Goal: Task Accomplishment & Management: Use online tool/utility

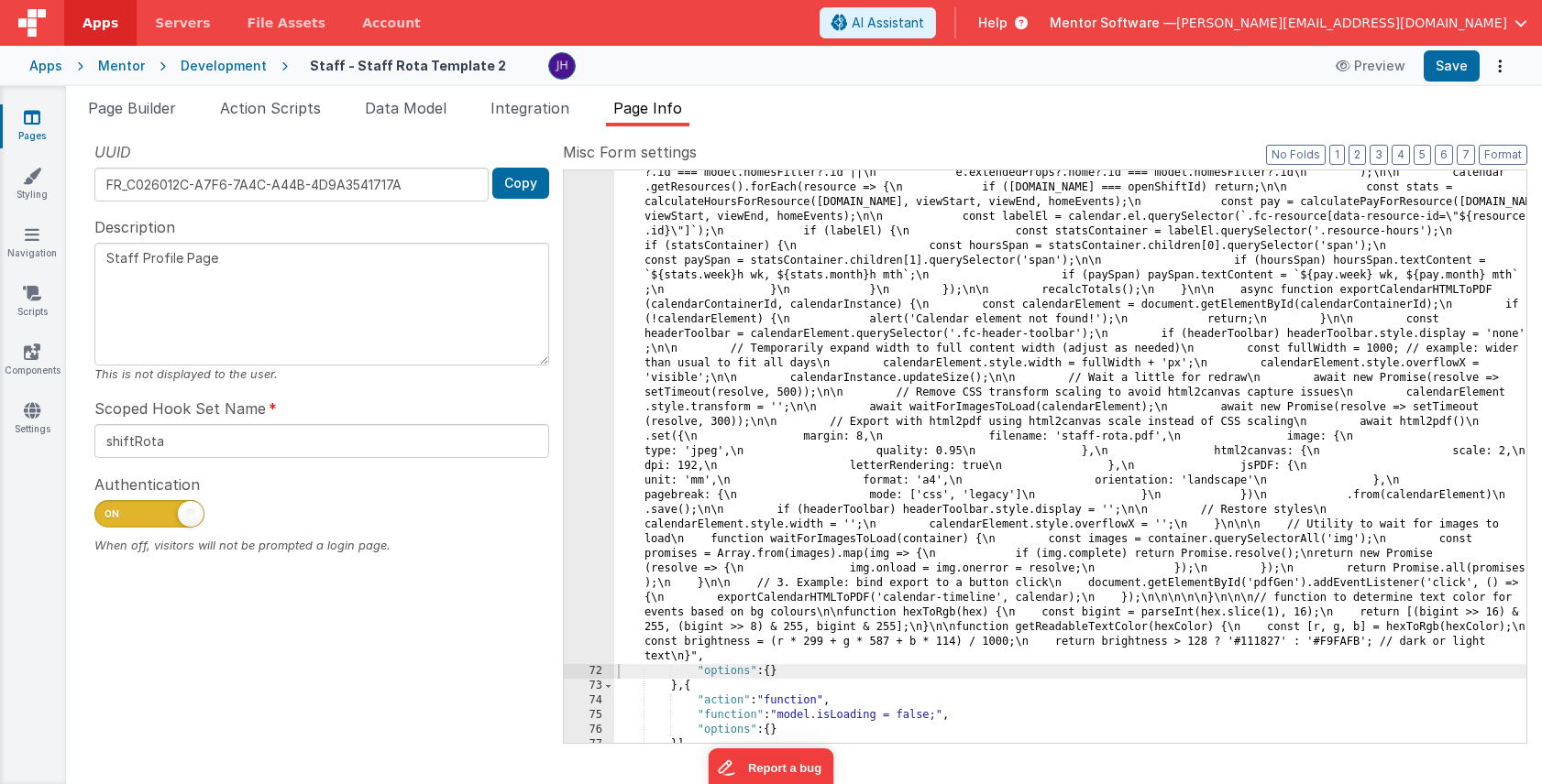
scroll to position [7685, 0]
click at [1493, 27] on span "[PERSON_NAME][EMAIL_ADDRESS][DOMAIN_NAME]" at bounding box center [1341, 22] width 331 height 18
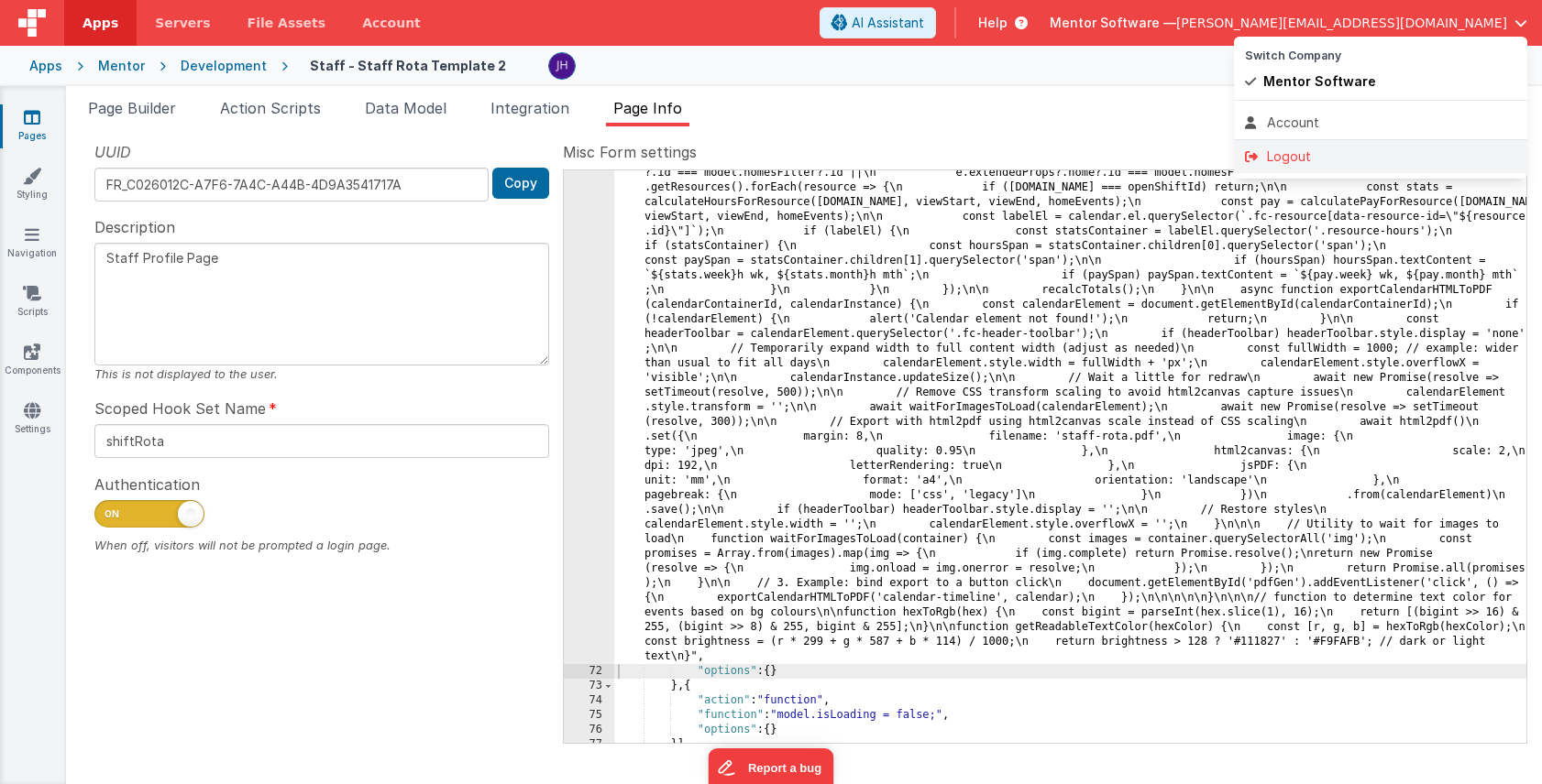
click at [1323, 153] on div "Logout" at bounding box center [1380, 156] width 271 height 18
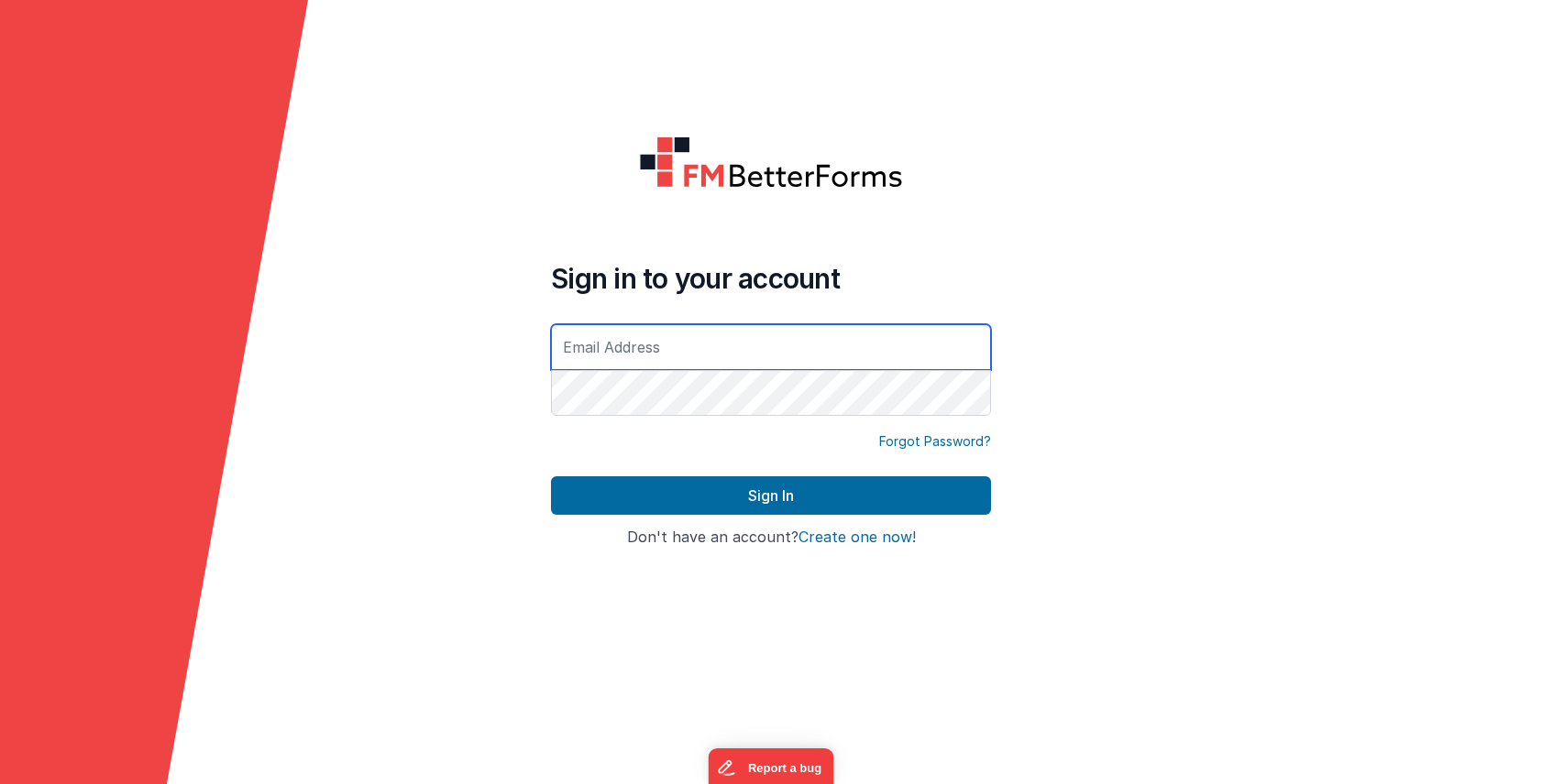
type input "[PERSON_NAME][EMAIL_ADDRESS][DOMAIN_NAME]"
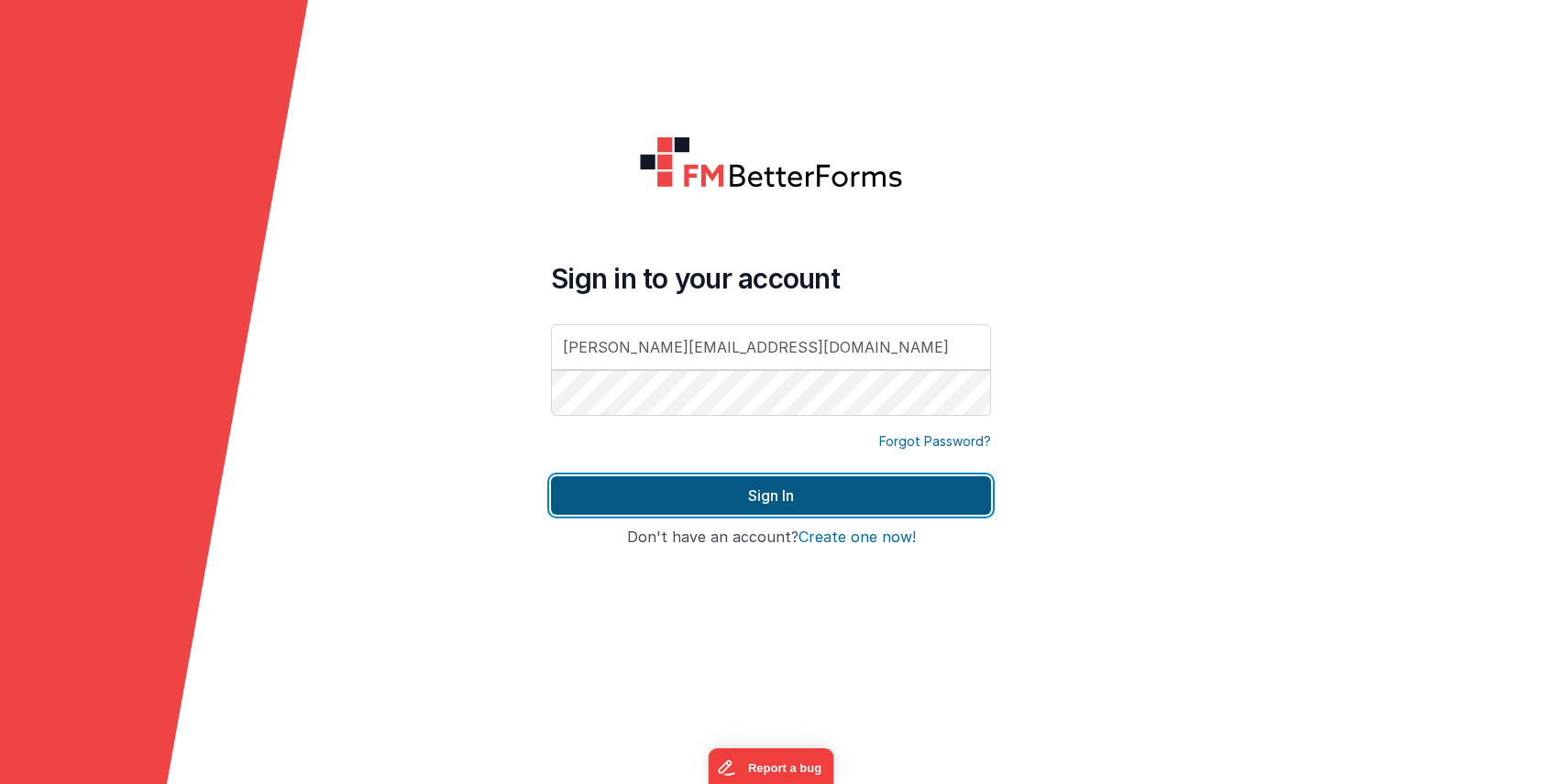
click at [667, 490] on button "Sign In" at bounding box center [770, 495] width 440 height 38
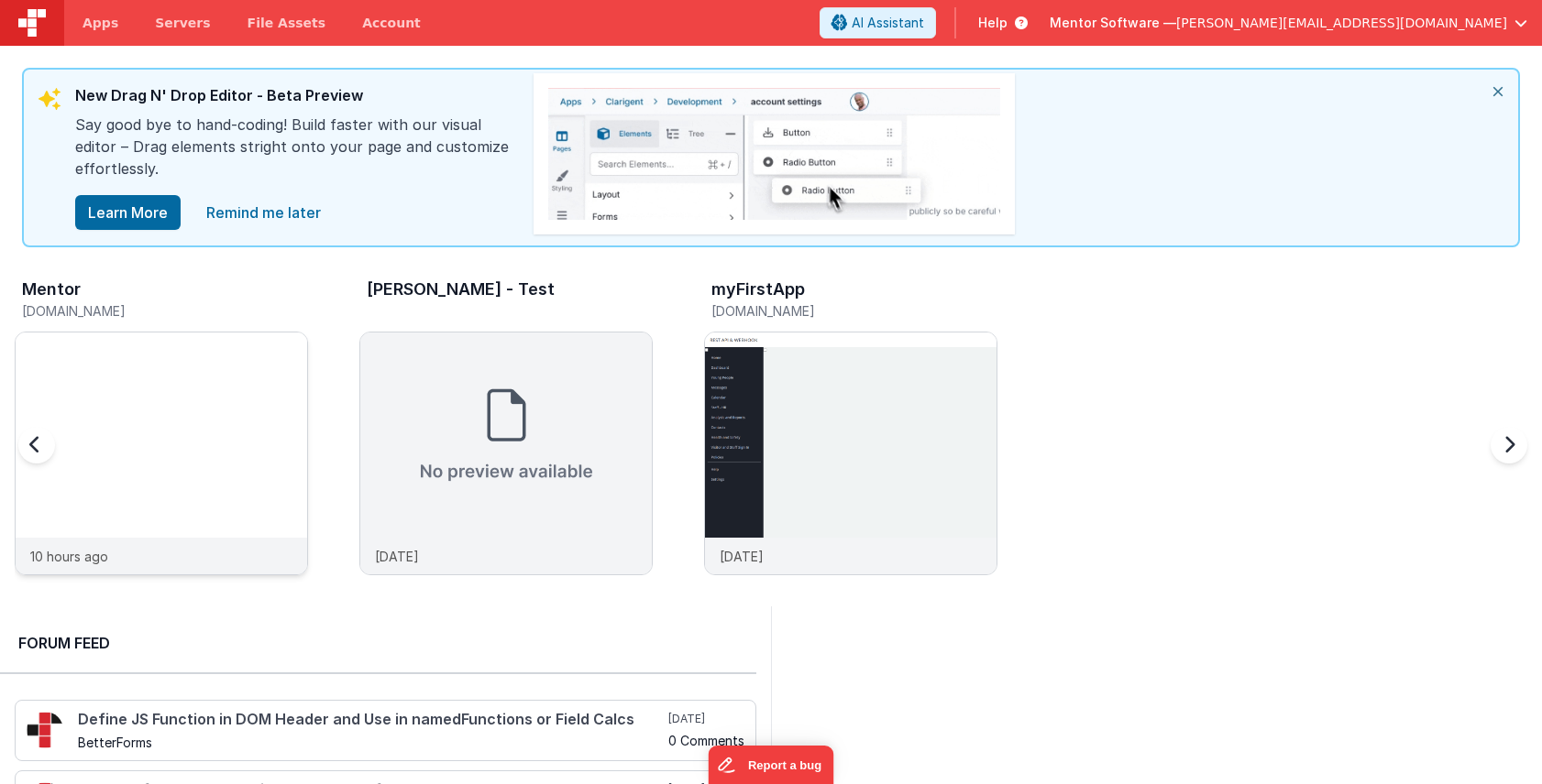
click at [255, 342] on img at bounding box center [160, 478] width 291 height 291
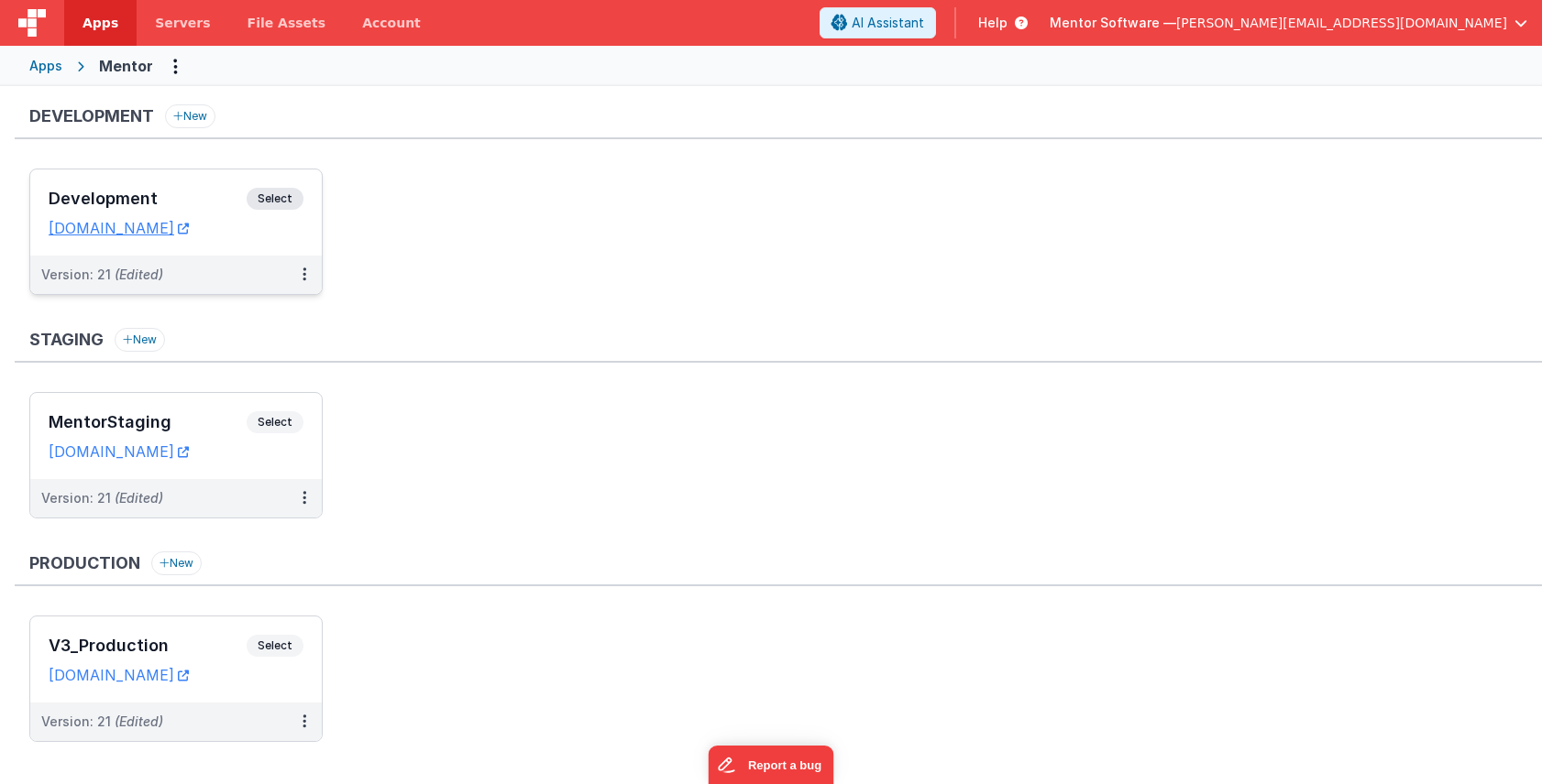
click at [181, 201] on h3 "Development" at bounding box center [147, 198] width 198 height 18
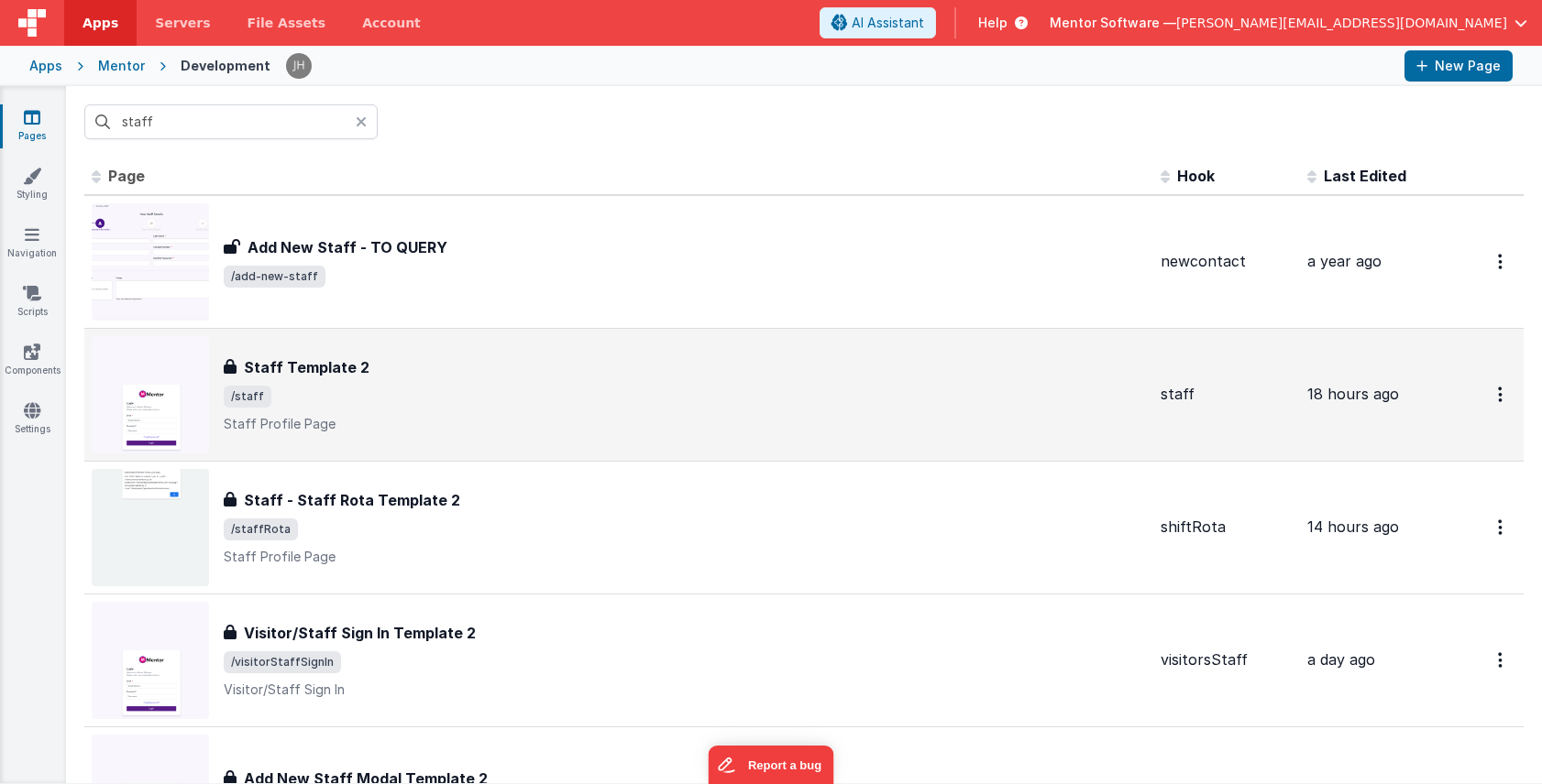
click at [360, 397] on span "/staff" at bounding box center [684, 396] width 922 height 22
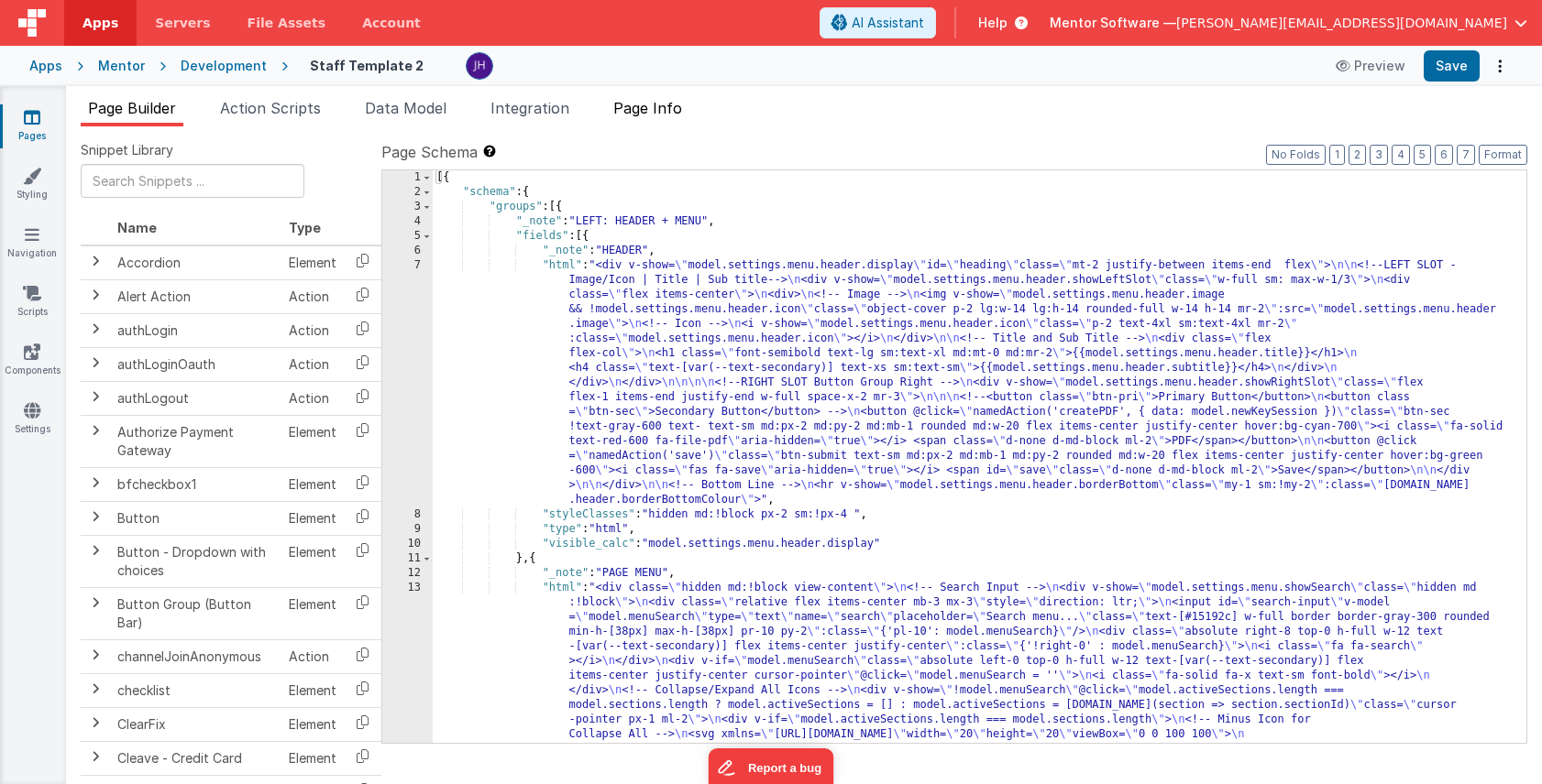
click at [656, 113] on span "Page Info" at bounding box center [648, 108] width 69 height 18
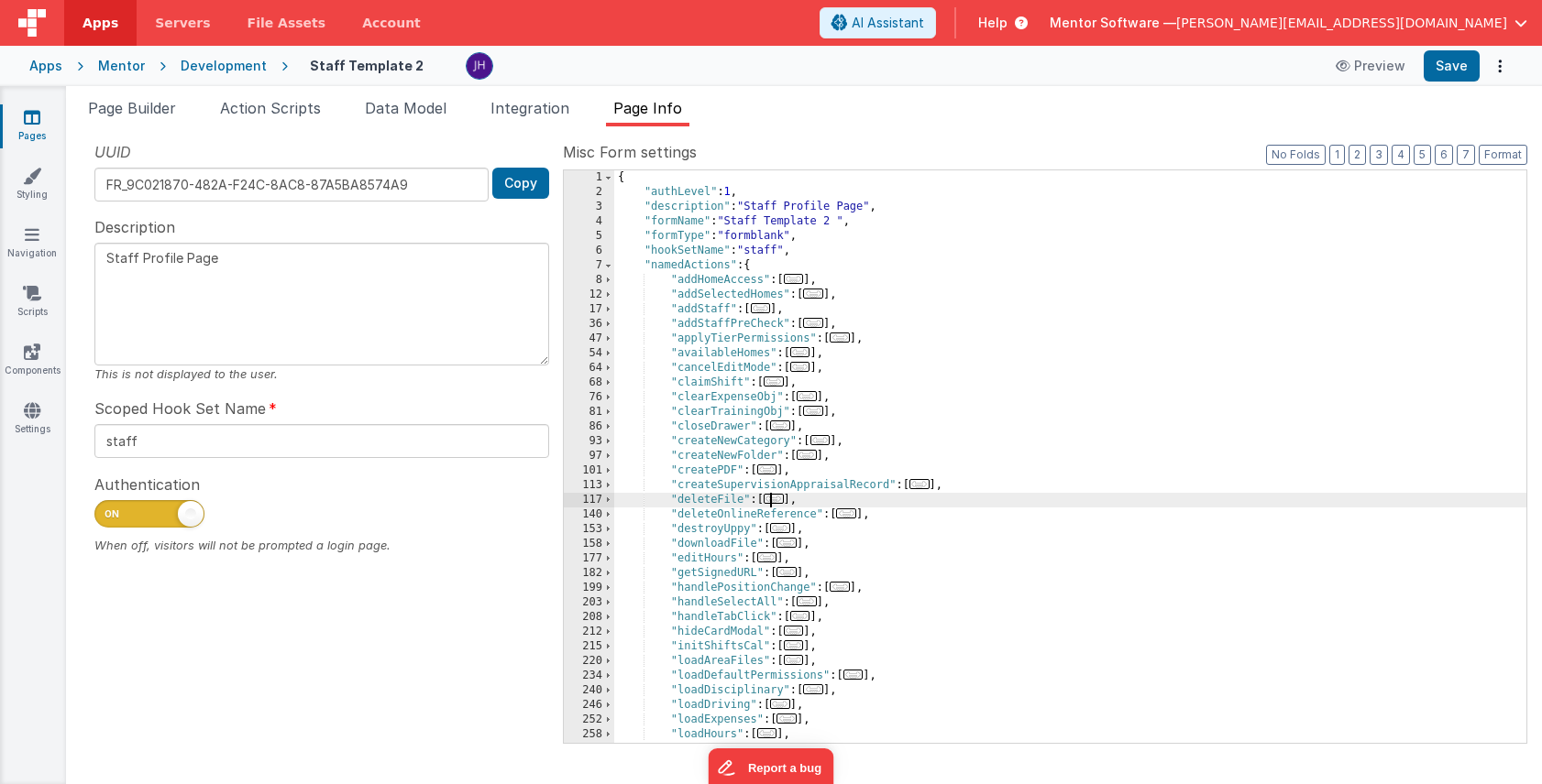
click at [777, 501] on span "..." at bounding box center [773, 499] width 20 height 10
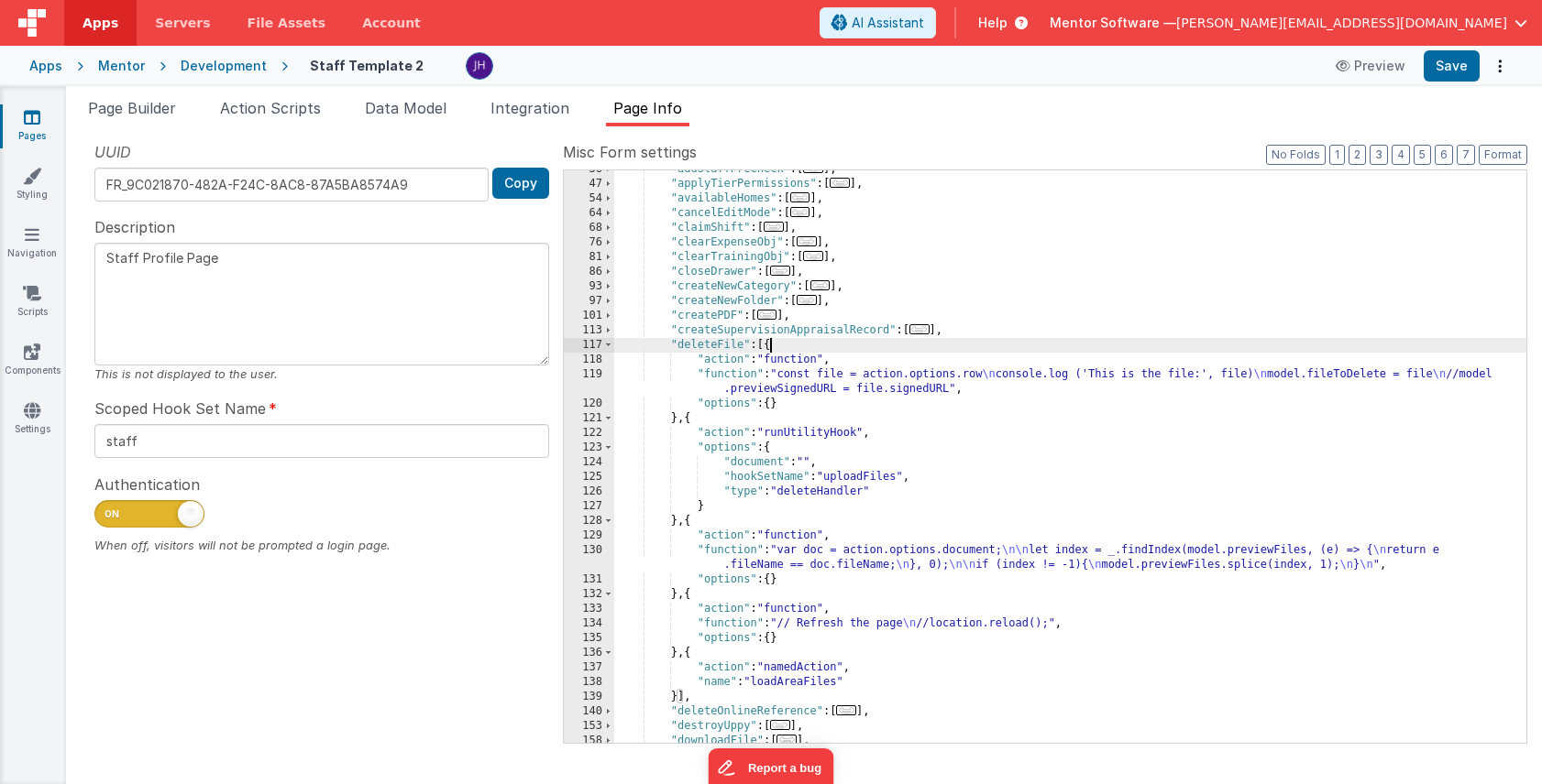
scroll to position [160, 0]
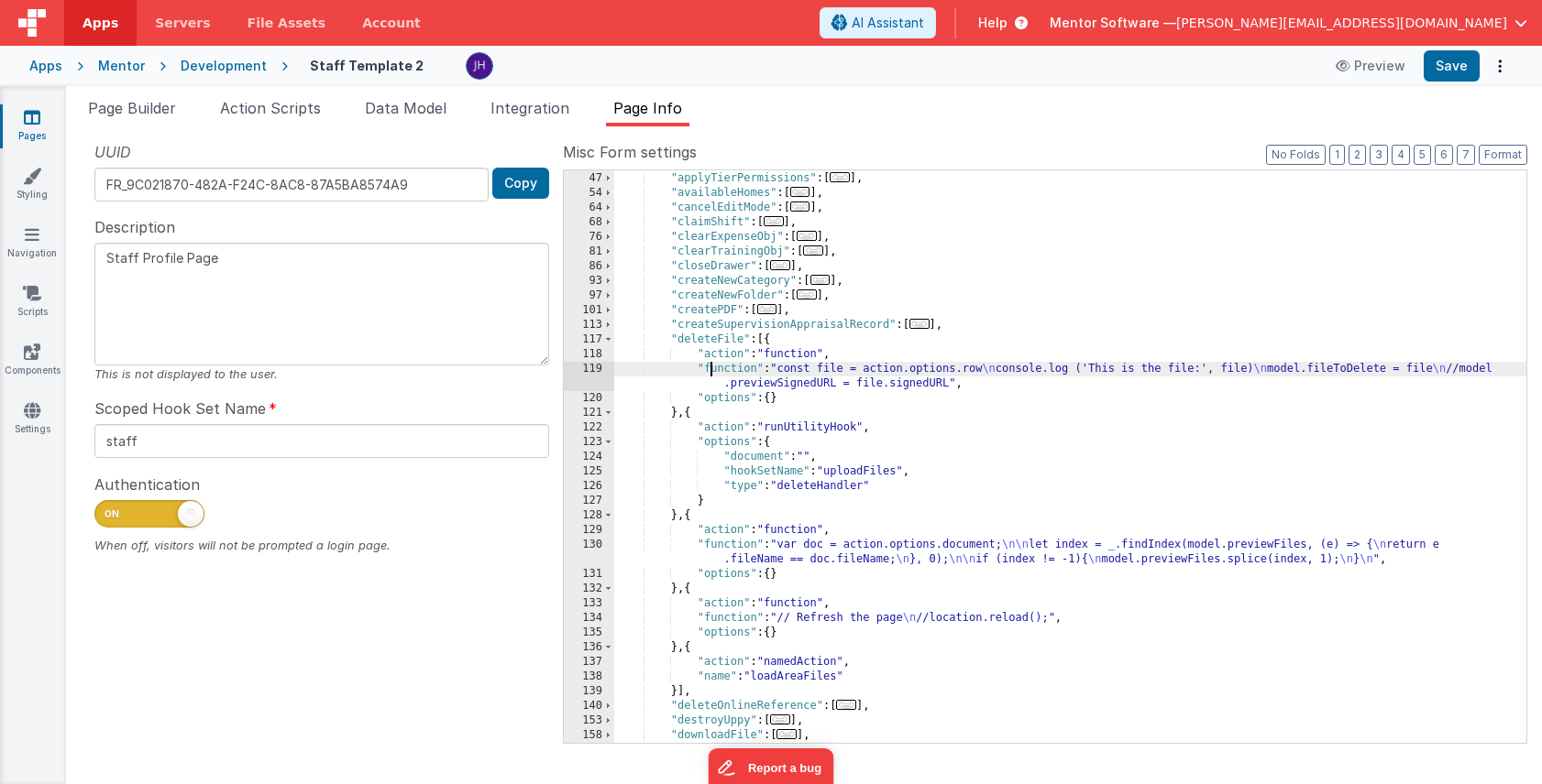
click at [712, 366] on div ""addStaffPreCheck" : [ ... ] , "applyTierPermissions" : [ ... ] , "availableHom…" at bounding box center [1071, 457] width 912 height 602
click at [595, 372] on div "119" at bounding box center [589, 376] width 51 height 30
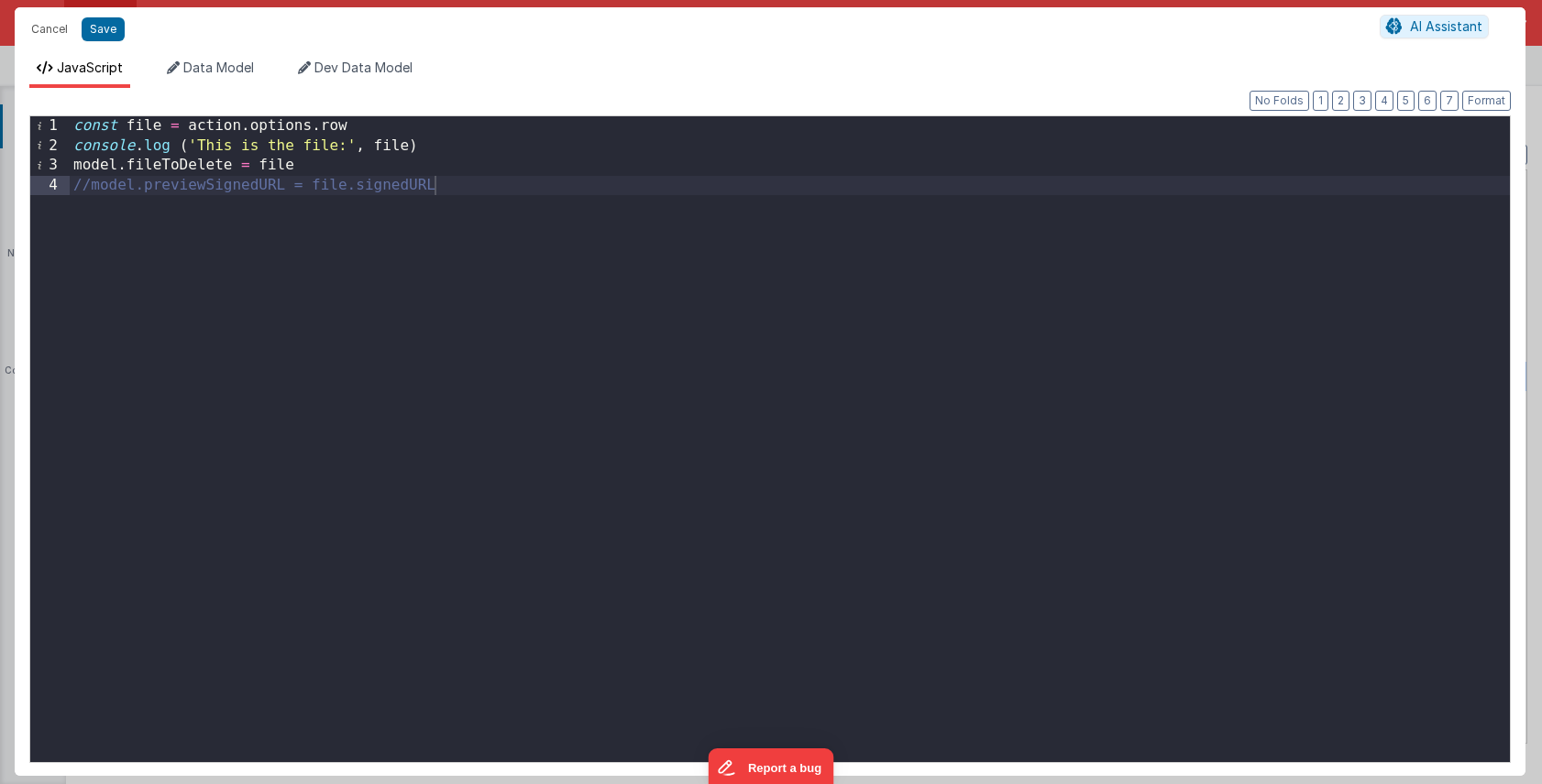
click at [613, 192] on div "const file = action . options . row console . log ( 'This is the file:' , file …" at bounding box center [789, 459] width 1440 height 685
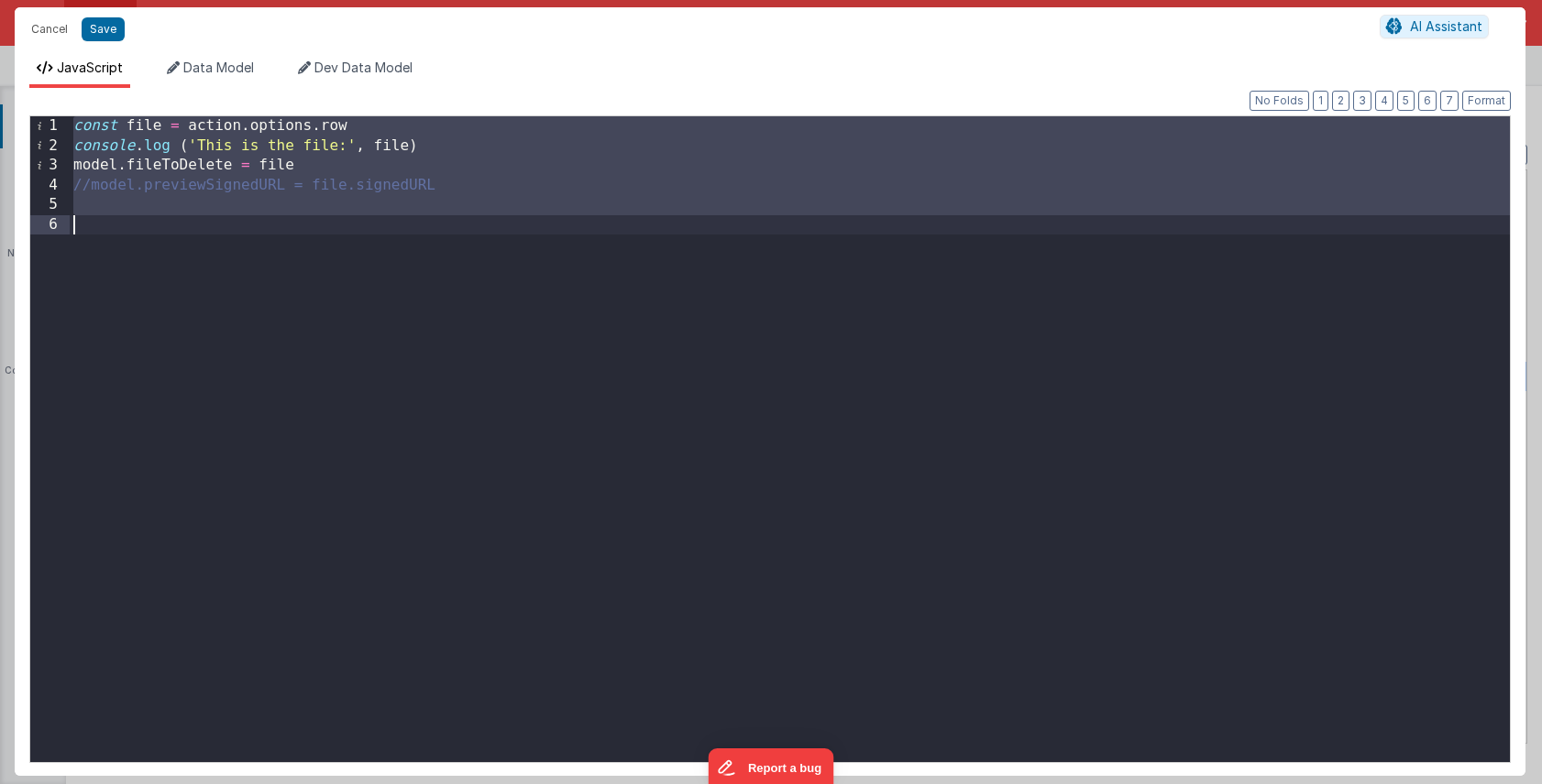
click at [340, 212] on div "const file = action . options . row console . log ( 'This is the file:' , file …" at bounding box center [789, 459] width 1440 height 685
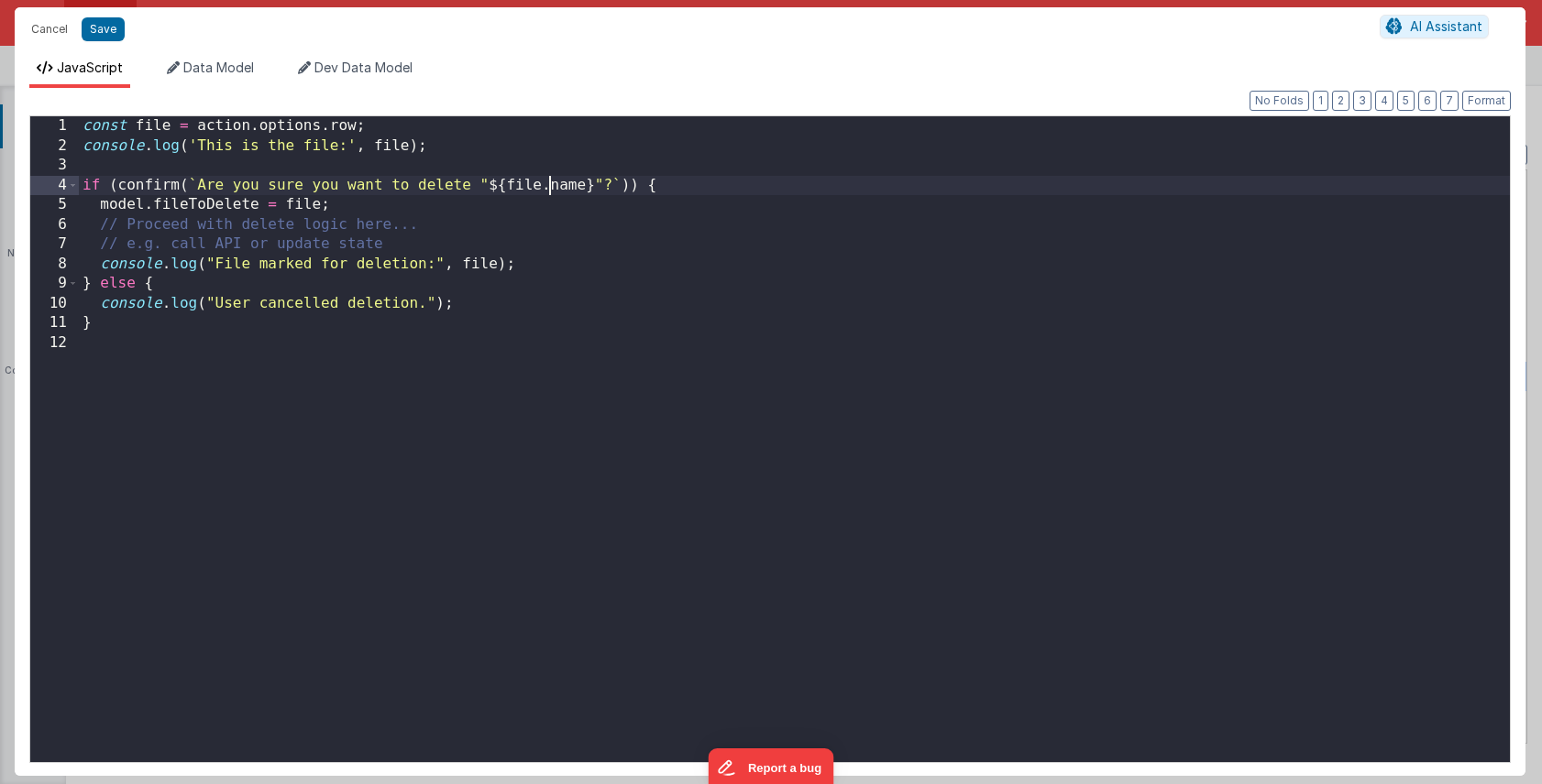
click at [547, 188] on div "const file = action . options . row ; console . log ( 'This is the file:' , fil…" at bounding box center [794, 459] width 1430 height 685
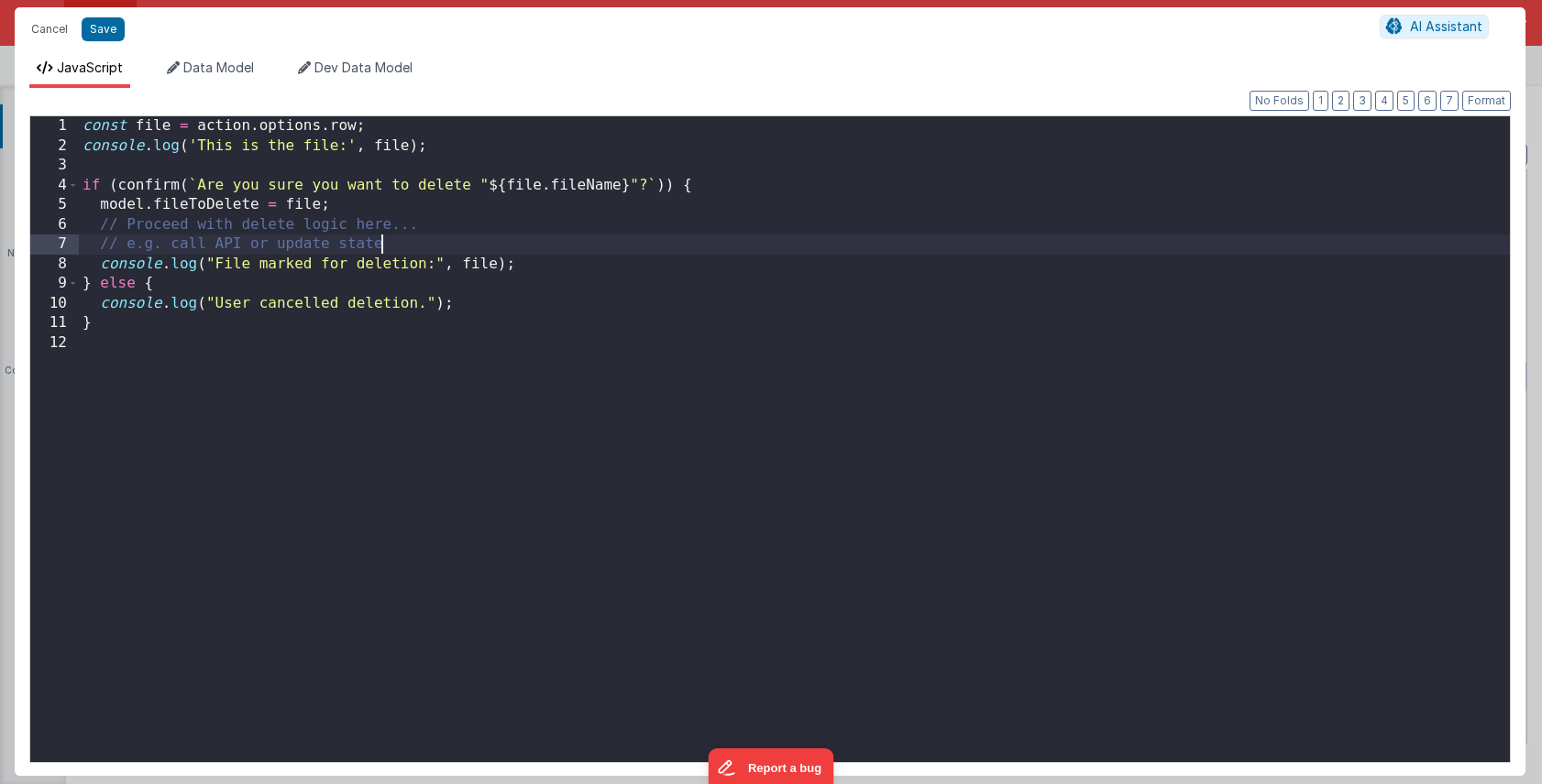
click at [694, 254] on div "const file = action . options . row ; console . log ( 'This is the file:' , fil…" at bounding box center [794, 459] width 1430 height 685
click at [110, 34] on button "Save" at bounding box center [102, 29] width 43 height 24
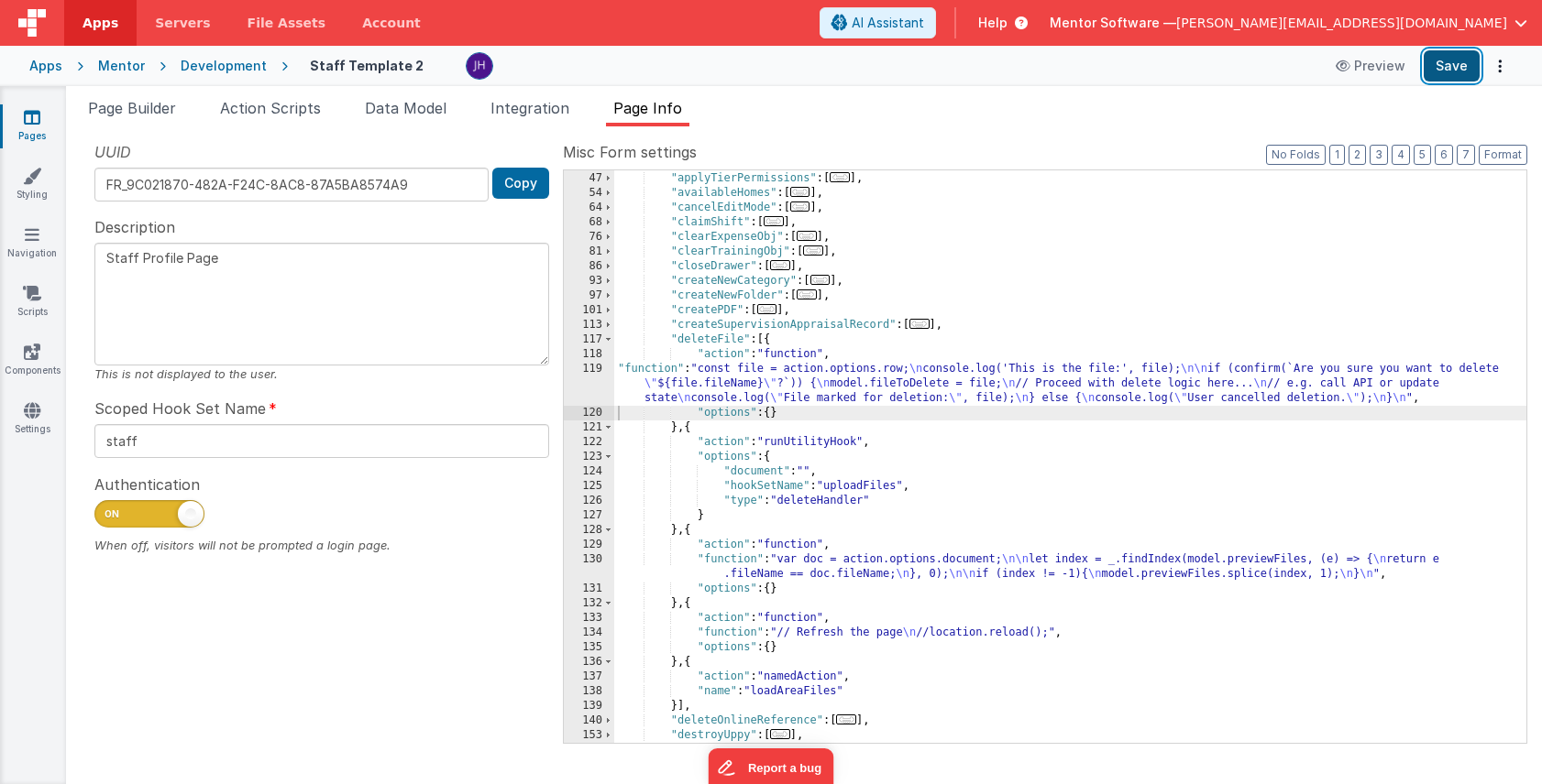
click at [1445, 69] on button "Save" at bounding box center [1451, 66] width 56 height 31
click at [609, 338] on span at bounding box center [608, 340] width 10 height 14
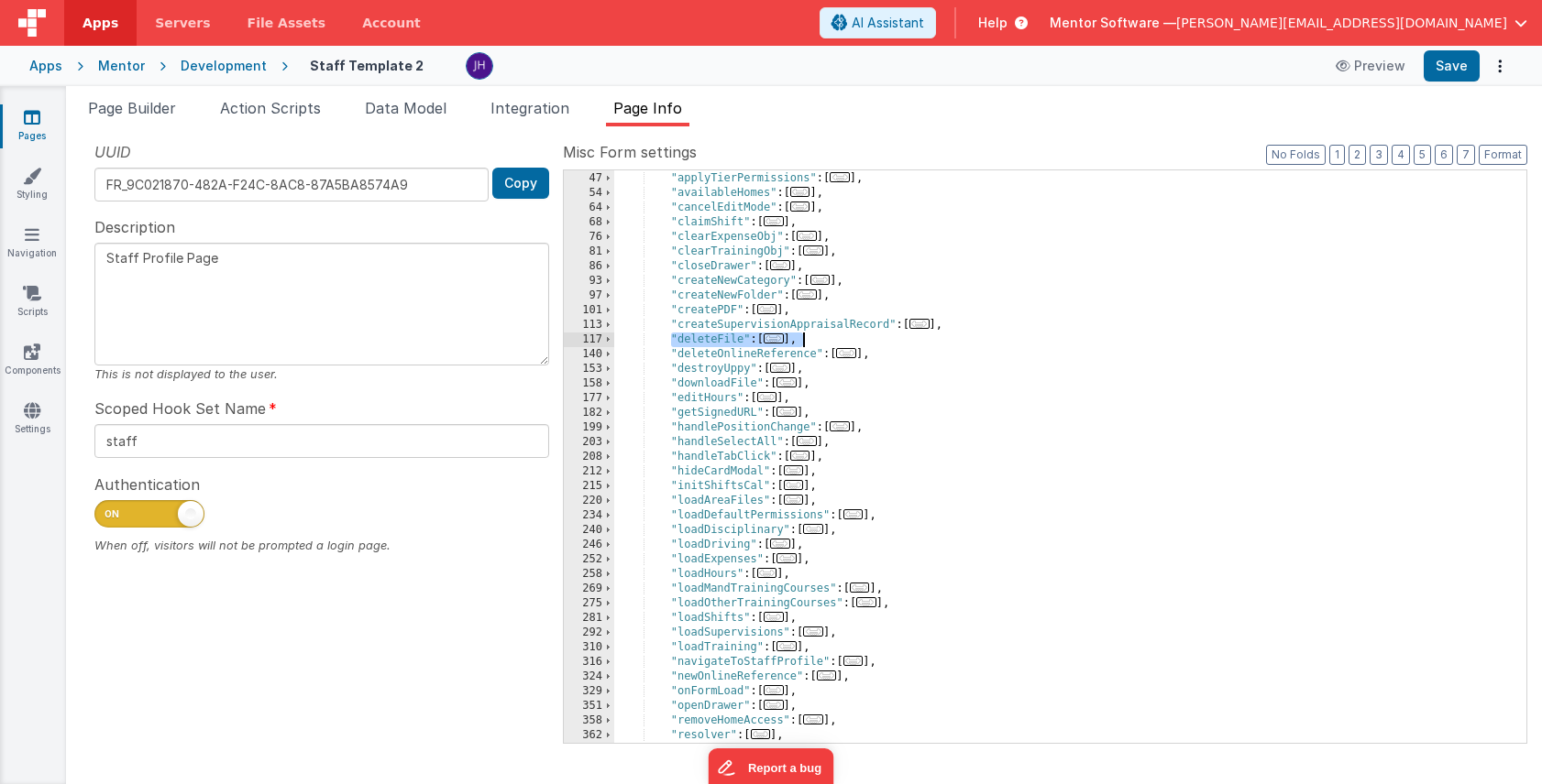
drag, startPoint x: 669, startPoint y: 336, endPoint x: 863, endPoint y: 333, distance: 194.0
click at [863, 333] on div ""addStaffPreCheck" : [ ... ] , "applyTierPermissions" : [ ... ] , "availableHom…" at bounding box center [1071, 457] width 912 height 602
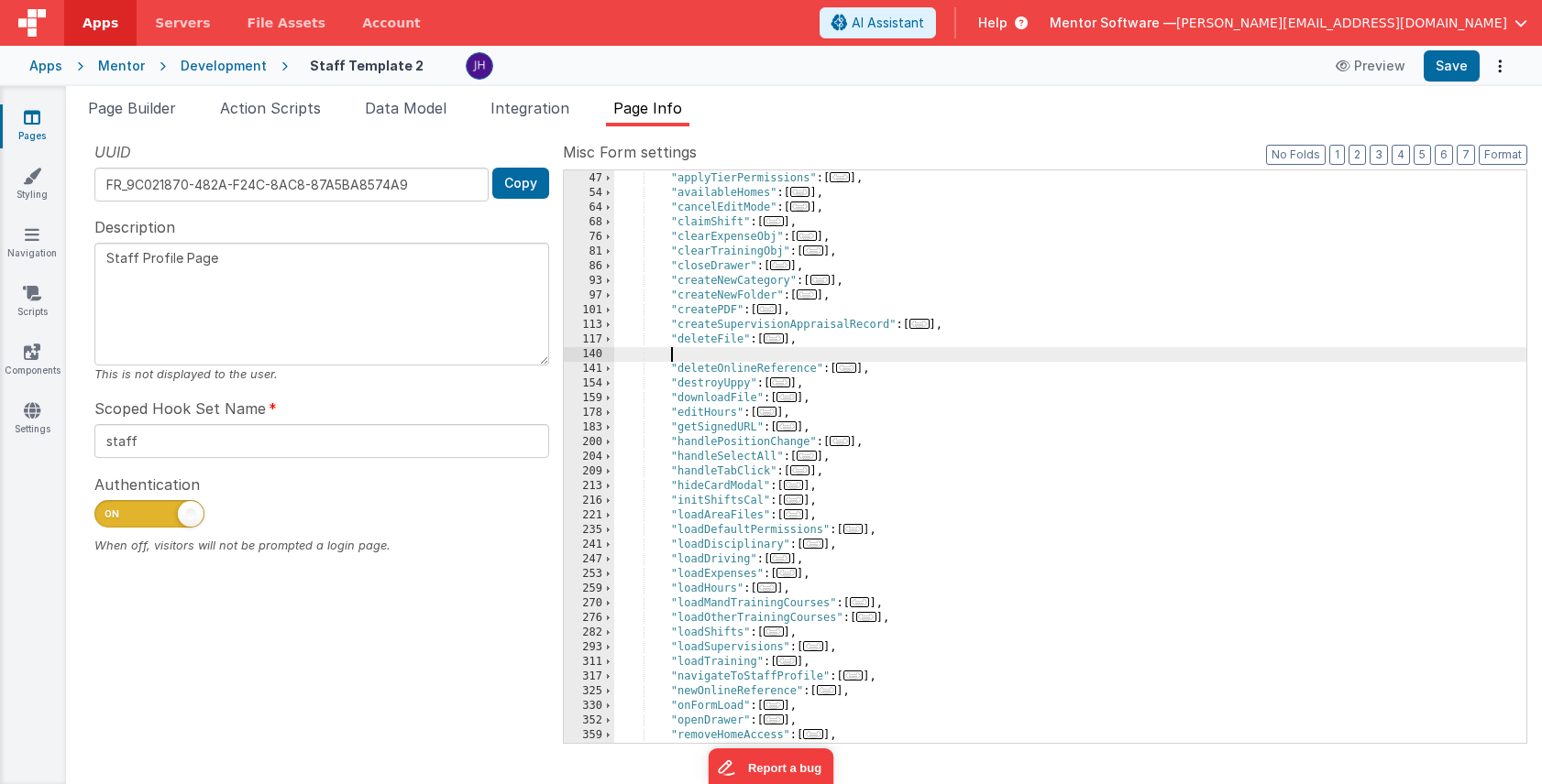
paste textarea
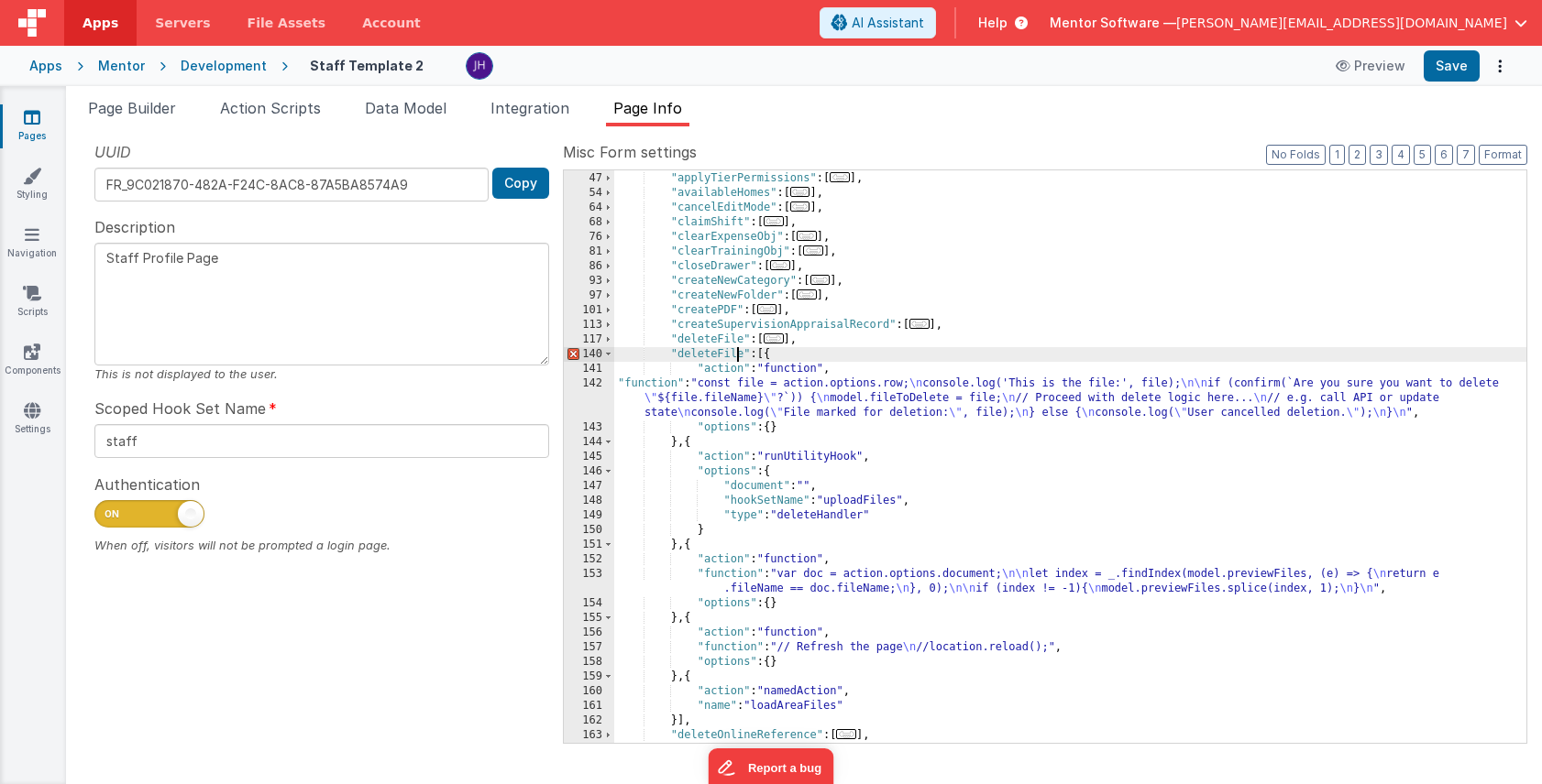
click at [739, 353] on div ""addStaffPreCheck" : [ ... ] , "applyTierPermissions" : [ ... ] , "availableHom…" at bounding box center [1071, 457] width 912 height 602
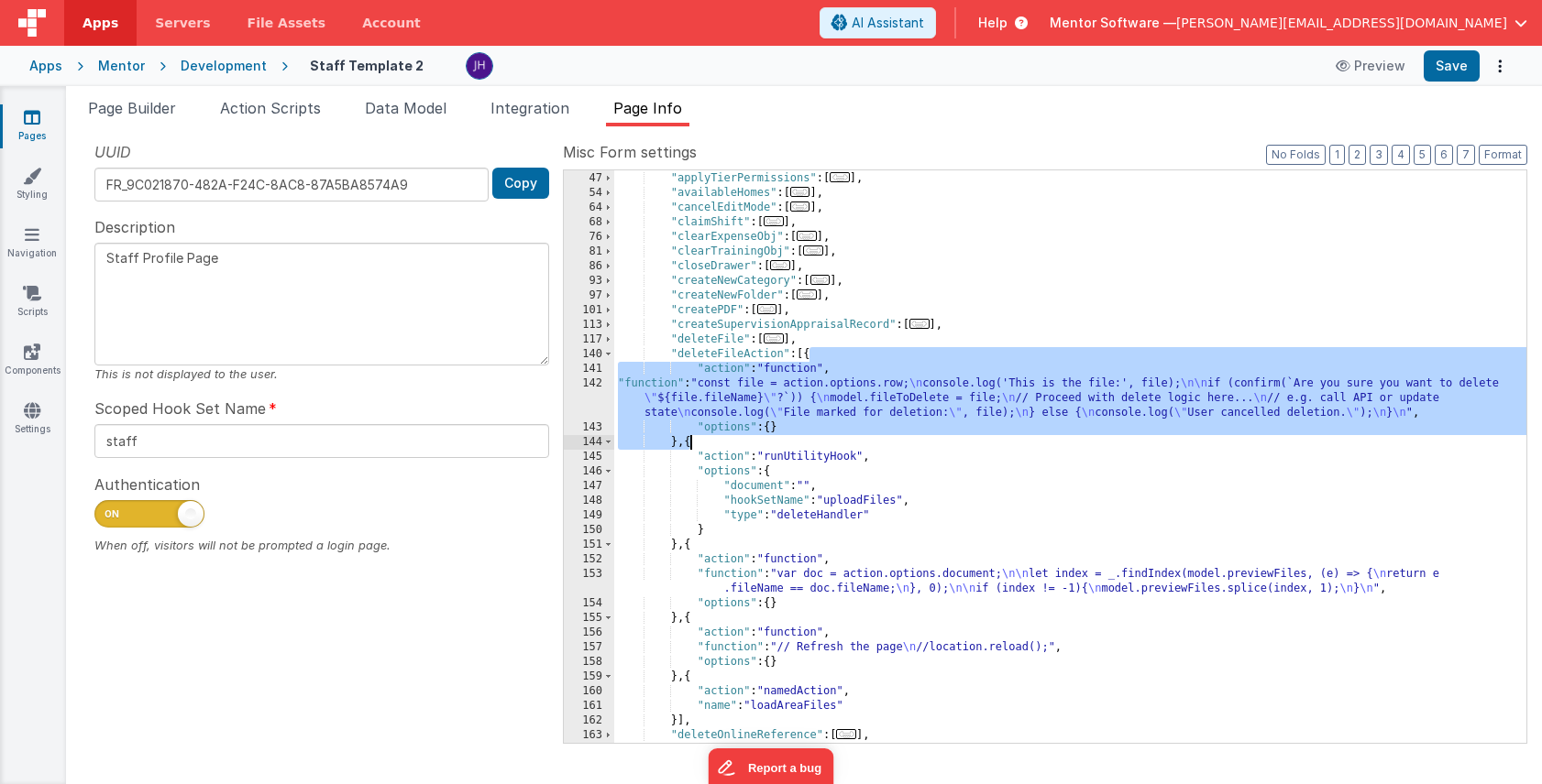
drag, startPoint x: 808, startPoint y: 357, endPoint x: 689, endPoint y: 444, distance: 147.4
click at [689, 444] on div ""addStaffPreCheck" : [ ... ] , "applyTierPermissions" : [ ... ] , "availableHom…" at bounding box center [1071, 457] width 912 height 602
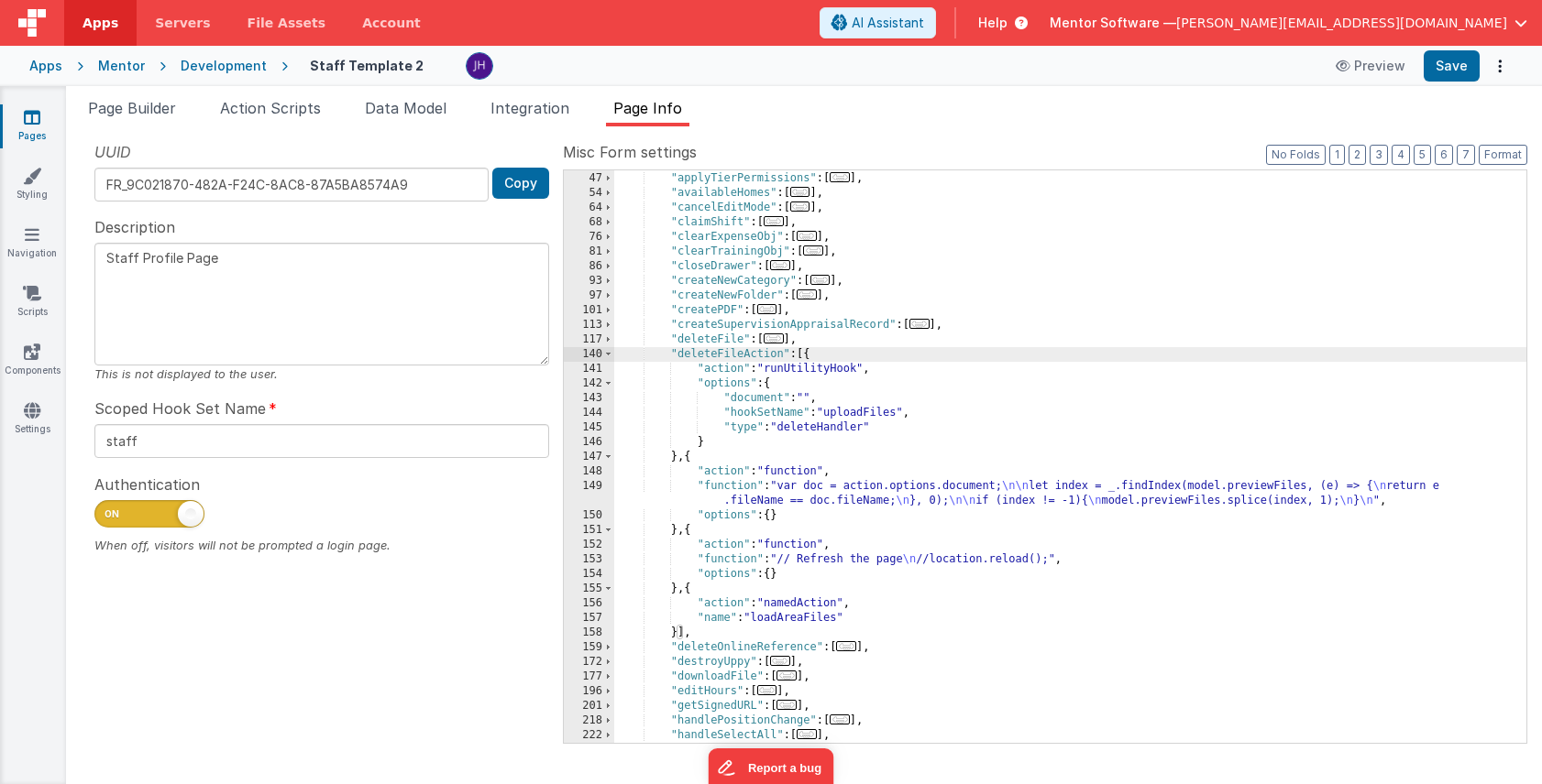
click at [776, 339] on span "..." at bounding box center [773, 339] width 20 height 10
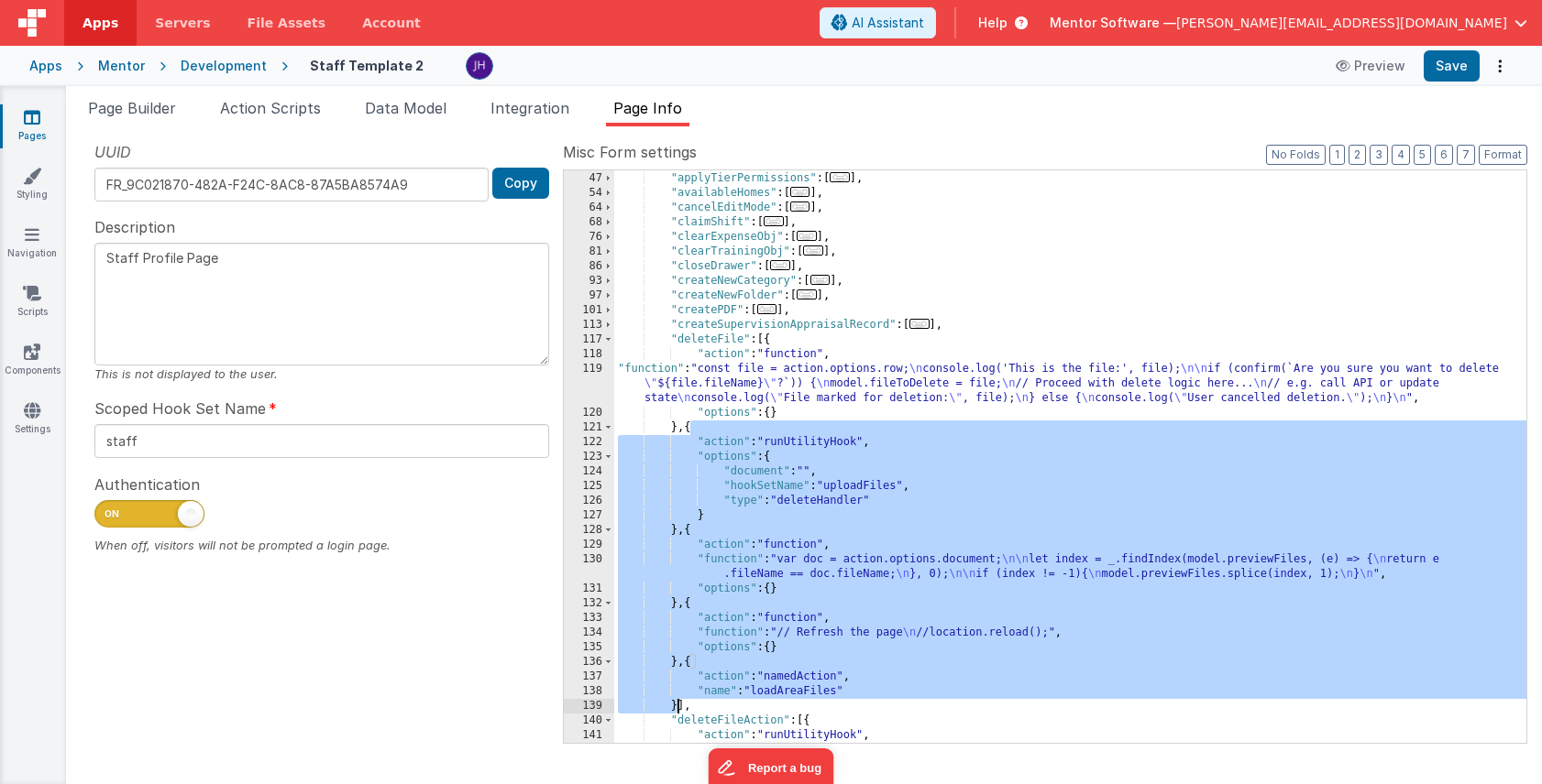
drag, startPoint x: 691, startPoint y: 429, endPoint x: 677, endPoint y: 702, distance: 273.4
click at [677, 702] on div ""addStaffPreCheck" : [ ... ] , "applyTierPermissions" : [ ... ] , "availableHom…" at bounding box center [1071, 457] width 912 height 602
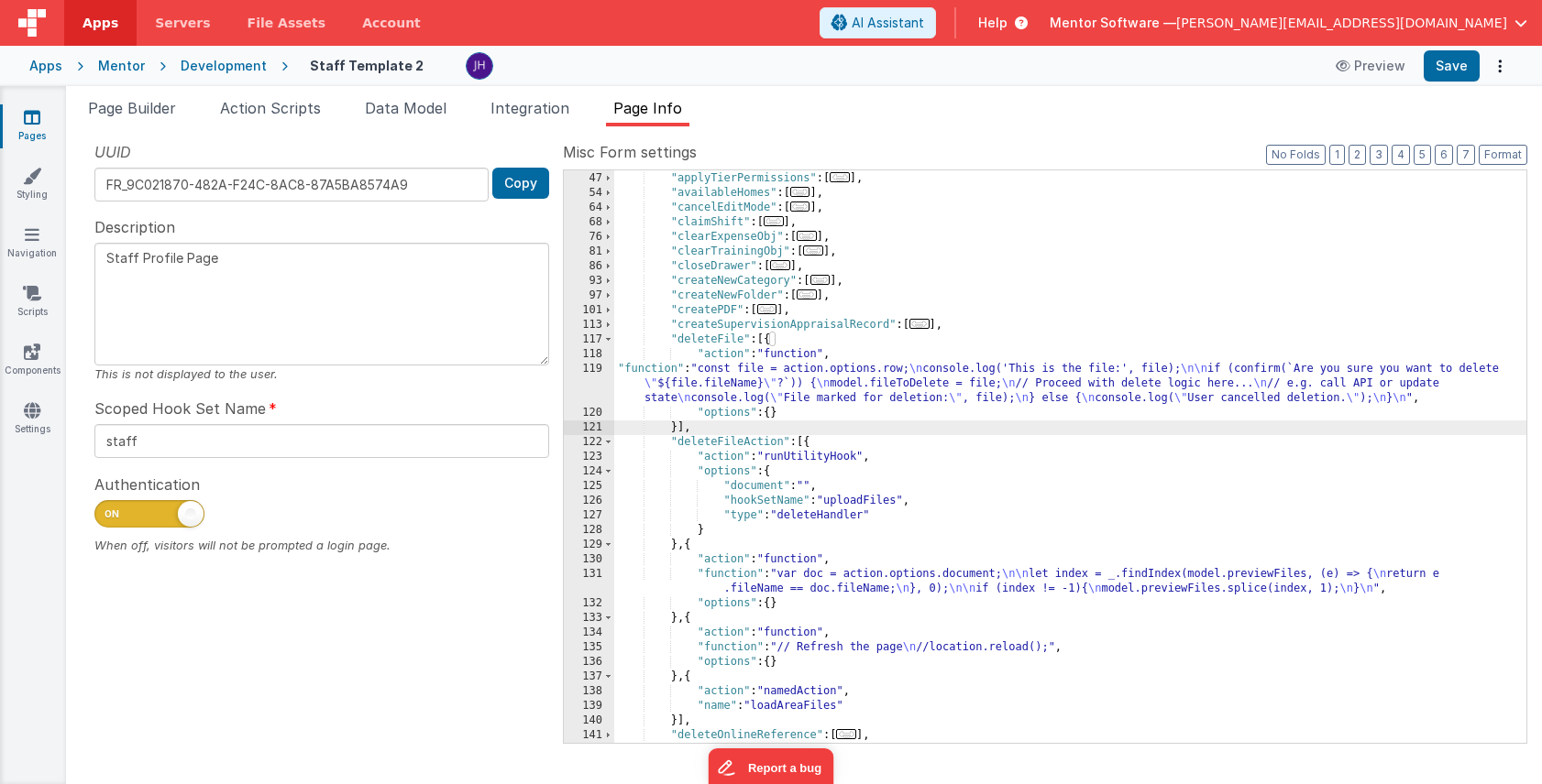
click at [820, 386] on div ""addStaffPreCheck" : [ ... ] , "applyTierPermissions" : [ ... ] , "availableHom…" at bounding box center [1071, 457] width 912 height 602
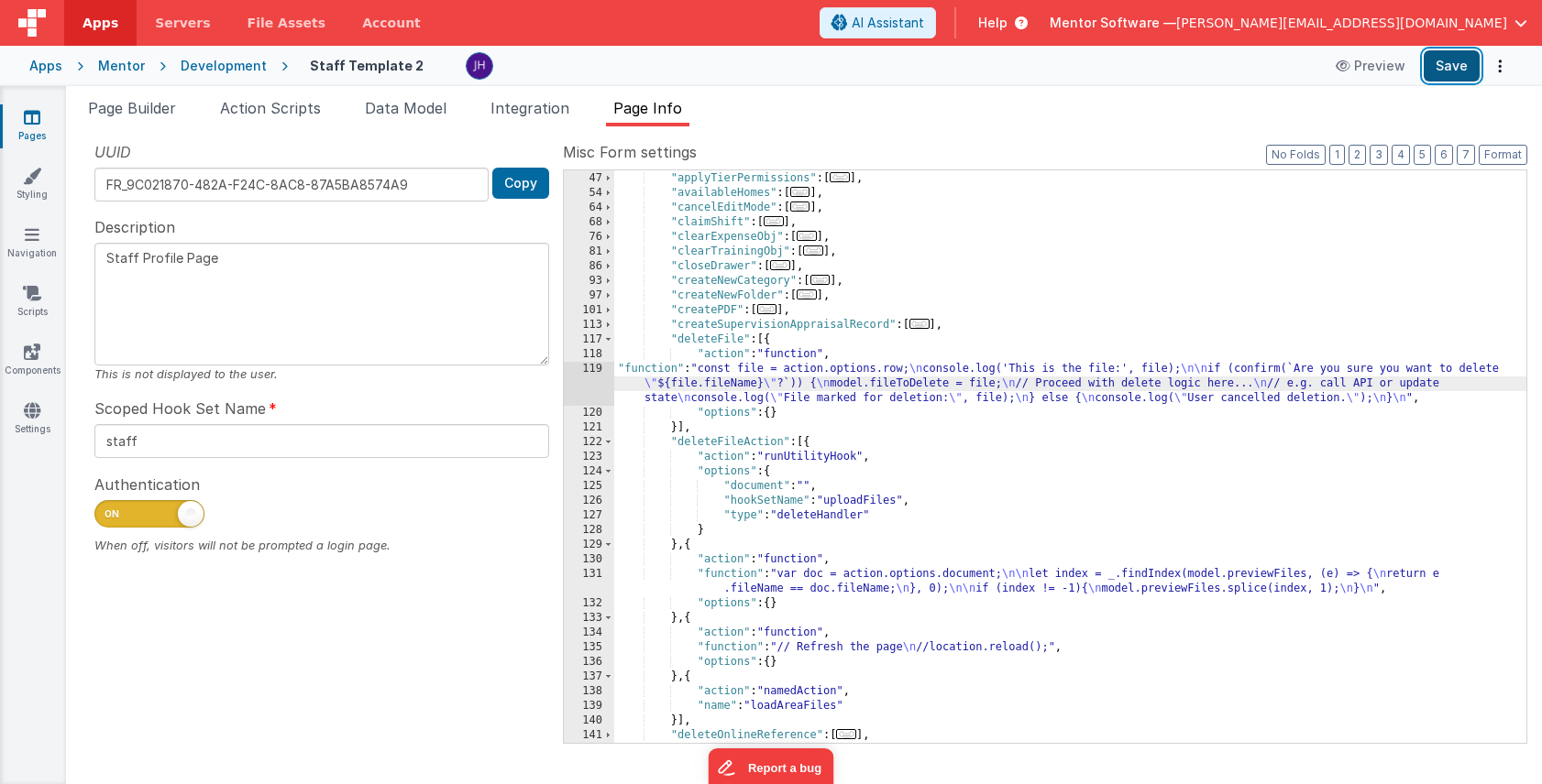
click at [1454, 61] on button "Save" at bounding box center [1451, 66] width 56 height 31
click at [590, 376] on div "119" at bounding box center [589, 383] width 51 height 44
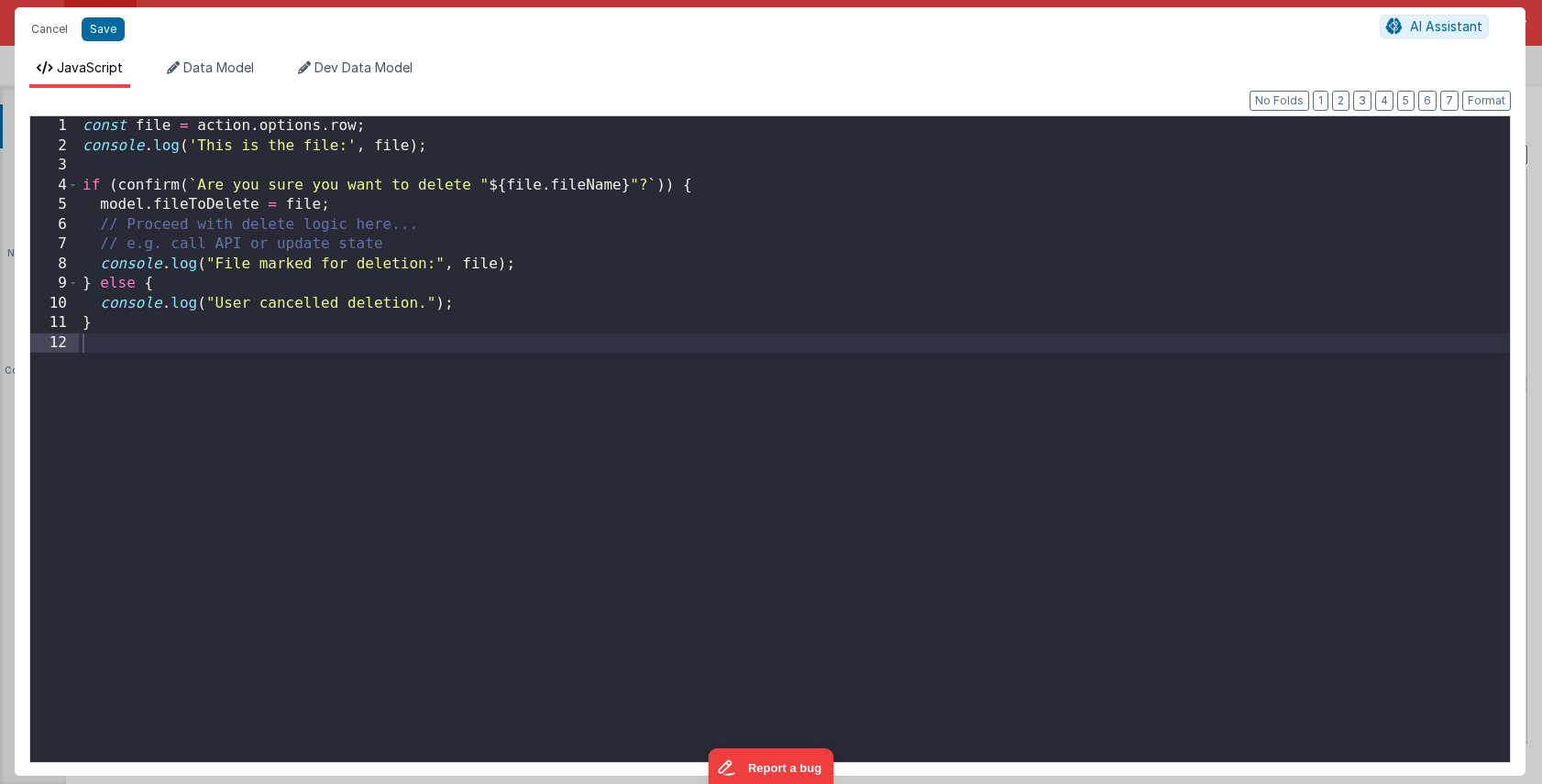
click at [566, 269] on div "const file = action . options . row ; console . log ( 'This is the file:' , fil…" at bounding box center [794, 459] width 1430 height 685
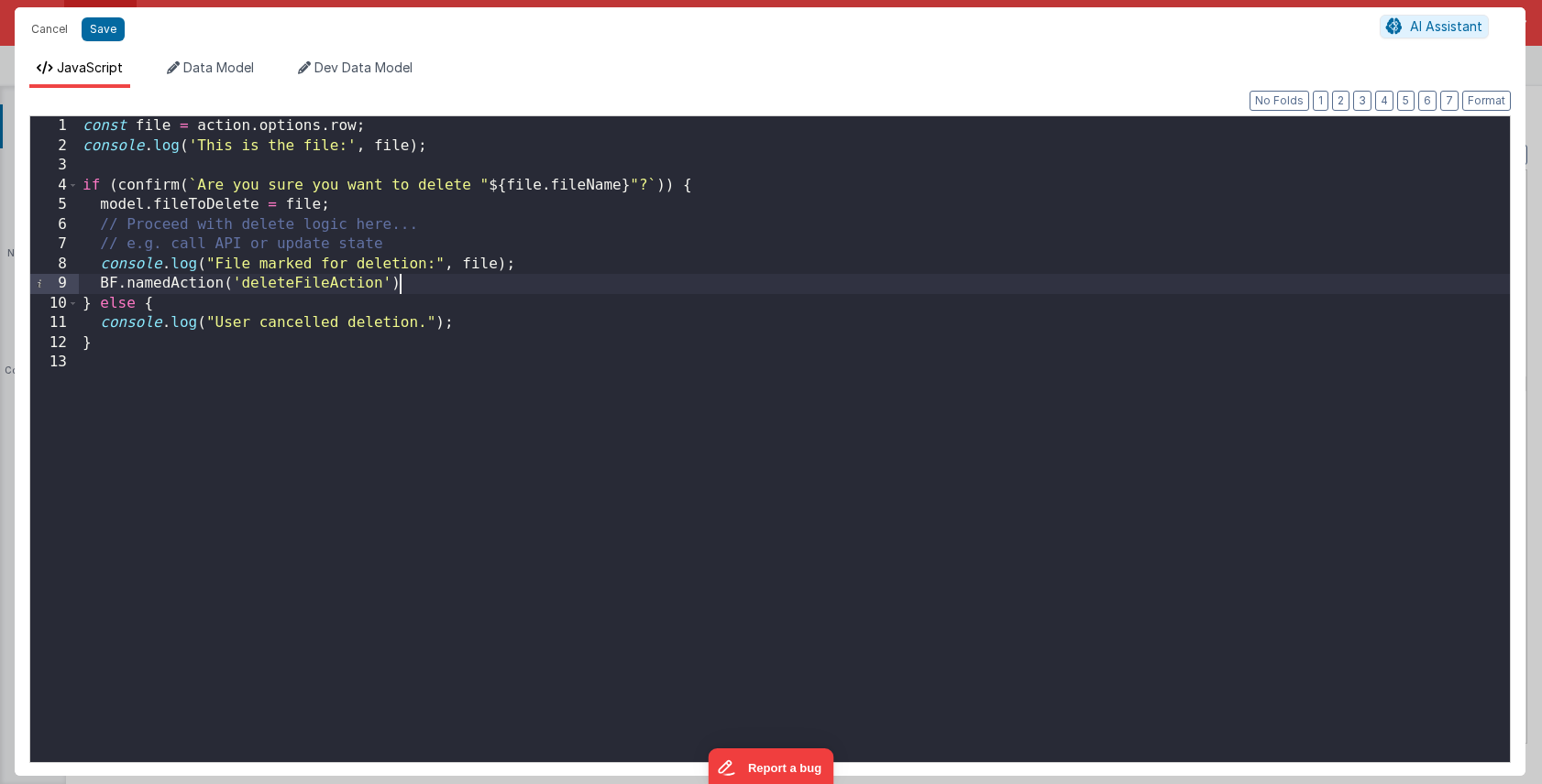
click at [593, 285] on div "const file = action . options . row ; console . log ( 'This is the file:' , fil…" at bounding box center [794, 459] width 1430 height 685
click at [116, 35] on button "Save" at bounding box center [102, 29] width 43 height 24
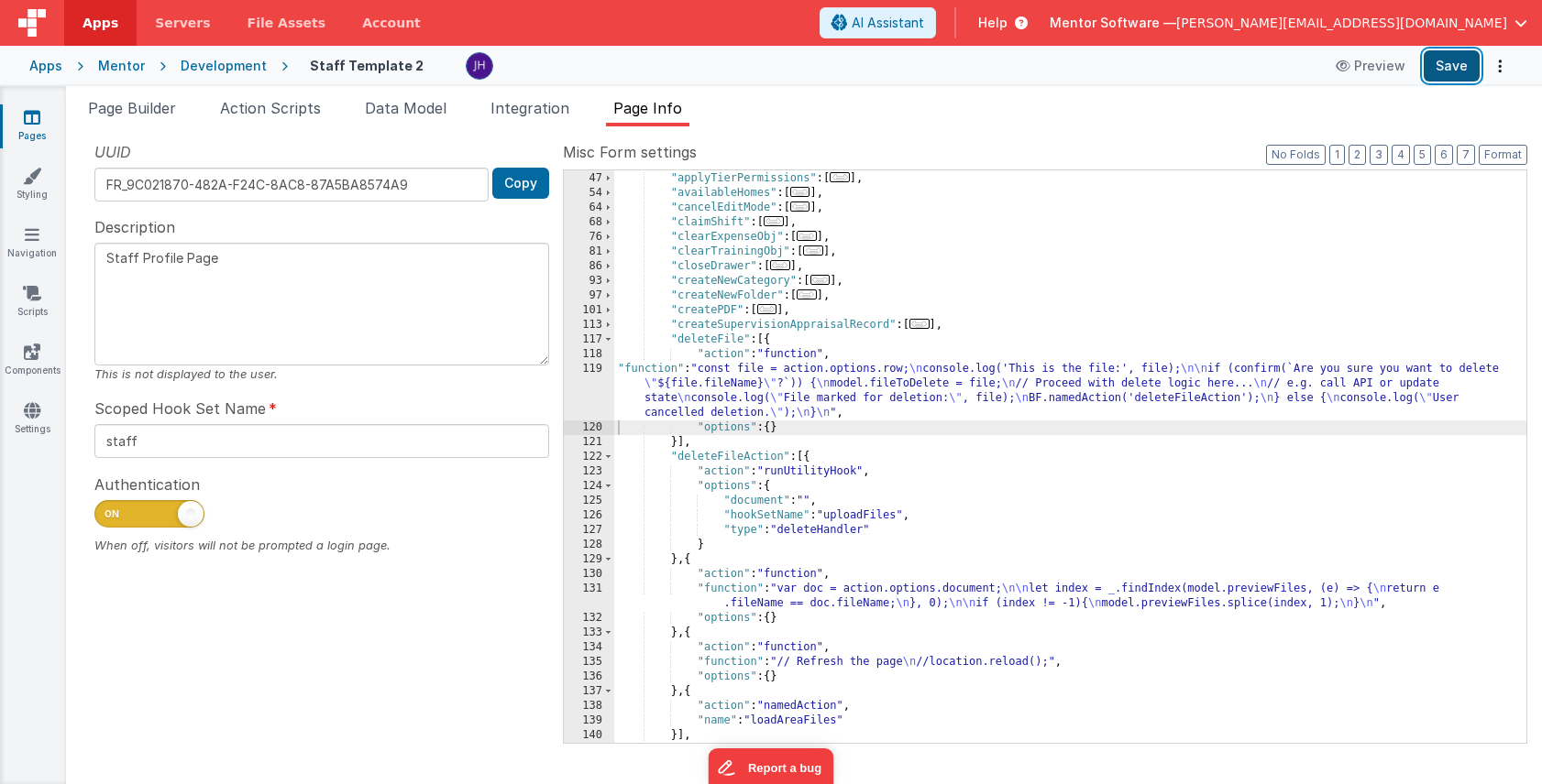
click at [1450, 63] on button "Save" at bounding box center [1451, 66] width 56 height 31
click at [802, 383] on div ""addStaffPreCheck" : [ ... ] , "applyTierPermissions" : [ ... ] , "availableHom…" at bounding box center [1071, 457] width 912 height 602
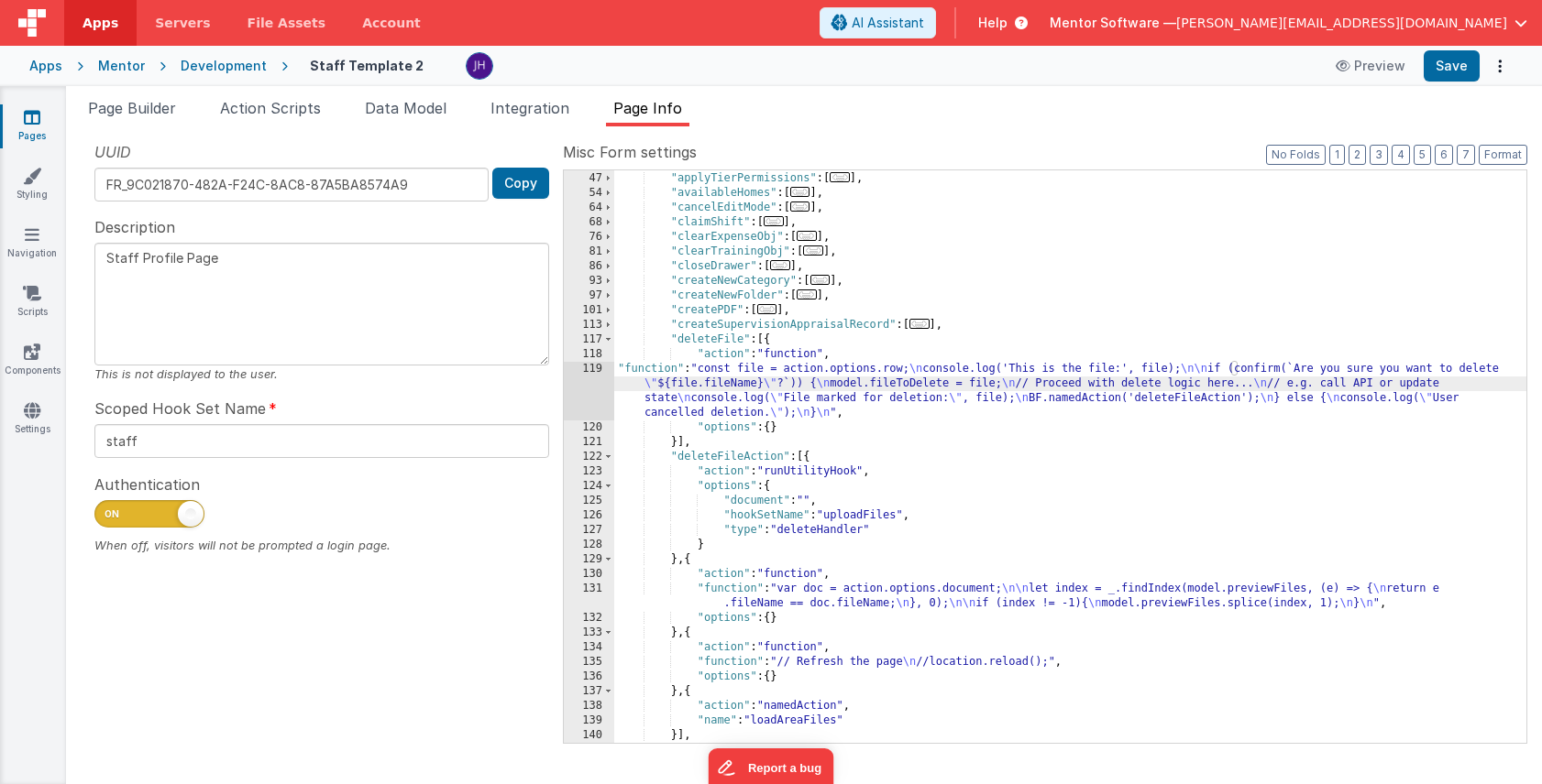
click at [595, 382] on div "119" at bounding box center [589, 390] width 51 height 58
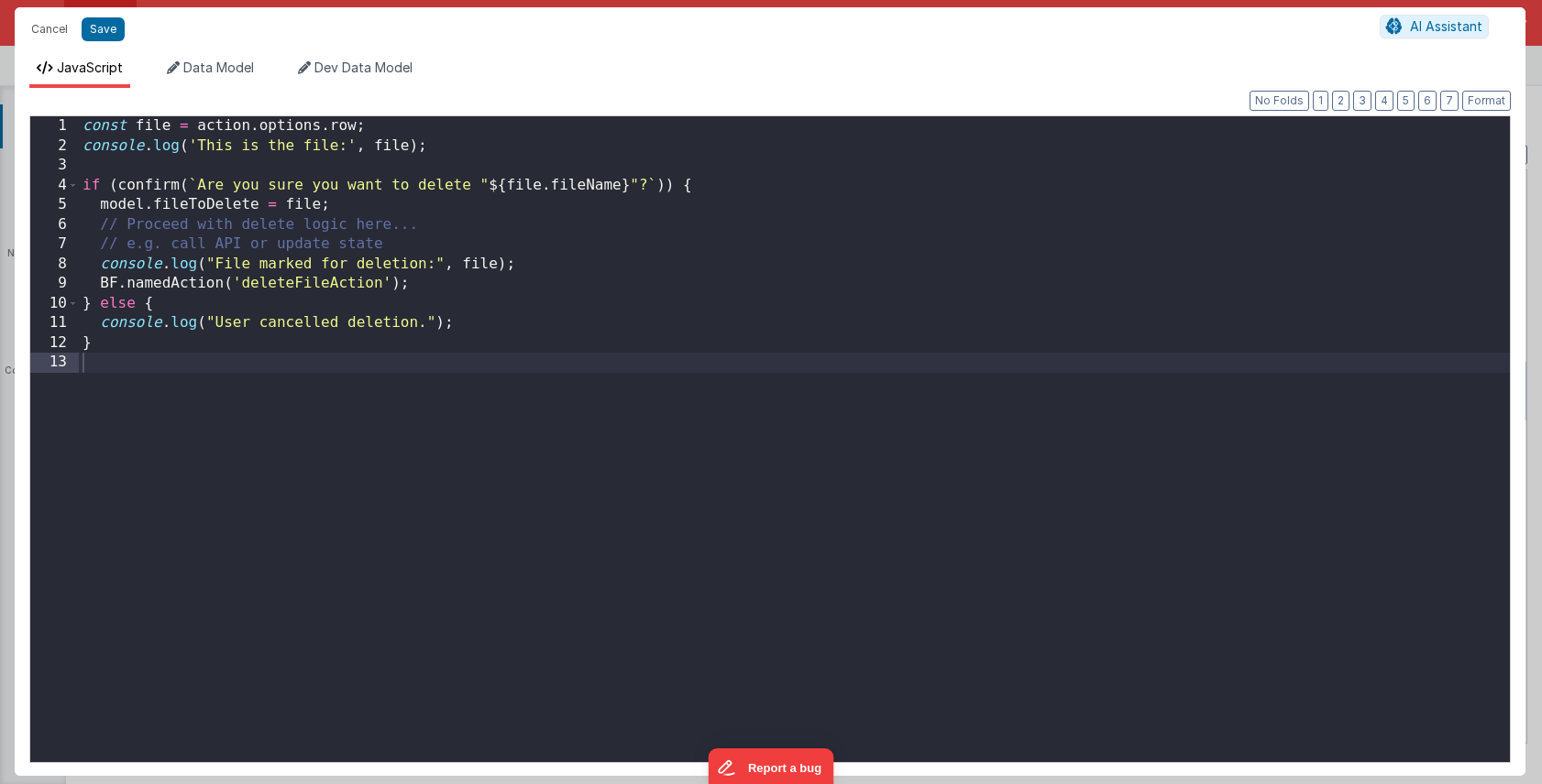
click at [560, 282] on div "const file = action . options . row ; console . log ( 'This is the file:' , fil…" at bounding box center [794, 459] width 1430 height 685
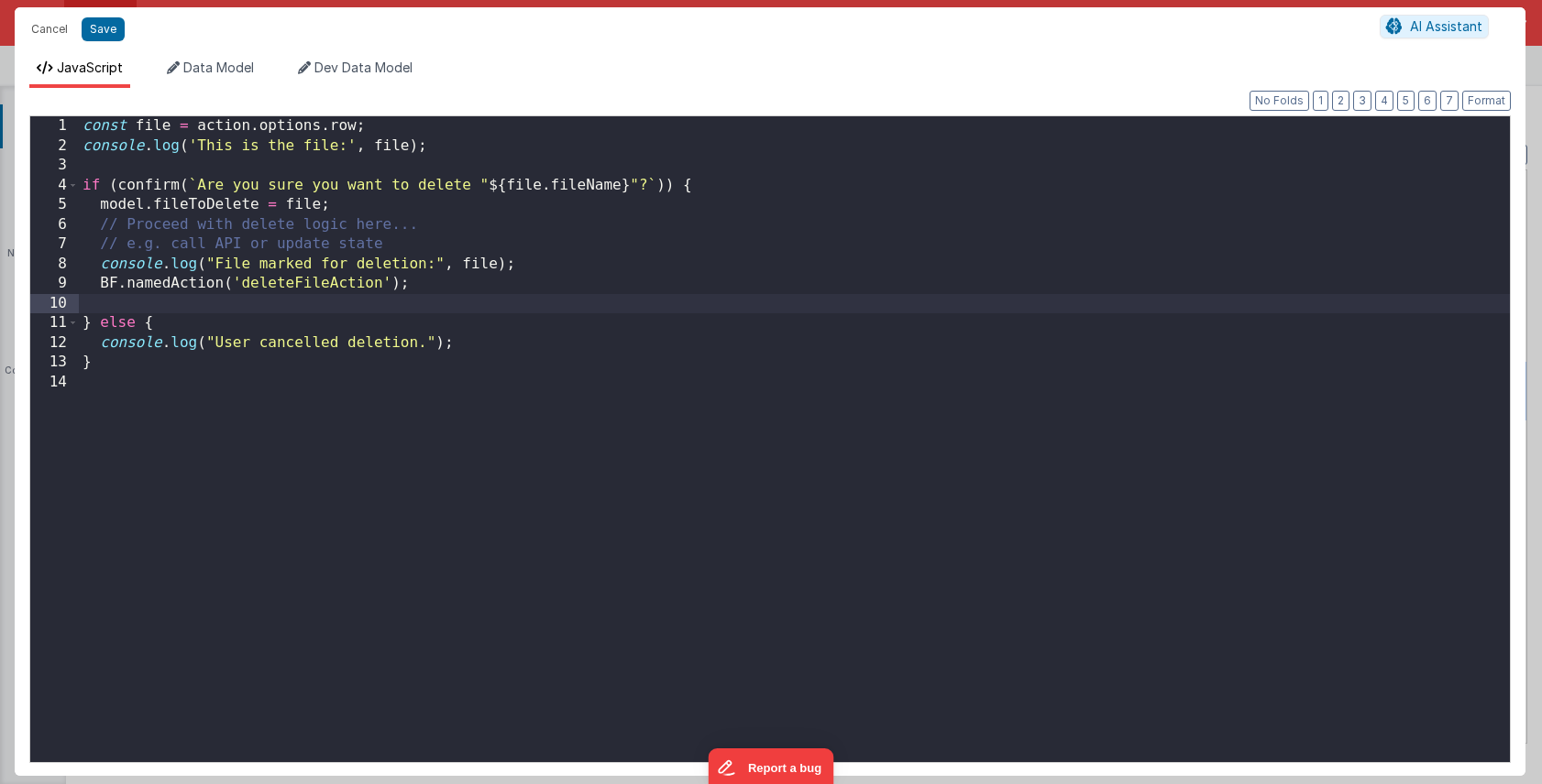
click at [696, 268] on div "const file = action . options . row ; console . log ( 'This is the file:' , fil…" at bounding box center [794, 459] width 1430 height 685
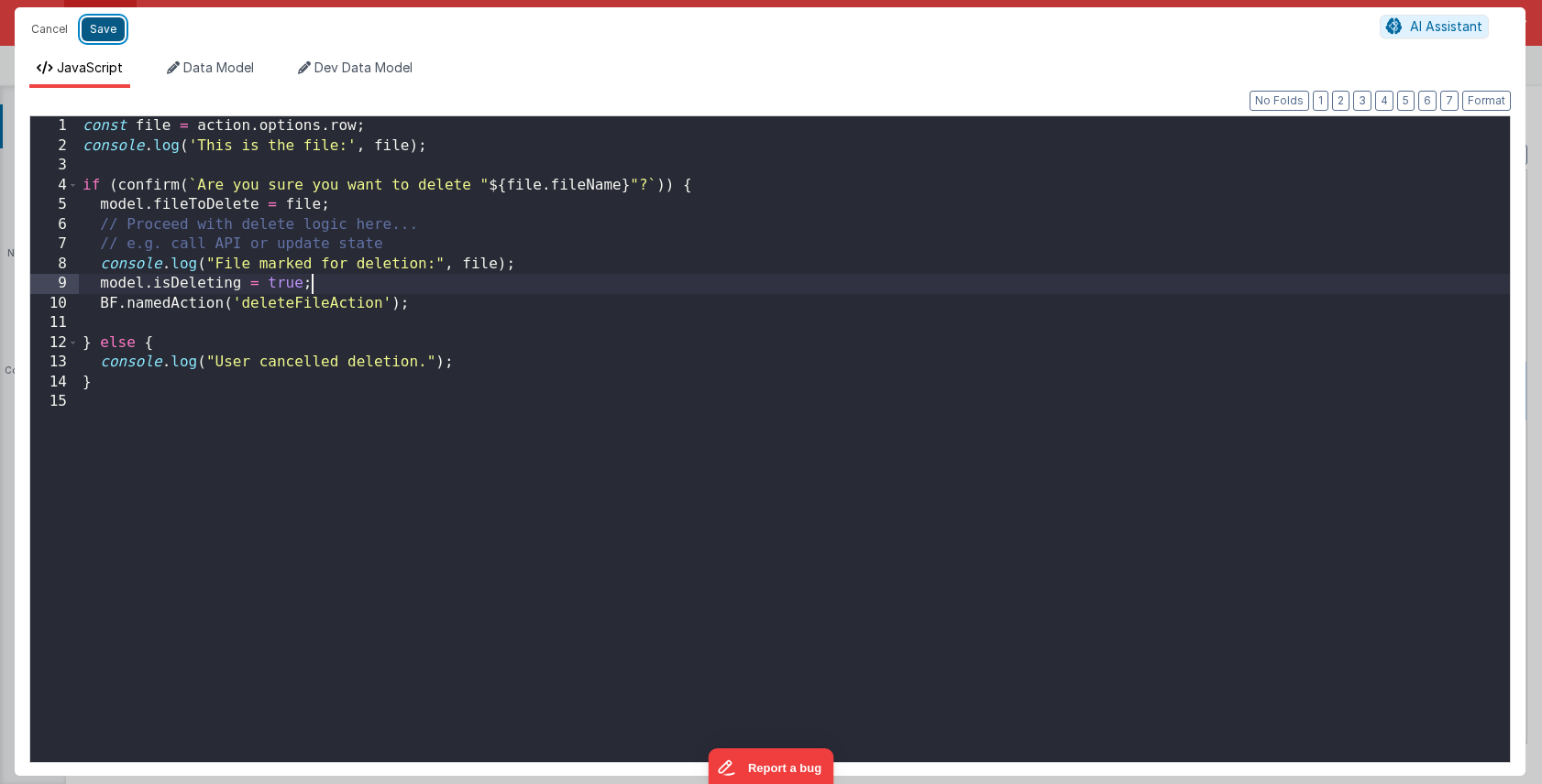
click at [106, 29] on button "Save" at bounding box center [102, 29] width 43 height 24
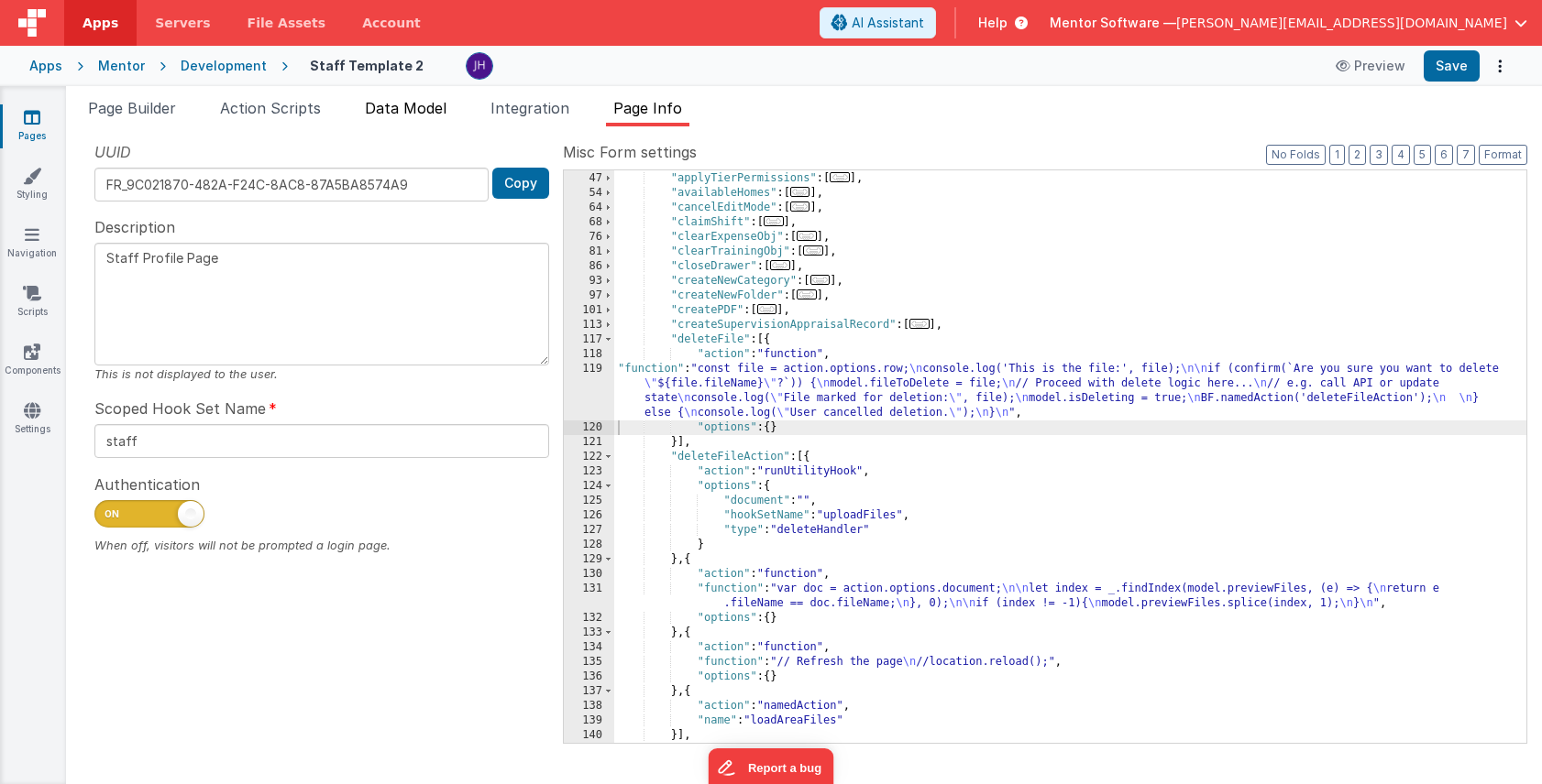
click at [406, 112] on span "Data Model" at bounding box center [405, 108] width 81 height 18
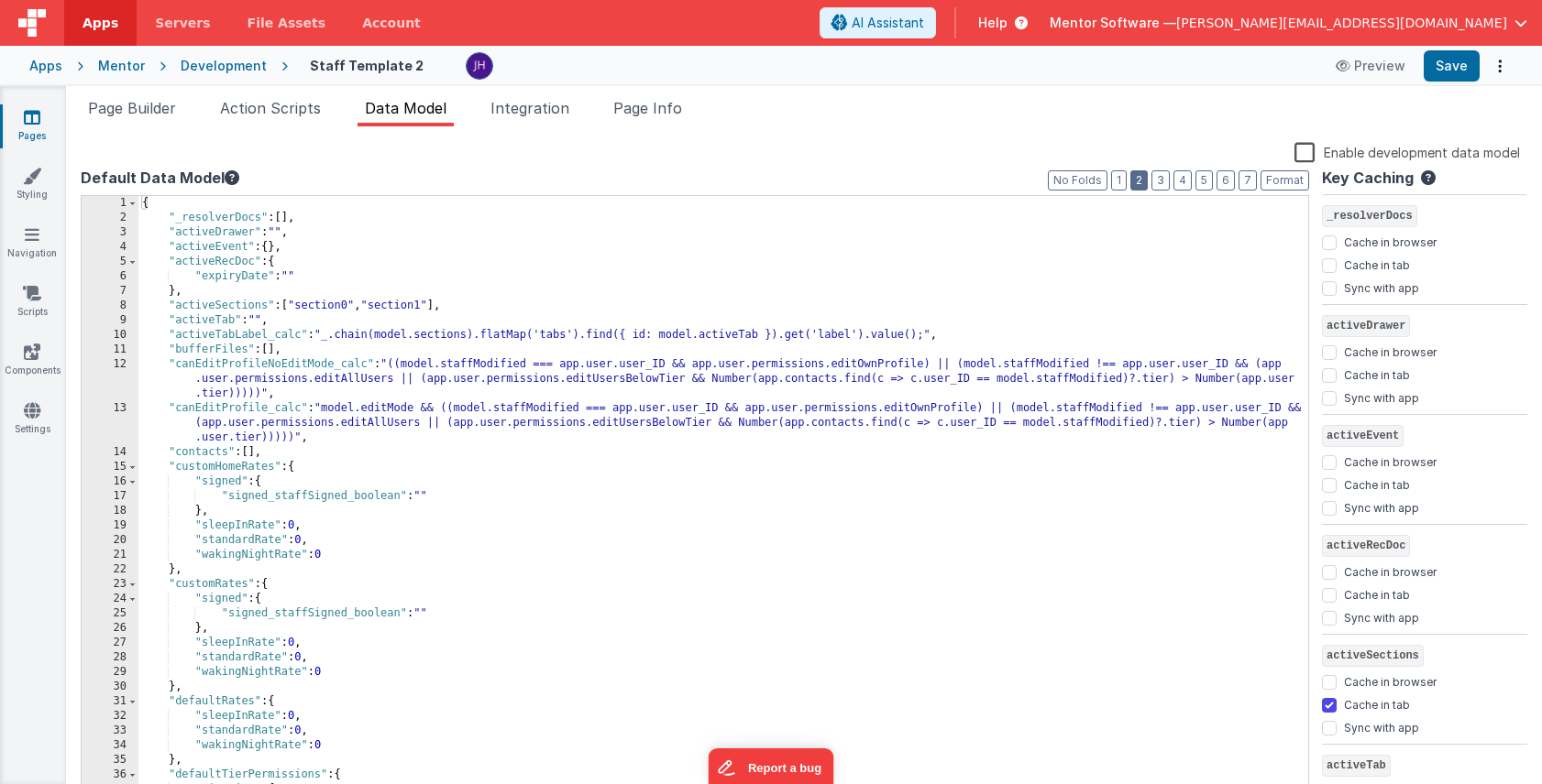
click at [1137, 178] on button "2" at bounding box center [1138, 180] width 17 height 20
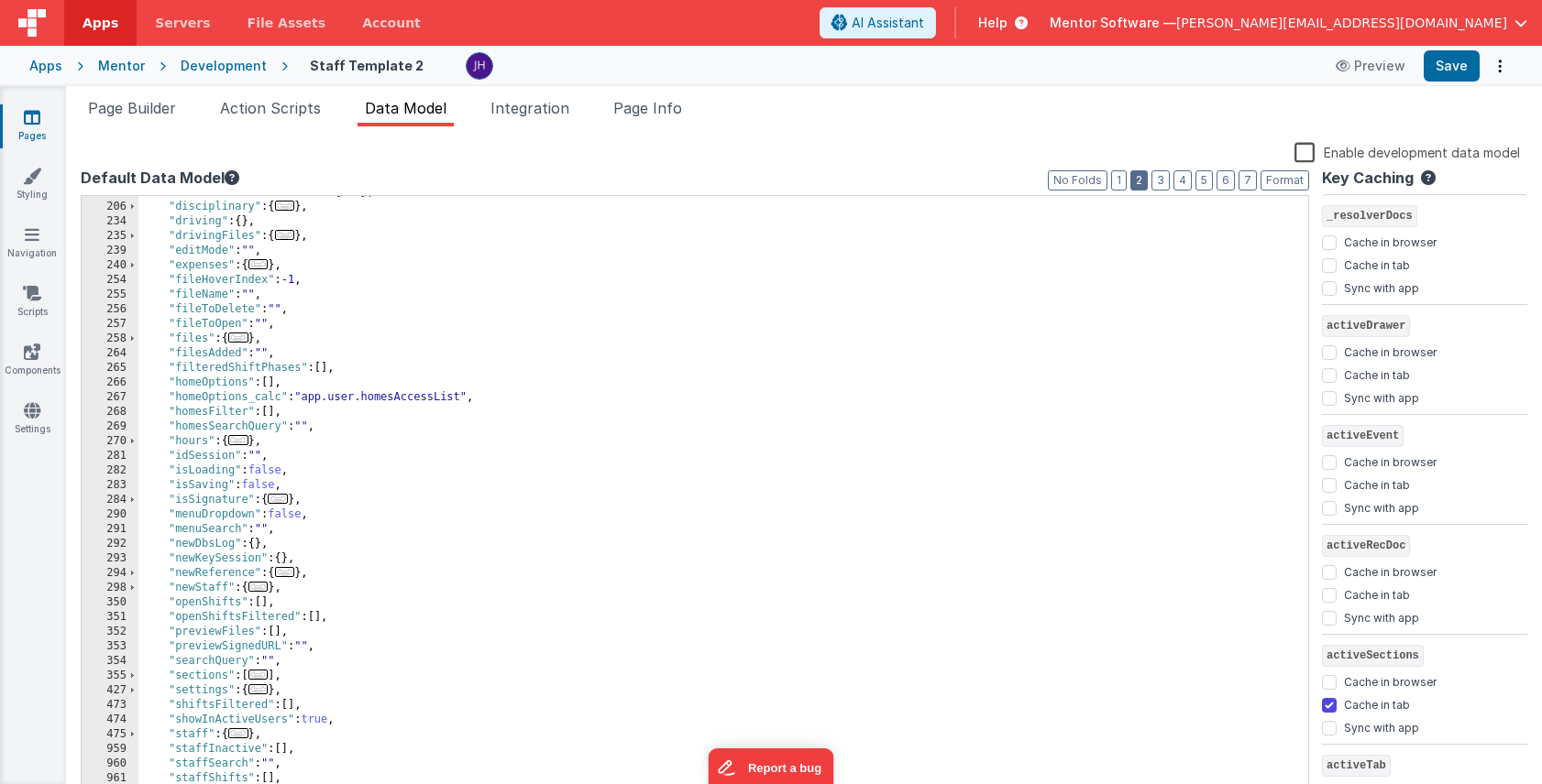
scroll to position [363, 0]
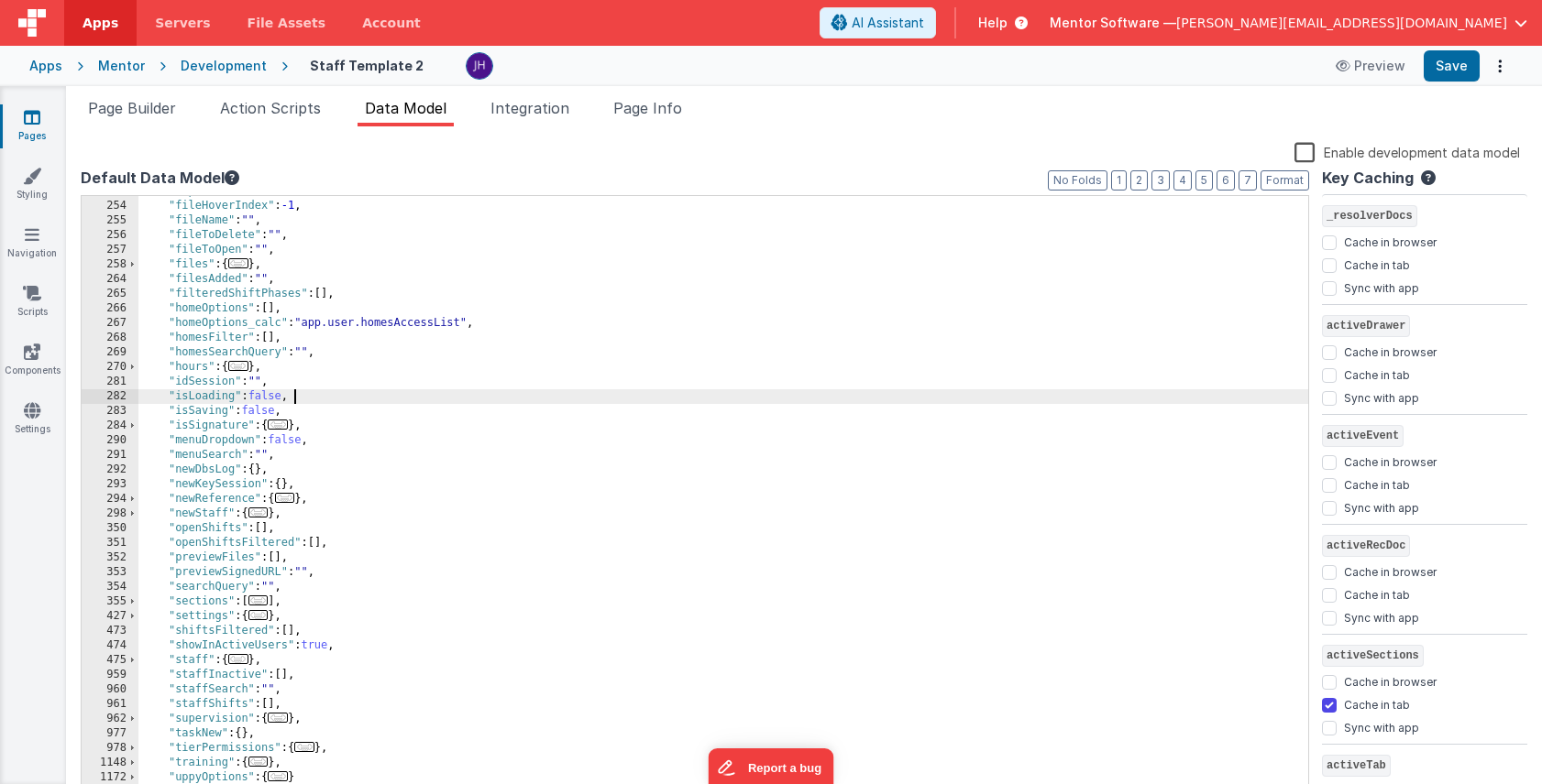
click at [333, 395] on div ""expenses" : { ... } , "fileHoverIndex" : -1 , "fileName" : "" , "fileToDelete"…" at bounding box center [723, 501] width 1170 height 633
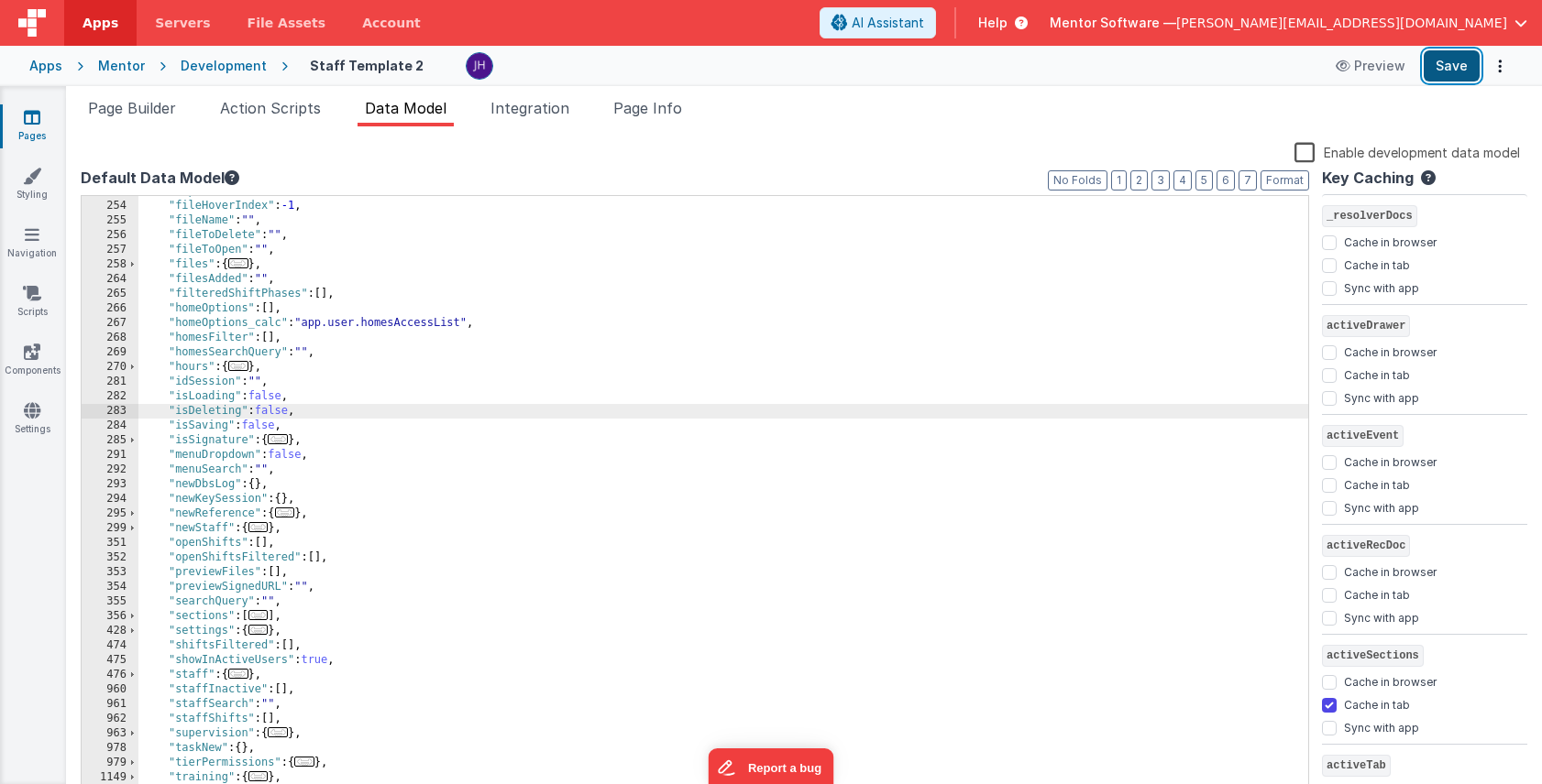
click at [1442, 71] on button "Save" at bounding box center [1451, 66] width 56 height 31
click at [652, 109] on span "Page Info" at bounding box center [648, 108] width 69 height 18
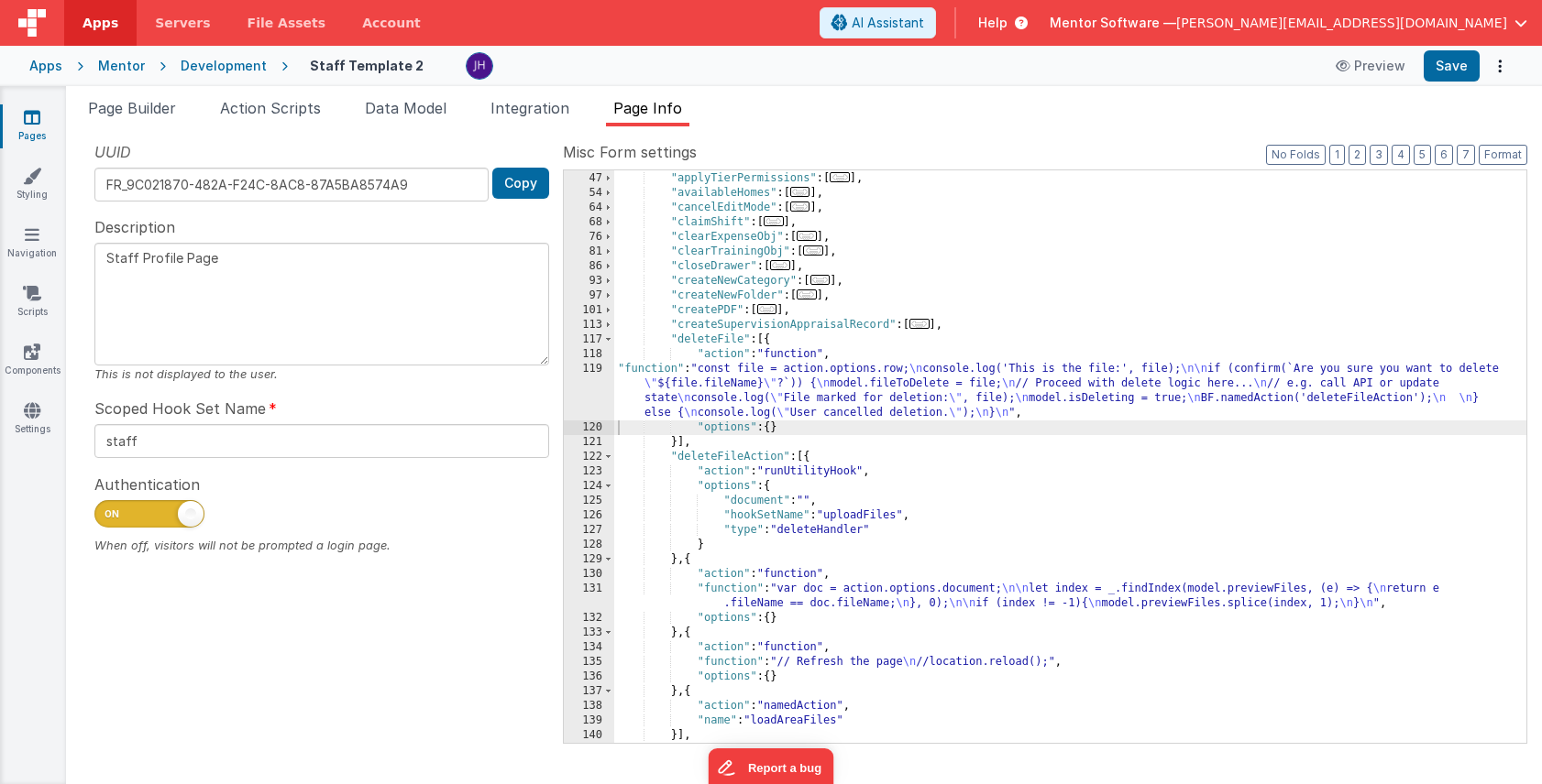
click at [780, 391] on div ""addStaffPreCheck" : [ ... ] , "applyTierPermissions" : [ ... ] , "availableHom…" at bounding box center [1071, 457] width 912 height 602
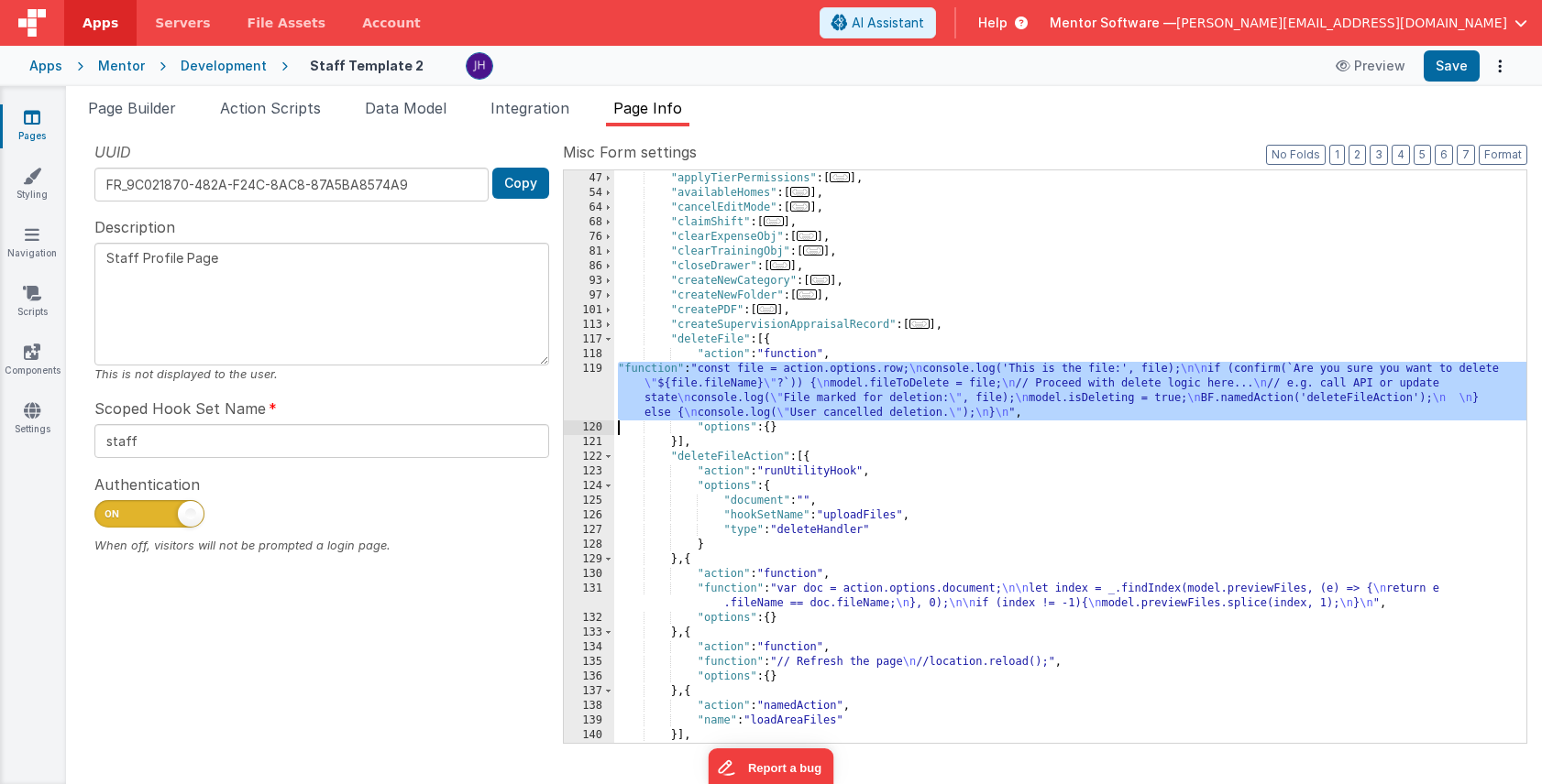
click at [589, 383] on div "119" at bounding box center [589, 390] width 51 height 58
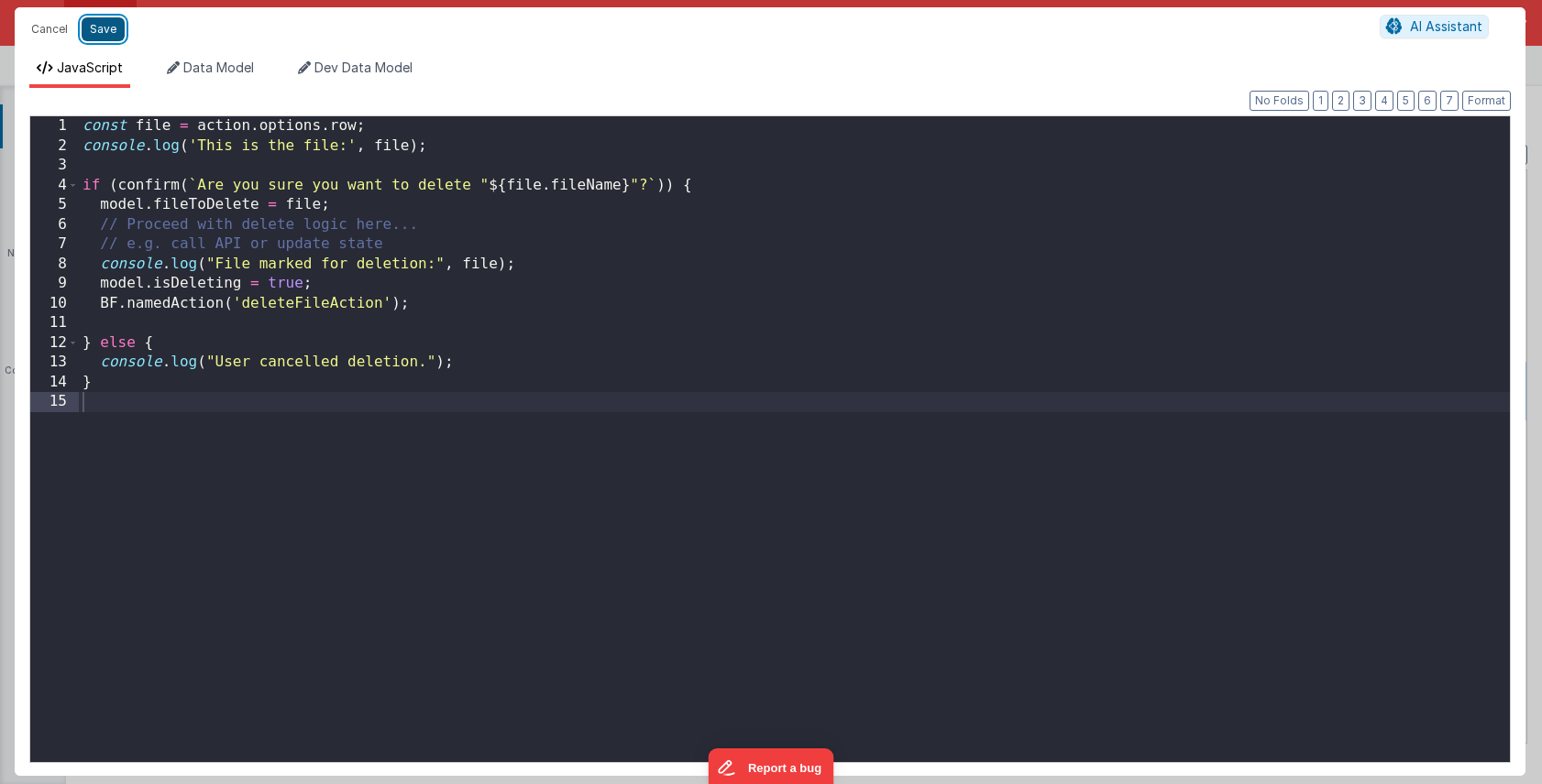
click at [114, 31] on button "Save" at bounding box center [102, 29] width 43 height 24
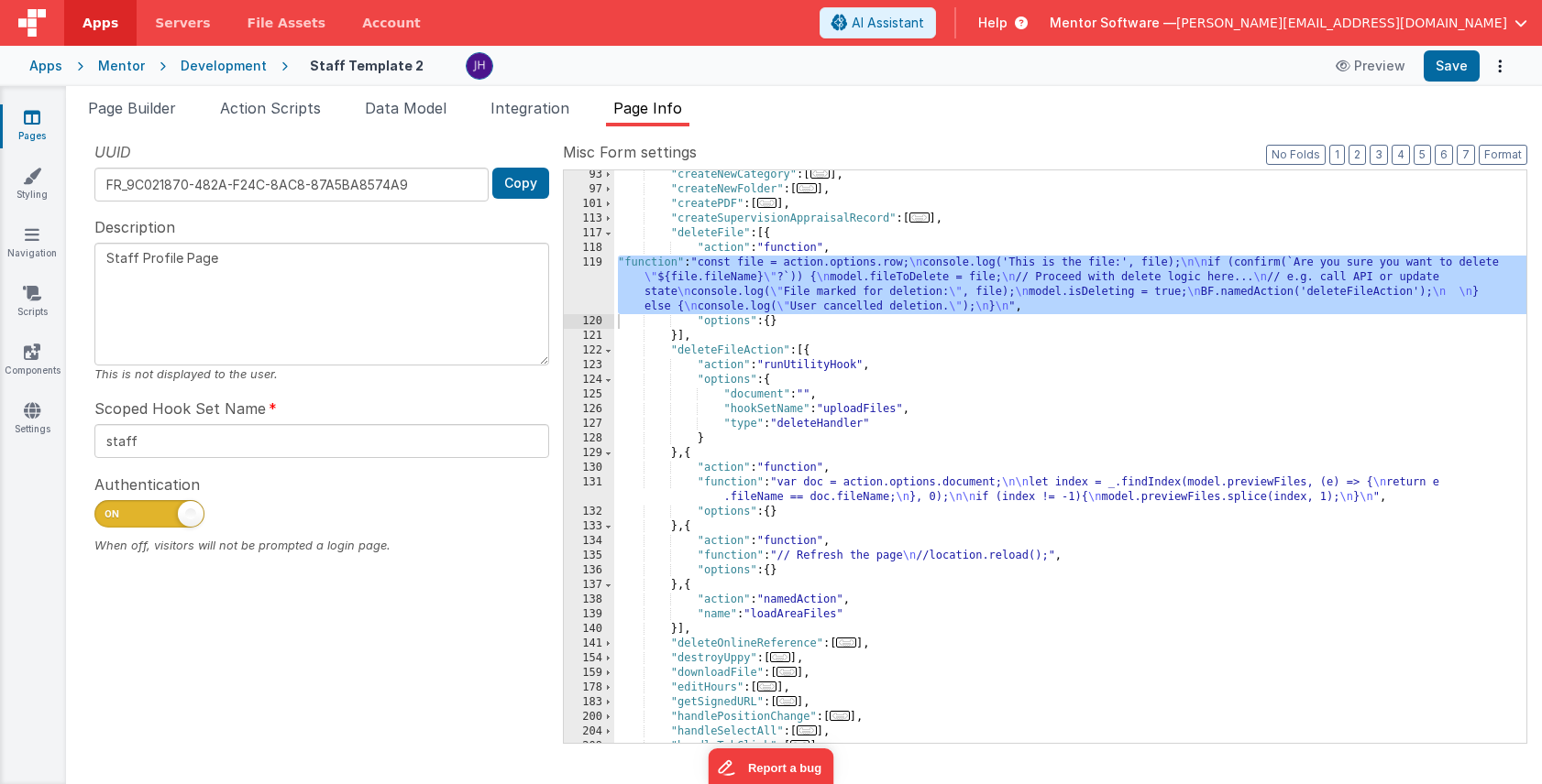
scroll to position [276, 0]
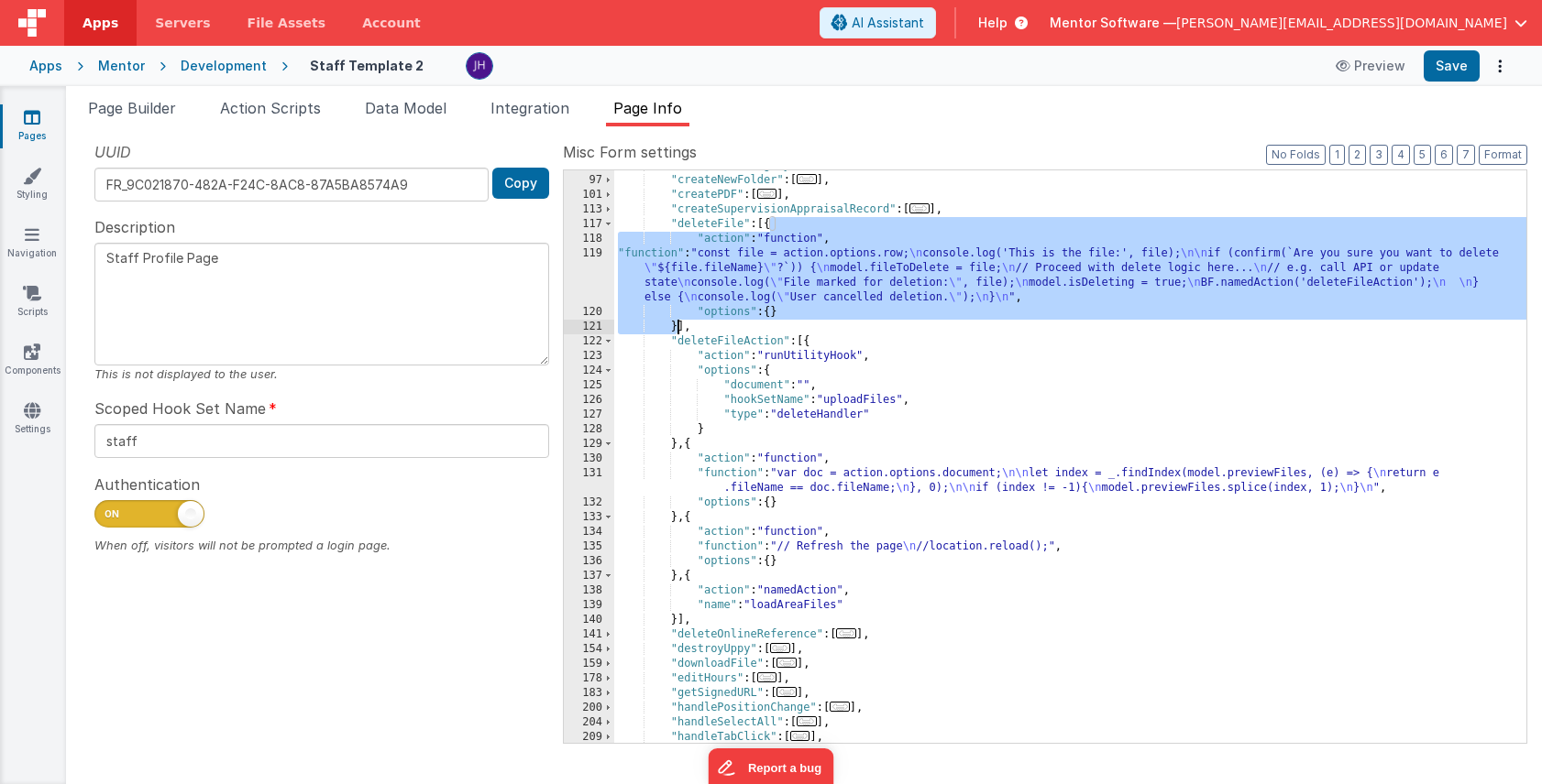
drag, startPoint x: 770, startPoint y: 226, endPoint x: 678, endPoint y: 325, distance: 135.1
click at [678, 325] on div ""createNewCategory" : [ ... ] , "createNewFolder" : [ ... ] , "createPDF" : [ .…" at bounding box center [1071, 459] width 912 height 602
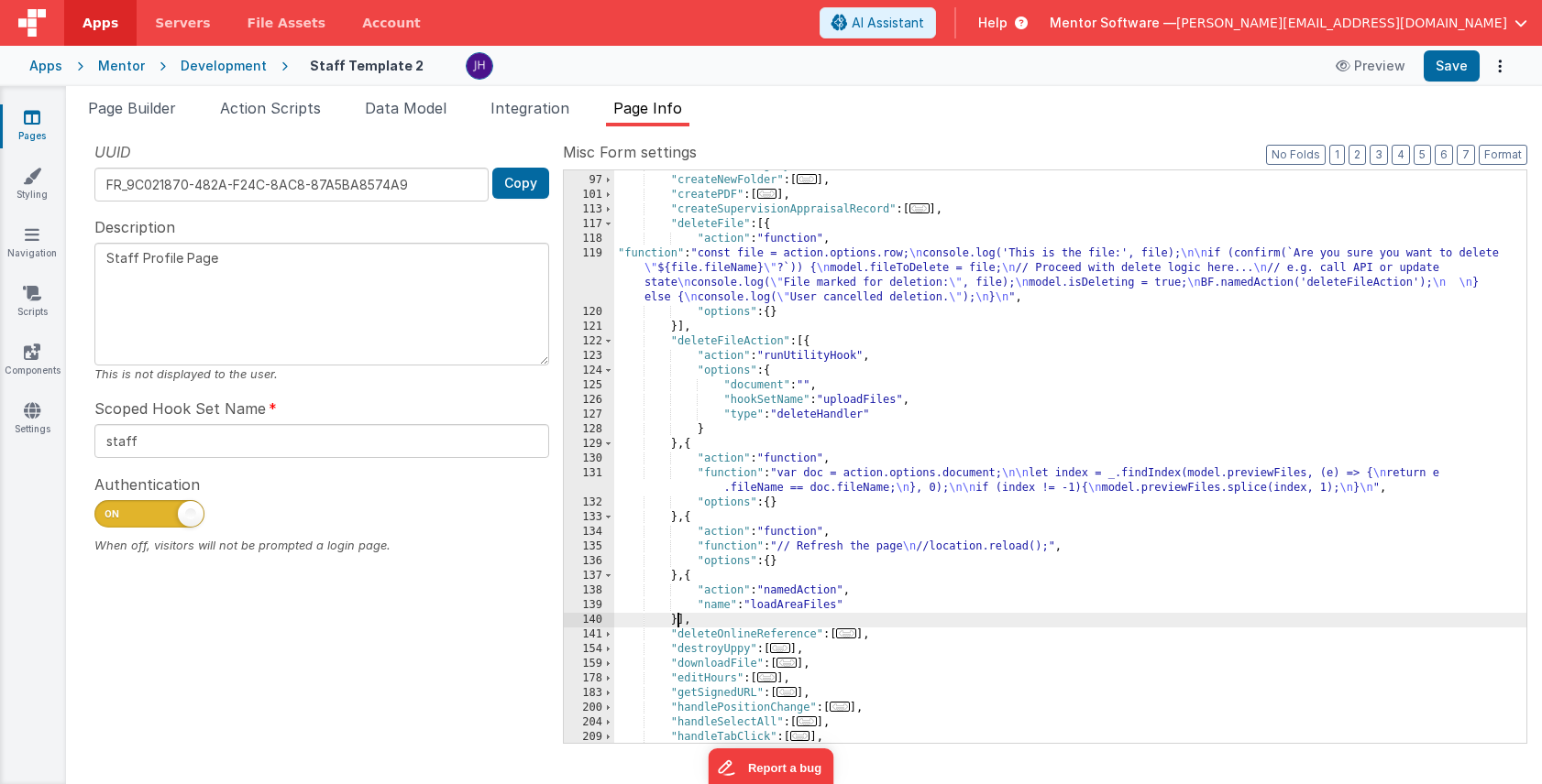
click at [677, 620] on div ""createNewCategory" : [ ... ] , "createNewFolder" : [ ... ] , "createPDF" : [ .…" at bounding box center [1071, 459] width 912 height 602
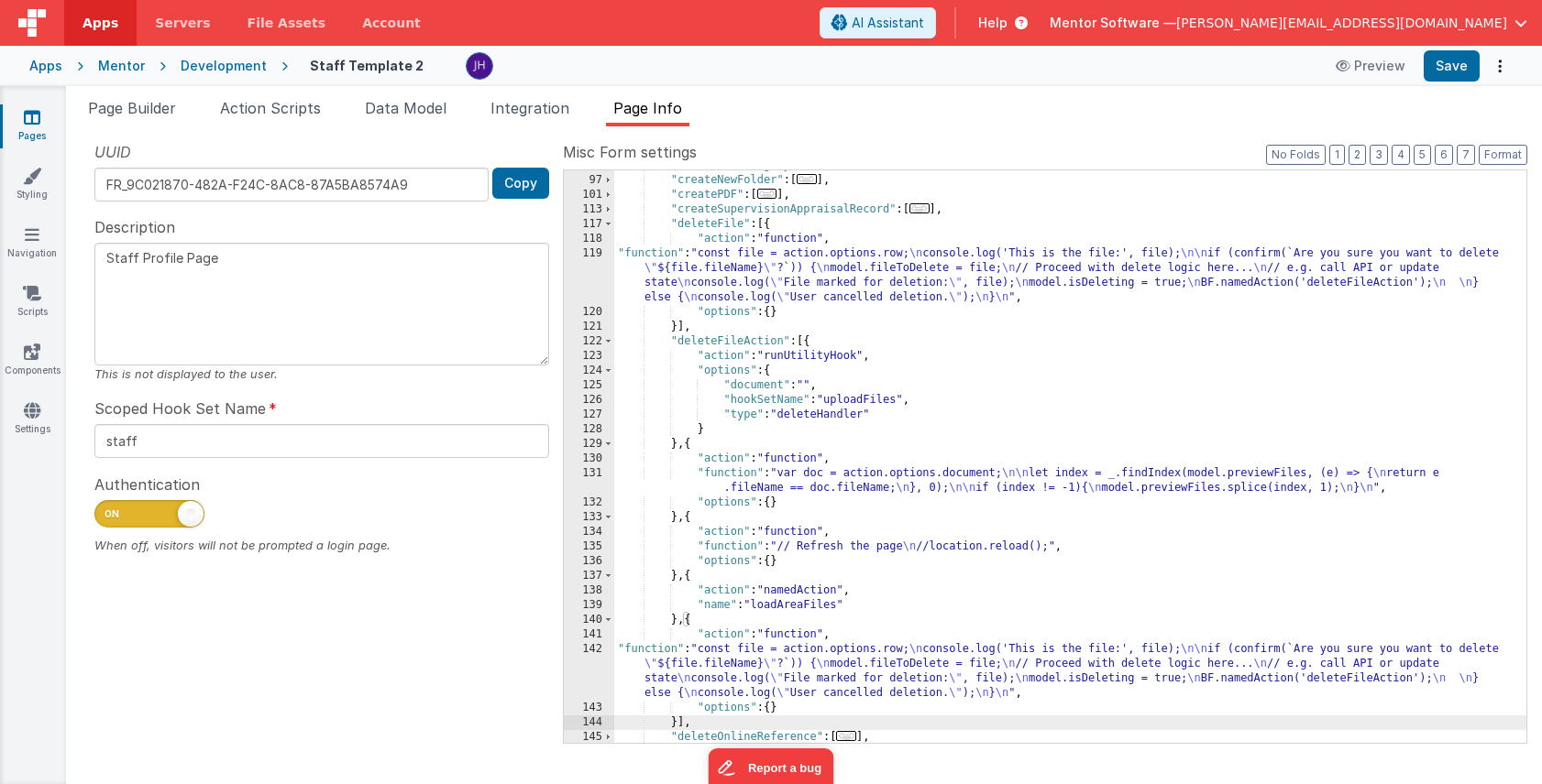
click at [709, 664] on div ""createNewCategory" : [ ... ] , "createNewFolder" : [ ... ] , "createPDF" : [ .…" at bounding box center [1071, 459] width 912 height 602
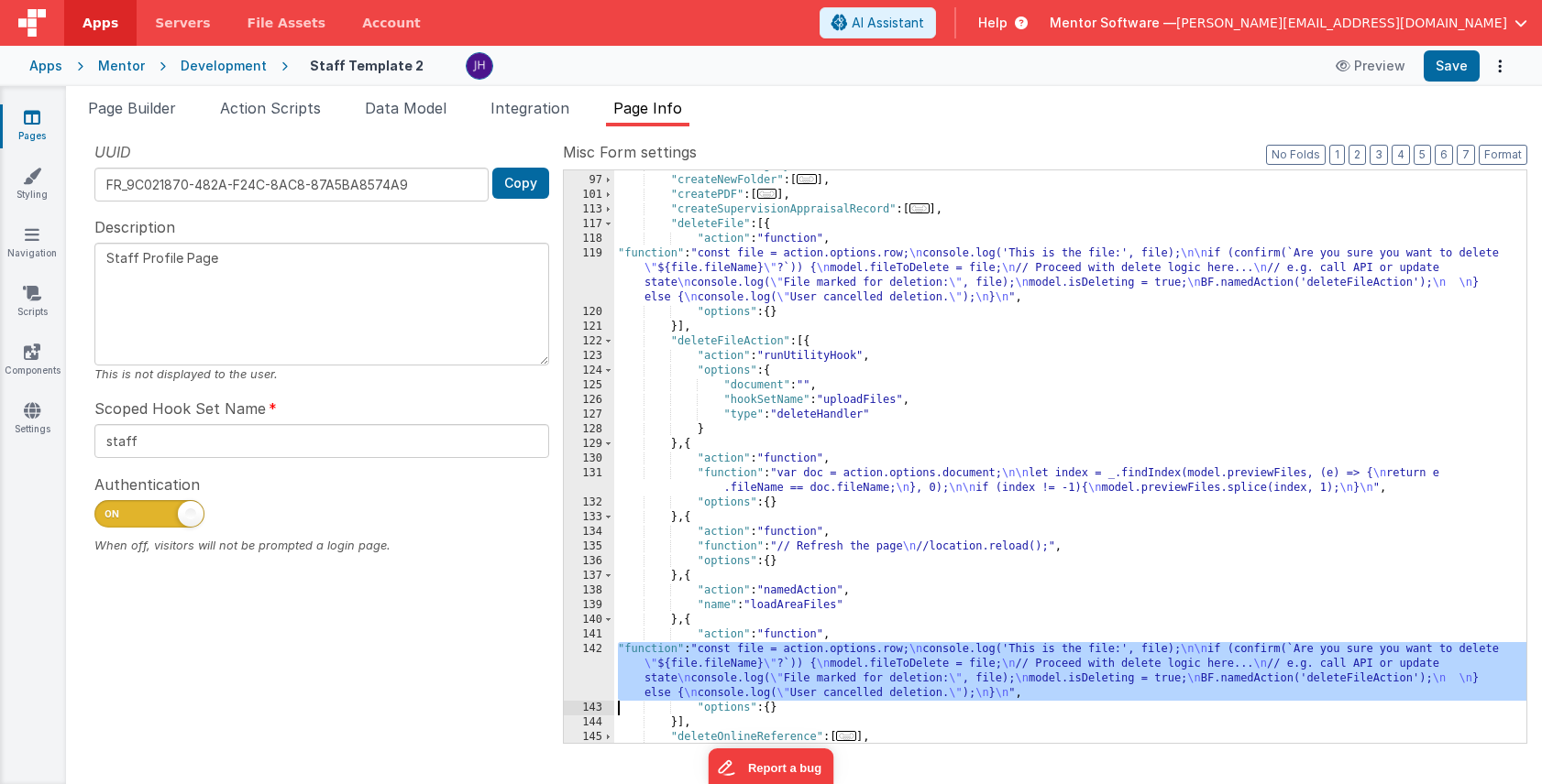
click at [584, 668] on div "142" at bounding box center [589, 671] width 51 height 58
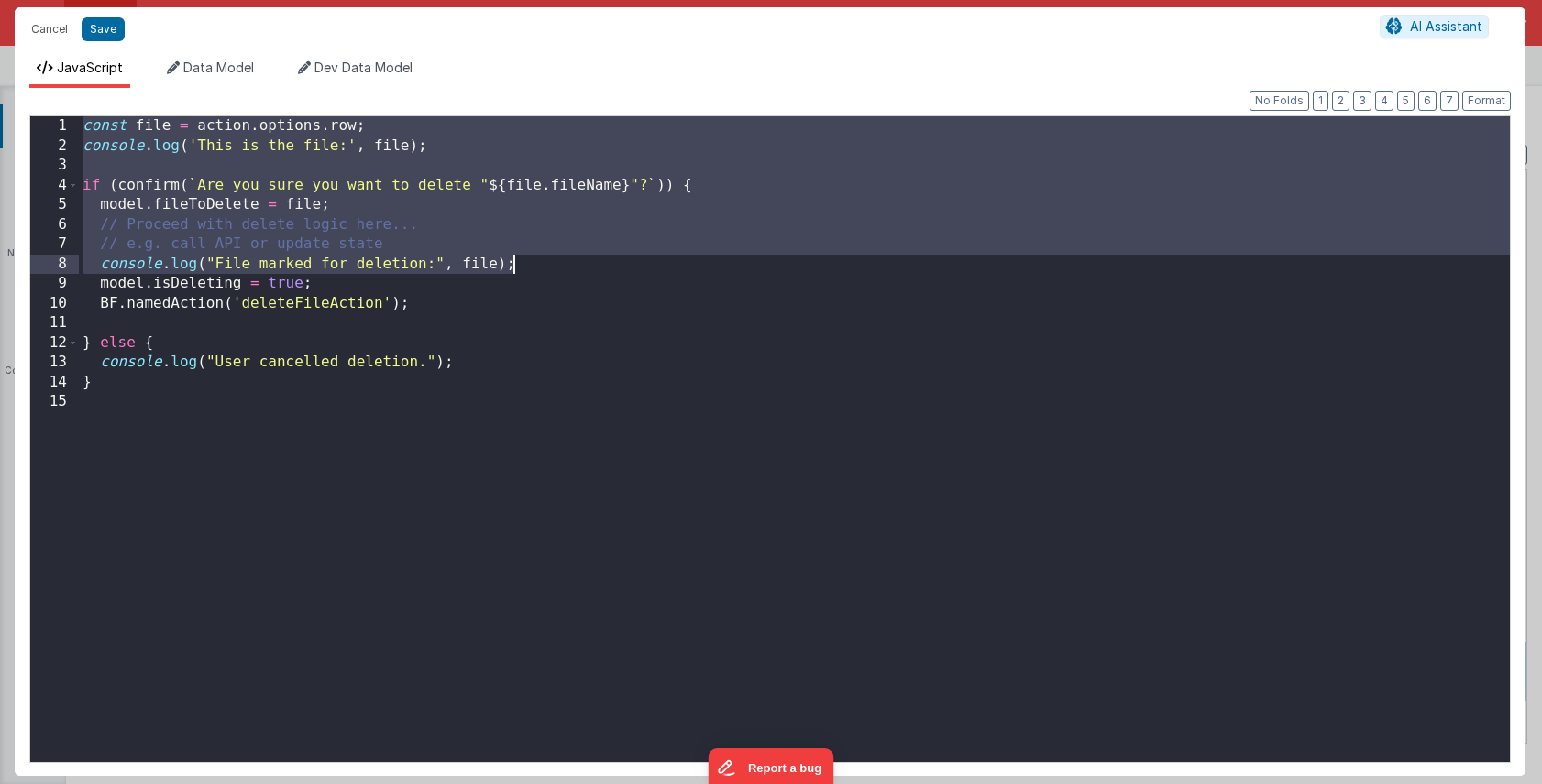
drag, startPoint x: 81, startPoint y: 127, endPoint x: 546, endPoint y: 260, distance: 483.6
click at [546, 260] on div "const file = action . options . row ; console . log ( 'This is the file:' , fil…" at bounding box center [794, 459] width 1430 height 685
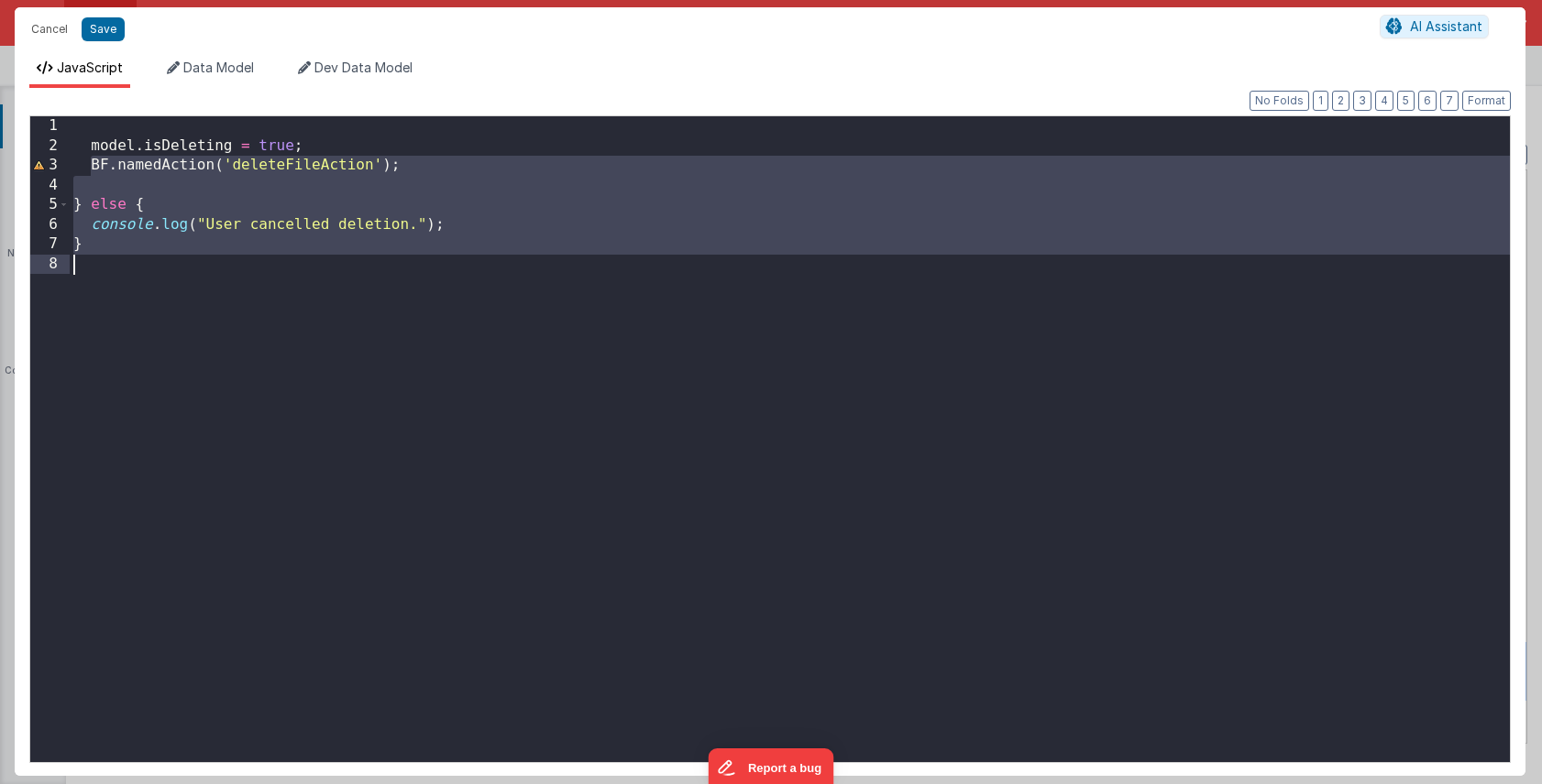
drag, startPoint x: 91, startPoint y: 164, endPoint x: 467, endPoint y: 303, distance: 400.9
click at [467, 303] on div "model . isDeleting = true ; BF . namedAction ( 'deleteFileAction' ) ; } else { …" at bounding box center [789, 459] width 1440 height 685
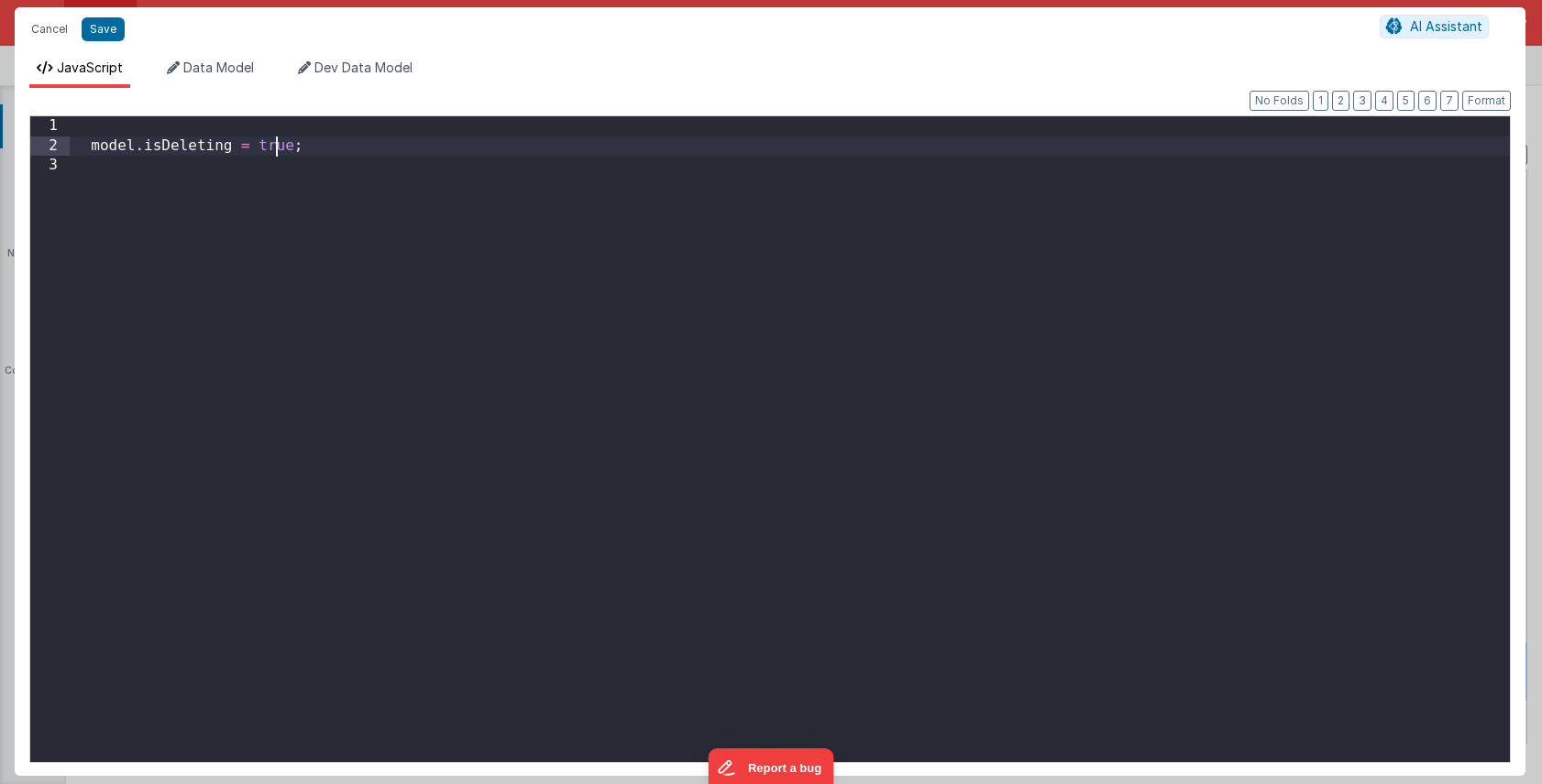
click at [276, 145] on div "model . isDeleting = true ;" at bounding box center [789, 459] width 1440 height 685
click at [280, 125] on div "model . isDeleting = false ;" at bounding box center [789, 459] width 1440 height 685
click at [99, 32] on button "Save" at bounding box center [102, 29] width 43 height 24
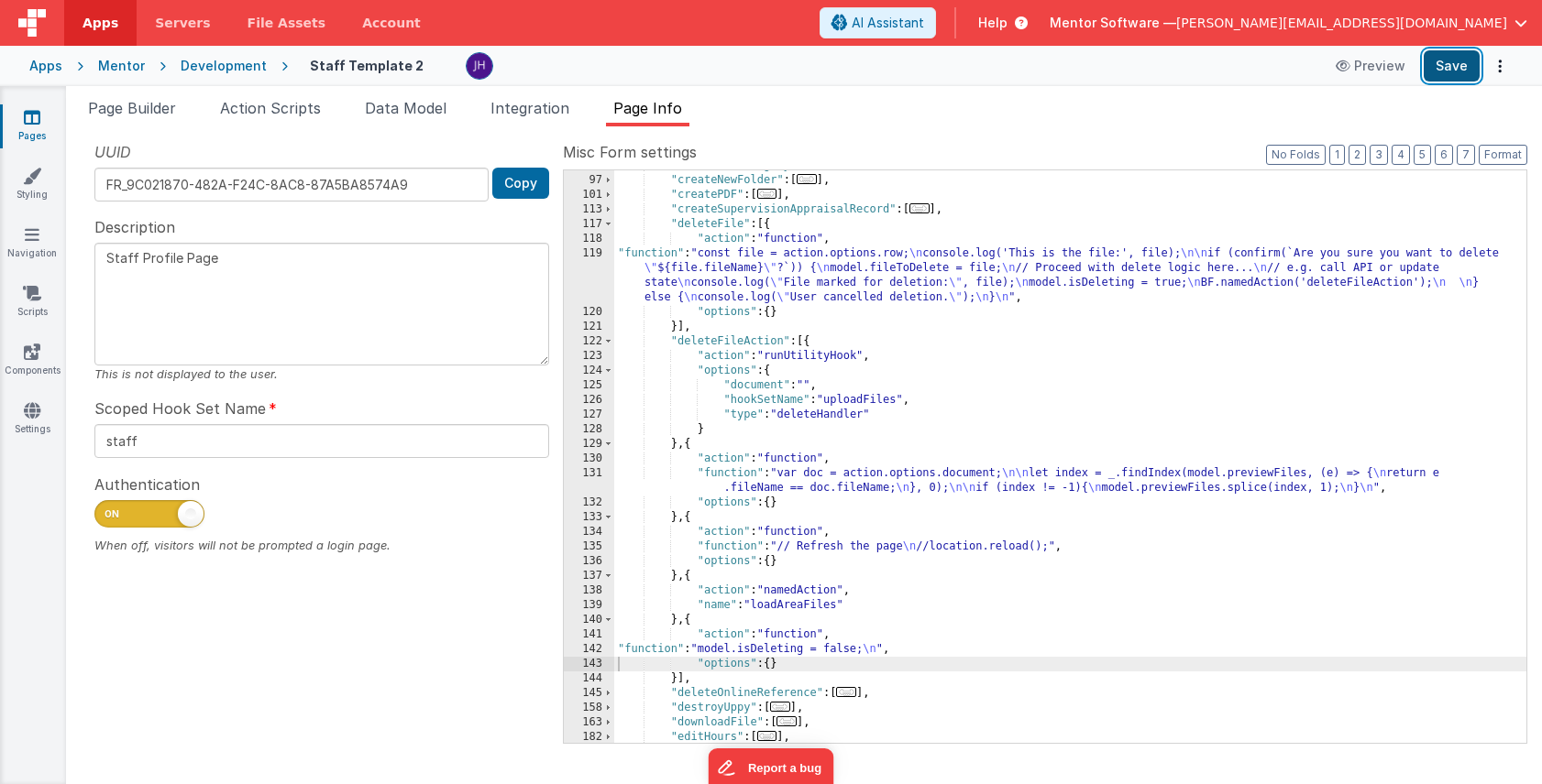
click at [1450, 71] on button "Save" at bounding box center [1451, 66] width 56 height 31
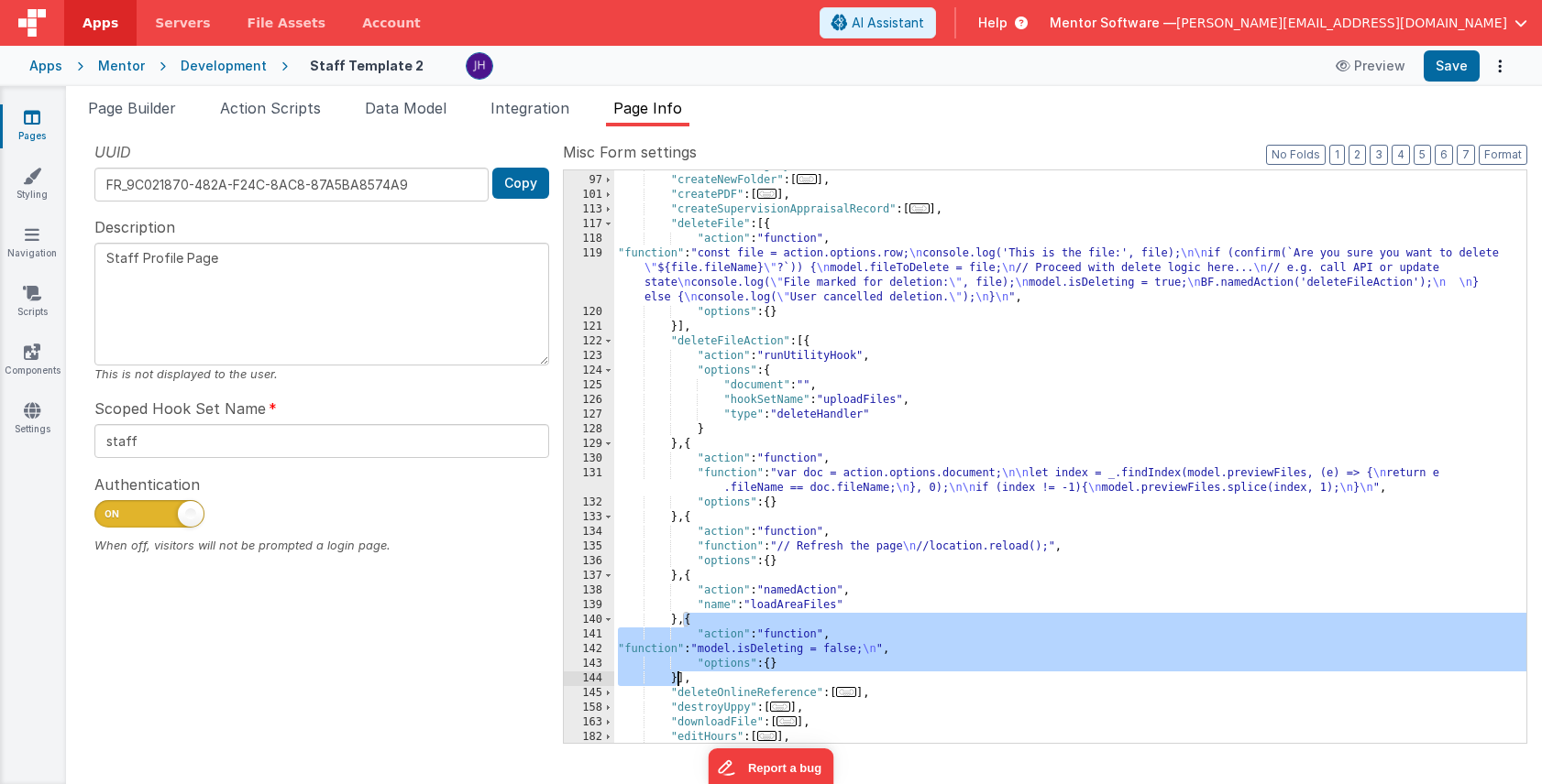
drag, startPoint x: 685, startPoint y: 621, endPoint x: 676, endPoint y: 679, distance: 58.7
click at [676, 679] on div ""createNewCategory" : [ ... ] , "createNewFolder" : [ ... ] , "createPDF" : [ .…" at bounding box center [1071, 459] width 912 height 602
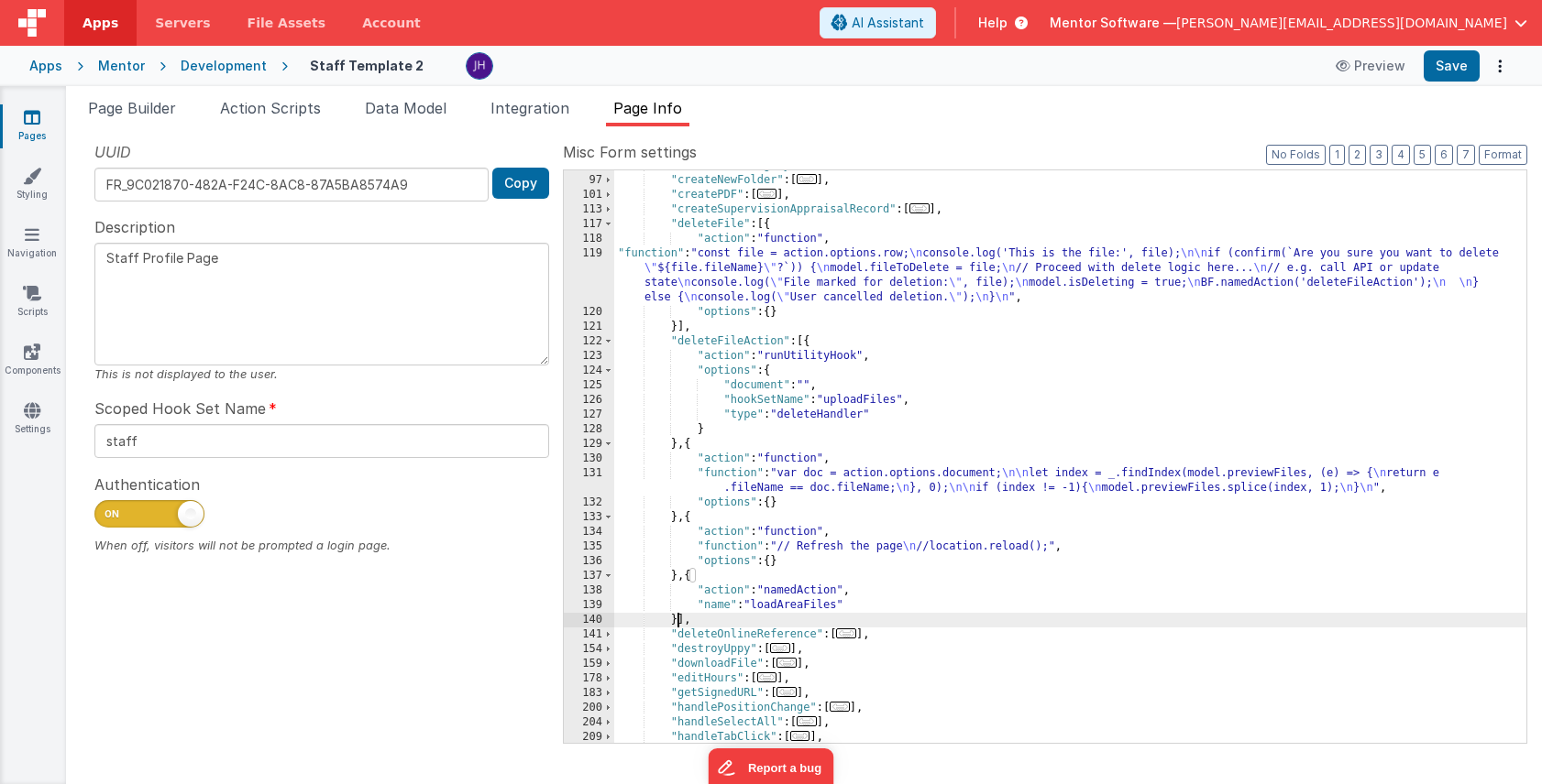
click at [756, 260] on div ""createNewCategory" : [ ... ] , "createNewFolder" : [ ... ] , "createPDF" : [ .…" at bounding box center [1071, 459] width 912 height 602
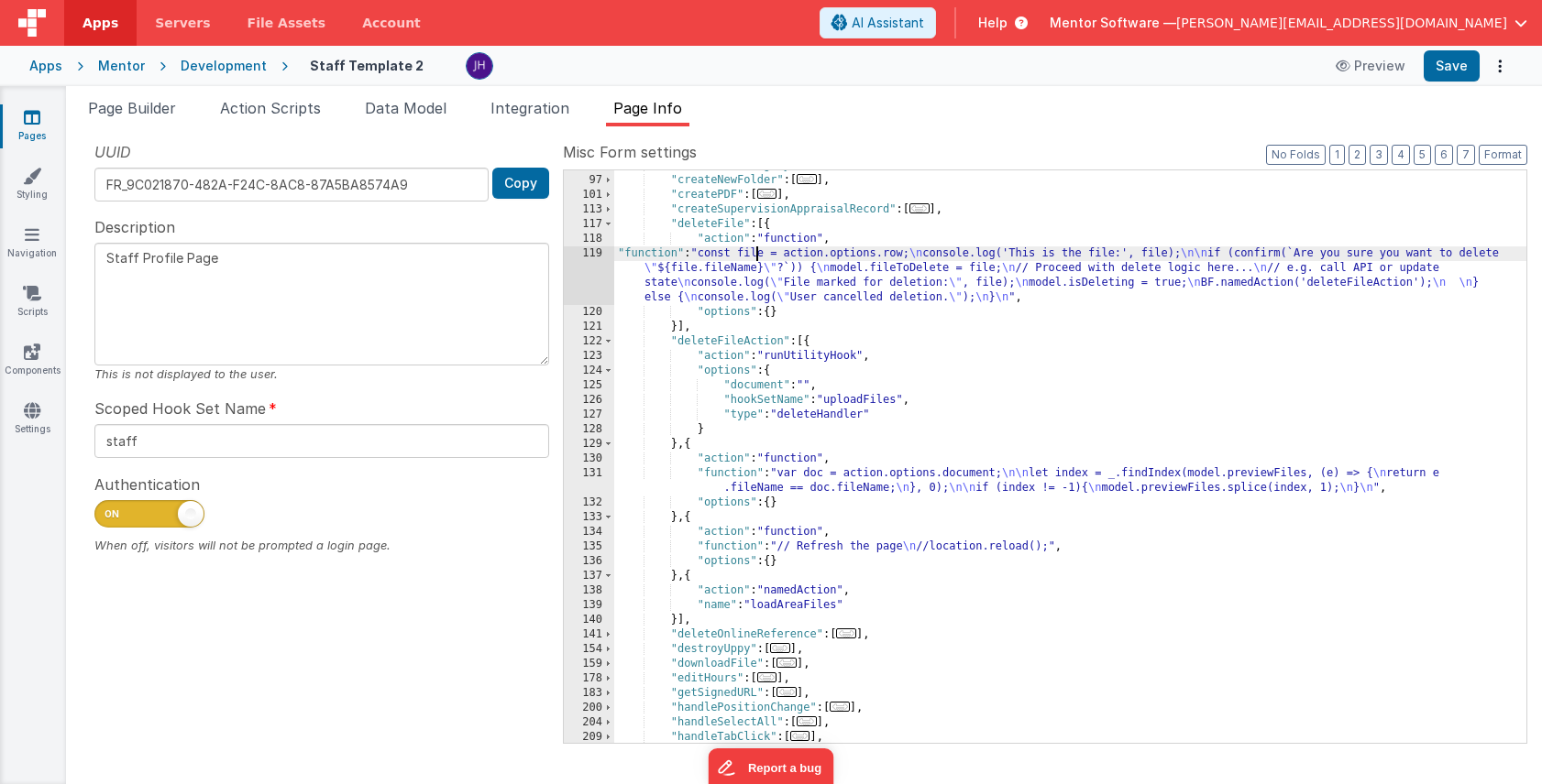
click at [591, 266] on div "119" at bounding box center [589, 275] width 51 height 58
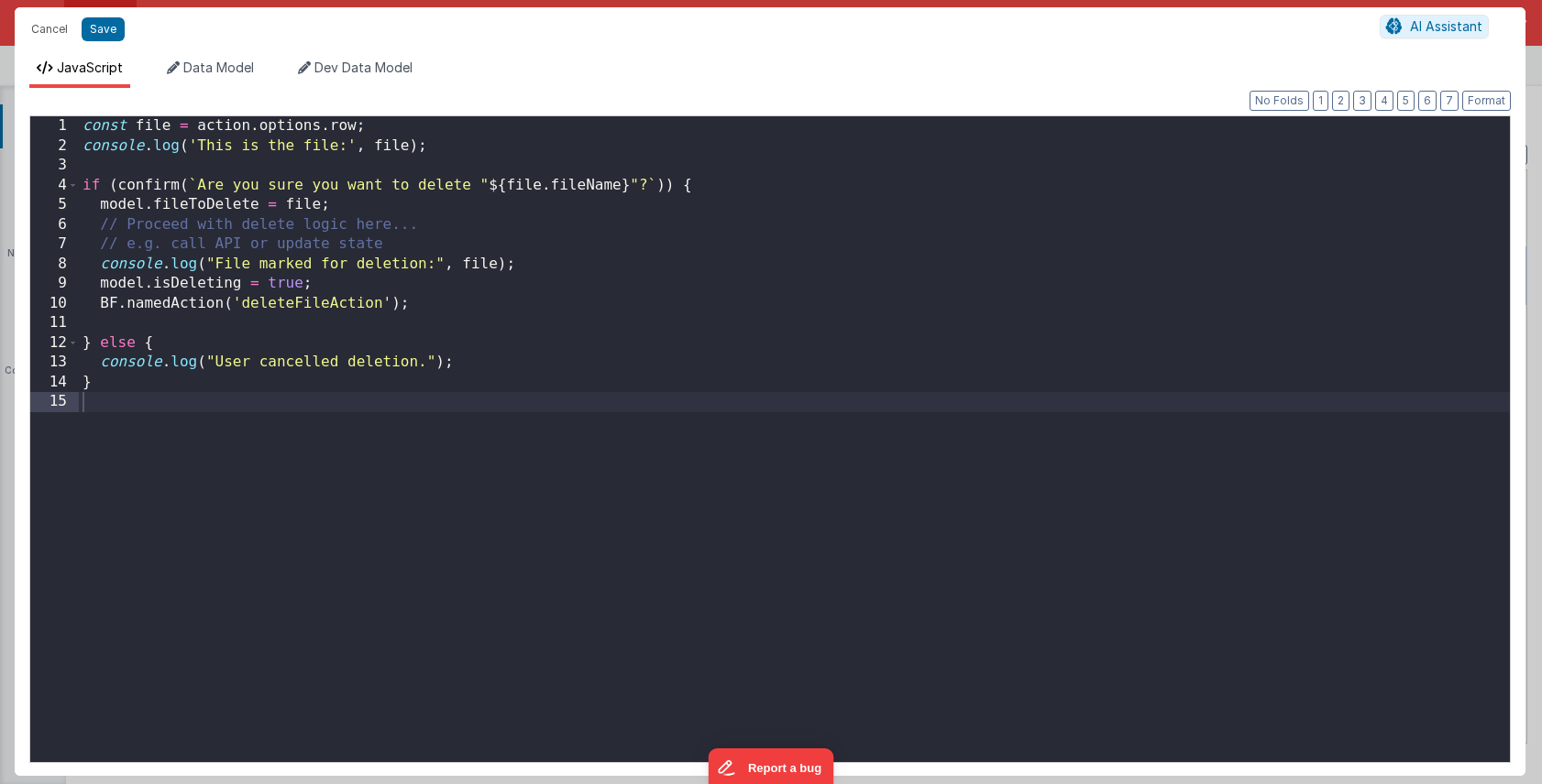
click at [98, 303] on div "const file = action . options . row ; console . log ( 'This is the file:' , fil…" at bounding box center [794, 459] width 1430 height 685
click at [101, 29] on button "Save" at bounding box center [102, 29] width 43 height 24
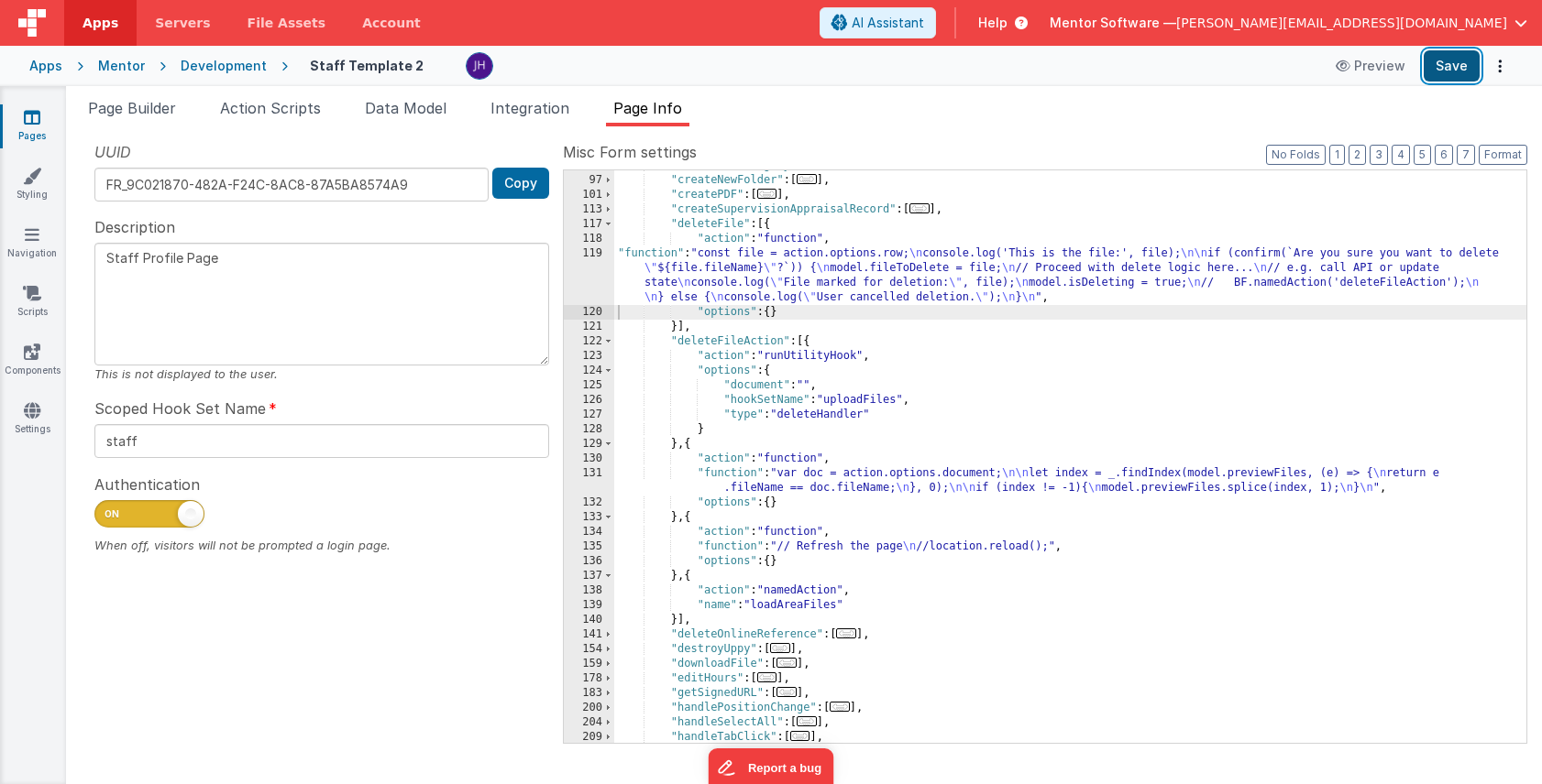
click at [1448, 68] on button "Save" at bounding box center [1451, 66] width 56 height 31
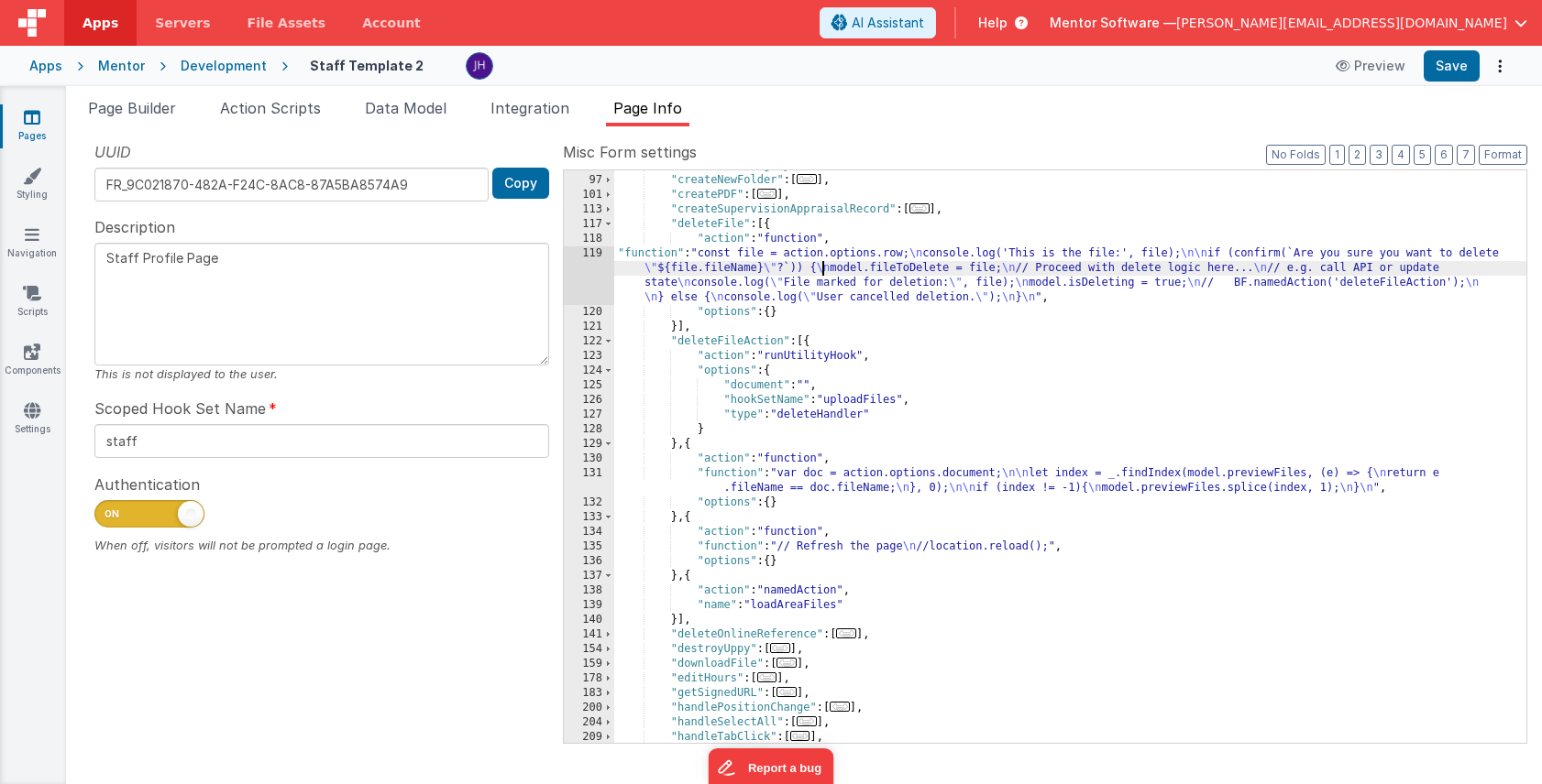
click at [821, 269] on div ""createNewCategory" : [ ... ] , "createNewFolder" : [ ... ] , "createPDF" : [ .…" at bounding box center [1071, 459] width 912 height 602
click at [578, 267] on div "119" at bounding box center [589, 275] width 51 height 58
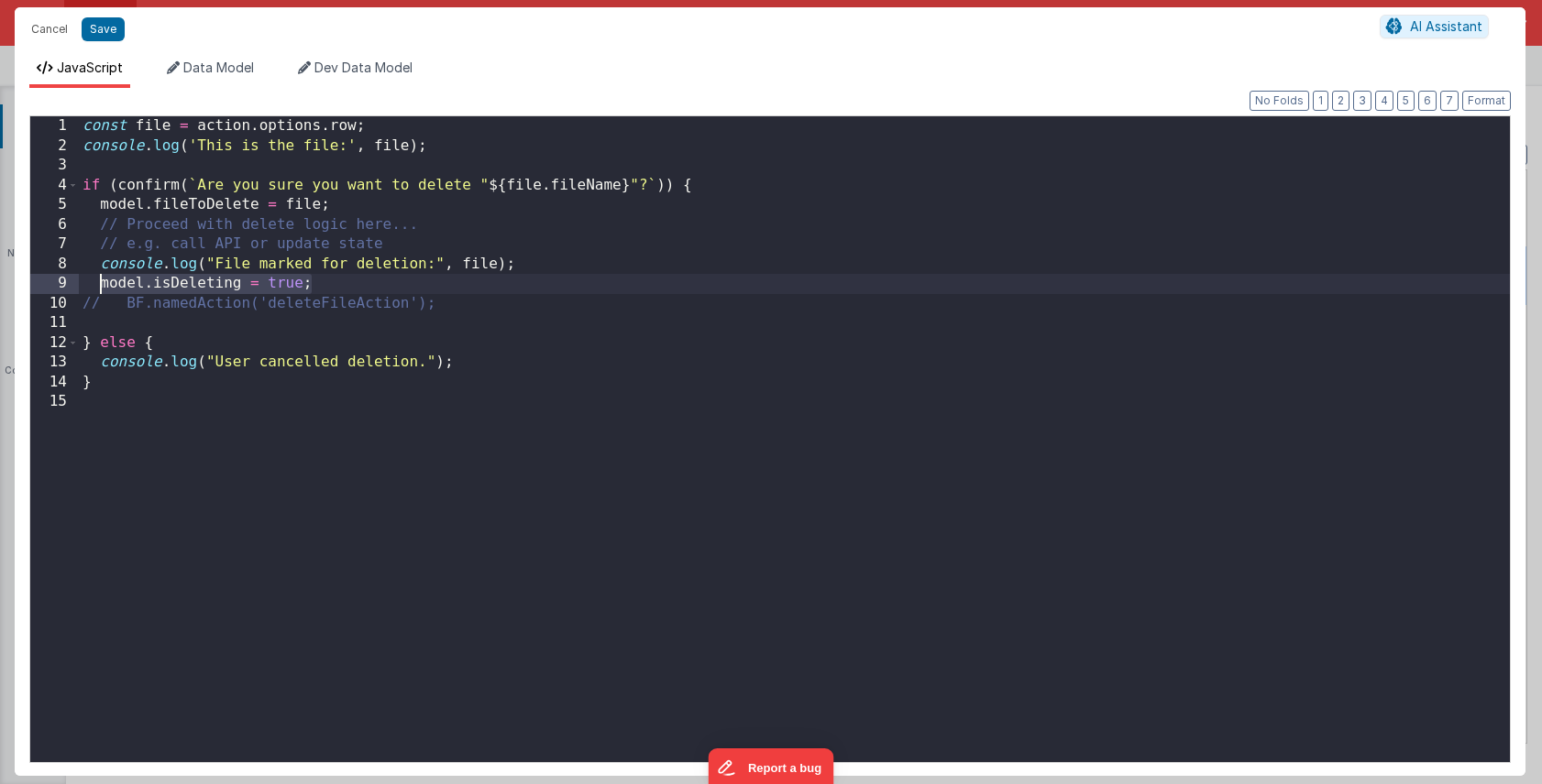
drag, startPoint x: 317, startPoint y: 285, endPoint x: 99, endPoint y: 277, distance: 218.1
click at [99, 277] on div "const file = action . options . row ; console . log ( 'This is the file:' , fil…" at bounding box center [794, 459] width 1430 height 685
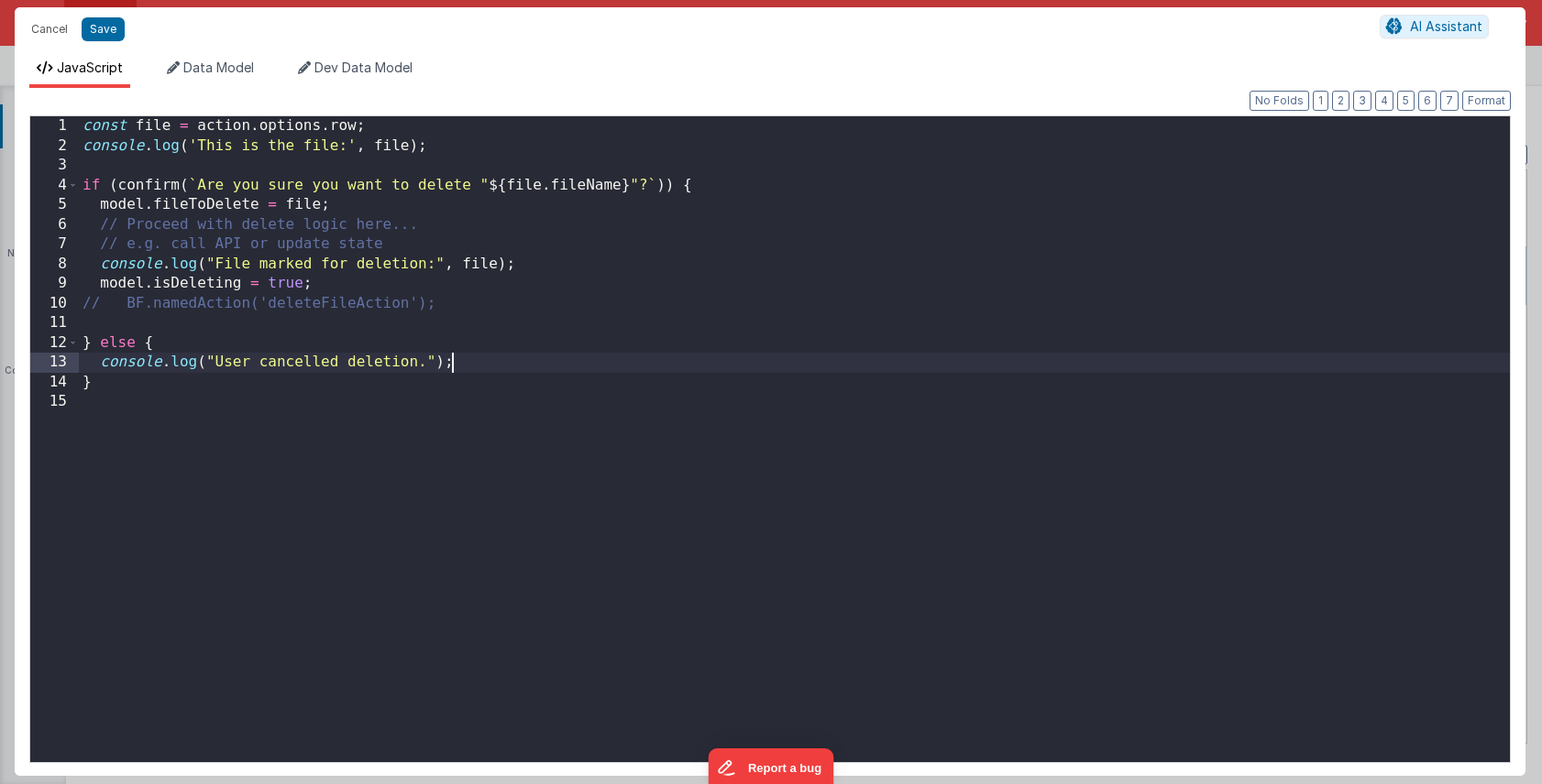
click at [491, 364] on div "const file = action . options . row ; console . log ( 'This is the file:' , fil…" at bounding box center [794, 459] width 1430 height 685
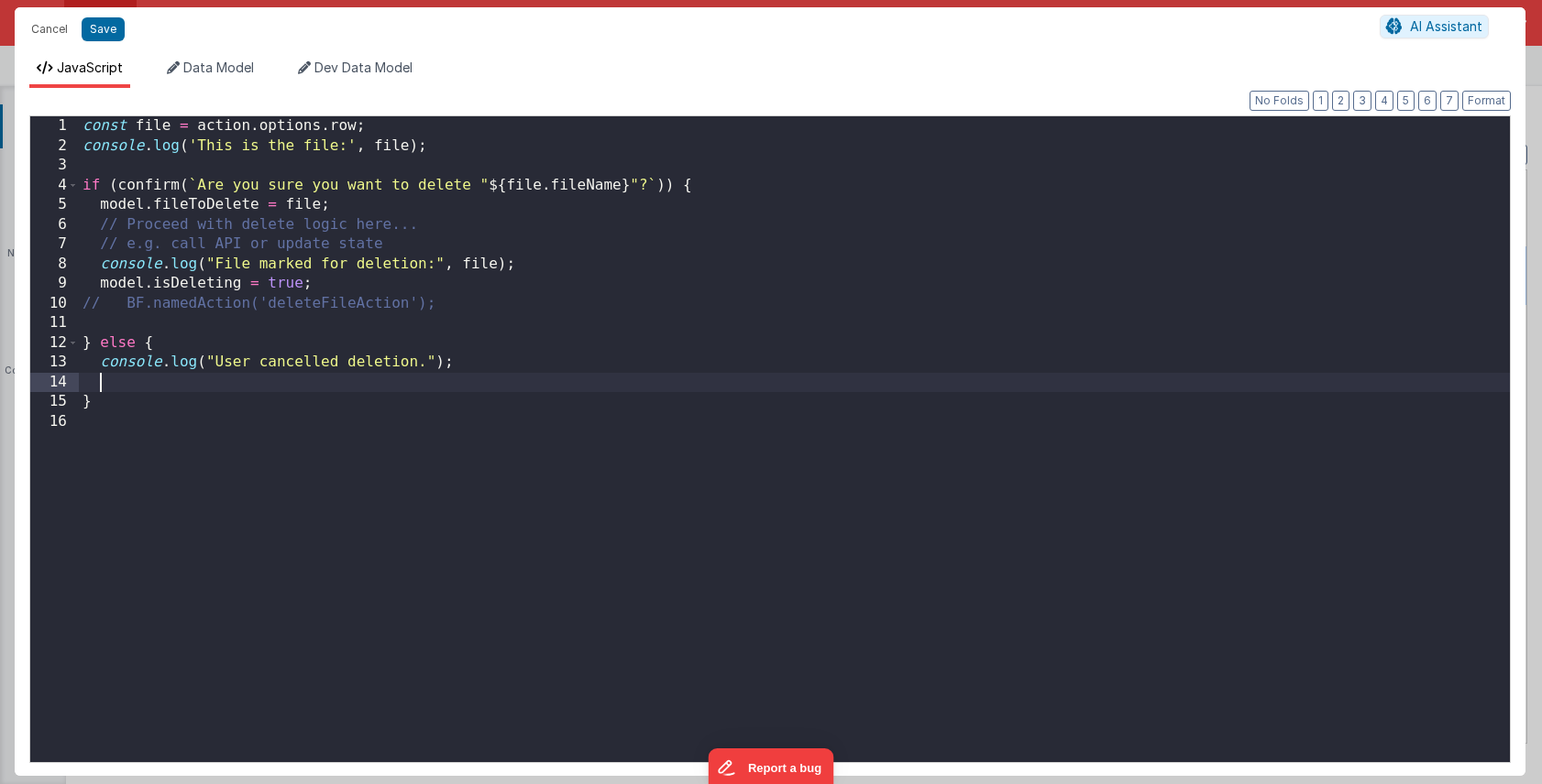
paste textarea
click at [286, 382] on div "const file = action . options . row ; console . log ( 'This is the file:' , fil…" at bounding box center [794, 459] width 1430 height 685
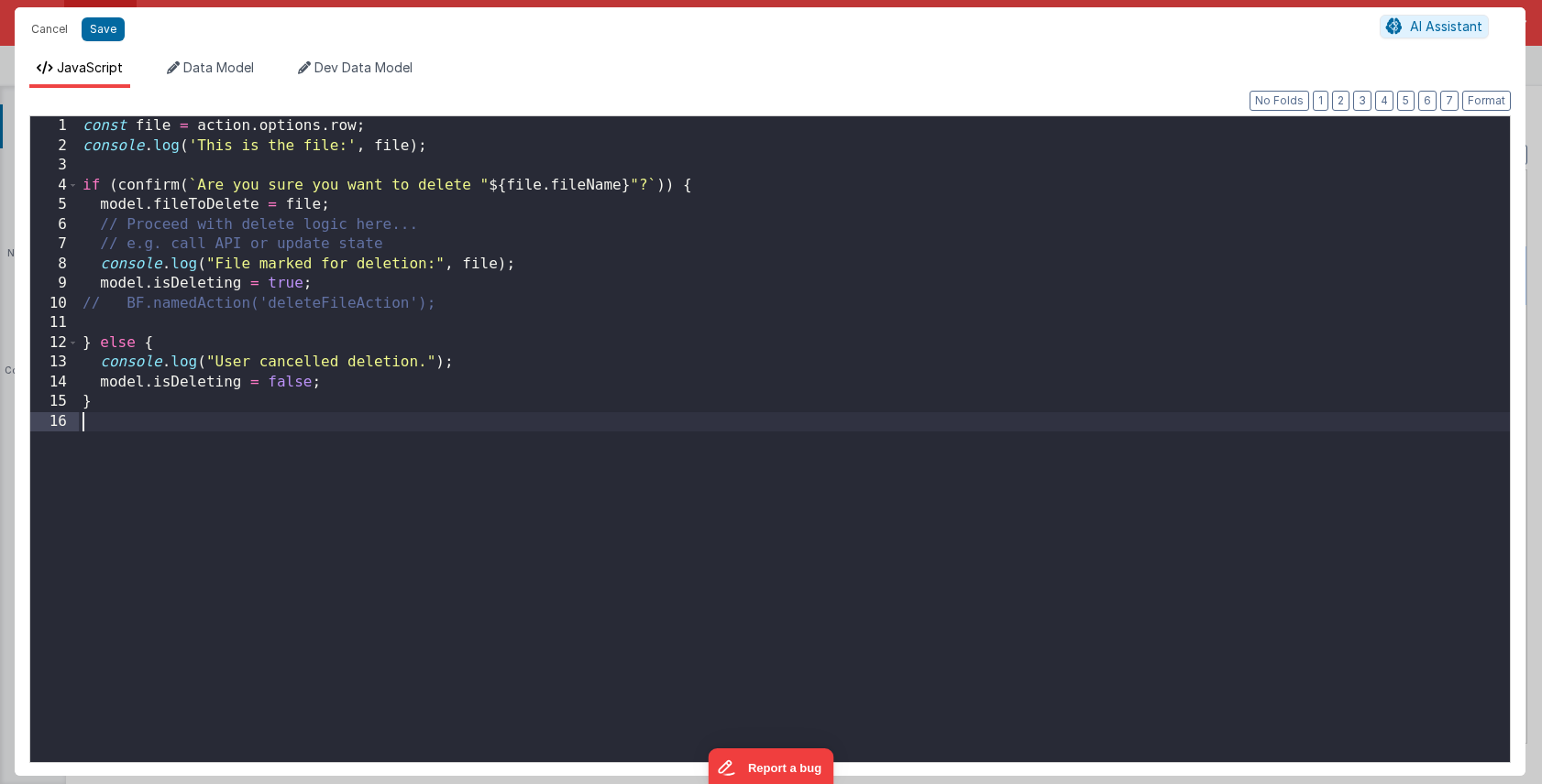
click at [361, 427] on div "const file = action . options . row ; console . log ( 'This is the file:' , fil…" at bounding box center [794, 459] width 1430 height 685
click at [104, 30] on button "Save" at bounding box center [102, 29] width 43 height 24
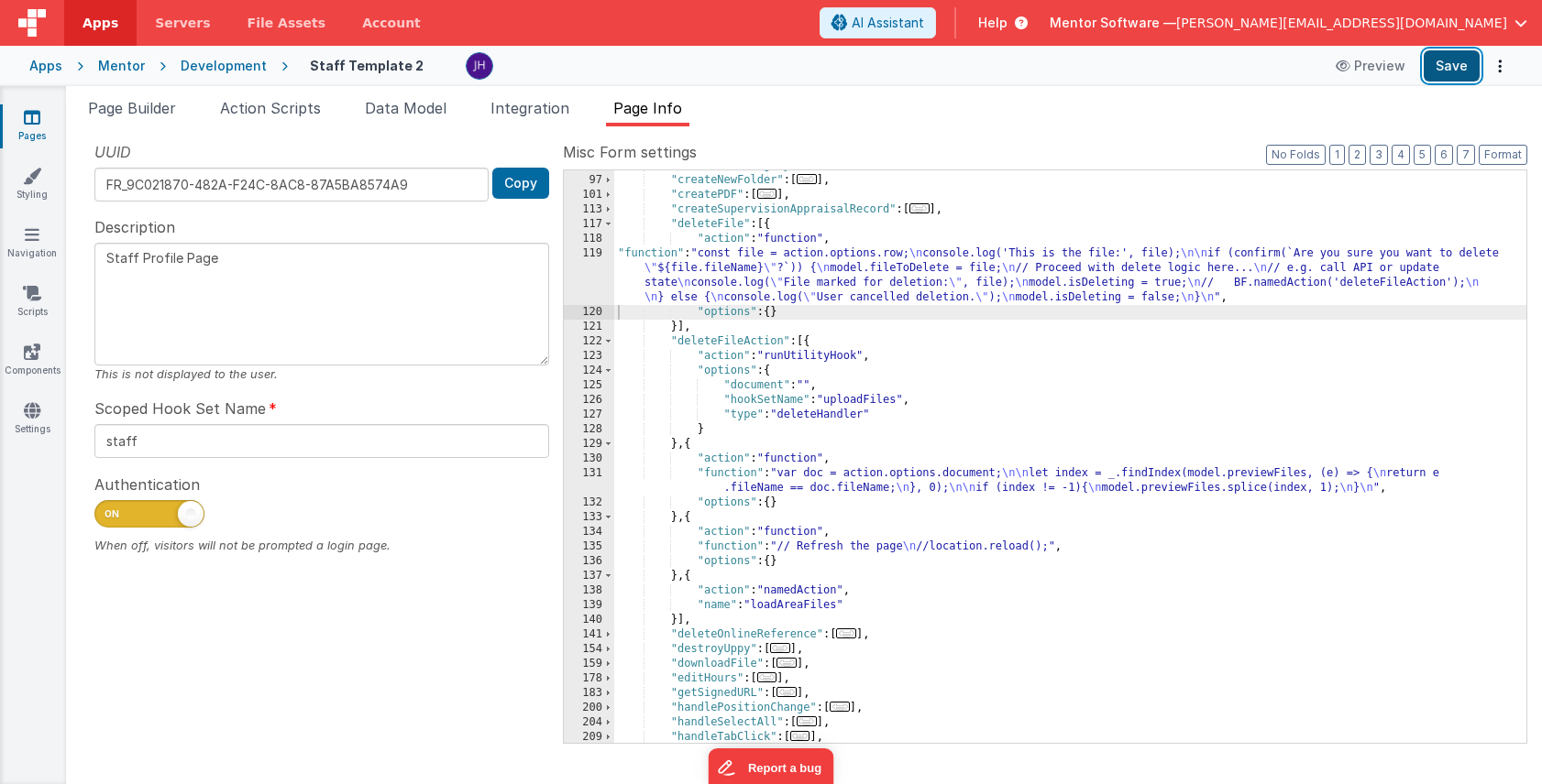
click at [1456, 70] on button "Save" at bounding box center [1451, 66] width 56 height 31
click at [839, 284] on div ""createNewCategory" : [ ... ] , "createNewFolder" : [ ... ] , "createPDF" : [ .…" at bounding box center [1071, 459] width 912 height 602
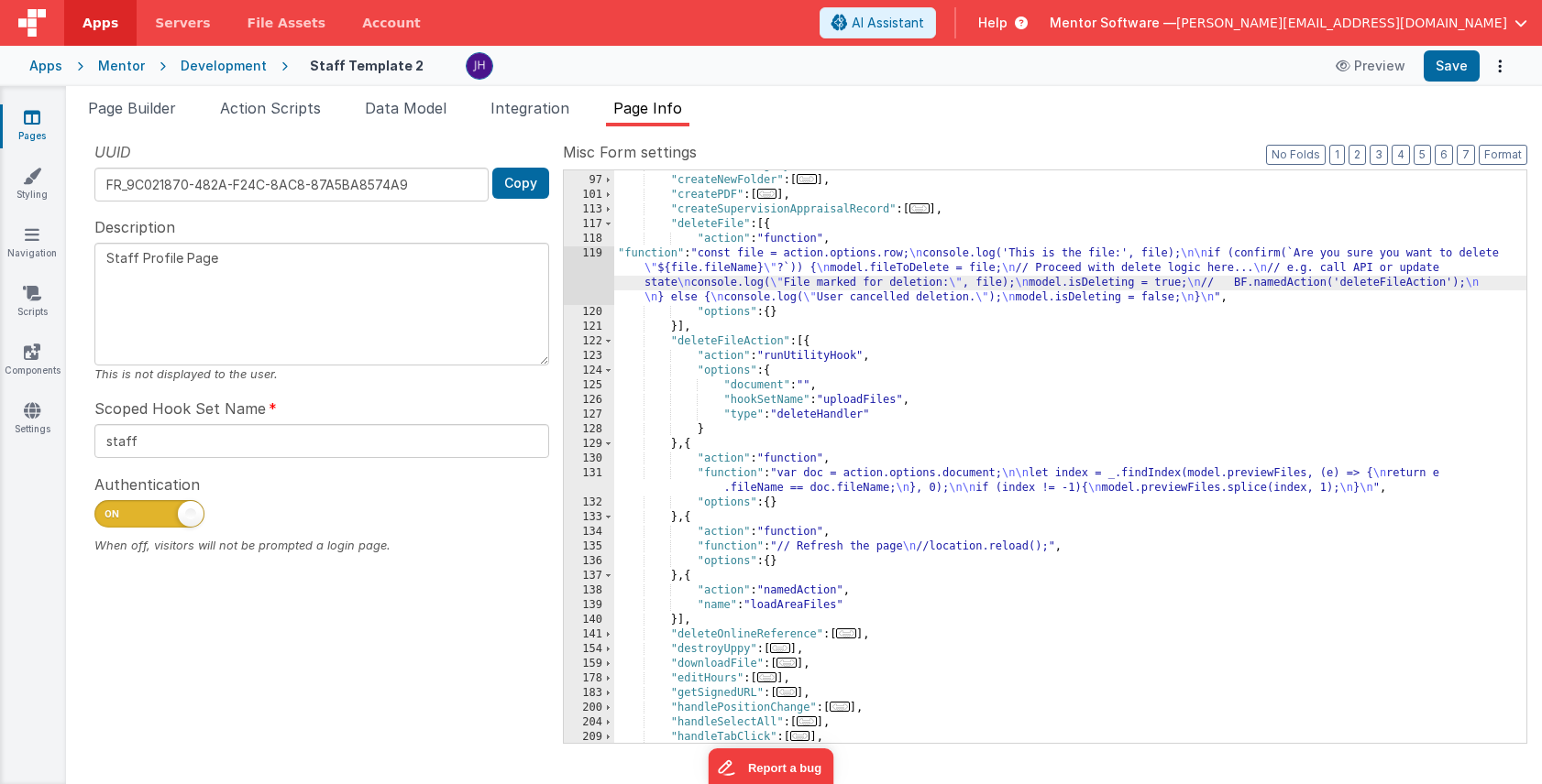
click at [597, 271] on div "119" at bounding box center [589, 275] width 51 height 58
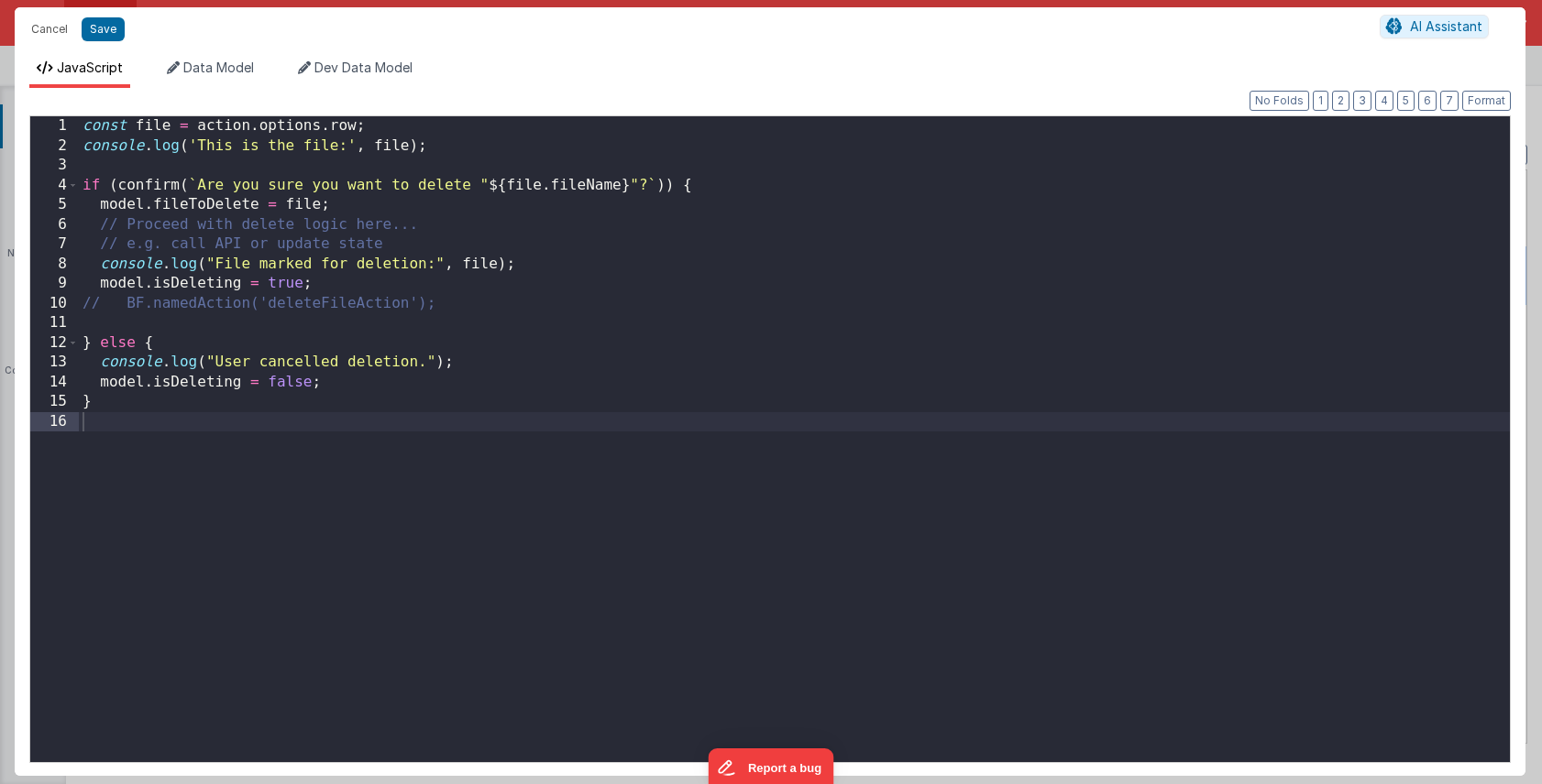
click at [128, 301] on div "const file = action . options . row ; console . log ( 'This is the file:' , fil…" at bounding box center [794, 459] width 1430 height 685
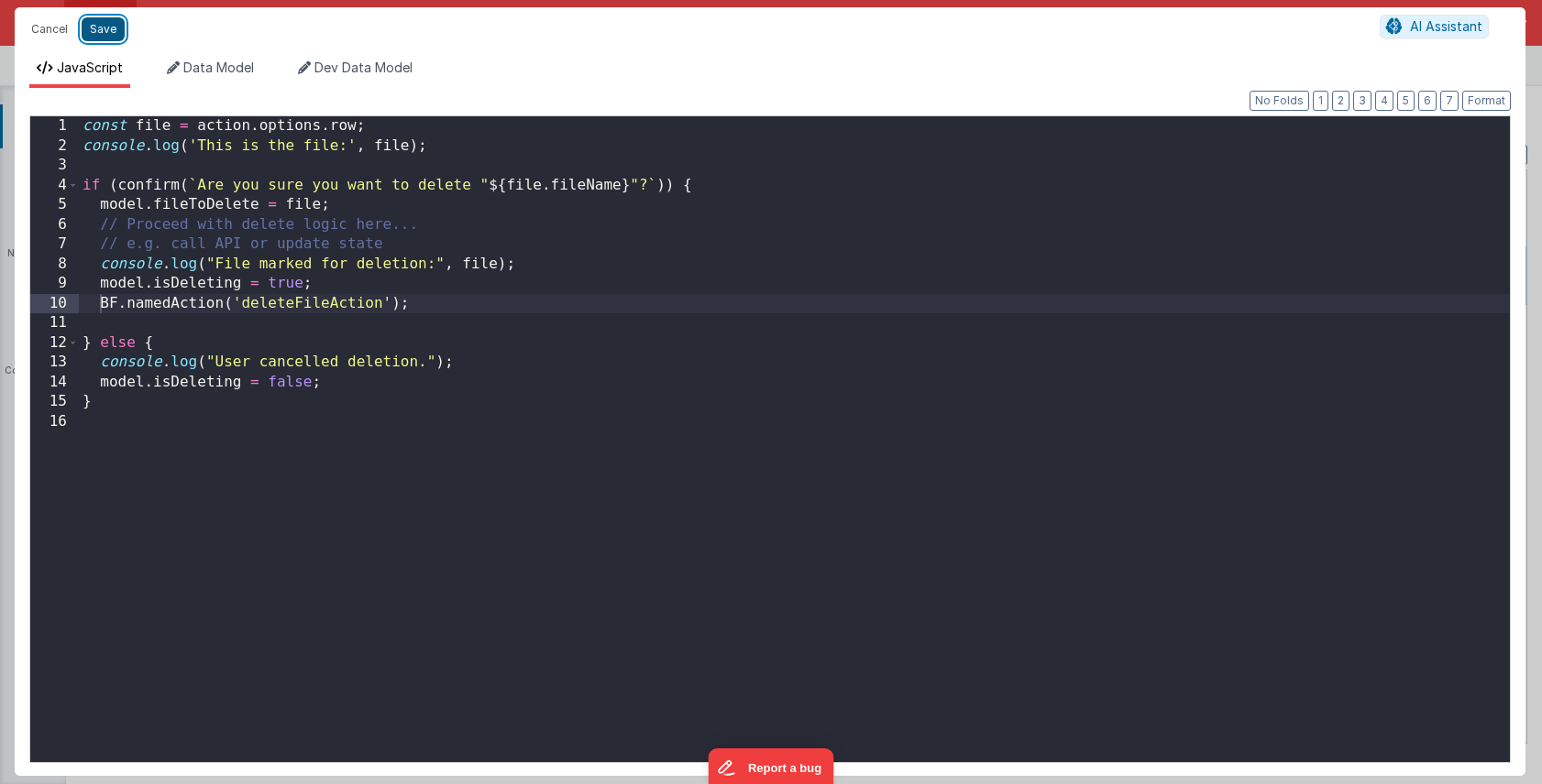
click at [93, 30] on button "Save" at bounding box center [102, 29] width 43 height 24
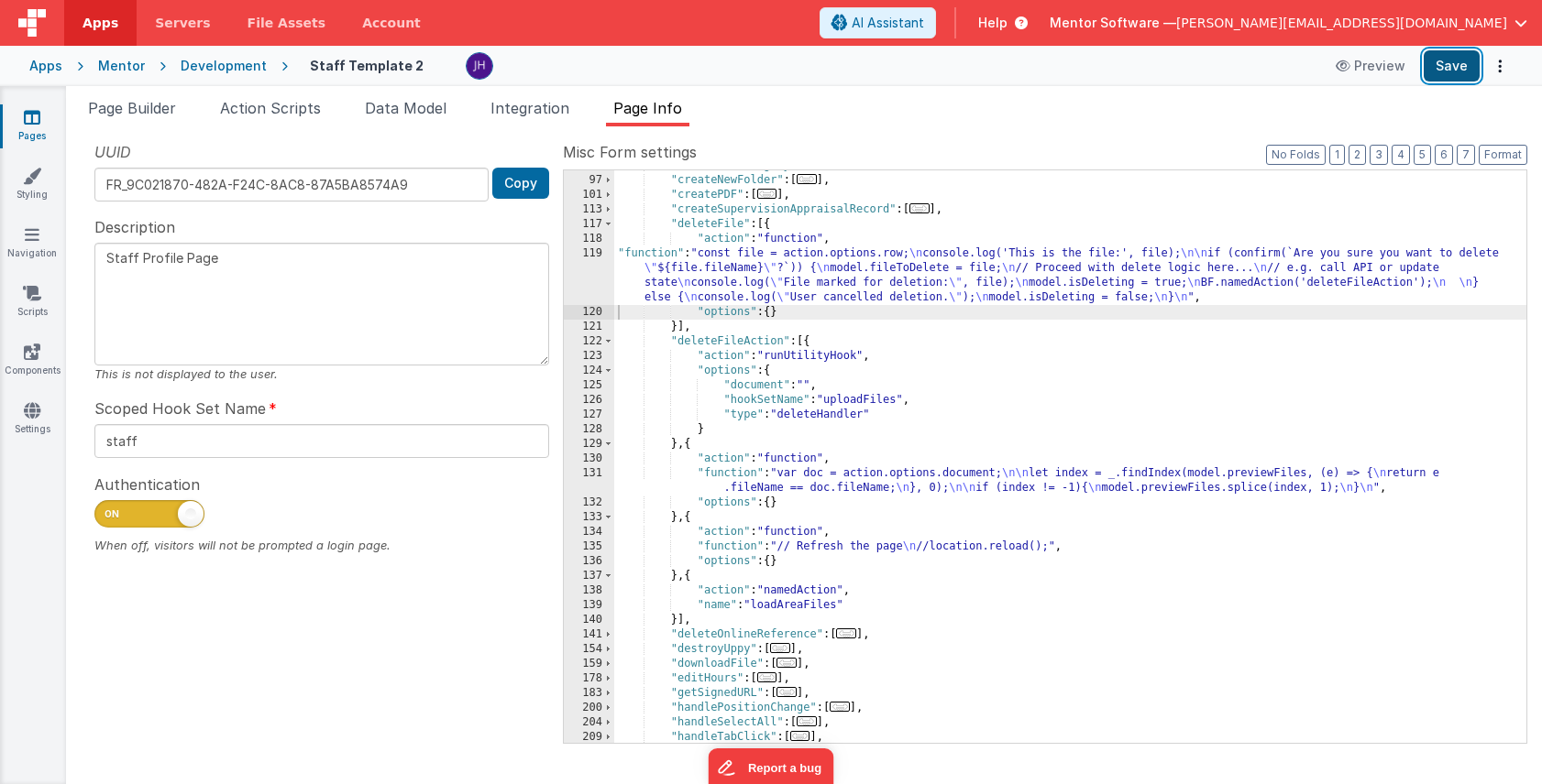
click at [1437, 70] on button "Save" at bounding box center [1451, 66] width 56 height 31
click at [778, 268] on div ""createNewCategory" : [ ... ] , "createNewFolder" : [ ... ] , "createPDF" : [ .…" at bounding box center [1071, 459] width 912 height 602
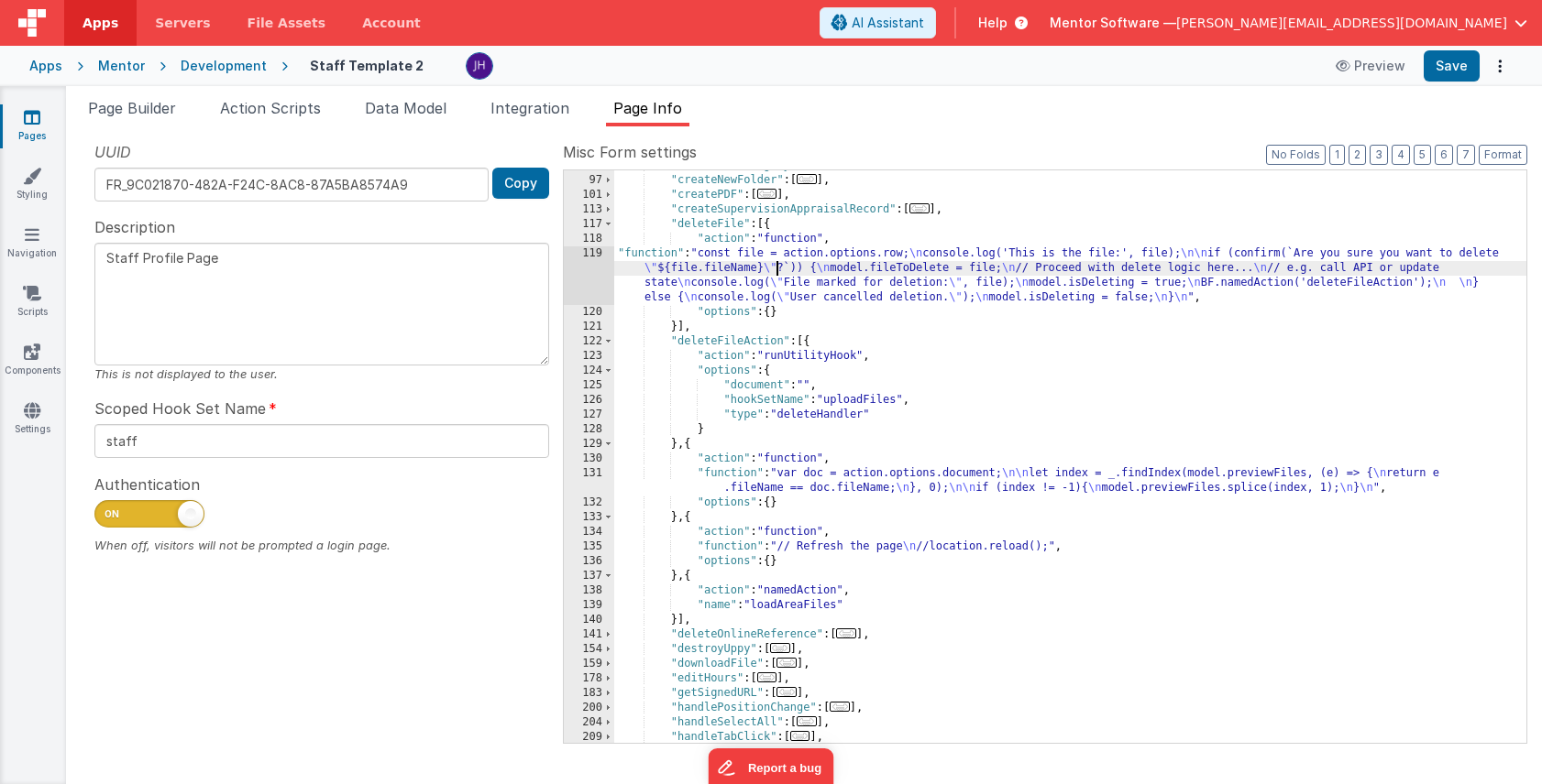
click at [594, 267] on div "119" at bounding box center [589, 275] width 51 height 58
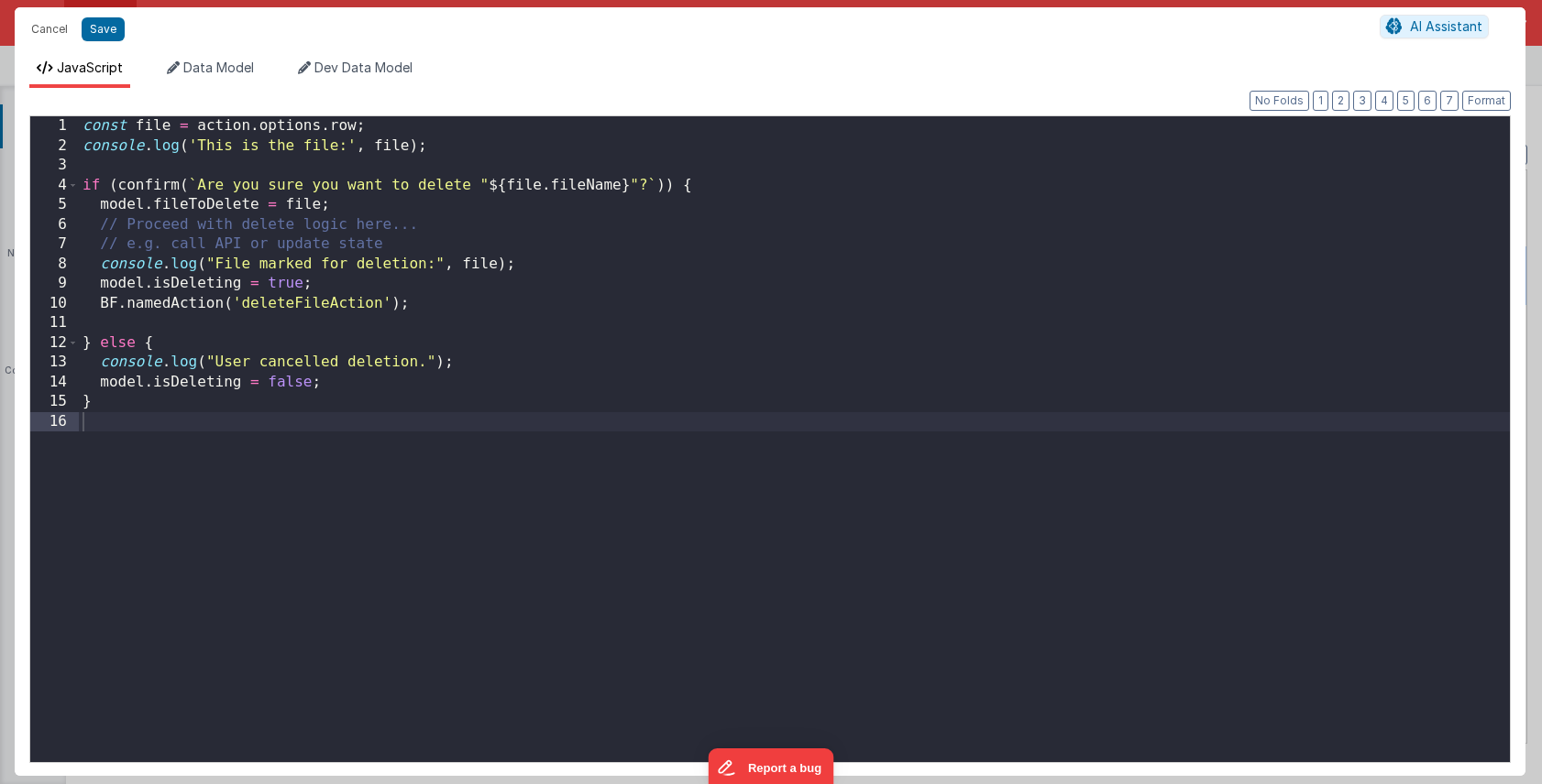
click at [96, 306] on div "const file = action . options . row ; console . log ( 'This is the file:' , fil…" at bounding box center [794, 459] width 1430 height 685
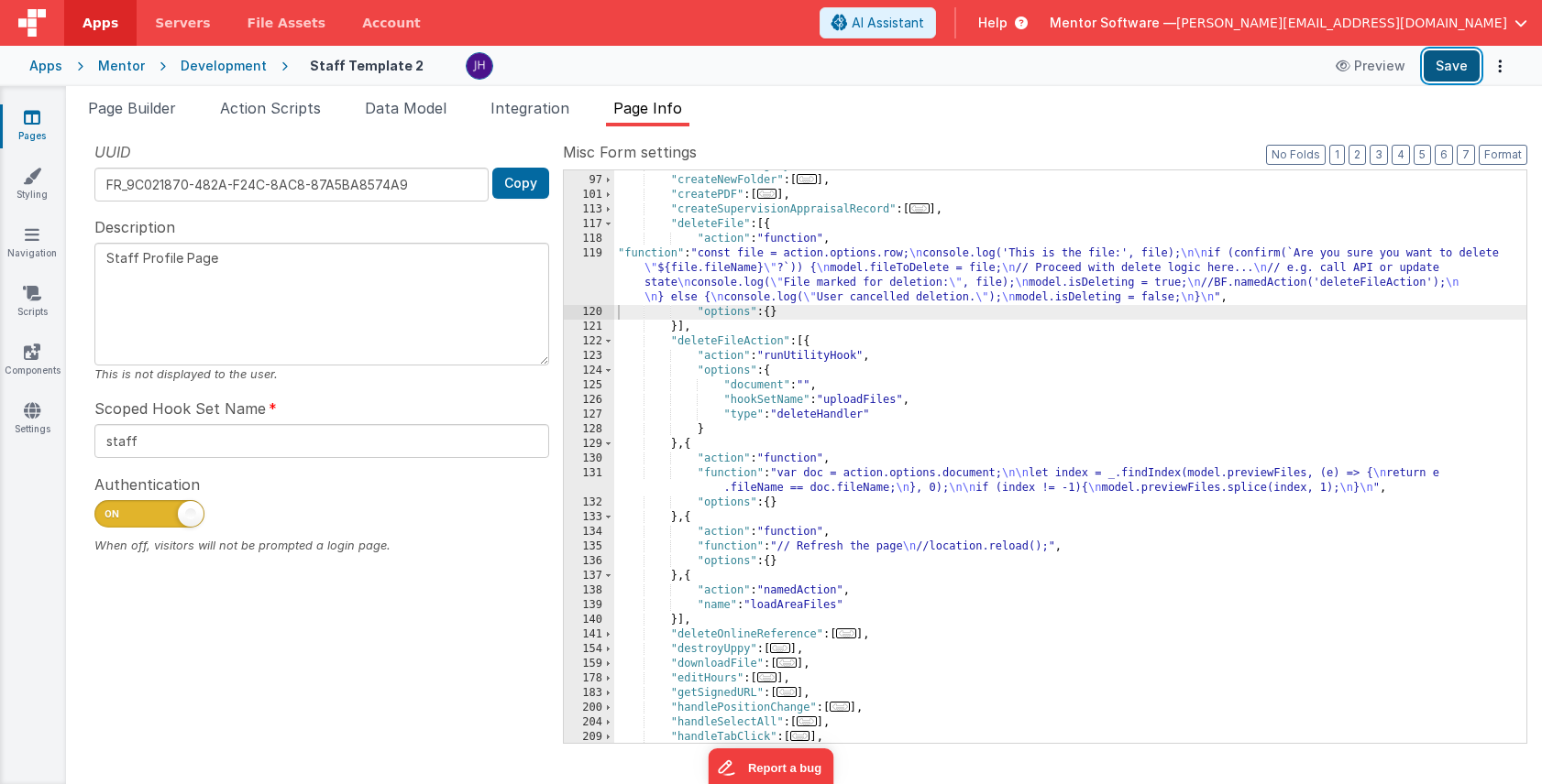
click at [1434, 64] on button "Save" at bounding box center [1451, 66] width 56 height 31
click at [774, 273] on div ""createNewCategory" : [ ... ] , "createNewFolder" : [ ... ] , "createPDF" : [ .…" at bounding box center [1071, 459] width 912 height 602
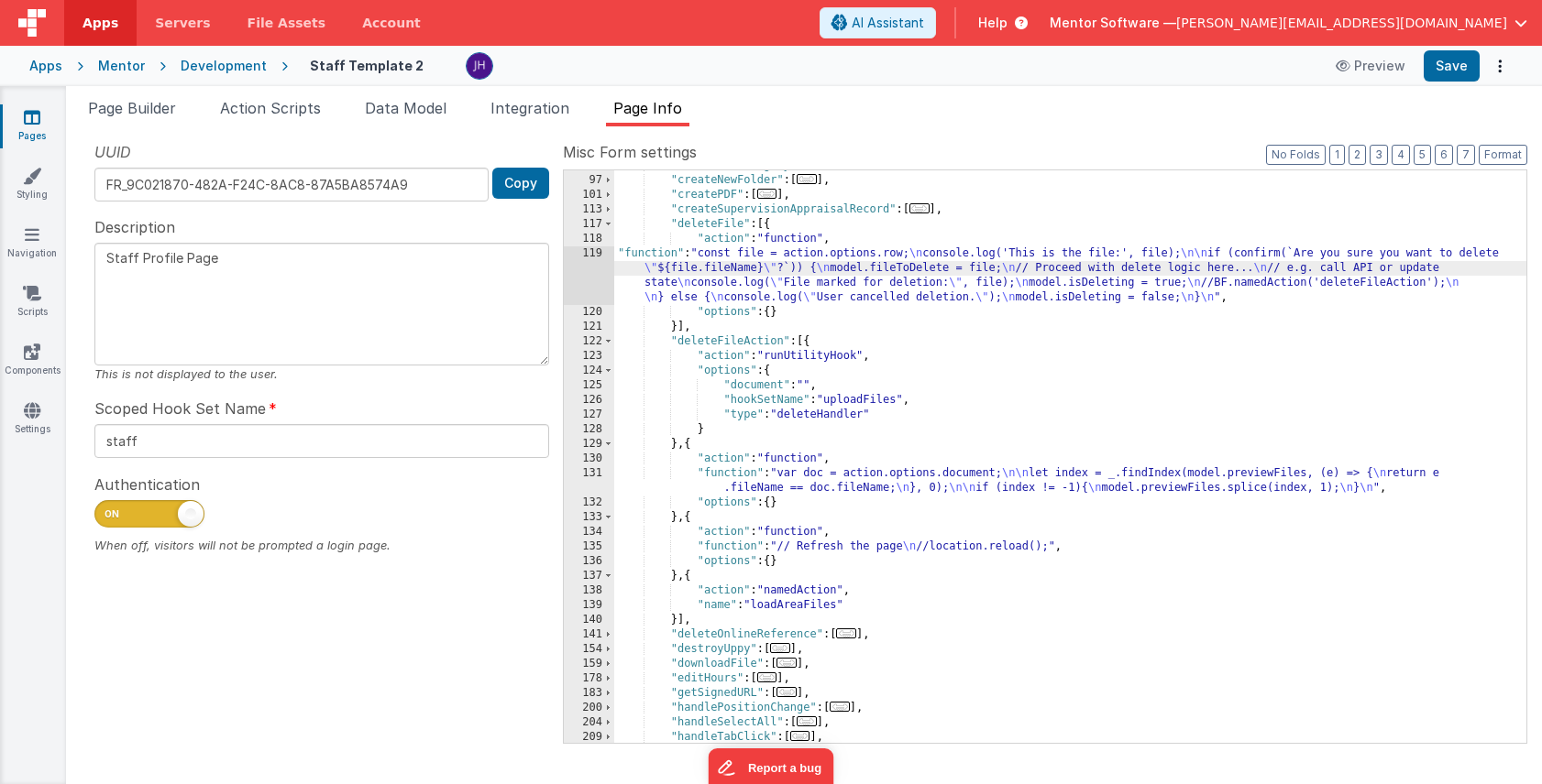
click at [588, 269] on div "119" at bounding box center [589, 275] width 51 height 58
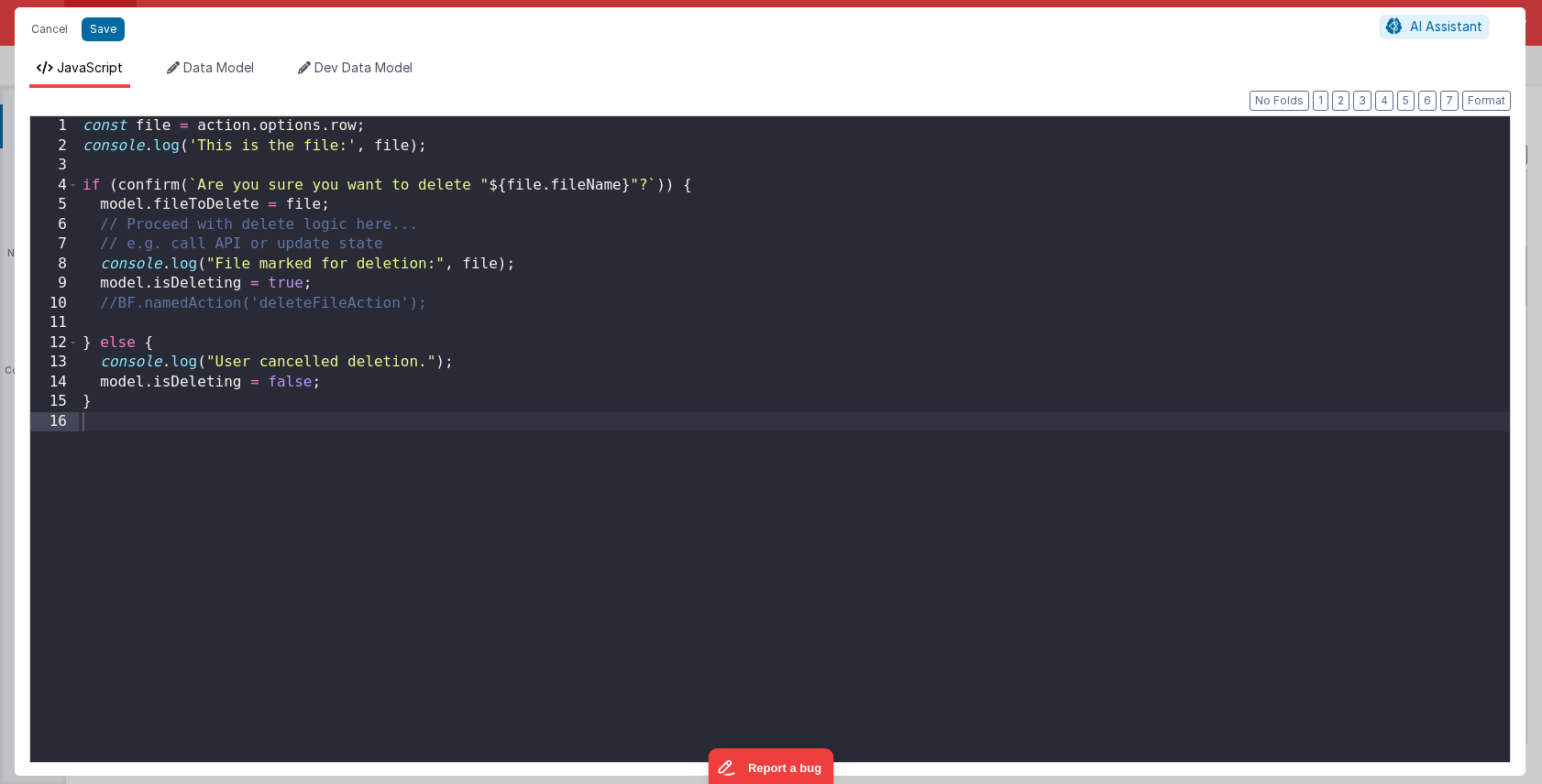
click at [483, 206] on div "const file = action . options . row ; console . log ( 'This is the file:' , fil…" at bounding box center [794, 459] width 1430 height 685
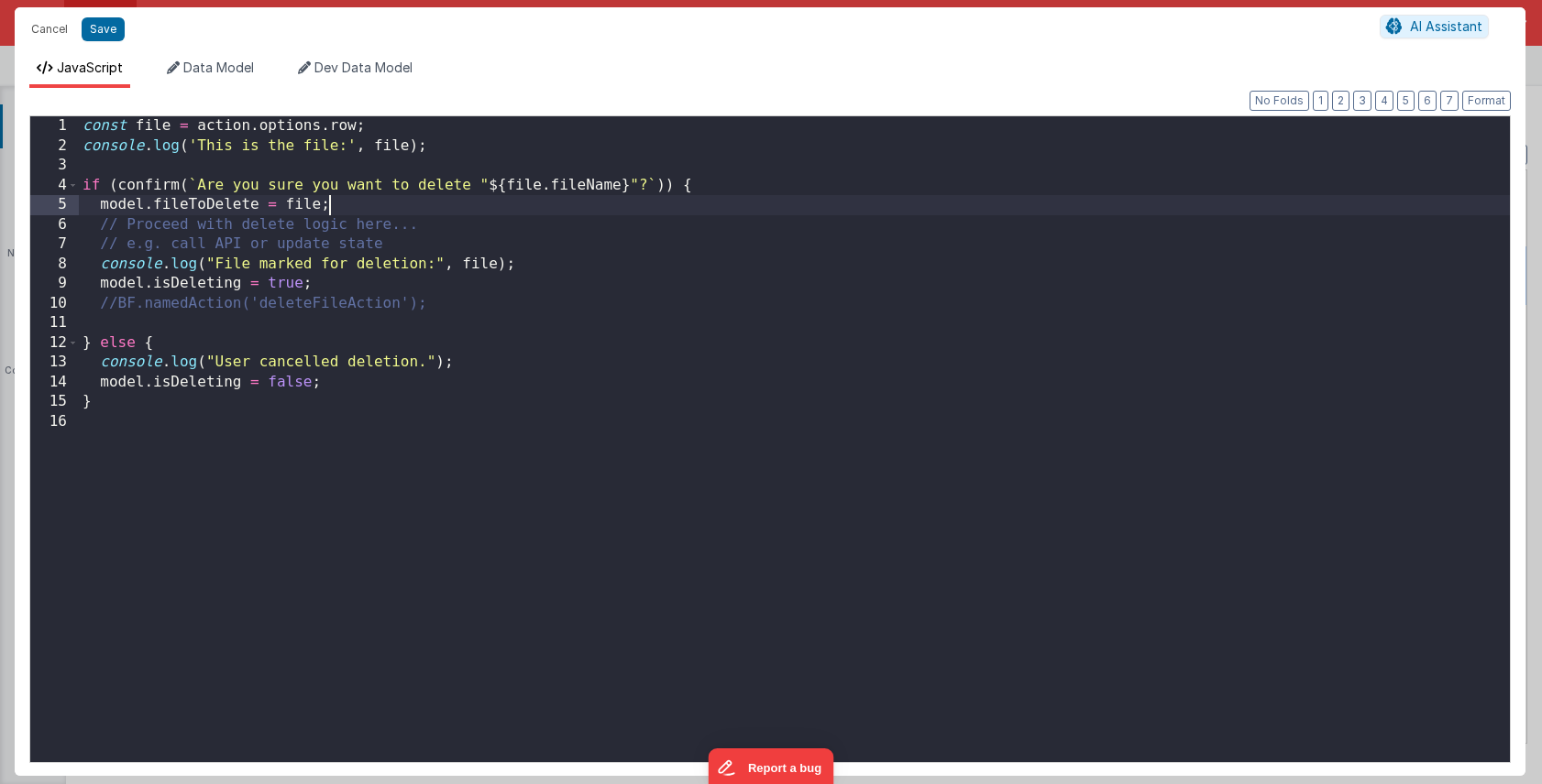
click at [378, 208] on div "const file = action . options . row ; console . log ( 'This is the file:' , fil…" at bounding box center [794, 459] width 1430 height 685
drag, startPoint x: 378, startPoint y: 208, endPoint x: 96, endPoint y: 202, distance: 282.1
click at [96, 202] on div "const file = action . options . row ; console . log ( 'This is the file:' , fil…" at bounding box center [794, 459] width 1430 height 685
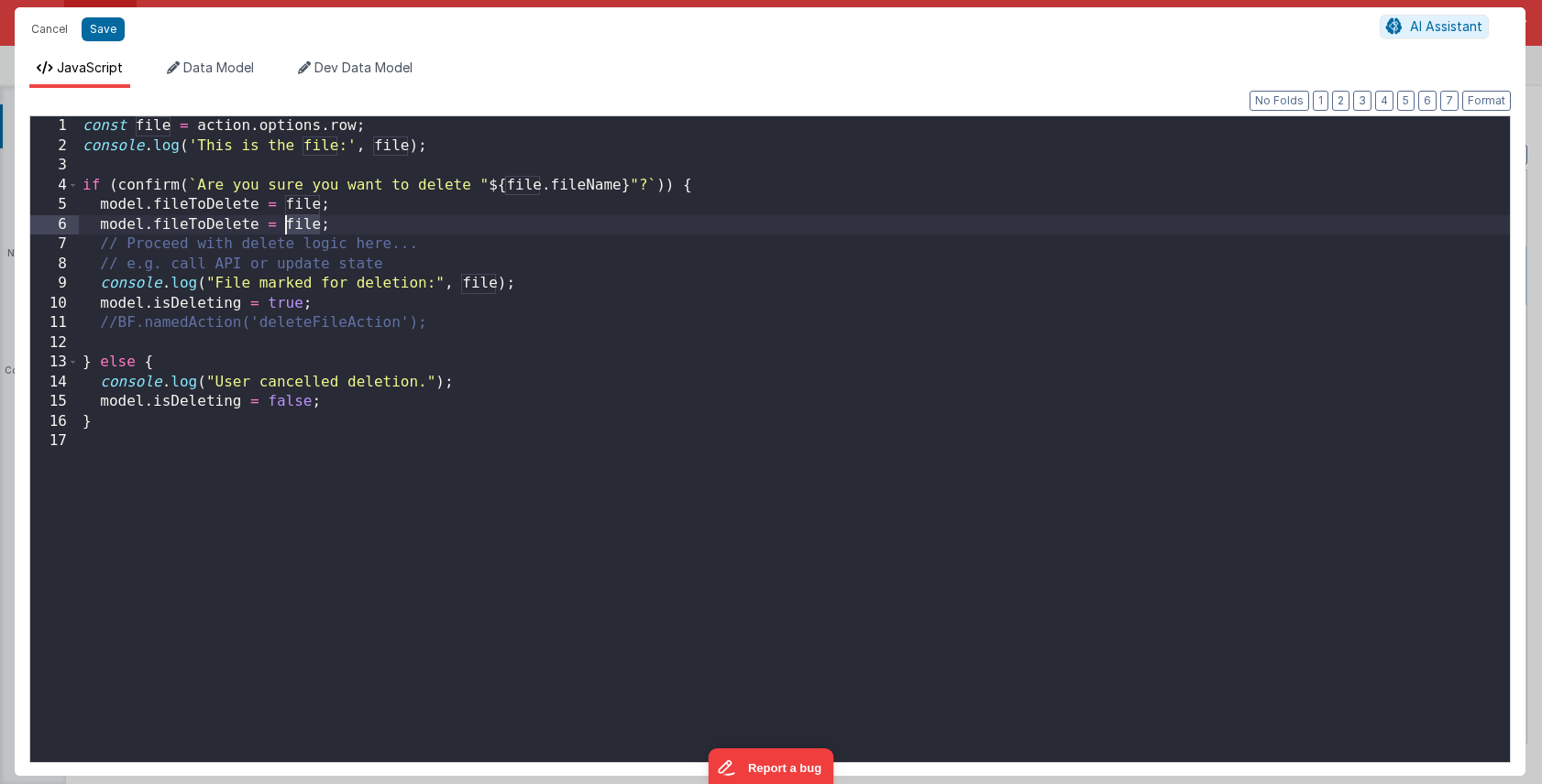
drag, startPoint x: 319, startPoint y: 228, endPoint x: 288, endPoint y: 227, distance: 31.0
click at [288, 227] on div "const file = action . options . row ; console . log ( 'This is the file:' , fil…" at bounding box center [794, 459] width 1430 height 685
click at [425, 223] on div "const file = action . options . row ; console . log ( 'This is the file:' , fil…" at bounding box center [794, 459] width 1430 height 685
click at [480, 224] on div "const file = action . options . row ; console . log ( 'This is the file:' , fil…" at bounding box center [794, 459] width 1430 height 685
click at [679, 235] on div "const file = action . options . row ; console . log ( 'This is the file:' , fil…" at bounding box center [794, 459] width 1430 height 685
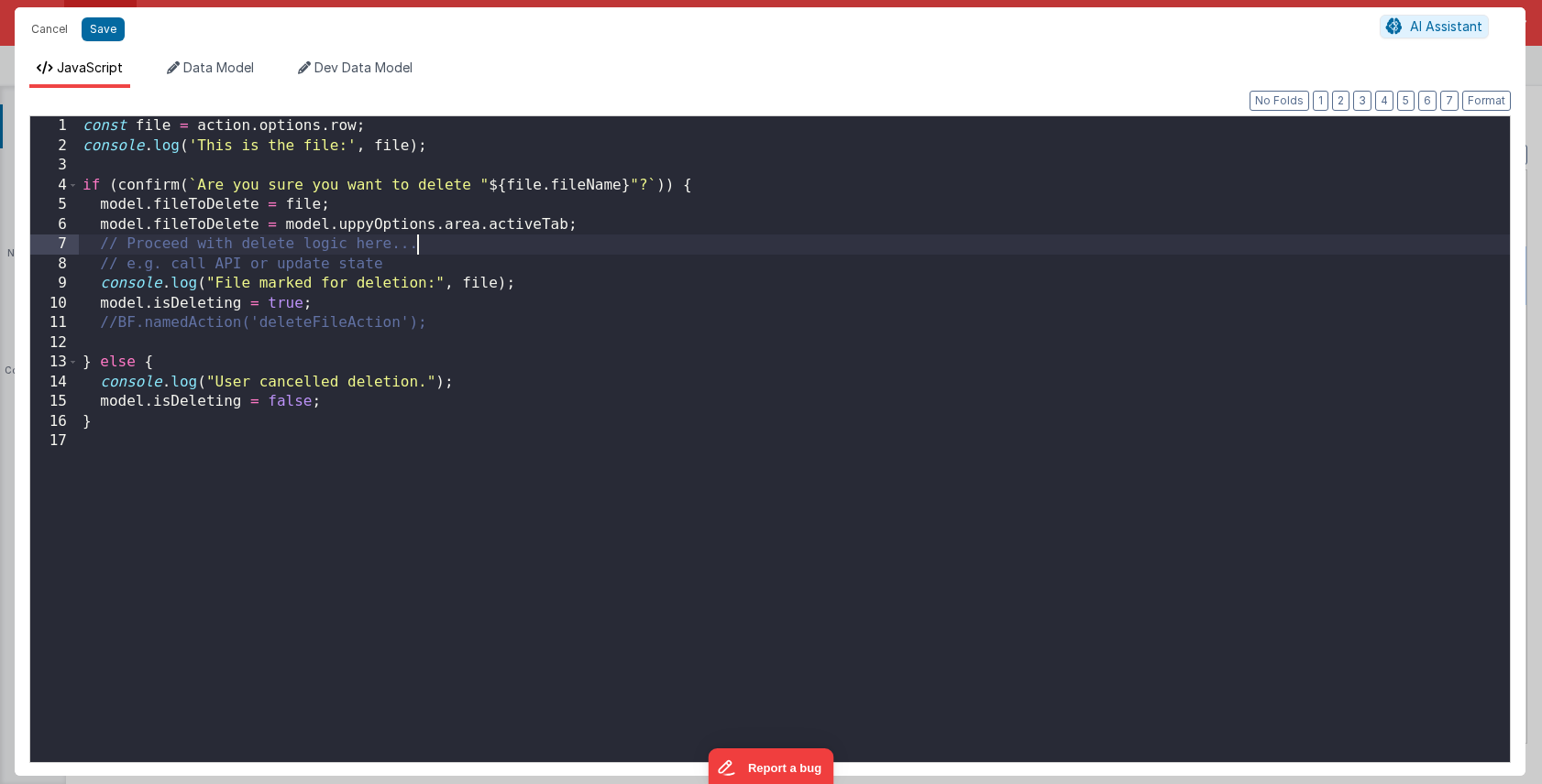
click at [258, 225] on div "const file = action . options . row ; console . log ( 'This is the file:' , fil…" at bounding box center [794, 459] width 1430 height 685
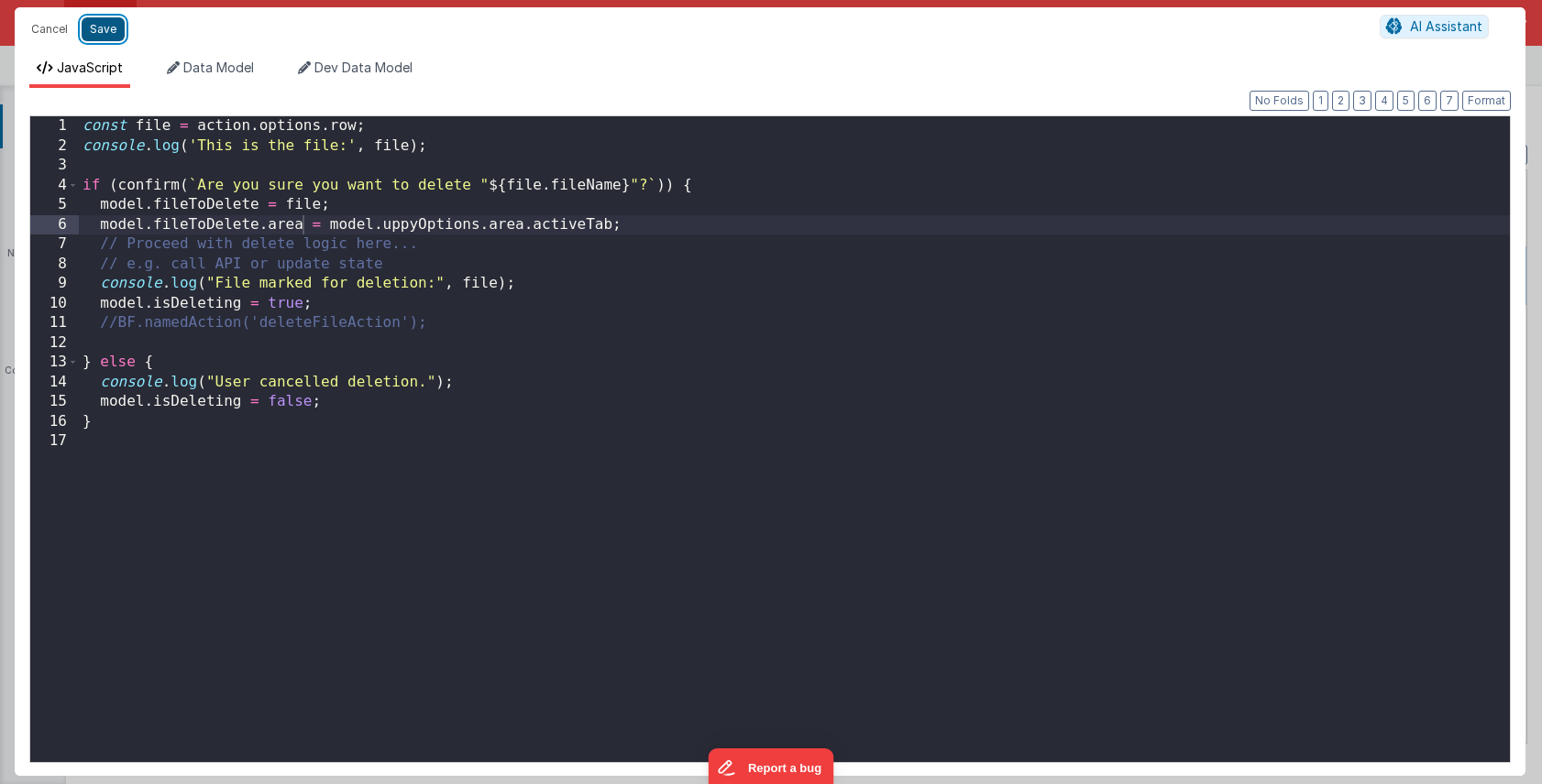
click at [105, 31] on button "Save" at bounding box center [102, 29] width 43 height 24
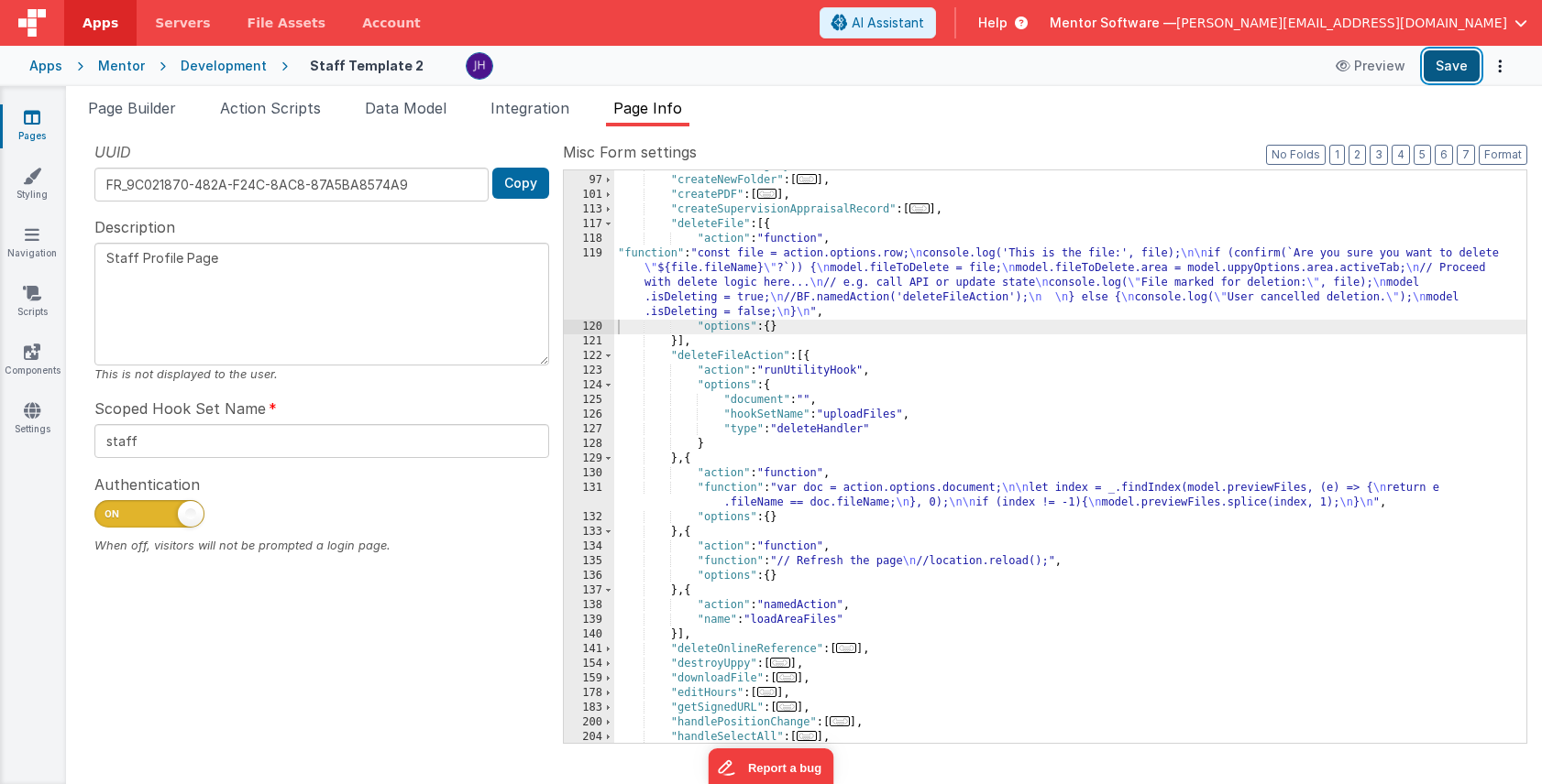
click at [1452, 65] on button "Save" at bounding box center [1451, 66] width 56 height 31
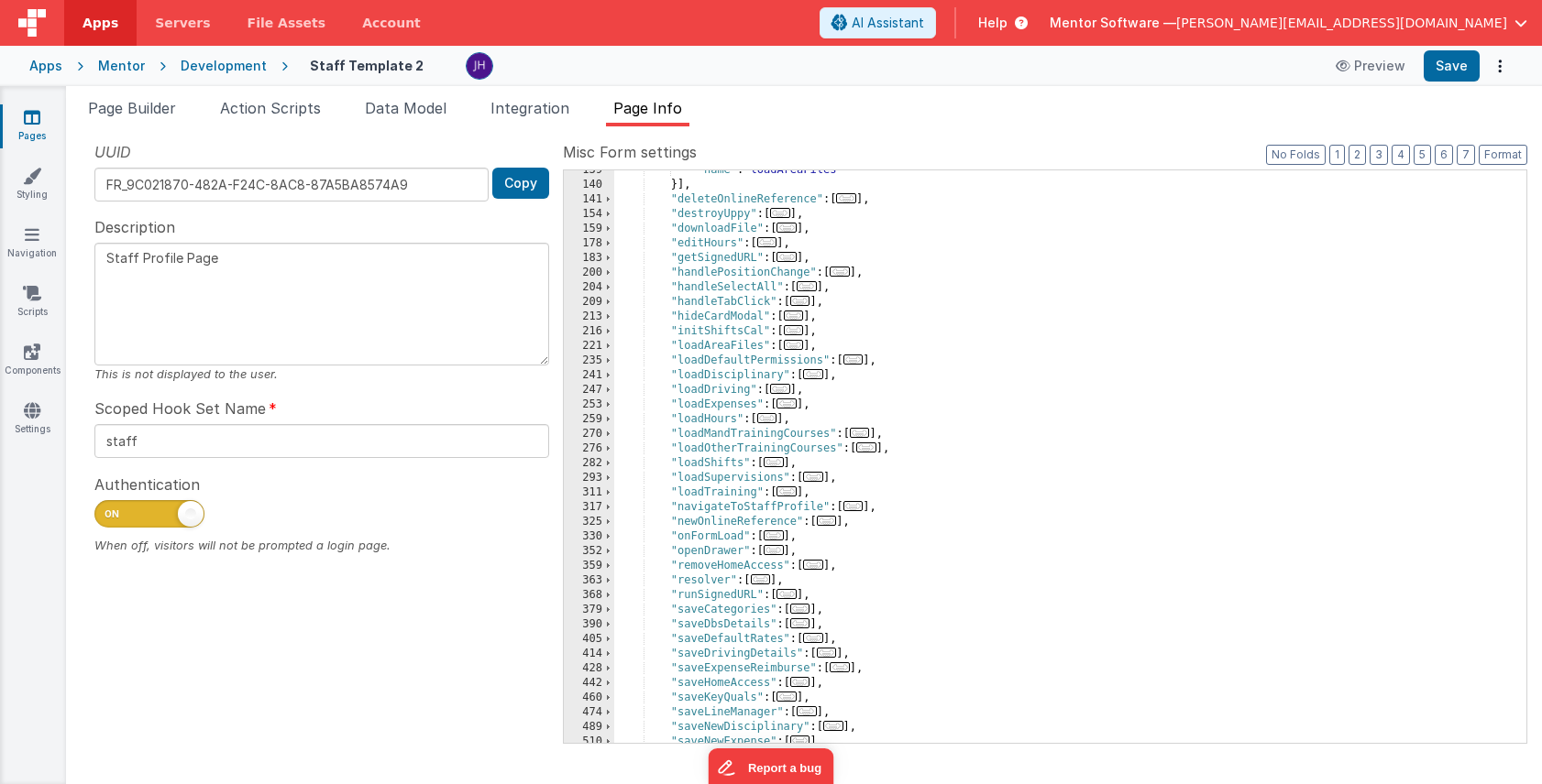
scroll to position [724, 0]
click at [802, 348] on span "..." at bounding box center [793, 346] width 20 height 10
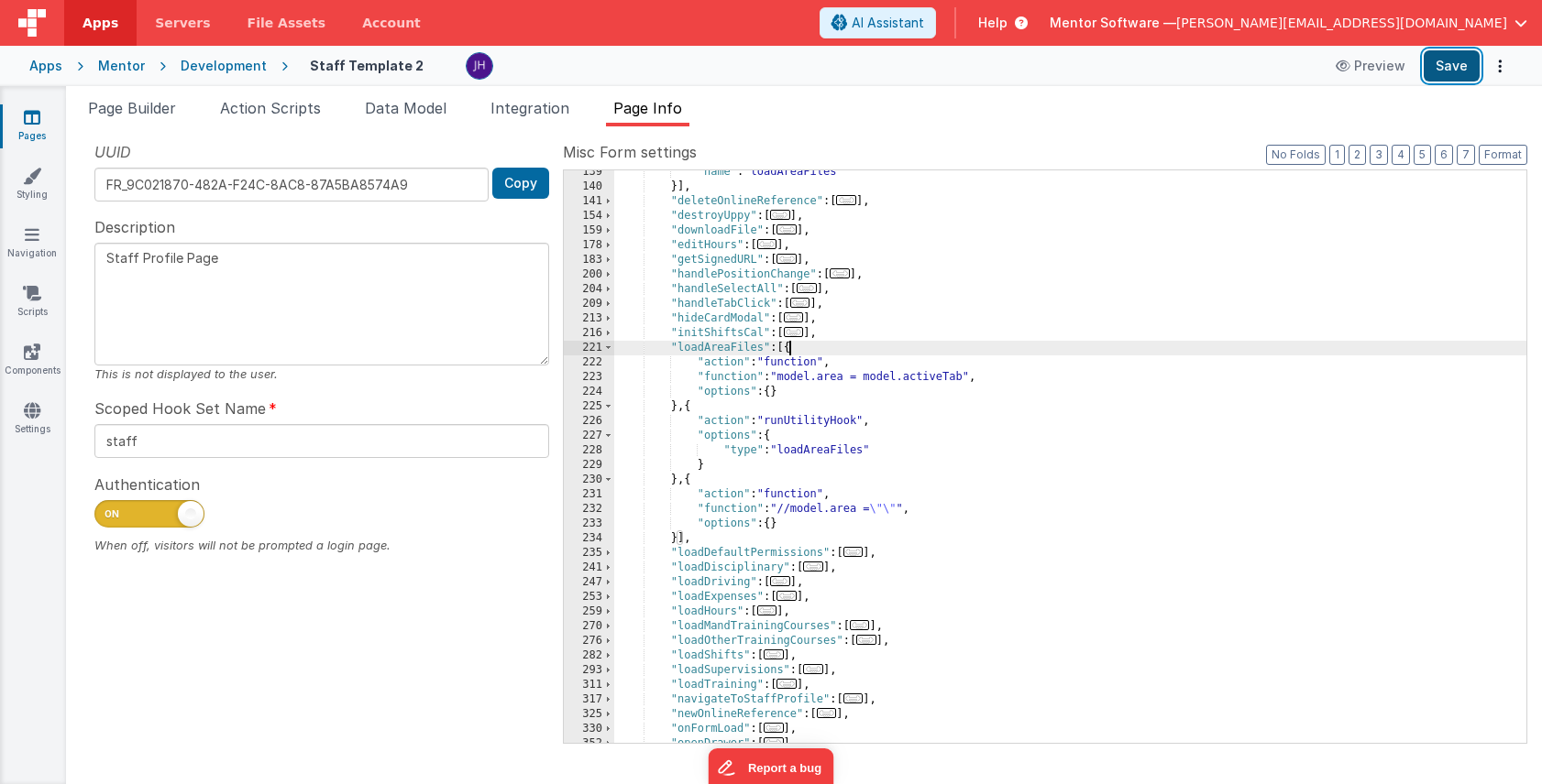
click at [1452, 73] on button "Save" at bounding box center [1451, 66] width 56 height 31
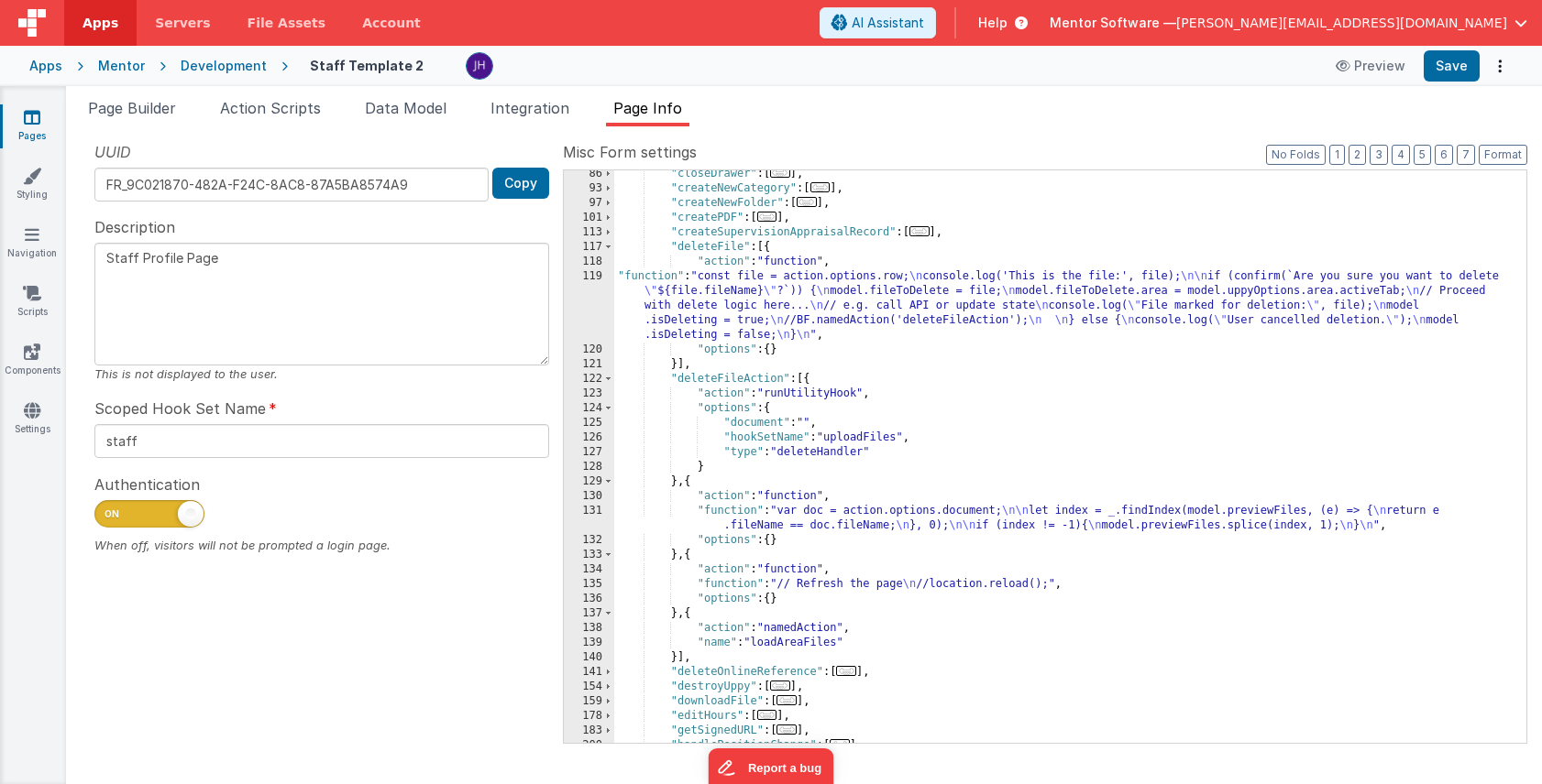
scroll to position [258, 0]
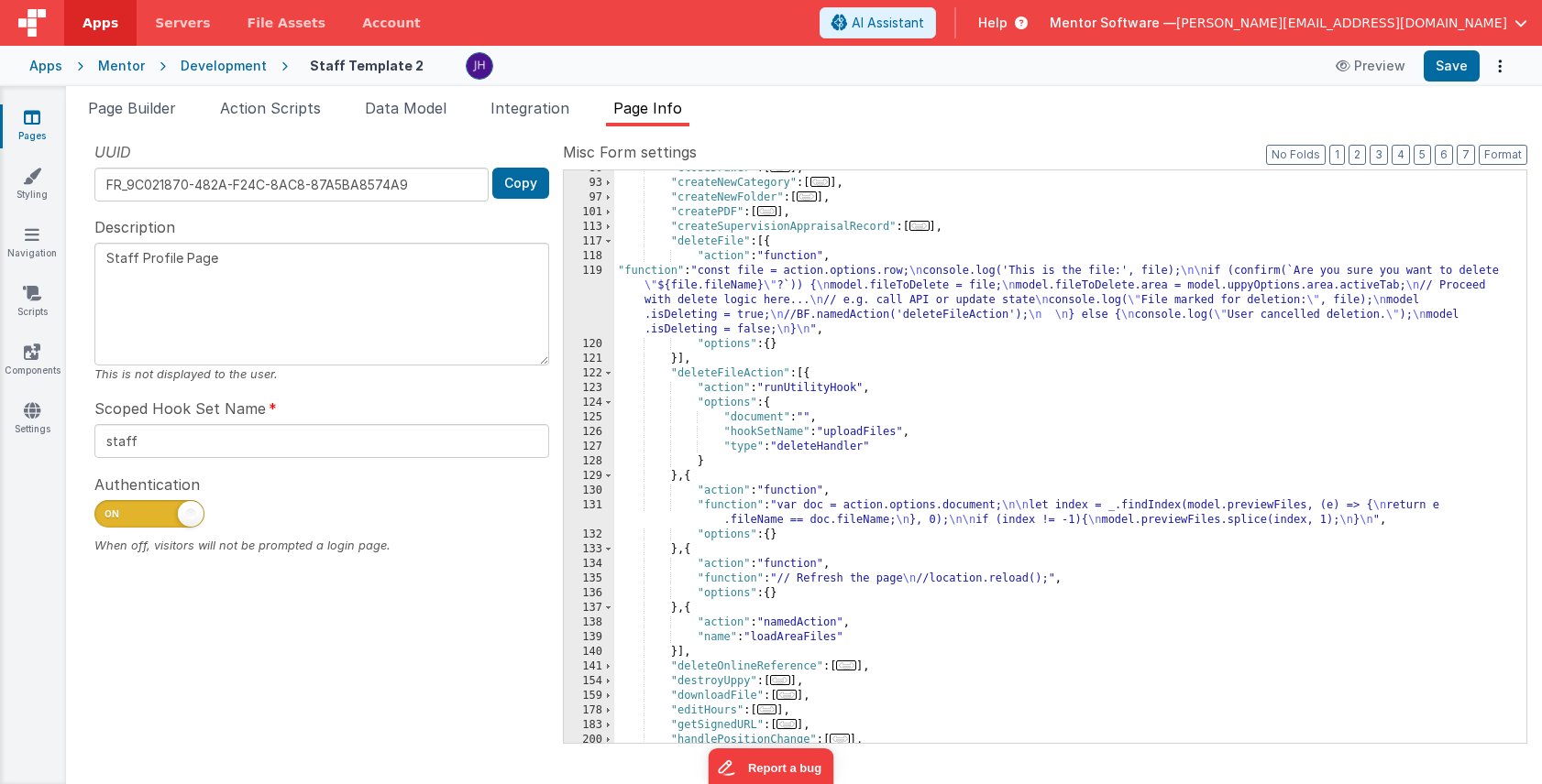
click at [847, 299] on div ""closeDrawer" : [ ... ] , "createNewCategory" : [ ... ] , "createNewFolder" : […" at bounding box center [1071, 462] width 912 height 602
click at [587, 291] on div "119" at bounding box center [589, 300] width 51 height 73
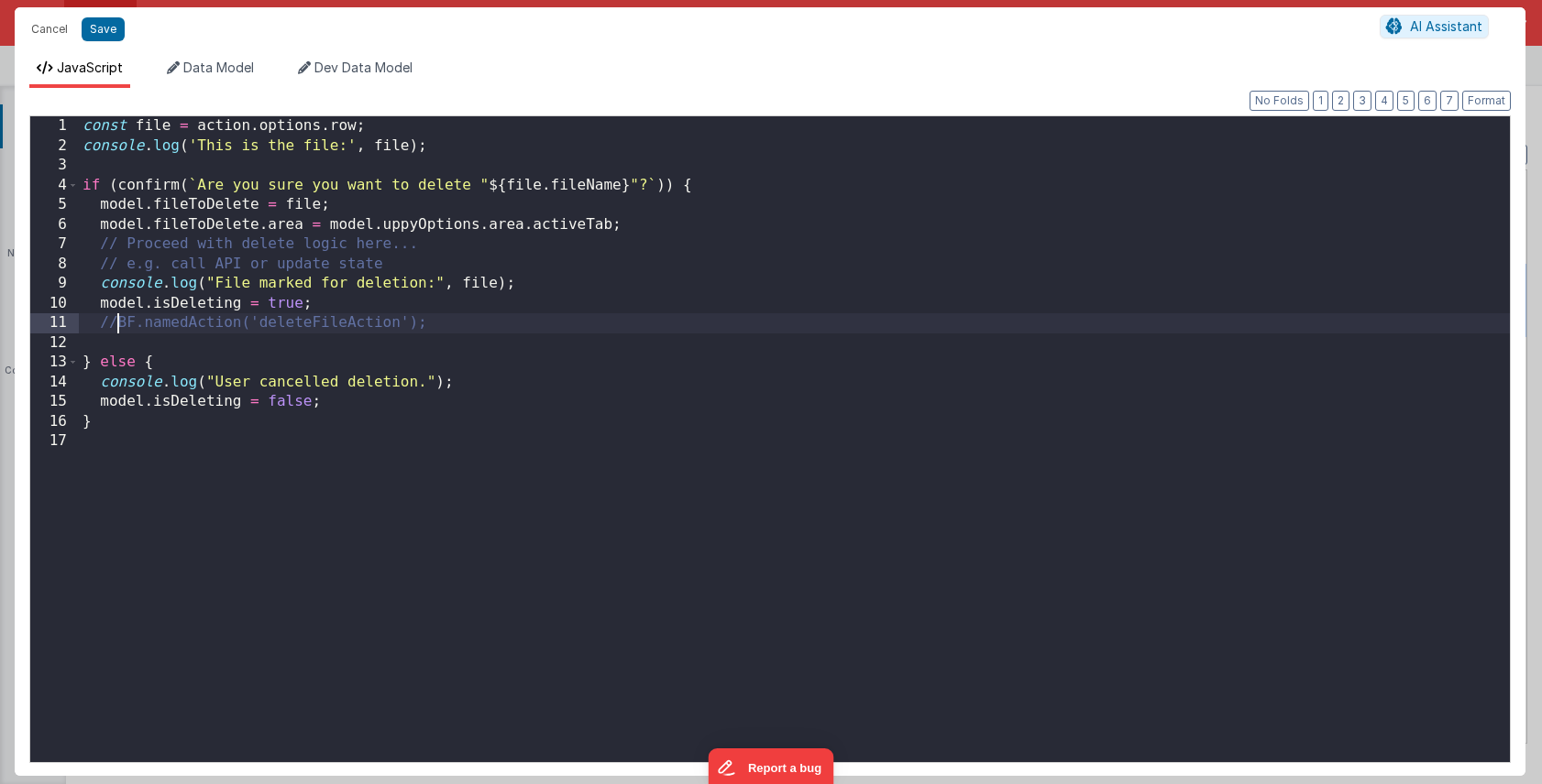
click at [116, 323] on div "const file = action . options . row ; console . log ( 'This is the file:' , fil…" at bounding box center [794, 459] width 1430 height 685
click at [100, 31] on button "Save" at bounding box center [102, 29] width 43 height 24
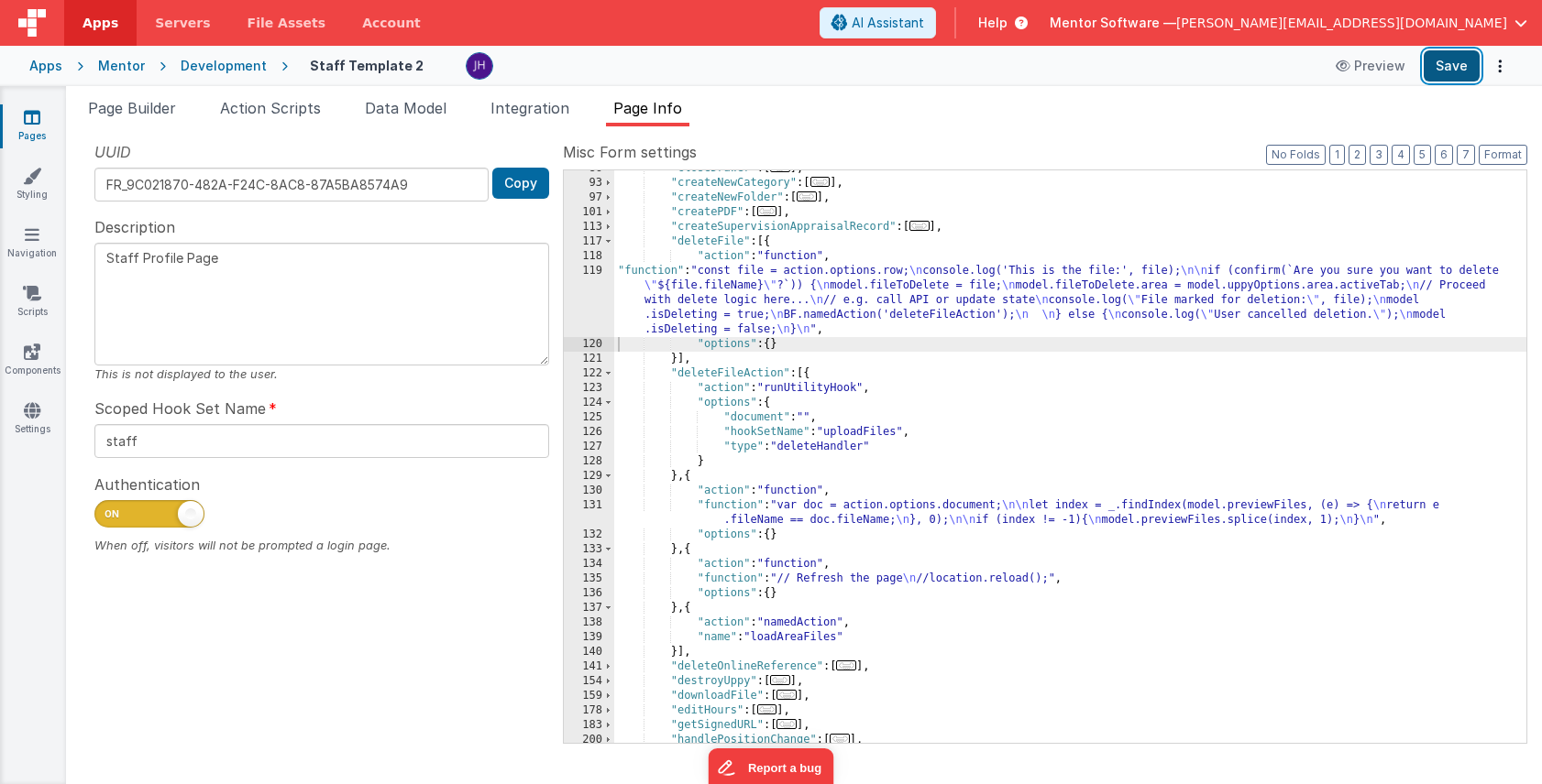
click at [1463, 62] on button "Save" at bounding box center [1451, 66] width 56 height 31
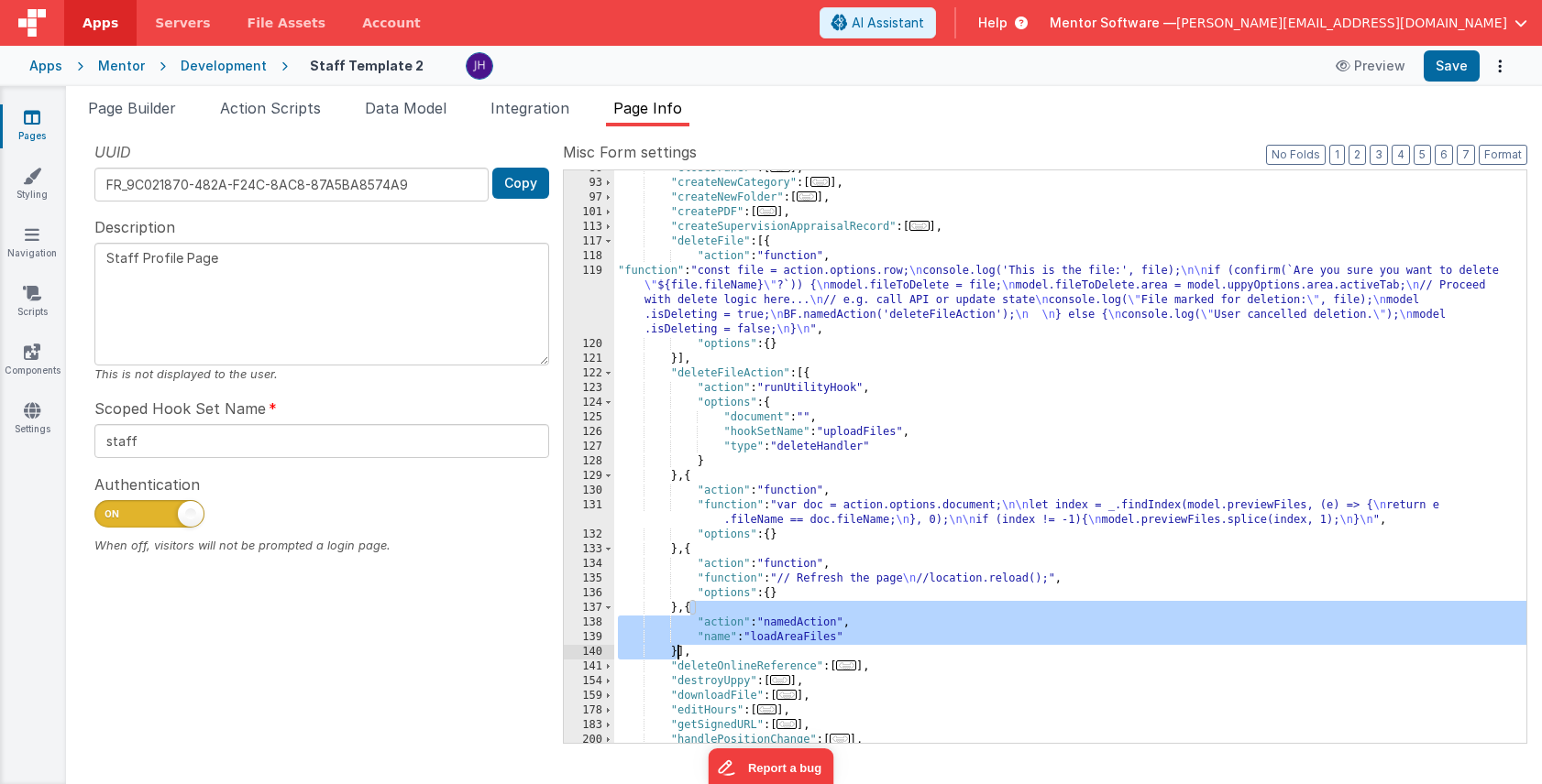
drag, startPoint x: 691, startPoint y: 609, endPoint x: 676, endPoint y: 650, distance: 43.7
click at [676, 650] on div ""closeDrawer" : [ ... ] , "createNewCategory" : [ ... ] , "createNewFolder" : […" at bounding box center [1071, 462] width 912 height 602
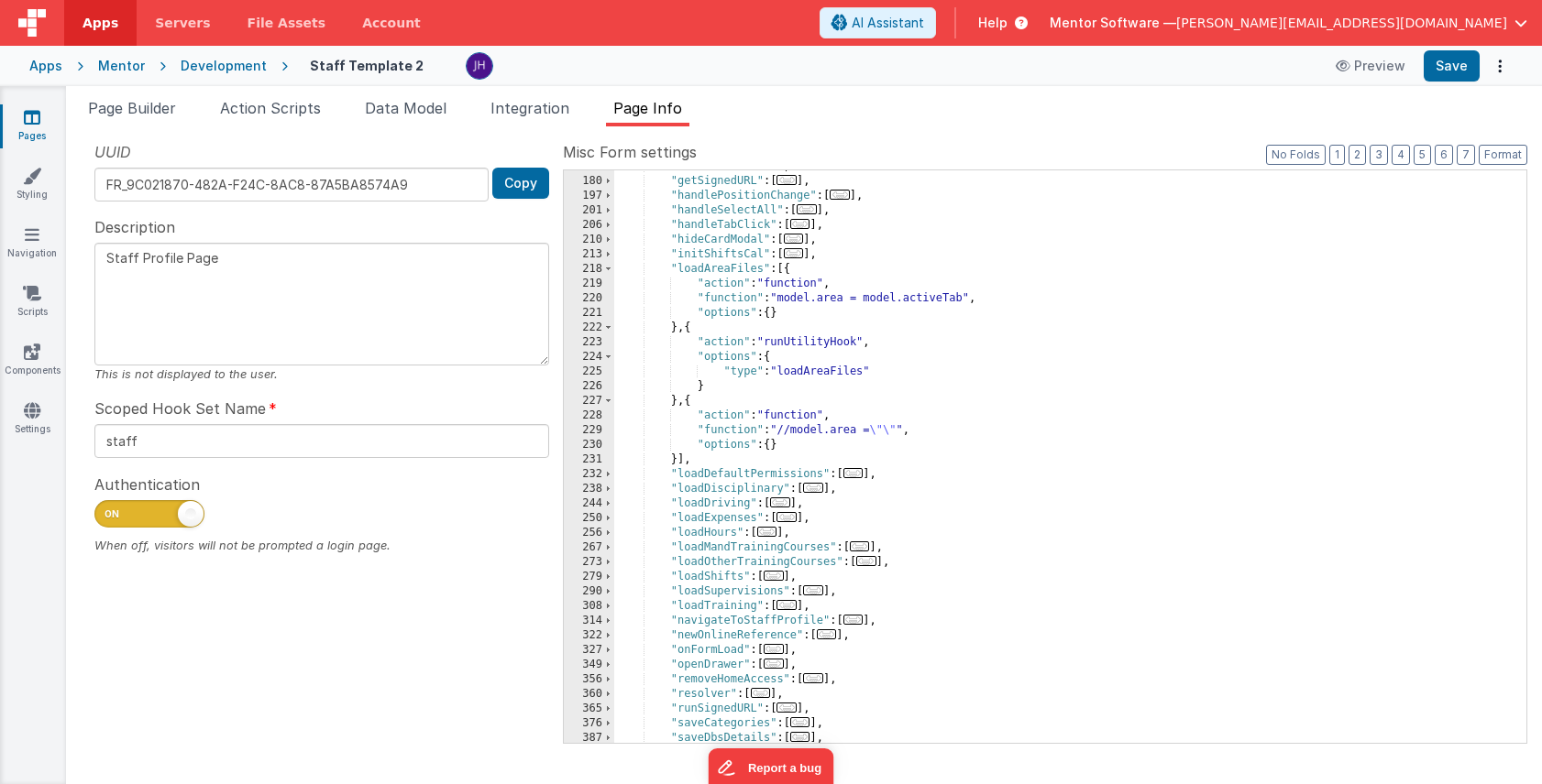
scroll to position [761, 0]
click at [1031, 438] on div ""editHours" : [ ... ] , "getSignedURL" : [ ... ] , "handlePositionChange" : [ .…" at bounding box center [1071, 457] width 912 height 602
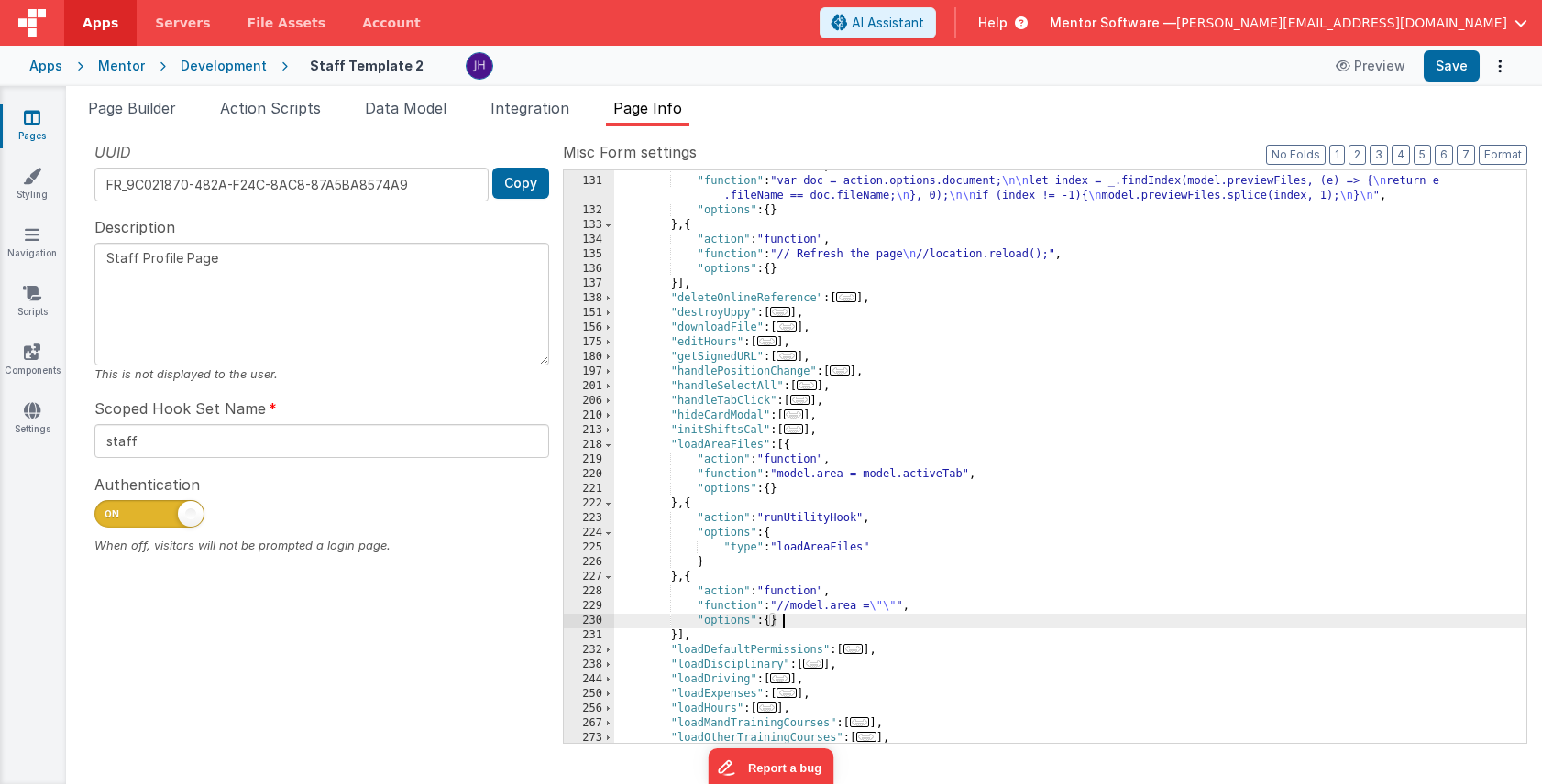
scroll to position [624, 0]
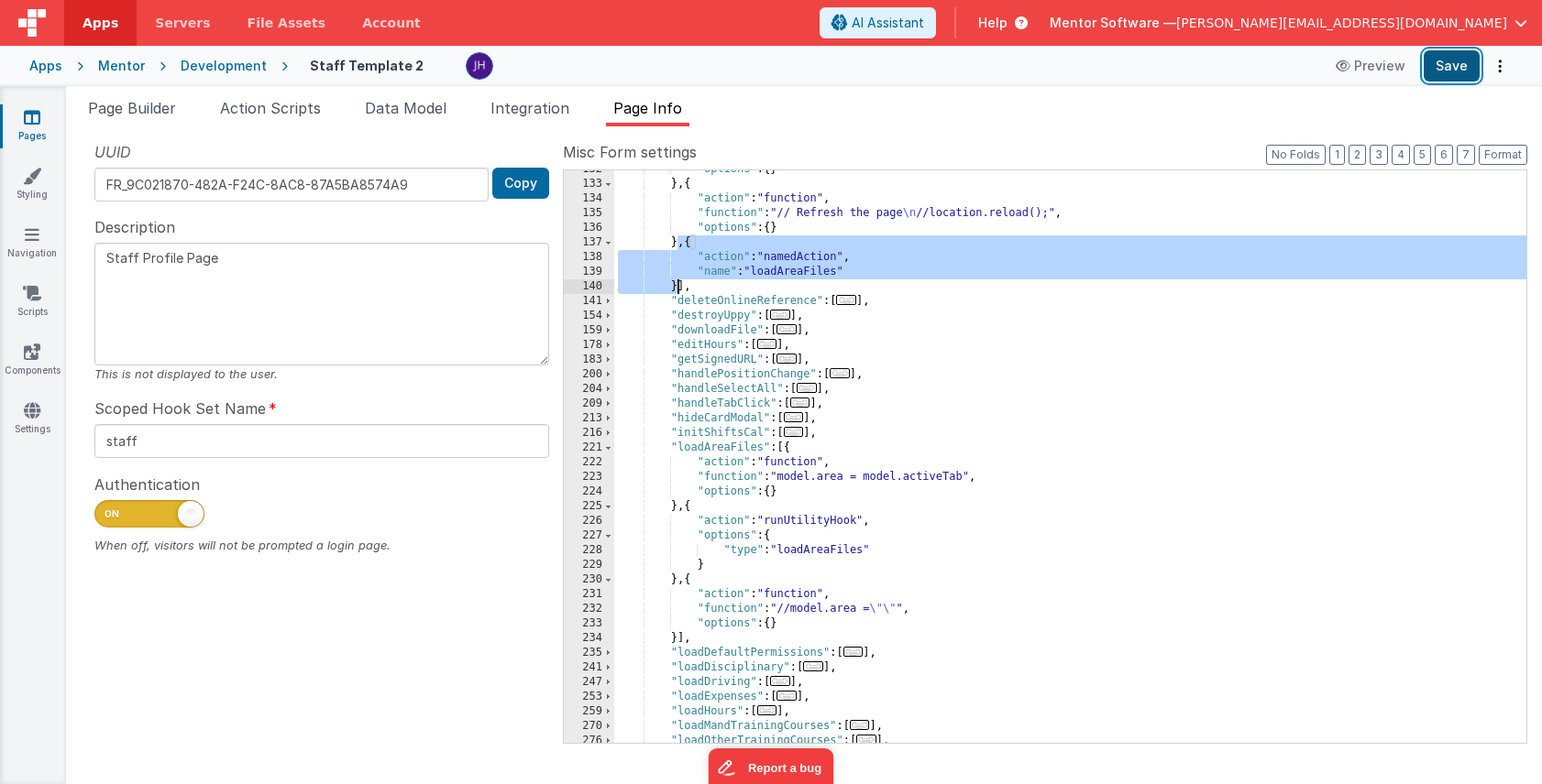
click at [1447, 62] on button "Save" at bounding box center [1451, 66] width 56 height 31
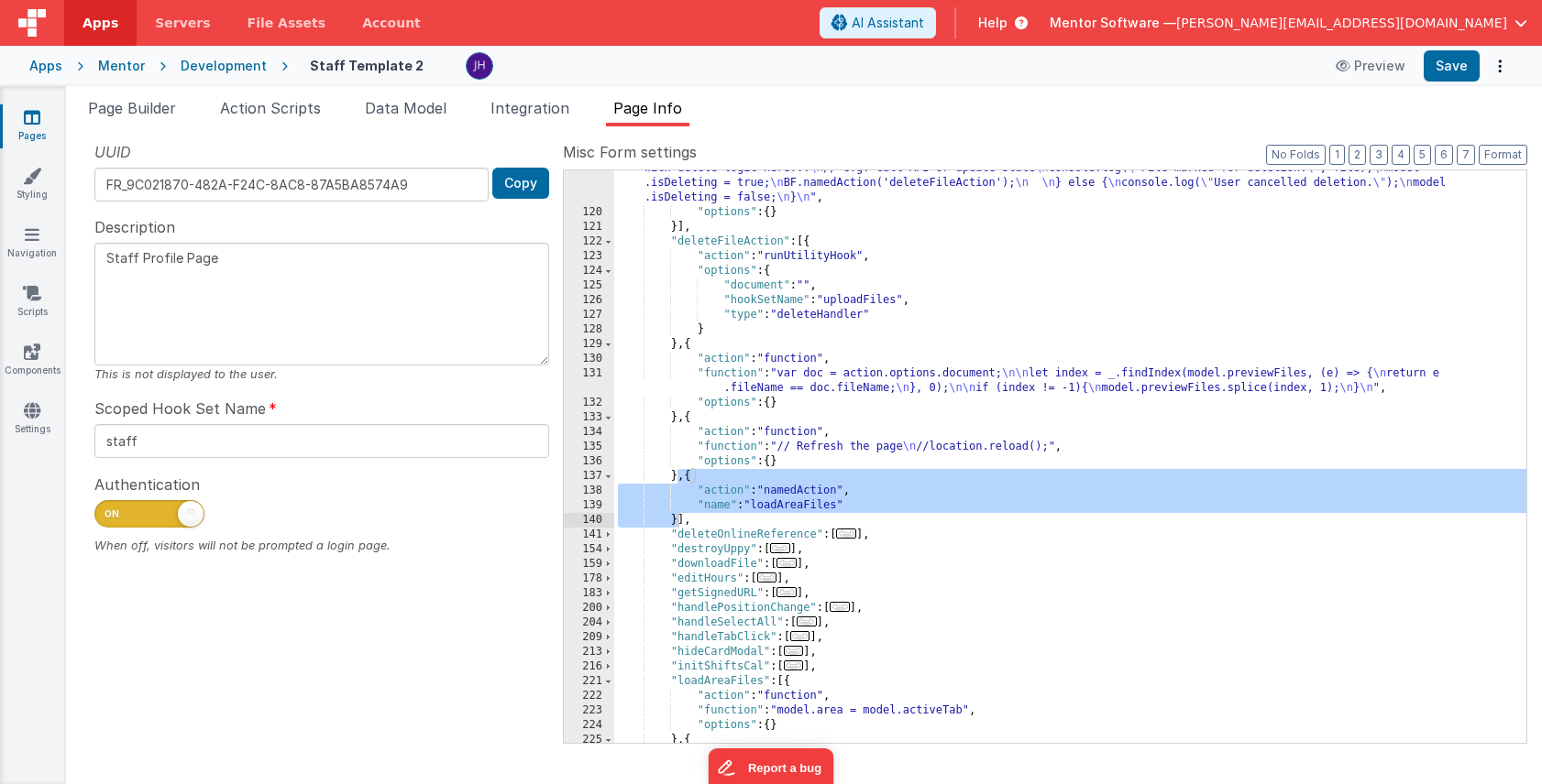
scroll to position [381, 0]
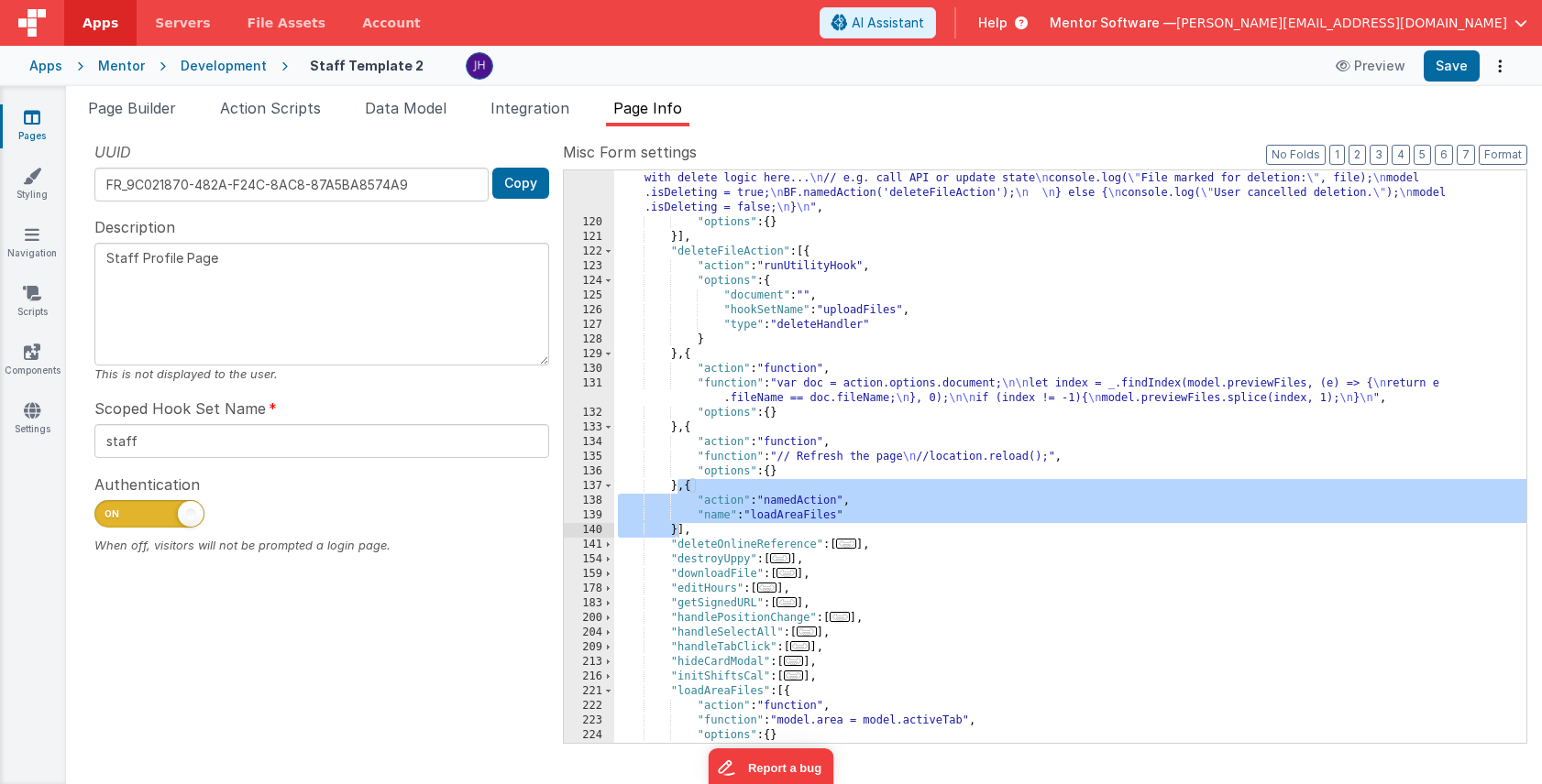
click at [724, 490] on div ""function" : "const file = action.options.row; \n console.log('This is the file…" at bounding box center [1071, 472] width 912 height 661
drag, startPoint x: 690, startPoint y: 485, endPoint x: 677, endPoint y: 534, distance: 50.7
click at [677, 534] on div ""function" : "const file = action.options.row; \n console.log('This is the file…" at bounding box center [1071, 472] width 912 height 661
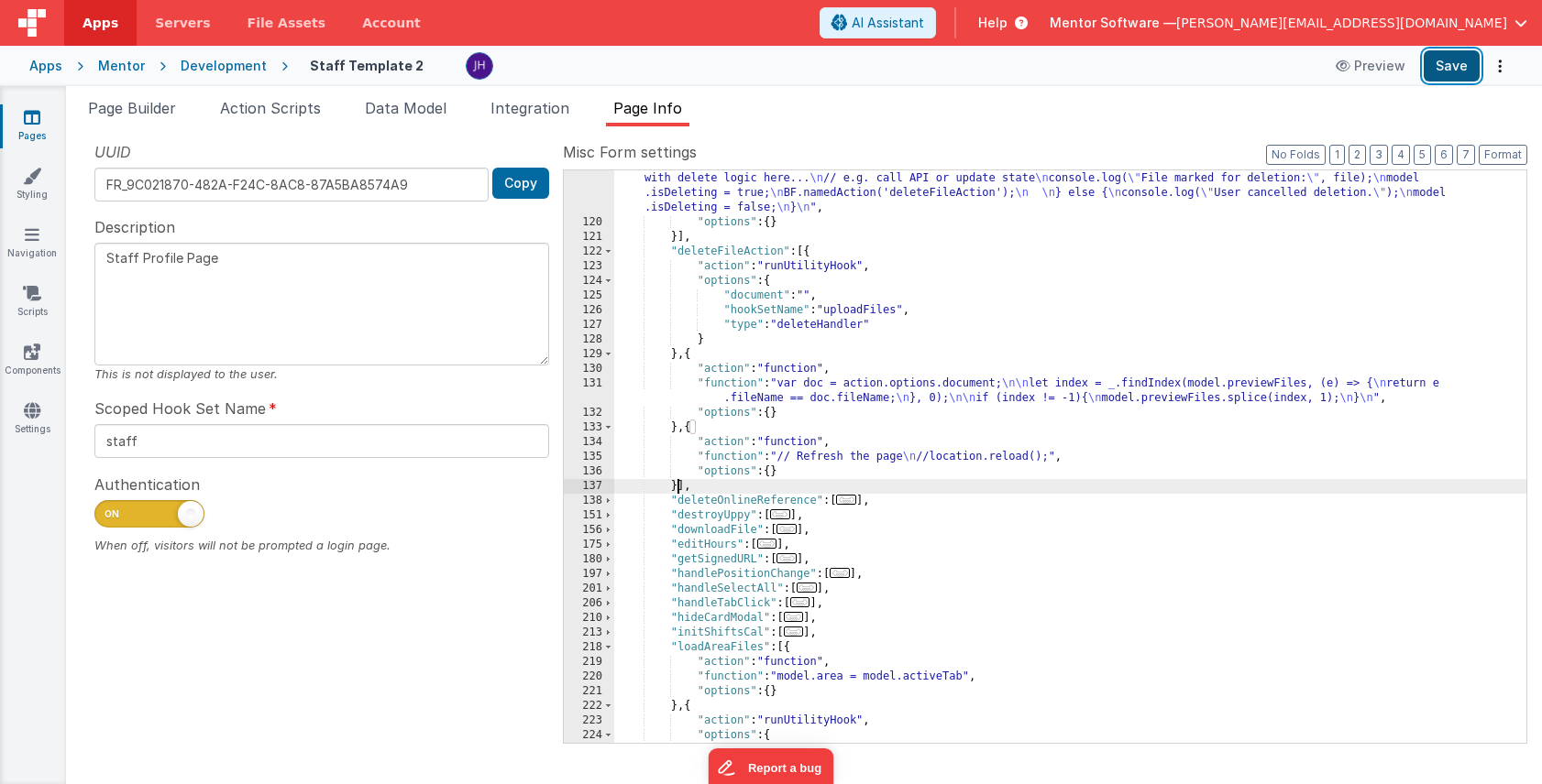
click at [1453, 69] on button "Save" at bounding box center [1451, 66] width 56 height 31
click at [19, 355] on link "Components" at bounding box center [31, 361] width 66 height 36
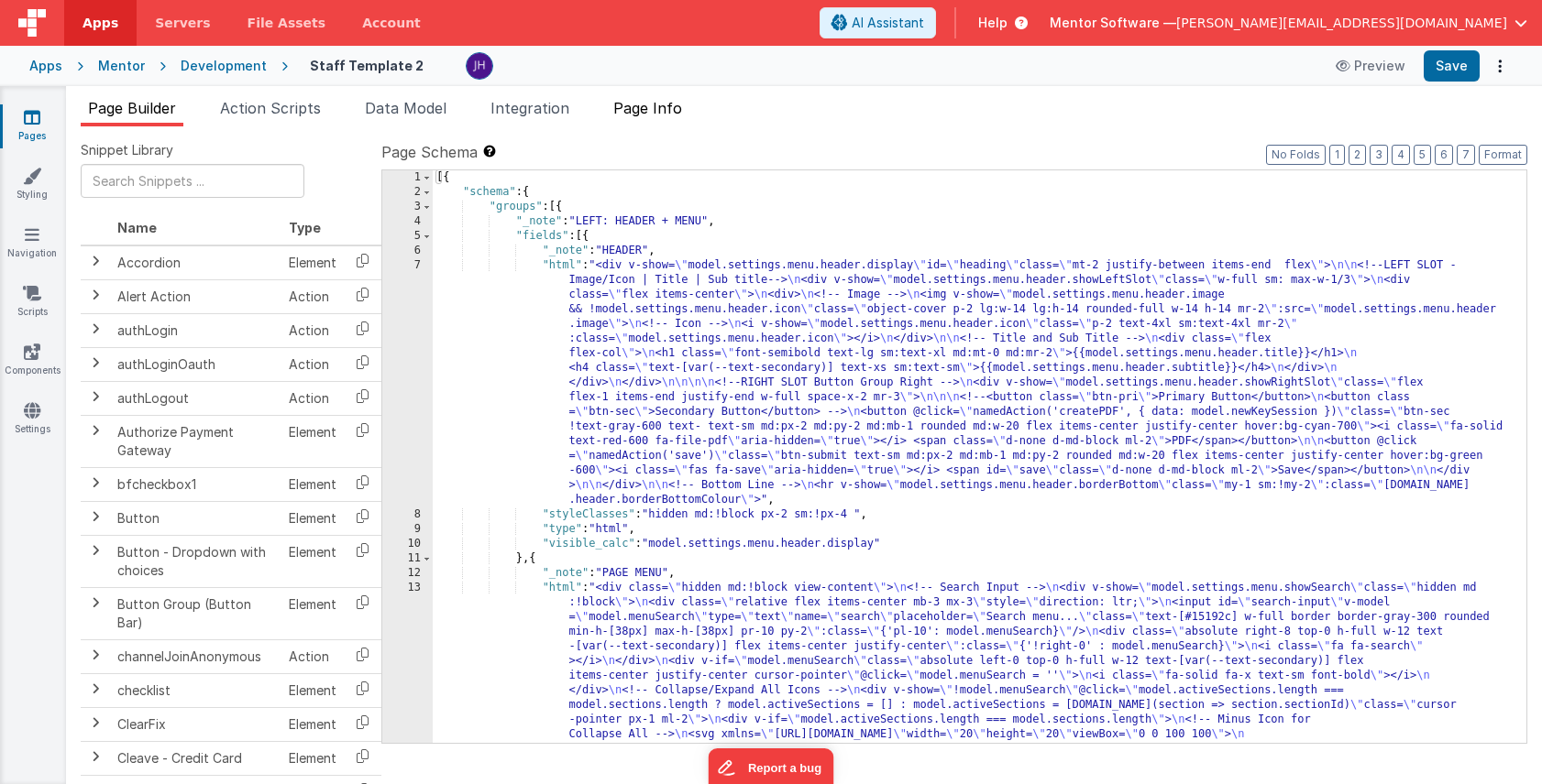
click at [645, 105] on span "Page Info" at bounding box center [648, 108] width 69 height 18
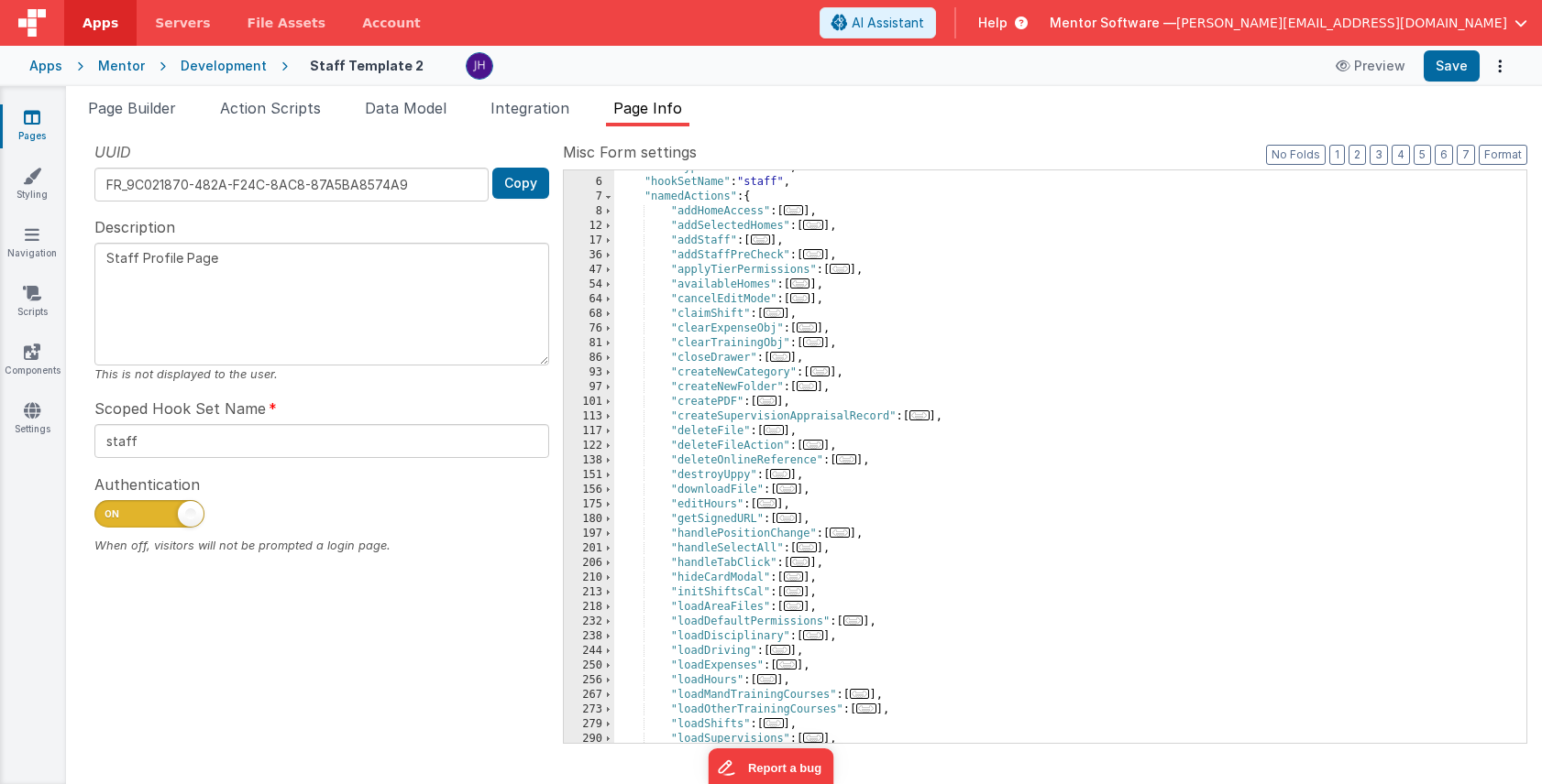
scroll to position [72, 0]
click at [780, 427] on span "..." at bounding box center [773, 427] width 20 height 10
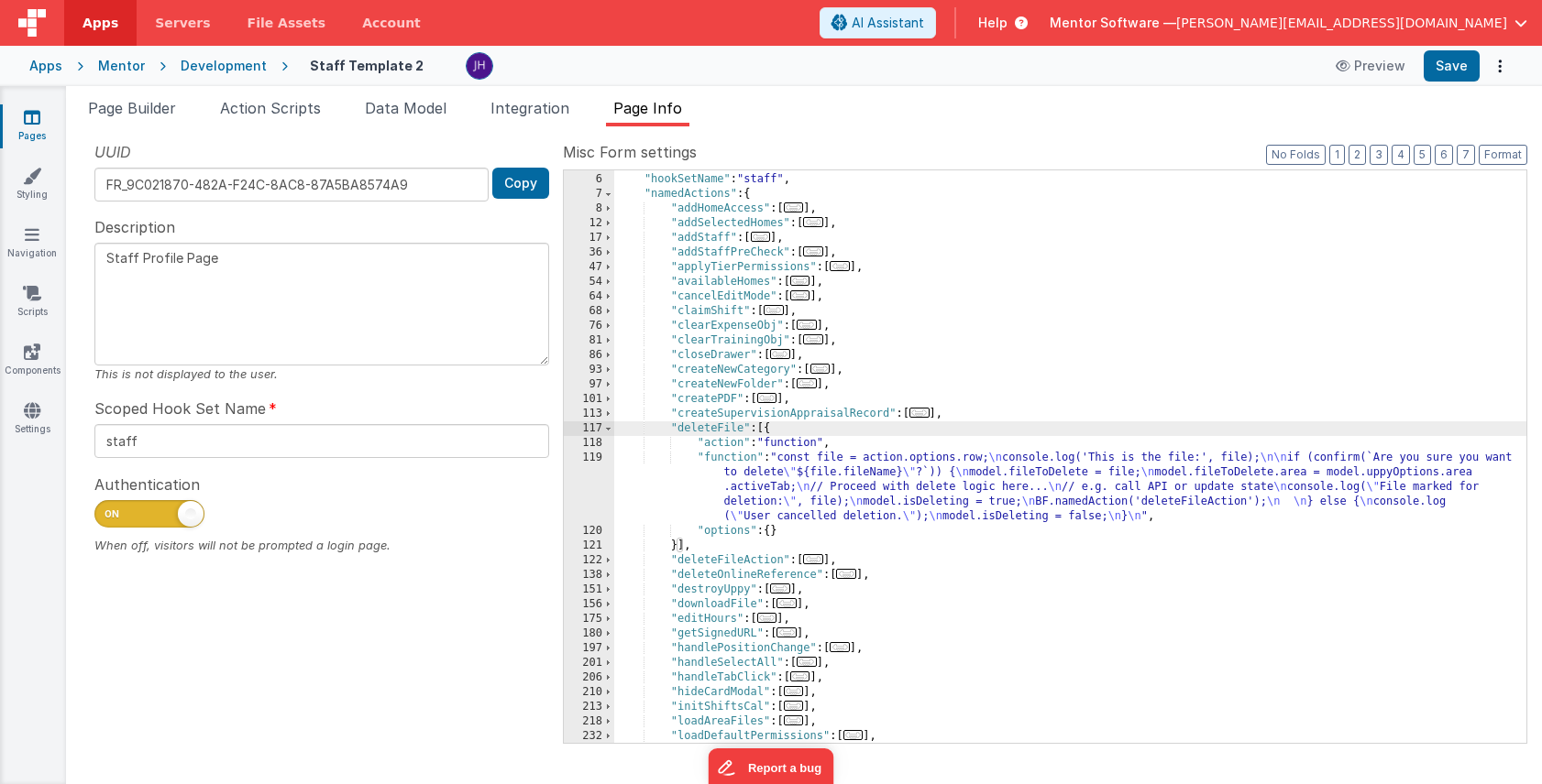
click at [818, 562] on span "..." at bounding box center [812, 559] width 20 height 10
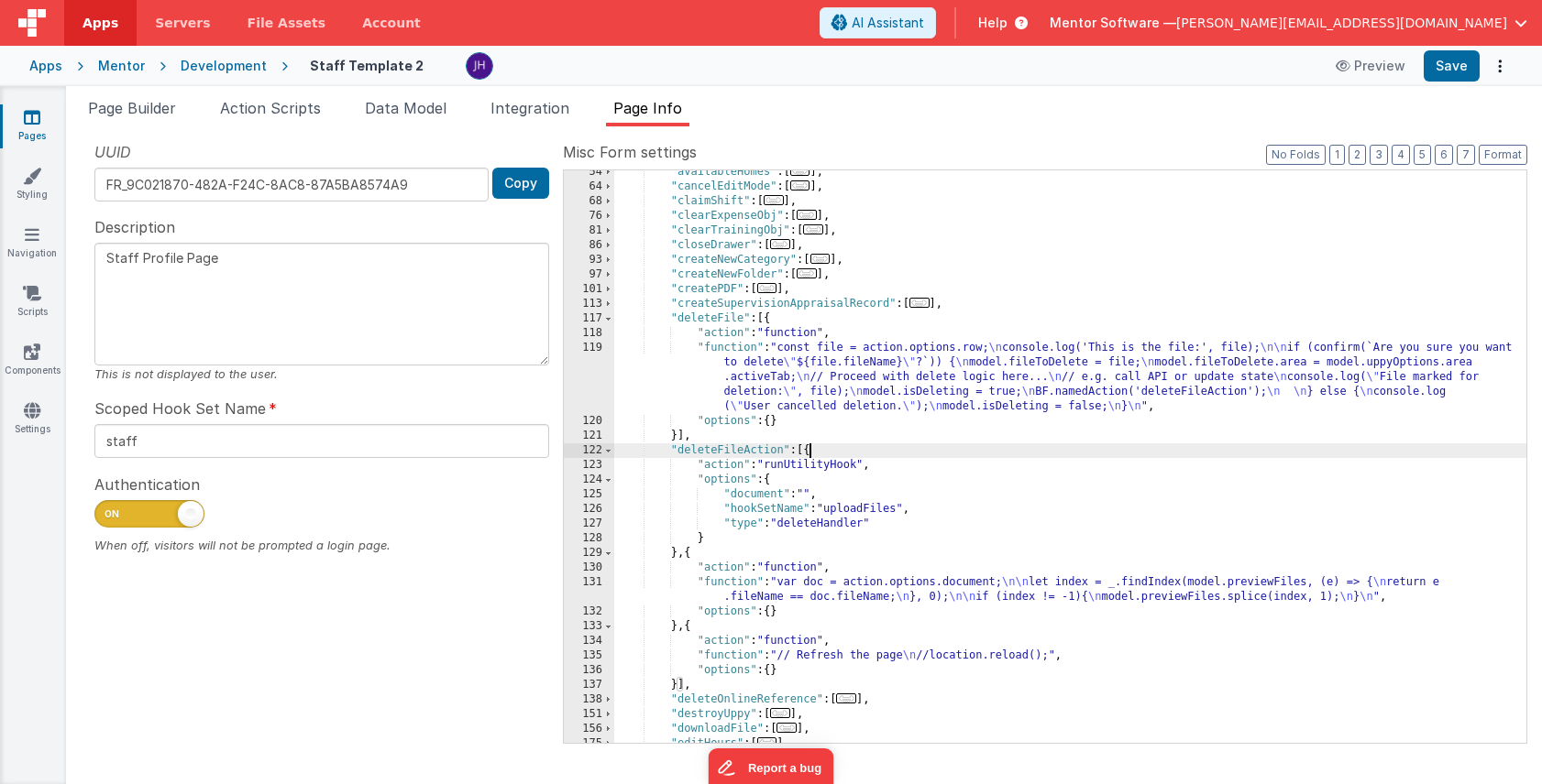
scroll to position [267, 0]
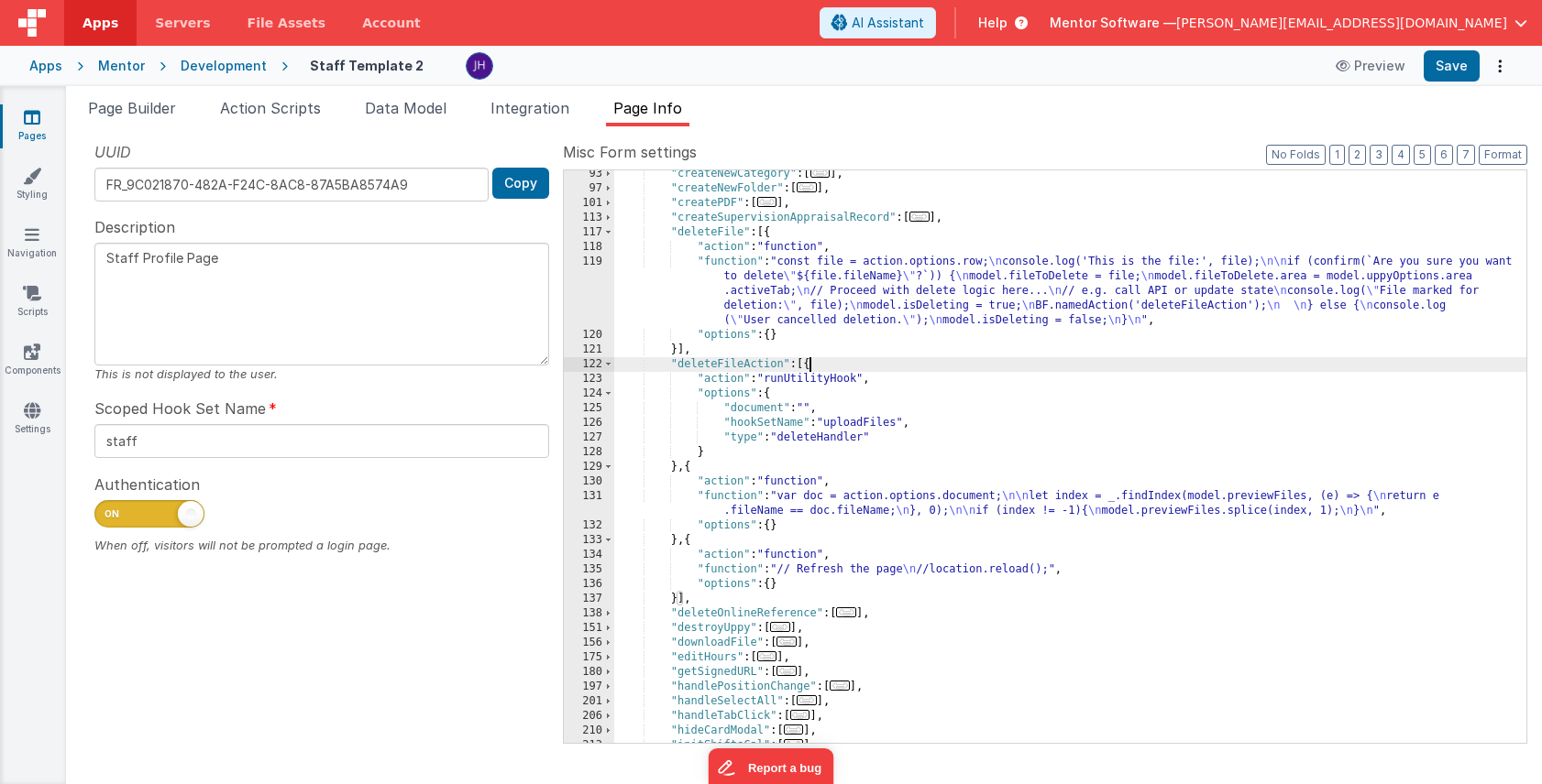
click at [870, 300] on div ""createNewCategory" : [ ... ] , "createNewFolder" : [ ... ] , "createPDF" : [ .…" at bounding box center [1071, 467] width 912 height 602
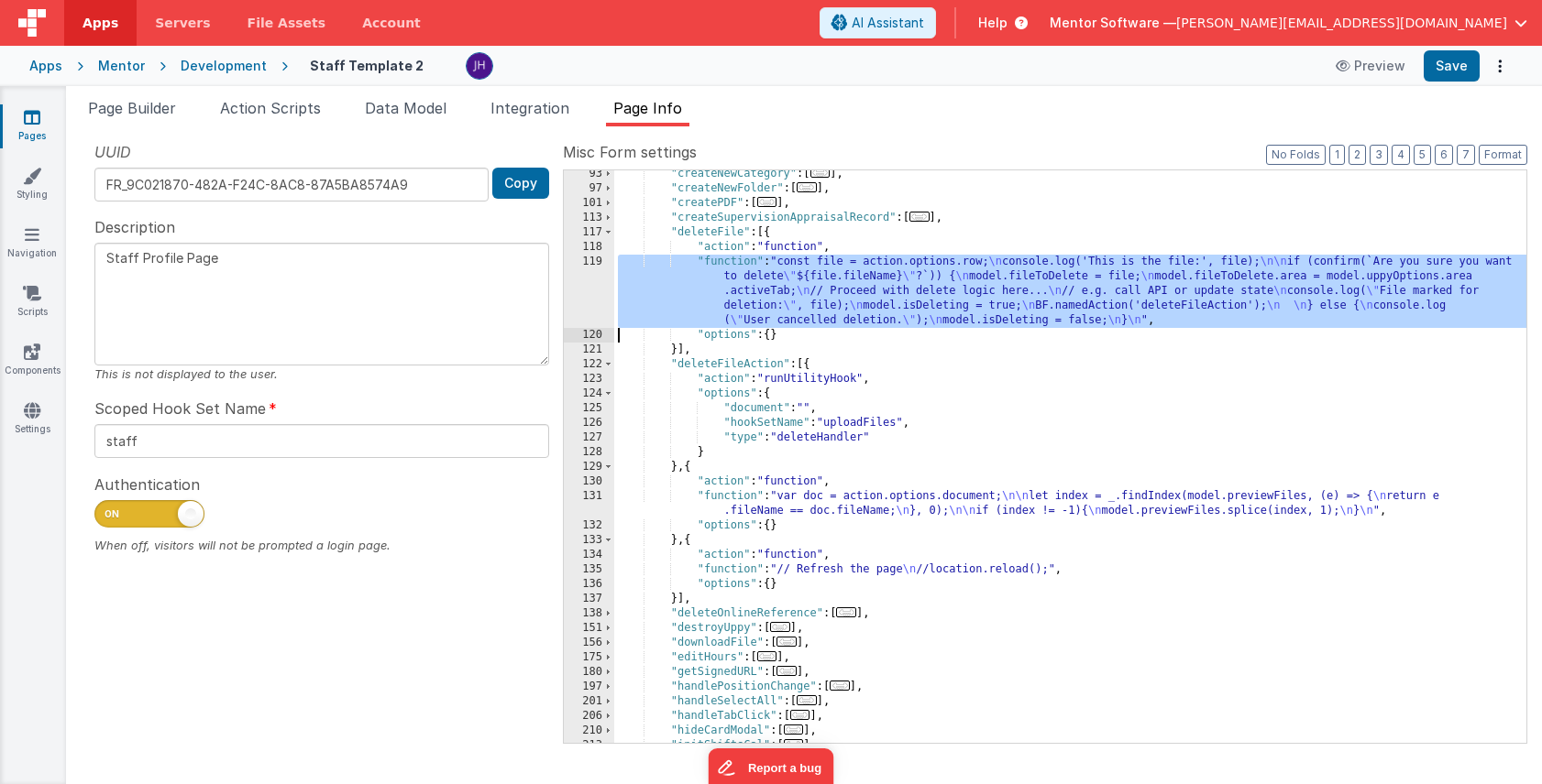
click at [586, 299] on div "119" at bounding box center [589, 291] width 51 height 73
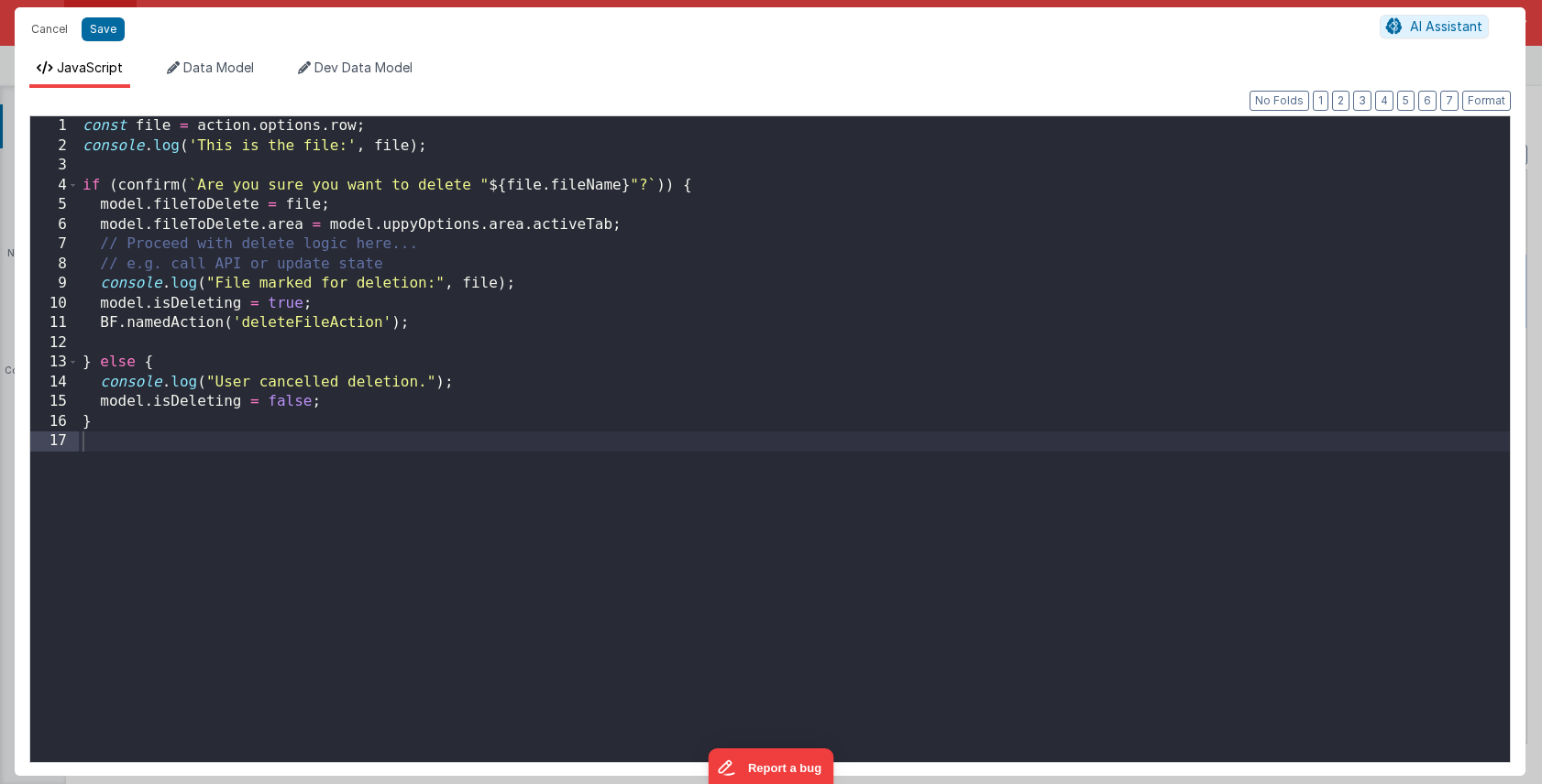
click at [100, 322] on div "const file = action . options . row ; console . log ( 'This is the file:' , fil…" at bounding box center [794, 459] width 1430 height 685
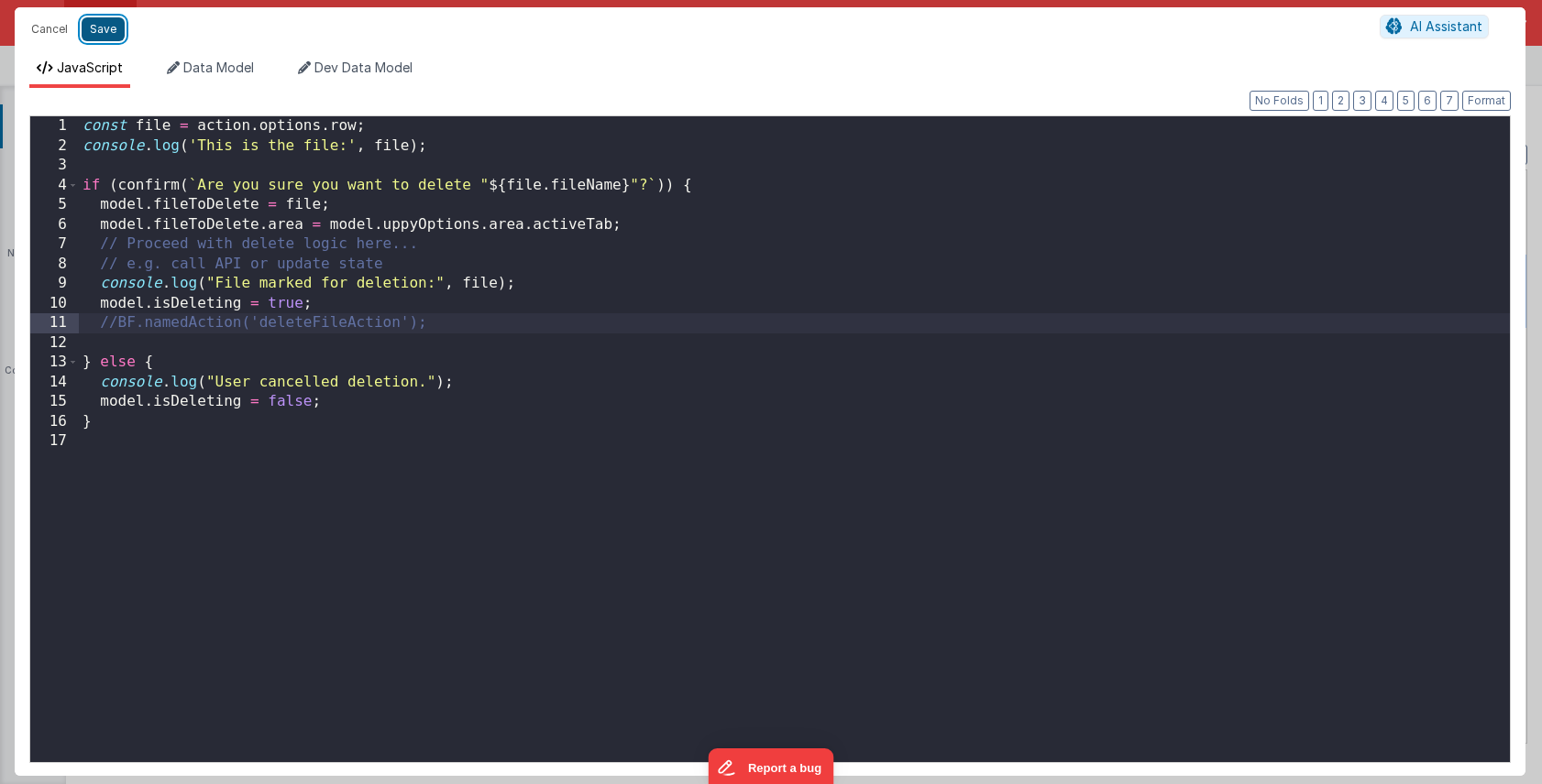
click at [104, 29] on button "Save" at bounding box center [102, 29] width 43 height 24
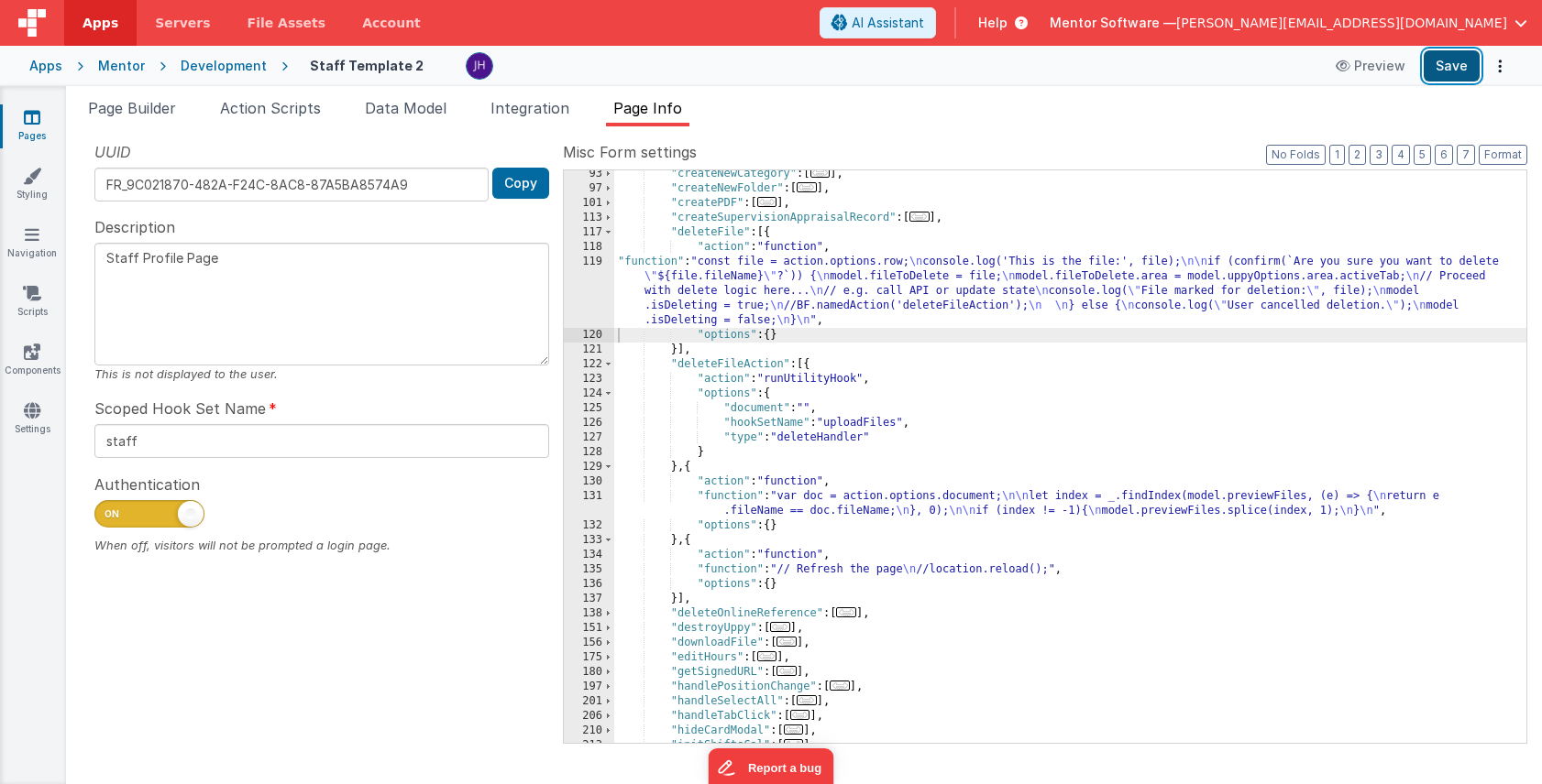
click at [1449, 56] on button "Save" at bounding box center [1451, 66] width 56 height 31
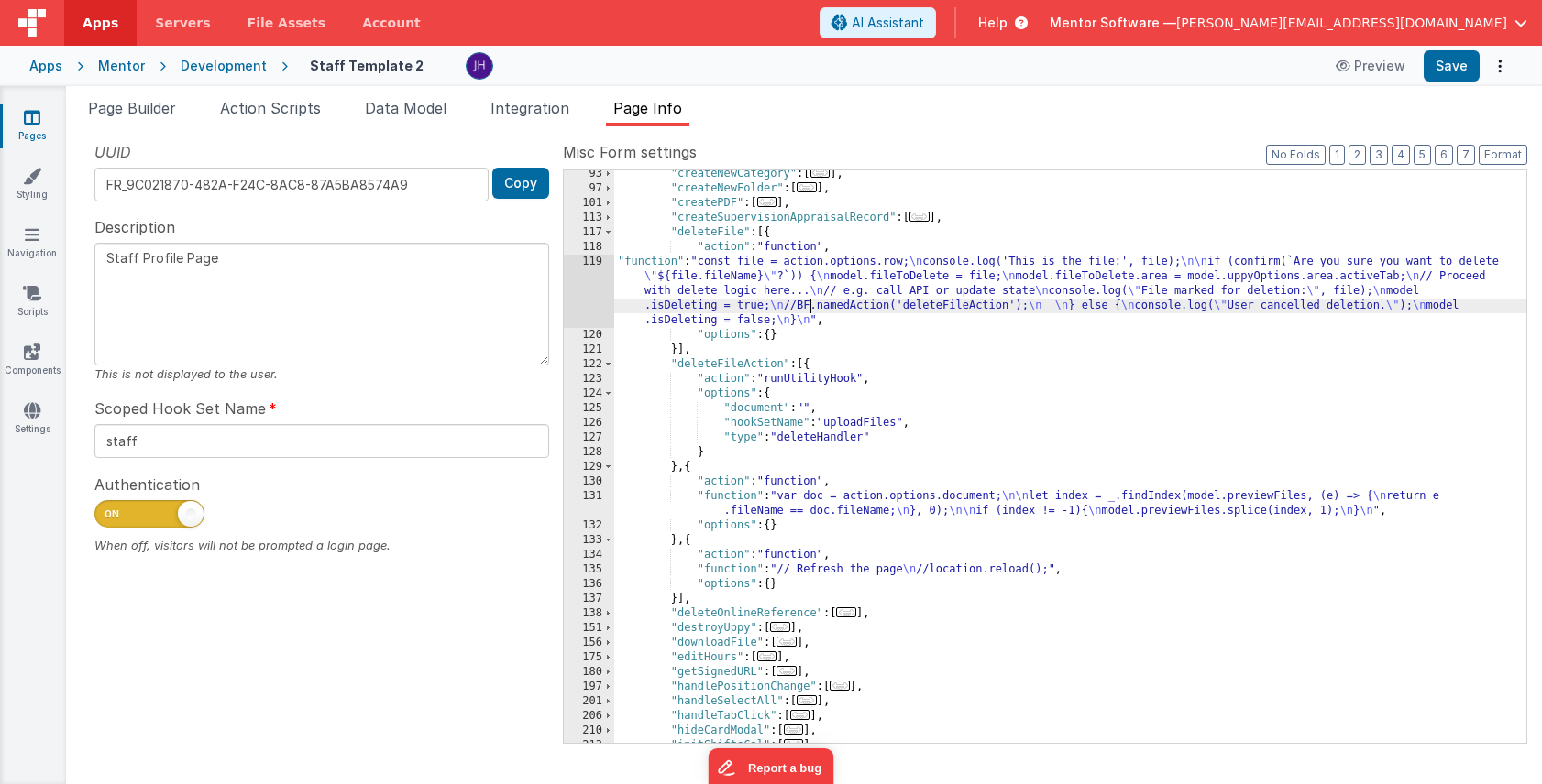
click at [810, 303] on div ""createNewCategory" : [ ... ] , "createNewFolder" : [ ... ] , "createPDF" : [ .…" at bounding box center [1071, 467] width 912 height 602
click at [564, 297] on div "119" at bounding box center [589, 291] width 51 height 73
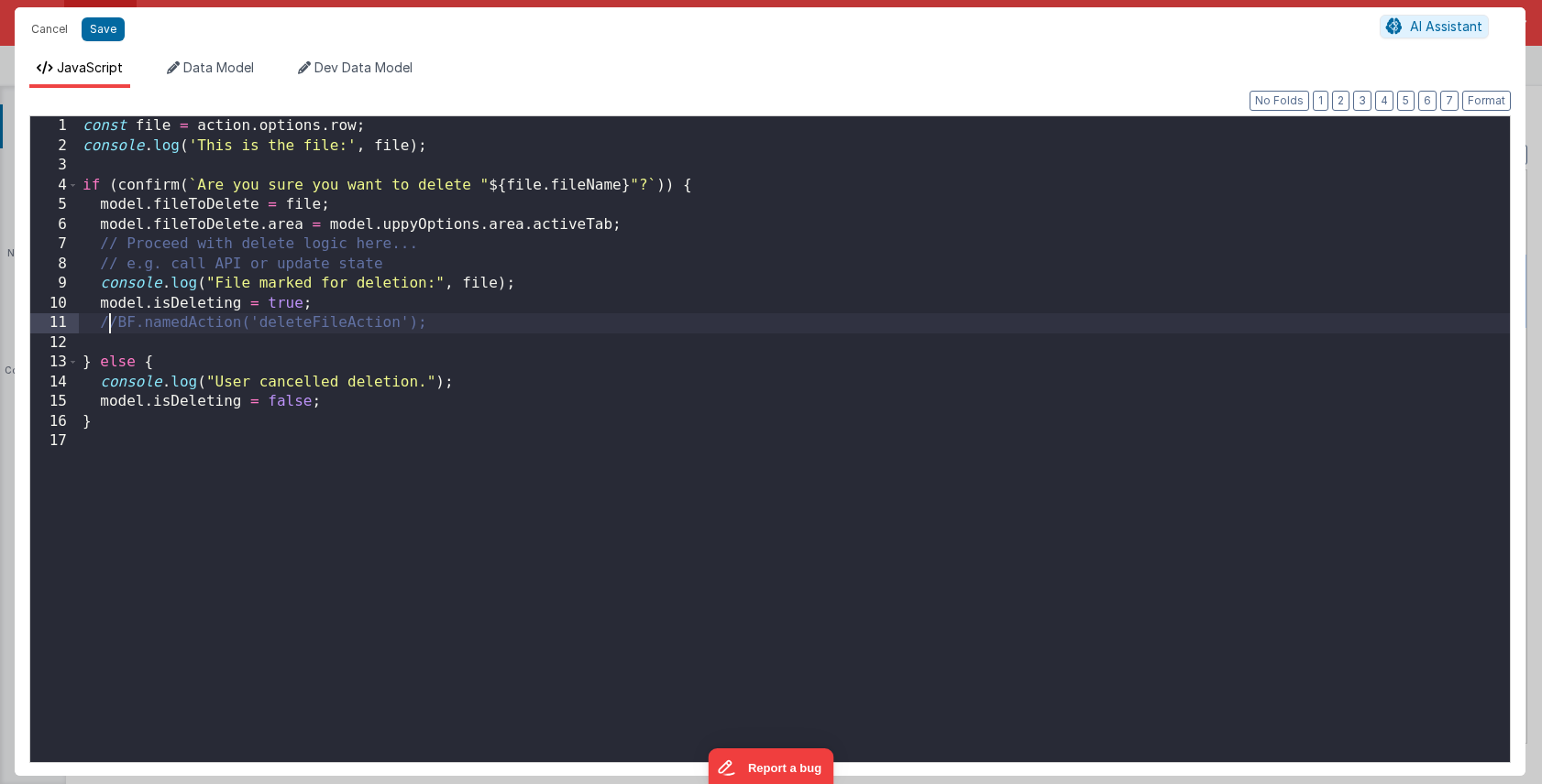
click at [110, 324] on div "const file = action . options . row ; console . log ( 'This is the file:' , fil…" at bounding box center [794, 459] width 1430 height 685
click at [104, 31] on button "Save" at bounding box center [102, 29] width 43 height 24
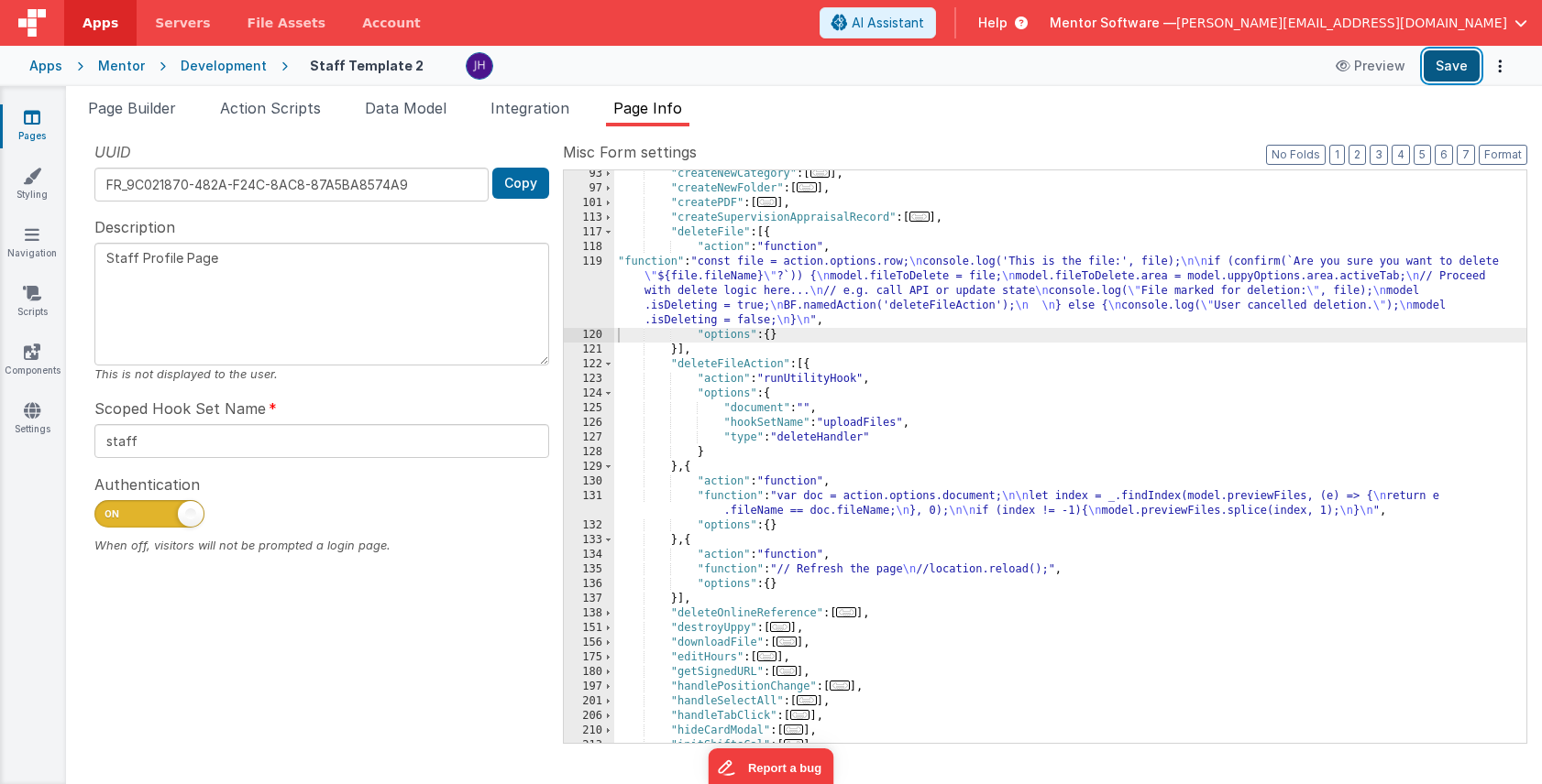
click at [1440, 66] on button "Save" at bounding box center [1451, 66] width 56 height 31
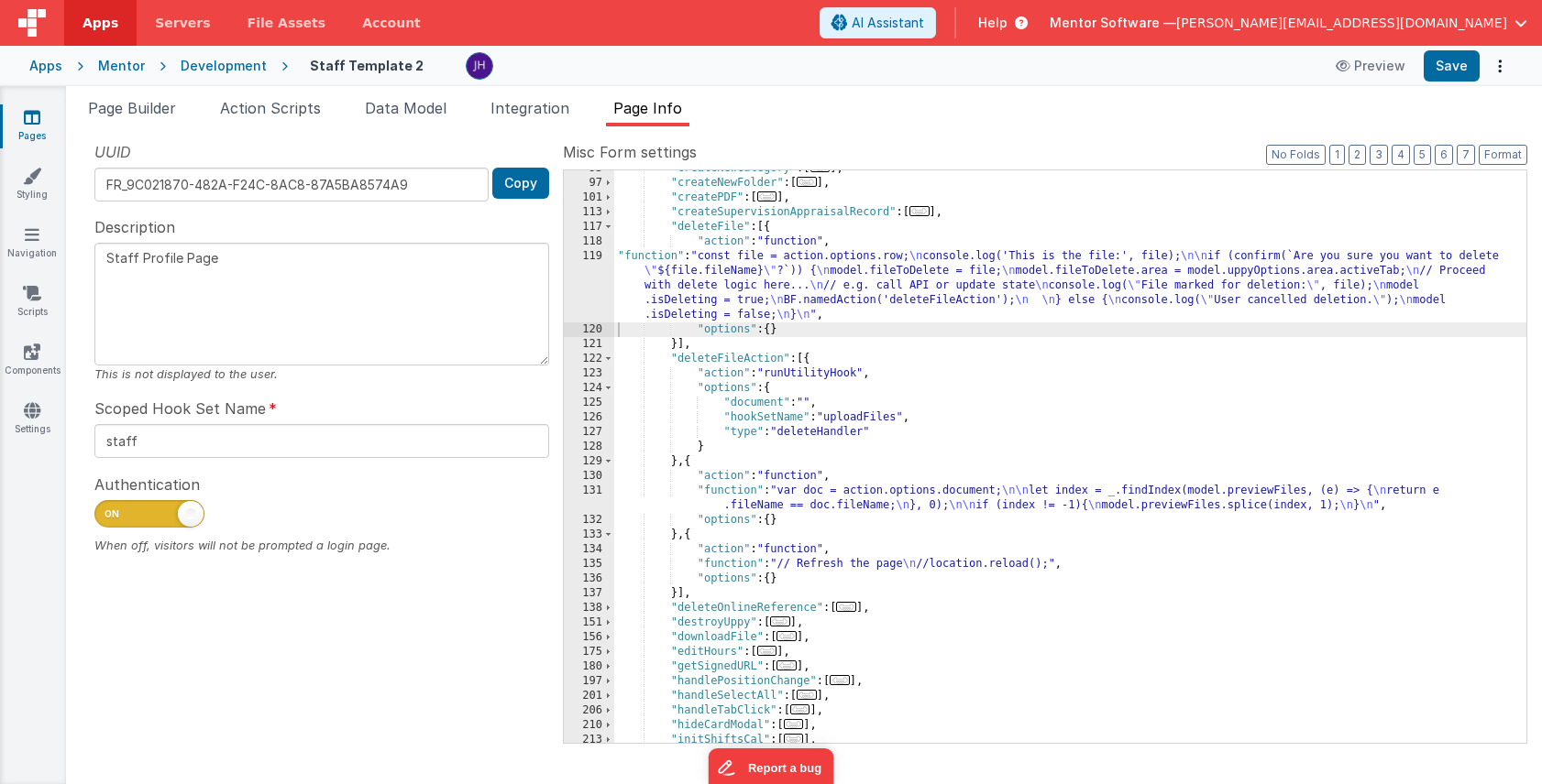
scroll to position [290, 0]
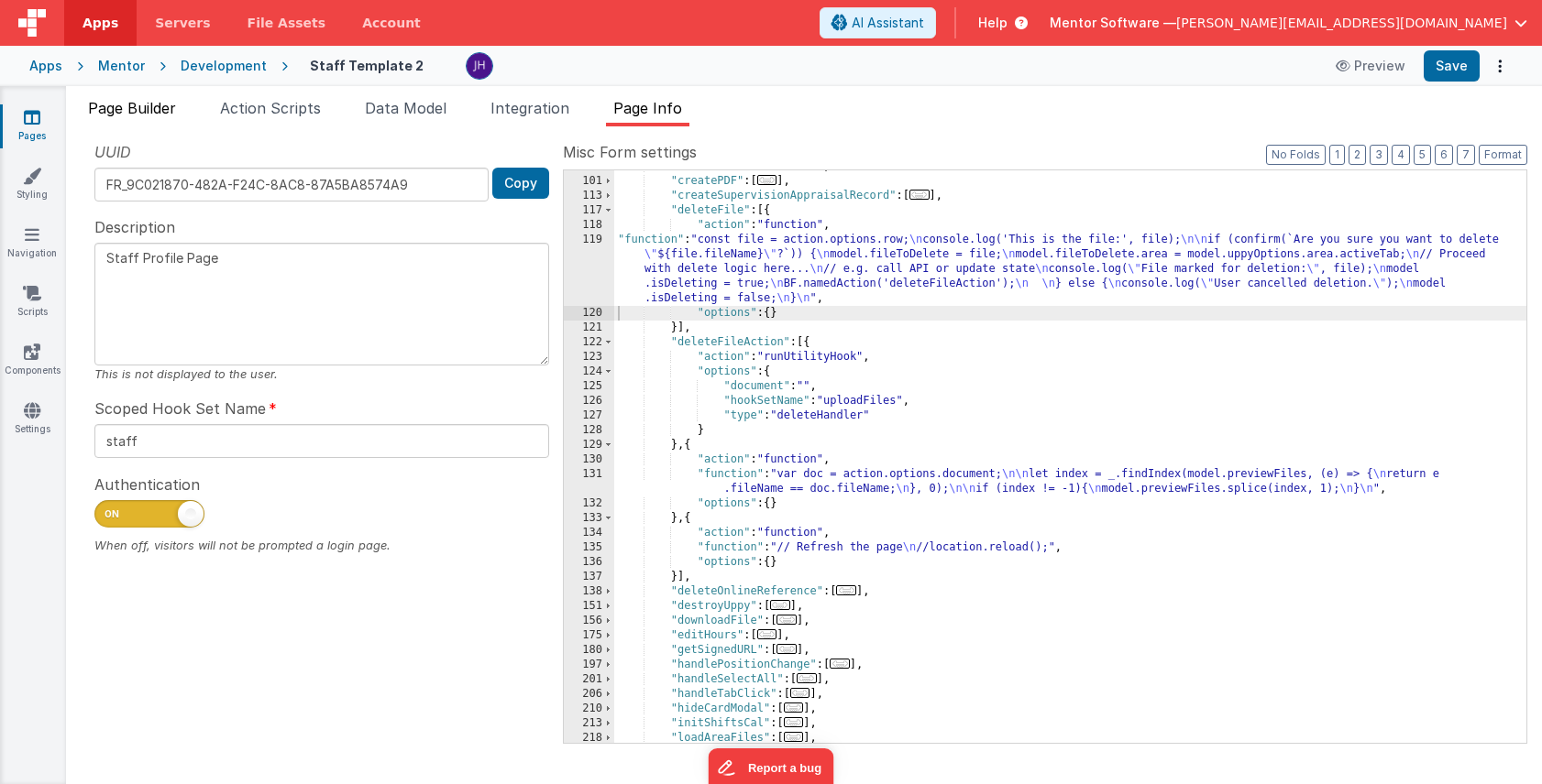
click at [144, 110] on span "Page Builder" at bounding box center [132, 108] width 88 height 18
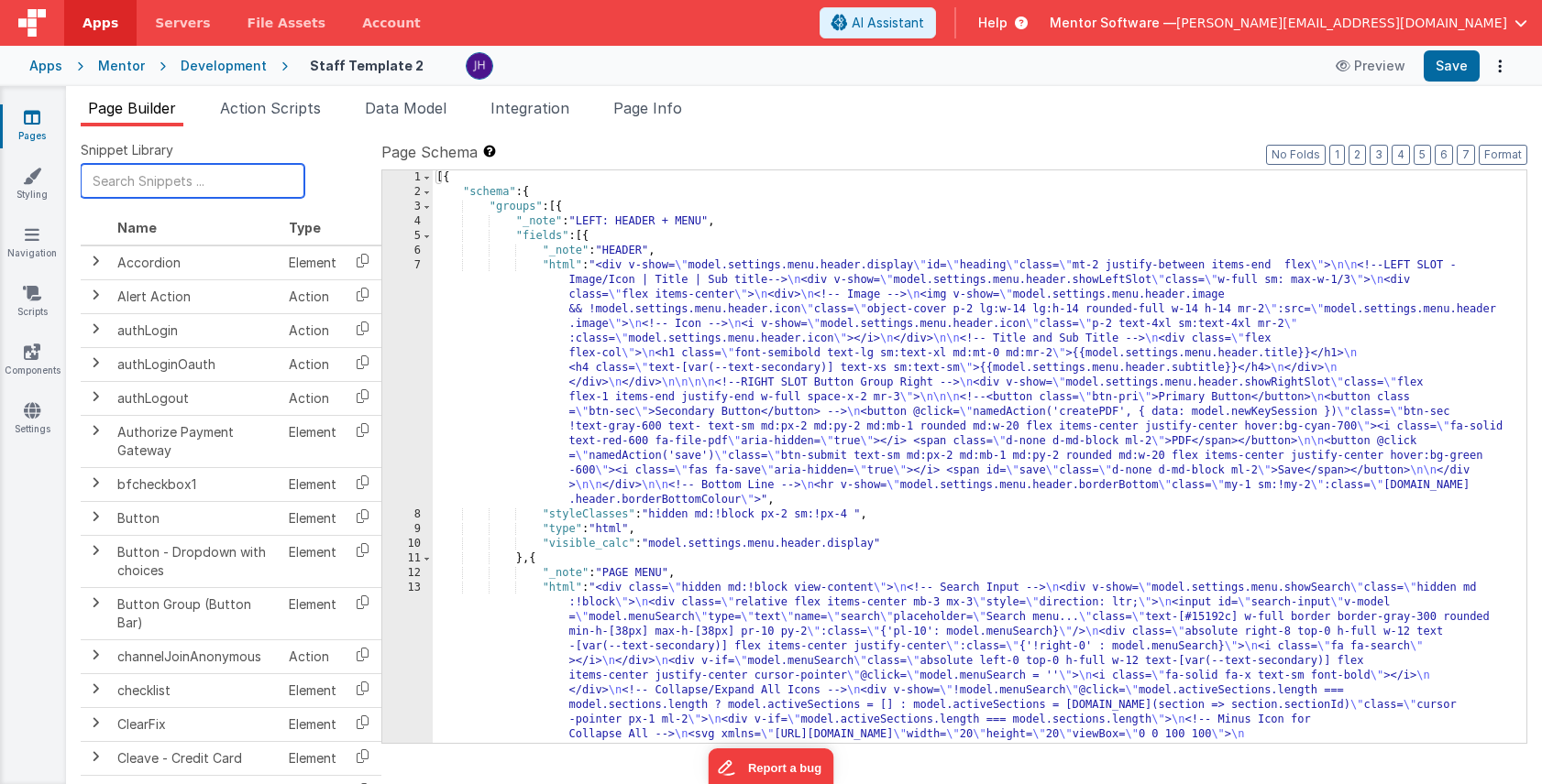
click at [221, 177] on input "text" at bounding box center [193, 181] width 223 height 34
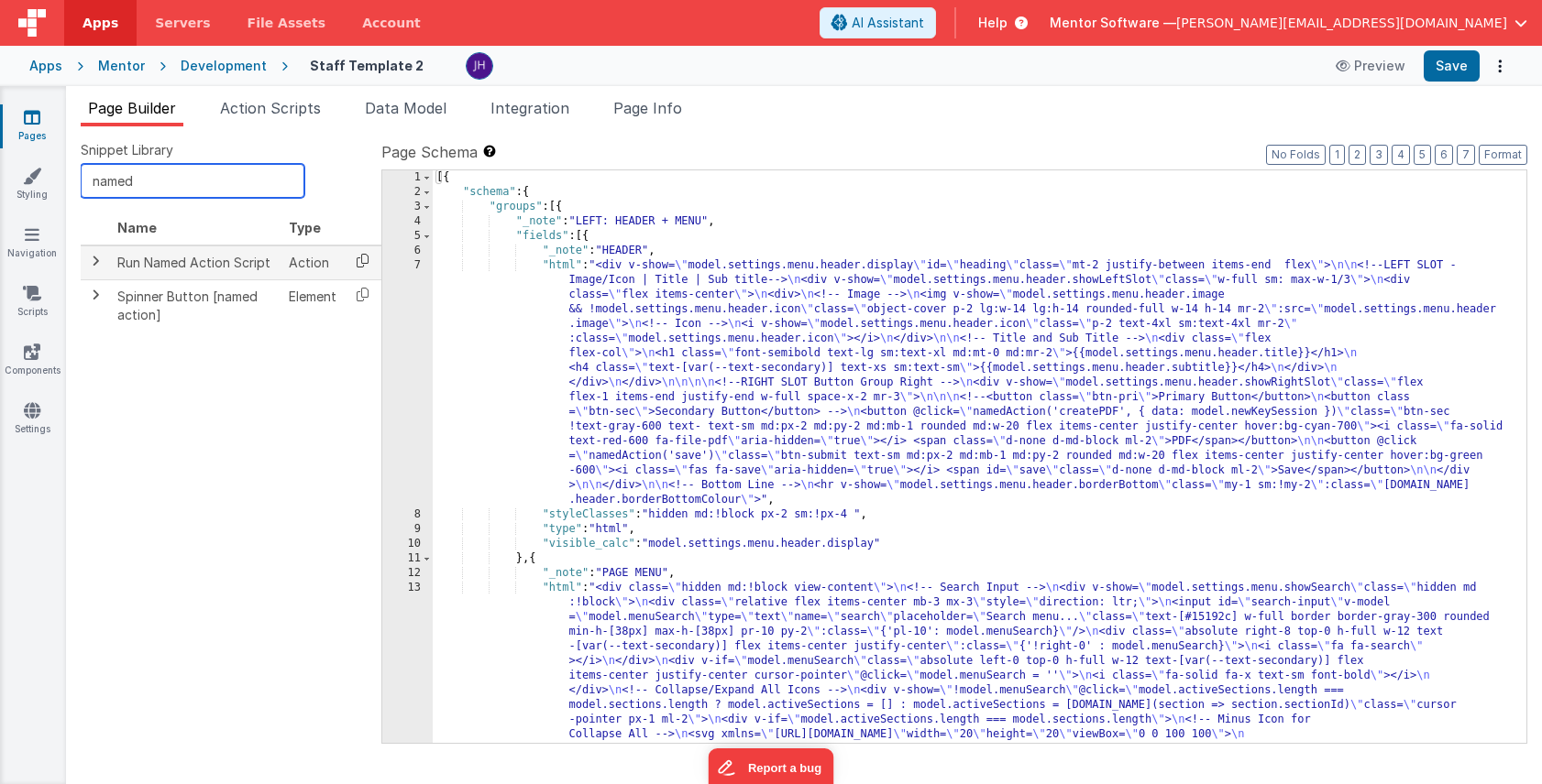
type input "named"
click at [358, 259] on icon at bounding box center [362, 260] width 37 height 29
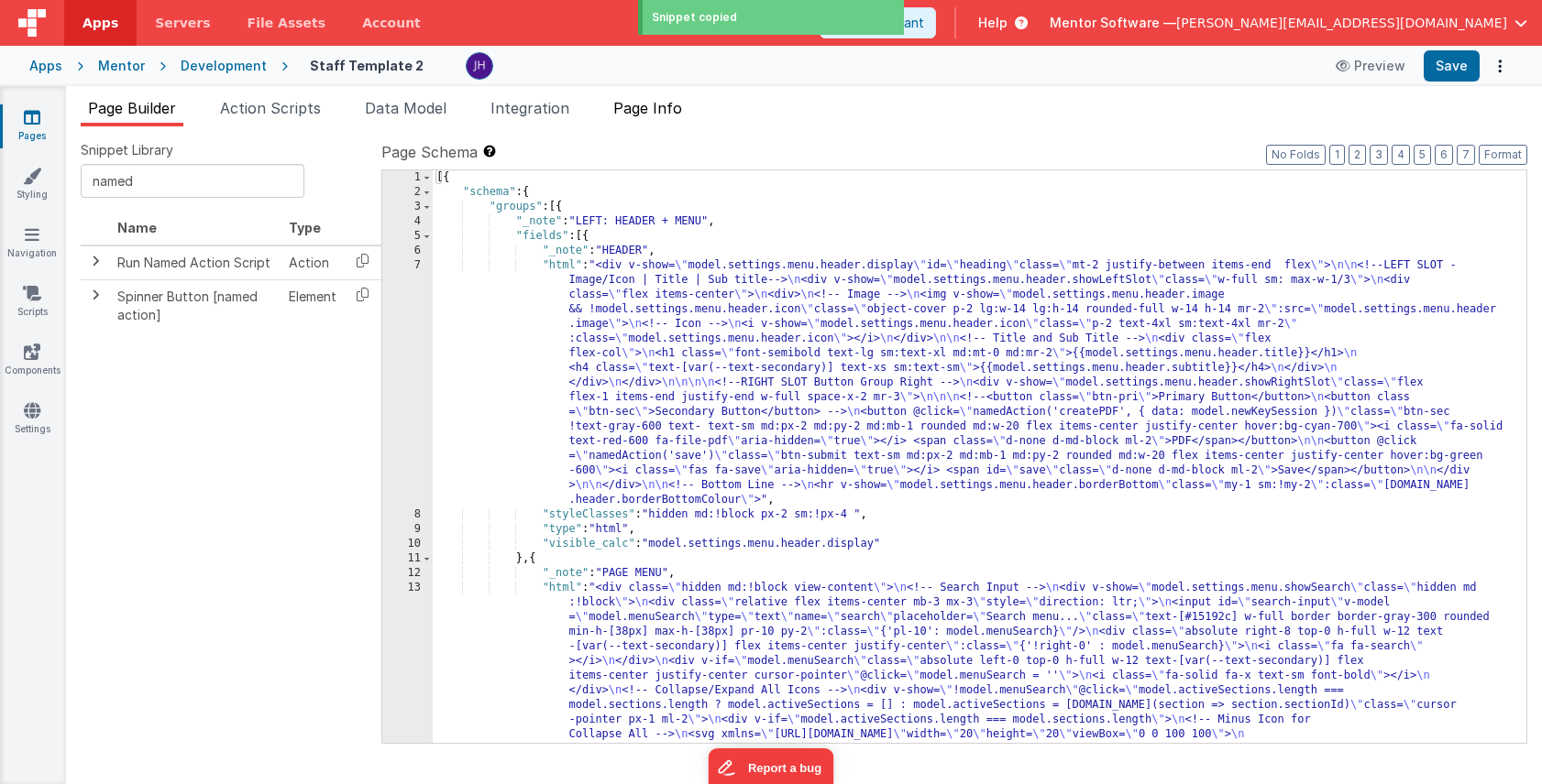
click at [645, 107] on span "Page Info" at bounding box center [648, 108] width 69 height 18
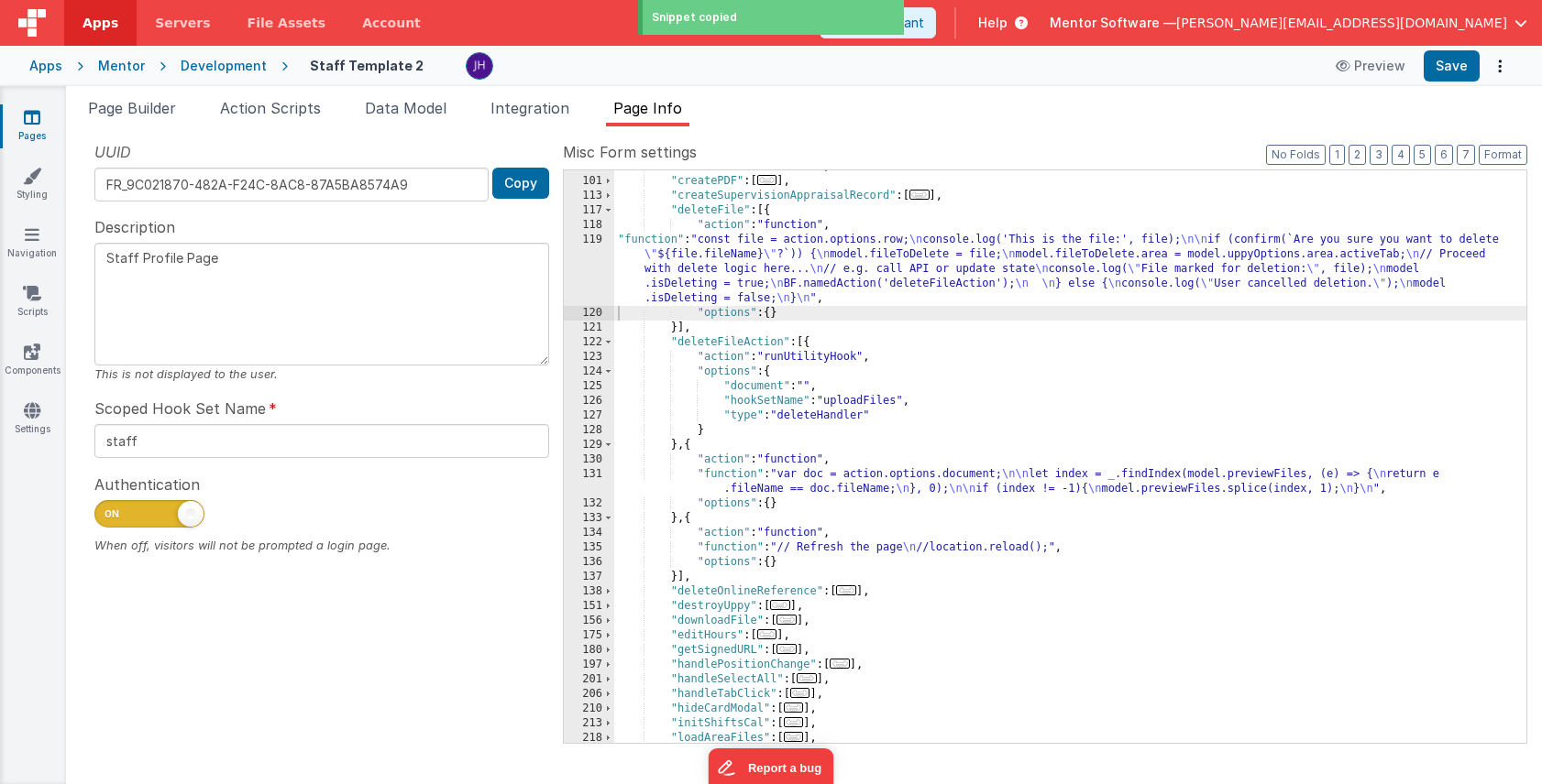
click at [679, 580] on div ""createNewFolder" : [ ... ] , "createPDF" : [ ... ] , "createSupervisionApprais…" at bounding box center [1071, 460] width 912 height 602
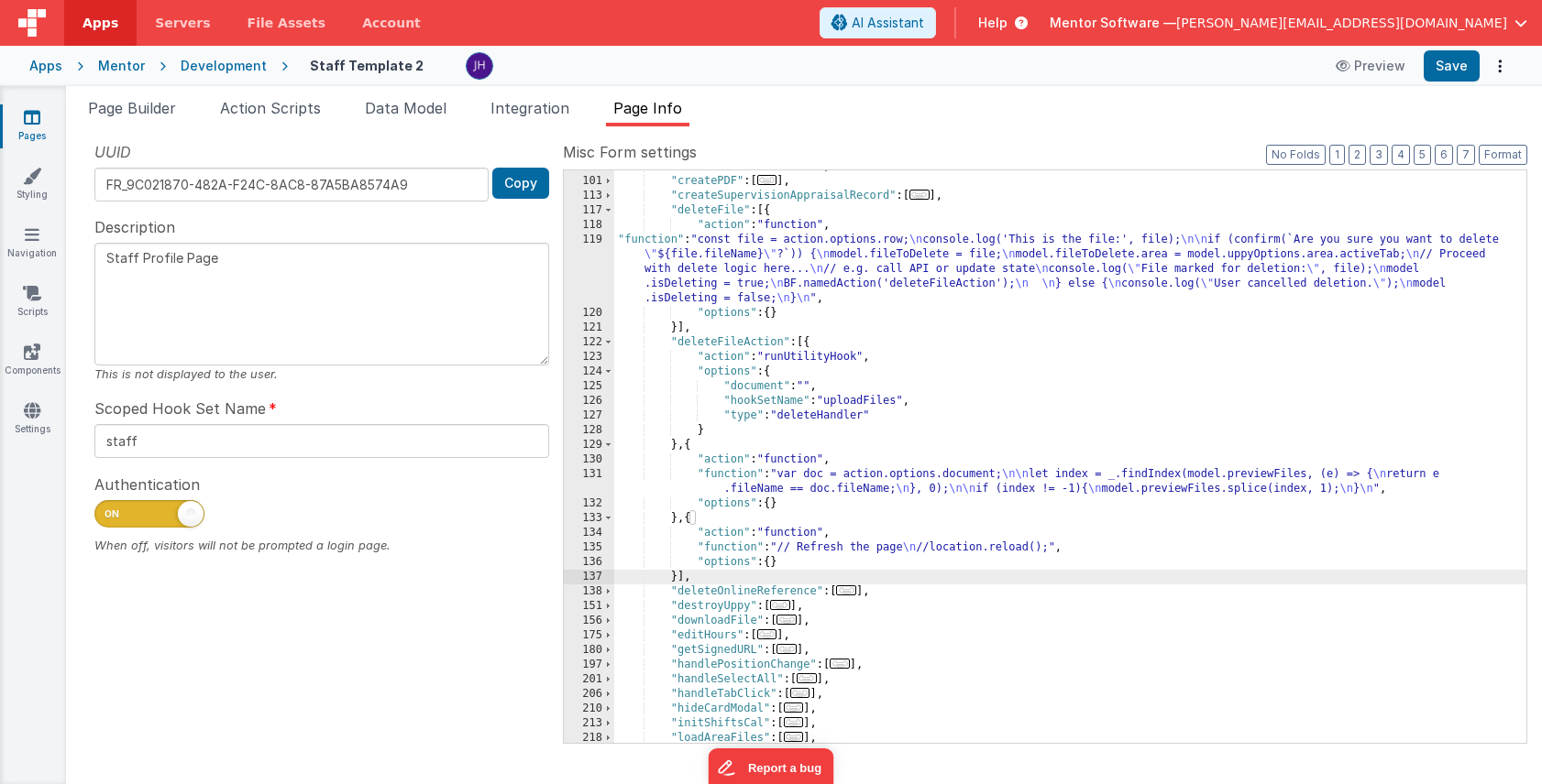
paste textarea
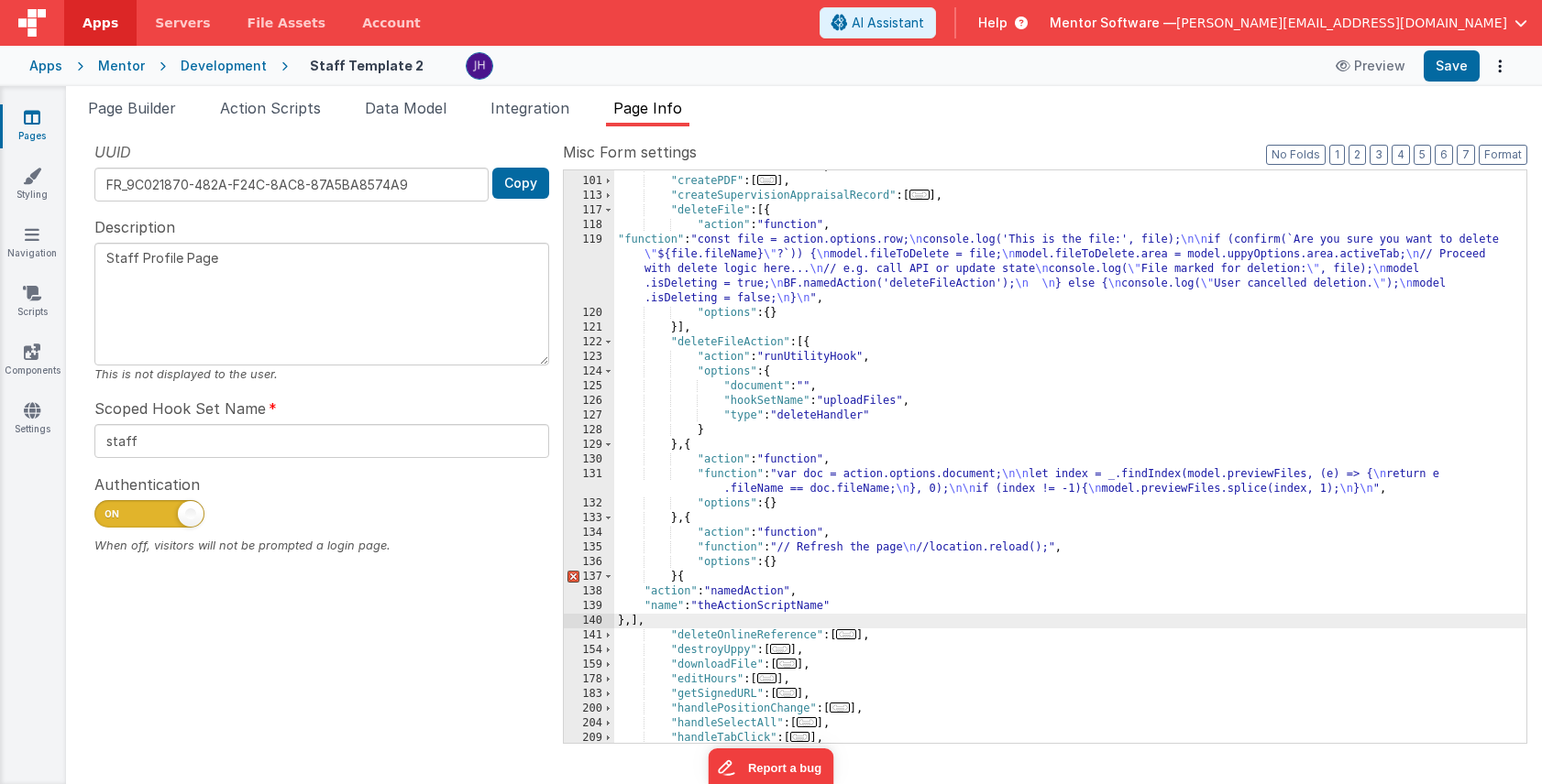
click at [741, 608] on div ""createNewFolder" : [ ... ] , "createPDF" : [ ... ] , "createSupervisionApprais…" at bounding box center [1071, 460] width 912 height 602
click at [635, 622] on div ""createNewFolder" : [ ... ] , "createPDF" : [ ... ] , "createSupervisionApprais…" at bounding box center [1071, 460] width 912 height 602
paste textarea
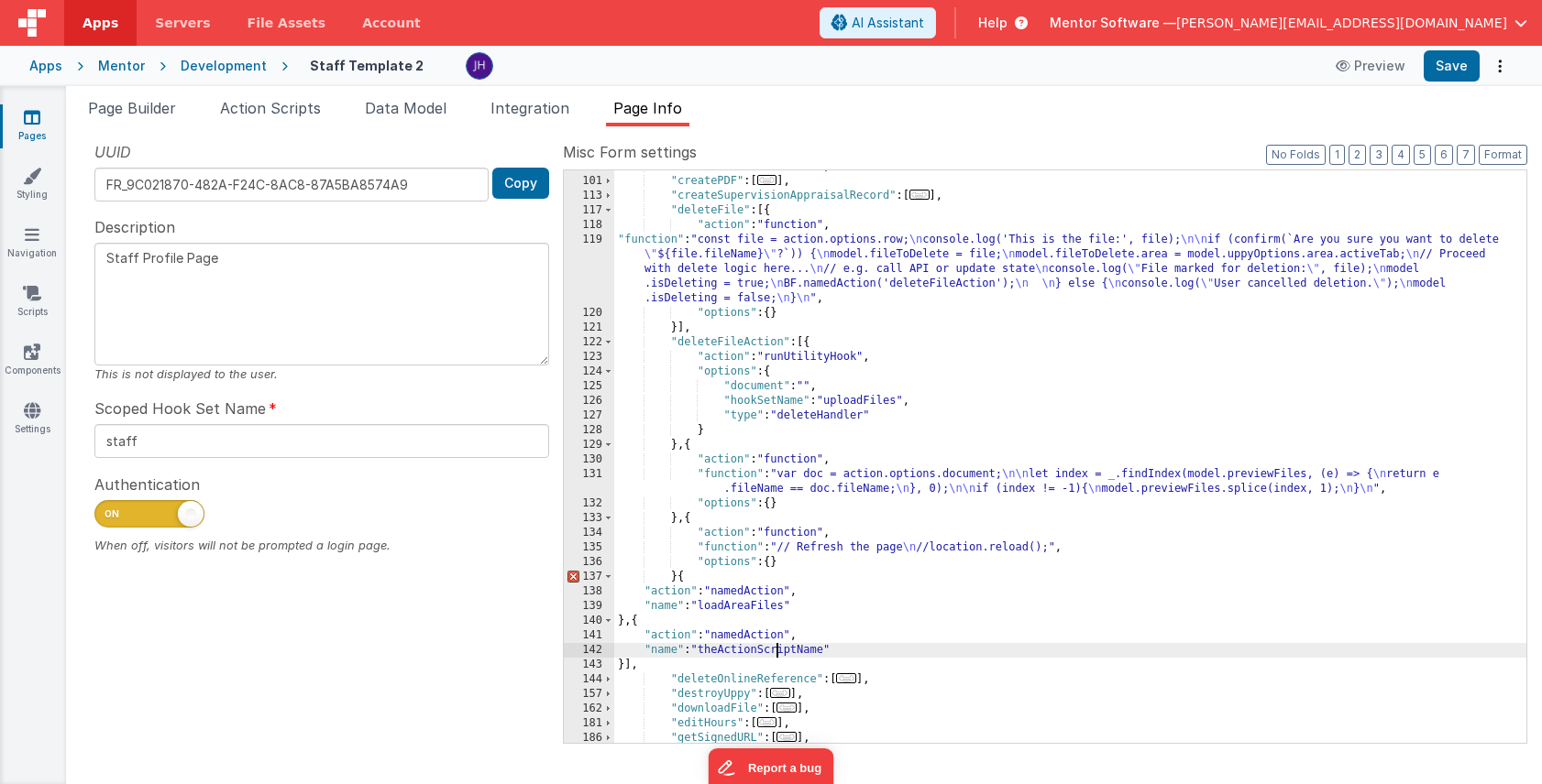
click at [779, 650] on div ""createNewFolder" : [ ... ] , "createPDF" : [ ... ] , "createSupervisionApprais…" at bounding box center [1071, 460] width 912 height 602
click at [736, 650] on div ""createNewFolder" : [ ... ] , "createPDF" : [ ... ] , "createSupervisionApprais…" at bounding box center [1071, 460] width 912 height 602
click at [676, 580] on div ""createNewFolder" : [ ... ] , "createPDF" : [ ... ] , "createSupervisionApprais…" at bounding box center [1071, 460] width 912 height 602
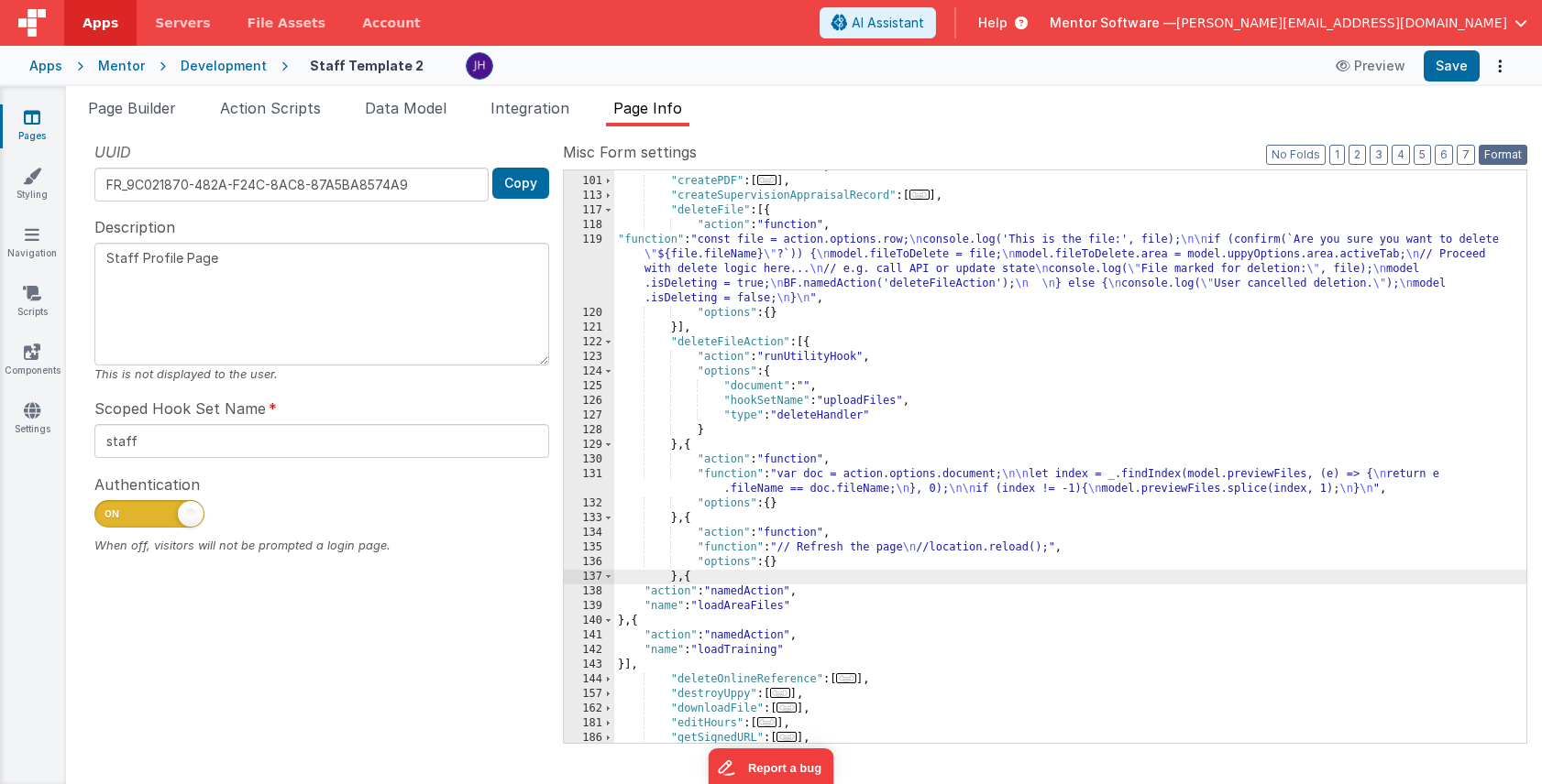
click at [1507, 162] on button "Format" at bounding box center [1502, 155] width 49 height 20
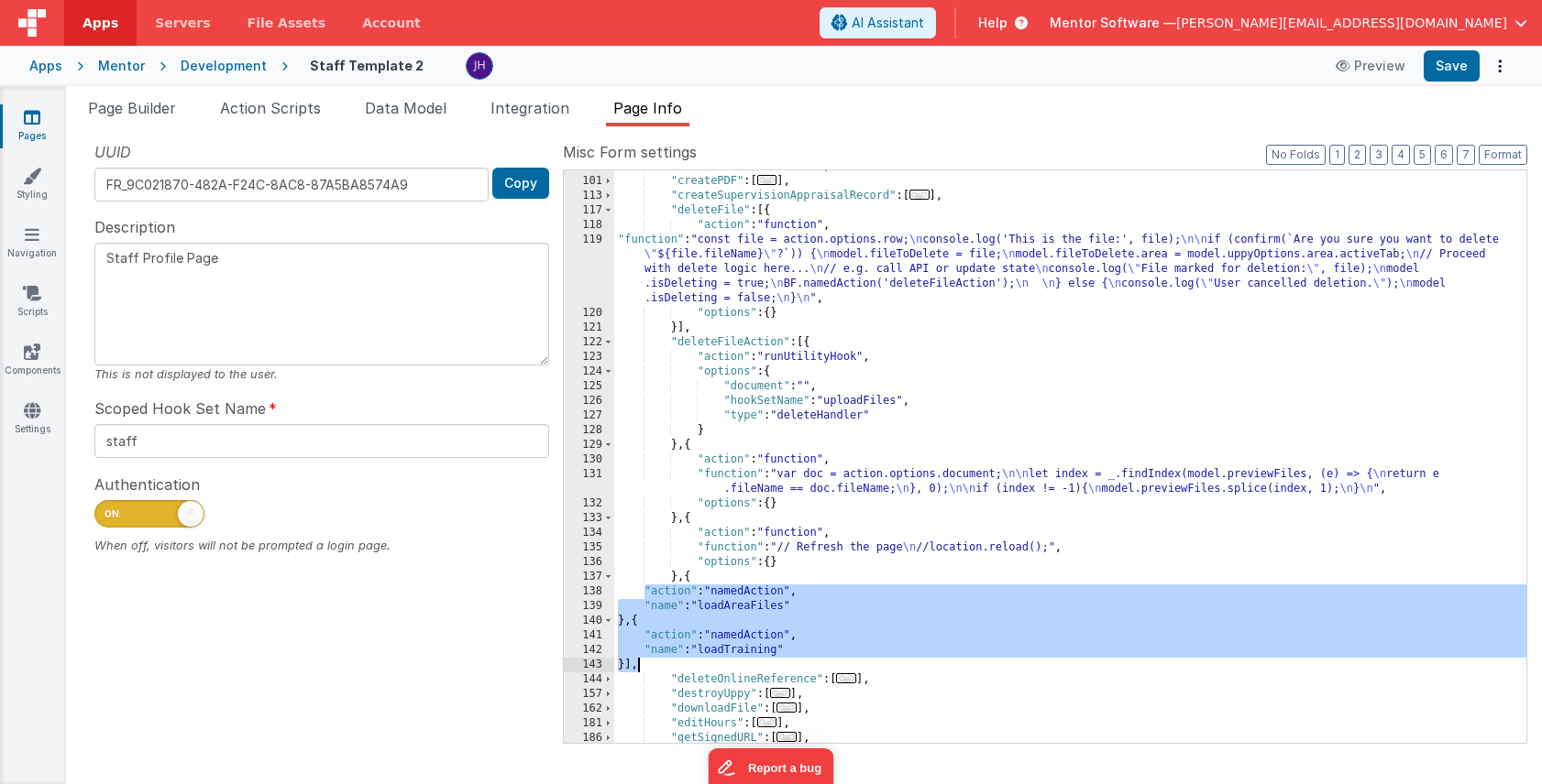
drag, startPoint x: 643, startPoint y: 590, endPoint x: 636, endPoint y: 667, distance: 77.3
click at [636, 667] on div ""createNewFolder" : [ ... ] , "createPDF" : [ ... ] , "createSupervisionApprais…" at bounding box center [1071, 460] width 912 height 602
click at [1452, 71] on button "Save" at bounding box center [1451, 66] width 56 height 31
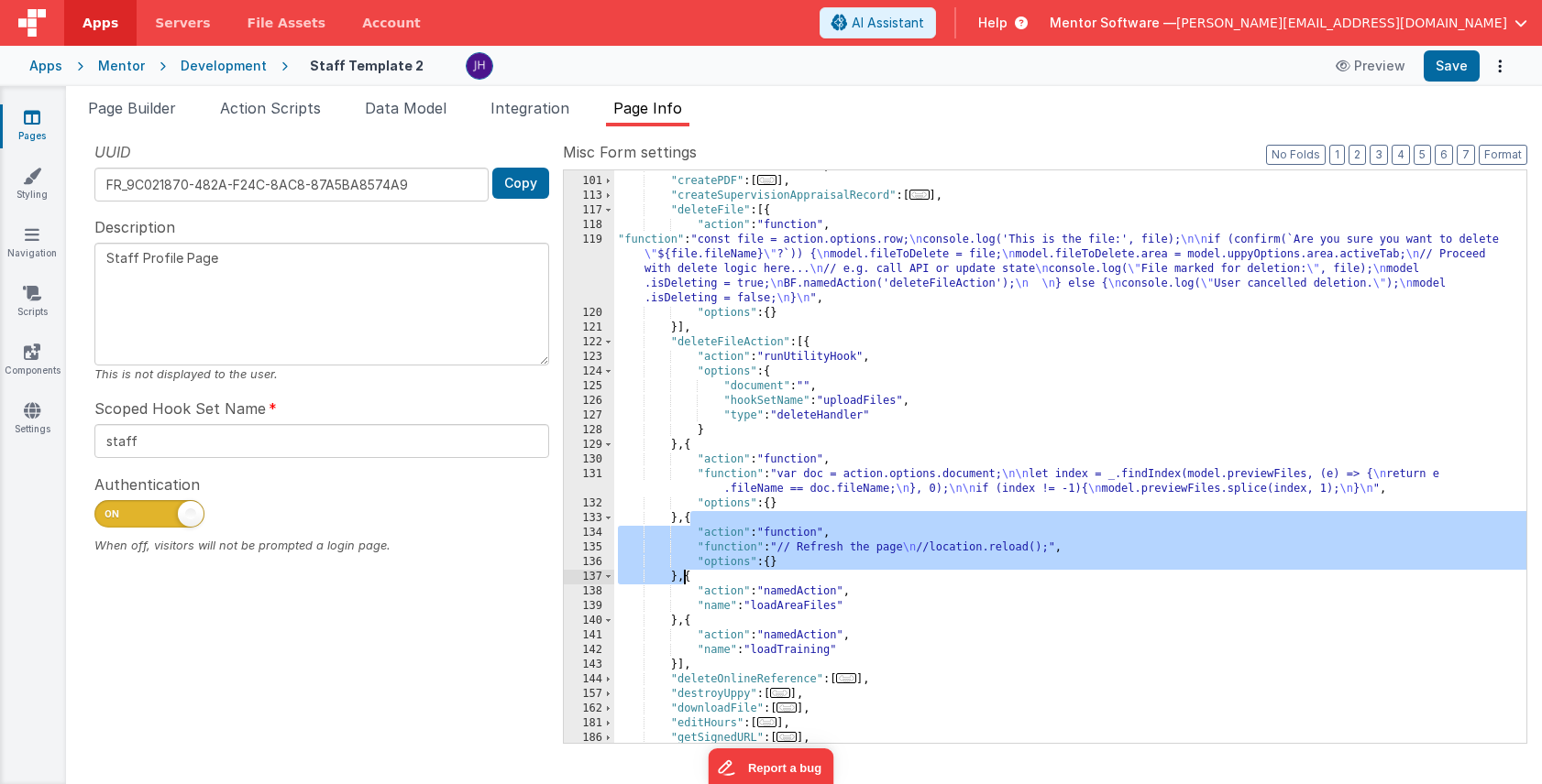
drag, startPoint x: 690, startPoint y: 521, endPoint x: 684, endPoint y: 574, distance: 53.3
click at [684, 574] on div ""createNewFolder" : [ ... ] , "createPDF" : [ ... ] , "createSupervisionApprais…" at bounding box center [1071, 460] width 912 height 602
click at [683, 579] on div ""createNewFolder" : [ ... ] , "createPDF" : [ ... ] , "createSupervisionApprais…" at bounding box center [1071, 460] width 912 height 602
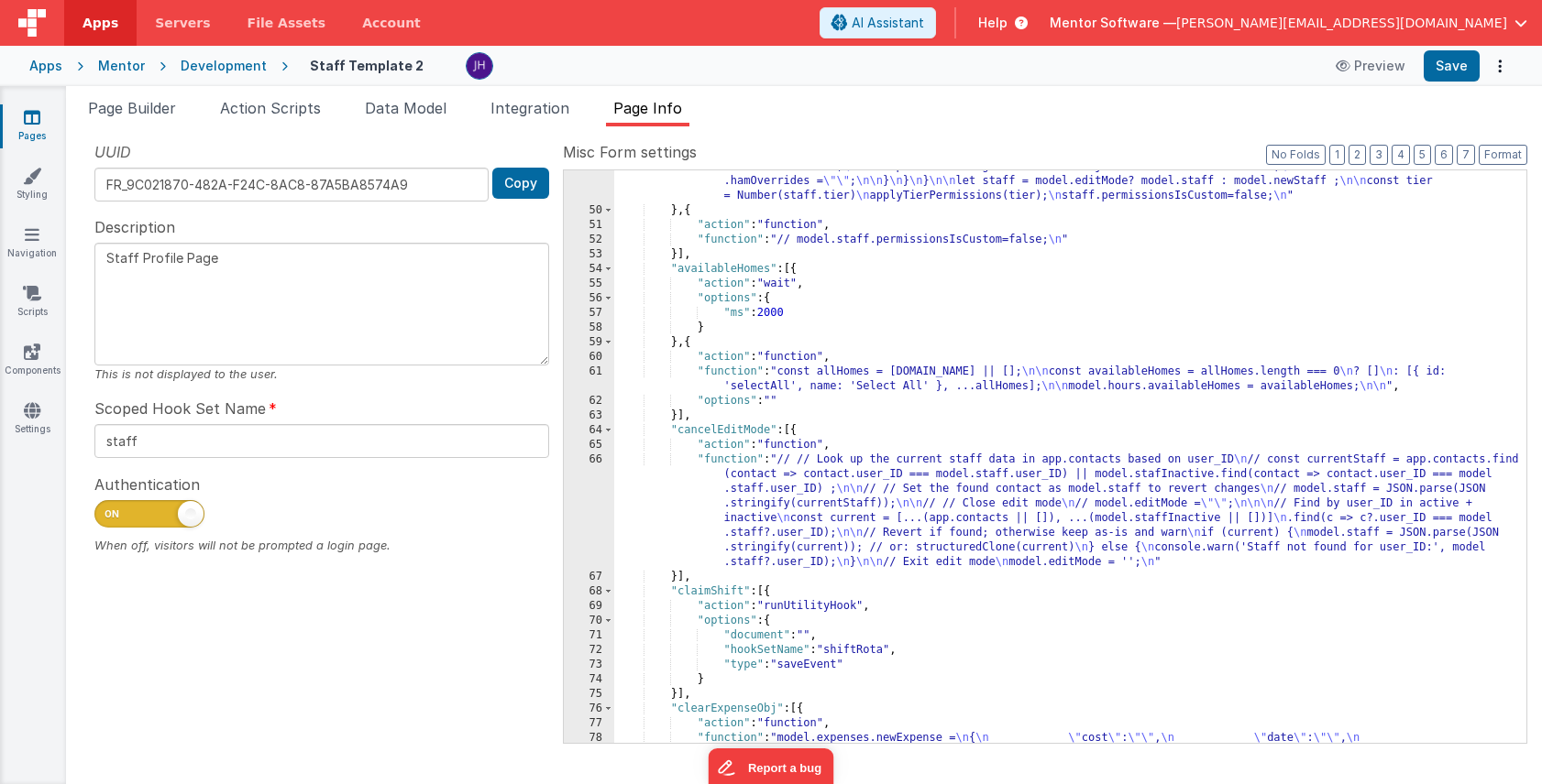
scroll to position [0, 0]
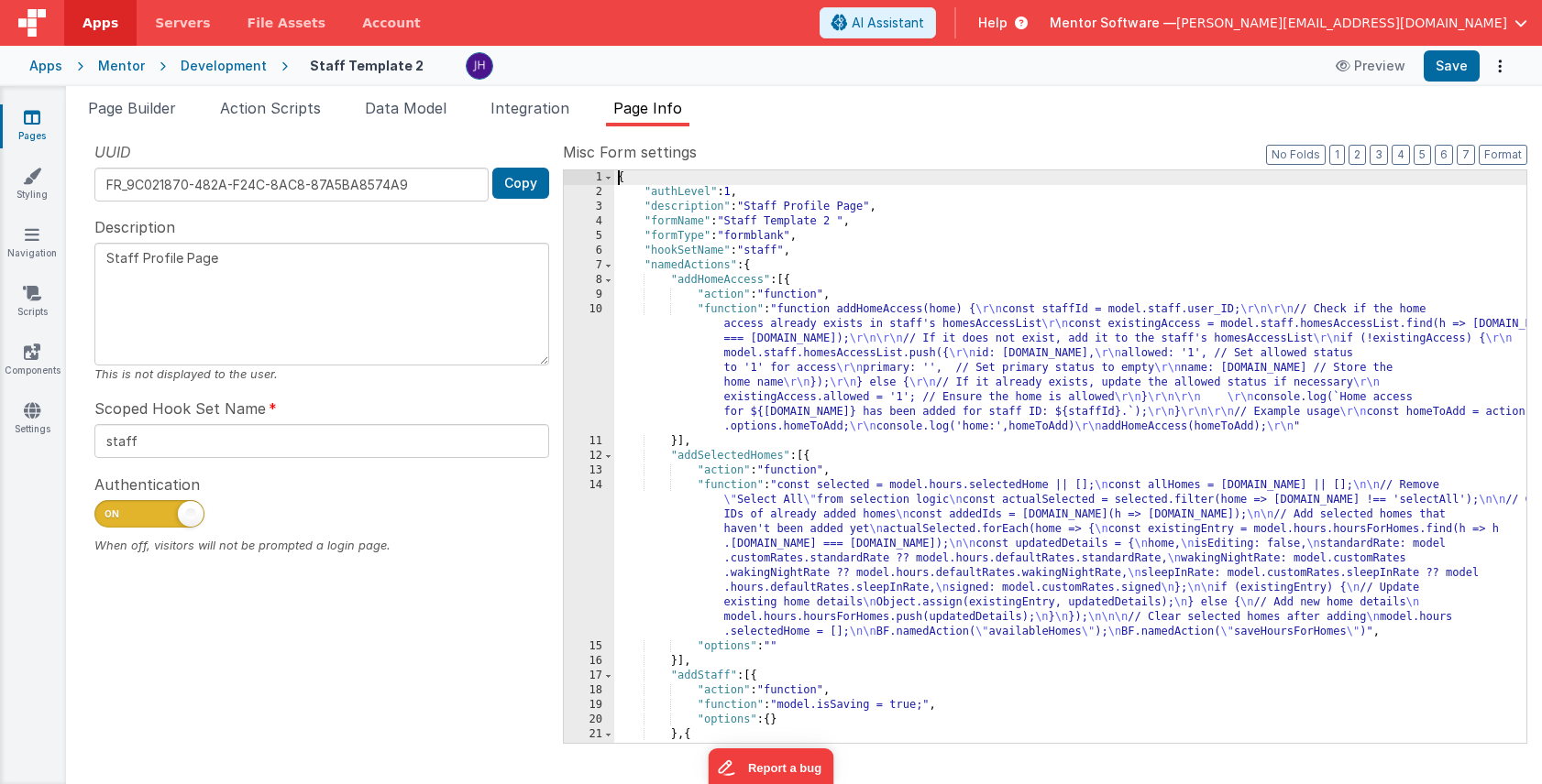
click at [838, 473] on div "{ "authLevel" : 1 , "description" : "Staff Profile Page" , "formName" : "Staff …" at bounding box center [1071, 471] width 912 height 602
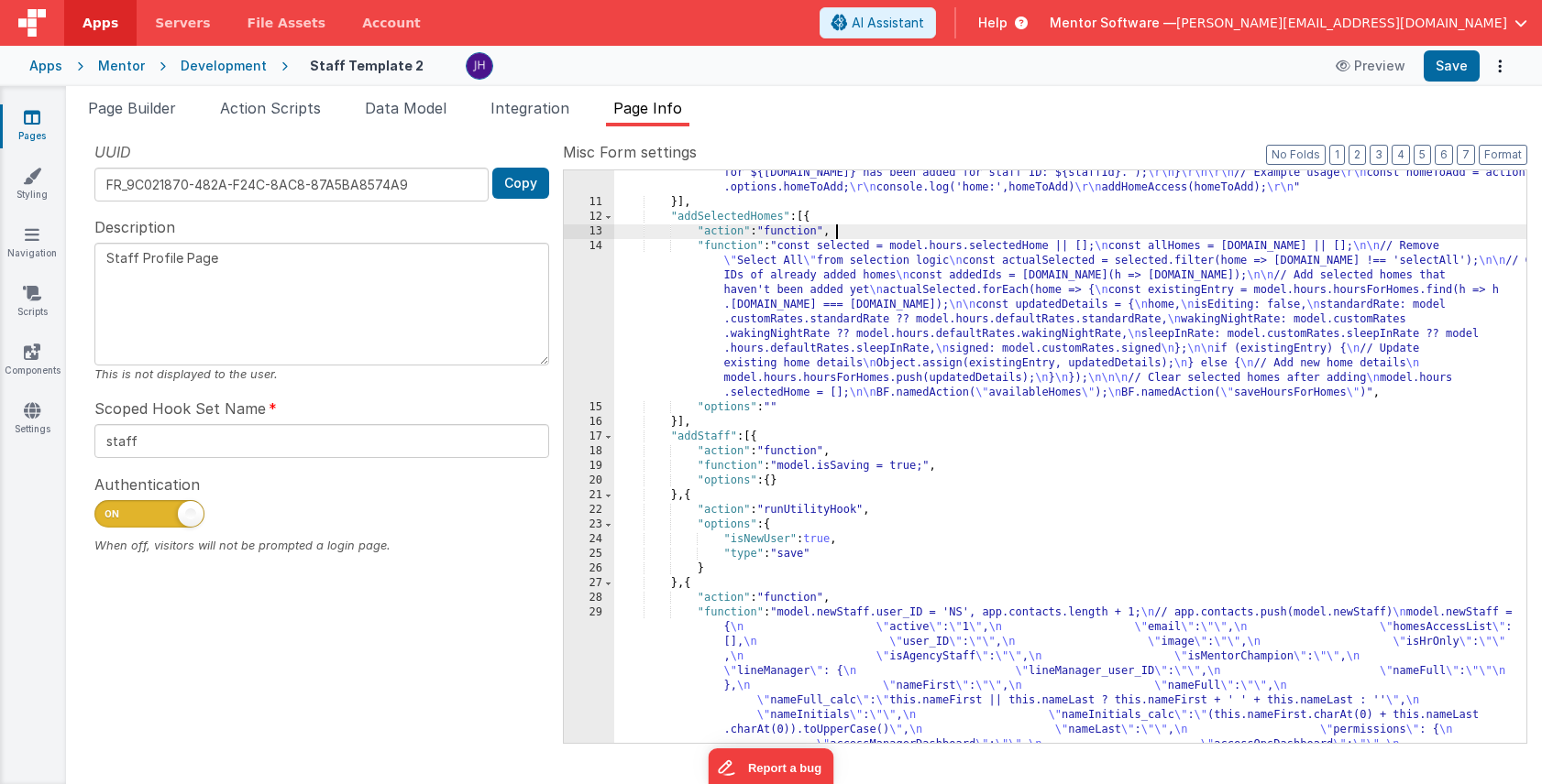
scroll to position [239, 0]
click at [1375, 151] on button "3" at bounding box center [1378, 155] width 18 height 20
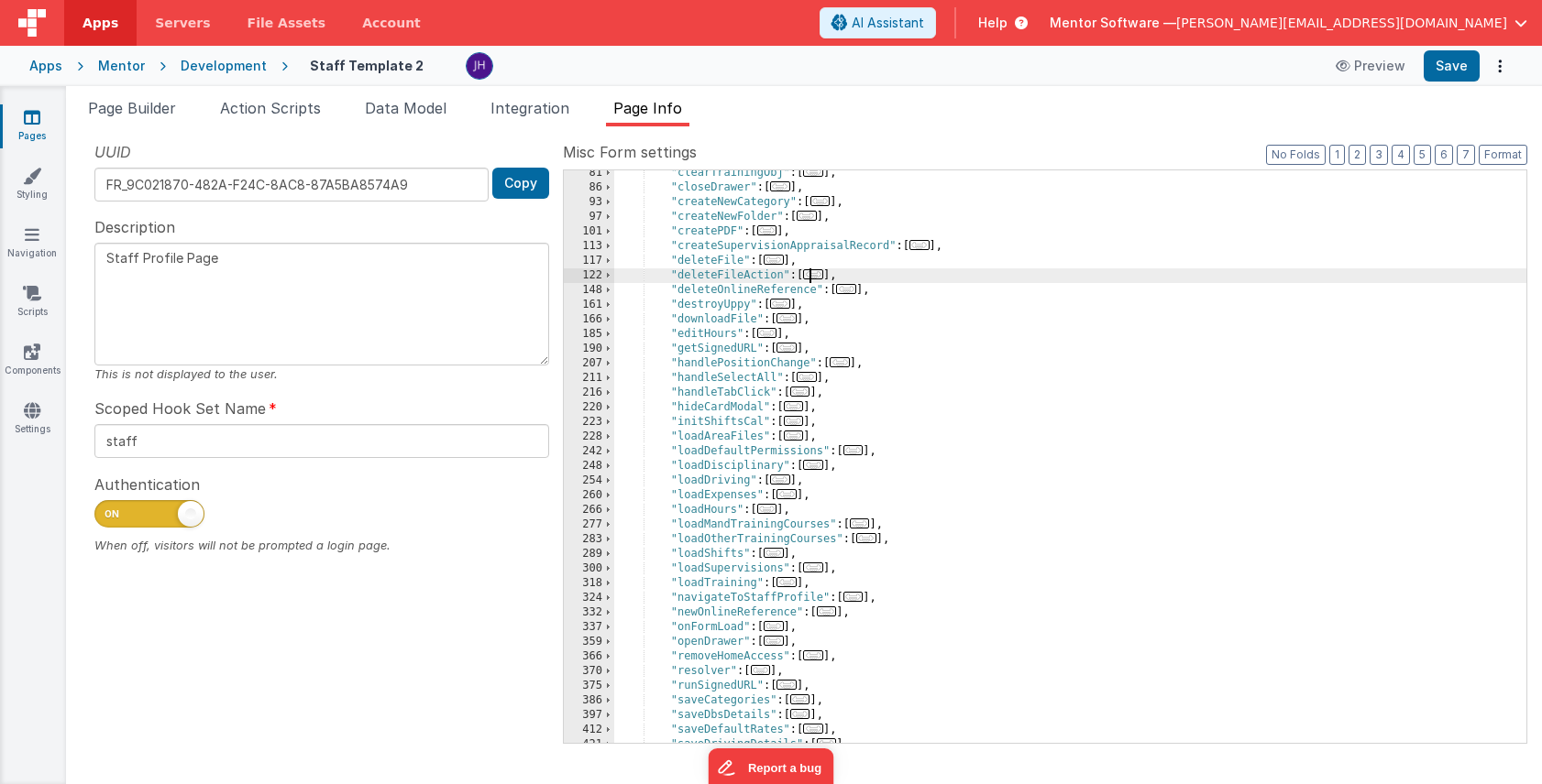
click at [816, 274] on span "..." at bounding box center [812, 274] width 20 height 10
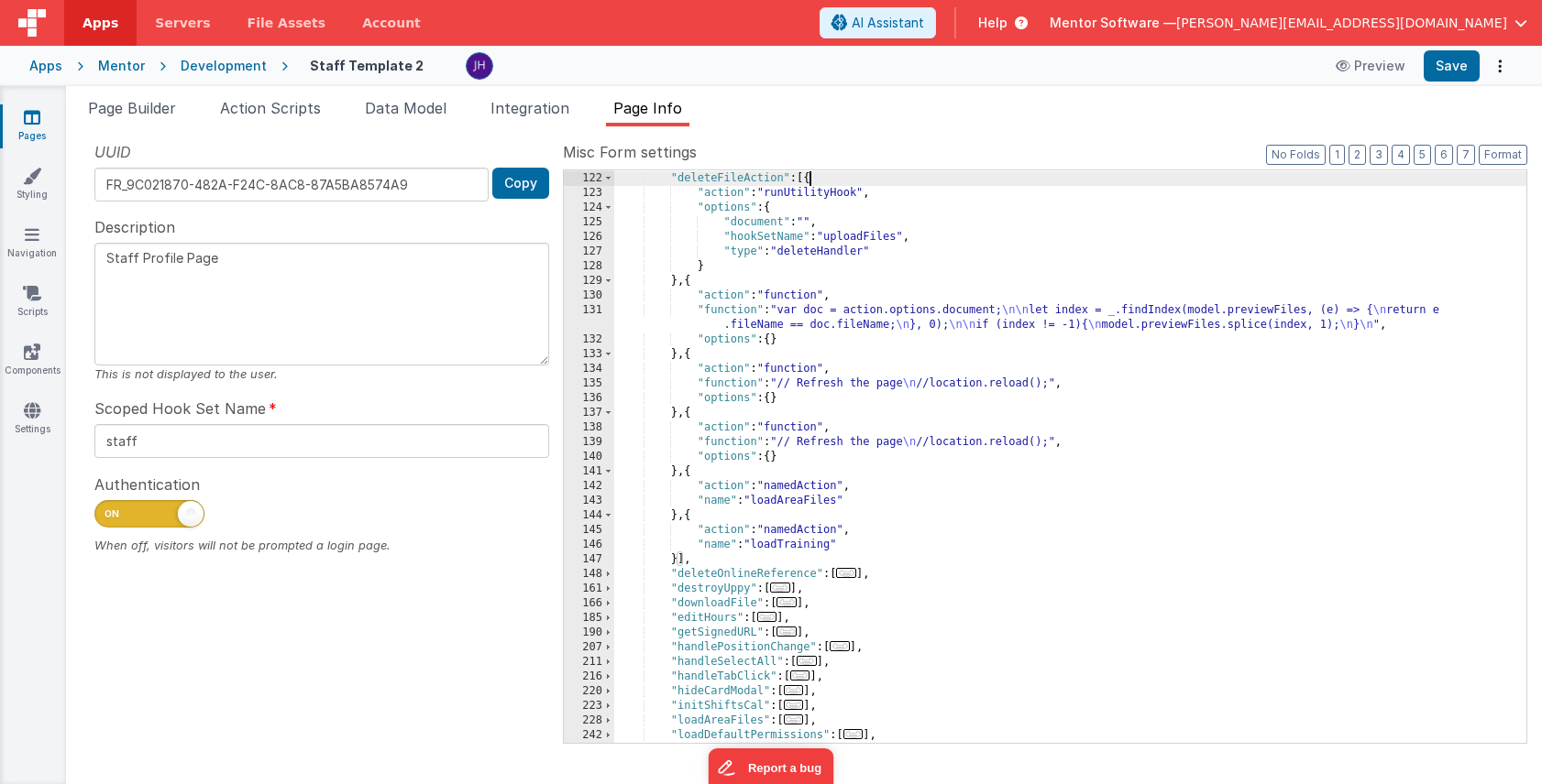
scroll to position [343, 0]
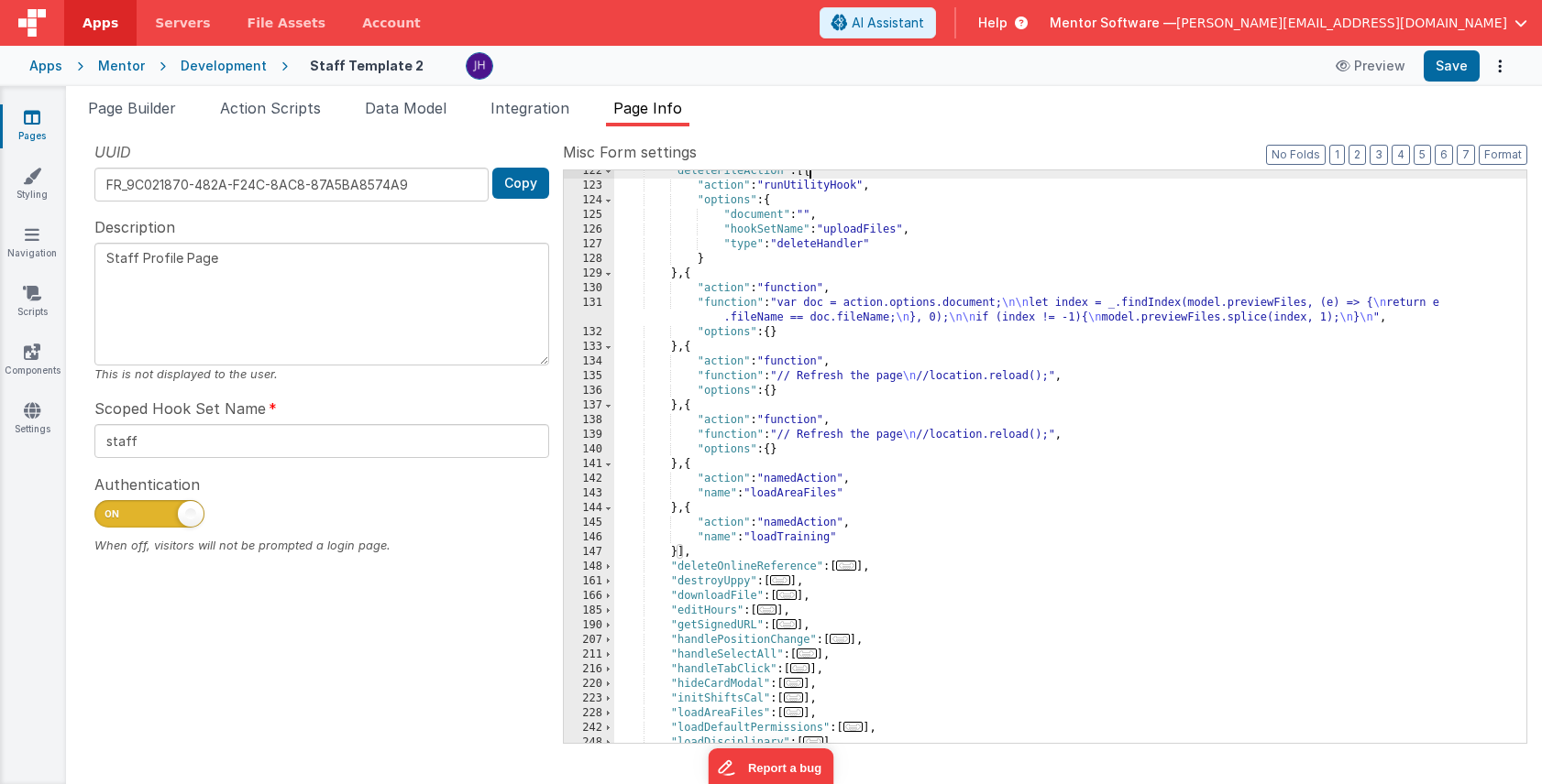
click at [715, 430] on div ""deleteFileAction" : [{ "action" : "runUtilityHook" , "options" : { "document" …" at bounding box center [1071, 464] width 912 height 602
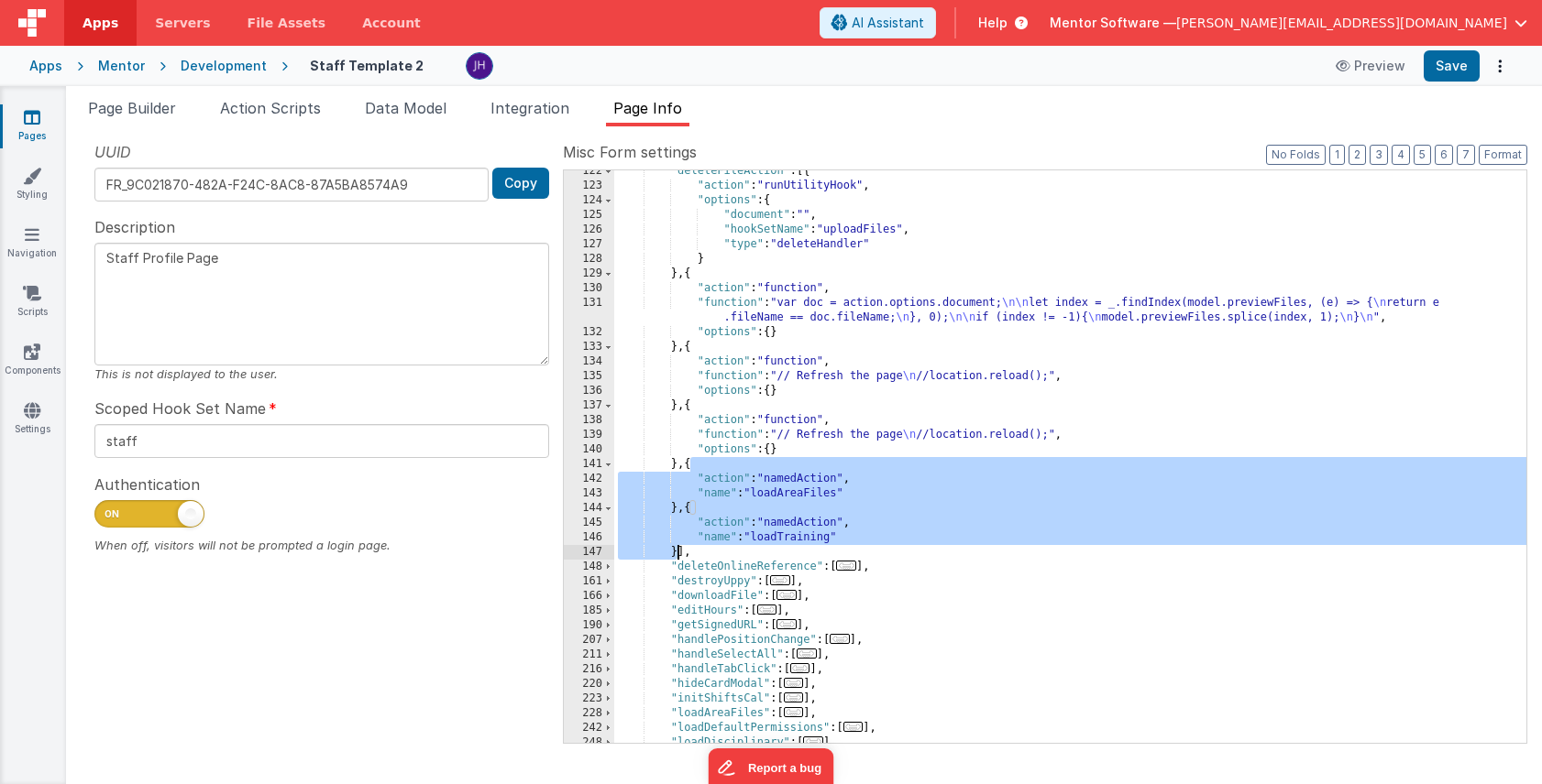
drag, startPoint x: 691, startPoint y: 464, endPoint x: 678, endPoint y: 548, distance: 85.0
click at [678, 548] on div ""deleteFileAction" : [{ "action" : "runUtilityHook" , "options" : { "document" …" at bounding box center [1071, 464] width 912 height 602
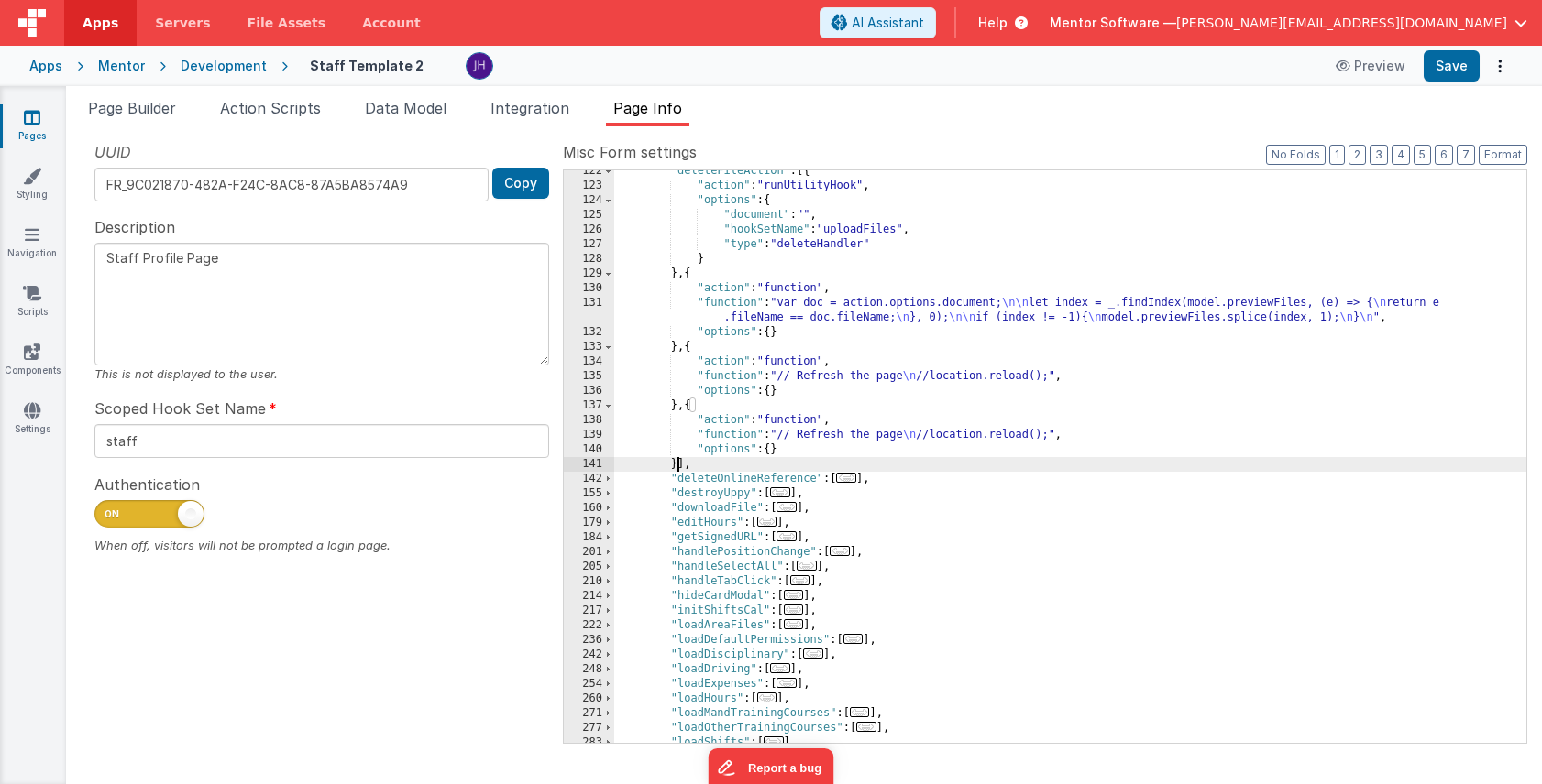
click at [770, 435] on div ""deleteFileAction" : [{ "action" : "runUtilityHook" , "options" : { "document" …" at bounding box center [1071, 464] width 912 height 602
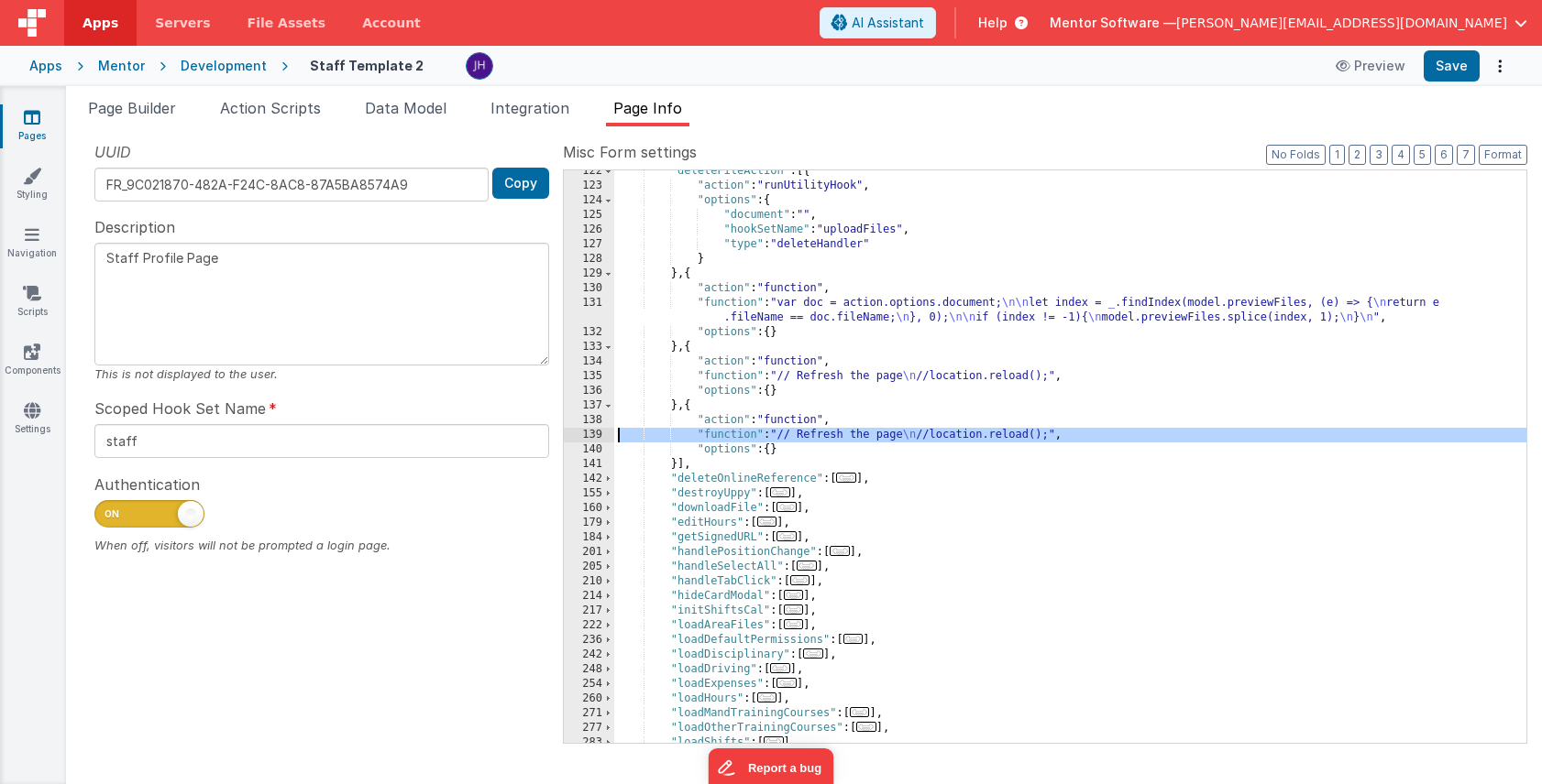
click at [594, 434] on div "139" at bounding box center [589, 435] width 51 height 14
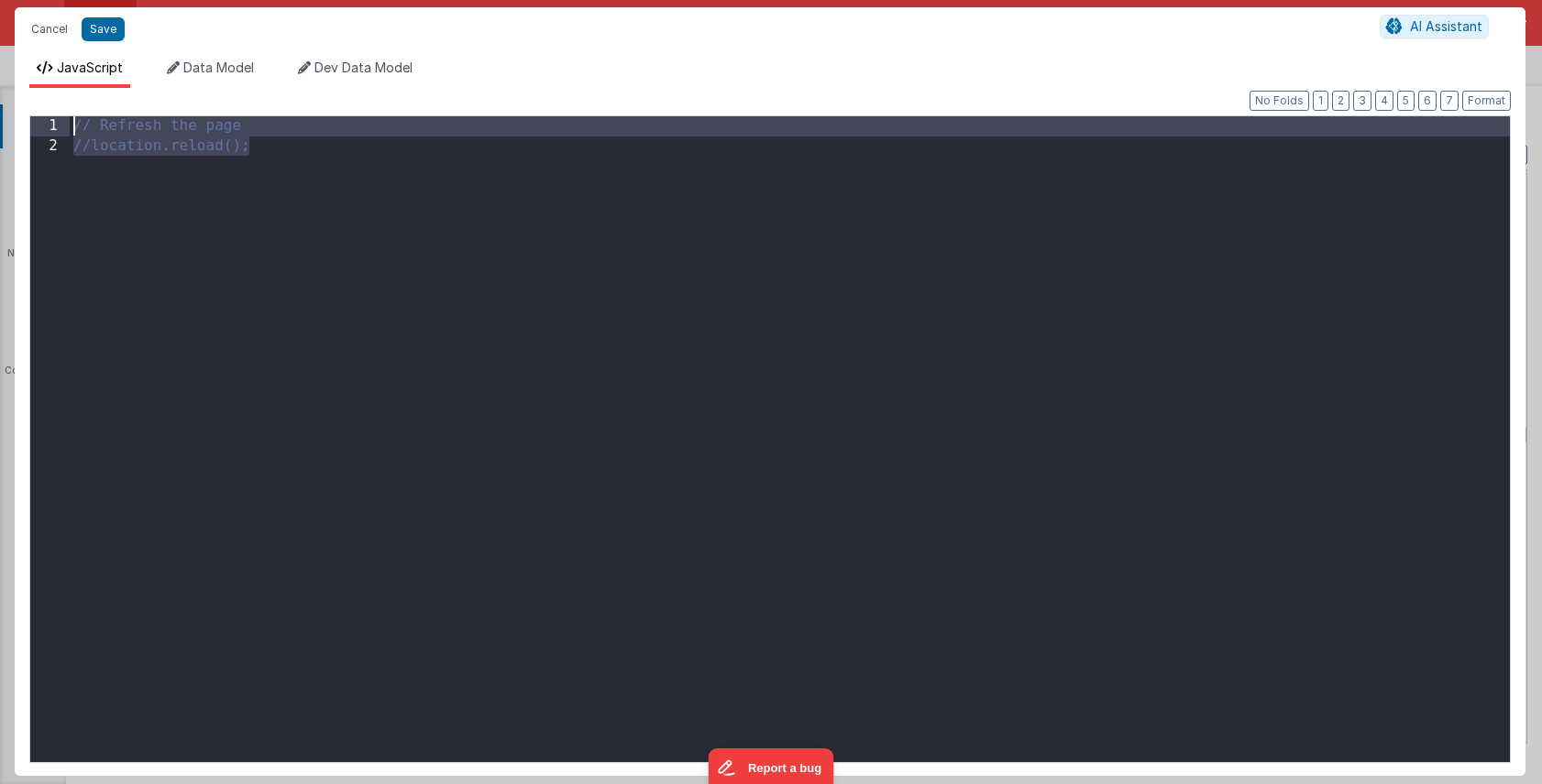
drag, startPoint x: 274, startPoint y: 148, endPoint x: 53, endPoint y: 122, distance: 222.5
click at [53, 122] on div "1 2 // Refresh the page //location.reload(); XXXXXXXXXXXXXXXXXXXXXXXXXXXXXXXXXX…" at bounding box center [770, 439] width 1481 height 648
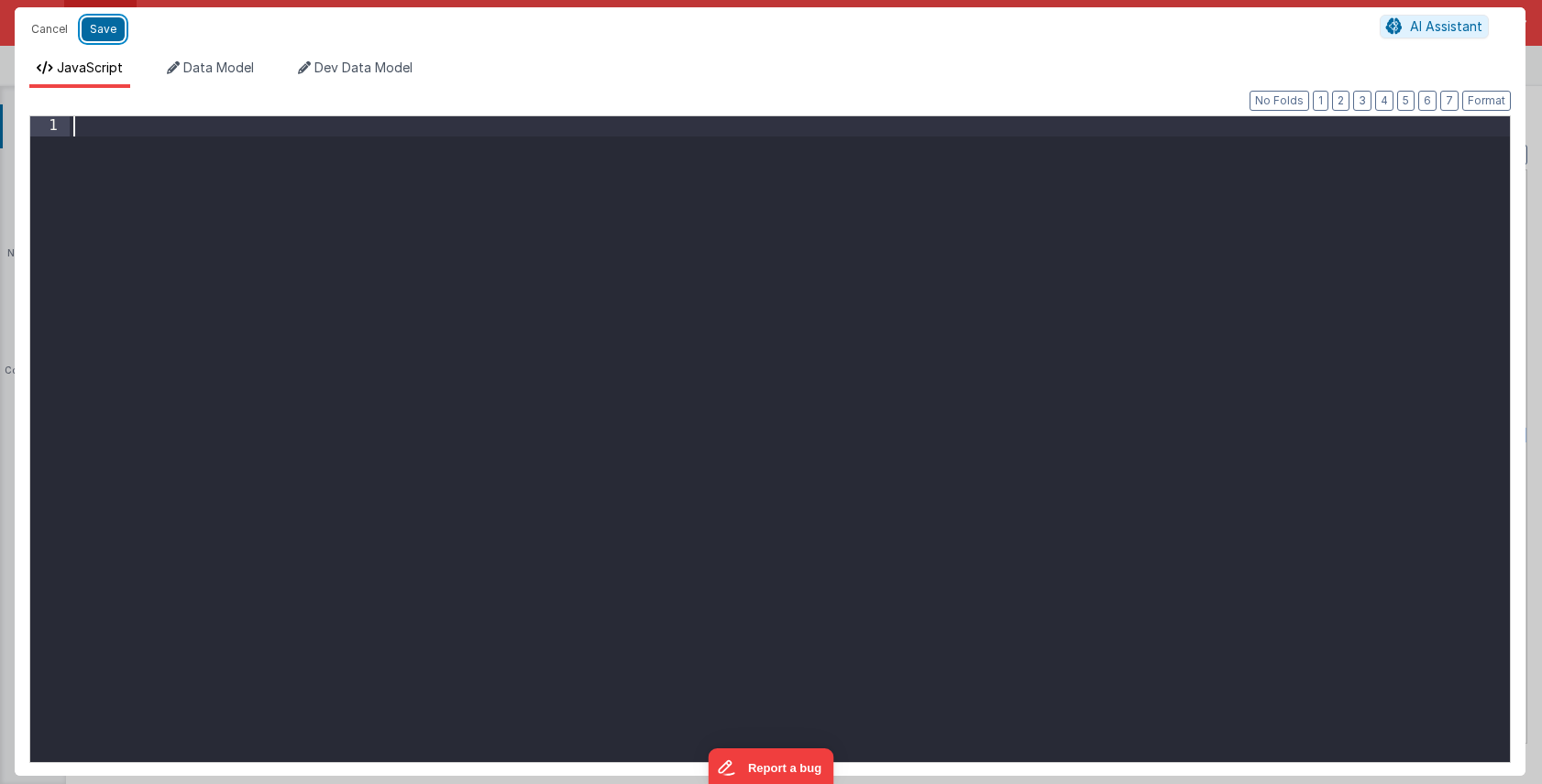
drag, startPoint x: 114, startPoint y: 30, endPoint x: 746, endPoint y: 194, distance: 652.9
click at [114, 30] on button "Save" at bounding box center [102, 29] width 43 height 24
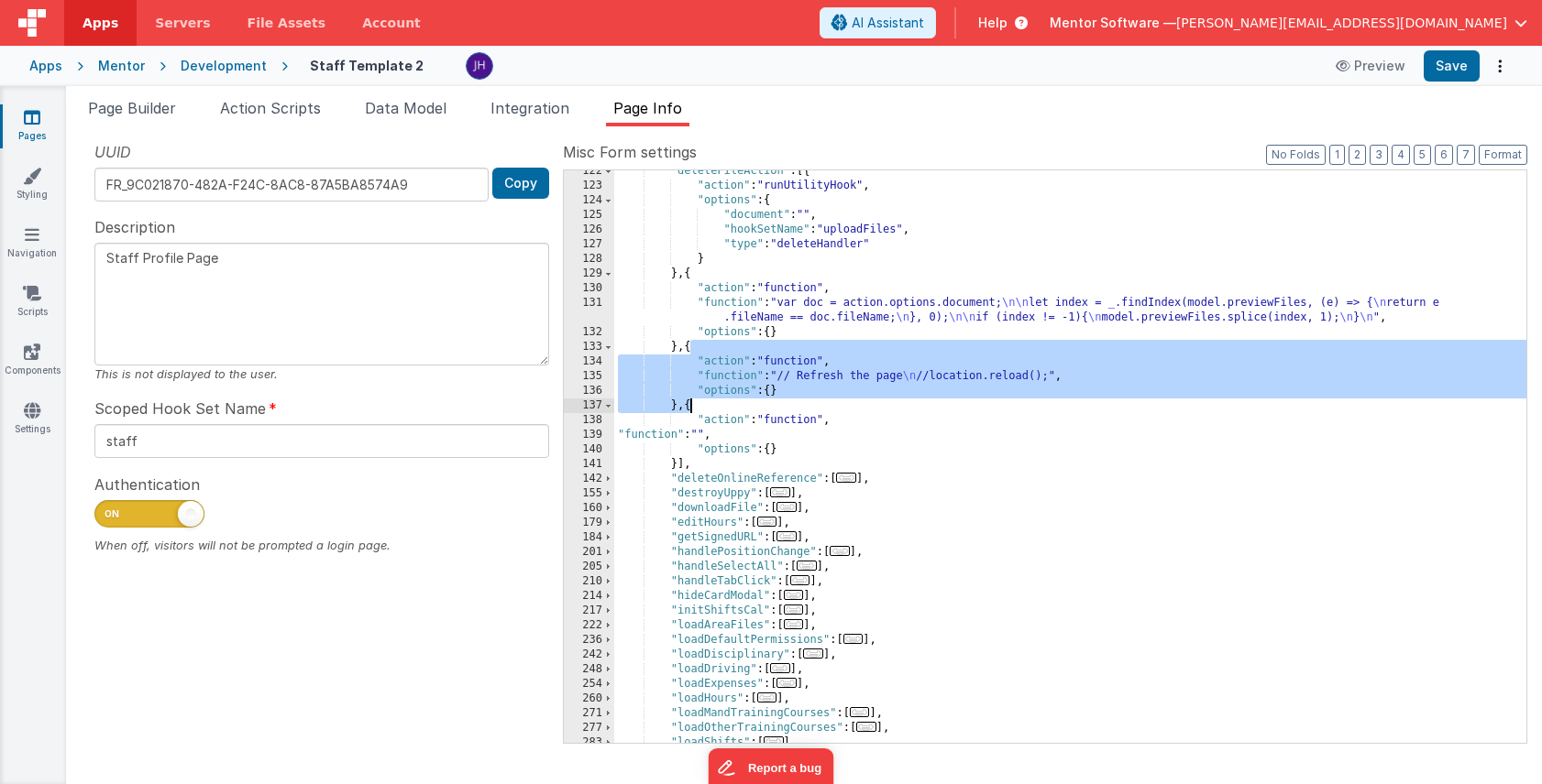
drag, startPoint x: 691, startPoint y: 349, endPoint x: 691, endPoint y: 411, distance: 62.0
click at [691, 411] on div ""deleteFileAction" : [{ "action" : "runUtilityHook" , "options" : { "document" …" at bounding box center [1071, 464] width 912 height 602
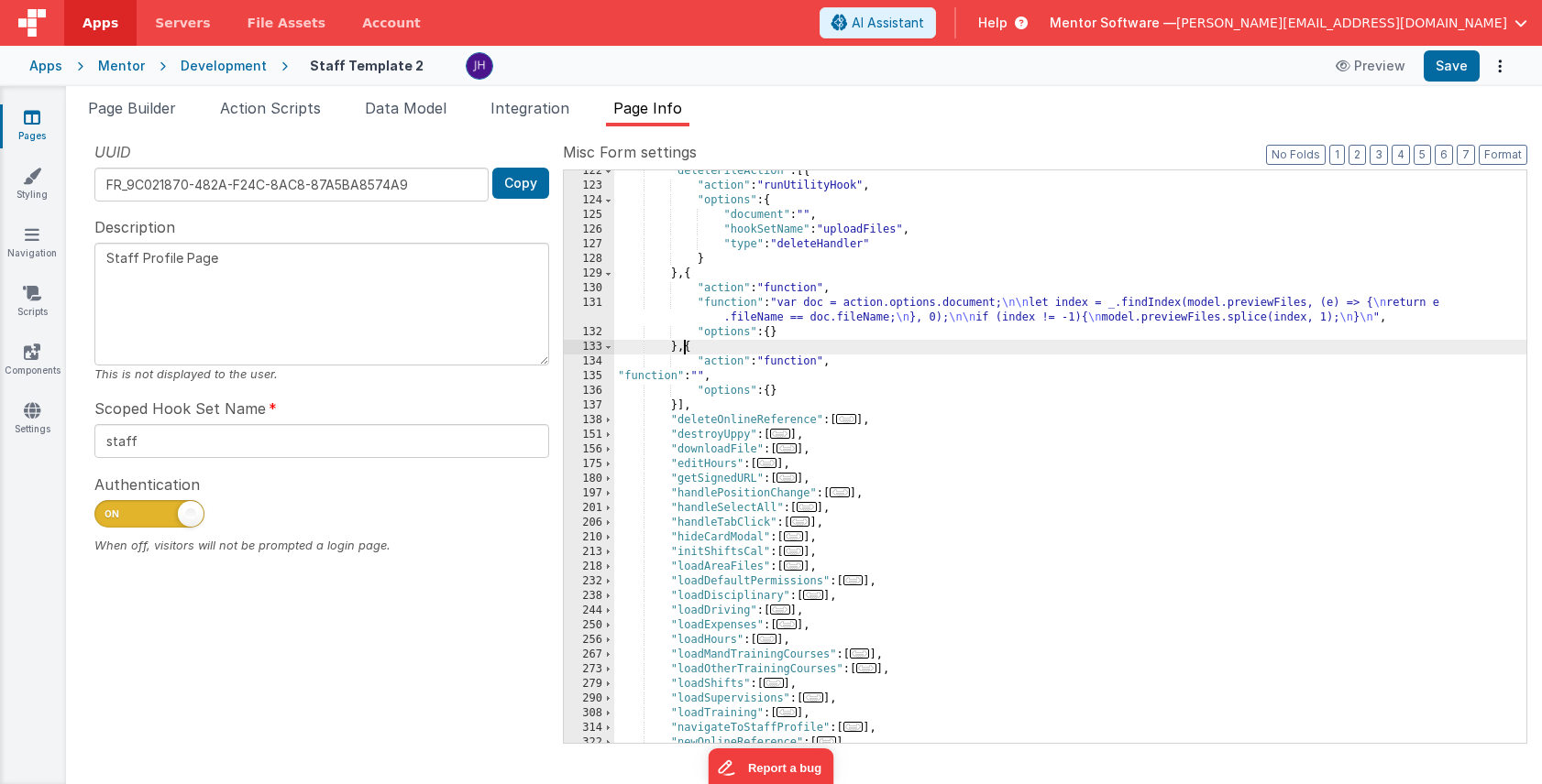
click at [648, 381] on div ""deleteFileAction" : [{ "action" : "runUtilityHook" , "options" : { "document" …" at bounding box center [1071, 464] width 912 height 602
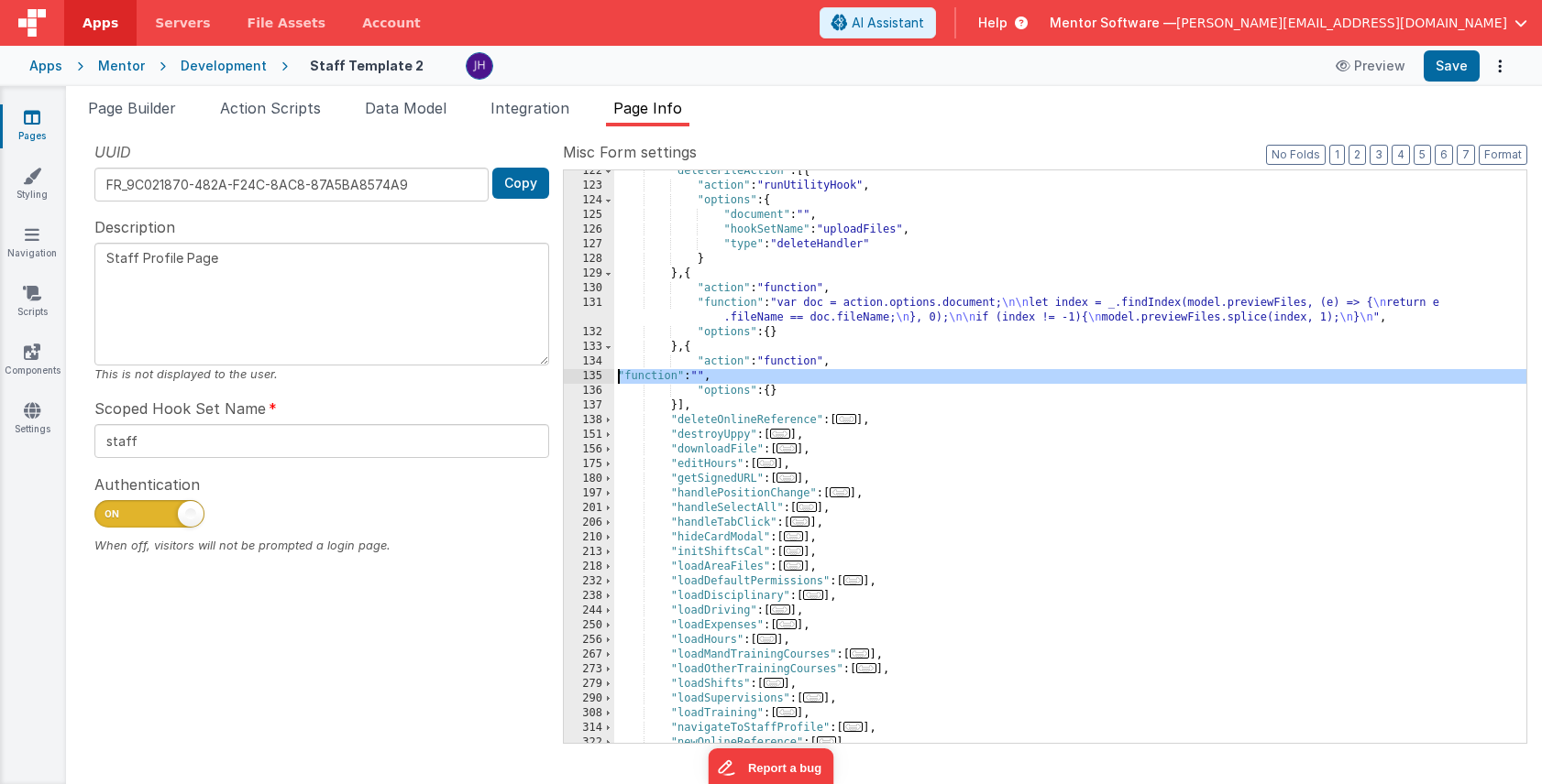
click at [586, 377] on div "135" at bounding box center [589, 376] width 51 height 14
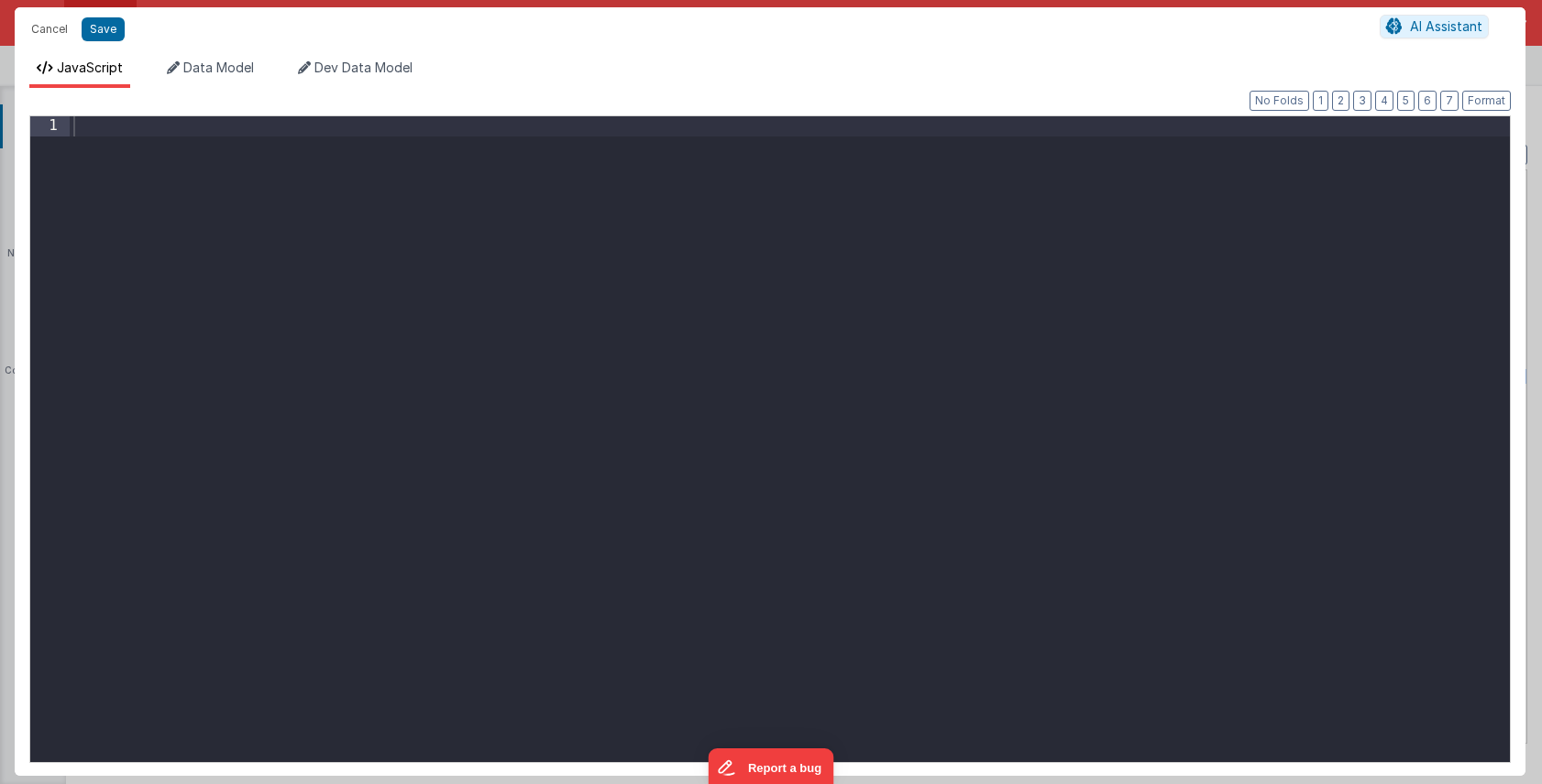
click at [586, 242] on div at bounding box center [789, 459] width 1440 height 685
click at [190, 129] on div "const area = area" at bounding box center [789, 459] width 1440 height 685
click at [374, 131] on div "const area = model . area" at bounding box center [789, 459] width 1440 height 685
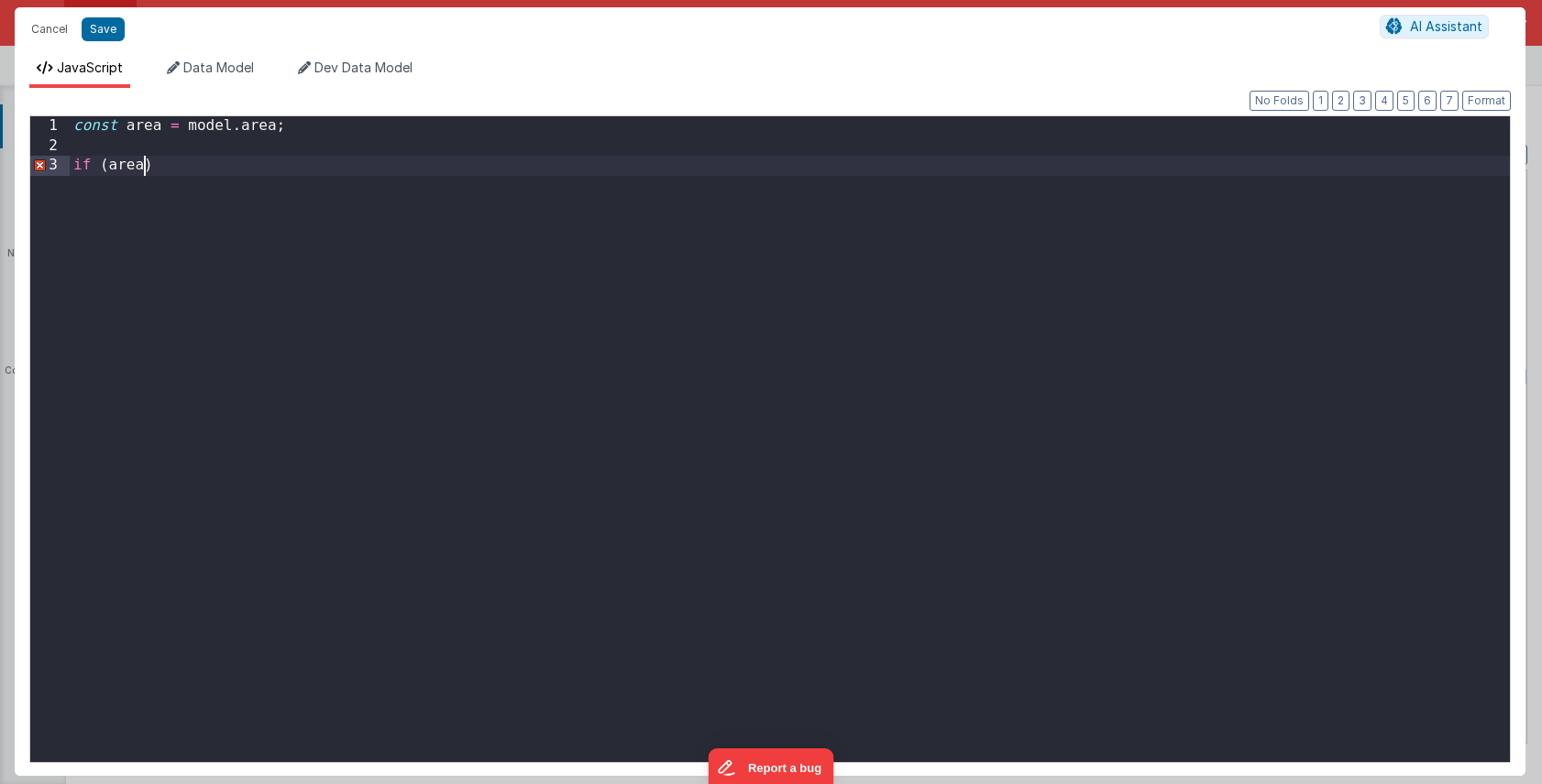
click at [233, 166] on div "const area = model . area ; if ( area )" at bounding box center [789, 459] width 1440 height 685
drag, startPoint x: 183, startPoint y: 173, endPoint x: 39, endPoint y: 173, distance: 144.0
click at [39, 173] on div "1 2 3 const area = model . area ; if ( area ) XXXXXXXXXXXXXXXXXXXXXXXXXXXXXXXXX…" at bounding box center [770, 439] width 1481 height 648
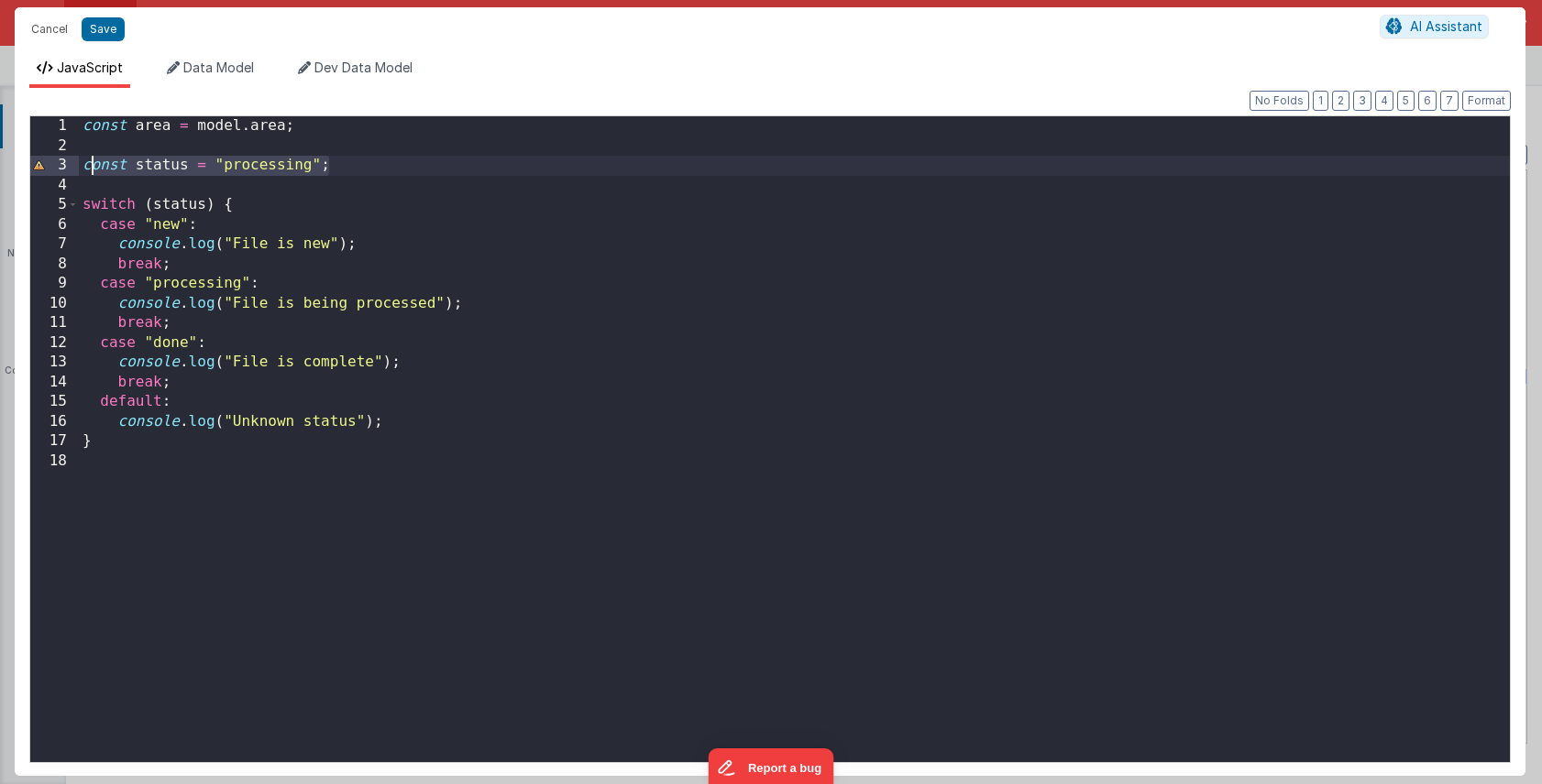
drag, startPoint x: 332, startPoint y: 160, endPoint x: 64, endPoint y: 163, distance: 268.0
click at [62, 163] on div "1 2 3 4 5 6 7 8 9 10 11 12 13 14 15 16 17 18 const area = model . area ; const …" at bounding box center [770, 439] width 1481 height 648
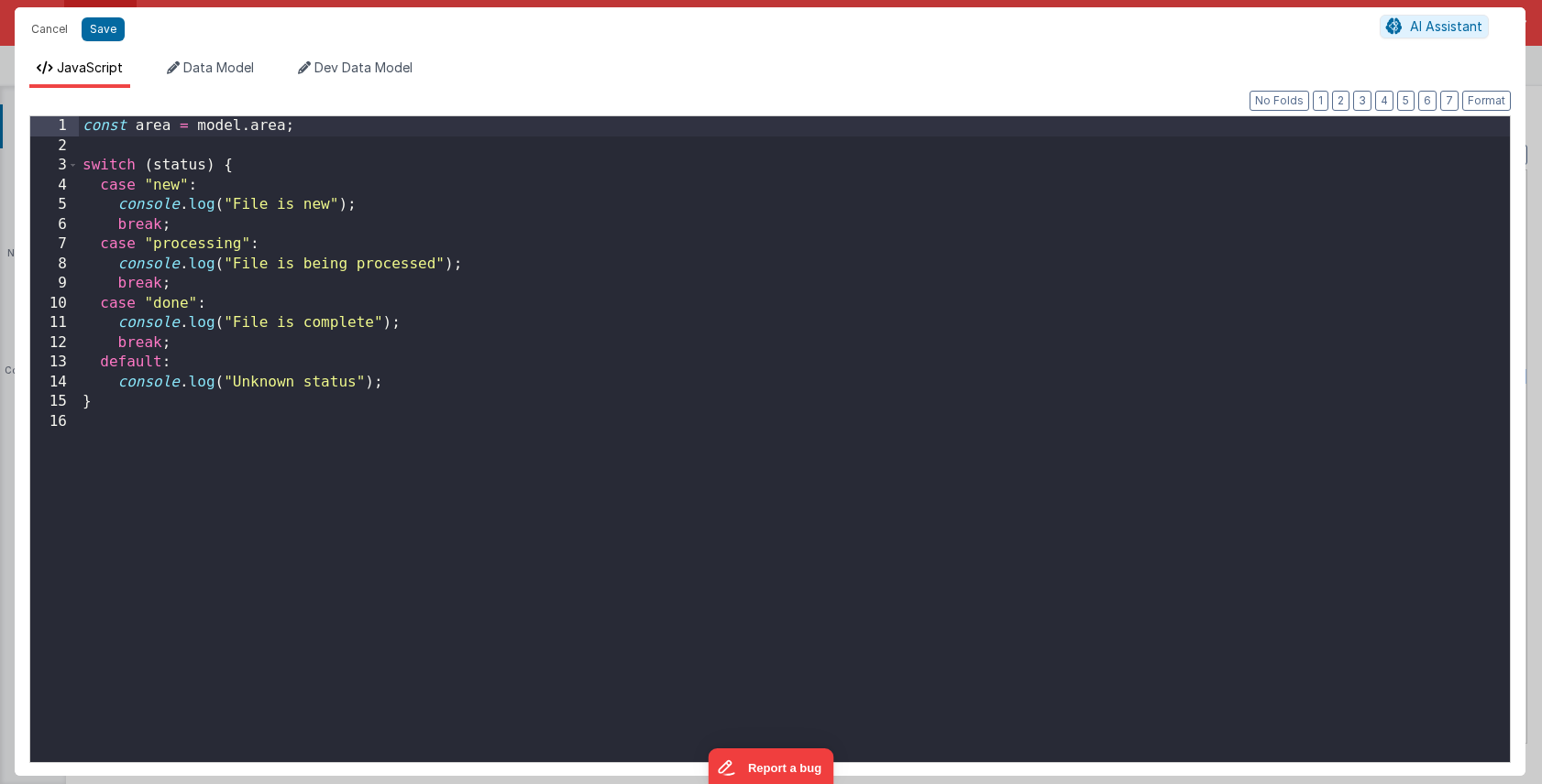
click at [169, 165] on div "const area = model . area ; switch ( status ) { case "new" : console . log ( "F…" at bounding box center [794, 459] width 1430 height 685
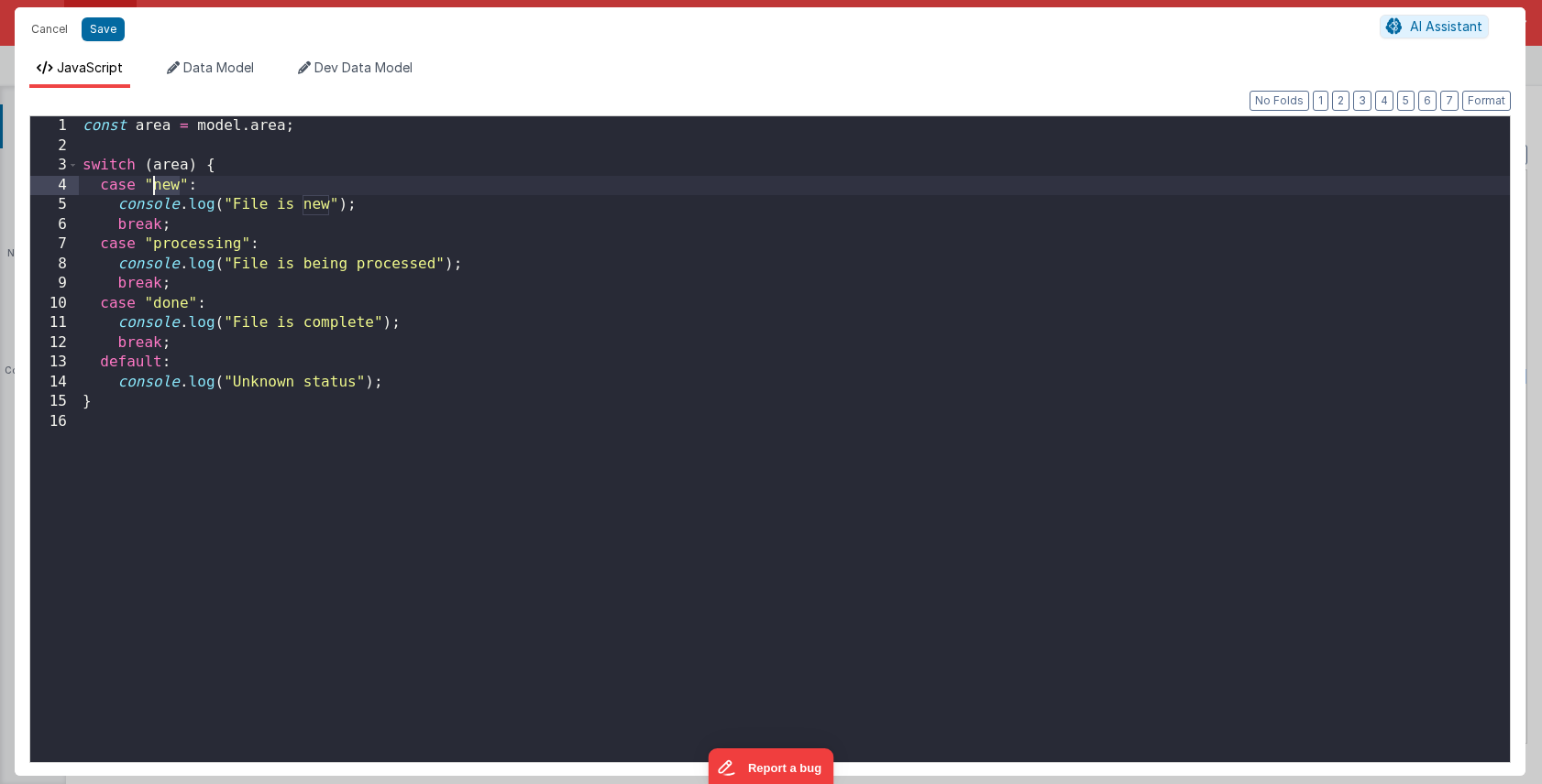
drag, startPoint x: 178, startPoint y: 182, endPoint x: 153, endPoint y: 184, distance: 25.1
click at [153, 184] on div "const area = model . area ; switch ( area ) { case "new" : console . log ( "Fil…" at bounding box center [794, 459] width 1430 height 685
drag, startPoint x: 376, startPoint y: 205, endPoint x: 120, endPoint y: 205, distance: 256.0
click at [120, 205] on div "const area = model . area ; switch ( area ) { case "driving" : console . log ( …" at bounding box center [794, 459] width 1430 height 685
click at [390, 205] on div "const area = model . area ; switch ( area ) { case "driving" : BF . namedAction…" at bounding box center [794, 459] width 1430 height 685
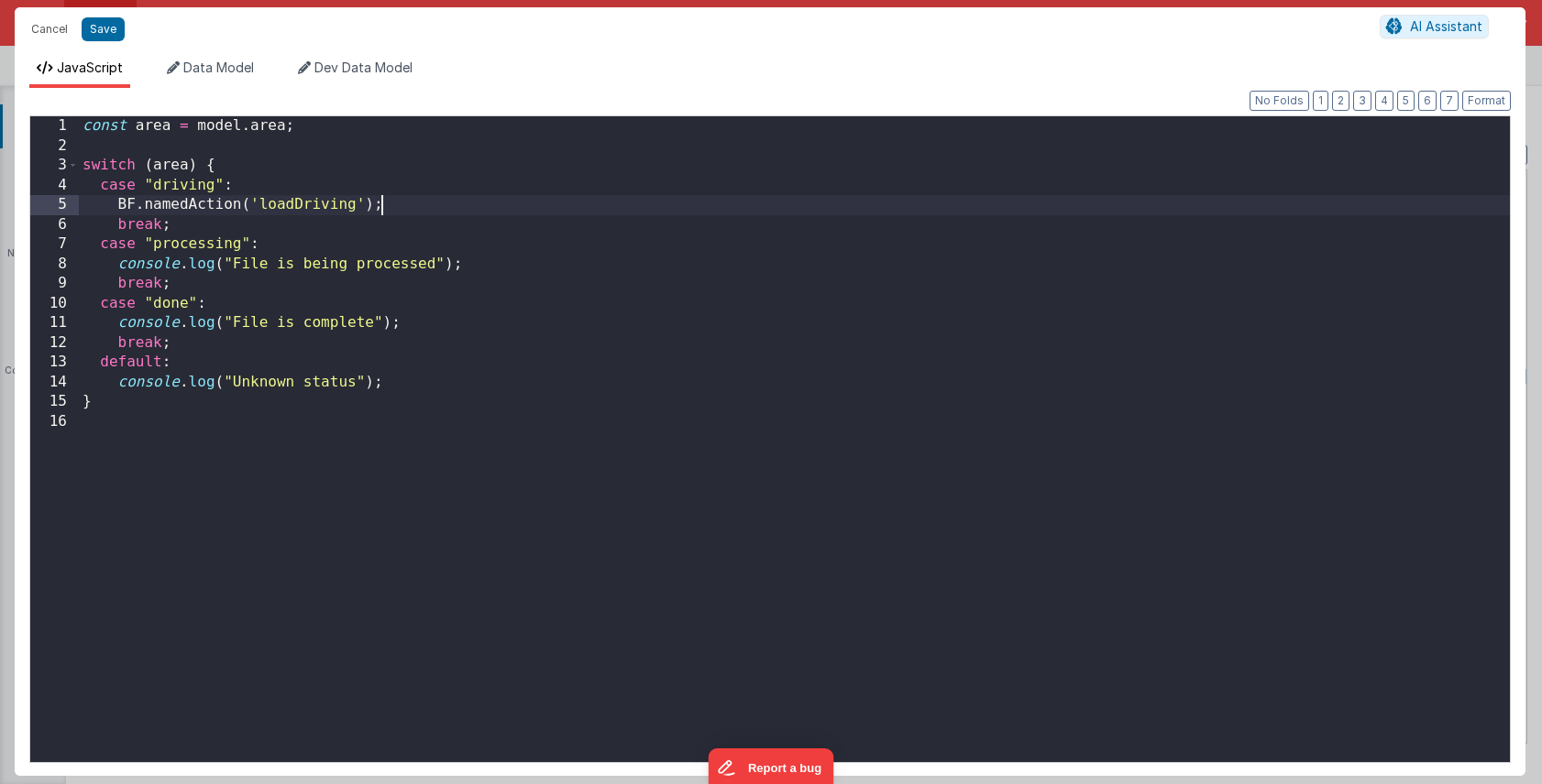
click at [264, 230] on div "const area = model . area ; switch ( area ) { case "driving" : BF . namedAction…" at bounding box center [794, 459] width 1430 height 685
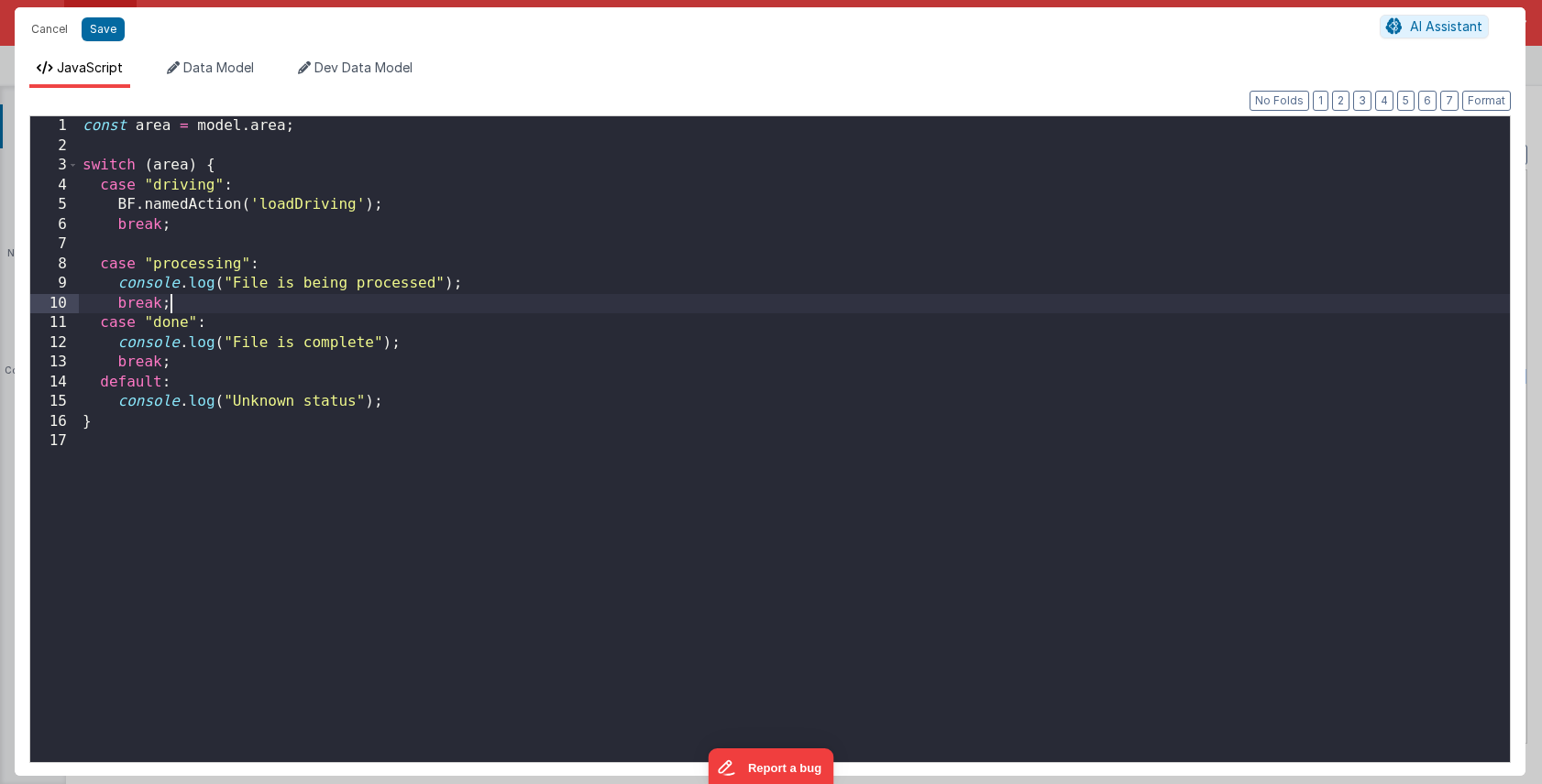
click at [258, 304] on div "const area = model . area ; switch ( area ) { case "driving" : BF . namedAction…" at bounding box center [794, 459] width 1430 height 685
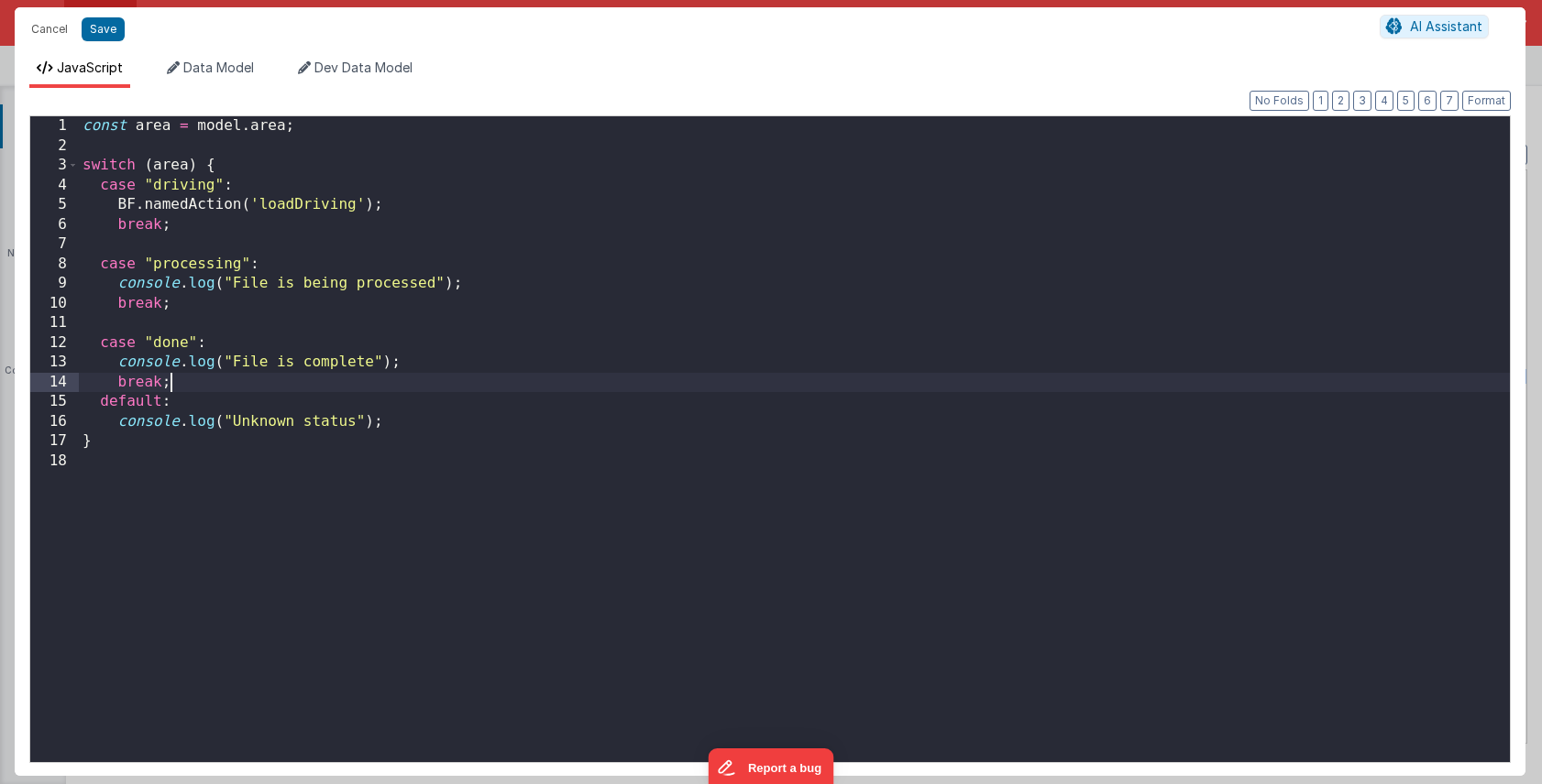
click at [207, 386] on div "const area = model . area ; switch ( area ) { case "driving" : BF . namedAction…" at bounding box center [794, 459] width 1430 height 685
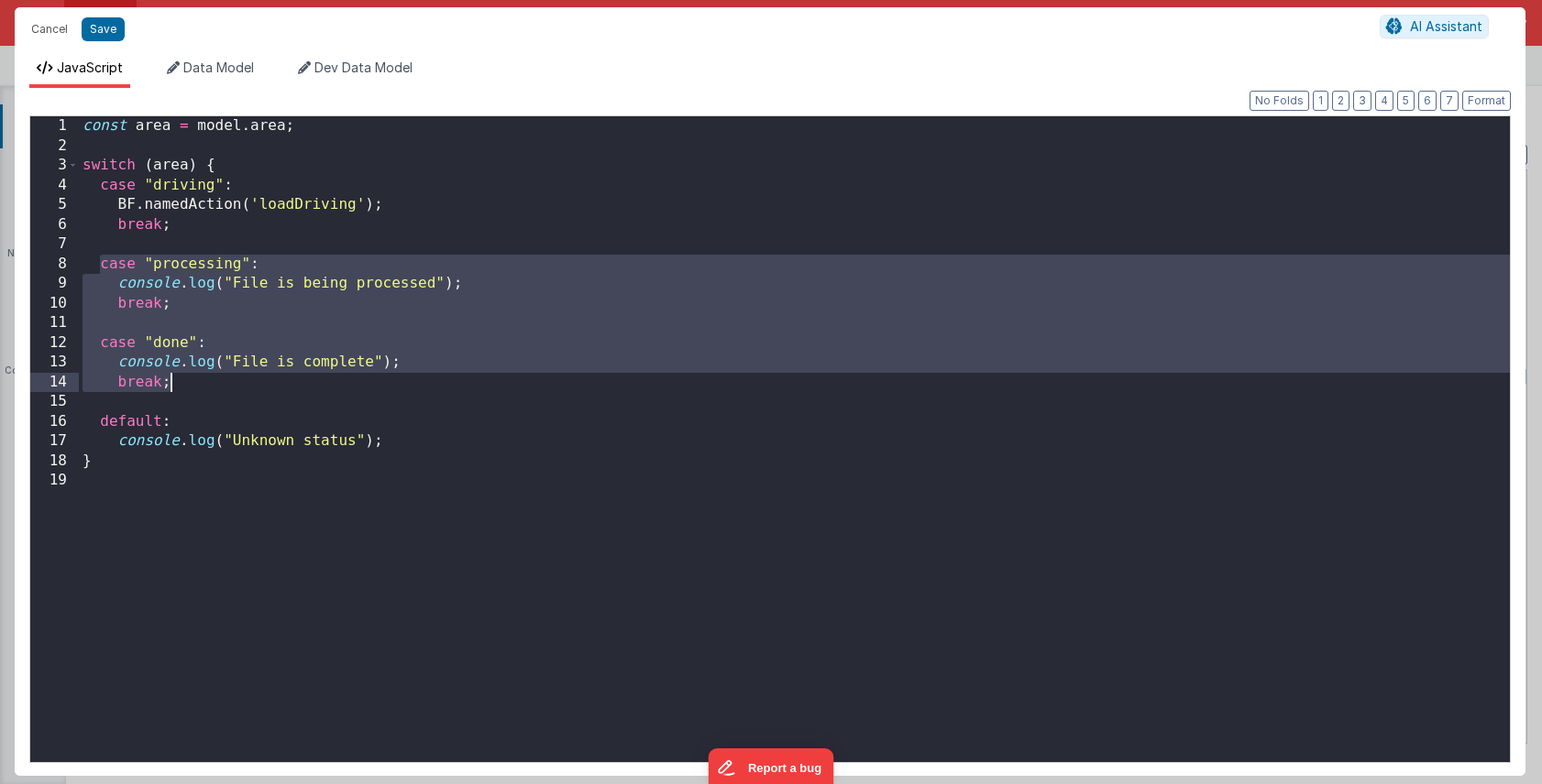
drag, startPoint x: 102, startPoint y: 261, endPoint x: 426, endPoint y: 384, distance: 346.6
click at [426, 384] on div "const area = model . area ; switch ( area ) { case "driving" : BF . namedAction…" at bounding box center [794, 459] width 1430 height 685
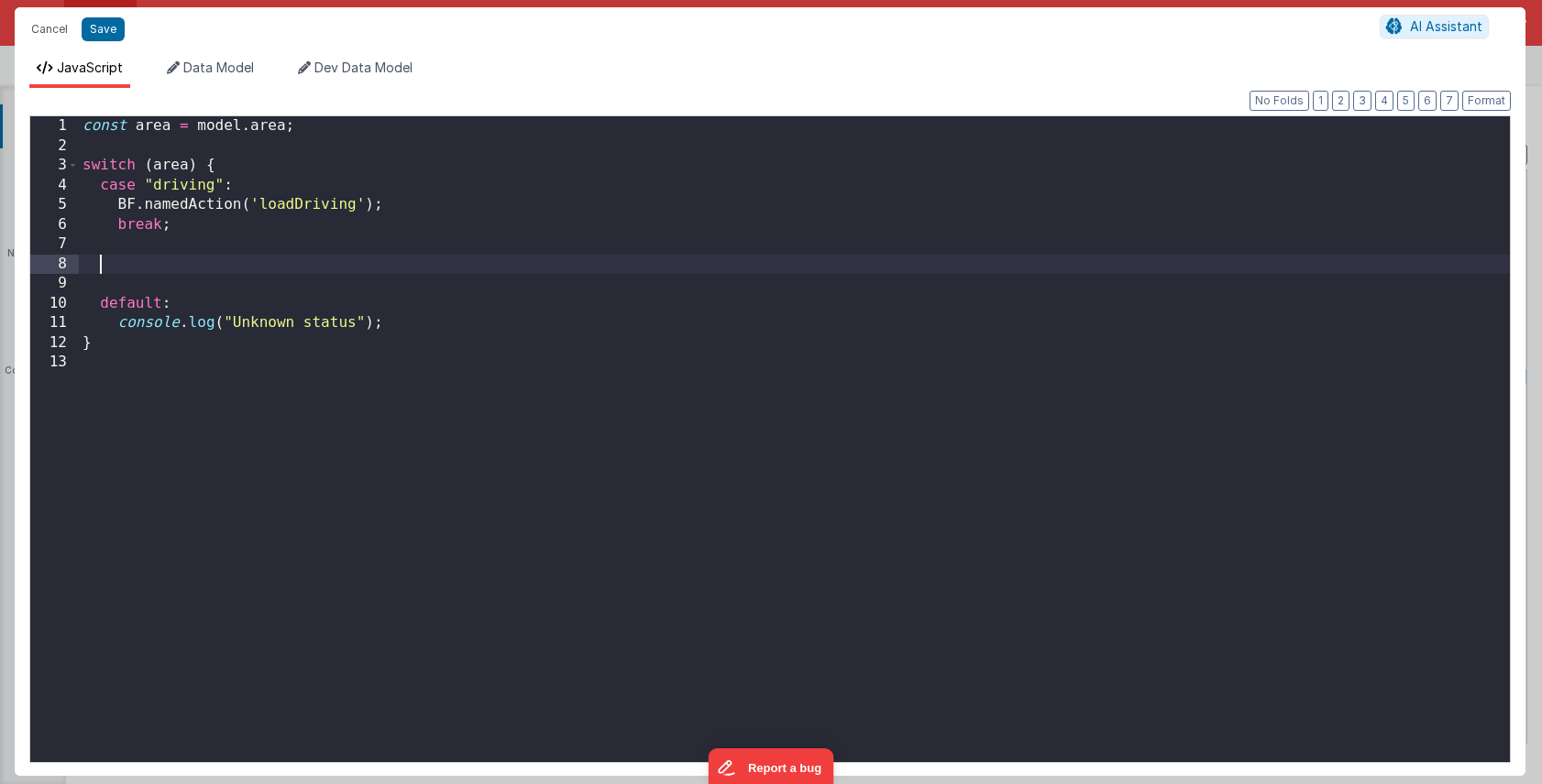
click at [326, 330] on div "const area = model . area ; switch ( area ) { case "driving" : BF . namedAction…" at bounding box center [794, 459] width 1430 height 685
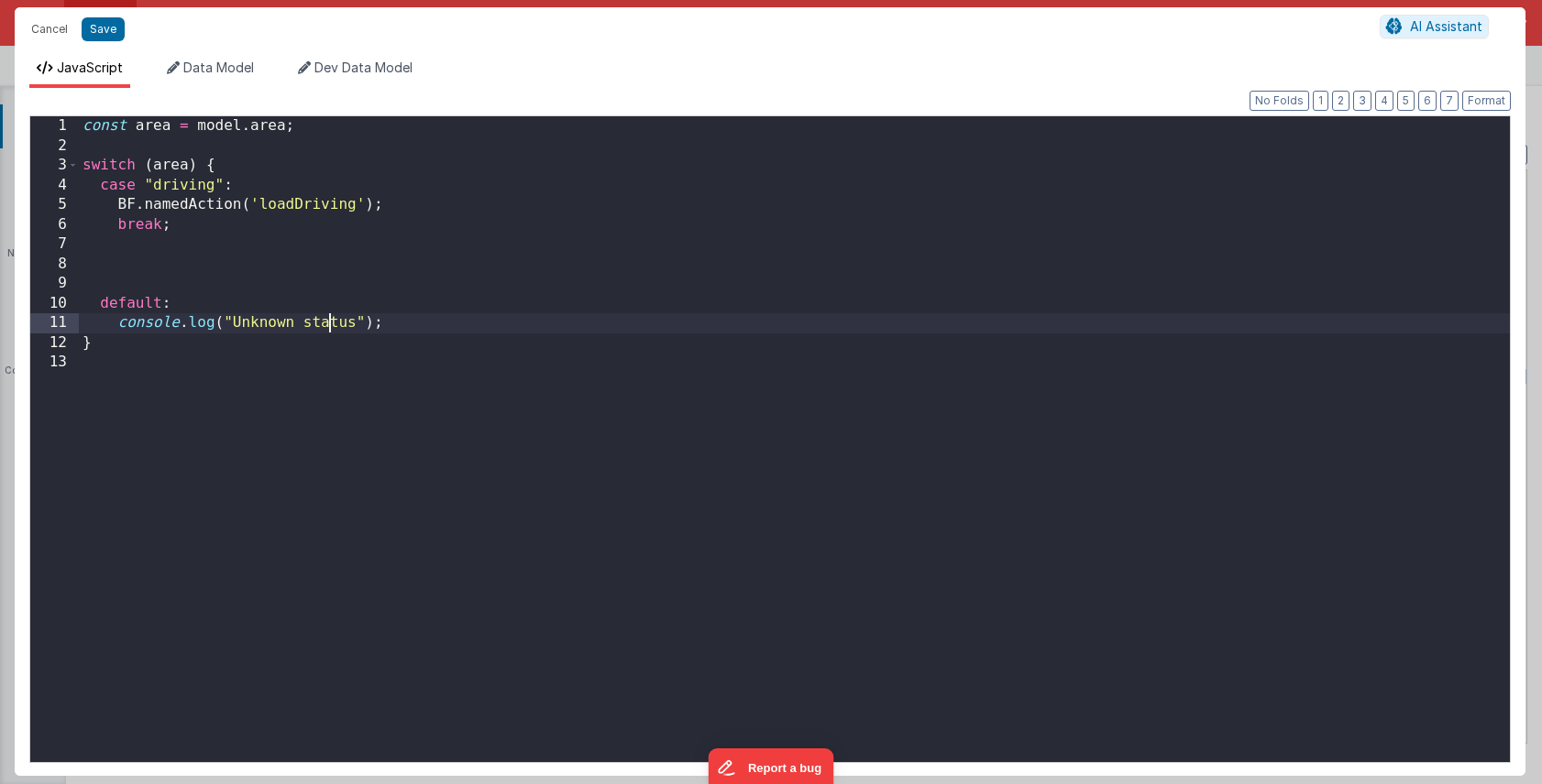
click at [326, 330] on div "const area = model . area ; switch ( area ) { case "driving" : BF . namedAction…" at bounding box center [794, 459] width 1430 height 685
click at [173, 256] on div "const area = model . area ; switch ( area ) { case "driving" : BF . namedAction…" at bounding box center [794, 459] width 1430 height 685
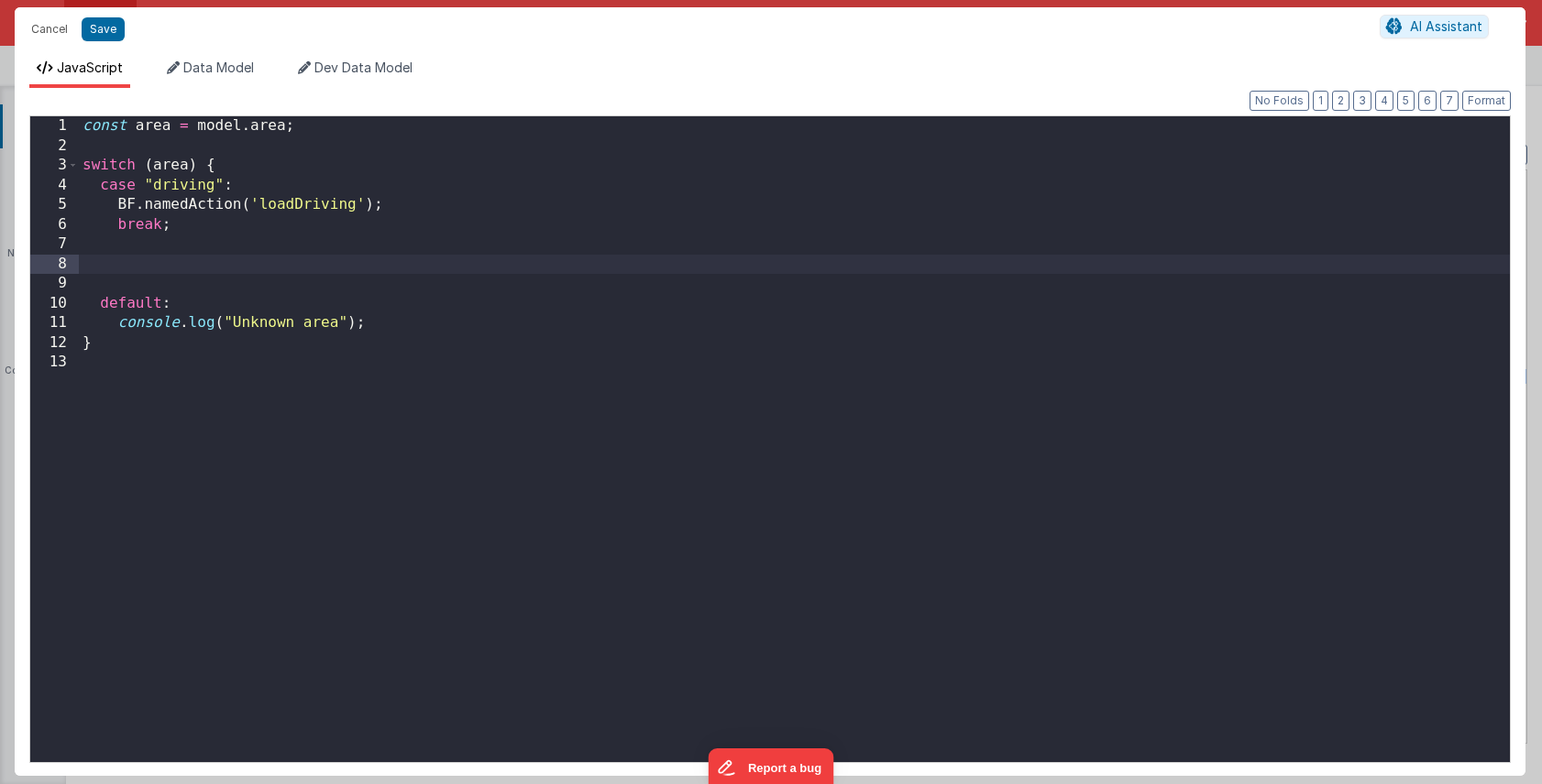
click at [221, 183] on div "const area = model . area ; switch ( area ) { case "driving" : BF . namedAction…" at bounding box center [794, 459] width 1430 height 685
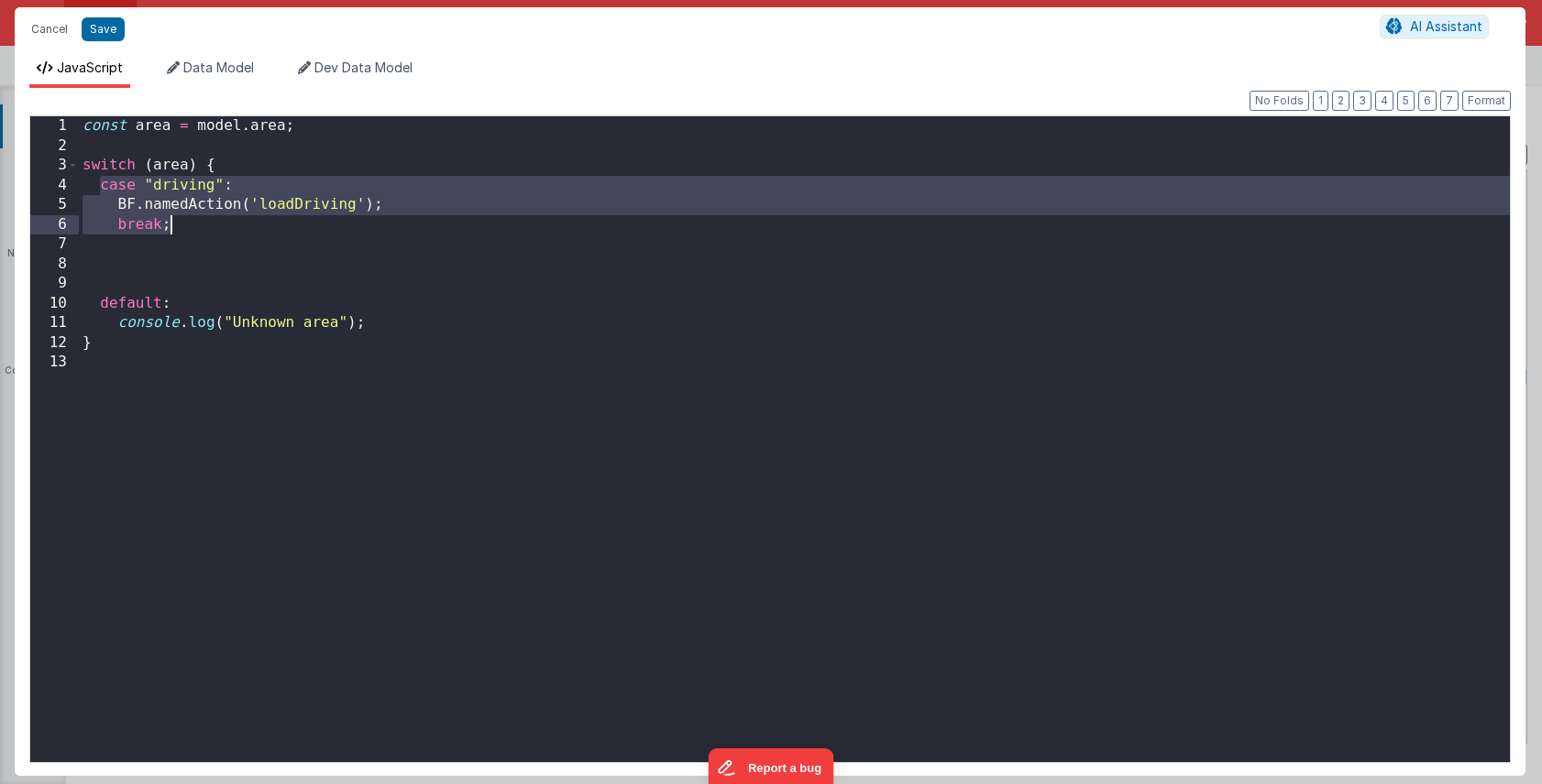
drag, startPoint x: 101, startPoint y: 186, endPoint x: 179, endPoint y: 223, distance: 86.3
click at [179, 223] on div "const area = model . area ; switch ( area ) { case "driving" : BF . namedAction…" at bounding box center [794, 459] width 1430 height 685
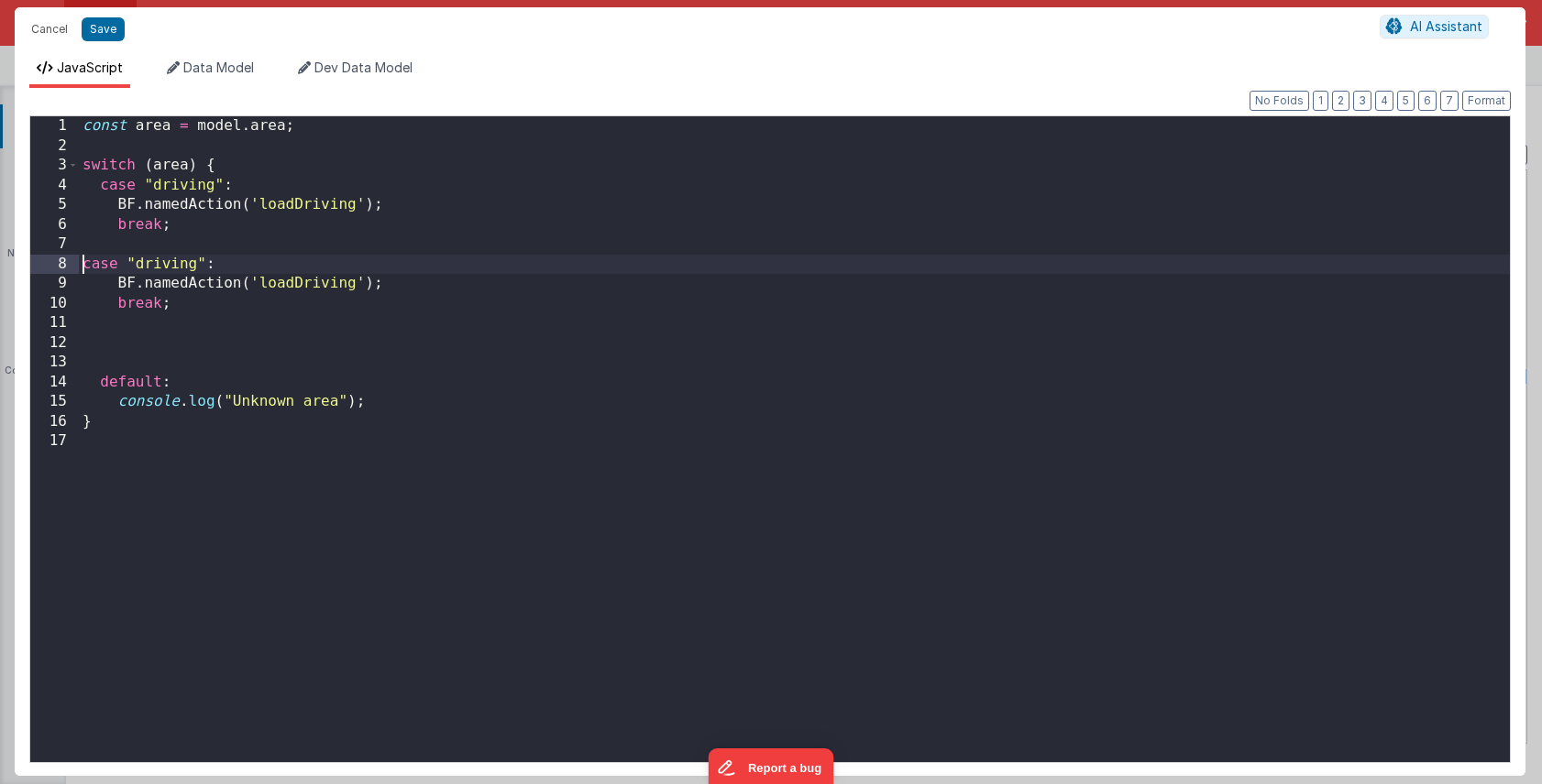
click at [82, 261] on div "const area = model . area ; switch ( area ) { case "driving" : BF . namedAction…" at bounding box center [794, 459] width 1430 height 685
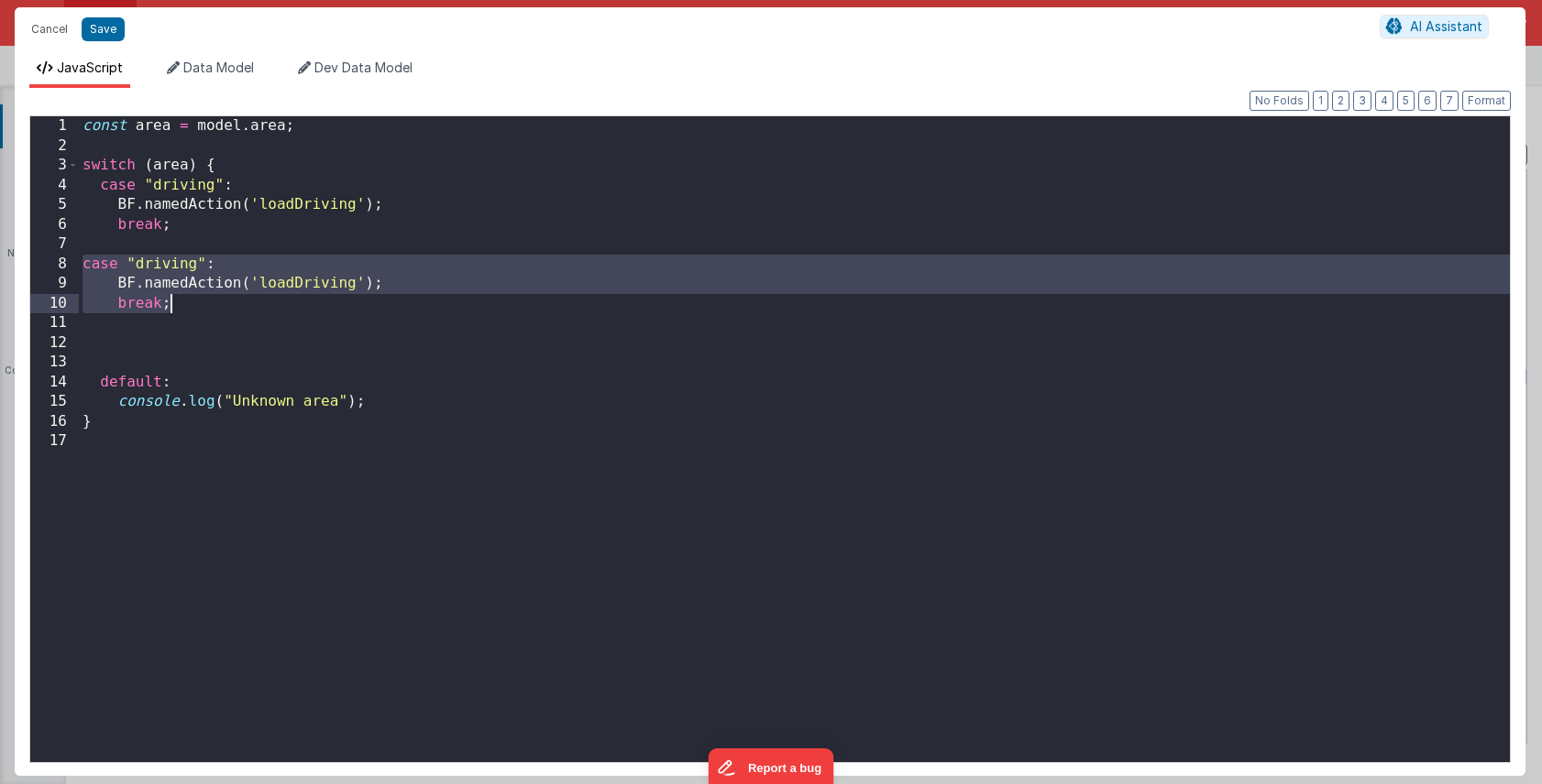
drag, startPoint x: 80, startPoint y: 261, endPoint x: 203, endPoint y: 303, distance: 130.0
click at [203, 303] on div "const area = model . area ; switch ( area ) { case "driving" : BF . namedAction…" at bounding box center [794, 459] width 1430 height 685
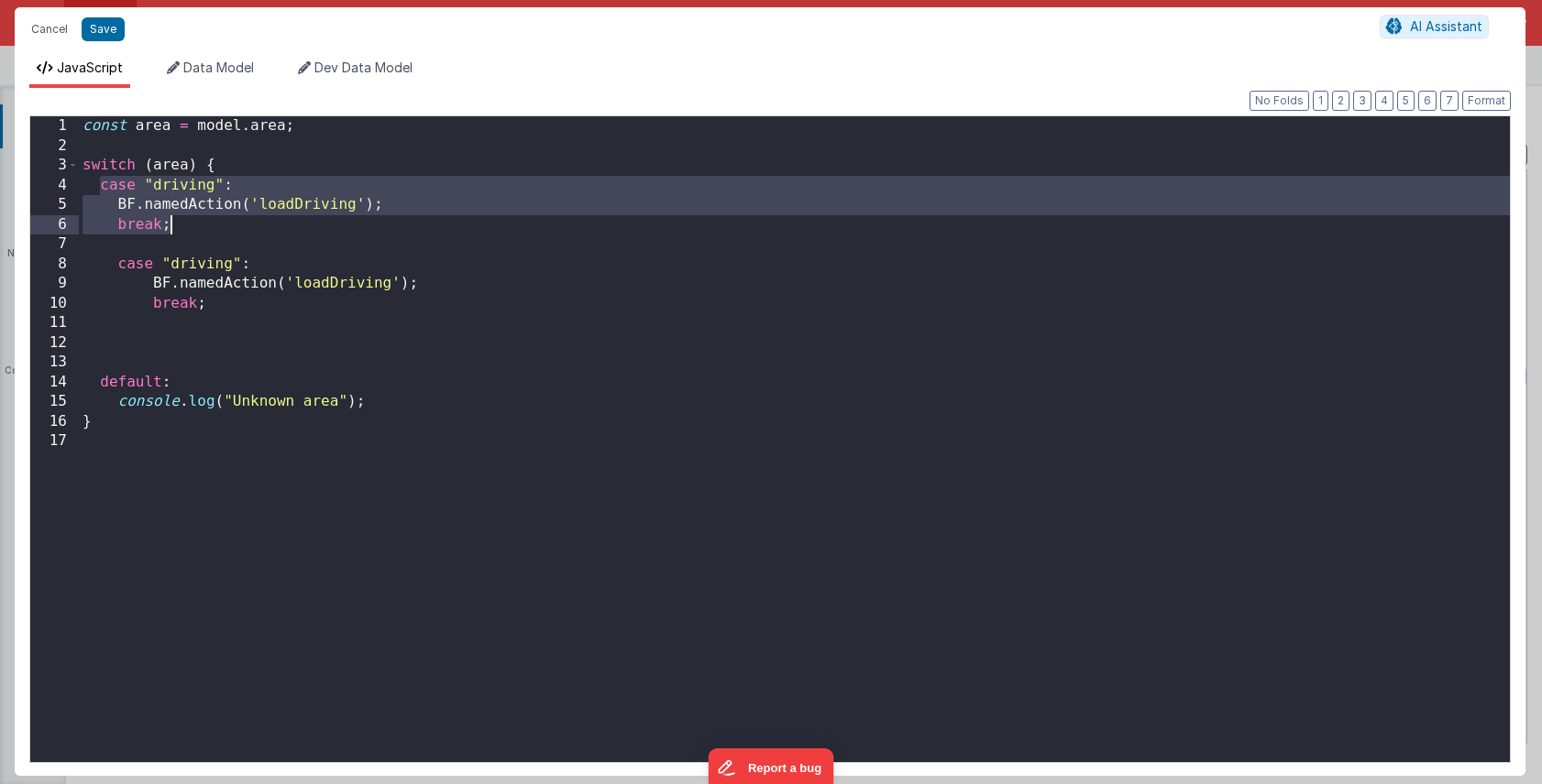
drag, startPoint x: 97, startPoint y: 182, endPoint x: 184, endPoint y: 222, distance: 95.8
click at [184, 222] on div "const area = model . area ; switch ( area ) { case "driving" : BF . namedAction…" at bounding box center [794, 459] width 1430 height 685
click at [234, 222] on div "const area = model . area ; switch ( area ) { case "driving" : BF . namedAction…" at bounding box center [794, 459] width 1430 height 685
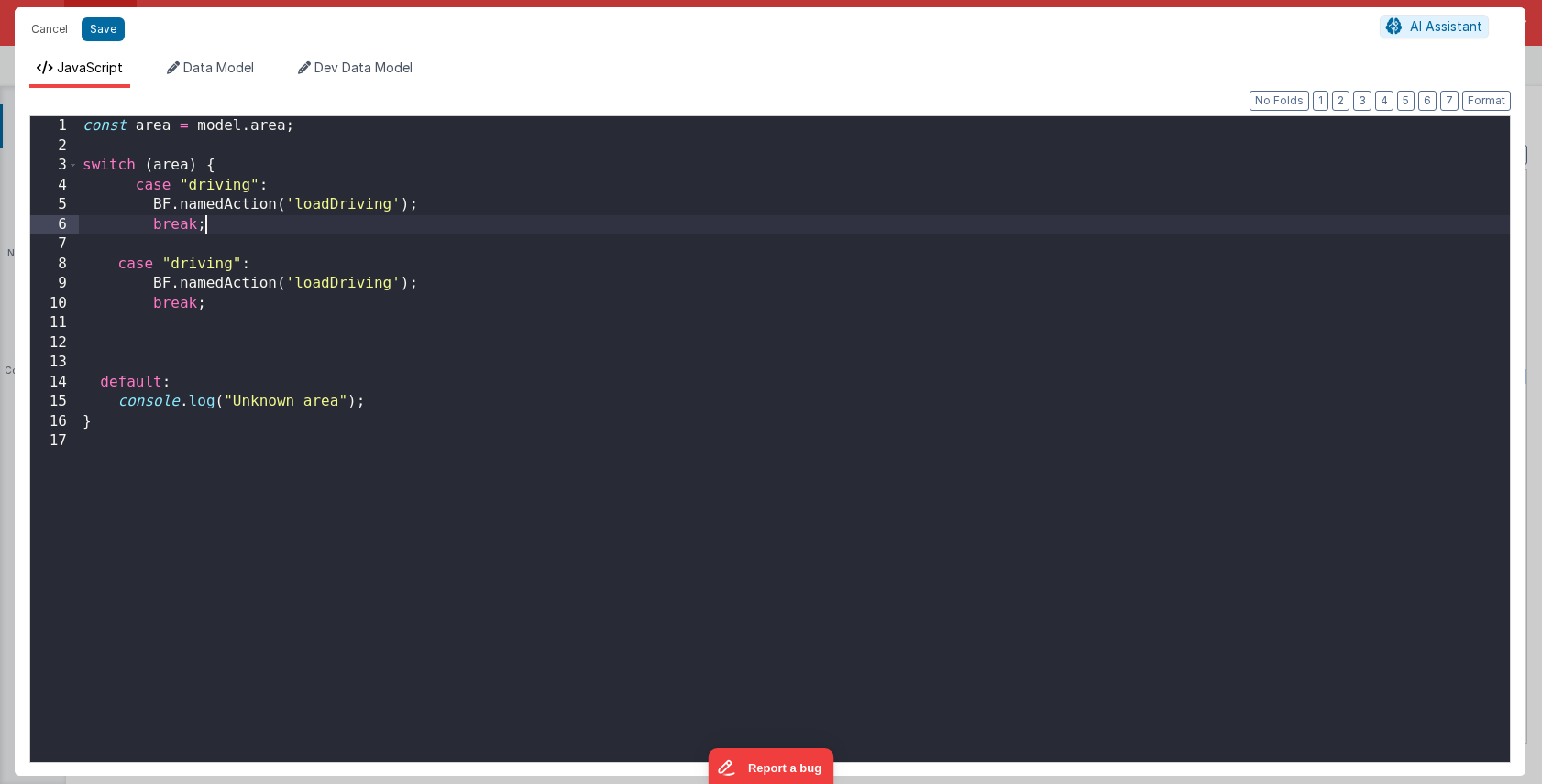
click at [137, 187] on div "const area = model . area ; switch ( area ) { case "driving" : BF . namedAction…" at bounding box center [794, 459] width 1430 height 685
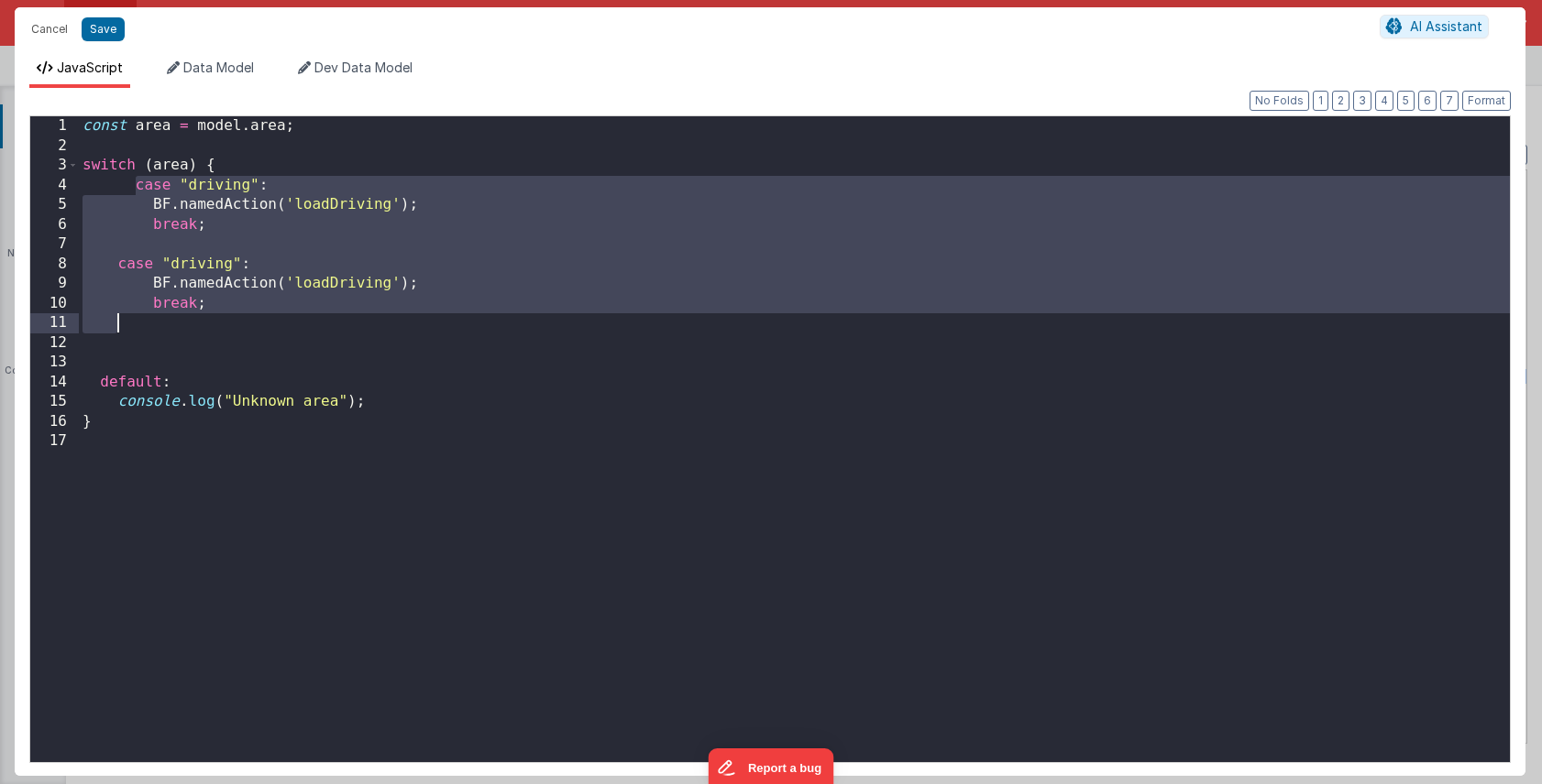
drag, startPoint x: 138, startPoint y: 187, endPoint x: 260, endPoint y: 314, distance: 176.1
click at [260, 317] on div "const area = model . area ; switch ( area ) { case "driving" : BF . namedAction…" at bounding box center [794, 459] width 1430 height 685
click at [251, 237] on div "const area = model . area ; switch ( area ) { case "driving" : BF . namedAction…" at bounding box center [794, 459] width 1430 height 685
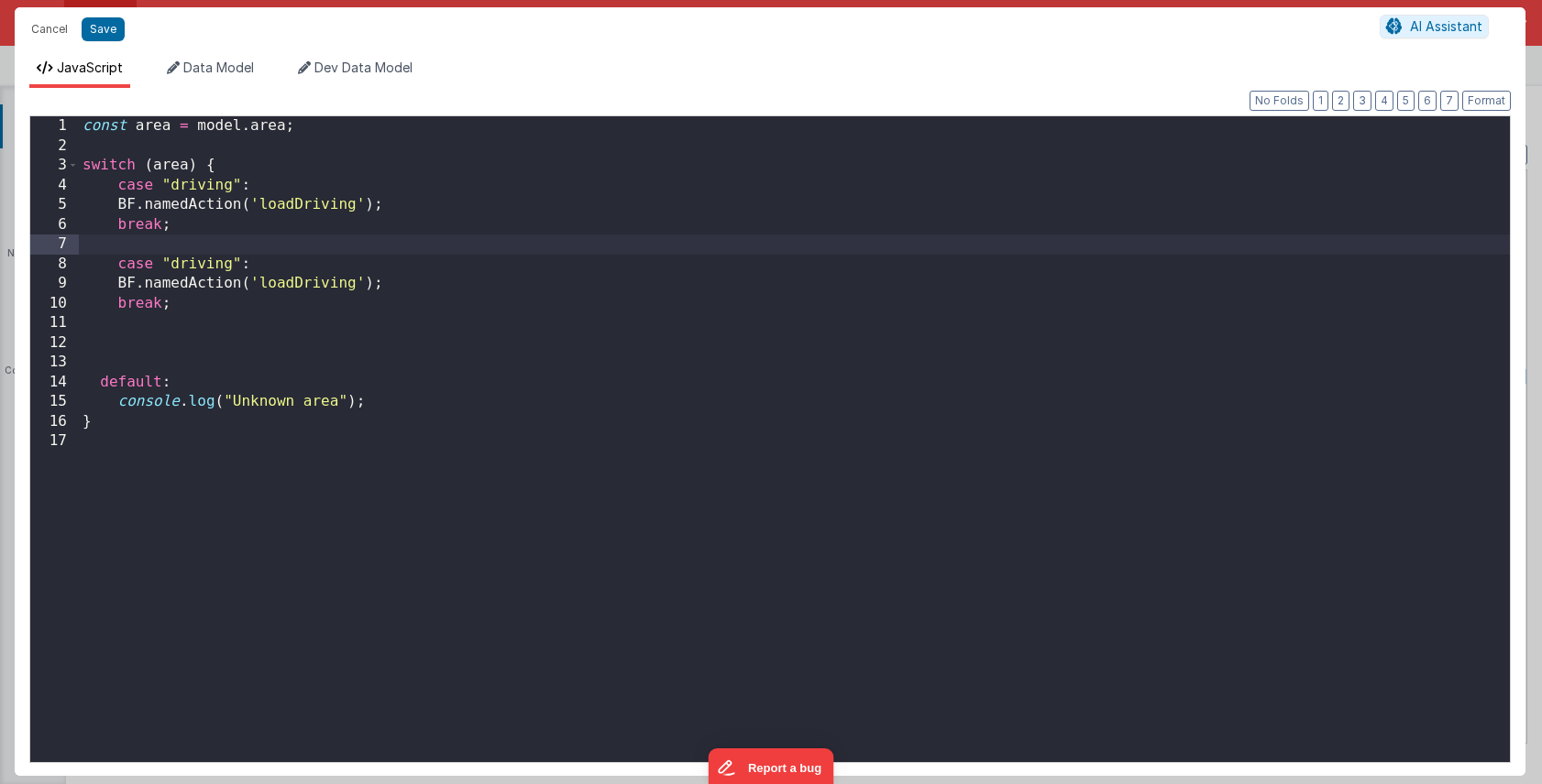
click at [206, 265] on div "const area = model . area ; switch ( area ) { case "driving" : BF . namedAction…" at bounding box center [794, 459] width 1430 height 685
click at [351, 290] on div "const area = model . area ; switch ( area ) { case "driving" : BF . namedAction…" at bounding box center [794, 459] width 1430 height 685
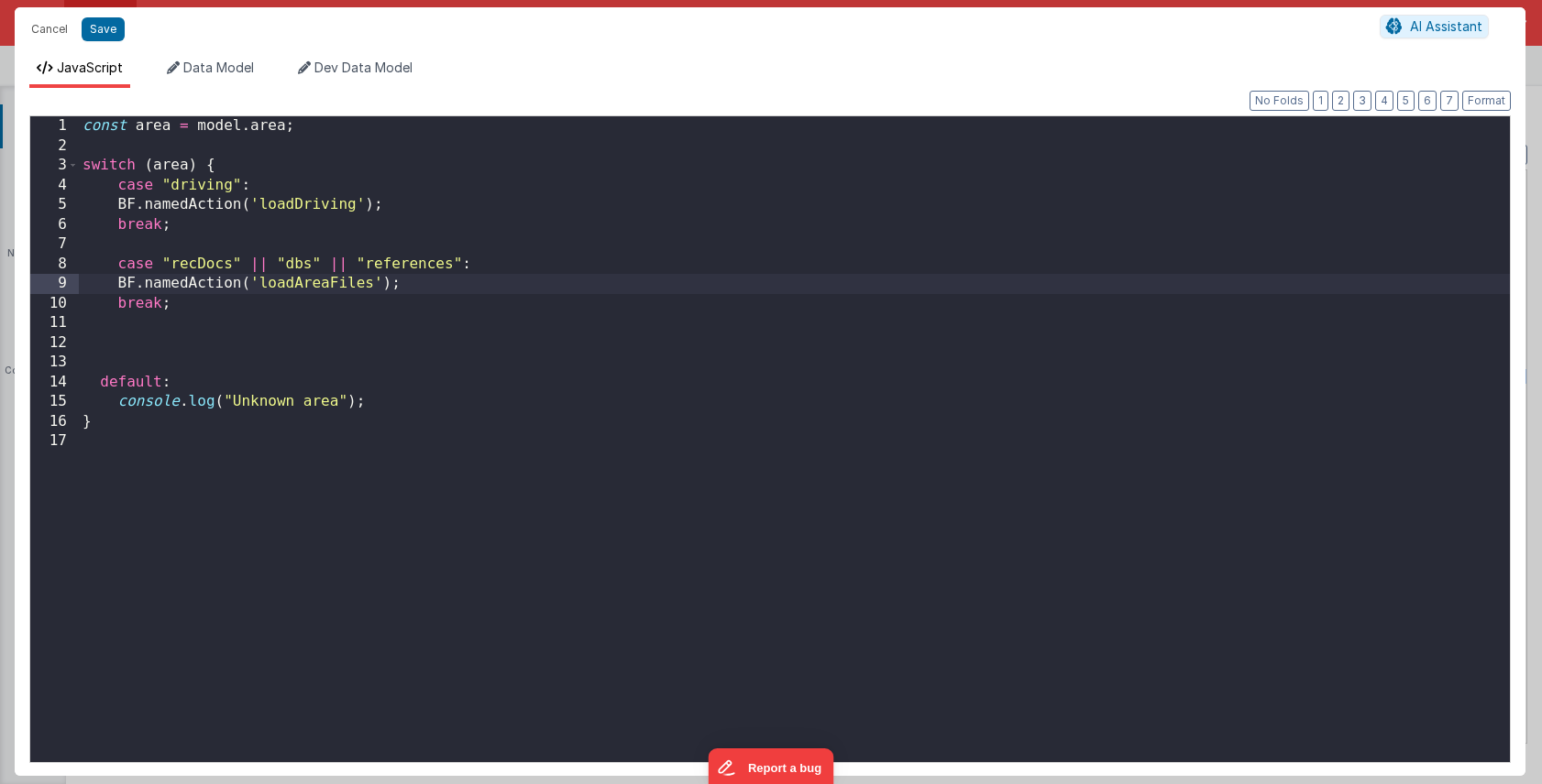
click at [462, 322] on div "const area = model . area ; switch ( area ) { case "driving" : BF . namedAction…" at bounding box center [794, 459] width 1430 height 685
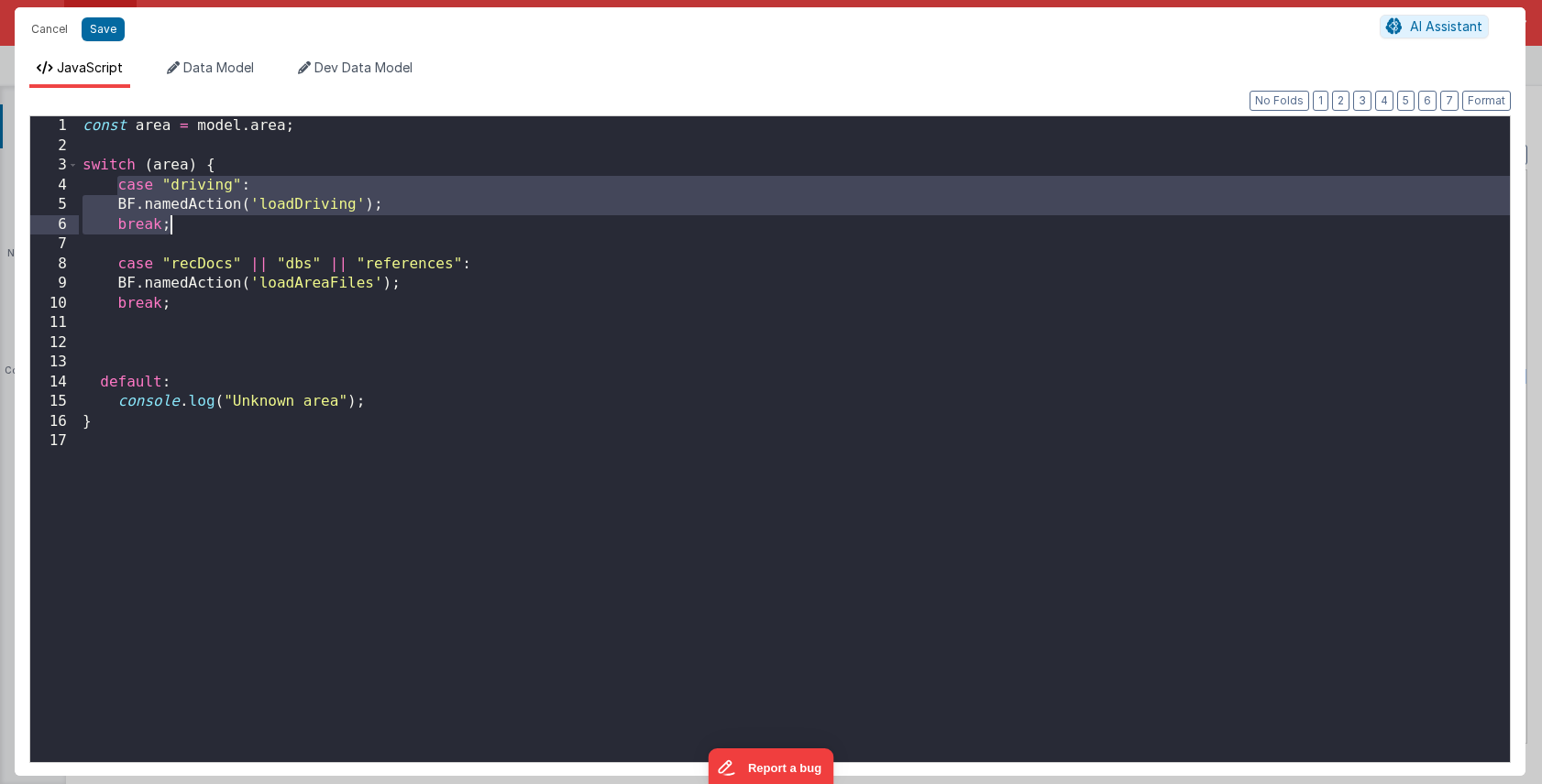
drag, startPoint x: 117, startPoint y: 182, endPoint x: 178, endPoint y: 221, distance: 72.4
click at [178, 221] on div "const area = model . area ; switch ( area ) { case "driving" : BF . namedAction…" at bounding box center [794, 459] width 1430 height 685
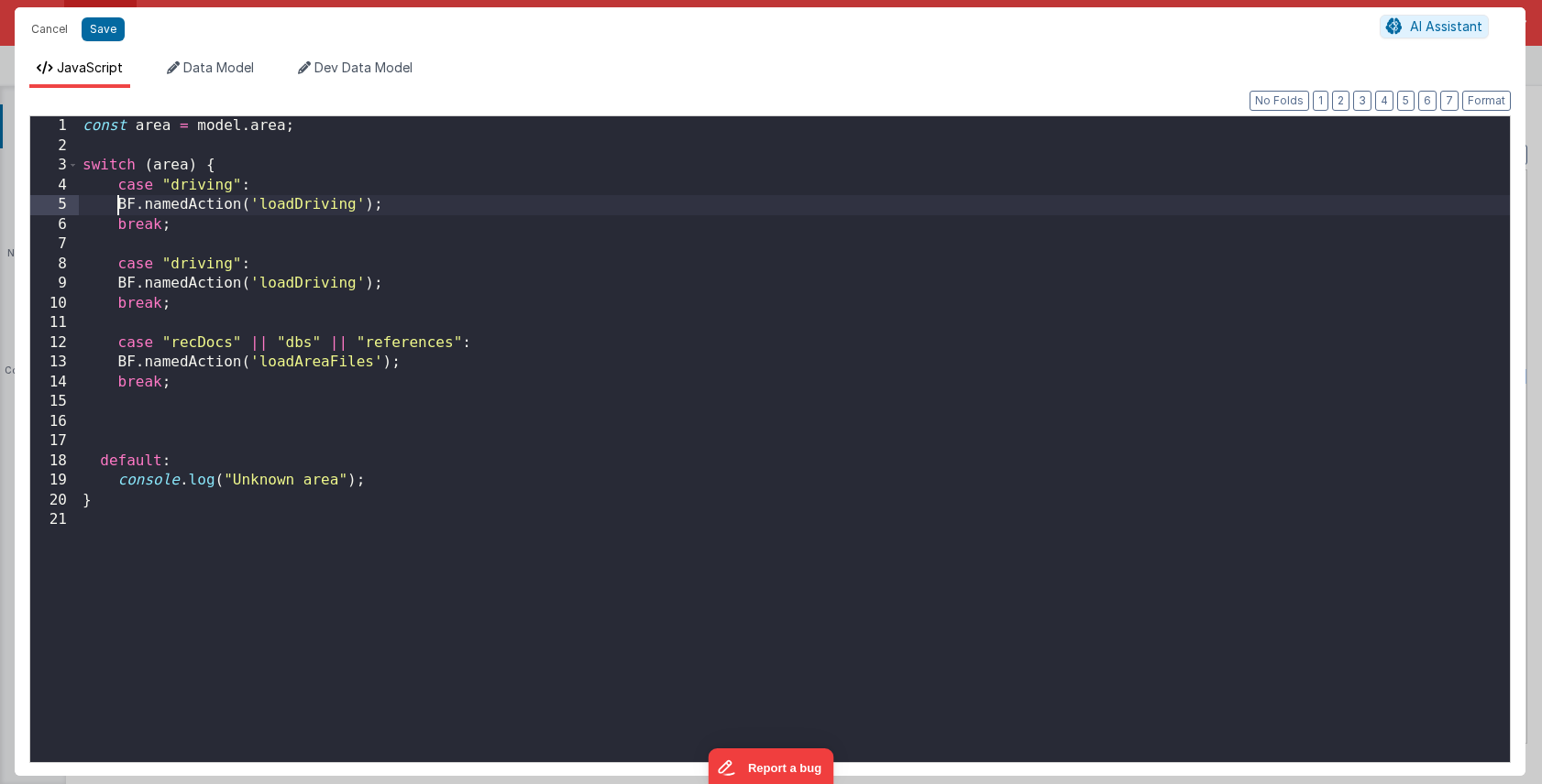
click at [115, 203] on div "const area = model . area ; switch ( area ) { case "driving" : BF . namedAction…" at bounding box center [794, 459] width 1430 height 685
click at [116, 281] on div "const area = model . area ; switch ( area ) { case "driving" : BF . namedAction…" at bounding box center [794, 459] width 1430 height 685
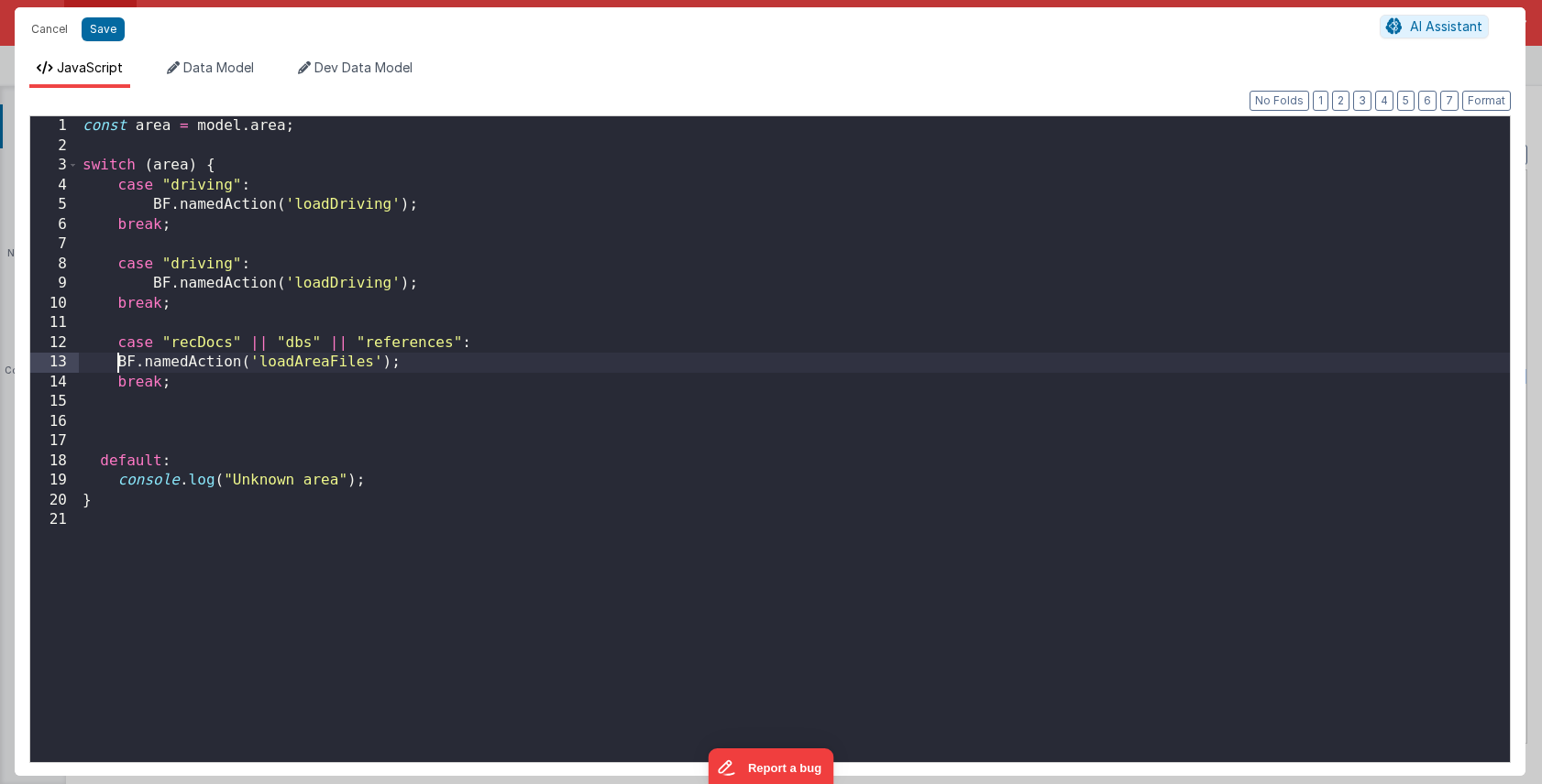
click at [118, 359] on div "const area = model . area ; switch ( area ) { case "driving" : BF . namedAction…" at bounding box center [794, 459] width 1430 height 685
click at [203, 264] on div "const area = model . area ; switch ( area ) { case "driving" : BF . namedAction…" at bounding box center [794, 459] width 1430 height 685
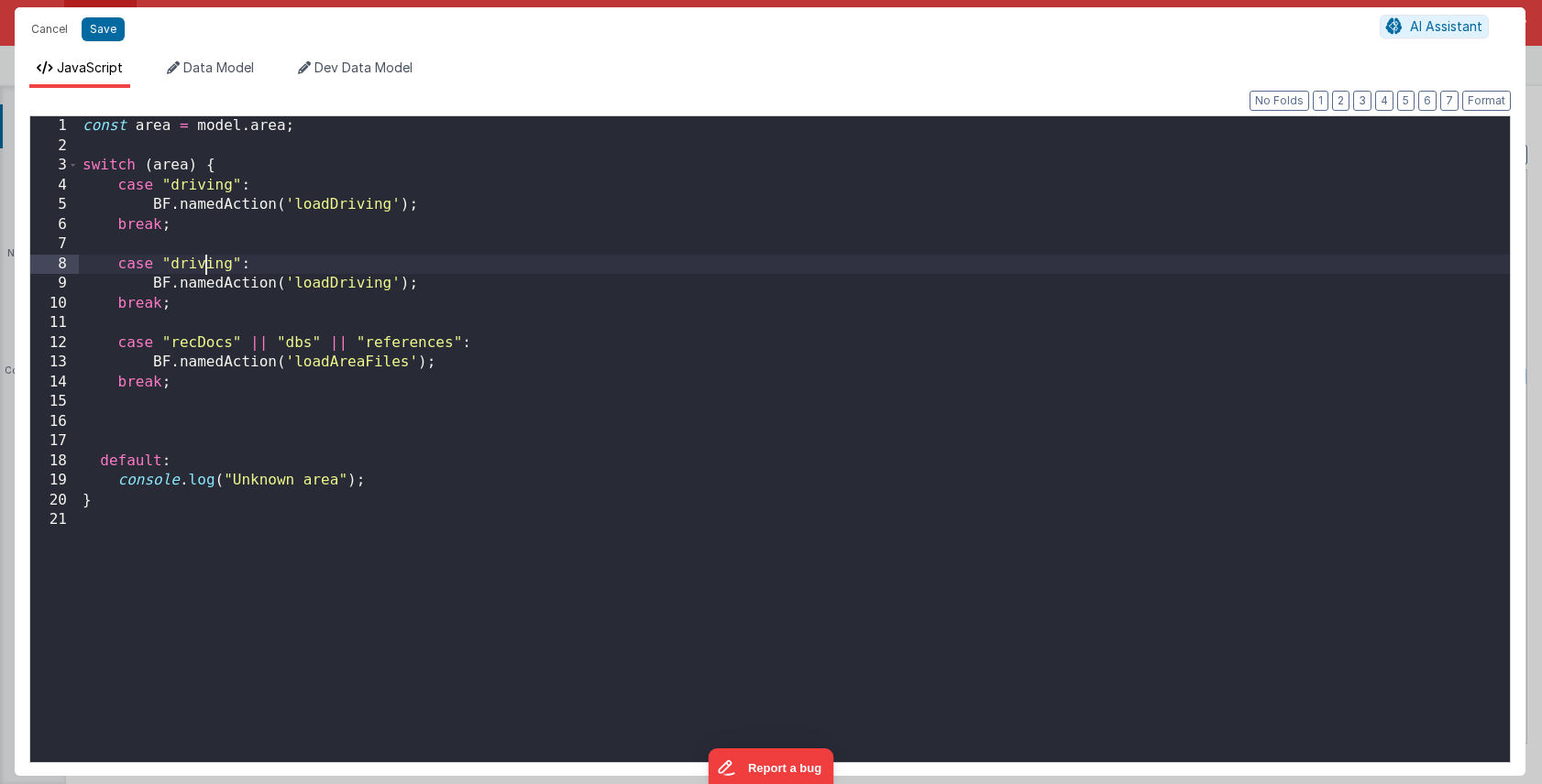
click at [203, 264] on div "const area = model . area ; switch ( area ) { case "driving" : BF . namedAction…" at bounding box center [794, 459] width 1430 height 685
click at [387, 287] on div "const area = model . area ; switch ( area ) { case "driving" : BF . namedAction…" at bounding box center [794, 459] width 1430 height 685
click at [175, 266] on div "const area = model . area ; switch ( area ) { case "driving" : BF . namedAction…" at bounding box center [794, 459] width 1430 height 685
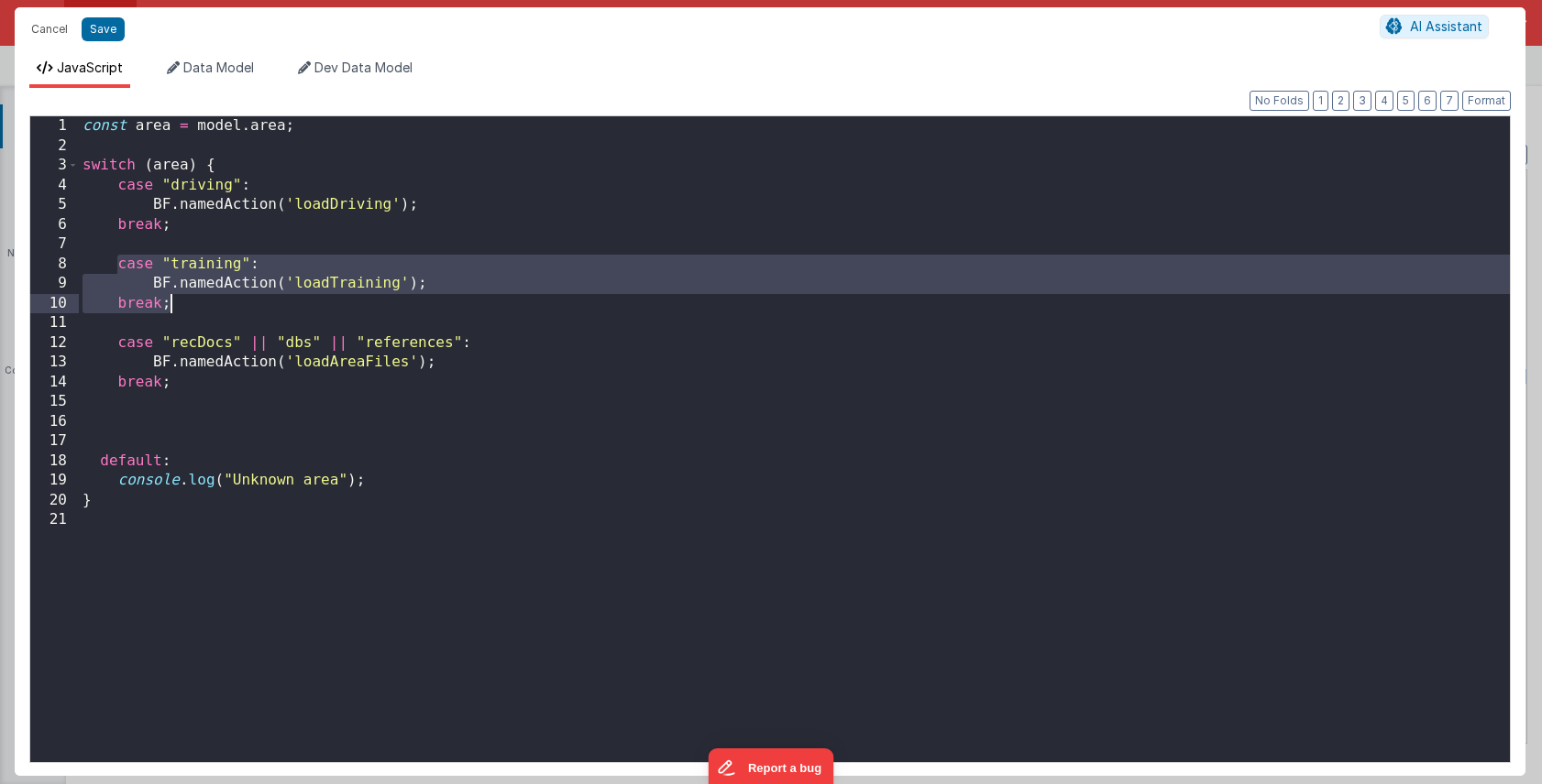
drag, startPoint x: 116, startPoint y: 265, endPoint x: 174, endPoint y: 298, distance: 66.7
click at [174, 298] on div "const area = model . area ; switch ( area ) { case "driving" : BF . namedAction…" at bounding box center [794, 459] width 1430 height 685
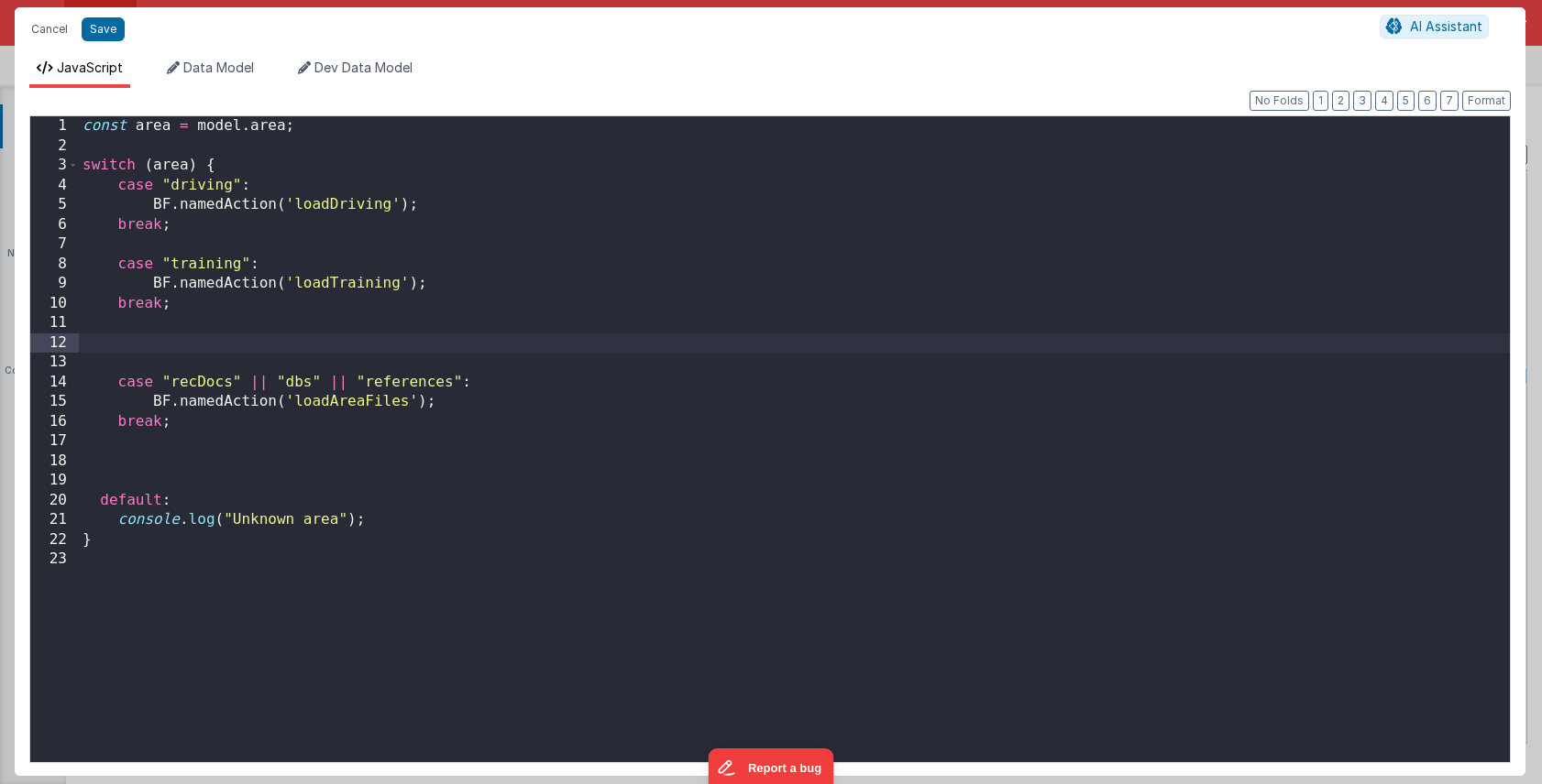
paste textarea
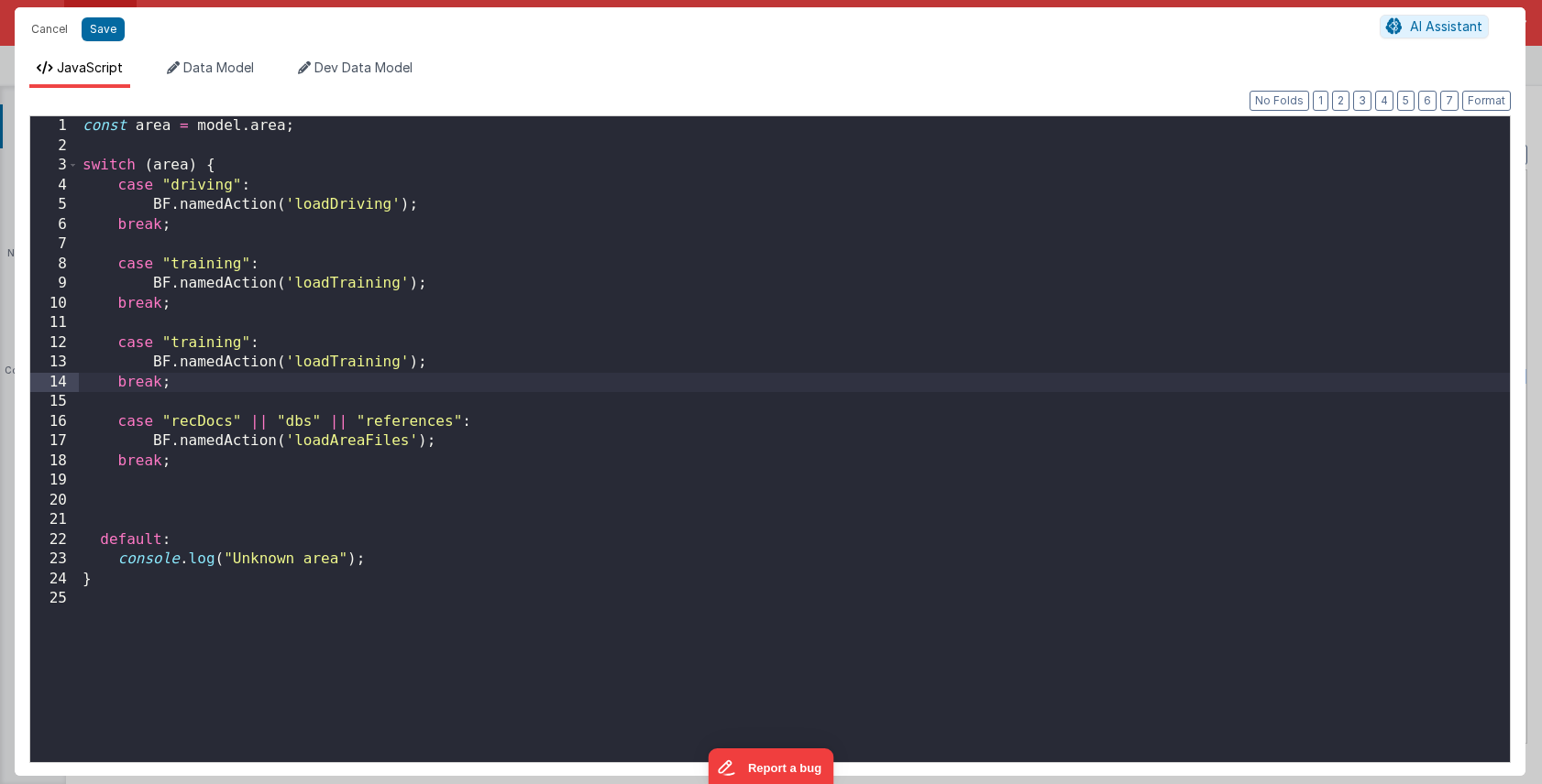
click at [189, 340] on div "const area = model . area ; switch ( area ) { case "driving" : BF . namedAction…" at bounding box center [794, 459] width 1430 height 685
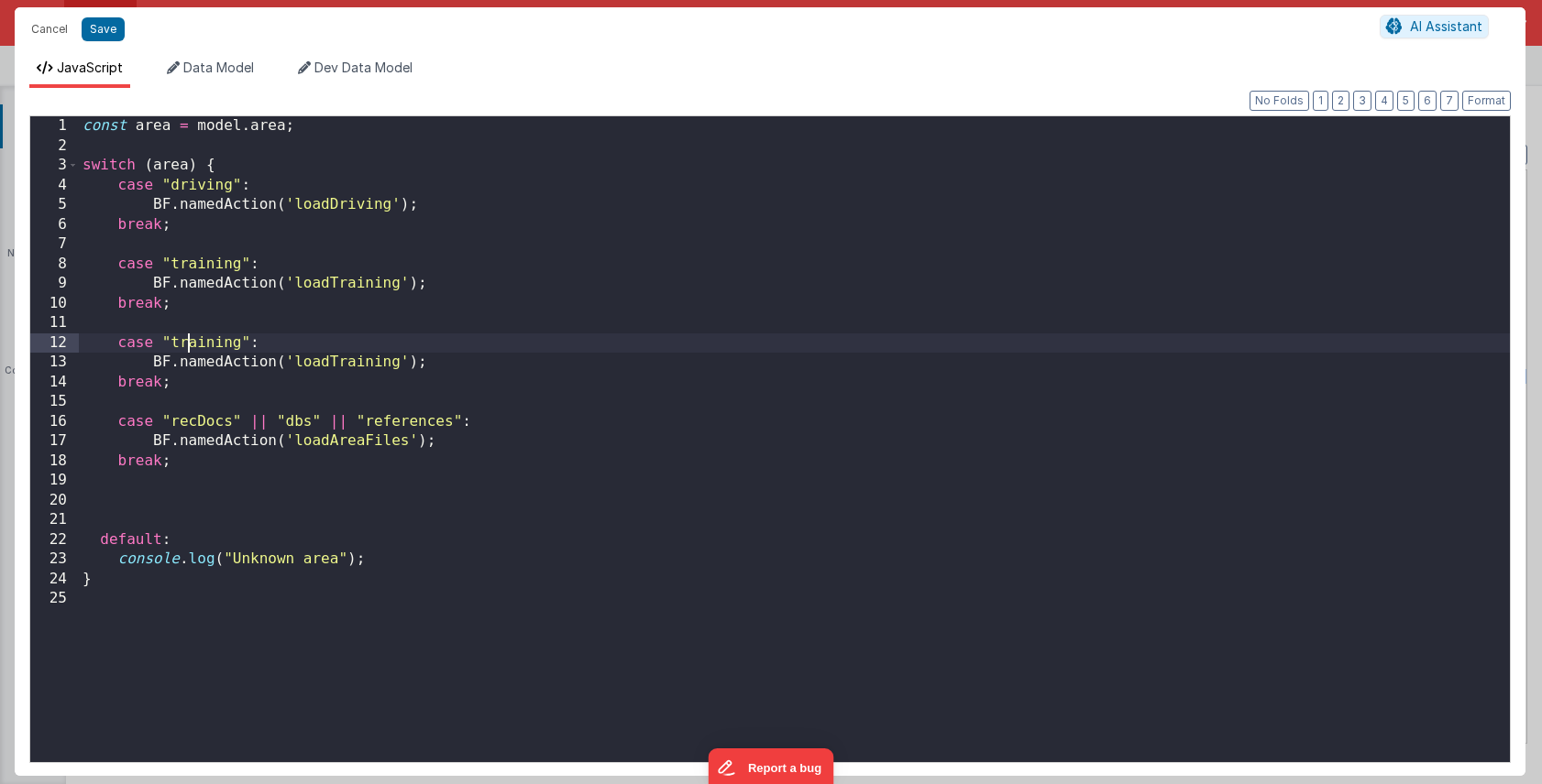
click at [189, 340] on div "const area = model . area ; switch ( area ) { case "driving" : BF . namedAction…" at bounding box center [794, 459] width 1430 height 685
click at [397, 361] on div "const area = model . area ; switch ( area ) { case "driving" : BF . namedAction…" at bounding box center [794, 459] width 1430 height 685
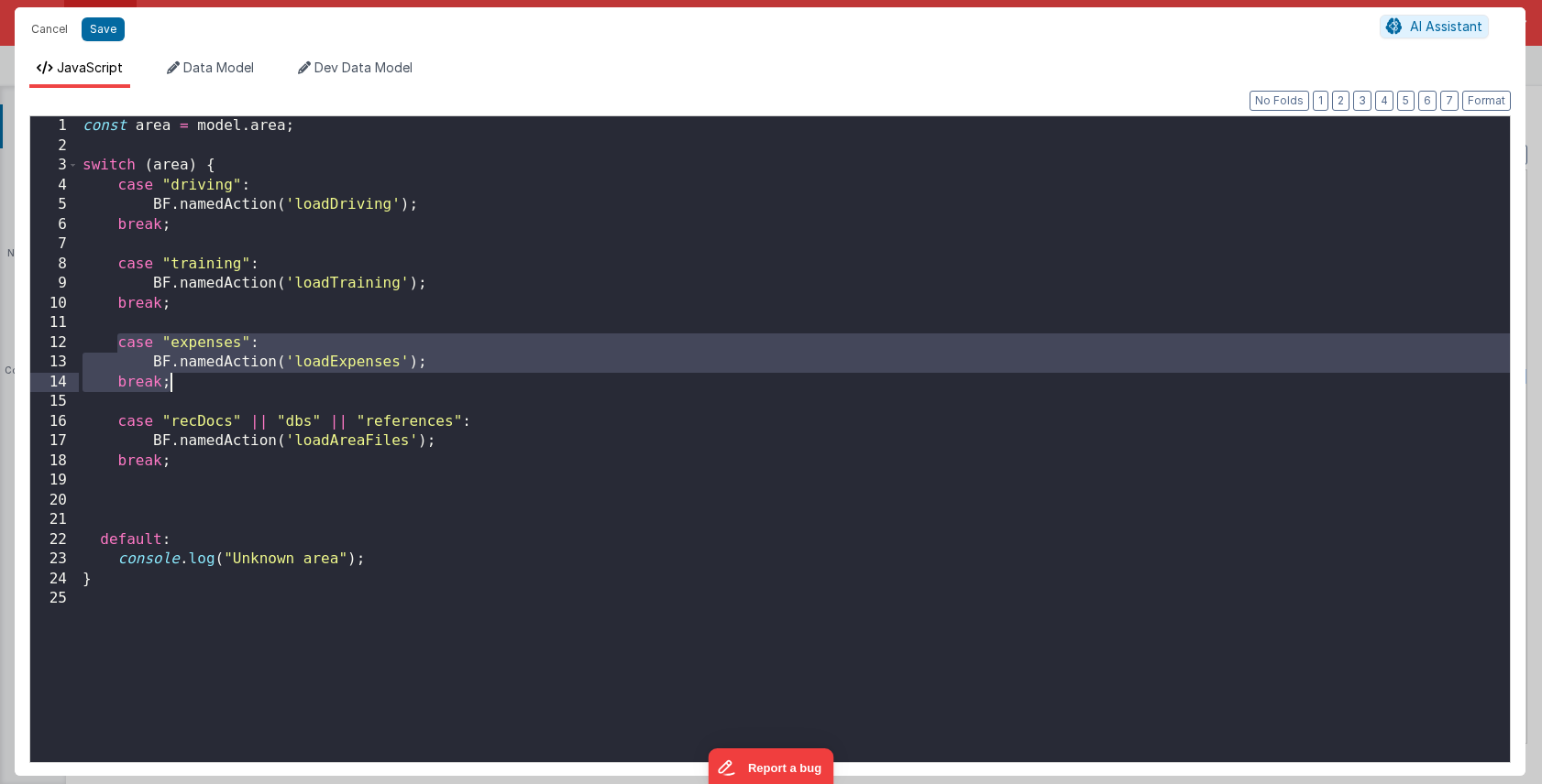
drag, startPoint x: 115, startPoint y: 343, endPoint x: 189, endPoint y: 378, distance: 81.9
click at [189, 378] on div "const area = model . area ; switch ( area ) { case "driving" : BF . namedAction…" at bounding box center [794, 459] width 1430 height 685
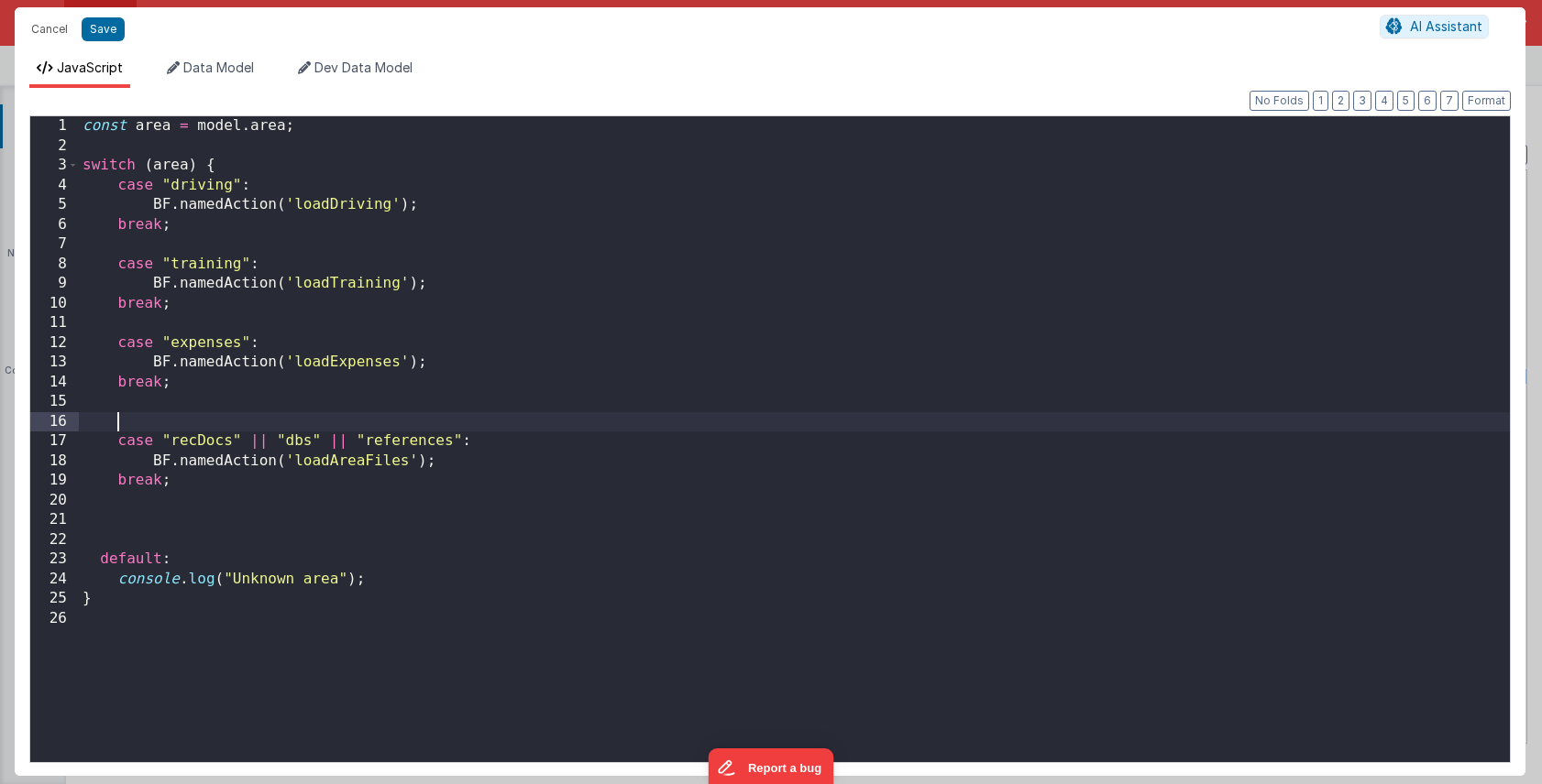
paste textarea
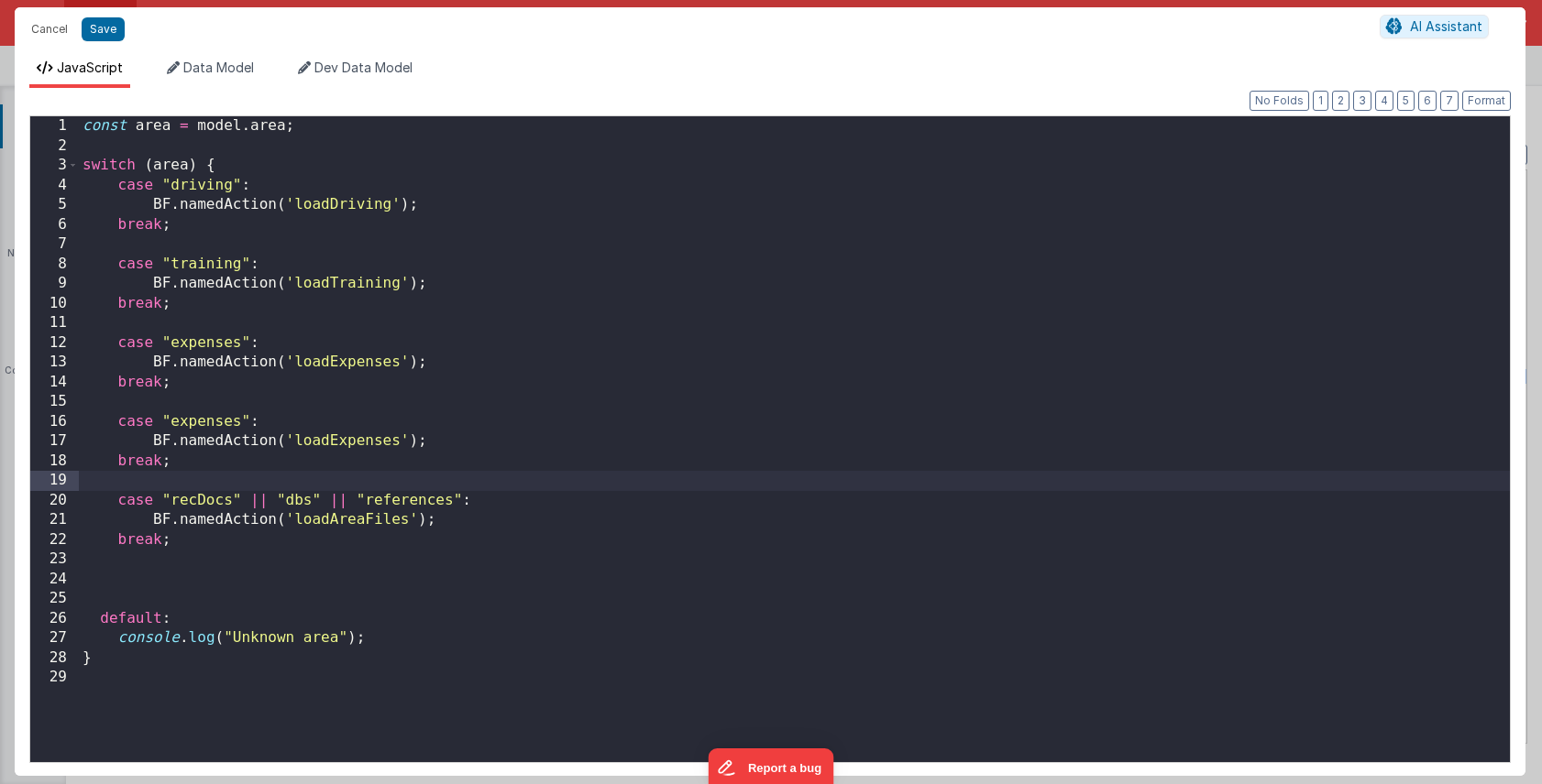
click at [199, 423] on div "const area = model . area ; switch ( area ) { case "driving" : BF . namedAction…" at bounding box center [794, 459] width 1430 height 685
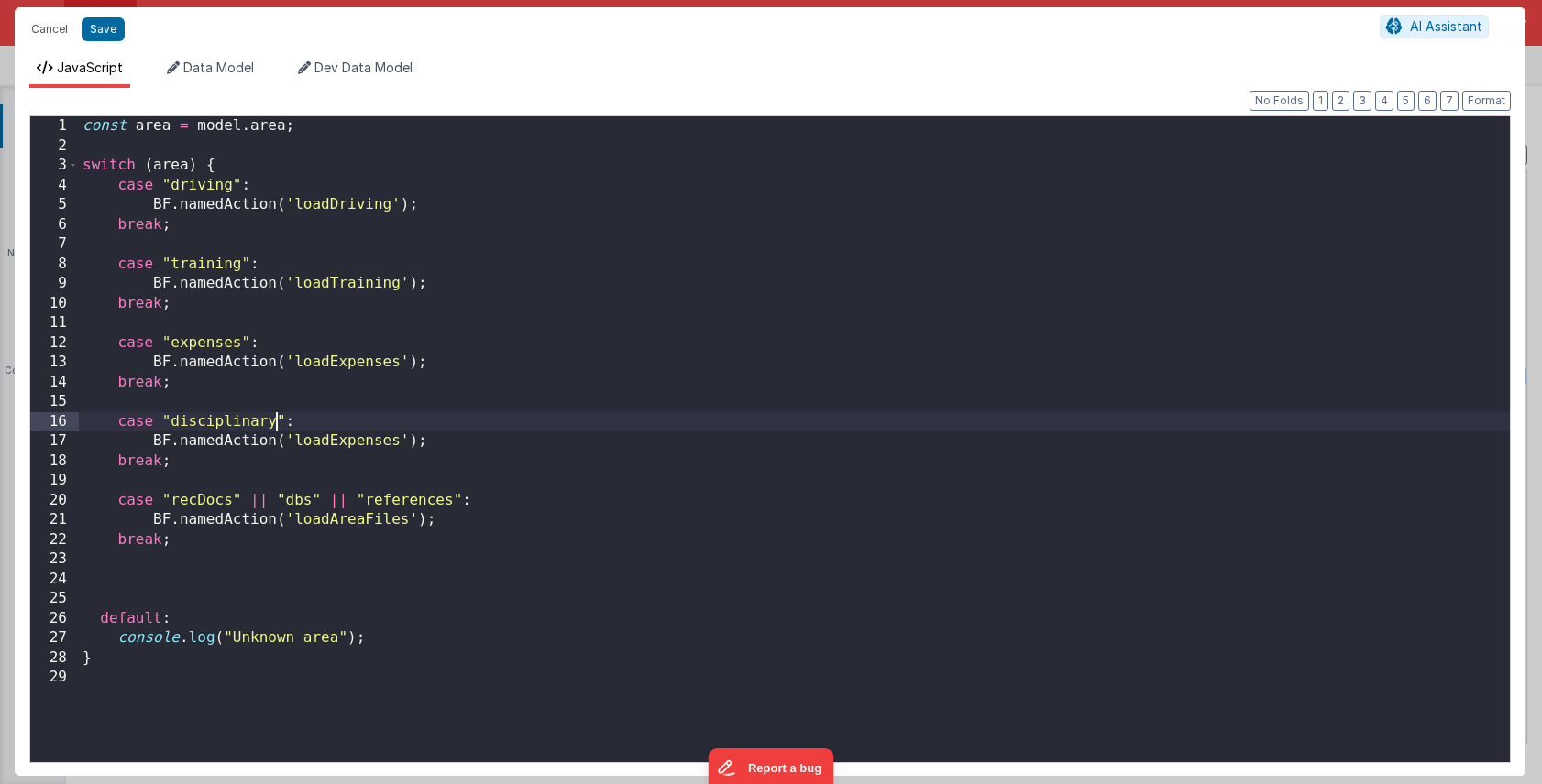
click at [321, 441] on div "const area = model . area ; switch ( area ) { case "driving" : BF . namedAction…" at bounding box center [794, 459] width 1430 height 685
click at [529, 538] on div "const area = model . area ; switch ( area ) { case "driving" : BF . namedAction…" at bounding box center [794, 459] width 1430 height 685
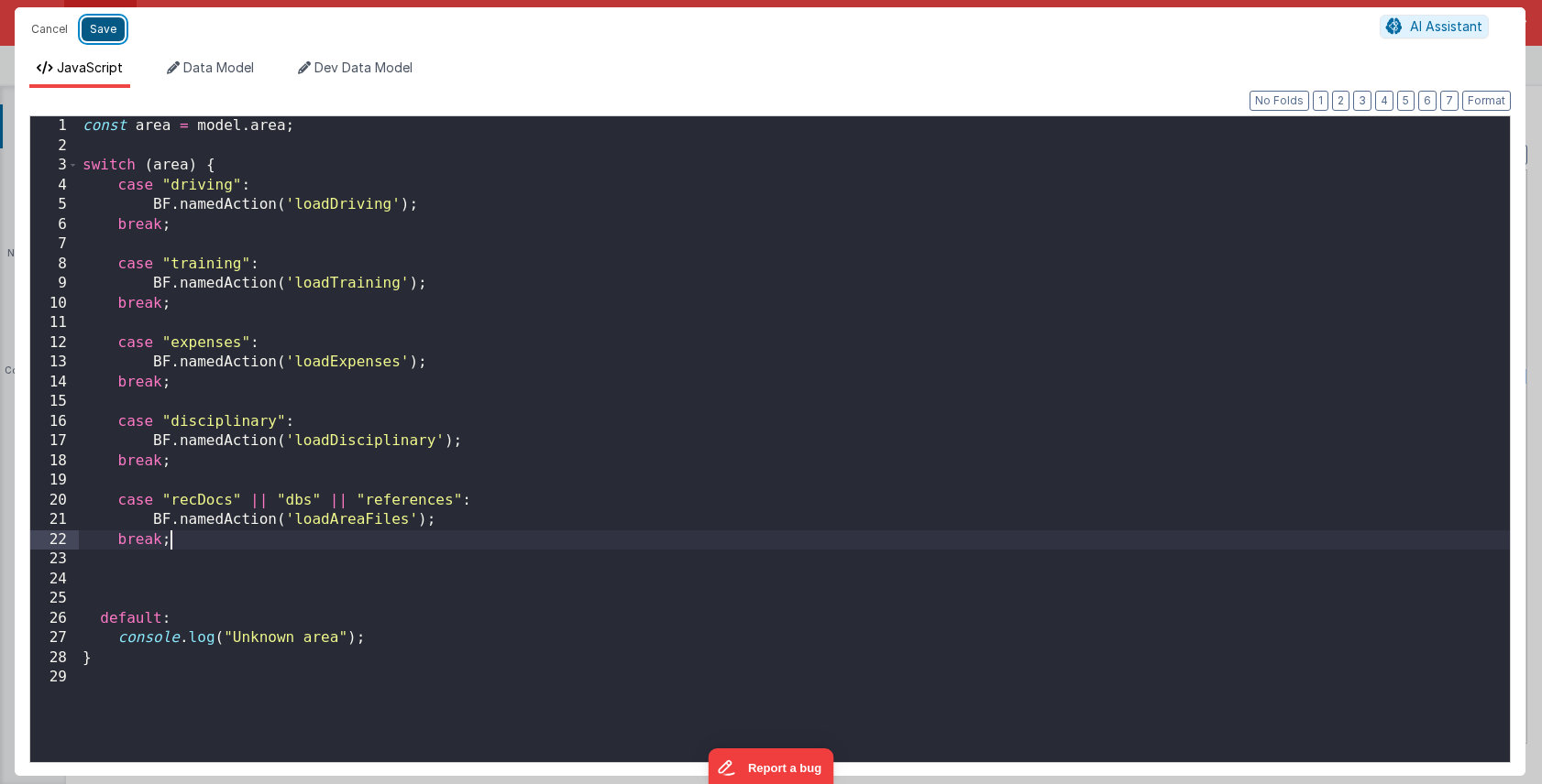
click at [105, 28] on button "Save" at bounding box center [102, 29] width 43 height 24
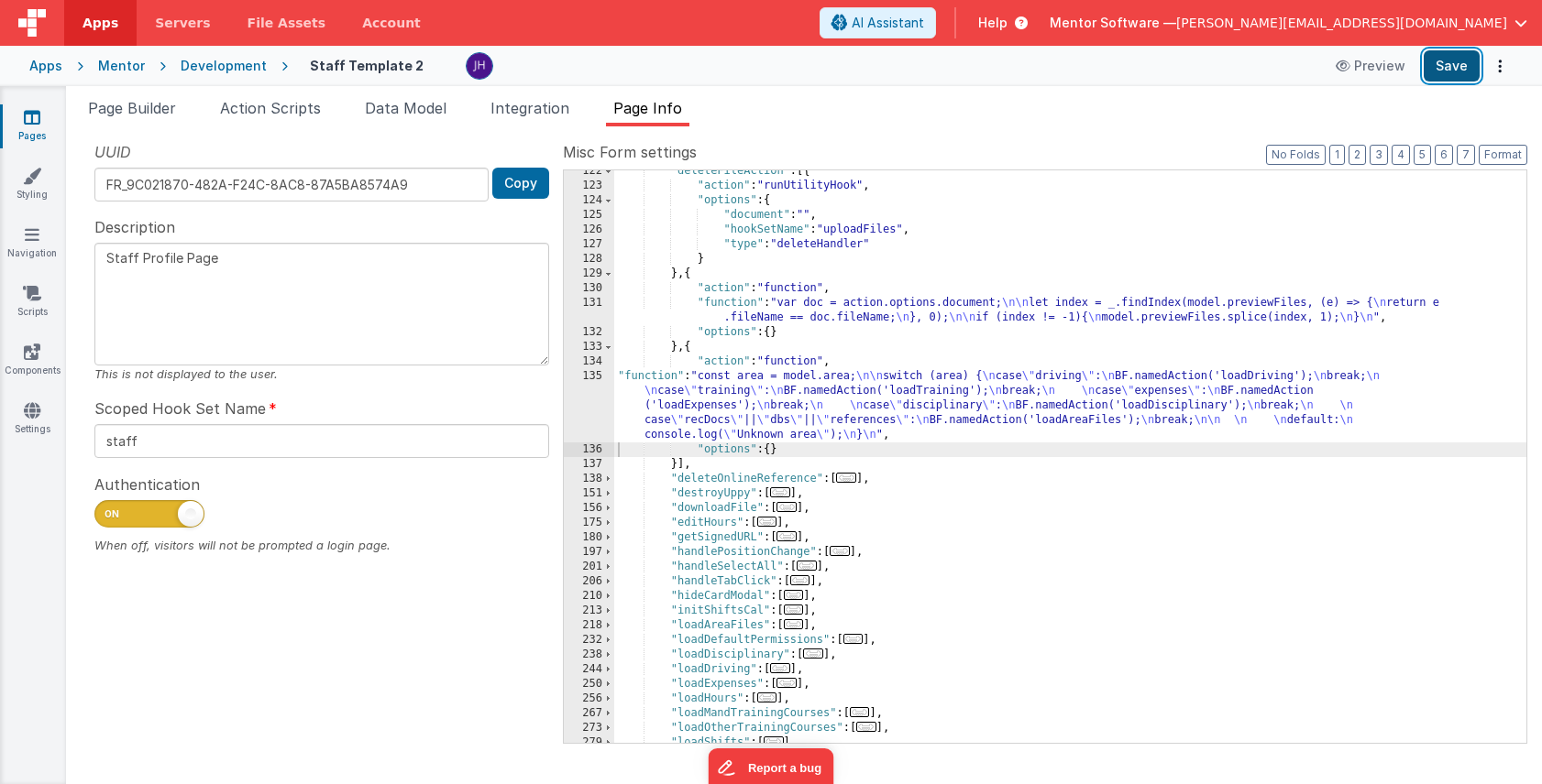
click at [1455, 69] on button "Save" at bounding box center [1451, 66] width 56 height 31
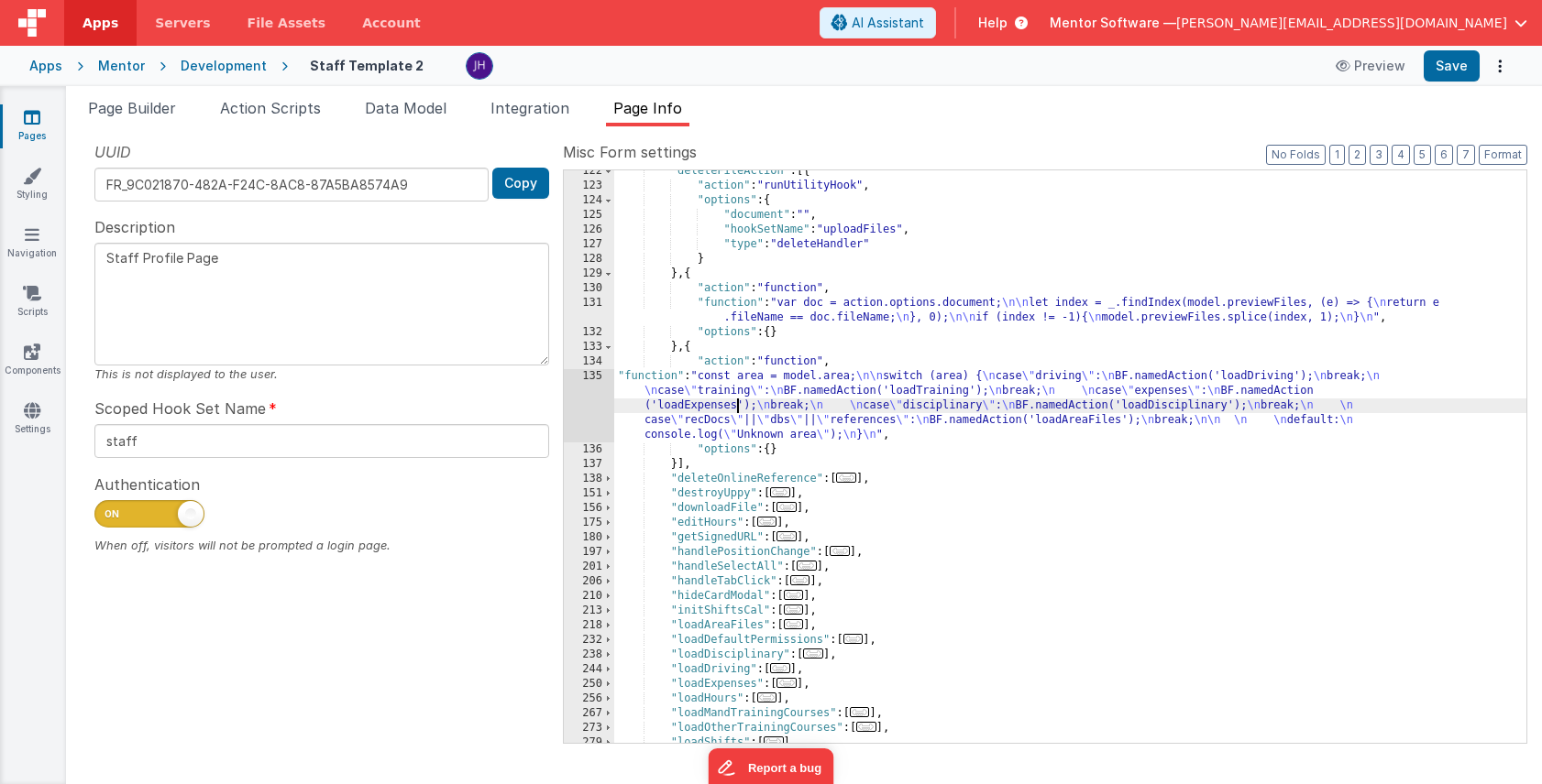
click at [740, 402] on div ""deleteFileAction" : [{ "action" : "runUtilityHook" , "options" : { "document" …" at bounding box center [1071, 464] width 912 height 602
click at [593, 396] on div "135" at bounding box center [589, 405] width 51 height 73
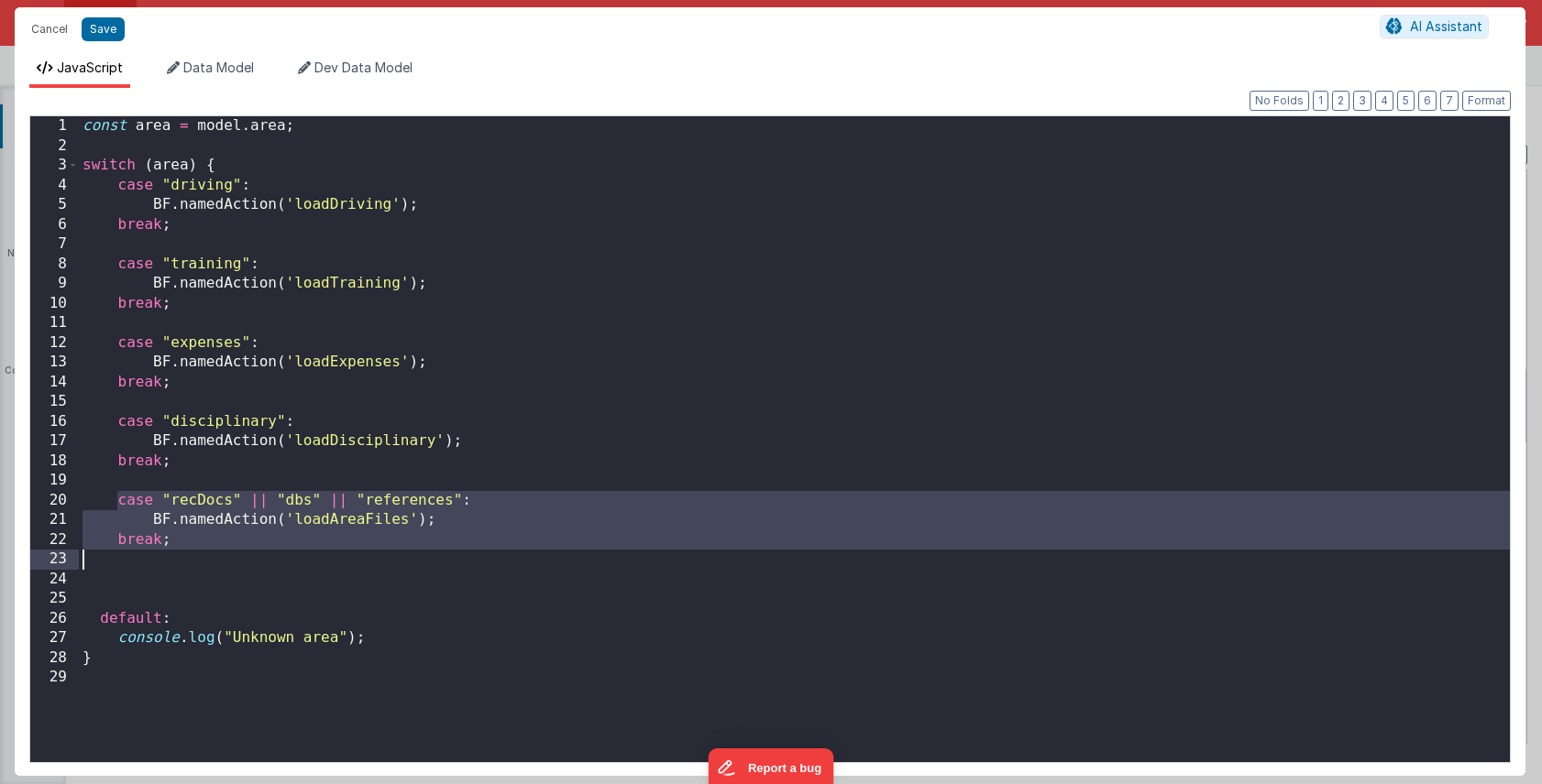
drag, startPoint x: 115, startPoint y: 503, endPoint x: 190, endPoint y: 550, distance: 88.5
click at [190, 550] on div "const area = model . area ; switch ( area ) { case "driving" : BF . namedAction…" at bounding box center [794, 459] width 1430 height 685
click at [555, 461] on div "const area = model . area ; switch ( area ) { case "driving" : BF . namedAction…" at bounding box center [794, 459] width 1430 height 685
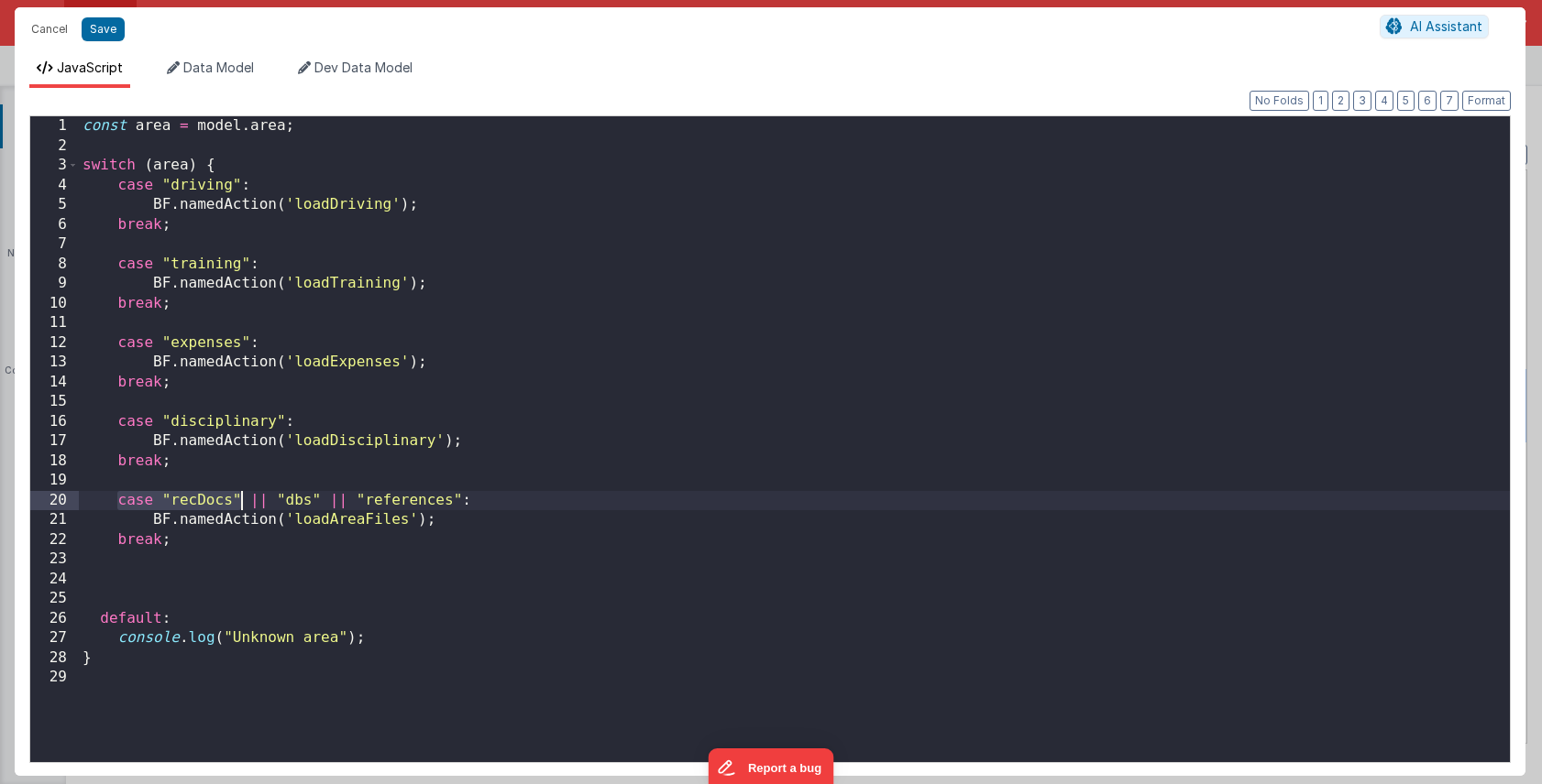
drag, startPoint x: 117, startPoint y: 498, endPoint x: 244, endPoint y: 493, distance: 127.1
click at [244, 493] on div "const area = model . area ; switch ( area ) { case "driving" : BF . namedAction…" at bounding box center [794, 459] width 1430 height 685
click at [135, 503] on div "const area = model . area ; switch ( area ) { case "driving" : BF . namedAction…" at bounding box center [794, 459] width 1430 height 685
drag, startPoint x: 253, startPoint y: 501, endPoint x: 269, endPoint y: 501, distance: 16.0
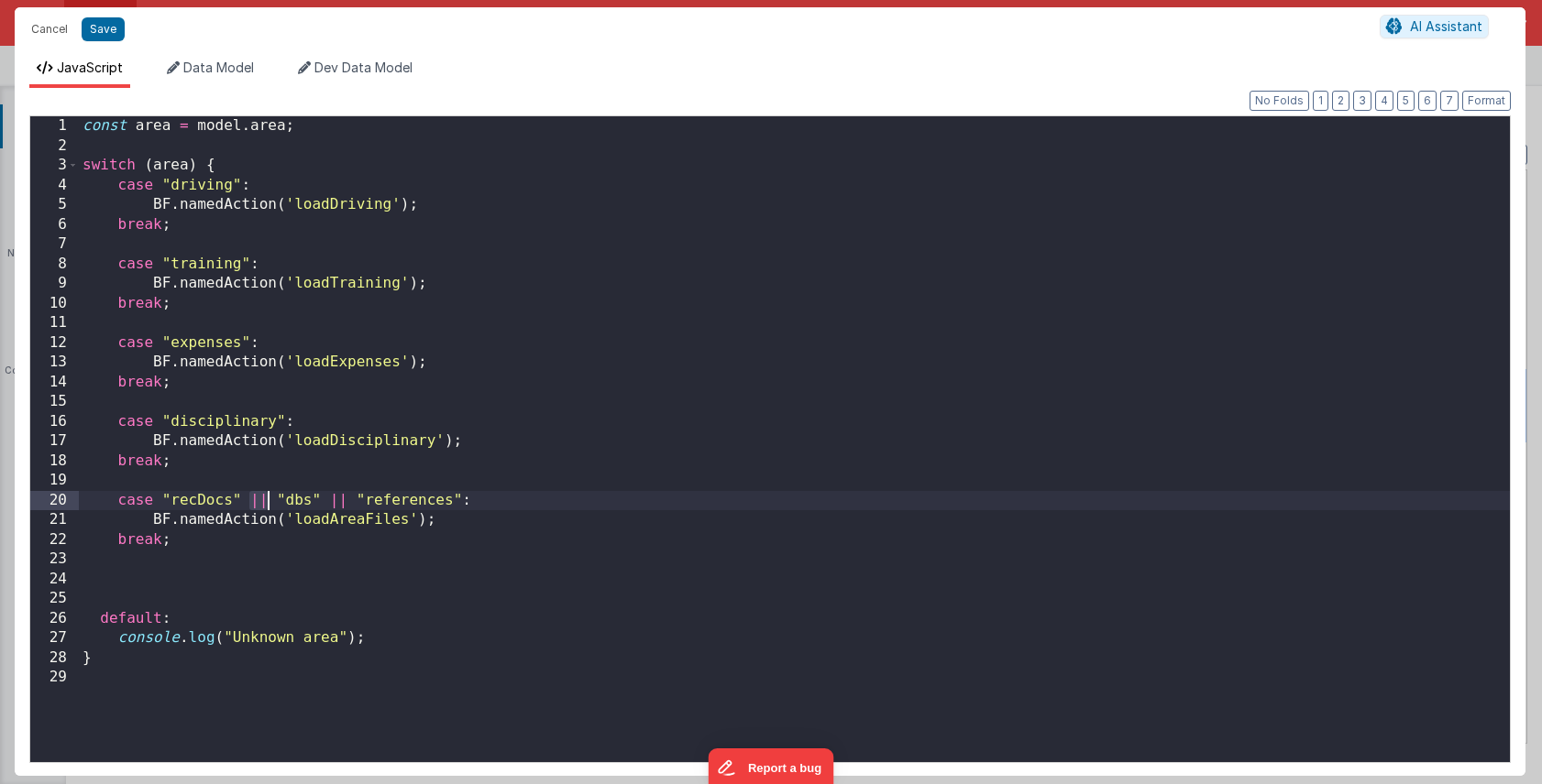
click at [269, 501] on div "const area = model . area ; switch ( area ) { case "driving" : BF . namedAction…" at bounding box center [794, 459] width 1430 height 685
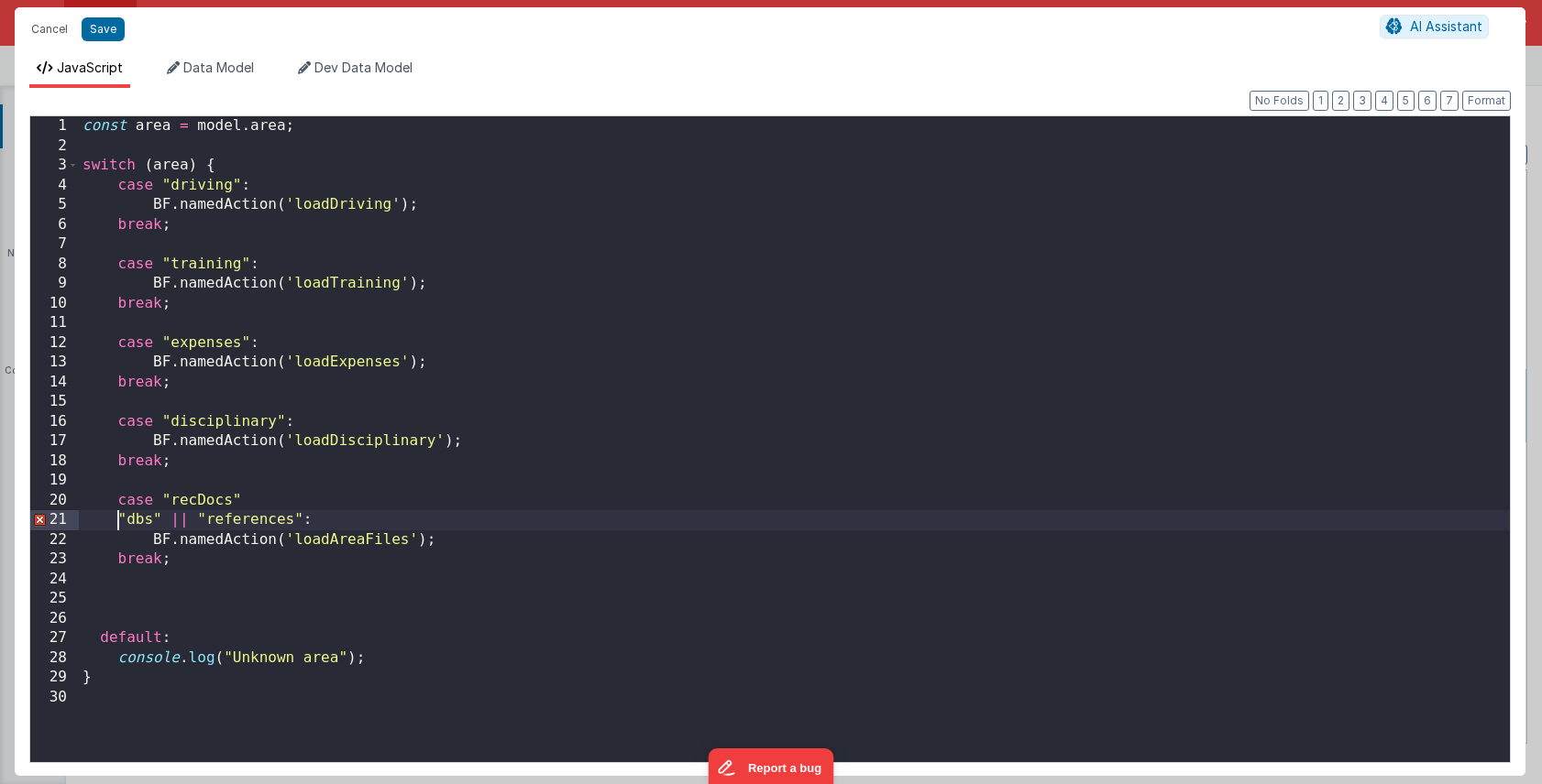
paste textarea
click at [231, 517] on div "const area = model . area ; switch ( area ) { case "driving" : BF . namedAction…" at bounding box center [794, 459] width 1430 height 685
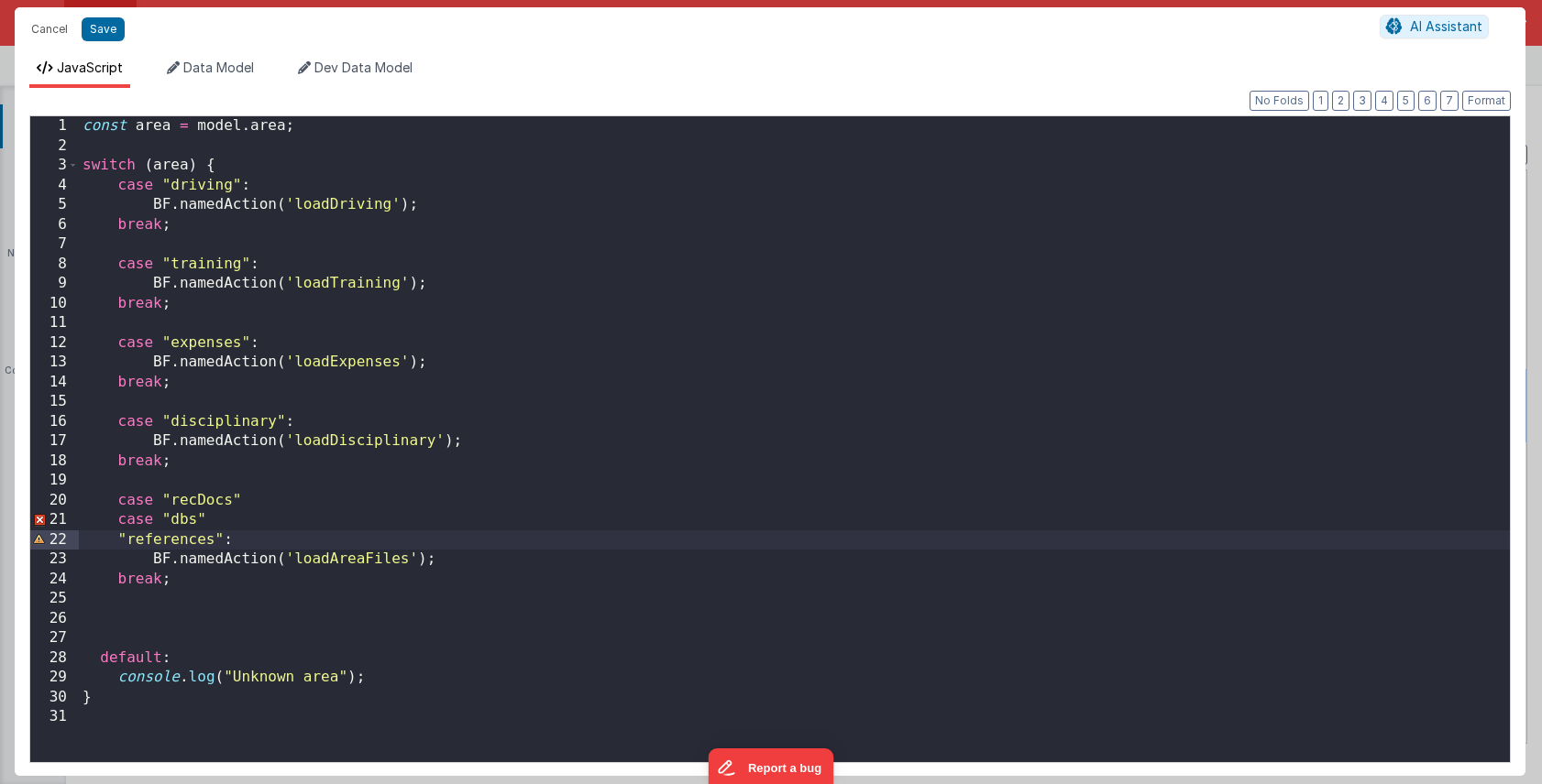
paste textarea
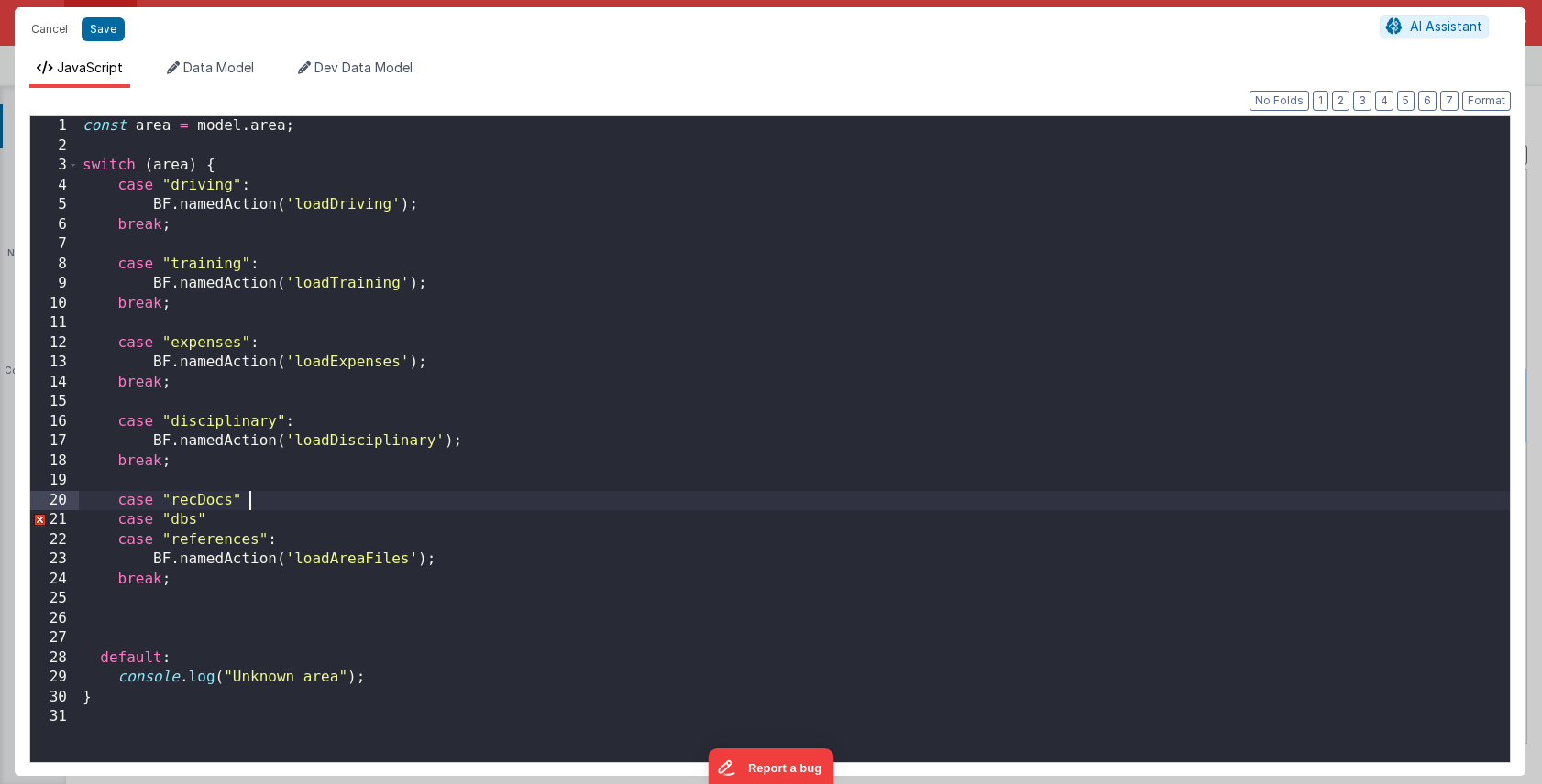
click at [257, 501] on div "const area = model . area ; switch ( area ) { case "driving" : BF . namedAction…" at bounding box center [794, 459] width 1430 height 685
click at [244, 523] on div "const area = model . area ; switch ( area ) { case "driving" : BF . namedAction…" at bounding box center [794, 459] width 1430 height 685
click at [105, 32] on button "Save" at bounding box center [102, 29] width 43 height 24
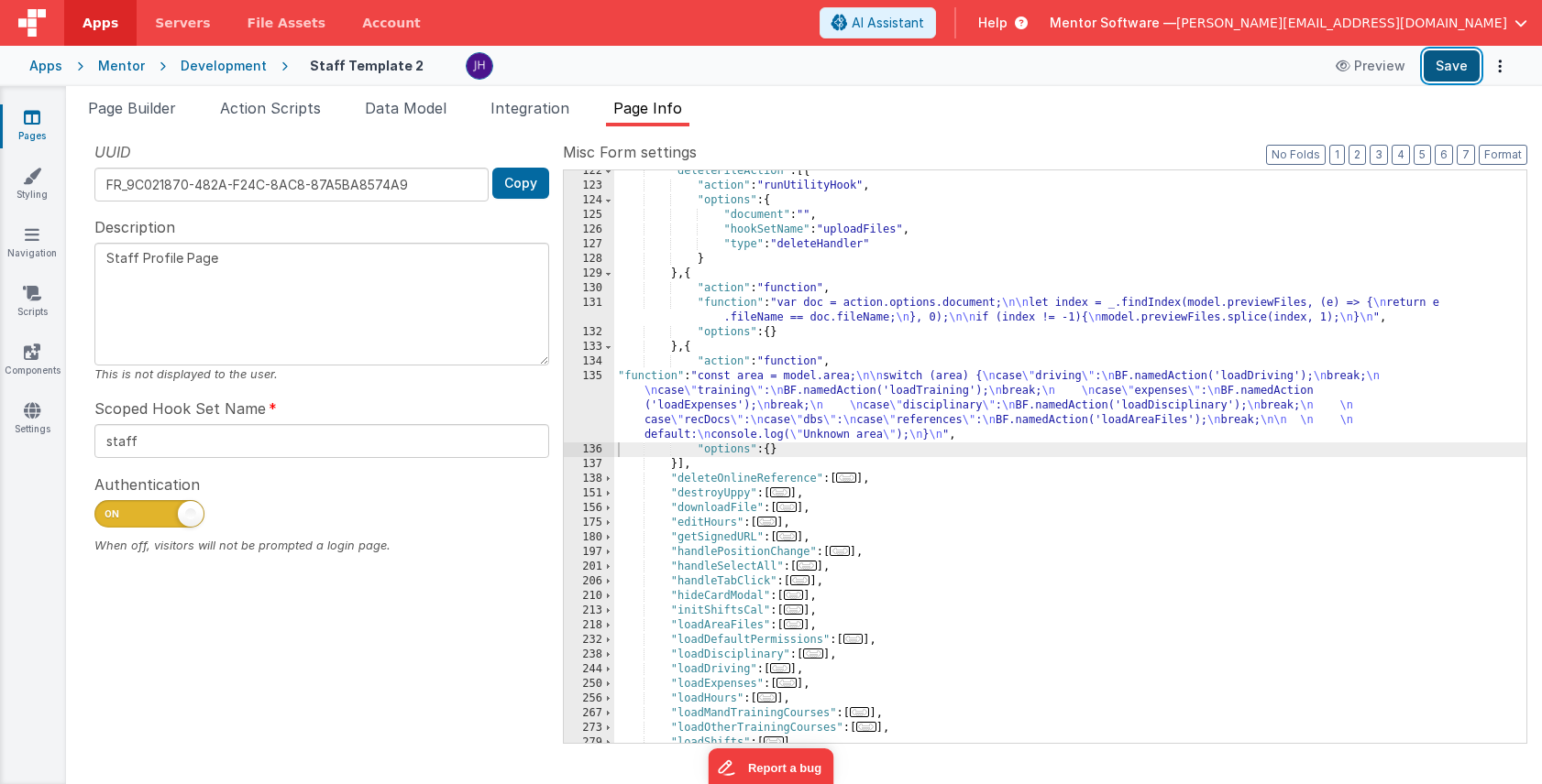
click at [1446, 58] on button "Save" at bounding box center [1451, 66] width 56 height 31
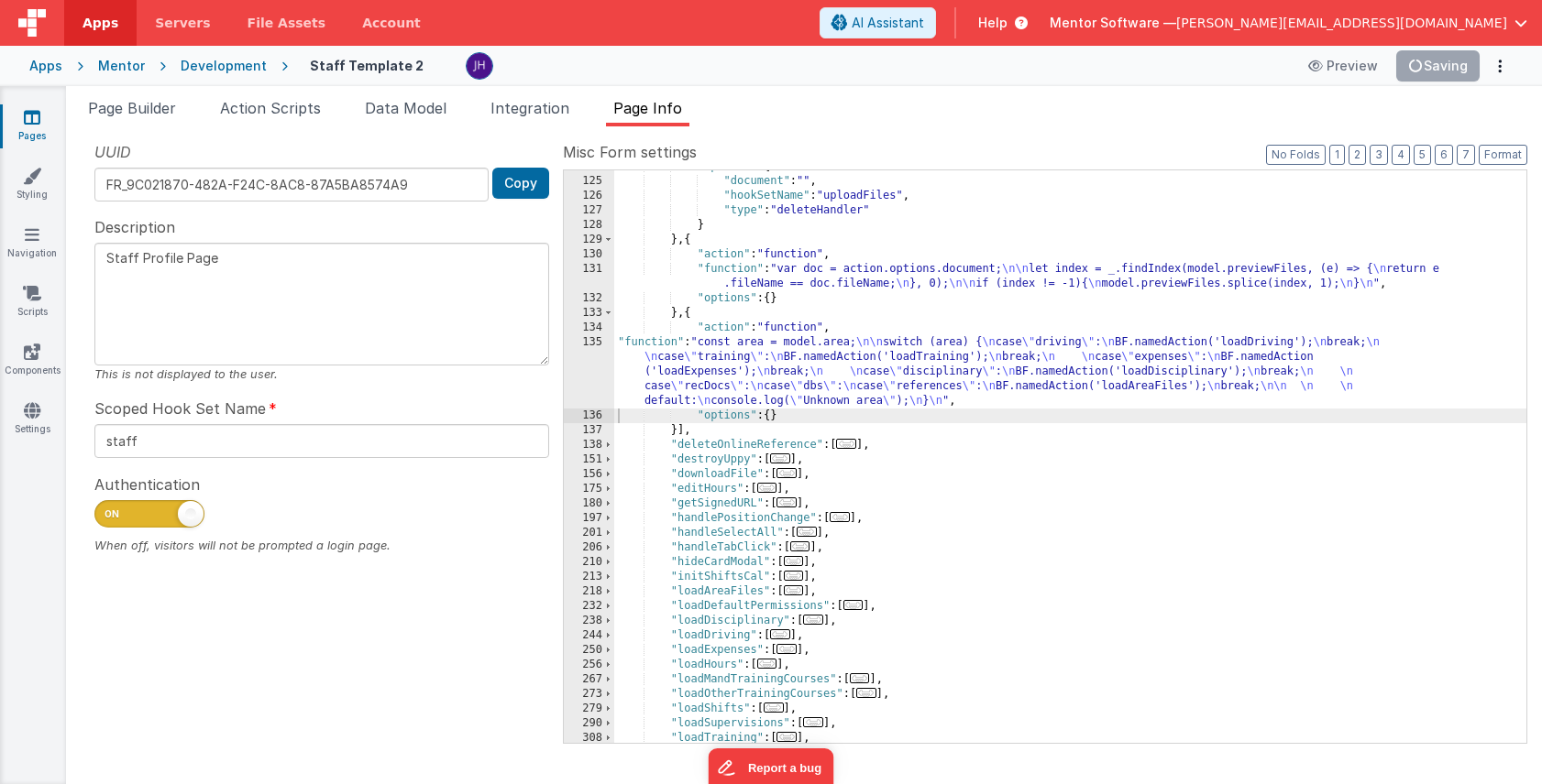
scroll to position [378, 0]
click at [789, 648] on span "..." at bounding box center [786, 649] width 20 height 10
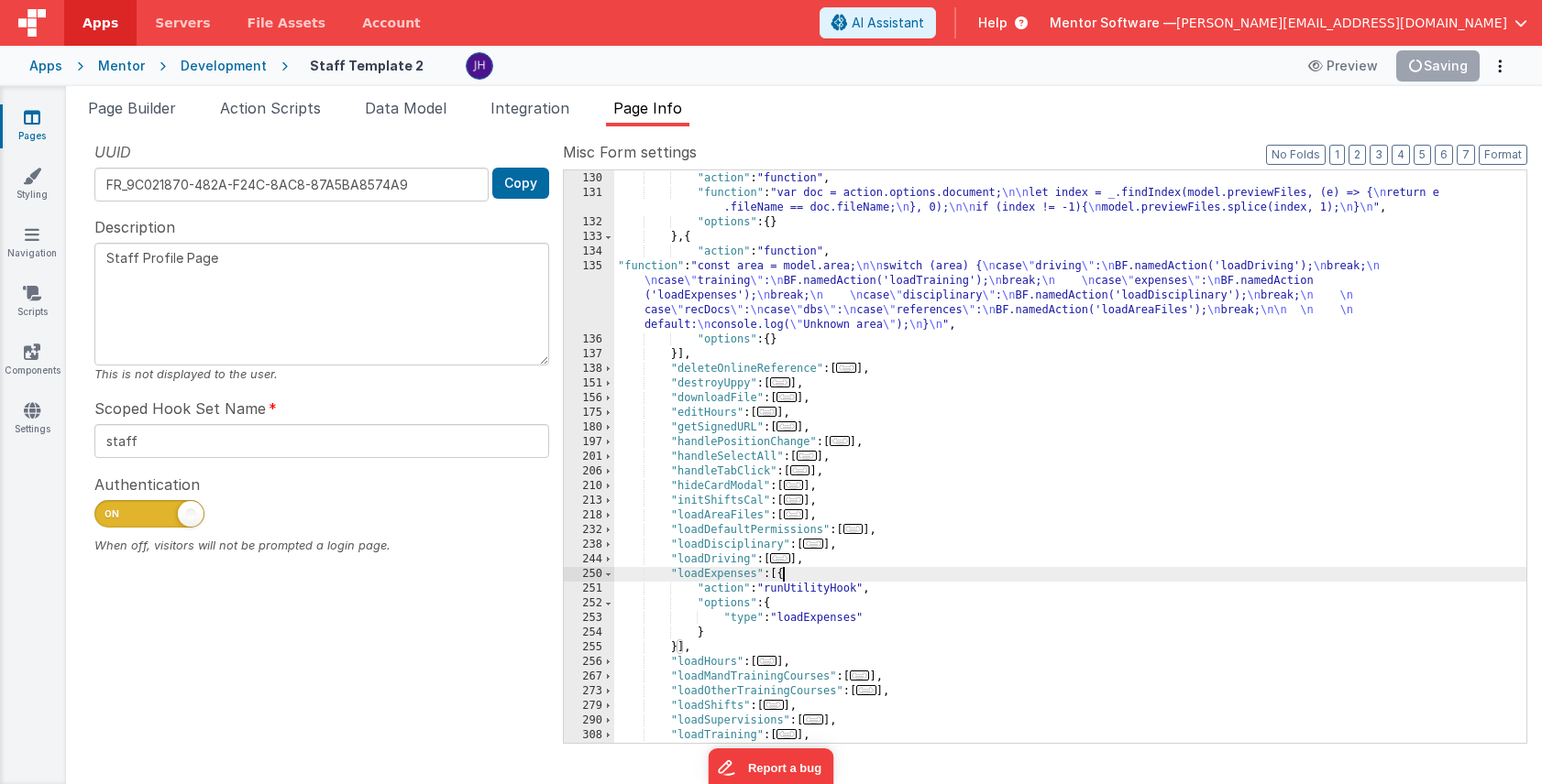
scroll to position [168, 0]
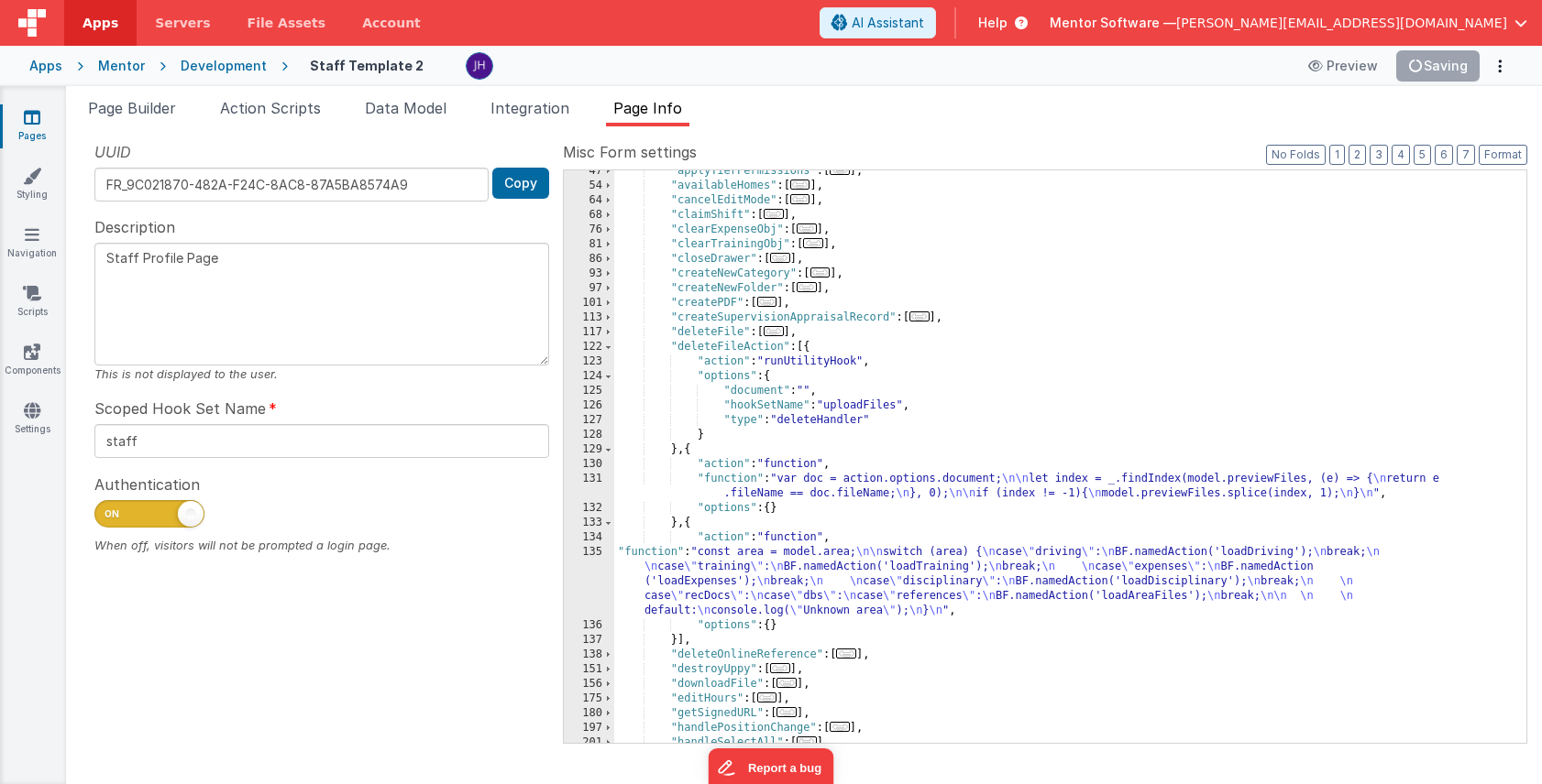
click at [761, 567] on div ""applyTierPermissions" : [ ... ] , "availableHomes" : [ ... ] , "cancelEditMode…" at bounding box center [1071, 464] width 912 height 602
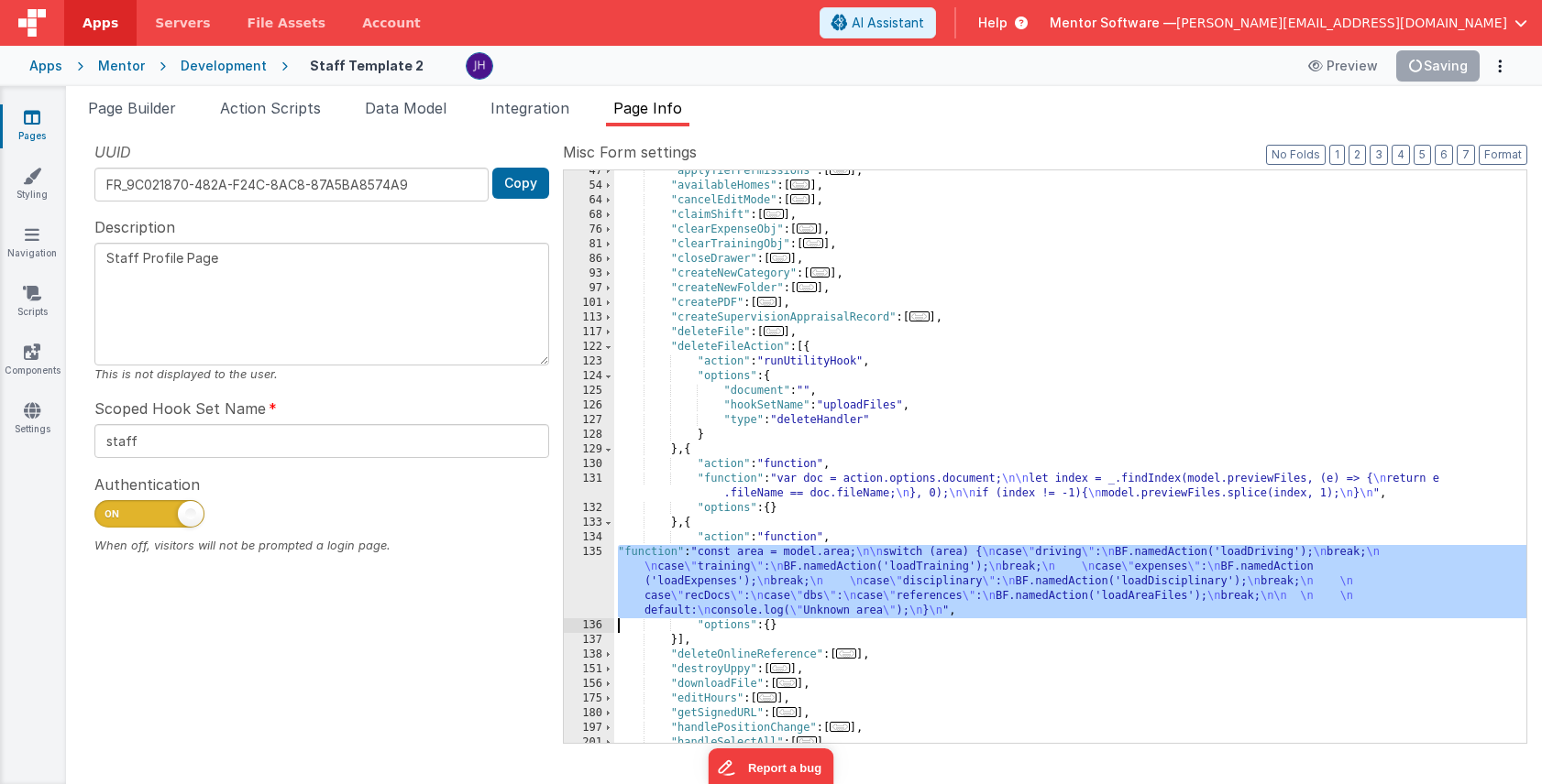
click at [595, 569] on div "135" at bounding box center [589, 582] width 51 height 73
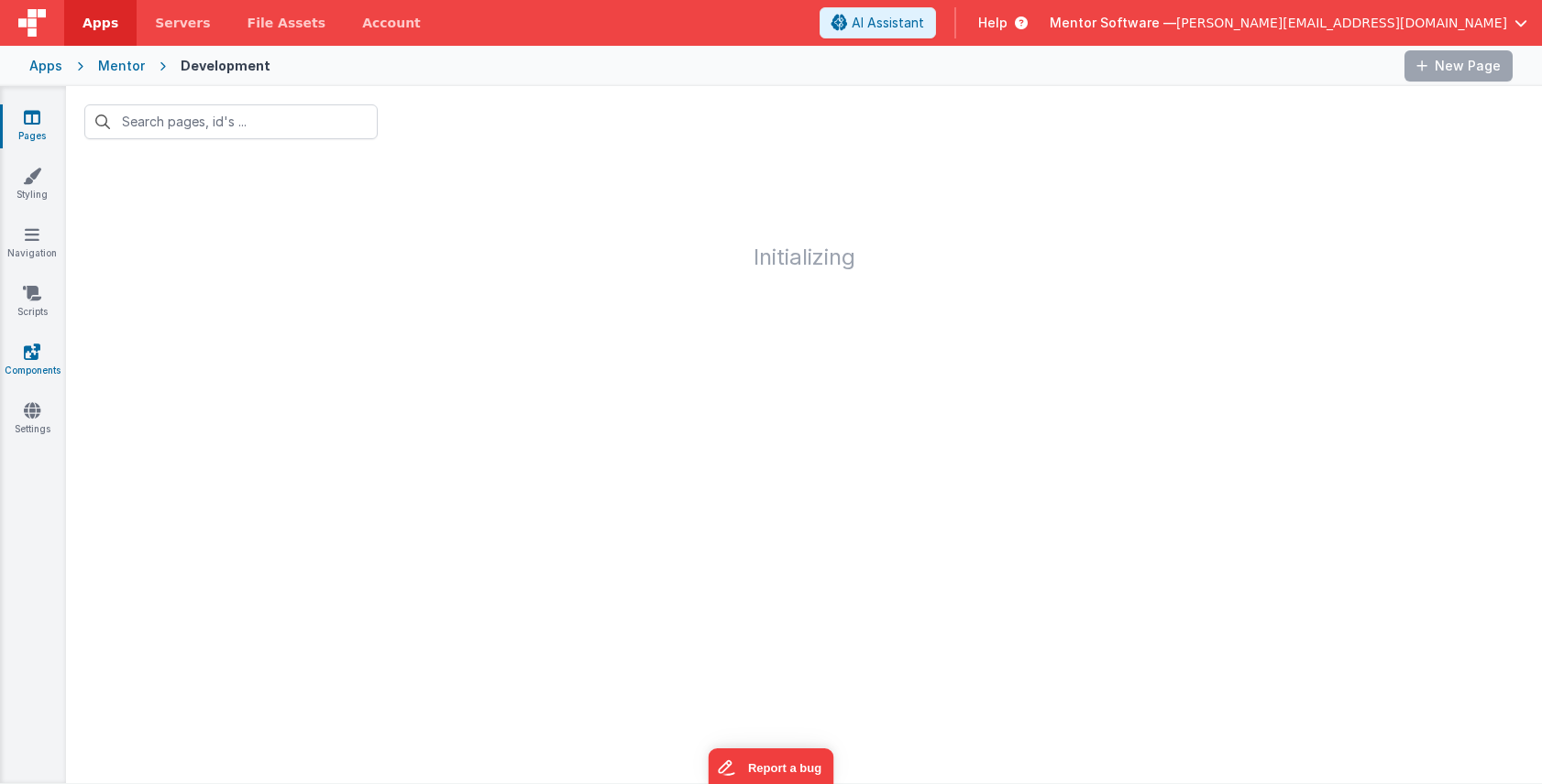
click at [38, 350] on icon at bounding box center [31, 351] width 16 height 18
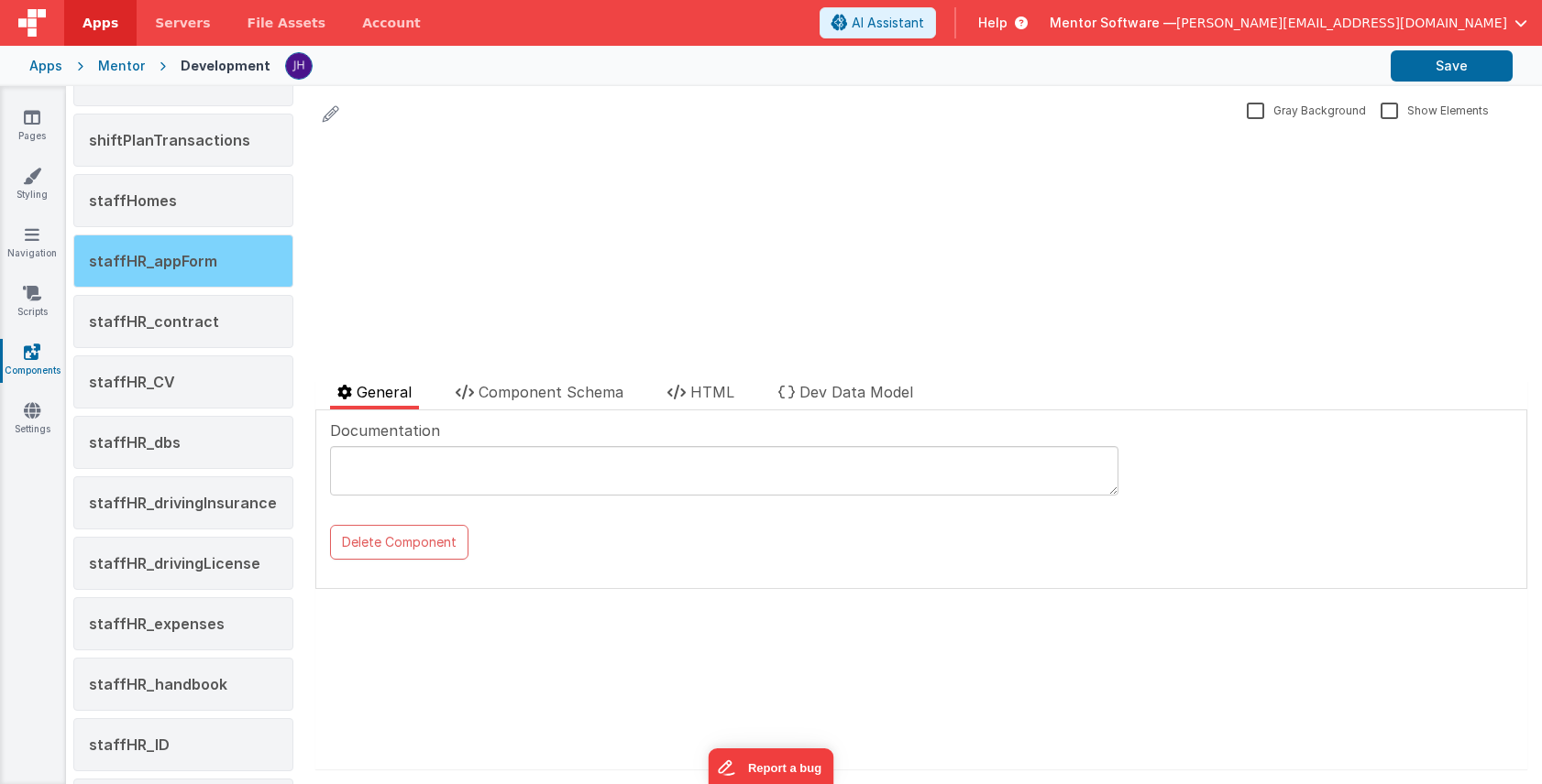
scroll to position [2112, 0]
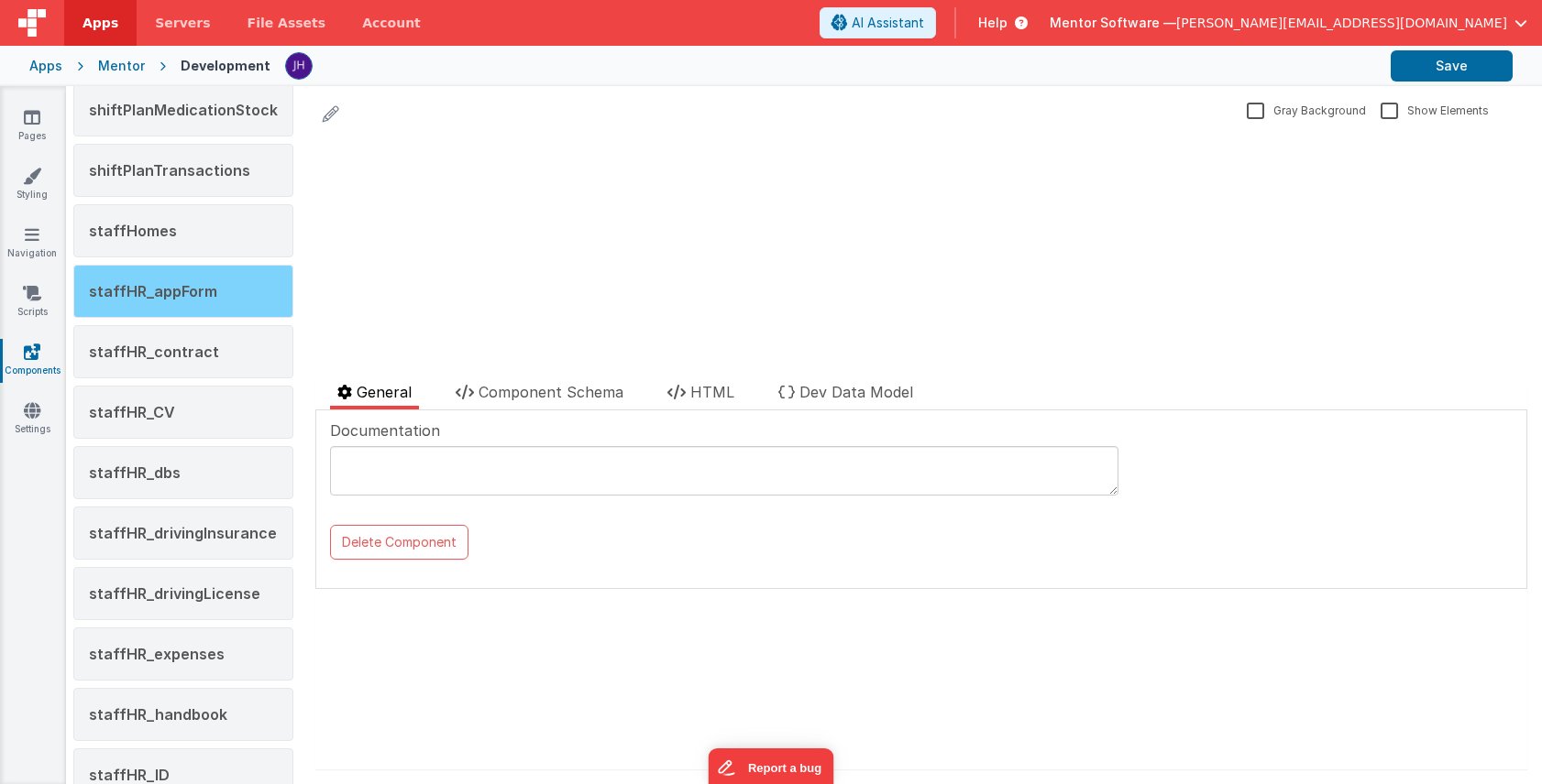
click at [194, 296] on span "staffHR_appForm" at bounding box center [153, 291] width 128 height 18
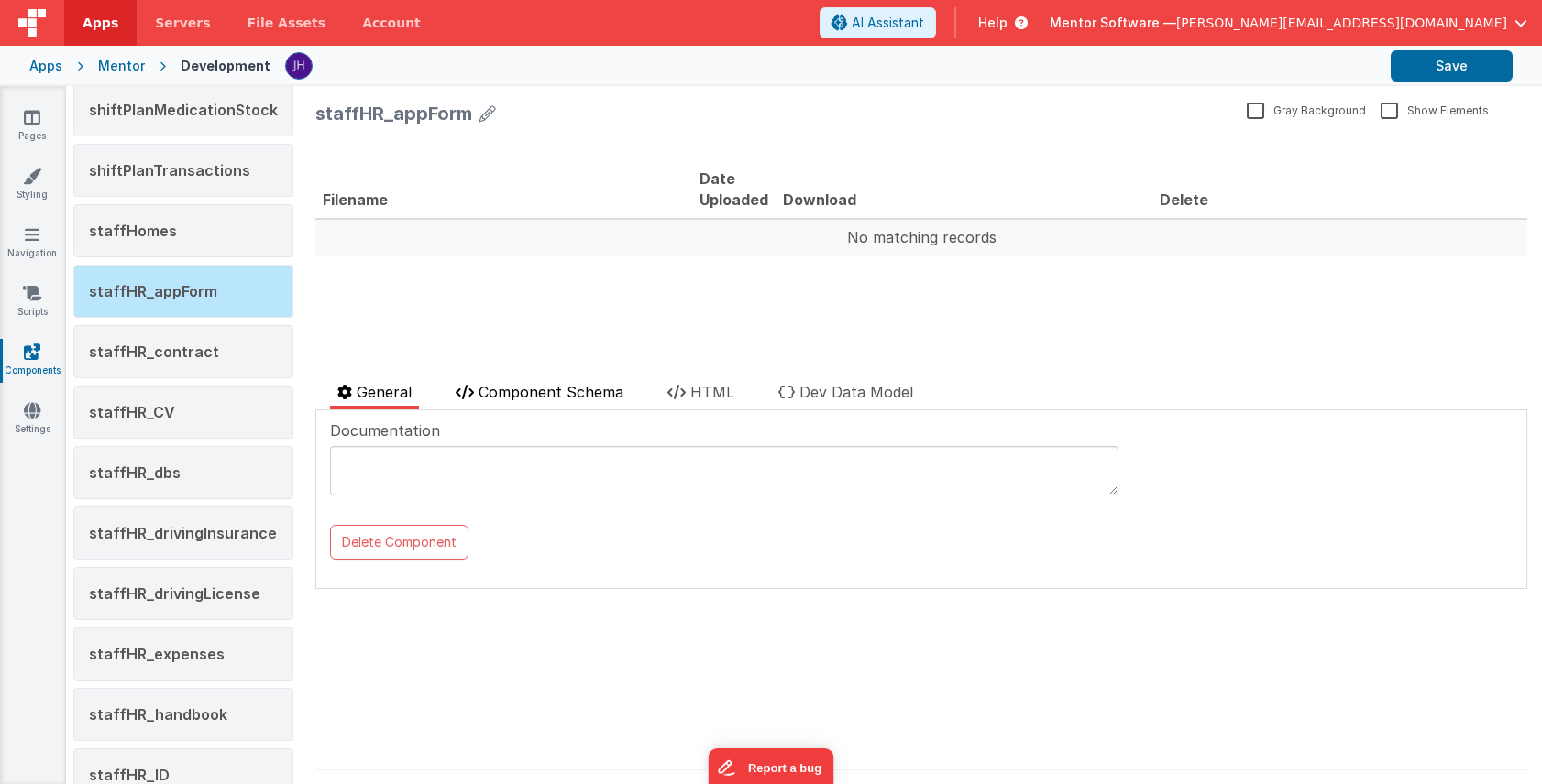
click at [550, 395] on span "Component Schema" at bounding box center [551, 392] width 145 height 18
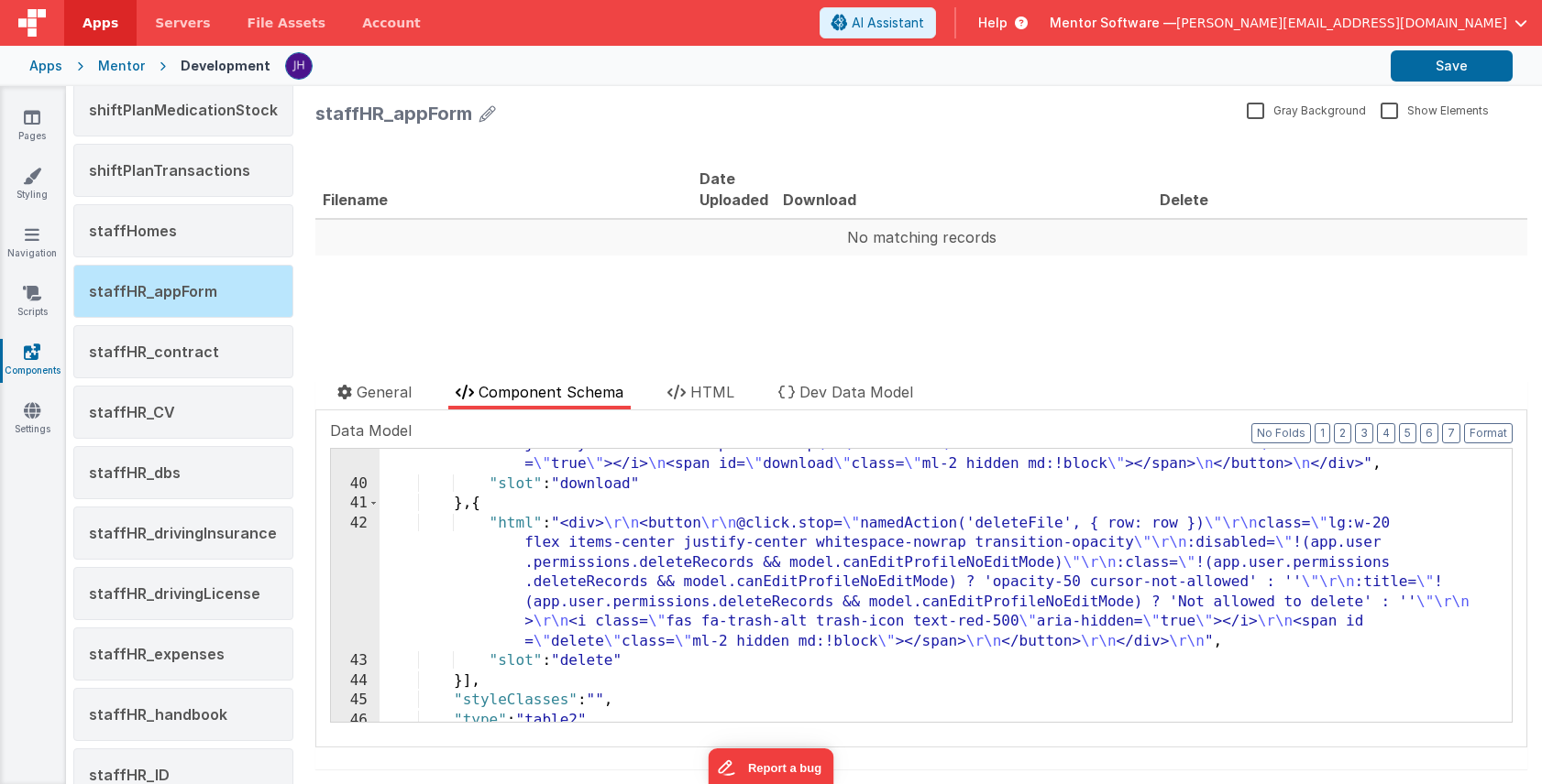
scroll to position [822, 0]
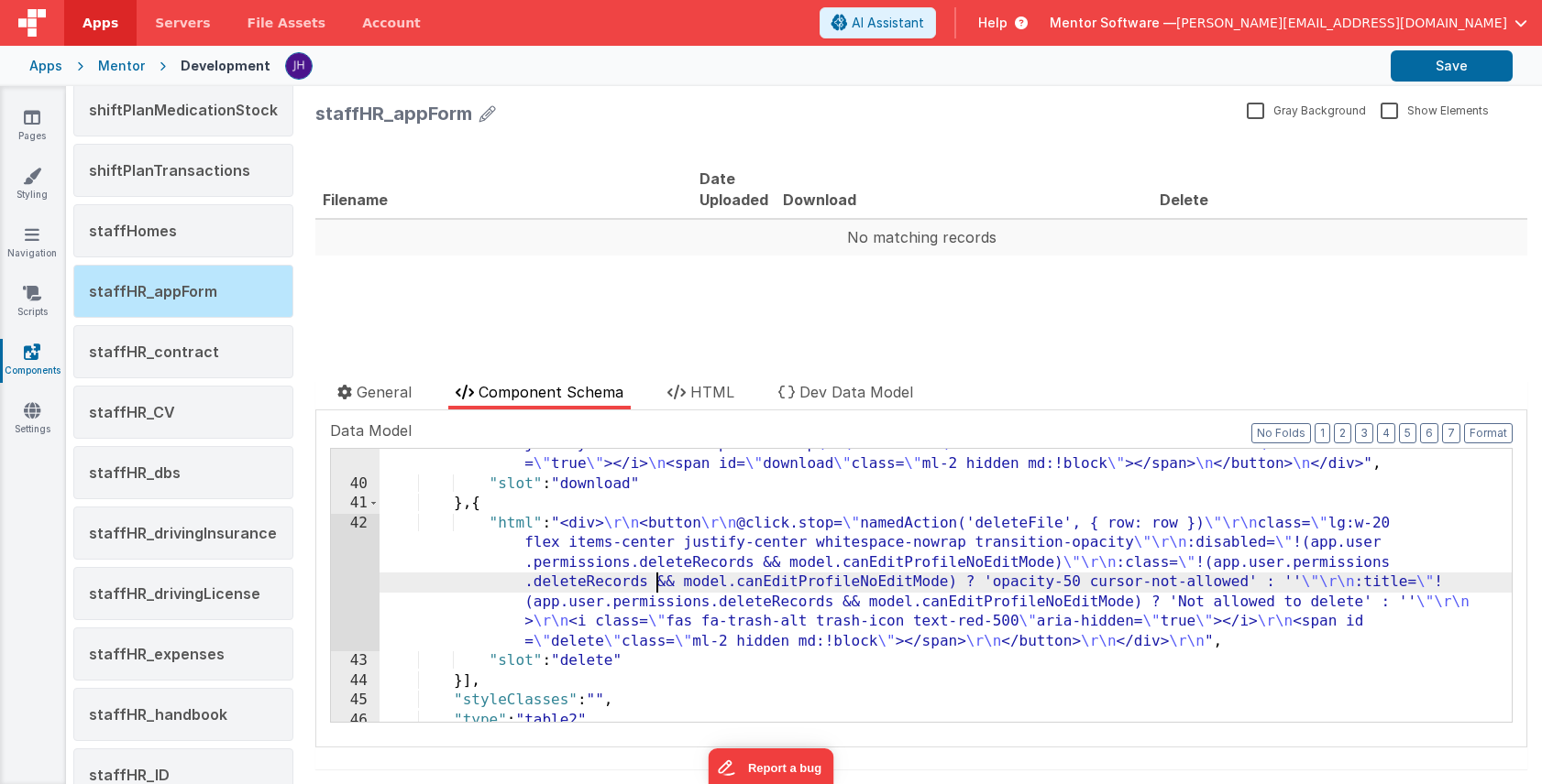
click at [659, 579] on div ""html" : "<div> \n <button @click.stop= \" namedAction('downloadFile',{row:row}…" at bounding box center [946, 590] width 1132 height 352
click at [346, 574] on div "42" at bounding box center [355, 583] width 49 height 138
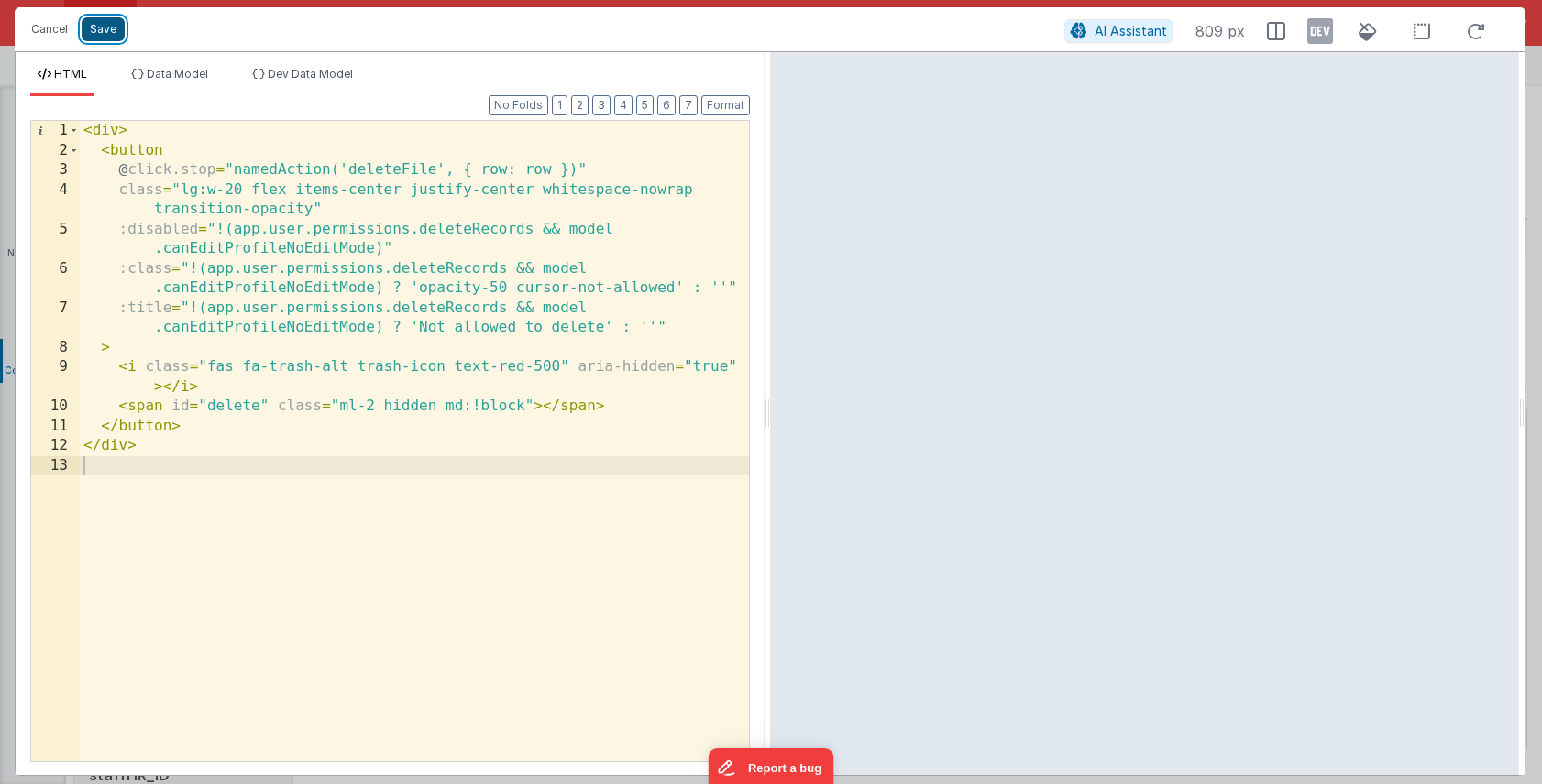
click at [116, 34] on button "Save" at bounding box center [102, 29] width 43 height 24
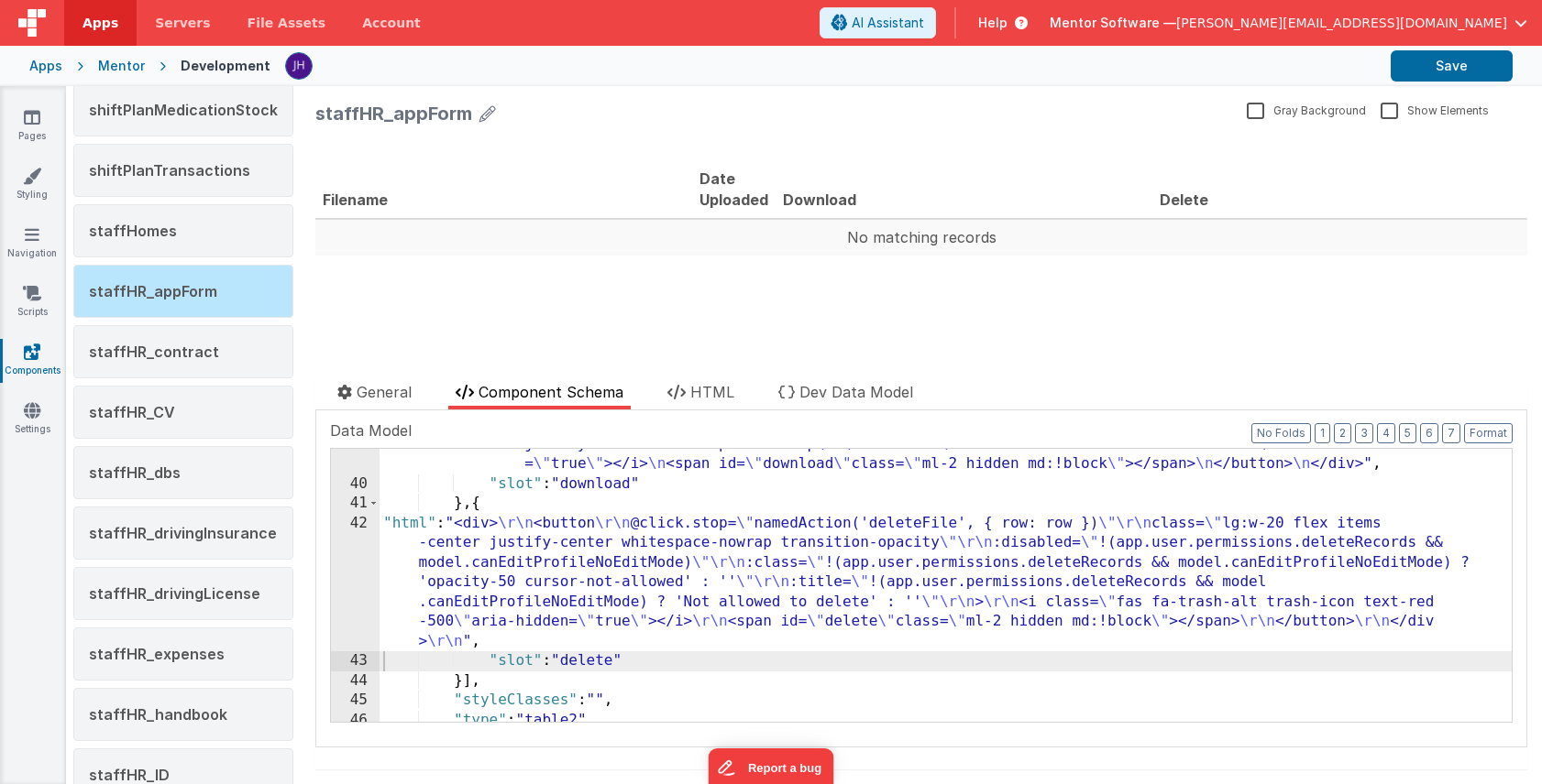
click at [963, 614] on div ""html" : "<div> \n <button @click.stop= \" namedAction('downloadFile',{row:row}…" at bounding box center [946, 590] width 1132 height 352
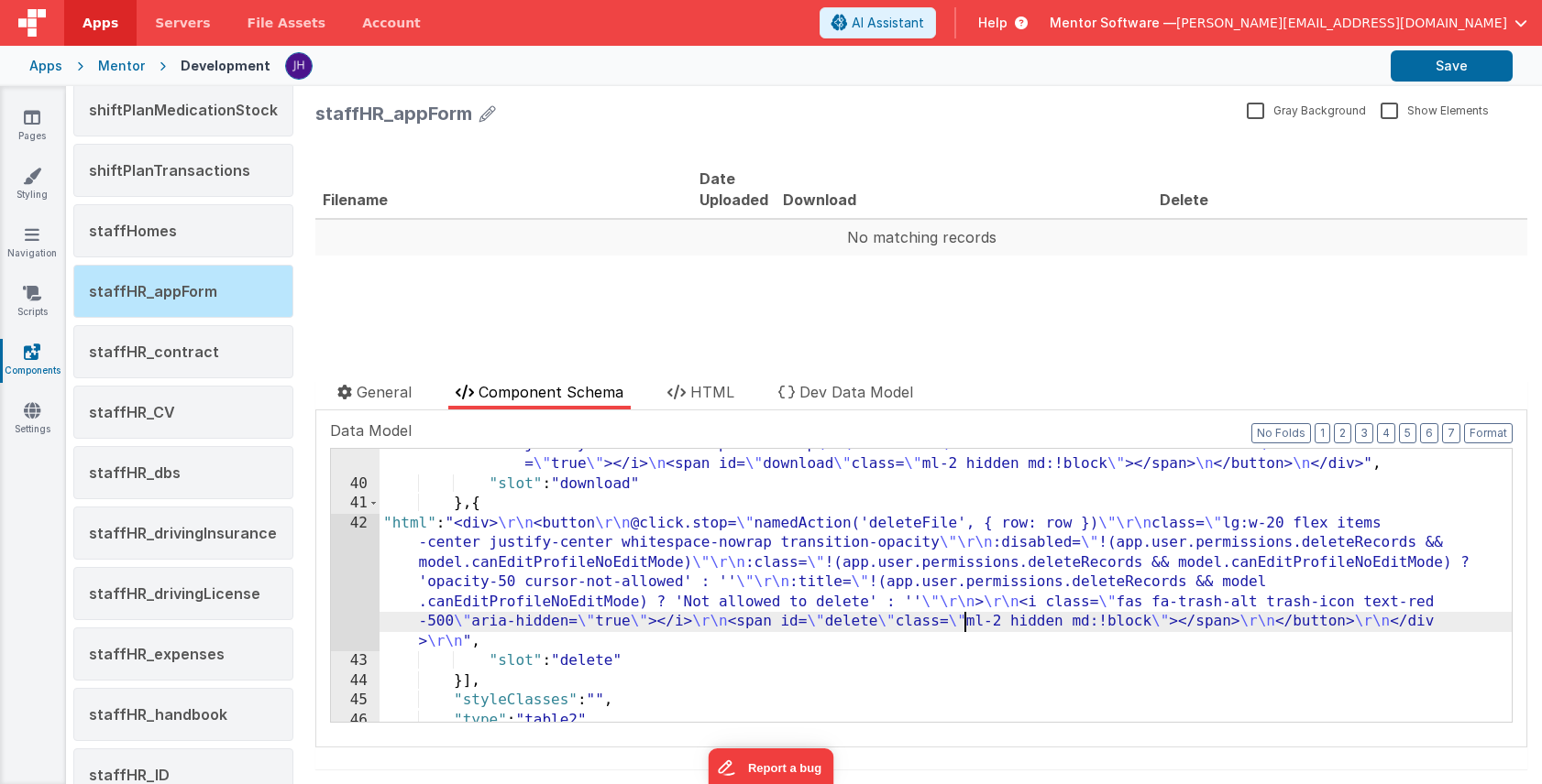
click at [854, 605] on div ""html" : "<div> \n <button @click.stop= \" namedAction('downloadFile',{row:row}…" at bounding box center [946, 590] width 1132 height 352
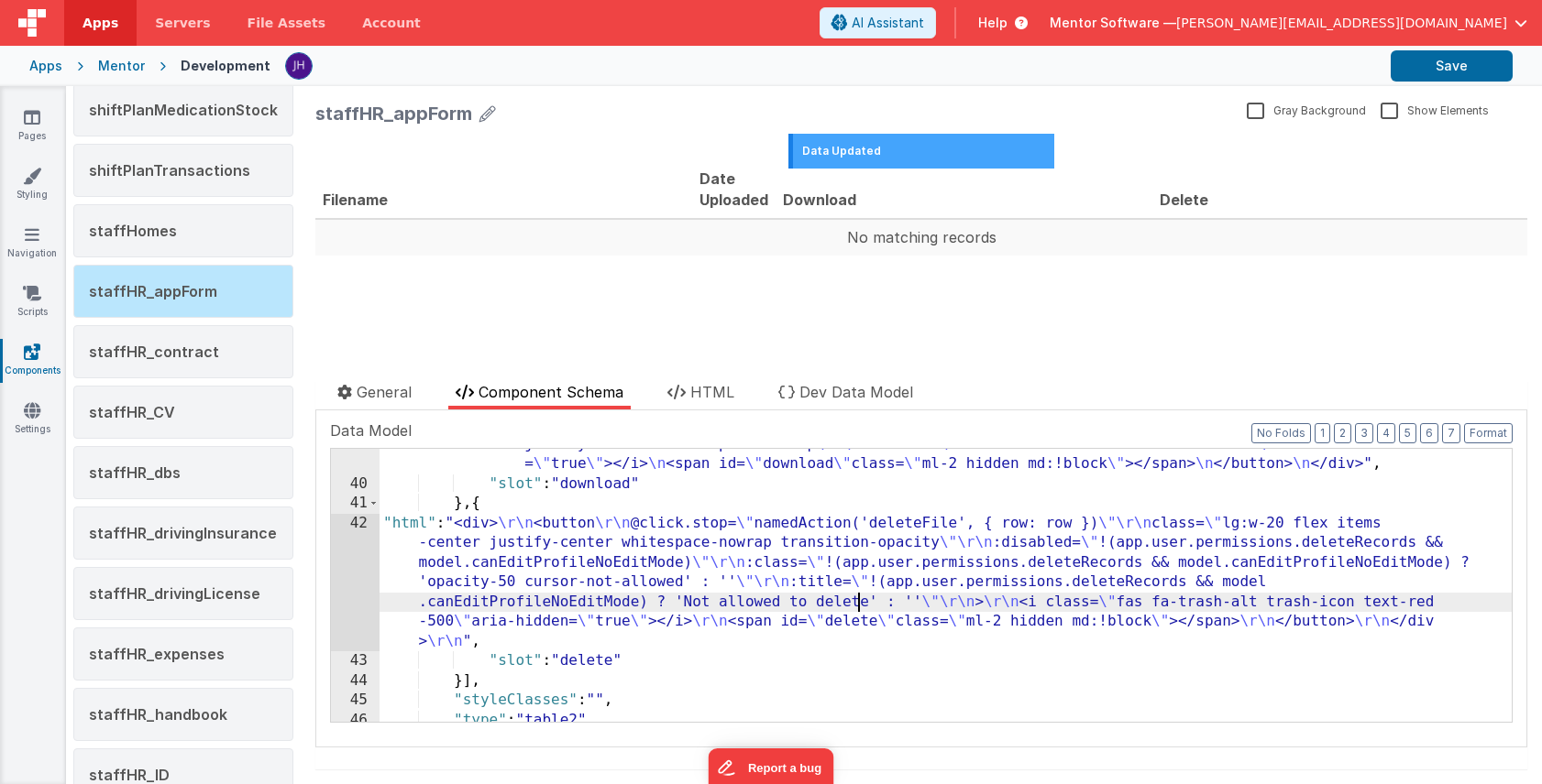
click at [653, 561] on div ""html" : "<div> \n <button @click.stop= \" namedAction('downloadFile',{row:row}…" at bounding box center [946, 590] width 1132 height 352
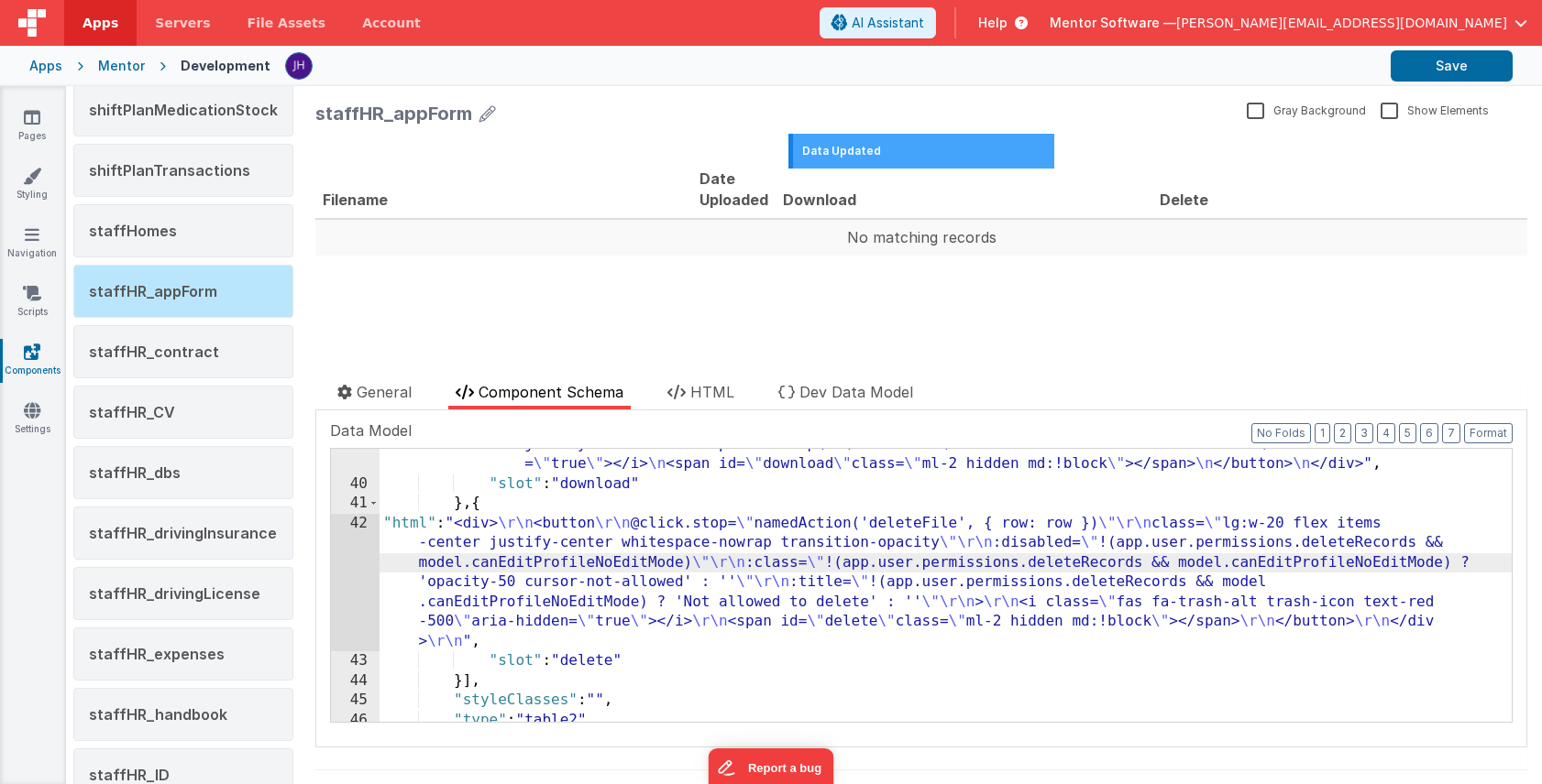
click at [359, 561] on div "42" at bounding box center [355, 583] width 49 height 138
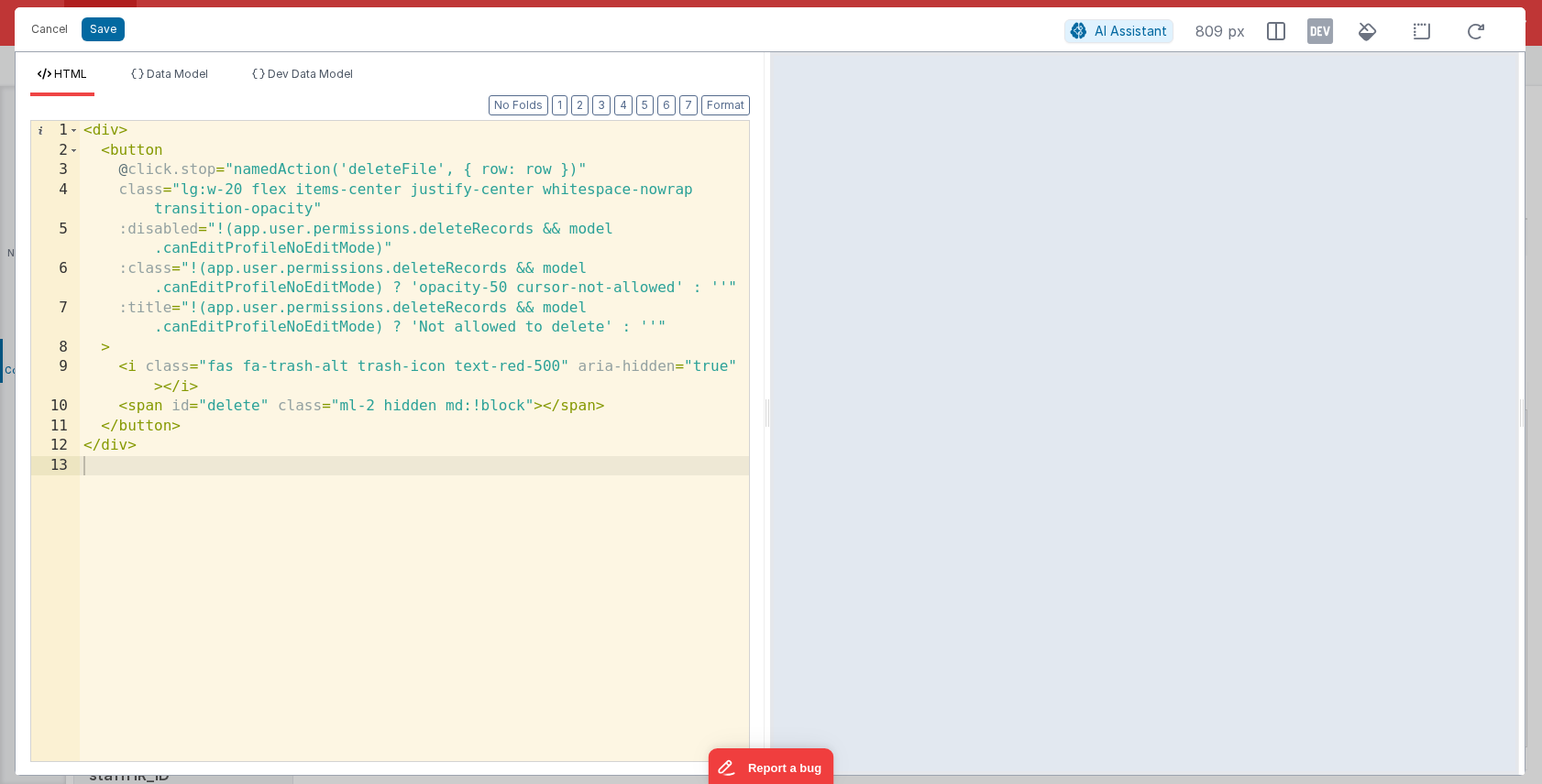
click at [375, 449] on div "< div > < button @ click.stop = "namedAction('deleteFile', { row: row })" class…" at bounding box center [414, 461] width 669 height 680
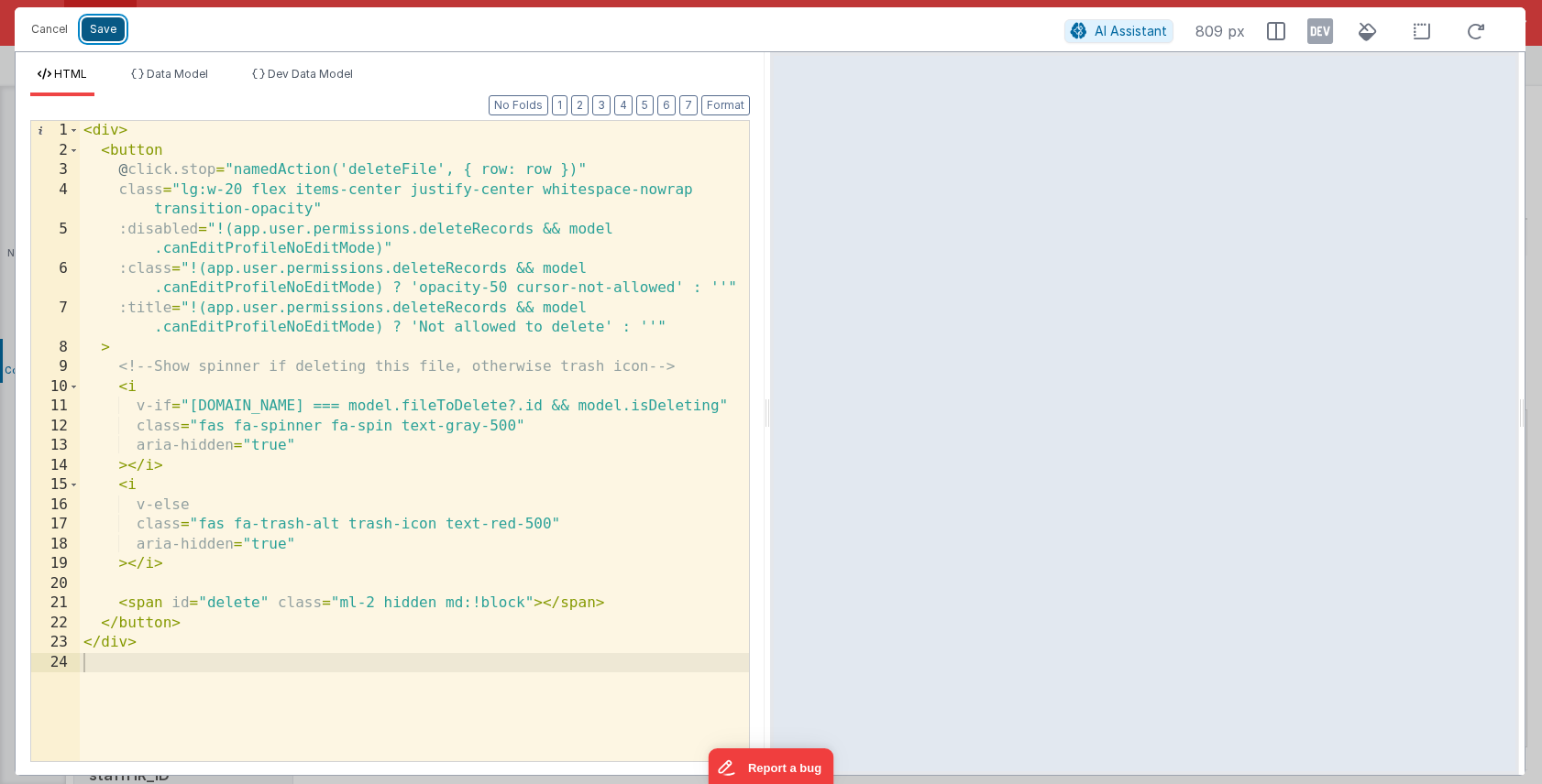
click at [110, 30] on button "Save" at bounding box center [102, 29] width 43 height 24
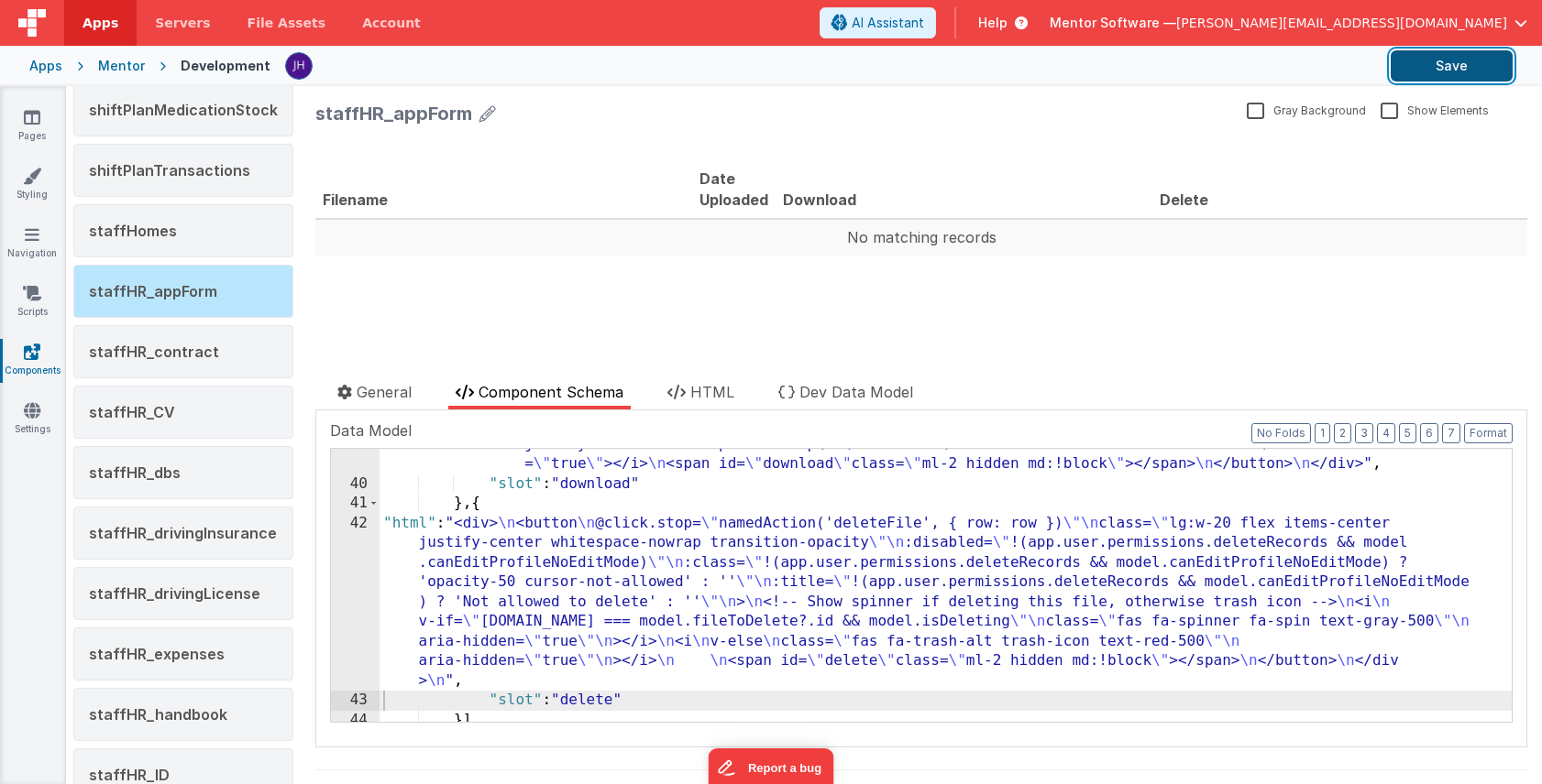
click at [1436, 69] on button "Save" at bounding box center [1451, 66] width 122 height 31
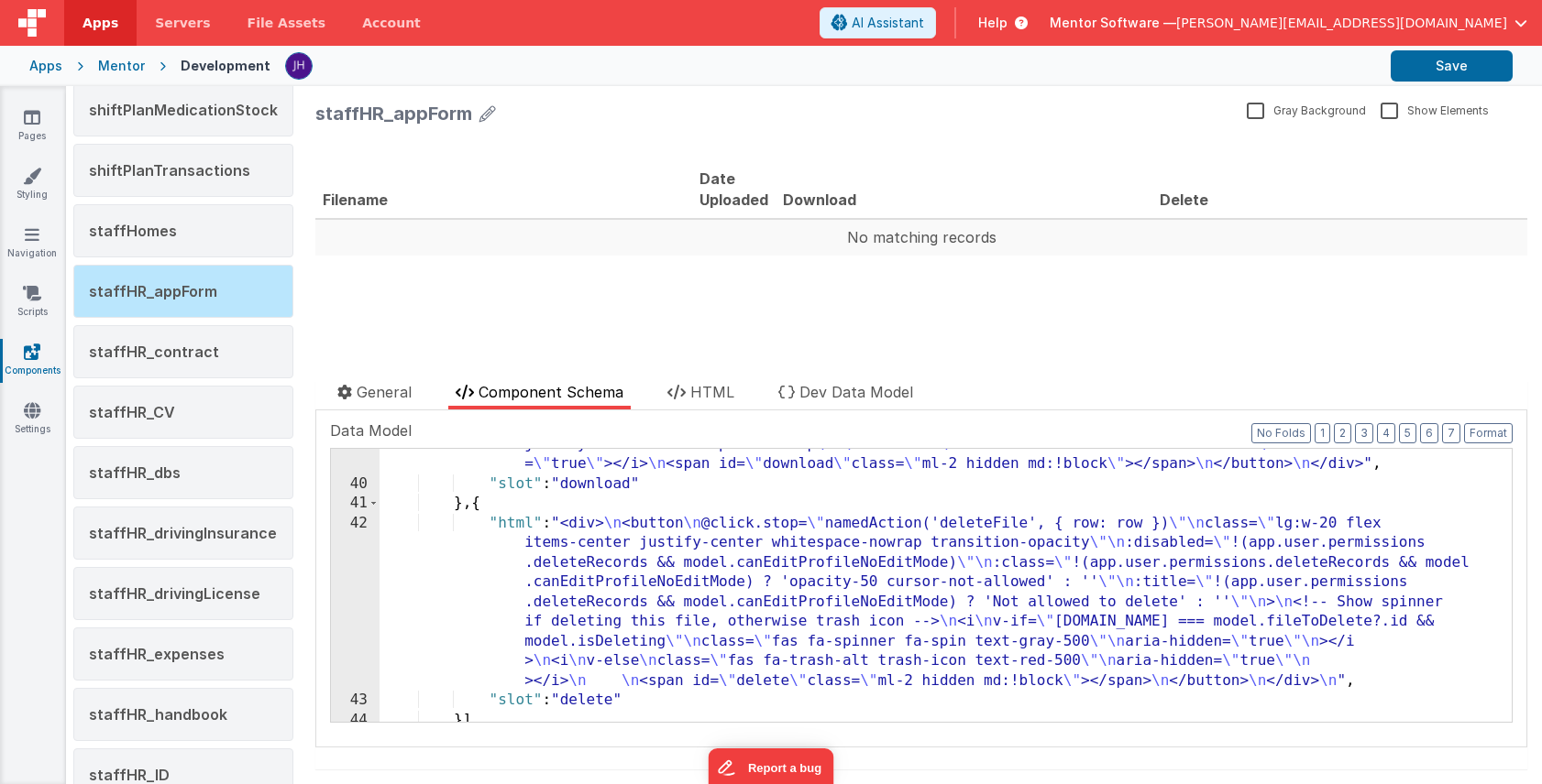
click at [714, 570] on div ""html" : "<div> \n <button @click.stop= \" namedAction('downloadFile',{row:row}…" at bounding box center [946, 590] width 1132 height 352
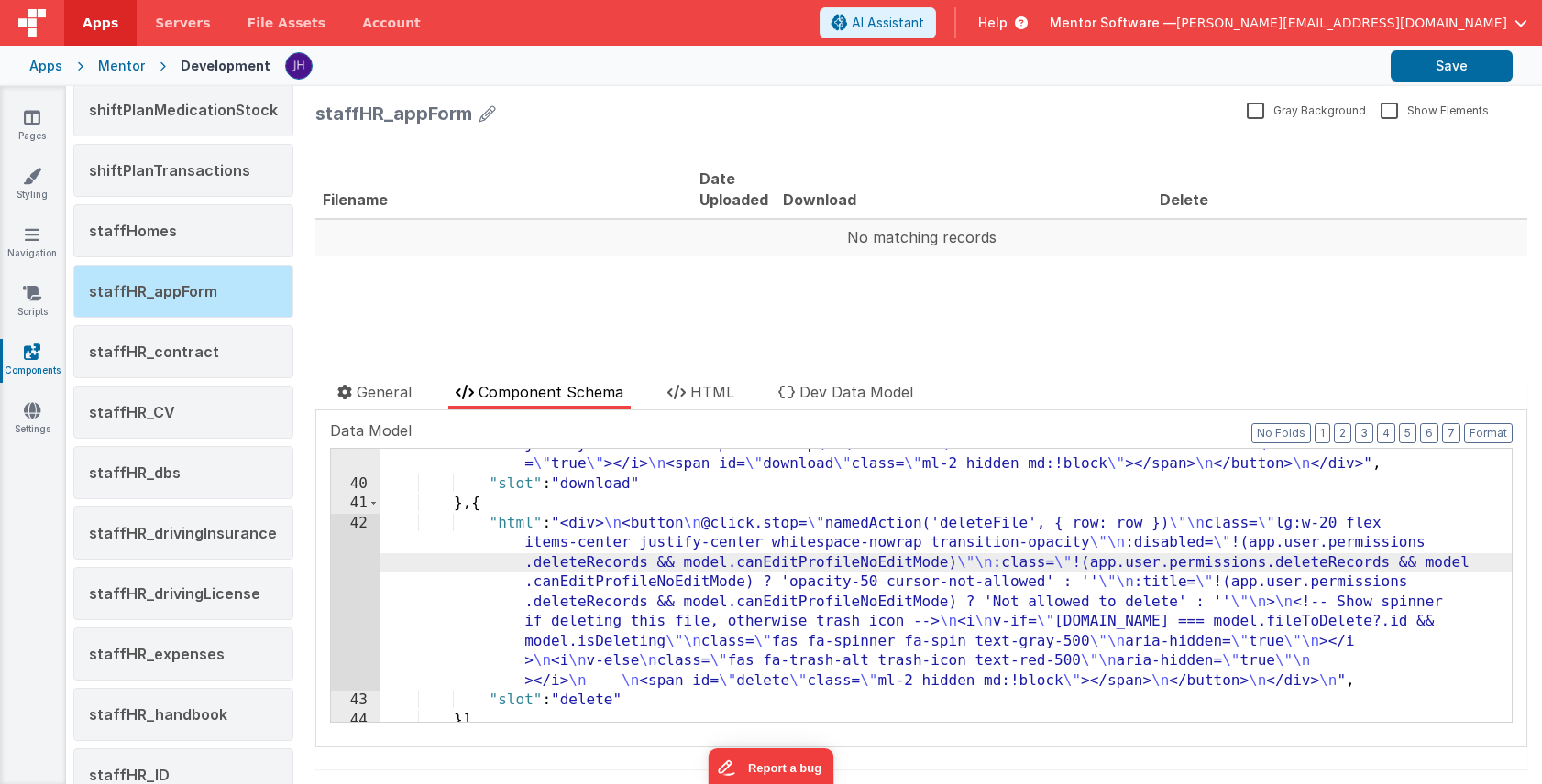
click at [361, 559] on div "42" at bounding box center [355, 603] width 49 height 177
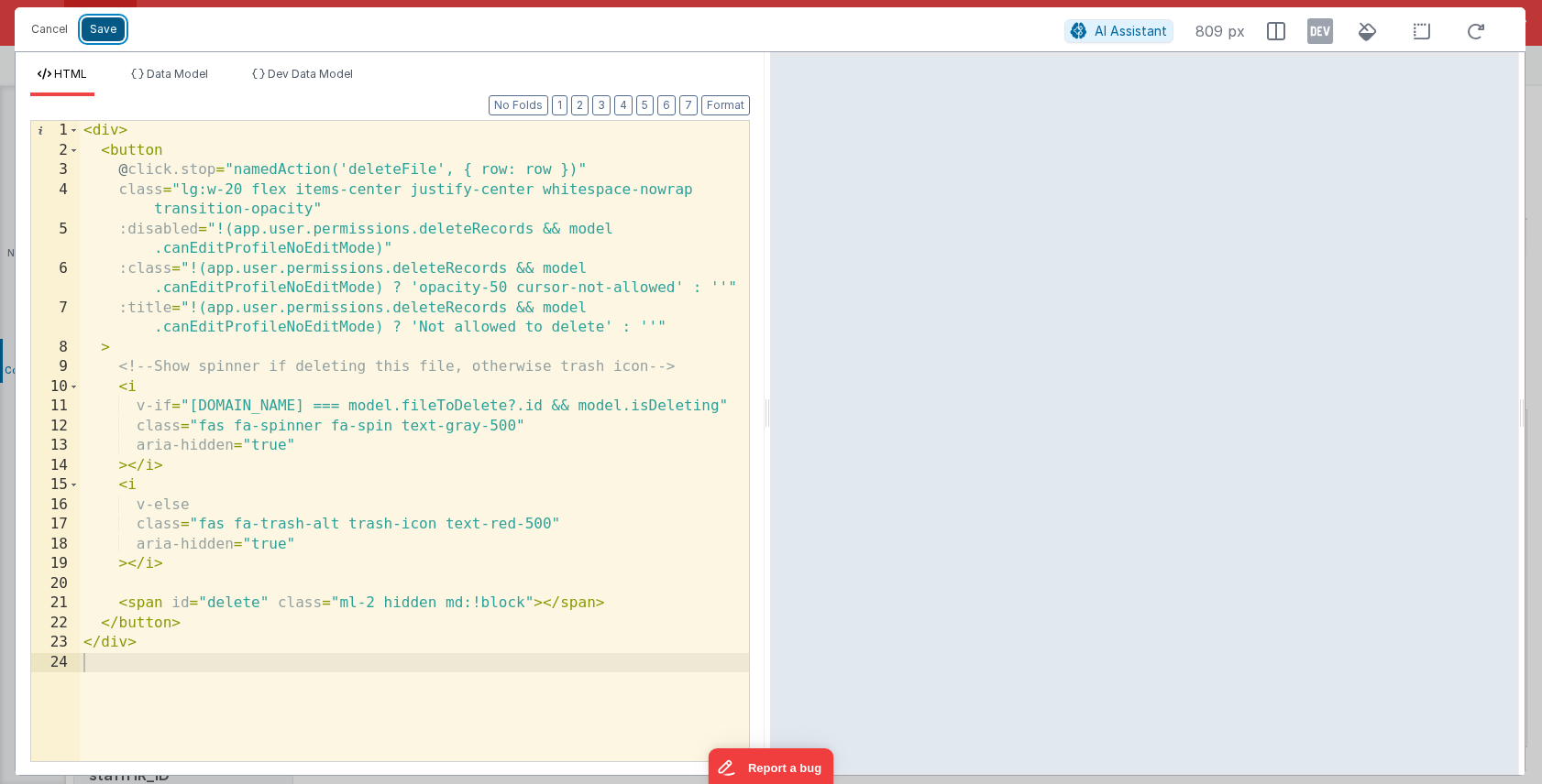
click at [99, 35] on button "Save" at bounding box center [102, 29] width 43 height 24
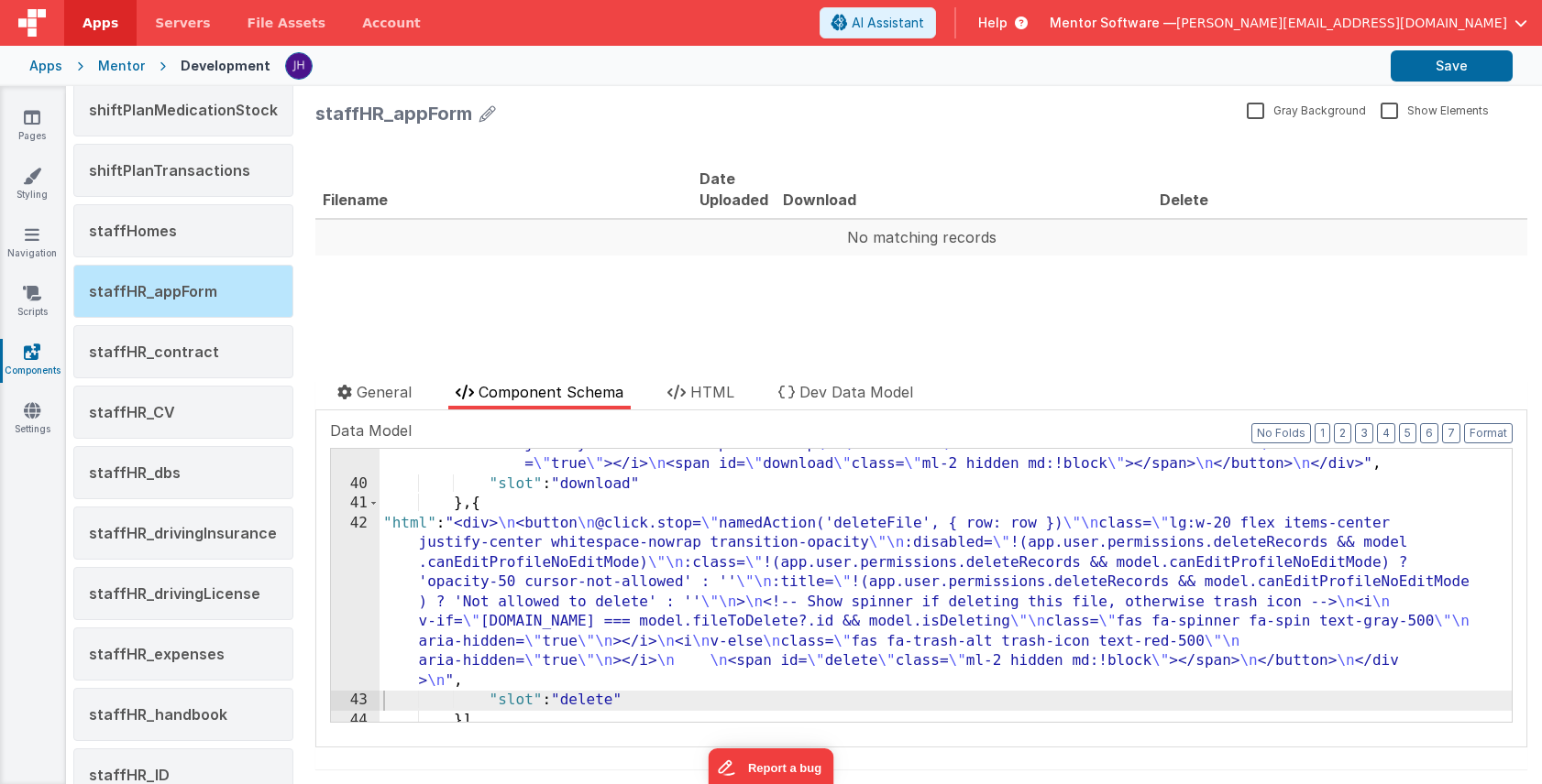
click at [601, 135] on div "Filename Date Uploaded Download Delete No matching records << < > >> 0 records" at bounding box center [921, 213] width 1212 height 159
click at [849, 597] on div ""html" : "<div> \n <button @click.stop= \" namedAction('downloadFile',{row:row}…" at bounding box center [946, 590] width 1132 height 352
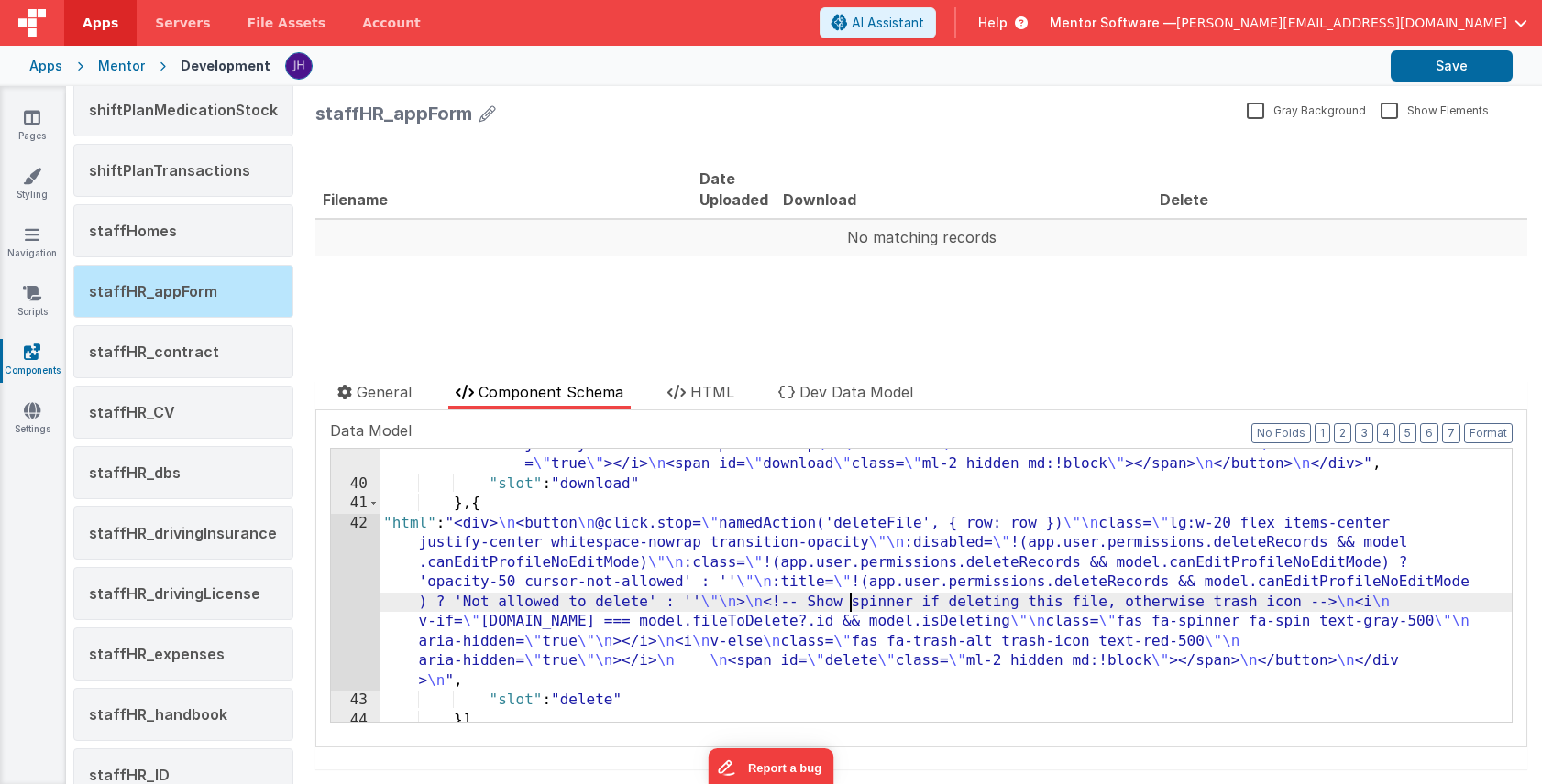
click at [359, 562] on div "42" at bounding box center [355, 603] width 49 height 177
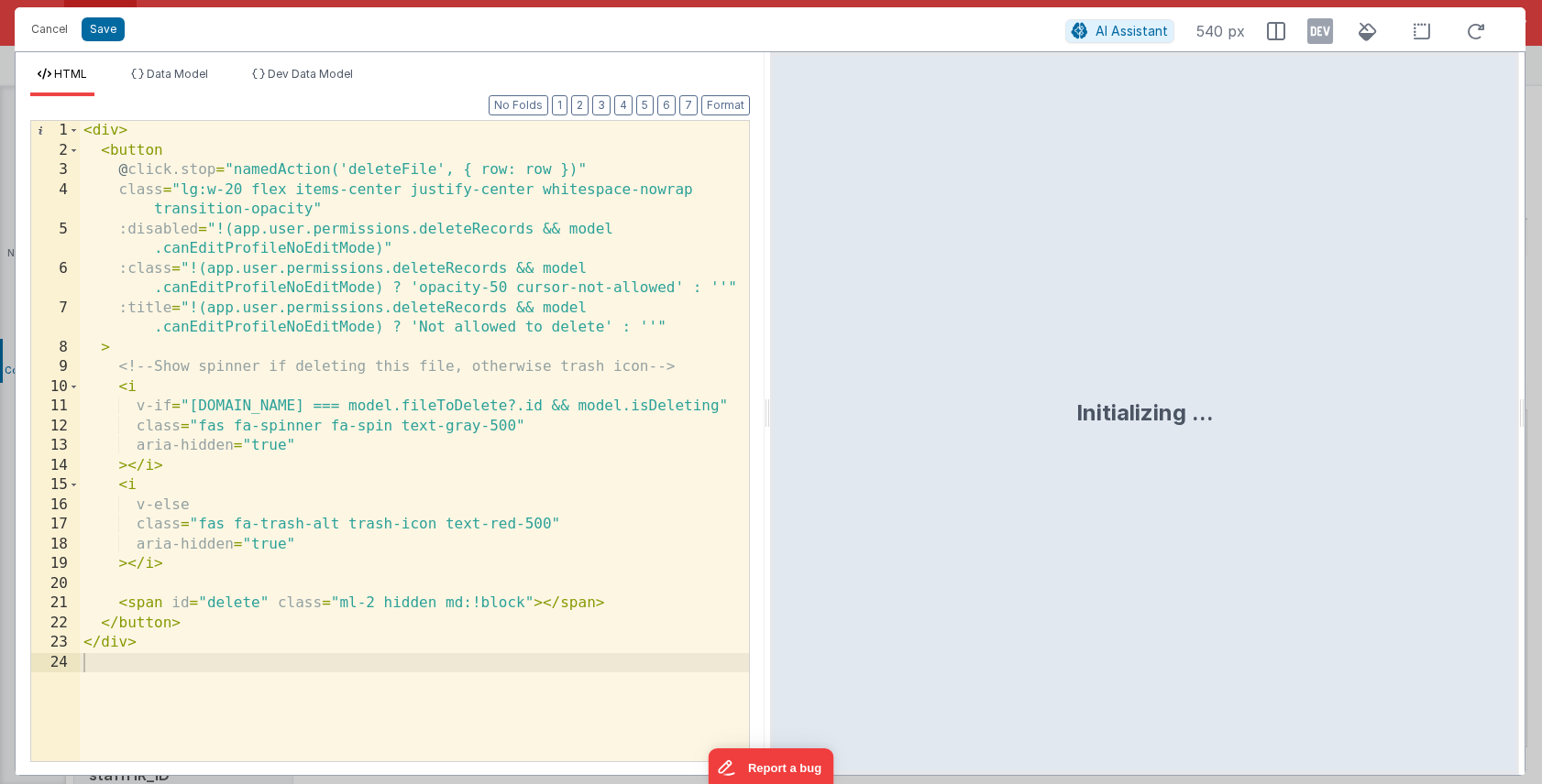
click at [593, 569] on div "< div > < button @ click.stop = "namedAction('deleteFile', { row: row })" class…" at bounding box center [414, 461] width 669 height 680
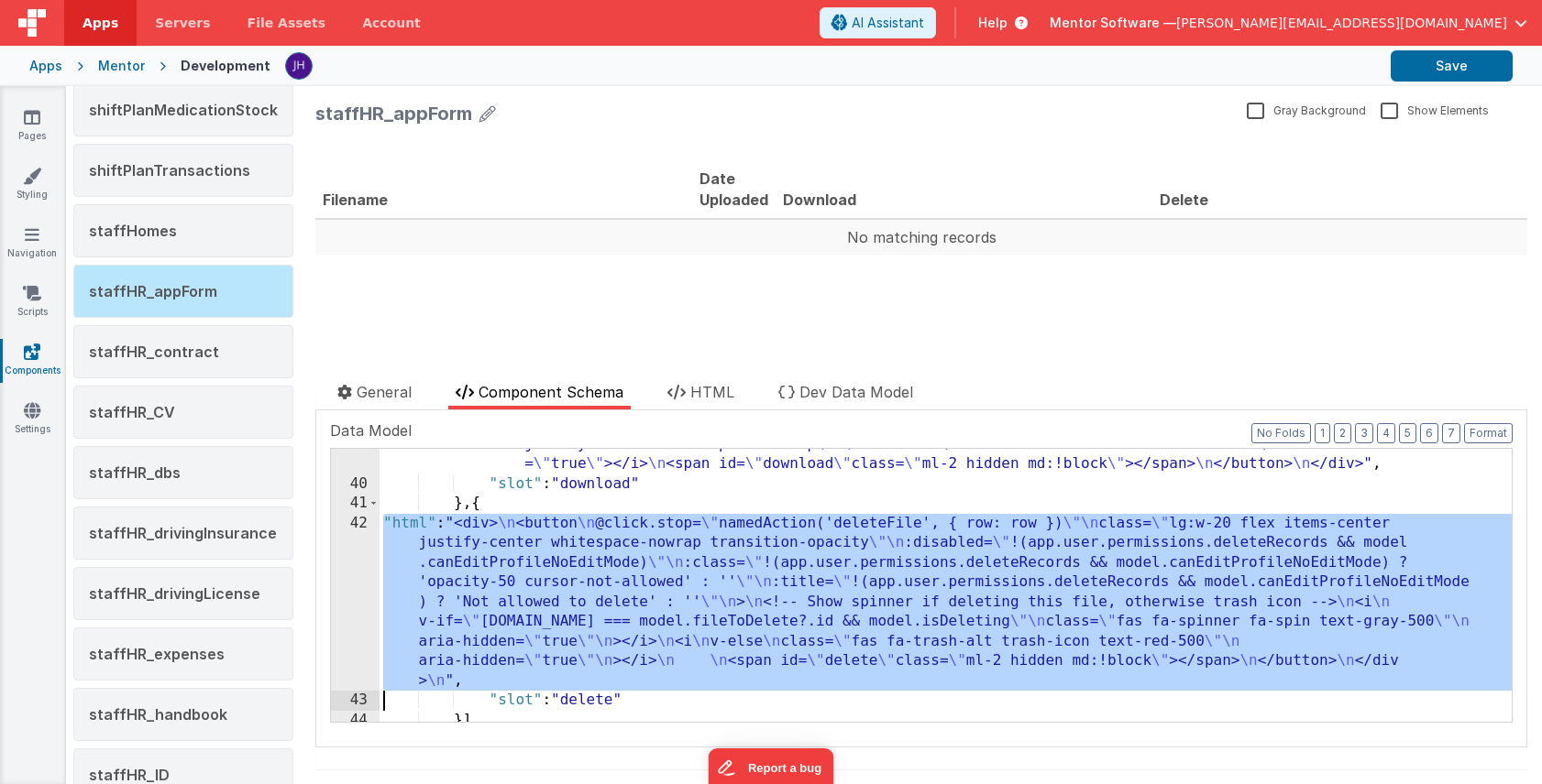
click at [618, 657] on div ""html" : "<div> \n <button @click.stop= \" namedAction('downloadFile',{row:row}…" at bounding box center [946, 590] width 1132 height 352
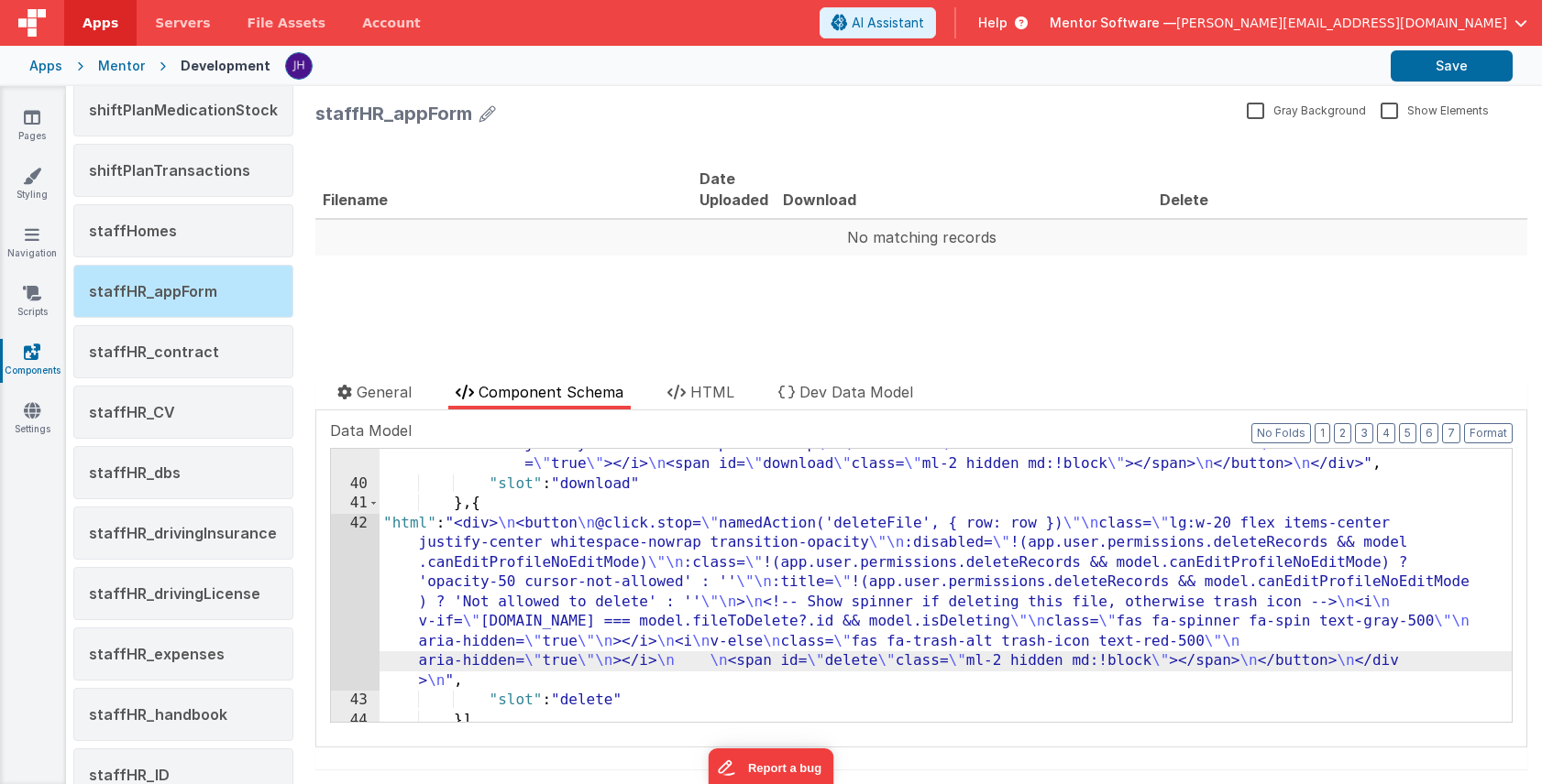
click at [362, 581] on div "42" at bounding box center [355, 603] width 49 height 177
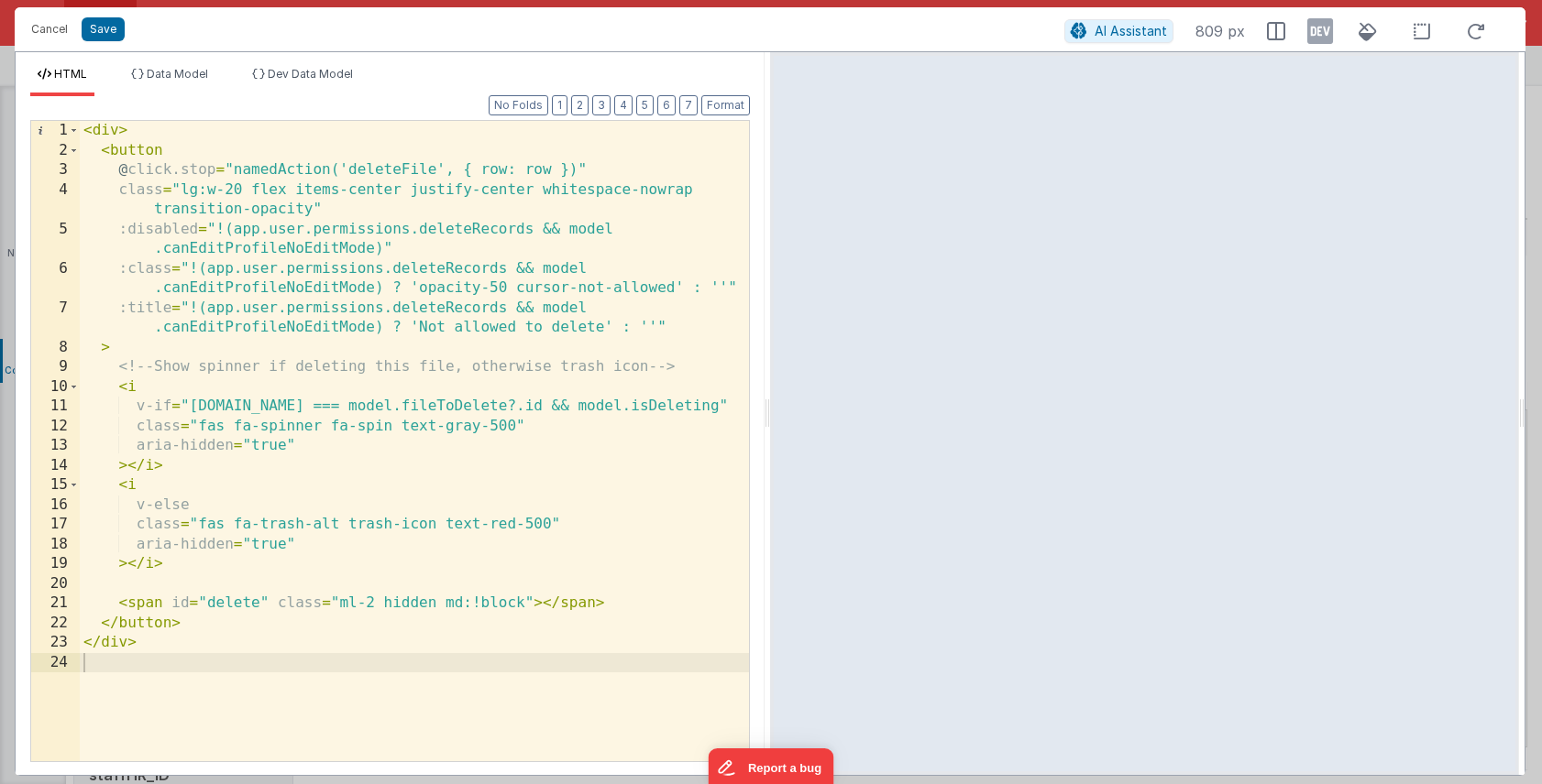
click at [625, 172] on div "< div > < button @ click.stop = "namedAction('deleteFile', { row: row })" class…" at bounding box center [414, 461] width 669 height 680
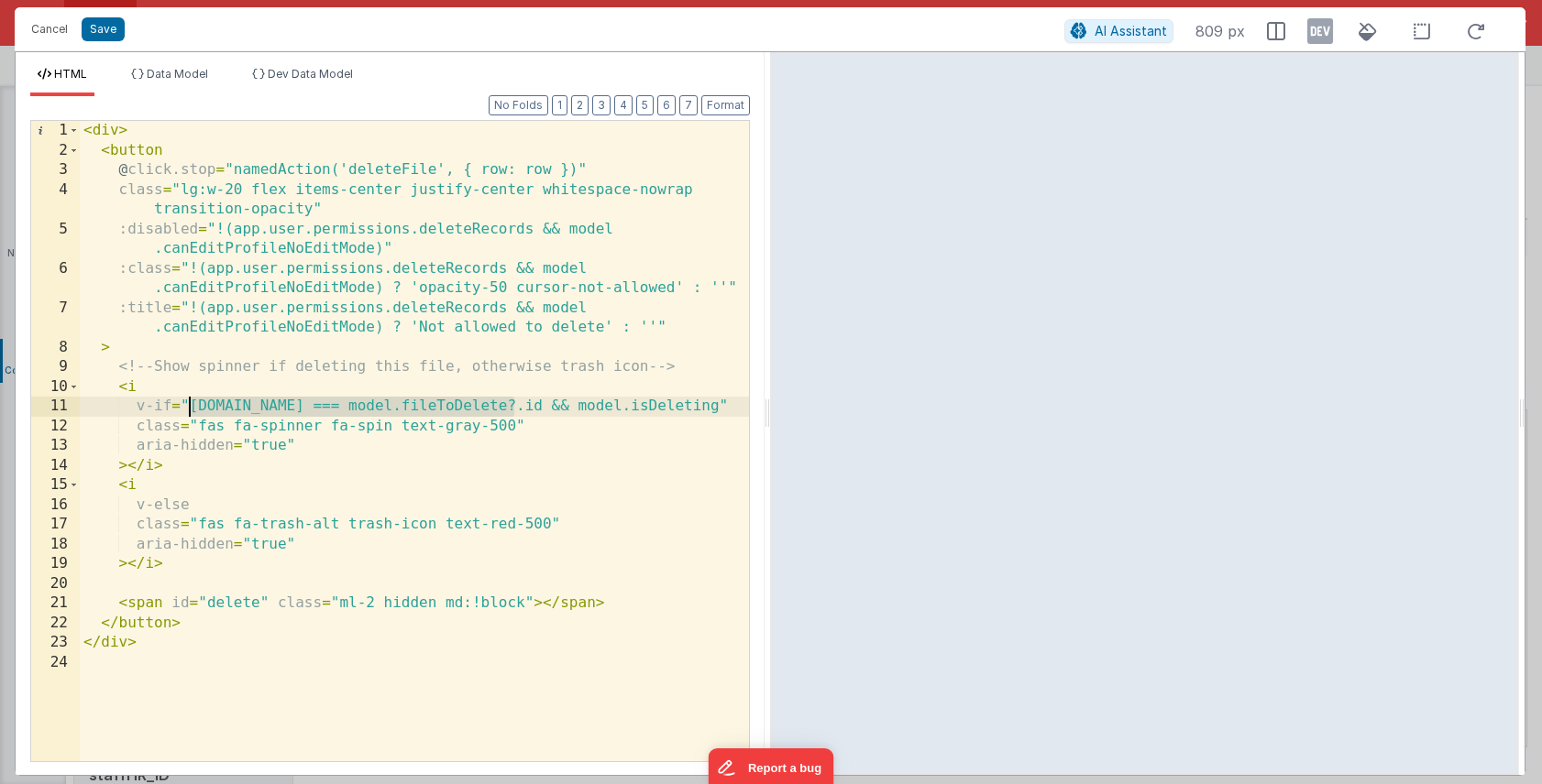
drag, startPoint x: 513, startPoint y: 406, endPoint x: 186, endPoint y: 404, distance: 327.0
click at [186, 404] on div "< div > < button @ click.stop = "namedAction('deleteFile', { row: row })" class…" at bounding box center [414, 461] width 669 height 680
click at [109, 31] on button "Save" at bounding box center [102, 29] width 43 height 24
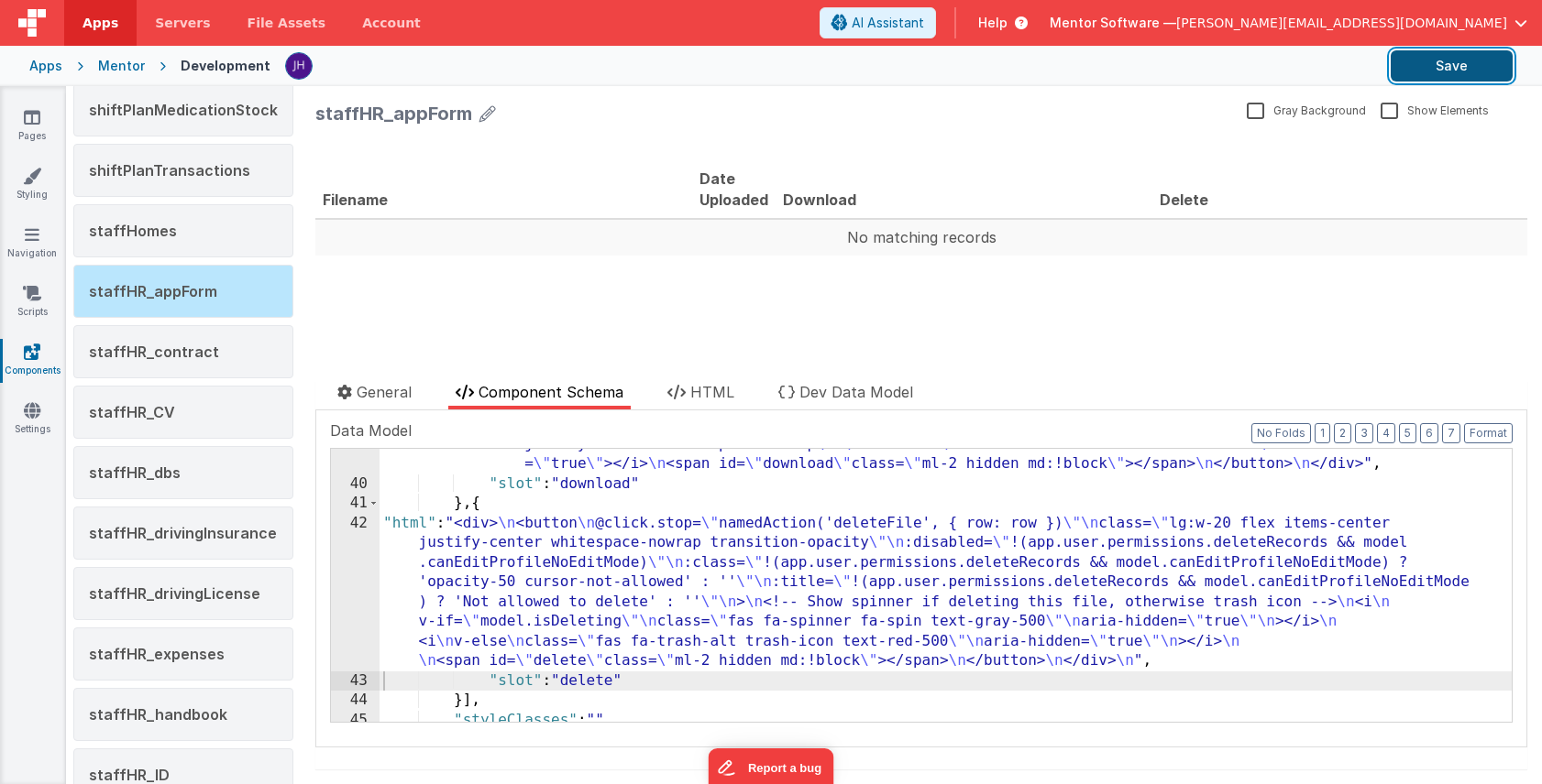
click at [1428, 67] on button "Save" at bounding box center [1451, 66] width 122 height 31
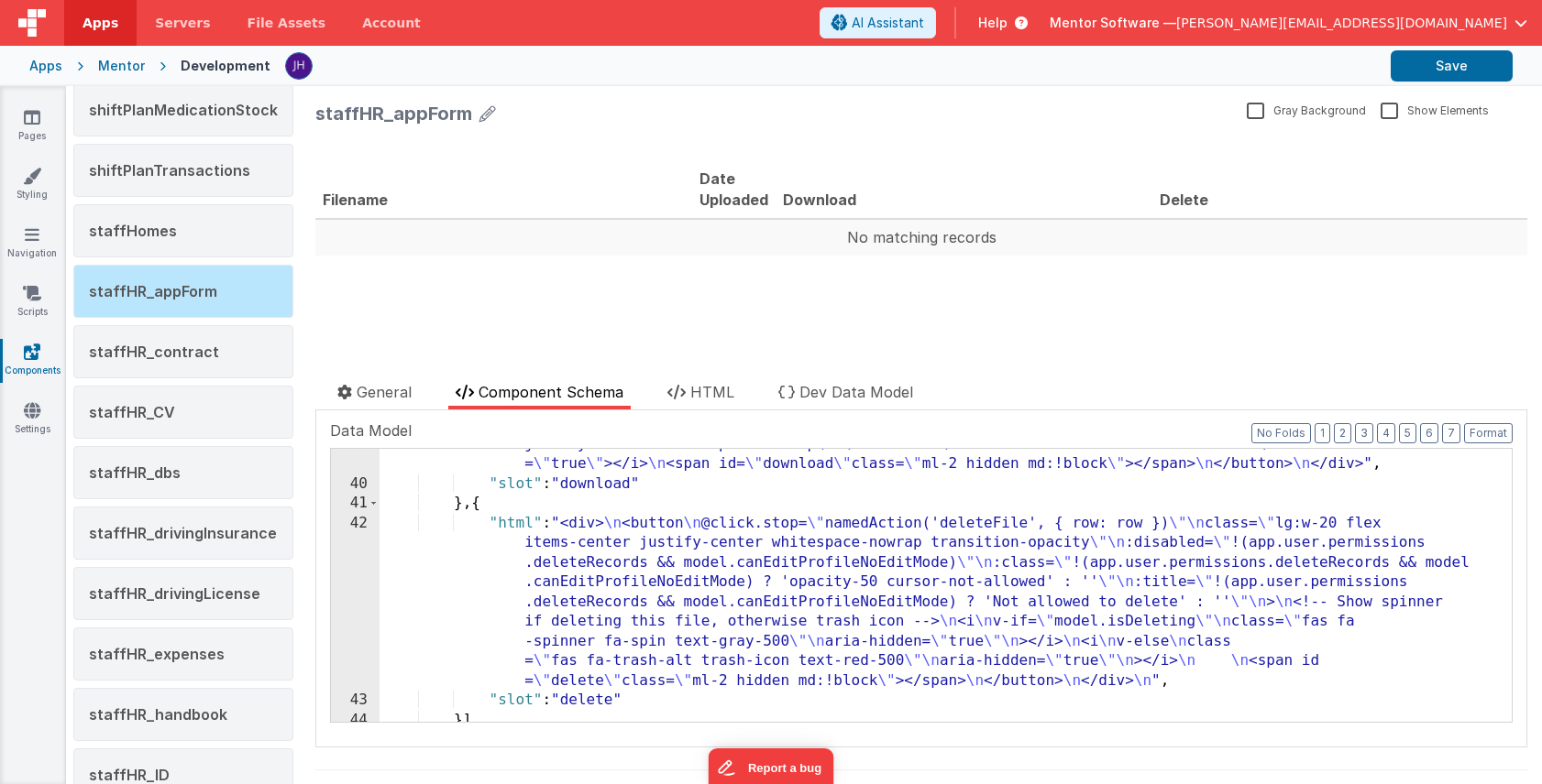
click at [639, 593] on div ""html" : "<div> \n <button @click.stop= \" namedAction('downloadFile',{row:row}…" at bounding box center [946, 590] width 1132 height 352
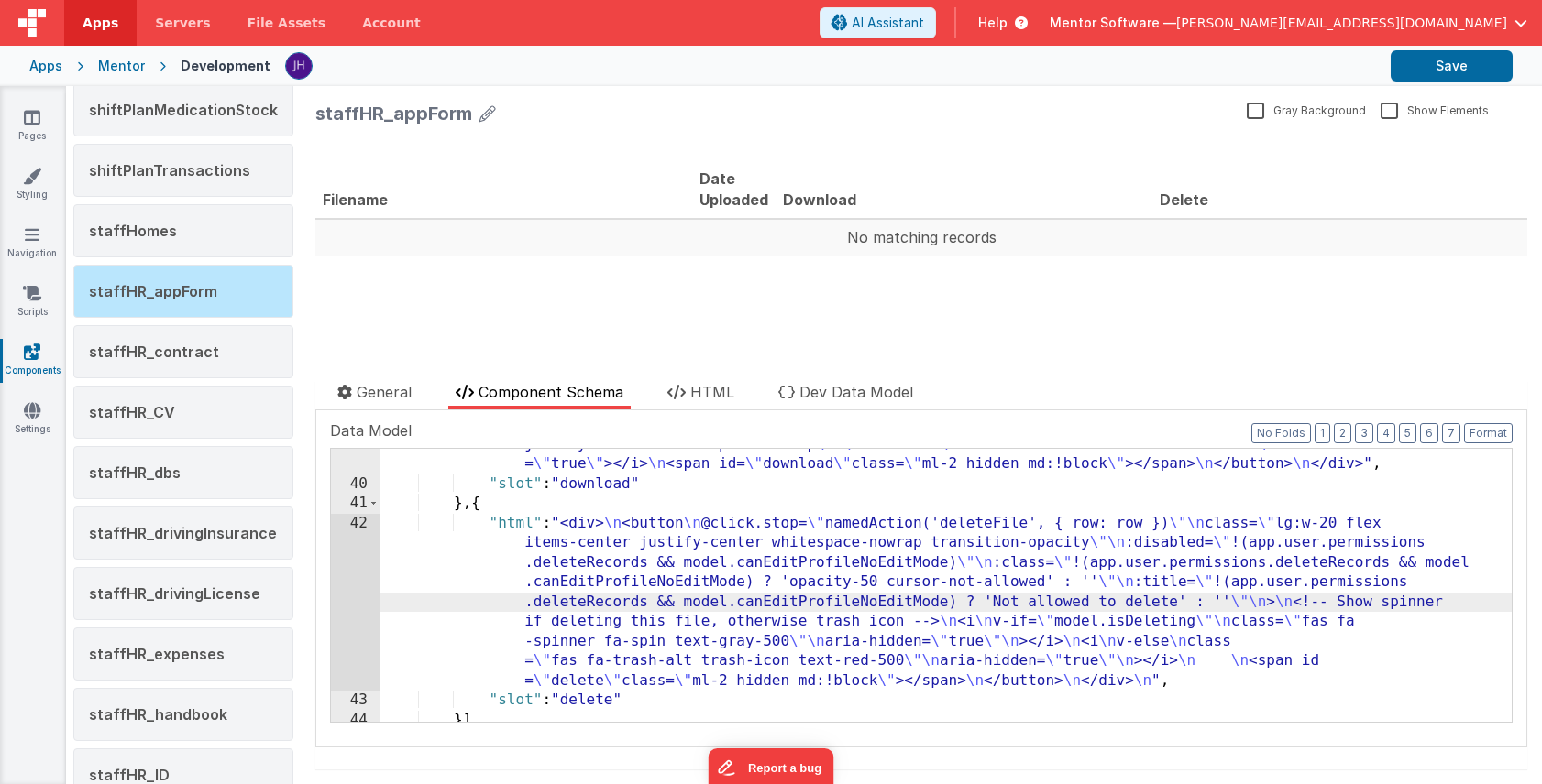
click at [350, 555] on div "42" at bounding box center [355, 603] width 49 height 177
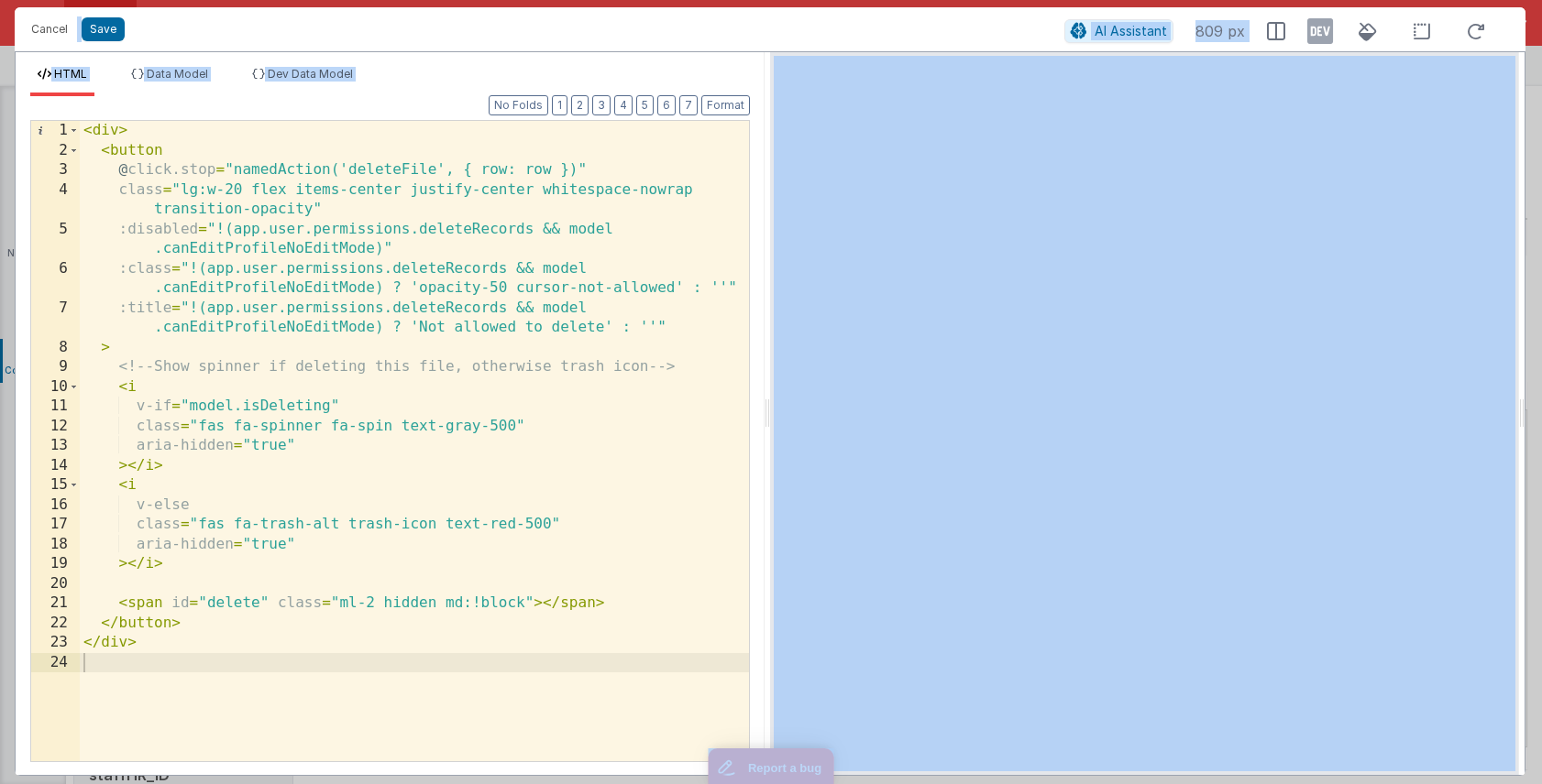
copy body "Save AI Assistant 809 px HTML Data Model Dev Data Model Format 7 6 5 4 3 2 1 No…"
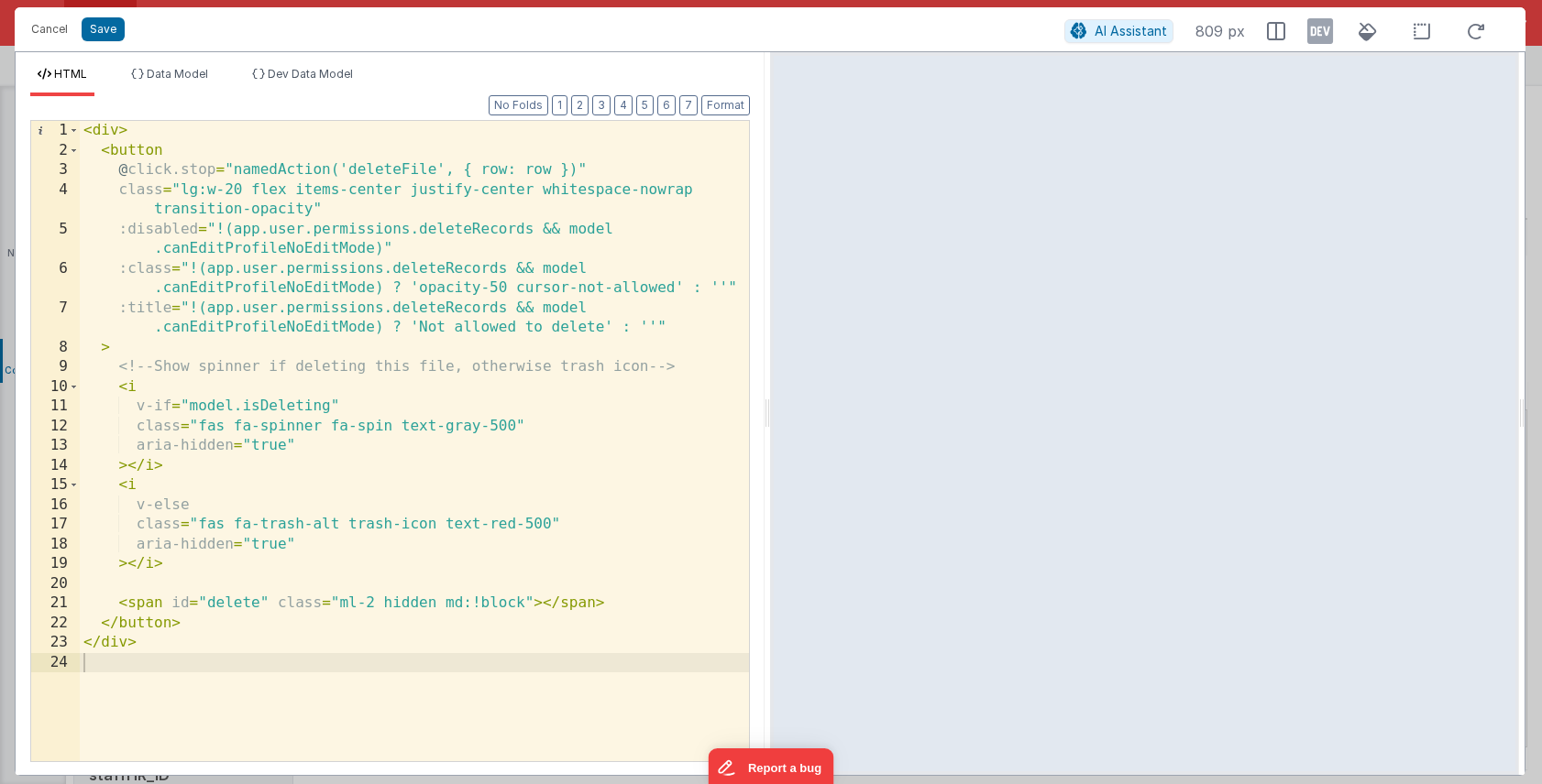
click at [453, 407] on div "< div > < button @ click.stop = "namedAction('deleteFile', { row: row })" class…" at bounding box center [414, 461] width 669 height 680
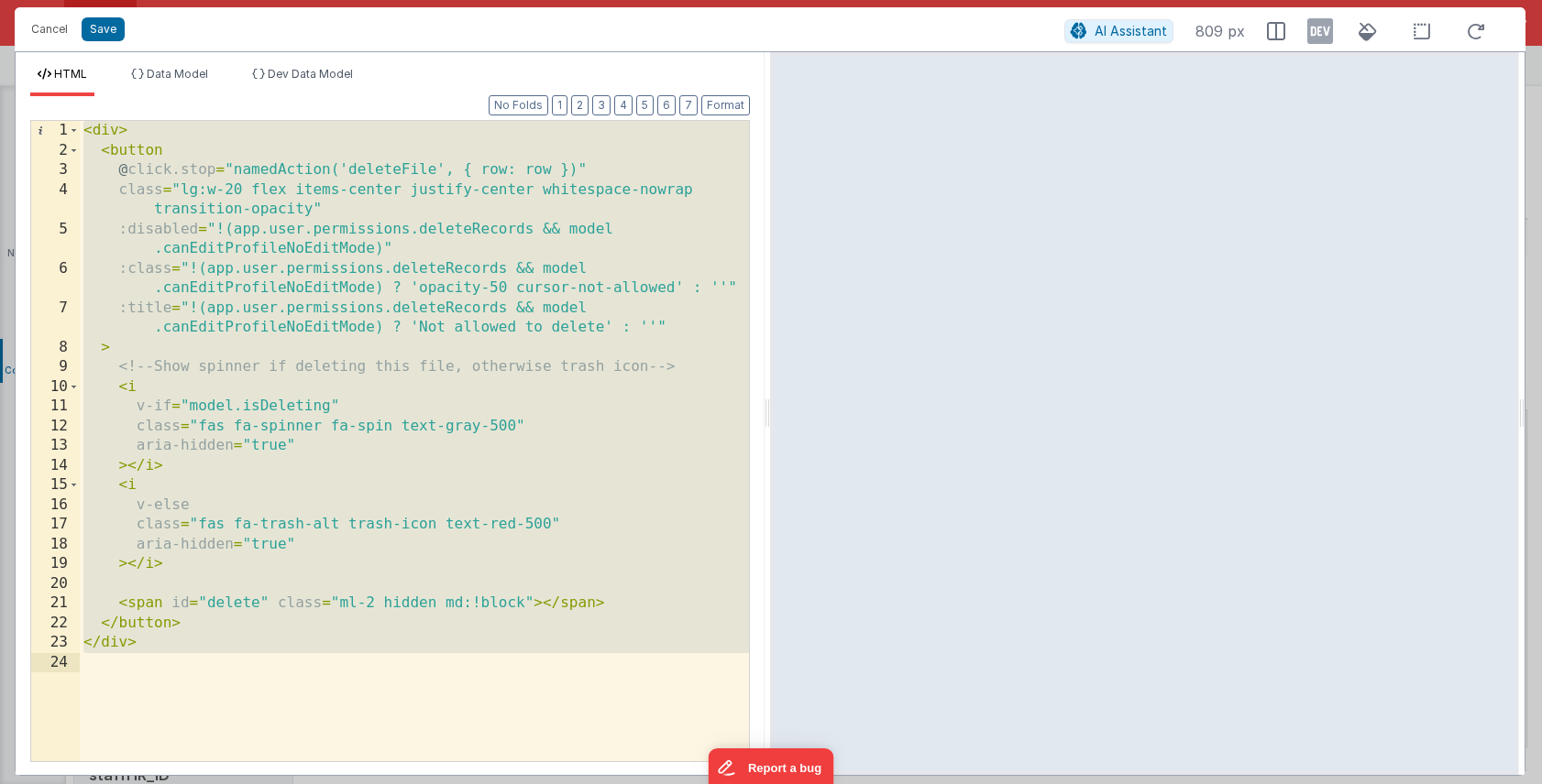
click at [453, 423] on div "< div > < button @ click.stop = "namedAction('deleteFile', { row: row })" class…" at bounding box center [414, 461] width 669 height 680
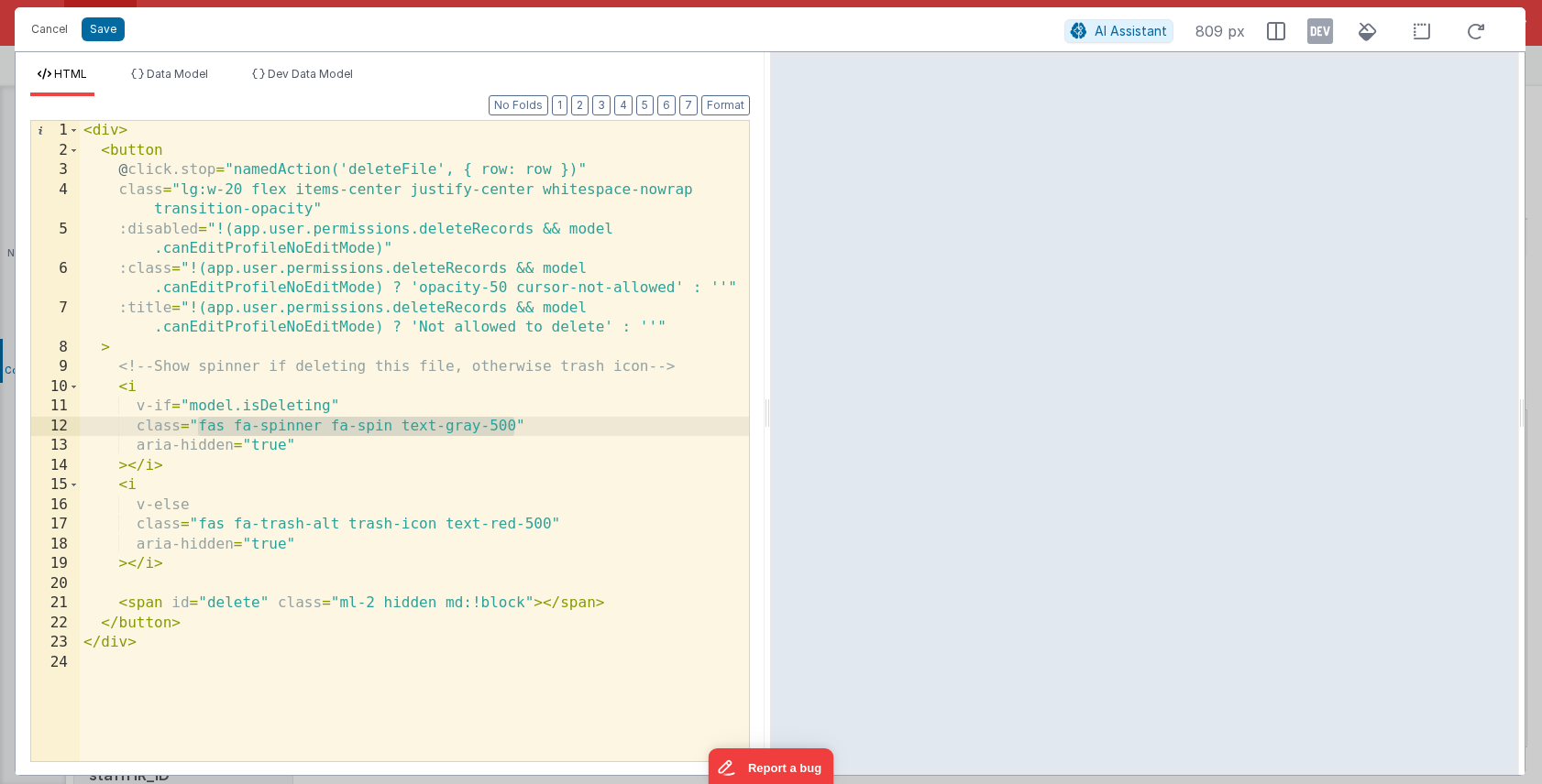
drag, startPoint x: 198, startPoint y: 426, endPoint x: 519, endPoint y: 424, distance: 321.0
click at [519, 424] on div "< div > < button @ click.stop = "namedAction('deleteFile', { row: row })" class…" at bounding box center [414, 461] width 669 height 680
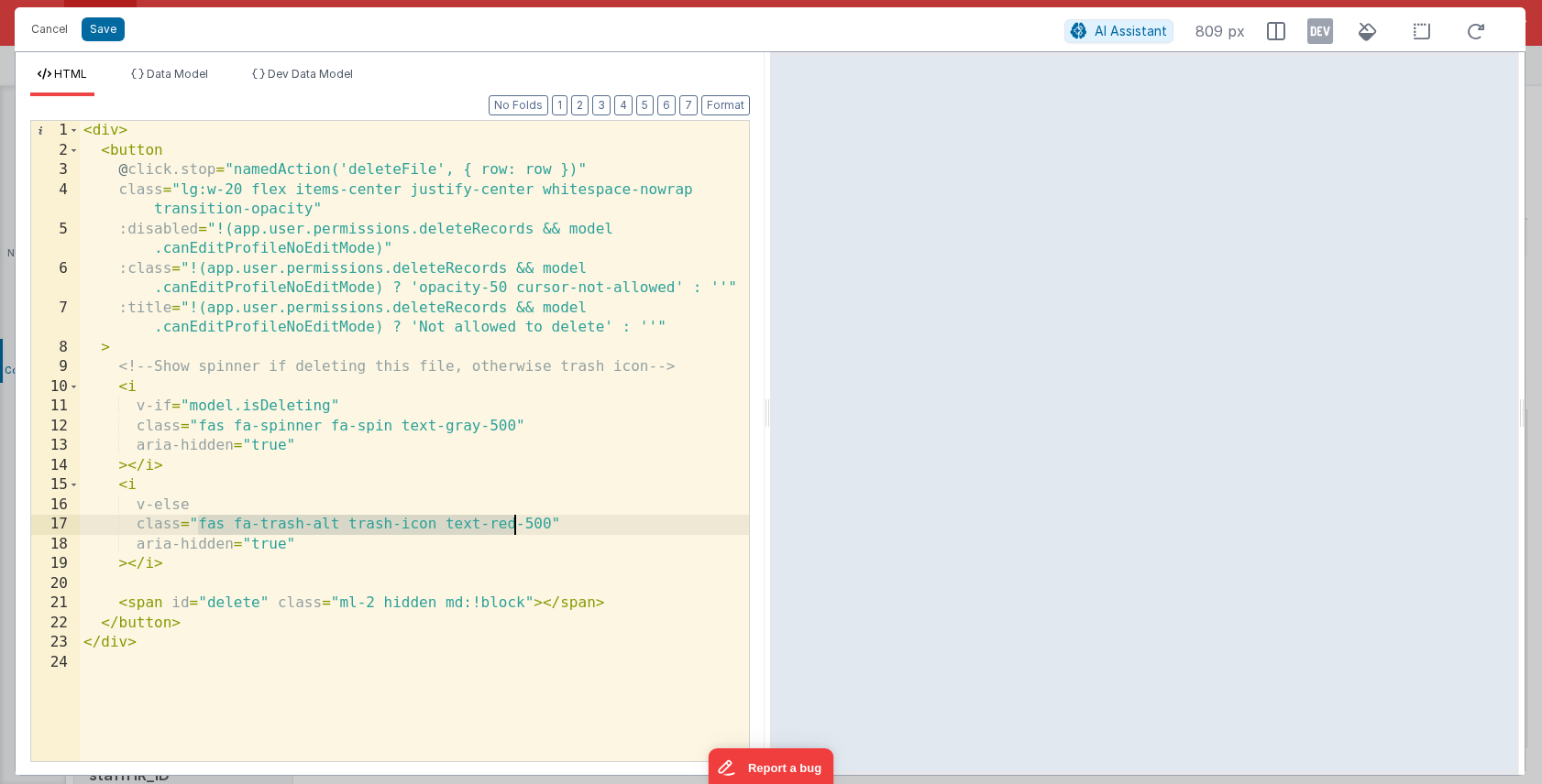
drag, startPoint x: 198, startPoint y: 521, endPoint x: 511, endPoint y: 522, distance: 313.0
click at [511, 522] on div "< div > < button @ click.stop = "namedAction('deleteFile', { row: row })" class…" at bounding box center [414, 461] width 669 height 680
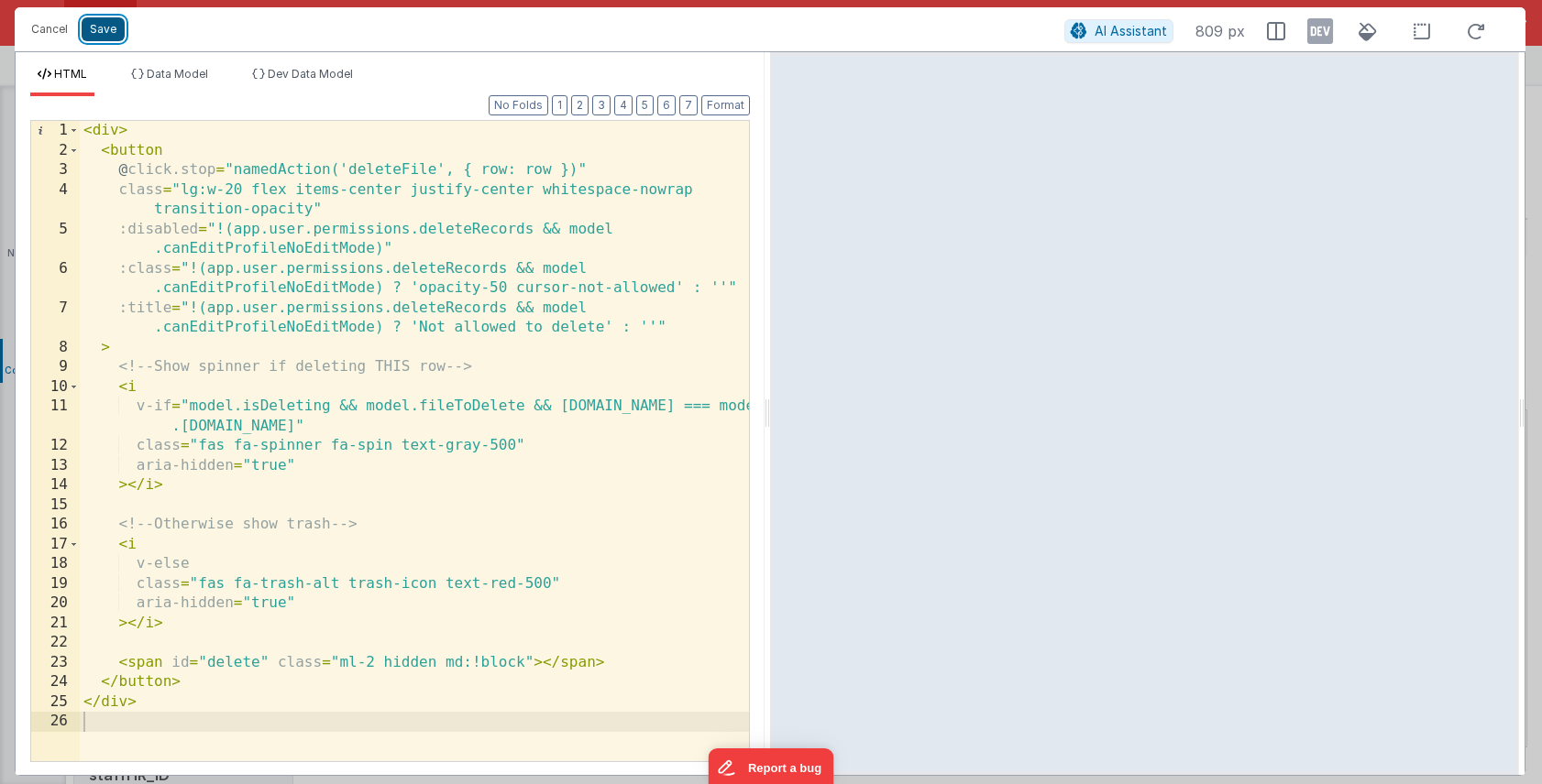
click at [109, 31] on button "Save" at bounding box center [102, 29] width 43 height 24
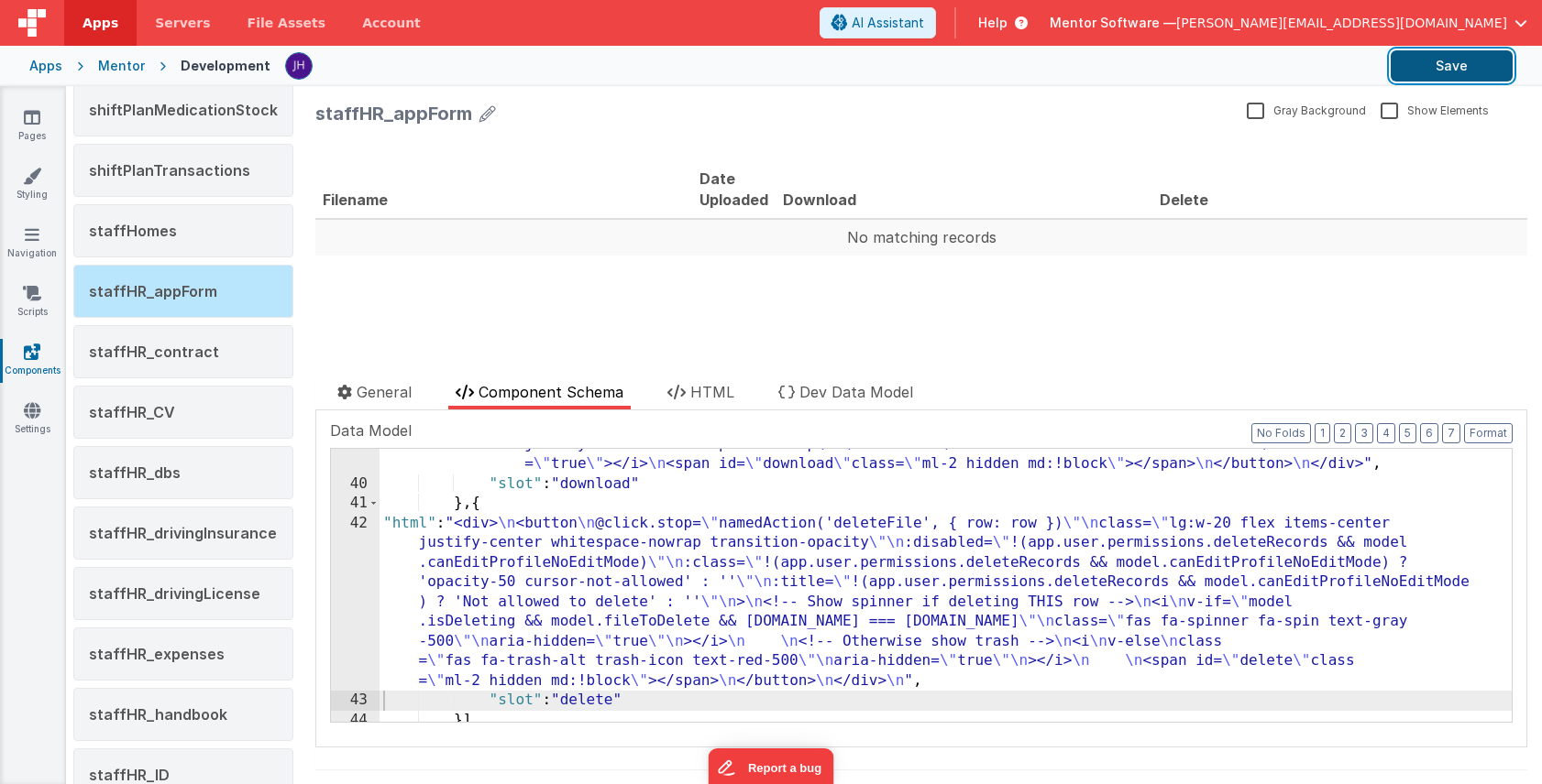
click at [1425, 68] on button "Save" at bounding box center [1451, 66] width 122 height 31
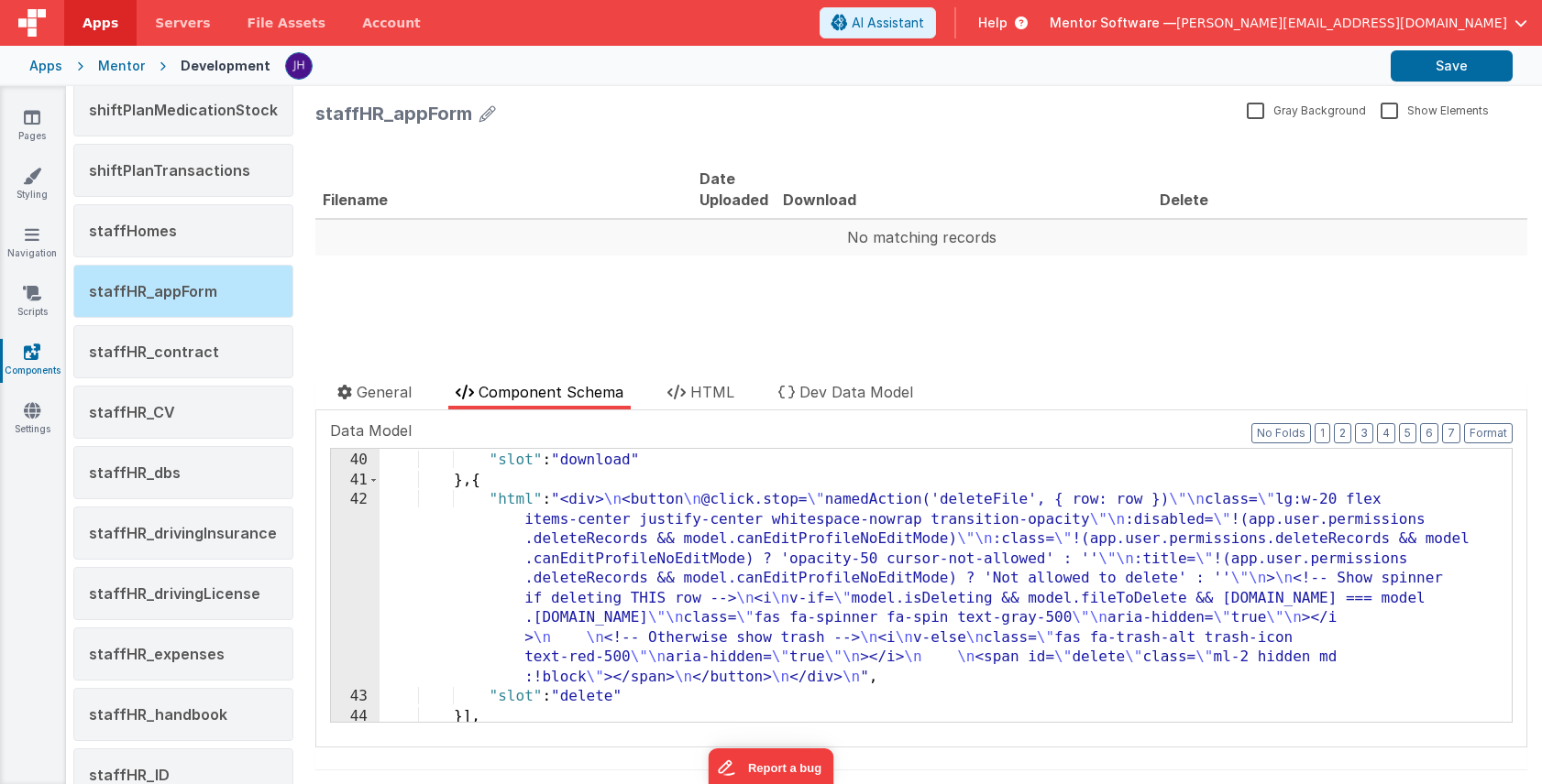
scroll to position [848, 0]
click at [571, 571] on div ""slot" : "download" } , { "html" : "<div> \n <button \n @click.stop= \" namedAc…" at bounding box center [946, 605] width 1132 height 313
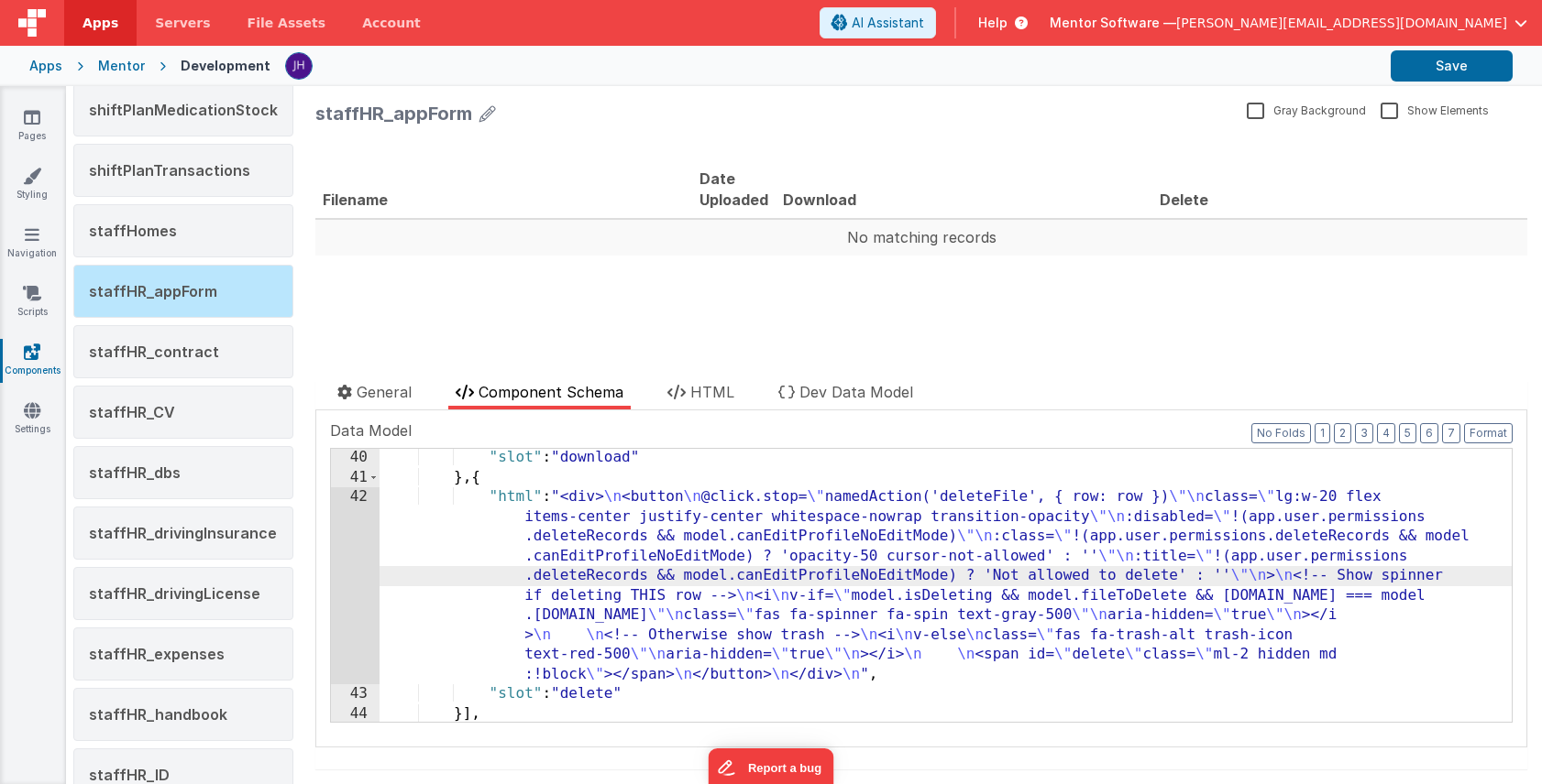
click at [353, 534] on div "42" at bounding box center [355, 586] width 49 height 197
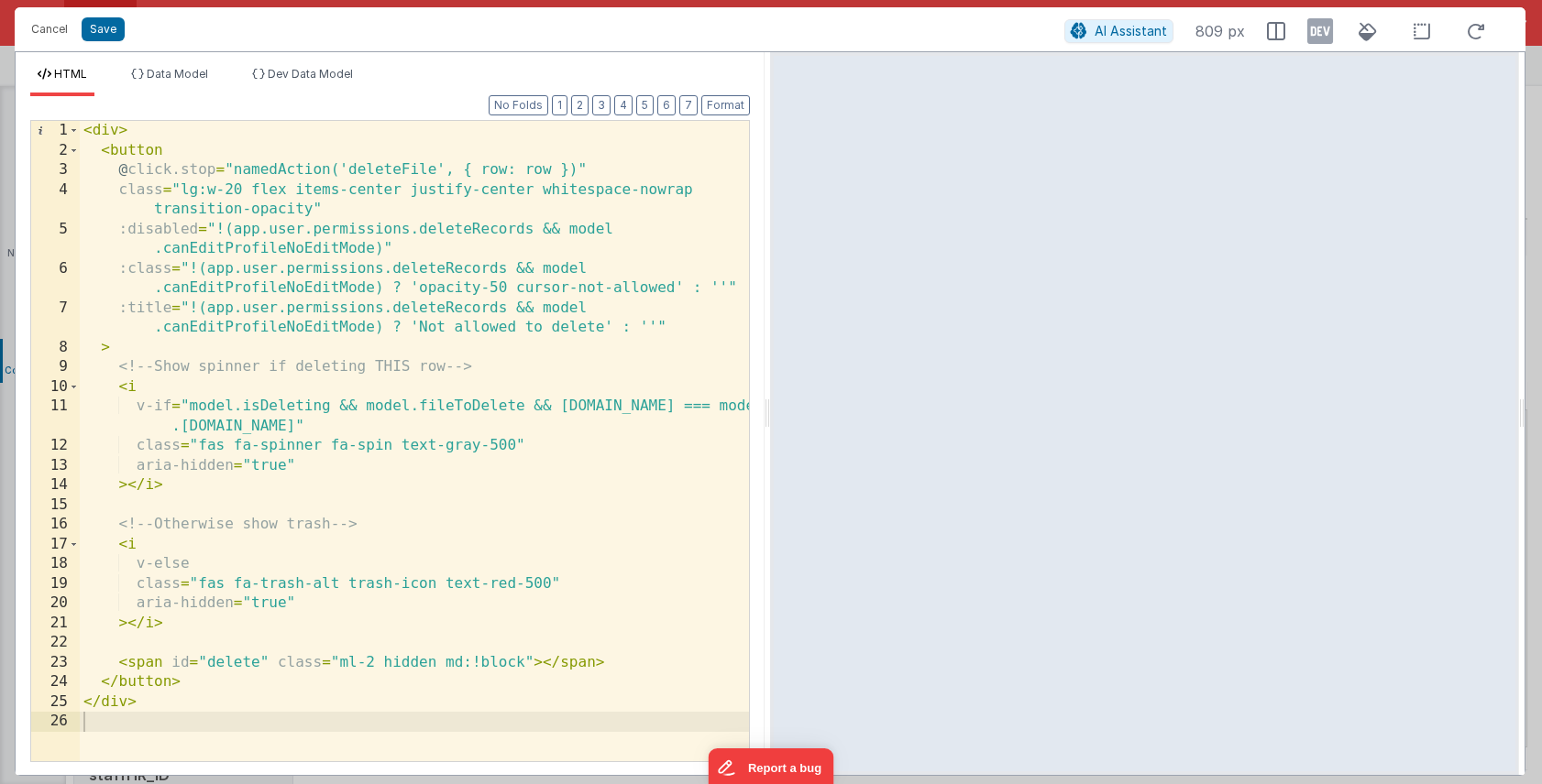
click at [220, 135] on div "< div > < button @ click.stop = "namedAction('deleteFile', { row: row })" class…" at bounding box center [414, 461] width 669 height 680
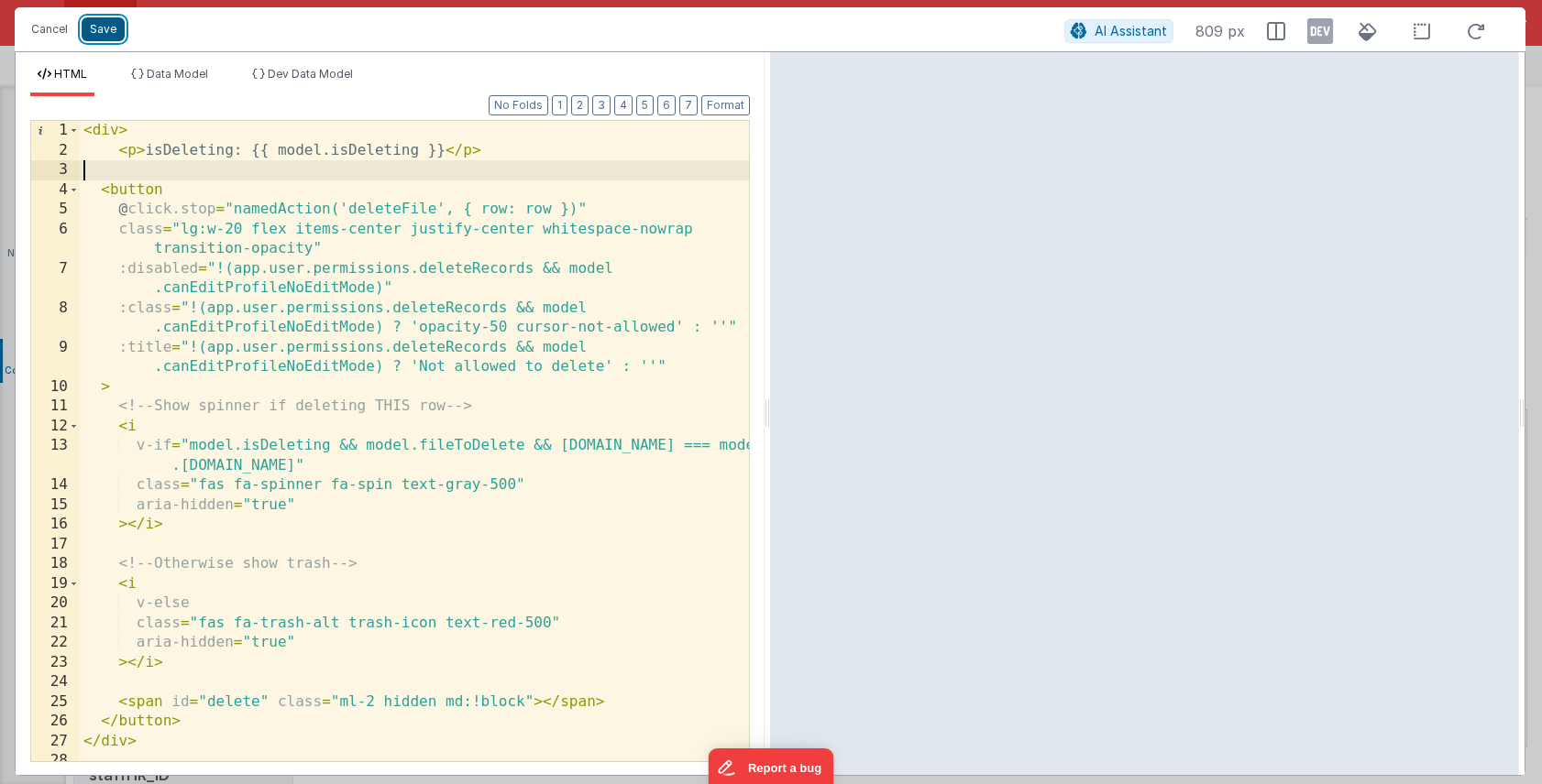
click at [103, 31] on button "Save" at bounding box center [102, 29] width 43 height 24
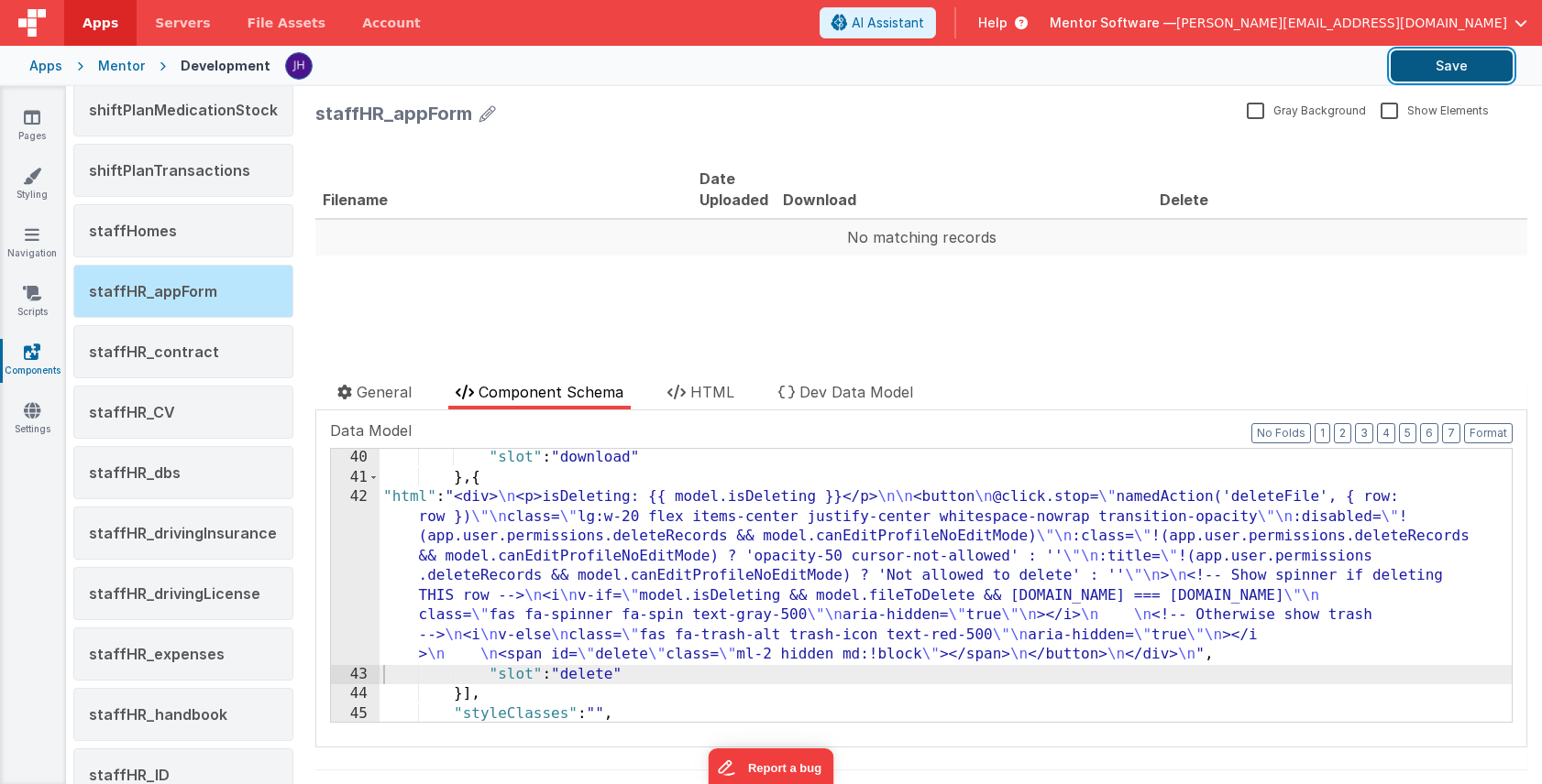
click at [1471, 53] on button "Save" at bounding box center [1451, 66] width 122 height 31
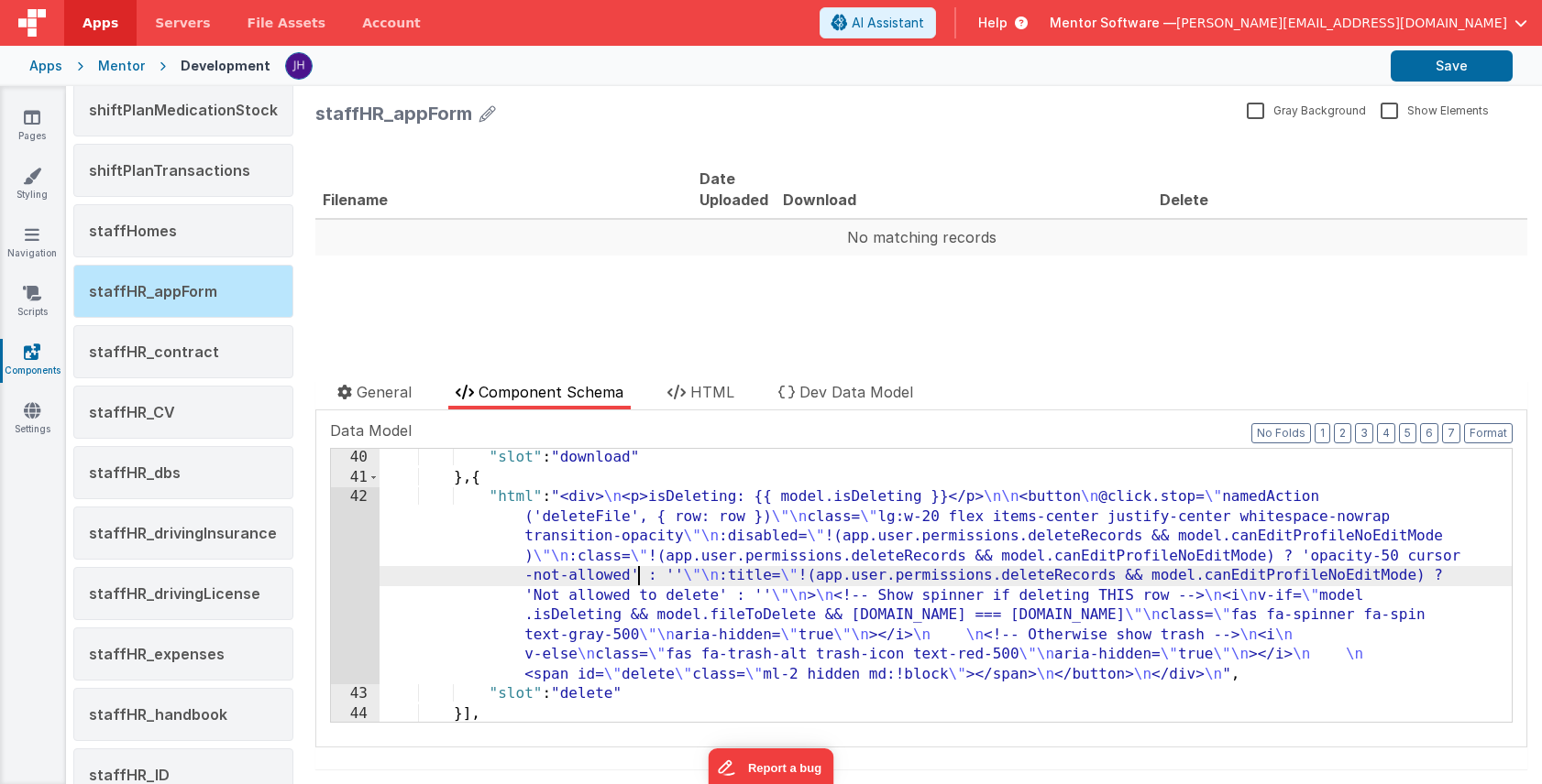
click at [638, 576] on div ""slot" : "download" } , { "html" : "<div> \n <p>isDeleting: {{ model.isDeleting…" at bounding box center [946, 605] width 1132 height 313
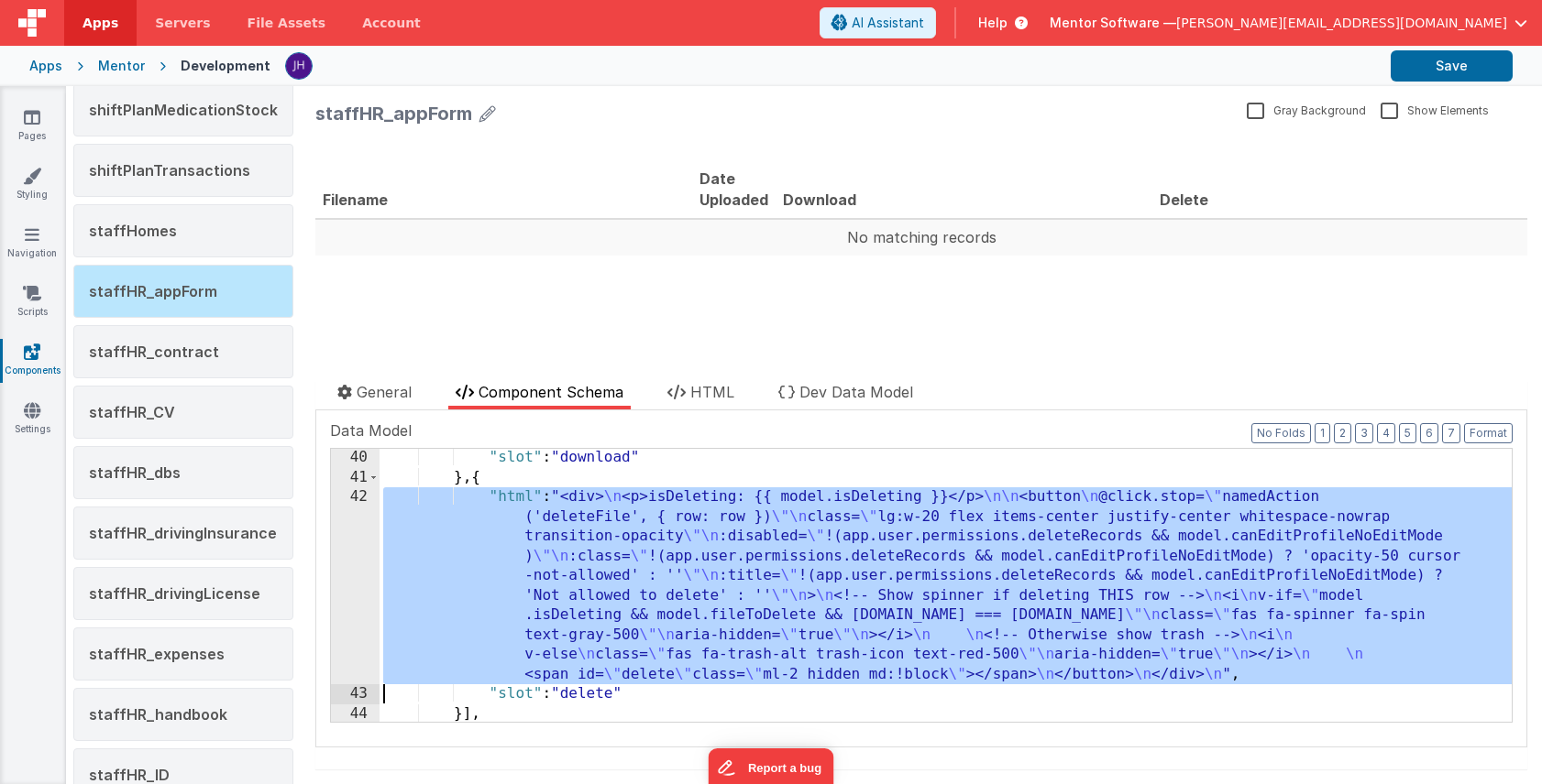
click at [344, 548] on div "42" at bounding box center [355, 586] width 49 height 197
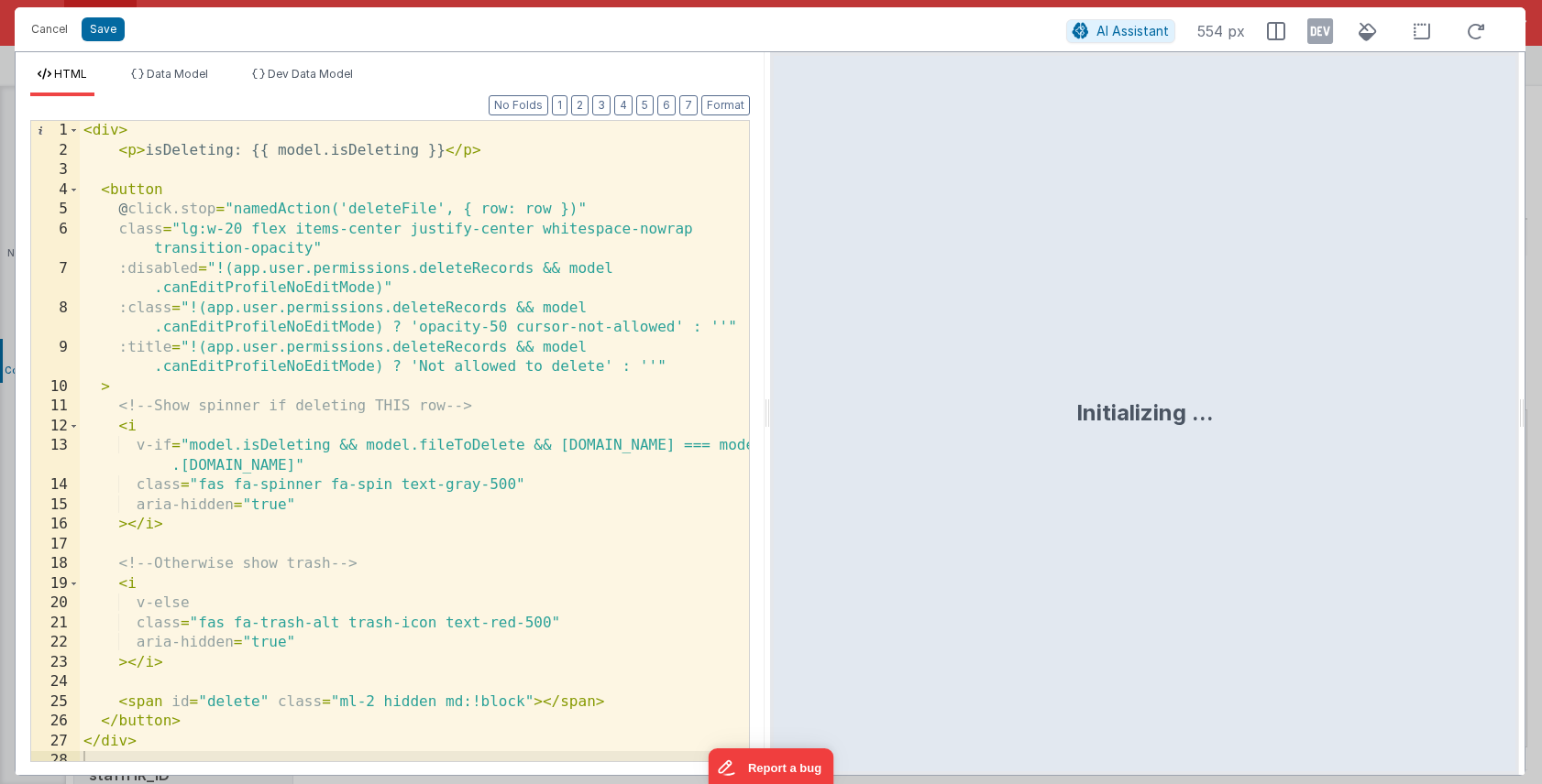
click at [493, 155] on div "< div > < p > isDeleting: {{ model.isDeleting }} </ p > < button @ click.stop =…" at bounding box center [414, 461] width 669 height 680
drag, startPoint x: 493, startPoint y: 155, endPoint x: 121, endPoint y: 155, distance: 372.0
click at [121, 155] on div "< div > < p > isDeleting: {{ model.isDeleting }} </ p > < button @ click.stop =…" at bounding box center [414, 461] width 669 height 680
click at [189, 195] on div "< div > < button @ click.stop = "namedAction('deleteFile', { row: row })" class…" at bounding box center [414, 461] width 669 height 680
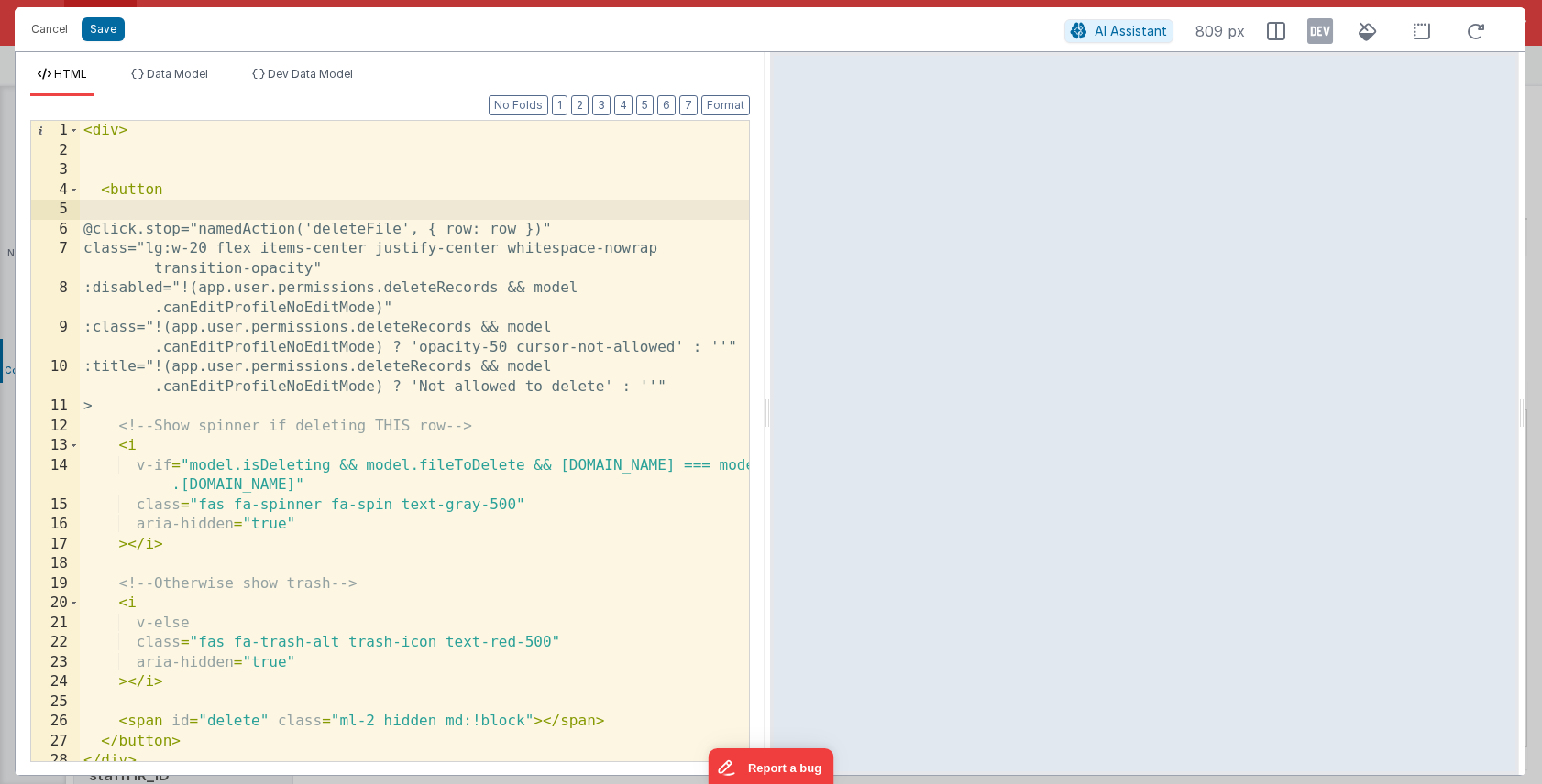
click at [244, 148] on div "< div > < button @click.stop="namedAction('deleteFile', { row: row })" class="l…" at bounding box center [414, 461] width 669 height 680
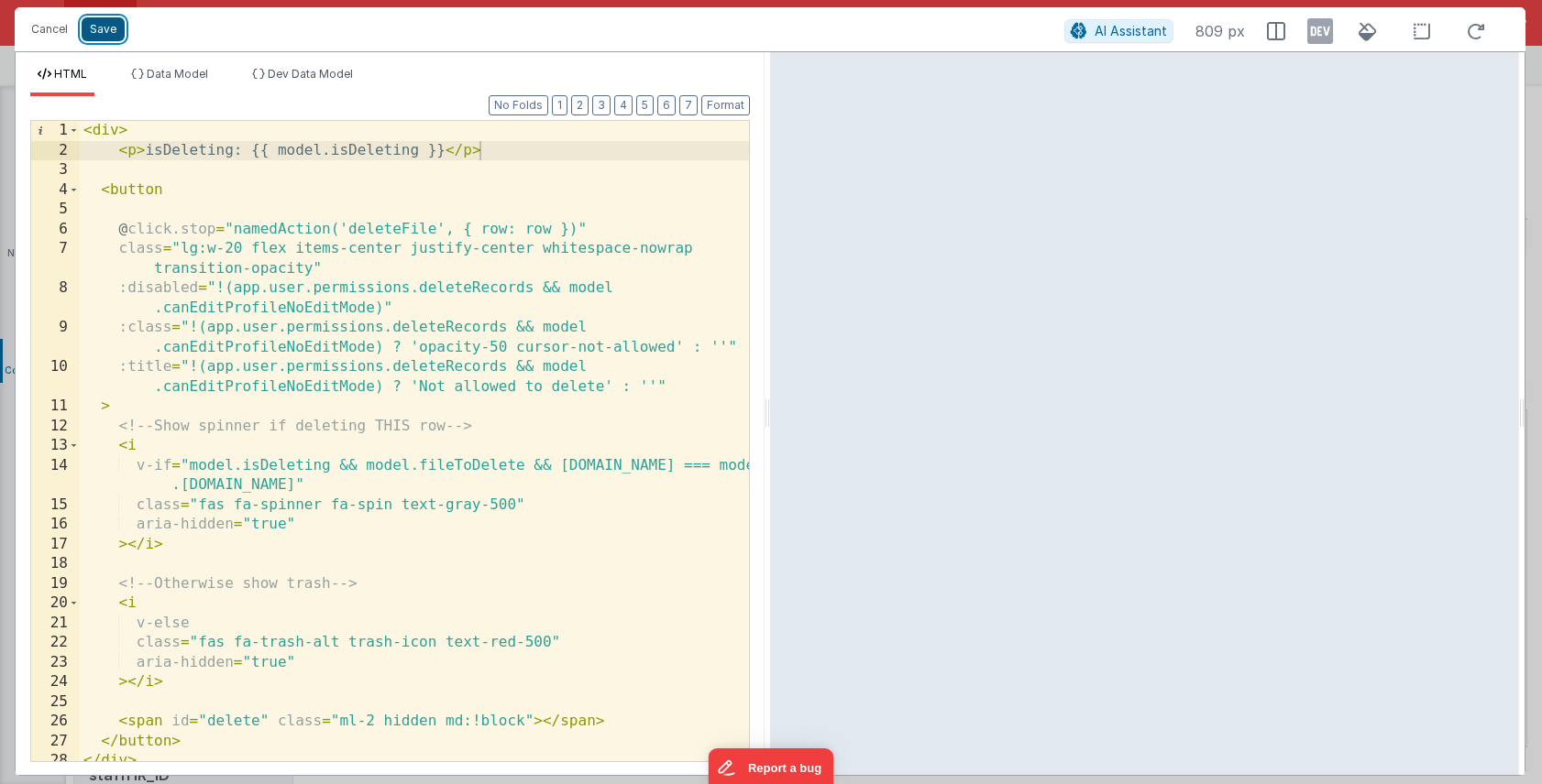
click at [107, 30] on button "Save" at bounding box center [102, 29] width 43 height 24
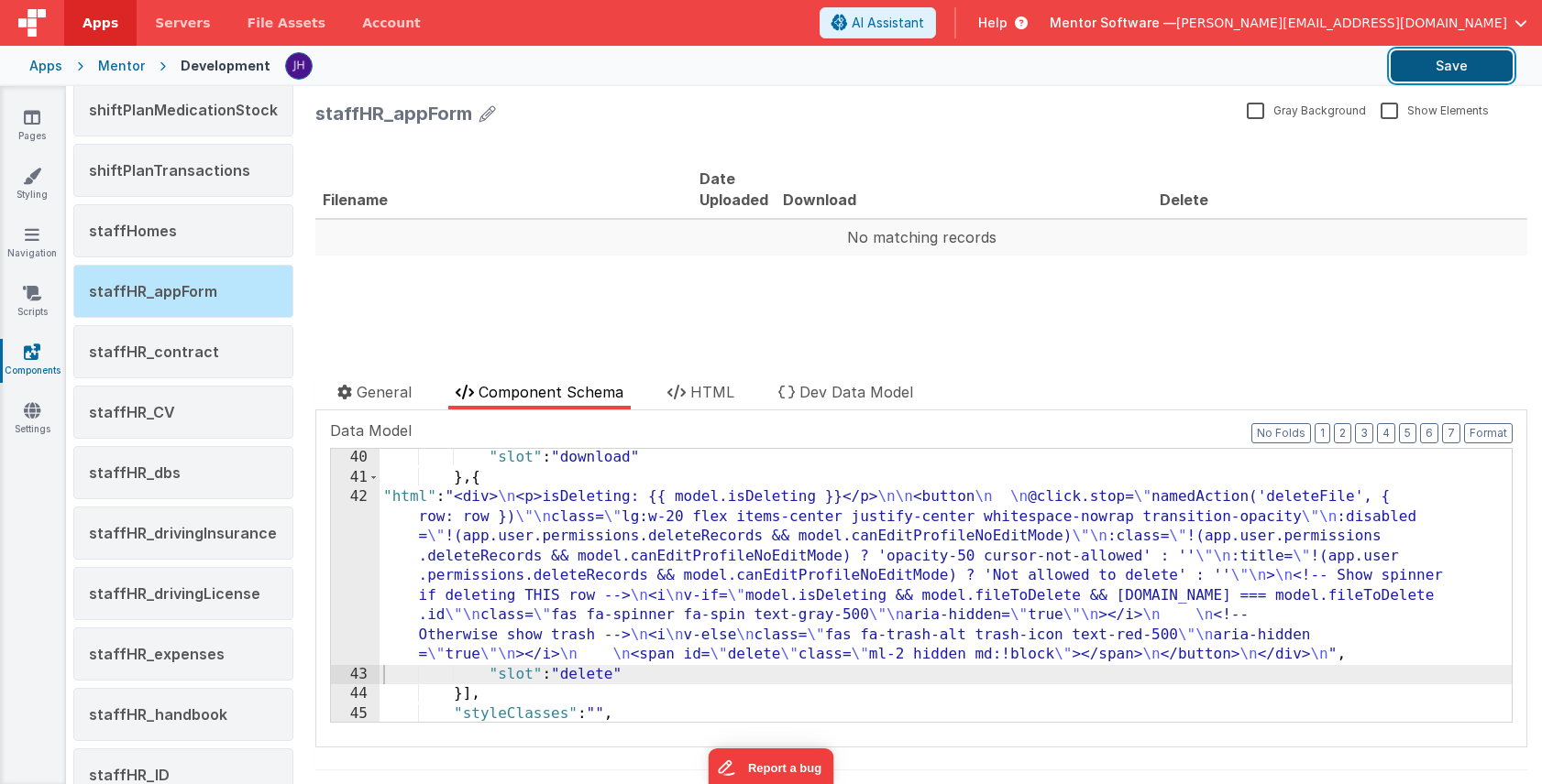
click at [1422, 68] on button "Save" at bounding box center [1451, 66] width 122 height 31
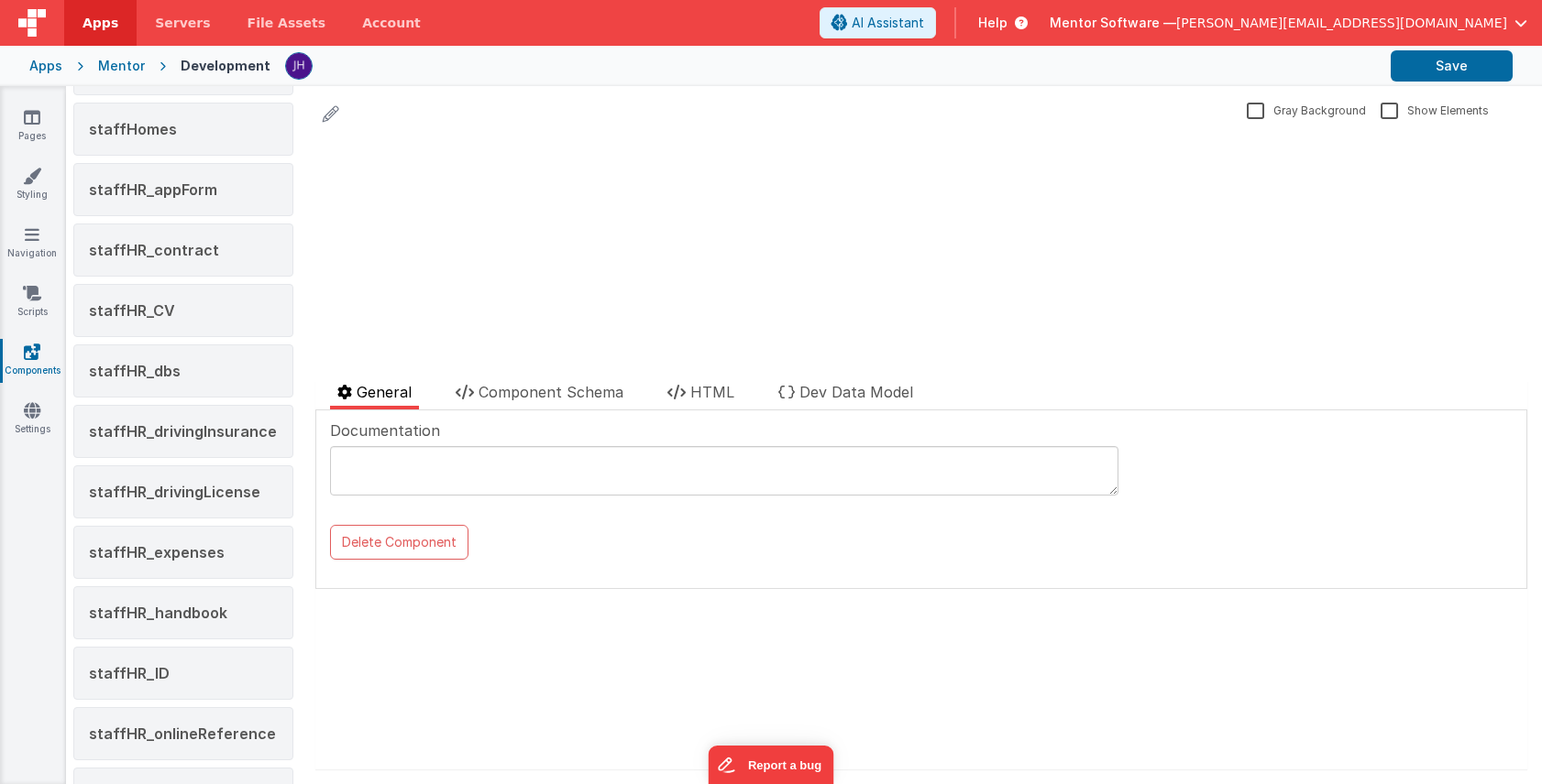
scroll to position [2218, 0]
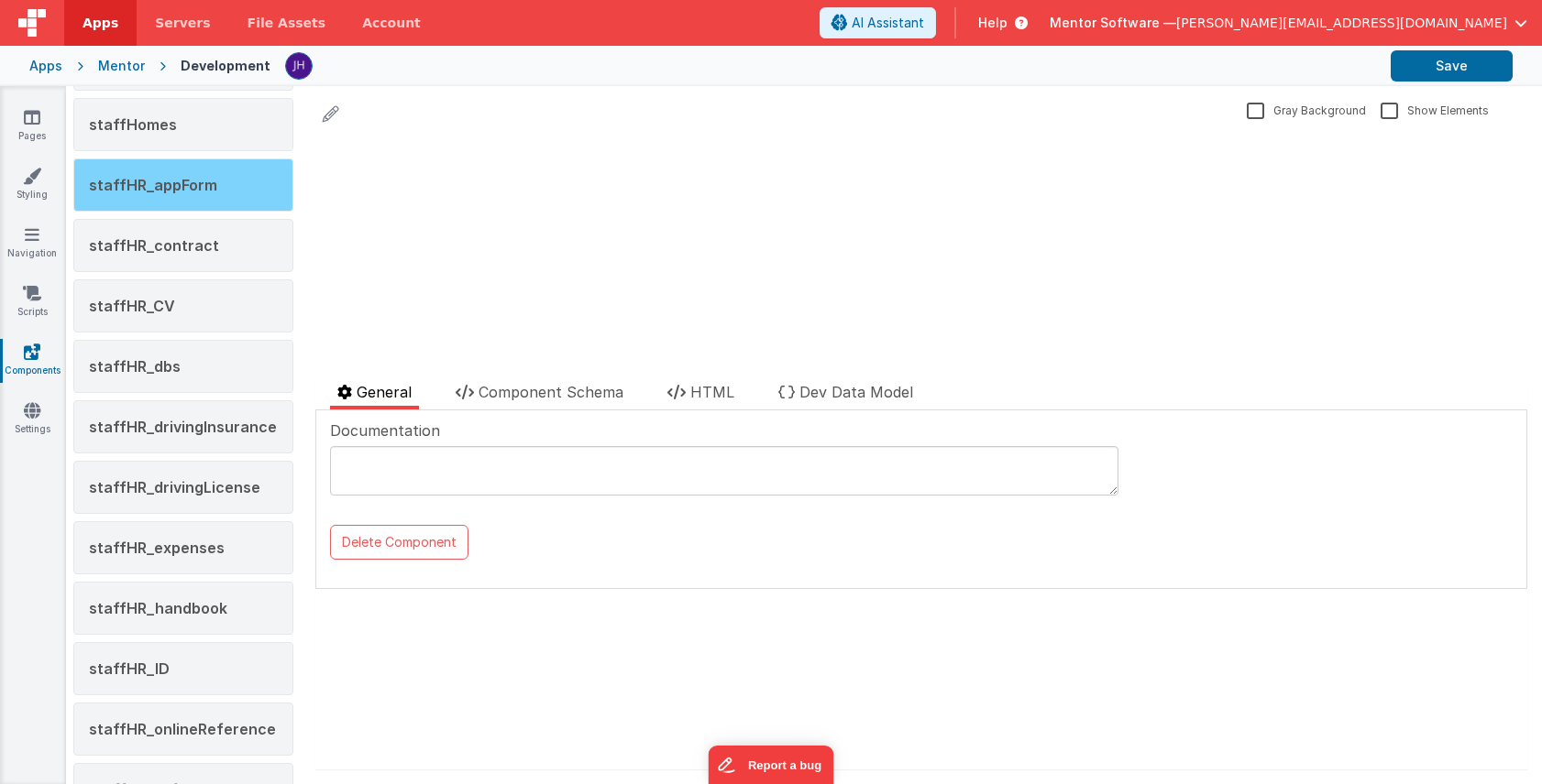
click at [217, 202] on div "staffHR_appForm" at bounding box center [183, 185] width 220 height 53
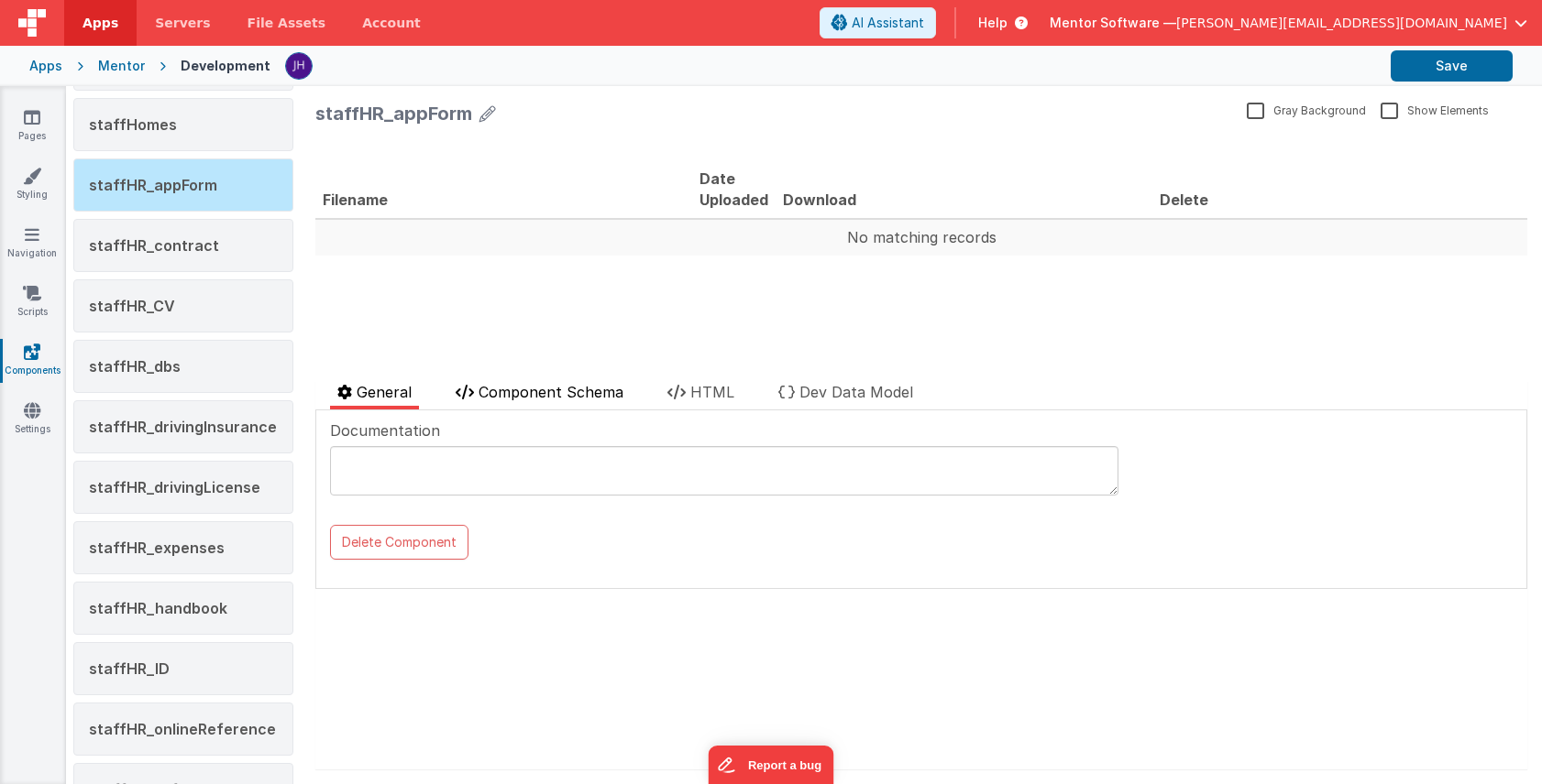
click at [544, 392] on span "Component Schema" at bounding box center [551, 392] width 145 height 18
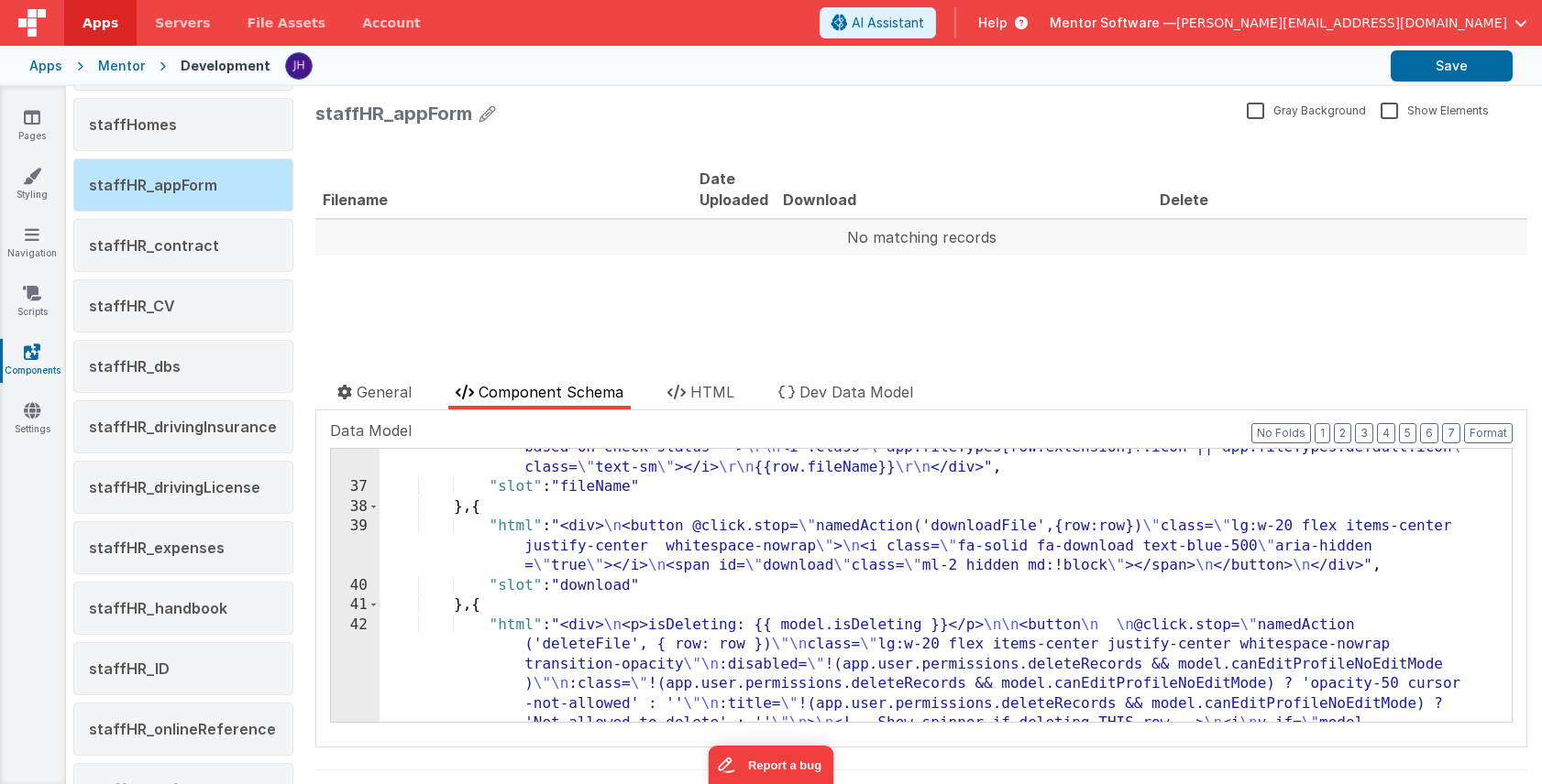
scroll to position [720, 0]
click at [755, 709] on div ""html" : " <div class= \" flex items-center whitespace-nowrap mt-1 gap-2 \" > \…" at bounding box center [946, 683] width 1132 height 529
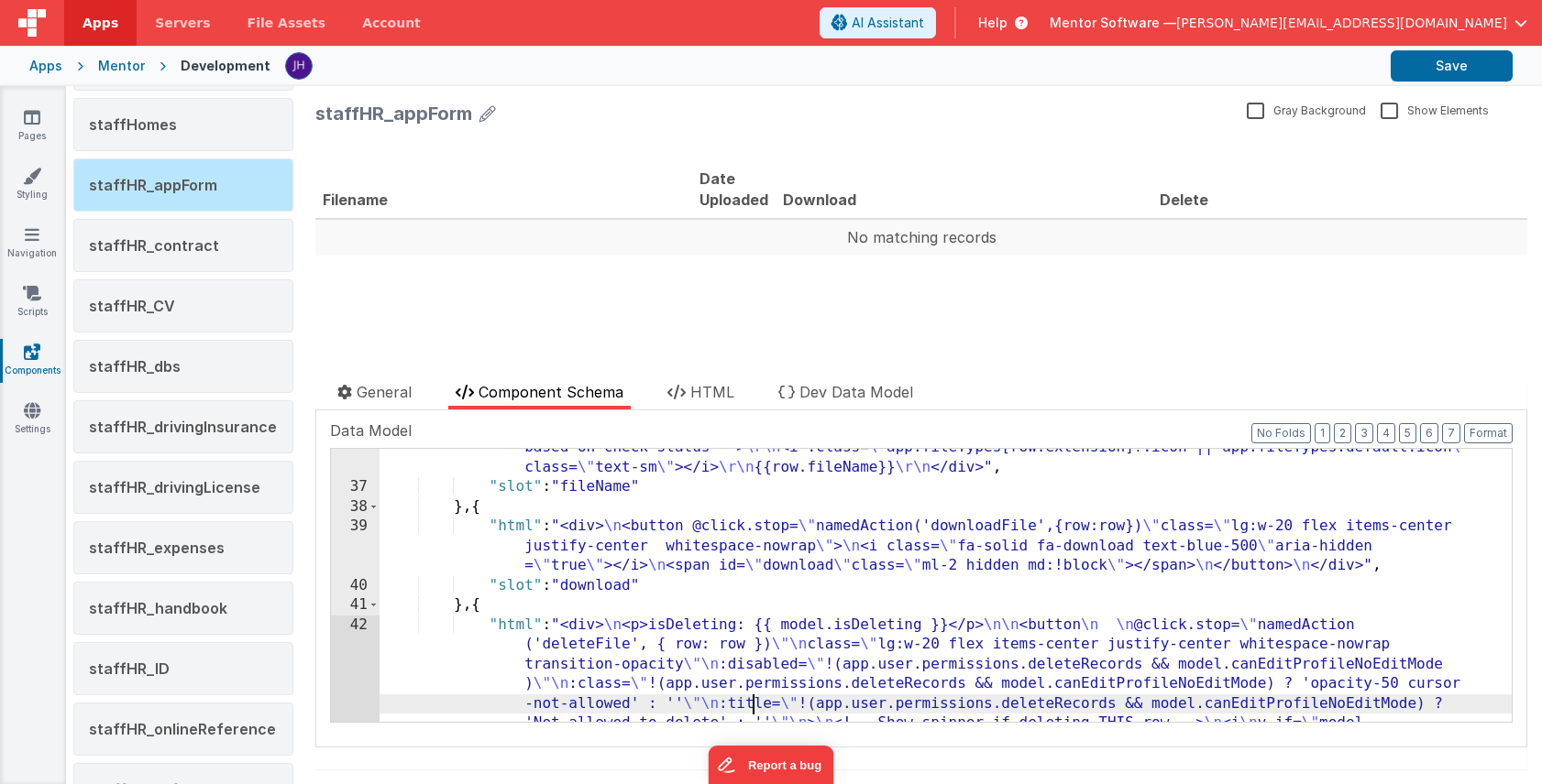
click at [366, 667] on div "36 37 38 39 40 41 42 43 44" at bounding box center [355, 683] width 49 height 529
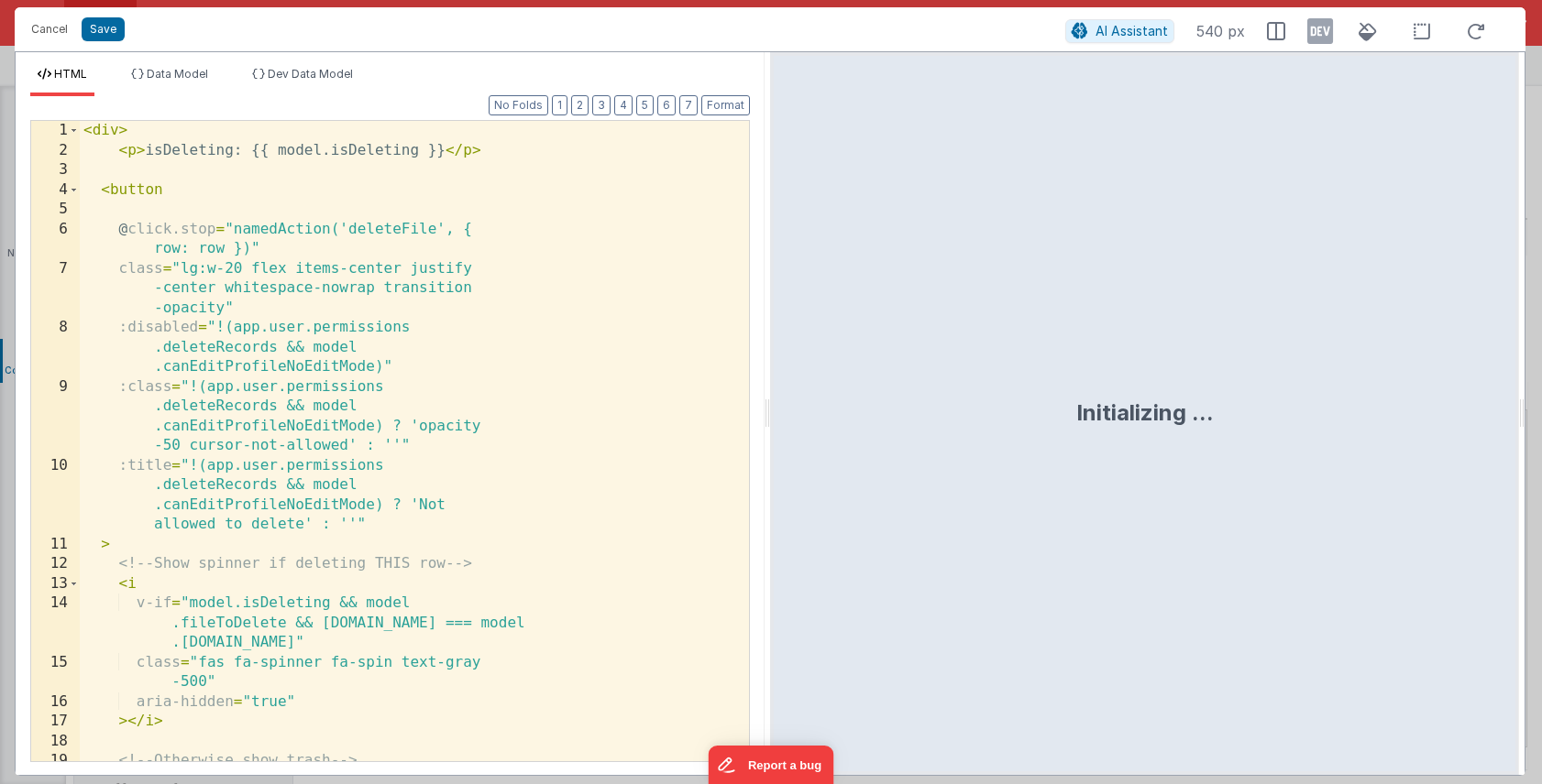
scroll to position [830, 0]
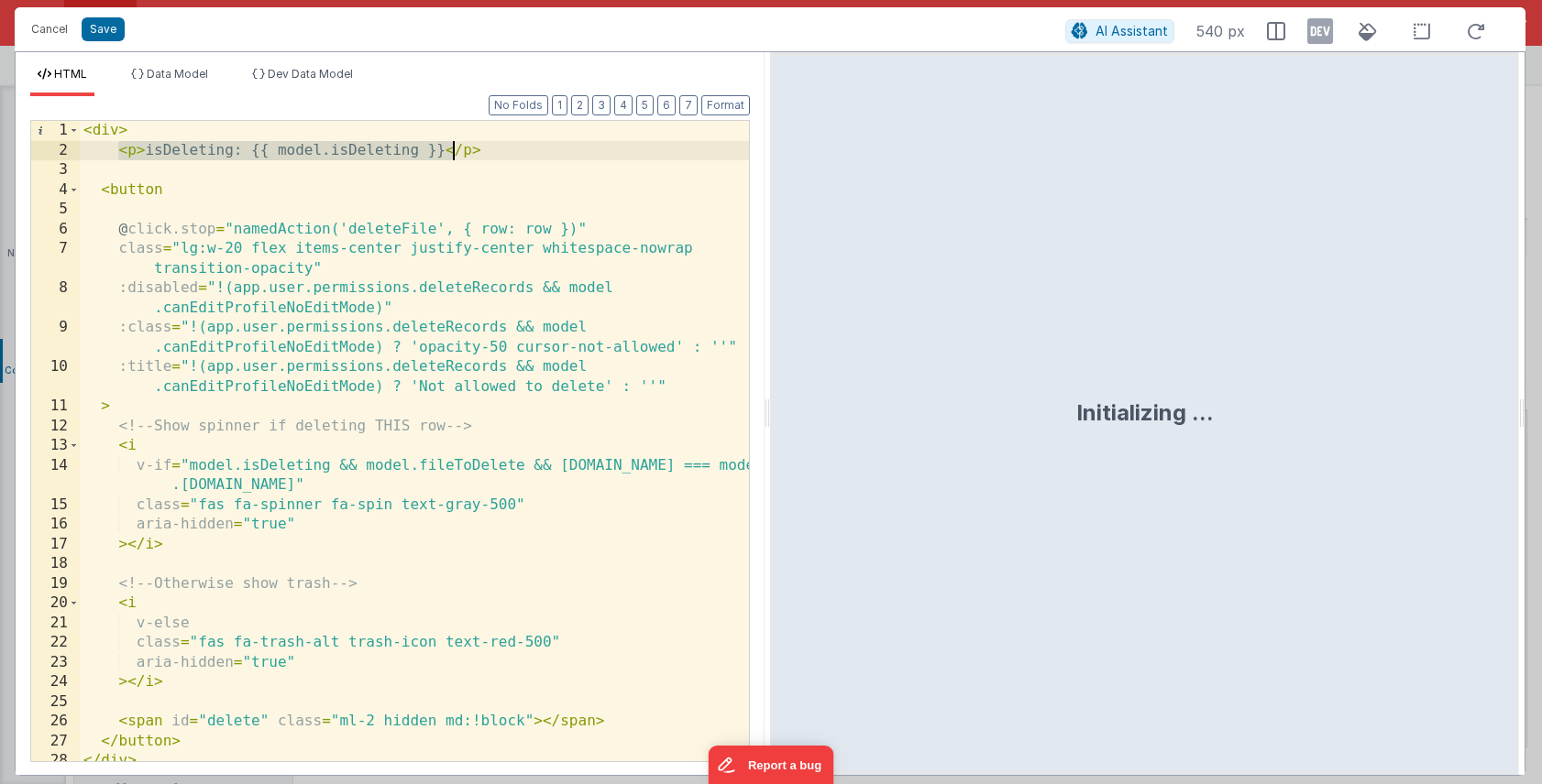
drag, startPoint x: 118, startPoint y: 153, endPoint x: 599, endPoint y: 153, distance: 481.0
click at [599, 153] on div "< div > < p > isDeleting: {{ model.isDeleting }} </ p > < button @ click.stop =…" at bounding box center [414, 461] width 669 height 680
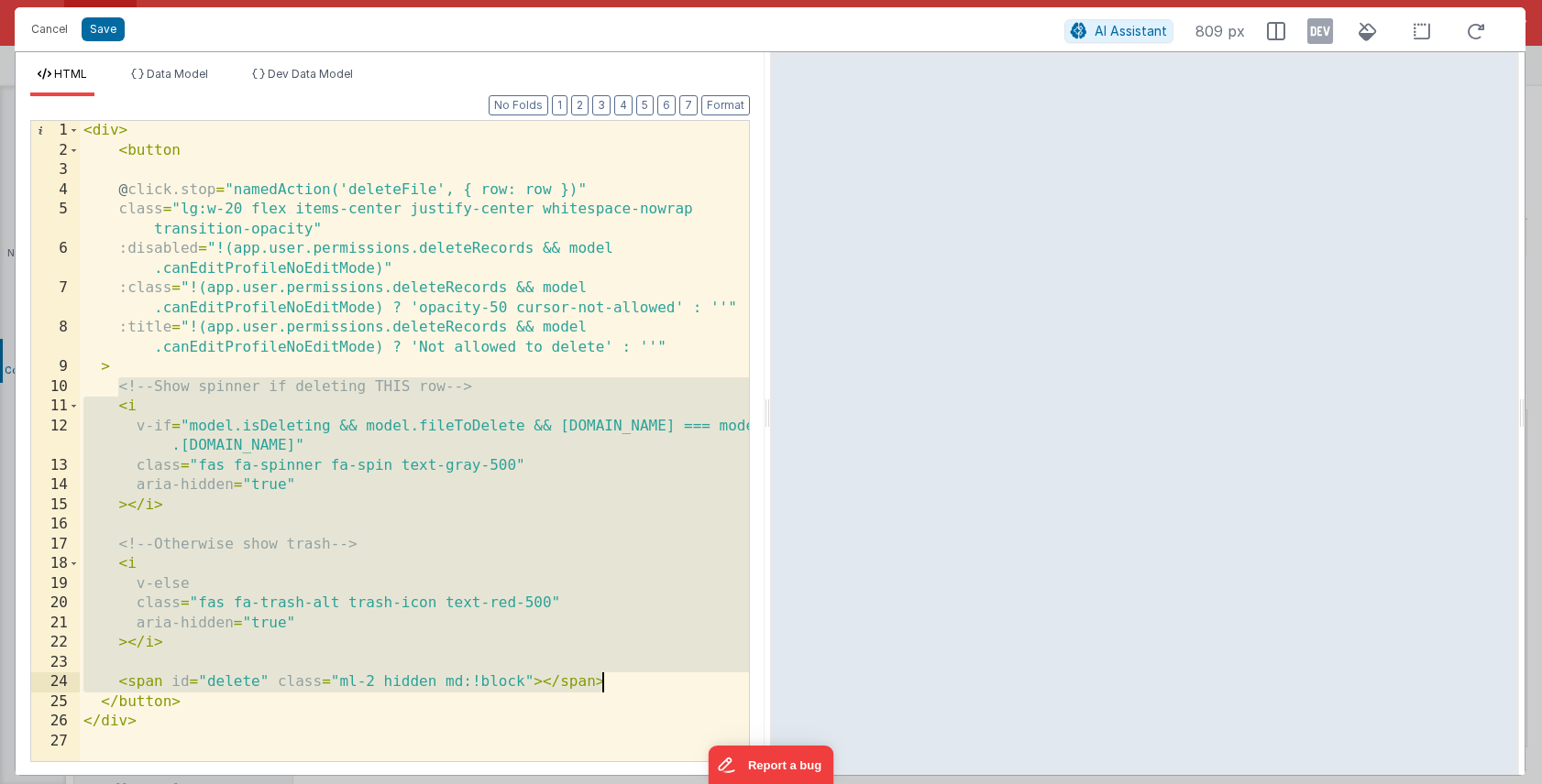
drag, startPoint x: 117, startPoint y: 388, endPoint x: 635, endPoint y: 684, distance: 596.6
click at [635, 684] on div "< div > < button @ click.stop = "namedAction('deleteFile', { row: row })" class…" at bounding box center [414, 461] width 669 height 680
click at [110, 29] on button "Save" at bounding box center [102, 29] width 43 height 24
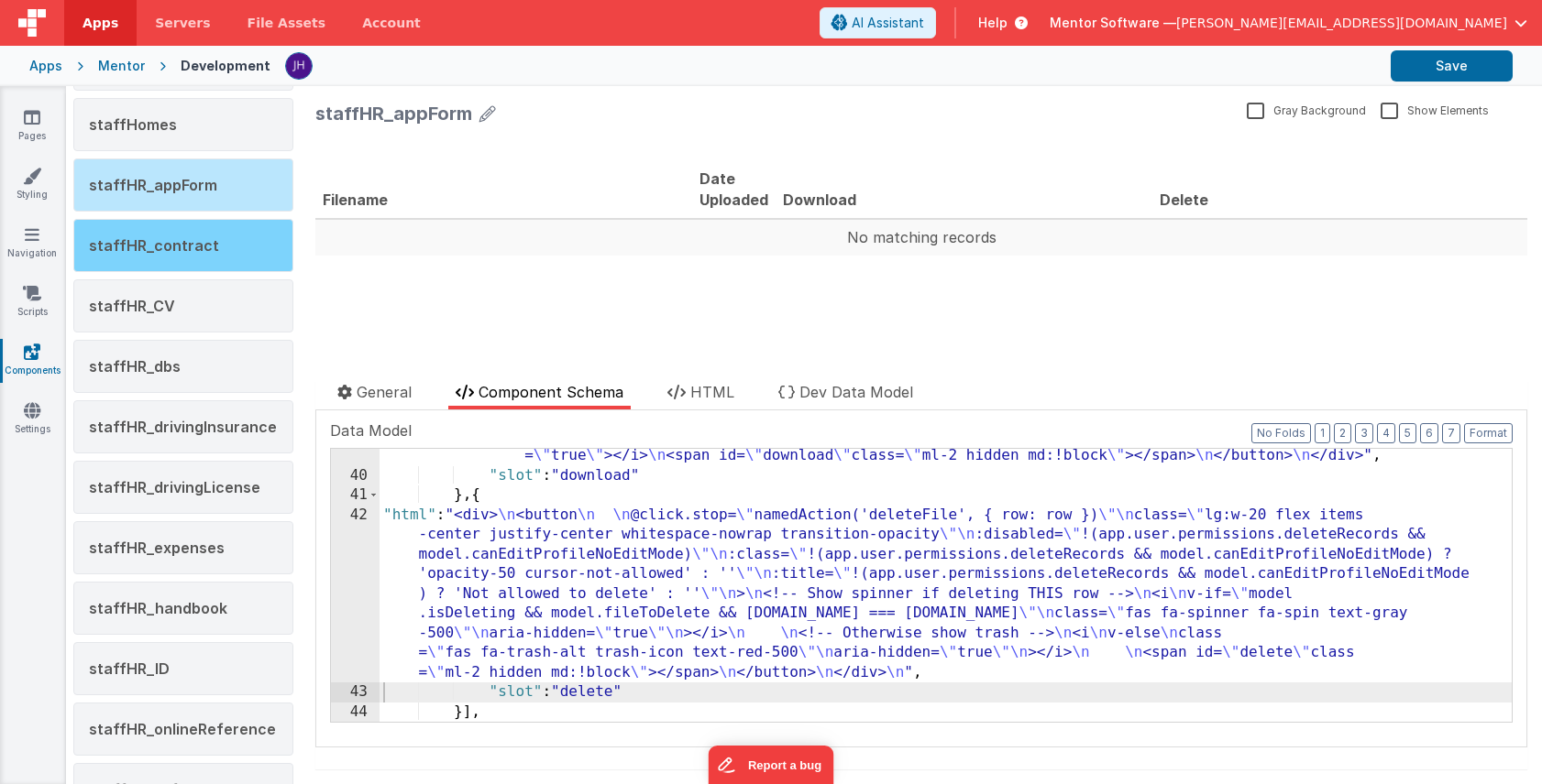
click at [204, 237] on span "staffHR_contract" at bounding box center [154, 245] width 130 height 18
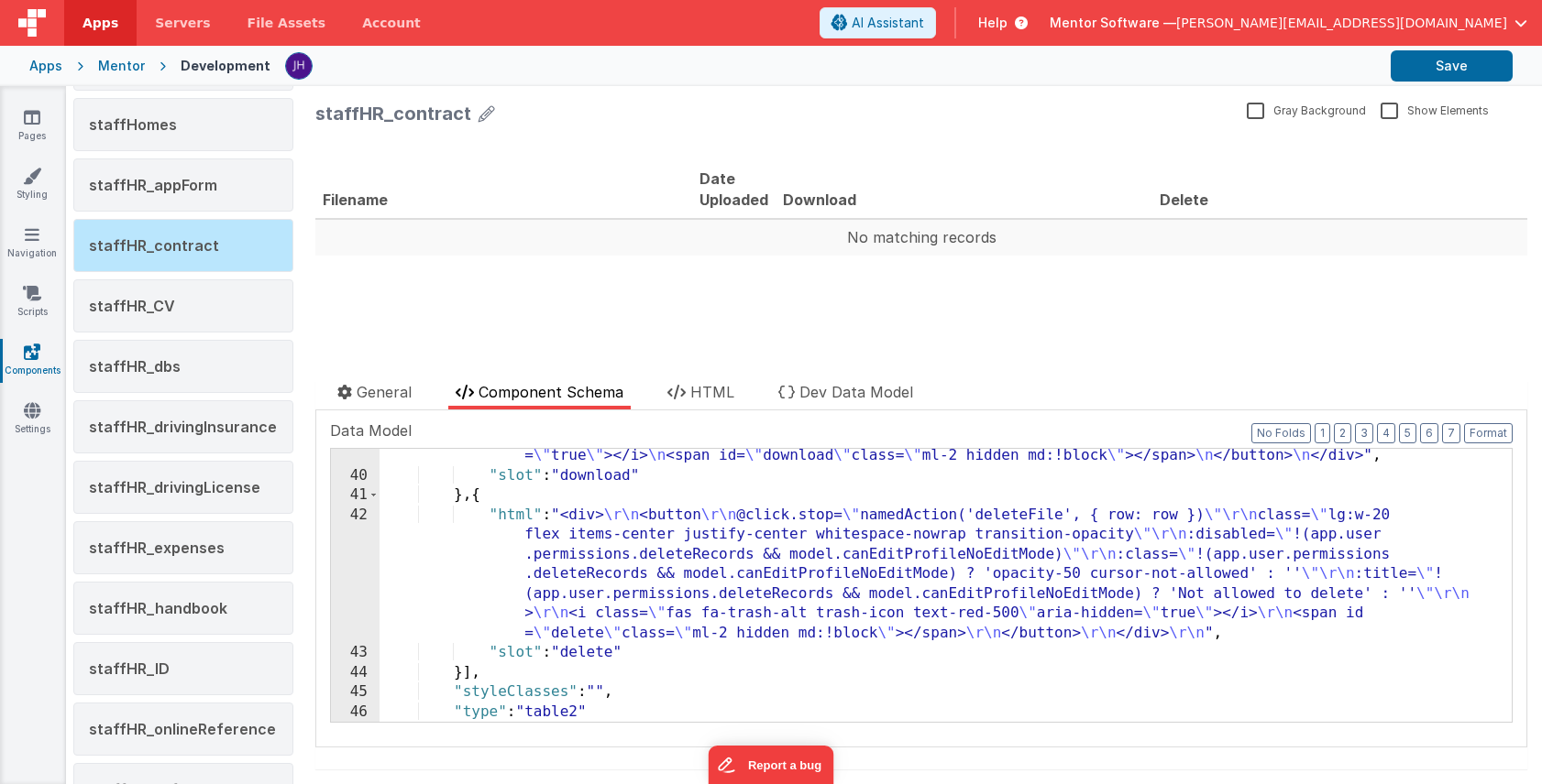
click at [639, 559] on div ""html" : "<div> \n <button @click.stop= \" namedAction('downloadFile',{row:row}…" at bounding box center [946, 582] width 1132 height 352
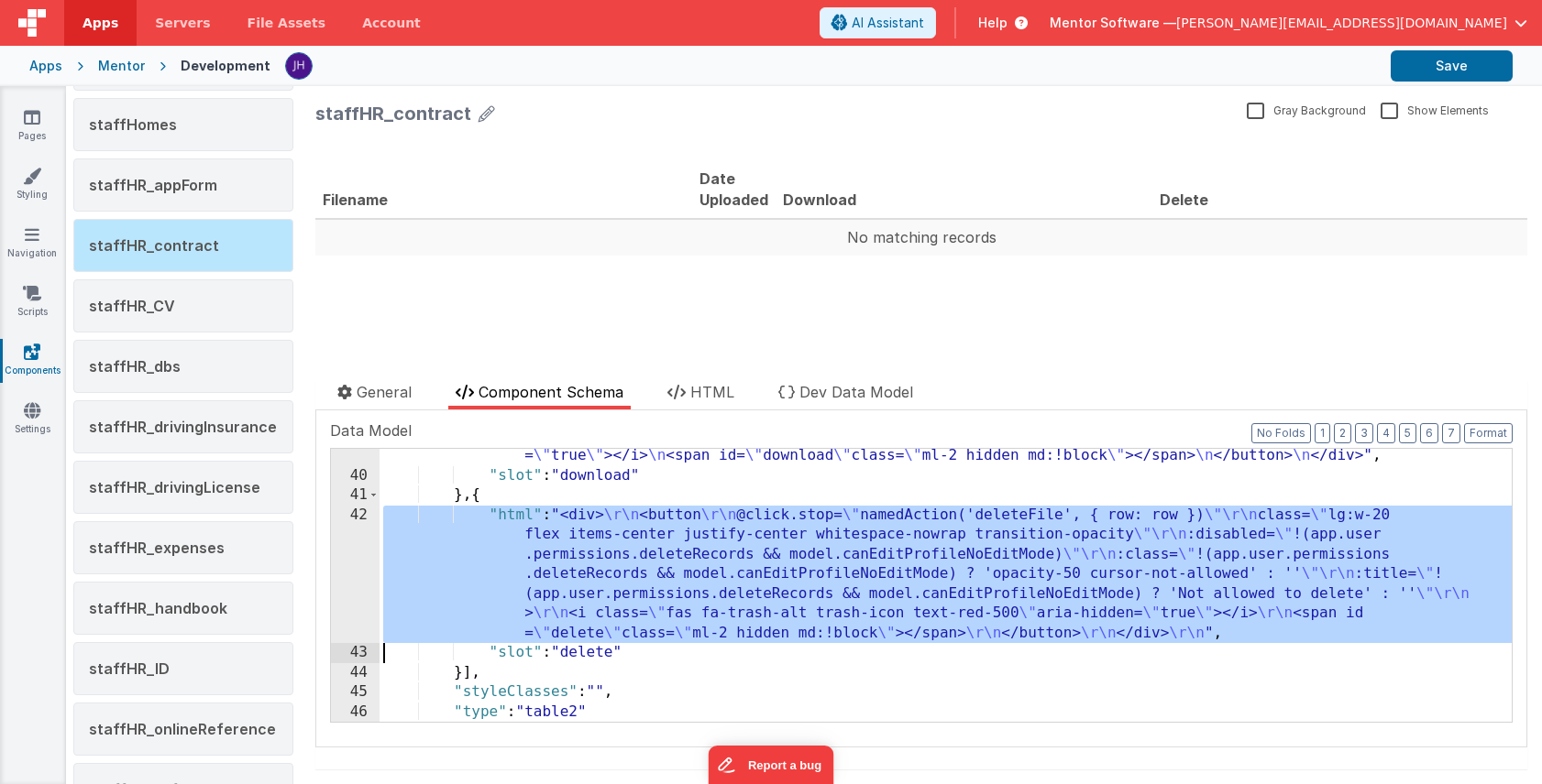
click at [343, 543] on div "42" at bounding box center [355, 574] width 49 height 138
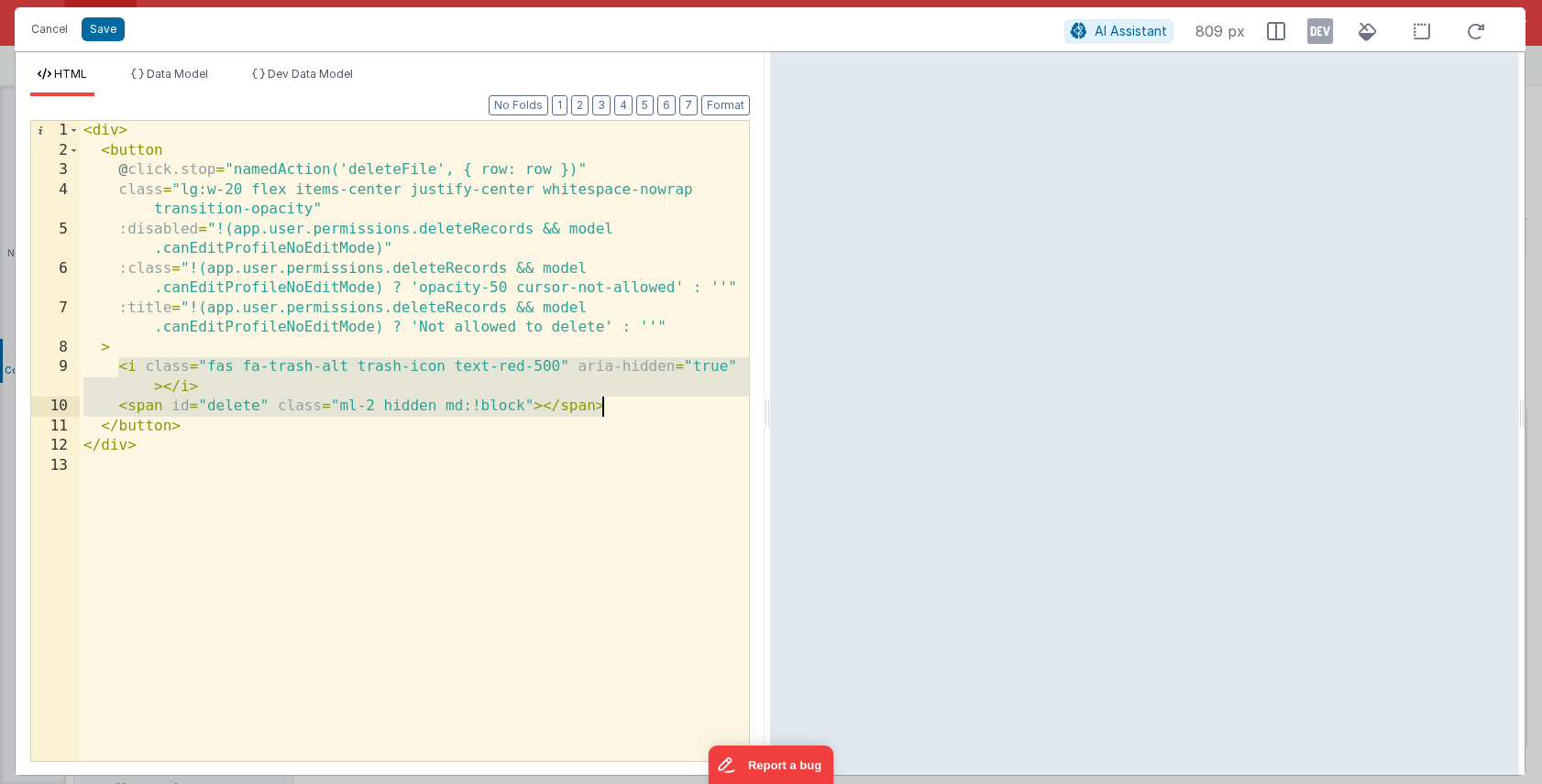
drag, startPoint x: 117, startPoint y: 366, endPoint x: 685, endPoint y: 406, distance: 569.4
click at [685, 406] on div "< div > < button @ click.stop = "namedAction('deleteFile', { row: row })" class…" at bounding box center [414, 461] width 669 height 680
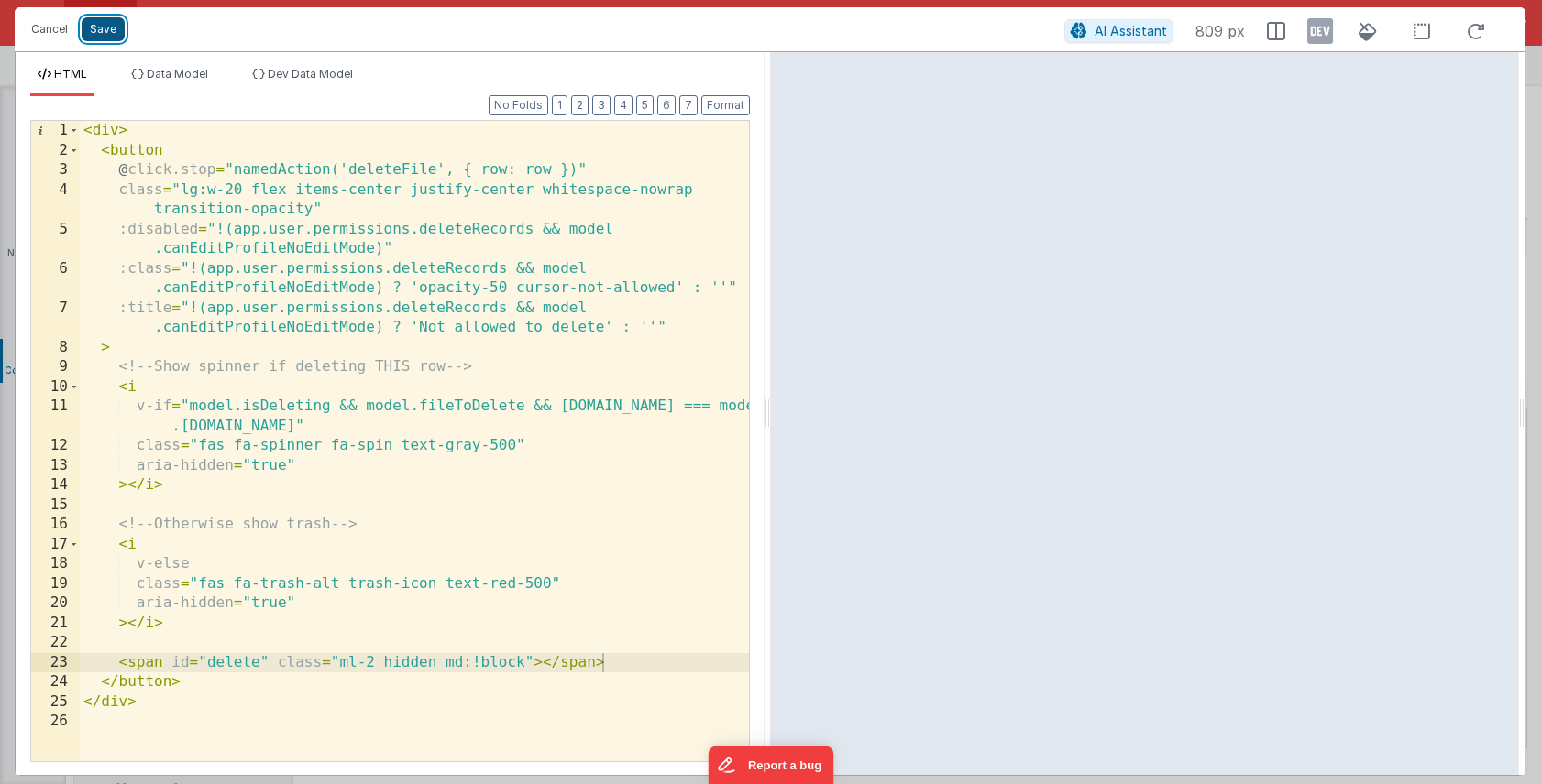
click at [104, 28] on button "Save" at bounding box center [102, 29] width 43 height 24
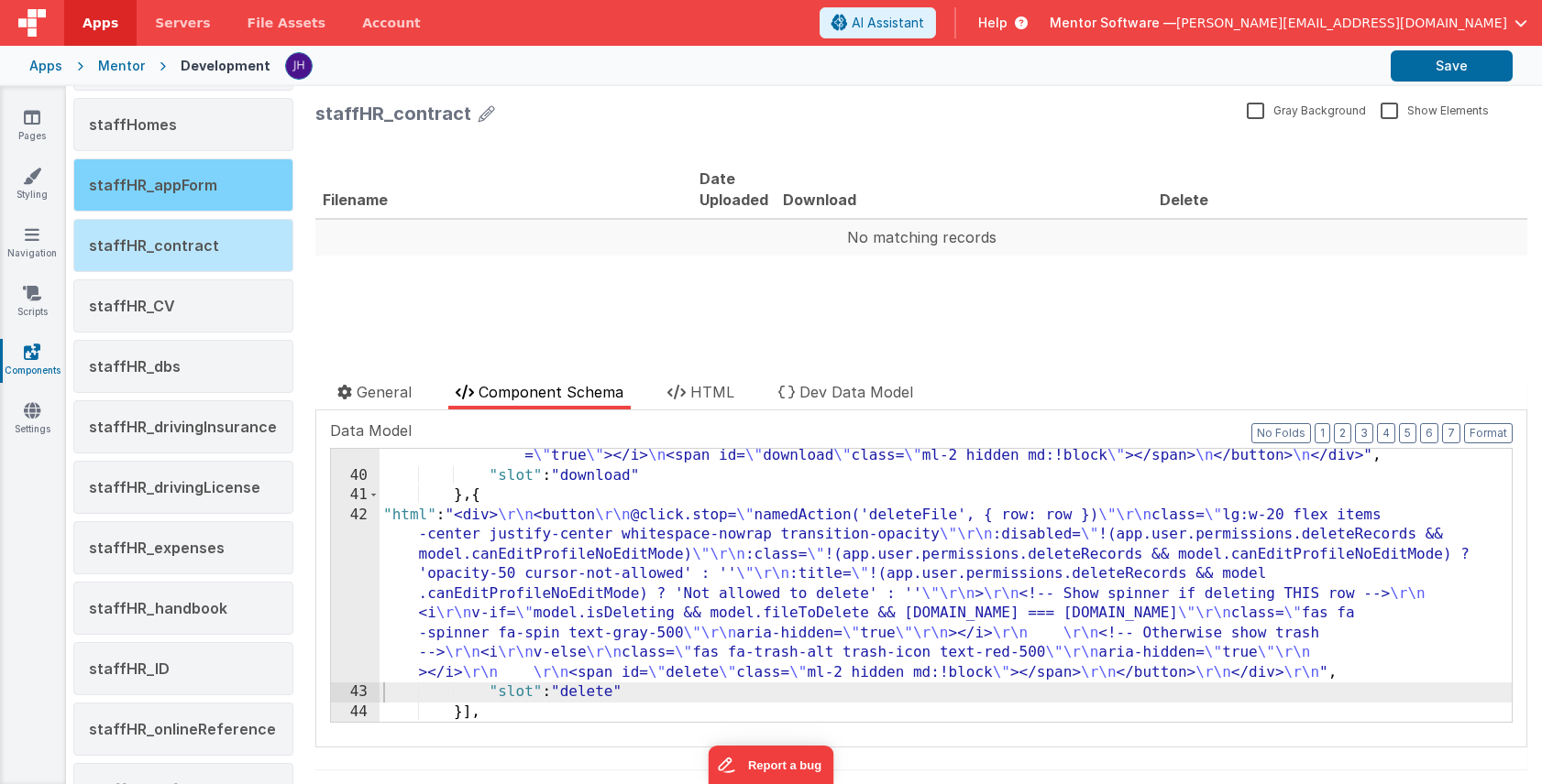
click at [178, 175] on span "staffHR_appForm" at bounding box center [153, 184] width 128 height 18
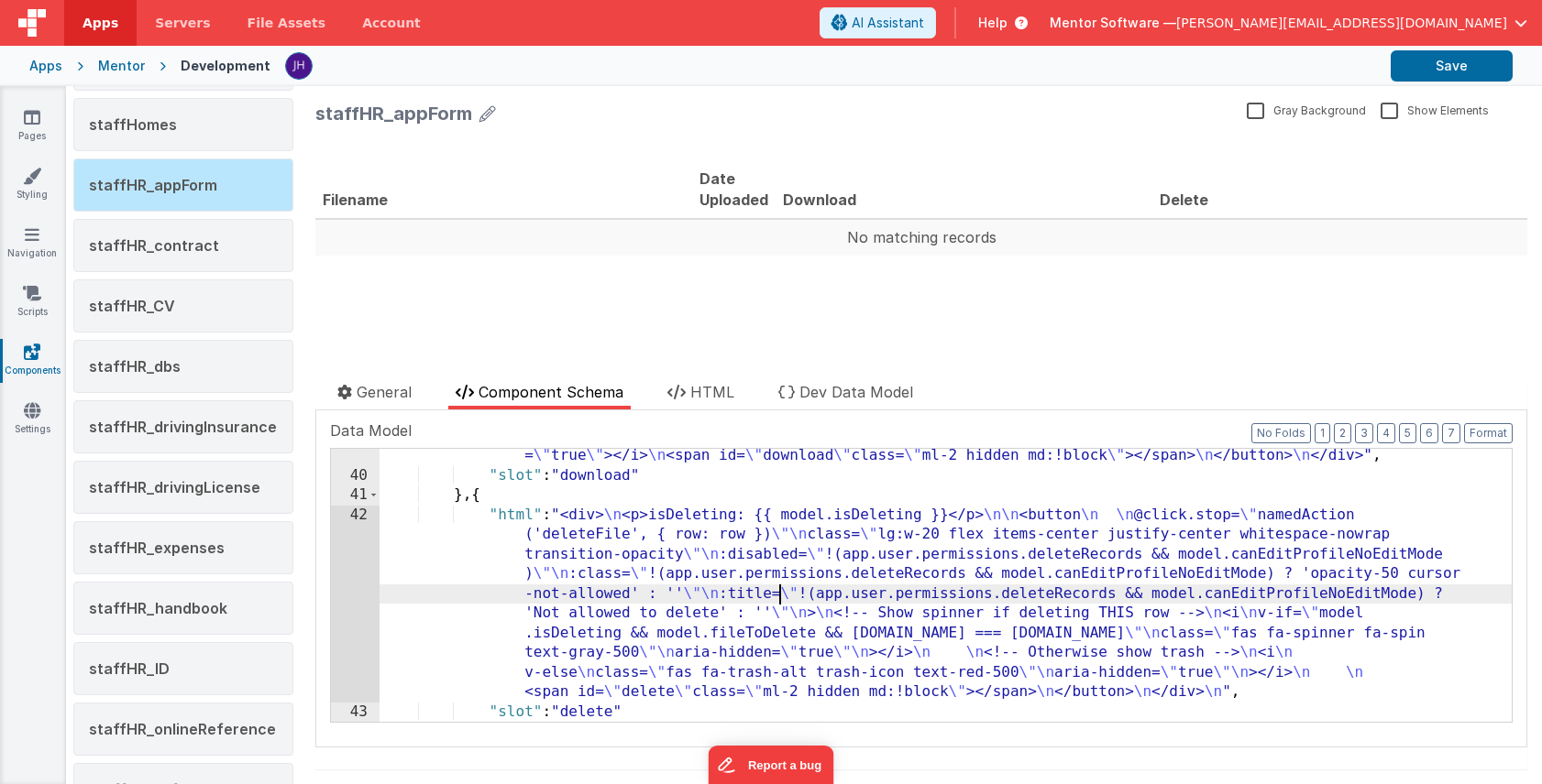
click at [782, 587] on div ""html" : "<div> \n <button @click.stop= \" namedAction('downloadFile',{row:row}…" at bounding box center [946, 582] width 1132 height 352
click at [355, 569] on div "42" at bounding box center [355, 604] width 49 height 197
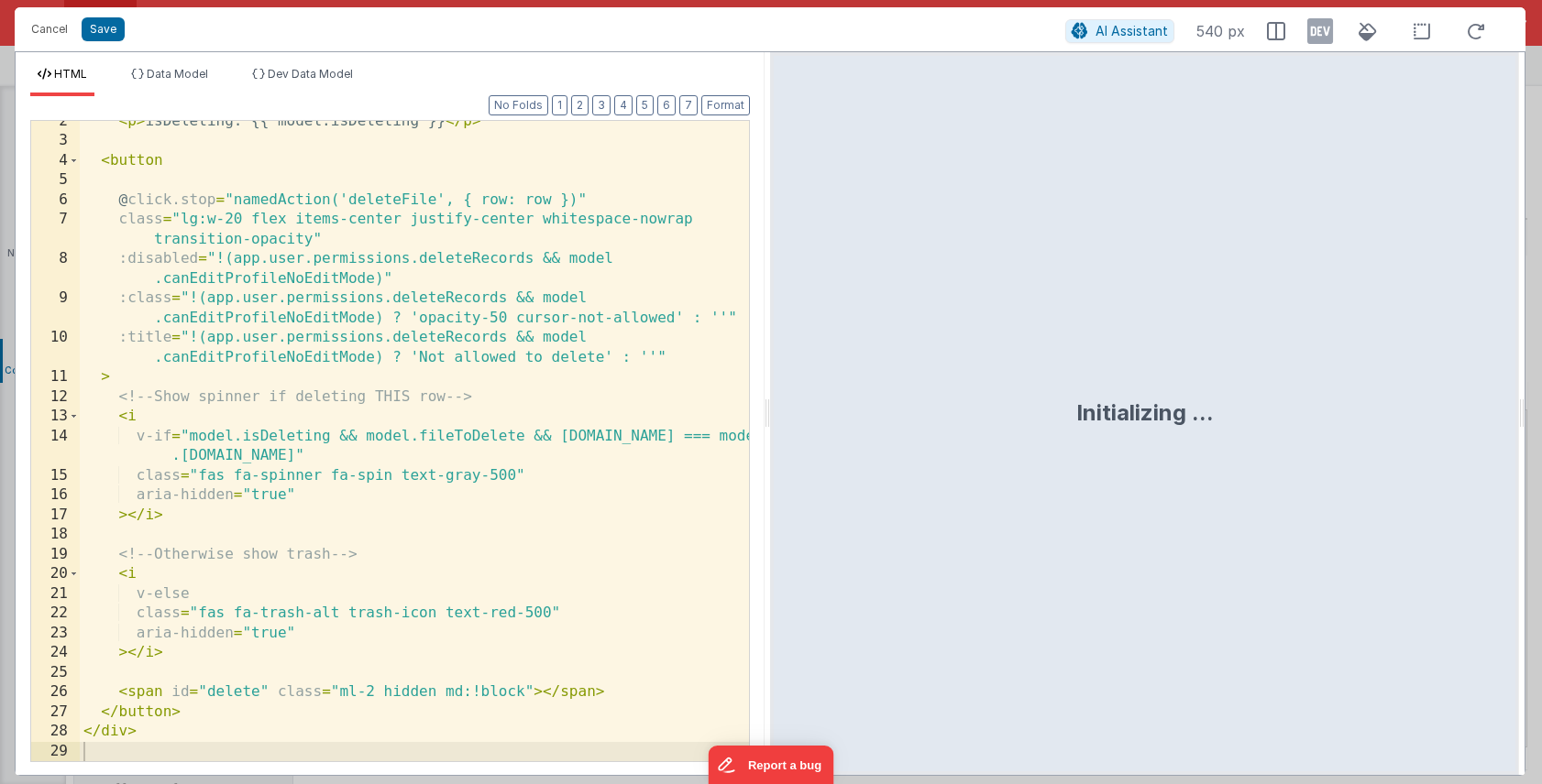
scroll to position [30, 0]
click at [45, 31] on button "Cancel" at bounding box center [50, 29] width 55 height 26
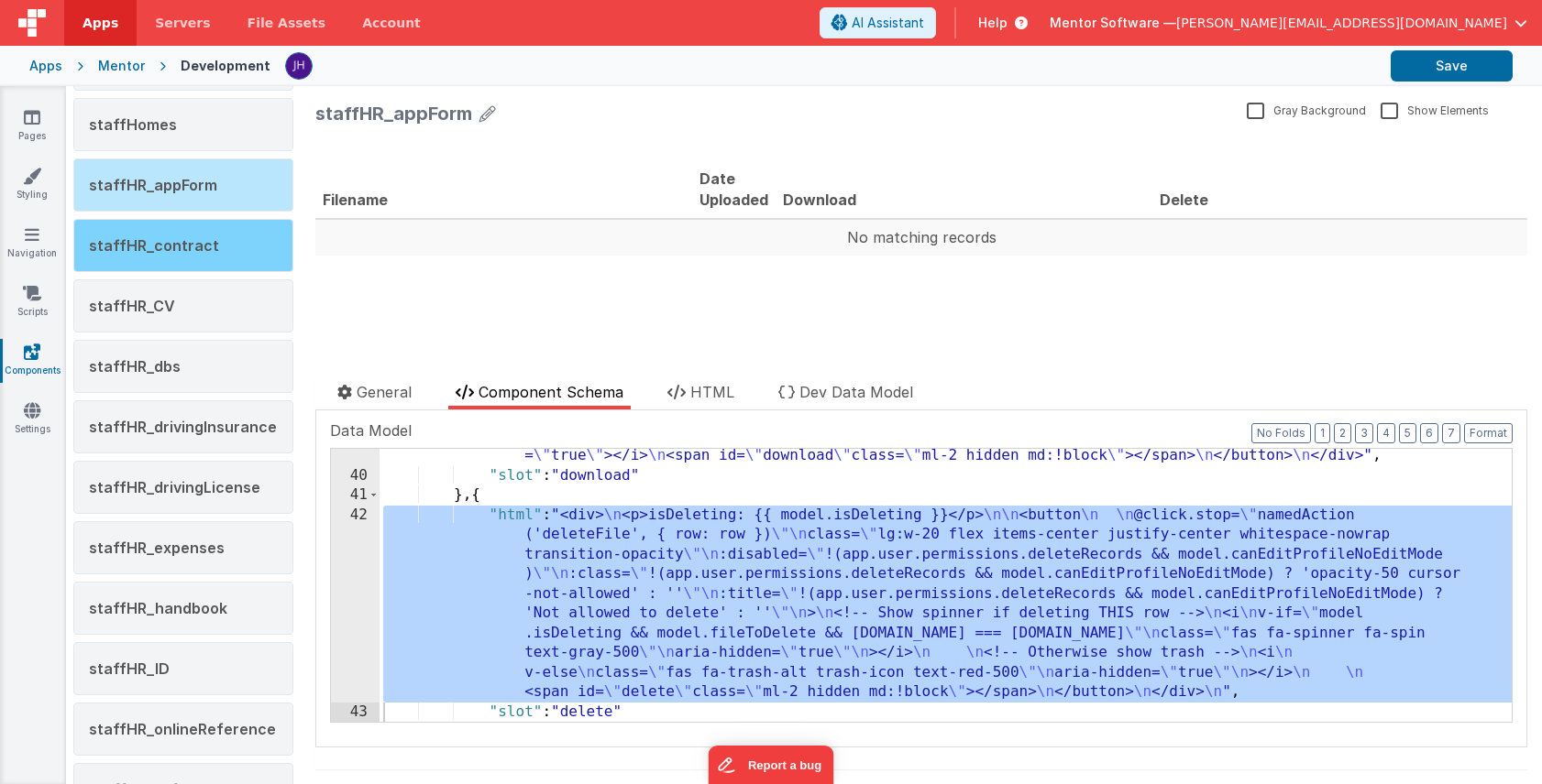
click at [147, 234] on div "staffHR_contract" at bounding box center [183, 246] width 220 height 53
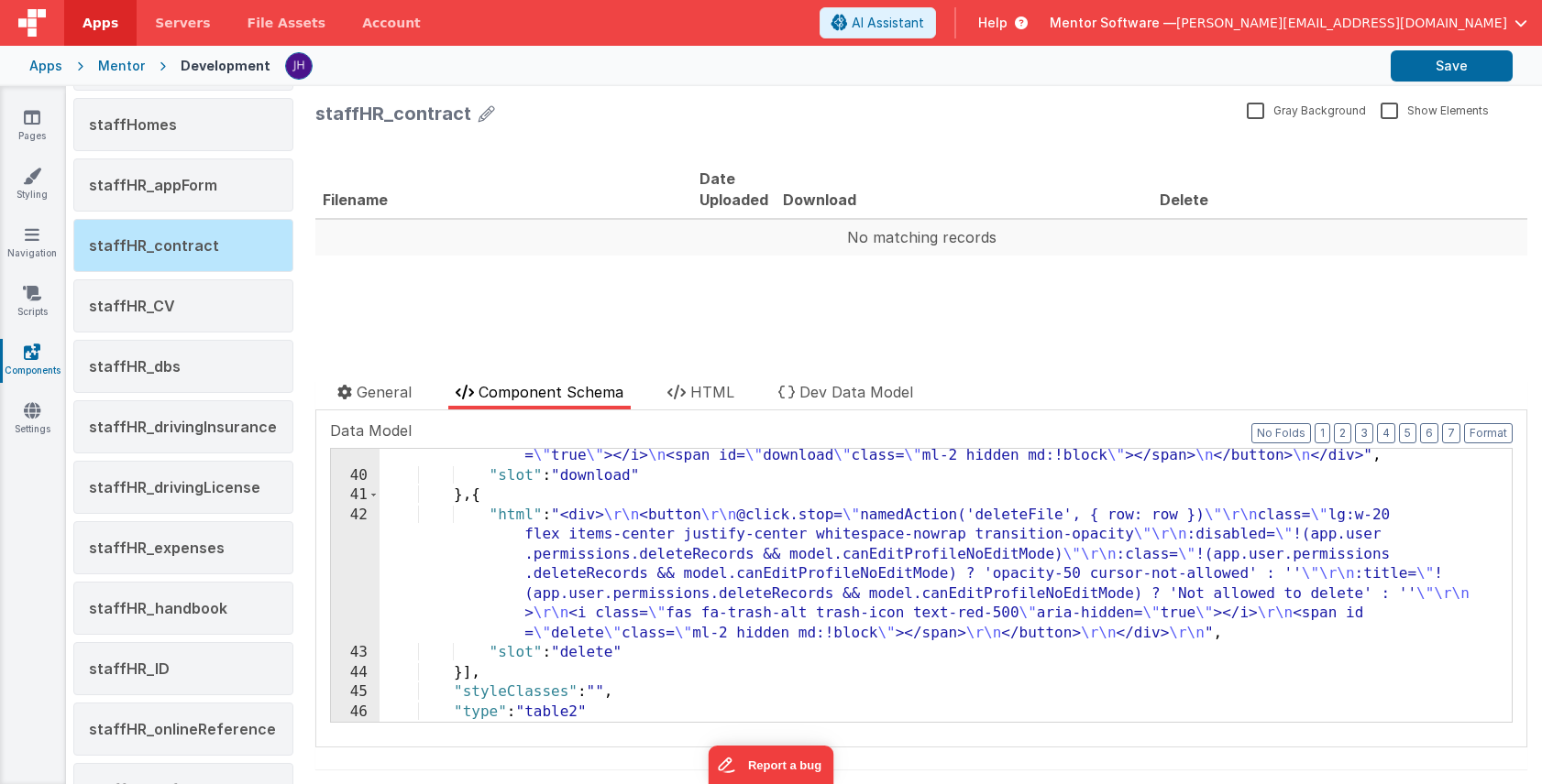
click at [611, 561] on div ""html" : "<div> \n <button @click.stop= \" namedAction('downloadFile',{row:row}…" at bounding box center [946, 582] width 1132 height 352
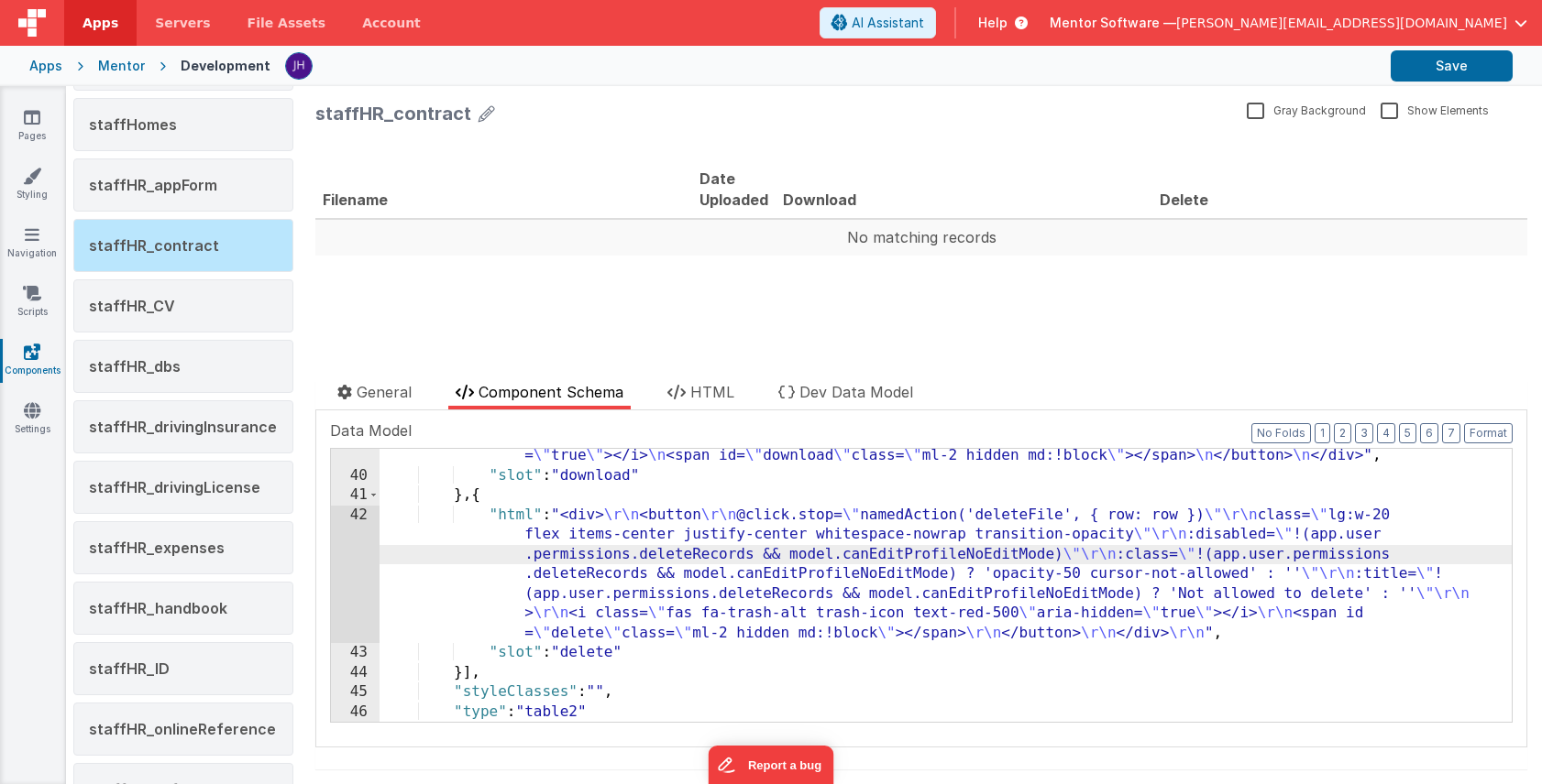
click at [354, 533] on div "42" at bounding box center [355, 574] width 49 height 138
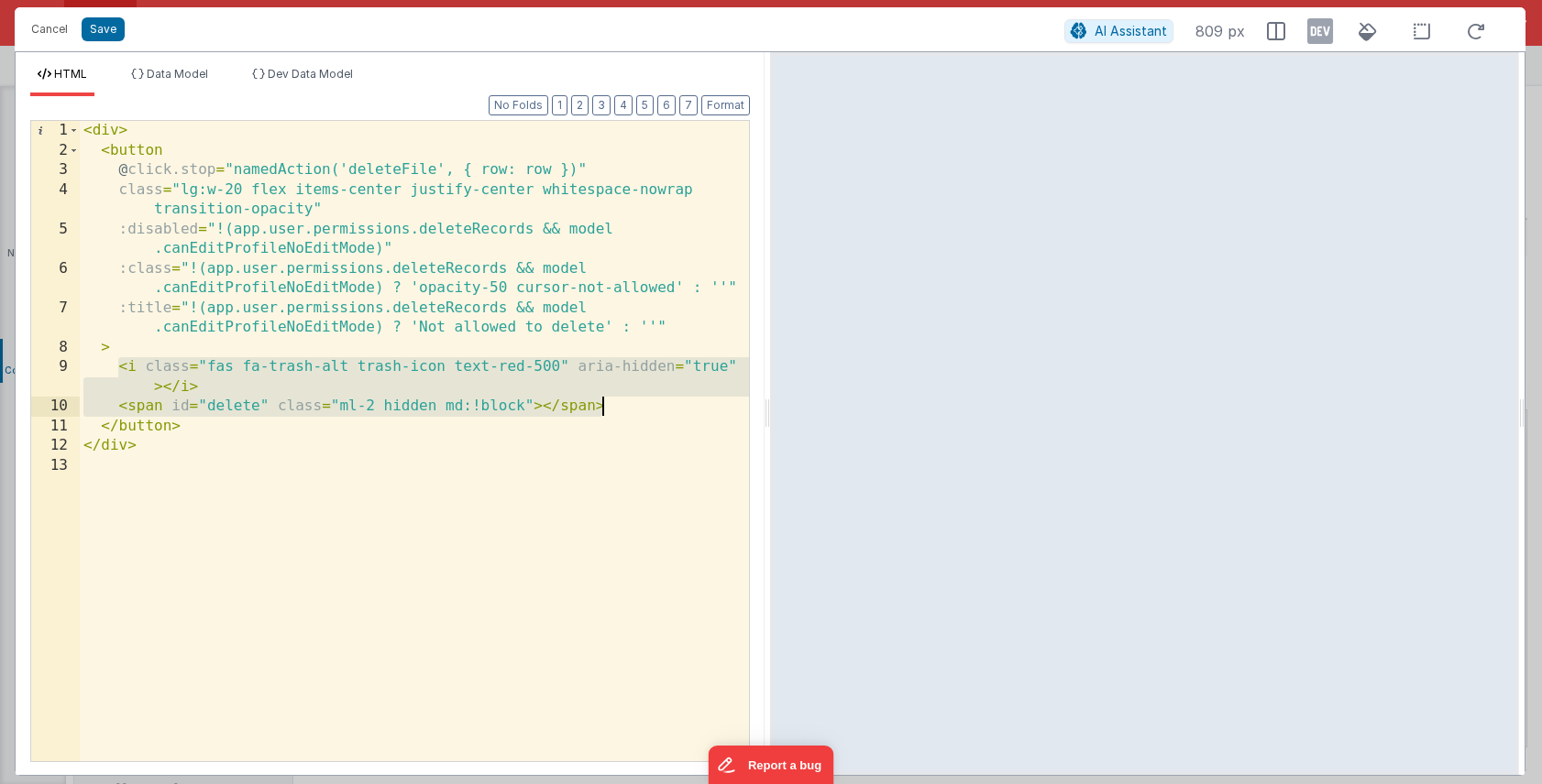
drag, startPoint x: 117, startPoint y: 363, endPoint x: 635, endPoint y: 410, distance: 520.1
click at [635, 410] on div "< div > < button @ click.stop = "namedAction('deleteFile', { row: row })" class…" at bounding box center [414, 461] width 669 height 680
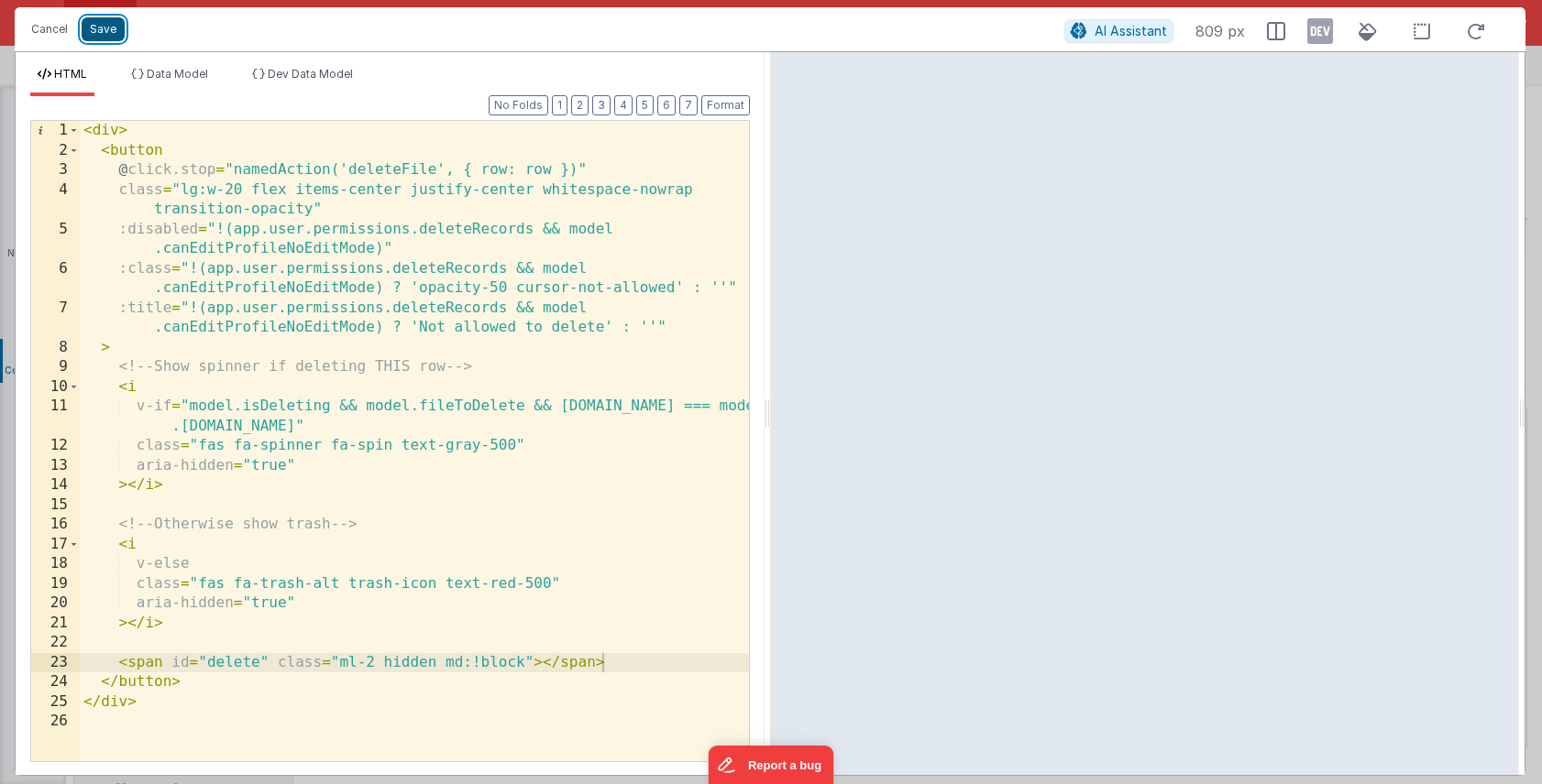
click at [103, 33] on button "Save" at bounding box center [102, 29] width 43 height 24
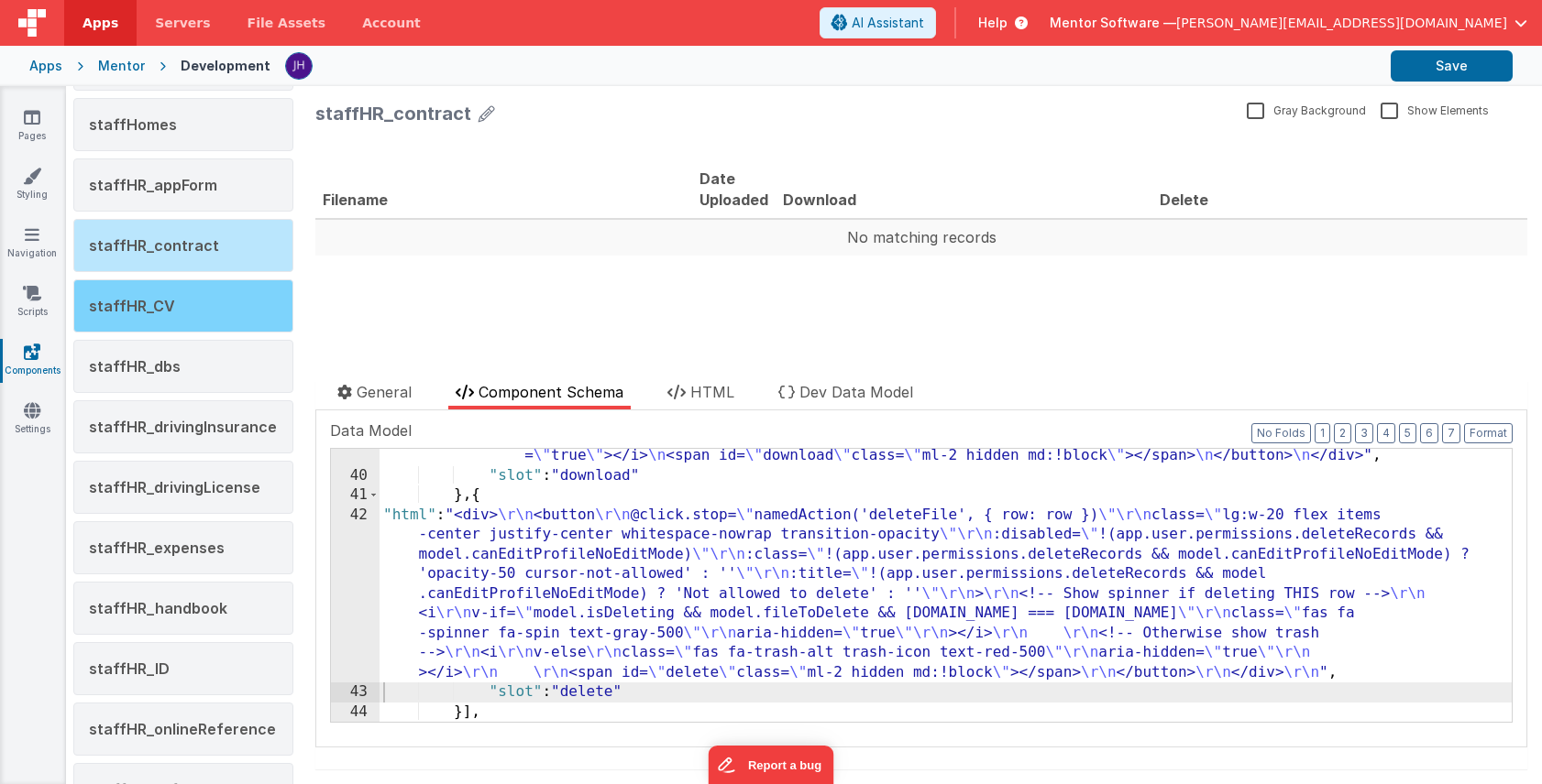
click at [185, 307] on div "staffHR_CV" at bounding box center [183, 306] width 220 height 53
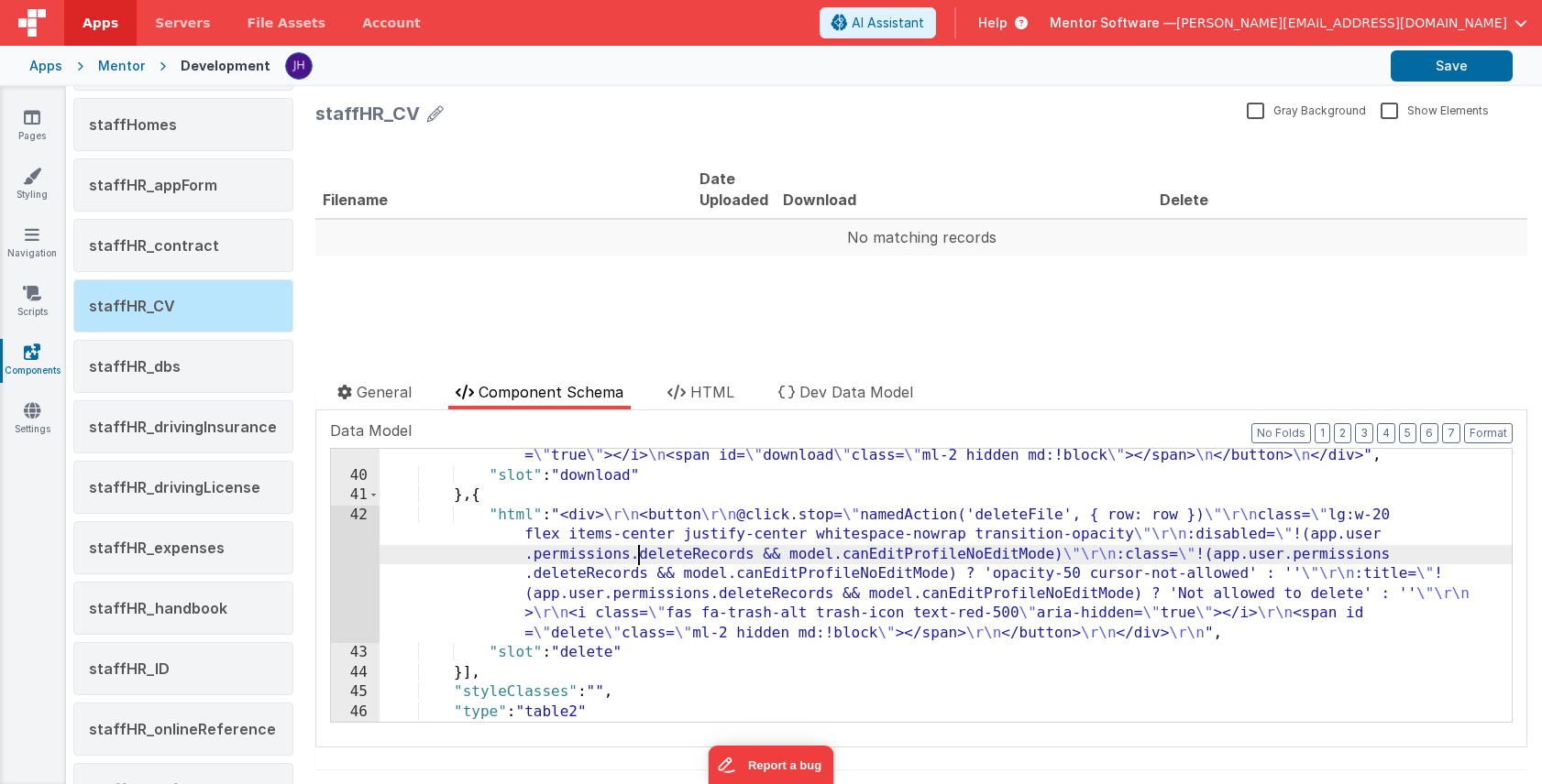
click at [636, 556] on div ""html" : "<div> \n <button @click.stop= \" namedAction('downloadFile',{row:row}…" at bounding box center [946, 582] width 1132 height 352
click at [358, 545] on div "42" at bounding box center [355, 574] width 49 height 138
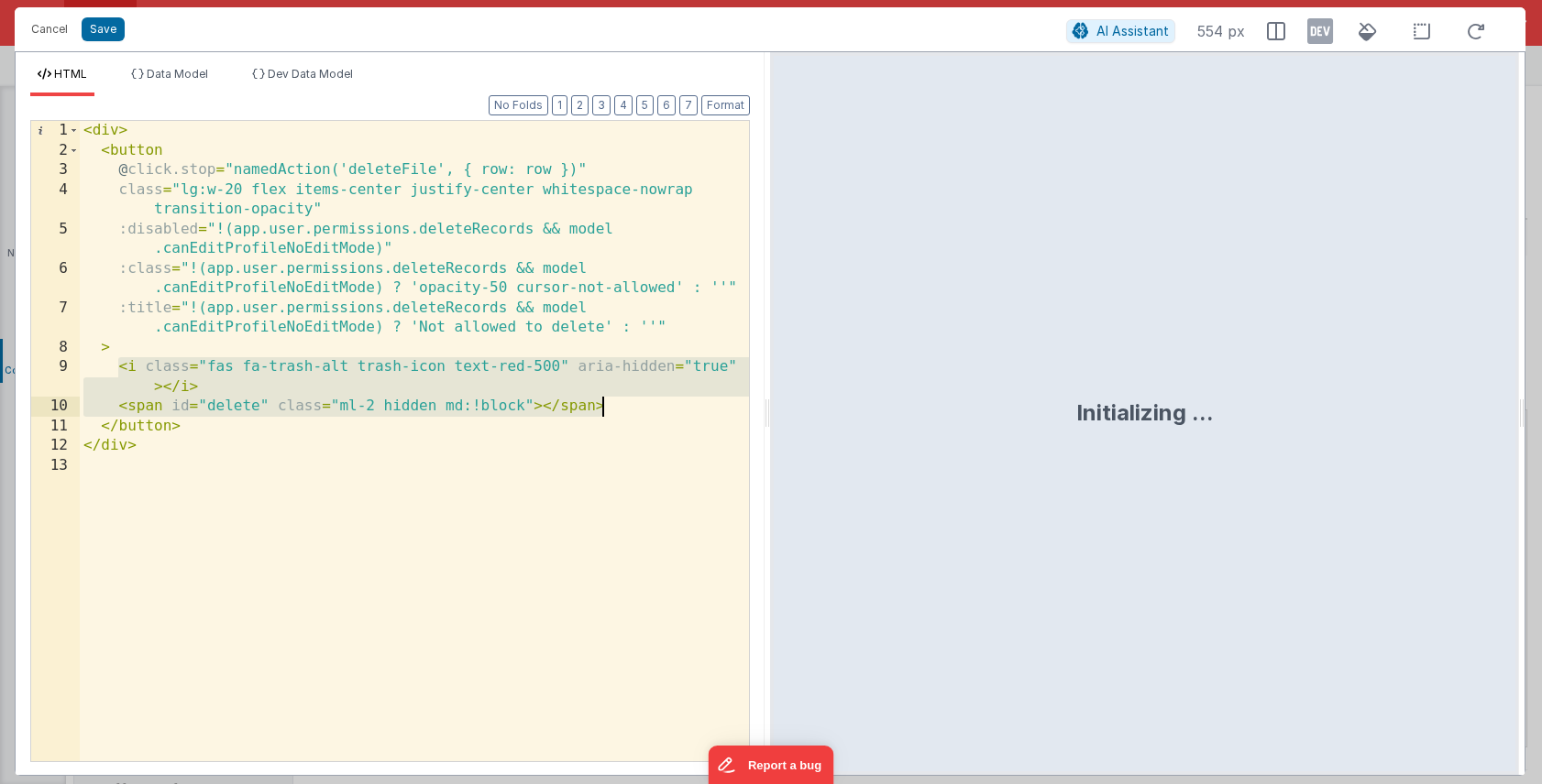
drag, startPoint x: 117, startPoint y: 366, endPoint x: 613, endPoint y: 401, distance: 497.2
click at [613, 401] on div "< div > < button @ click.stop = "namedAction('deleteFile', { row: row })" class…" at bounding box center [414, 461] width 669 height 680
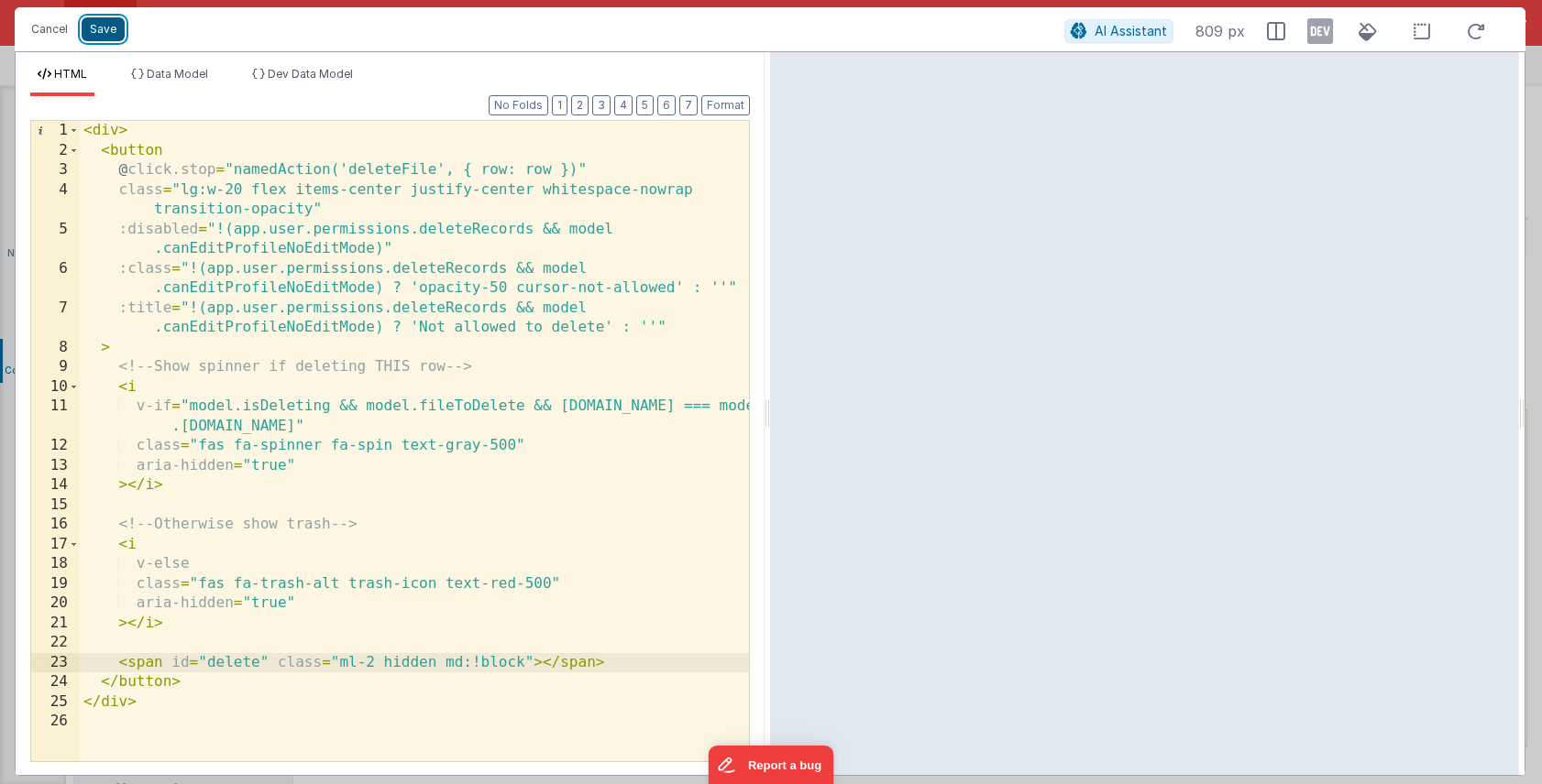
click at [107, 36] on button "Save" at bounding box center [102, 29] width 43 height 24
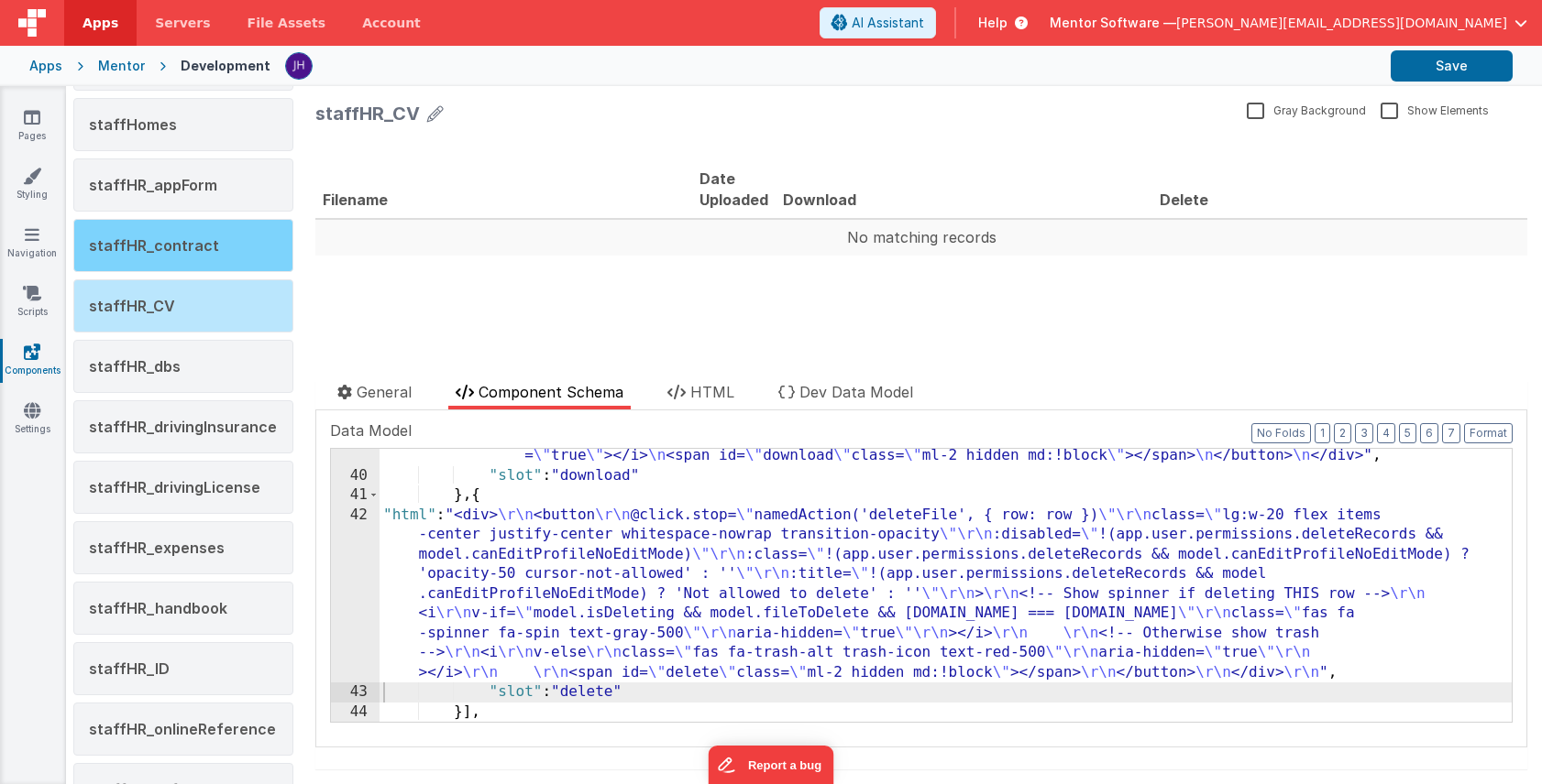
click at [183, 248] on span "staffHR_contract" at bounding box center [154, 245] width 130 height 18
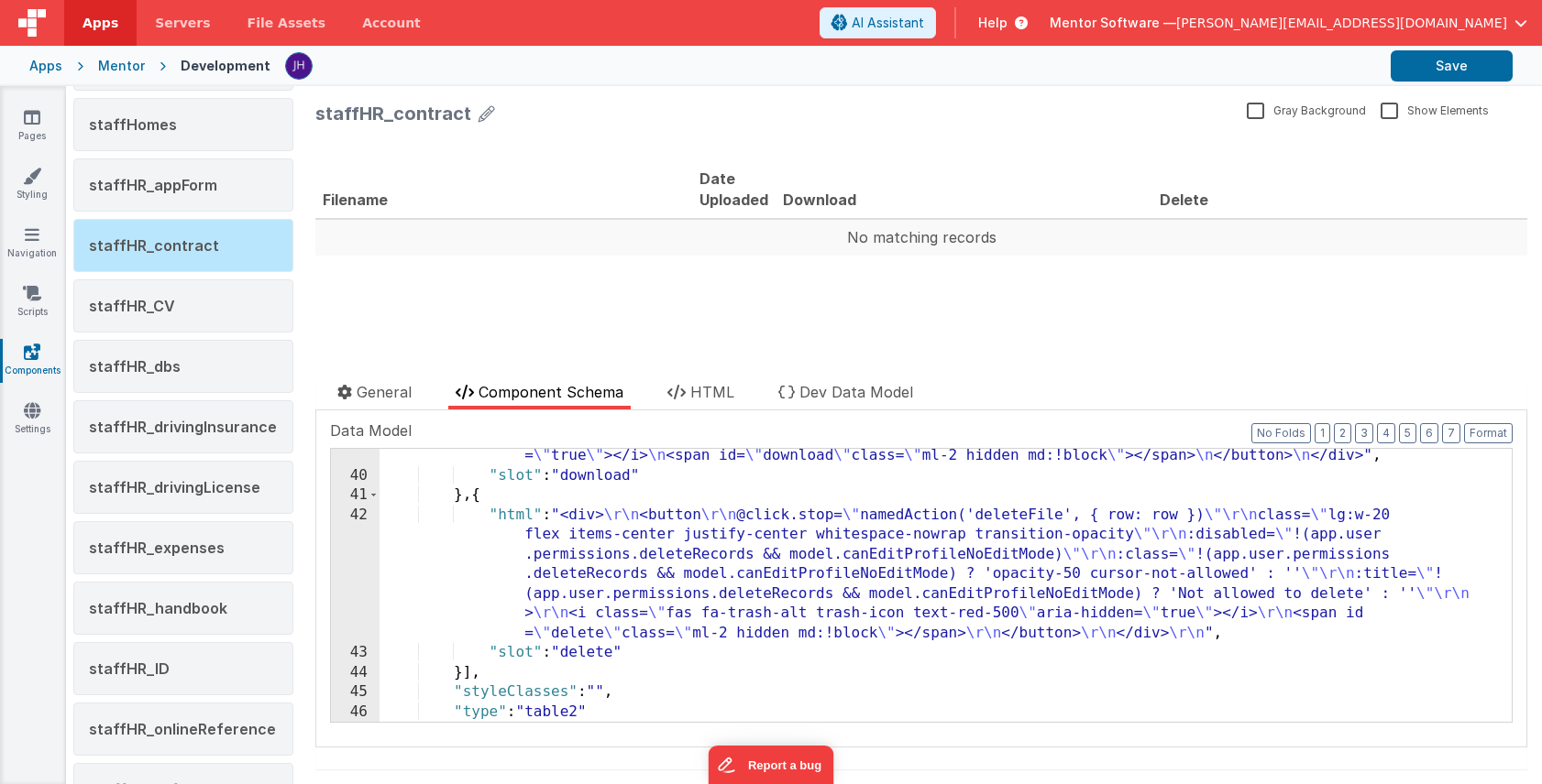
click at [583, 576] on div ""html" : "<div> \n <button @click.stop= \" namedAction('downloadFile',{row:row}…" at bounding box center [946, 582] width 1132 height 352
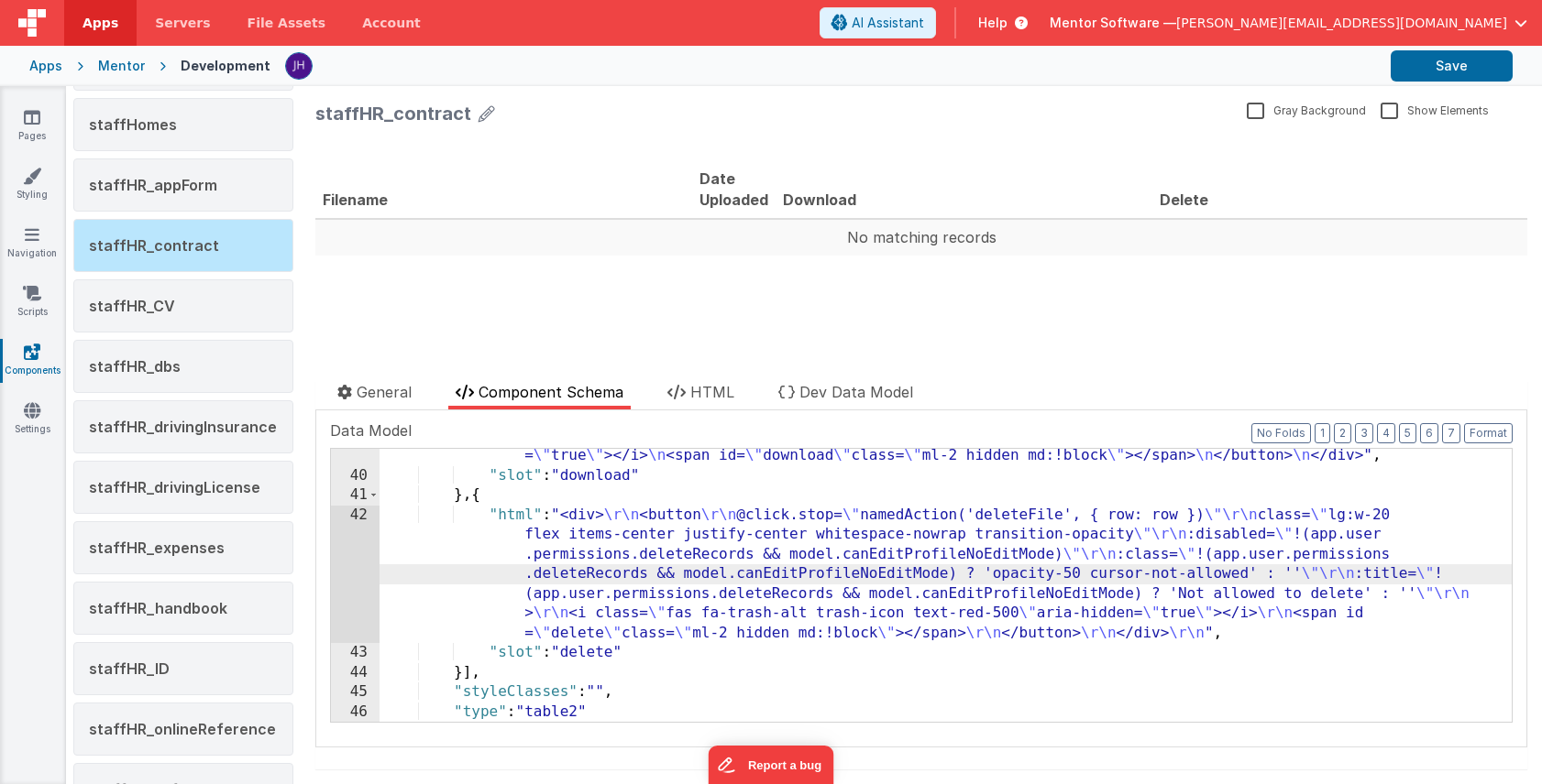
click at [353, 555] on div "42" at bounding box center [355, 574] width 49 height 138
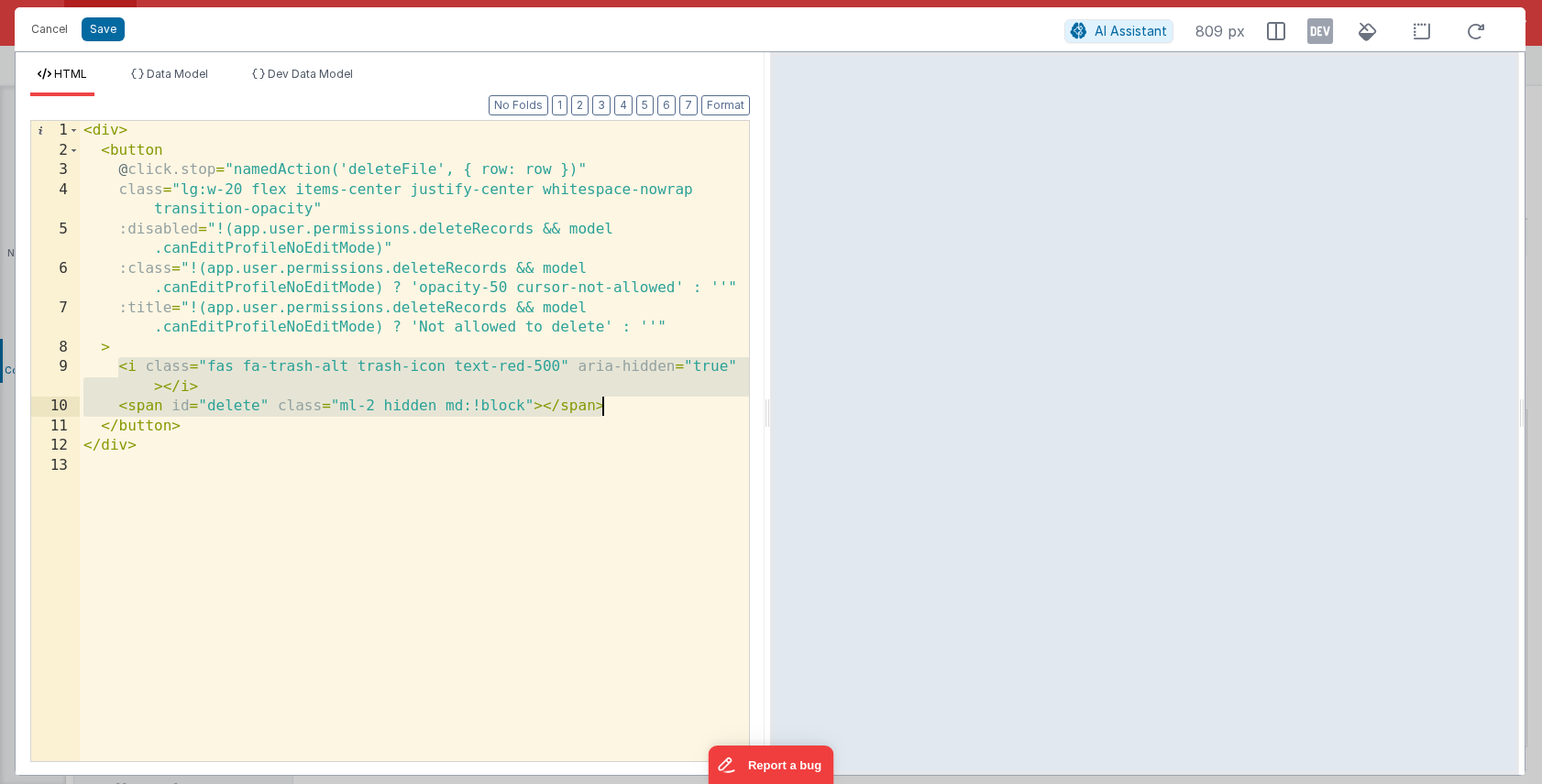
drag, startPoint x: 118, startPoint y: 367, endPoint x: 698, endPoint y: 409, distance: 581.5
click at [698, 409] on div "< div > < button @ click.stop = "namedAction('deleteFile', { row: row })" class…" at bounding box center [414, 461] width 669 height 680
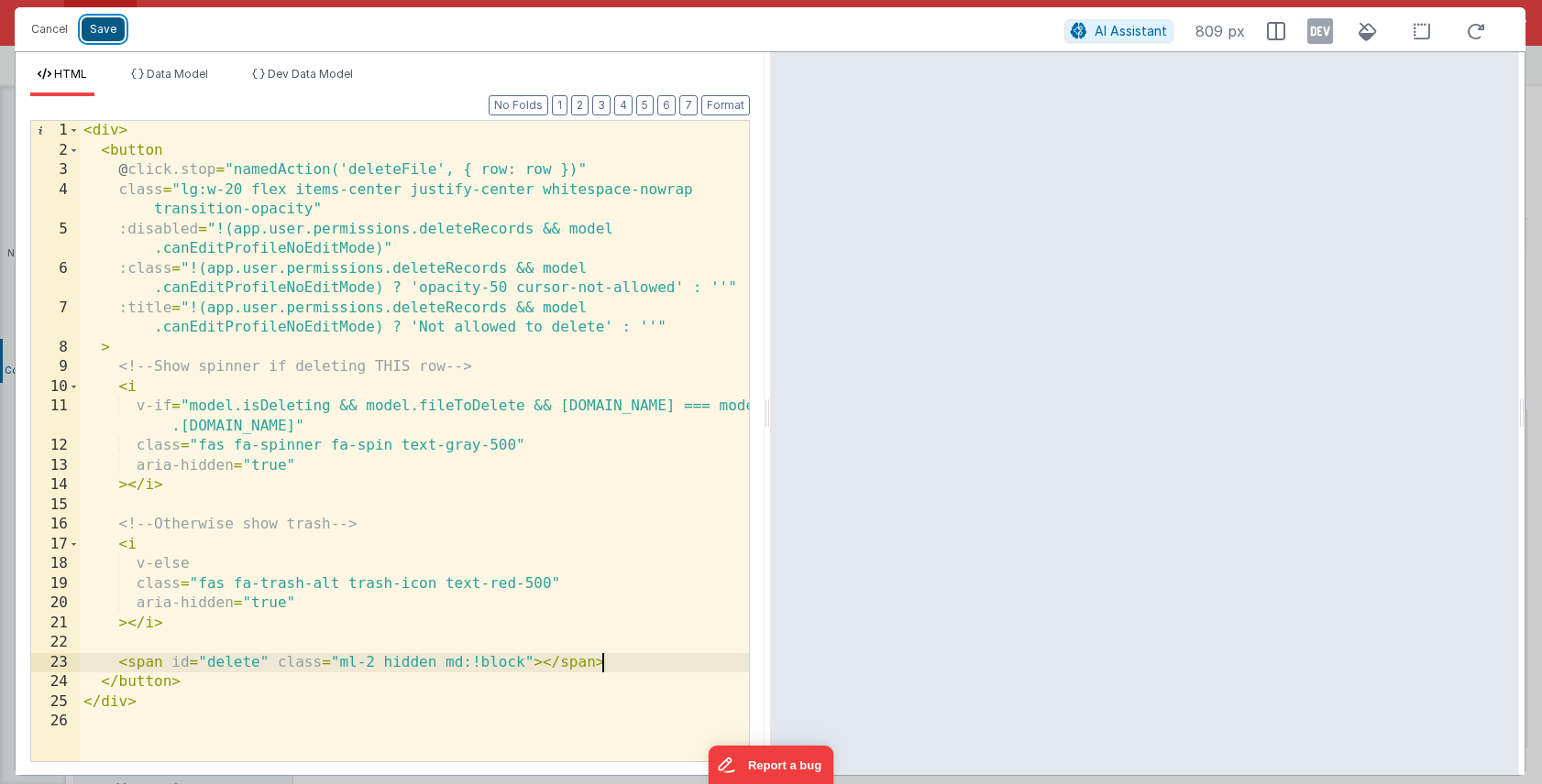
click at [102, 29] on button "Save" at bounding box center [102, 29] width 43 height 24
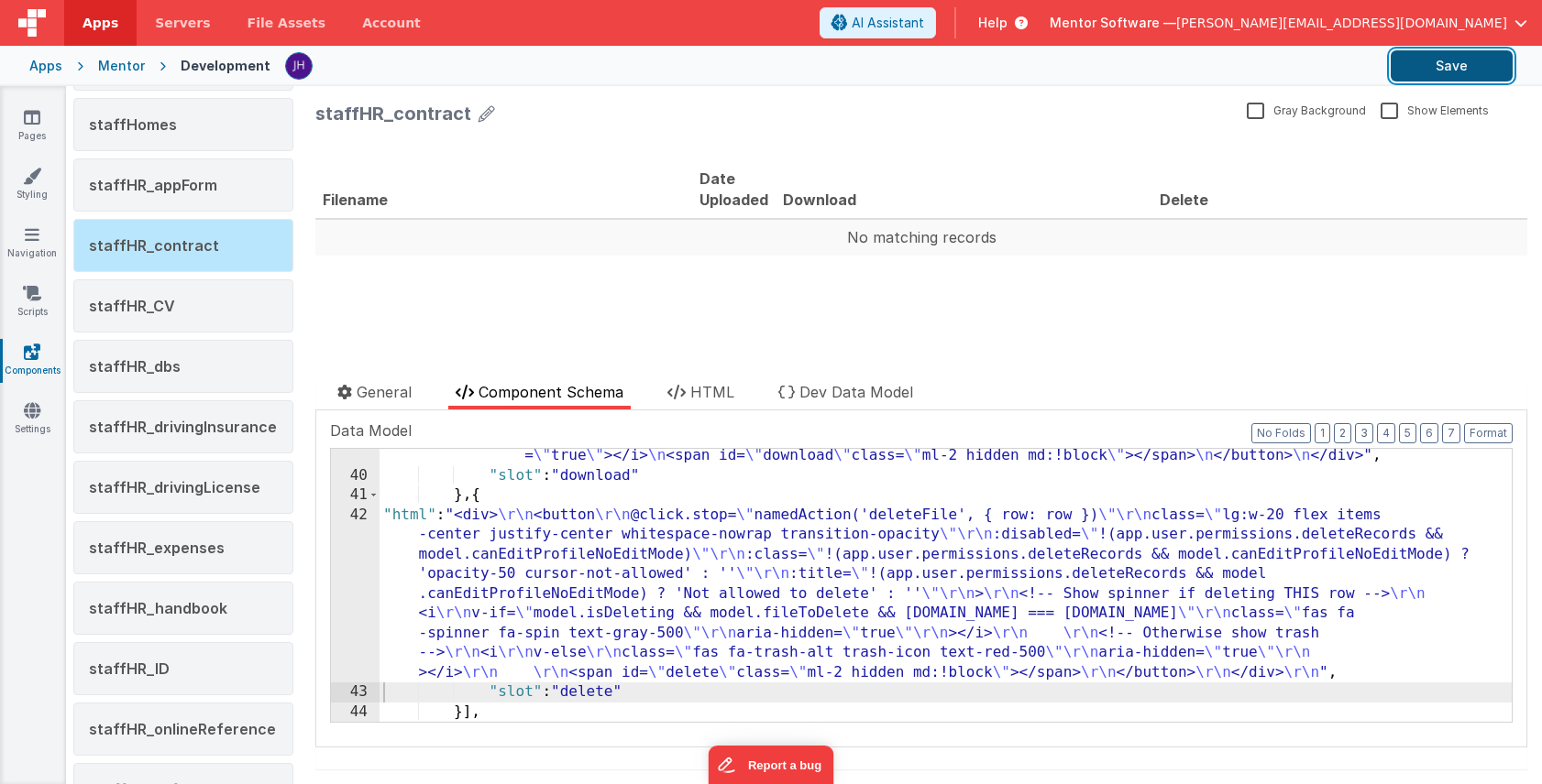
click at [1464, 70] on button "Save" at bounding box center [1451, 66] width 122 height 31
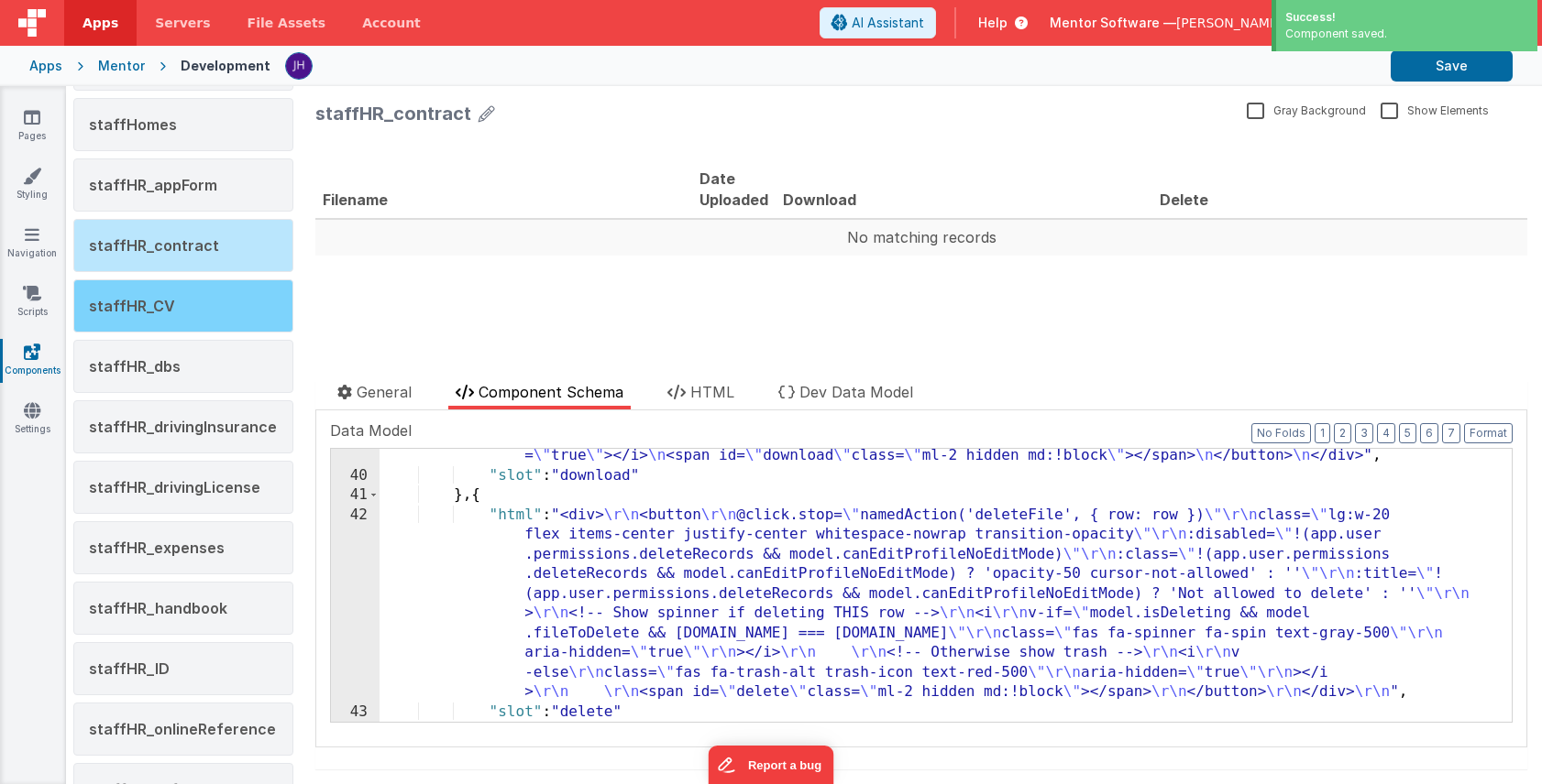
click at [189, 299] on div "staffHR_CV" at bounding box center [183, 306] width 220 height 53
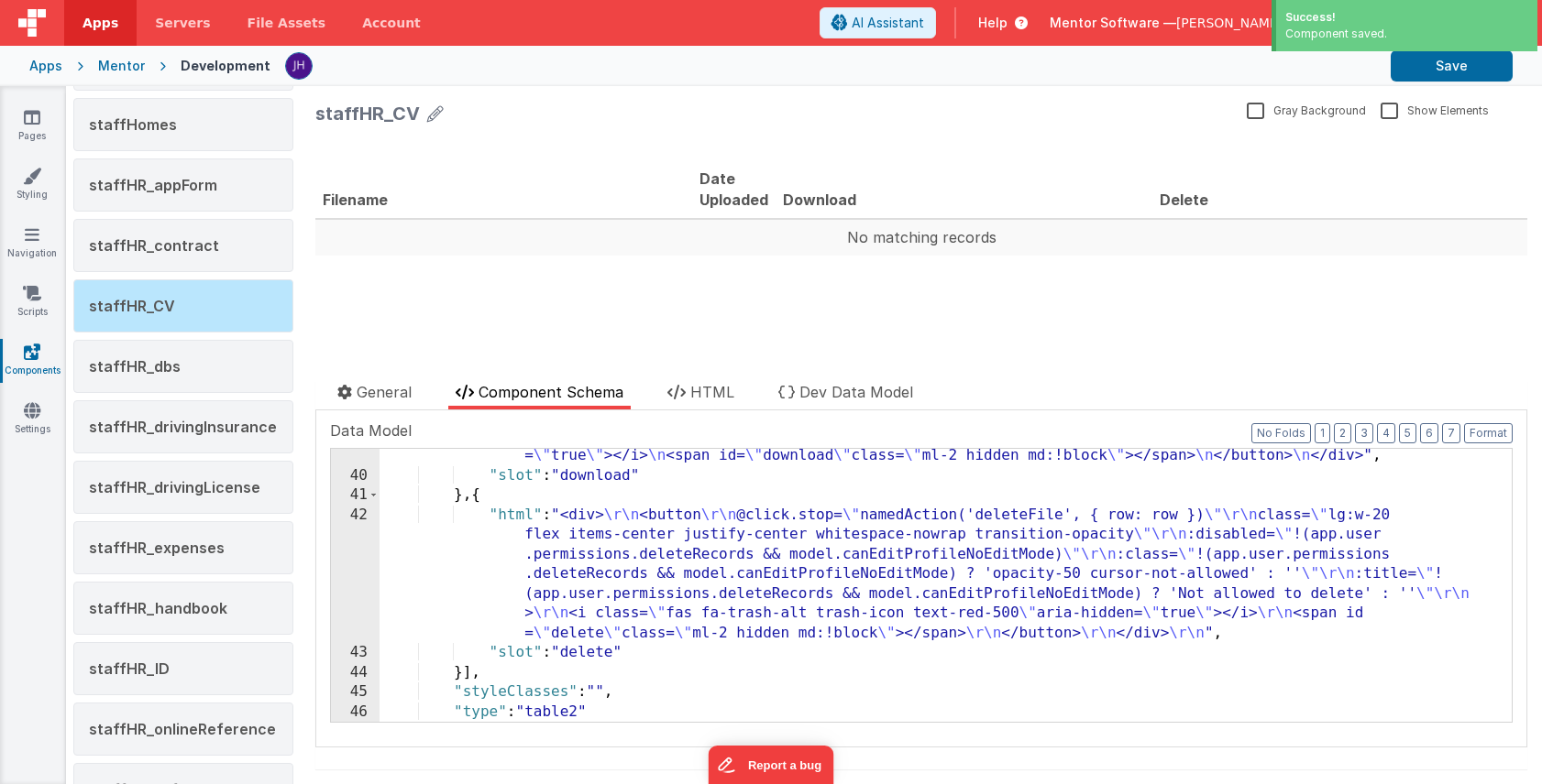
click at [661, 569] on div ""html" : "<div> \n <button @click.stop= \" namedAction('downloadFile',{row:row}…" at bounding box center [946, 582] width 1132 height 352
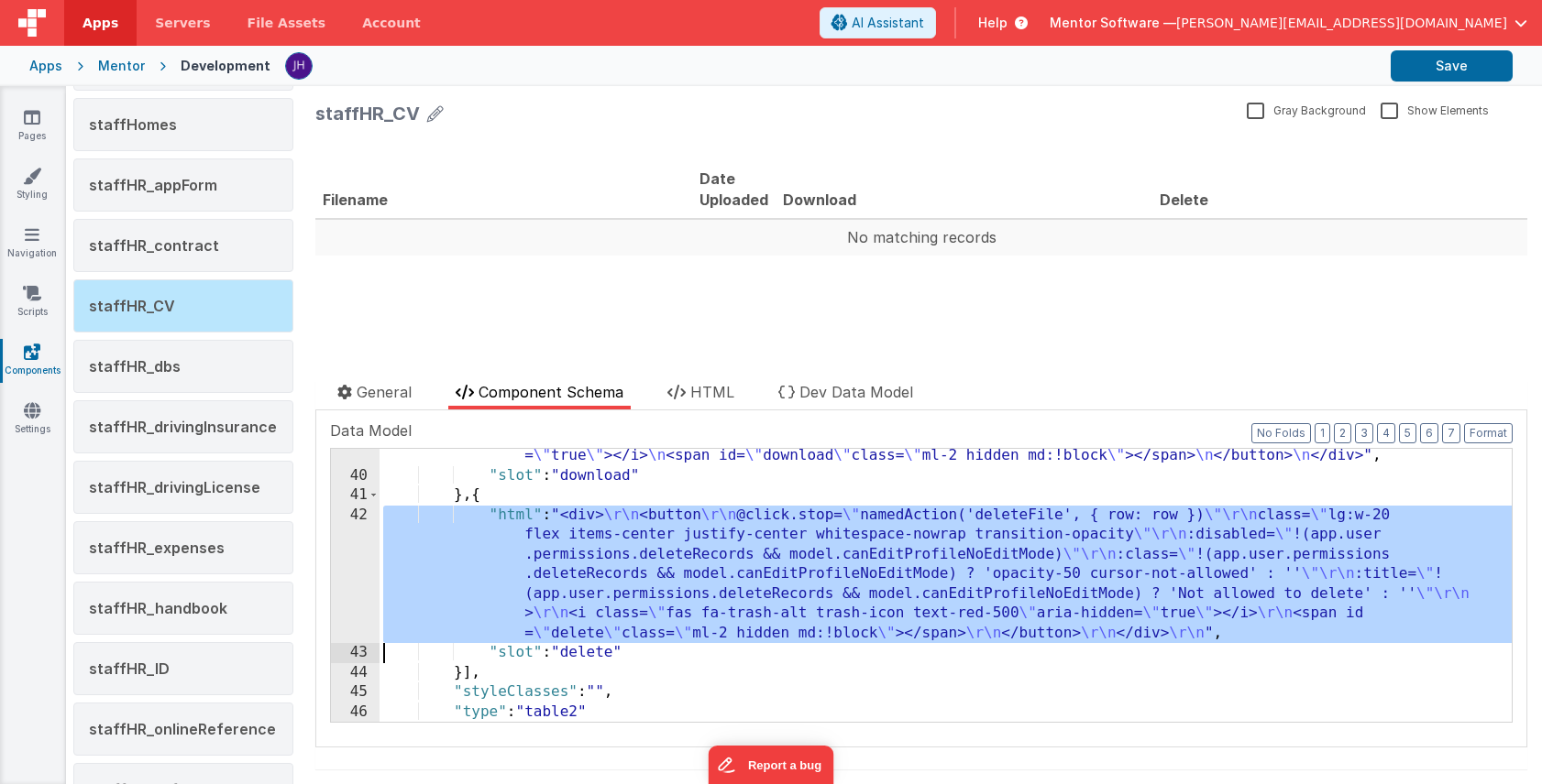
click at [344, 547] on div "42" at bounding box center [355, 574] width 49 height 138
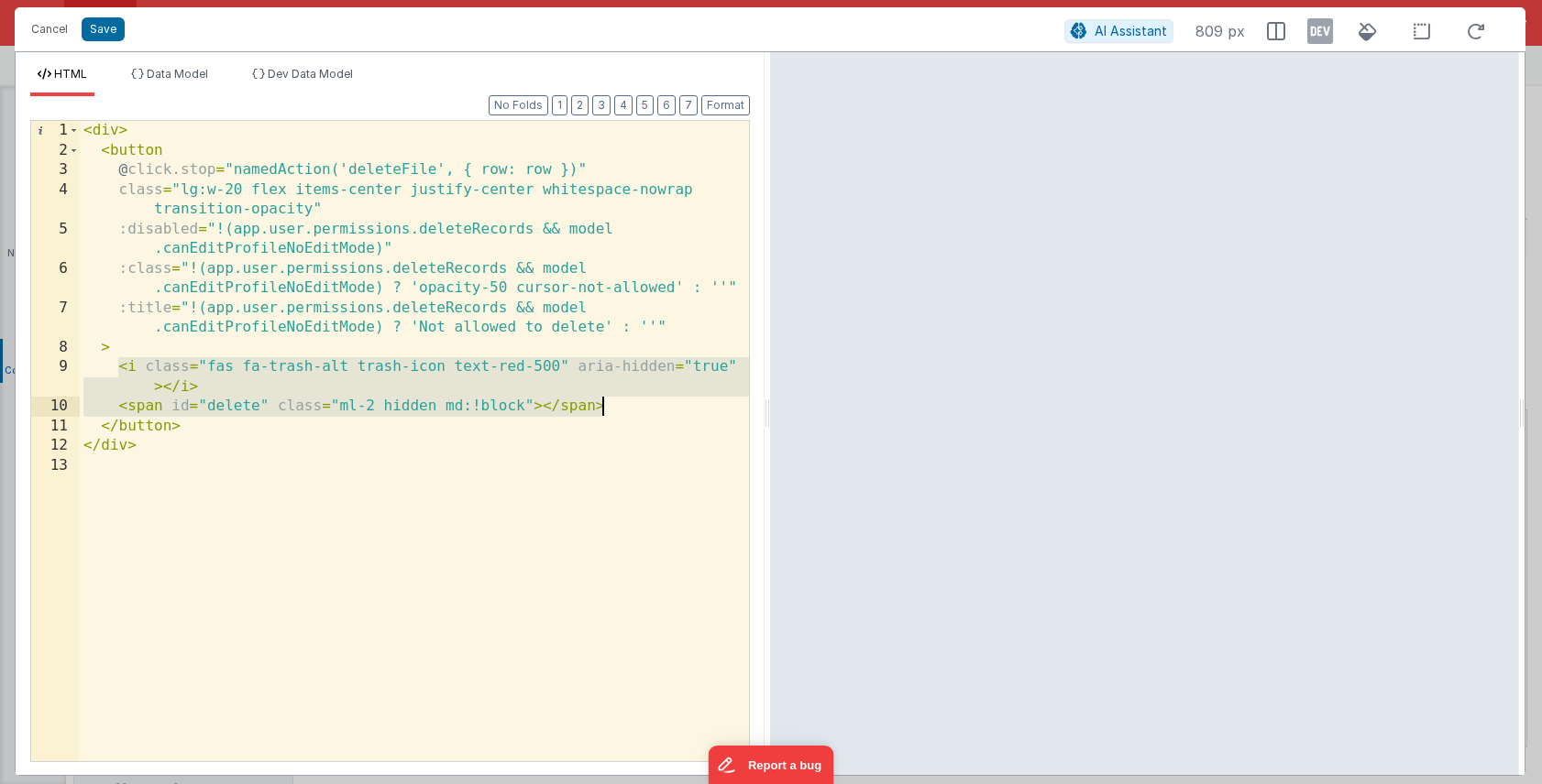
drag, startPoint x: 118, startPoint y: 368, endPoint x: 629, endPoint y: 403, distance: 512.2
click at [629, 403] on div "< div > < button @ click.stop = "namedAction('deleteFile', { row: row })" class…" at bounding box center [414, 461] width 669 height 680
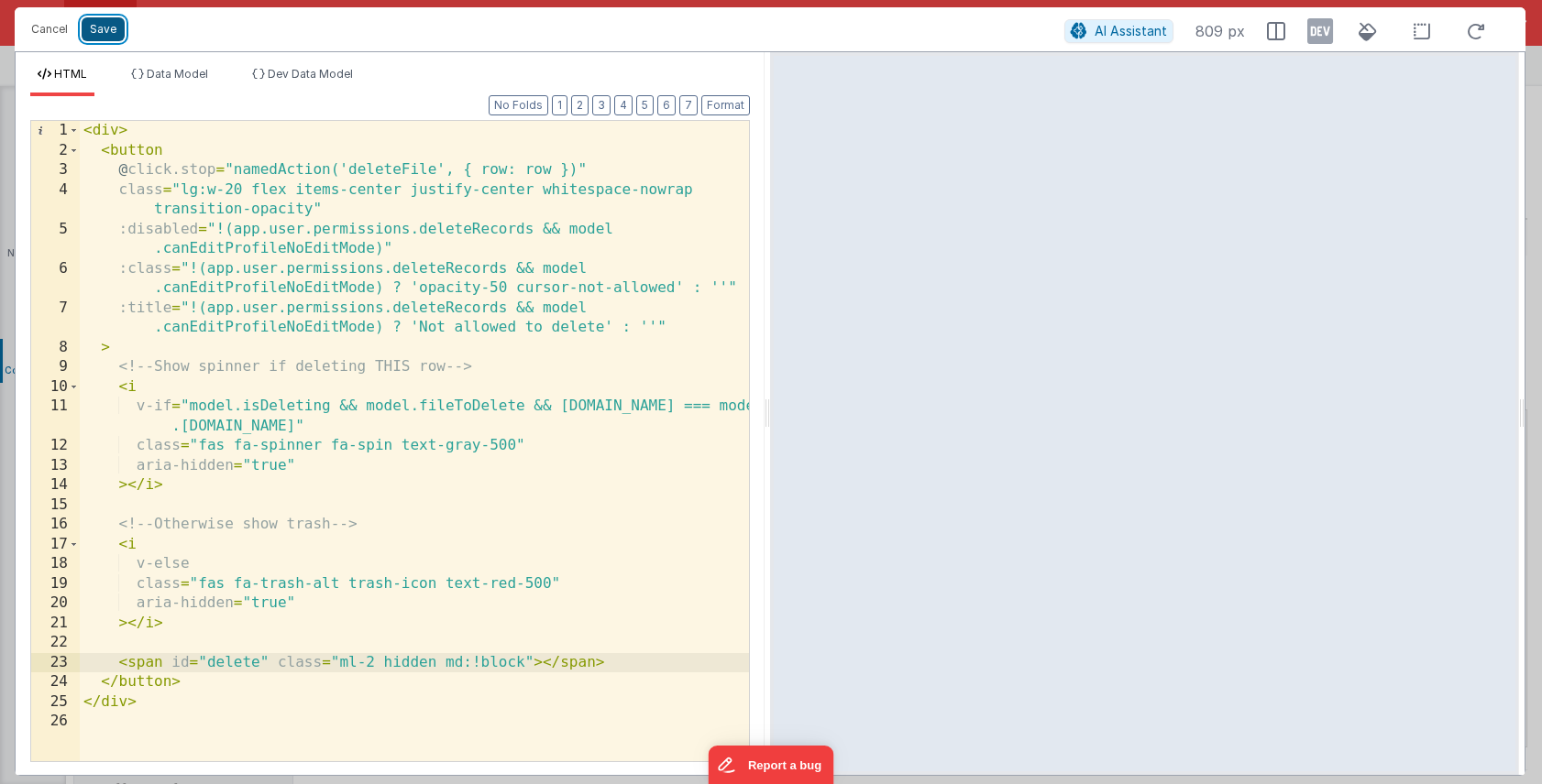
click at [106, 37] on button "Save" at bounding box center [102, 29] width 43 height 24
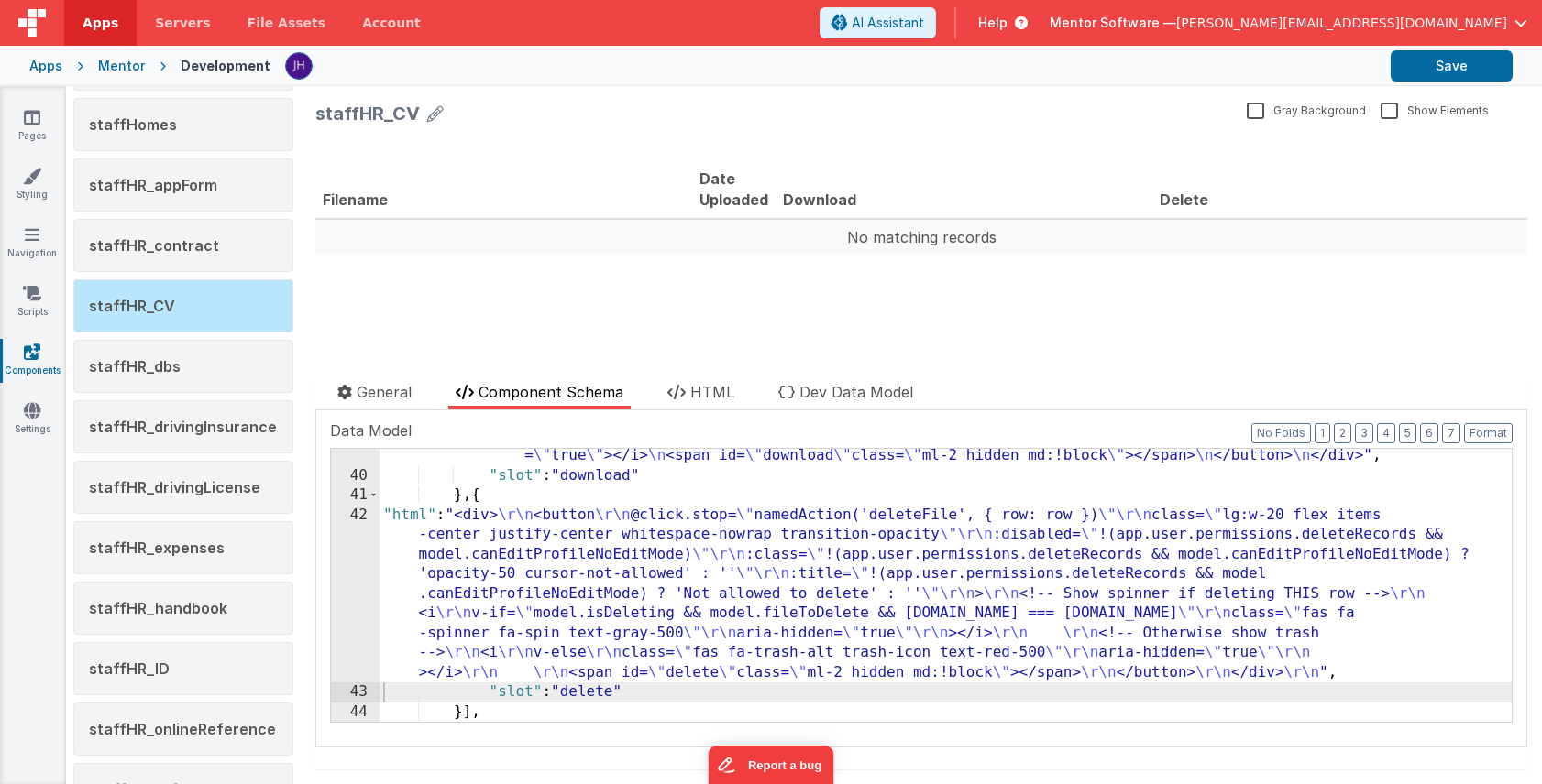
click at [1464, 81] on div "Apps Mentor Development Save" at bounding box center [771, 66] width 1542 height 40
click at [1440, 67] on button "Save" at bounding box center [1451, 66] width 122 height 31
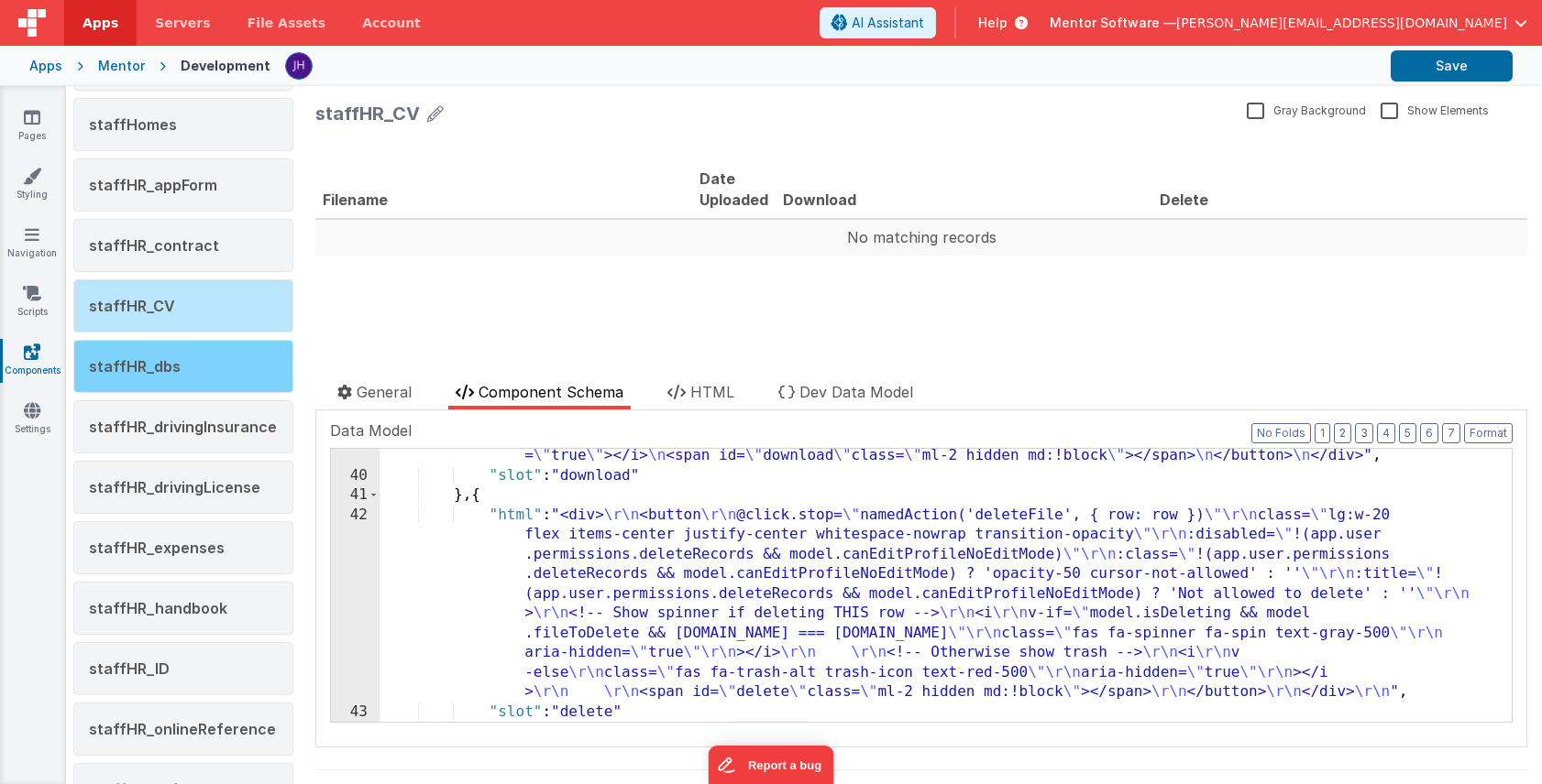
click at [187, 366] on div "staffHR_dbs" at bounding box center [183, 366] width 220 height 53
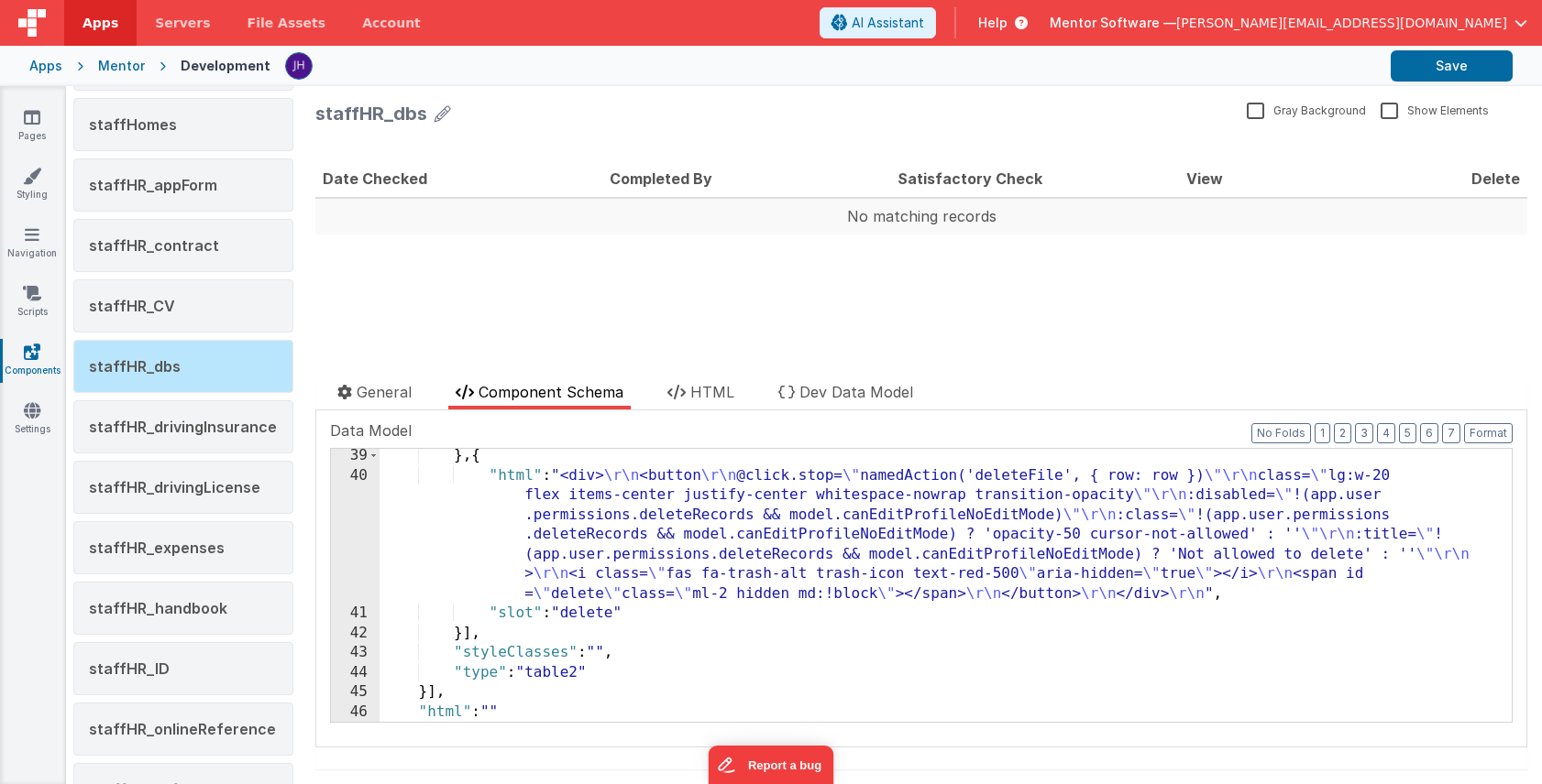
click at [636, 536] on div "} , { "html" : "<div> \r\n <button \r\n @click.stop= \" namedAction('deleteFile…" at bounding box center [946, 603] width 1132 height 313
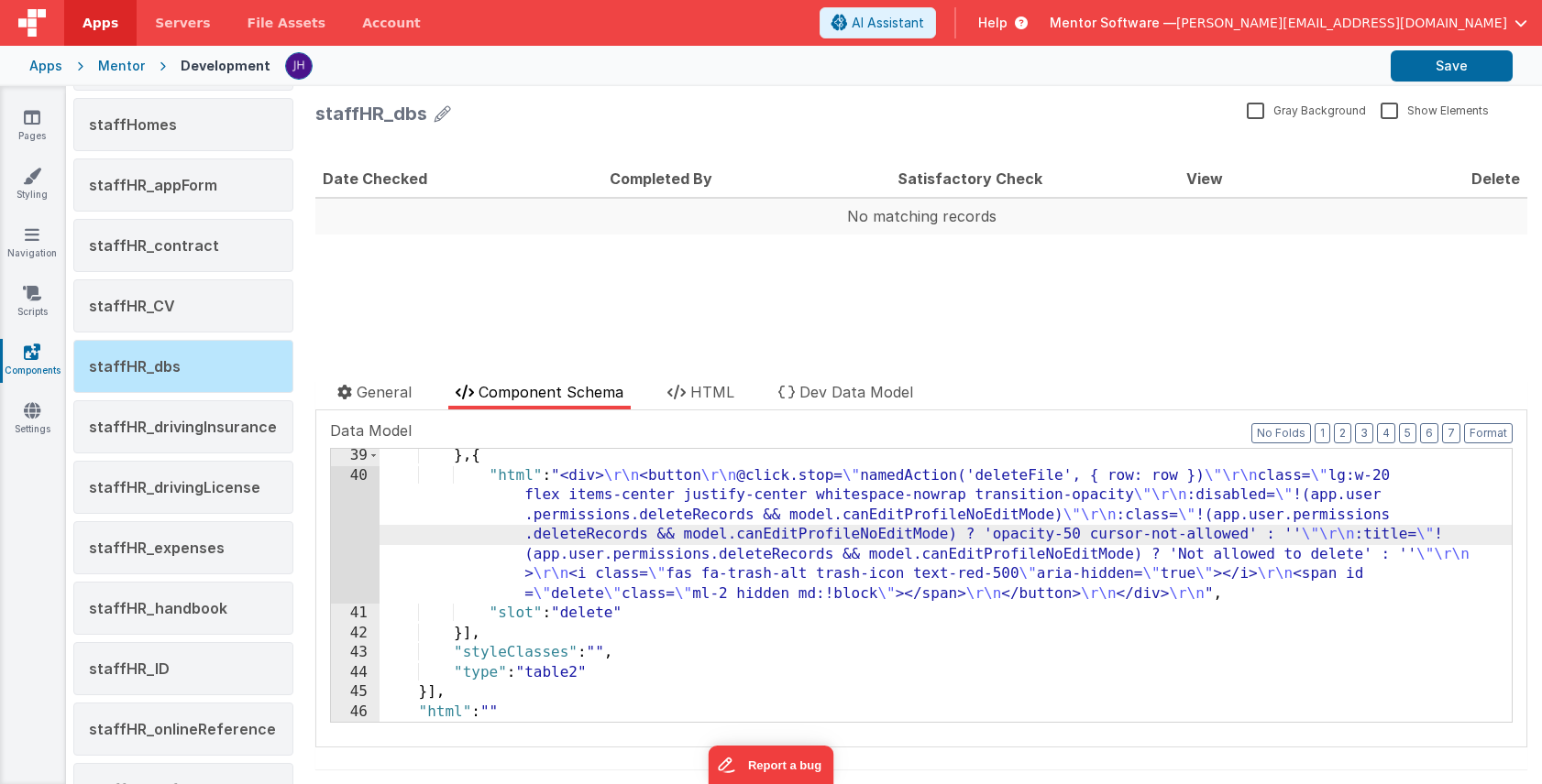
click at [337, 518] on div "40" at bounding box center [355, 535] width 49 height 138
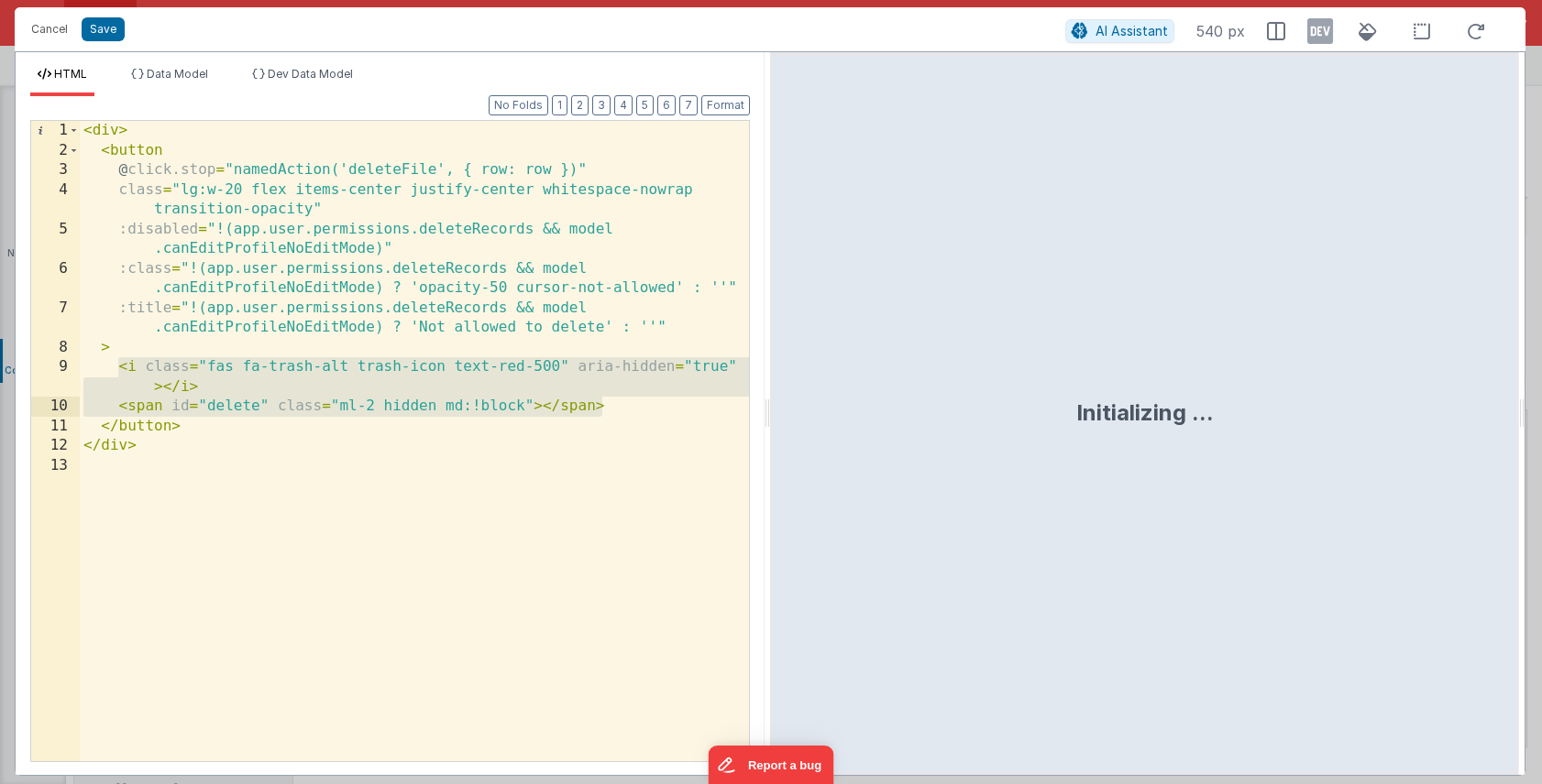
drag, startPoint x: 119, startPoint y: 369, endPoint x: 604, endPoint y: 410, distance: 486.7
click at [604, 410] on div "< div > < button @ click.stop = "namedAction('deleteFile', { row: row })" class…" at bounding box center [414, 461] width 669 height 680
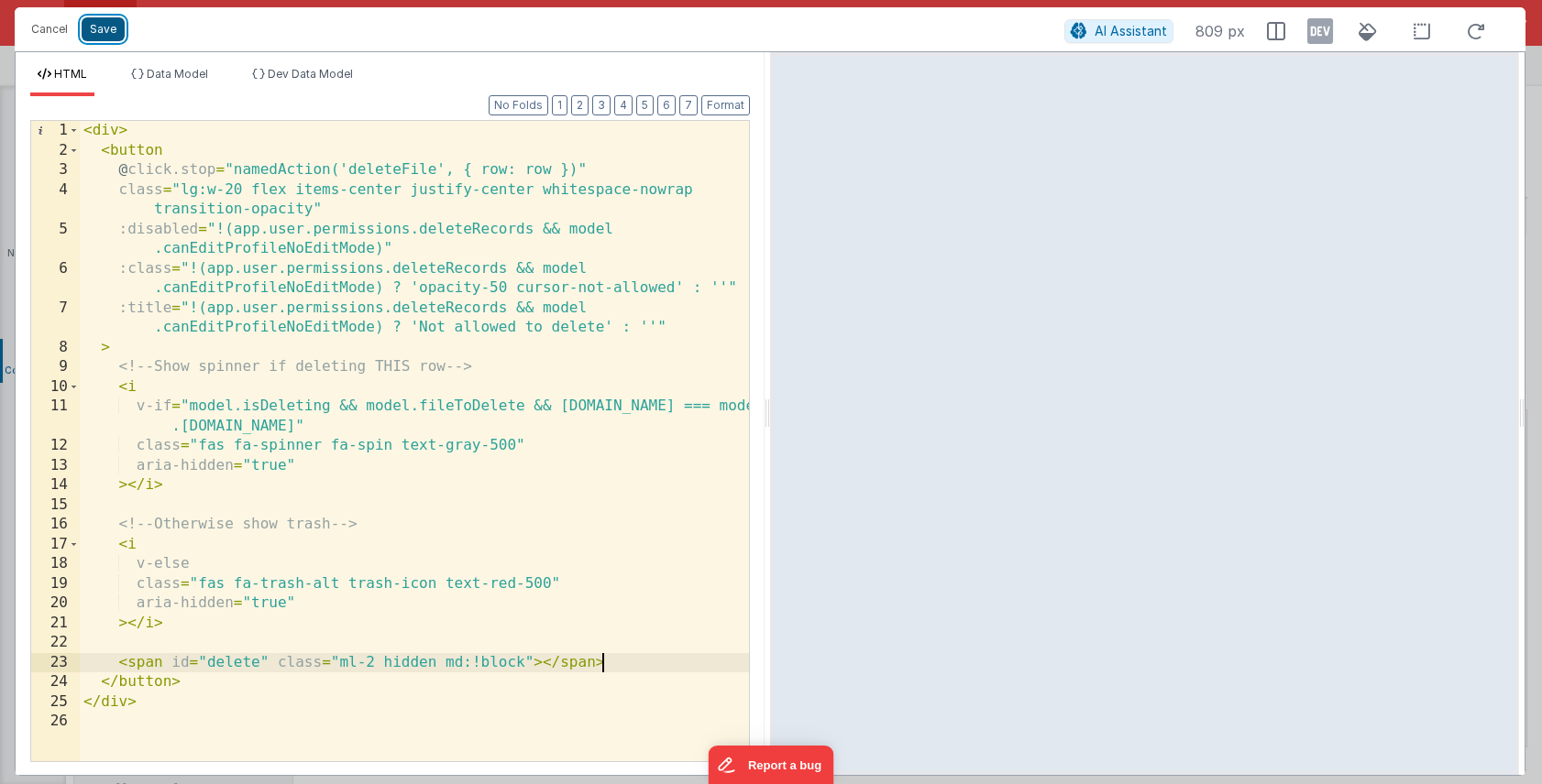
click at [94, 33] on button "Save" at bounding box center [102, 29] width 43 height 24
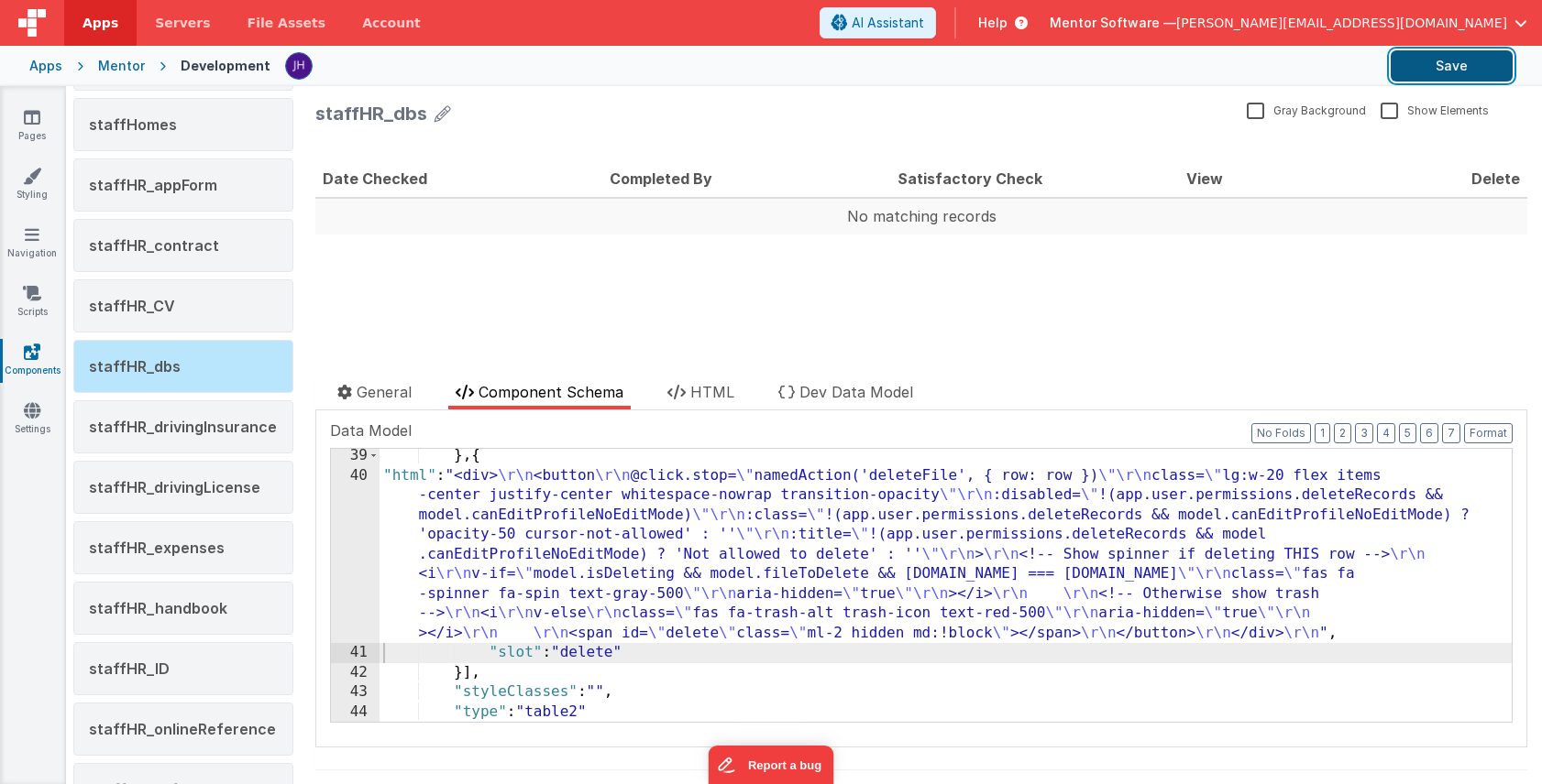
click at [1409, 65] on button "Save" at bounding box center [1451, 66] width 122 height 31
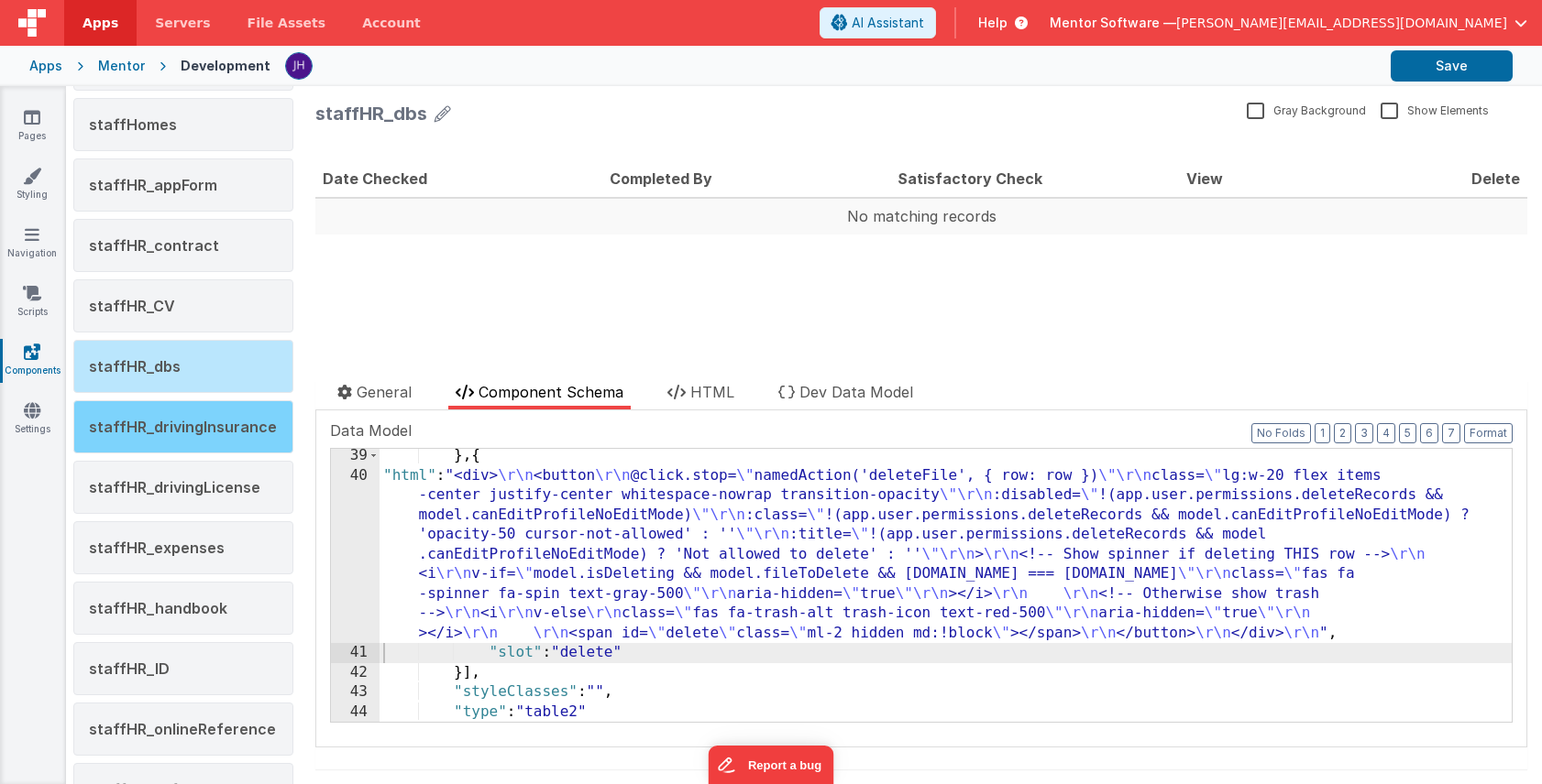
click at [175, 422] on span "staffHR_drivingInsurance" at bounding box center [182, 426] width 188 height 18
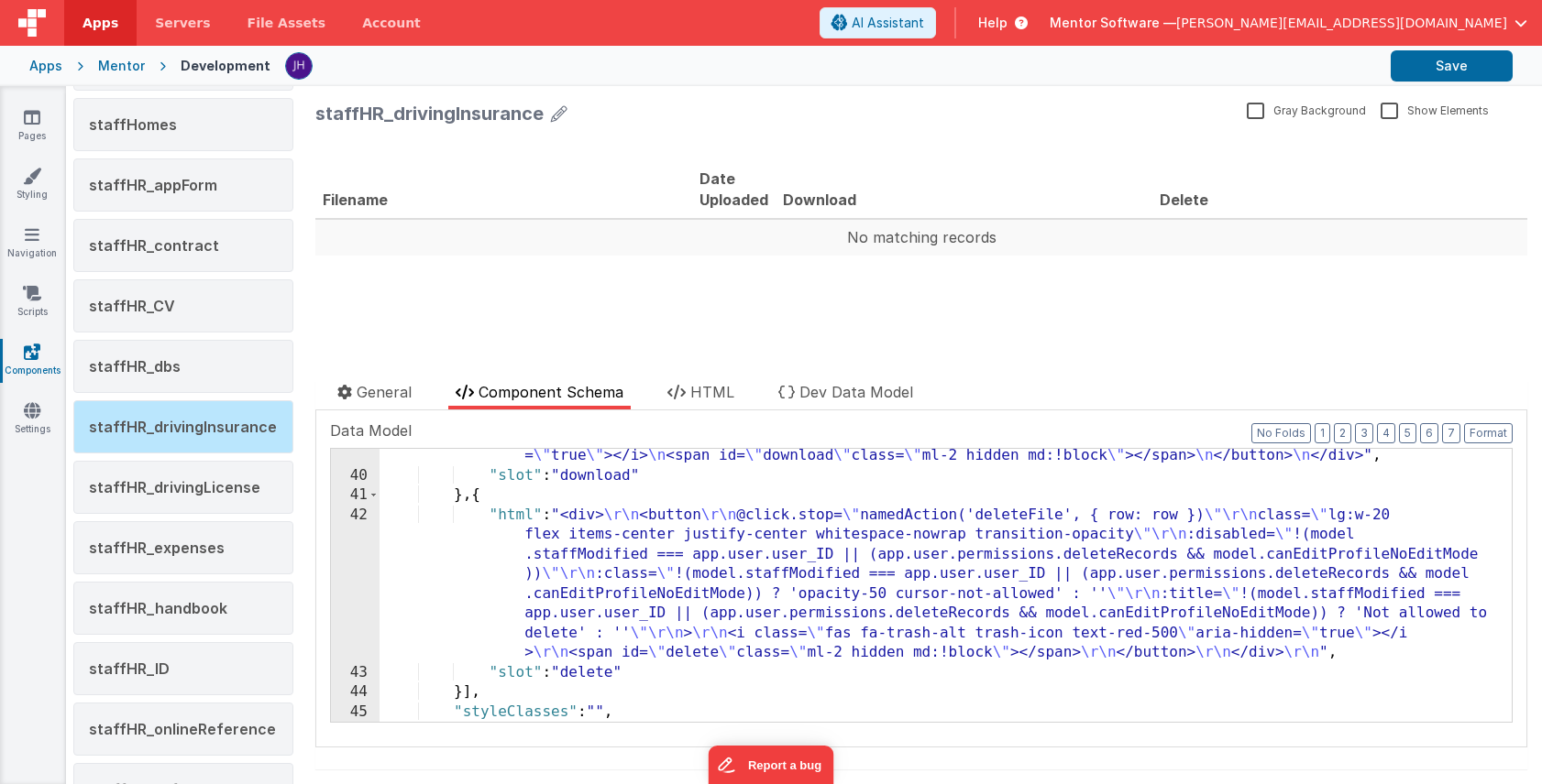
click at [667, 558] on div ""html" : "<div> \n <button @click.stop= \" namedAction('downloadFile',{row:row}…" at bounding box center [946, 582] width 1132 height 352
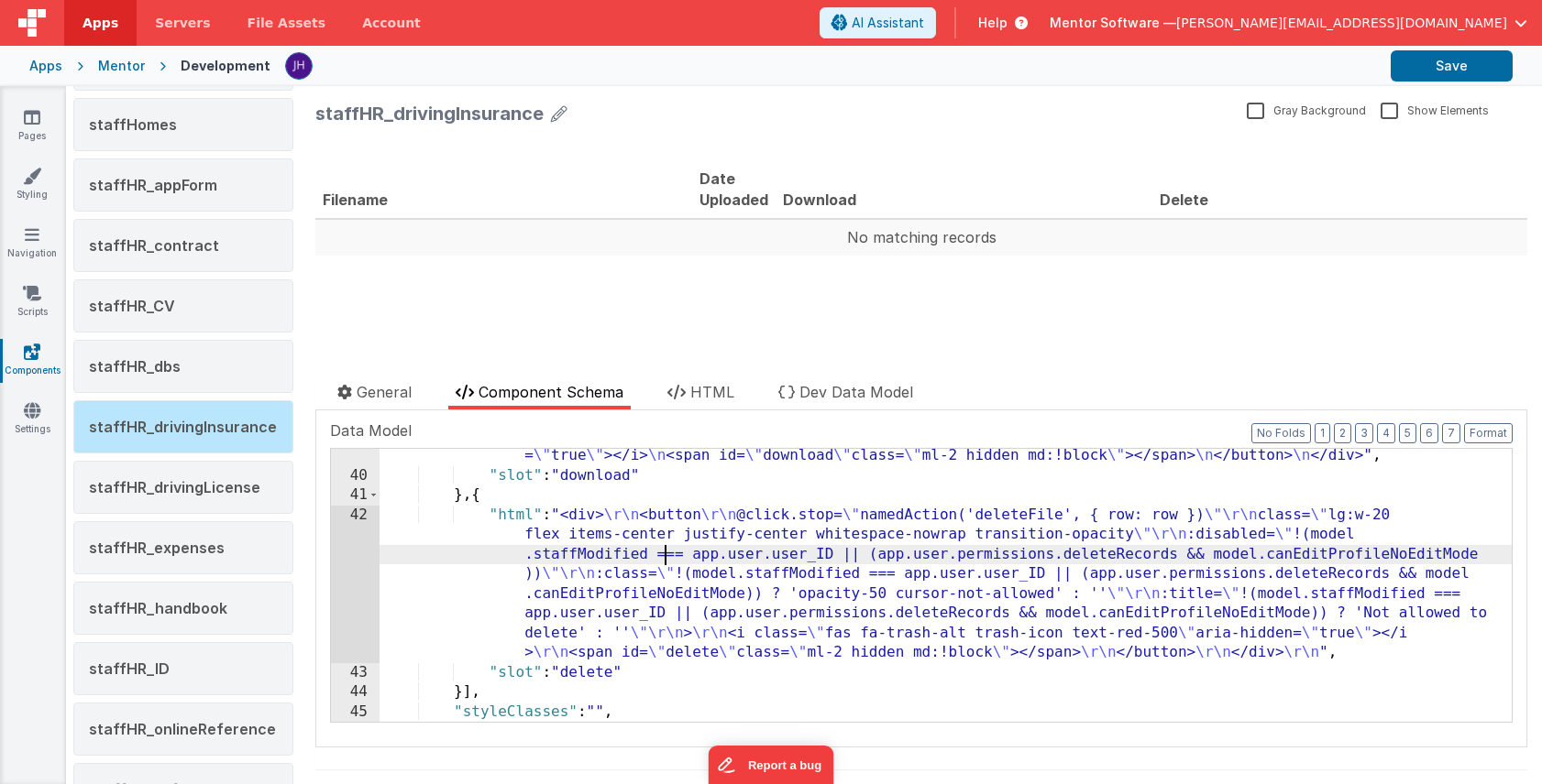
click at [349, 563] on div "42" at bounding box center [355, 584] width 49 height 157
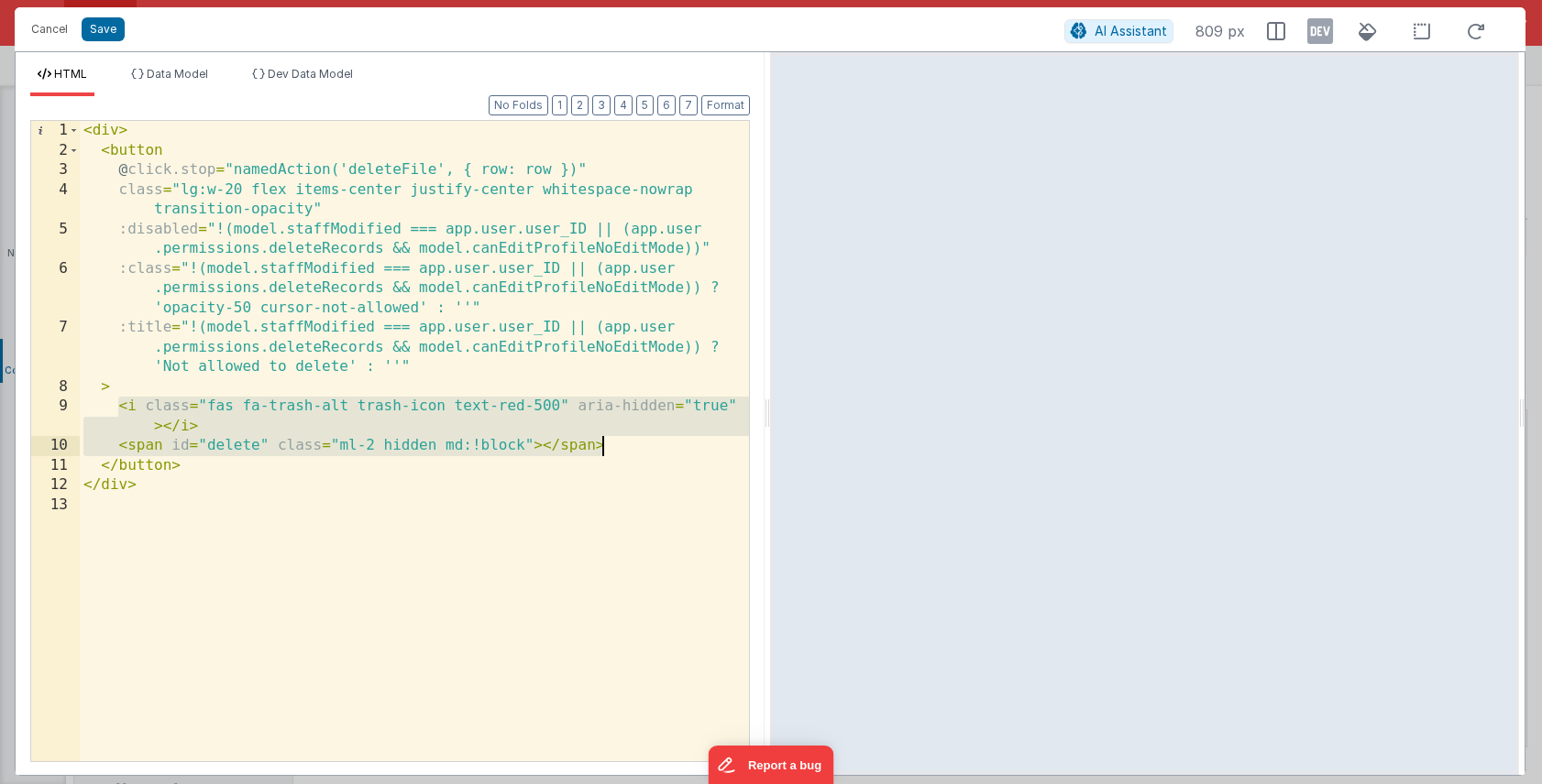
drag, startPoint x: 119, startPoint y: 406, endPoint x: 645, endPoint y: 442, distance: 527.2
click at [645, 442] on div "< div > < button @ click.stop = "namedAction('deleteFile', { row: row })" class…" at bounding box center [414, 461] width 669 height 680
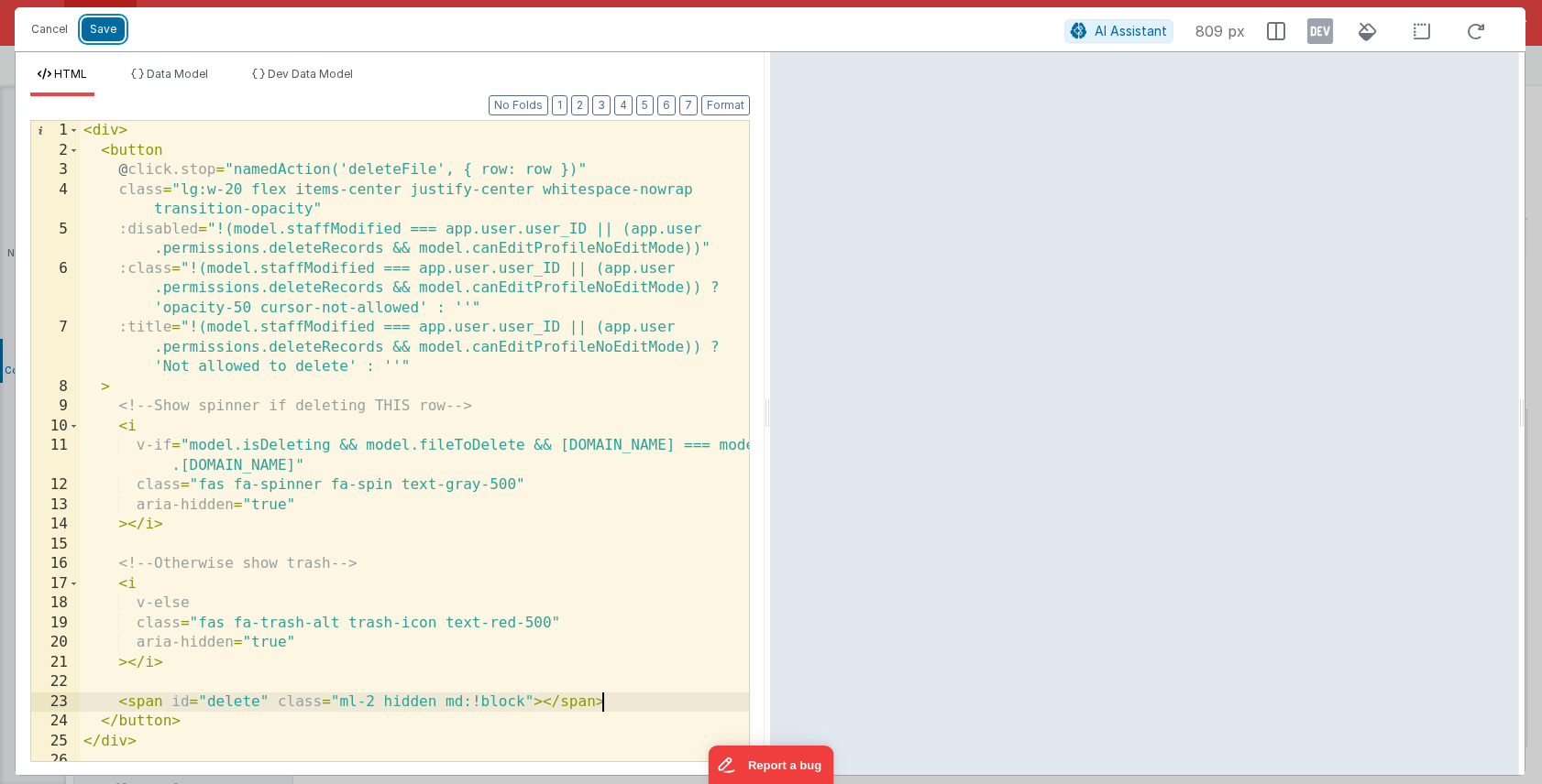
click at [106, 31] on button "Save" at bounding box center [102, 29] width 43 height 24
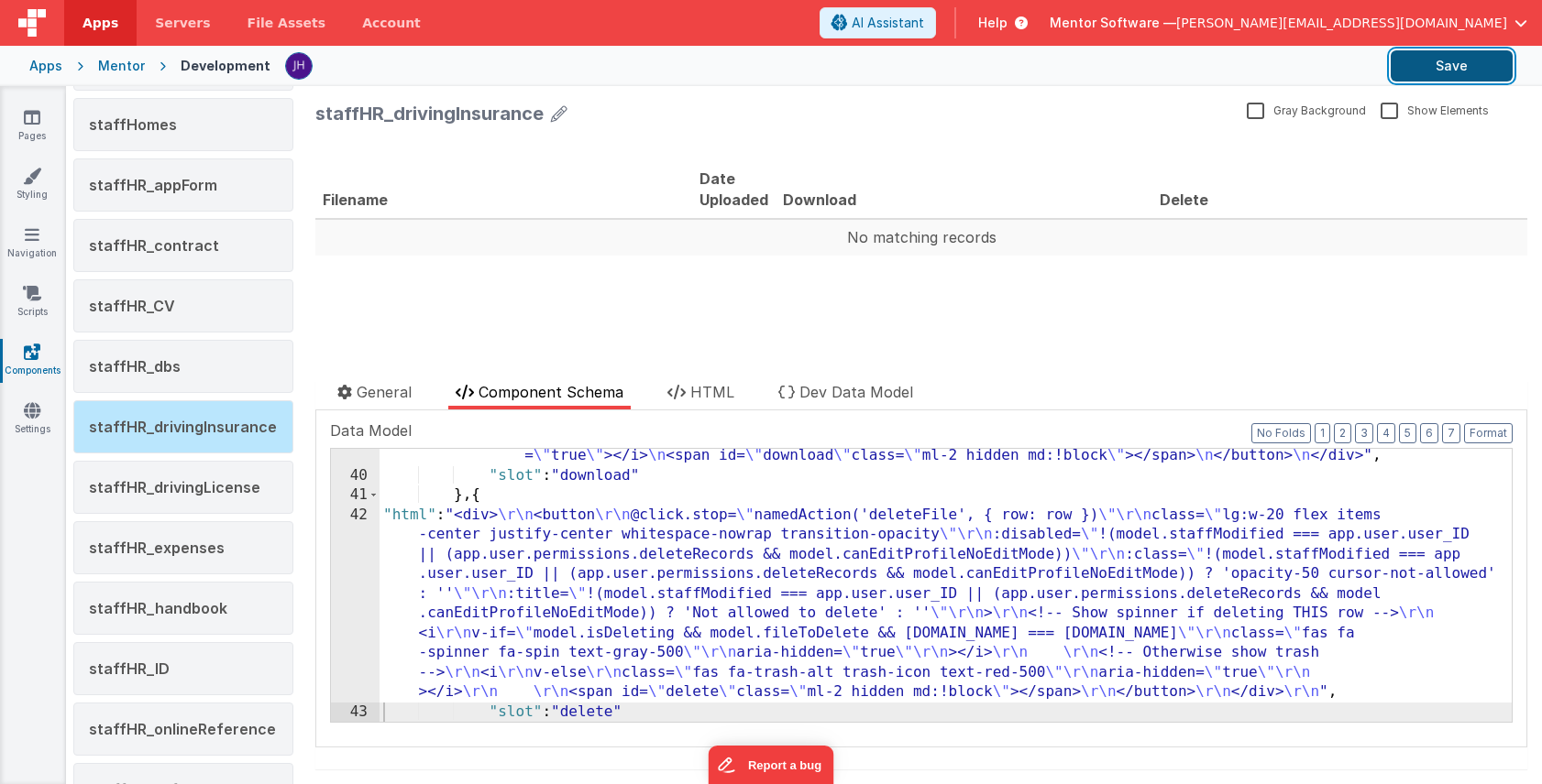
click at [1409, 64] on button "Save" at bounding box center [1451, 66] width 122 height 31
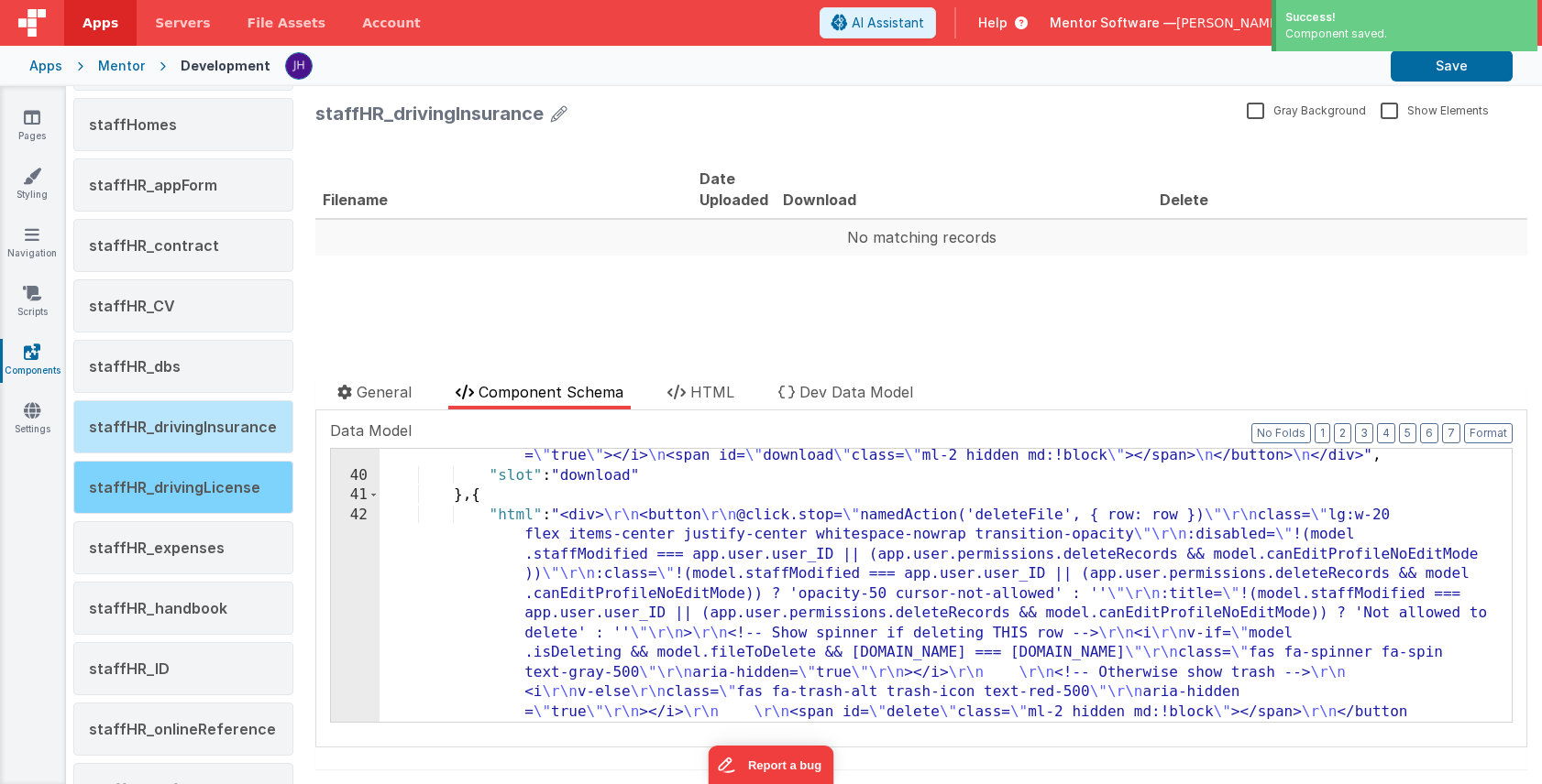
click at [158, 483] on span "staffHR_drivingLicense" at bounding box center [175, 486] width 172 height 18
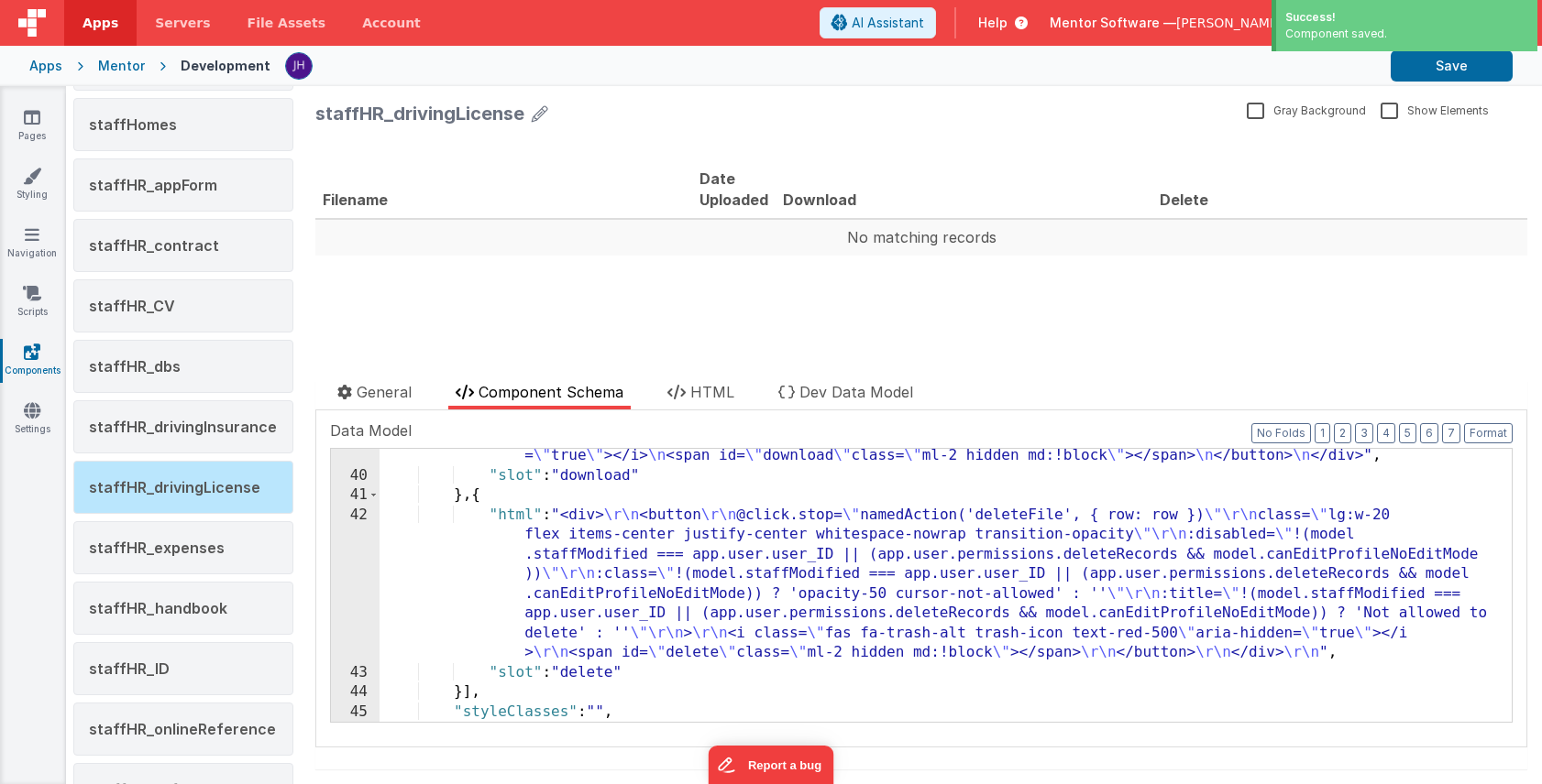
click at [627, 584] on div ""html" : "<div> \n <button @click.stop= \" namedAction('downloadFile',{row:row}…" at bounding box center [946, 582] width 1132 height 352
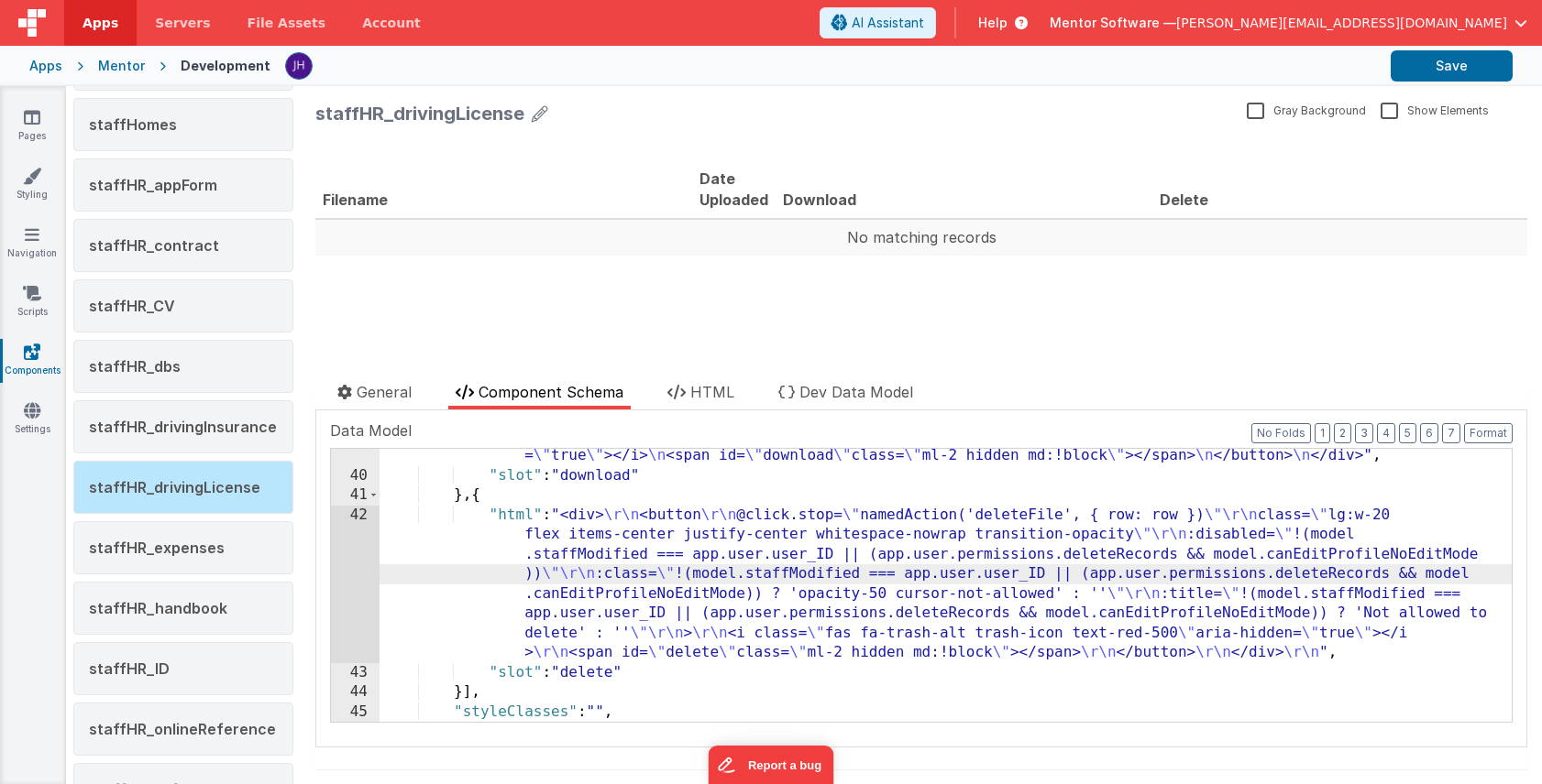
click at [356, 554] on div "42" at bounding box center [355, 584] width 49 height 157
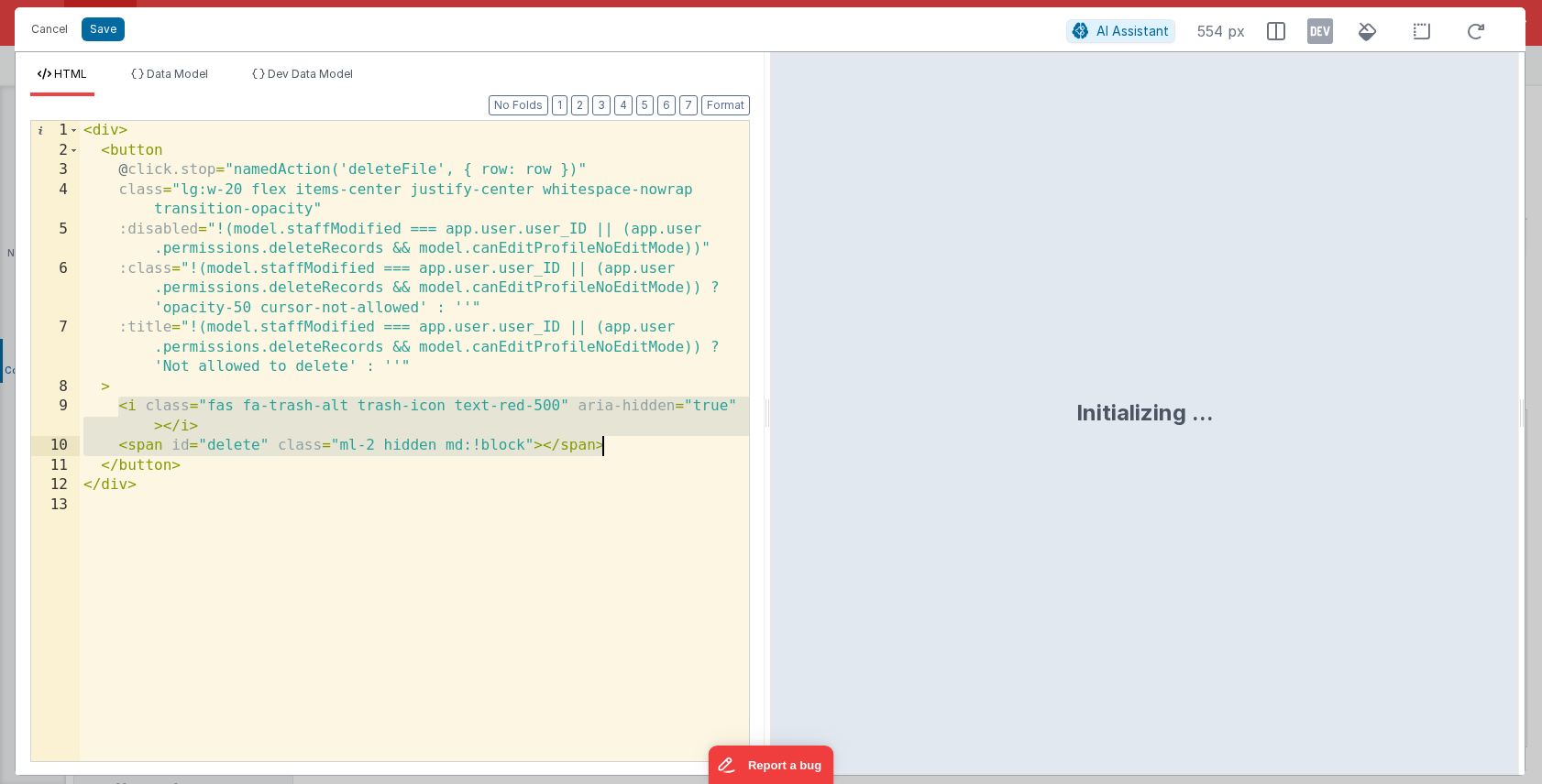
drag, startPoint x: 116, startPoint y: 406, endPoint x: 633, endPoint y: 441, distance: 518.2
click at [633, 441] on div "< div > < button @ click.stop = "namedAction('deleteFile', { row: row })" class…" at bounding box center [414, 461] width 669 height 680
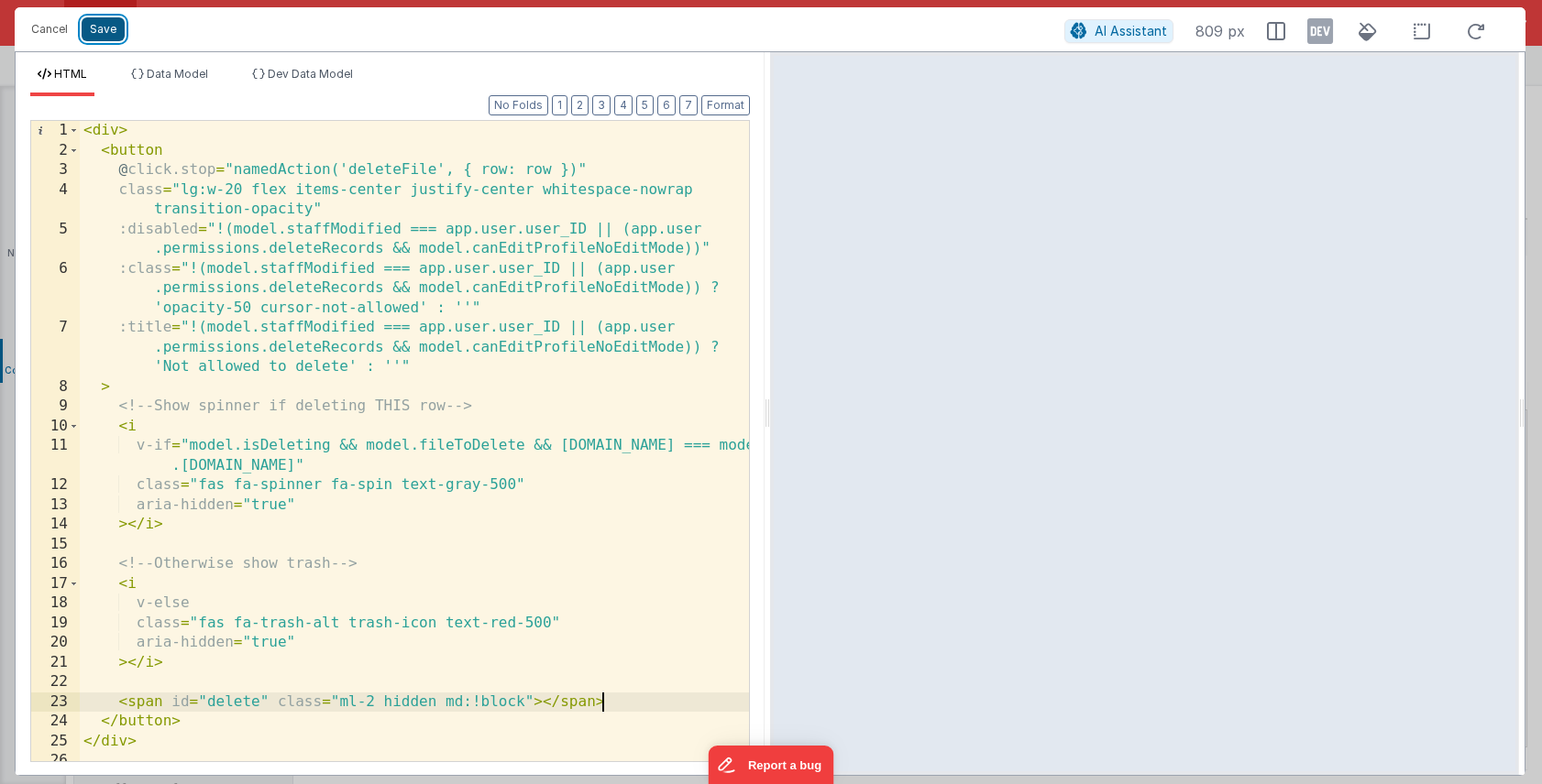
click at [103, 40] on button "Save" at bounding box center [102, 29] width 43 height 24
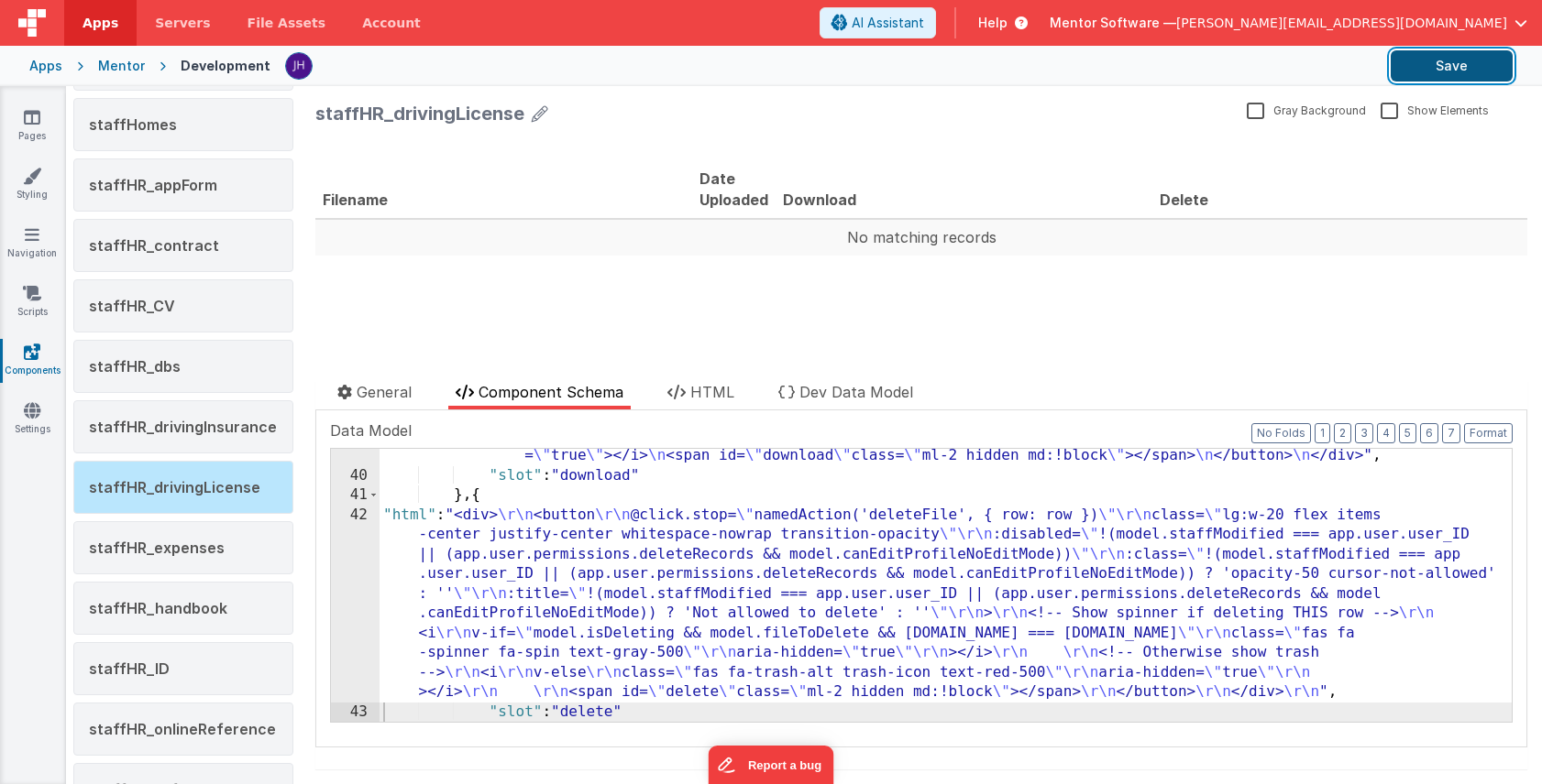
click at [1416, 74] on button "Save" at bounding box center [1451, 66] width 122 height 31
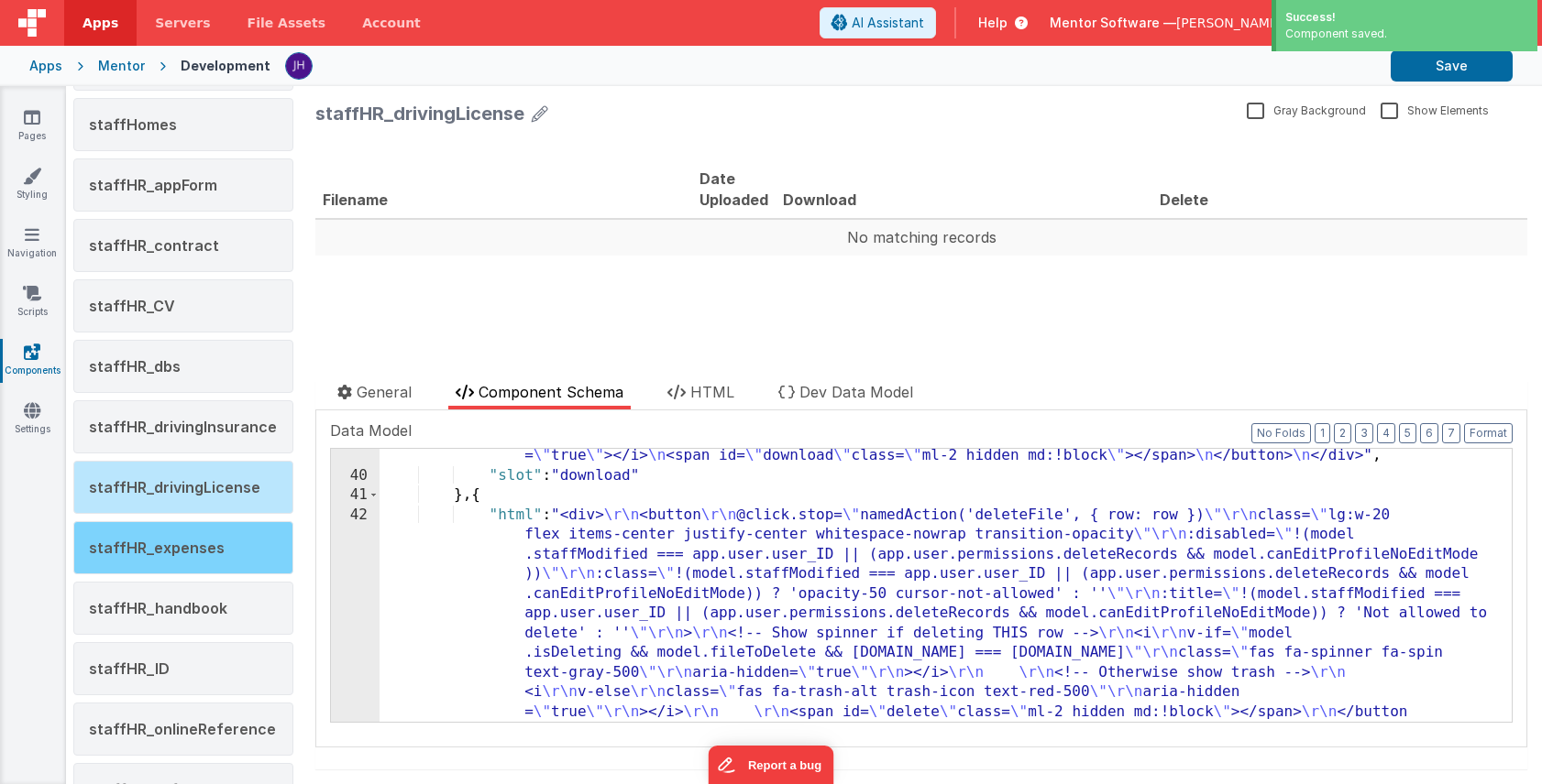
click at [167, 548] on span "staffHR_expenses" at bounding box center [156, 547] width 135 height 18
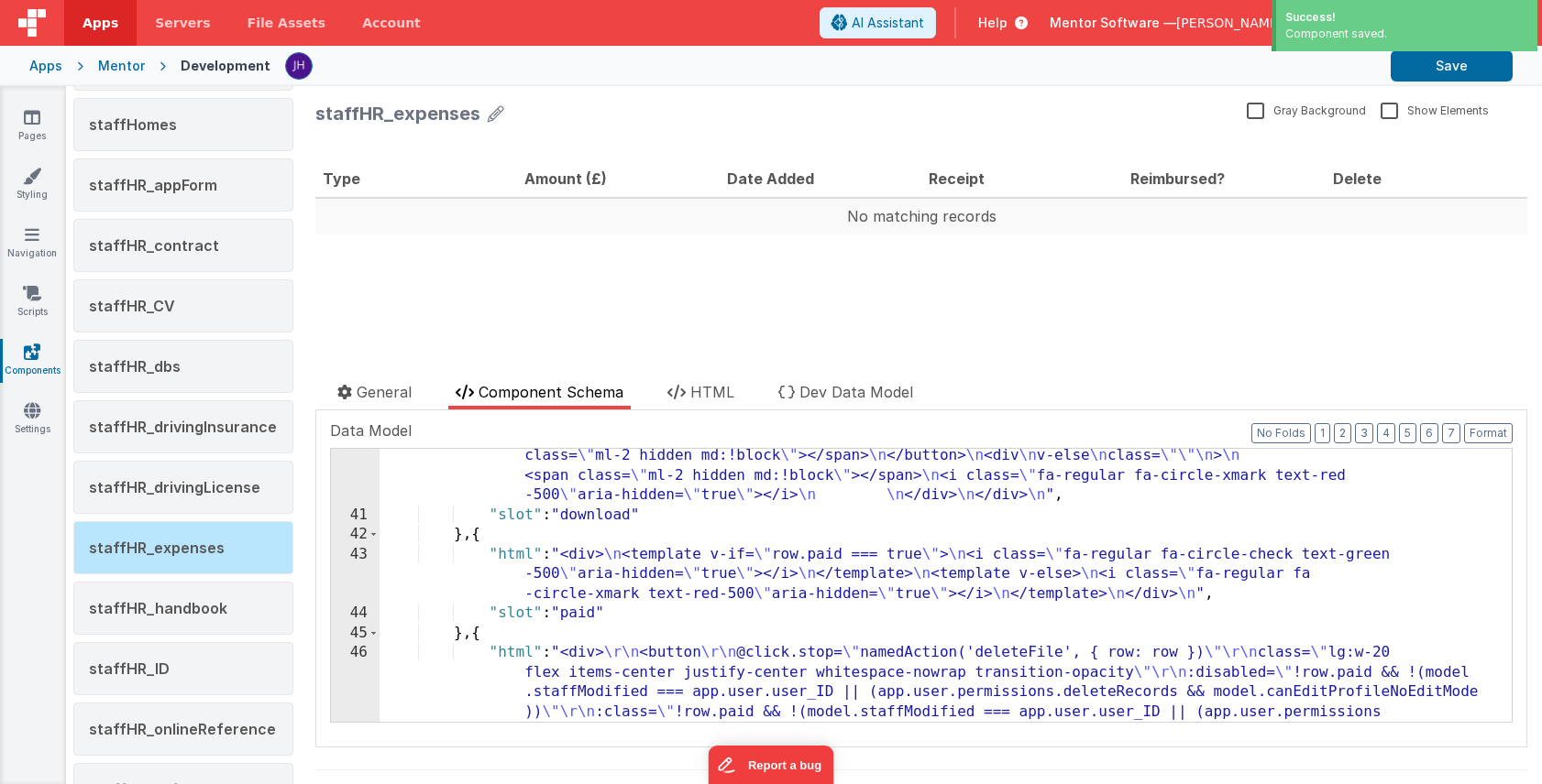
scroll to position [831, 0]
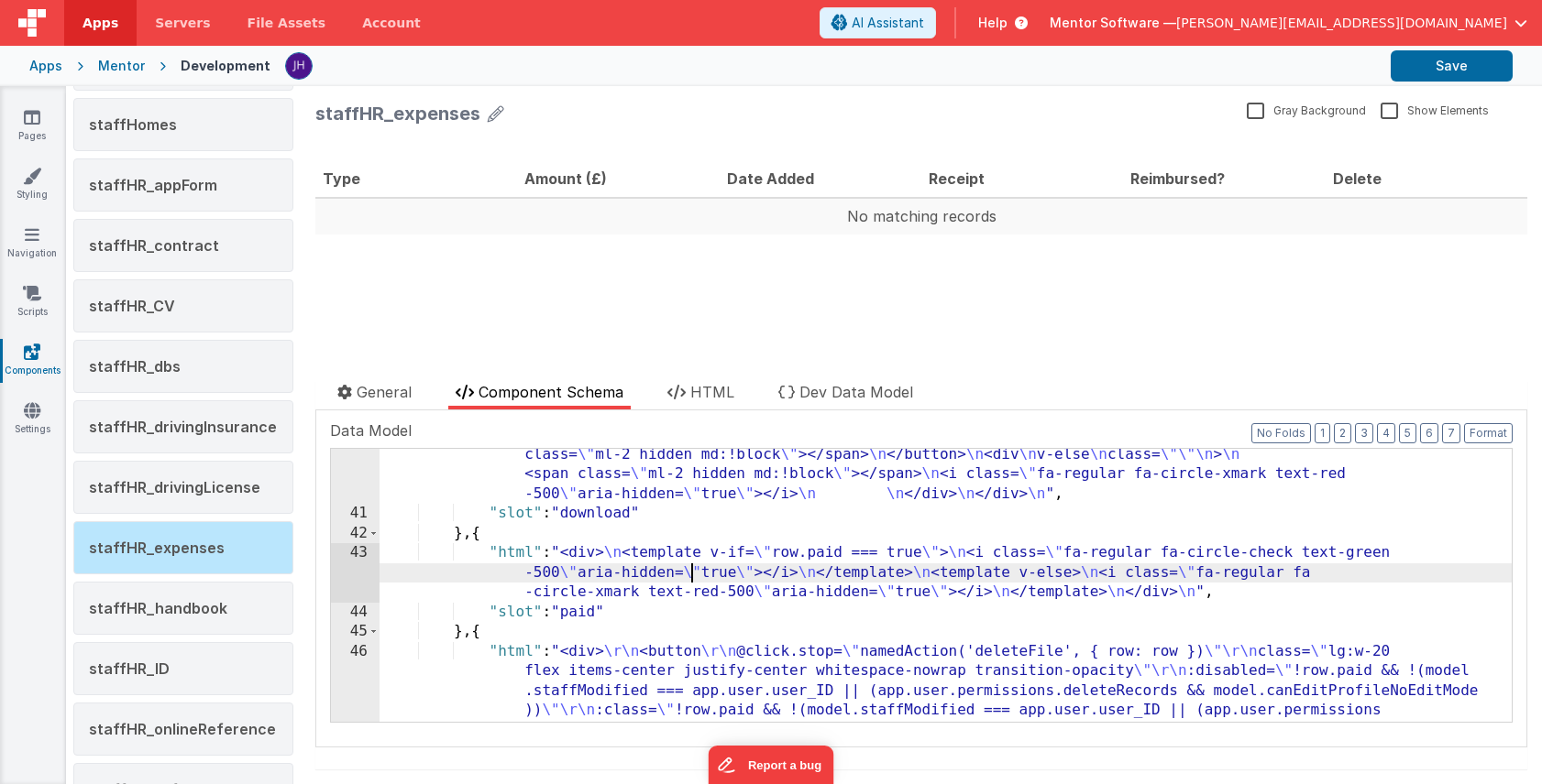
click at [691, 576] on div ""html" : "<div> \n <button \n v-if= \" row.document && Object.keys(row.document…" at bounding box center [946, 670] width 1132 height 569
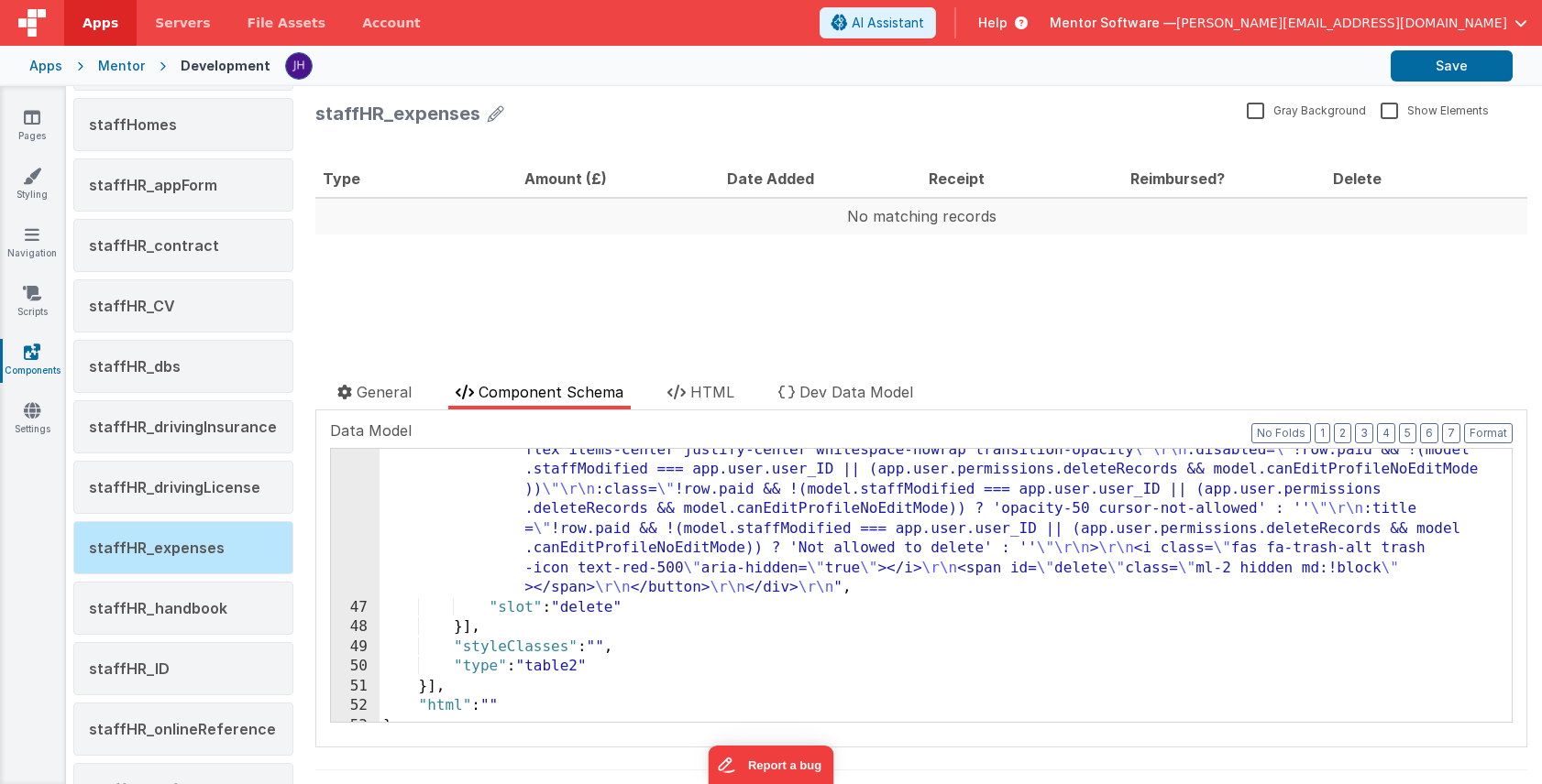
scroll to position [1053, 0]
click at [636, 526] on div ""html" : "<div> \r\n <button \r\n @click.stop= \" namedAction('deleteFile', { r…" at bounding box center [946, 655] width 1132 height 470
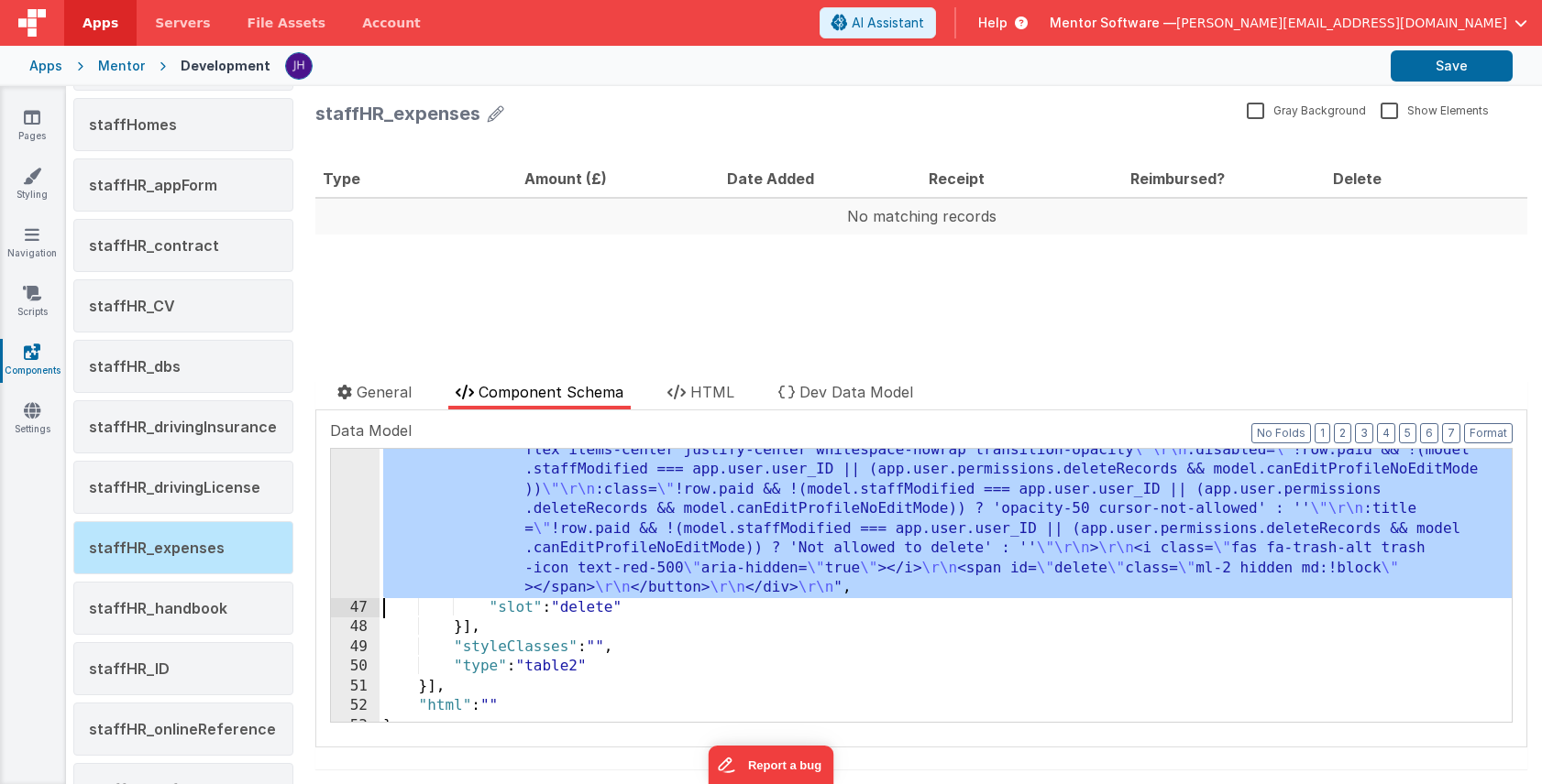
click at [345, 523] on div "46" at bounding box center [355, 509] width 49 height 177
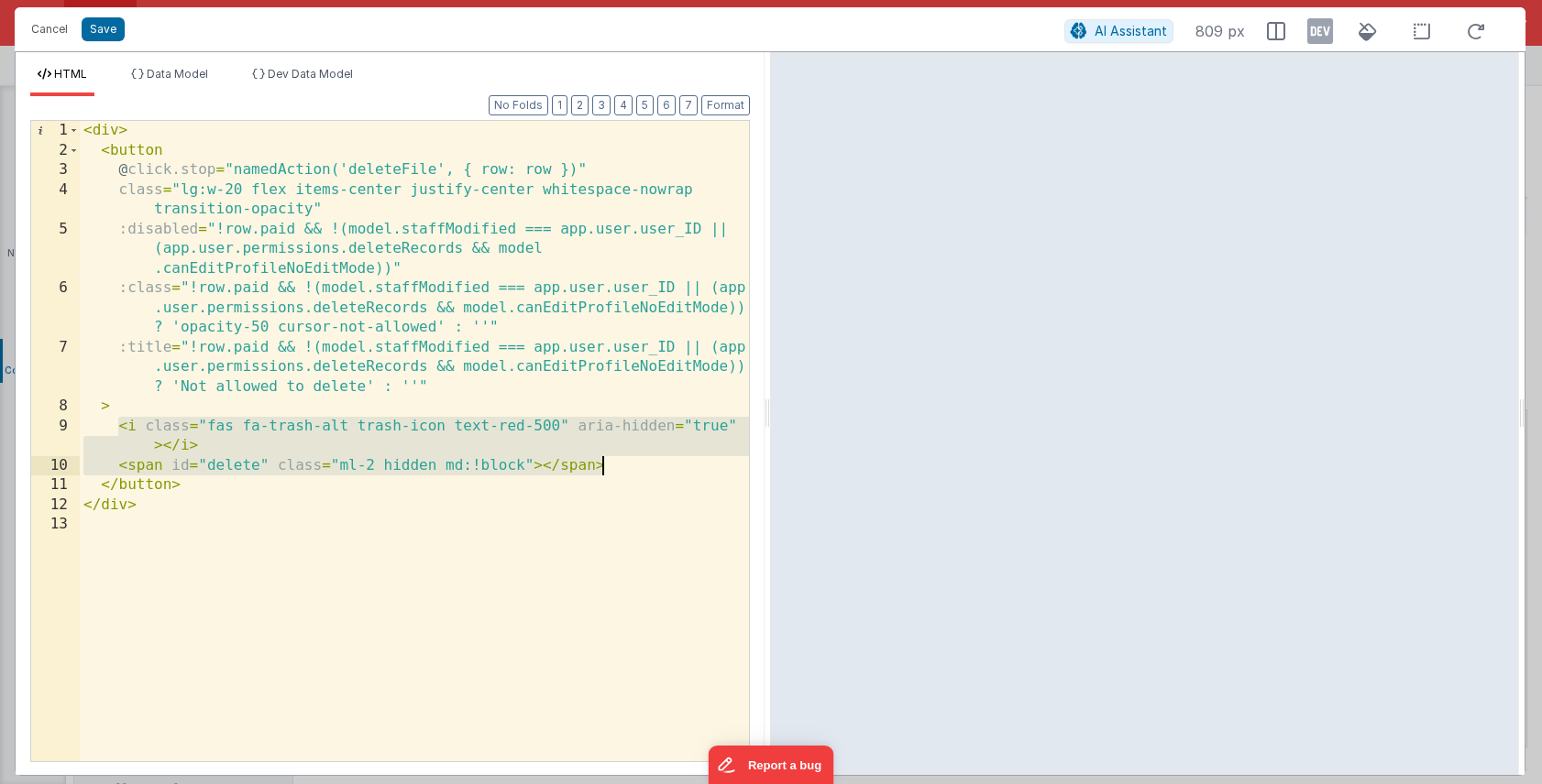
drag, startPoint x: 115, startPoint y: 425, endPoint x: 685, endPoint y: 465, distance: 571.4
click at [685, 465] on div "< div > < button @ click.stop = "namedAction('deleteFile', { row: row })" class…" at bounding box center [414, 461] width 669 height 680
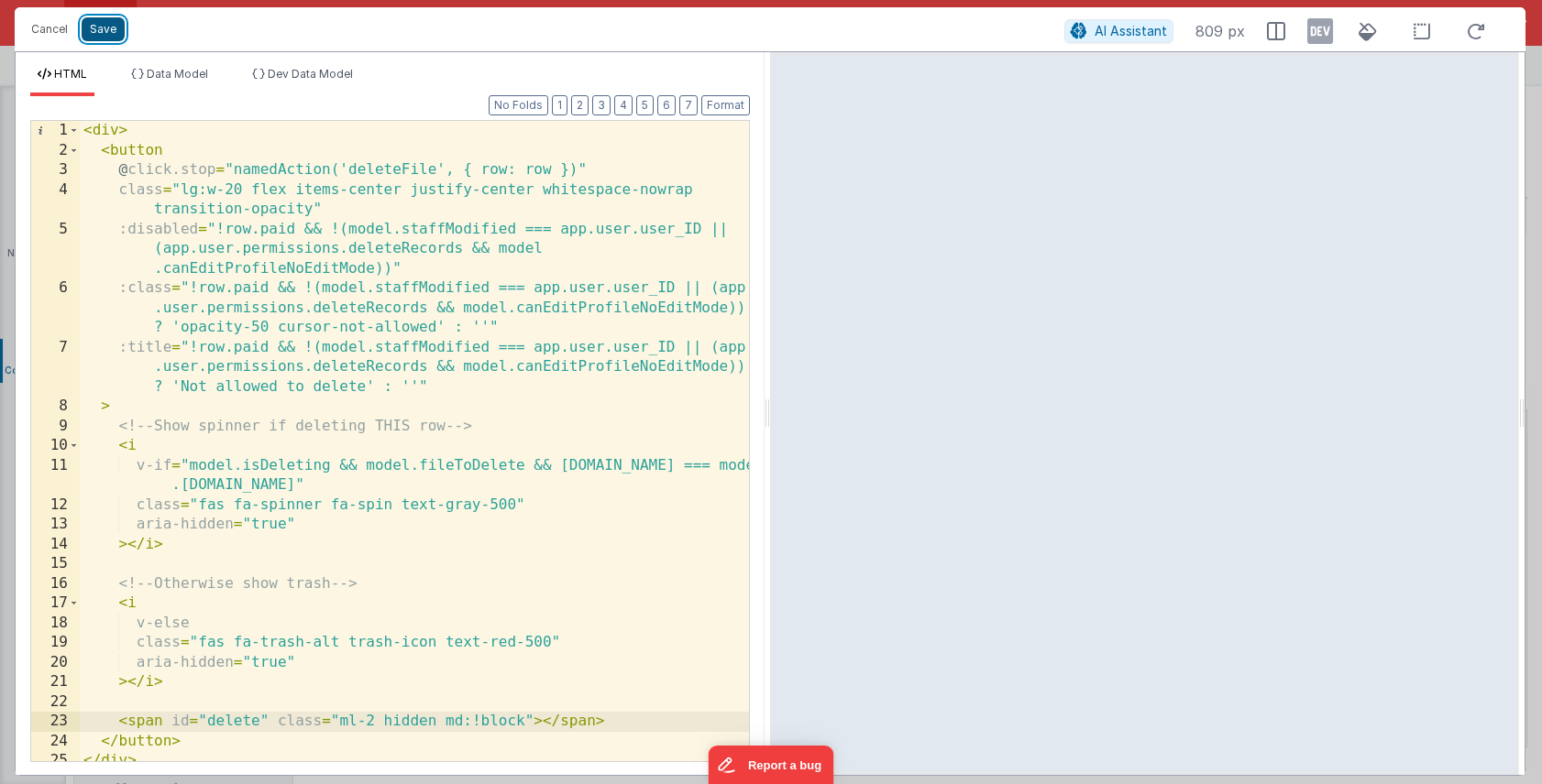
click at [97, 22] on button "Save" at bounding box center [102, 29] width 43 height 24
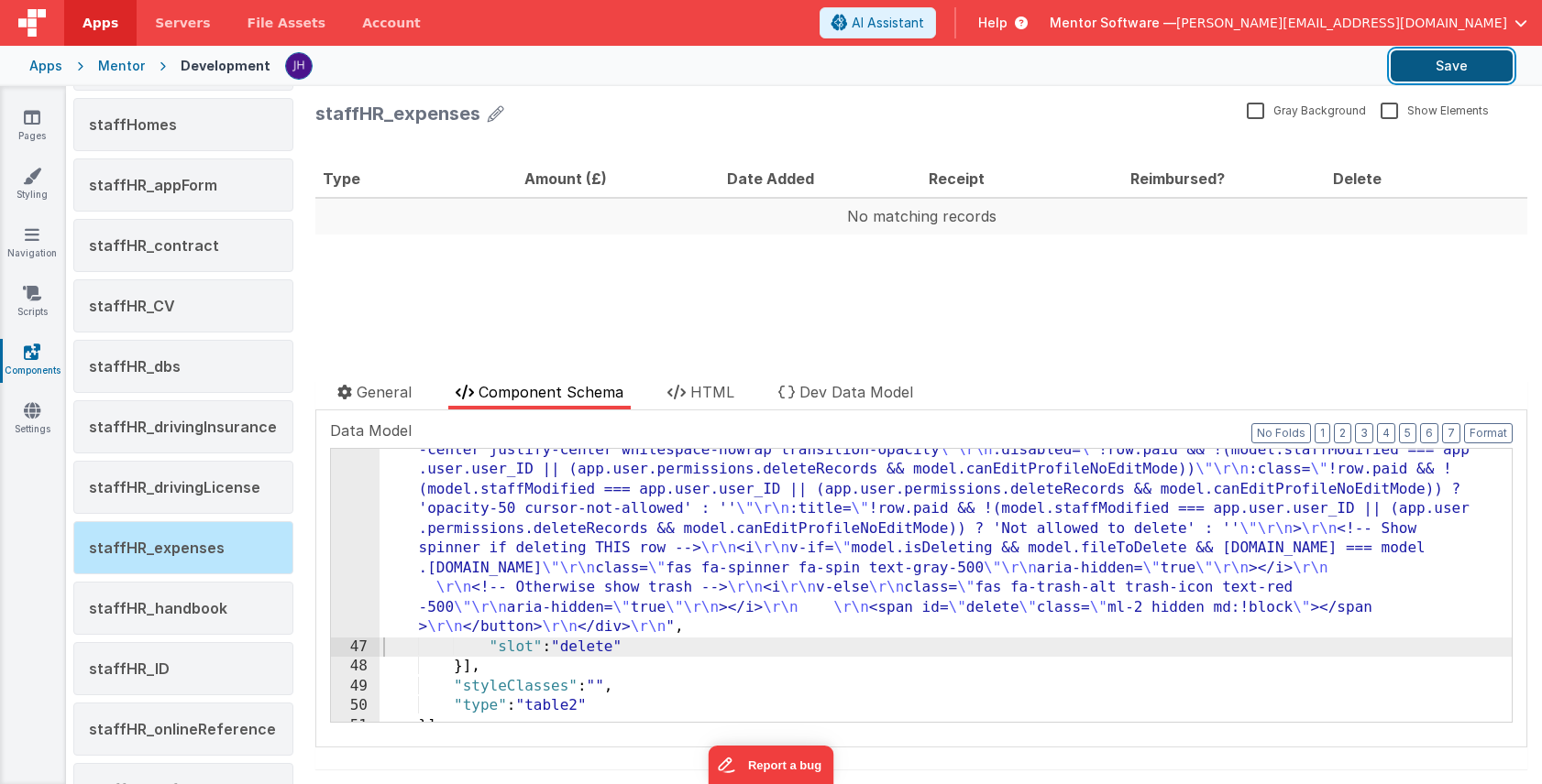
click at [1446, 70] on button "Save" at bounding box center [1451, 66] width 122 height 31
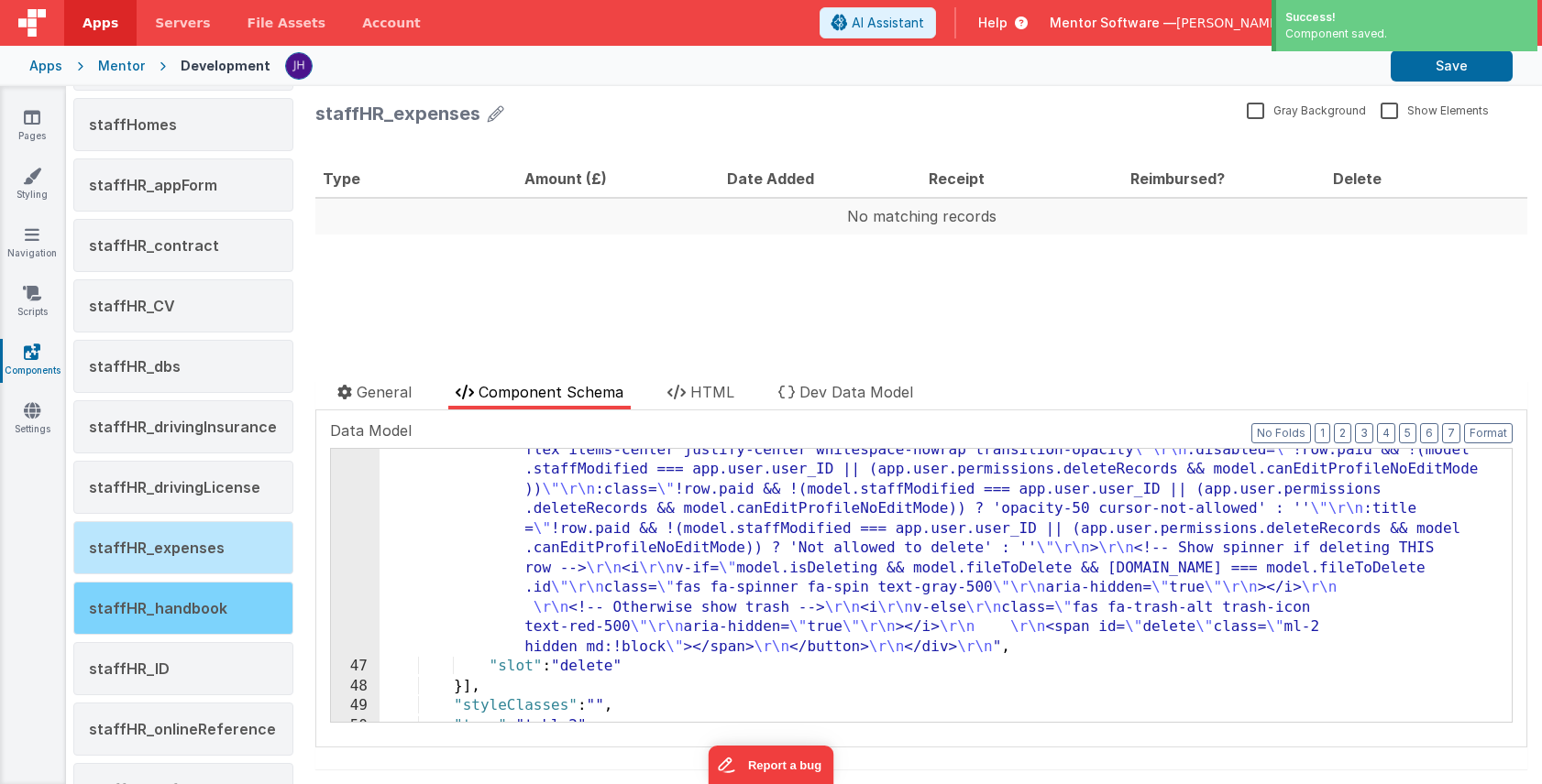
click at [175, 606] on span "staffHR_handbook" at bounding box center [157, 608] width 138 height 18
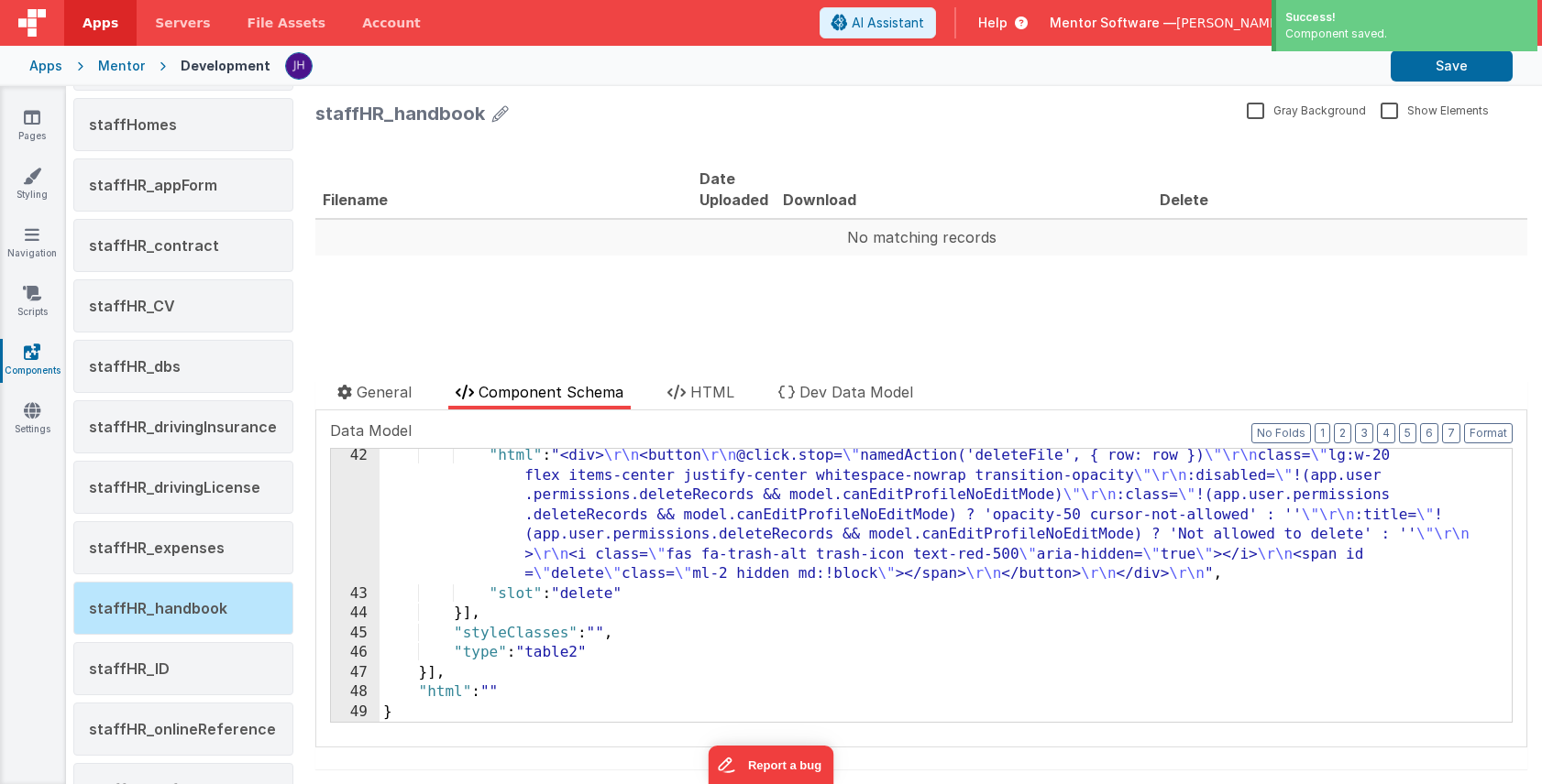
scroll to position [889, 0]
click at [605, 516] on div ""html" : "<div> \r\n <button \r\n @click.stop= \" namedAction('deleteFile', { r…" at bounding box center [946, 661] width 1132 height 430
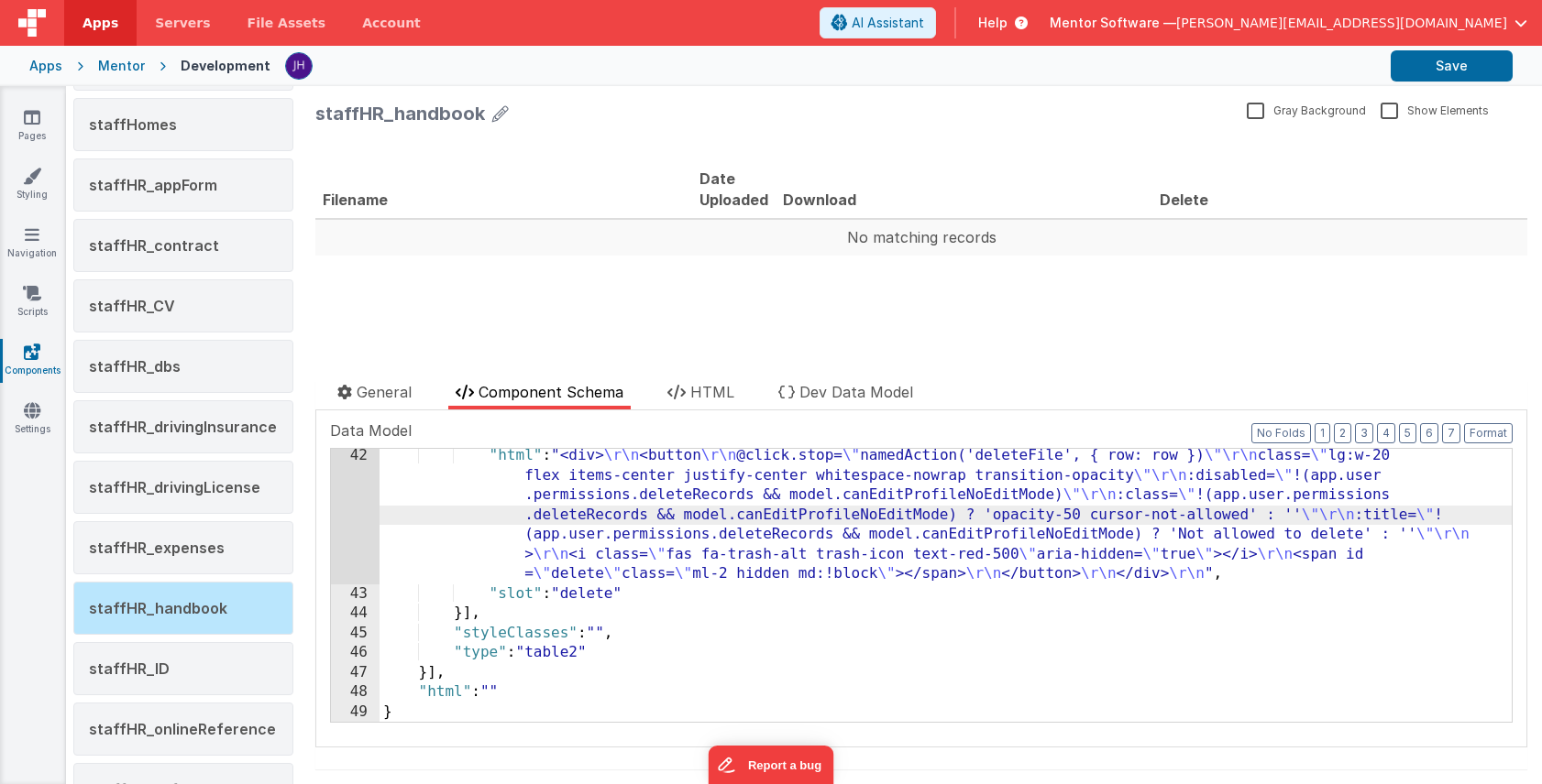
click at [360, 505] on div "42" at bounding box center [355, 515] width 49 height 138
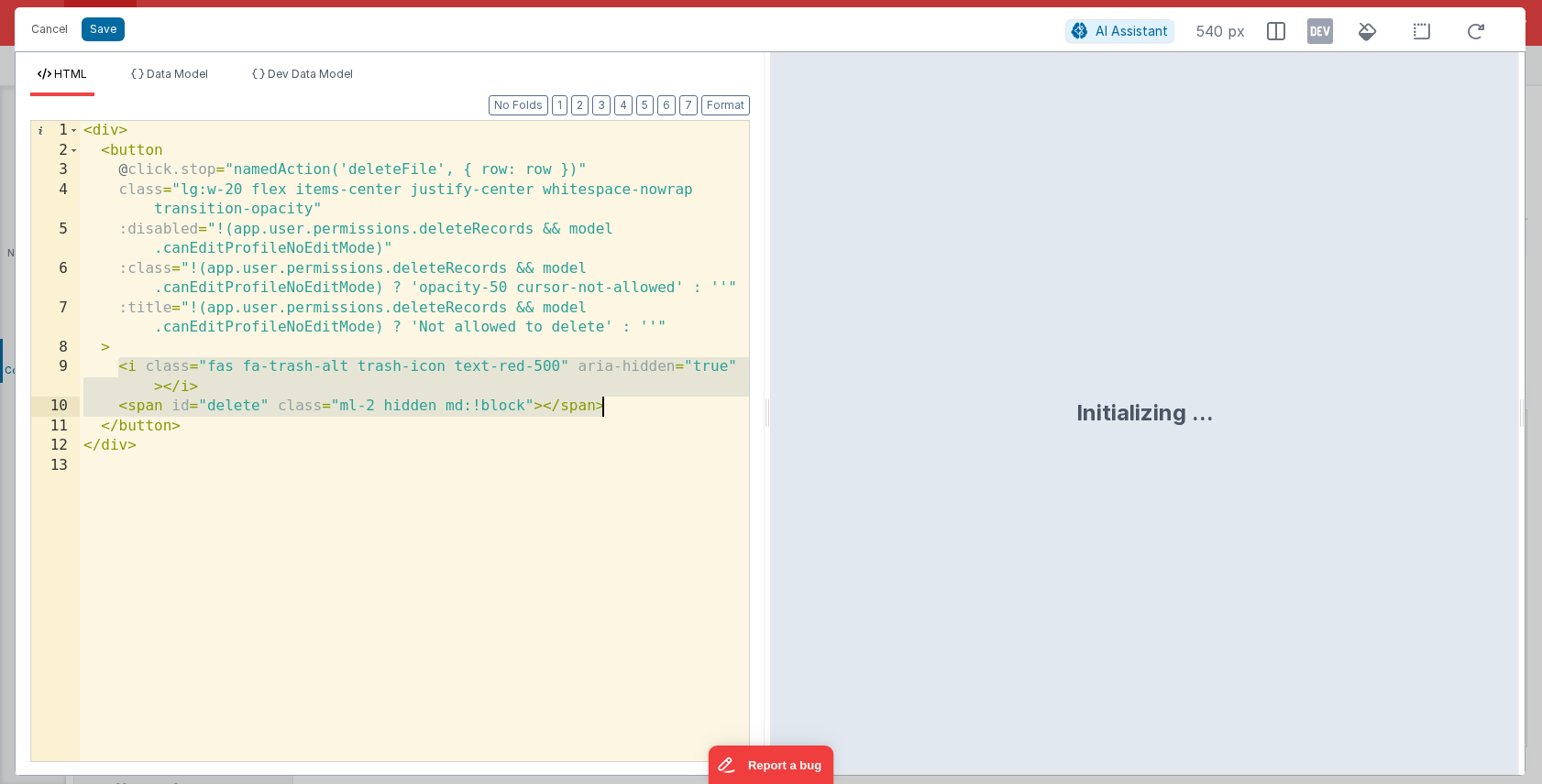
drag, startPoint x: 117, startPoint y: 365, endPoint x: 621, endPoint y: 408, distance: 505.8
click at [621, 408] on div "< div > < button @ click.stop = "namedAction('deleteFile', { row: row })" class…" at bounding box center [414, 461] width 669 height 680
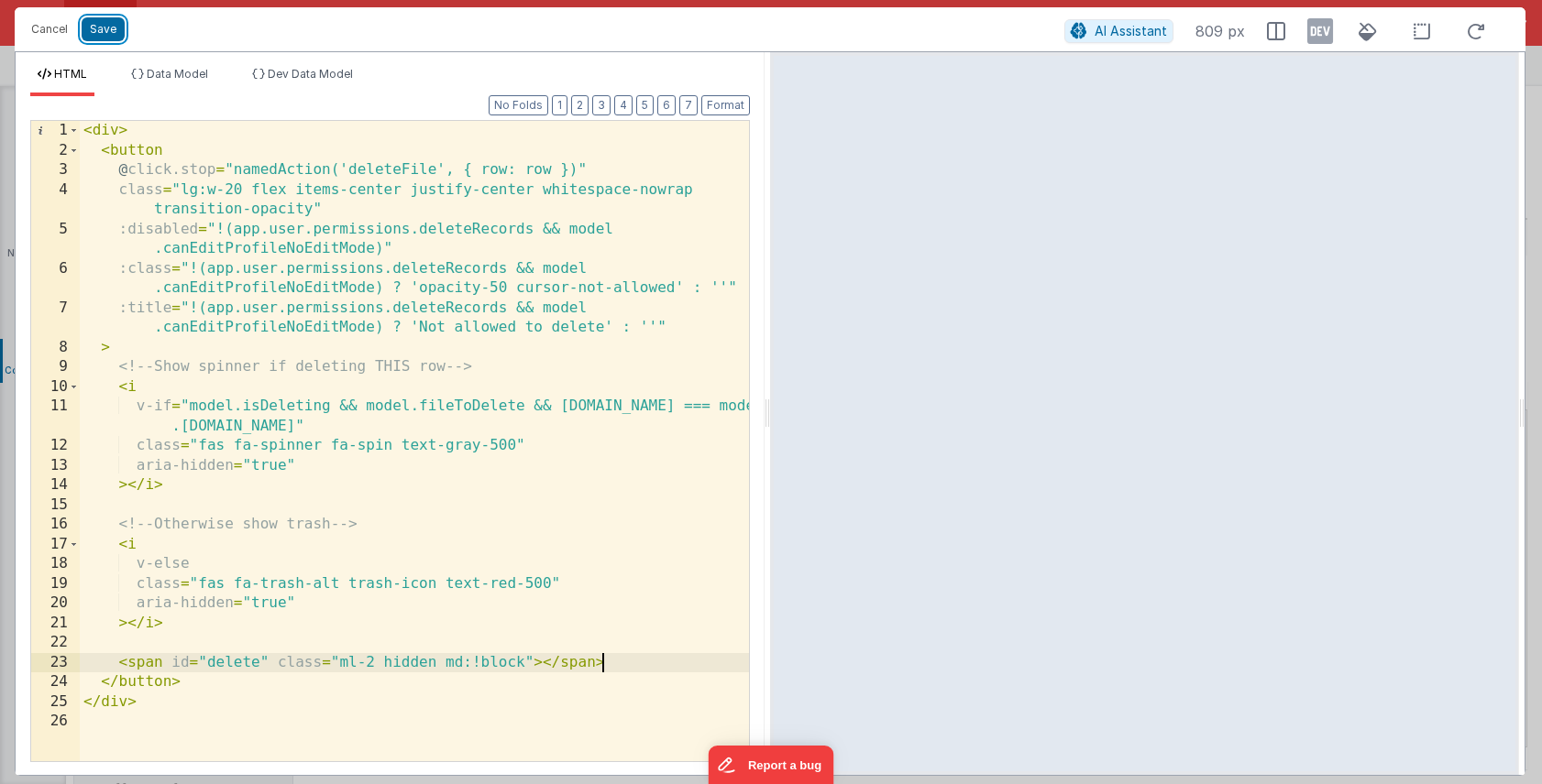
drag, startPoint x: 105, startPoint y: 40, endPoint x: 156, endPoint y: 40, distance: 51.0
click at [105, 40] on button "Save" at bounding box center [102, 29] width 43 height 24
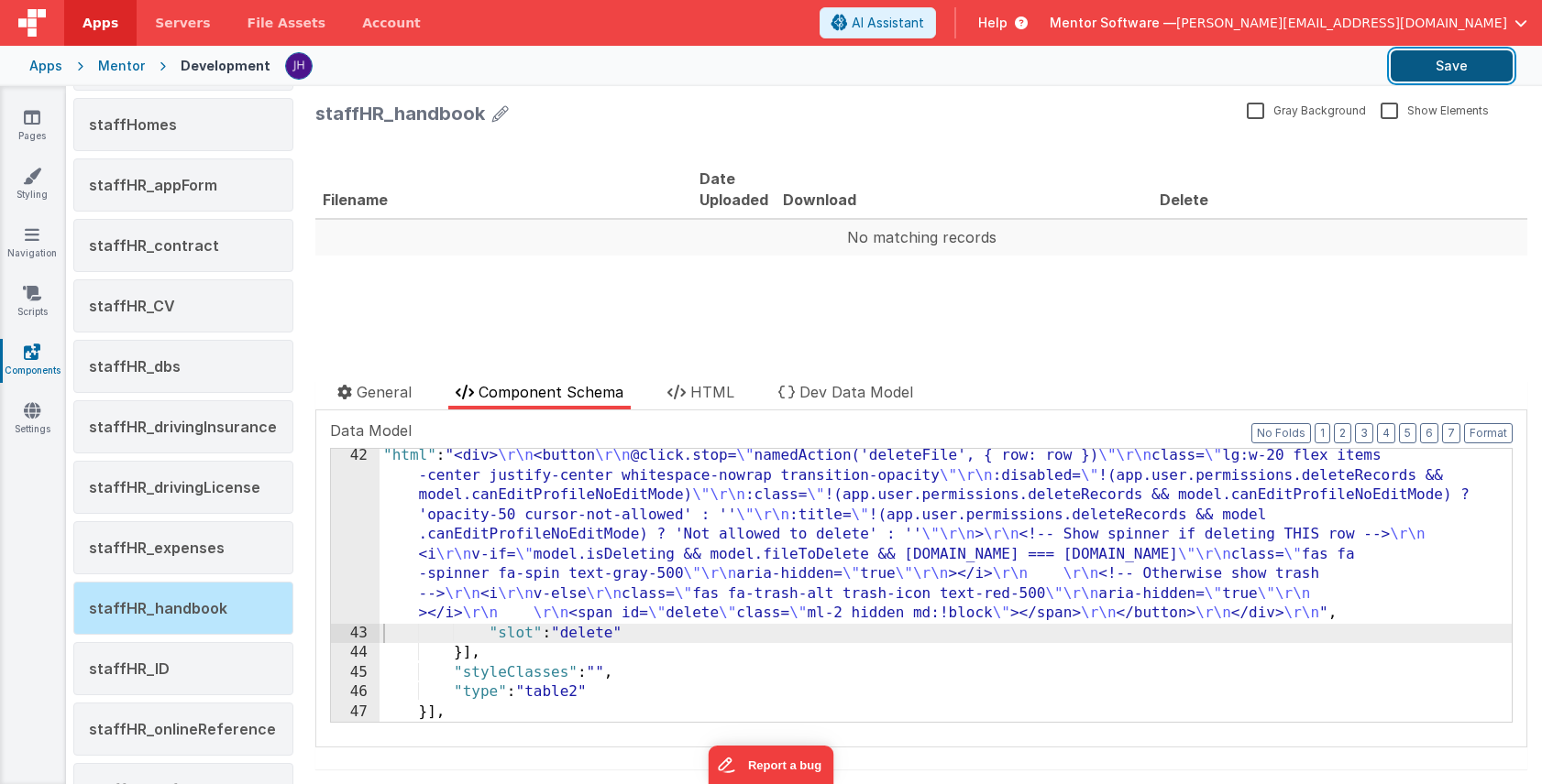
click at [1448, 67] on button "Save" at bounding box center [1451, 66] width 122 height 31
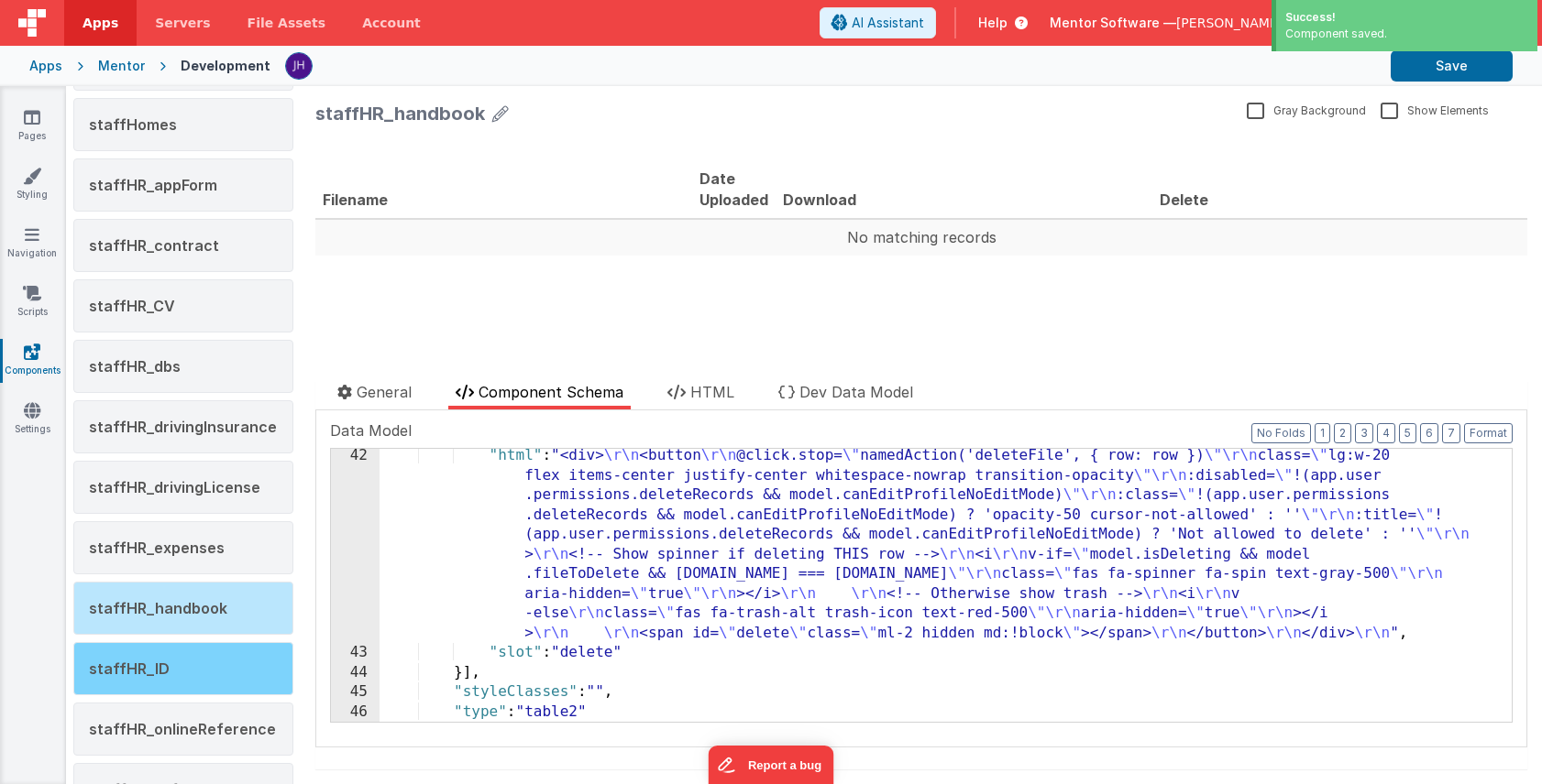
click at [157, 668] on span "staffHR_ID" at bounding box center [129, 669] width 81 height 18
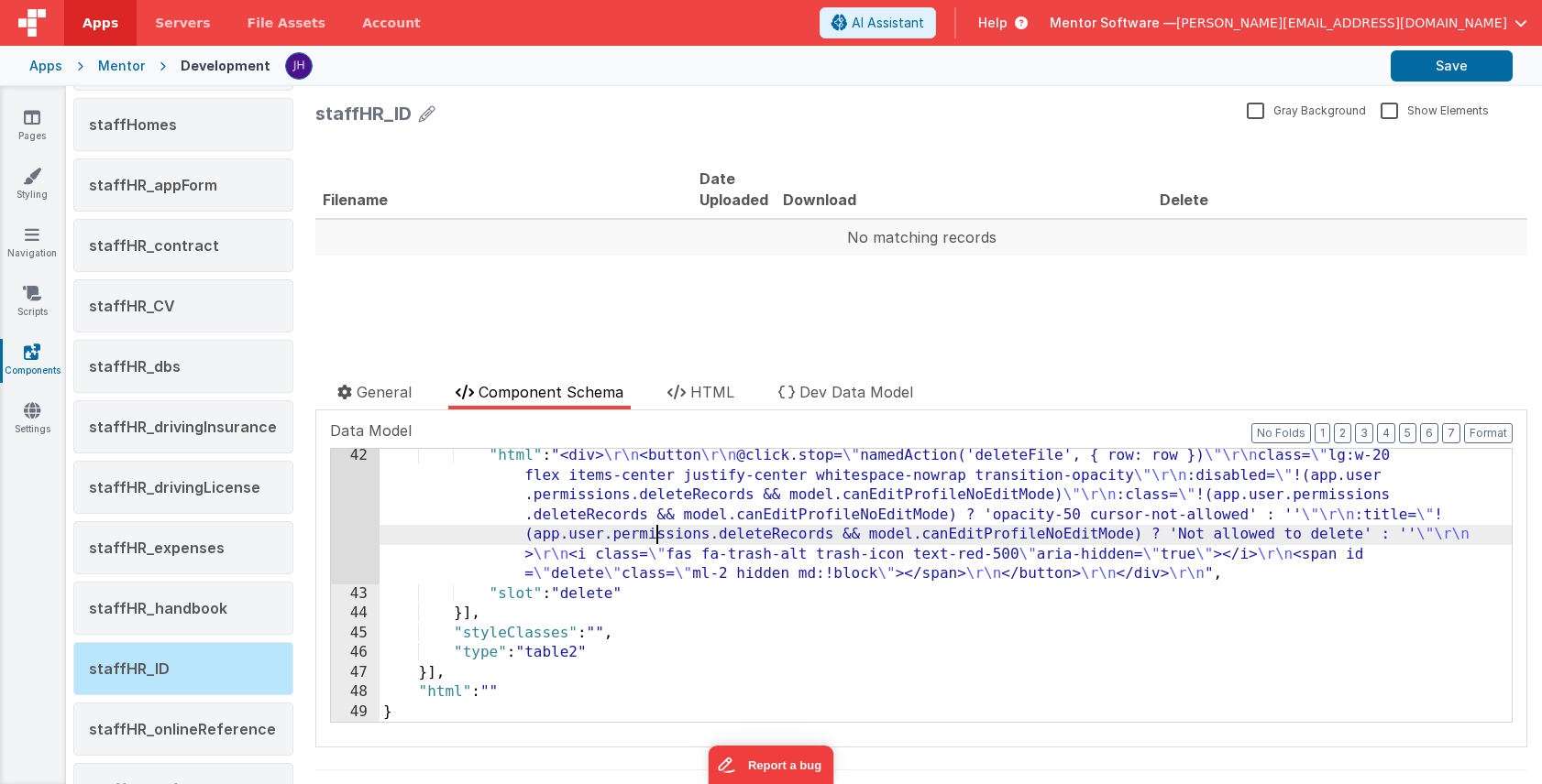
click at [655, 528] on div ""html" : "<div> \r\n <button \r\n @click.stop= \" namedAction('deleteFile', { r…" at bounding box center [946, 661] width 1132 height 430
click at [355, 486] on div "42" at bounding box center [355, 515] width 49 height 138
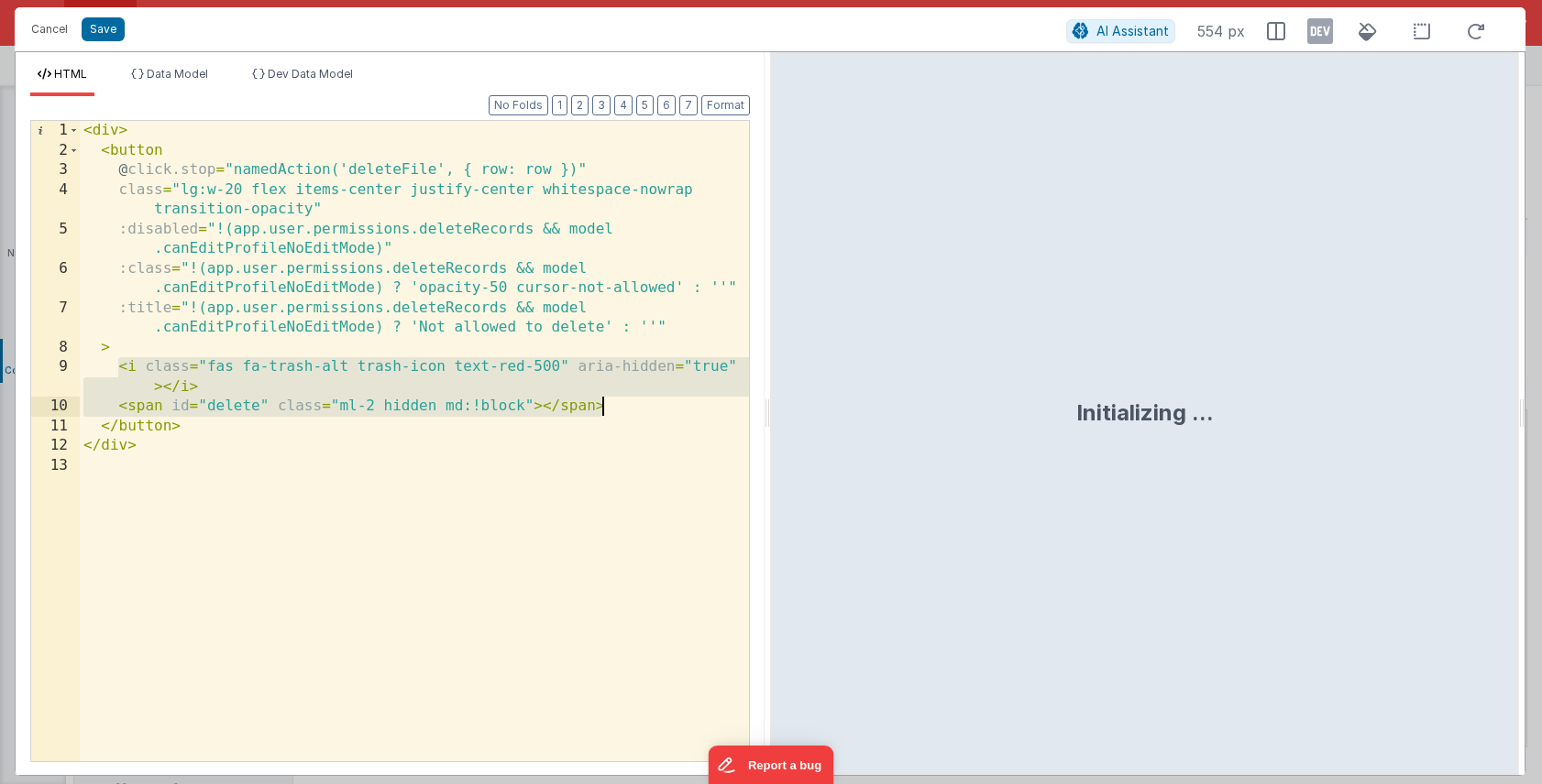
drag, startPoint x: 117, startPoint y: 369, endPoint x: 615, endPoint y: 412, distance: 499.9
click at [615, 412] on div "< div > < button @ click.stop = "namedAction('deleteFile', { row: row })" class…" at bounding box center [414, 461] width 669 height 680
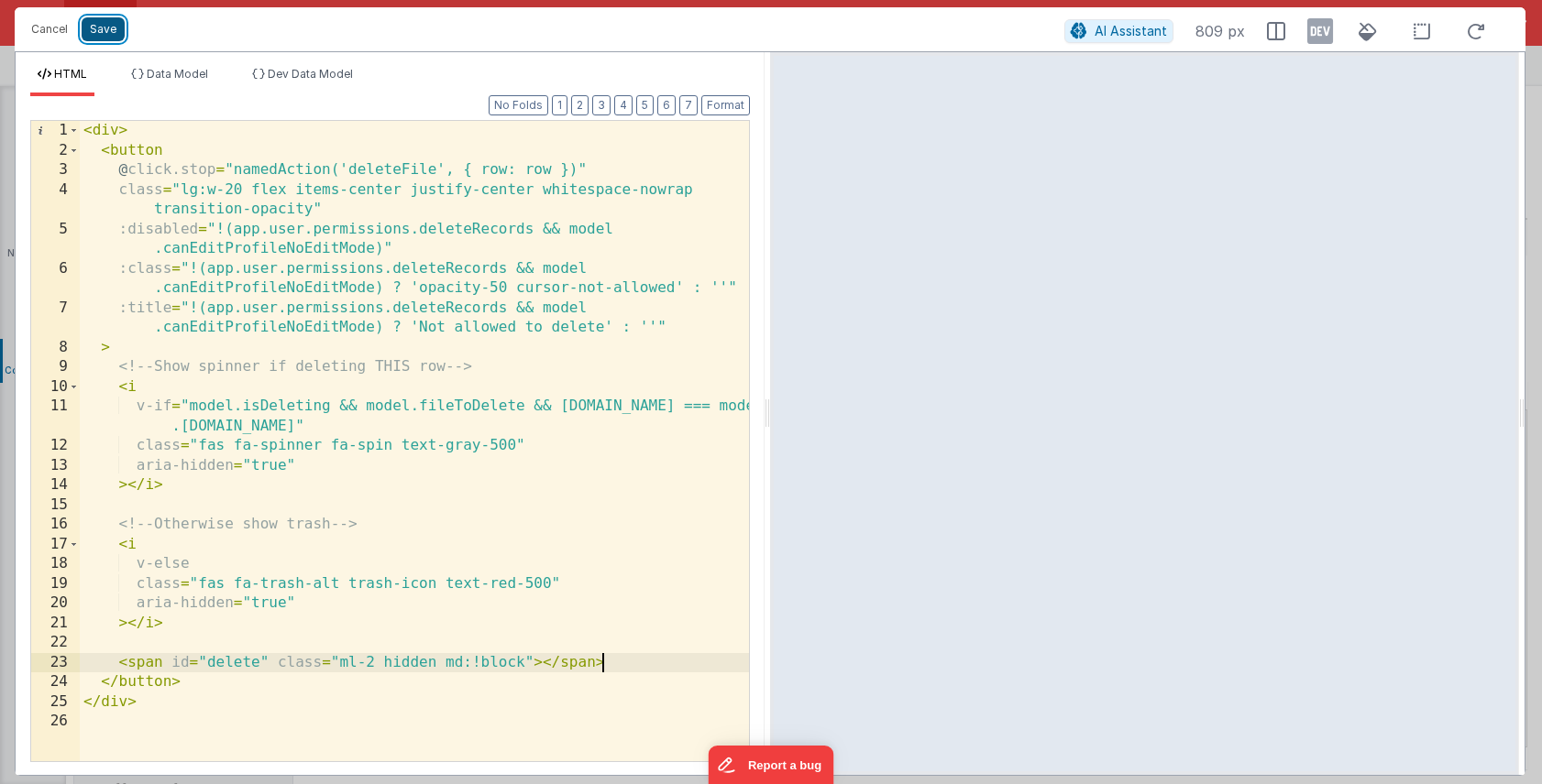
click at [105, 39] on button "Save" at bounding box center [102, 29] width 43 height 24
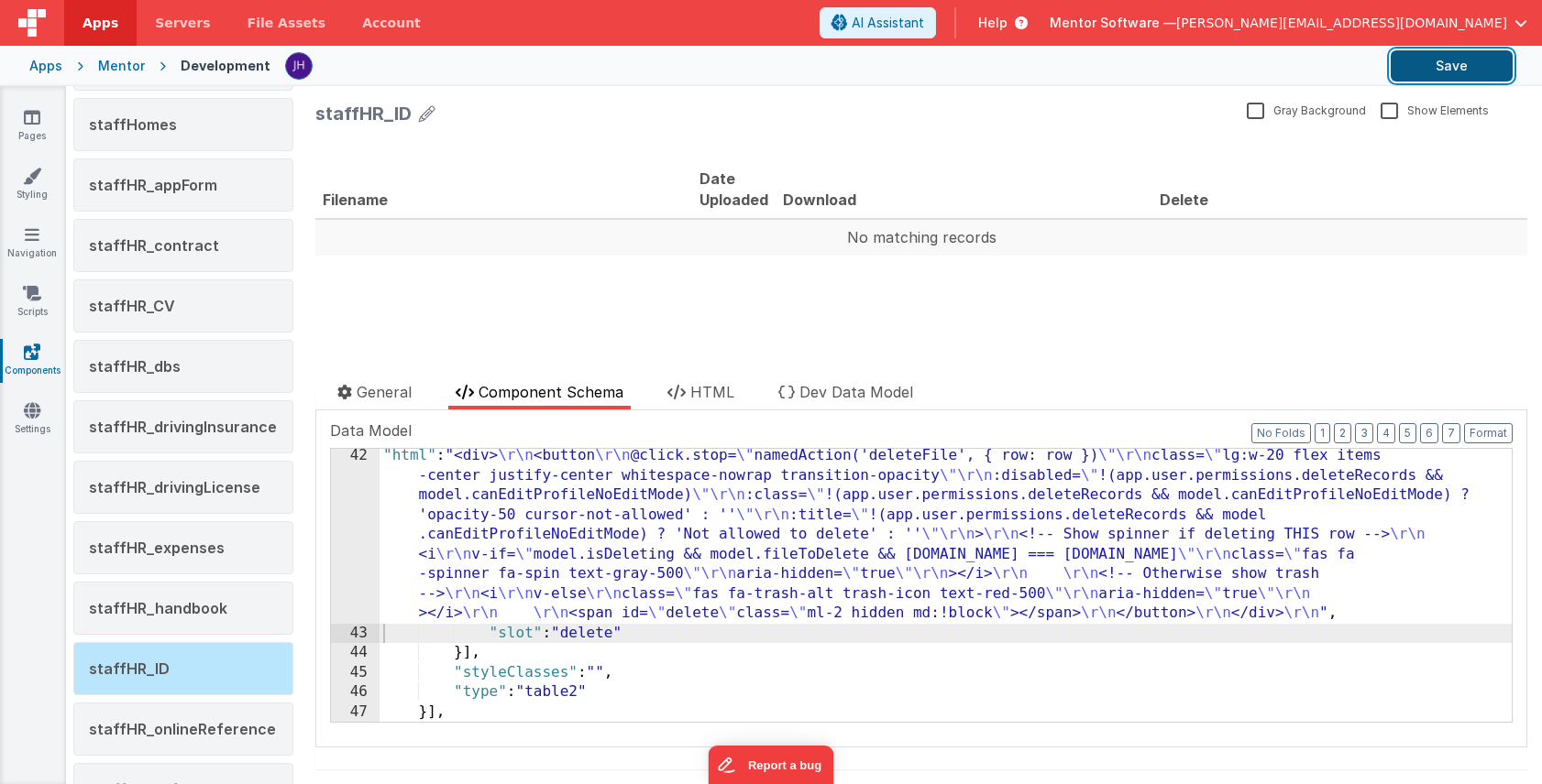
click at [1424, 77] on button "Save" at bounding box center [1451, 66] width 122 height 31
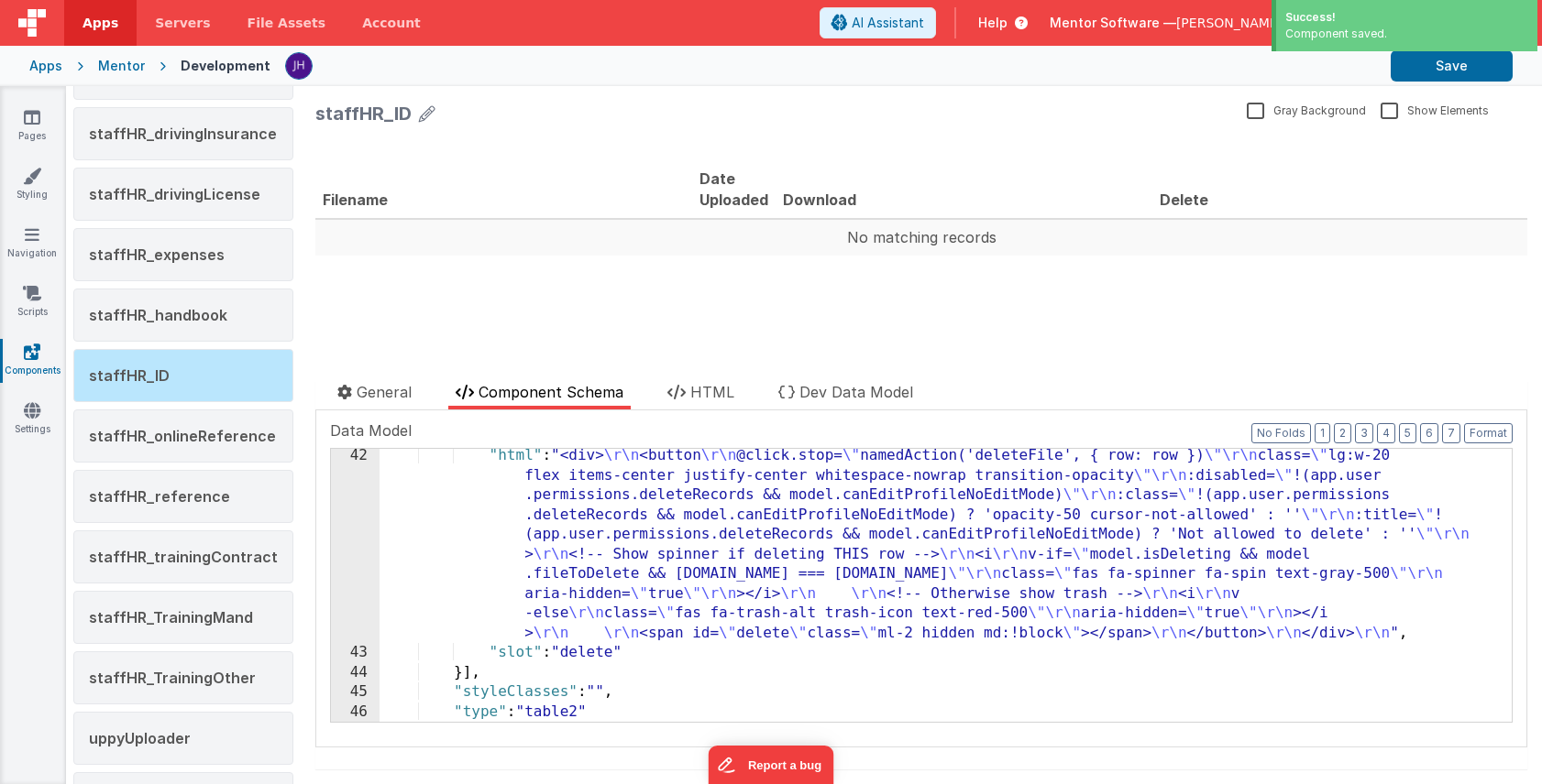
scroll to position [2521, 0]
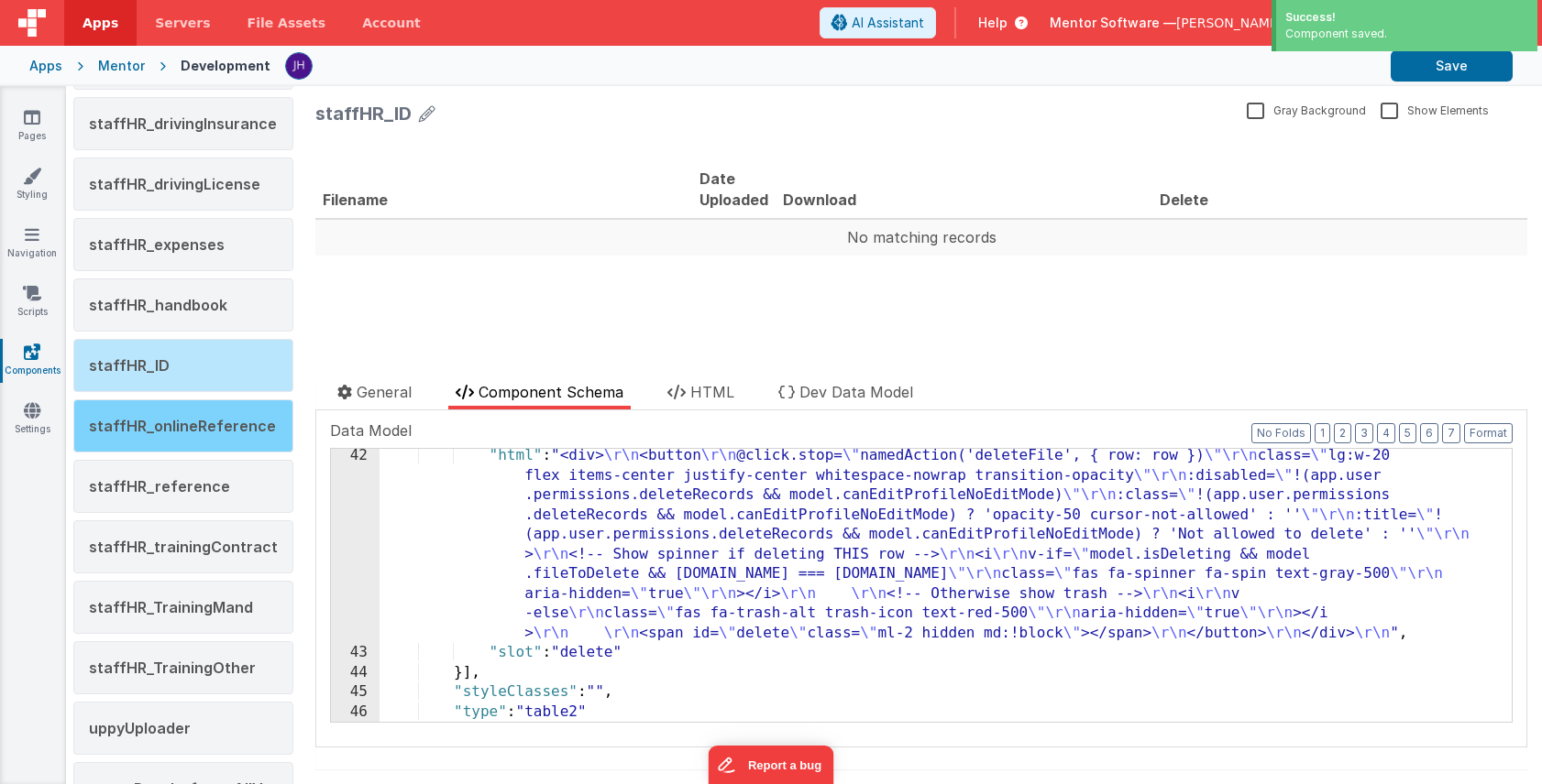
click at [182, 443] on div "staffHR_onlineReference" at bounding box center [183, 426] width 220 height 53
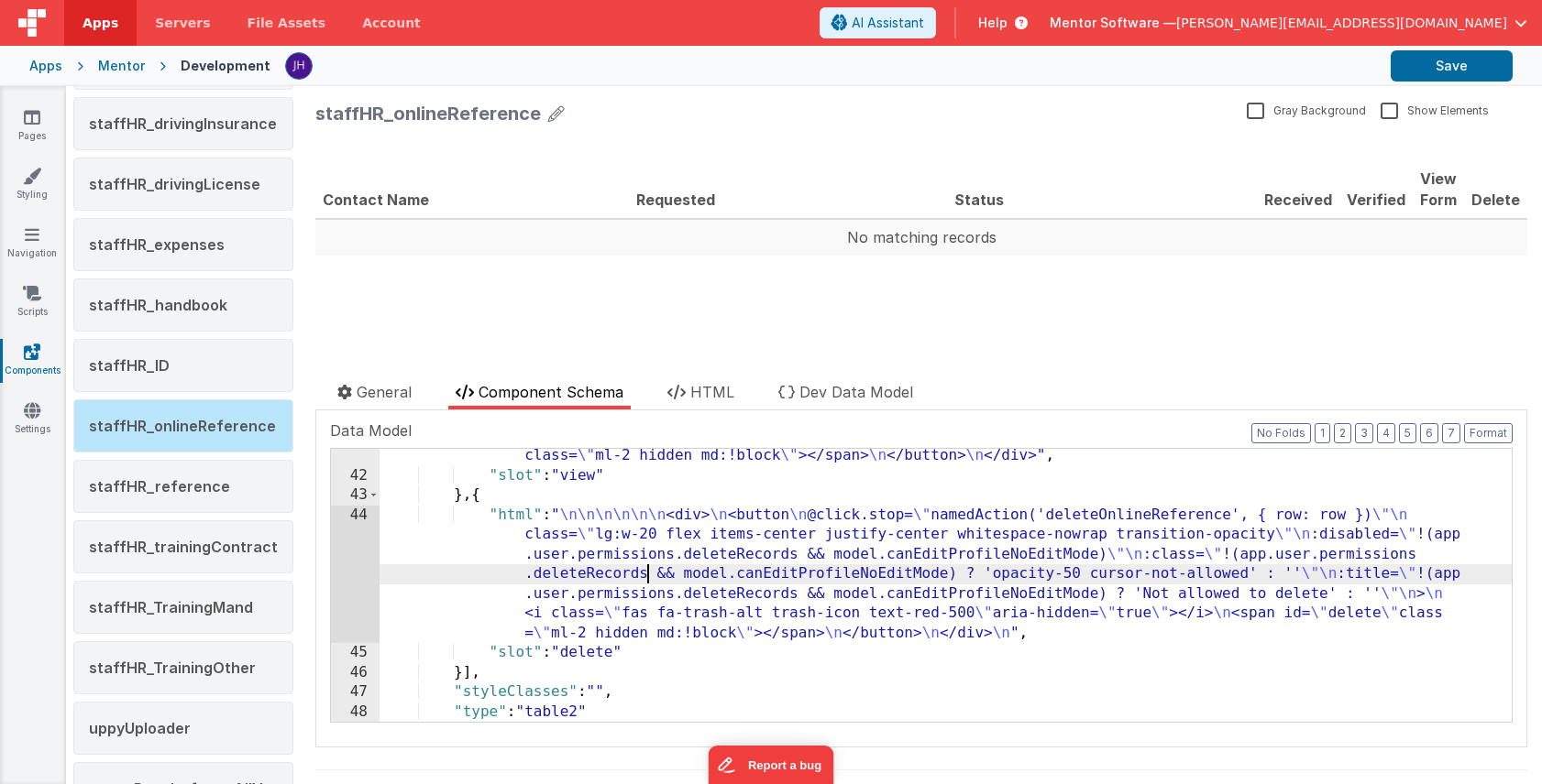
click at [649, 573] on div ""html" : "<div> \n <button @click.stop= \" namedAction('viewOnlineReferenceForm…" at bounding box center [946, 573] width 1132 height 372
click at [353, 562] on div "44" at bounding box center [355, 574] width 49 height 138
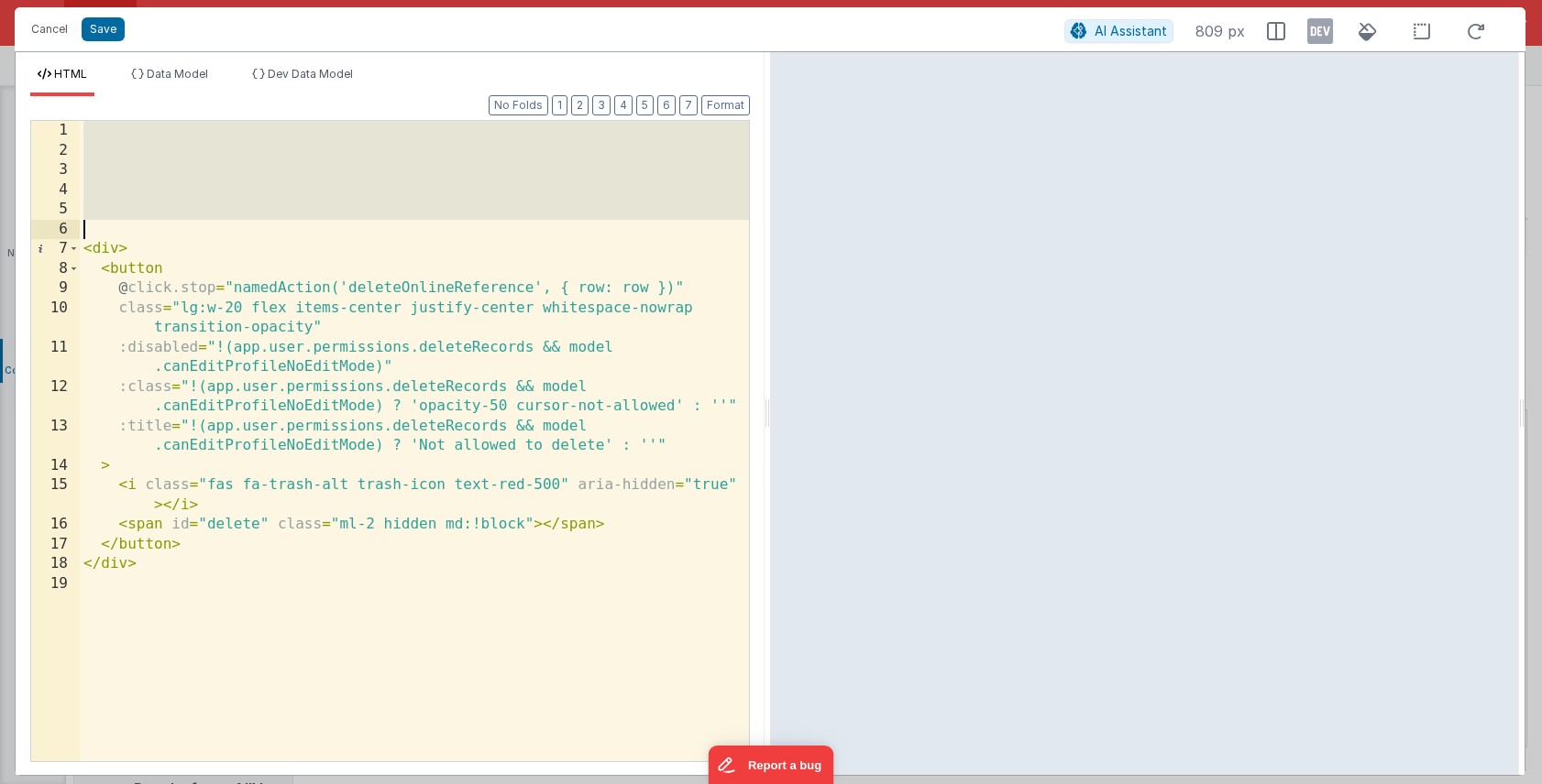
drag, startPoint x: 129, startPoint y: 132, endPoint x: 228, endPoint y: 231, distance: 140.0
click at [228, 231] on div "< div > < button @ click.stop = "namedAction('deleteOnlineReference', { row: ro…" at bounding box center [414, 461] width 669 height 680
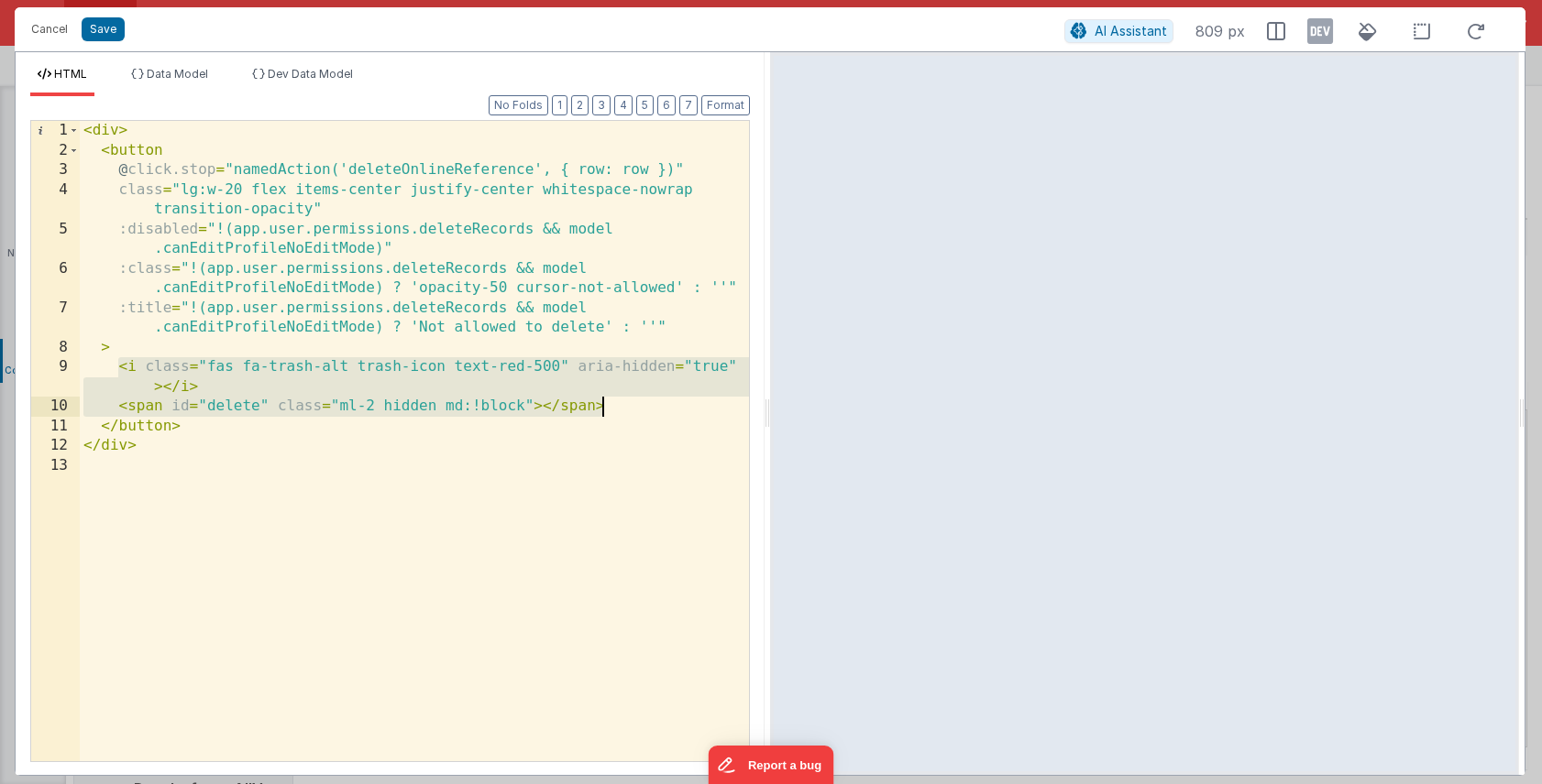
drag, startPoint x: 119, startPoint y: 367, endPoint x: 670, endPoint y: 402, distance: 552.1
click at [670, 402] on div "< div > < button @ click.stop = "namedAction('deleteOnlineReference', { row: ro…" at bounding box center [414, 461] width 669 height 680
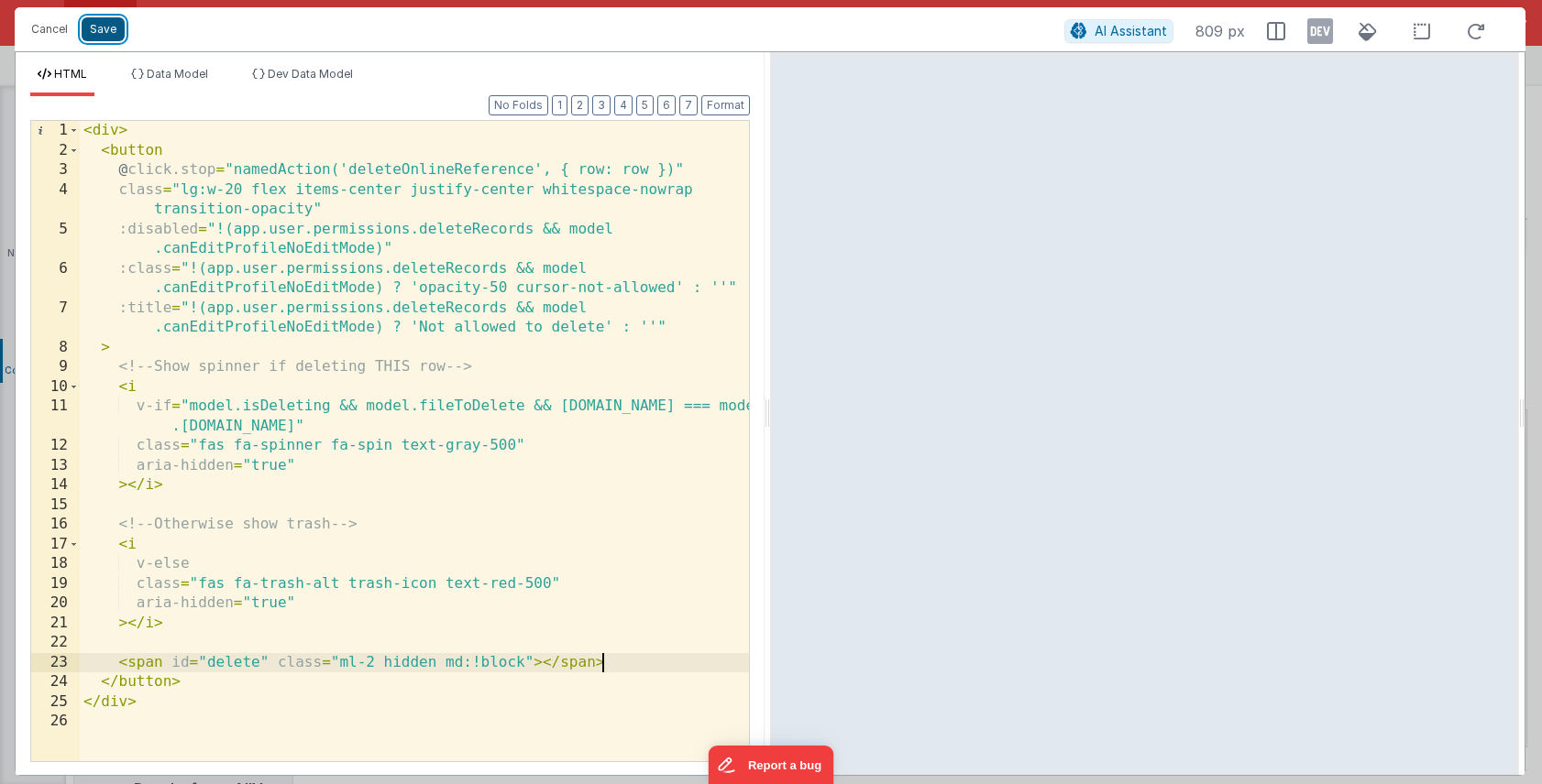
click at [93, 35] on button "Save" at bounding box center [102, 29] width 43 height 24
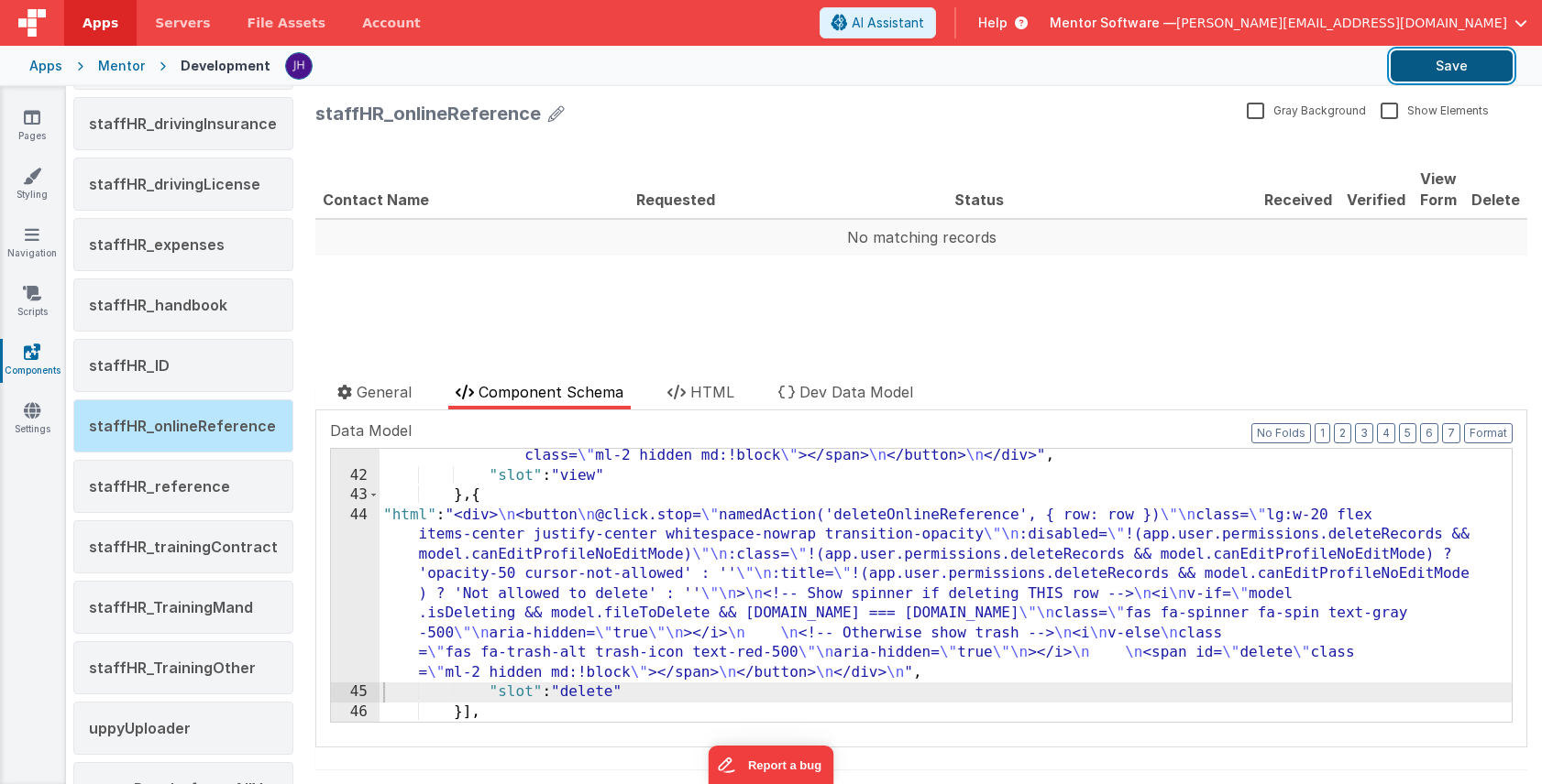
click at [1450, 68] on button "Save" at bounding box center [1451, 66] width 122 height 31
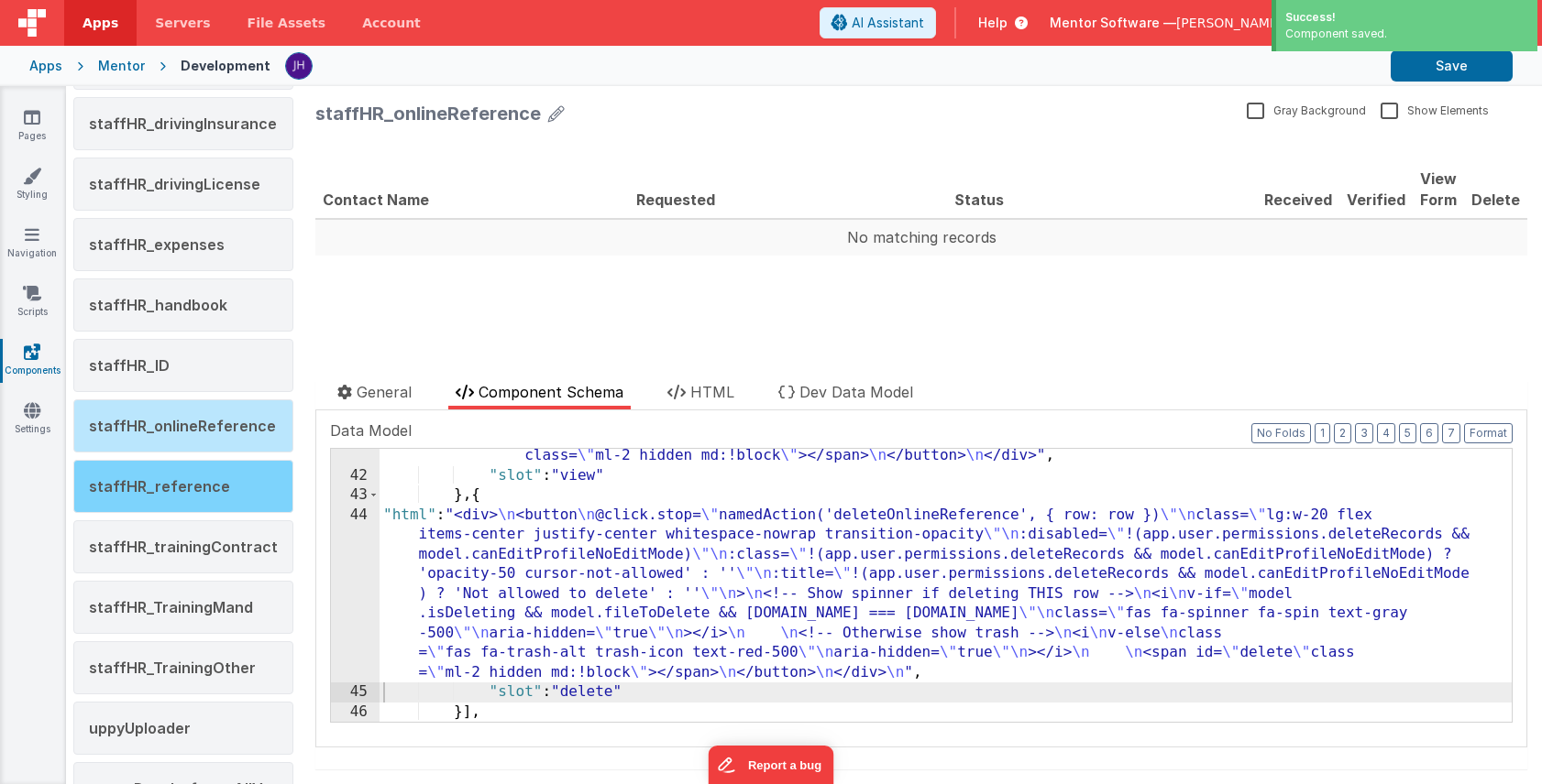
click at [173, 488] on span "staffHR_reference" at bounding box center [159, 485] width 141 height 18
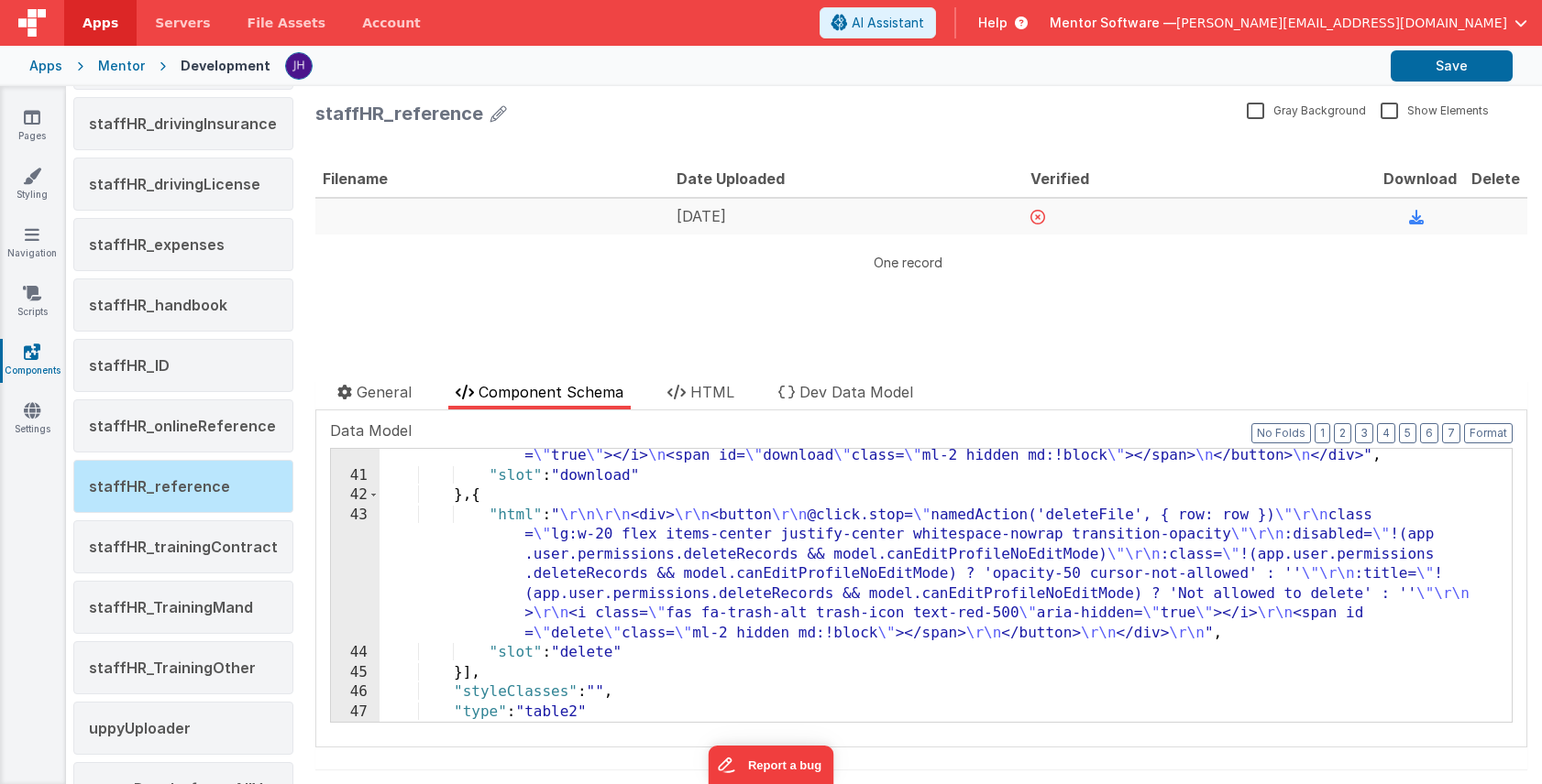
click at [584, 588] on div ""html" : "<div> \n <button @click.stop= \" namedAction('downloadFile',{row:row}…" at bounding box center [946, 582] width 1132 height 352
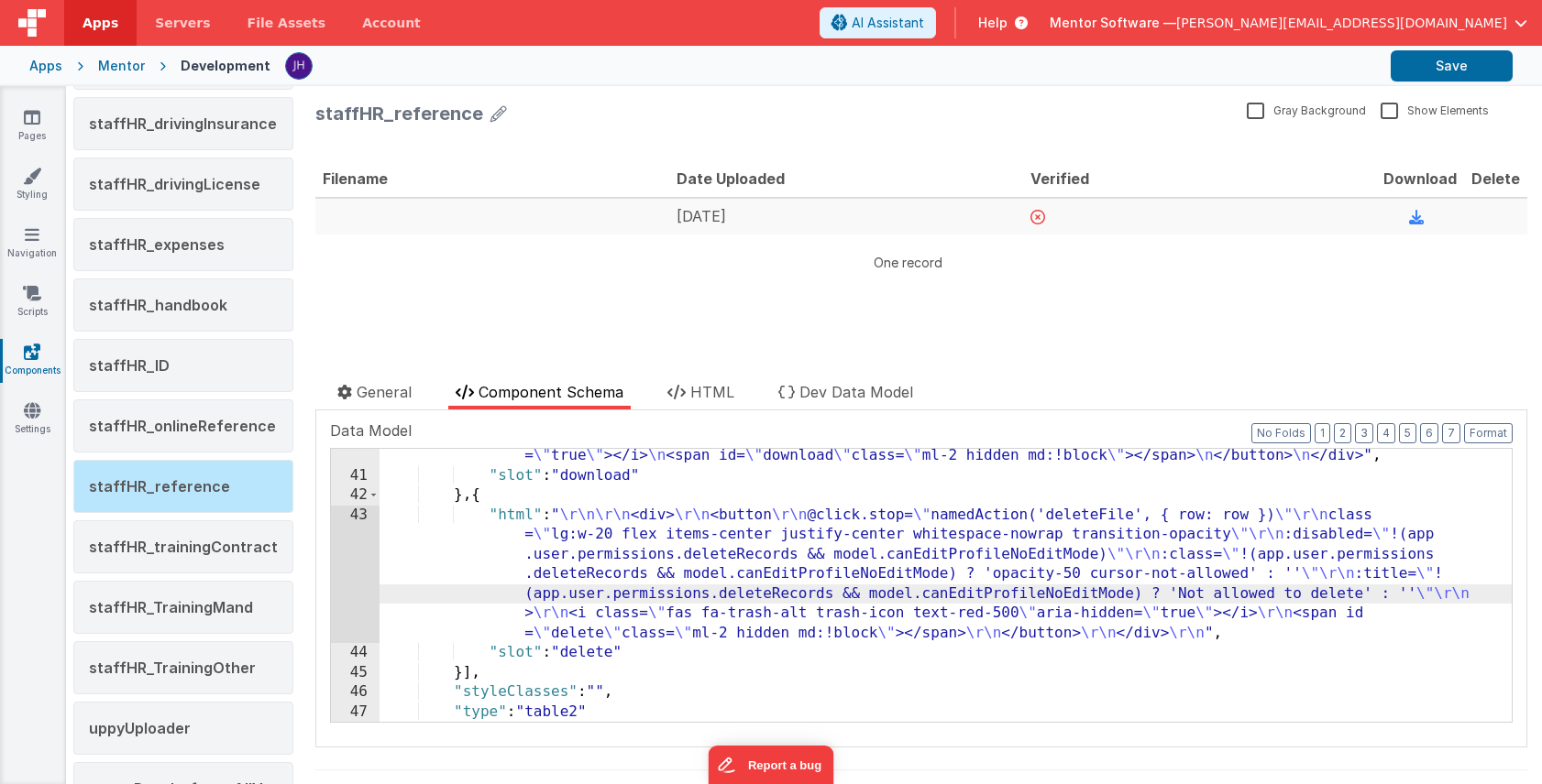
click at [354, 546] on div "43" at bounding box center [355, 574] width 49 height 138
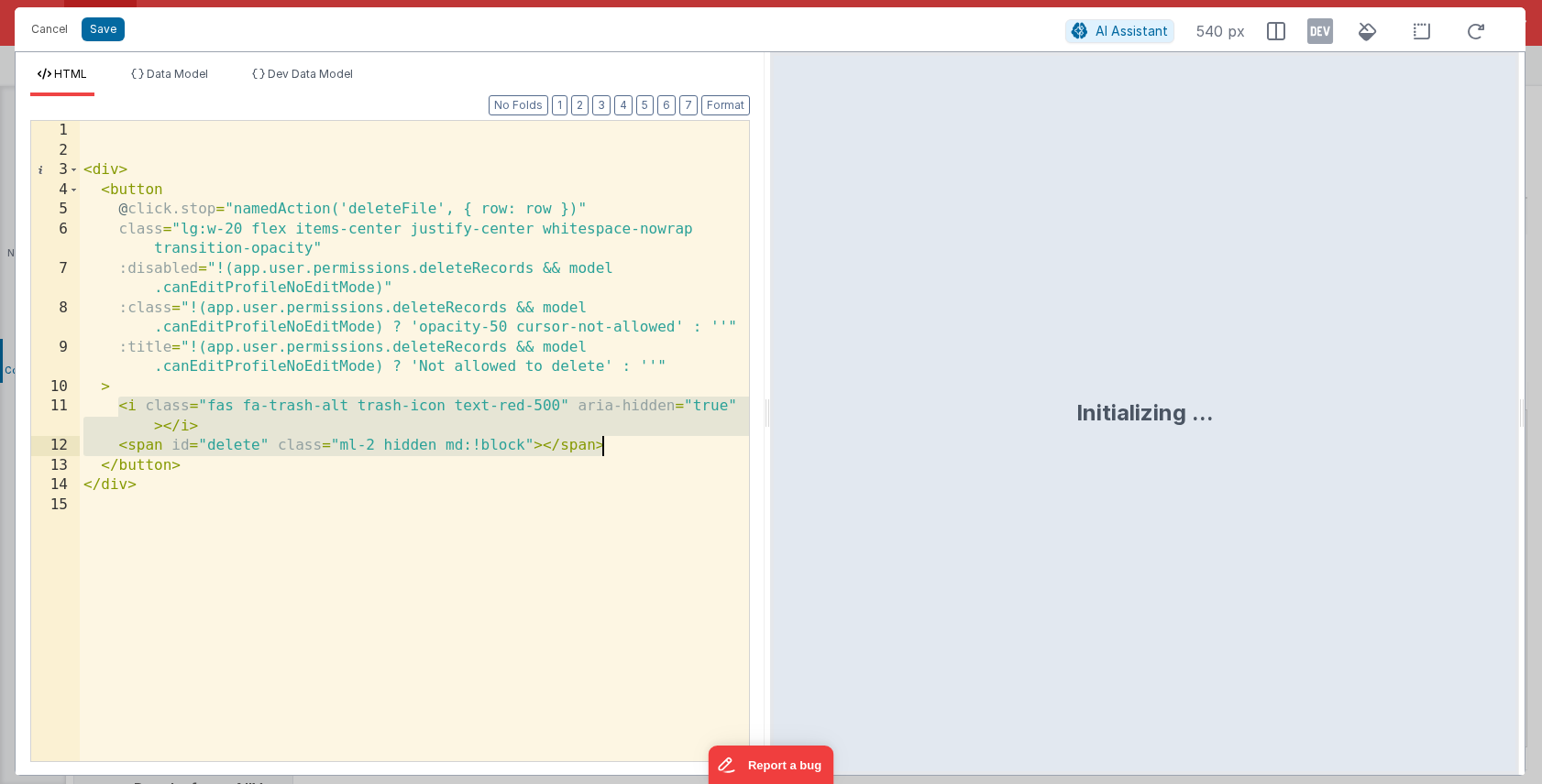
drag, startPoint x: 115, startPoint y: 405, endPoint x: 672, endPoint y: 439, distance: 558.0
click at [672, 439] on div "< div > < button @ click.stop = "namedAction('deleteFile', { row: row })" class…" at bounding box center [414, 461] width 669 height 680
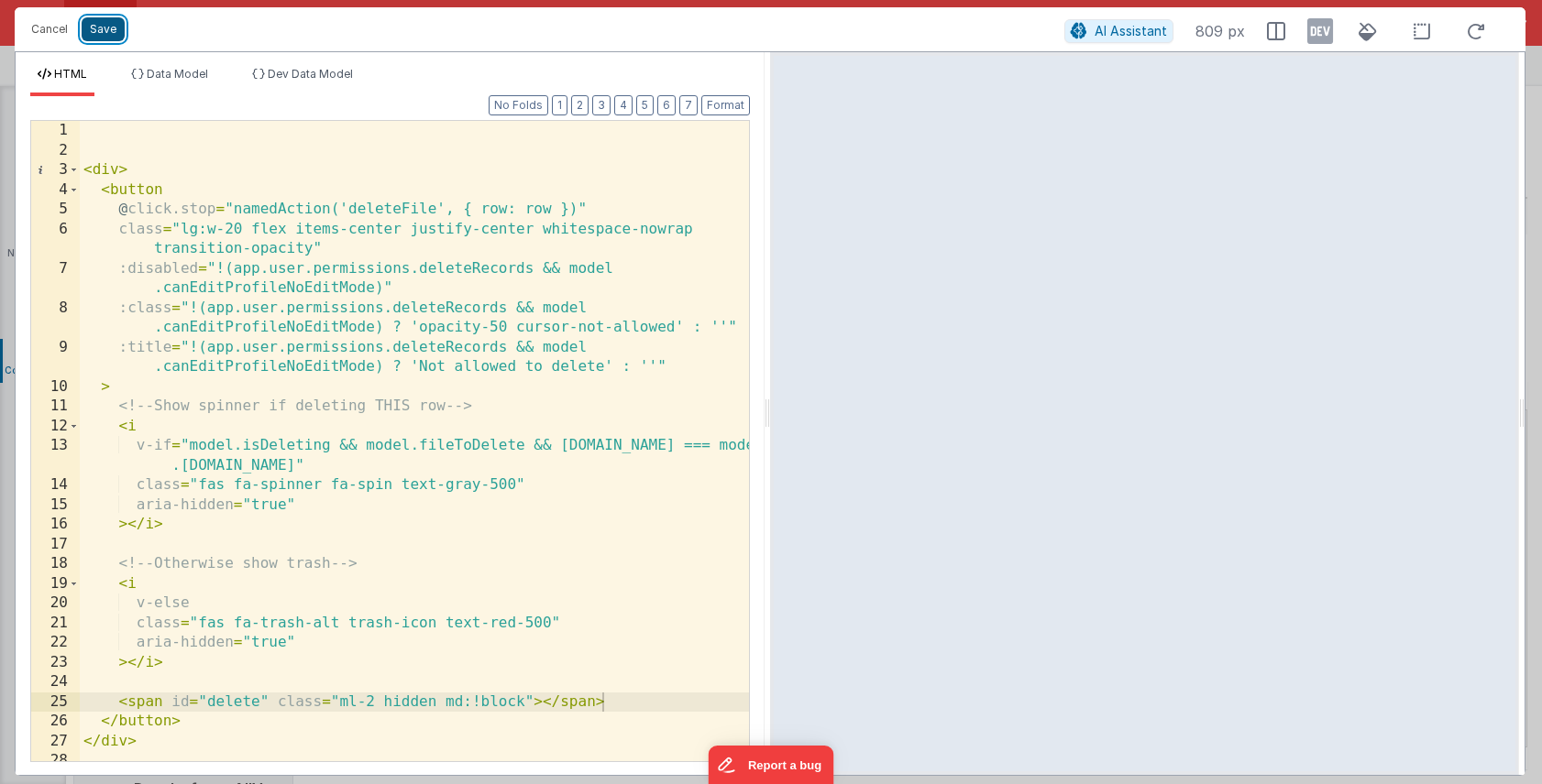
click at [108, 38] on button "Save" at bounding box center [102, 29] width 43 height 24
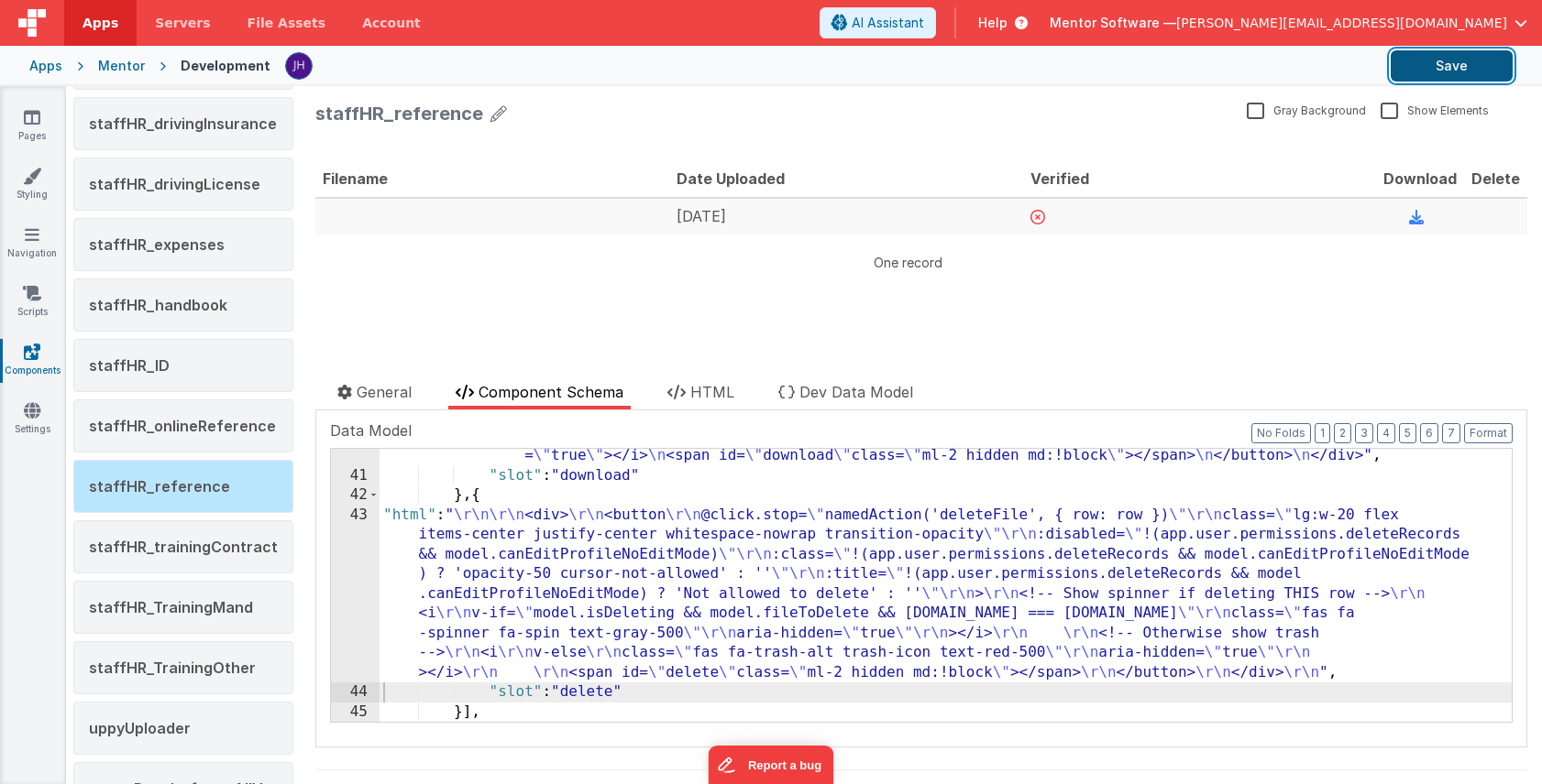
click at [1449, 62] on button "Save" at bounding box center [1451, 66] width 122 height 31
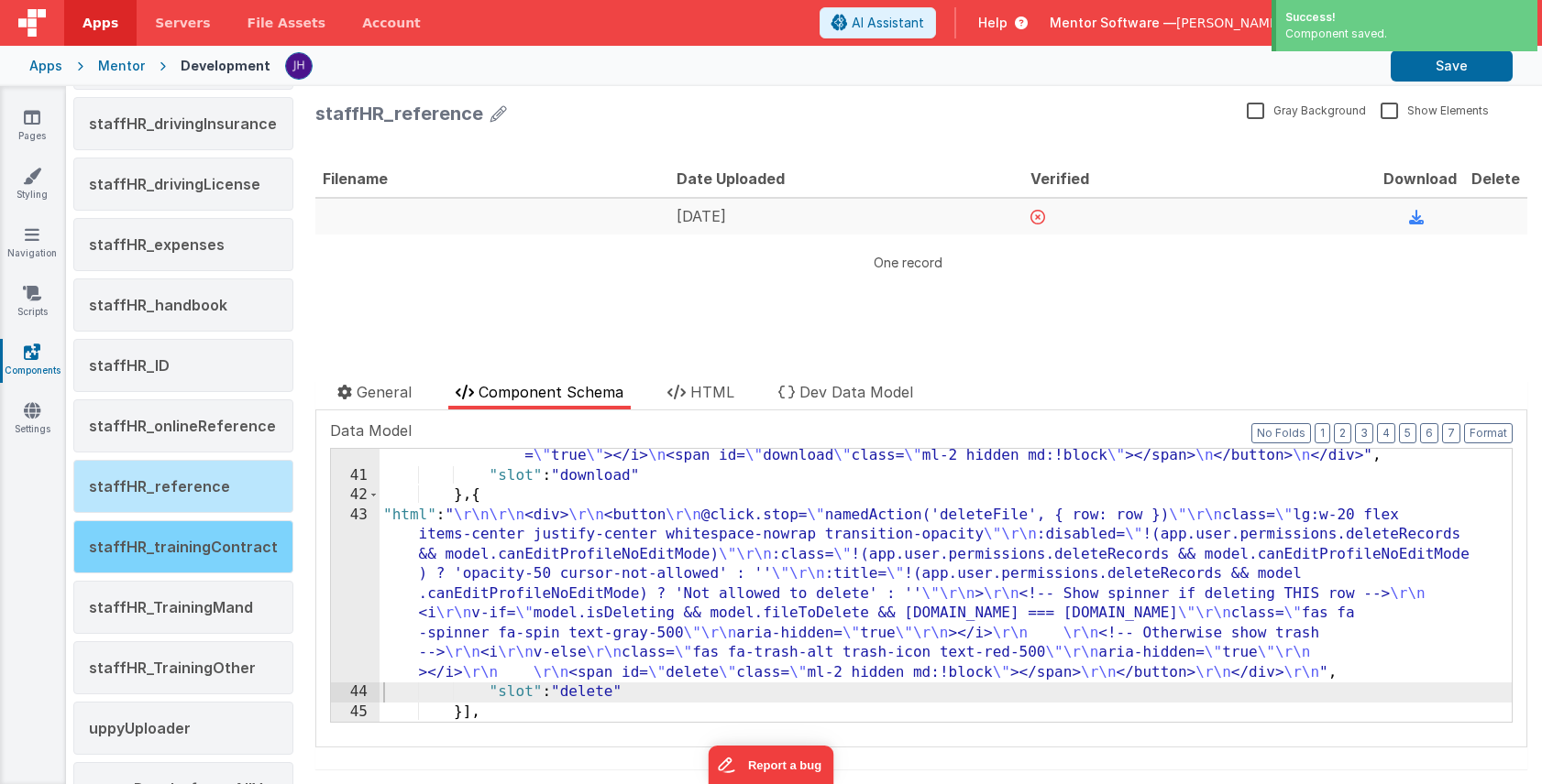
click at [175, 544] on span "staffHR_trainingContract" at bounding box center [183, 547] width 189 height 18
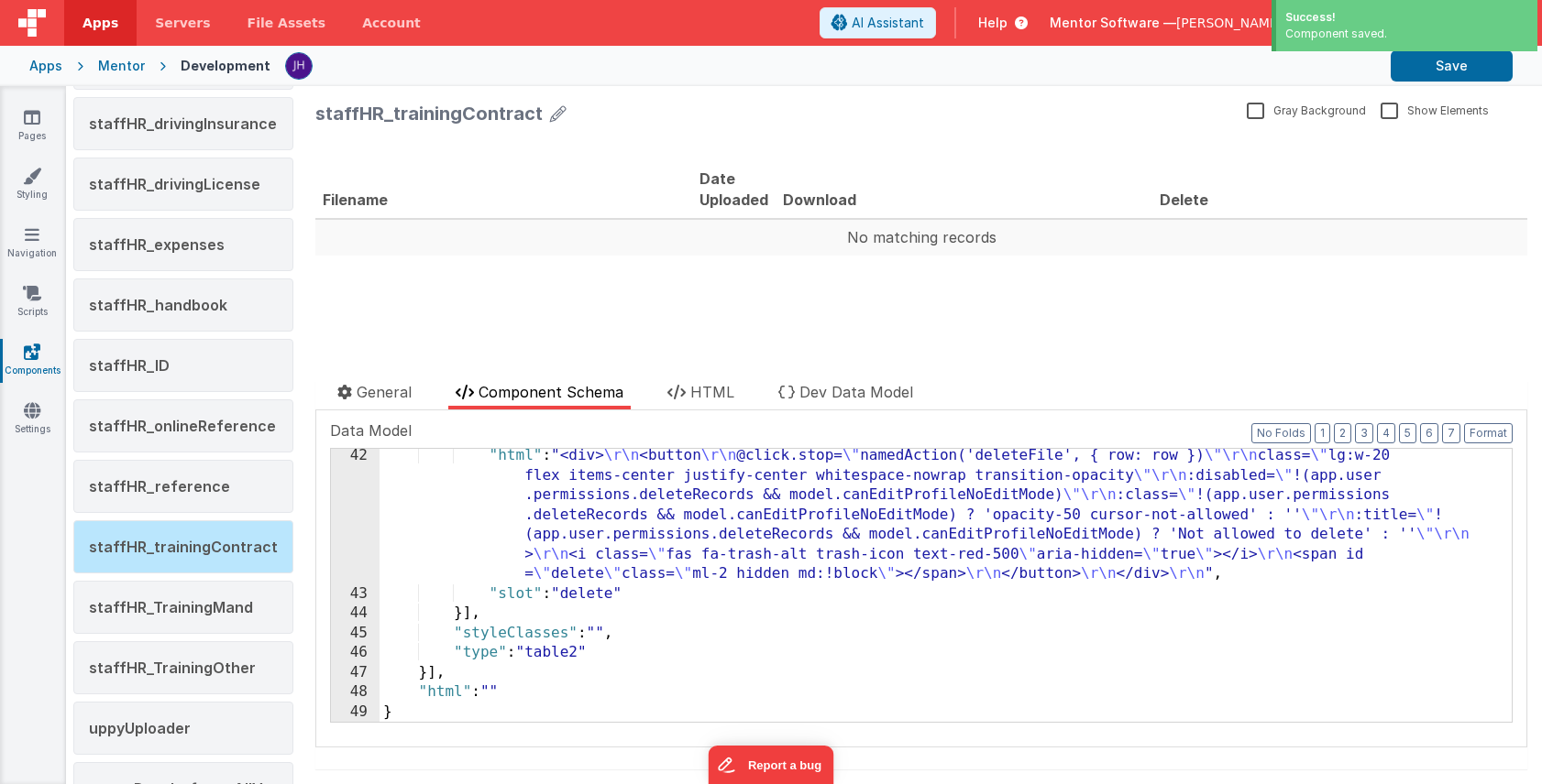
click at [627, 492] on div ""html" : "<div> \r\n <button \r\n @click.stop= \" namedAction('deleteFile', { r…" at bounding box center [946, 661] width 1132 height 430
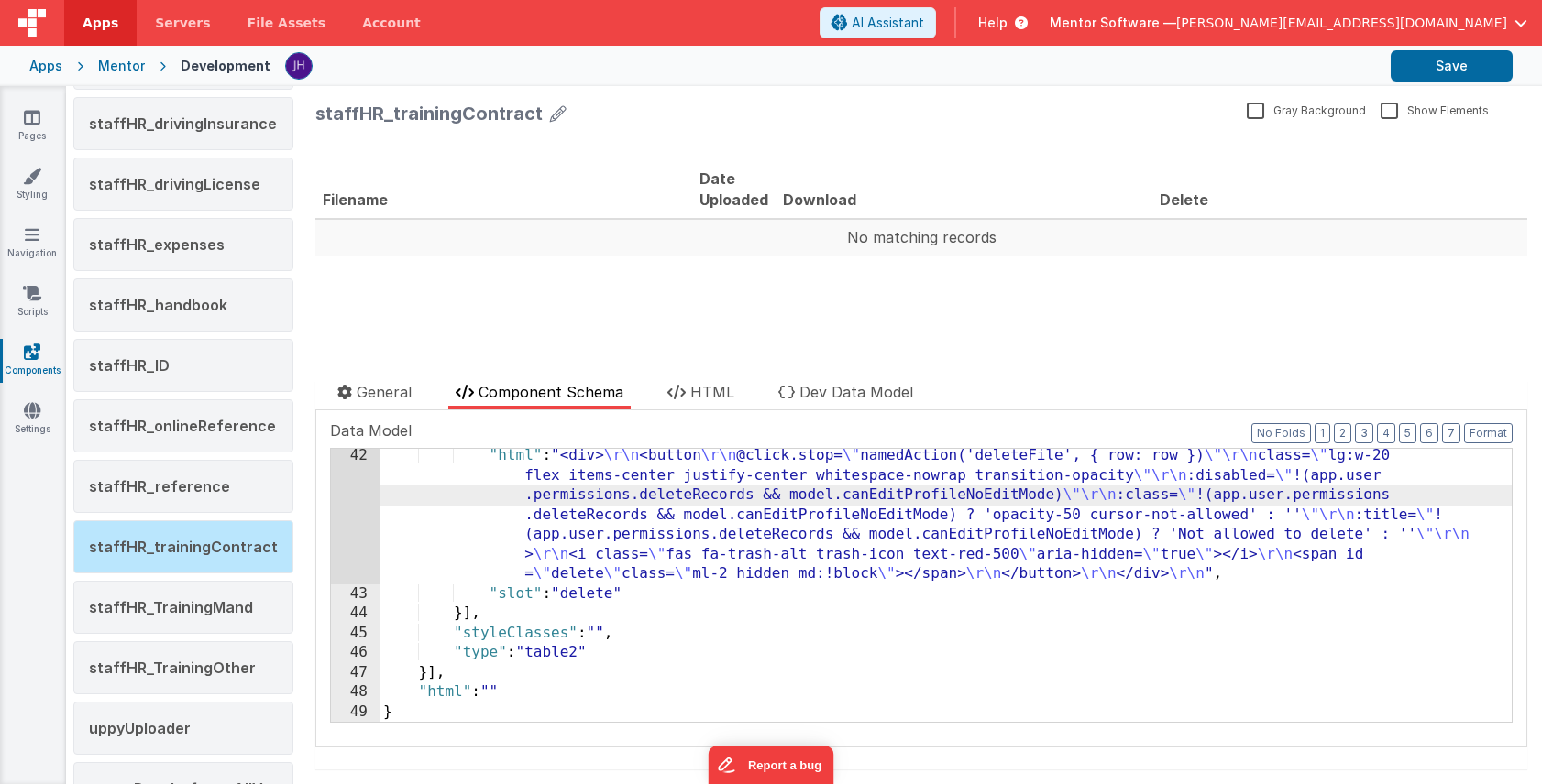
click at [351, 508] on div "42" at bounding box center [355, 515] width 49 height 138
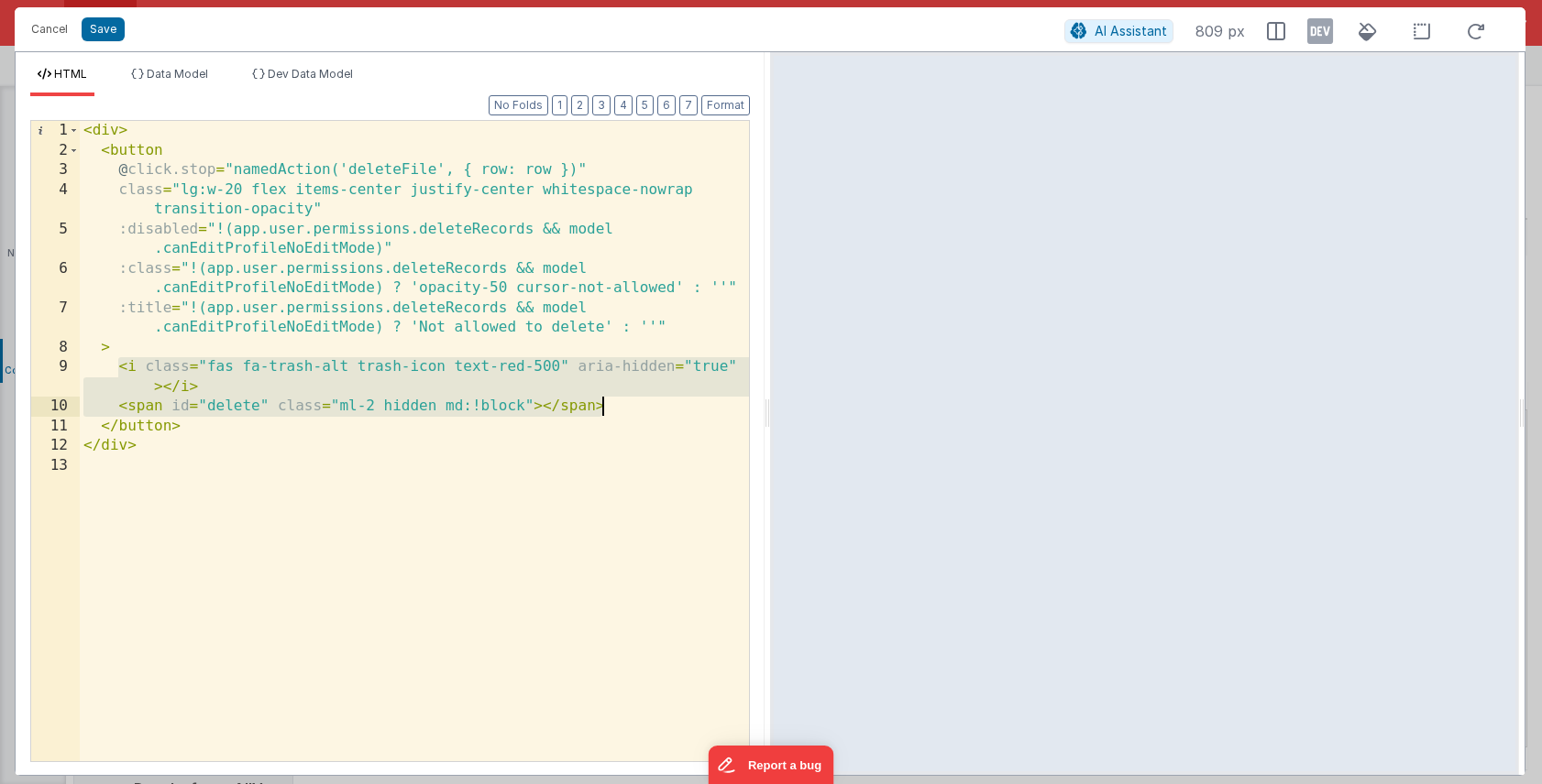
drag, startPoint x: 119, startPoint y: 367, endPoint x: 657, endPoint y: 402, distance: 539.1
click at [657, 402] on div "< div > < button @ click.stop = "namedAction('deleteFile', { row: row })" class…" at bounding box center [414, 461] width 669 height 680
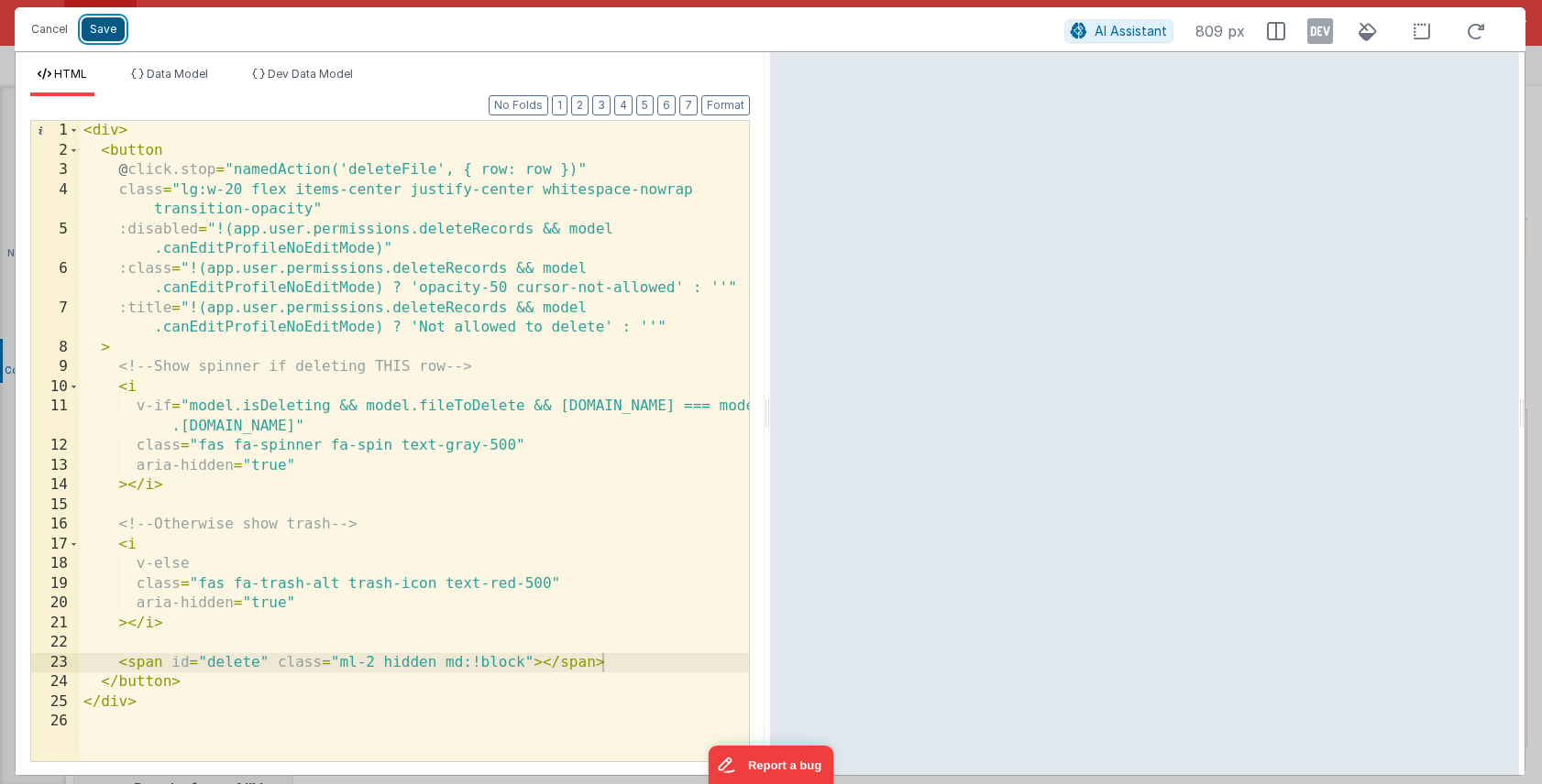
click at [101, 38] on button "Save" at bounding box center [102, 29] width 43 height 24
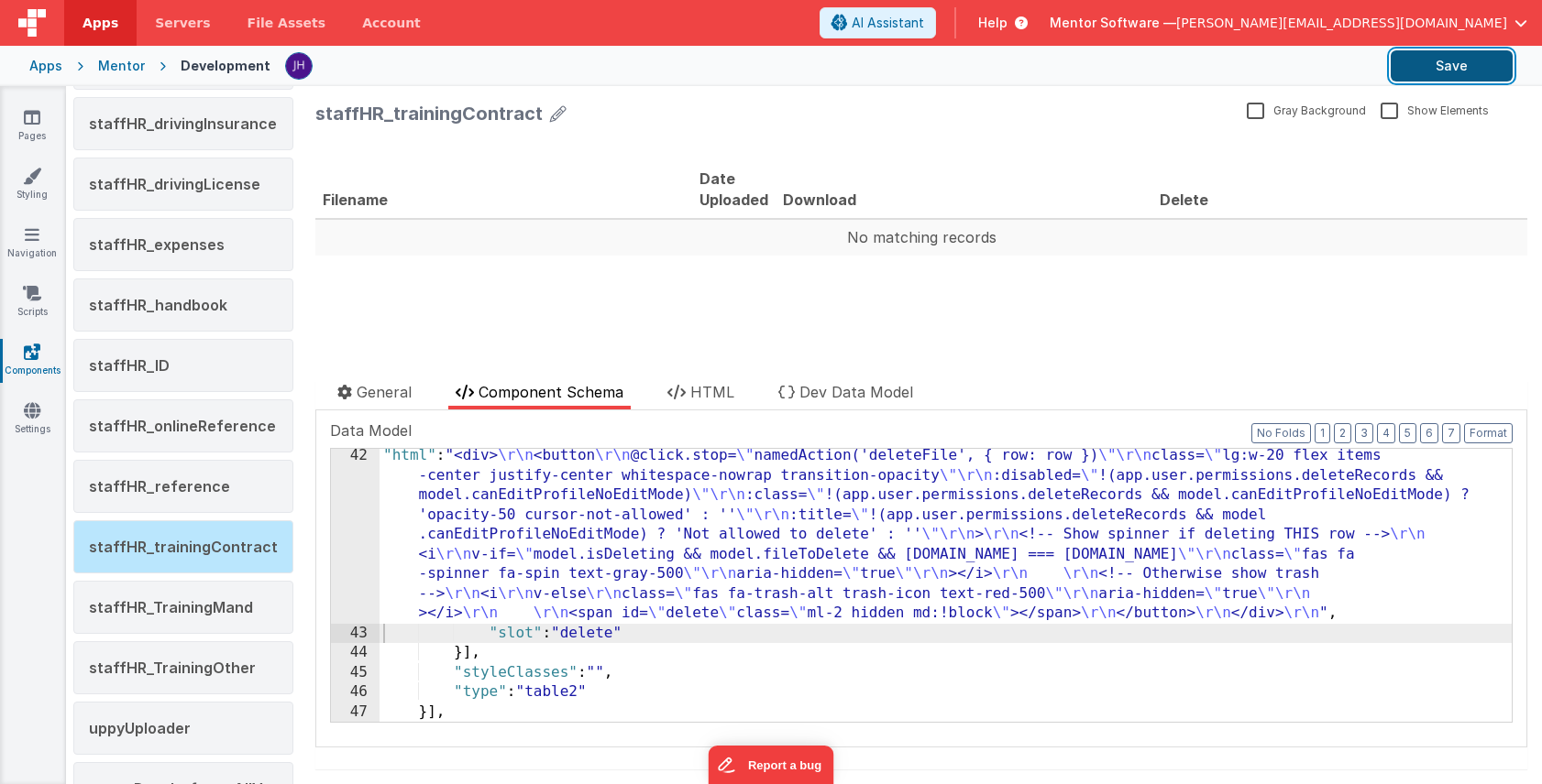
click at [1437, 60] on button "Save" at bounding box center [1451, 66] width 122 height 31
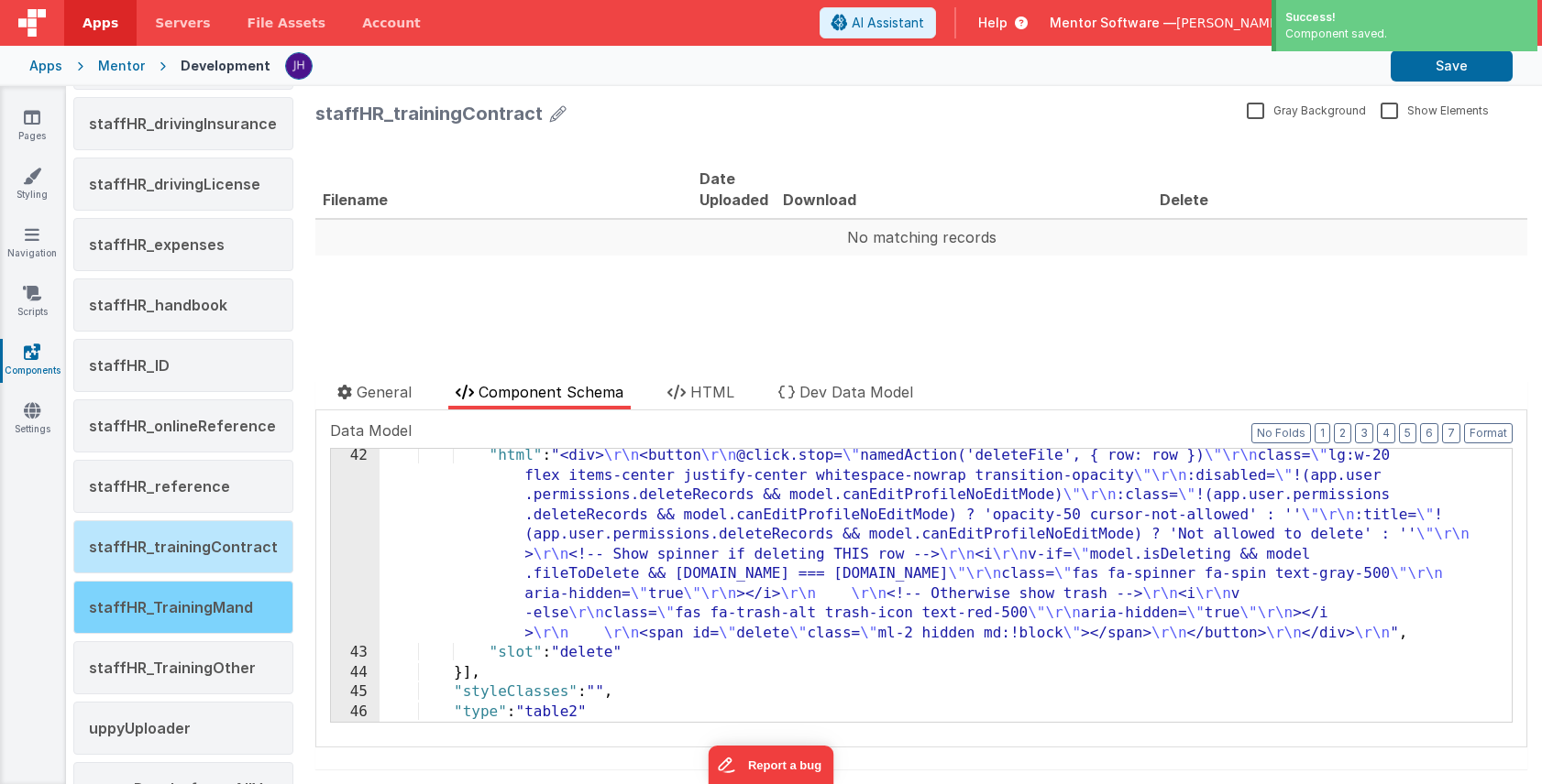
click at [160, 604] on span "staffHR_TrainingMand" at bounding box center [171, 607] width 164 height 18
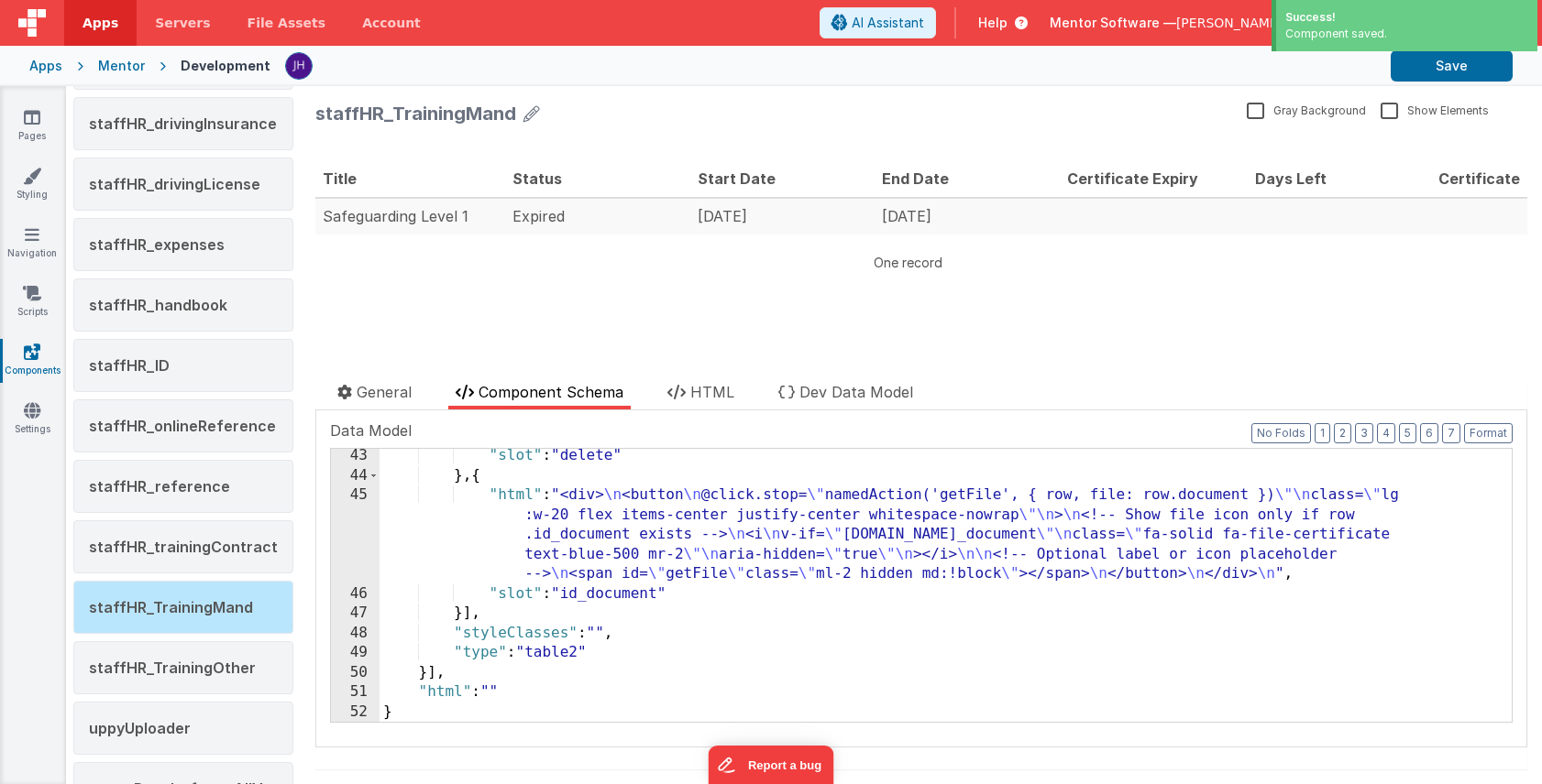
scroll to position [870, 0]
click at [615, 519] on div ""slot" : "delete" } , { "html" : "<div> \n <button \n @click.stop= \" namedActi…" at bounding box center [946, 603] width 1132 height 313
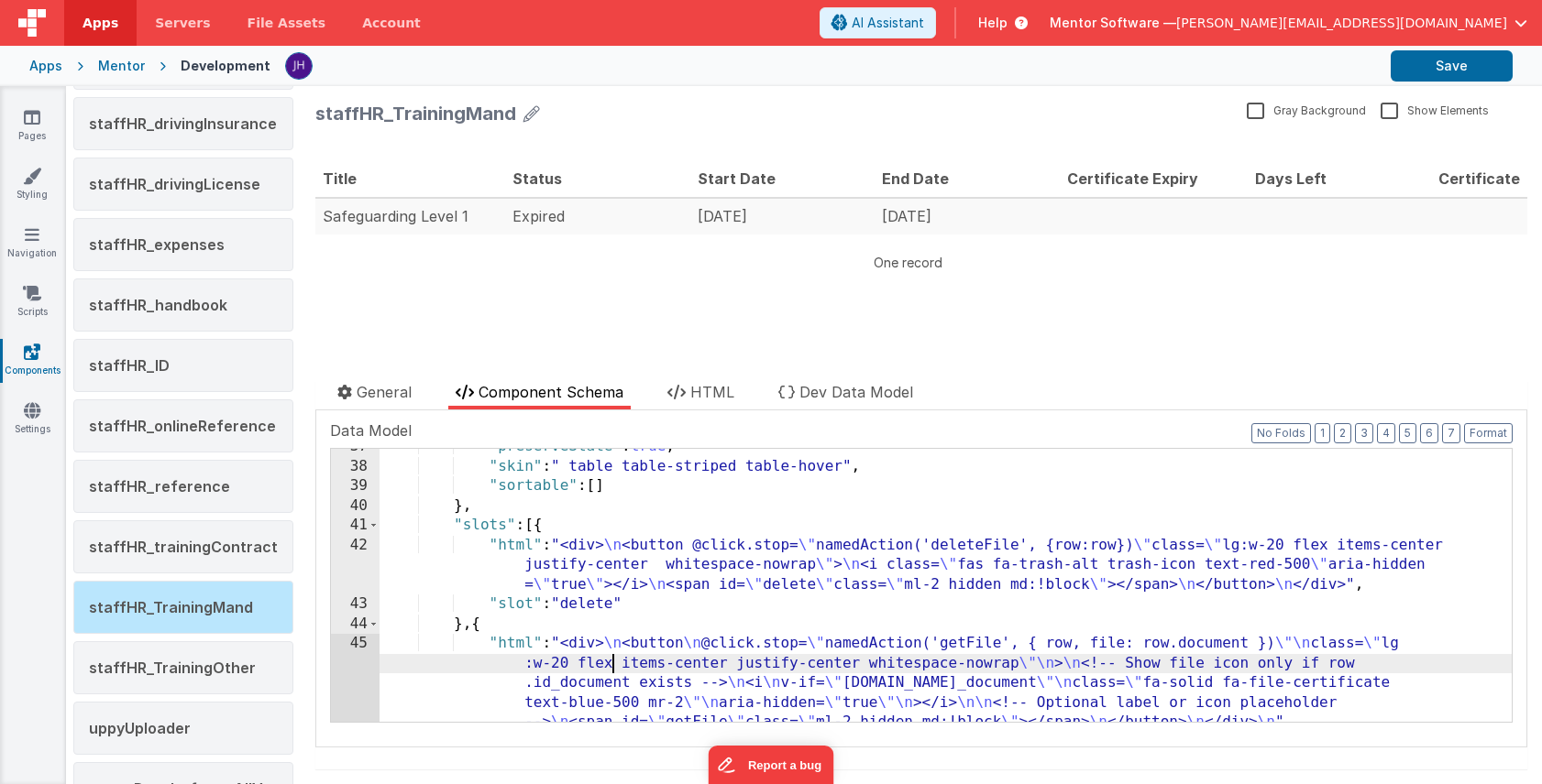
scroll to position [721, 0]
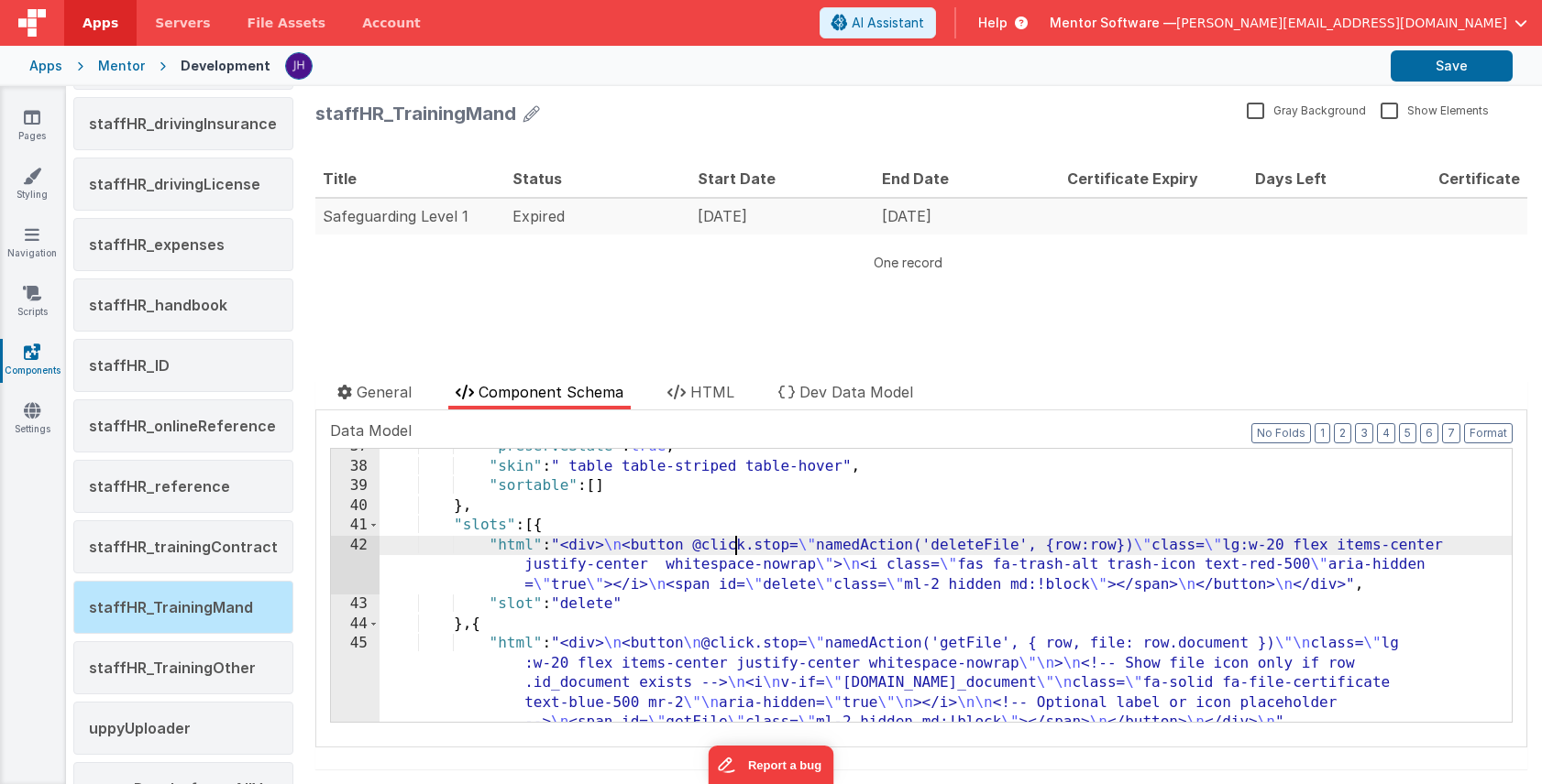
click at [735, 547] on div ""preserveState" : true , "skin" : " table table-striped table-hover" , "sortabl…" at bounding box center [946, 632] width 1132 height 391
click at [343, 555] on div "42" at bounding box center [355, 566] width 49 height 59
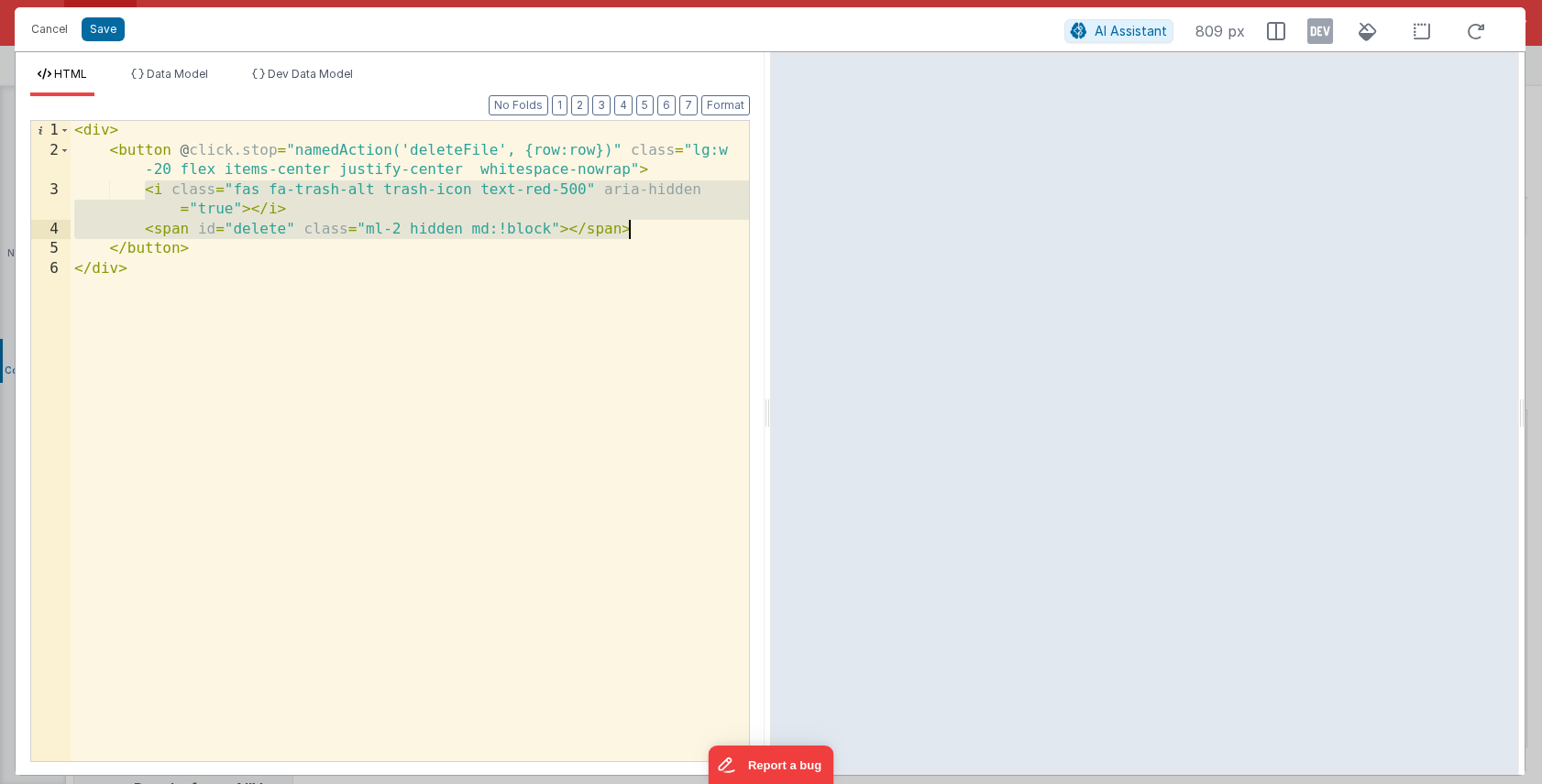
drag, startPoint x: 141, startPoint y: 190, endPoint x: 644, endPoint y: 223, distance: 504.1
click at [644, 223] on div "< div > < button @ click.stop = "namedAction('deleteFile', {row:row})" class = …" at bounding box center [409, 461] width 678 height 680
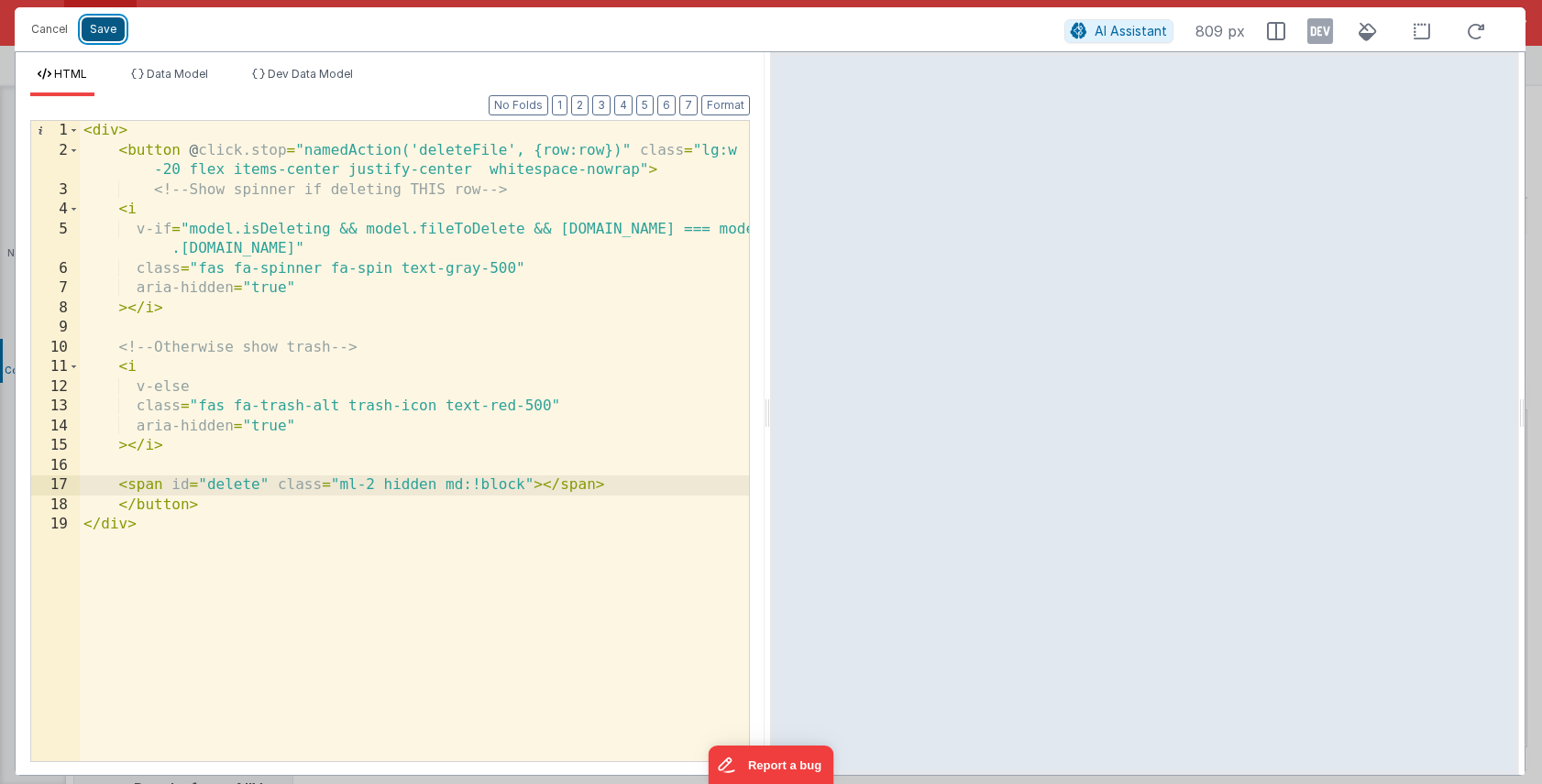
click at [107, 35] on button "Save" at bounding box center [102, 29] width 43 height 24
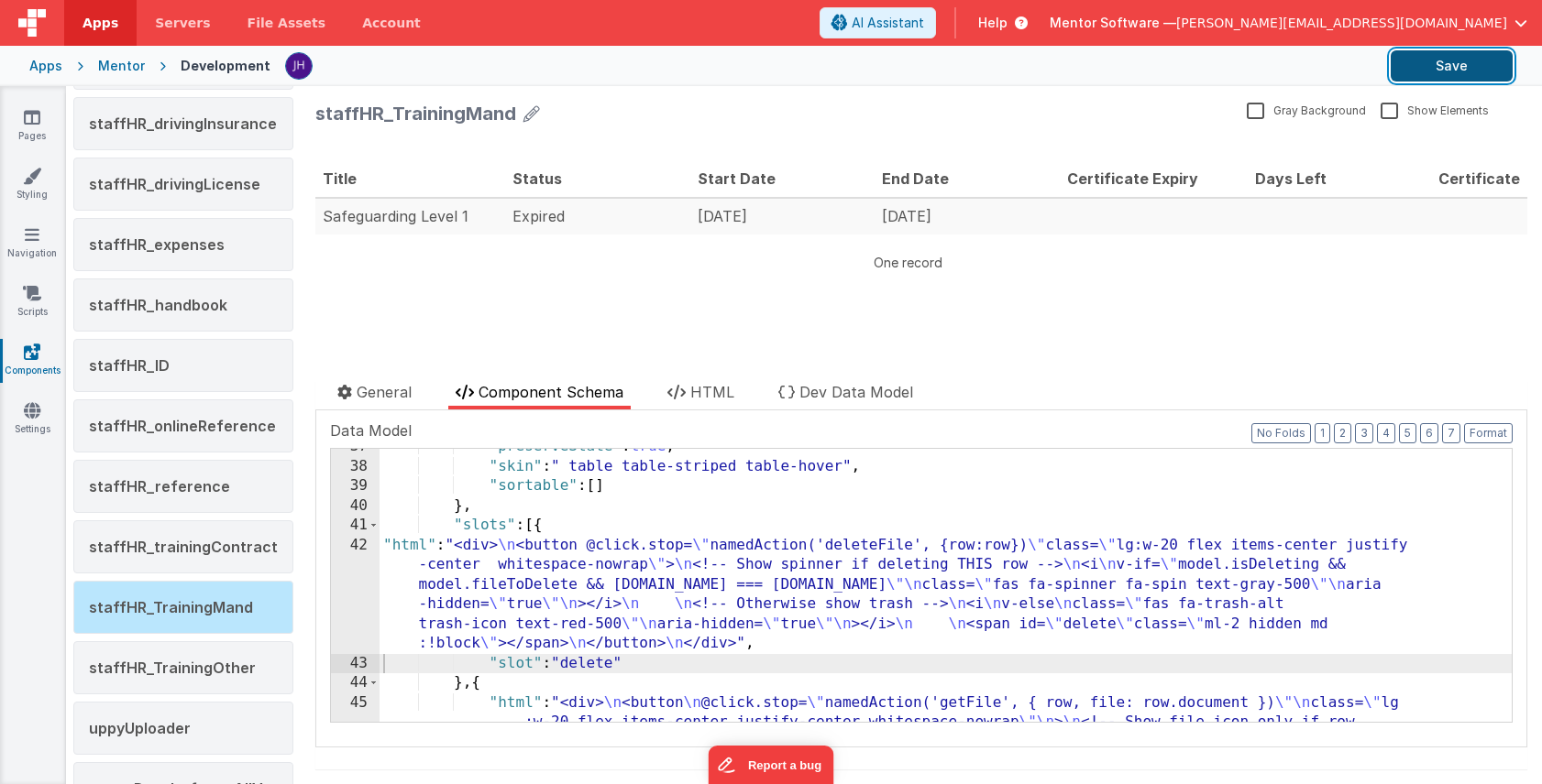
click at [1454, 63] on button "Save" at bounding box center [1451, 66] width 122 height 31
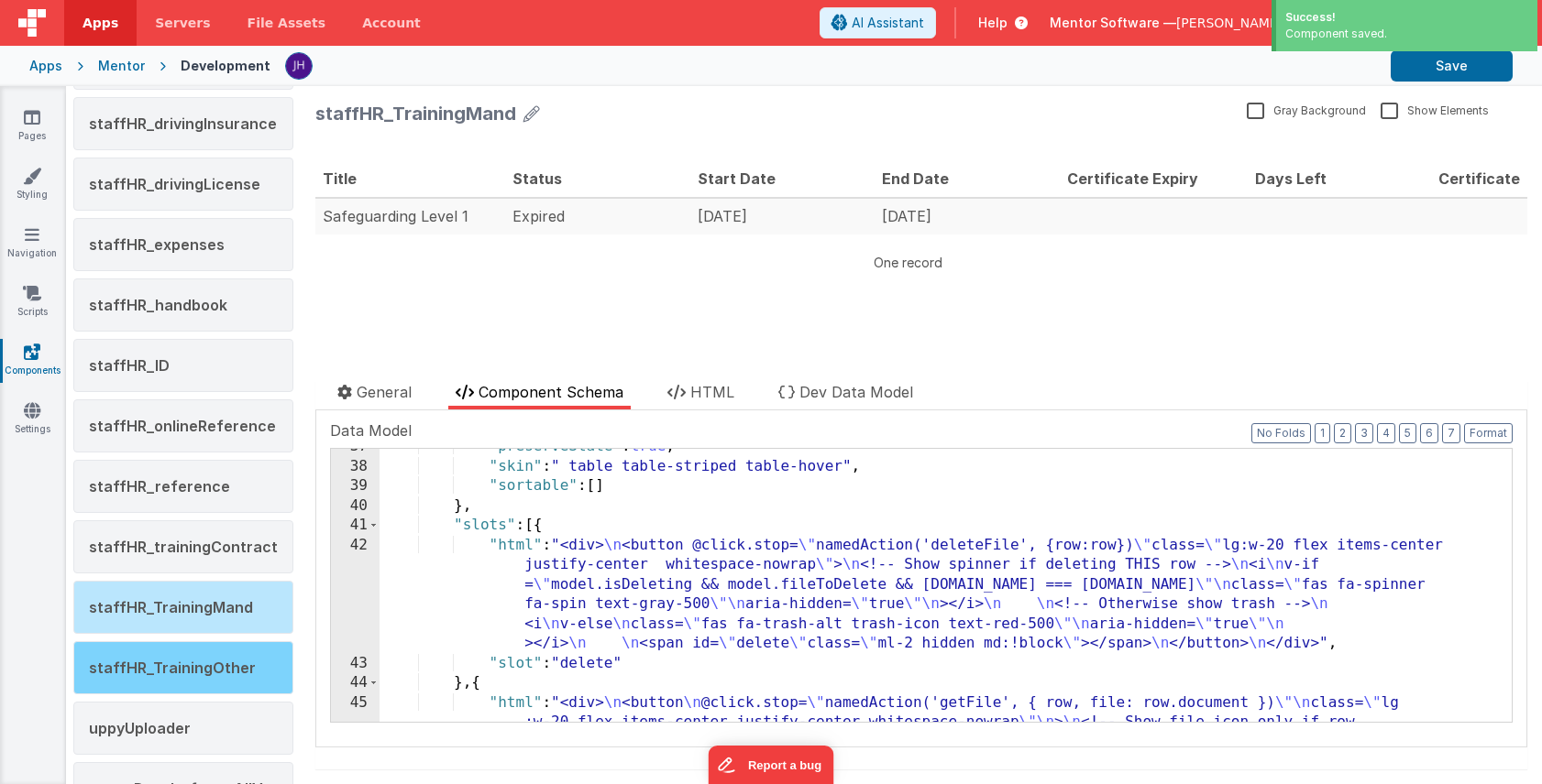
click at [162, 650] on div "staffHR_TrainingOther" at bounding box center [183, 668] width 220 height 53
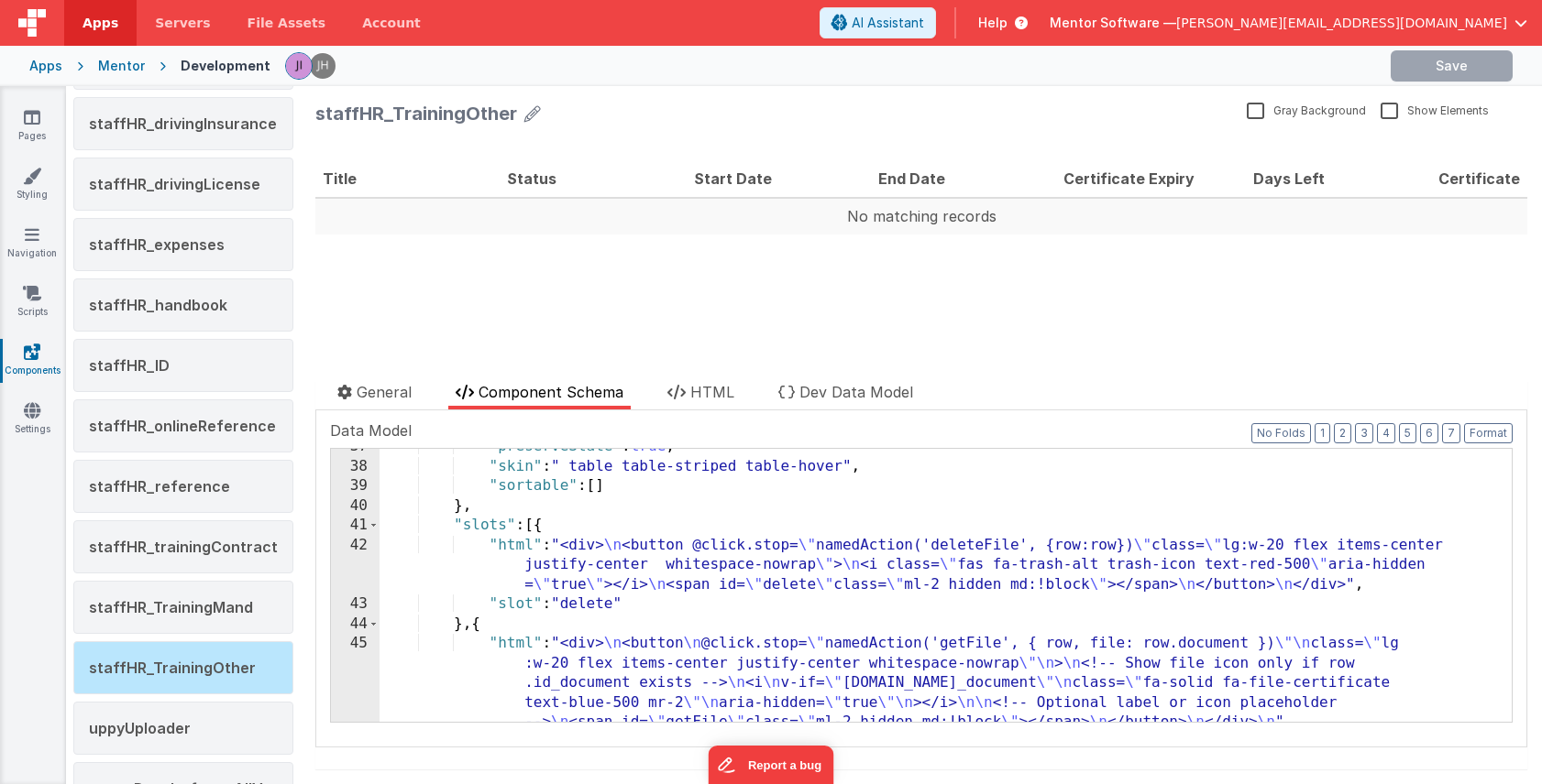
click at [709, 559] on div ""preserveState" : true , "skin" : " table table-striped table-hover" , "sortabl…" at bounding box center [946, 632] width 1132 height 391
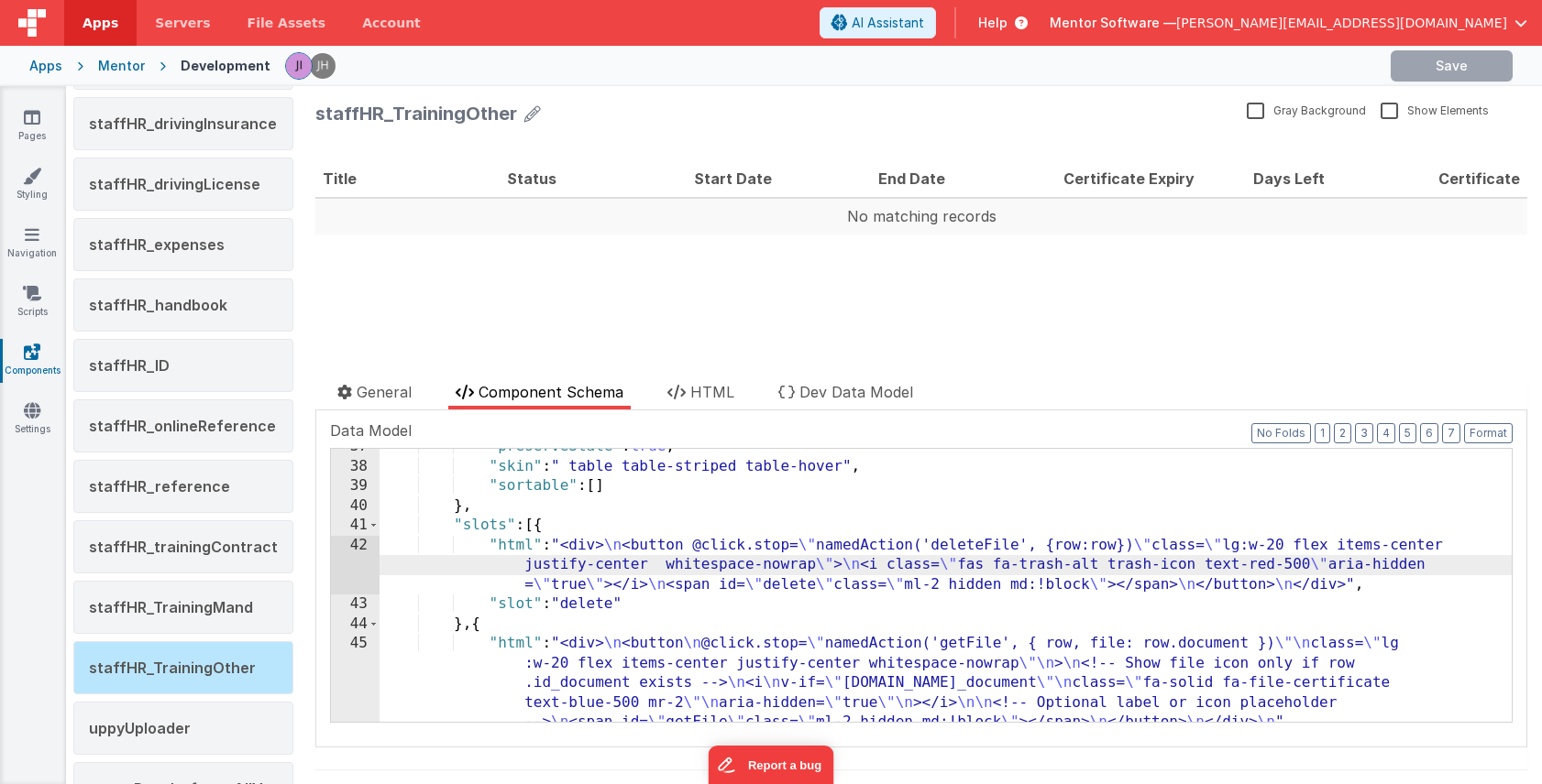
click at [357, 555] on div "42" at bounding box center [355, 566] width 49 height 59
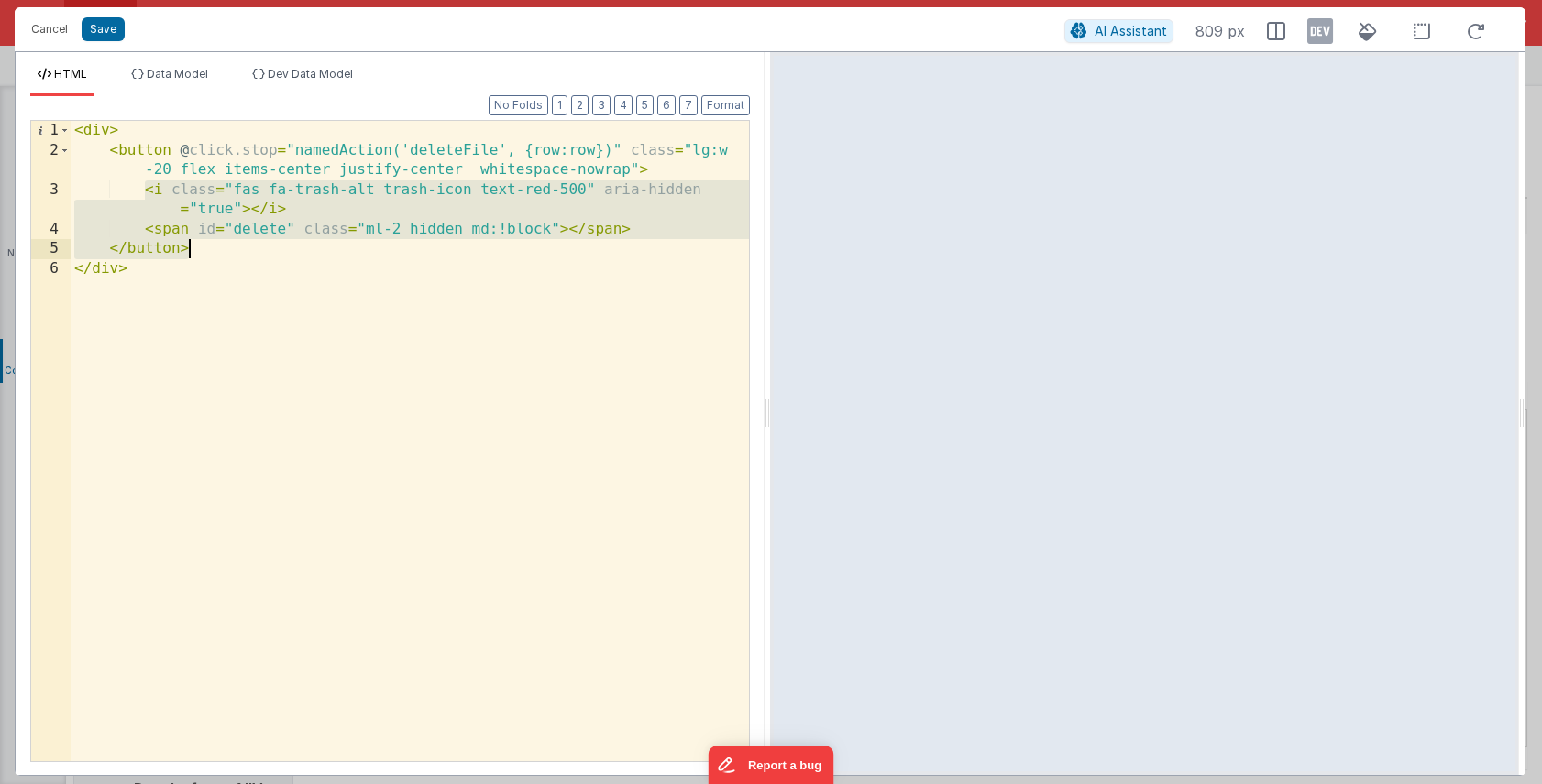
drag, startPoint x: 147, startPoint y: 187, endPoint x: 678, endPoint y: 243, distance: 533.9
click at [678, 242] on div "< div > < button @ click.stop = "namedAction('deleteFile', {row:row})" class = …" at bounding box center [409, 461] width 678 height 680
click at [676, 241] on div "< div > < button @ click.stop = "namedAction('deleteFile', {row:row})" class = …" at bounding box center [409, 461] width 678 height 680
drag, startPoint x: 621, startPoint y: 228, endPoint x: 138, endPoint y: 196, distance: 484.1
click at [138, 196] on div "< div > < button @ click.stop = "namedAction('deleteFile', {row:row})" class = …" at bounding box center [409, 461] width 678 height 680
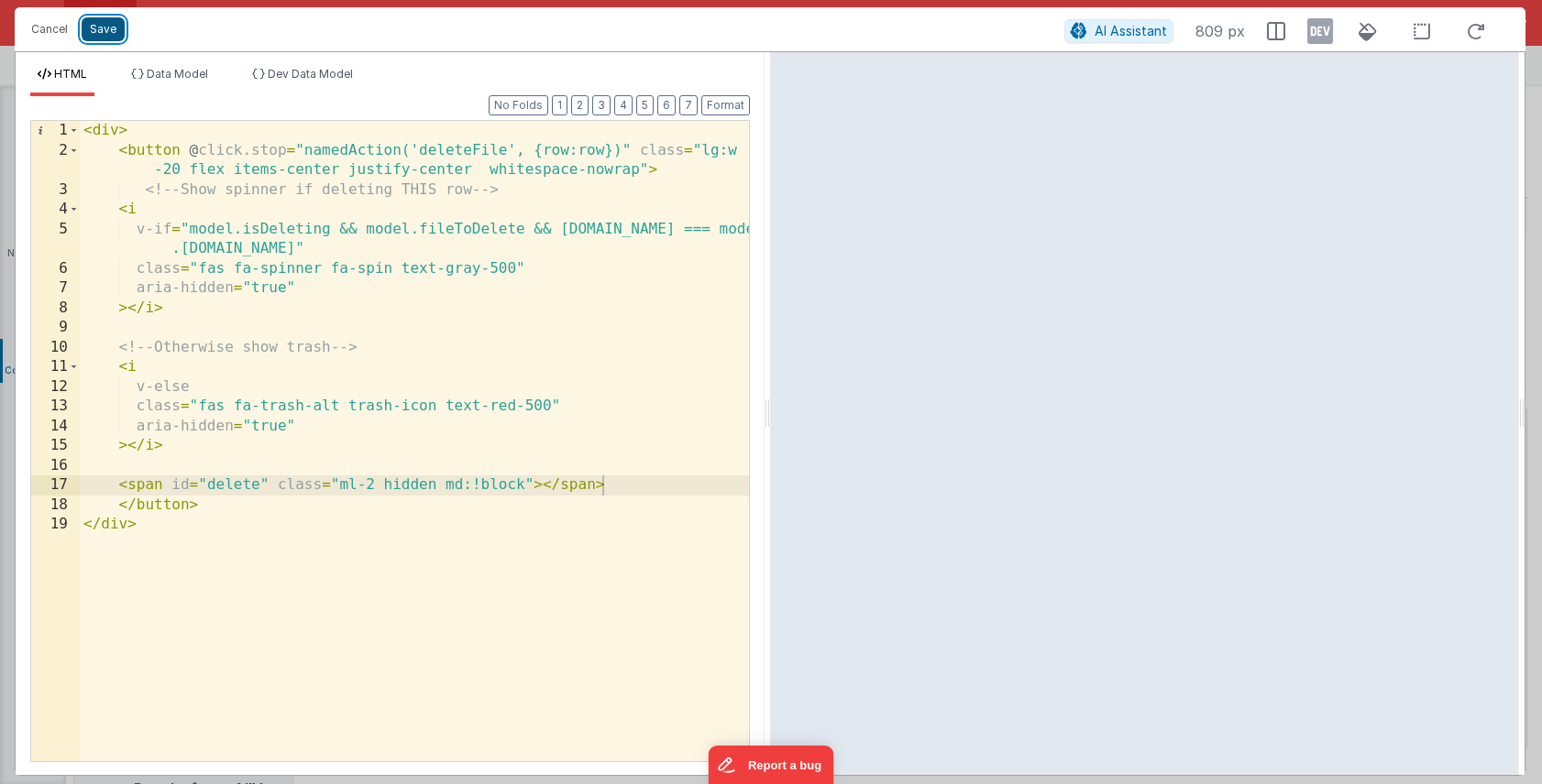
click at [107, 37] on button "Save" at bounding box center [102, 29] width 43 height 24
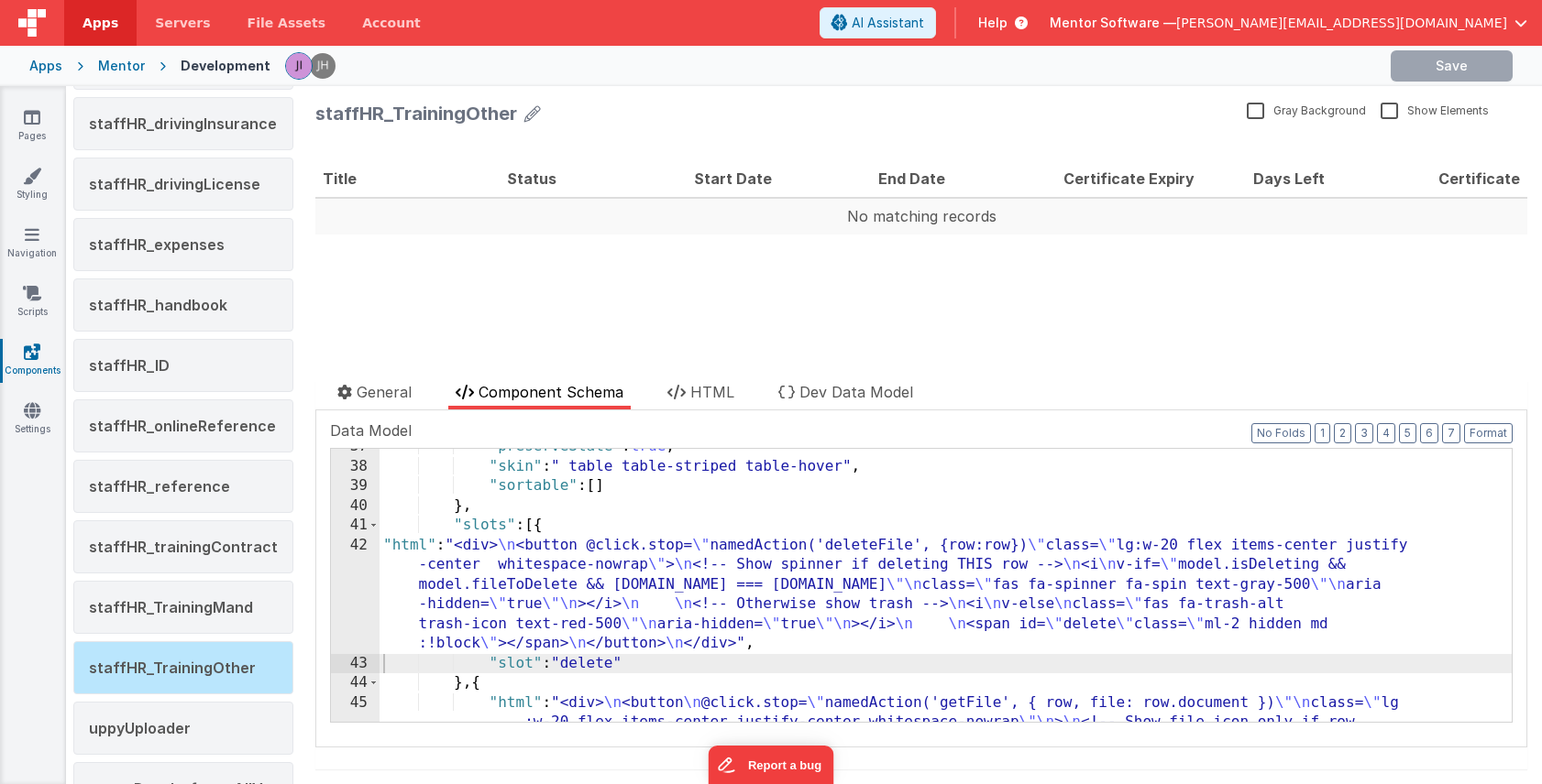
click at [878, 592] on div ""preserveState" : true , "skin" : " table table-striped table-hover" , "sortabl…" at bounding box center [946, 632] width 1132 height 391
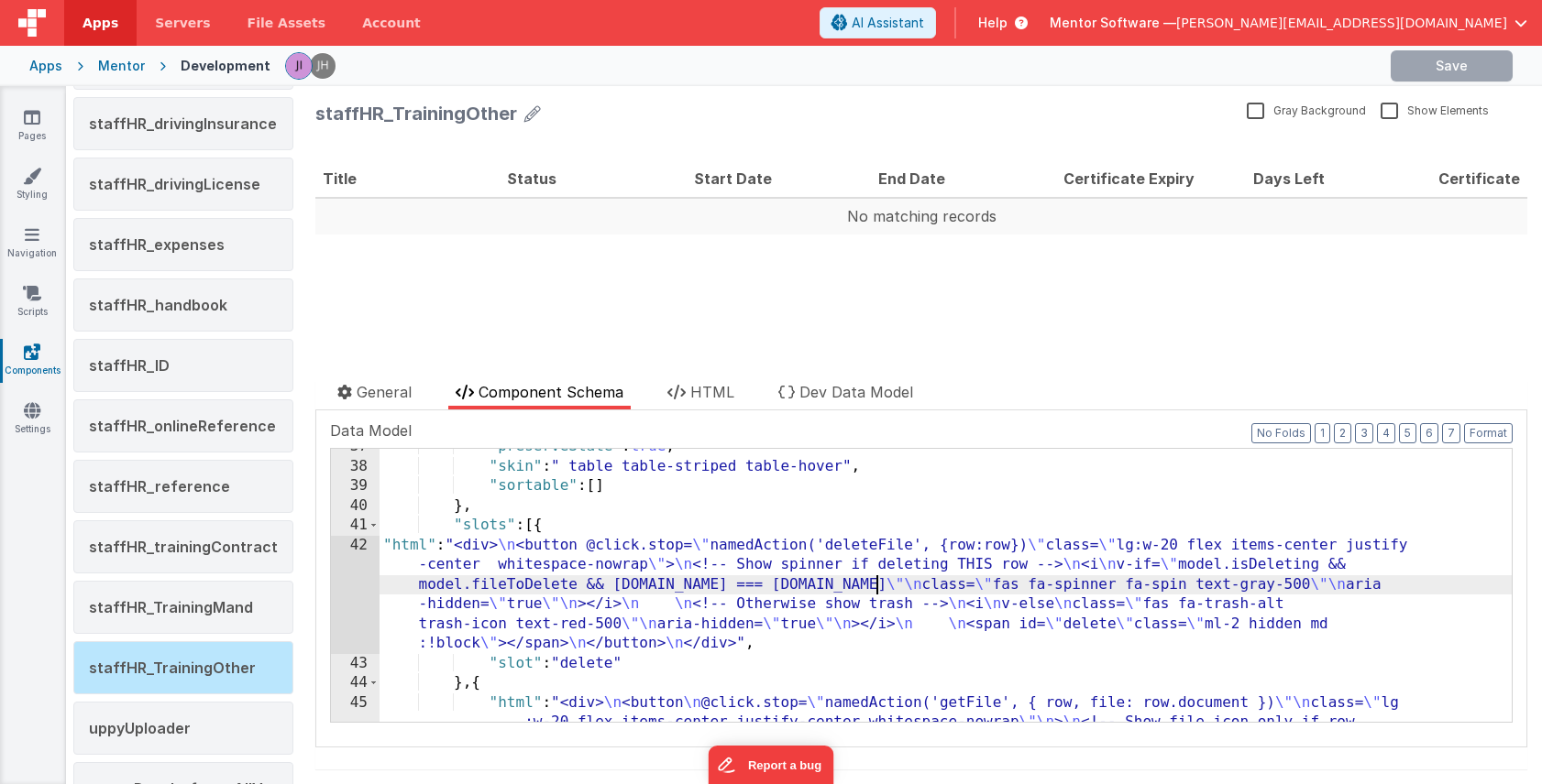
click at [531, 588] on div ""preserveState" : true , "skin" : " table table-striped table-hover" , "sortabl…" at bounding box center [946, 632] width 1132 height 391
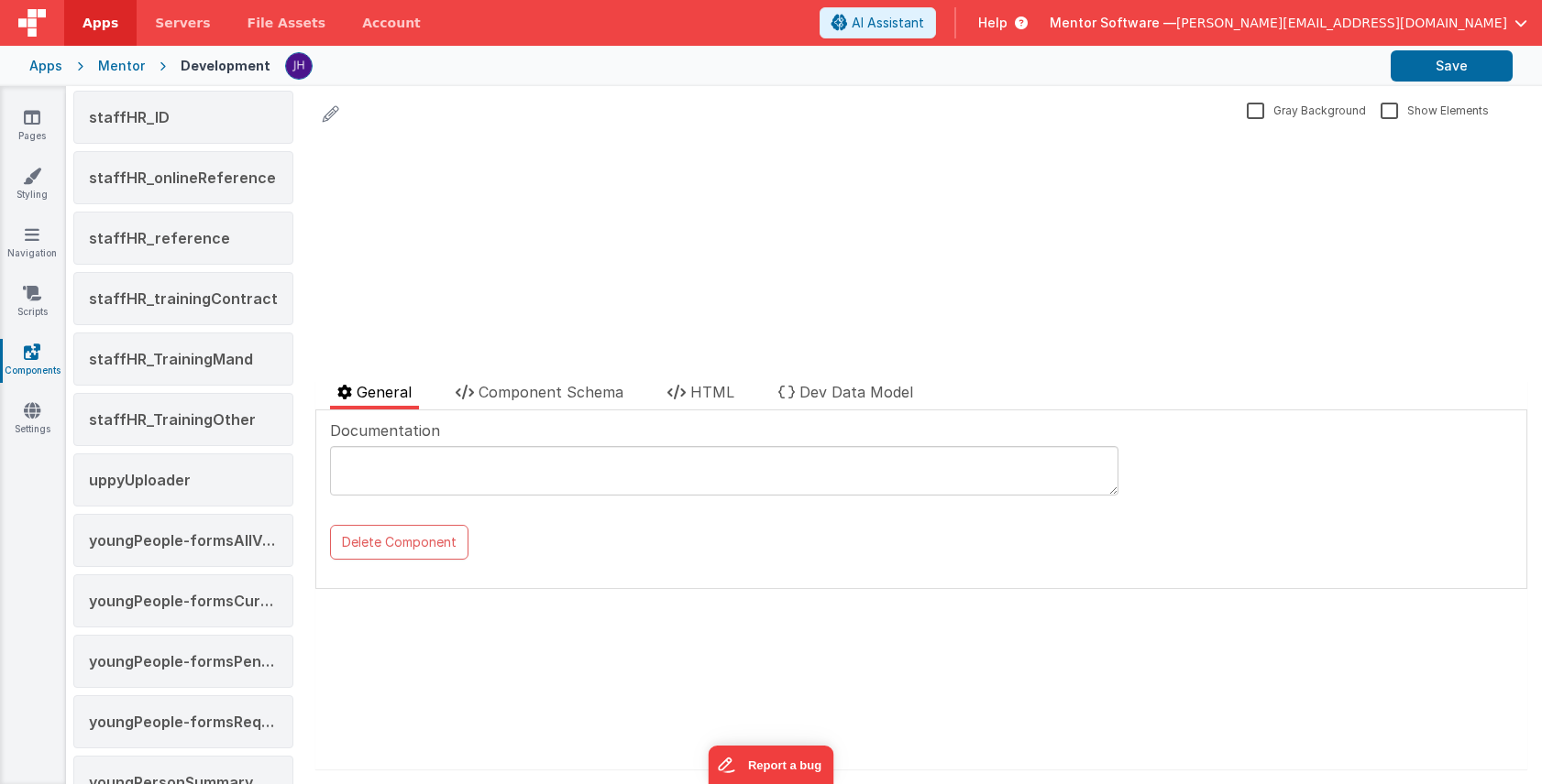
scroll to position [2772, 0]
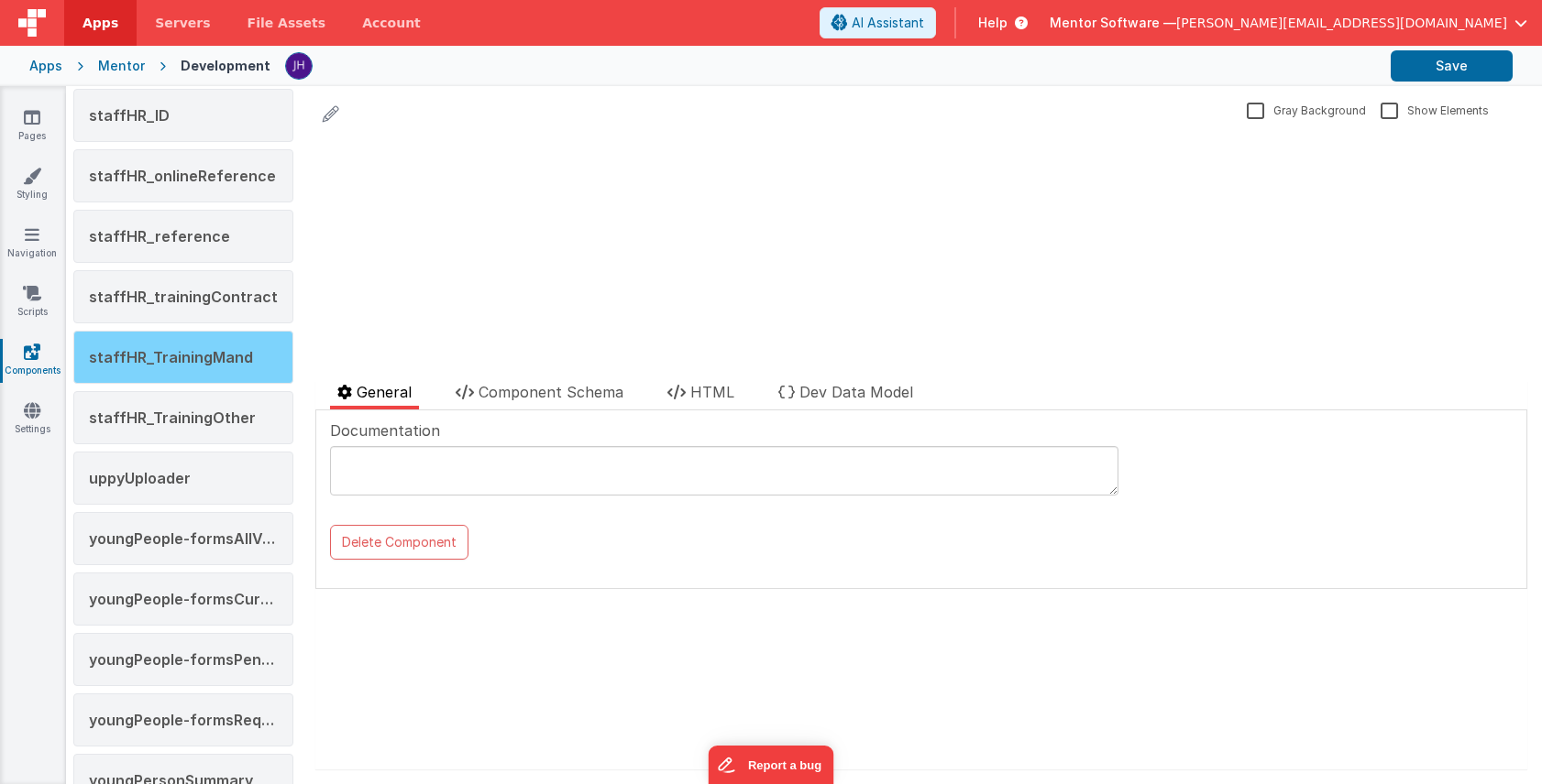
click at [201, 363] on span "staffHR_TrainingMand" at bounding box center [171, 357] width 164 height 18
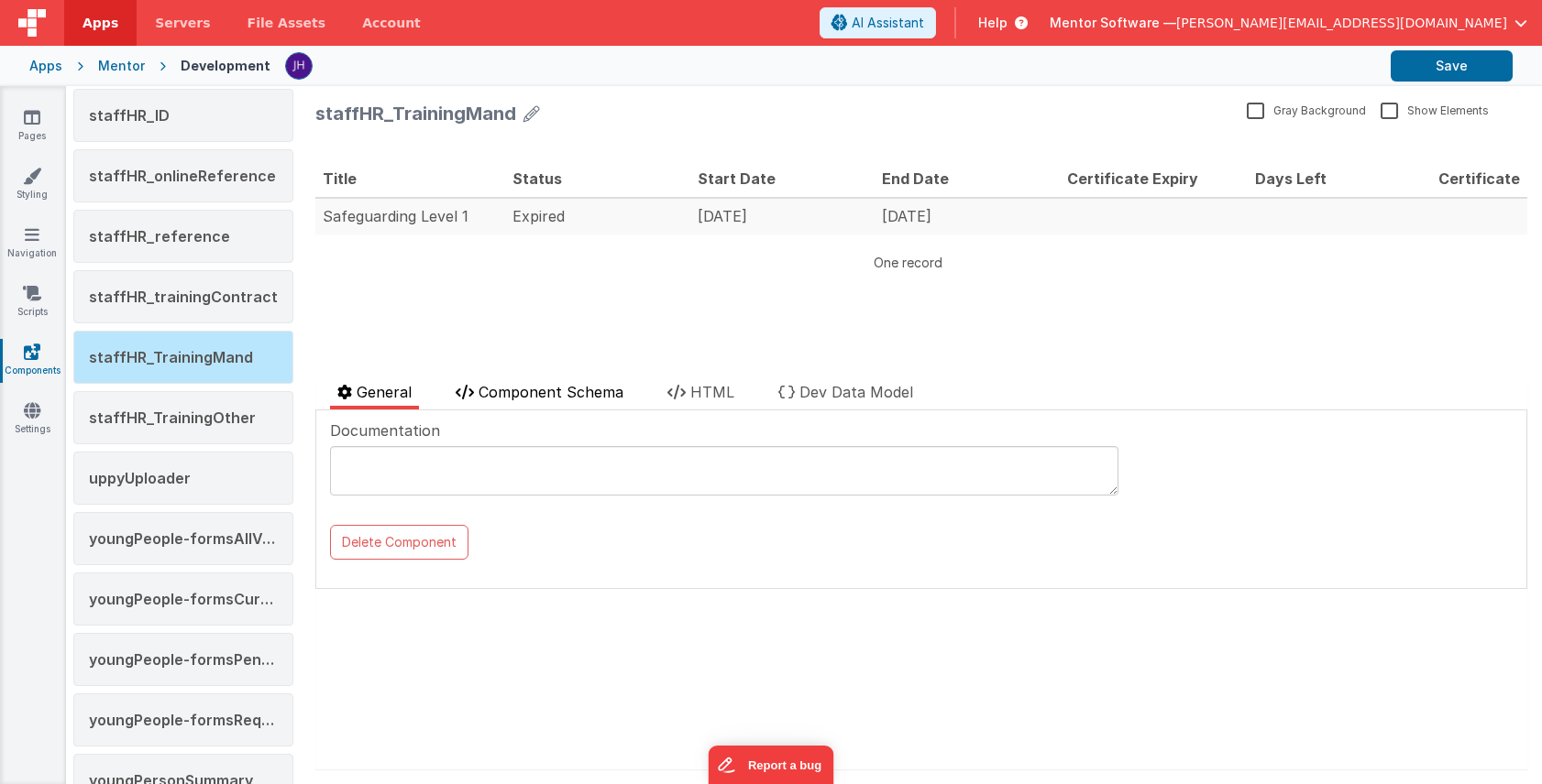
click at [594, 388] on span "Component Schema" at bounding box center [551, 392] width 145 height 18
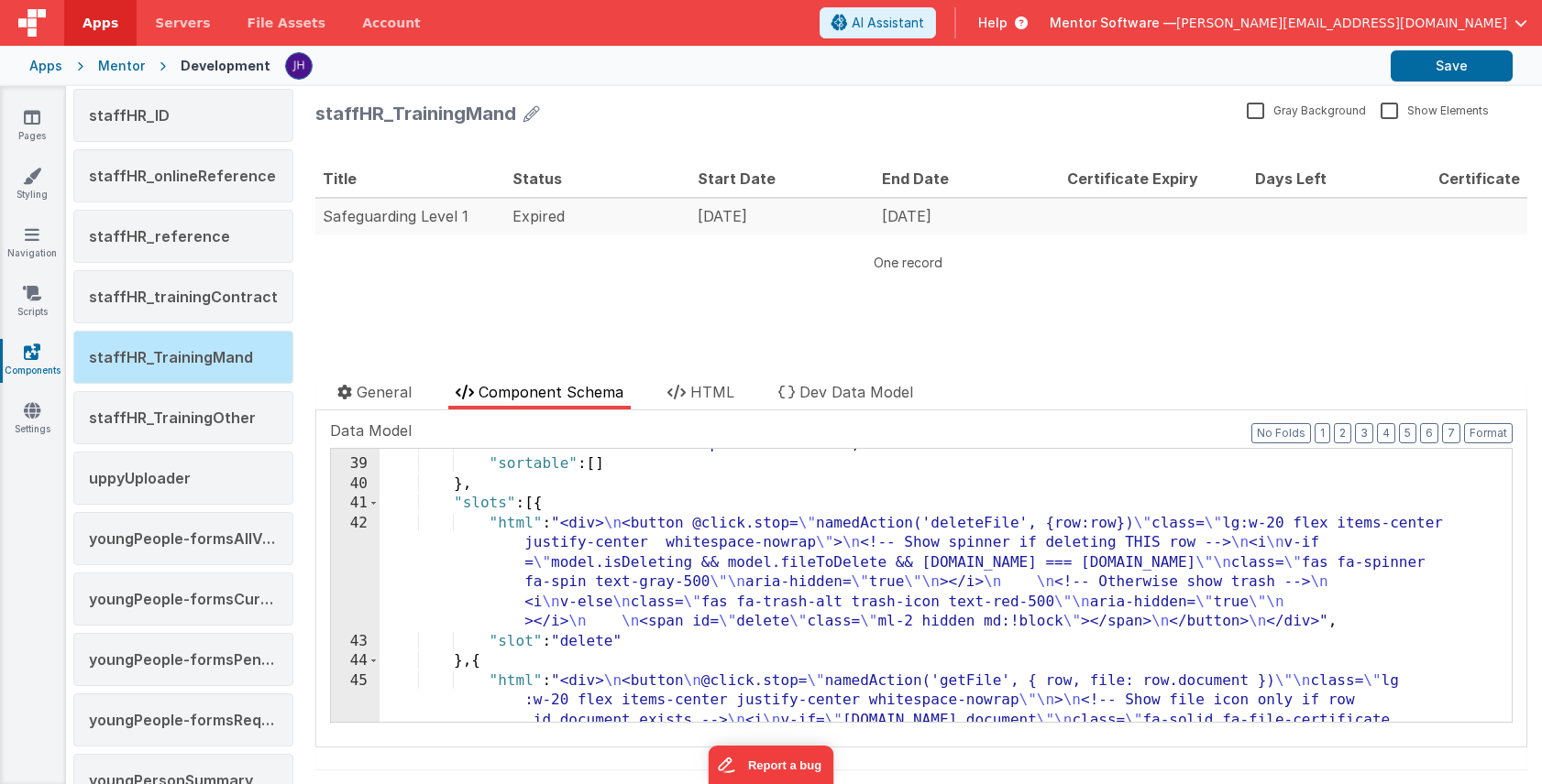
scroll to position [743, 0]
click at [202, 417] on span "staffHR_TrainingOther" at bounding box center [172, 417] width 167 height 18
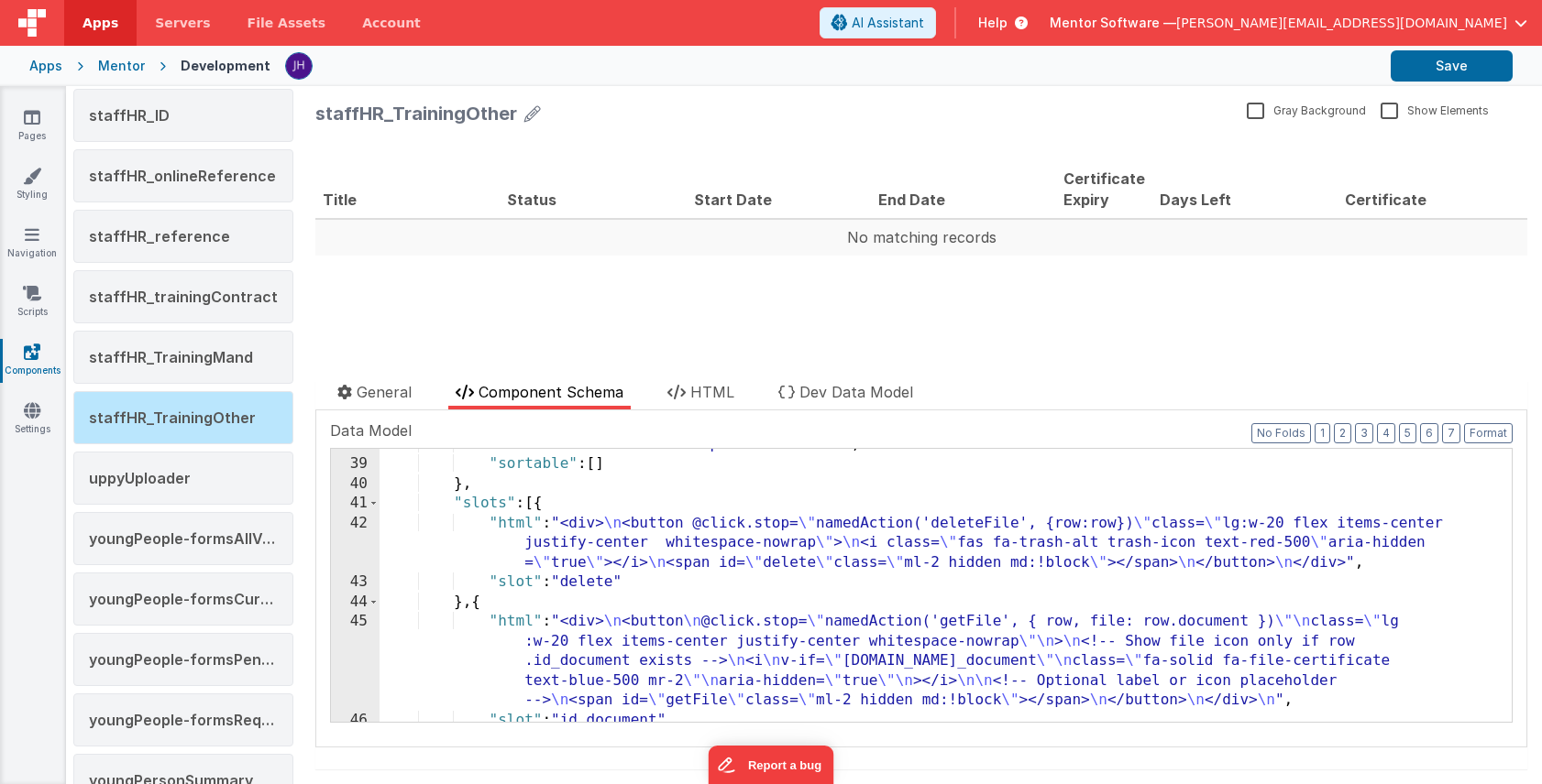
click at [741, 545] on div ""skin" : " table table-striped table-hover" , "sortable" : [ ] } , "slots" : [{…" at bounding box center [946, 591] width 1132 height 313
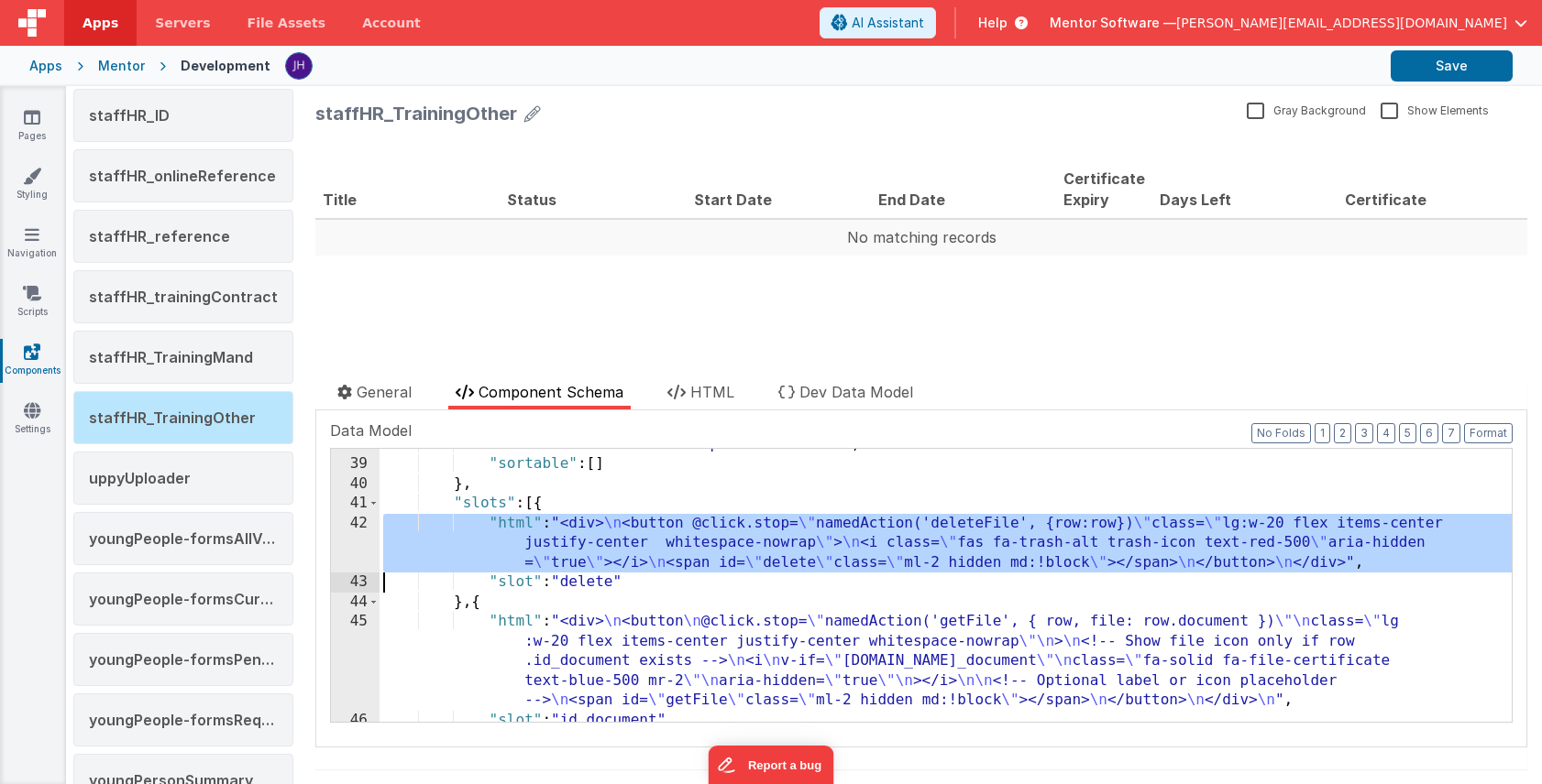
click at [360, 537] on div "42" at bounding box center [355, 544] width 49 height 59
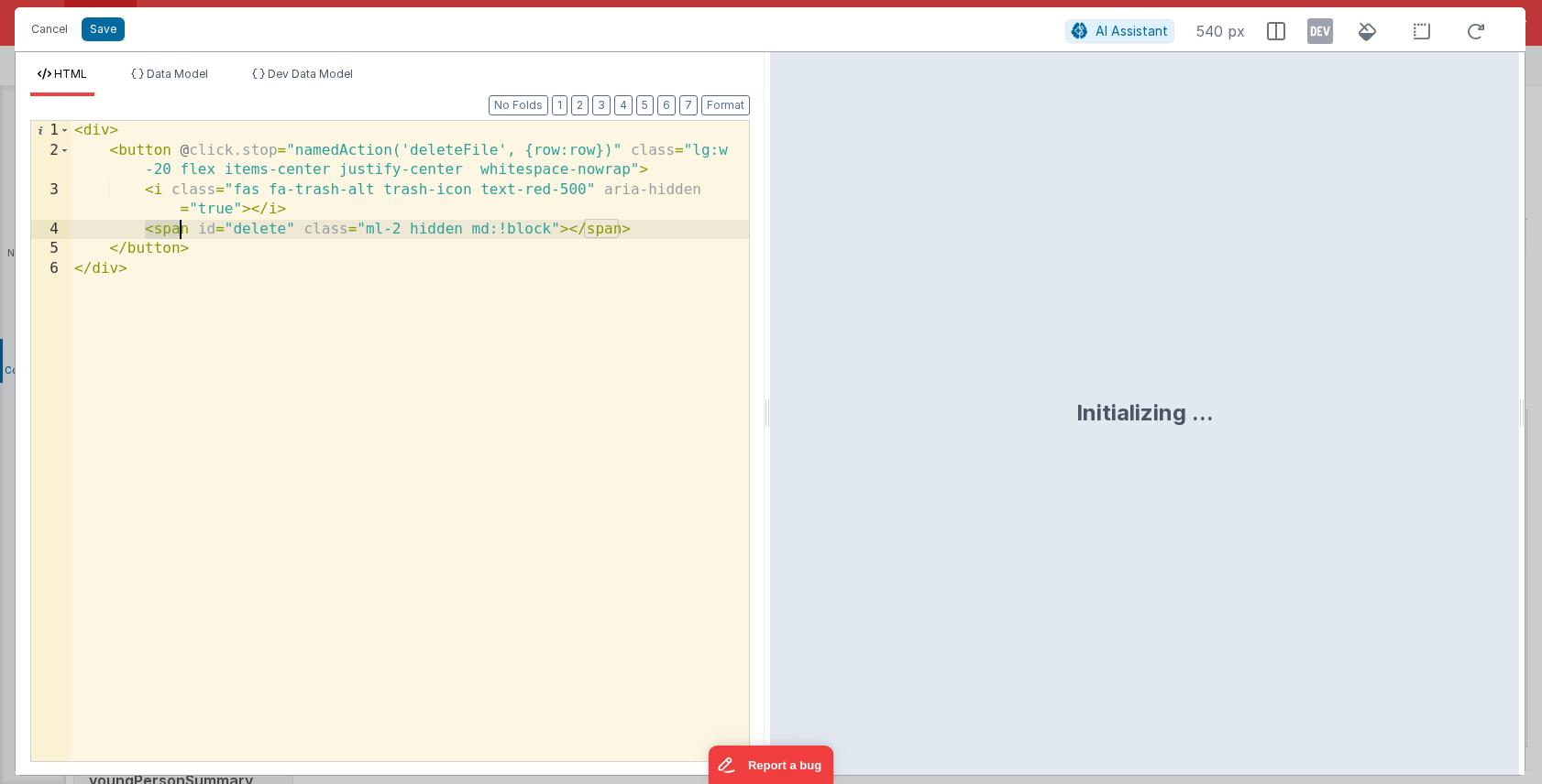
drag, startPoint x: 146, startPoint y: 232, endPoint x: 180, endPoint y: 233, distance: 34.0
click at [180, 232] on div "< div > < button @ click.stop = "namedAction('deleteFile', {row:row})" class = …" at bounding box center [409, 461] width 678 height 680
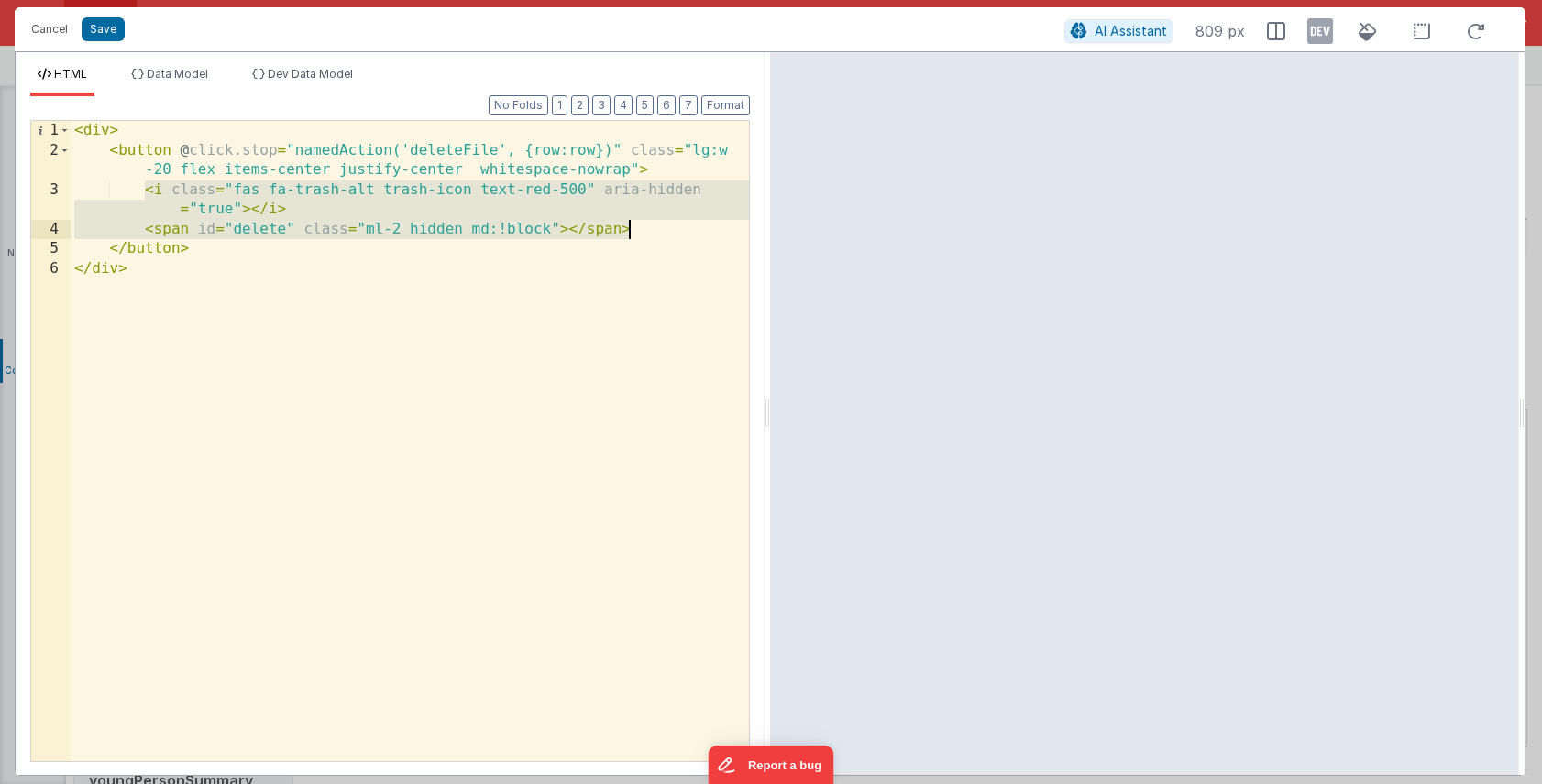
drag, startPoint x: 144, startPoint y: 192, endPoint x: 650, endPoint y: 224, distance: 507.0
click at [650, 224] on div "< div > < button @ click.stop = "namedAction('deleteFile', {row:row})" class = …" at bounding box center [409, 461] width 678 height 680
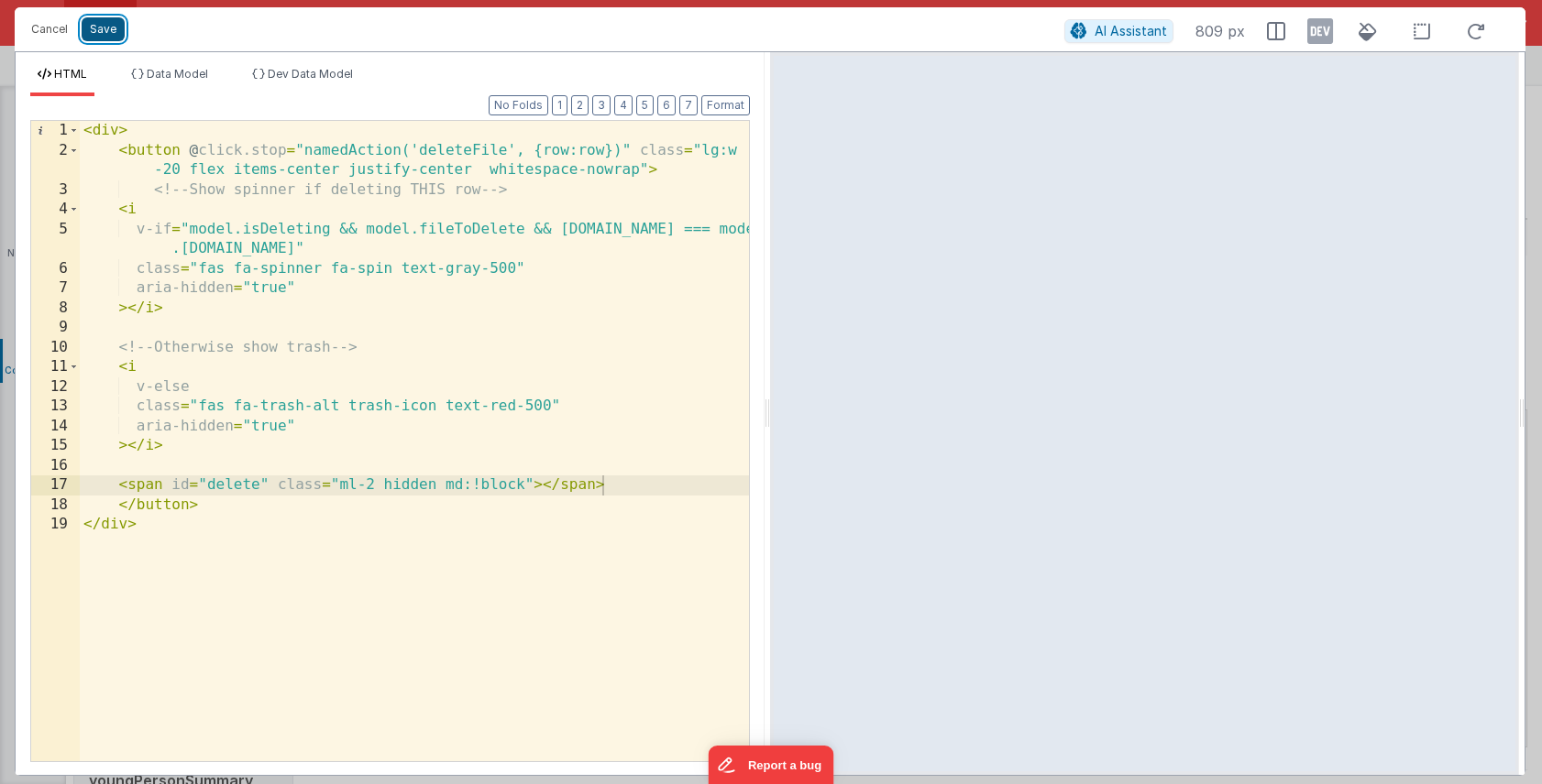
click at [105, 29] on button "Save" at bounding box center [102, 29] width 43 height 24
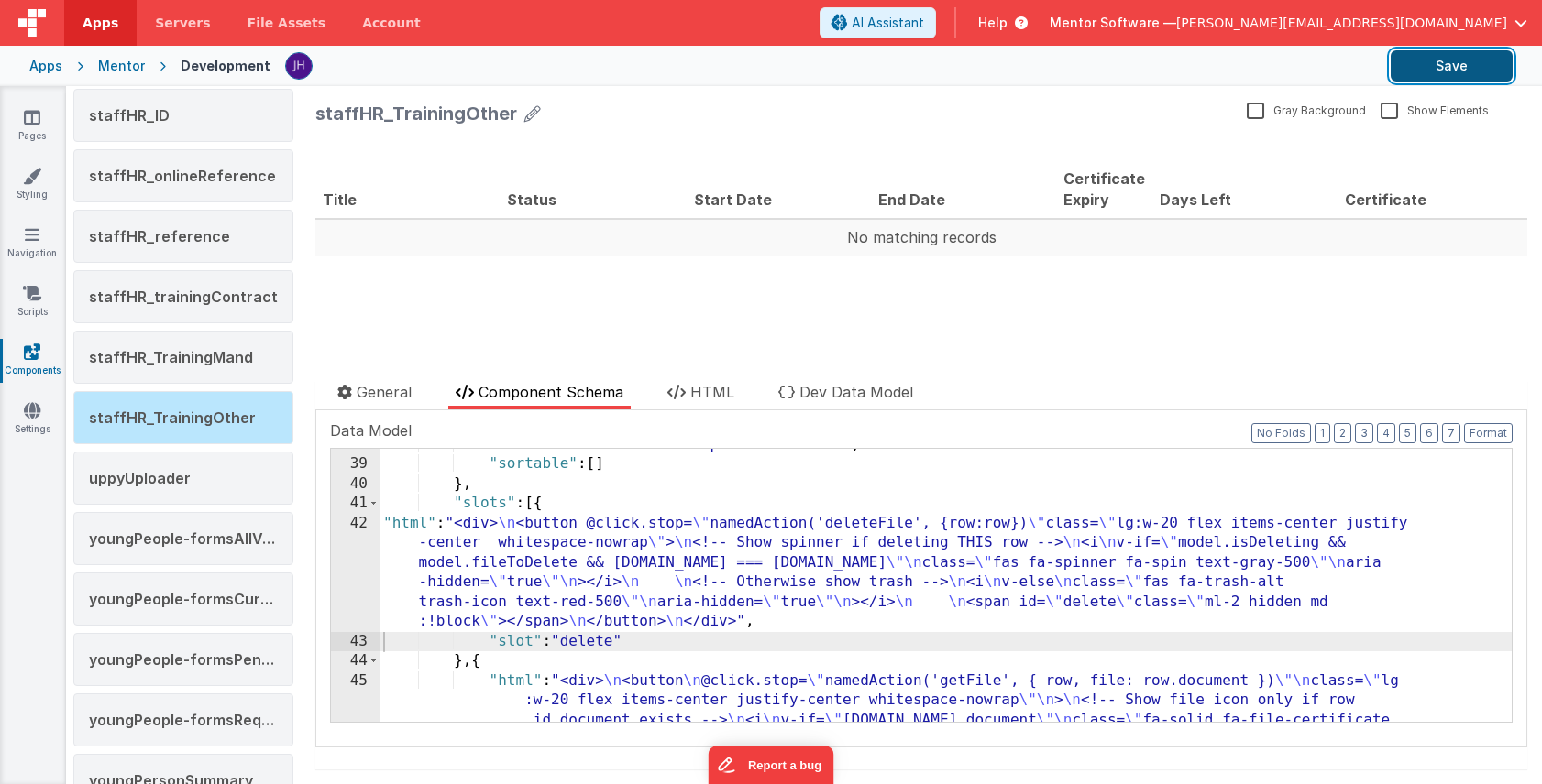
click at [1417, 74] on button "Save" at bounding box center [1451, 66] width 122 height 31
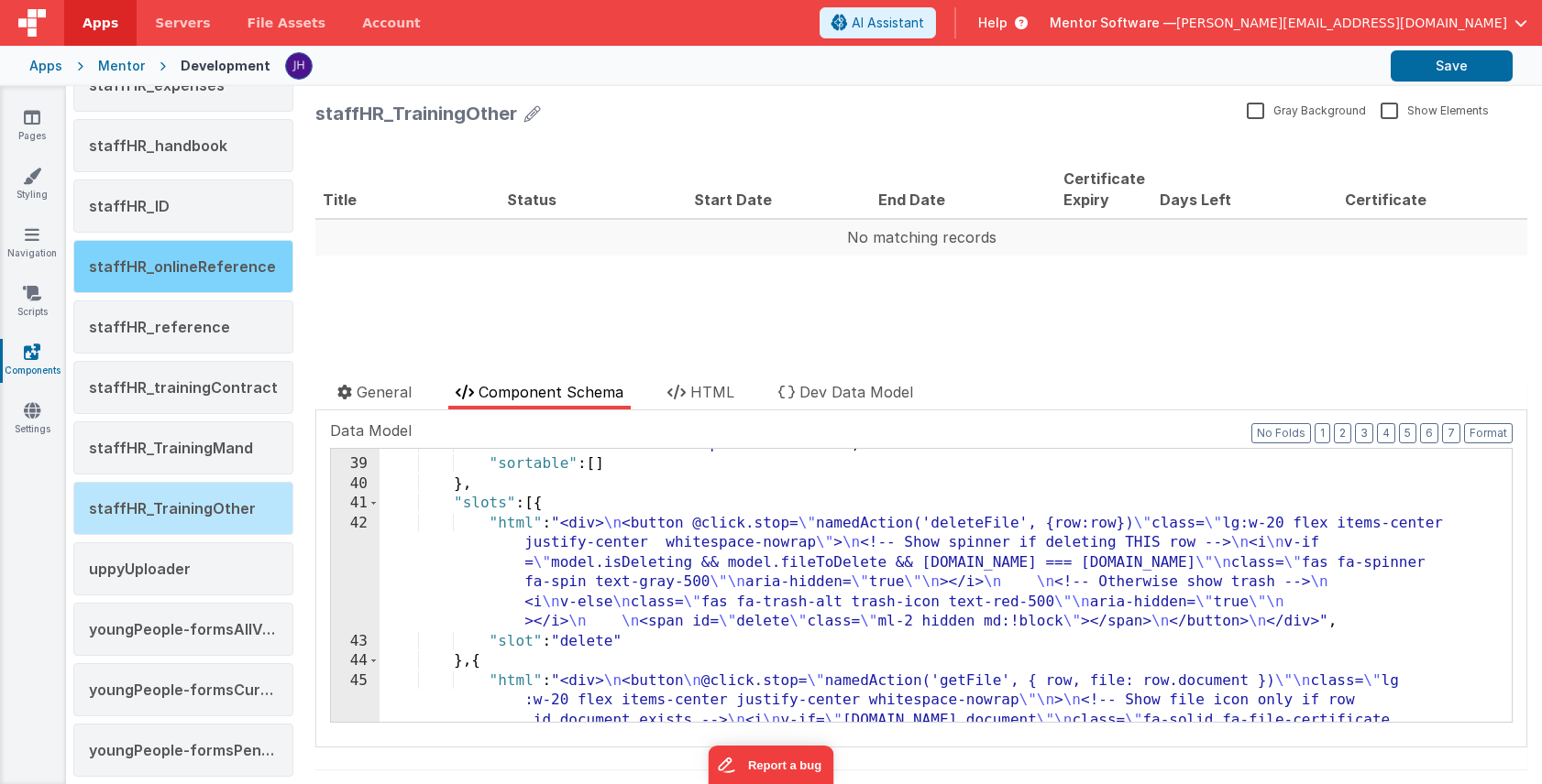
scroll to position [2638, 0]
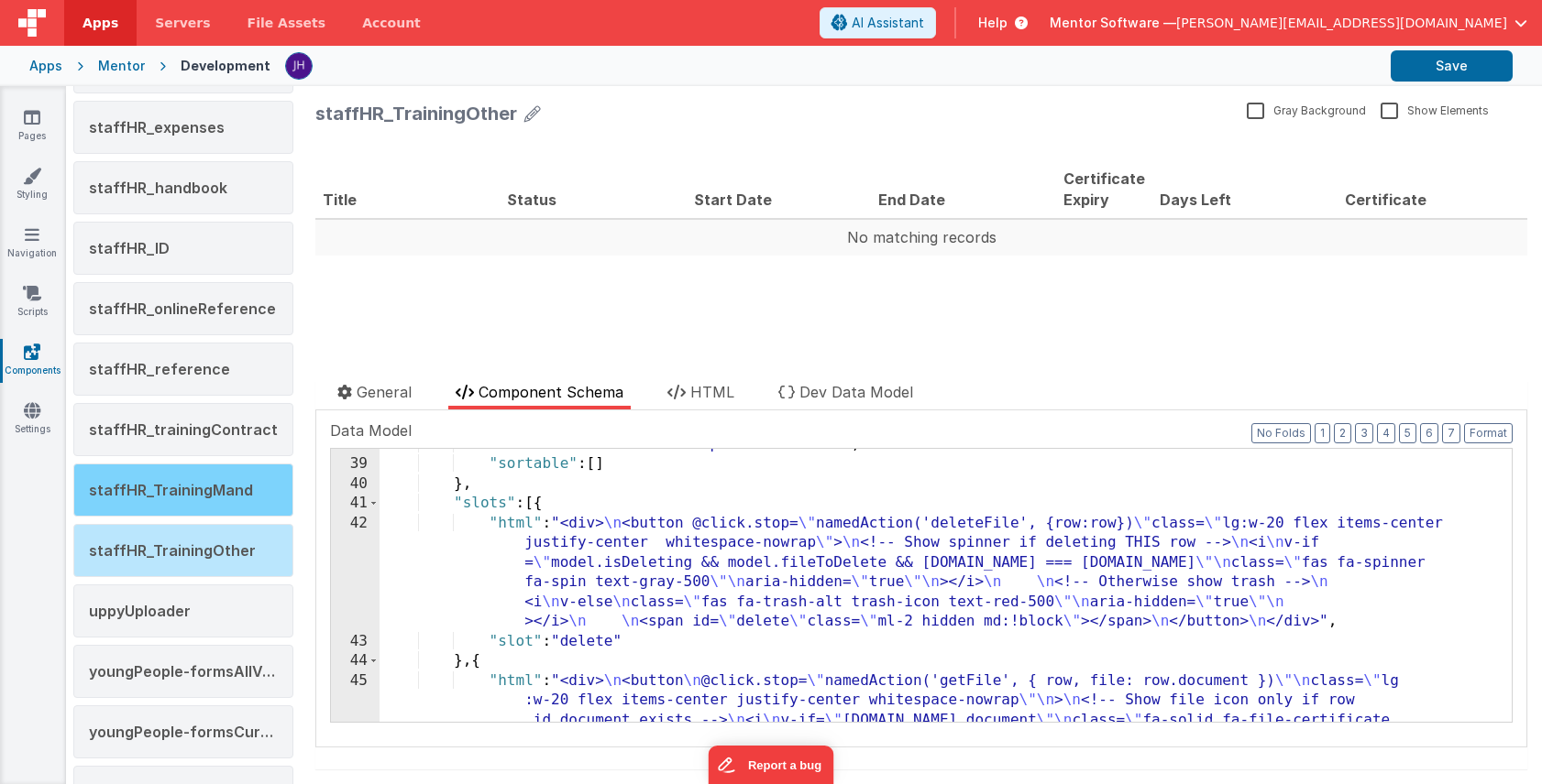
click at [194, 479] on div "staffHR_TrainingMand" at bounding box center [183, 490] width 220 height 53
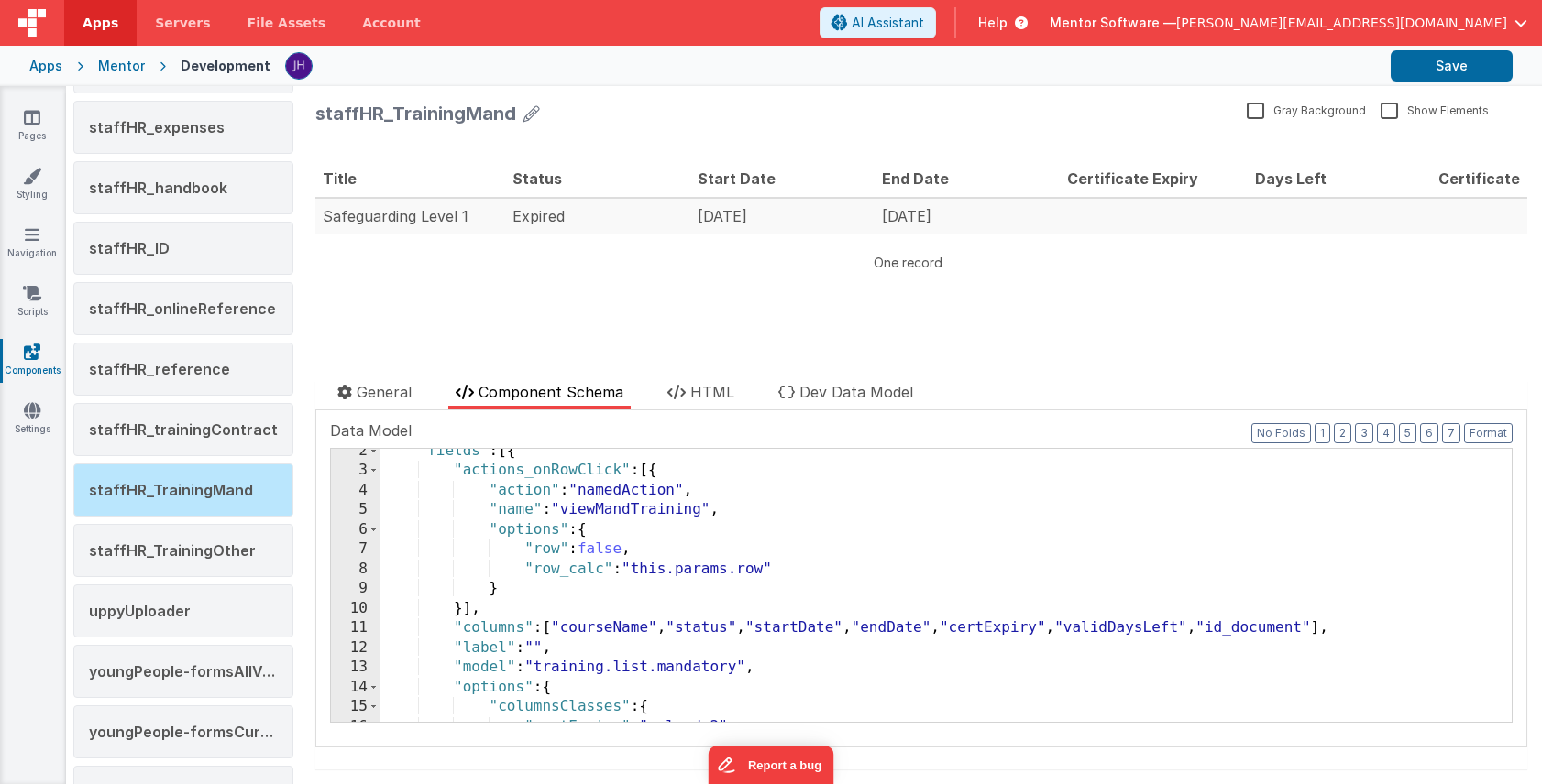
scroll to position [39, 0]
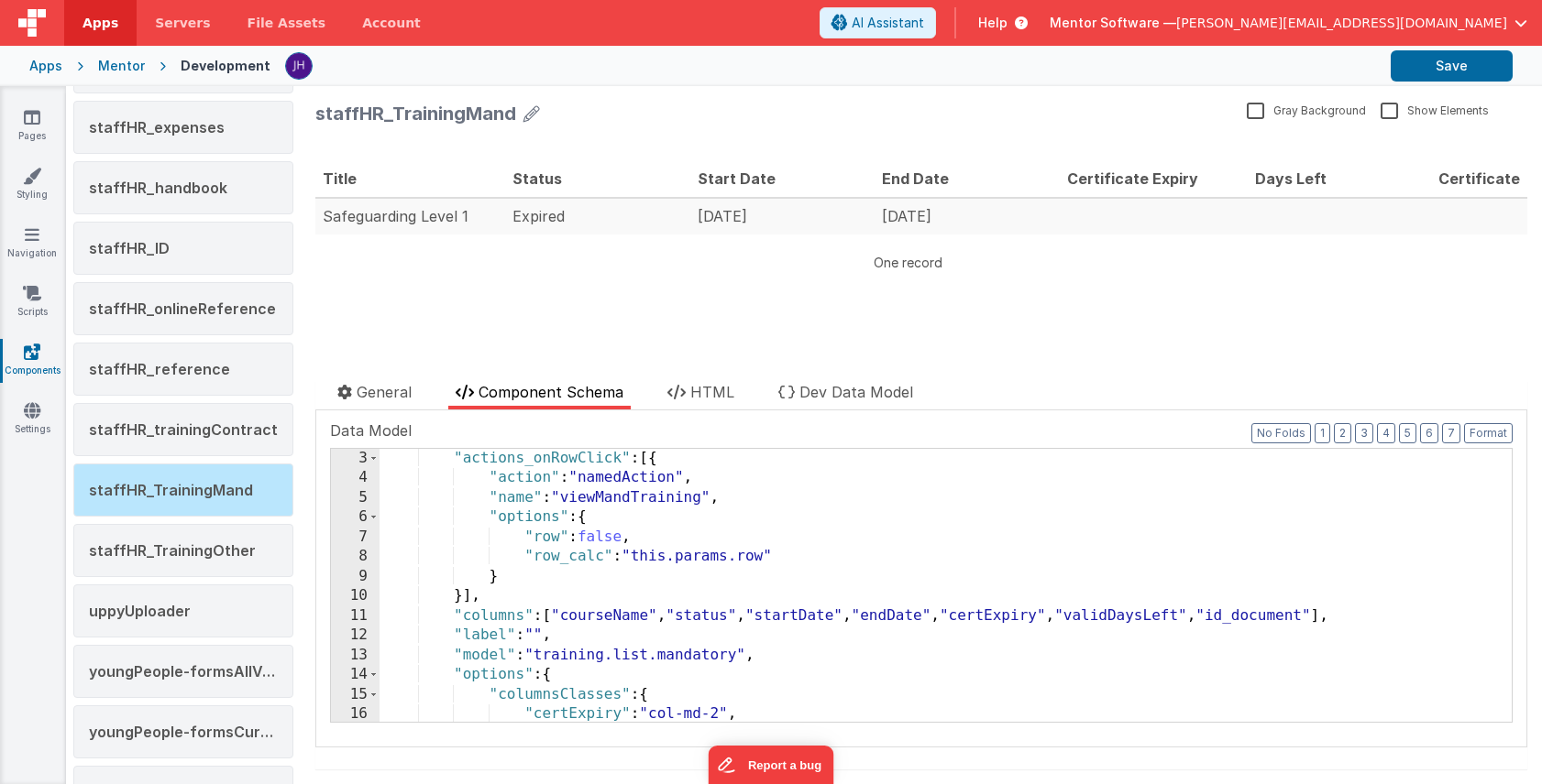
click at [1366, 613] on div ""actions_onRowClick" : [{ "action" : "namedAction" , "name" : "viewMandTraining…" at bounding box center [946, 606] width 1132 height 313
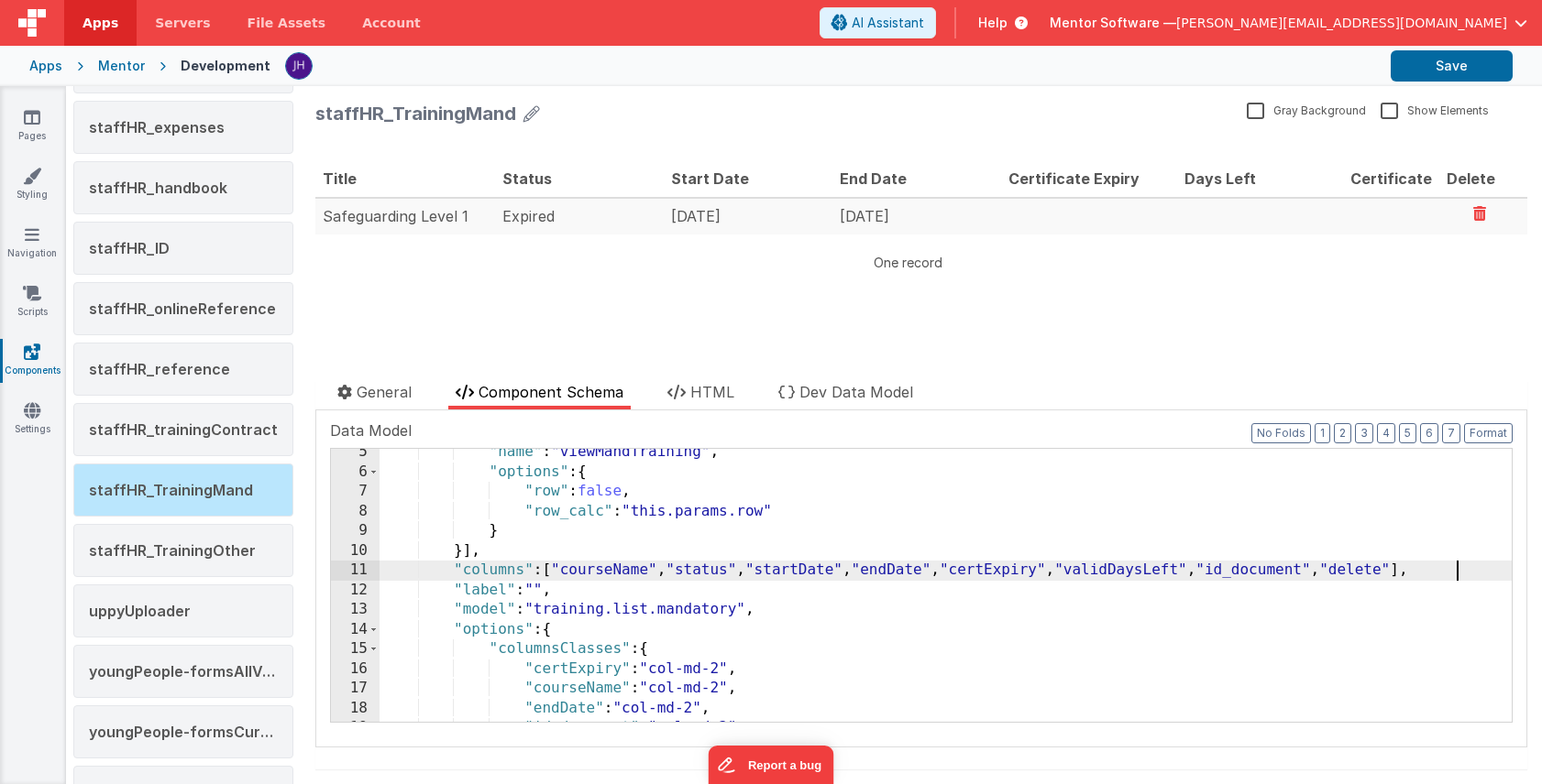
scroll to position [89, 0]
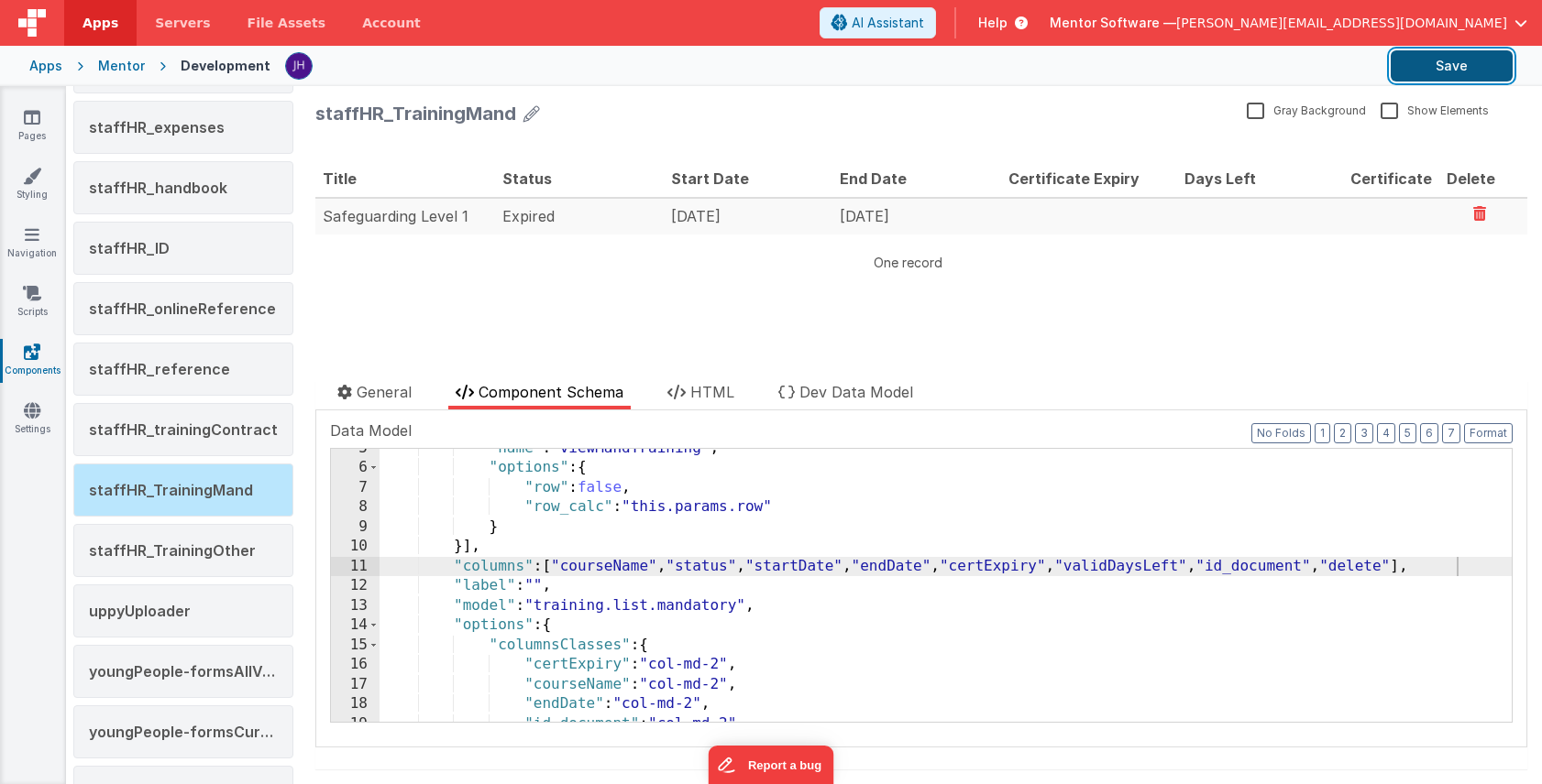
drag, startPoint x: 1475, startPoint y: 65, endPoint x: 525, endPoint y: 132, distance: 952.4
click at [1475, 65] on button "Save" at bounding box center [1451, 66] width 122 height 31
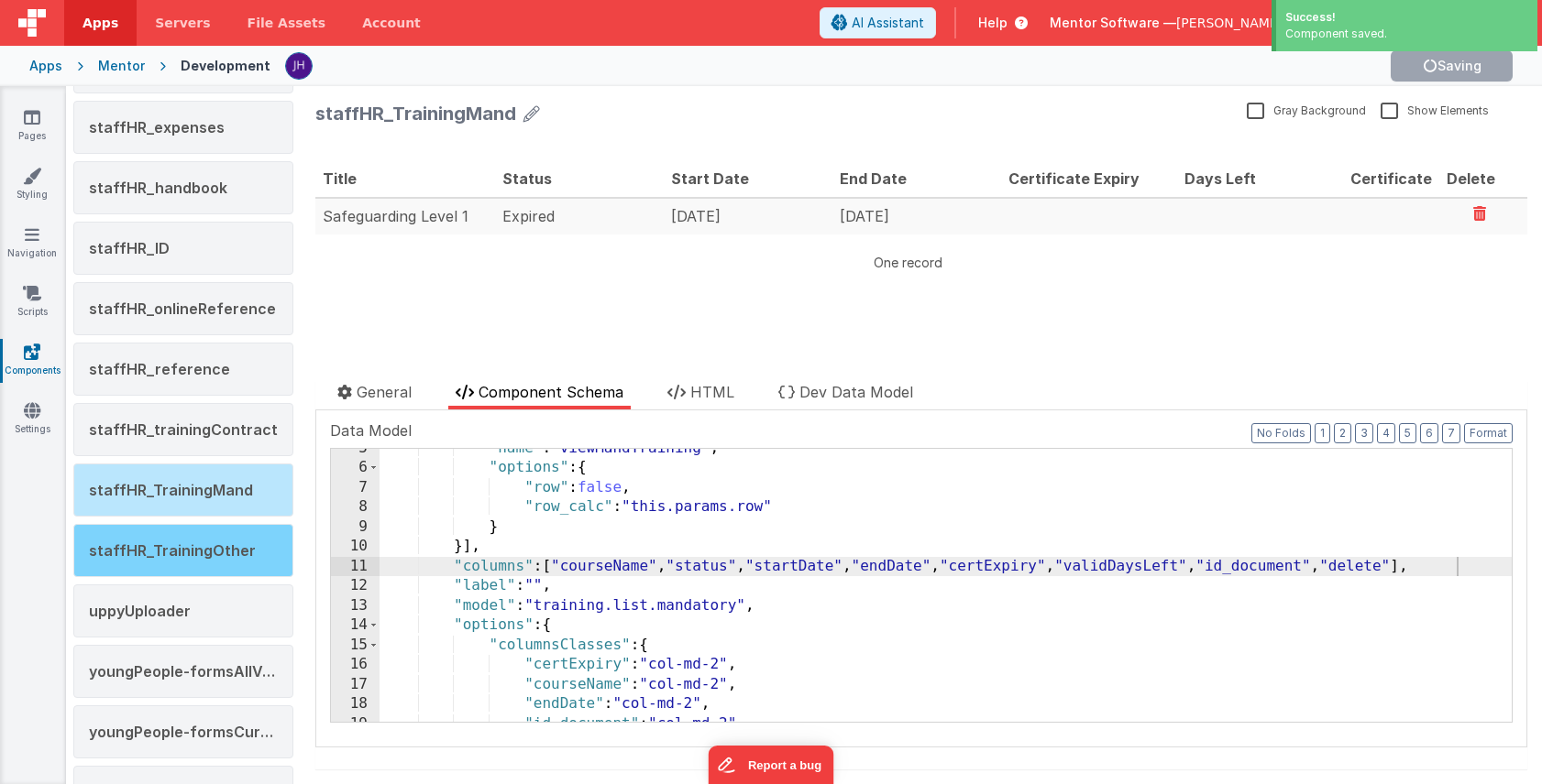
click at [163, 551] on span "staffHR_TrainingOther" at bounding box center [172, 550] width 167 height 18
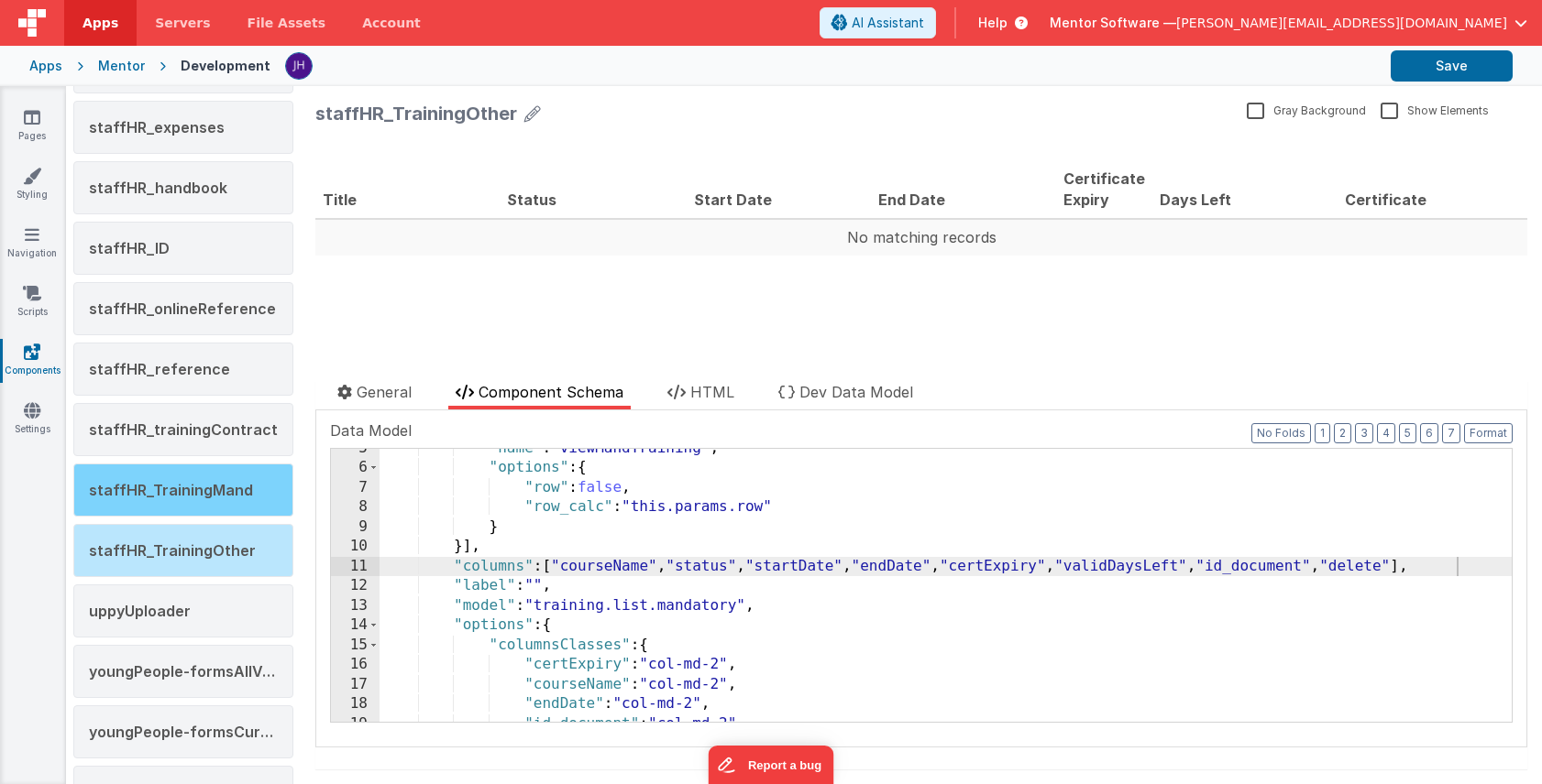
click at [164, 476] on div "staffHR_TrainingMand" at bounding box center [183, 490] width 220 height 53
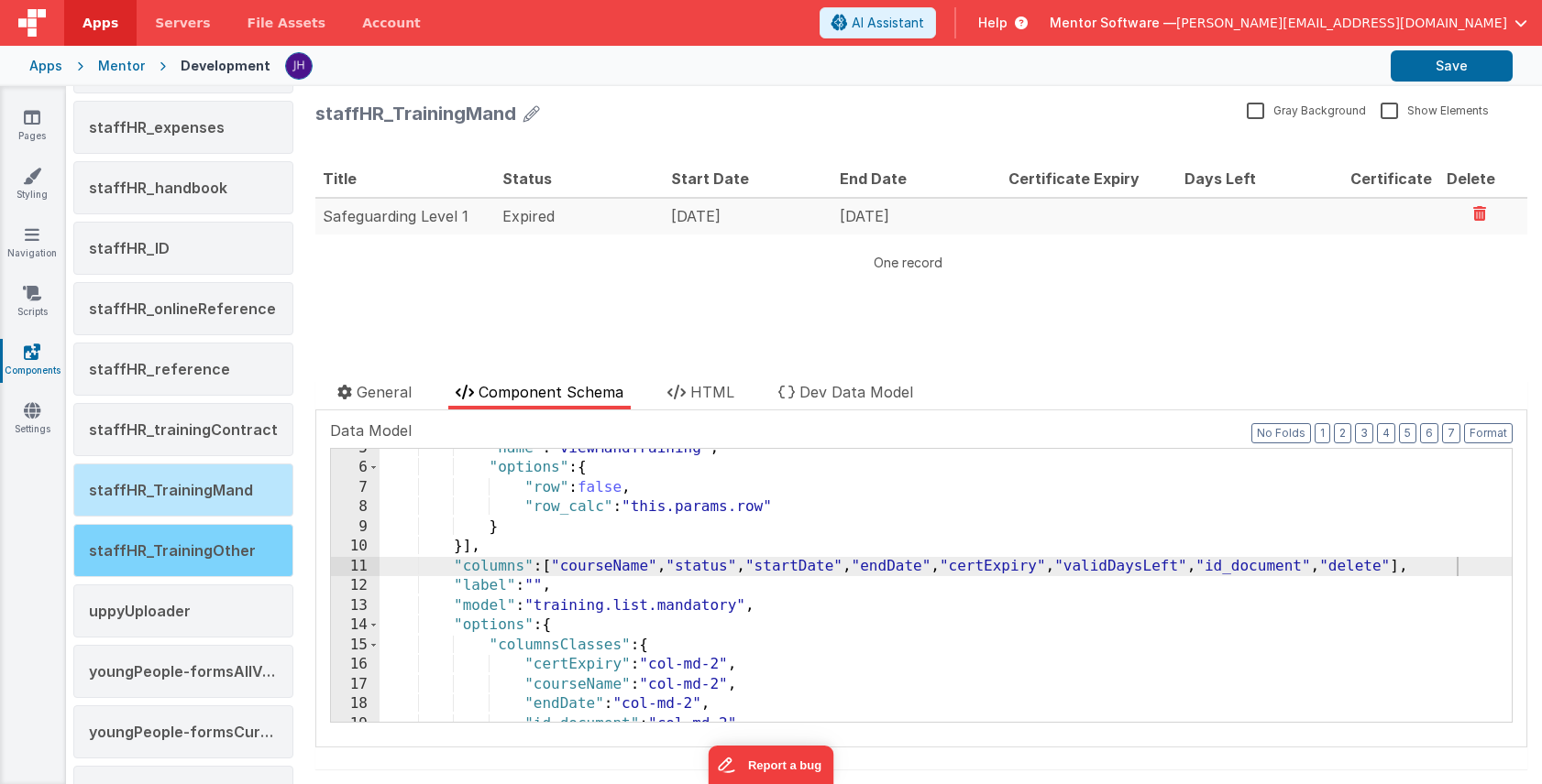
click at [173, 554] on span "staffHR_TrainingOther" at bounding box center [172, 550] width 167 height 18
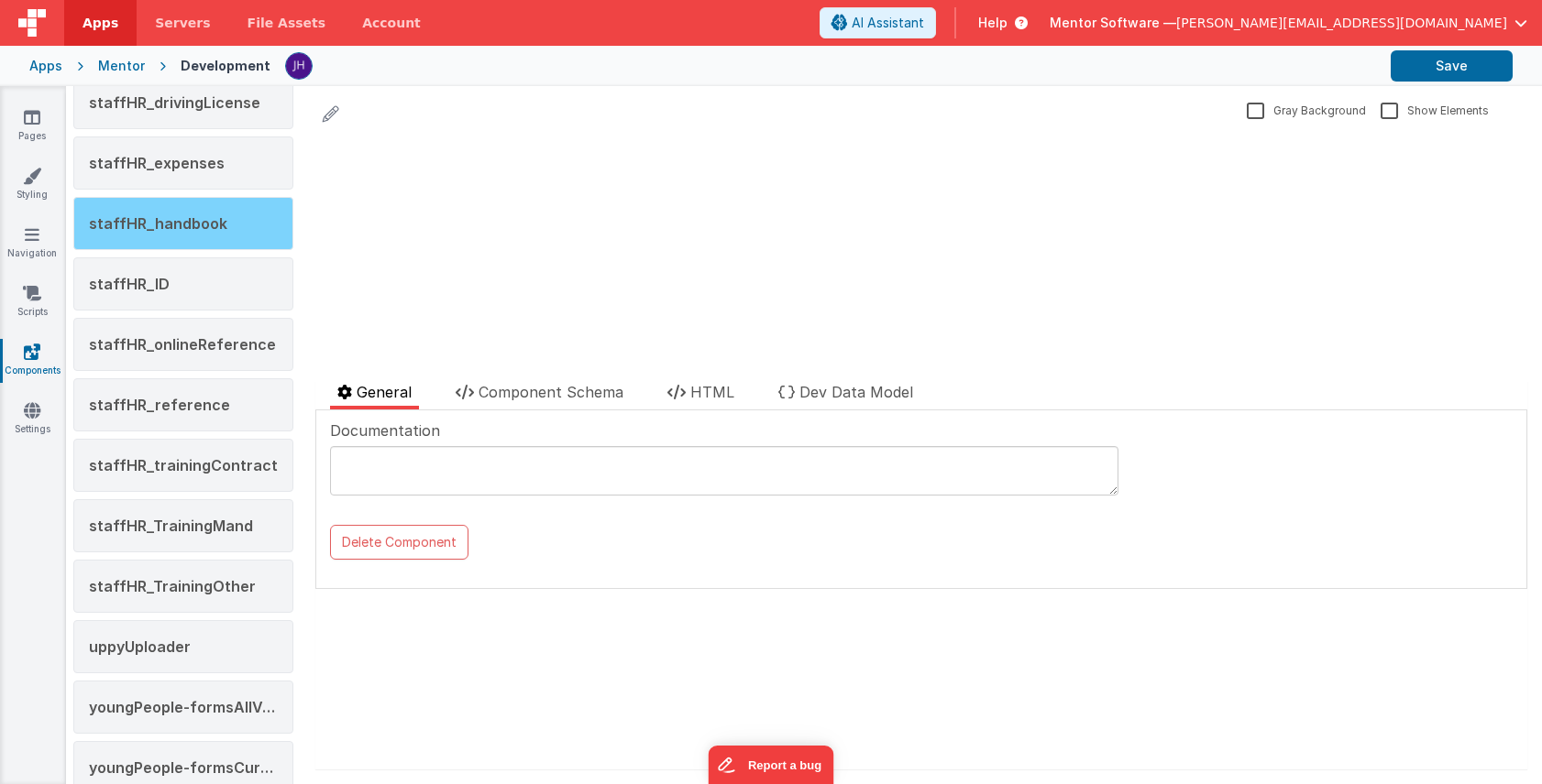
scroll to position [2616, 0]
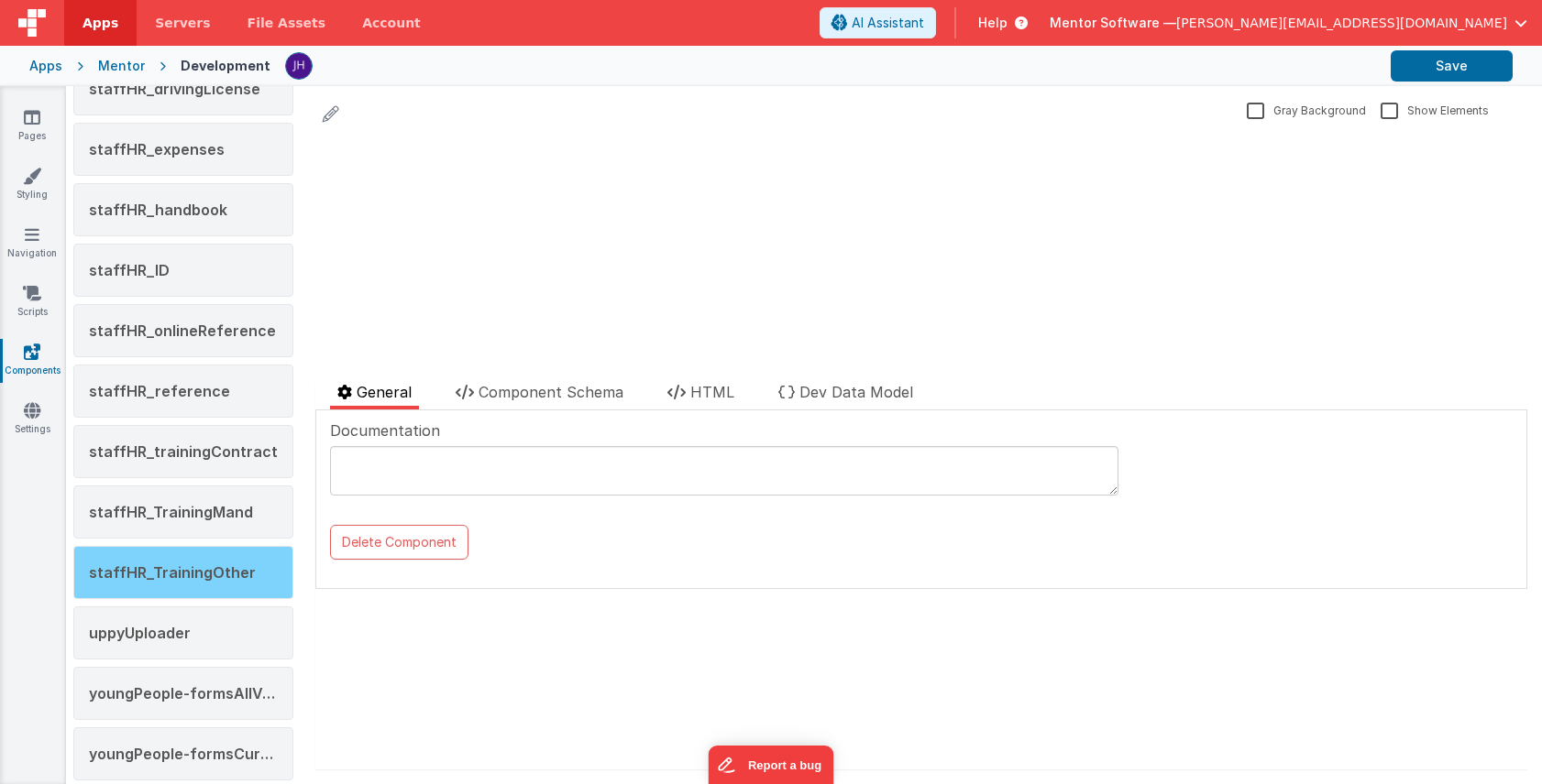
click at [184, 564] on span "staffHR_TrainingOther" at bounding box center [172, 572] width 167 height 18
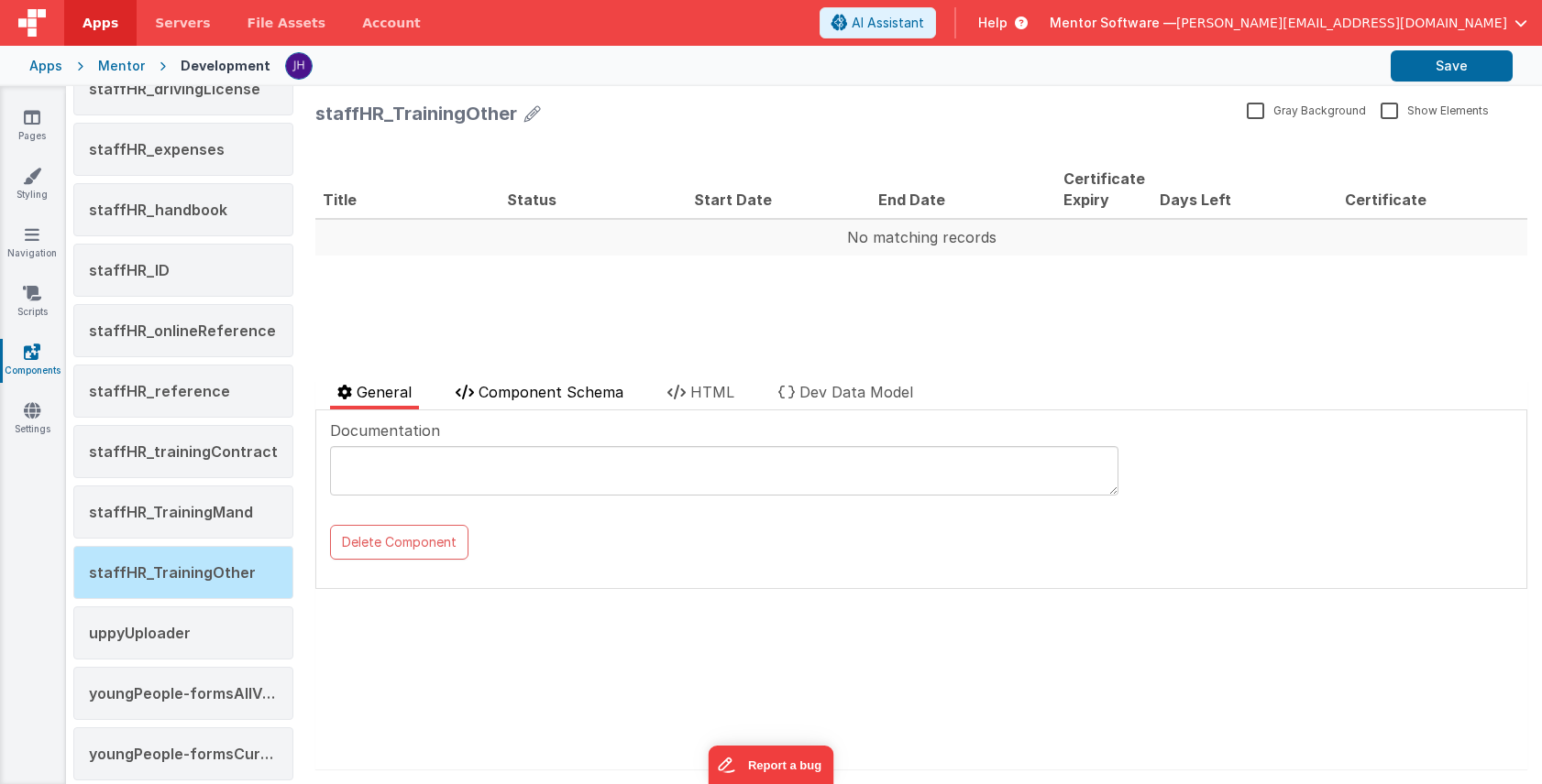
click at [590, 396] on span "Component Schema" at bounding box center [551, 392] width 145 height 18
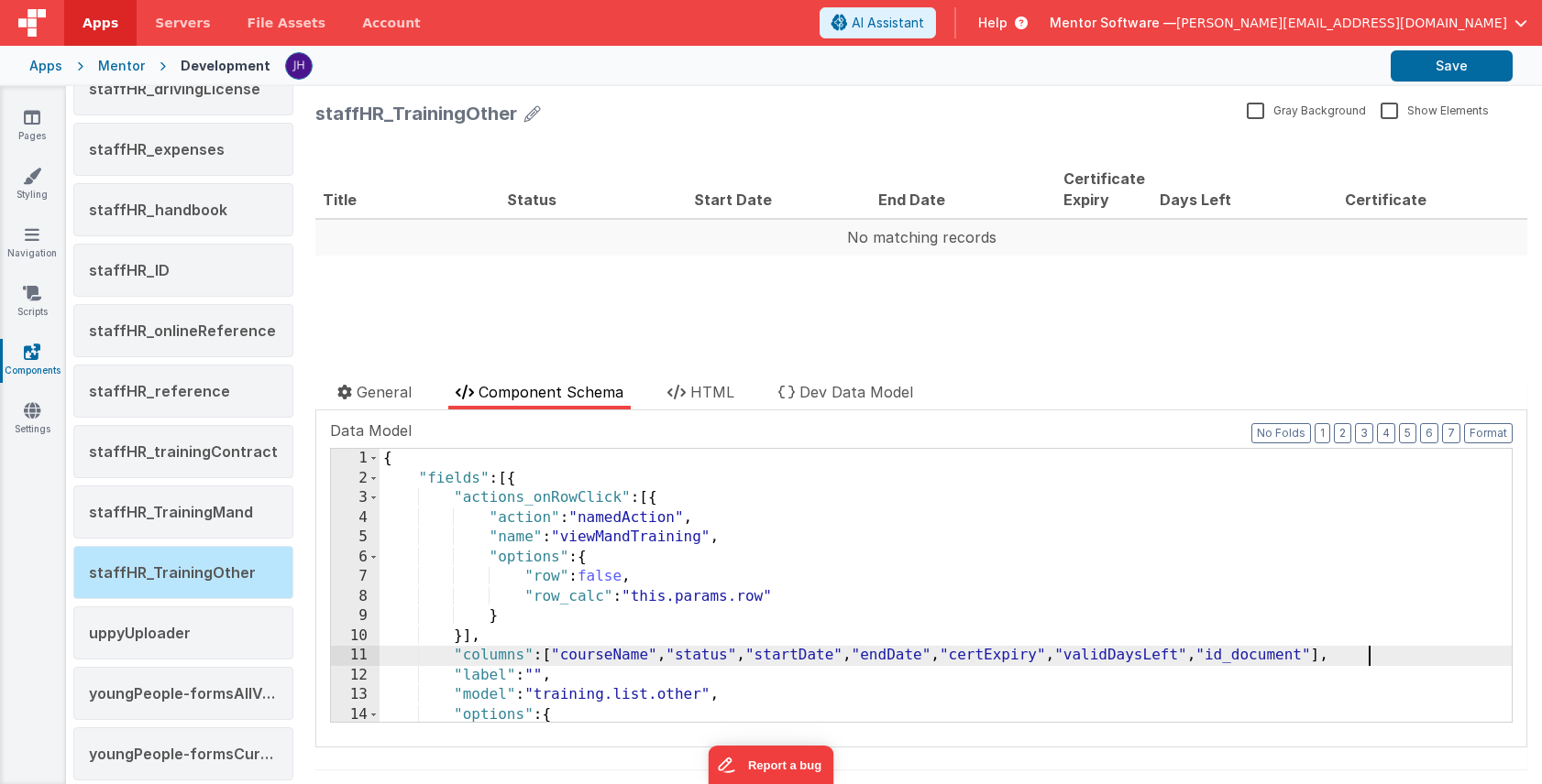
click at [1367, 651] on div "{ "fields" : [{ "actions_onRowClick" : [{ "action" : "namedAction" , "name" : "…" at bounding box center [946, 606] width 1132 height 313
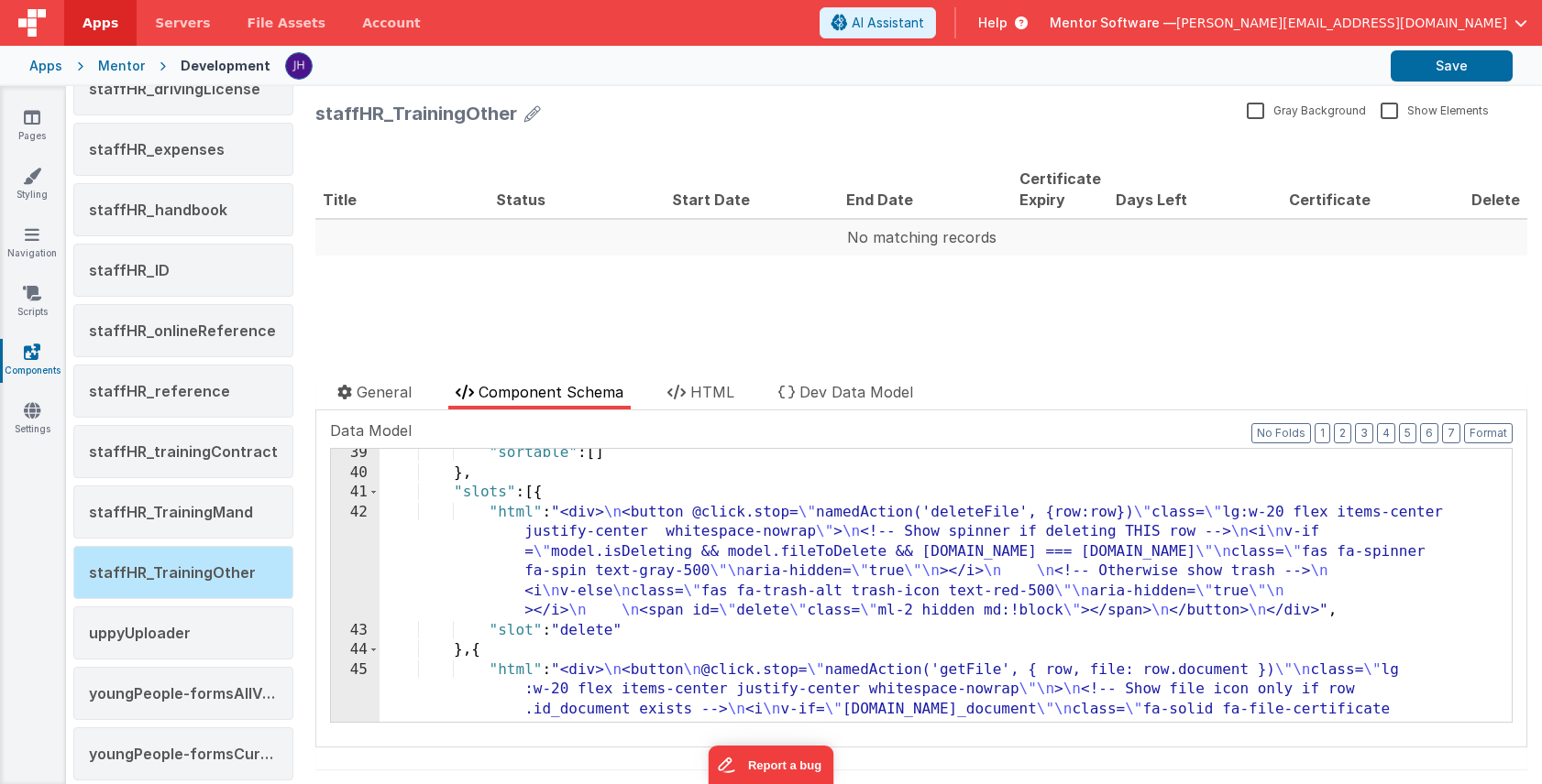
scroll to position [746, 0]
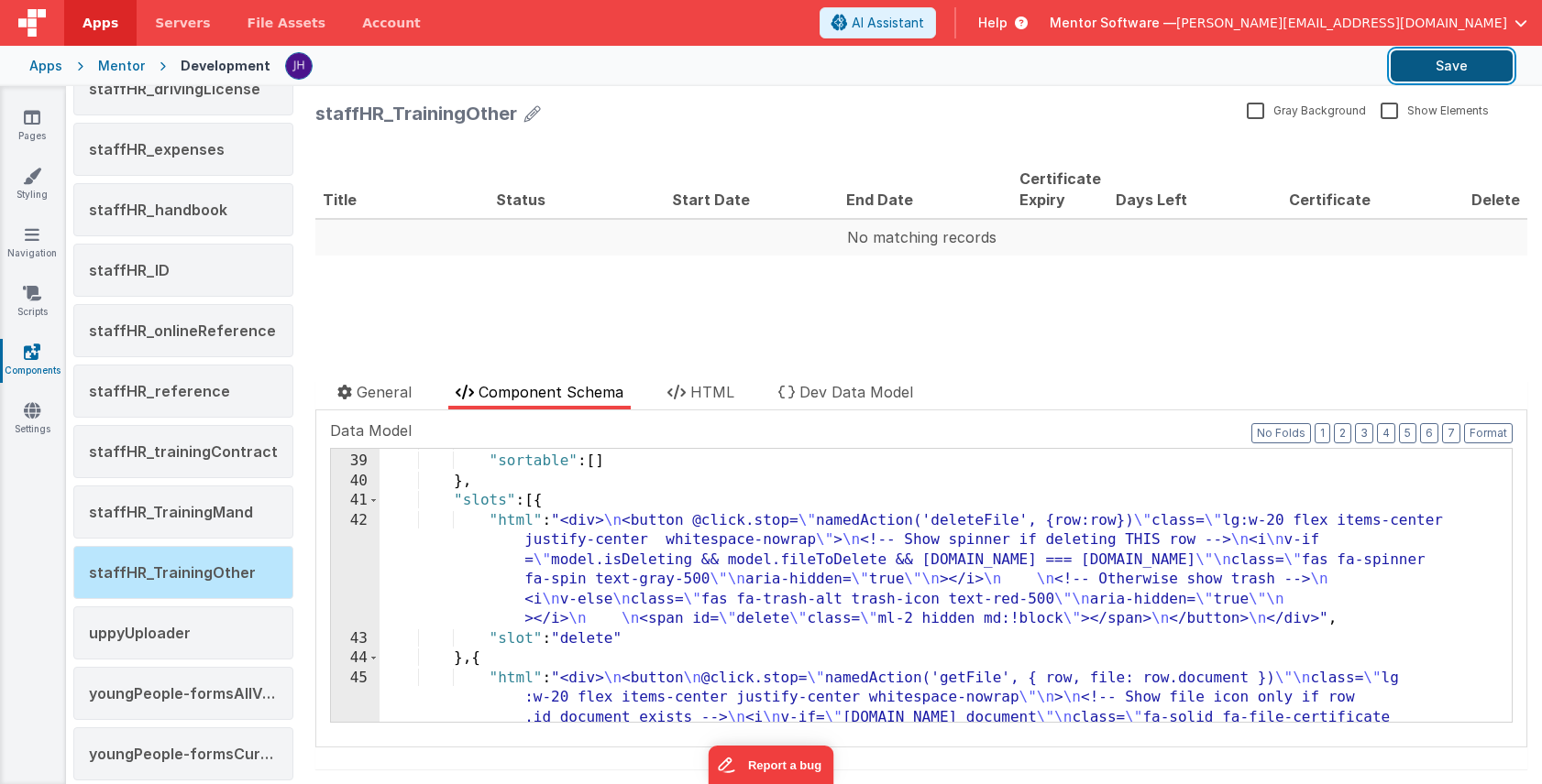
click at [1441, 73] on button "Save" at bounding box center [1451, 66] width 122 height 31
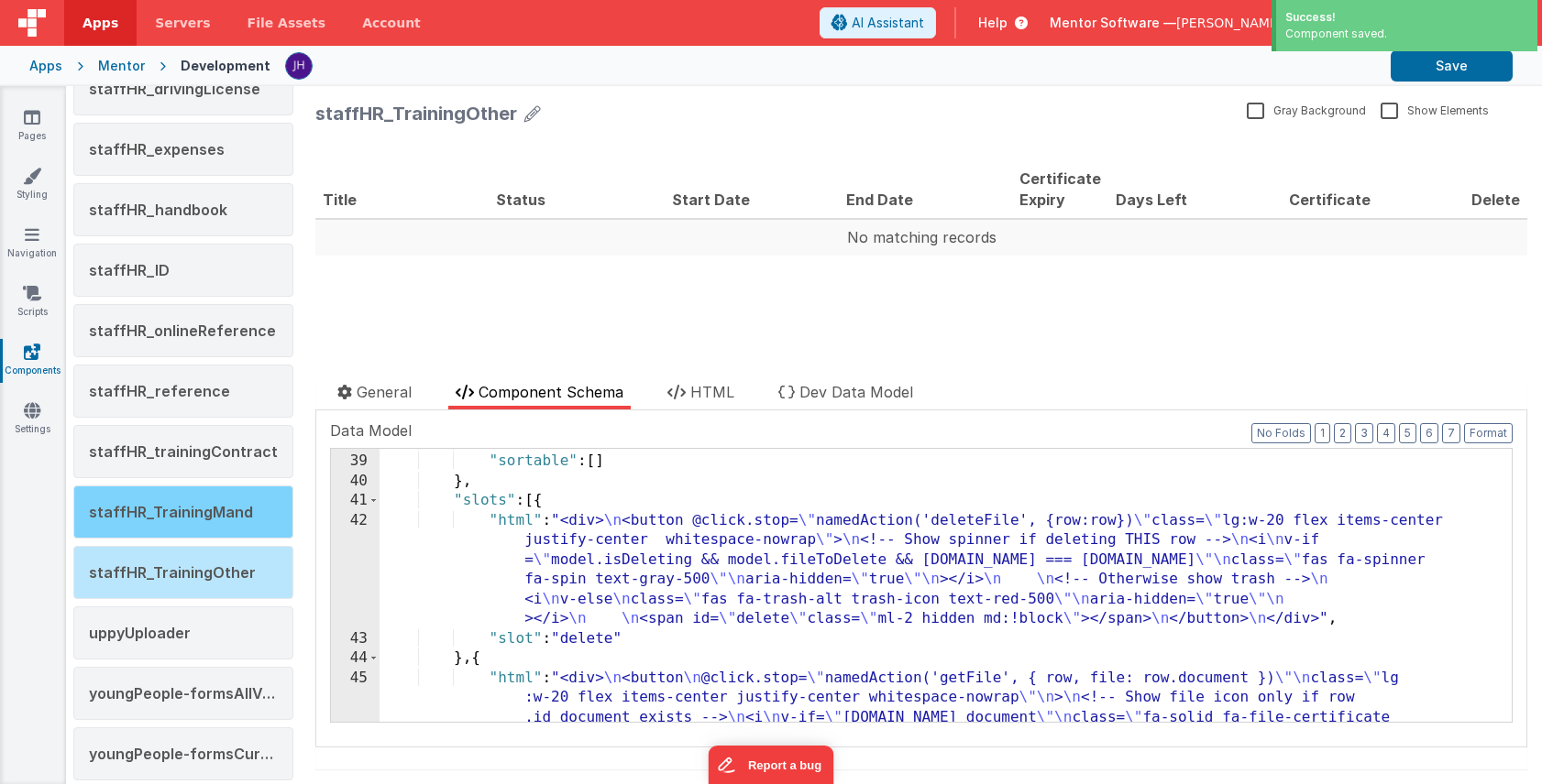
click at [180, 509] on span "staffHR_TrainingMand" at bounding box center [171, 511] width 164 height 18
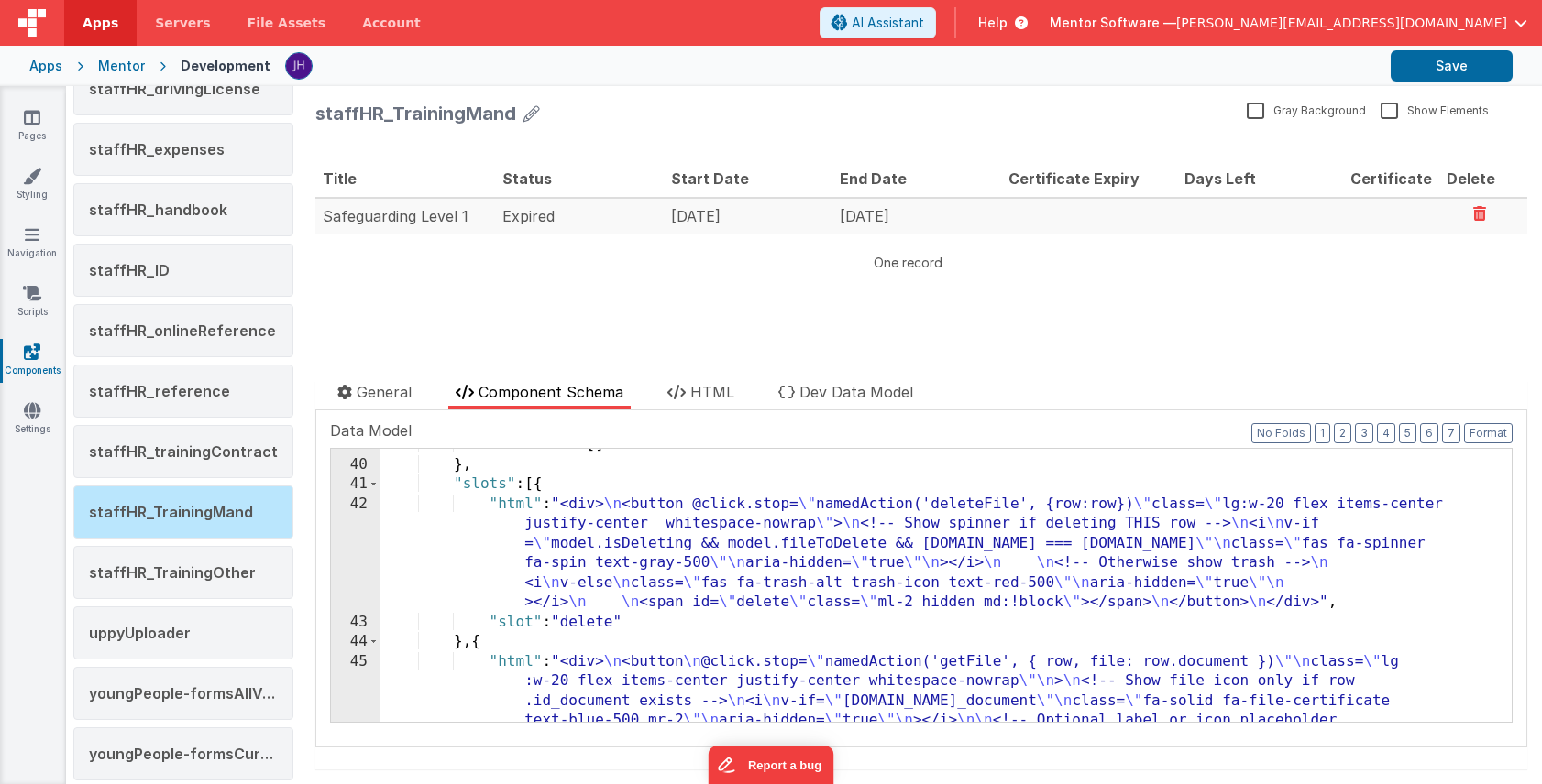
scroll to position [766, 0]
click at [775, 567] on div ""sortable" : [ ] } , "slots" : [{ "html" : "<div> \n <button @click.stop= \" na…" at bounding box center [946, 627] width 1132 height 391
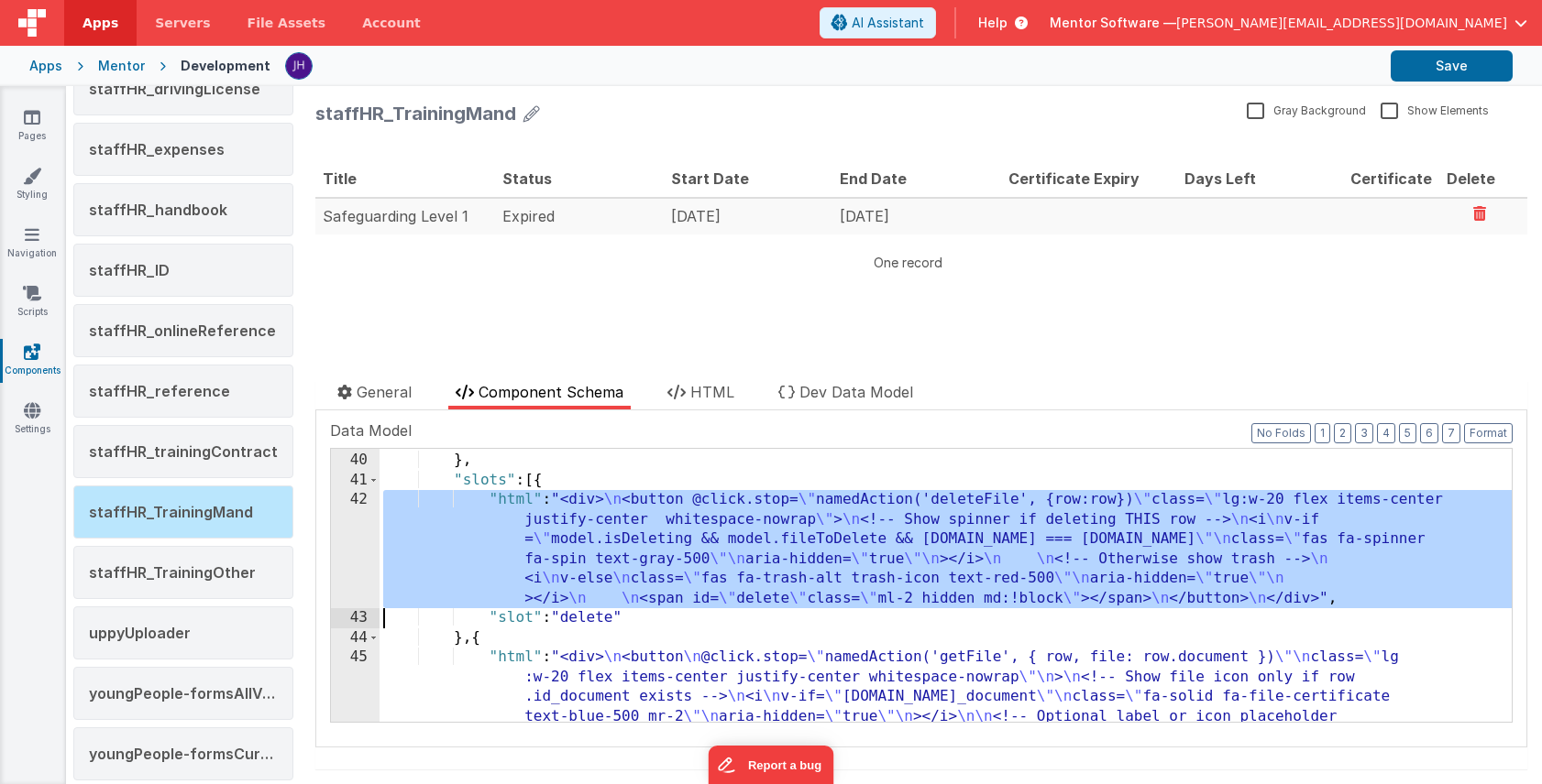
click at [355, 532] on div "42" at bounding box center [355, 549] width 49 height 118
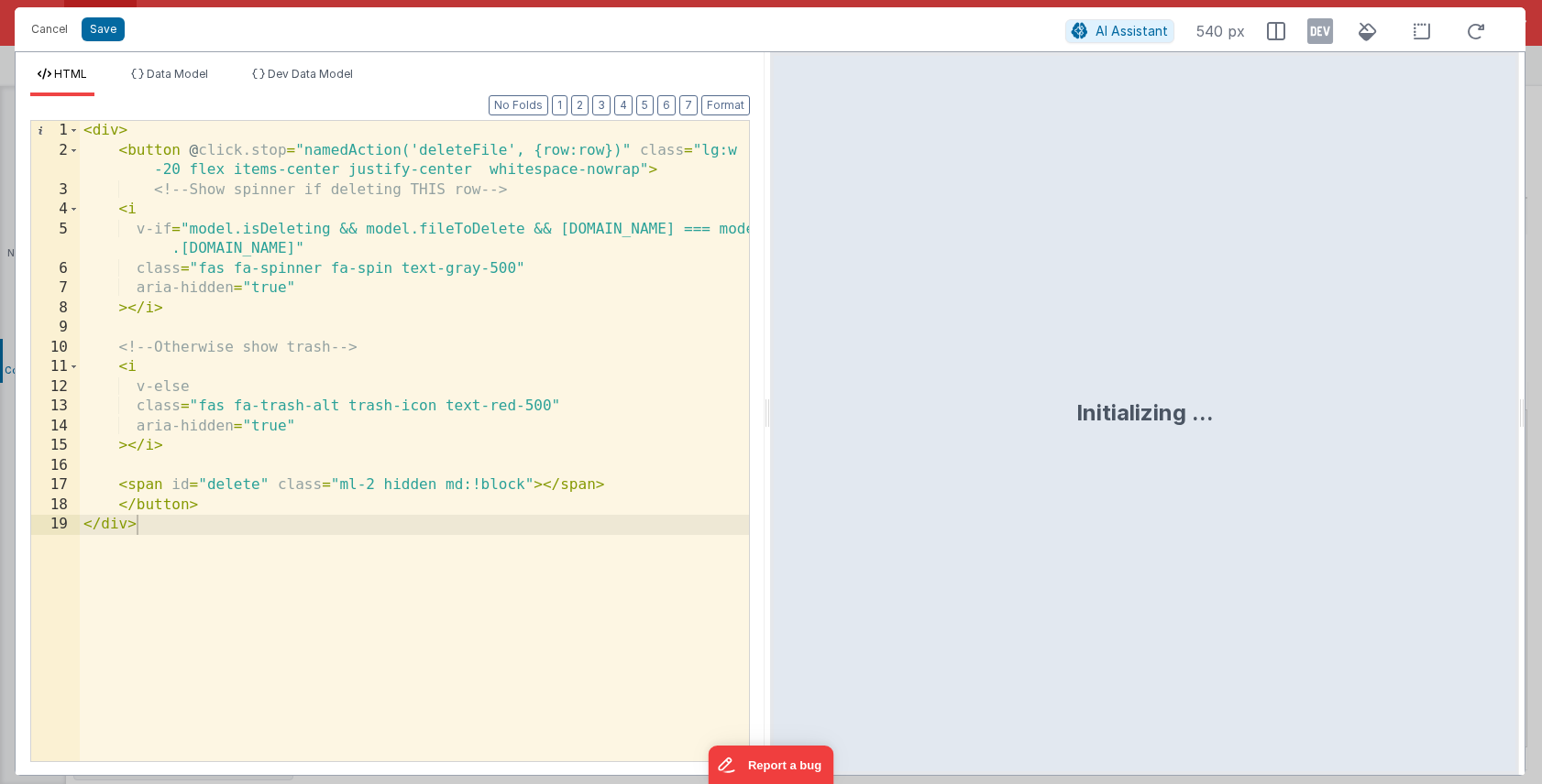
click at [456, 549] on div "< div > < button @ click.stop = "namedAction('deleteFile', {row:row})" class = …" at bounding box center [414, 461] width 669 height 680
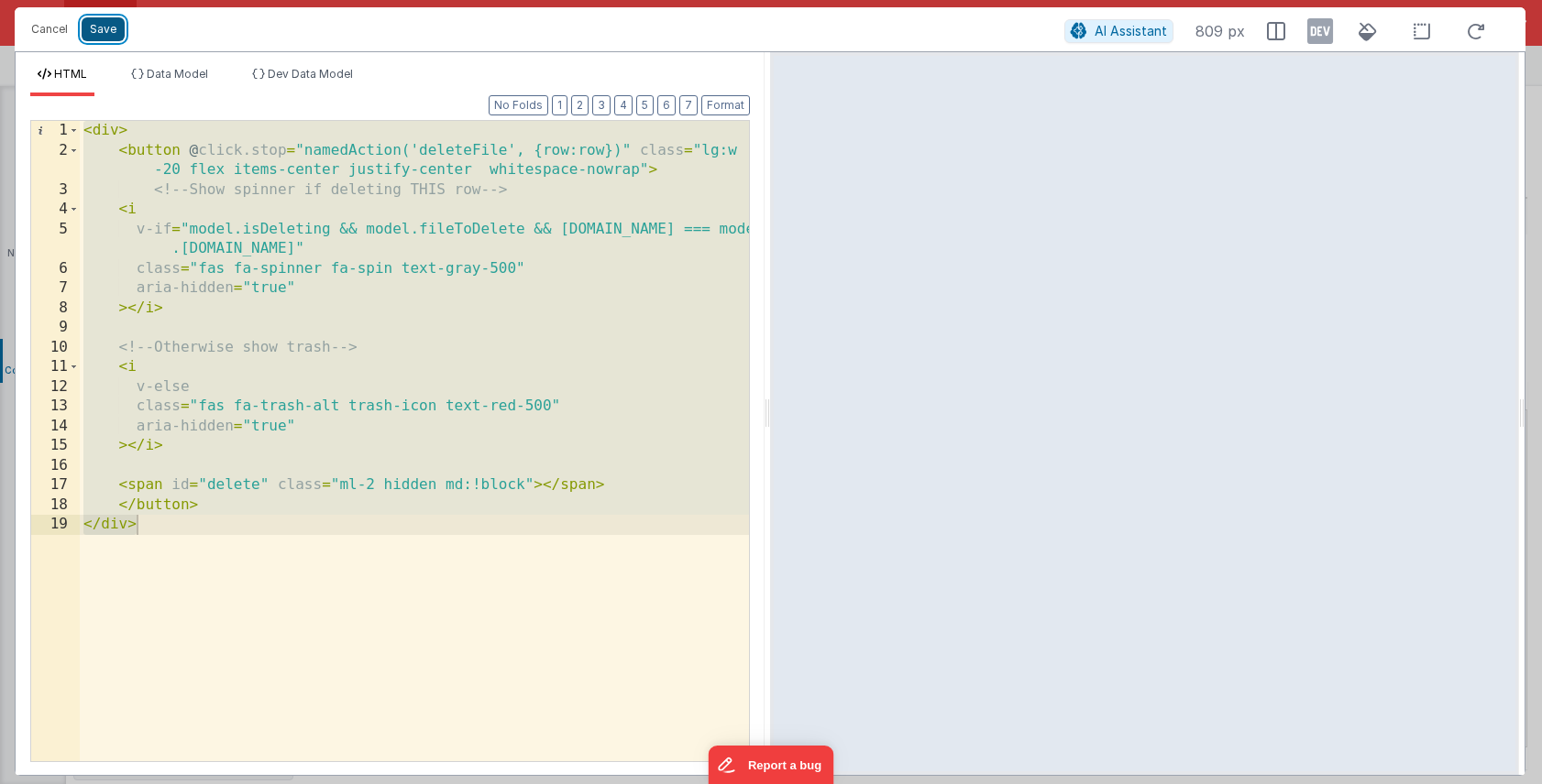
click at [112, 33] on button "Save" at bounding box center [102, 29] width 43 height 24
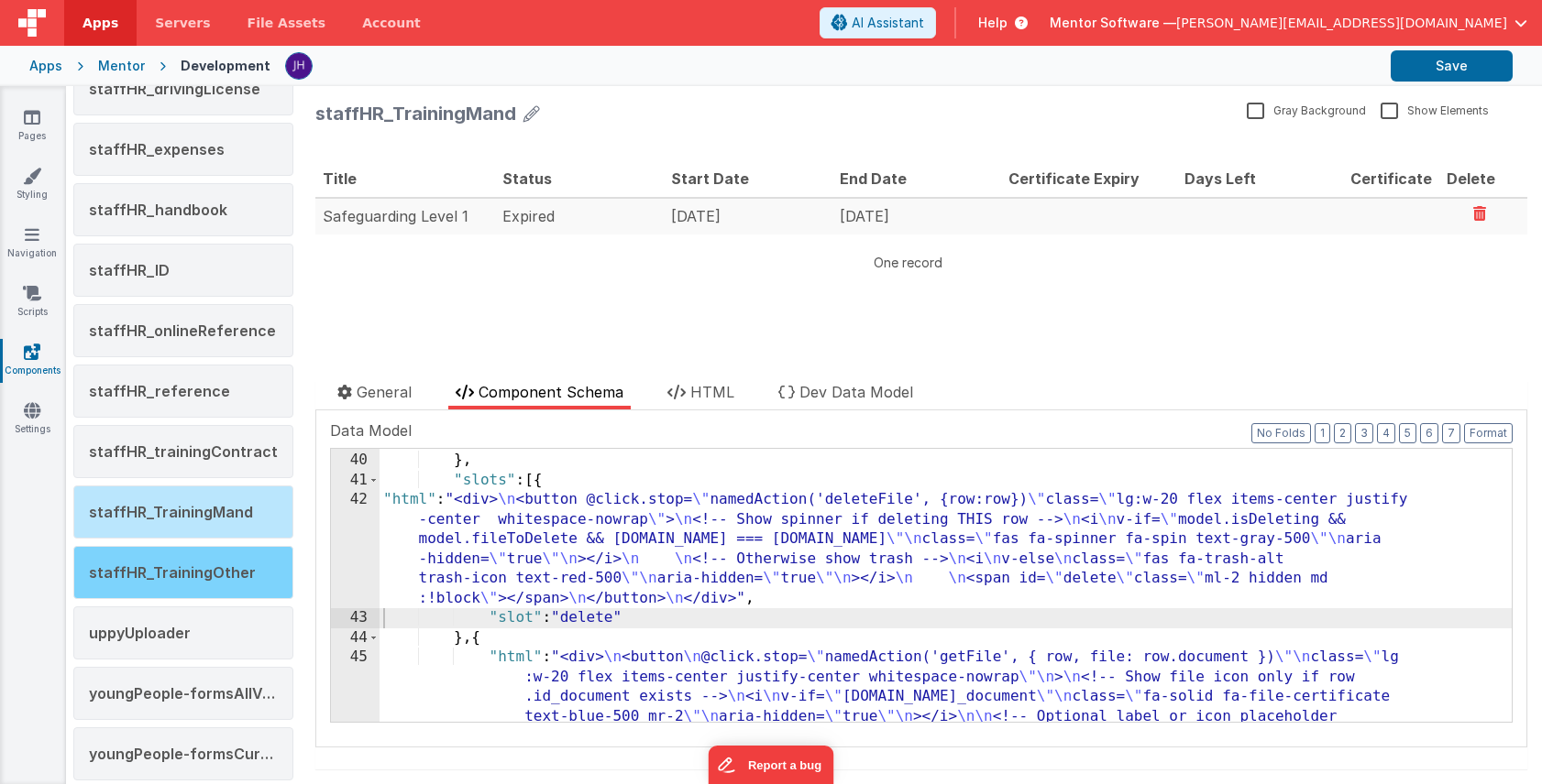
click at [196, 568] on span "staffHR_TrainingOther" at bounding box center [172, 572] width 167 height 18
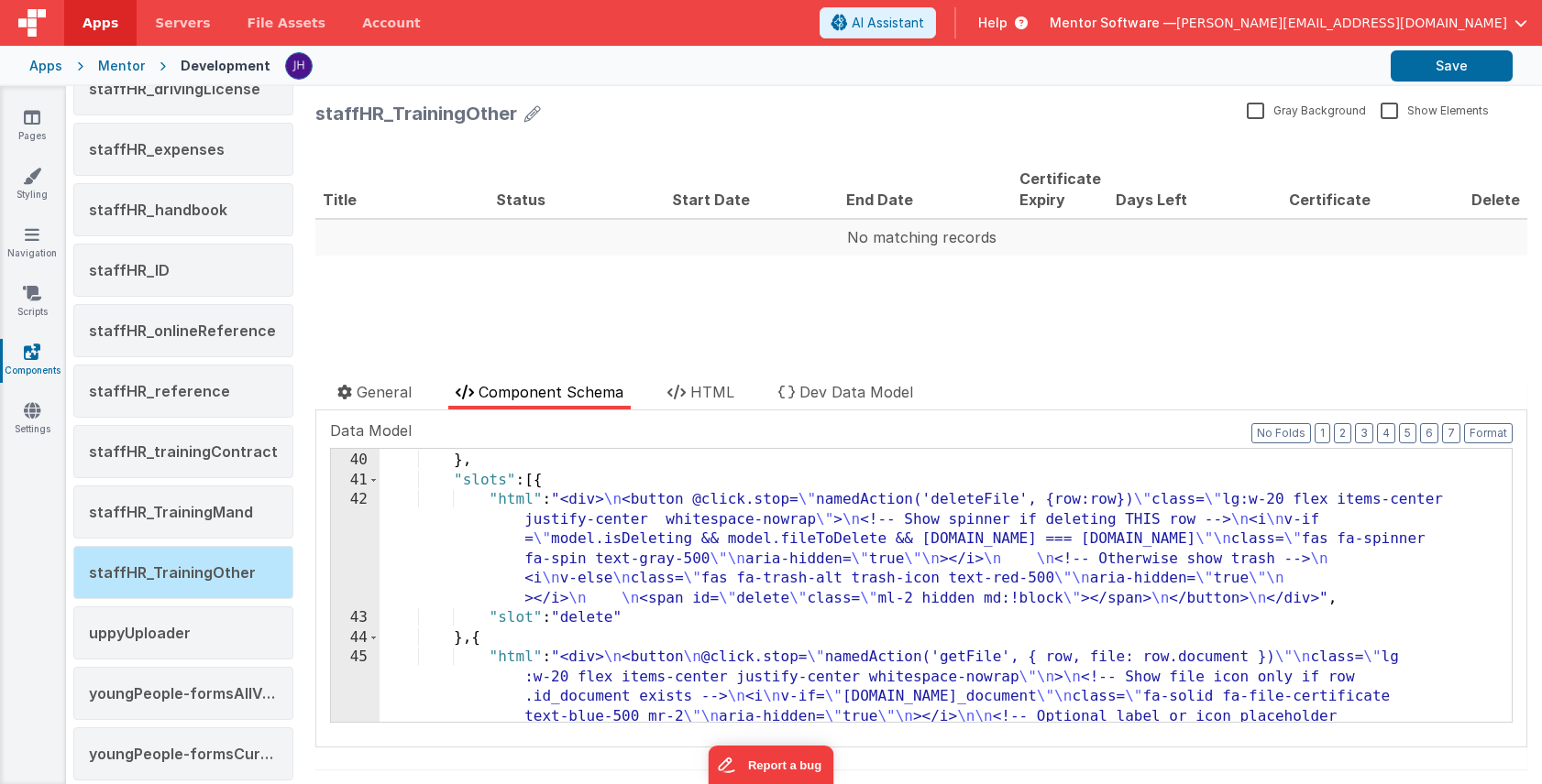
click at [802, 533] on div ""sortable" : [ ] } , "slots" : [{ "html" : "<div> \n <button @click.stop= \" na…" at bounding box center [946, 627] width 1132 height 391
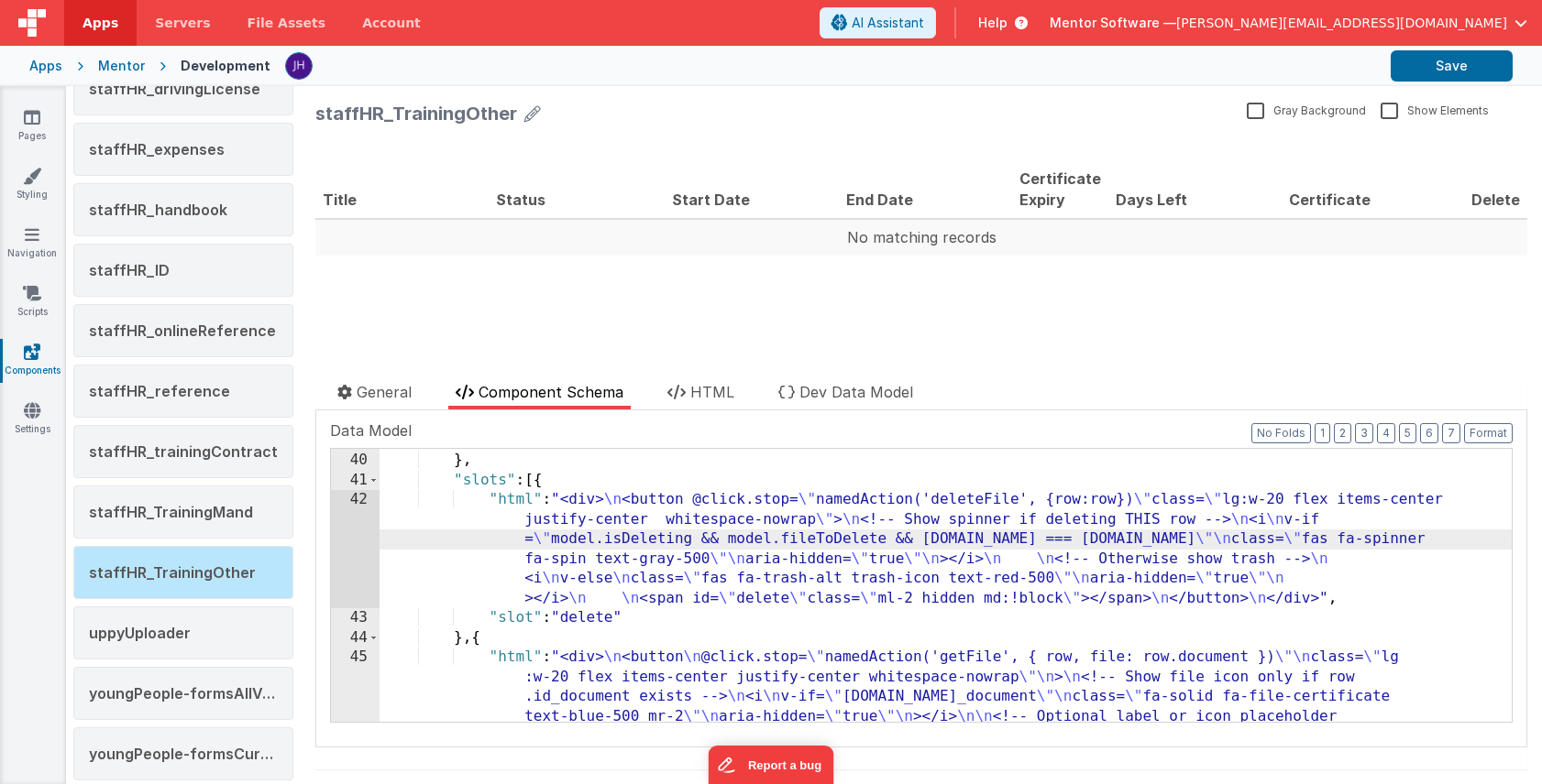
click at [355, 530] on div "42" at bounding box center [355, 549] width 49 height 118
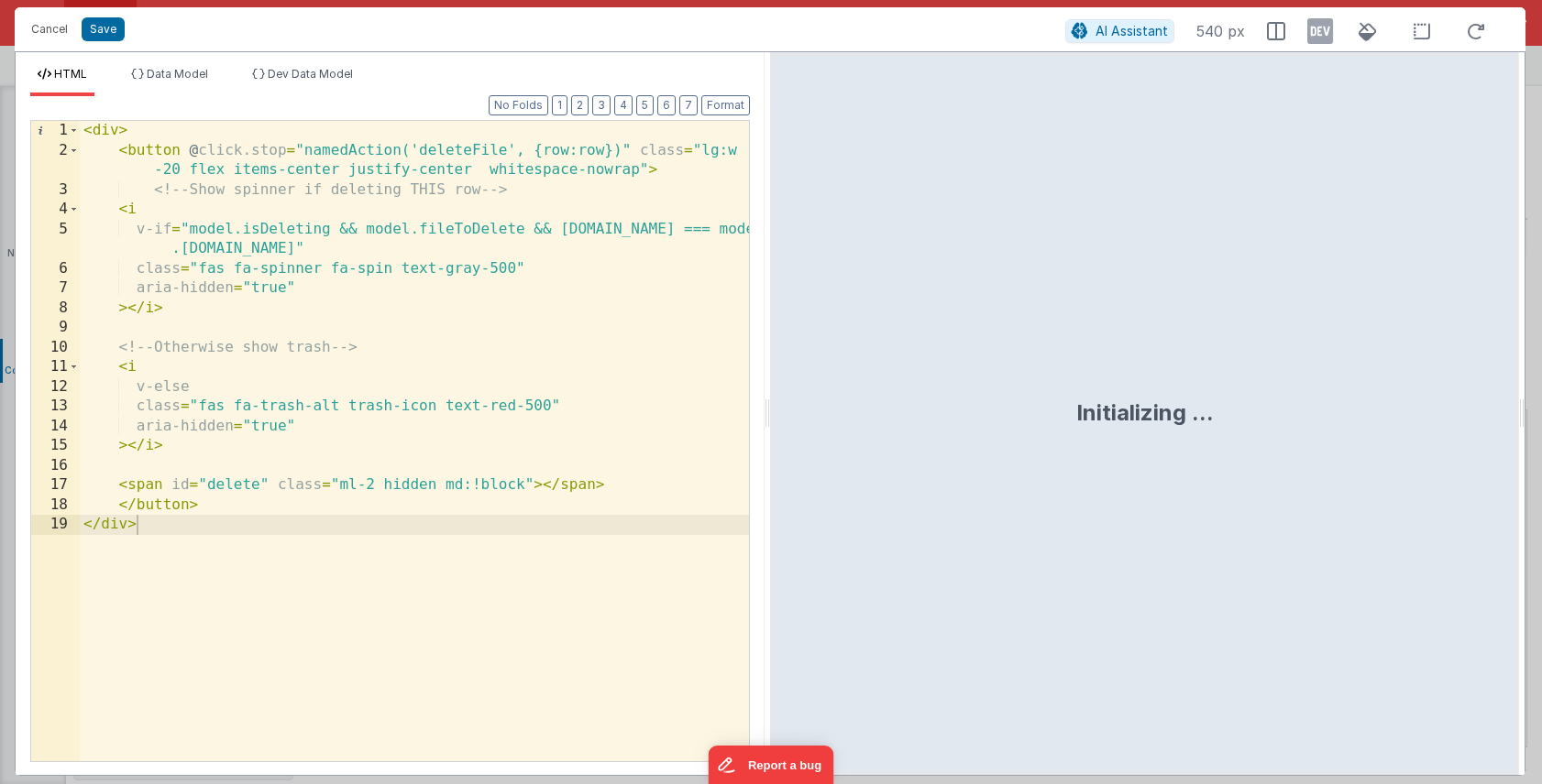
click at [407, 551] on div "< div > < button @ click.stop = "namedAction('deleteFile', {row:row})" class = …" at bounding box center [414, 461] width 669 height 680
click at [106, 30] on button "Save" at bounding box center [102, 29] width 43 height 24
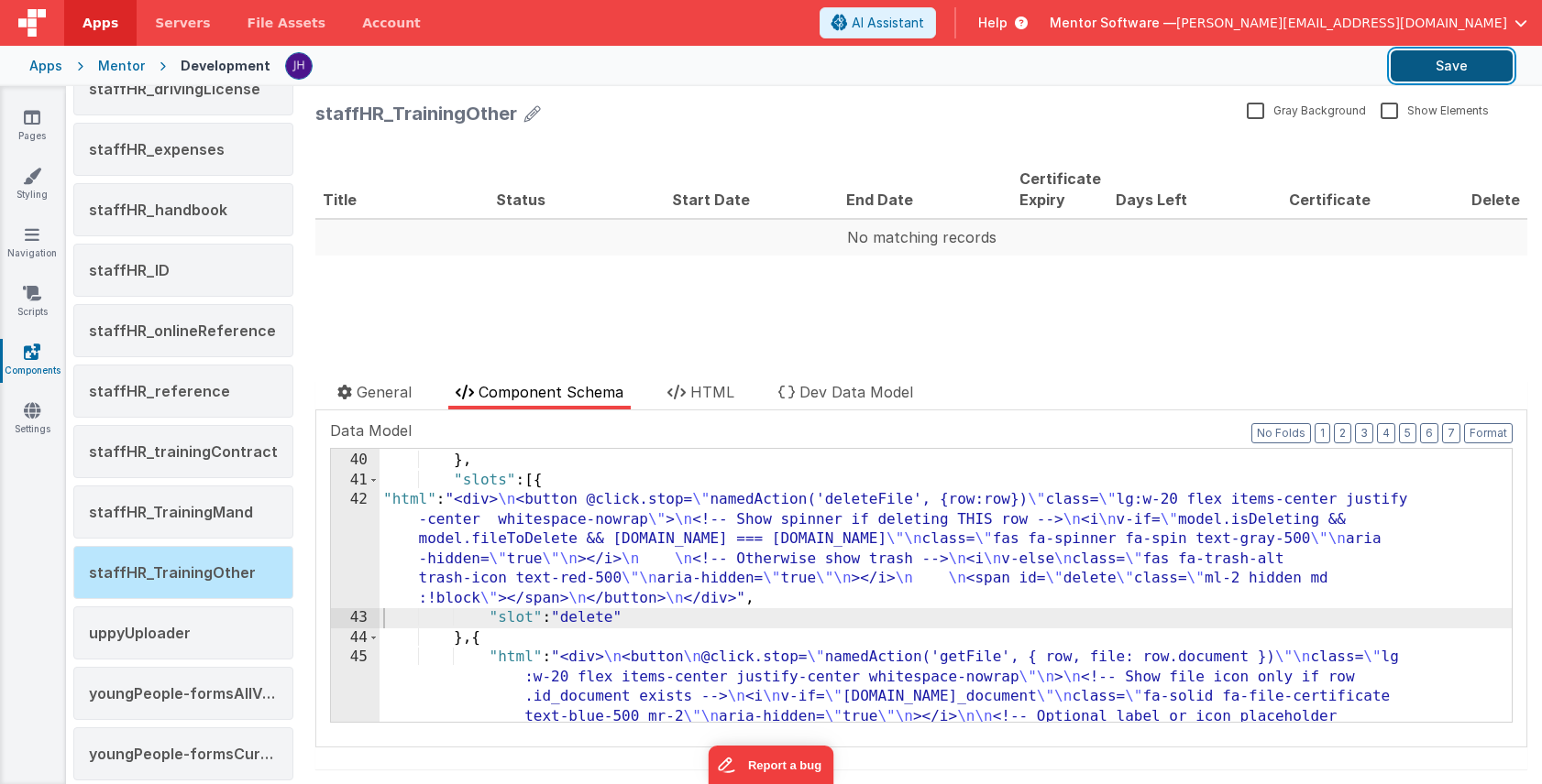
click at [1460, 73] on button "Save" at bounding box center [1451, 66] width 122 height 31
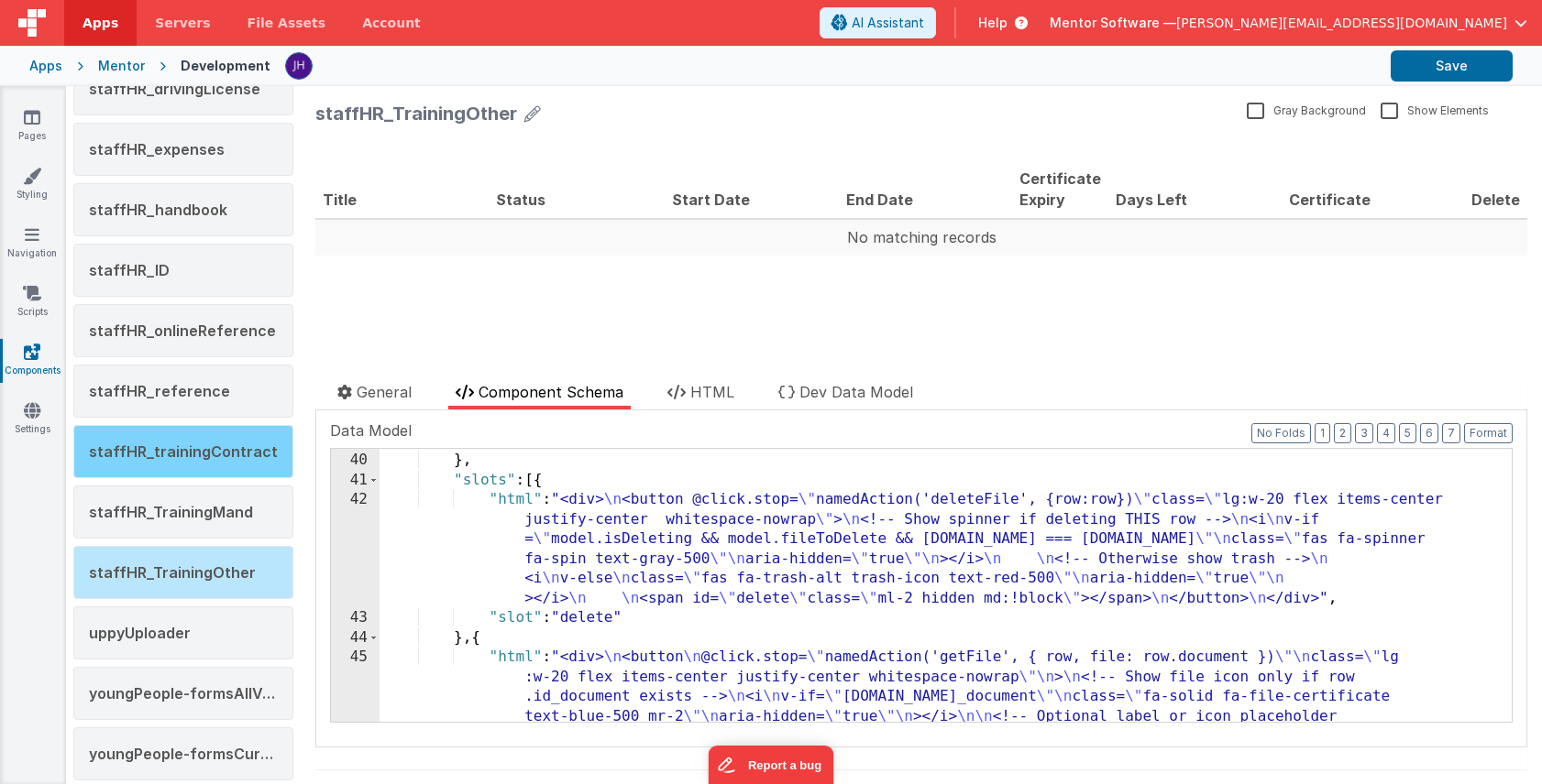
click at [176, 459] on span "staffHR_trainingContract" at bounding box center [183, 451] width 189 height 18
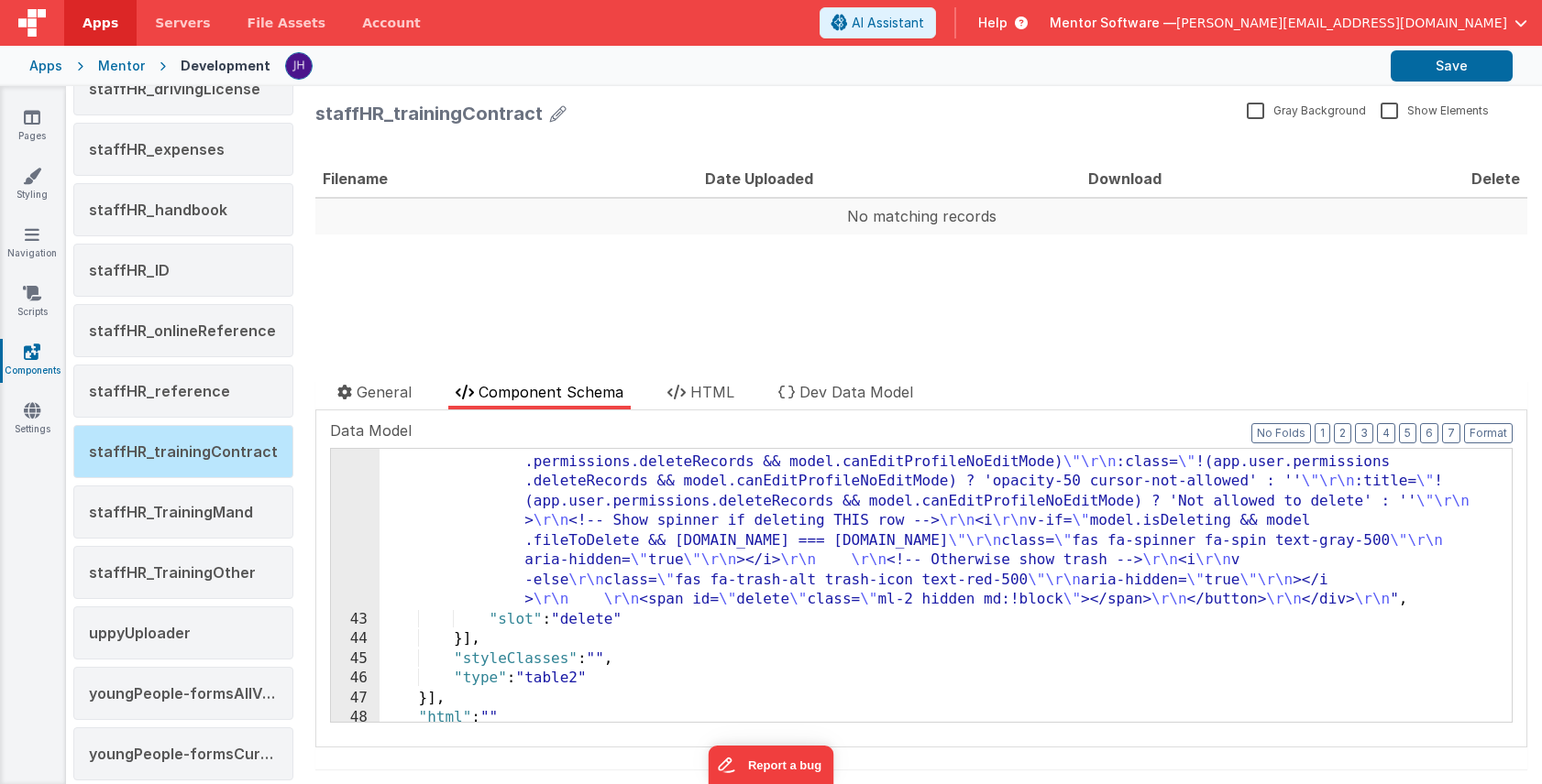
scroll to position [948, 0]
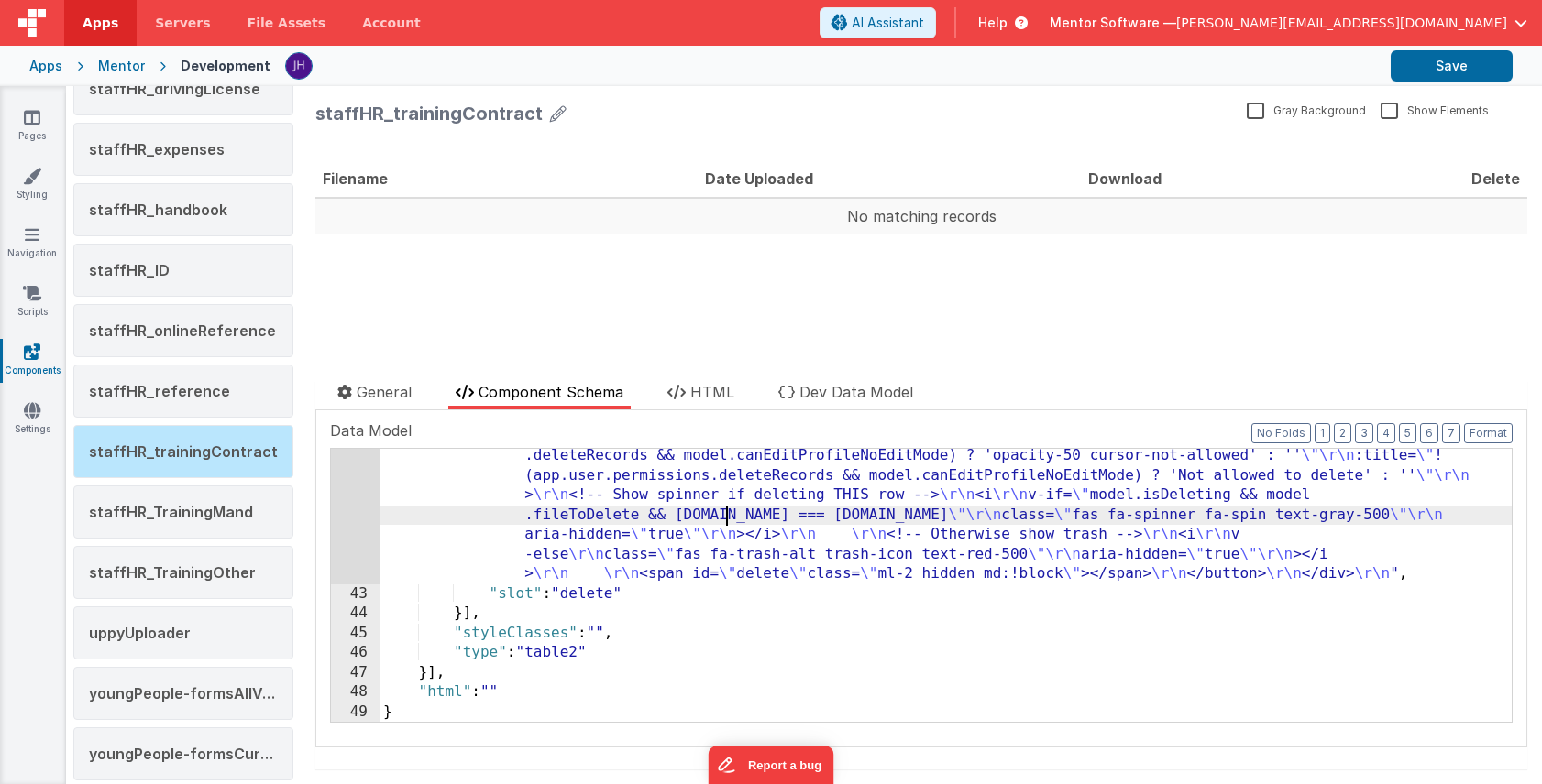
click at [730, 513] on div ""html" : "<div> \r\n <button \r\n @click.stop= \" namedAction('deleteFile', { r…" at bounding box center [946, 632] width 1132 height 490
click at [360, 493] on div "42" at bounding box center [355, 485] width 49 height 197
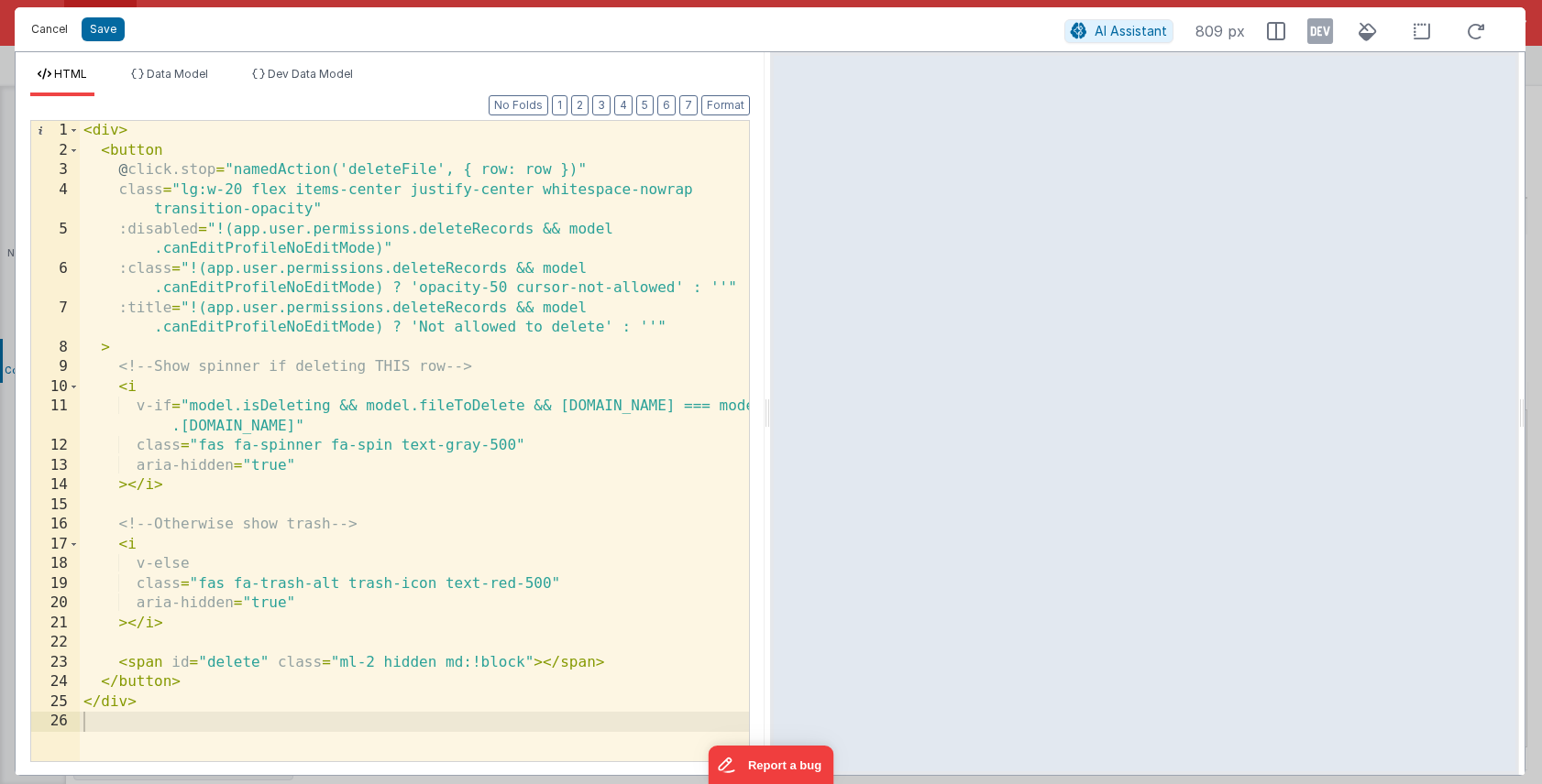
click at [46, 34] on button "Cancel" at bounding box center [50, 29] width 55 height 26
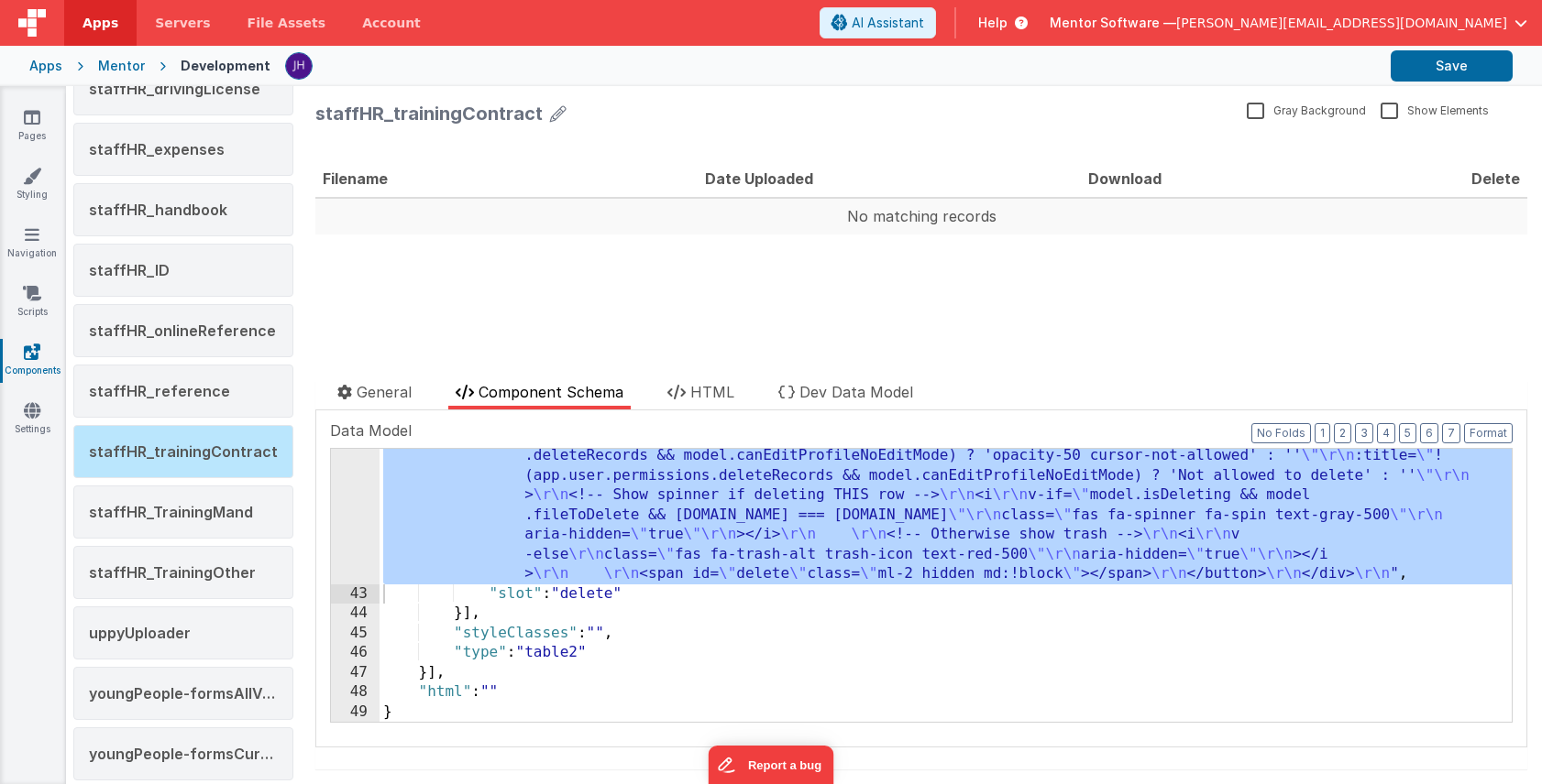
click at [350, 494] on div "42" at bounding box center [355, 485] width 49 height 197
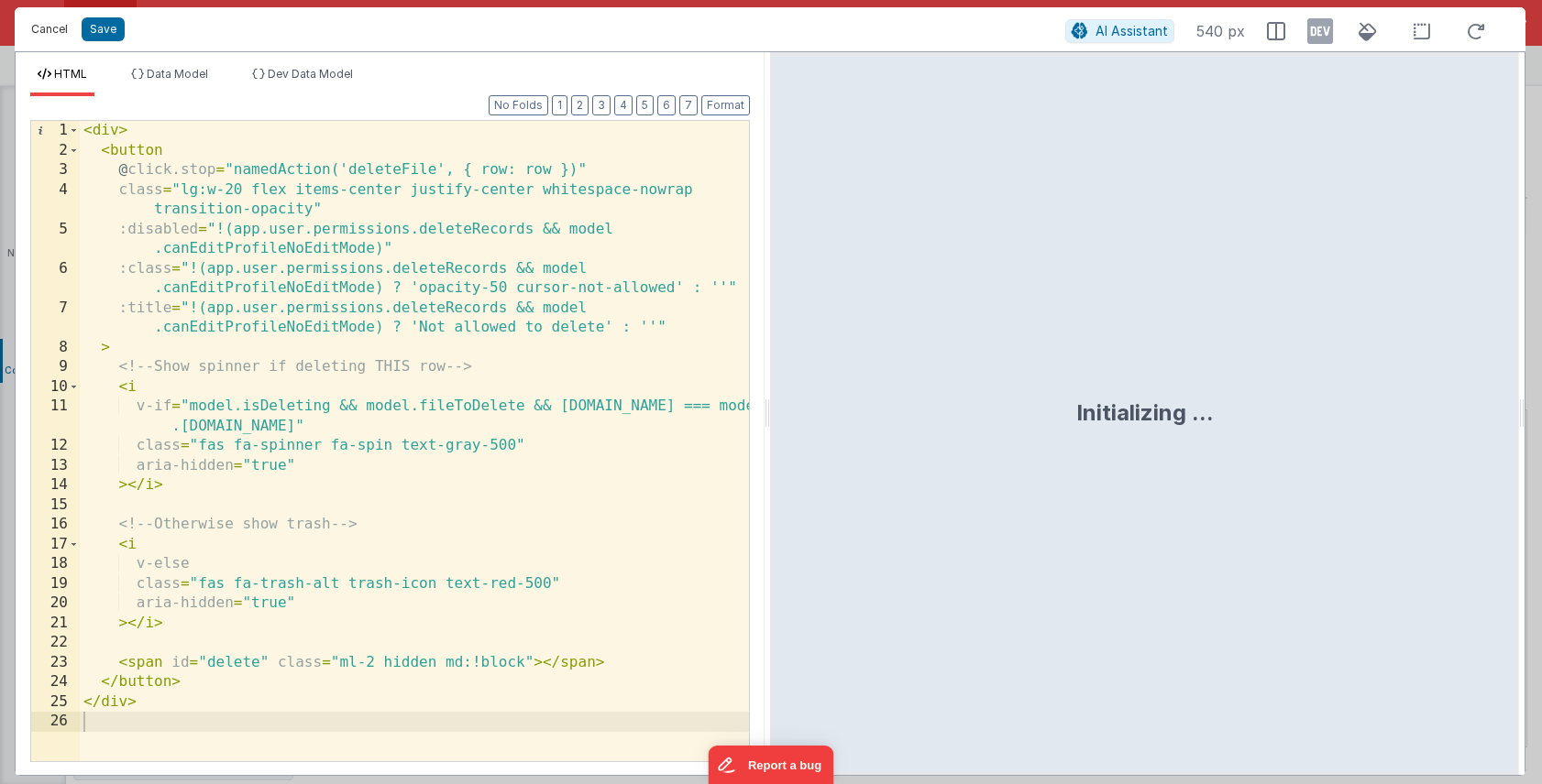
click at [47, 27] on button "Cancel" at bounding box center [50, 29] width 55 height 26
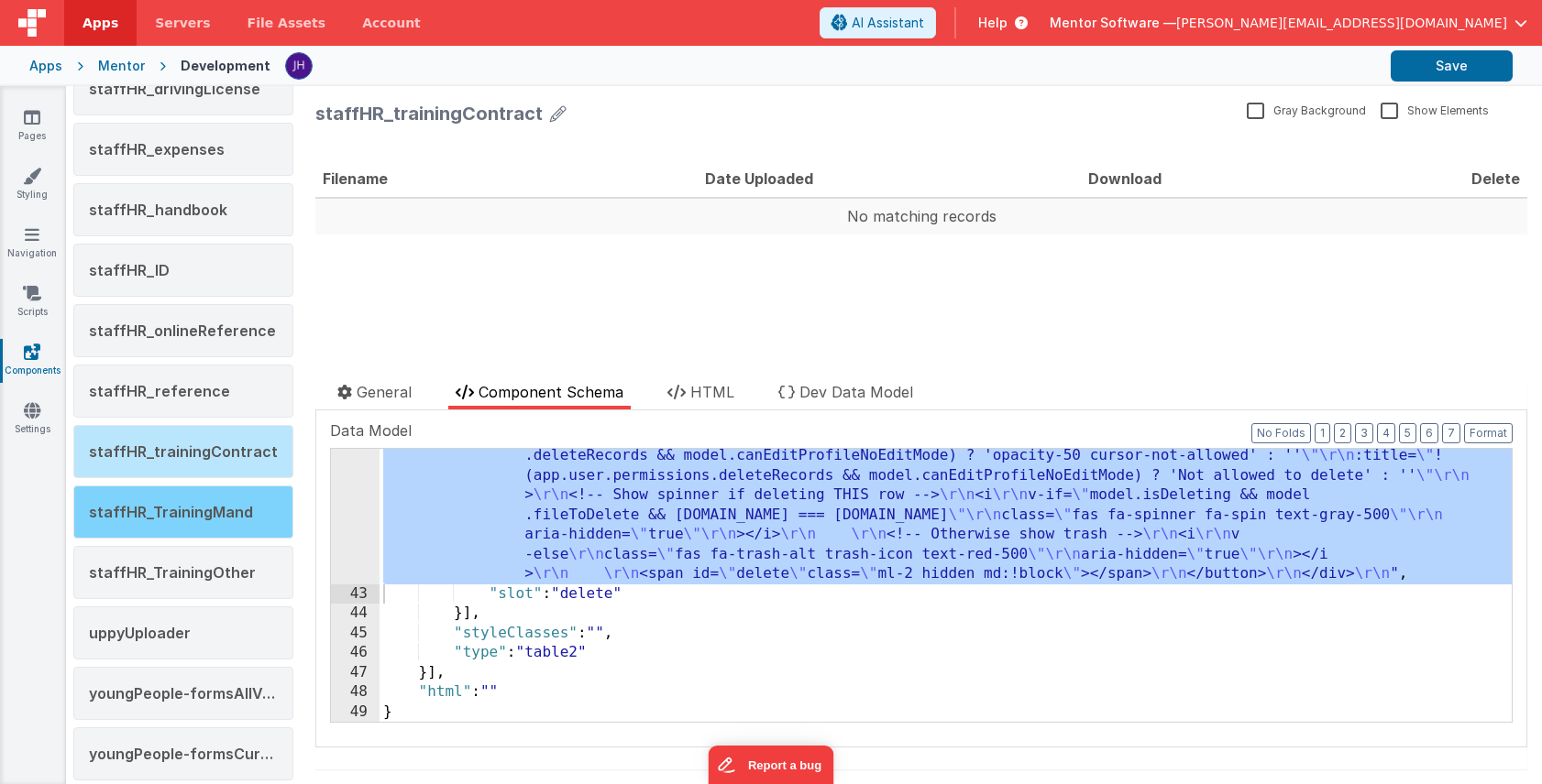
click at [195, 517] on span "staffHR_TrainingMand" at bounding box center [171, 511] width 164 height 18
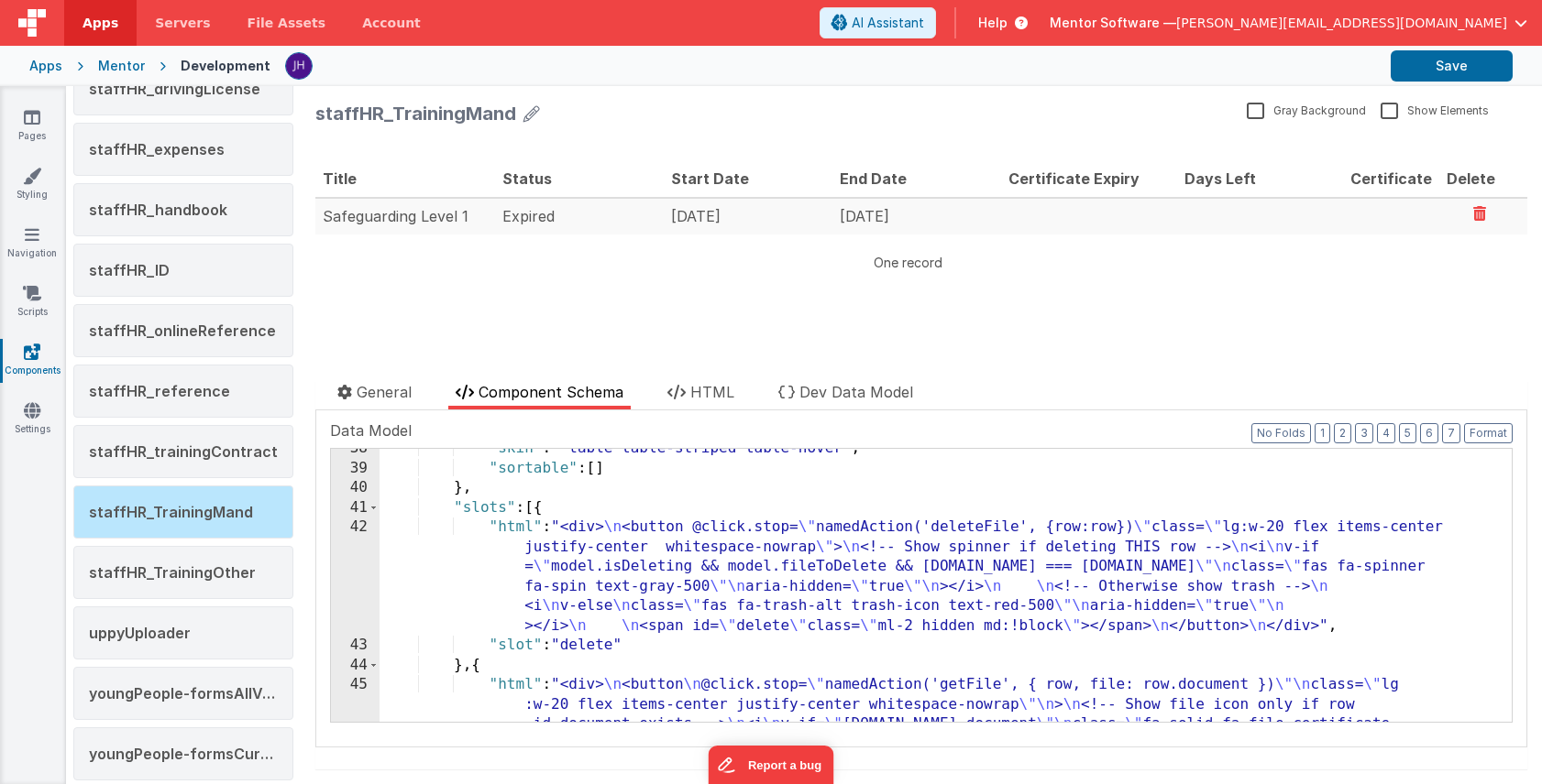
scroll to position [732, 0]
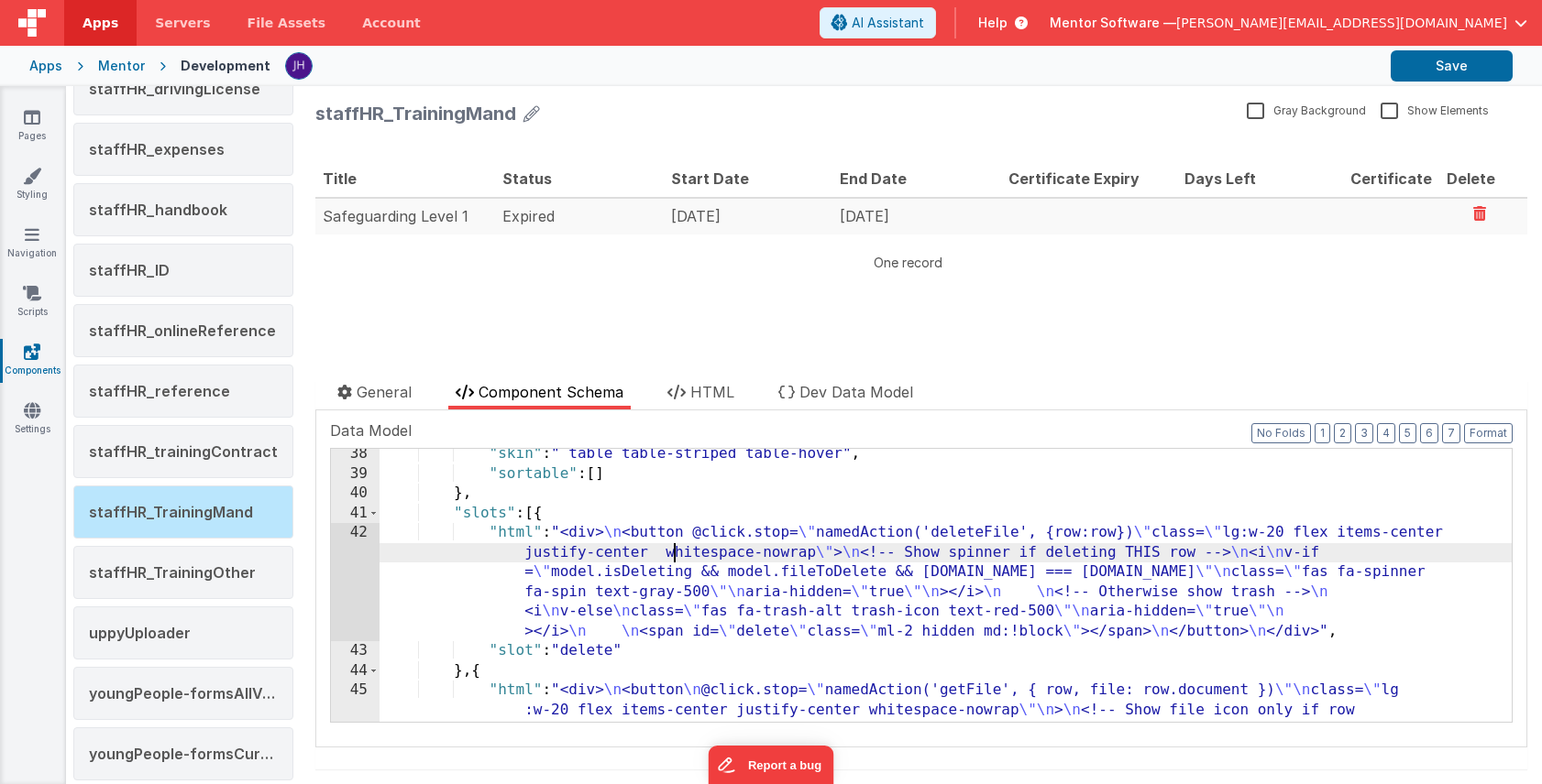
click at [671, 547] on div ""skin" : " table table-striped table-hover" , "sortable" : [ ] } , "slots" : [{…" at bounding box center [946, 640] width 1132 height 391
click at [349, 576] on div "42" at bounding box center [355, 582] width 49 height 118
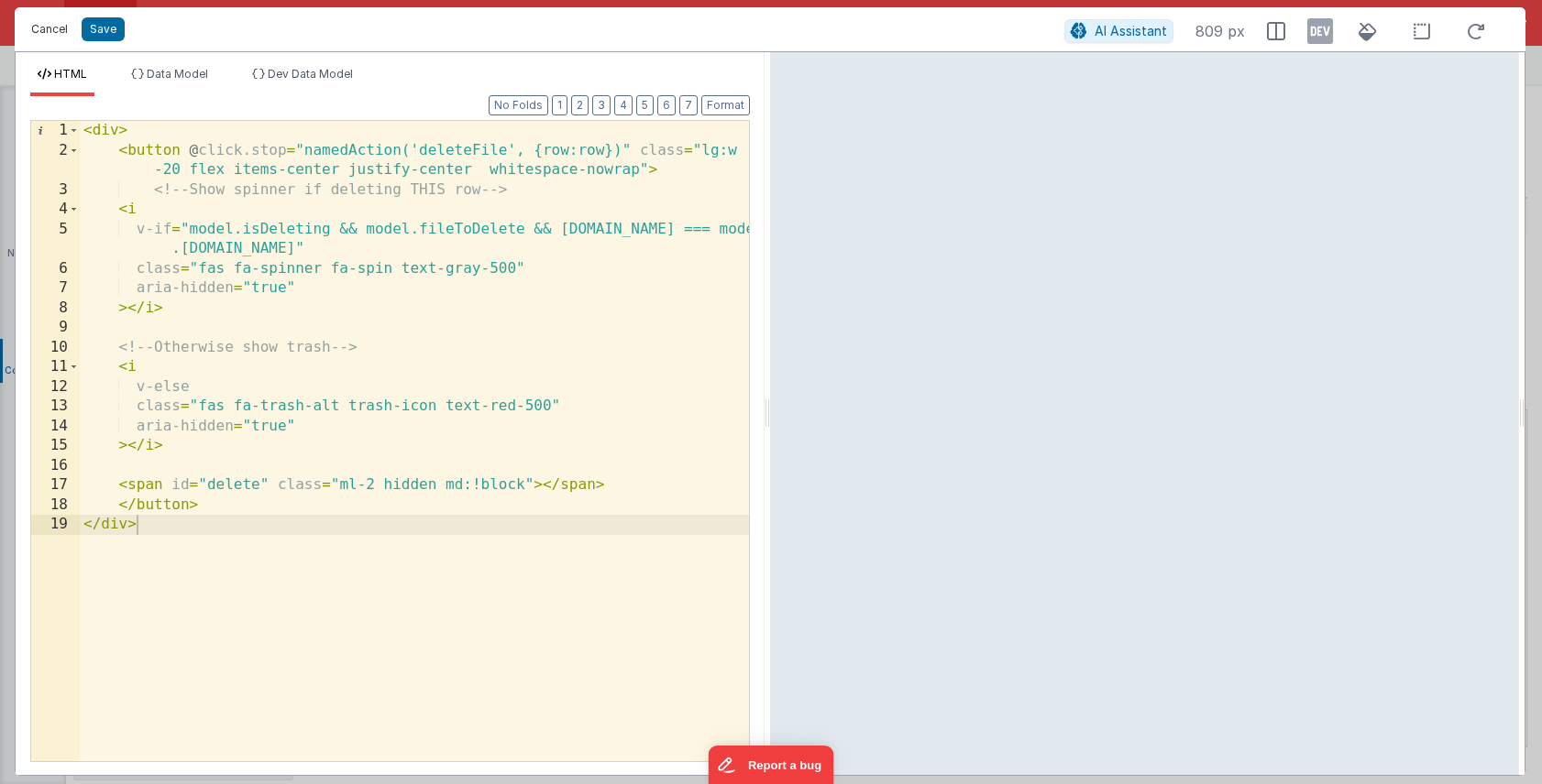
click at [52, 30] on button "Cancel" at bounding box center [50, 29] width 55 height 26
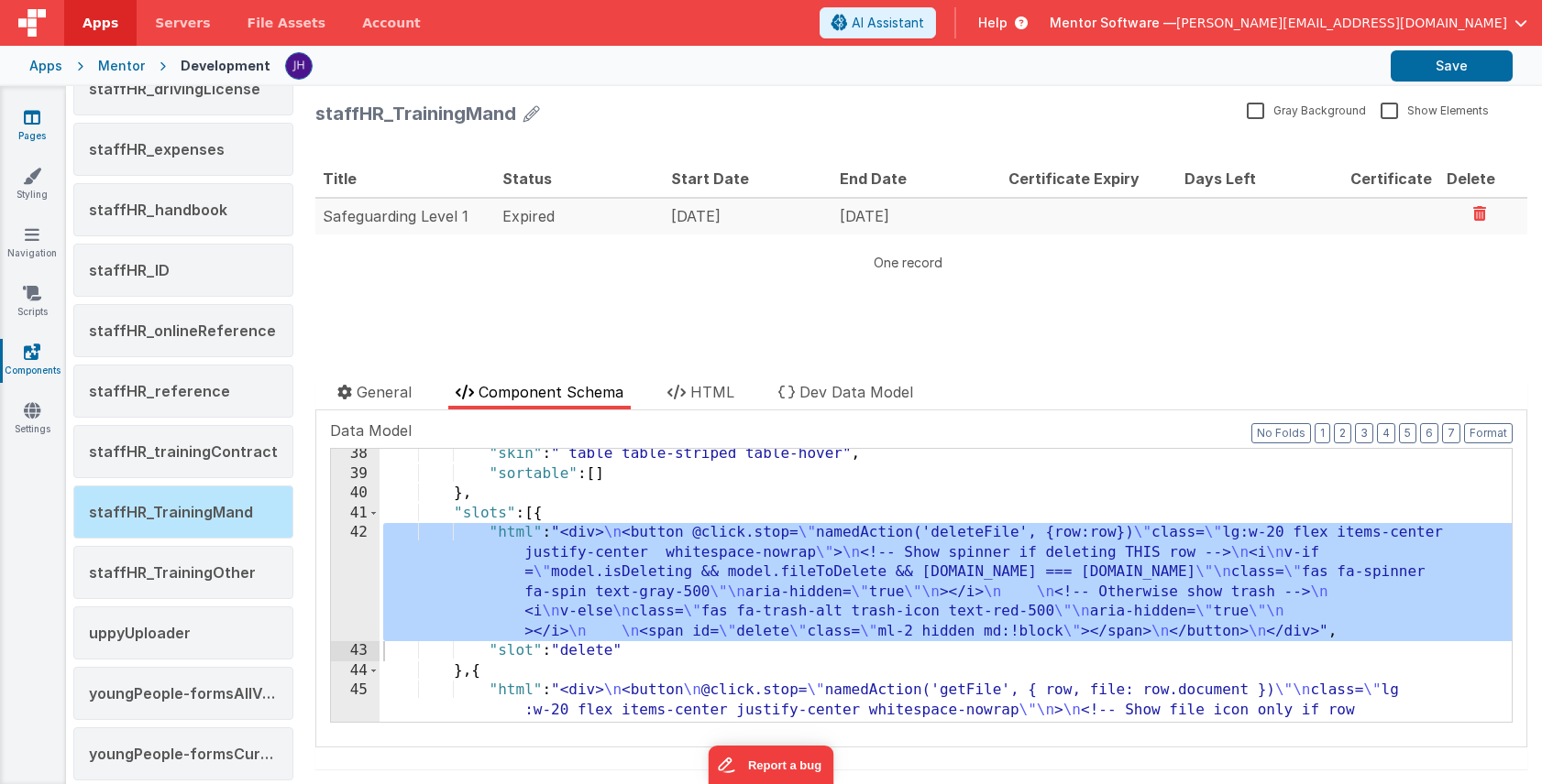
click at [25, 120] on icon at bounding box center [31, 116] width 16 height 18
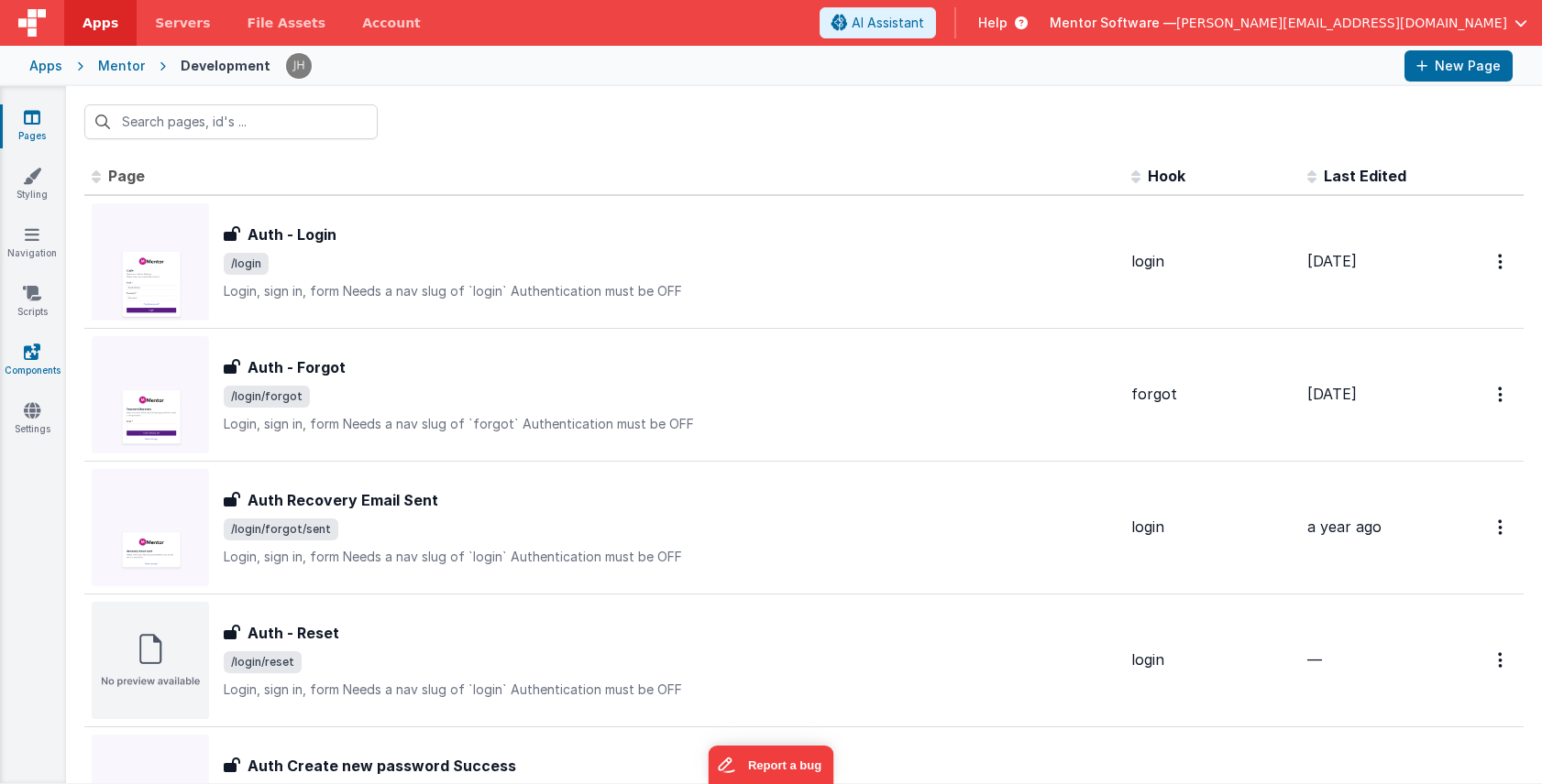
click at [37, 343] on icon at bounding box center [31, 351] width 16 height 18
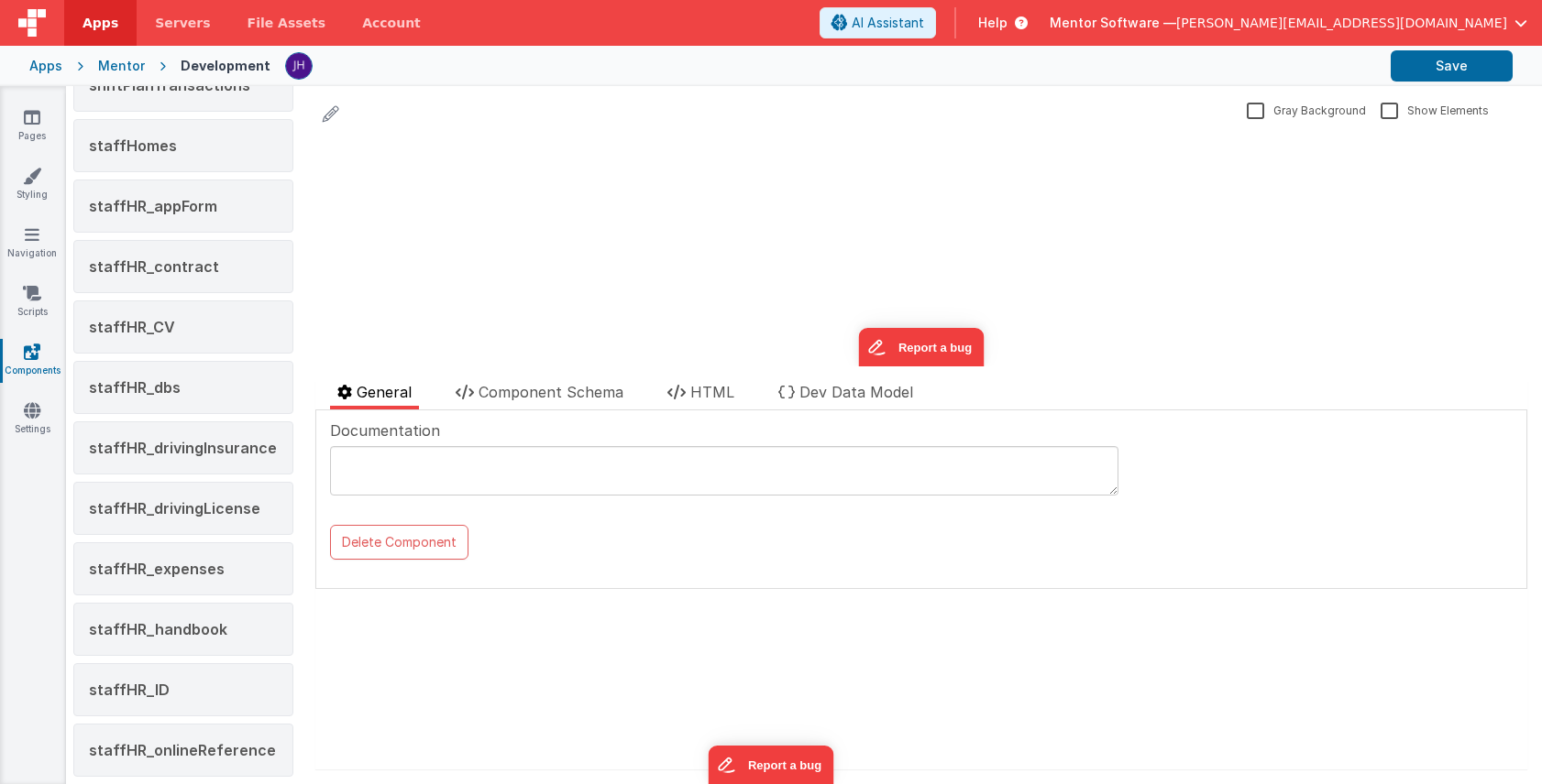
scroll to position [2215, 0]
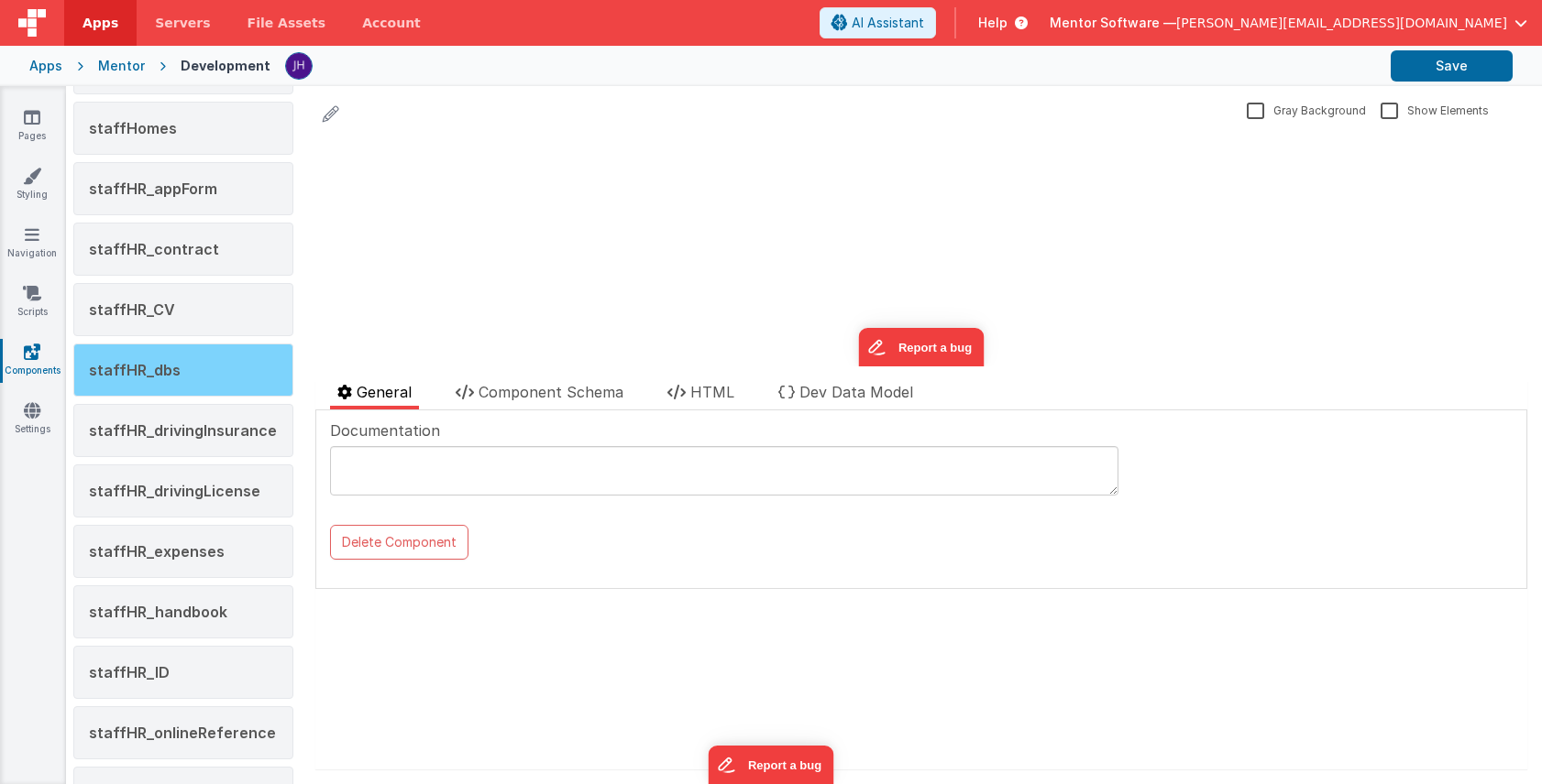
click at [173, 361] on span "staffHR_dbs" at bounding box center [135, 369] width 92 height 18
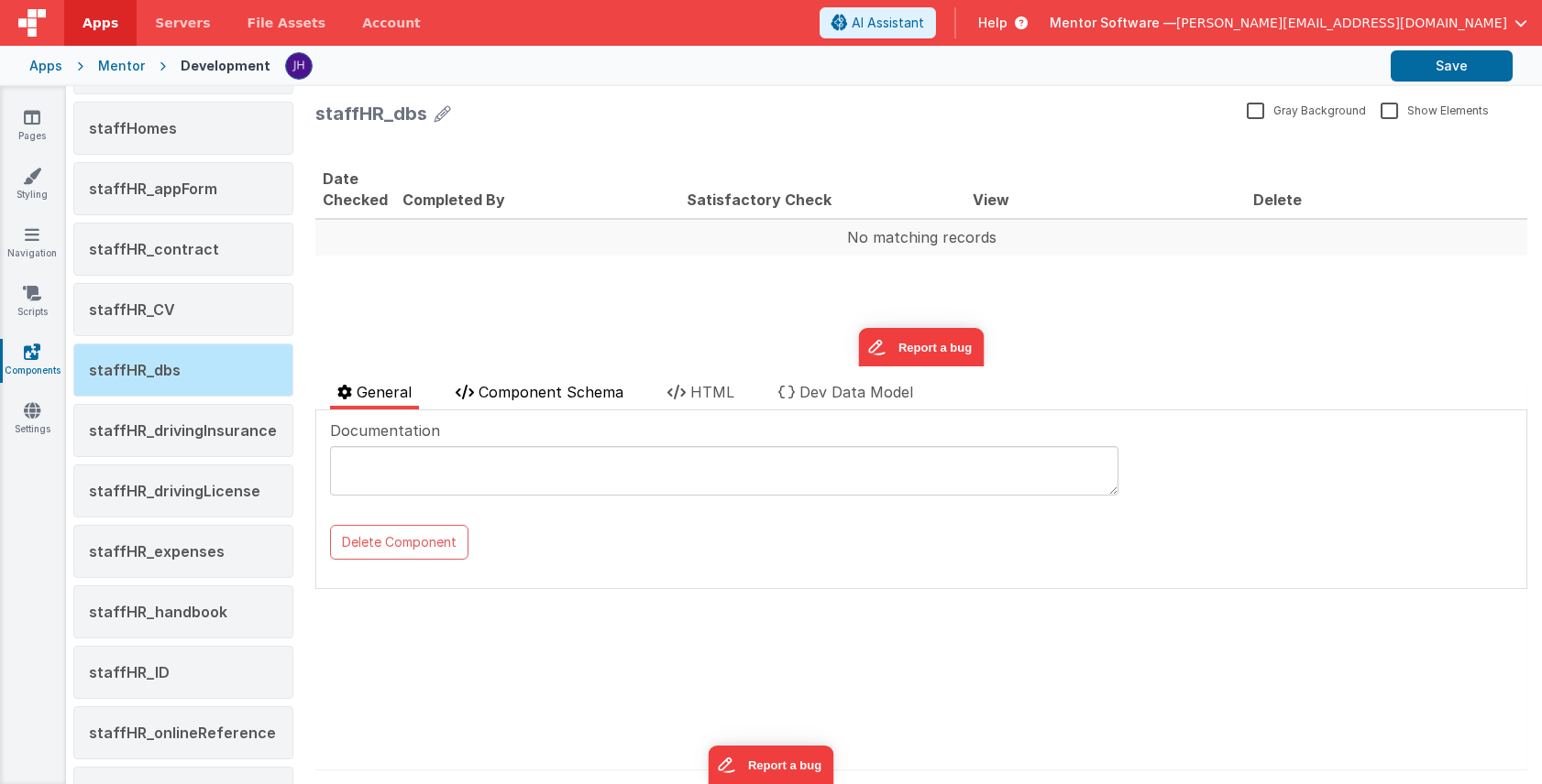
click at [573, 392] on span "Component Schema" at bounding box center [551, 392] width 145 height 18
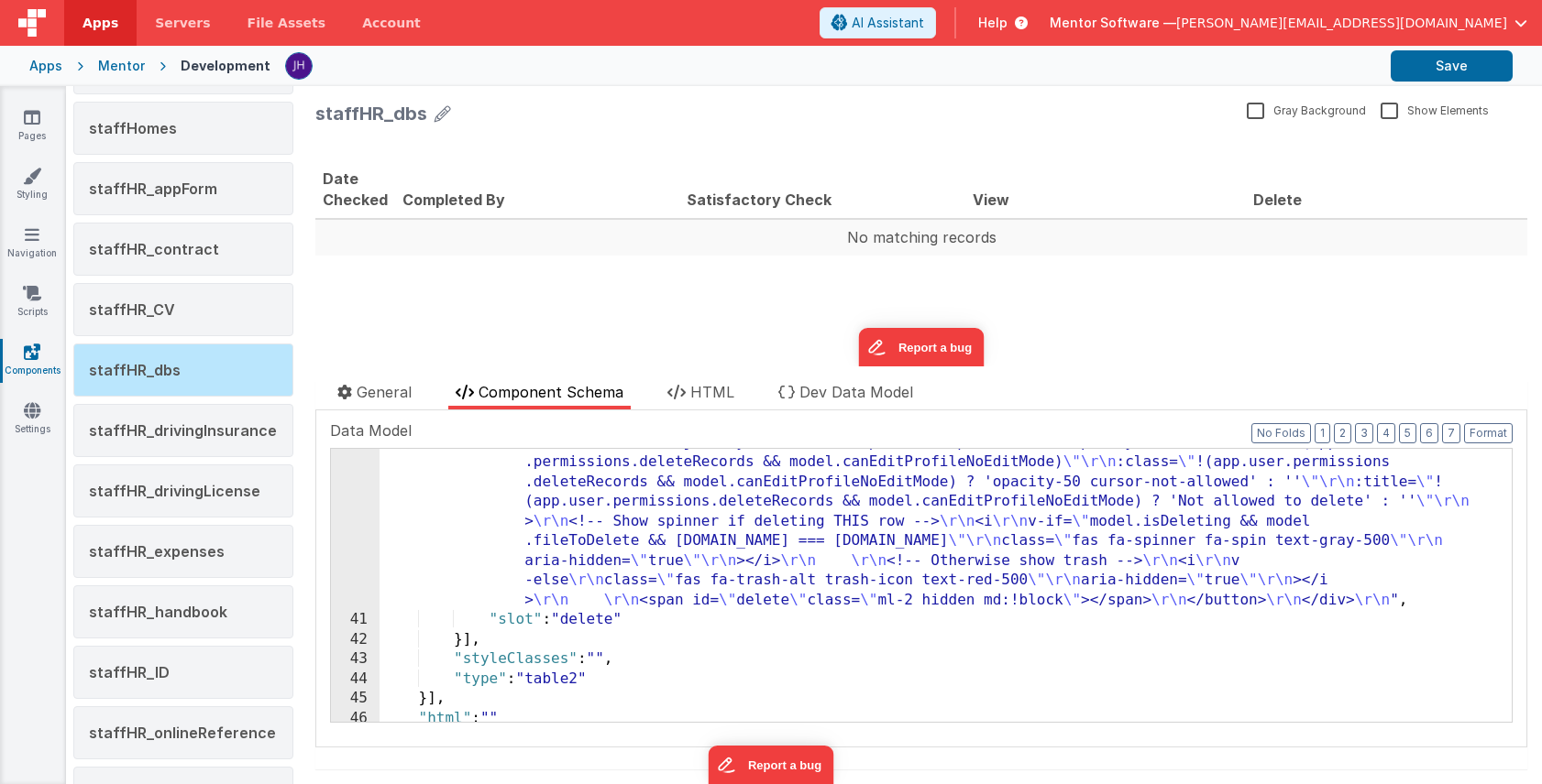
scroll to position [882, 0]
click at [656, 500] on div ""html" : "<div> \r\n <button \r\n @click.stop= \" namedAction('deleteFile', { r…" at bounding box center [946, 658] width 1132 height 490
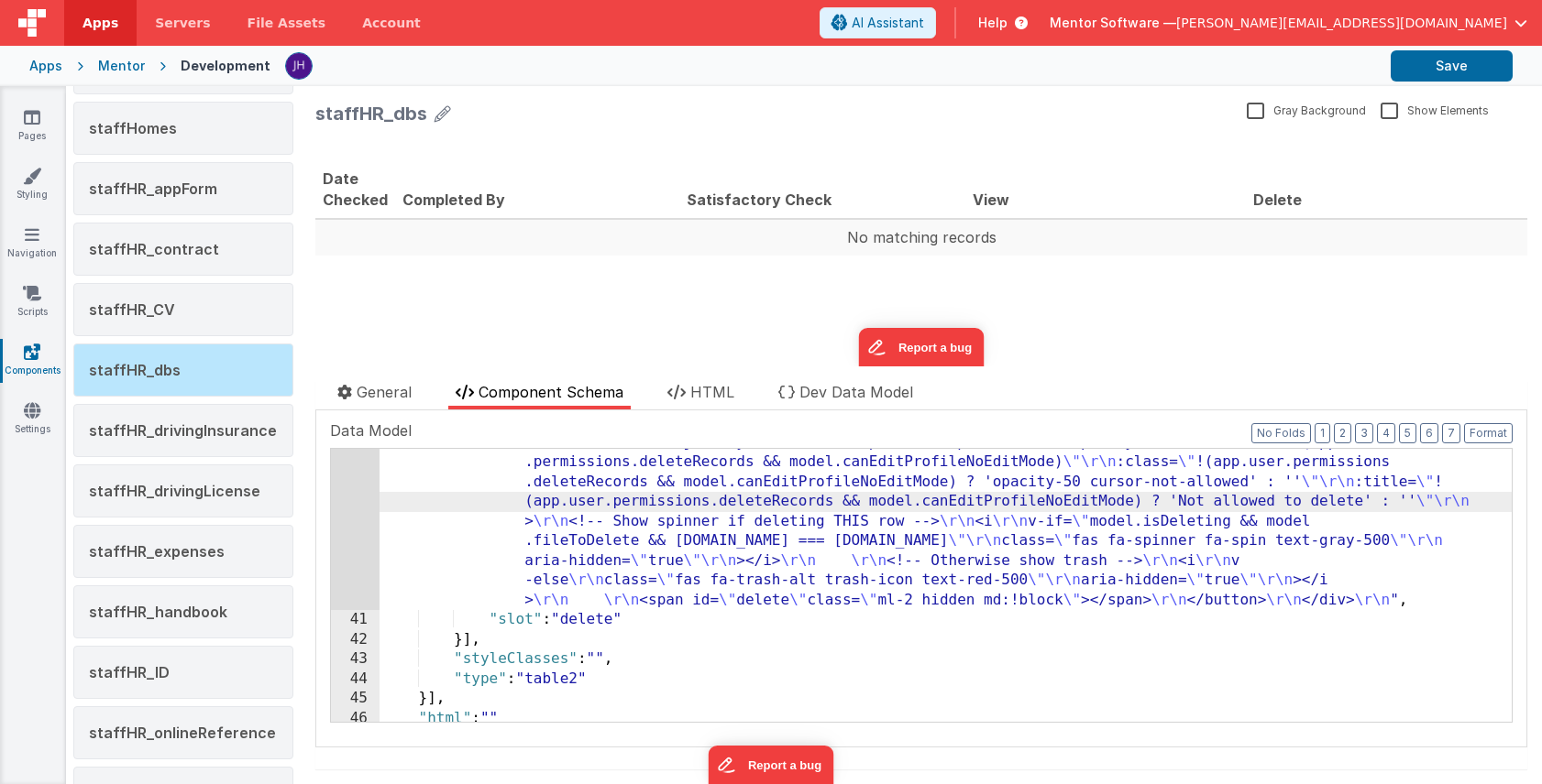
click at [357, 489] on div "40" at bounding box center [355, 511] width 49 height 197
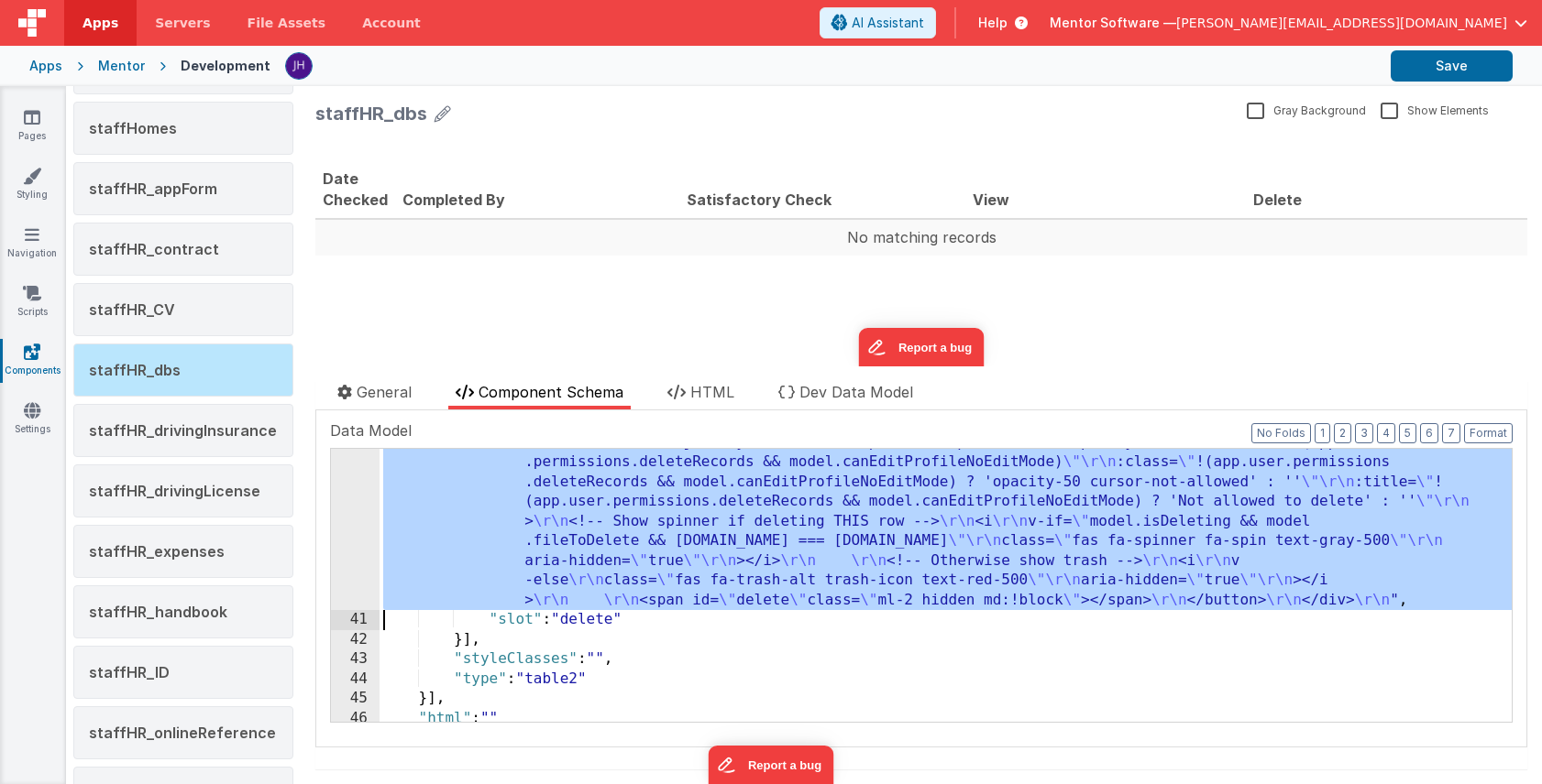
click at [708, 501] on div ""html" : "<div> \r\n <button \r\n @click.stop= \" namedAction('deleteFile', { r…" at bounding box center [946, 658] width 1132 height 490
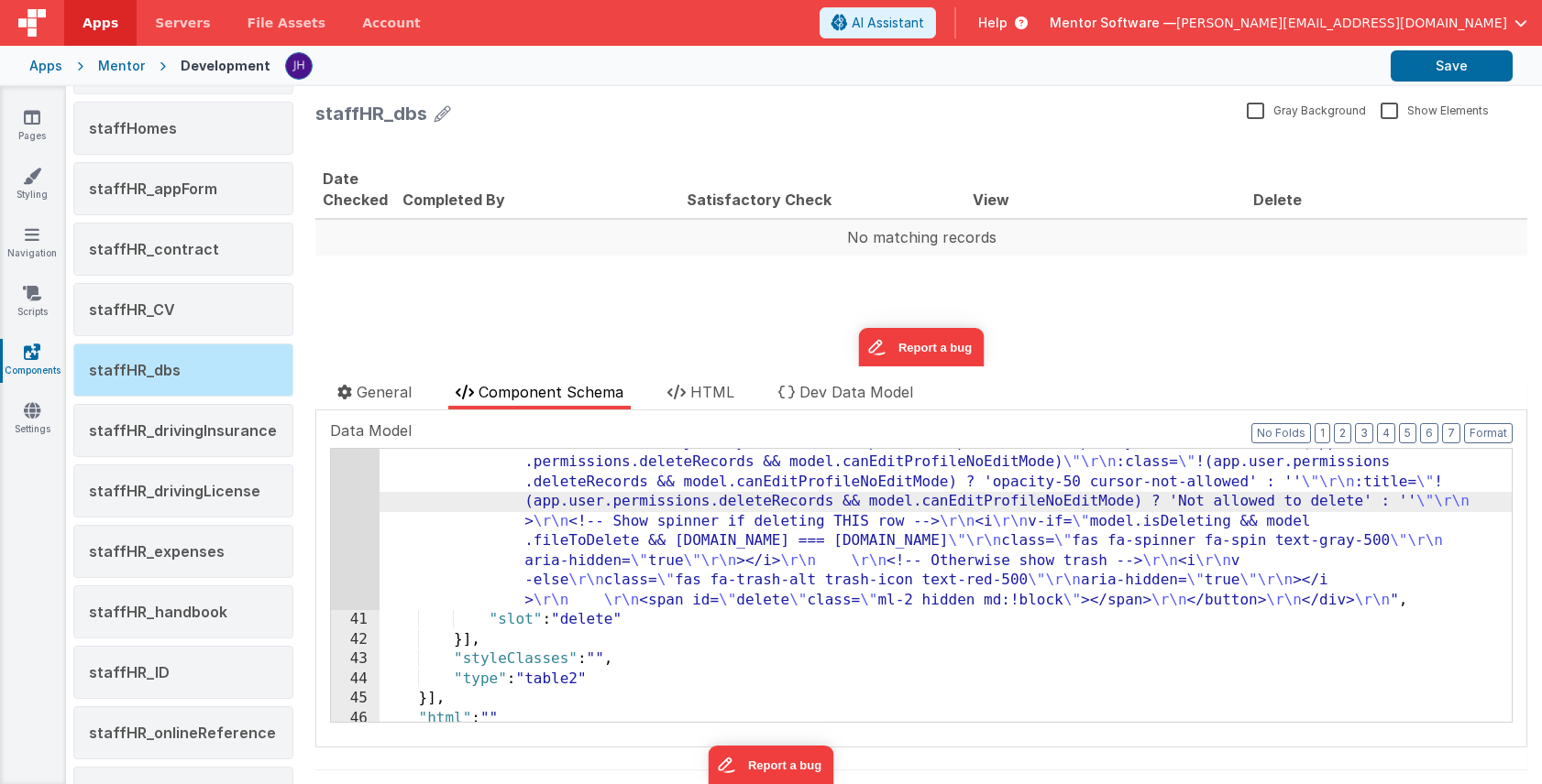
click at [365, 525] on div "40" at bounding box center [355, 511] width 49 height 197
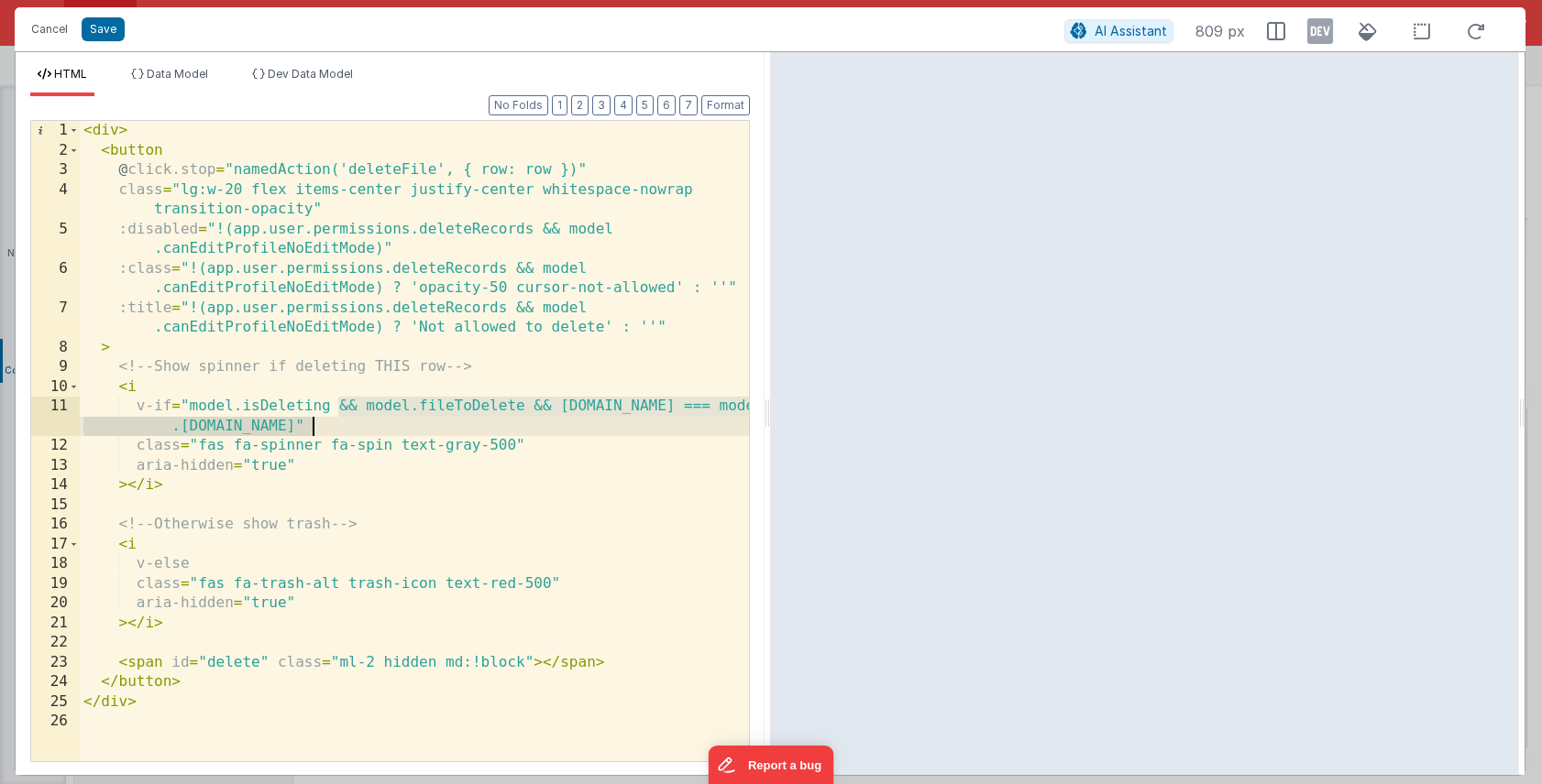
drag, startPoint x: 338, startPoint y: 406, endPoint x: 310, endPoint y: 424, distance: 33.3
click at [310, 424] on div "< div > < button @ click.stop = "namedAction('deleteFile', { row: row })" class…" at bounding box center [414, 461] width 669 height 680
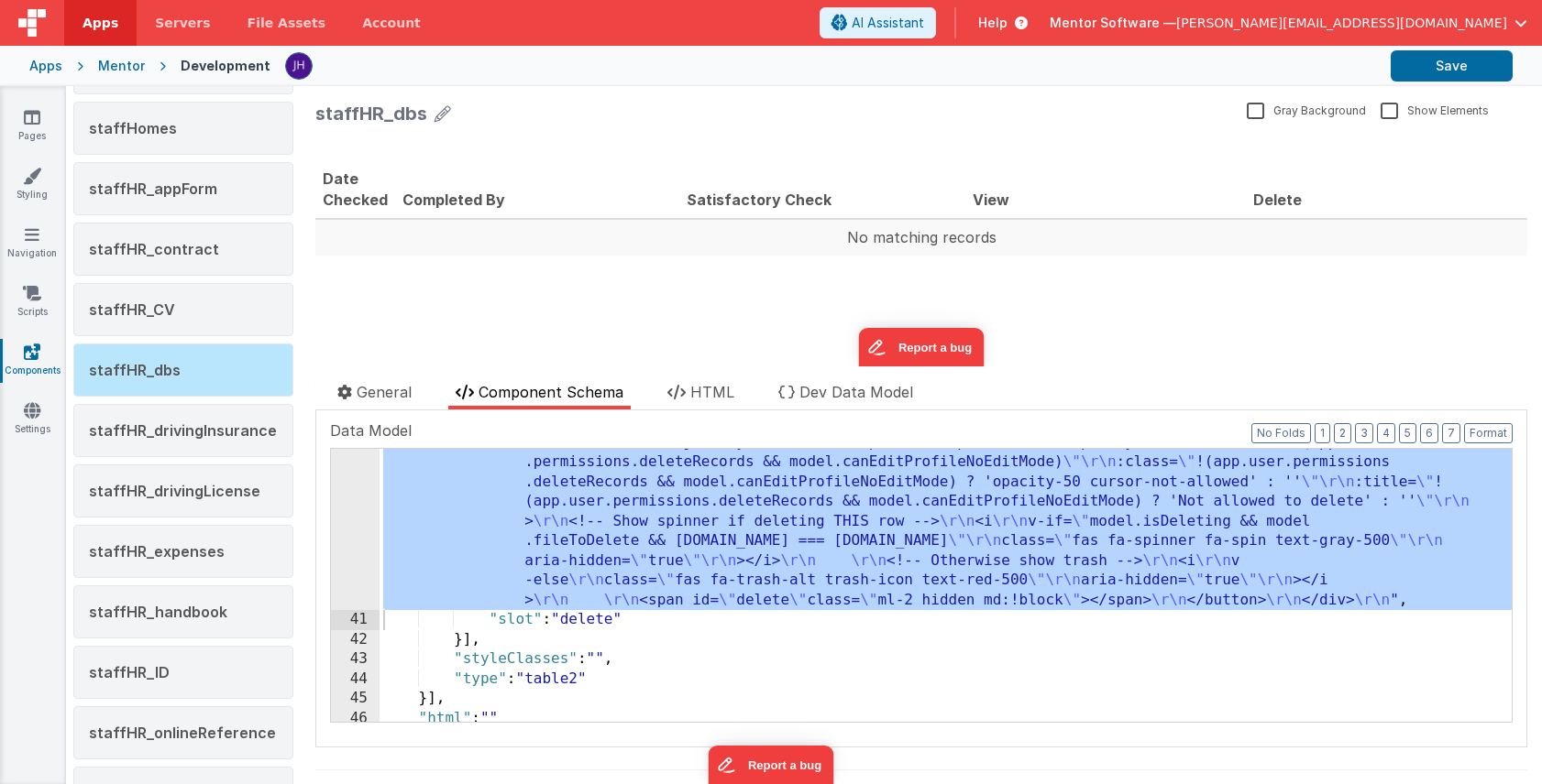
click at [662, 512] on div ""html" : "<div> \r\n <button \r\n @click.stop= \" namedAction('deleteFile', { r…" at bounding box center [946, 658] width 1132 height 490
click at [361, 508] on div "40" at bounding box center [355, 511] width 49 height 197
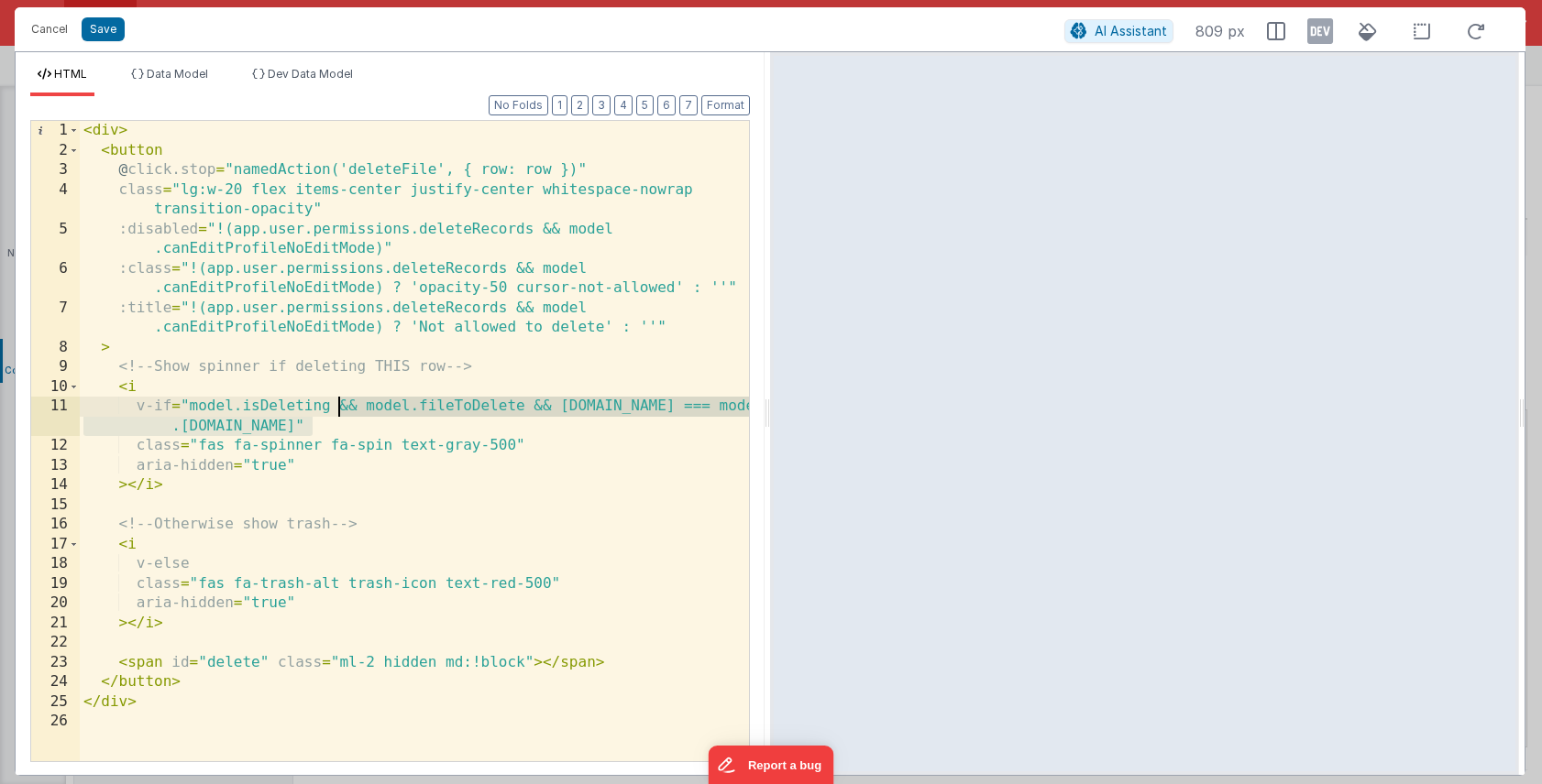
drag, startPoint x: 313, startPoint y: 425, endPoint x: 335, endPoint y: 407, distance: 28.4
click at [335, 407] on div "< div > < button @ click.stop = "namedAction('deleteFile', { row: row })" class…" at bounding box center [414, 461] width 669 height 680
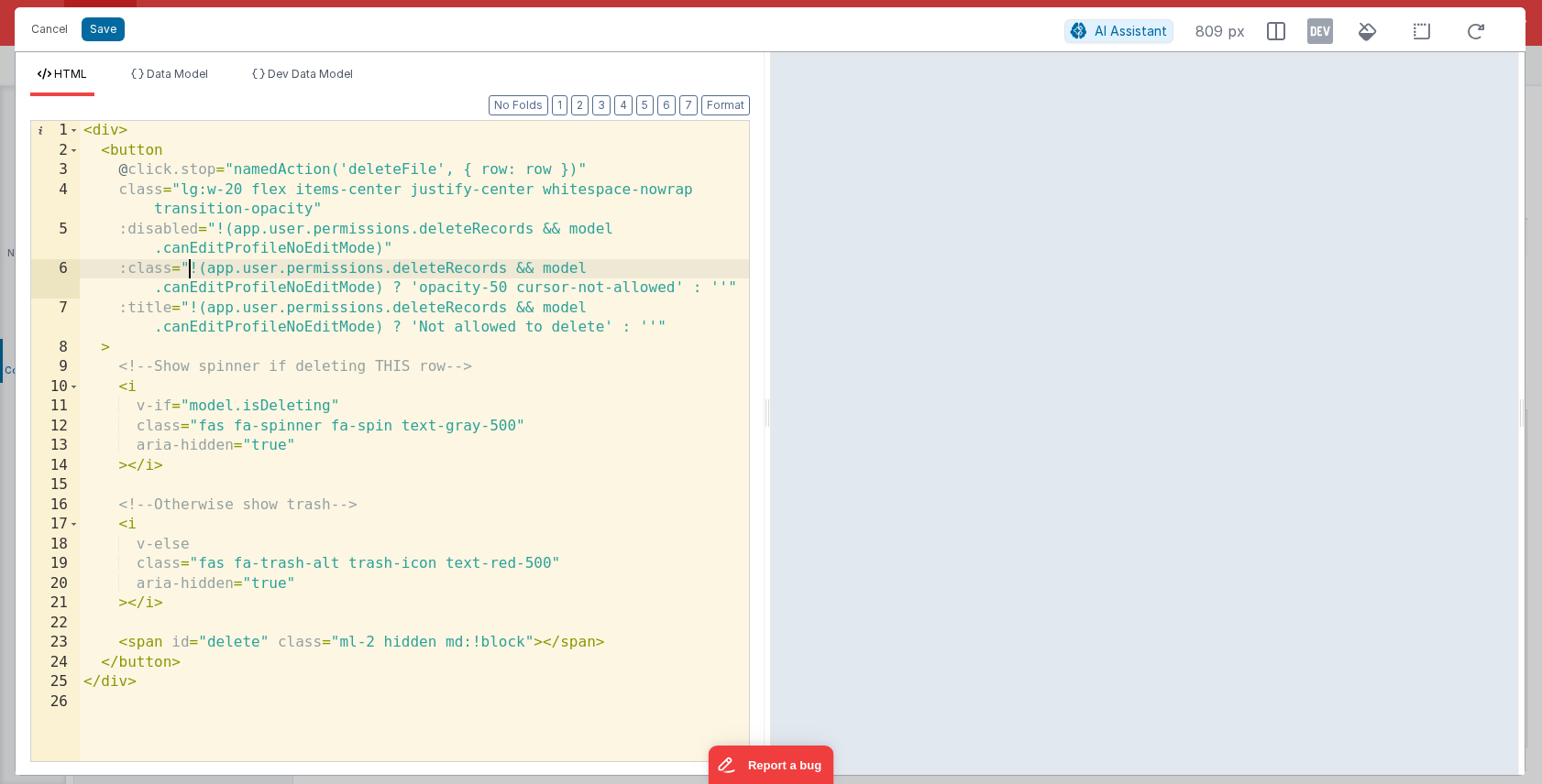
click at [191, 269] on div "< div > < button @ click.stop = "namedAction('deleteFile', { row: row })" class…" at bounding box center [414, 461] width 669 height 680
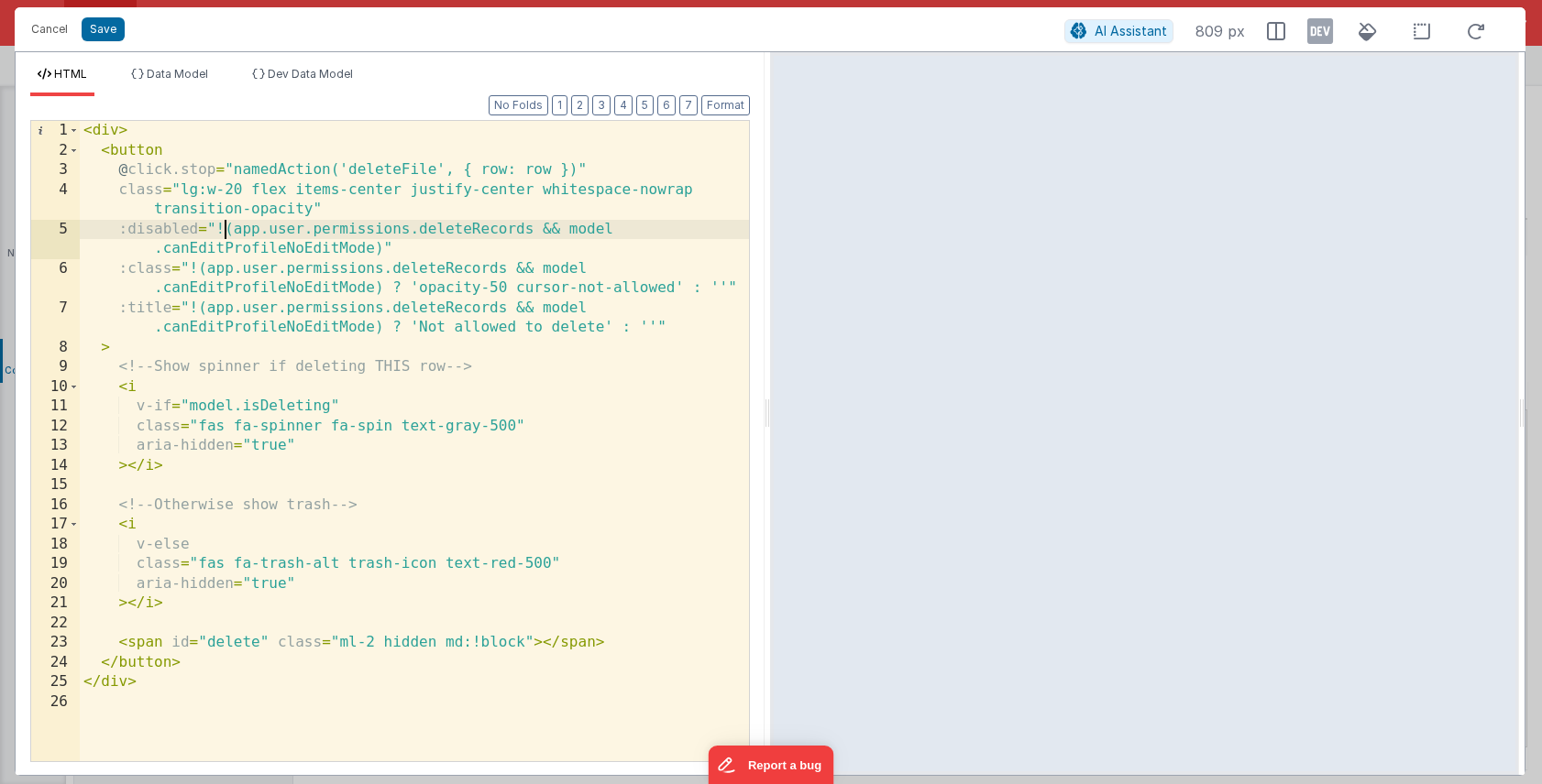
click at [226, 231] on div "< div > < button @ click.stop = "namedAction('deleteFile', { row: row })" class…" at bounding box center [414, 461] width 669 height 680
drag, startPoint x: 395, startPoint y: 248, endPoint x: 122, endPoint y: 226, distance: 273.9
click at [122, 226] on div "< div > < button @ click.stop = "namedAction('deleteFile', { row: row })" class…" at bounding box center [414, 461] width 669 height 680
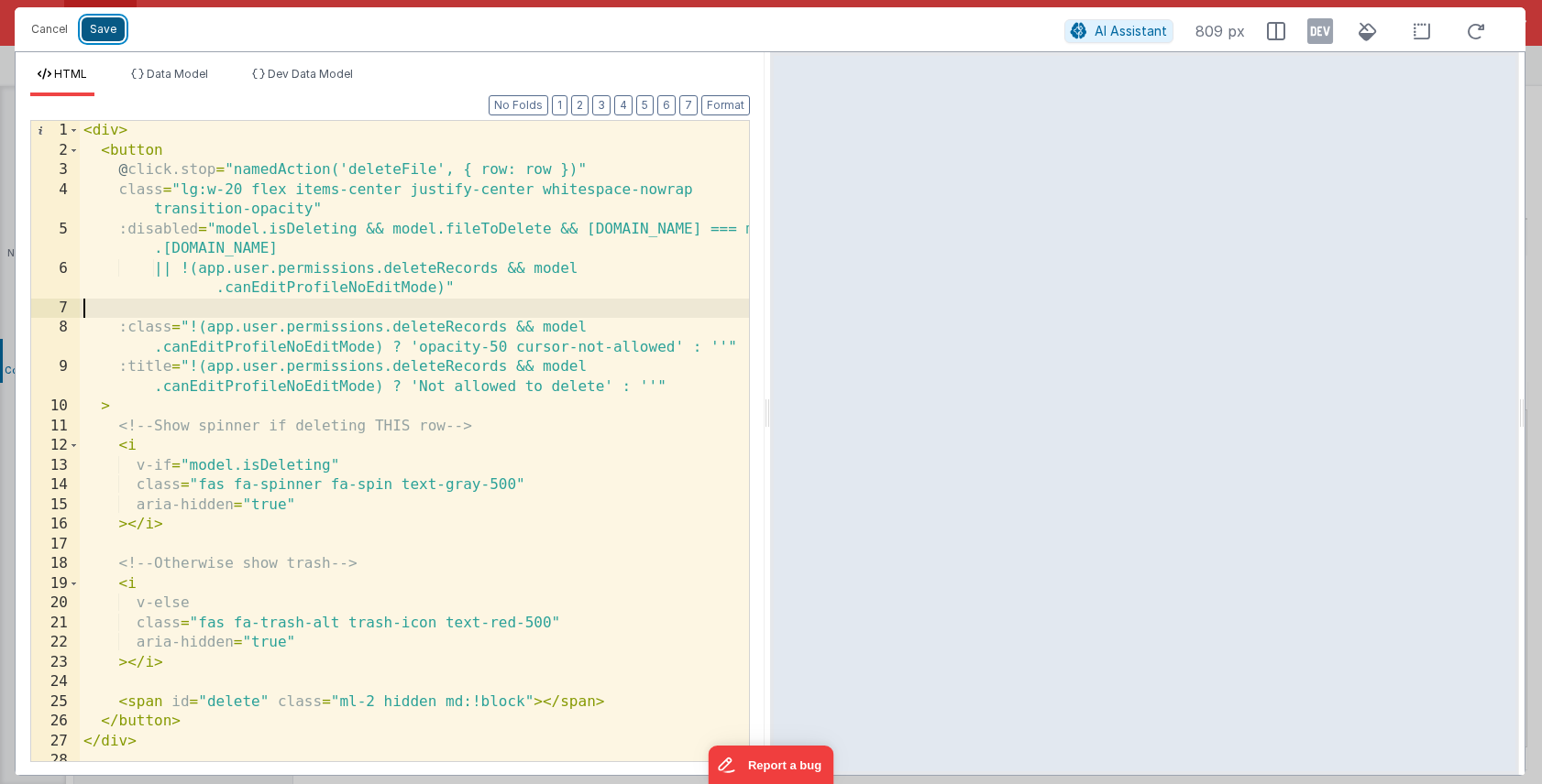
click at [103, 33] on button "Save" at bounding box center [102, 29] width 43 height 24
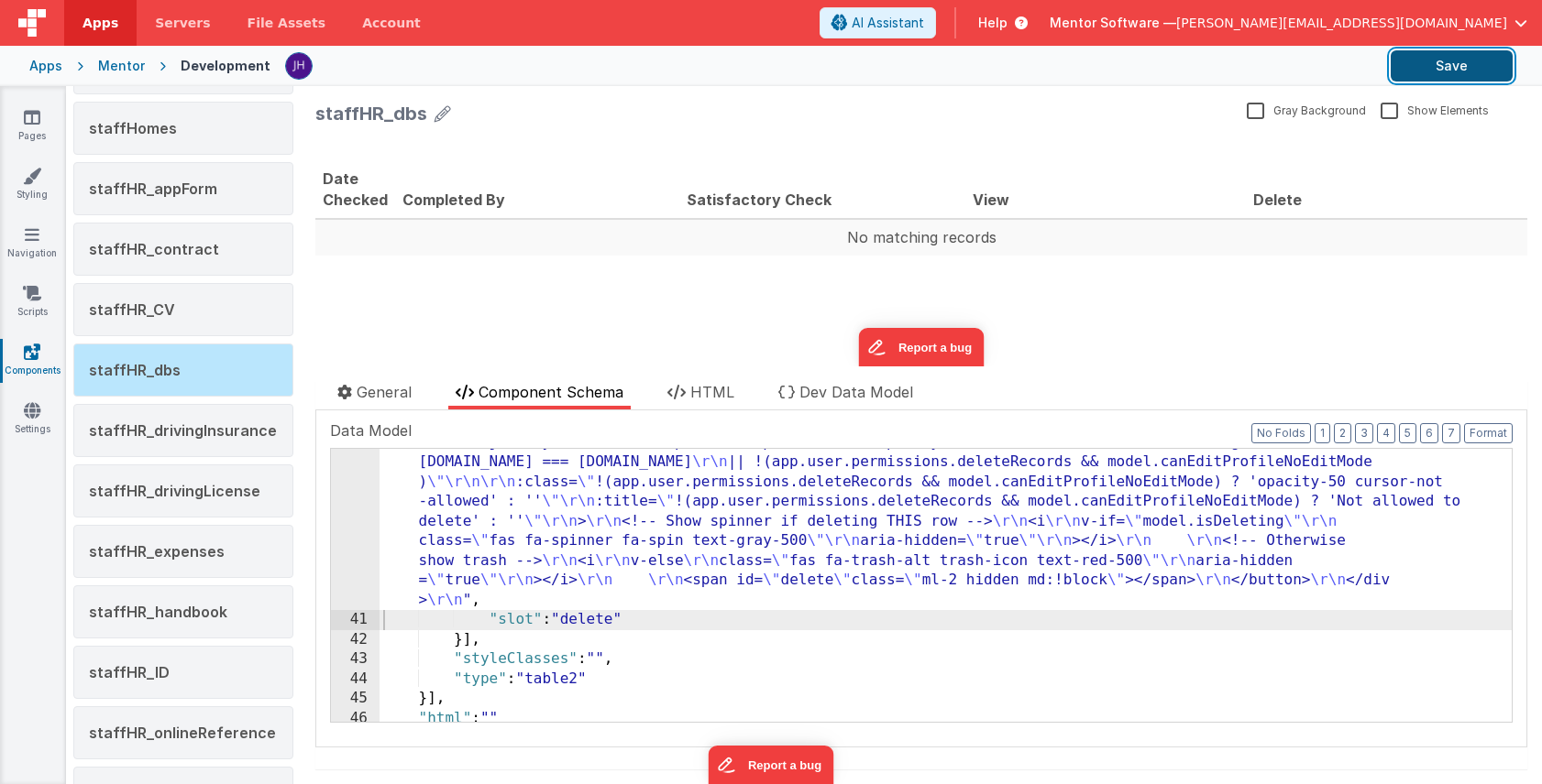
click at [1450, 61] on button "Save" at bounding box center [1451, 66] width 122 height 31
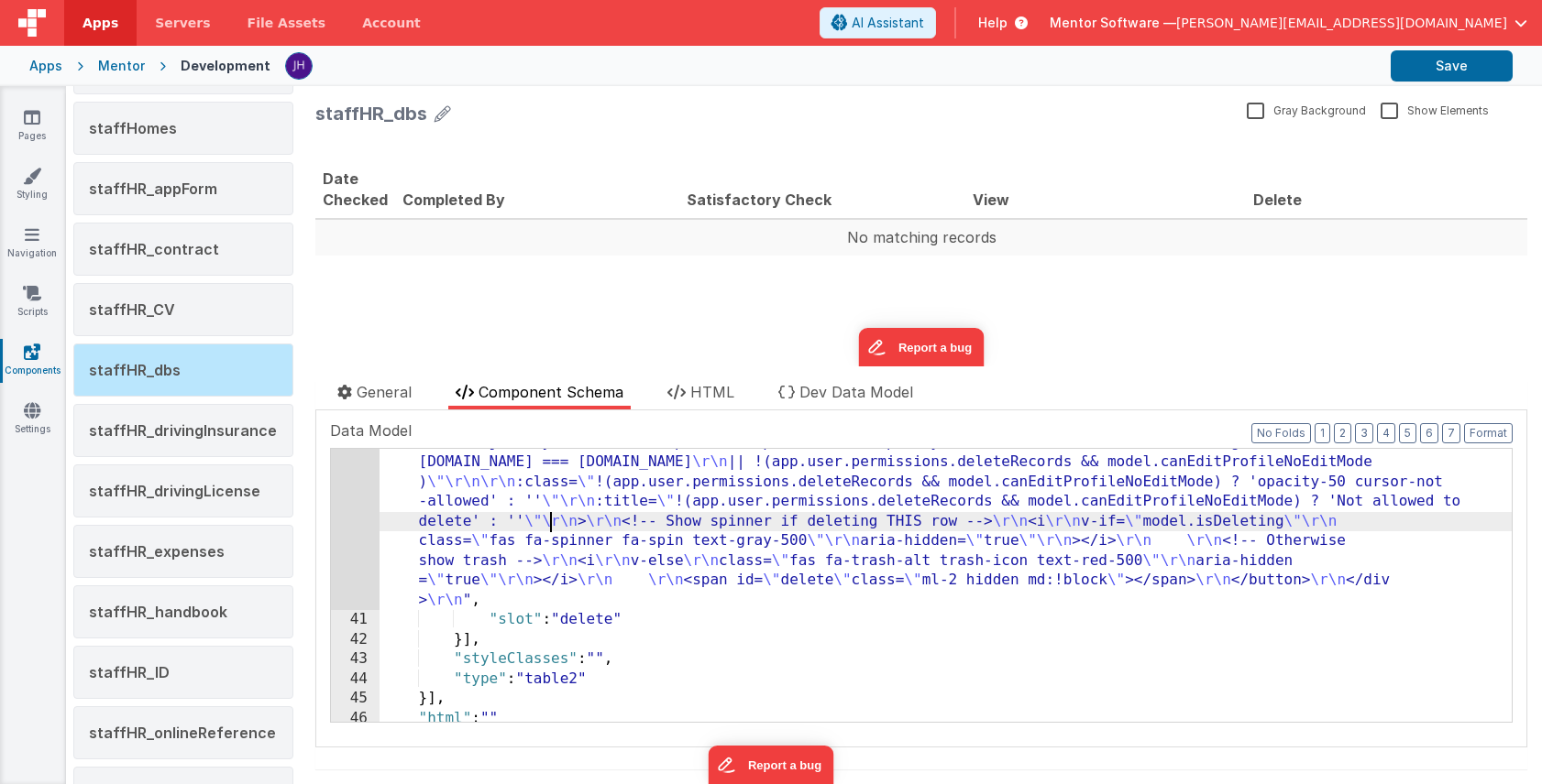
click at [553, 526] on div ""html" : "<div> \r\n <button \r\n @click.stop= \" namedAction('deleteFile', { r…" at bounding box center [946, 658] width 1132 height 490
click at [359, 512] on div "40" at bounding box center [355, 511] width 49 height 197
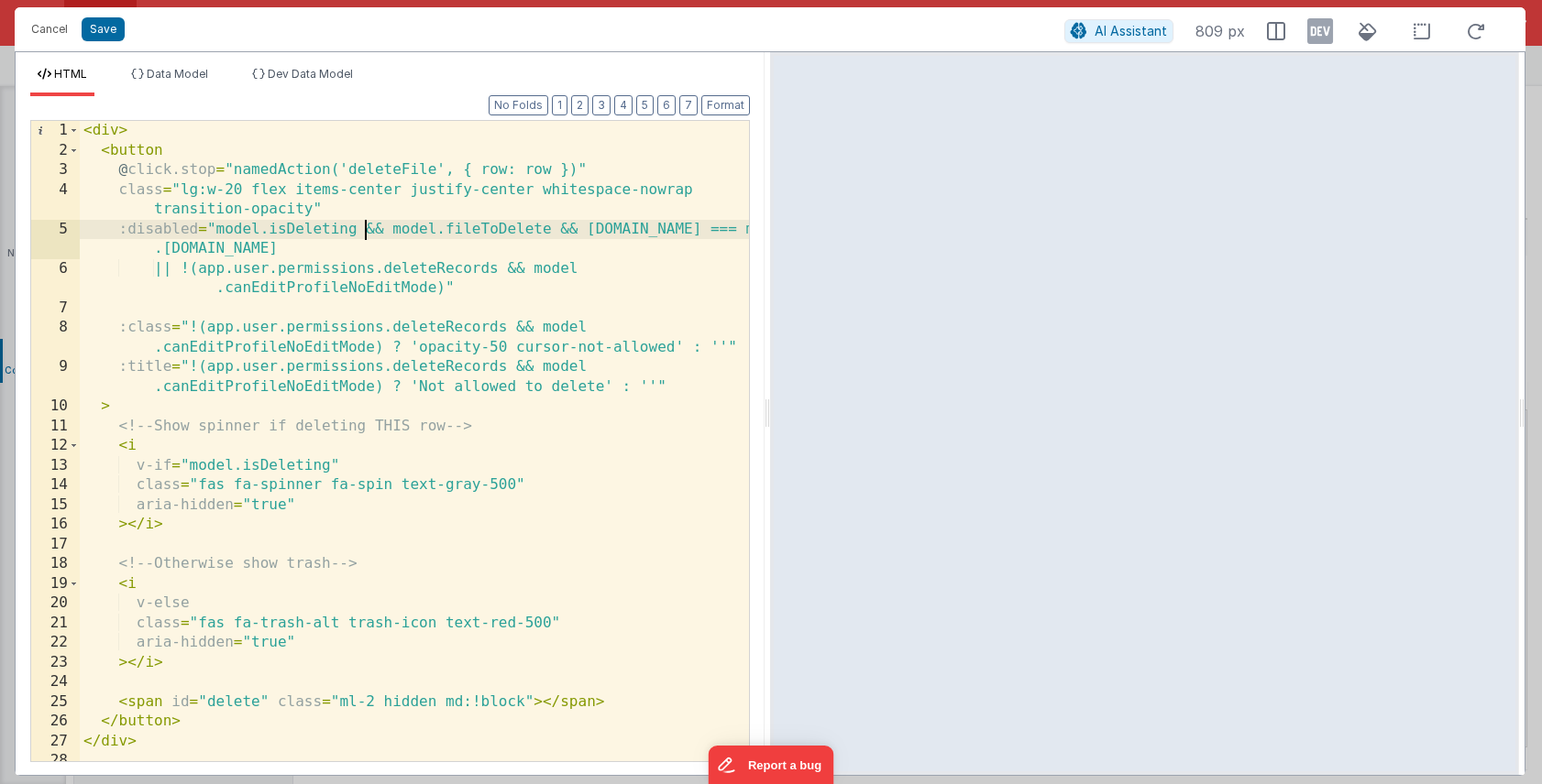
scroll to position [0, 0]
drag, startPoint x: 365, startPoint y: 229, endPoint x: 637, endPoint y: 227, distance: 272.0
click at [637, 227] on div "< div > < button @ click.stop = "namedAction('deleteFile', { row: row })" class…" at bounding box center [414, 461] width 669 height 680
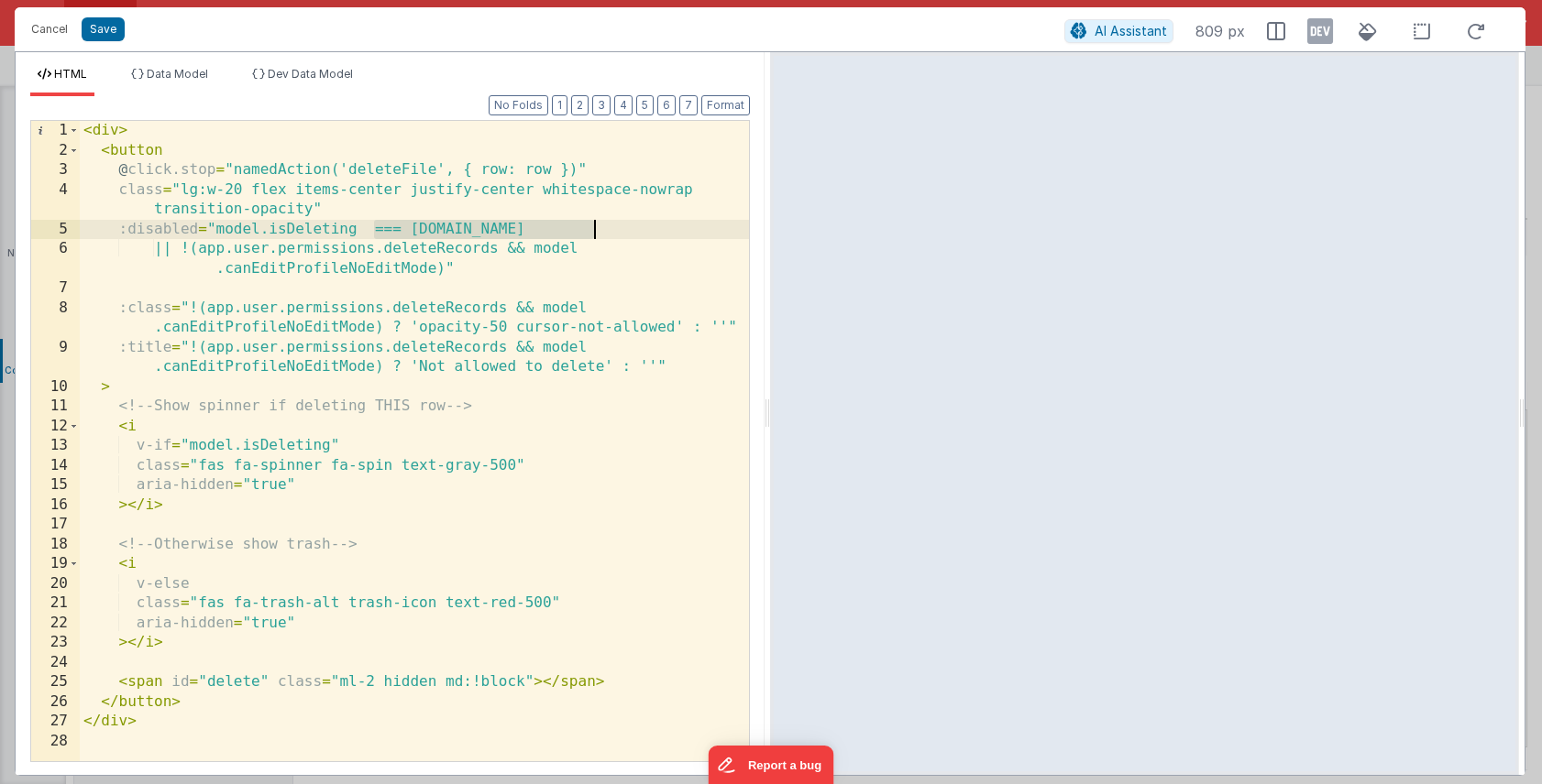
drag, startPoint x: 371, startPoint y: 230, endPoint x: 596, endPoint y: 224, distance: 225.1
click at [596, 224] on div "< div > < button @ click.stop = "namedAction('deleteFile', { row: row })" class…" at bounding box center [414, 461] width 669 height 680
click at [108, 28] on button "Save" at bounding box center [102, 29] width 43 height 24
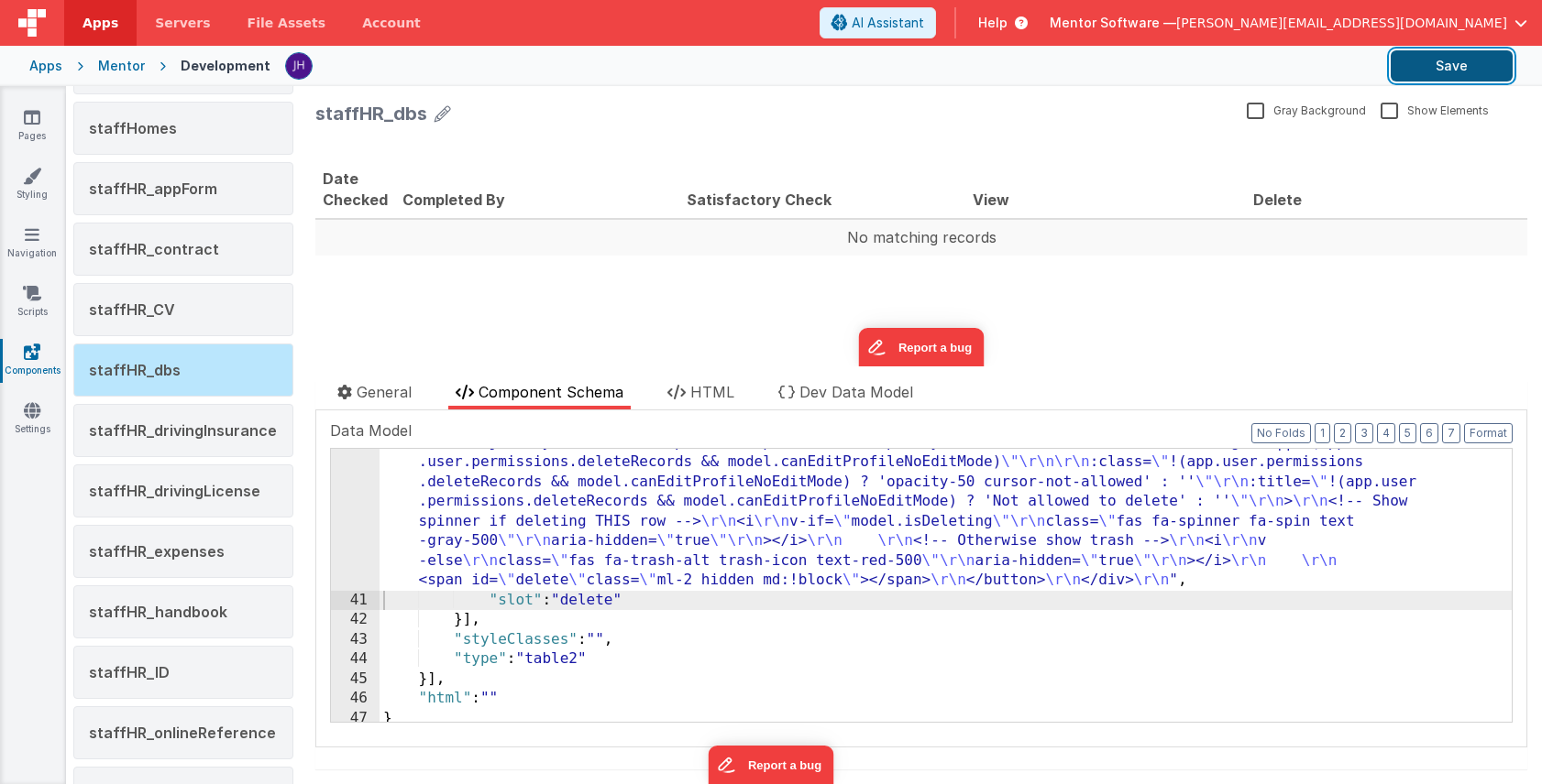
click at [1446, 67] on button "Save" at bounding box center [1451, 66] width 122 height 31
click at [586, 500] on div ""html" : "<div> \r\n <button \r\n @click.stop= \" namedAction('deleteFile', { r…" at bounding box center [946, 648] width 1132 height 470
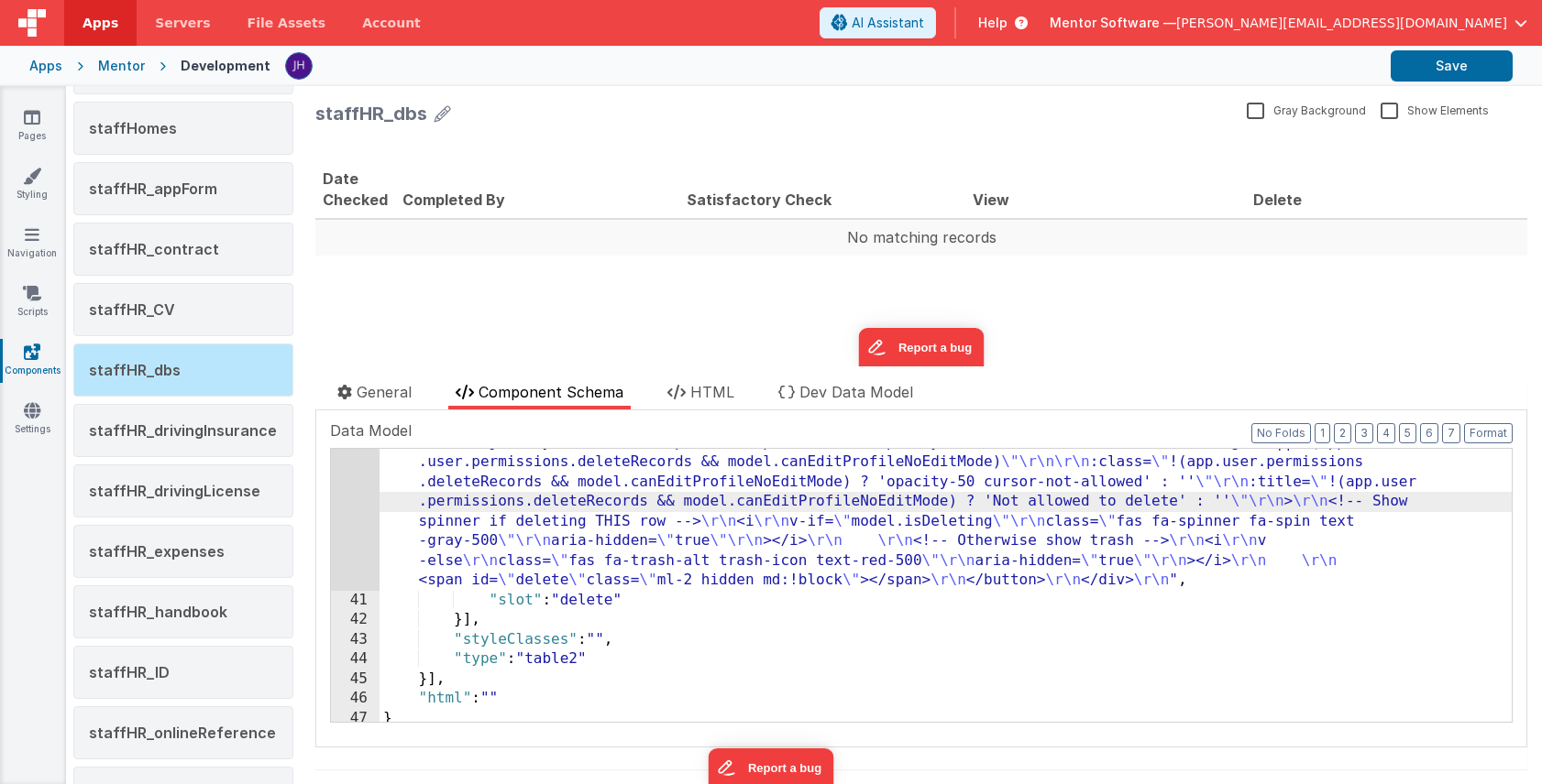
click at [349, 481] on div "40" at bounding box center [355, 502] width 49 height 177
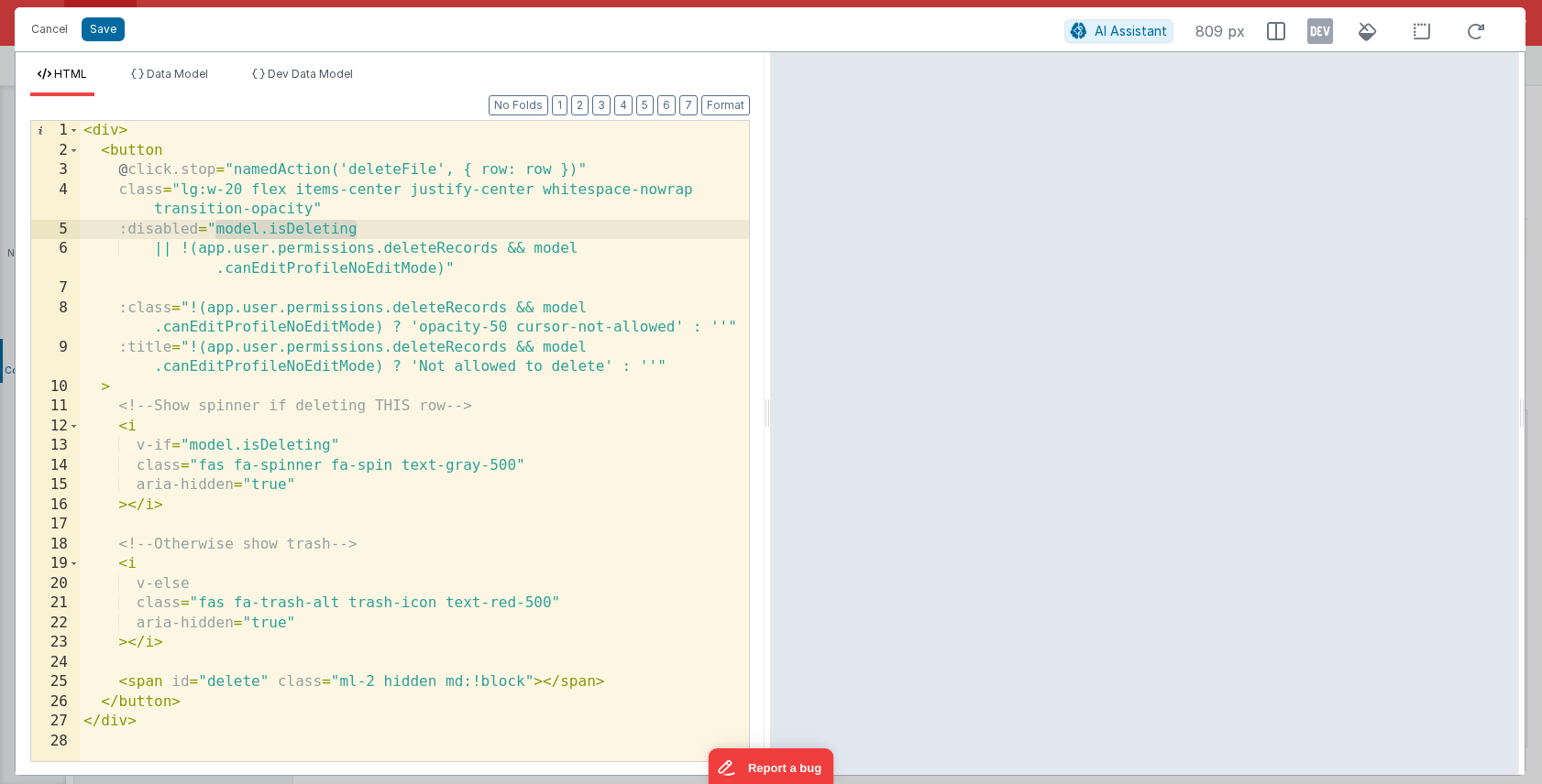
drag, startPoint x: 357, startPoint y: 231, endPoint x: 217, endPoint y: 230, distance: 140.0
click at [217, 230] on div "< div > < button @ click.stop = "namedAction('deleteFile', { row: row })" class…" at bounding box center [414, 461] width 669 height 680
drag, startPoint x: 206, startPoint y: 249, endPoint x: 214, endPoint y: 226, distance: 24.4
click at [214, 226] on div "< div > < button @ click.stop = "namedAction('deleteFile', { row: row })" class…" at bounding box center [414, 461] width 669 height 680
click at [112, 33] on button "Save" at bounding box center [102, 29] width 43 height 24
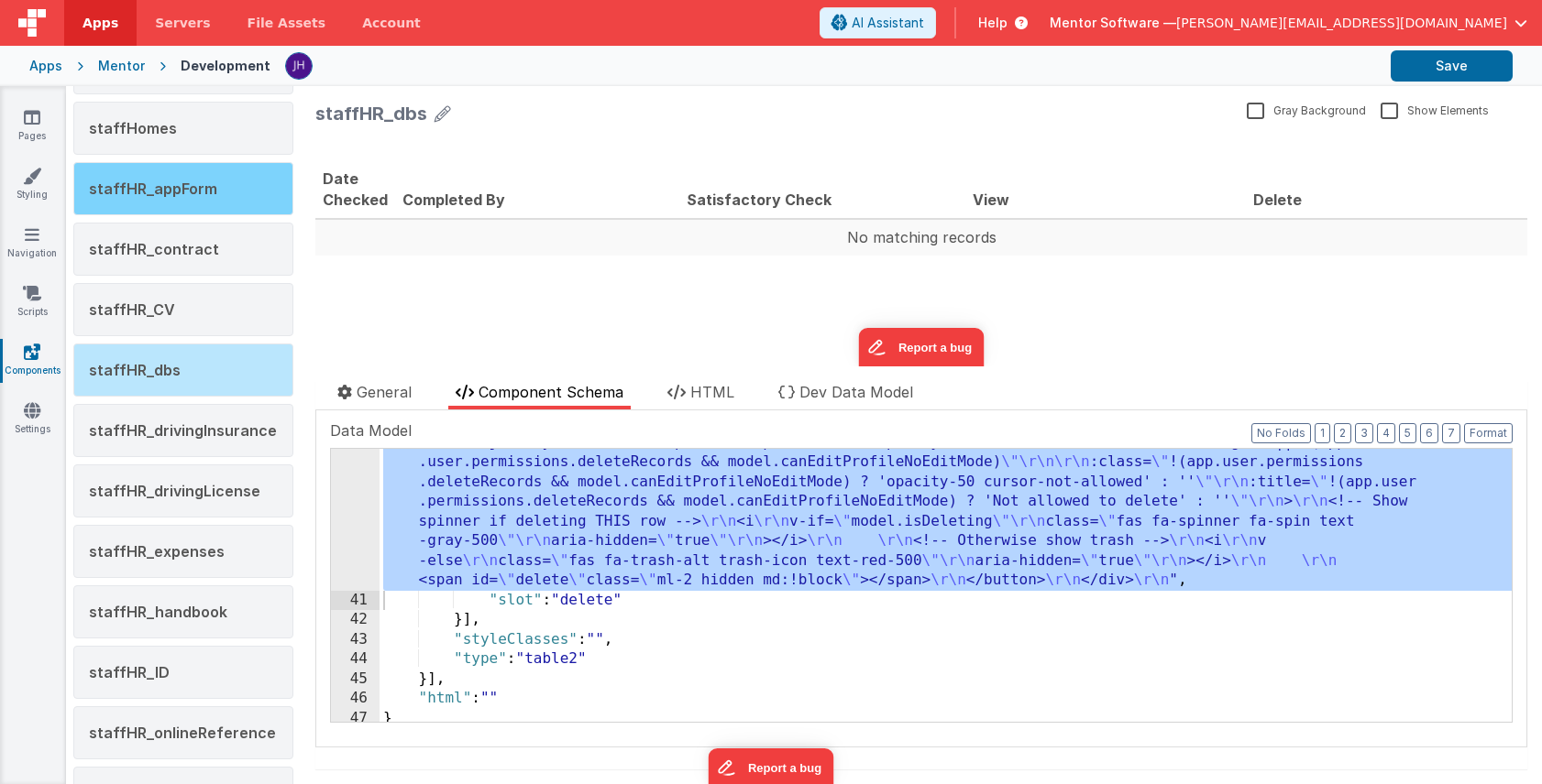
click at [183, 194] on span "staffHR_appForm" at bounding box center [153, 188] width 128 height 18
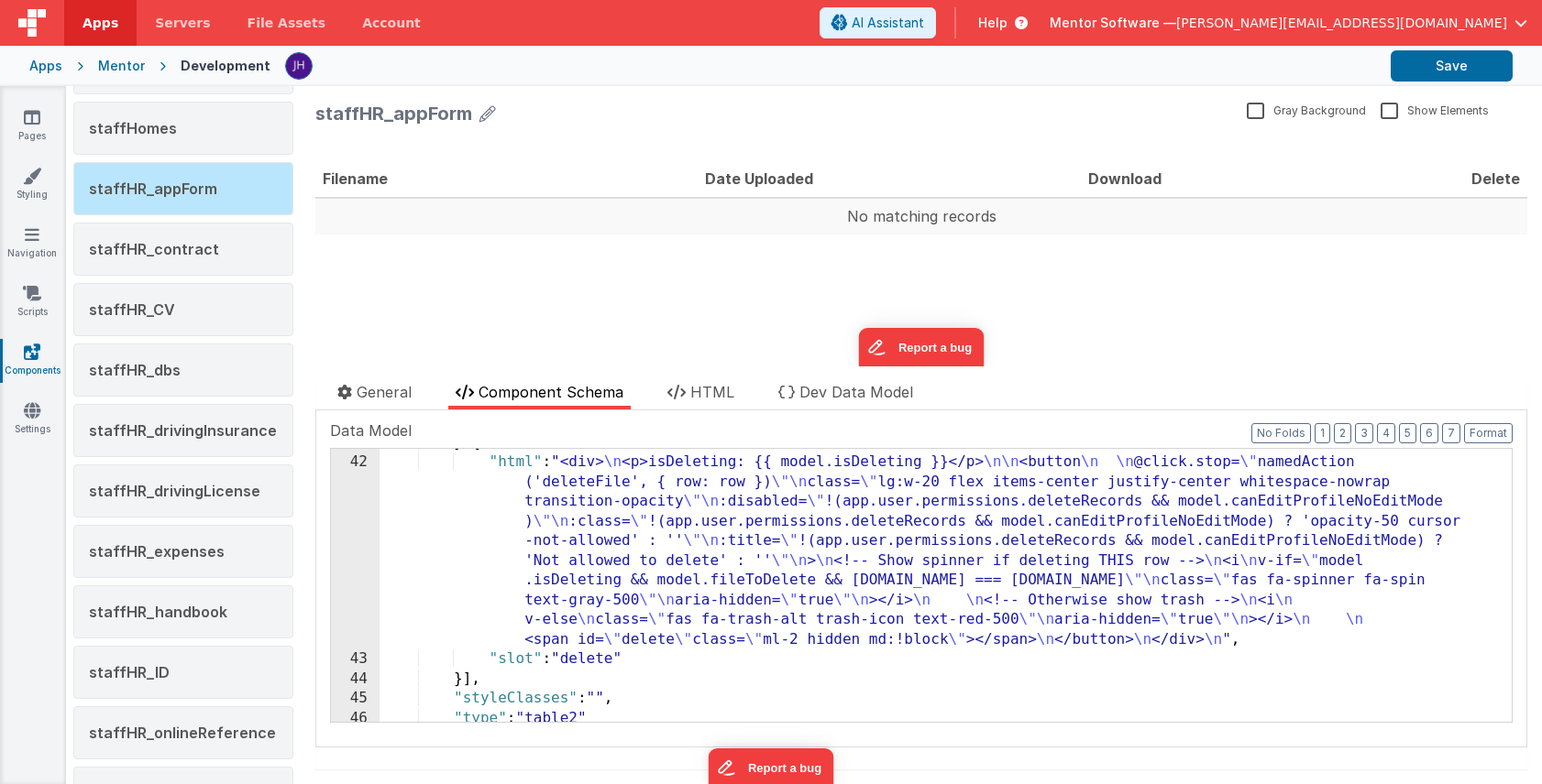
click at [702, 555] on div "} , { "html" : "<div> \n <p>isDeleting: {{ model.isDeleting }}</p> \n\n <button…" at bounding box center [946, 589] width 1132 height 313
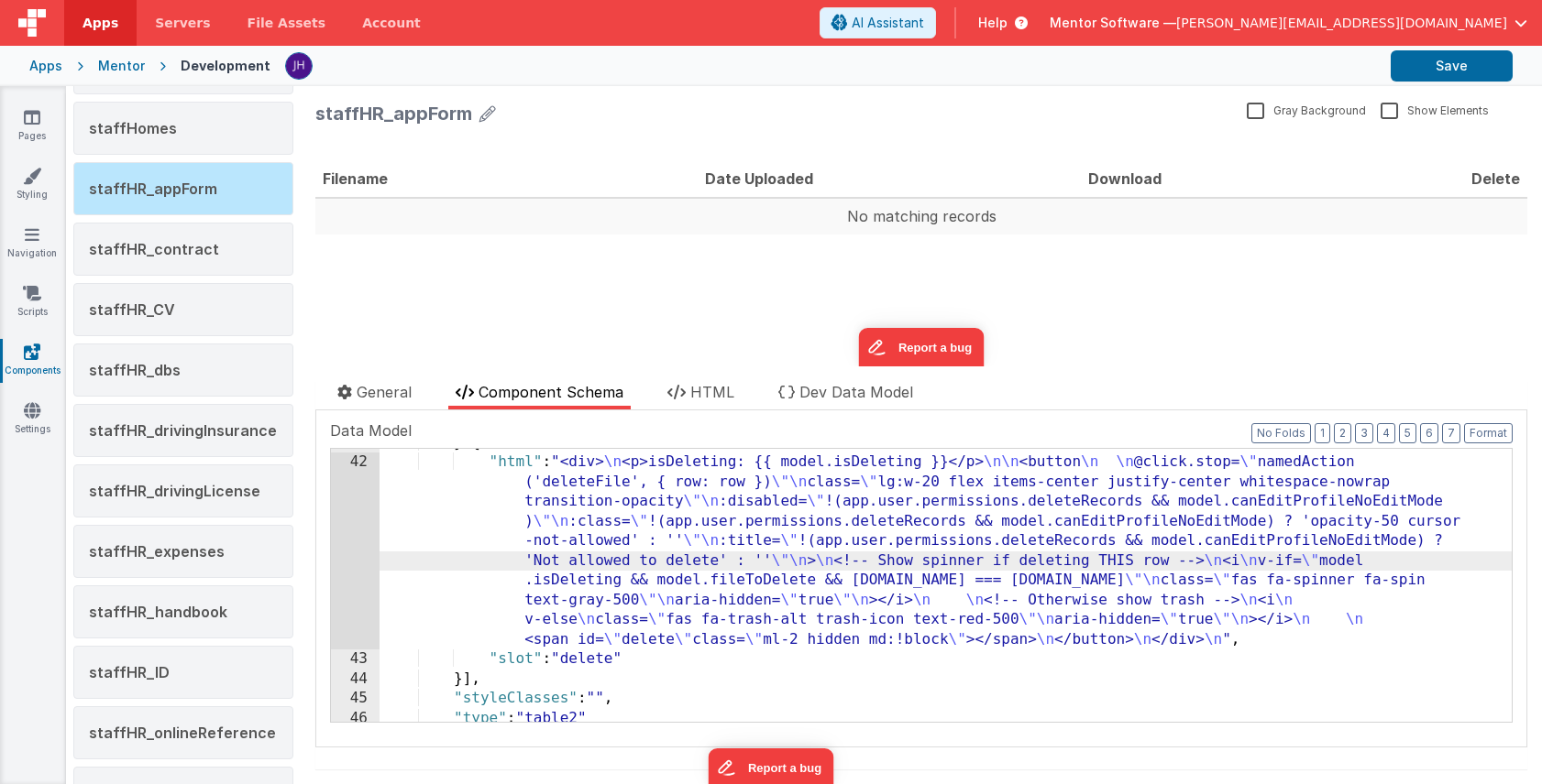
click at [361, 516] on div "42" at bounding box center [355, 551] width 49 height 197
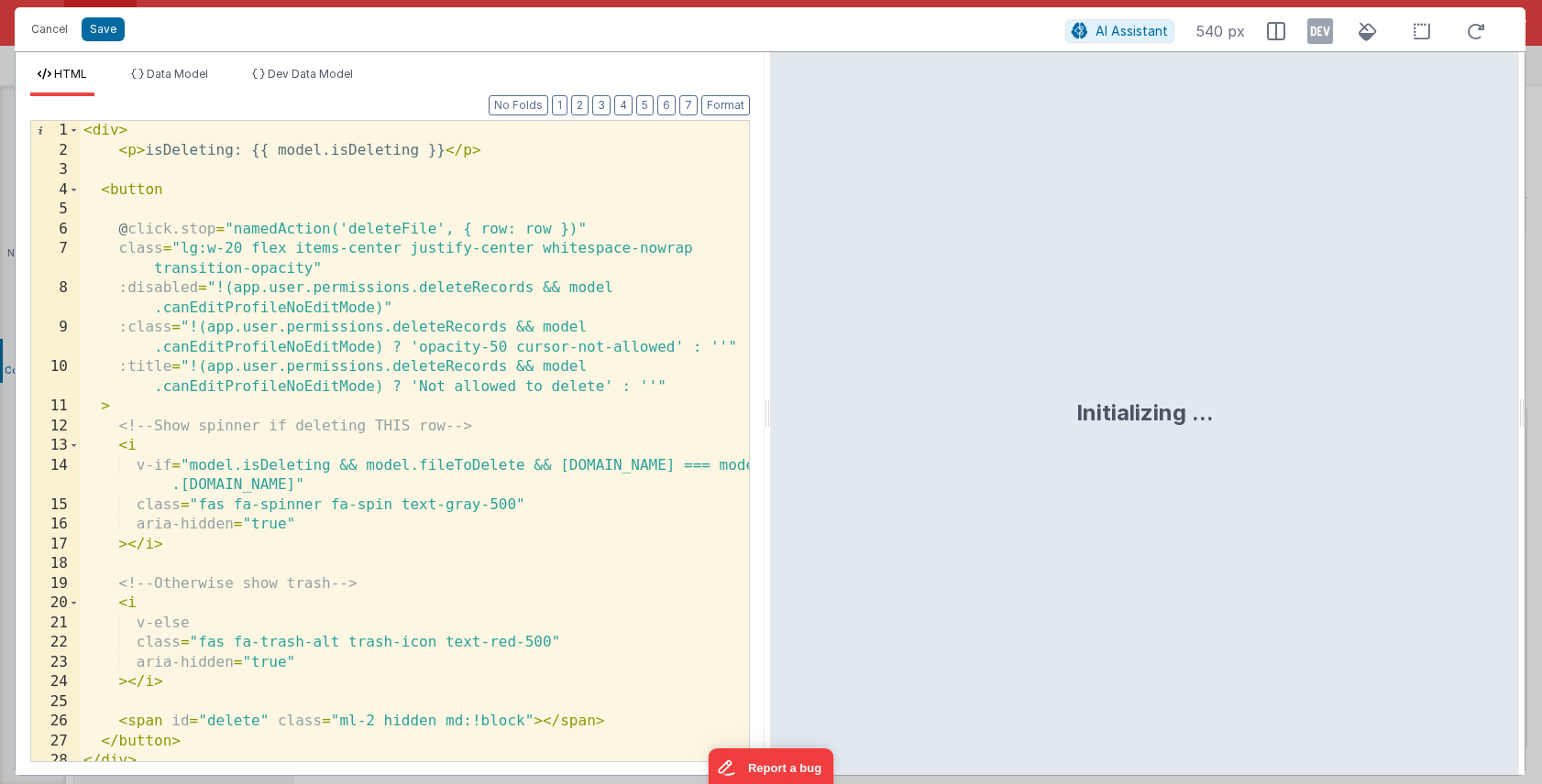
click at [215, 284] on div "< div > < p > isDeleting: {{ model.isDeleting }} </ p > < button @ click.stop =…" at bounding box center [414, 461] width 669 height 680
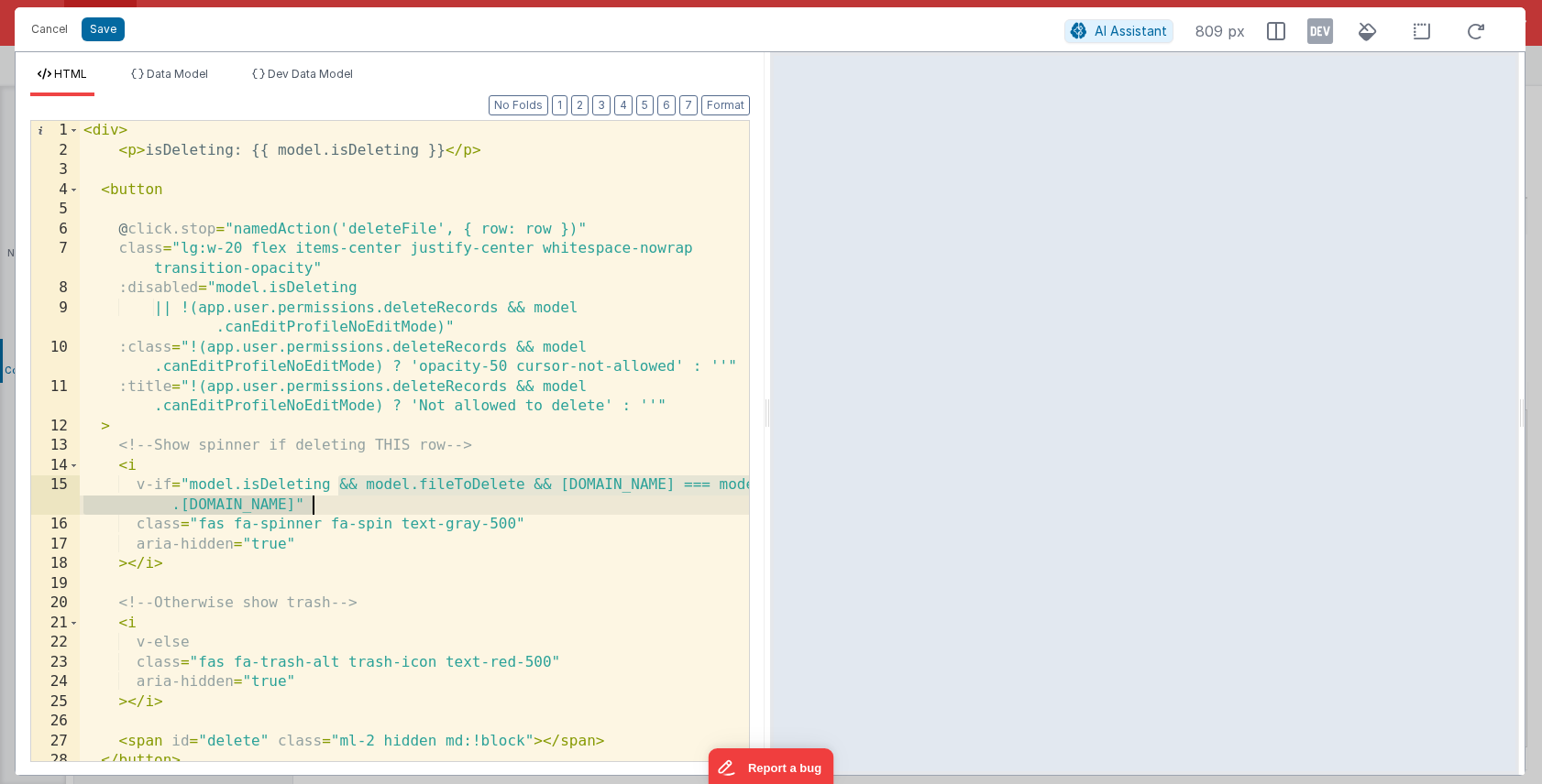
drag, startPoint x: 335, startPoint y: 488, endPoint x: 311, endPoint y: 500, distance: 26.8
click at [311, 500] on div "< div > < p > isDeleting: {{ model.isDeleting }} </ p > < button @ click.stop =…" at bounding box center [414, 461] width 669 height 680
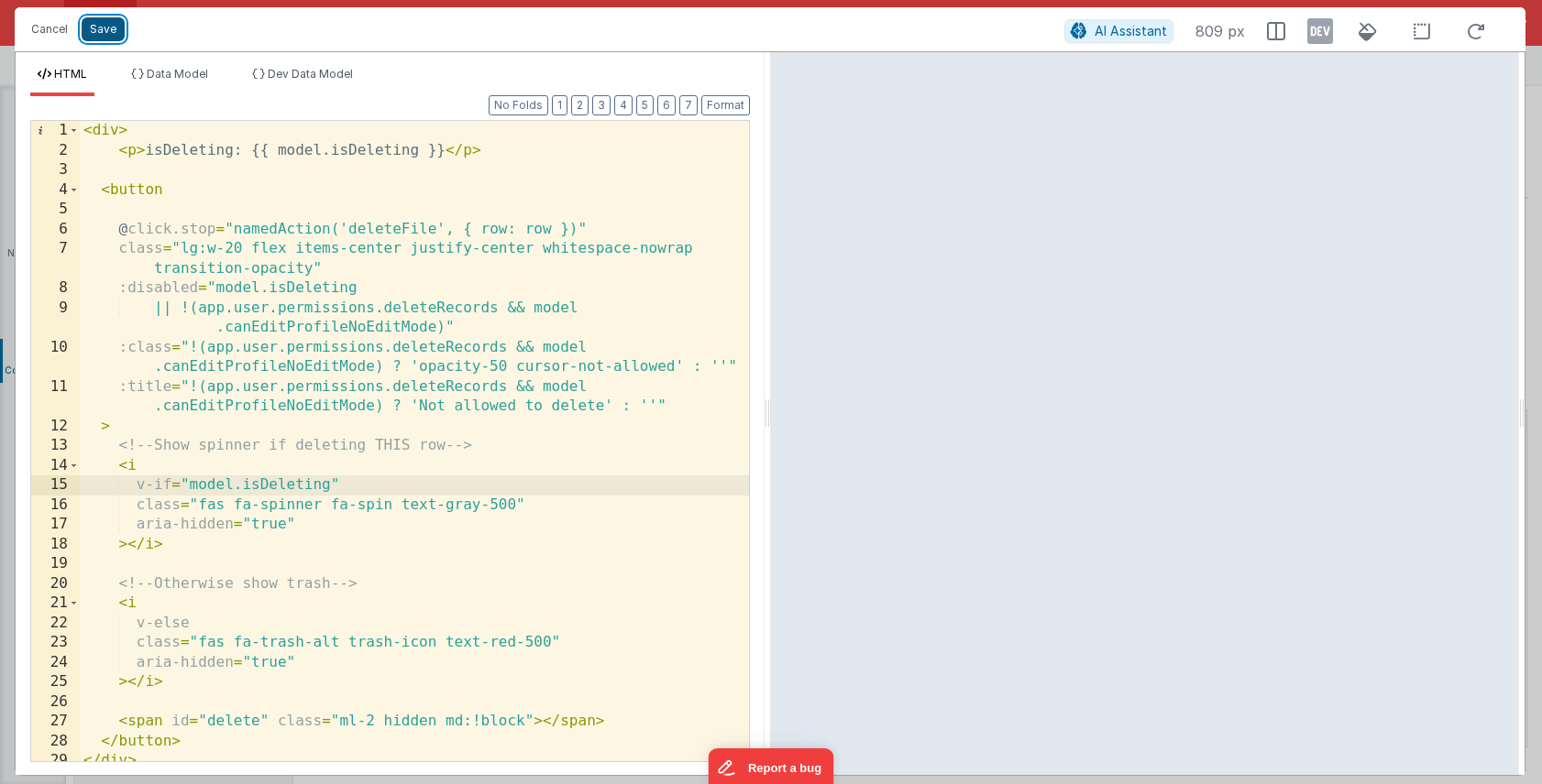
click at [105, 34] on button "Save" at bounding box center [102, 29] width 43 height 24
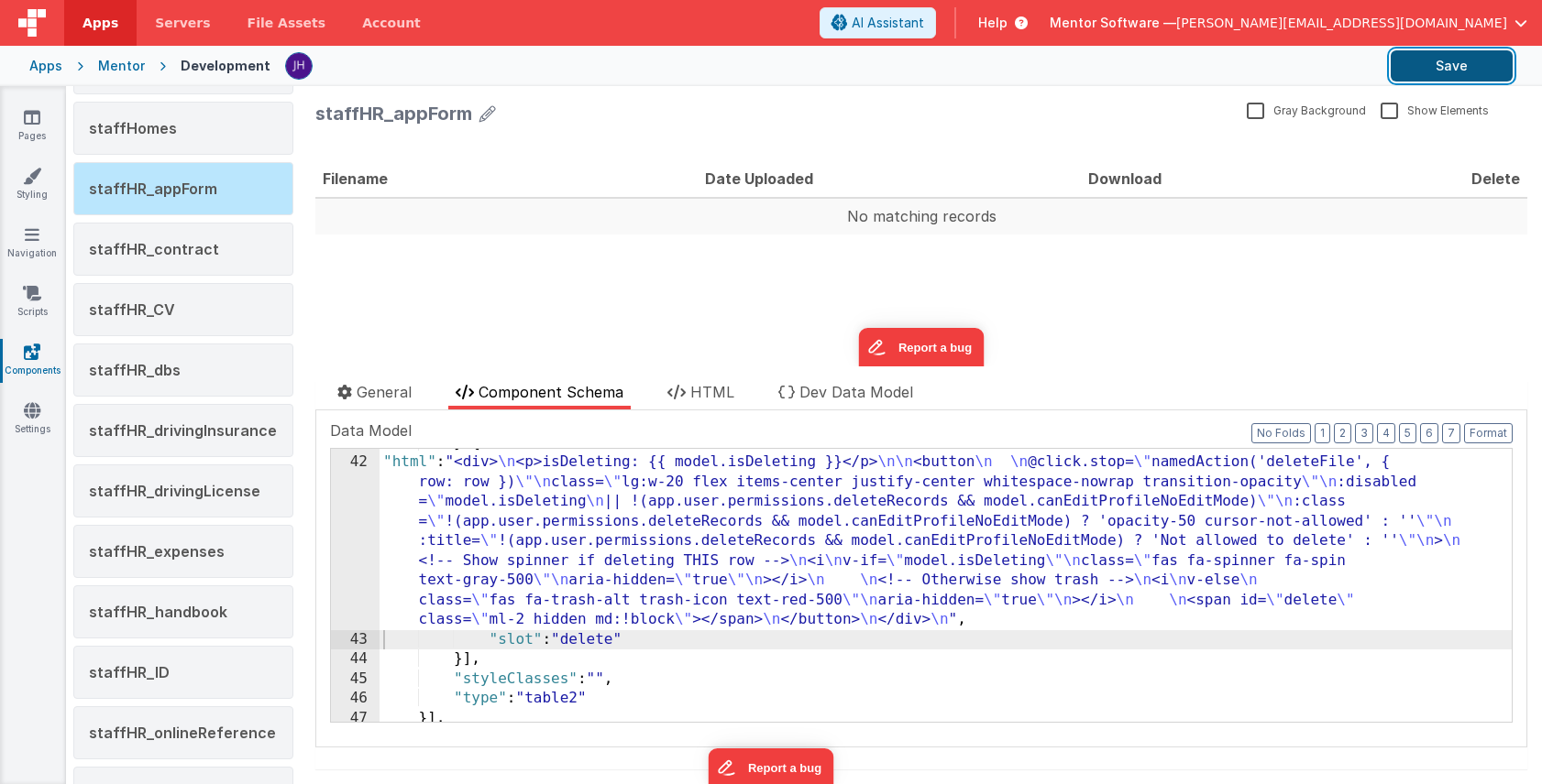
click at [1466, 73] on button "Save" at bounding box center [1451, 66] width 122 height 31
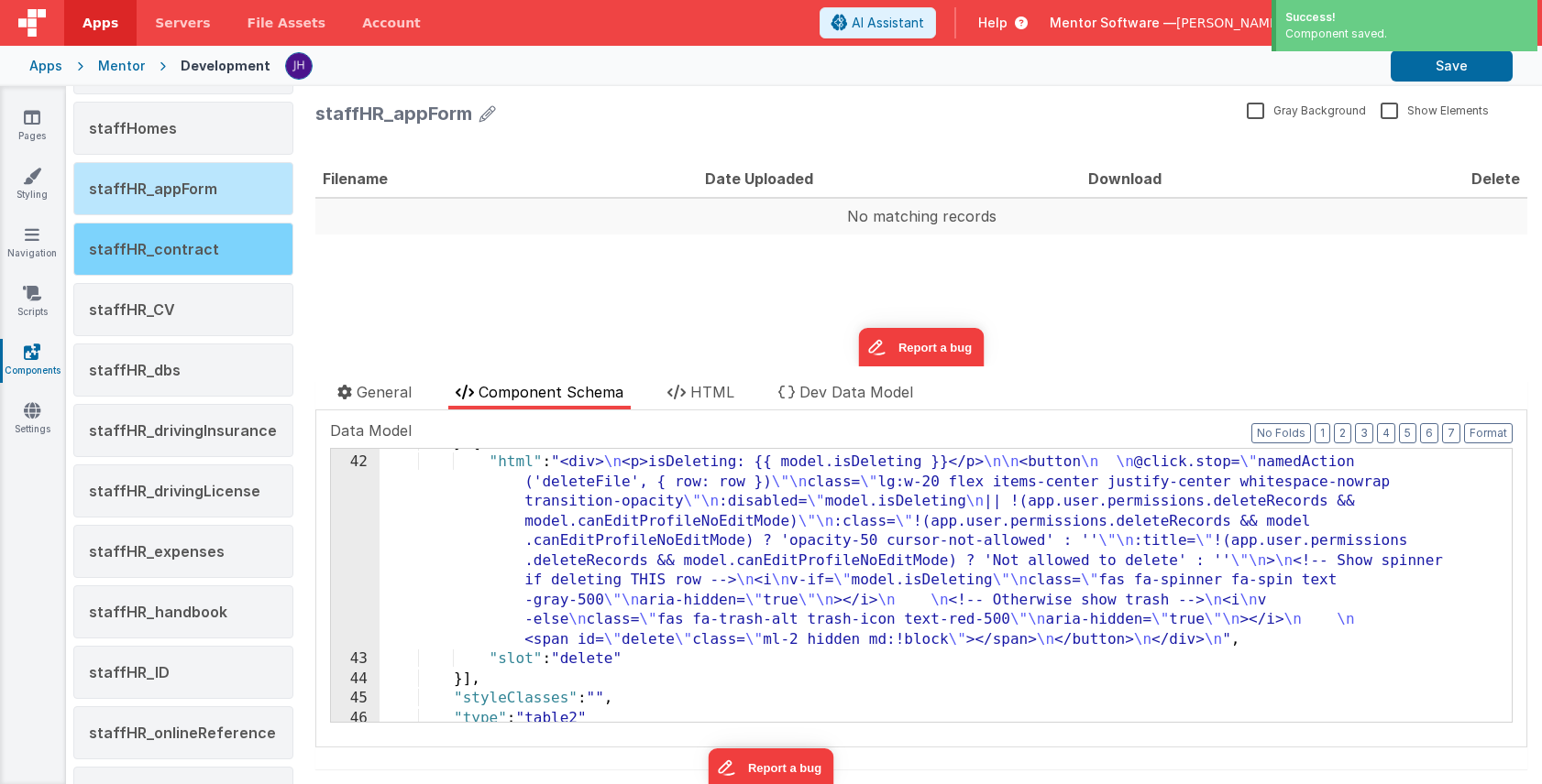
click at [156, 254] on span "staffHR_contract" at bounding box center [154, 249] width 130 height 18
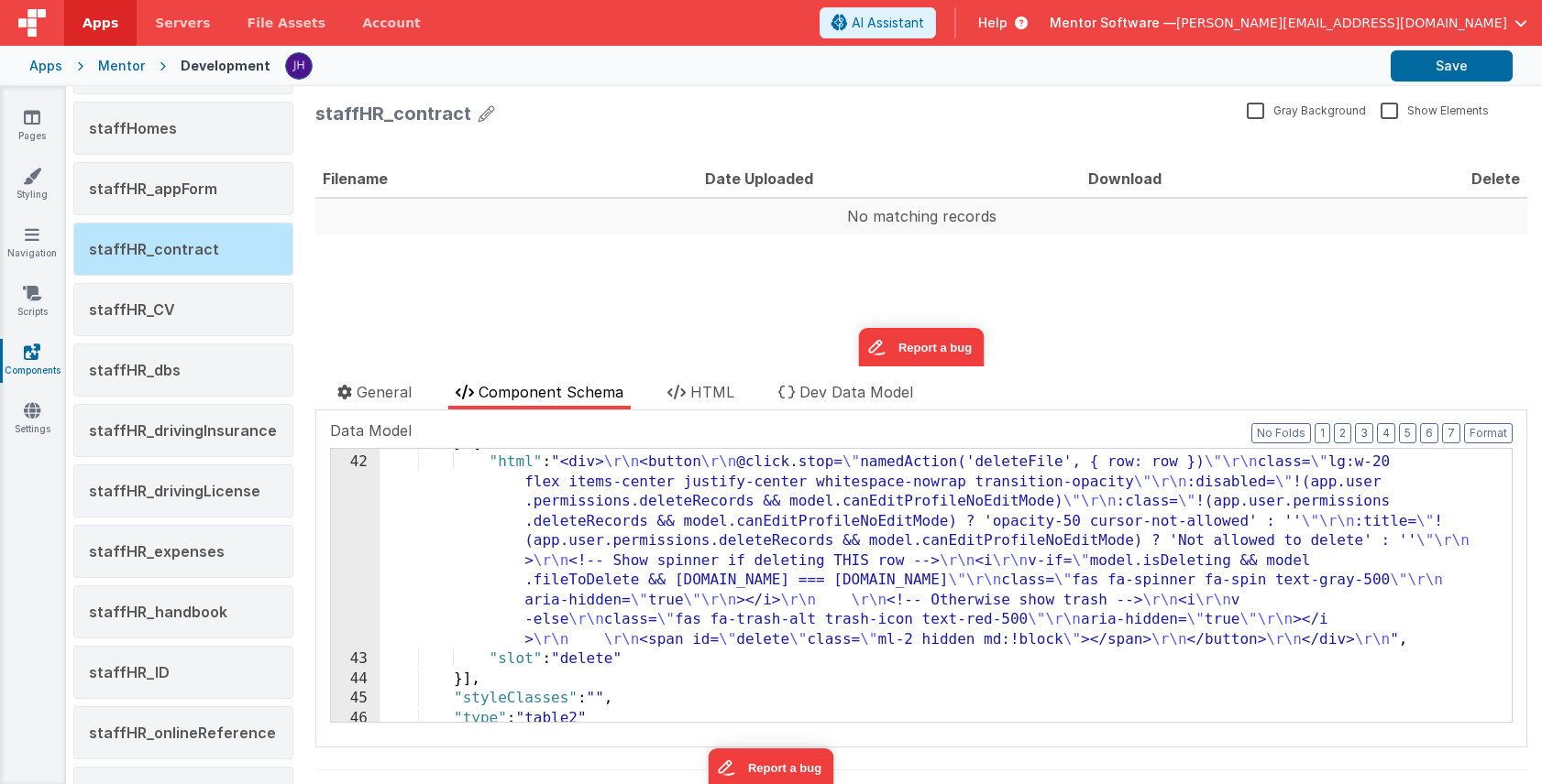
click at [660, 512] on div "} , { "html" : "<div> \r\n <button \r\n @click.stop= \" namedAction('deleteFile…" at bounding box center [946, 589] width 1132 height 313
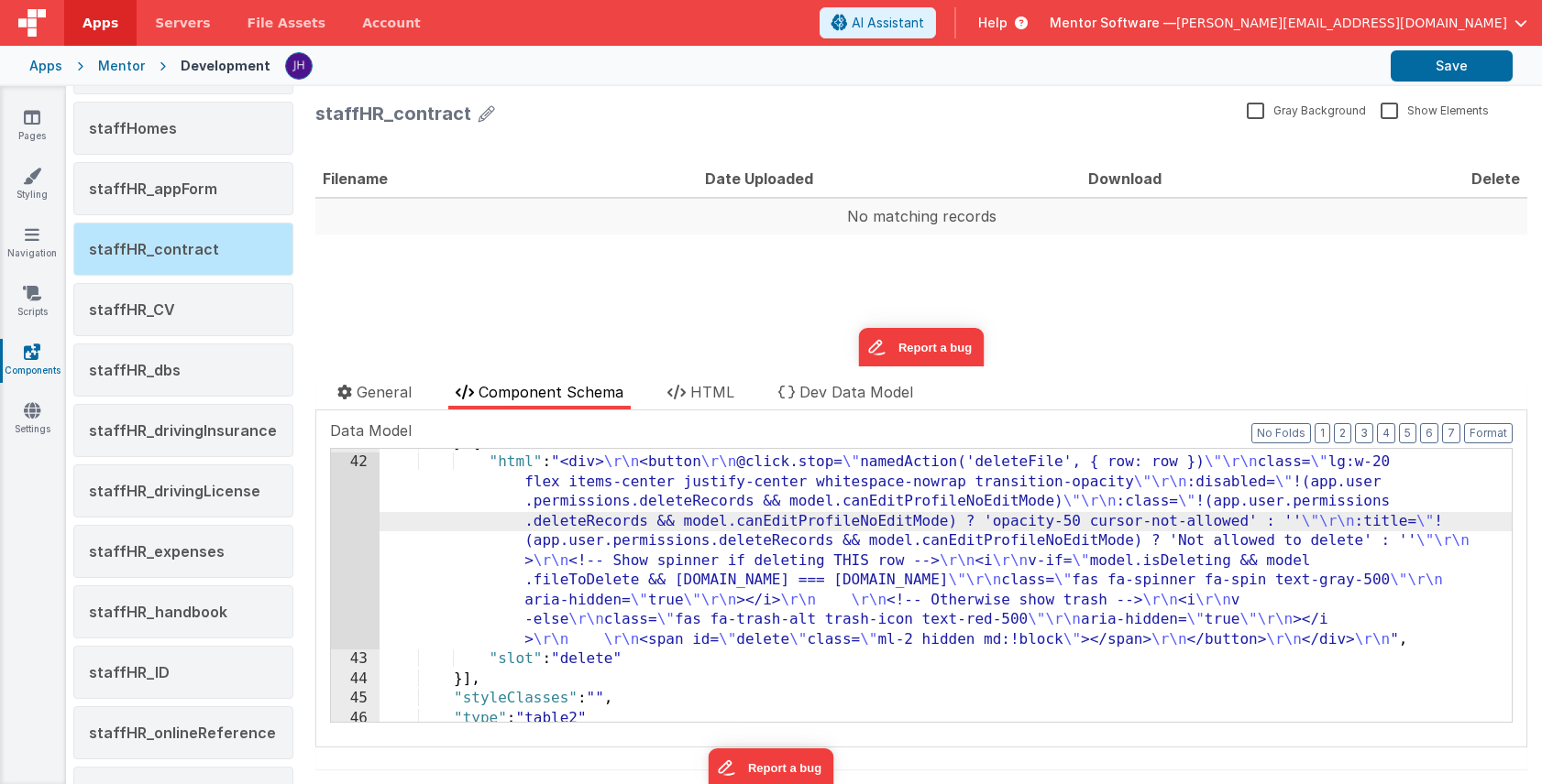
click at [357, 499] on div "42" at bounding box center [355, 551] width 49 height 197
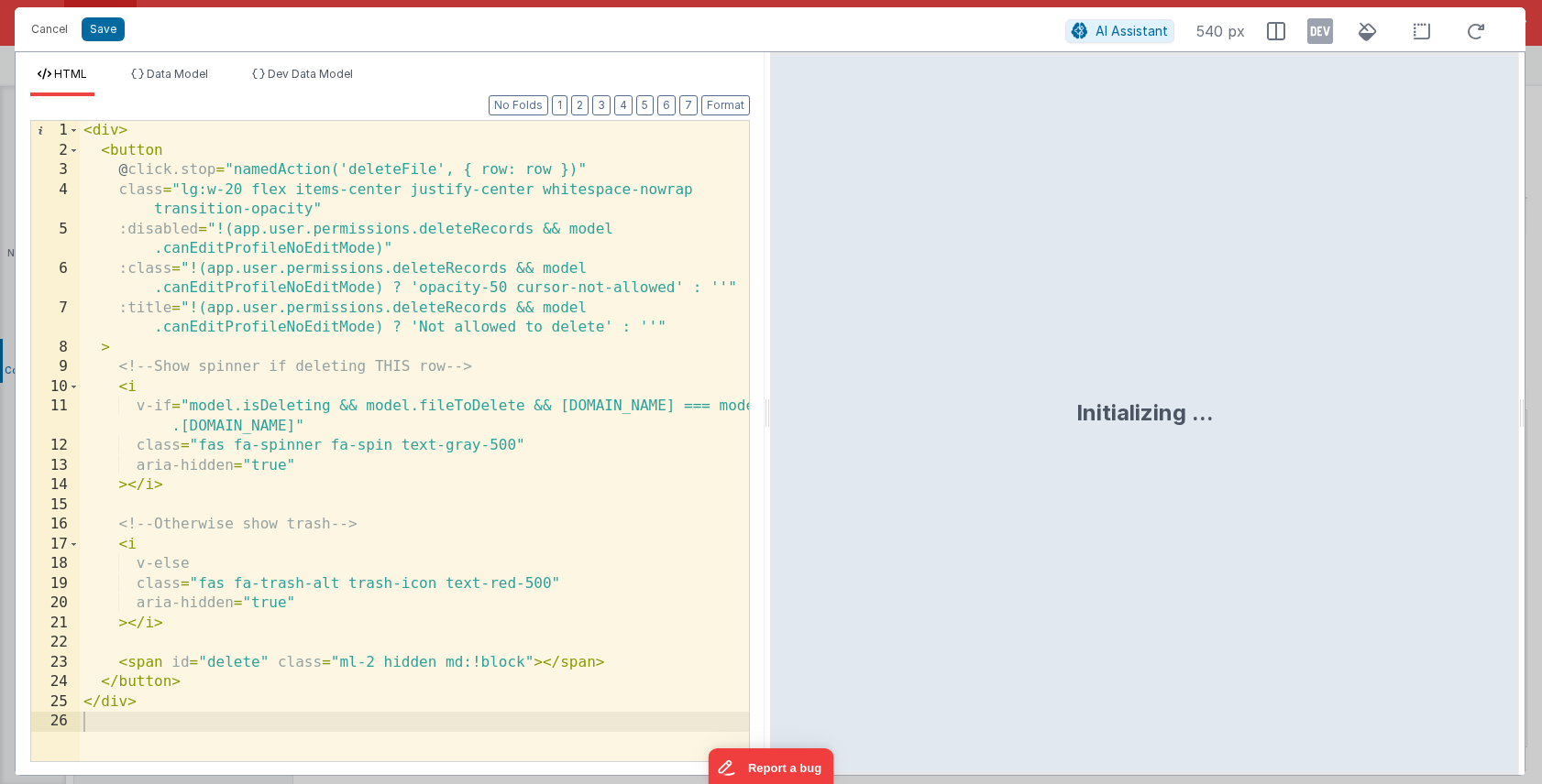
click at [217, 228] on div "< div > < button @ click.stop = "namedAction('deleteFile', { row: row })" class…" at bounding box center [414, 461] width 669 height 680
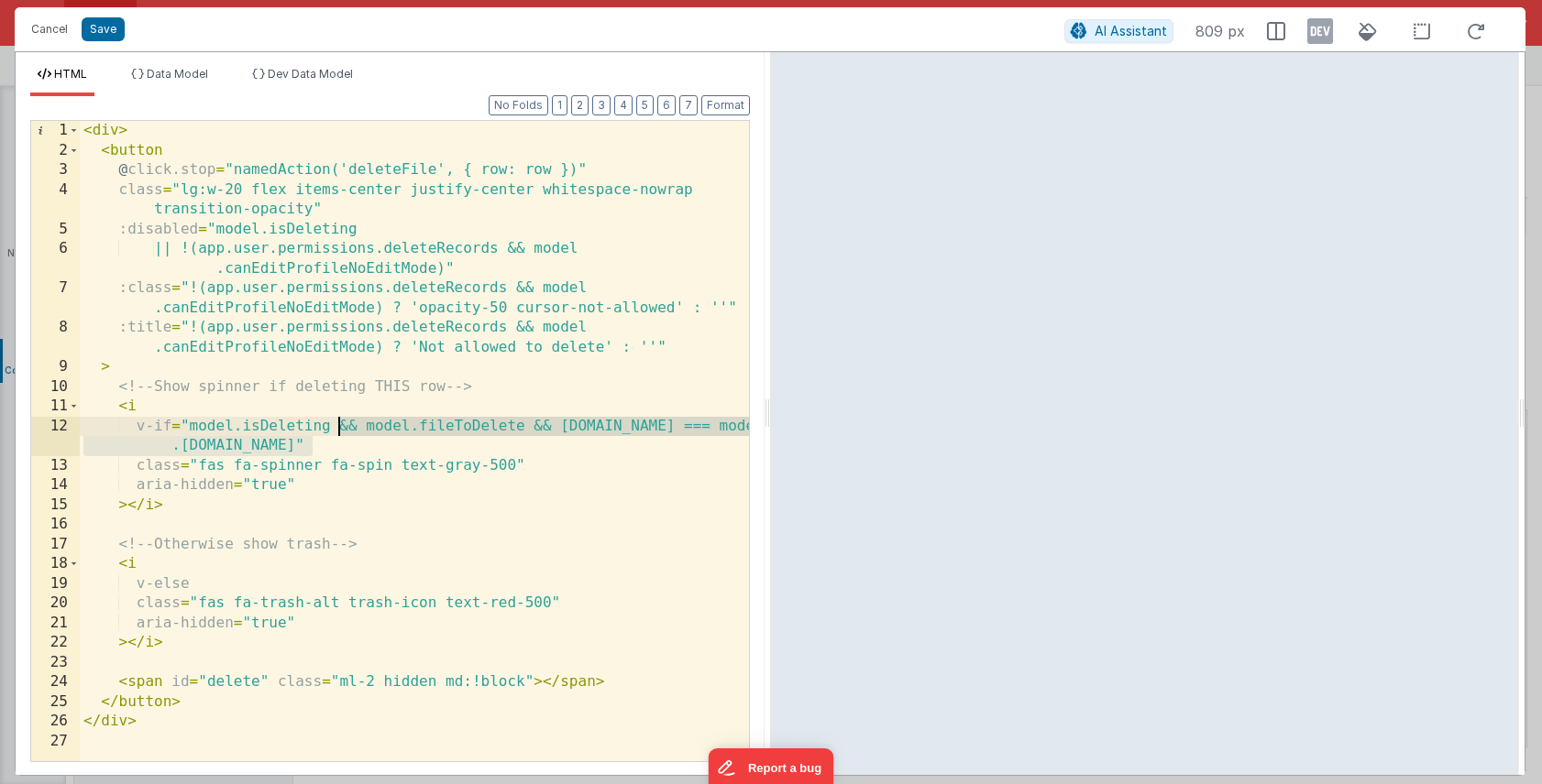
drag, startPoint x: 309, startPoint y: 444, endPoint x: 337, endPoint y: 425, distance: 33.8
click at [337, 425] on div "< div > < button @ click.stop = "namedAction('deleteFile', { row: row })" class…" at bounding box center [414, 461] width 669 height 680
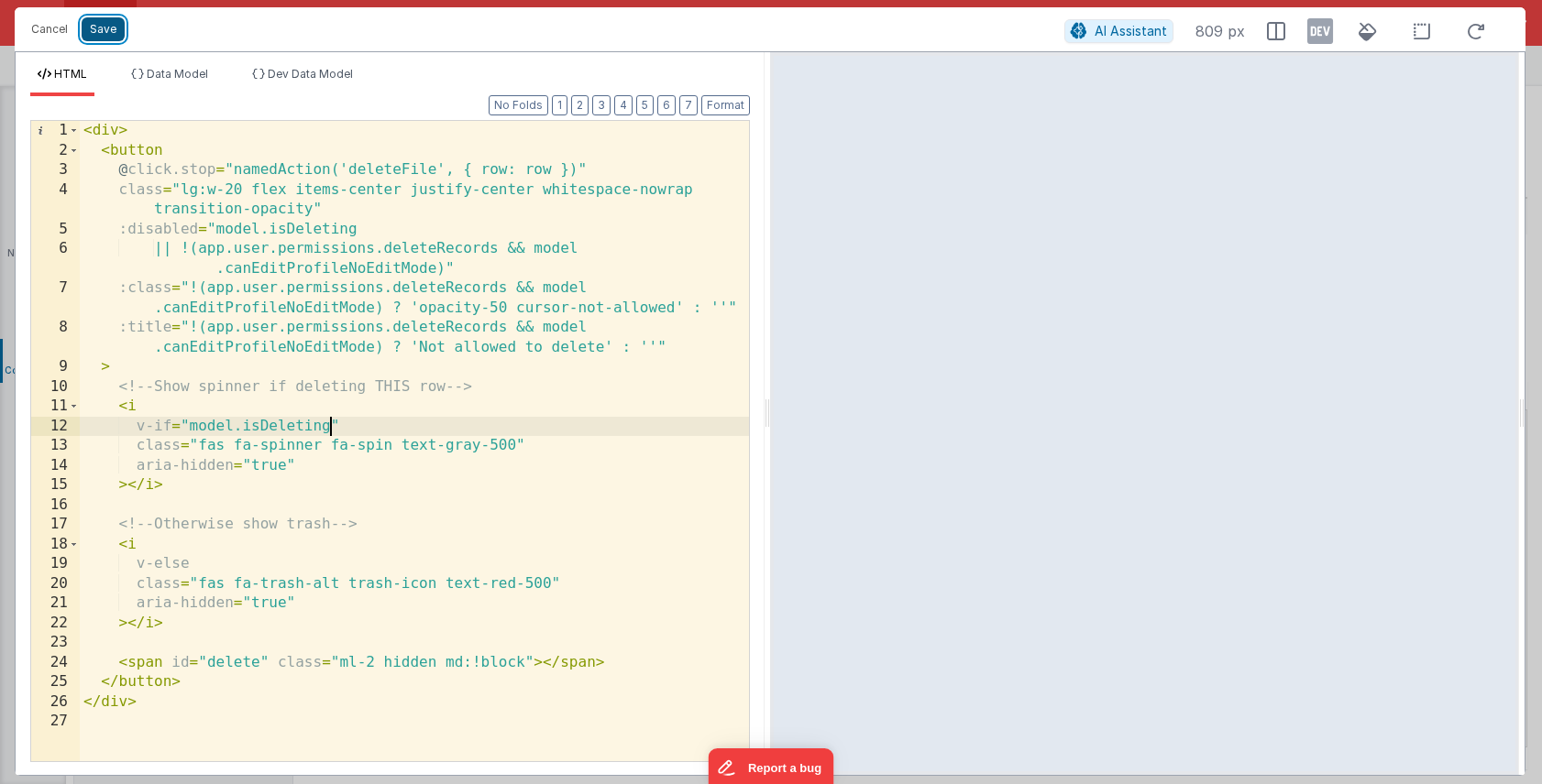
click at [105, 29] on button "Save" at bounding box center [102, 29] width 43 height 24
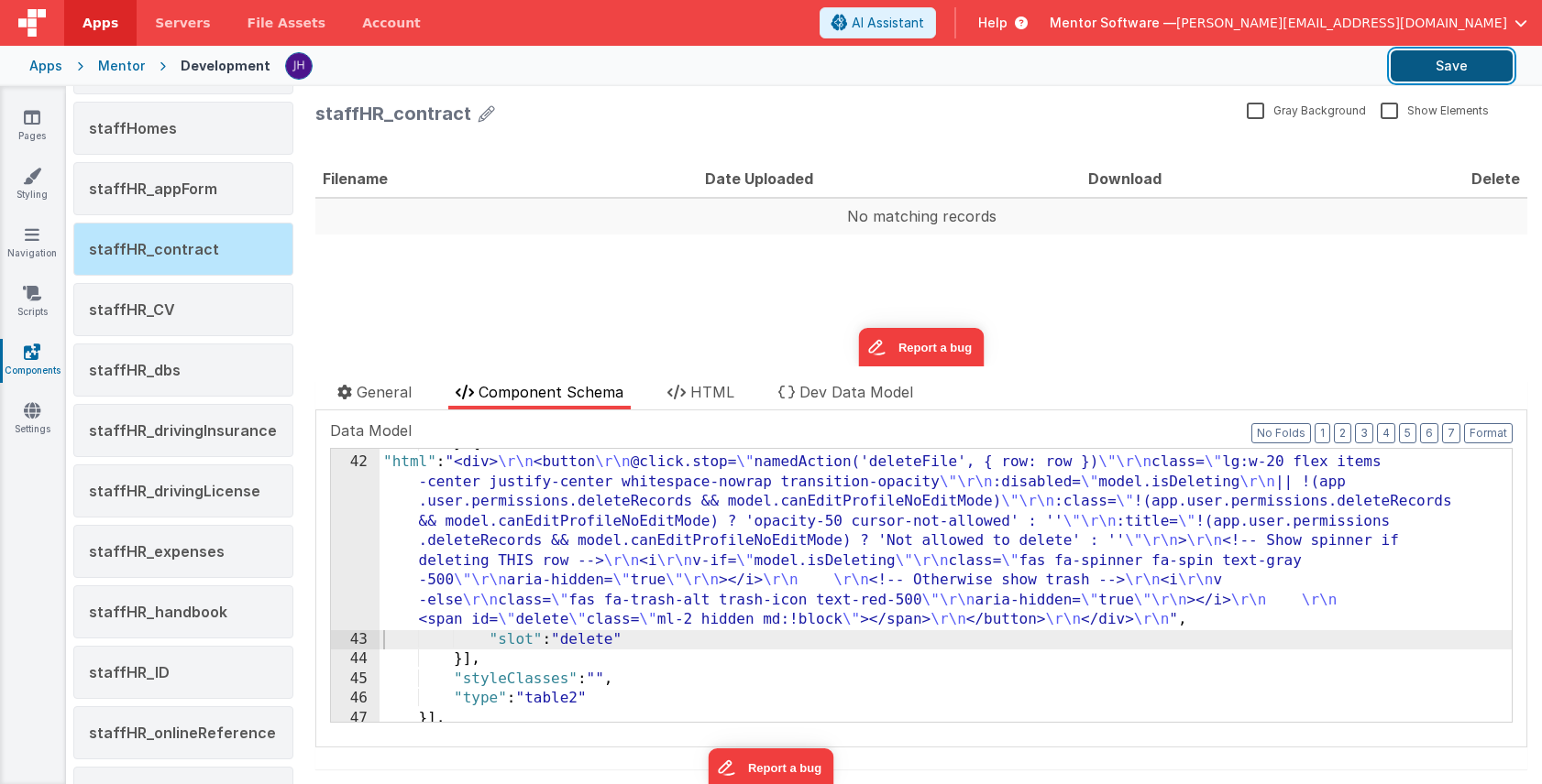
click at [1430, 68] on button "Save" at bounding box center [1451, 66] width 122 height 31
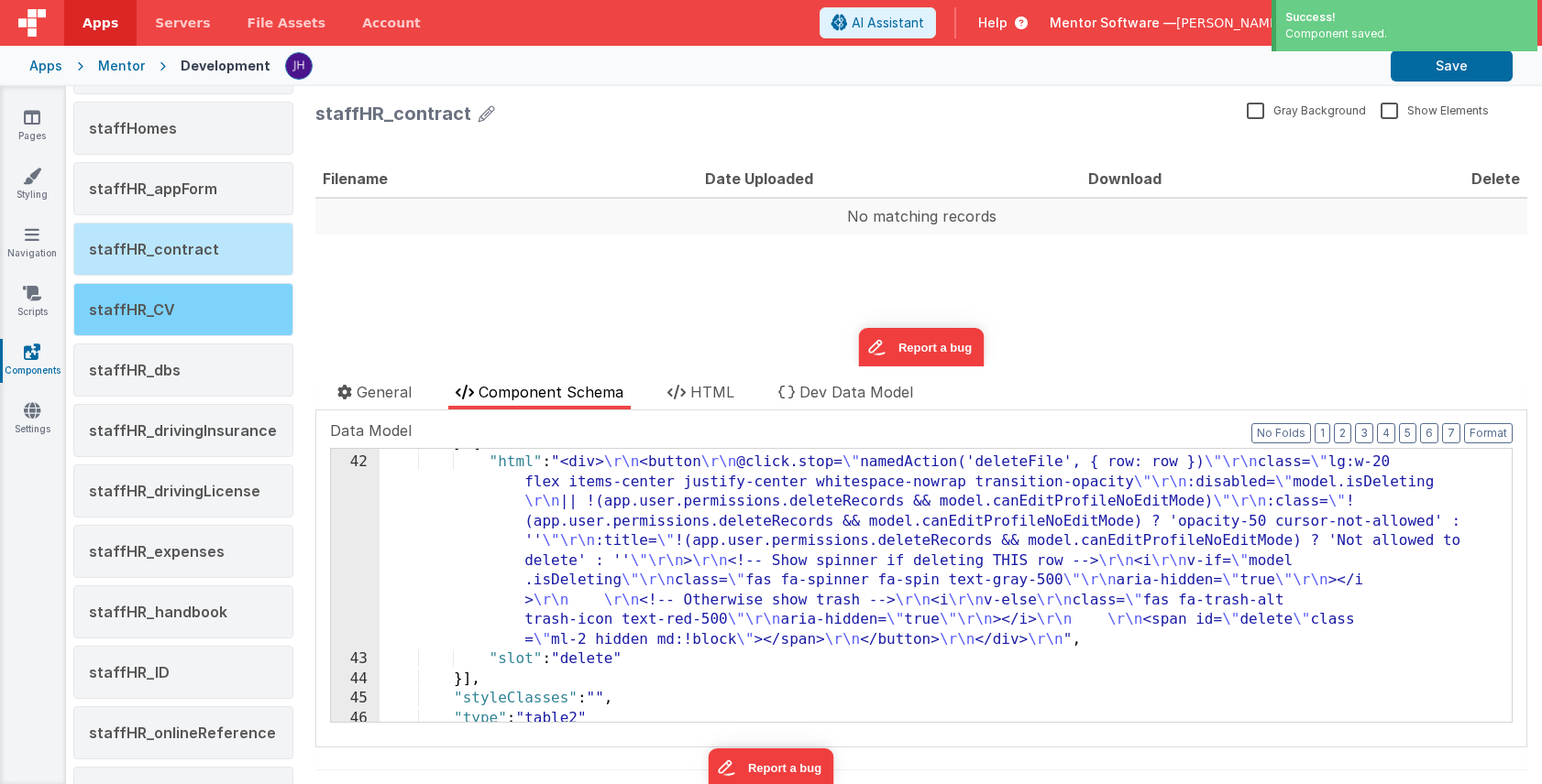
click at [173, 308] on div "staffHR_CV" at bounding box center [183, 310] width 220 height 53
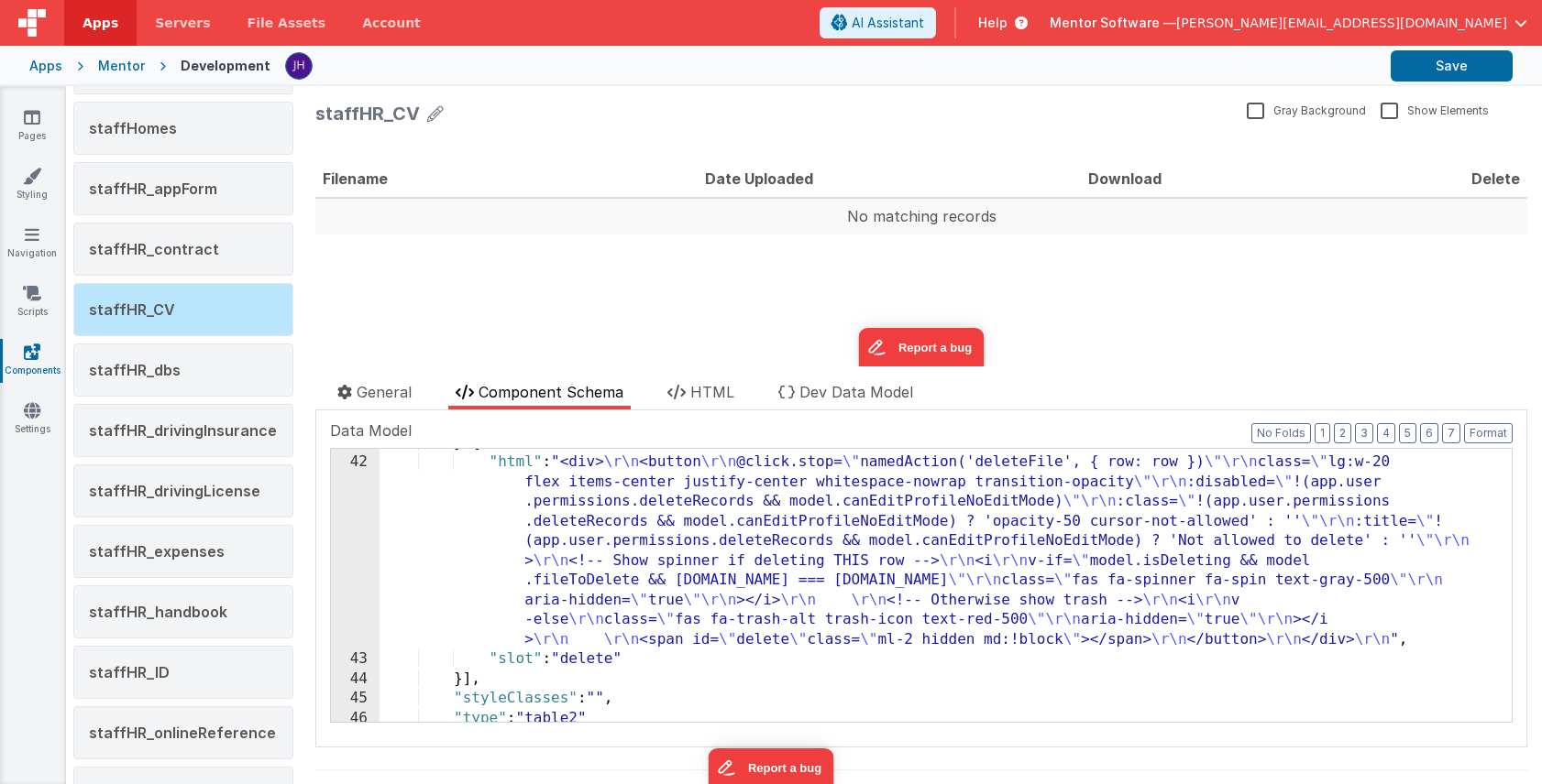
click at [692, 528] on div "} , { "html" : "<div> \r\n <button \r\n @click.stop= \" namedAction('deleteFile…" at bounding box center [946, 589] width 1132 height 313
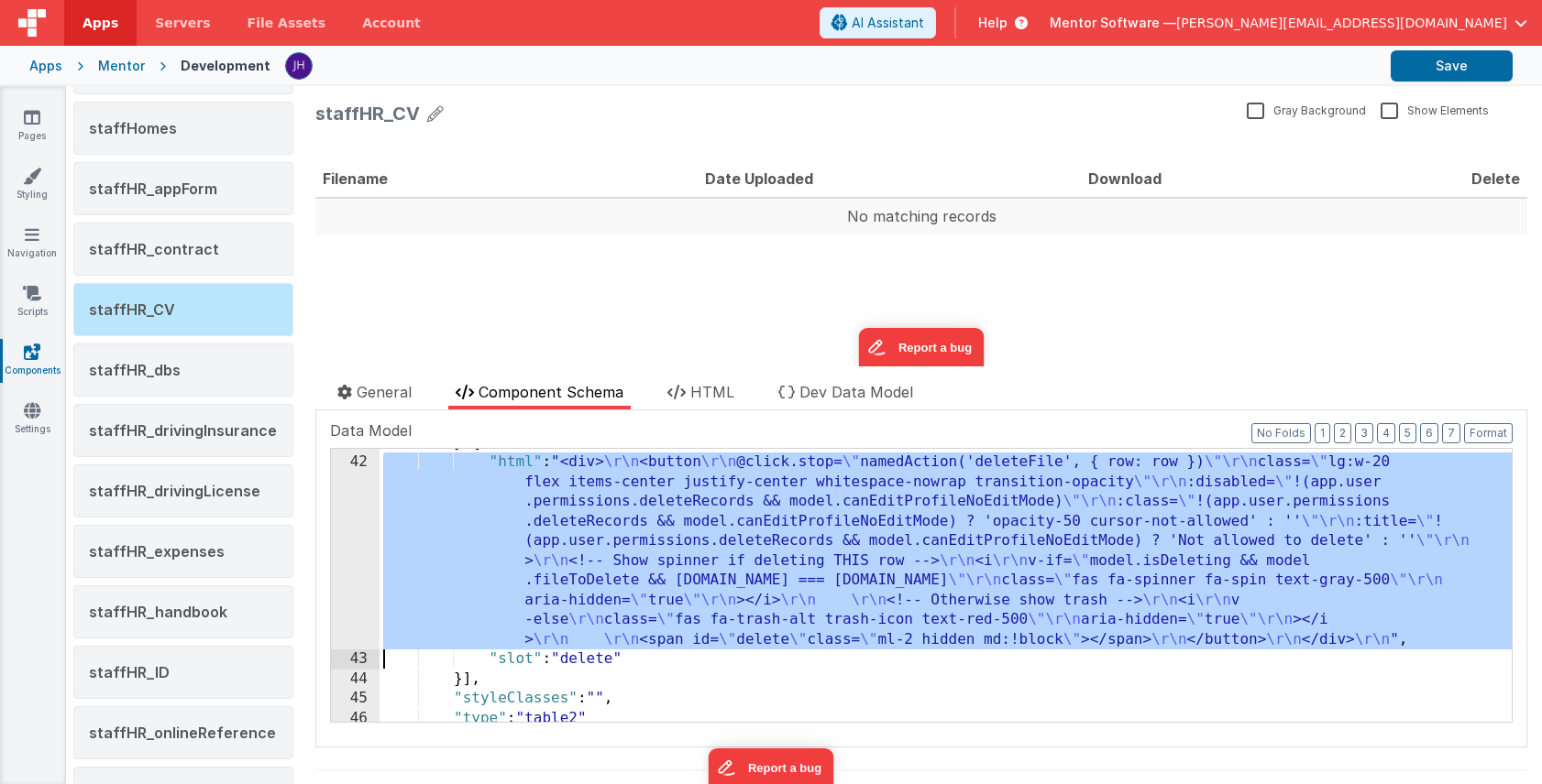
click at [349, 523] on div "42" at bounding box center [355, 551] width 49 height 197
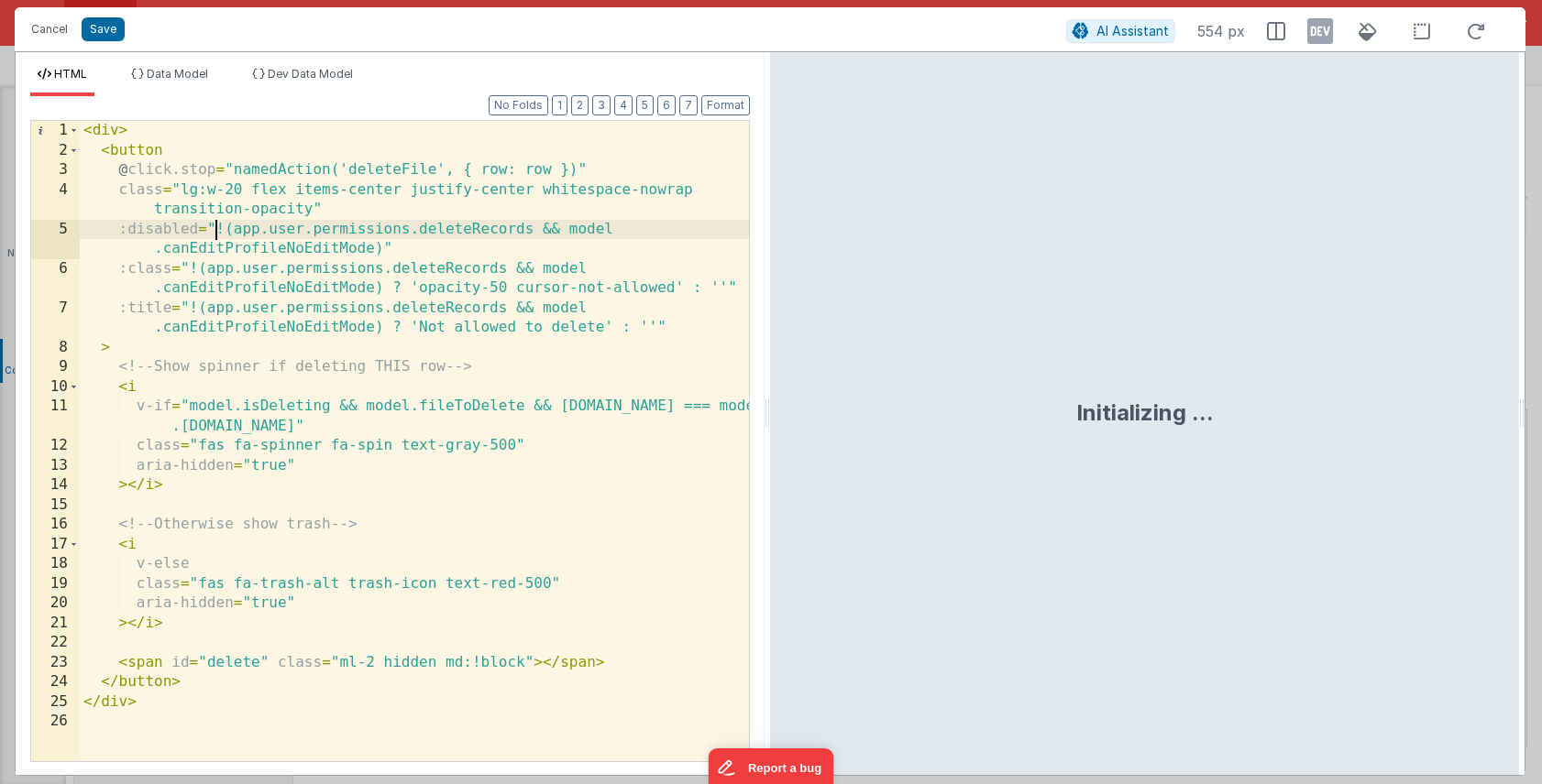
click at [216, 229] on div "< div > < button @ click.stop = "namedAction('deleteFile', { row: row })" class…" at bounding box center [414, 461] width 669 height 680
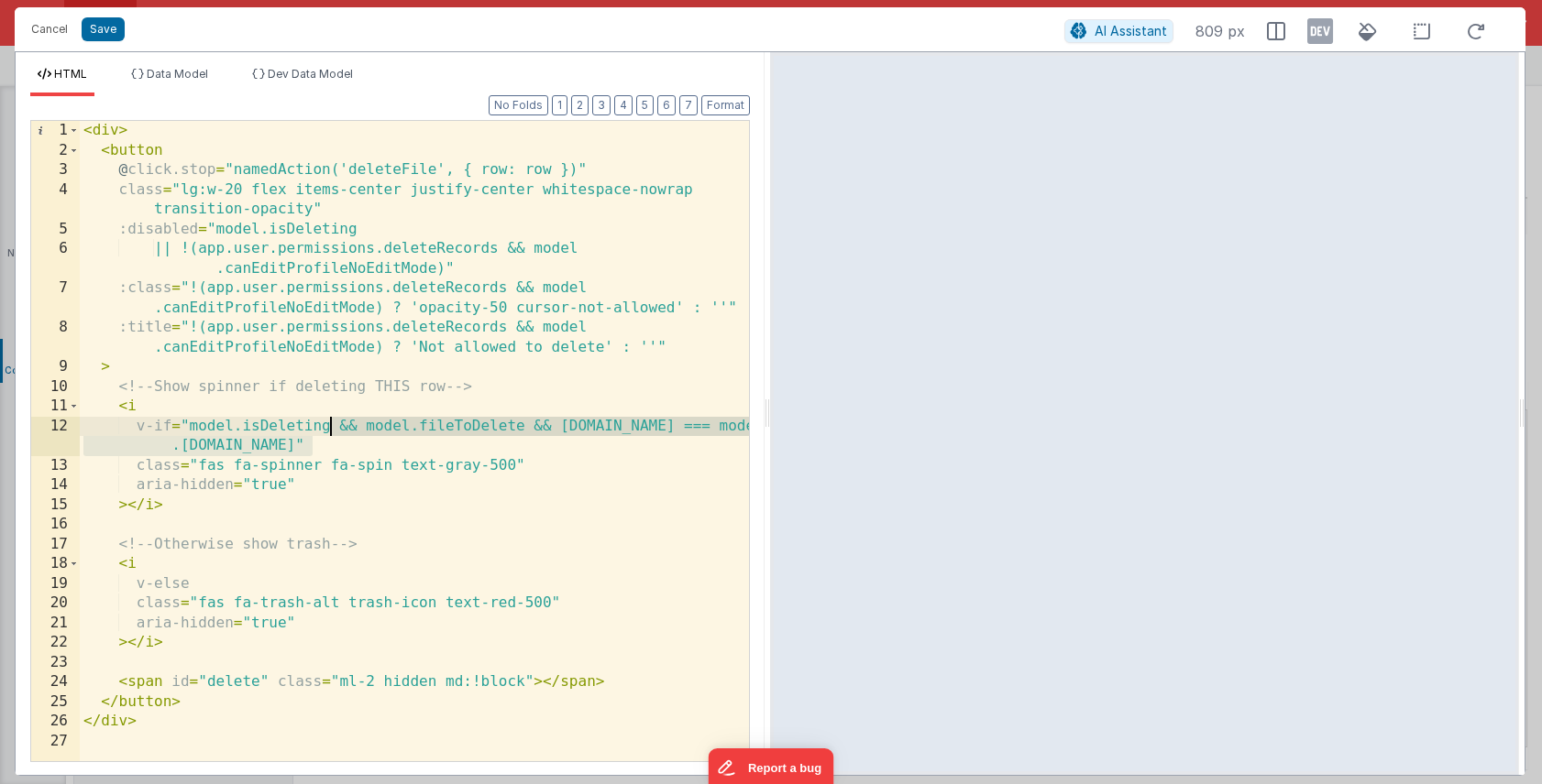
drag, startPoint x: 313, startPoint y: 444, endPoint x: 334, endPoint y: 425, distance: 28.3
click at [334, 425] on div "< div > < button @ click.stop = "namedAction('deleteFile', { row: row })" class…" at bounding box center [414, 461] width 669 height 680
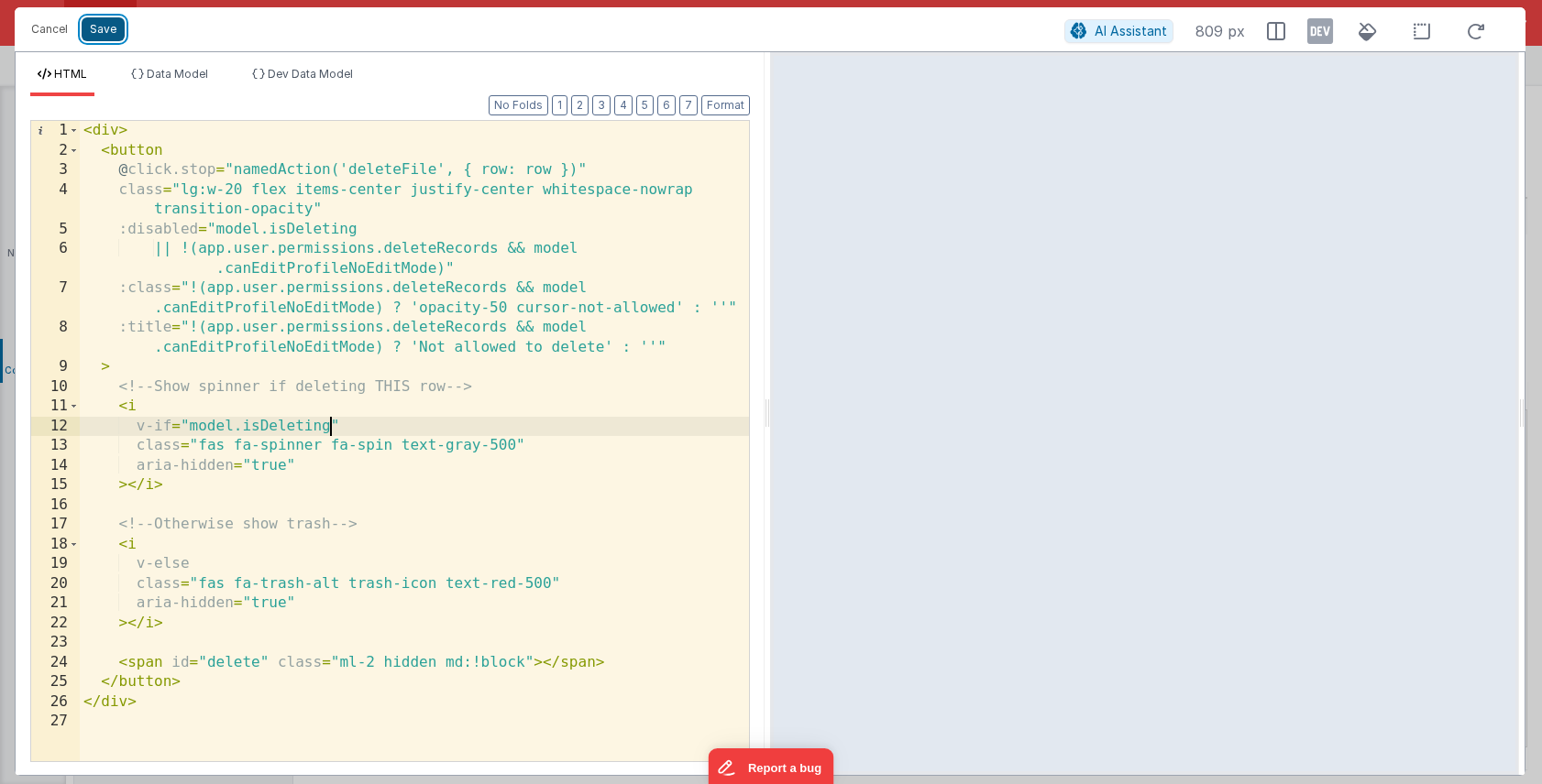
click at [95, 34] on button "Save" at bounding box center [102, 29] width 43 height 24
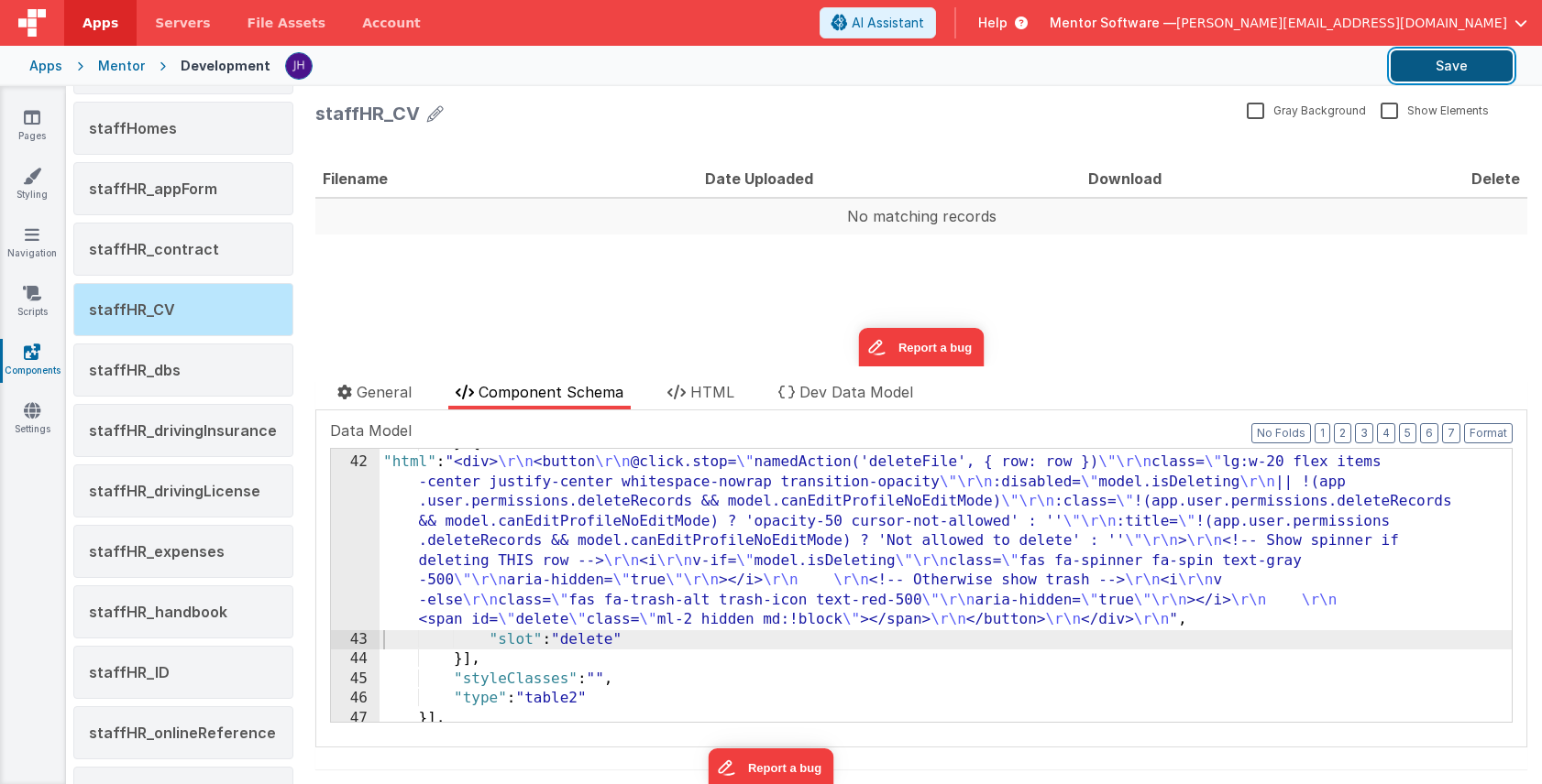
click at [1433, 67] on button "Save" at bounding box center [1451, 66] width 122 height 31
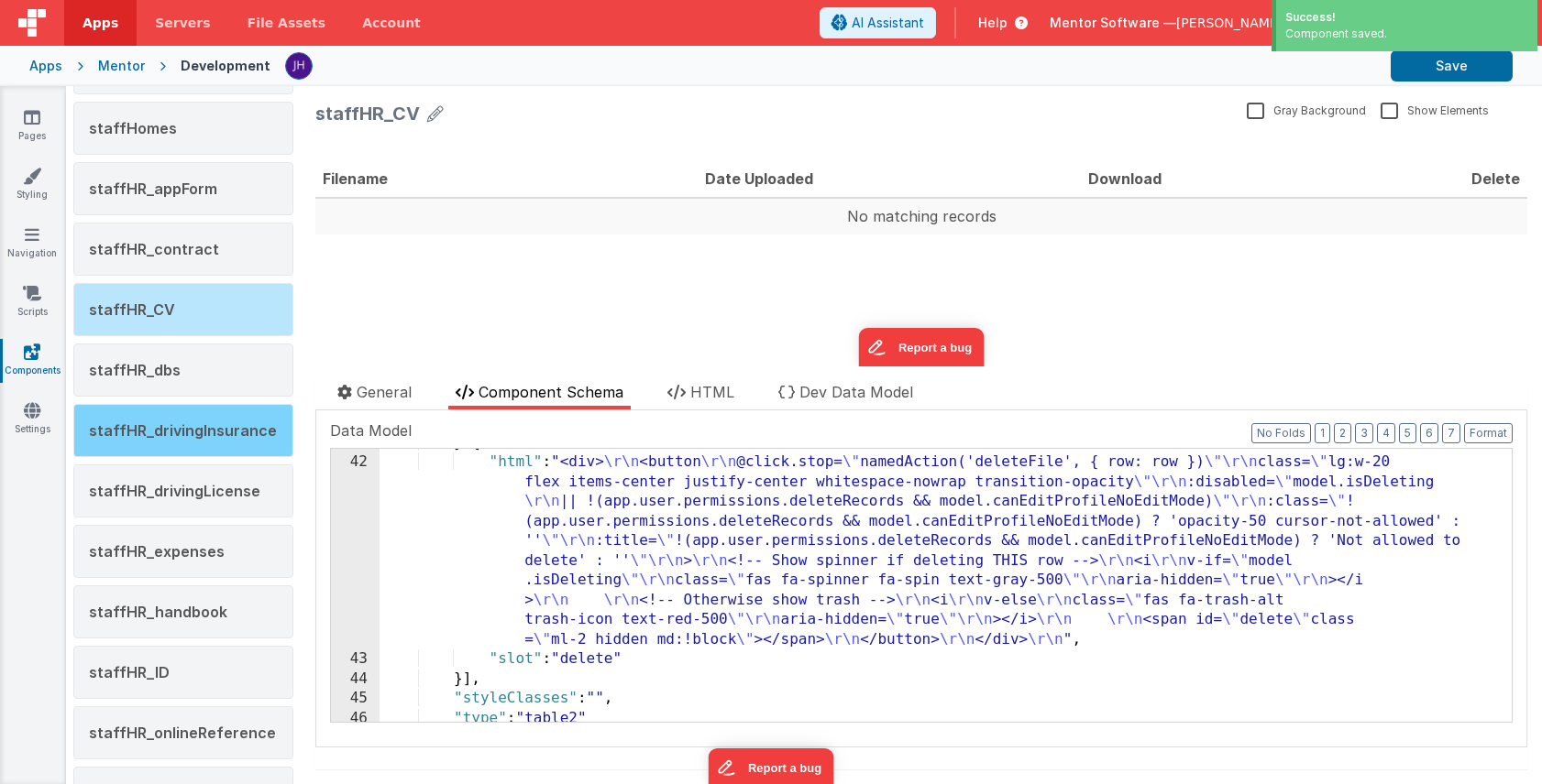
click at [171, 430] on span "staffHR_drivingInsurance" at bounding box center [182, 430] width 188 height 18
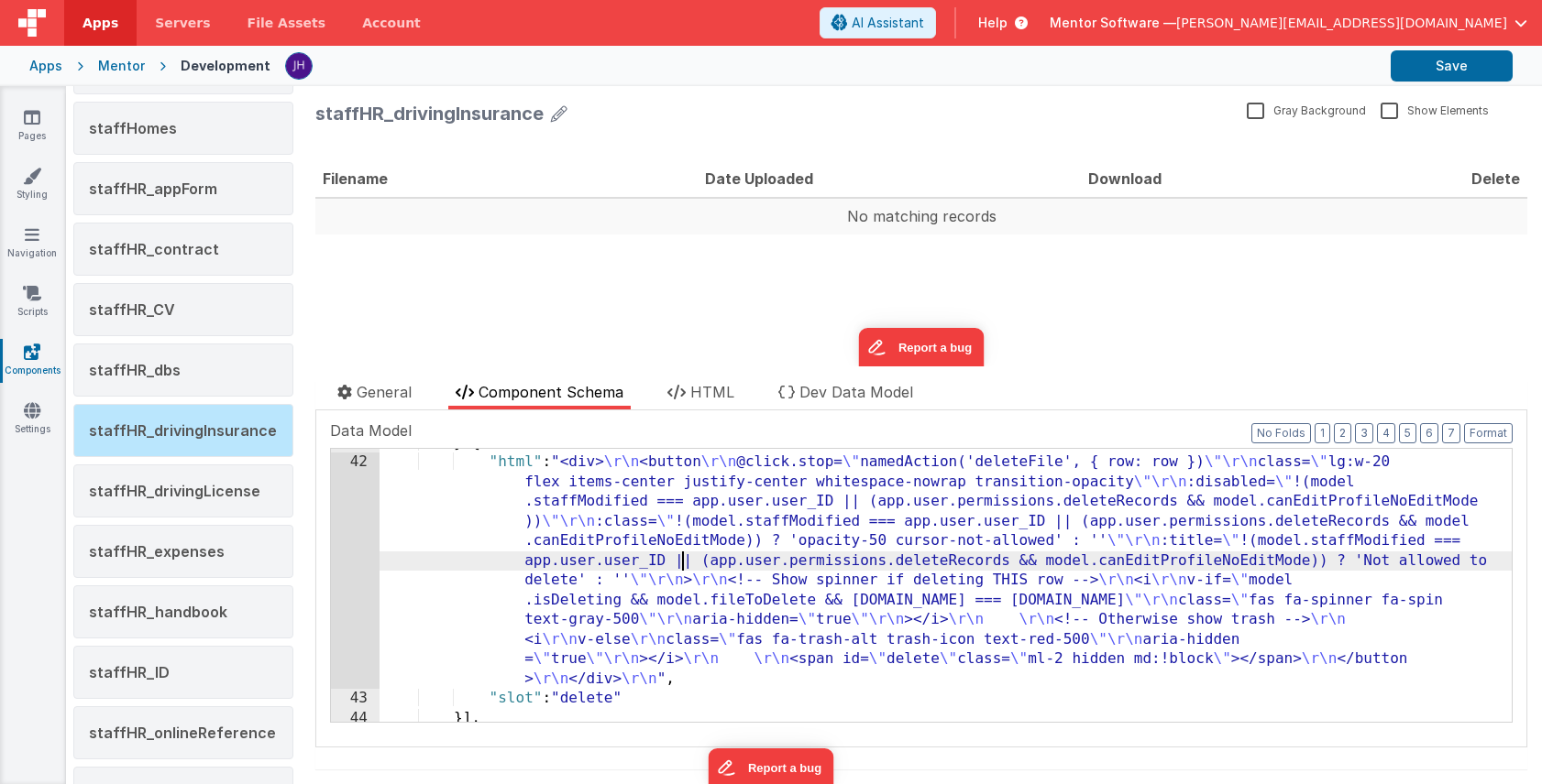
click at [682, 556] on div "} , { "html" : "<div> \r\n <button \r\n @click.stop= \" namedAction('deleteFile…" at bounding box center [946, 589] width 1132 height 313
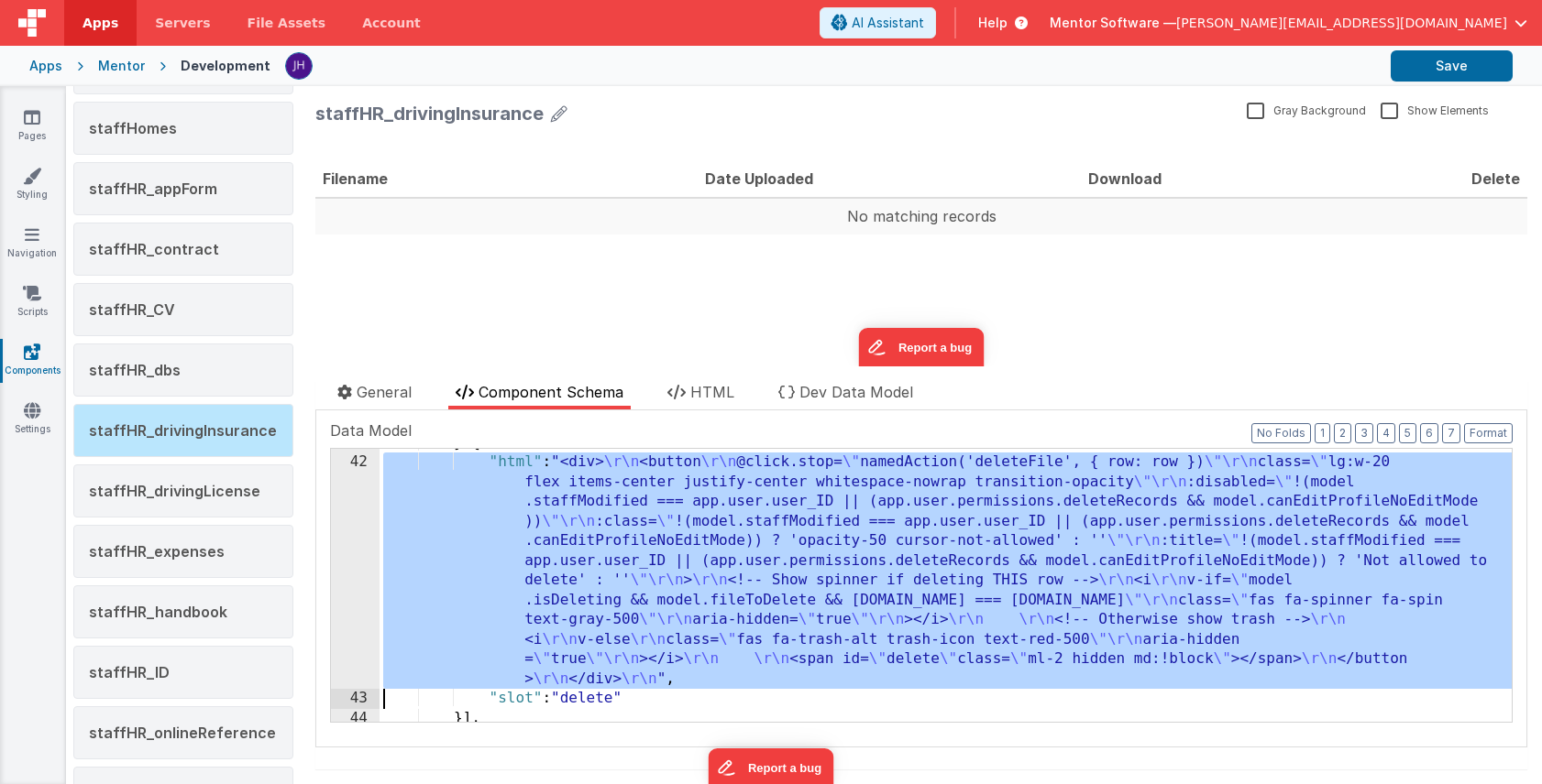
click at [350, 527] on div "42" at bounding box center [355, 571] width 49 height 237
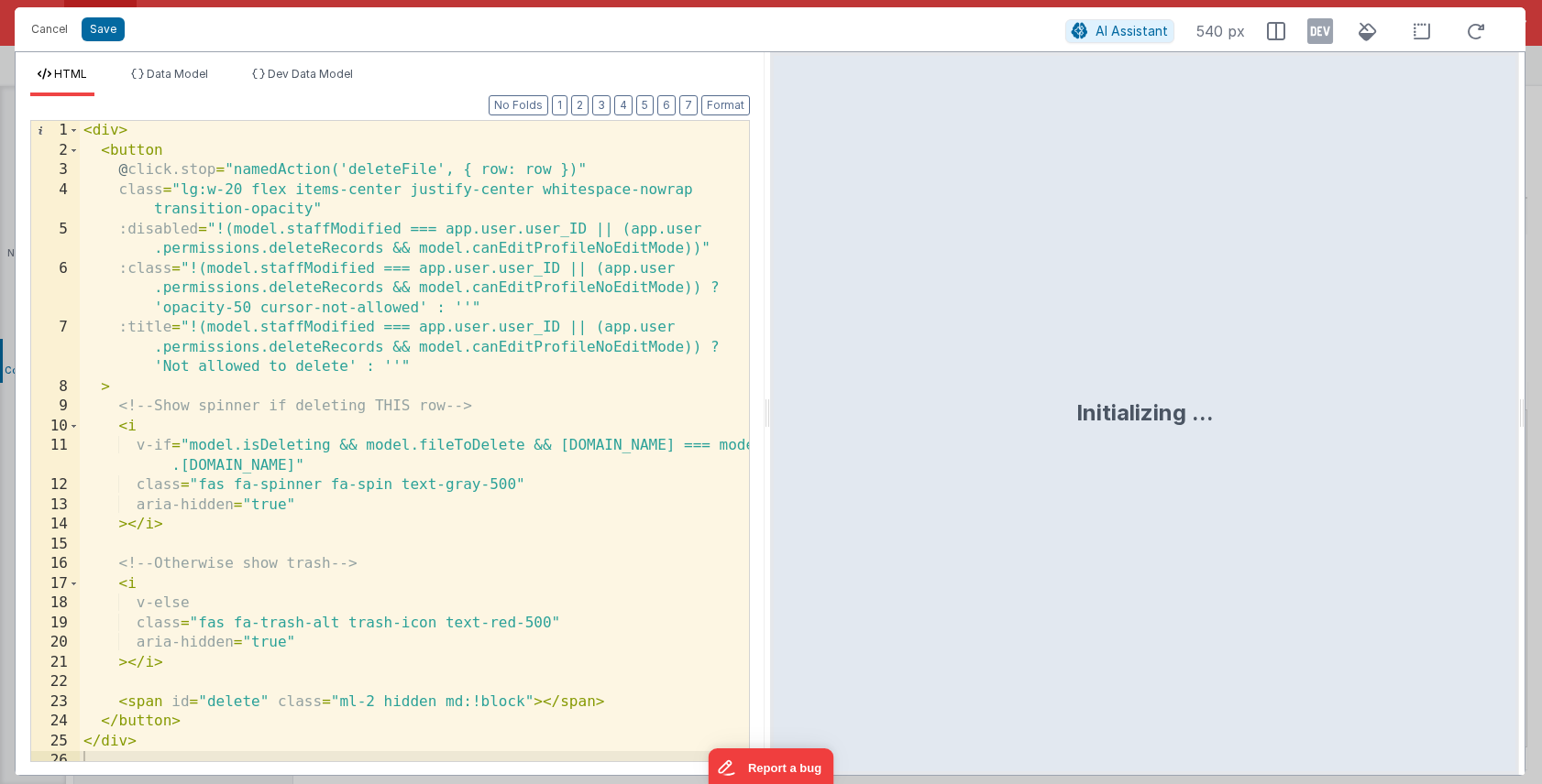
click at [217, 228] on div "< div > < button @ click.stop = "namedAction('deleteFile', { row: row })" class…" at bounding box center [414, 461] width 669 height 680
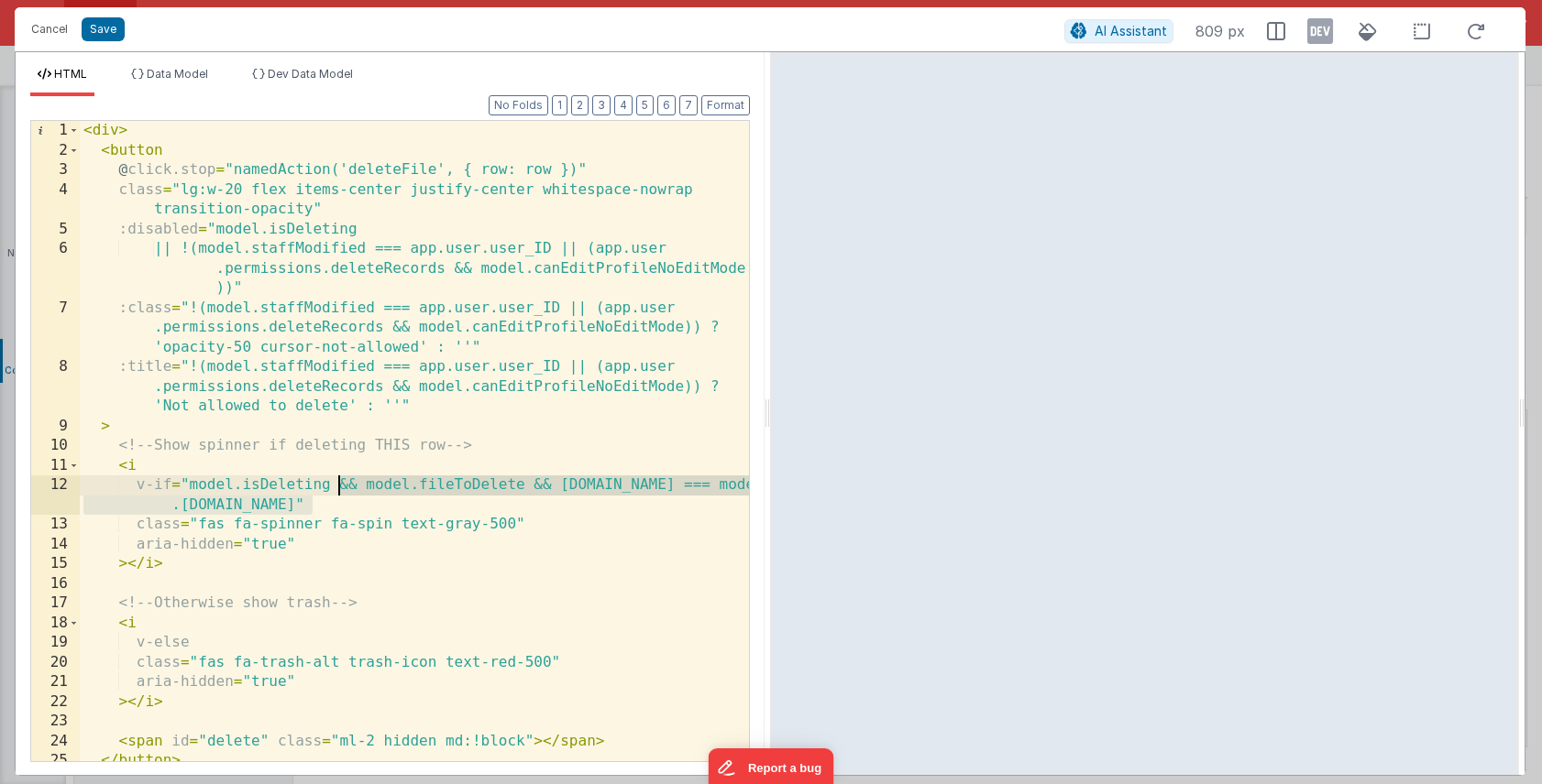
drag, startPoint x: 311, startPoint y: 505, endPoint x: 340, endPoint y: 491, distance: 32.2
click at [340, 491] on div "< div > < button @ click.stop = "namedAction('deleteFile', { row: row })" class…" at bounding box center [414, 461] width 669 height 680
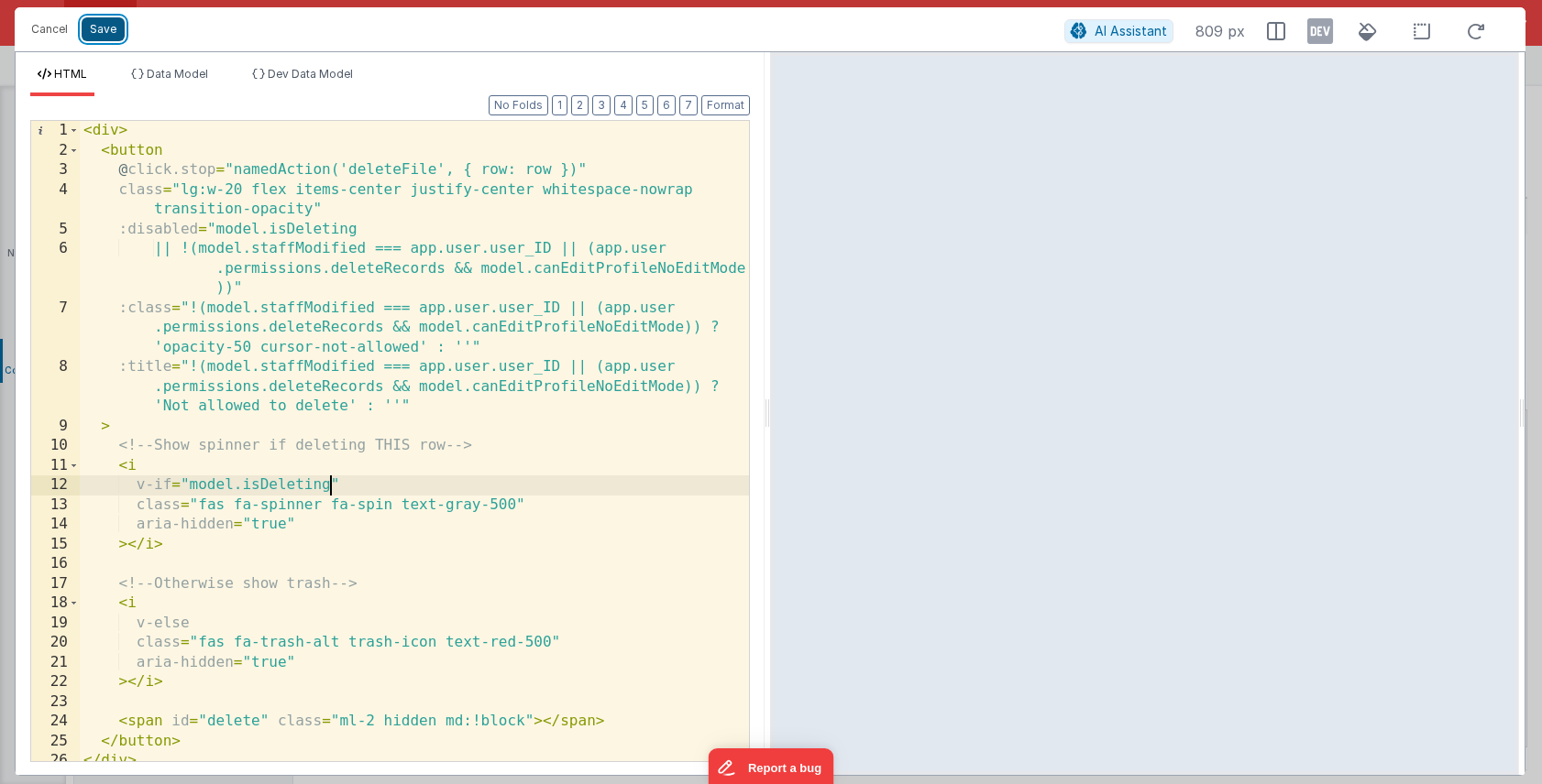
click at [100, 28] on button "Save" at bounding box center [102, 29] width 43 height 24
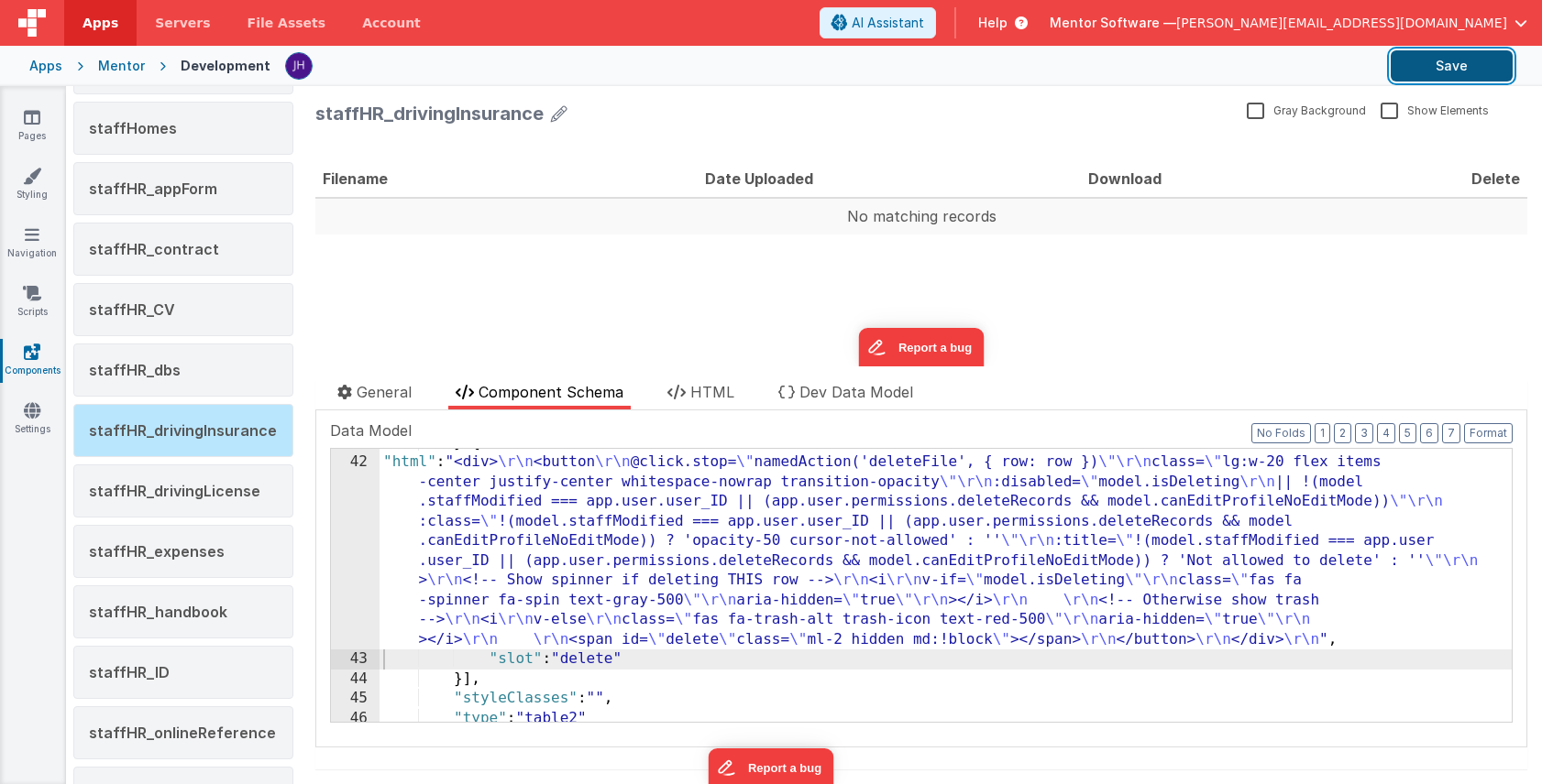
click at [1444, 62] on button "Save" at bounding box center [1451, 66] width 122 height 31
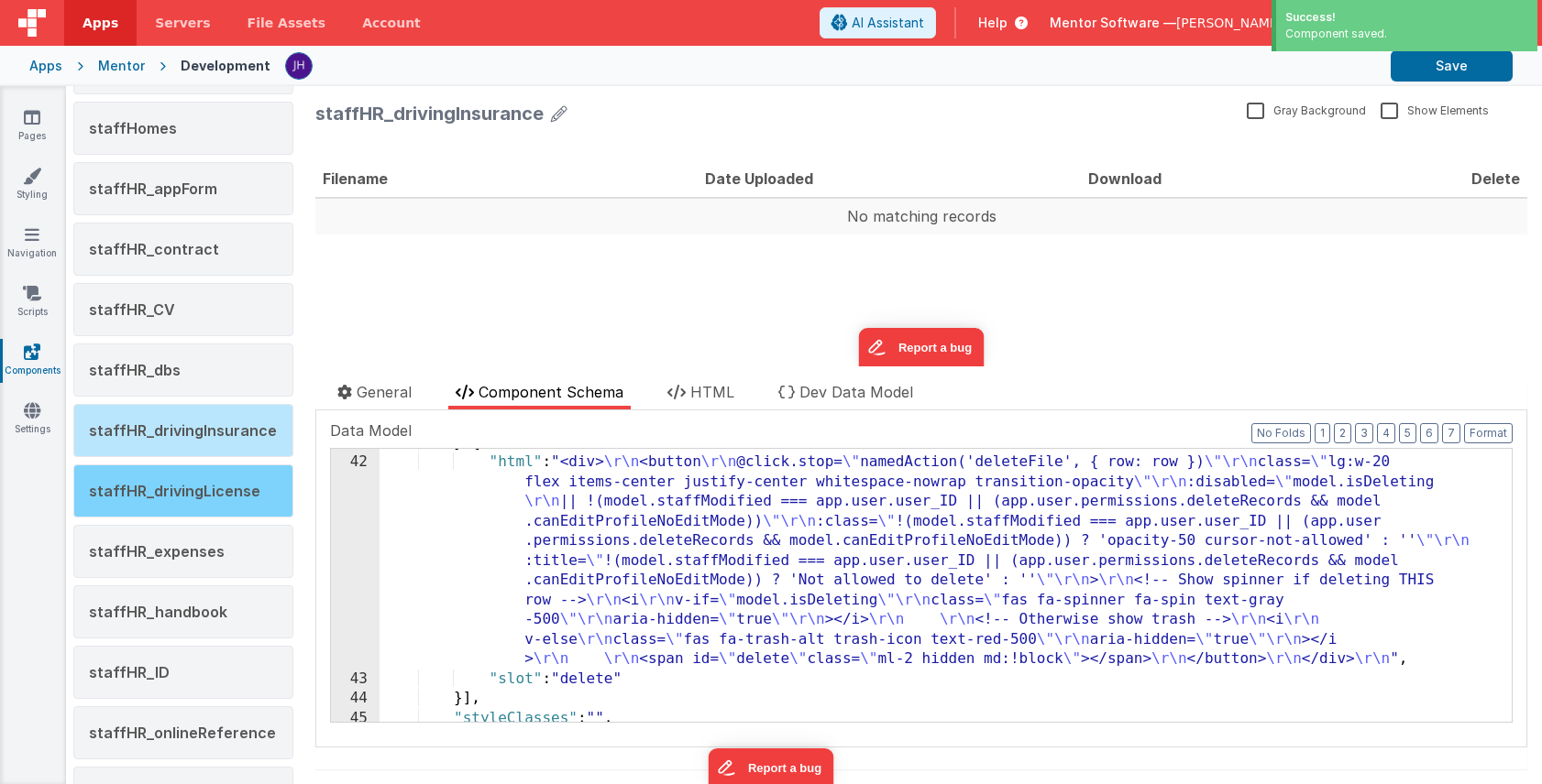
click at [164, 495] on span "staffHR_drivingLicense" at bounding box center [175, 490] width 172 height 18
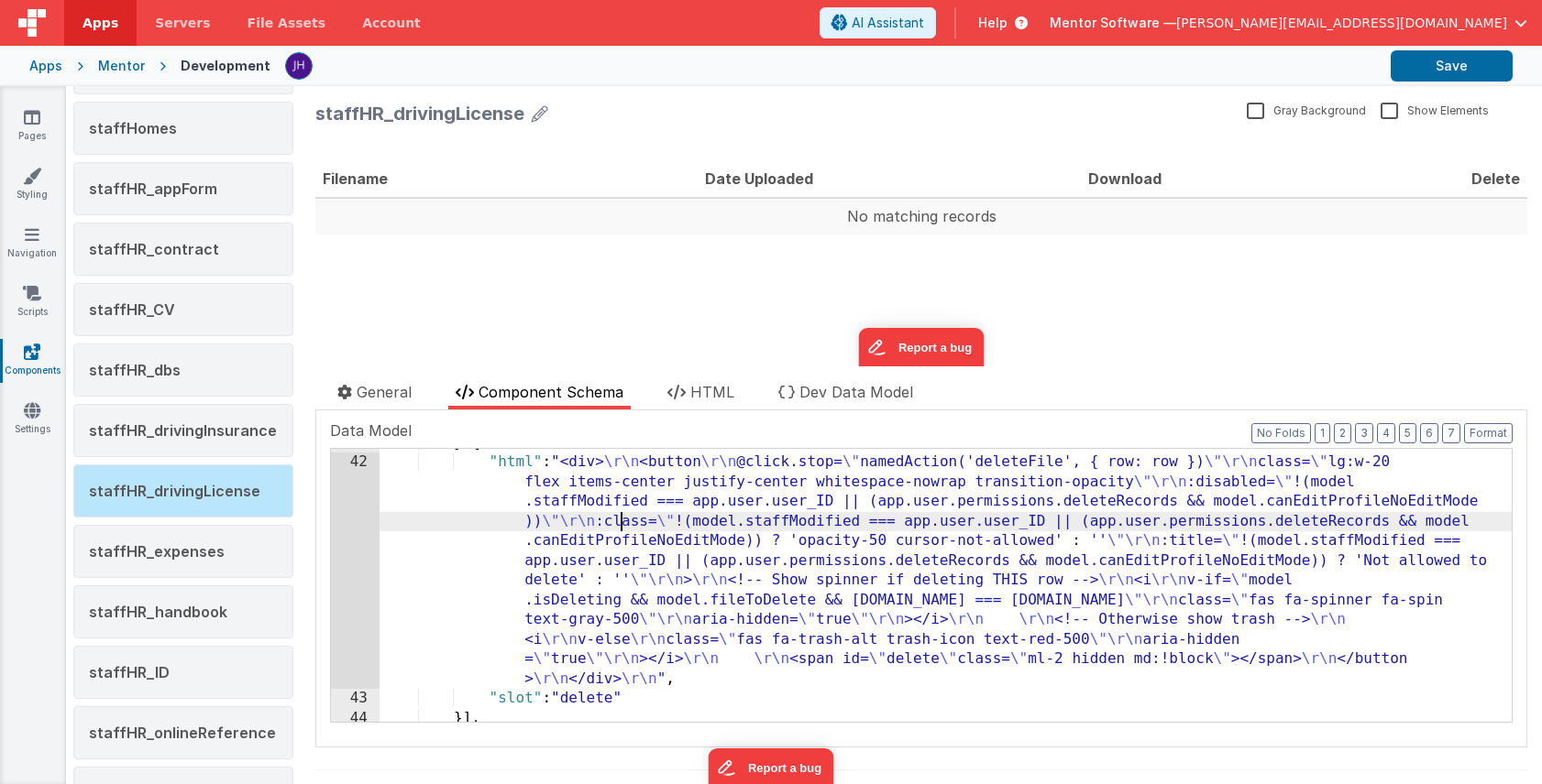
click at [616, 513] on div "} , { "html" : "<div> \r\n <button \r\n @click.stop= \" namedAction('deleteFile…" at bounding box center [946, 589] width 1132 height 313
click at [362, 519] on div "42" at bounding box center [355, 571] width 49 height 237
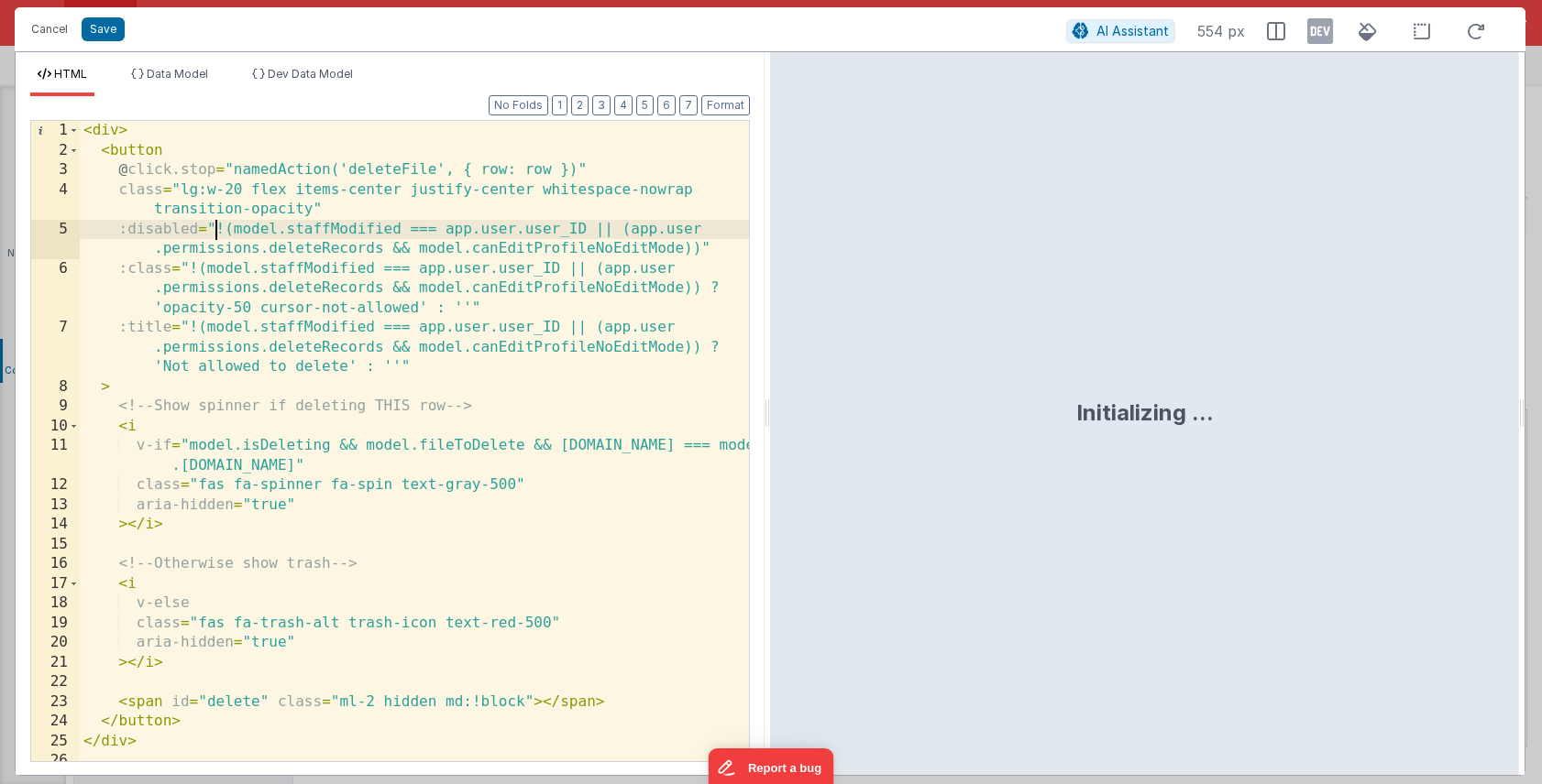
click at [219, 230] on div "< div > < button @ click.stop = "namedAction('deleteFile', { row: row })" class…" at bounding box center [414, 461] width 669 height 680
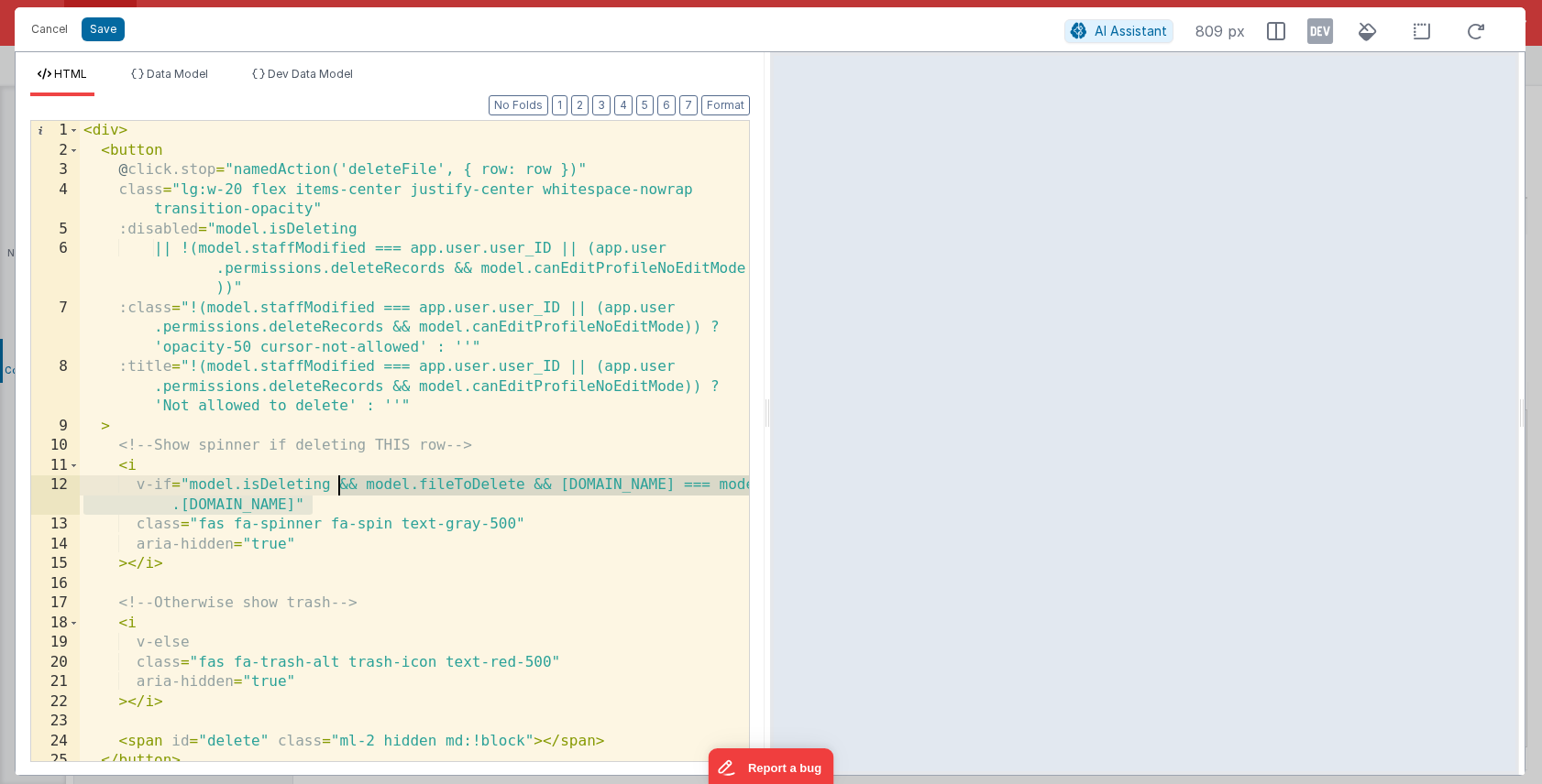
drag, startPoint x: 312, startPoint y: 505, endPoint x: 338, endPoint y: 485, distance: 32.8
click at [338, 485] on div "< div > < button @ click.stop = "namedAction('deleteFile', { row: row })" class…" at bounding box center [414, 461] width 669 height 680
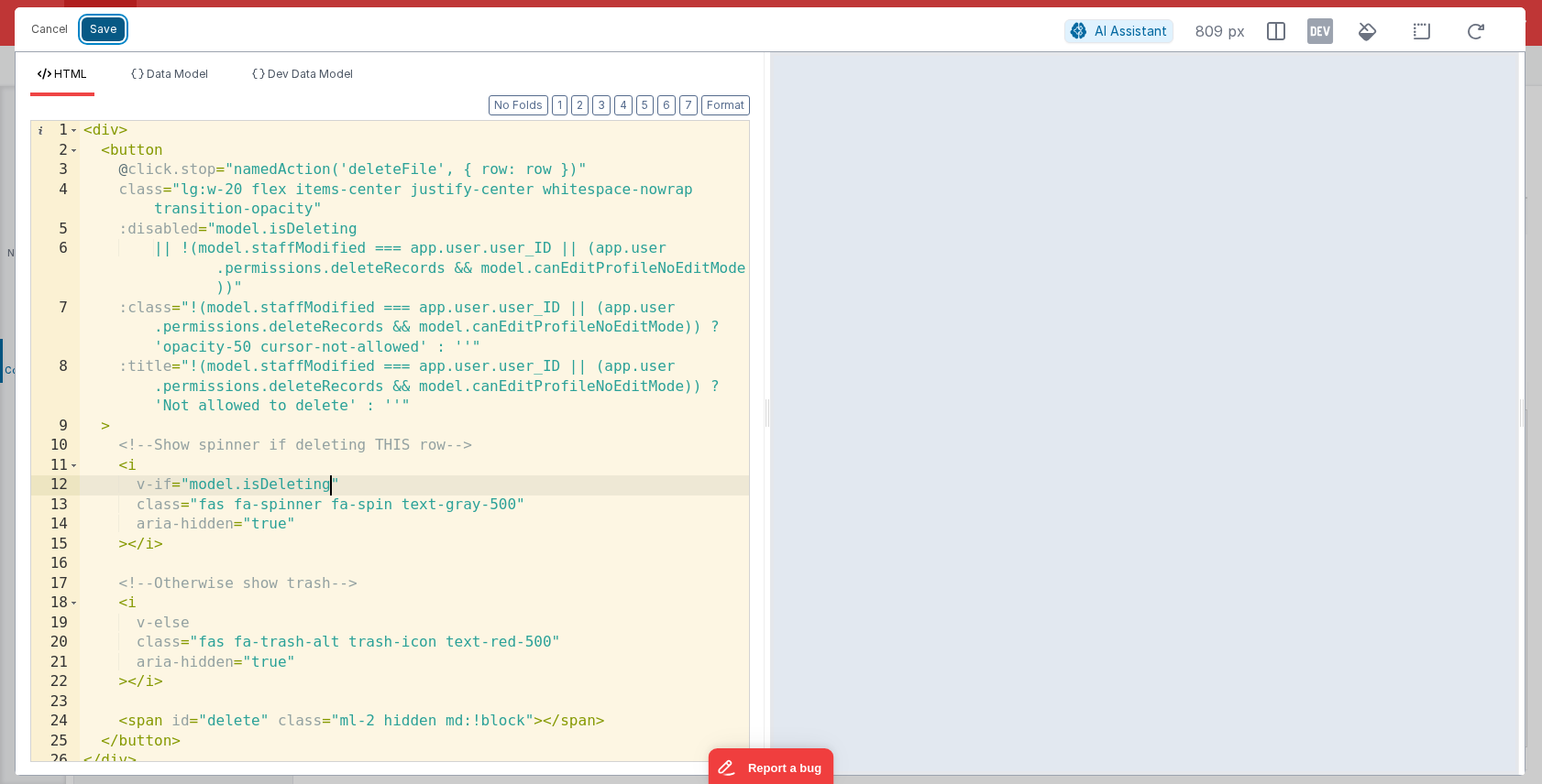
click at [112, 28] on button "Save" at bounding box center [102, 29] width 43 height 24
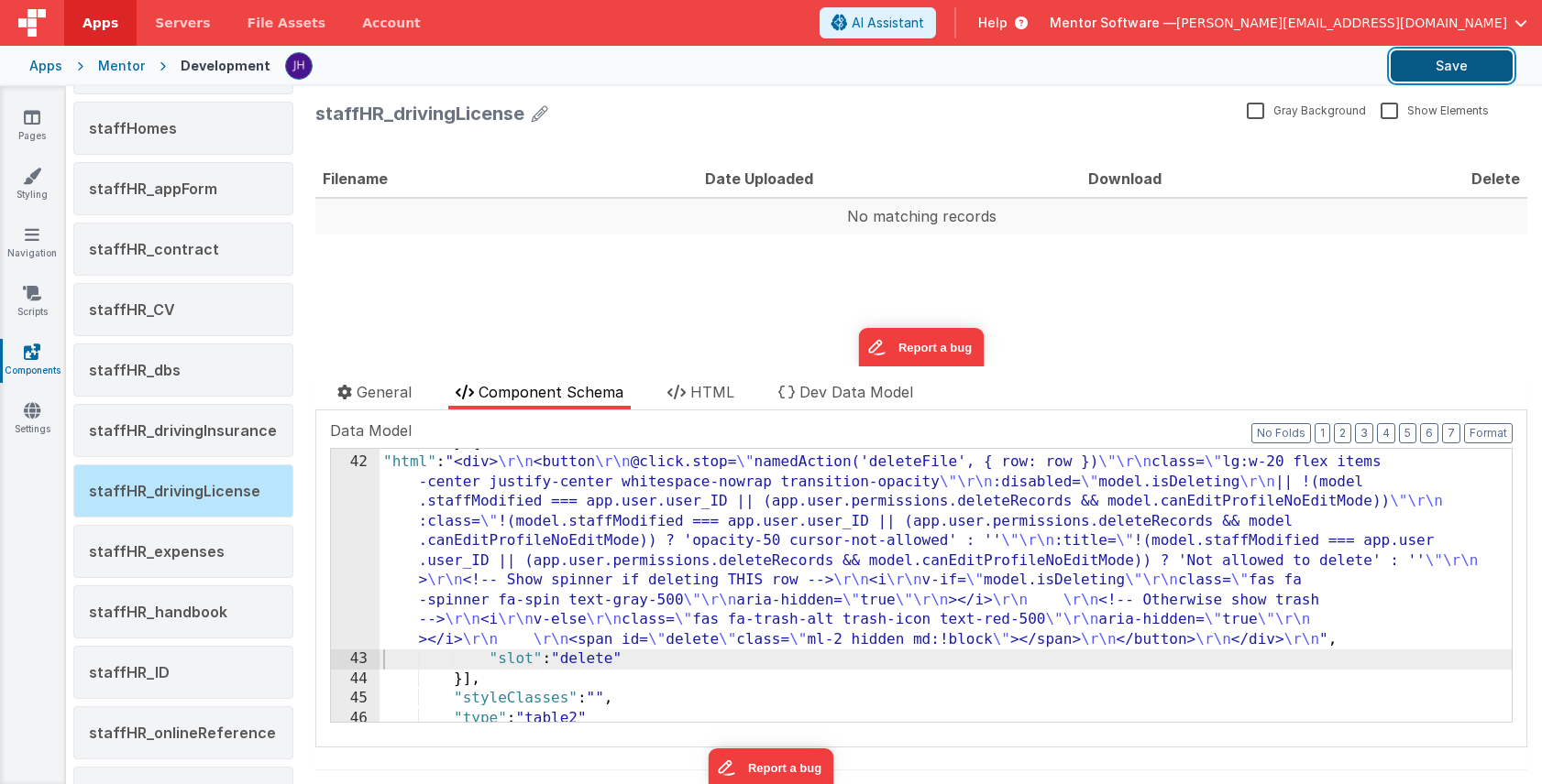
click at [1427, 72] on button "Save" at bounding box center [1451, 66] width 122 height 31
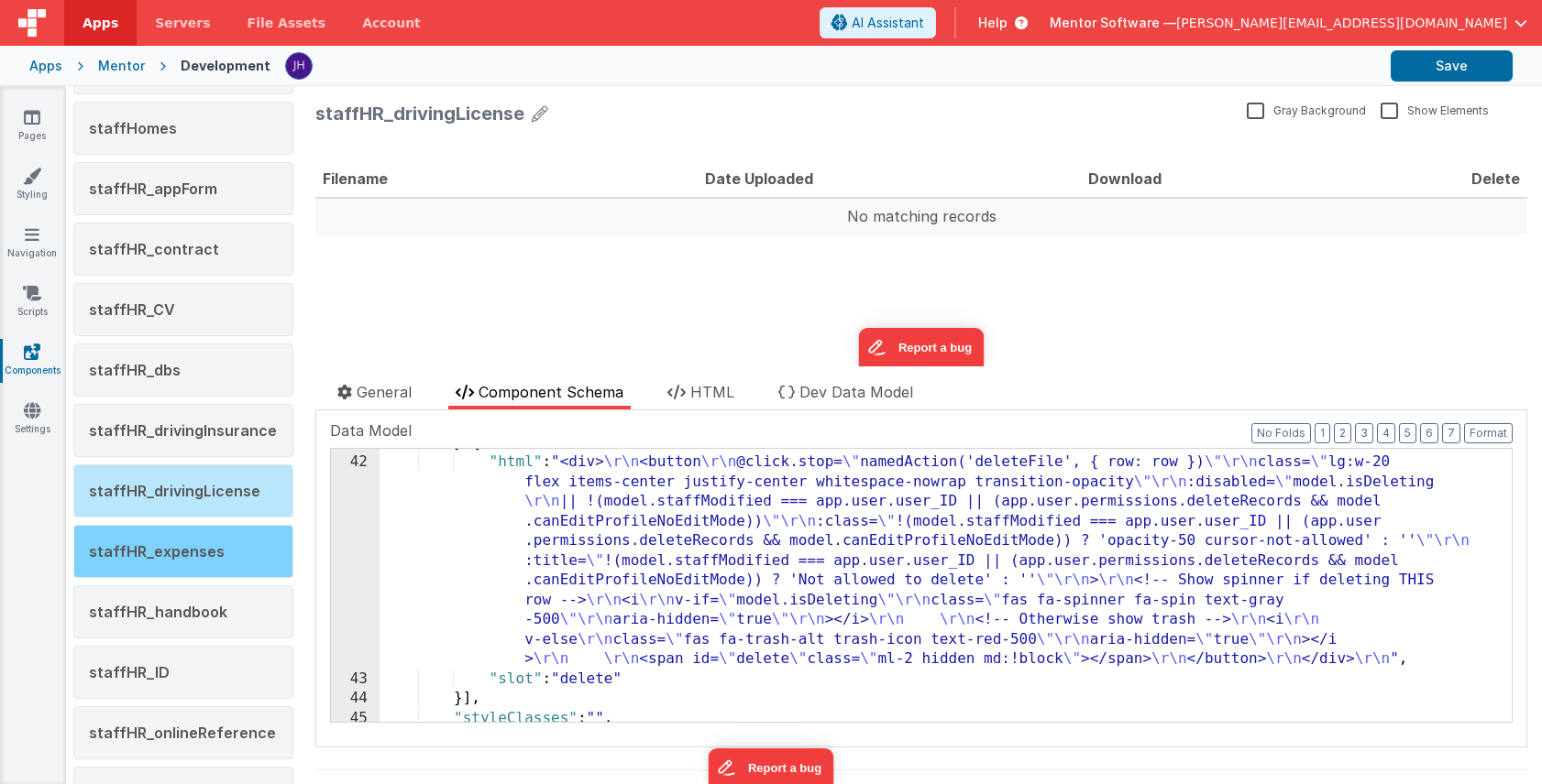
click at [175, 541] on div "staffHR_expenses" at bounding box center [183, 551] width 220 height 53
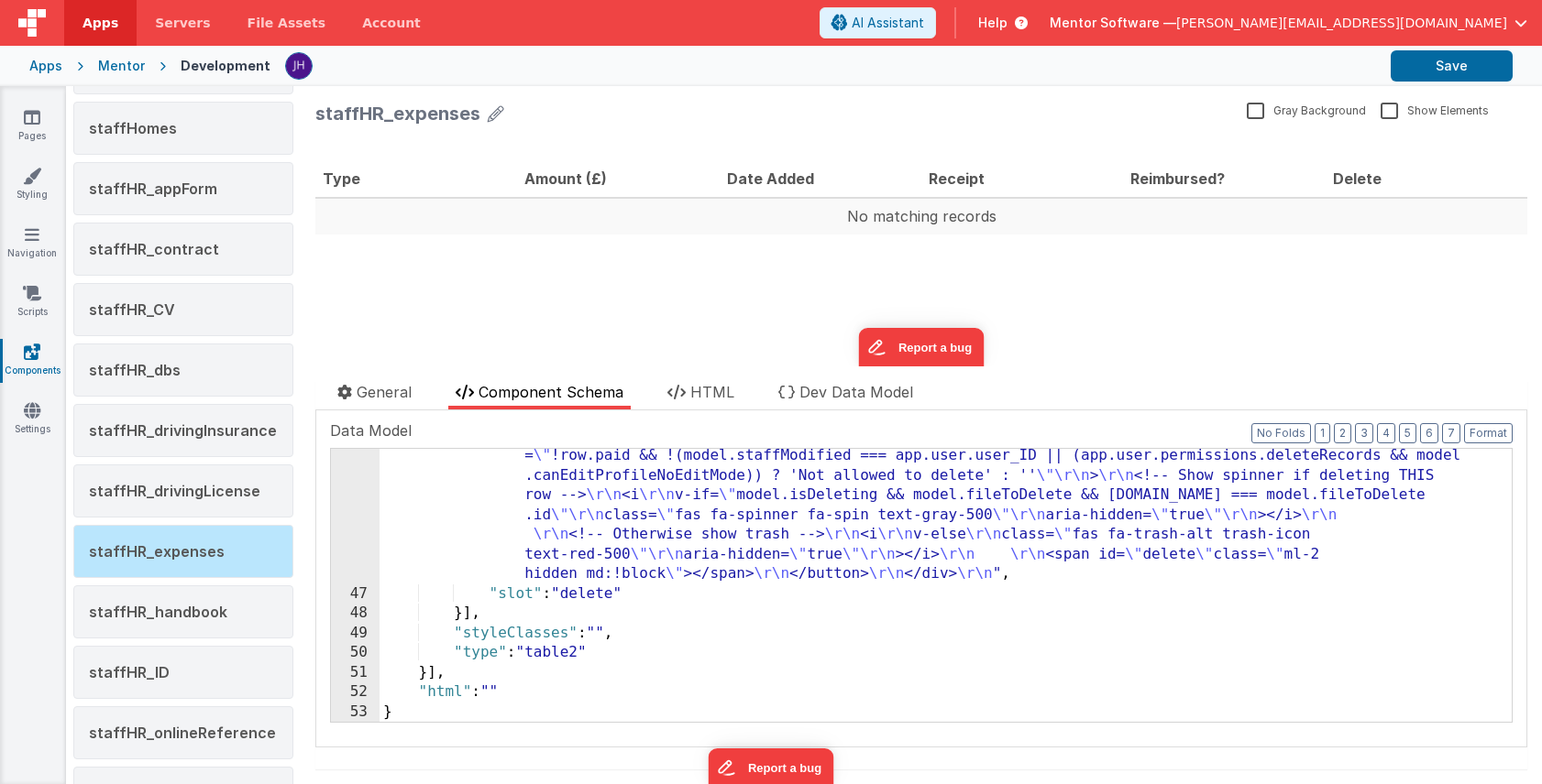
scroll to position [1123, 0]
click at [639, 479] on div ""html" : "<div> \r\n <button \r\n @click.stop= \" namedAction('deleteFile', { r…" at bounding box center [946, 615] width 1132 height 529
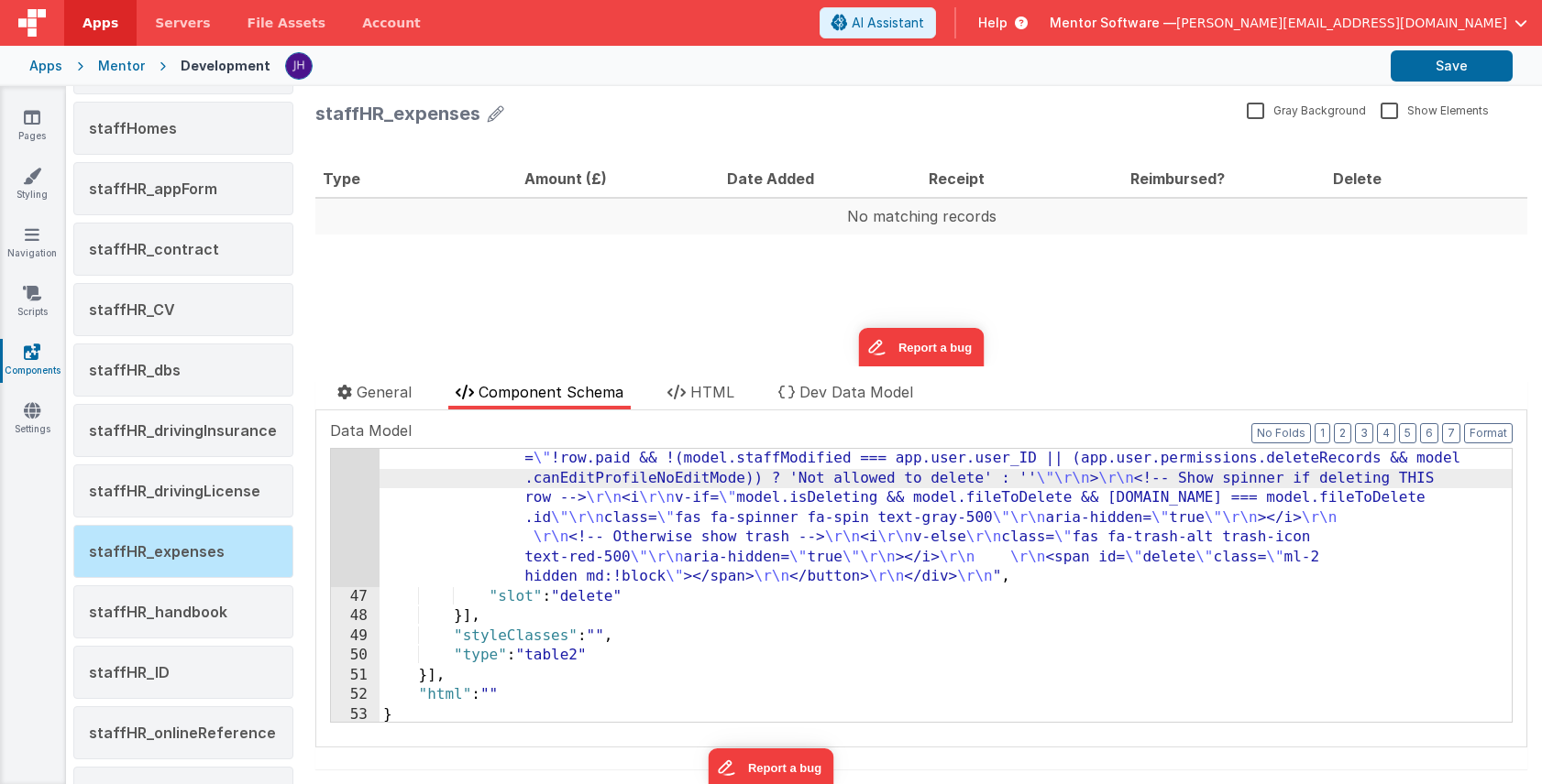
click at [351, 504] on div "46" at bounding box center [355, 469] width 49 height 237
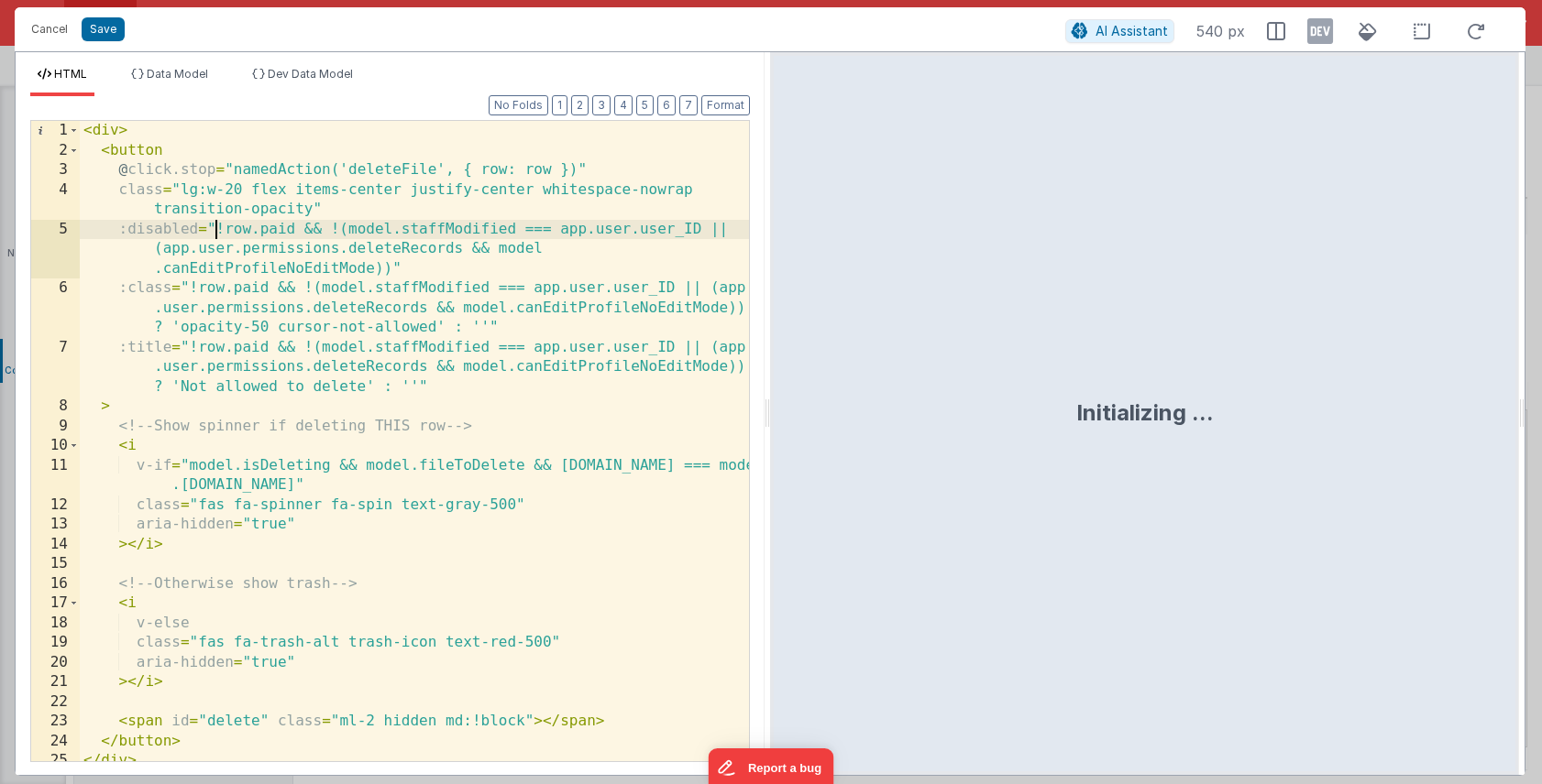
click at [217, 225] on div "< div > < button @ click.stop = "namedAction('deleteFile', { row: row })" class…" at bounding box center [414, 461] width 669 height 680
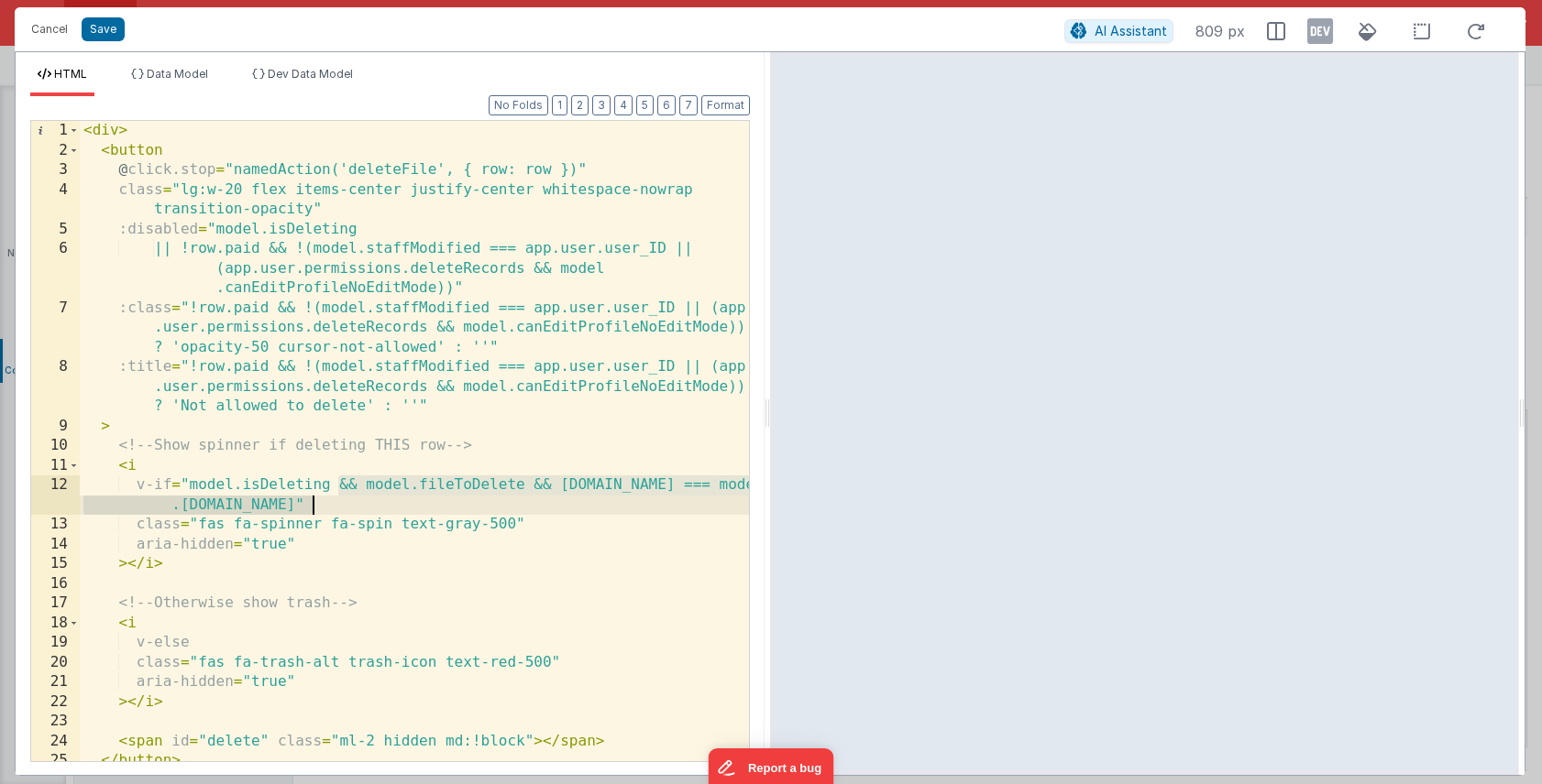
drag, startPoint x: 337, startPoint y: 485, endPoint x: 311, endPoint y: 500, distance: 30.0
click at [311, 500] on div "< div > < button @ click.stop = "namedAction('deleteFile', { row: row })" class…" at bounding box center [414, 461] width 669 height 680
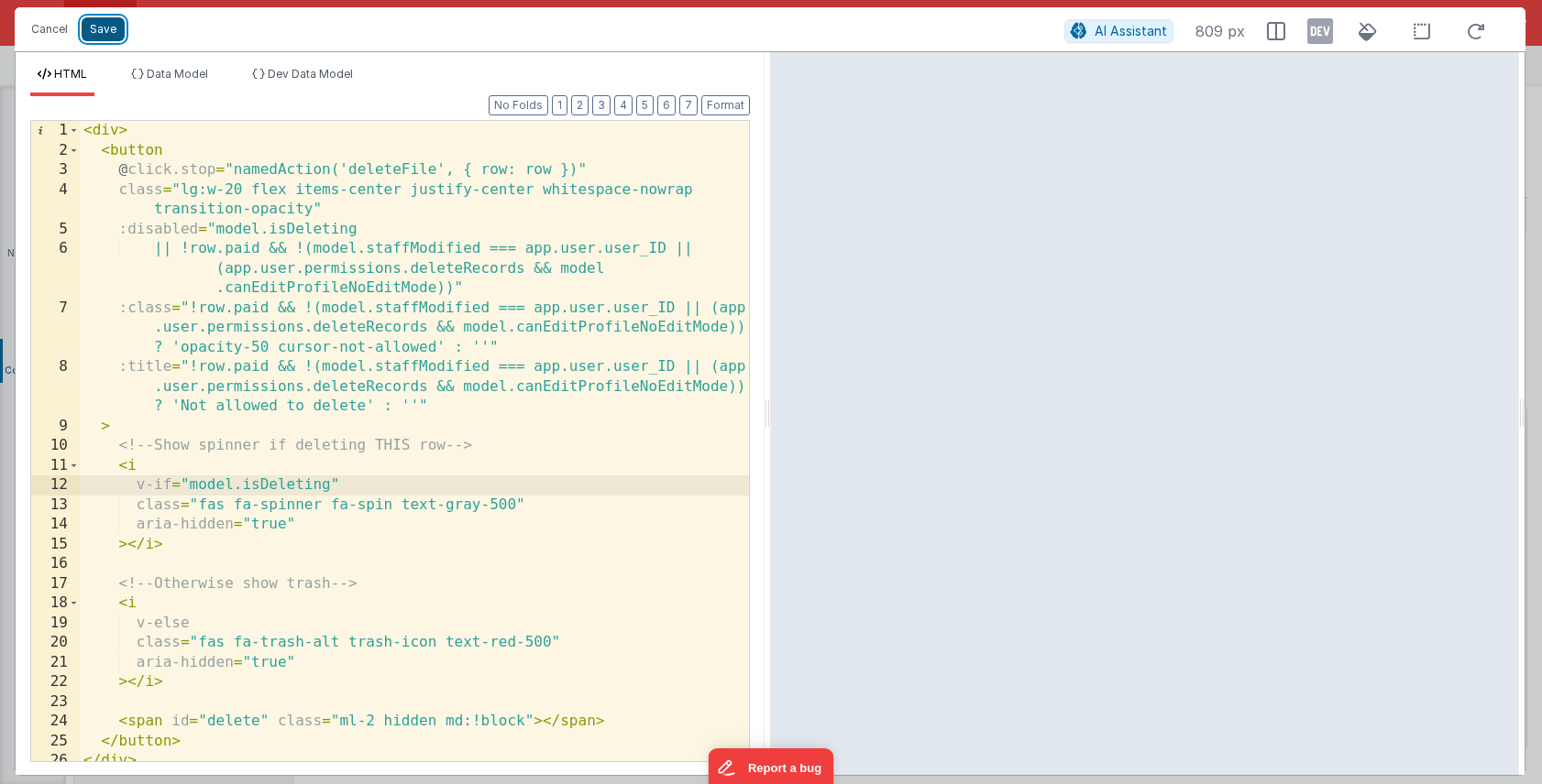
click at [105, 25] on button "Save" at bounding box center [102, 29] width 43 height 24
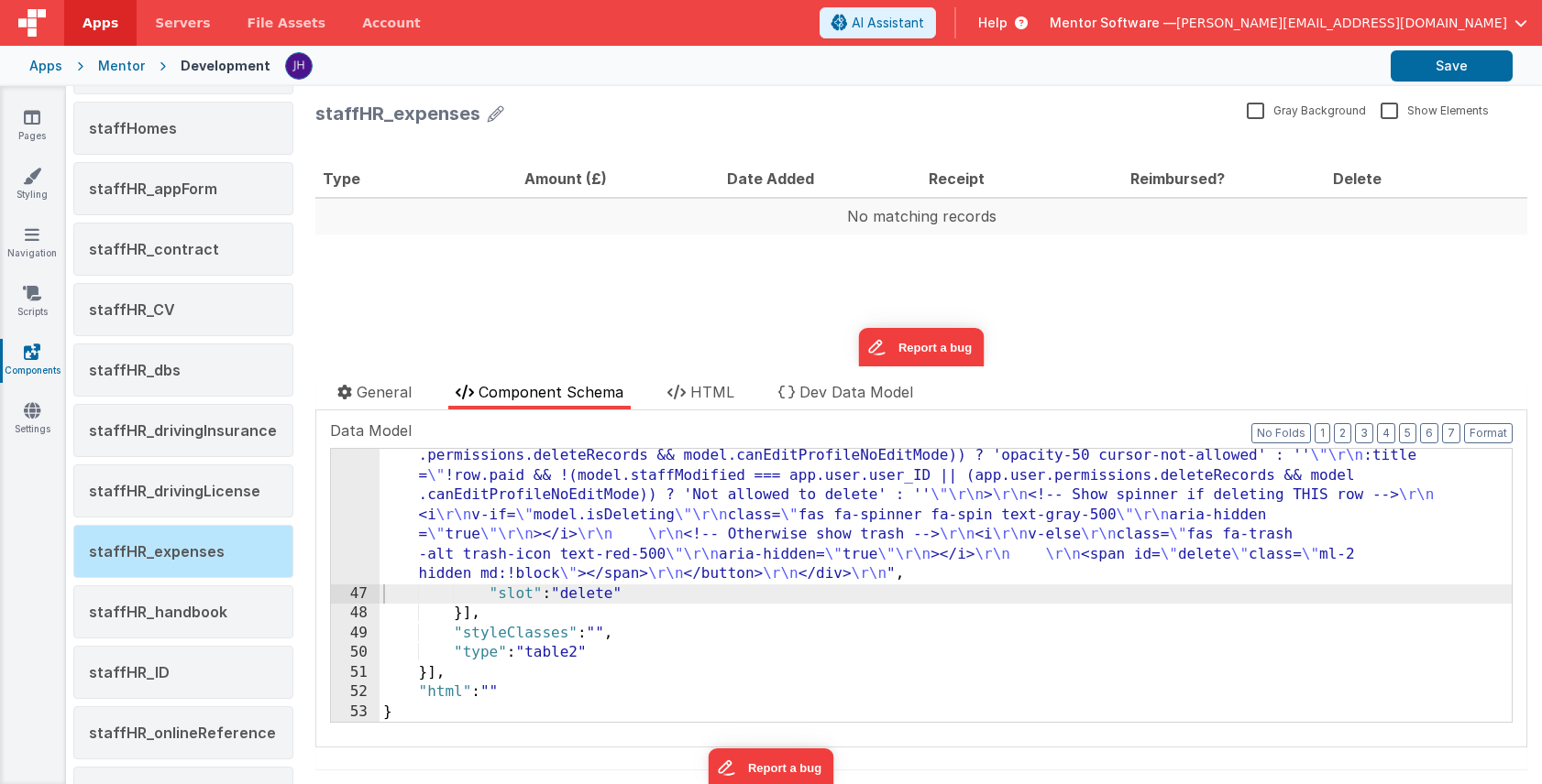
scroll to position [1105, 0]
click at [1429, 58] on button "Save" at bounding box center [1451, 66] width 122 height 31
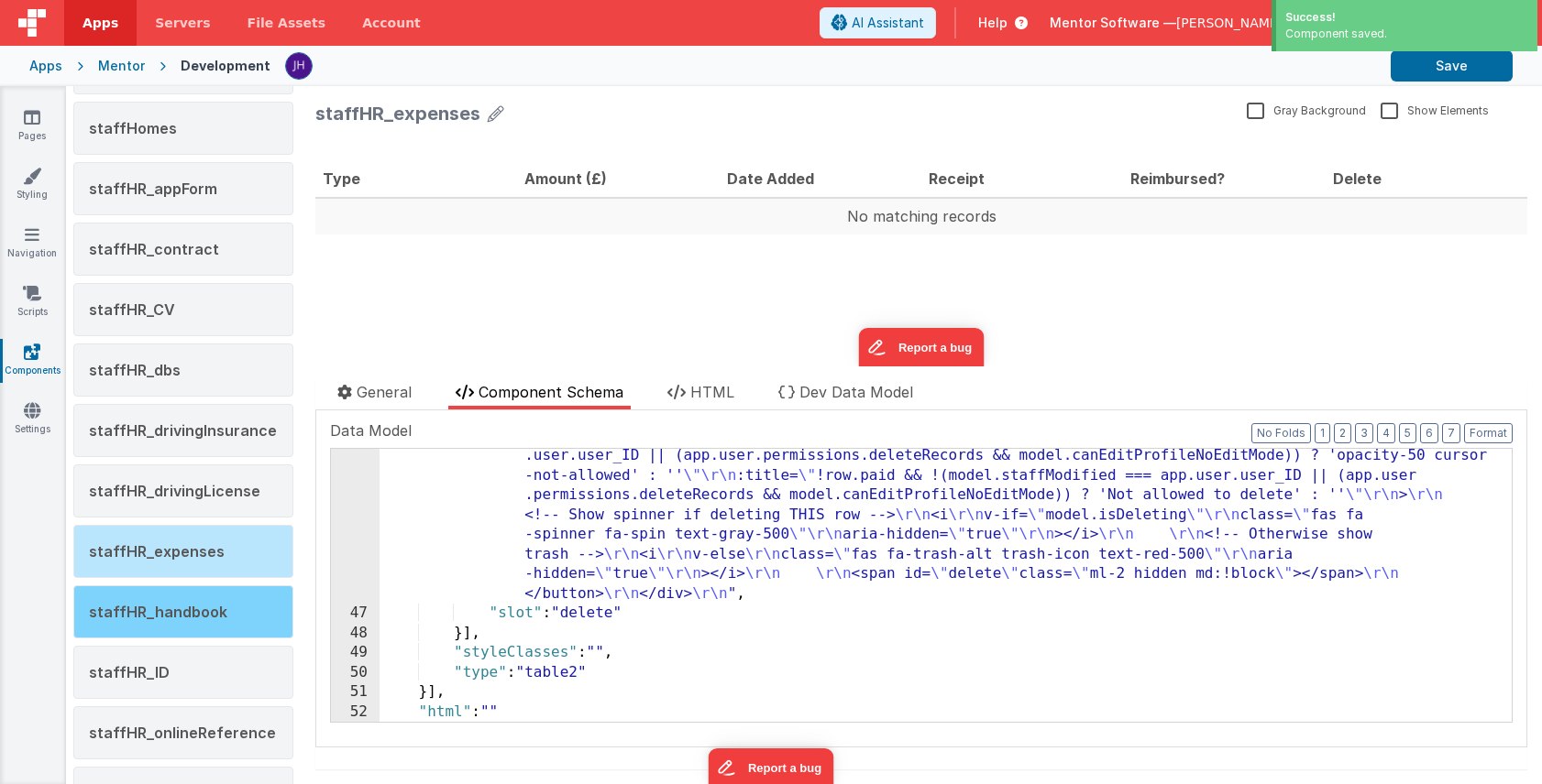
click at [156, 612] on span "staffHR_handbook" at bounding box center [157, 611] width 138 height 18
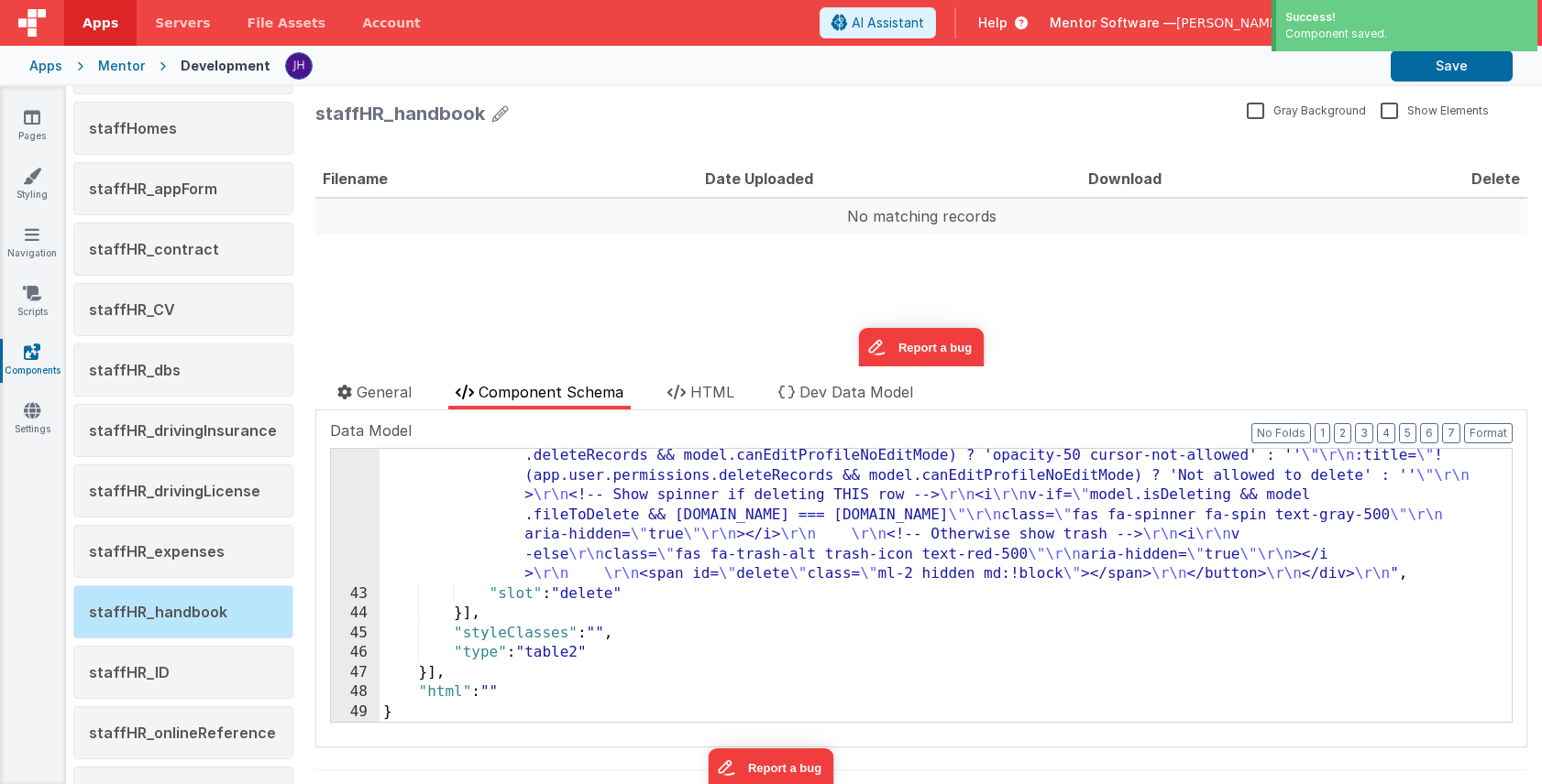
scroll to position [948, 0]
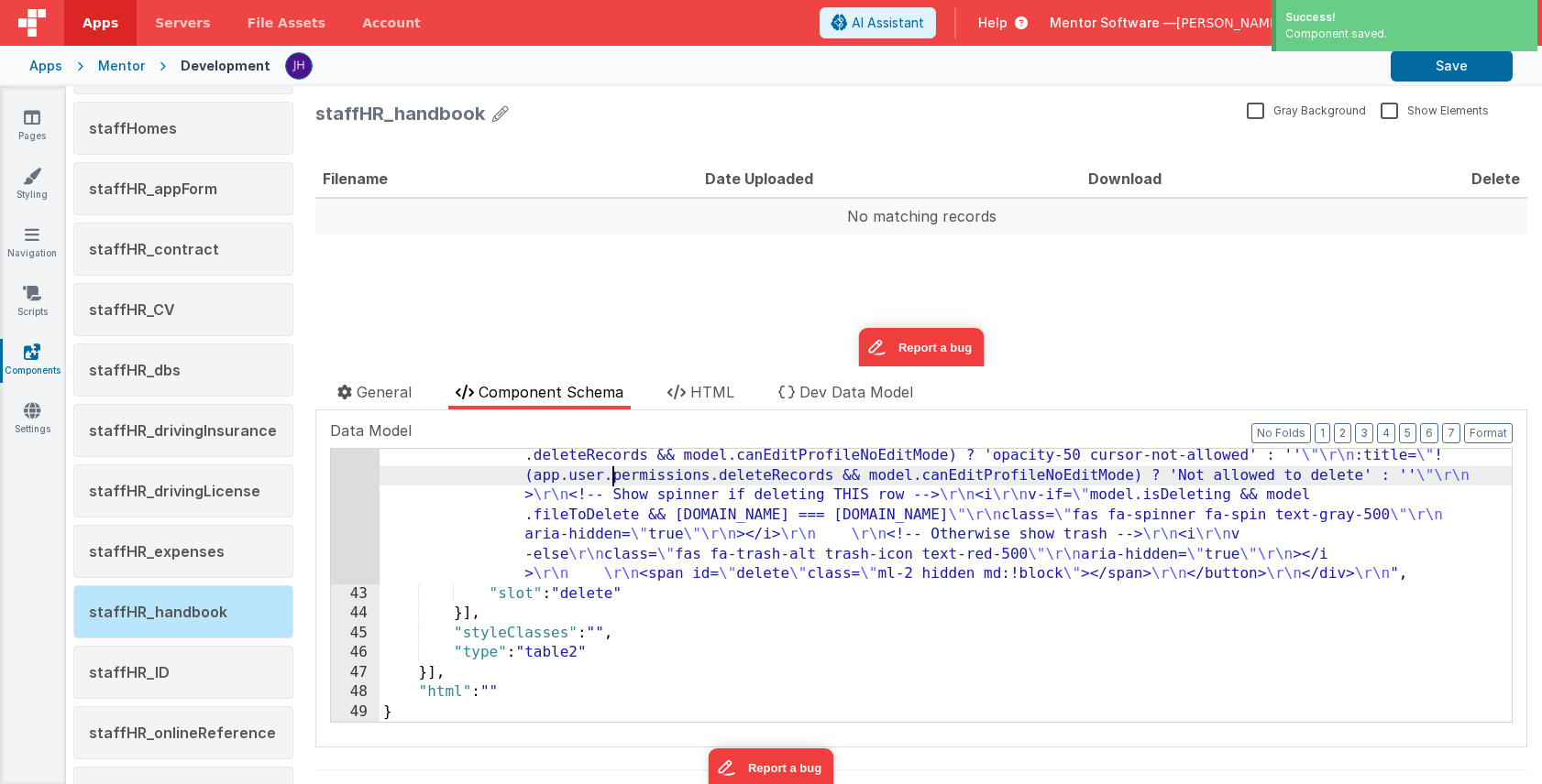
click at [613, 468] on div ""html" : "<div> \r\n <button \r\n @click.stop= \" namedAction('deleteFile', { r…" at bounding box center [946, 632] width 1132 height 490
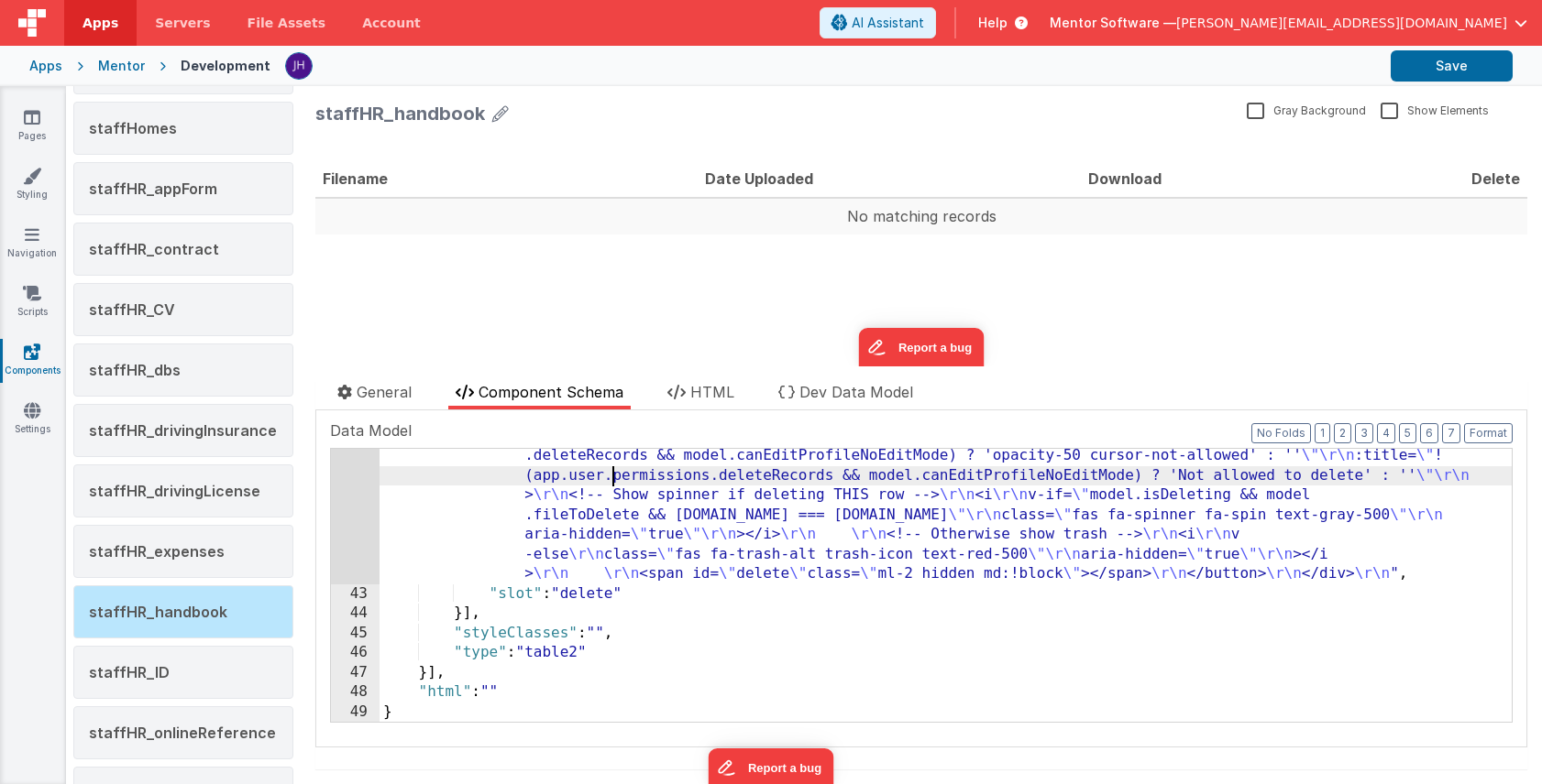
click at [362, 495] on div "42" at bounding box center [355, 485] width 49 height 197
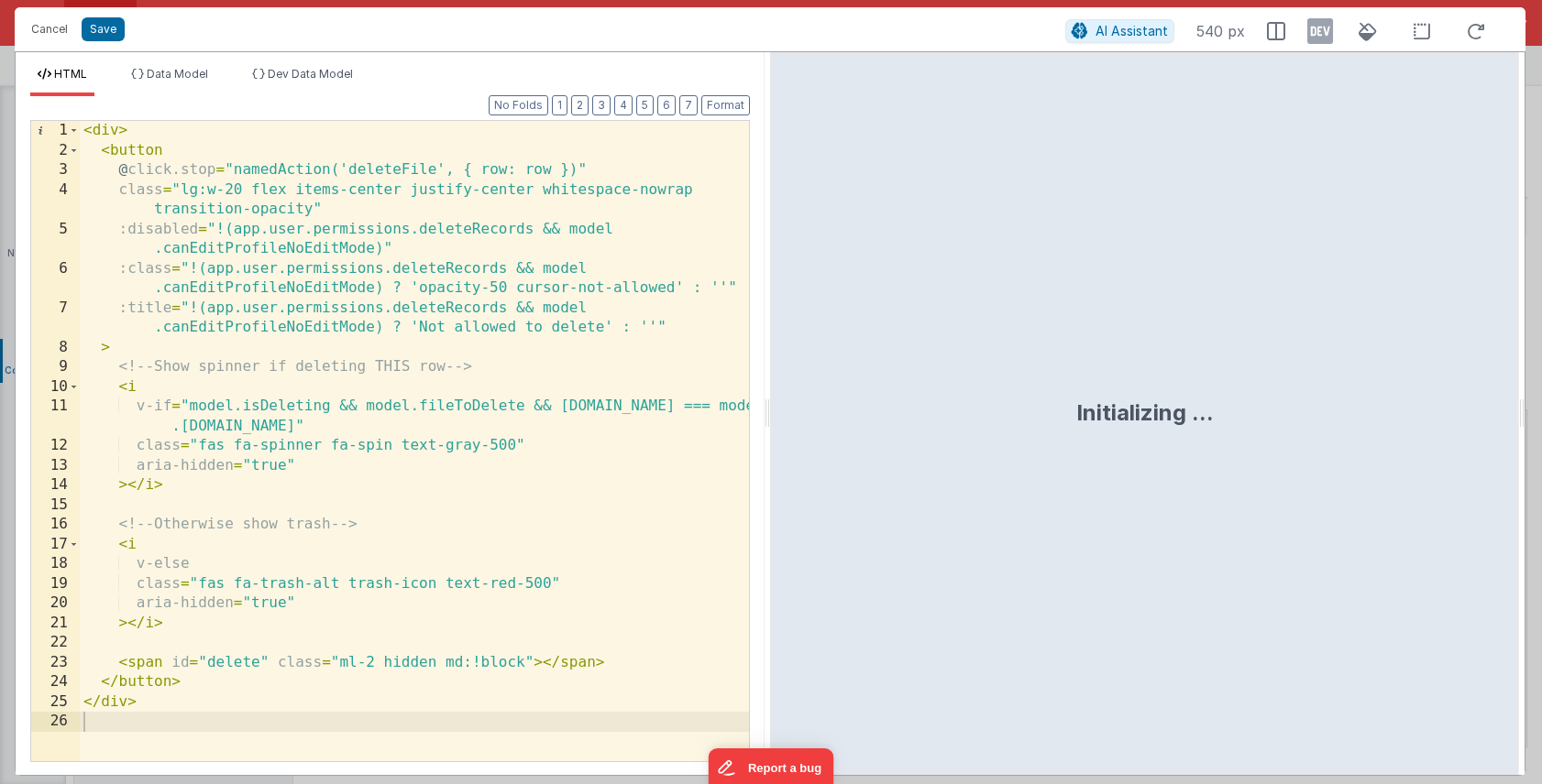
click at [214, 224] on div "< div > < button @ click.stop = "namedAction('deleteFile', { row: row })" class…" at bounding box center [414, 461] width 669 height 680
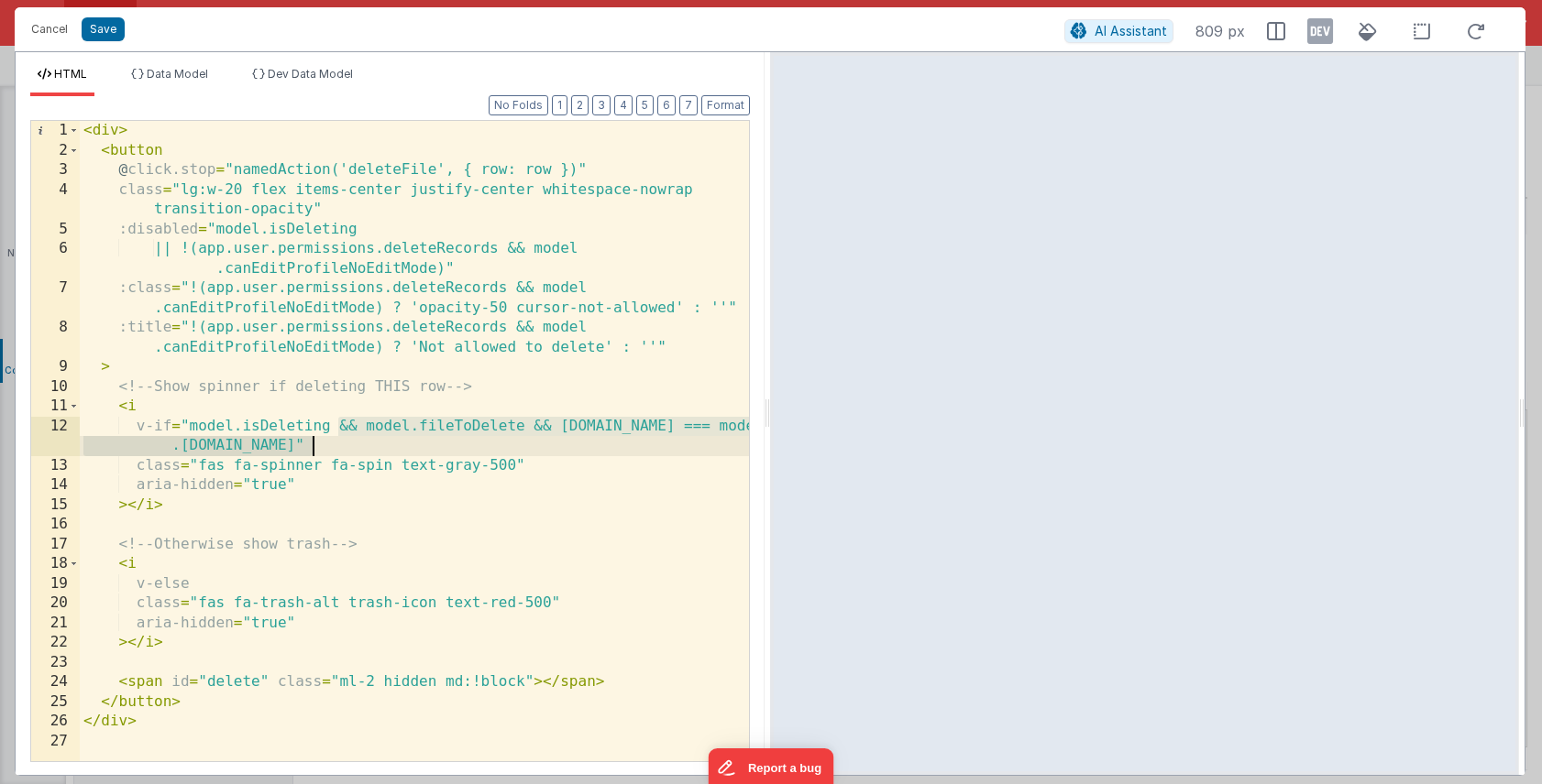
drag, startPoint x: 337, startPoint y: 424, endPoint x: 312, endPoint y: 445, distance: 32.6
click at [312, 445] on div "< div > < button @ click.stop = "namedAction('deleteFile', { row: row })" class…" at bounding box center [414, 461] width 669 height 680
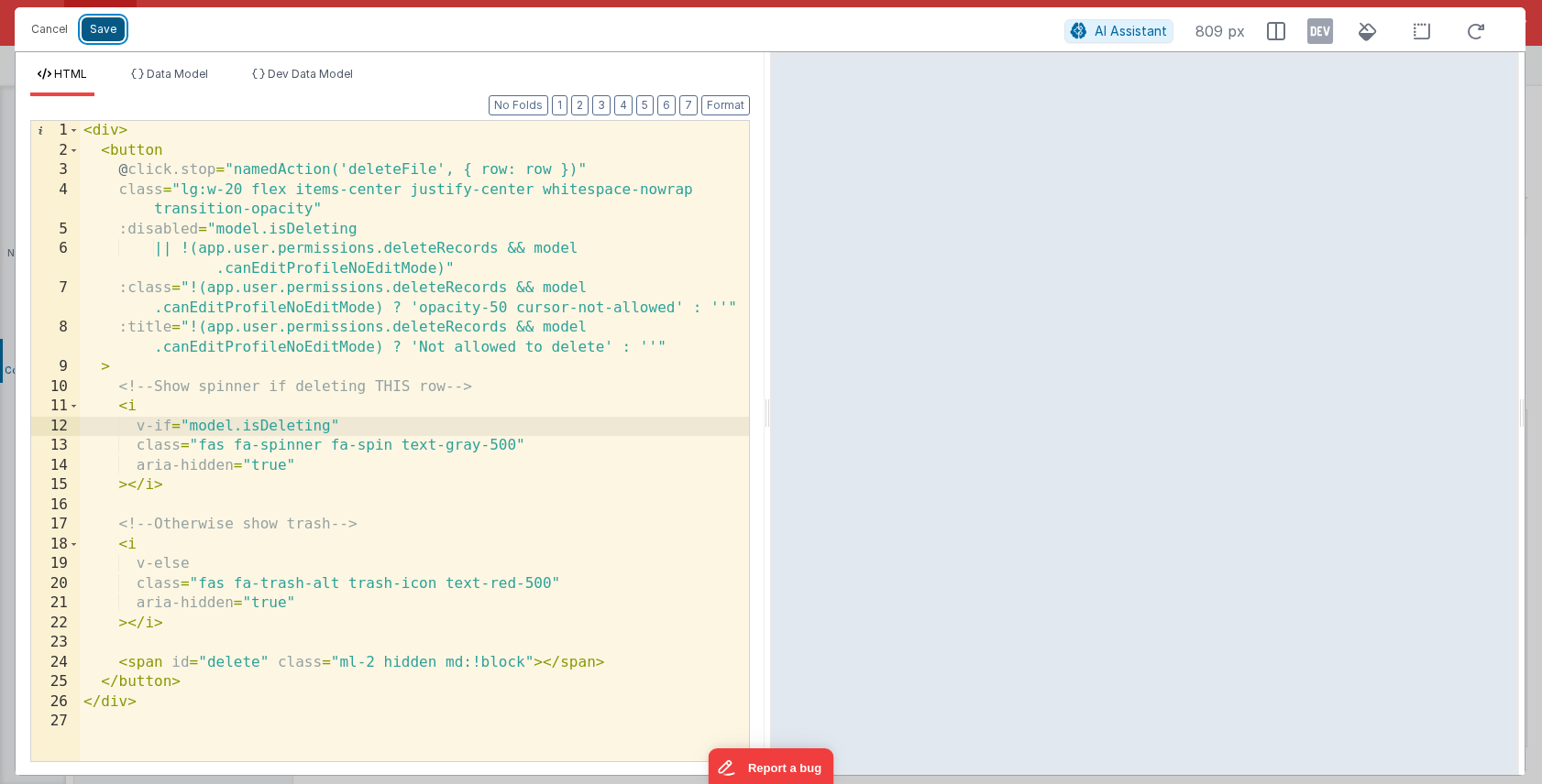
click at [99, 30] on button "Save" at bounding box center [102, 29] width 43 height 24
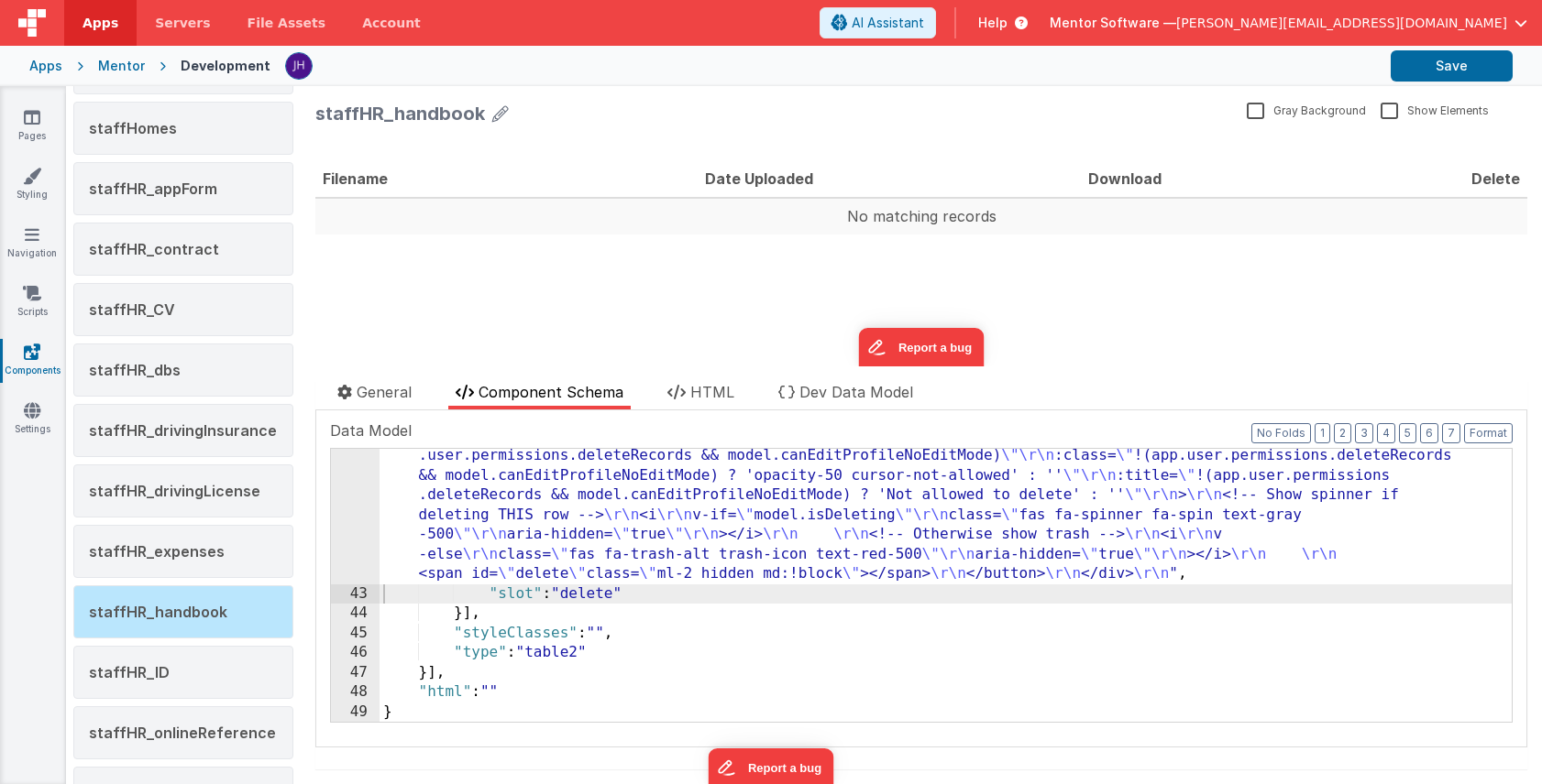
scroll to position [928, 0]
click at [1427, 70] on button "Save" at bounding box center [1451, 66] width 122 height 31
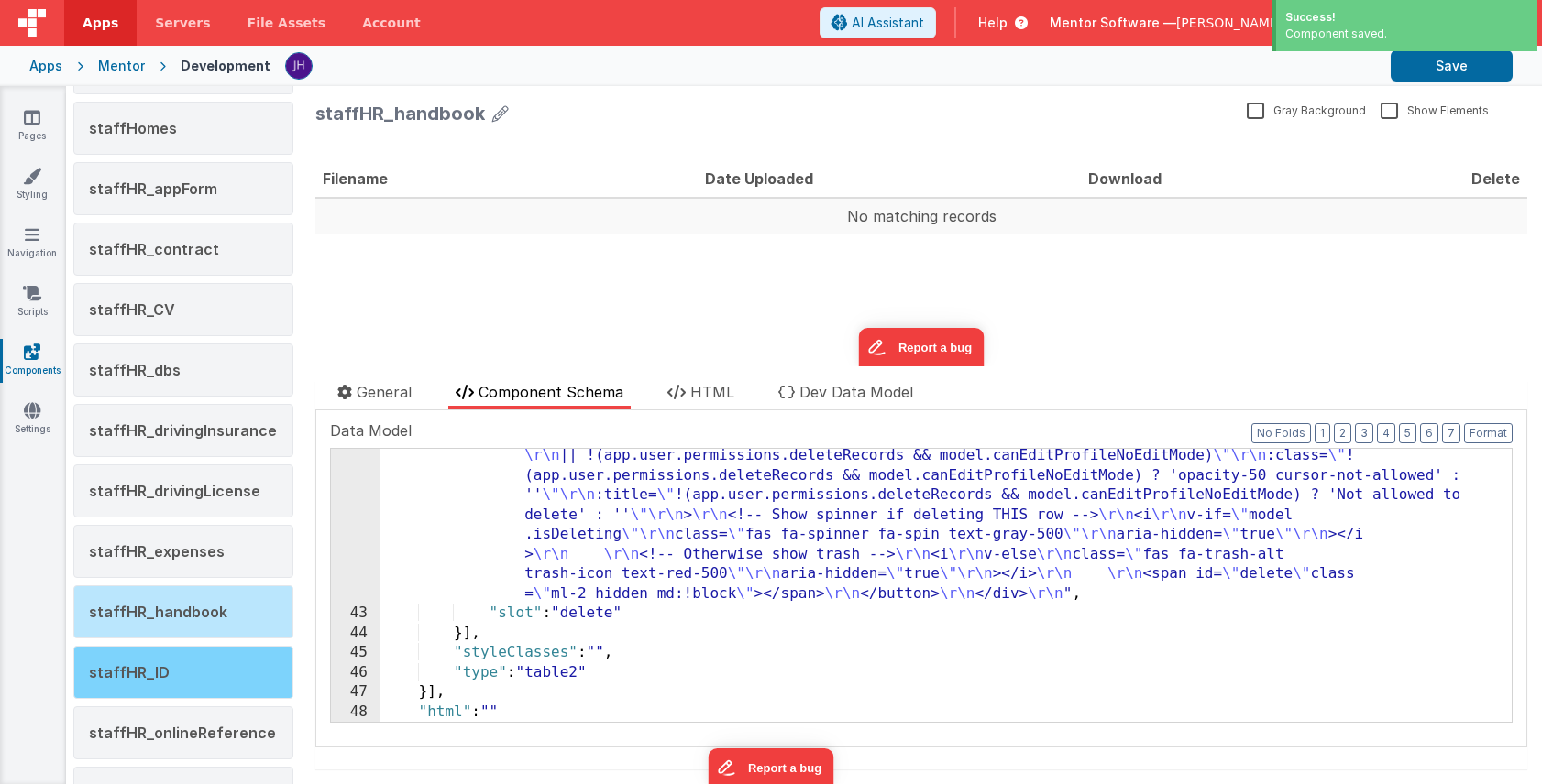
click at [172, 671] on div "staffHR_ID" at bounding box center [183, 672] width 220 height 53
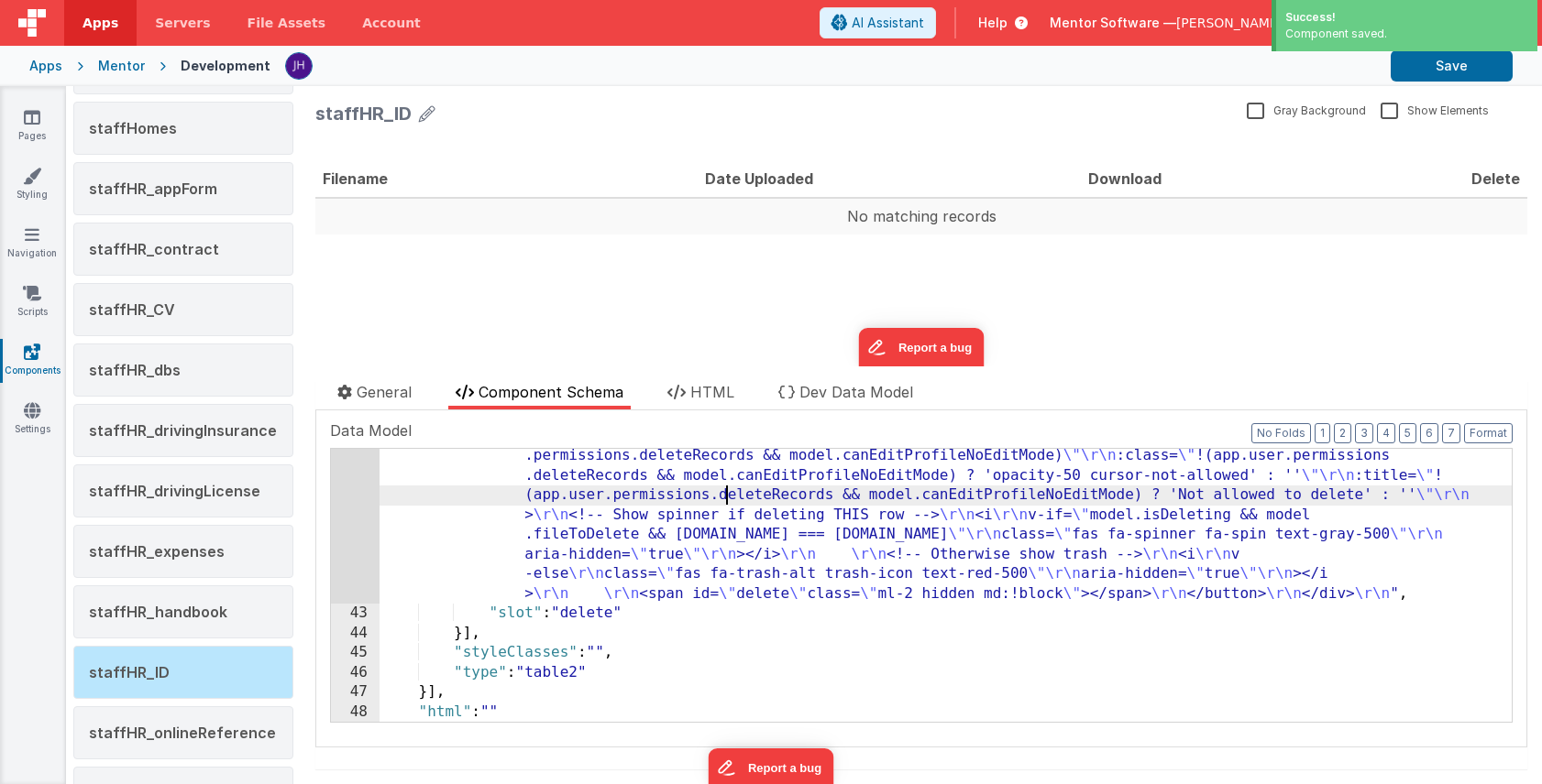
click at [728, 495] on div ""html" : "<div> \r\n <button \r\n @click.stop= \" namedAction('deleteFile', { r…" at bounding box center [946, 651] width 1132 height 490
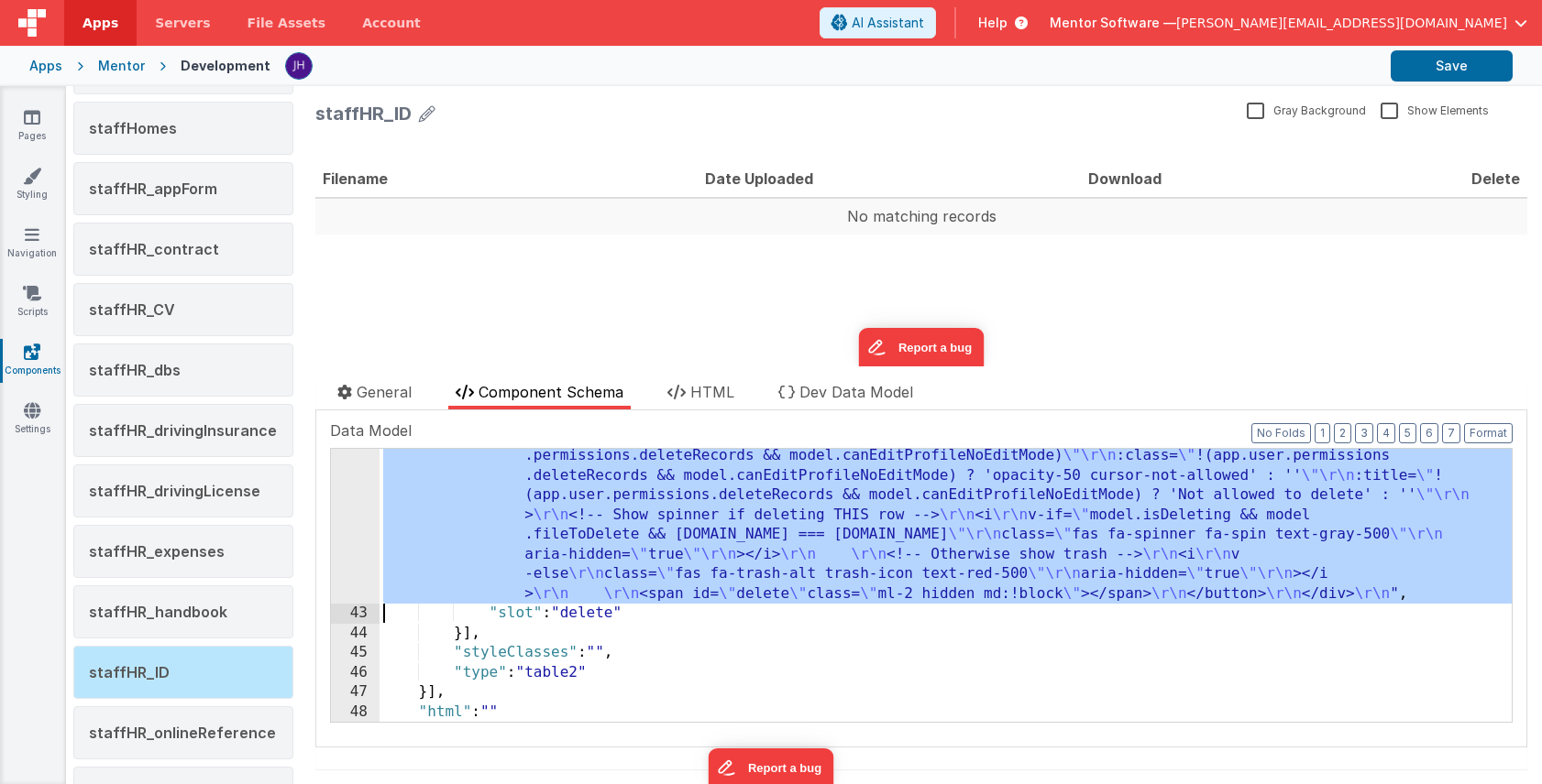
click at [353, 479] on div "42" at bounding box center [355, 505] width 49 height 197
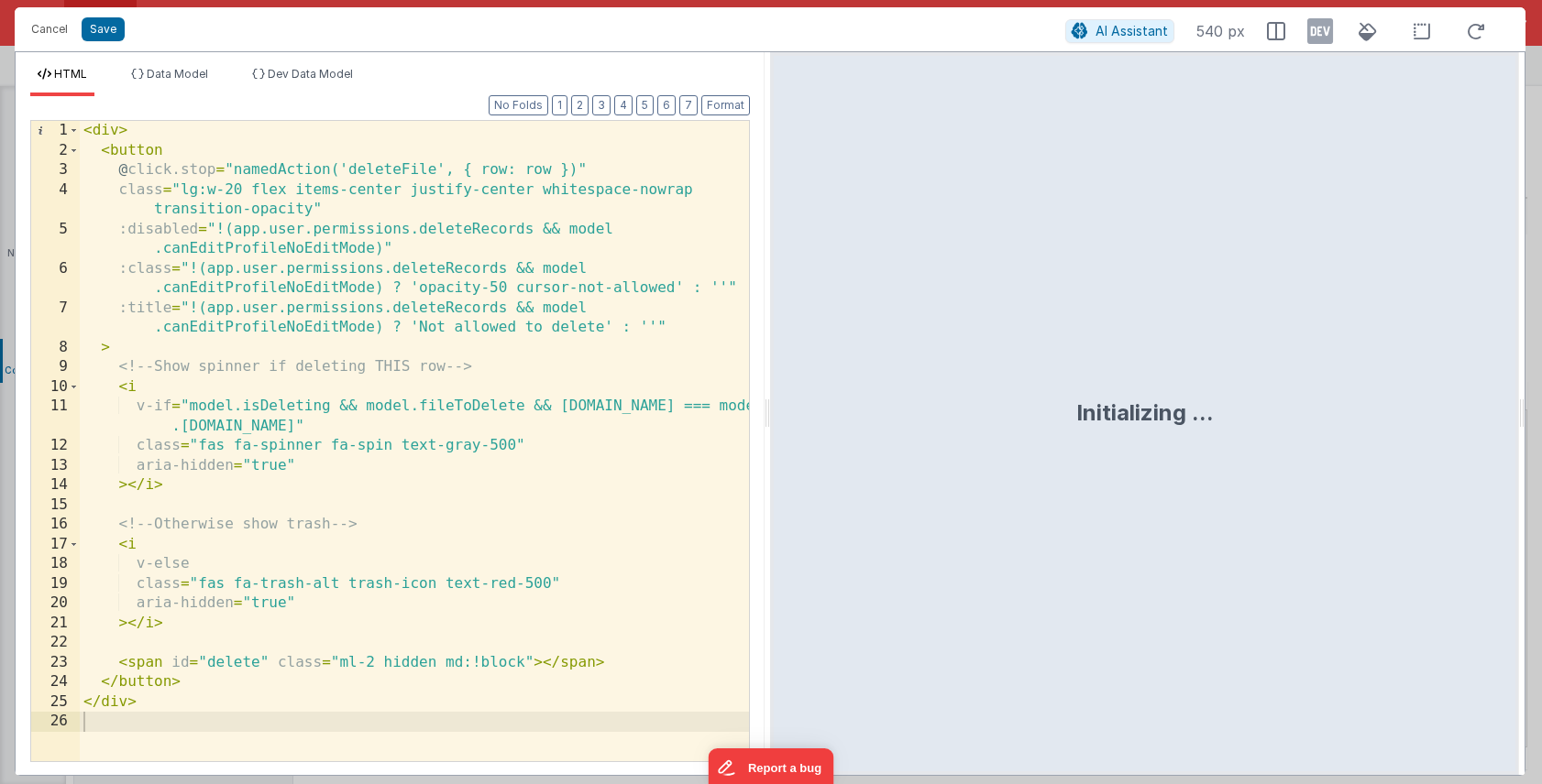
click at [216, 225] on div "< div > < button @ click.stop = "namedAction('deleteFile', { row: row })" class…" at bounding box center [414, 461] width 669 height 680
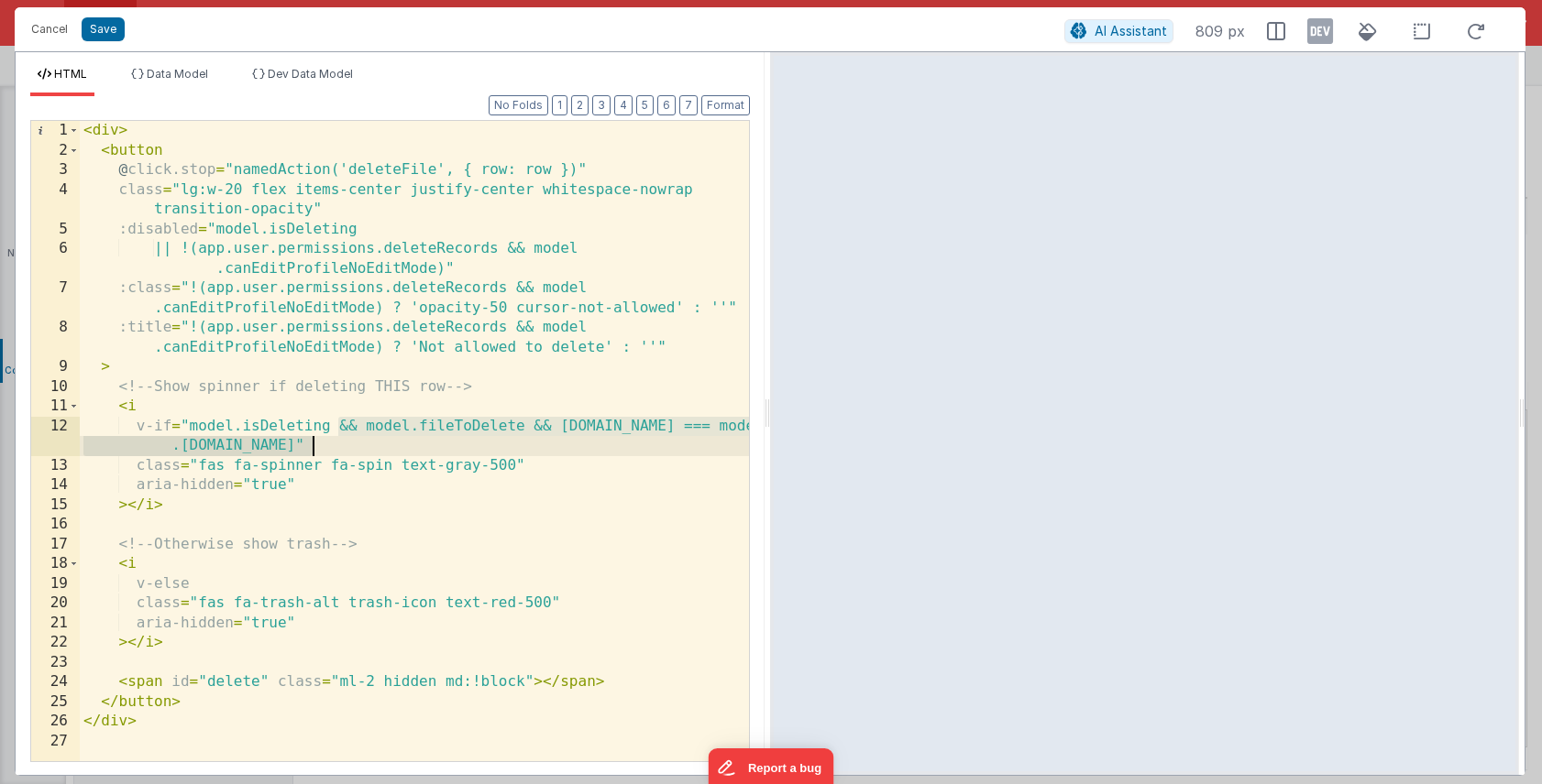
drag, startPoint x: 335, startPoint y: 428, endPoint x: 314, endPoint y: 444, distance: 26.4
click at [314, 444] on div "< div > < button @ click.stop = "namedAction('deleteFile', { row: row })" class…" at bounding box center [414, 461] width 669 height 680
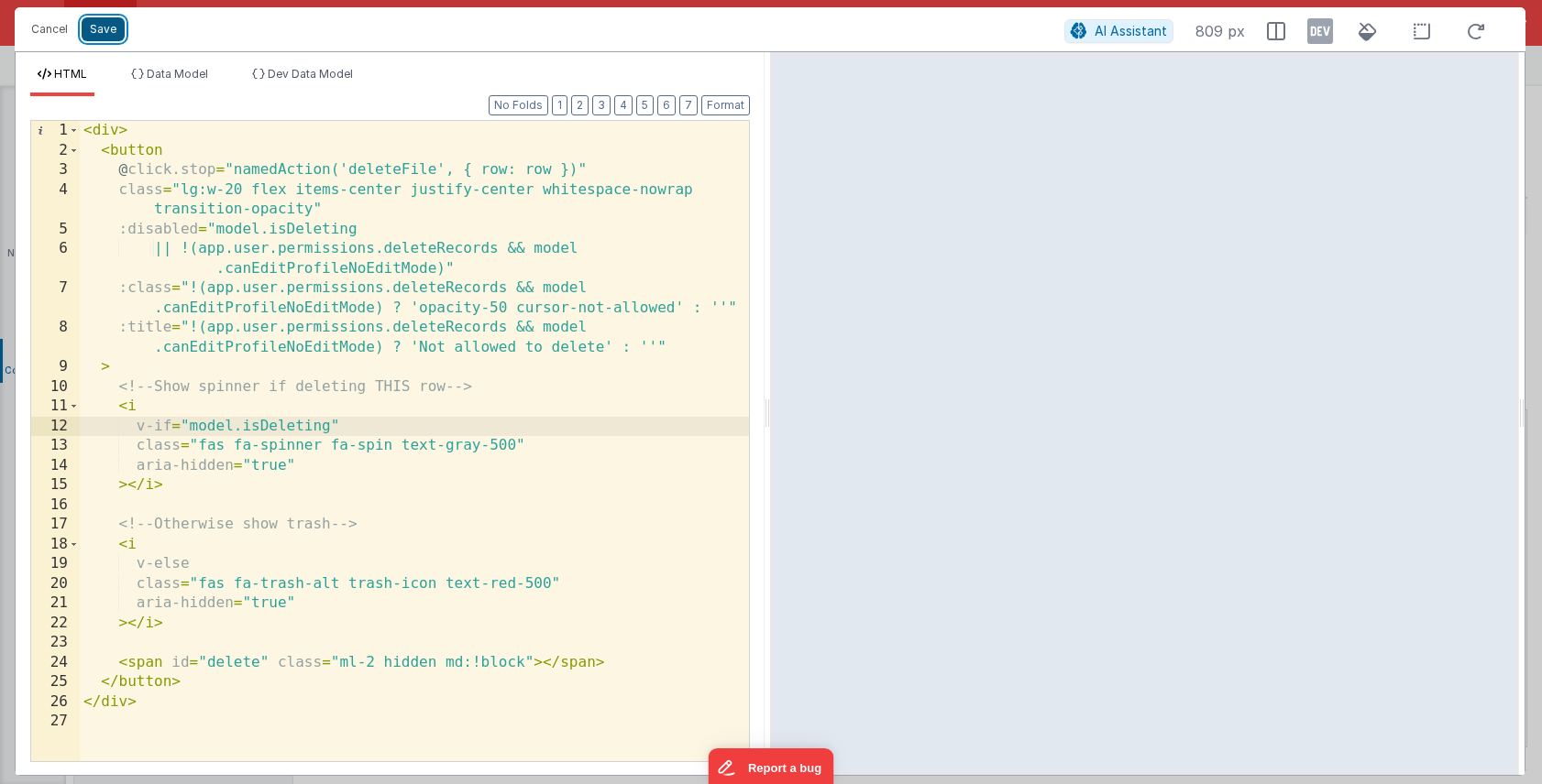
click at [98, 31] on button "Save" at bounding box center [102, 29] width 43 height 24
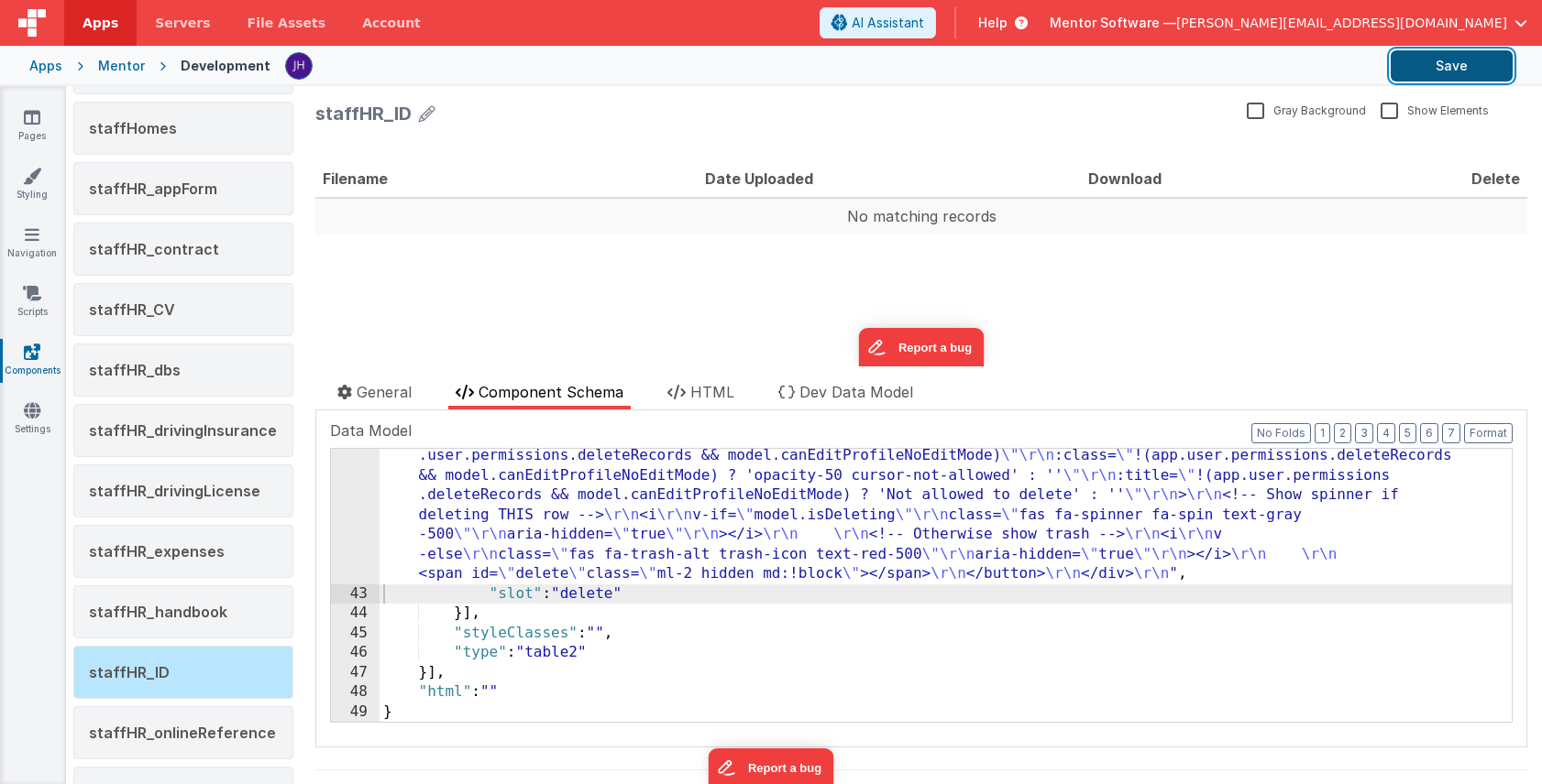
click at [1443, 71] on button "Save" at bounding box center [1451, 66] width 122 height 31
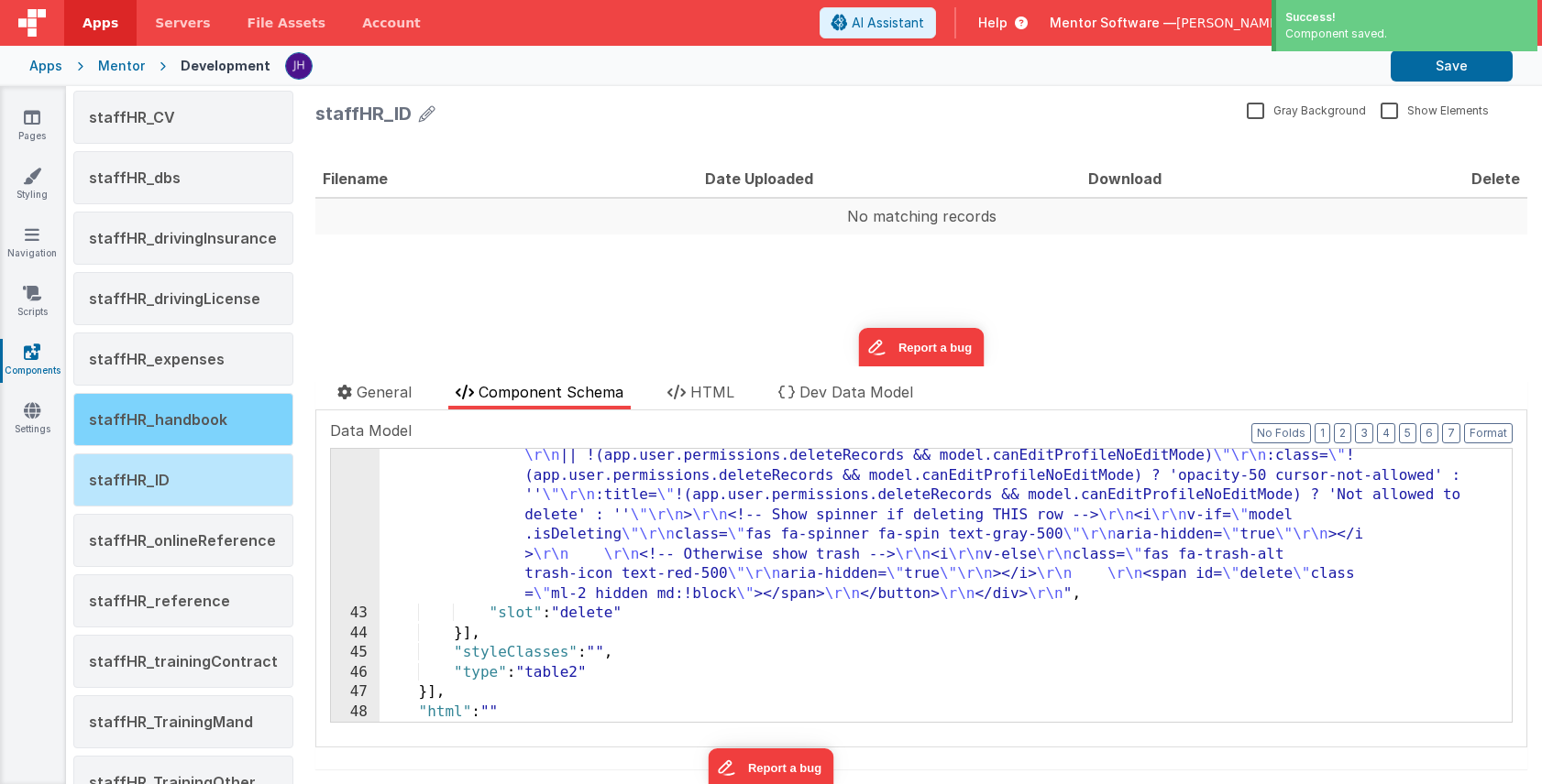
scroll to position [2551, 0]
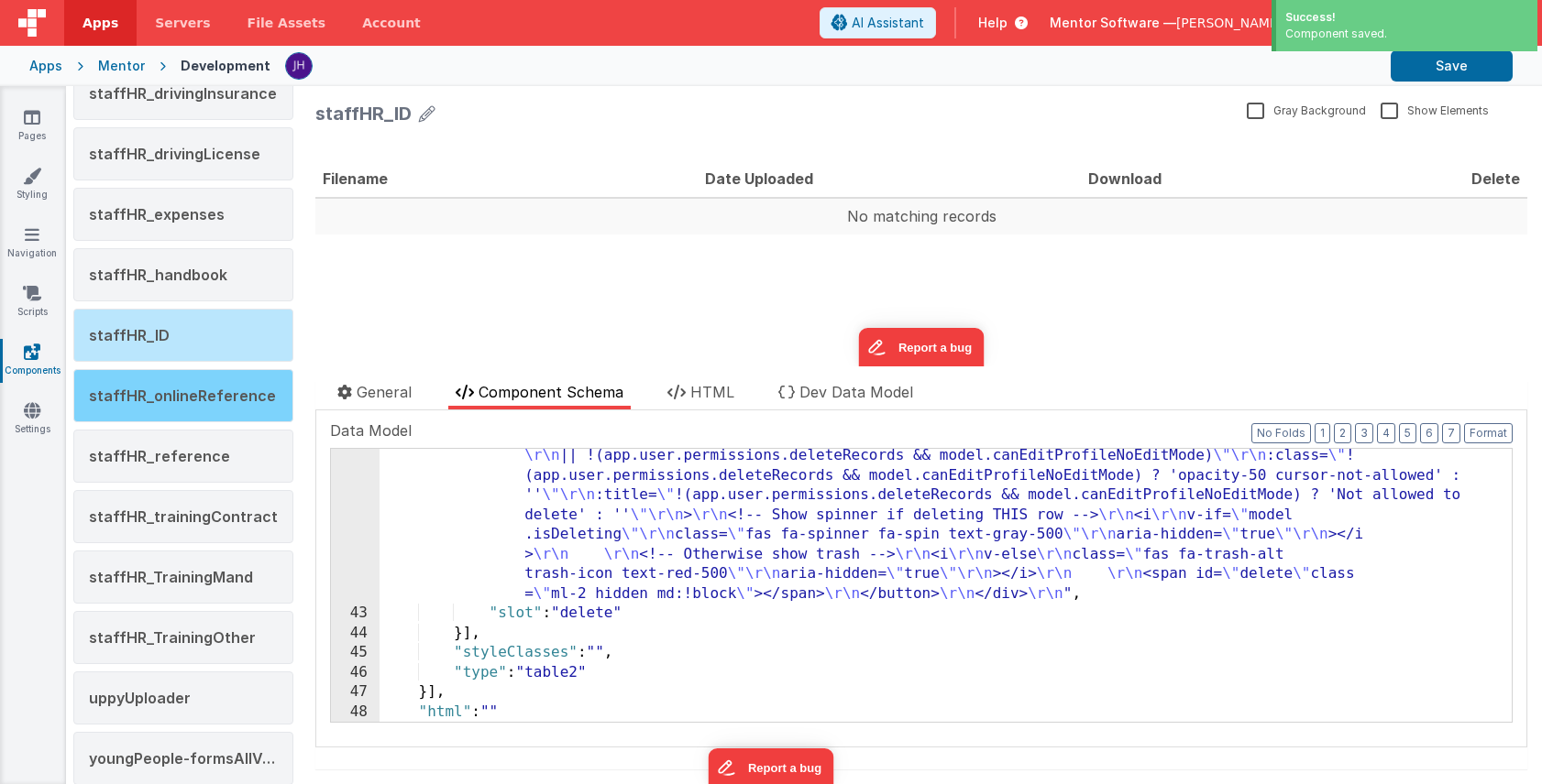
click at [189, 406] on div "staffHR_onlineReference" at bounding box center [183, 396] width 220 height 53
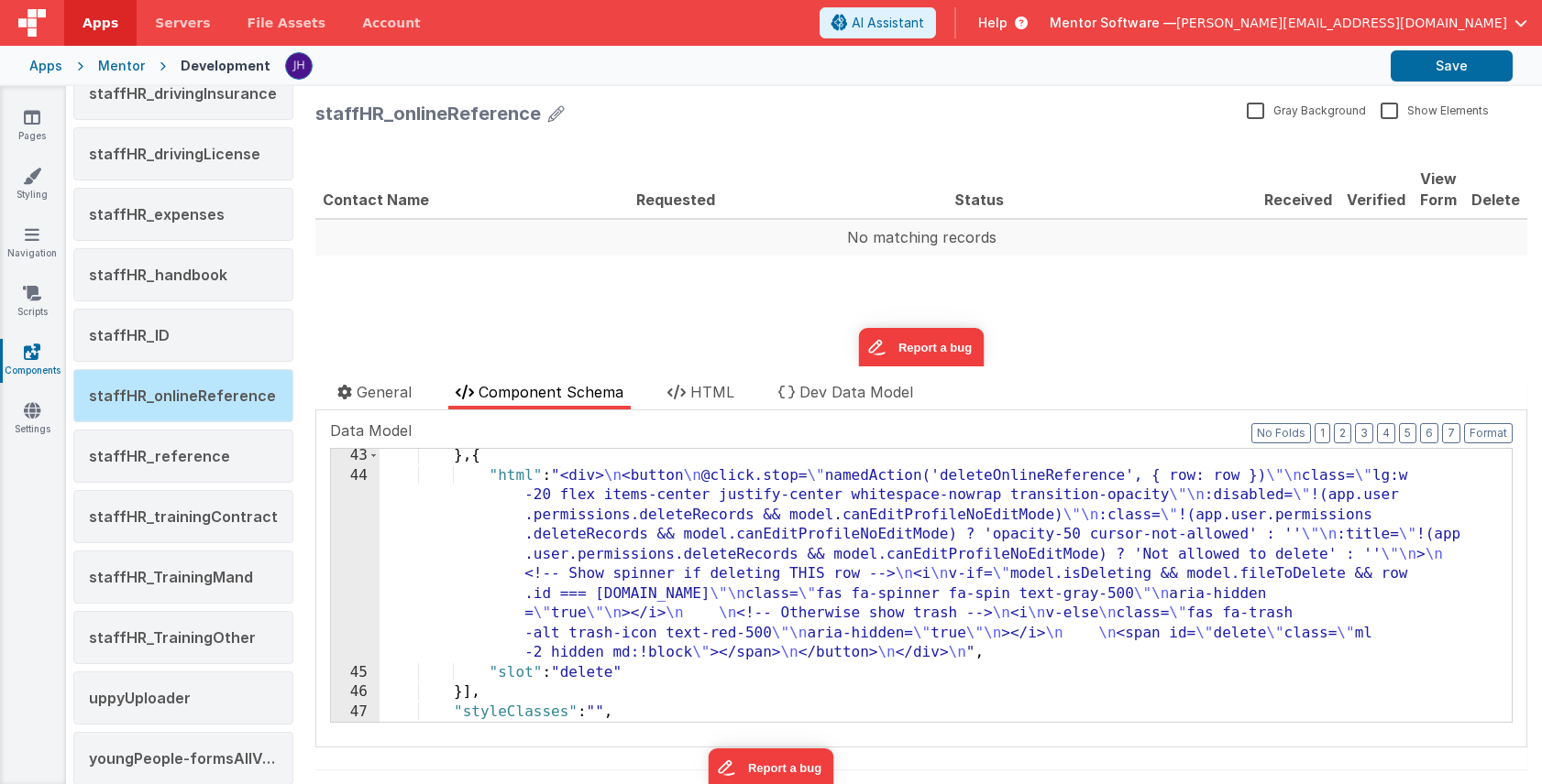
click at [640, 519] on div "} , { "html" : "<div> \n <button \n @click.stop= \" namedAction('deleteOnlineRe…" at bounding box center [946, 603] width 1132 height 313
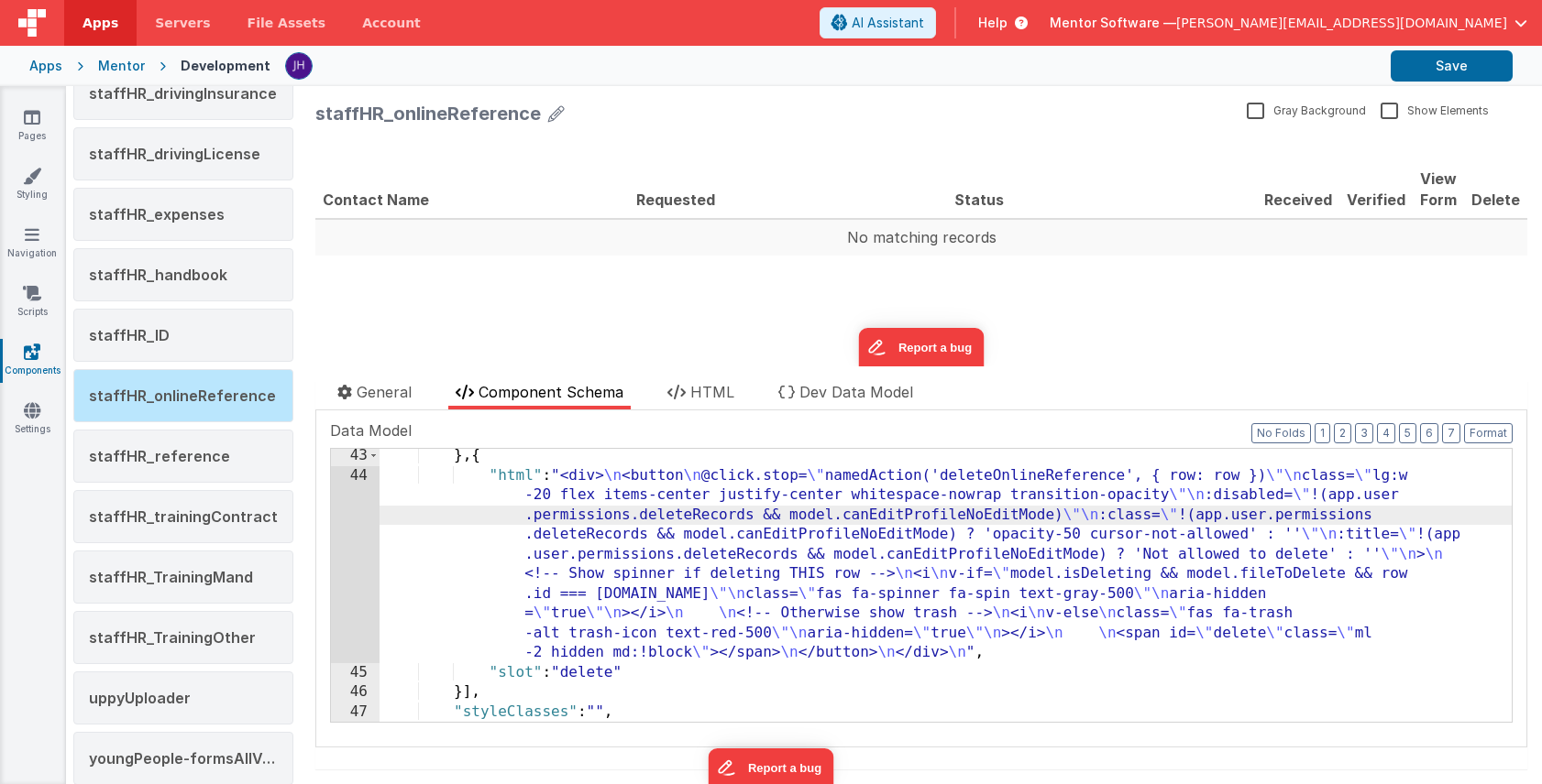
click at [343, 519] on div "44" at bounding box center [355, 565] width 49 height 197
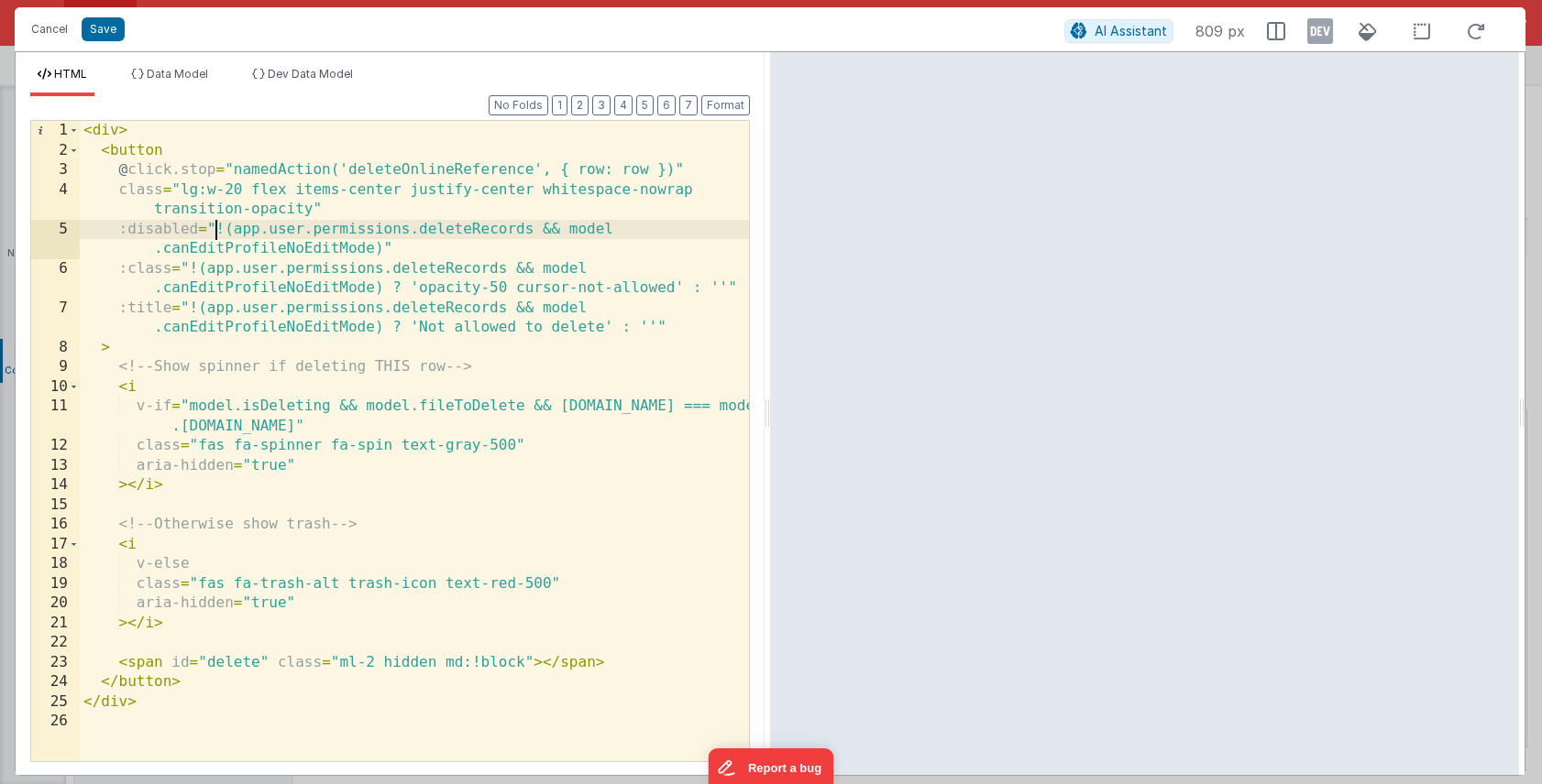
click at [217, 230] on div "< div > < button @ click.stop = "namedAction('deleteOnlineReference', { row: ro…" at bounding box center [414, 461] width 669 height 680
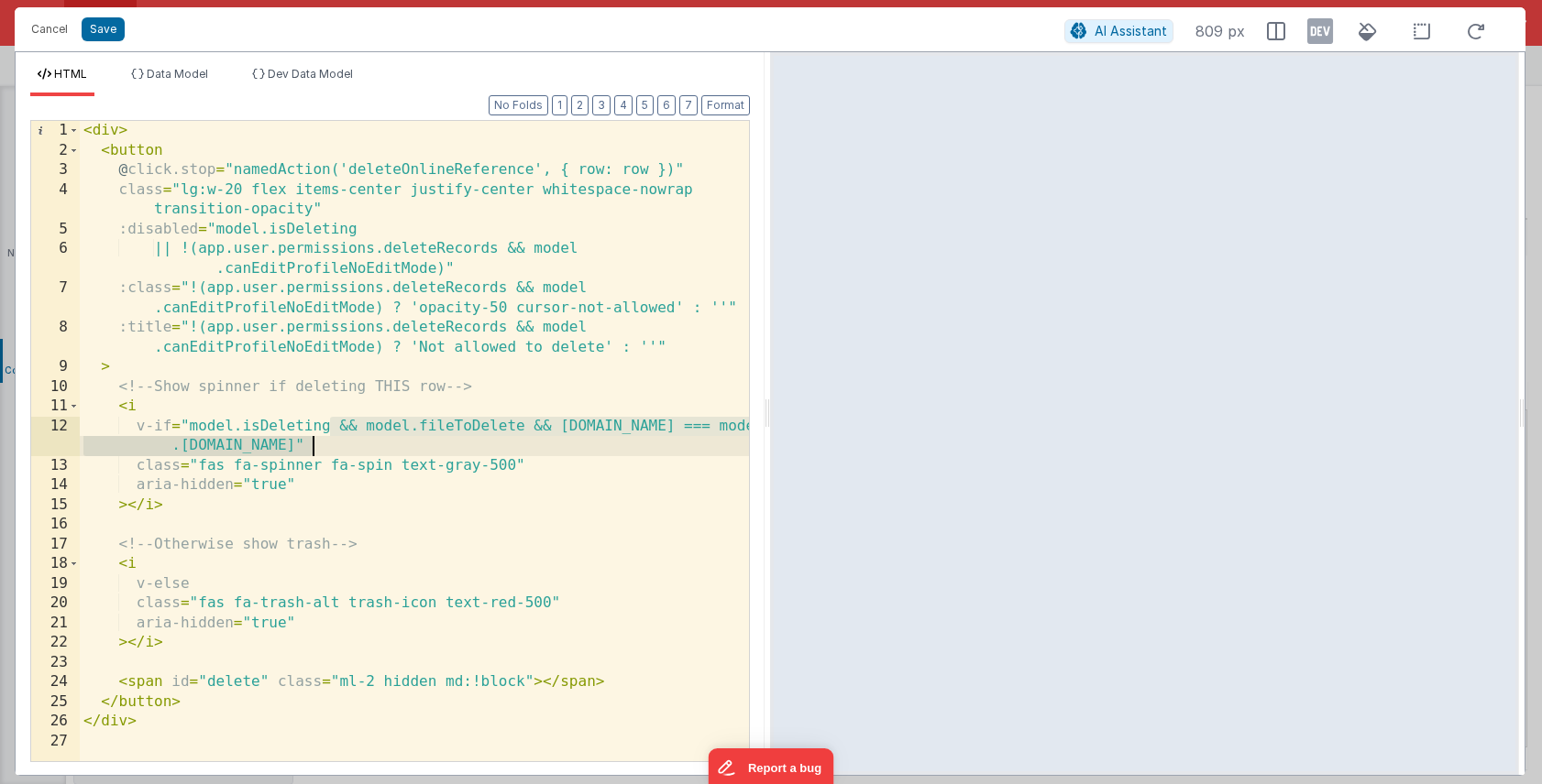
drag, startPoint x: 332, startPoint y: 425, endPoint x: 313, endPoint y: 445, distance: 27.6
click at [313, 445] on div "< div > < button @ click.stop = "namedAction('deleteOnlineReference', { row: ro…" at bounding box center [414, 461] width 669 height 680
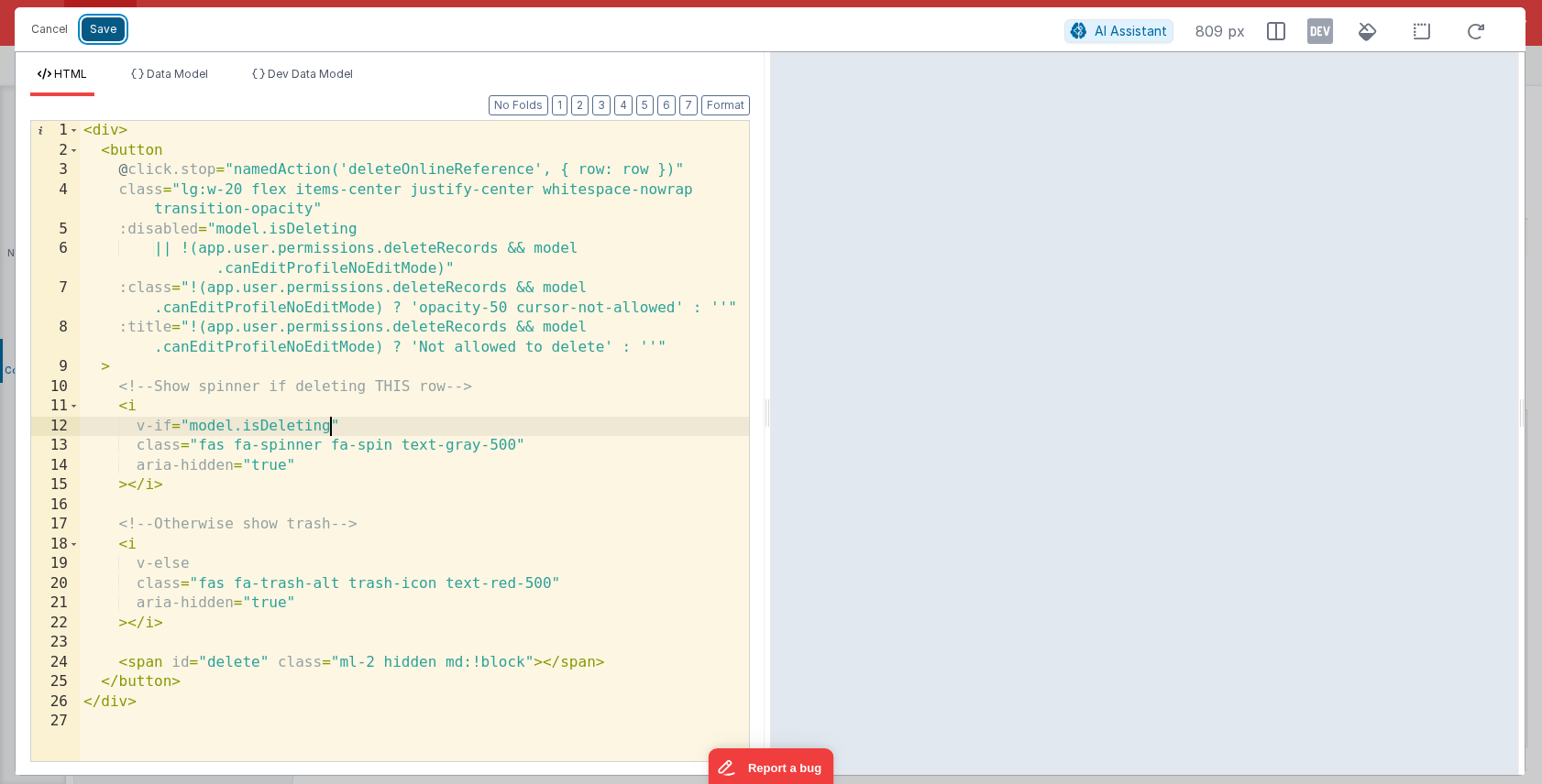
click at [101, 28] on button "Save" at bounding box center [102, 29] width 43 height 24
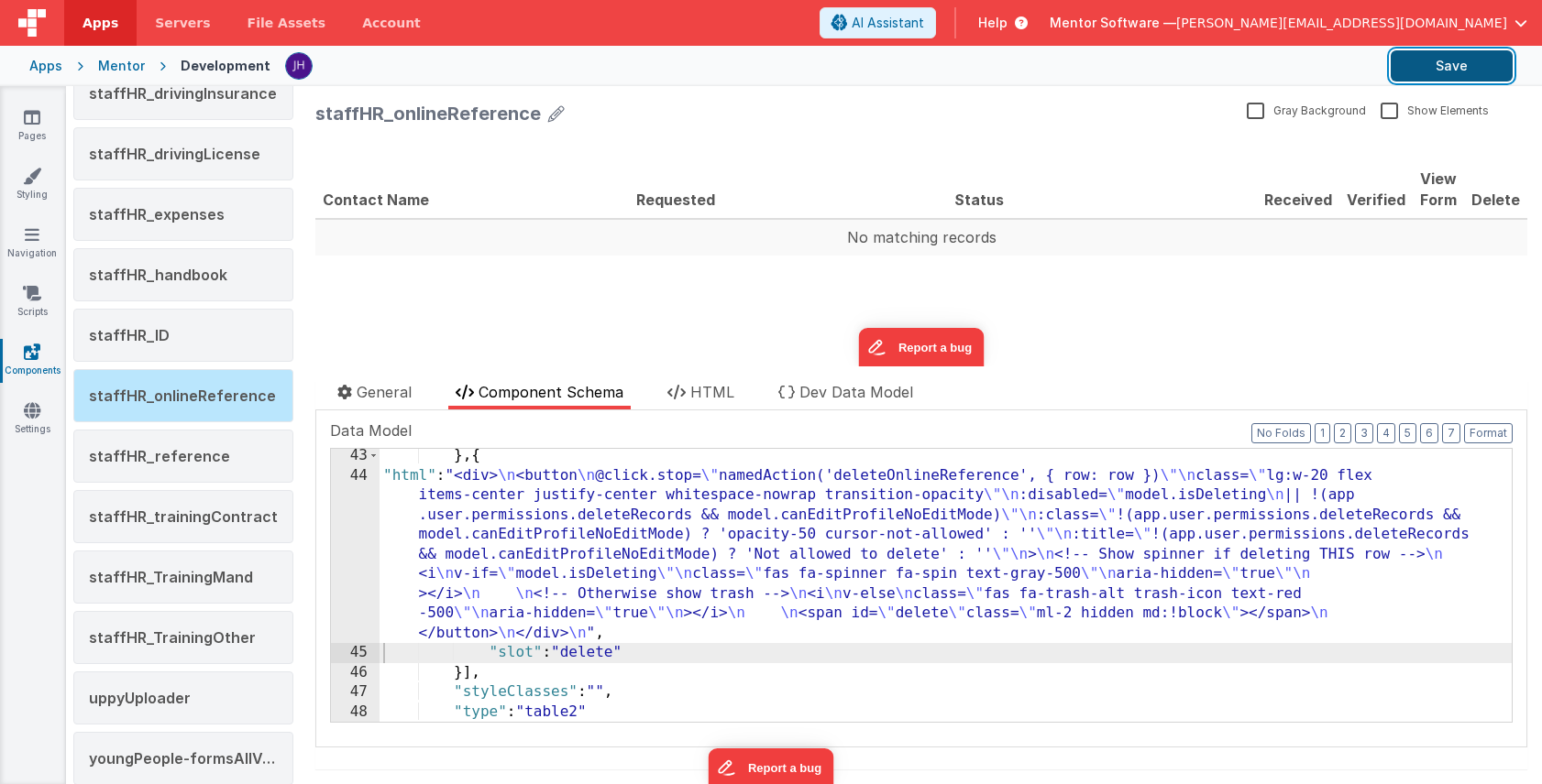
click at [1440, 74] on button "Save" at bounding box center [1451, 66] width 122 height 31
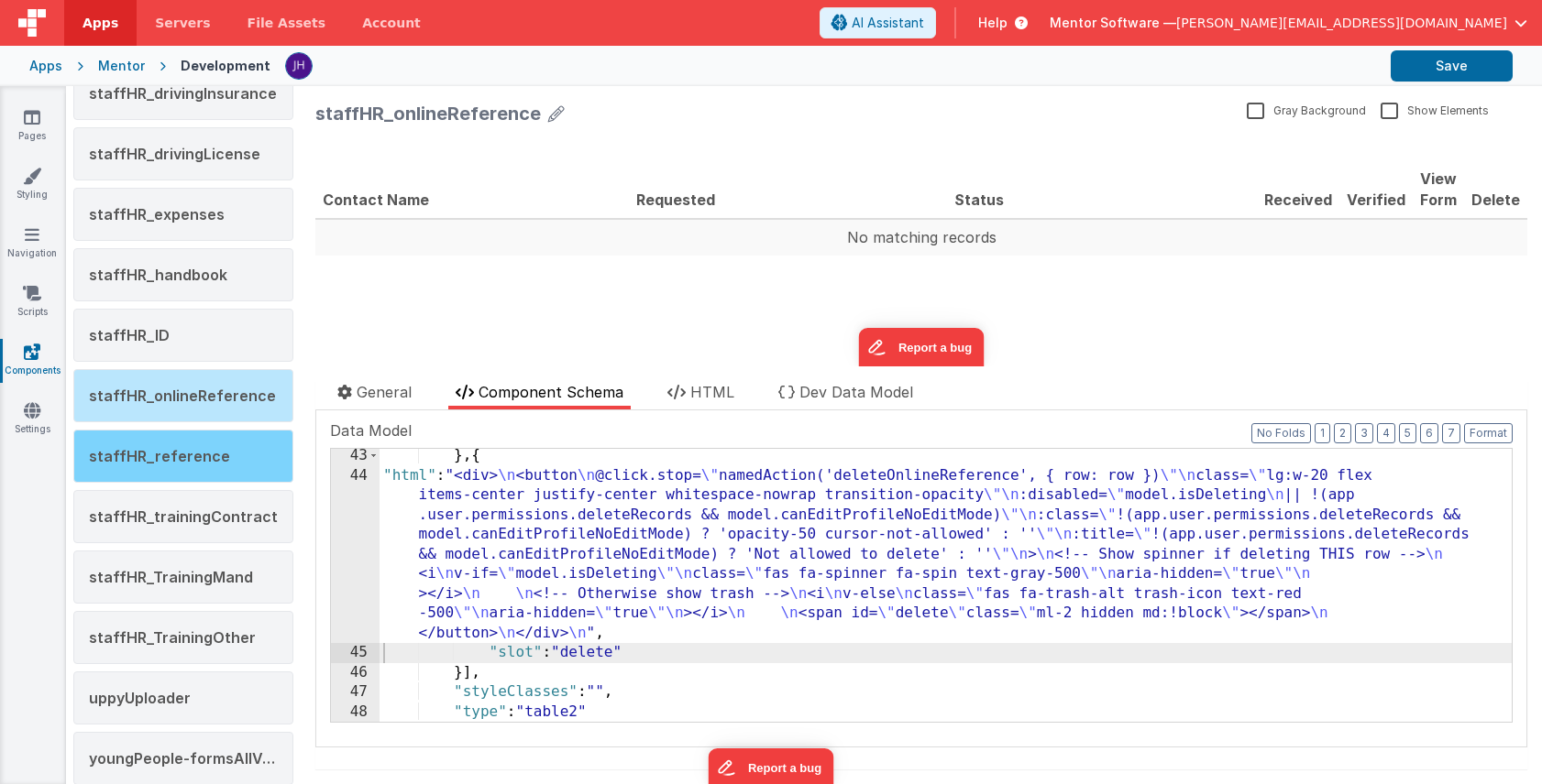
click at [192, 455] on span "staffHR_reference" at bounding box center [159, 456] width 141 height 18
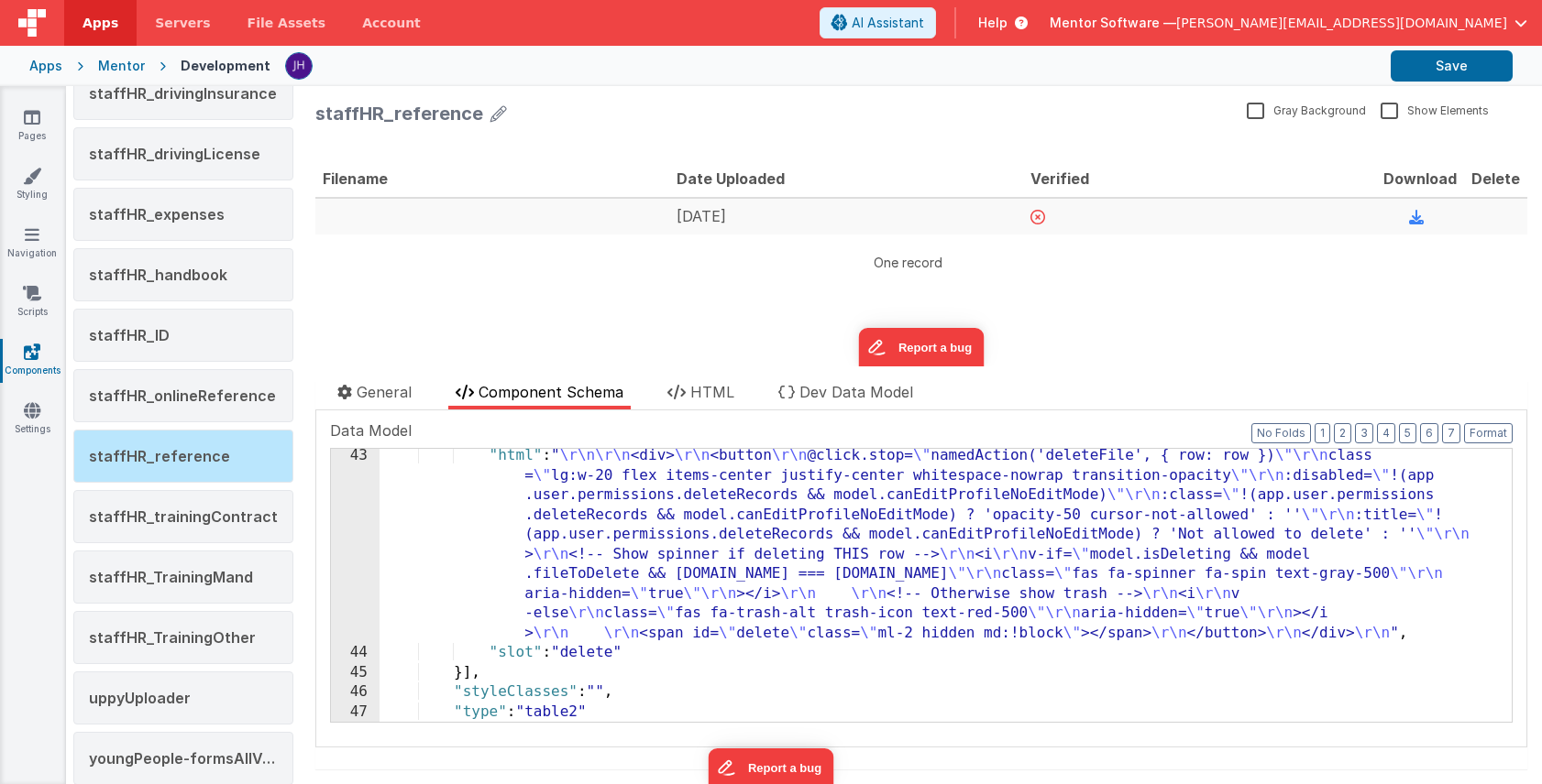
scroll to position [948, 0]
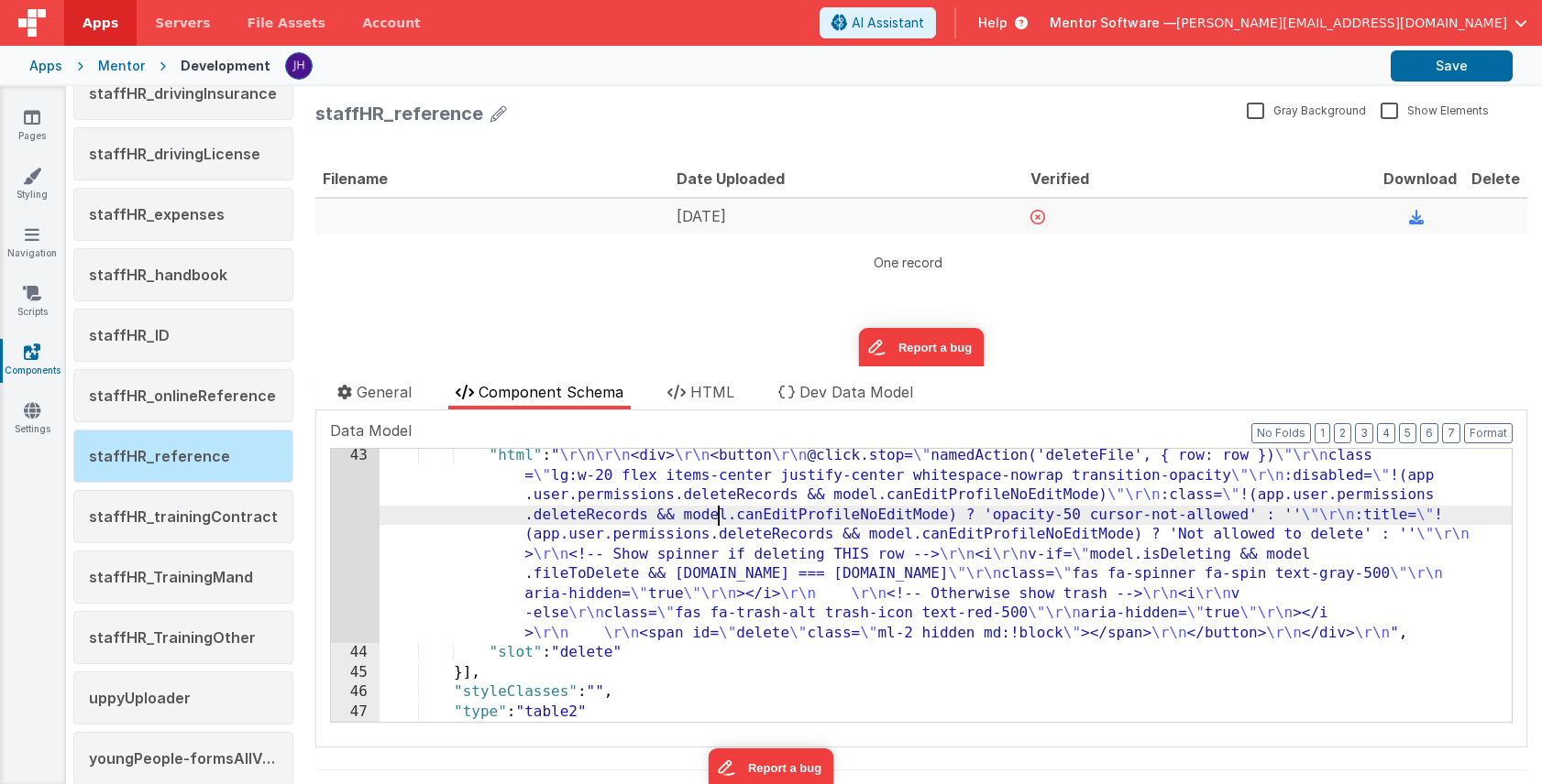
click at [715, 523] on div ""html" : " \r\n\r\n <div> \r\n <button \r\n @click.stop= \" namedAction('delete…" at bounding box center [946, 691] width 1132 height 490
click at [353, 513] on div "43" at bounding box center [355, 545] width 49 height 197
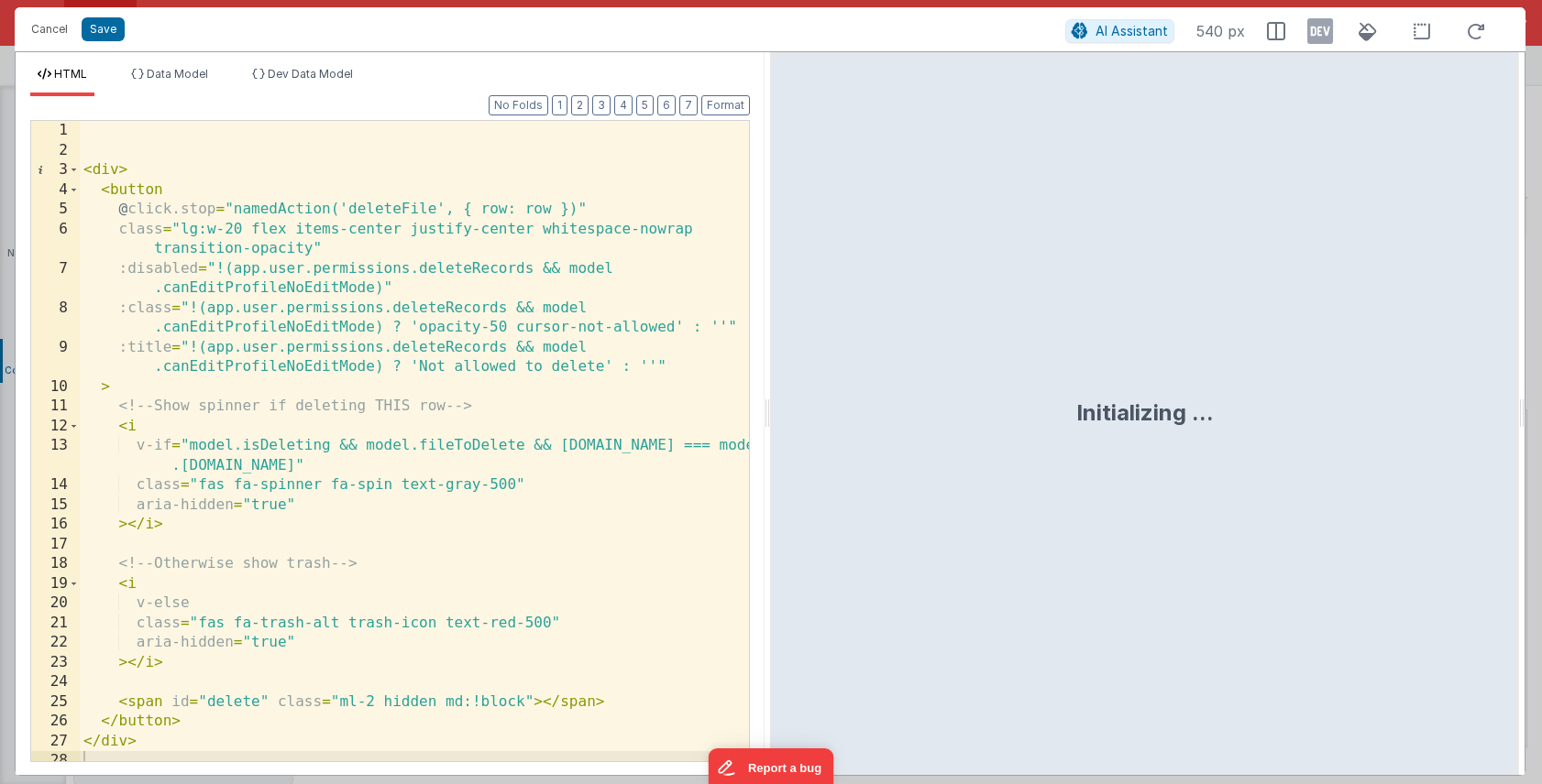
drag, startPoint x: 217, startPoint y: 270, endPoint x: 233, endPoint y: 270, distance: 16.0
click at [217, 270] on div "< div > < button @ click.stop = "namedAction('deleteFile', { row: row })" class…" at bounding box center [414, 461] width 669 height 680
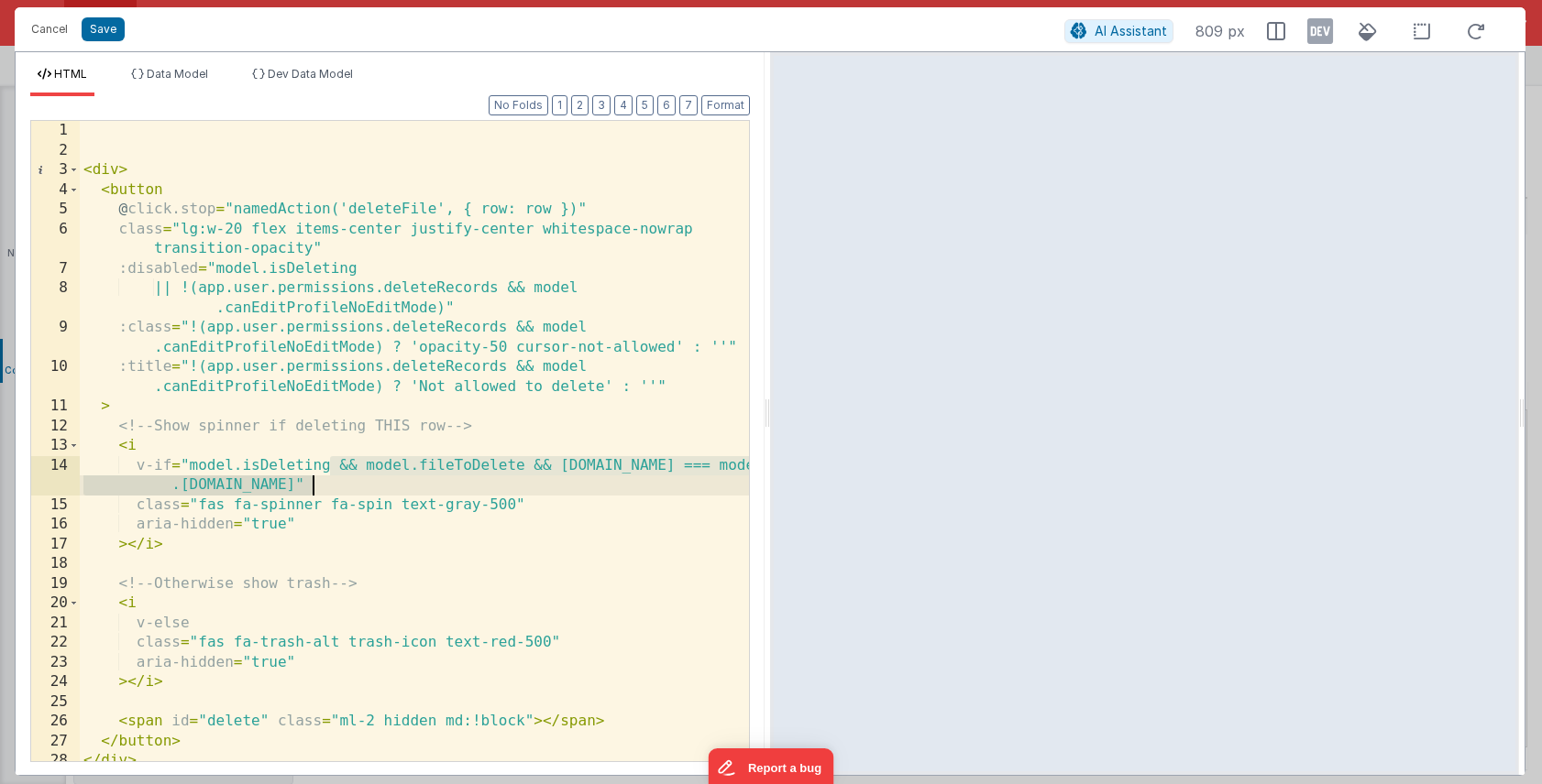
drag, startPoint x: 331, startPoint y: 467, endPoint x: 308, endPoint y: 489, distance: 31.8
click at [308, 489] on div "< div > < button @ click.stop = "namedAction('deleteFile', { row: row })" class…" at bounding box center [414, 461] width 669 height 680
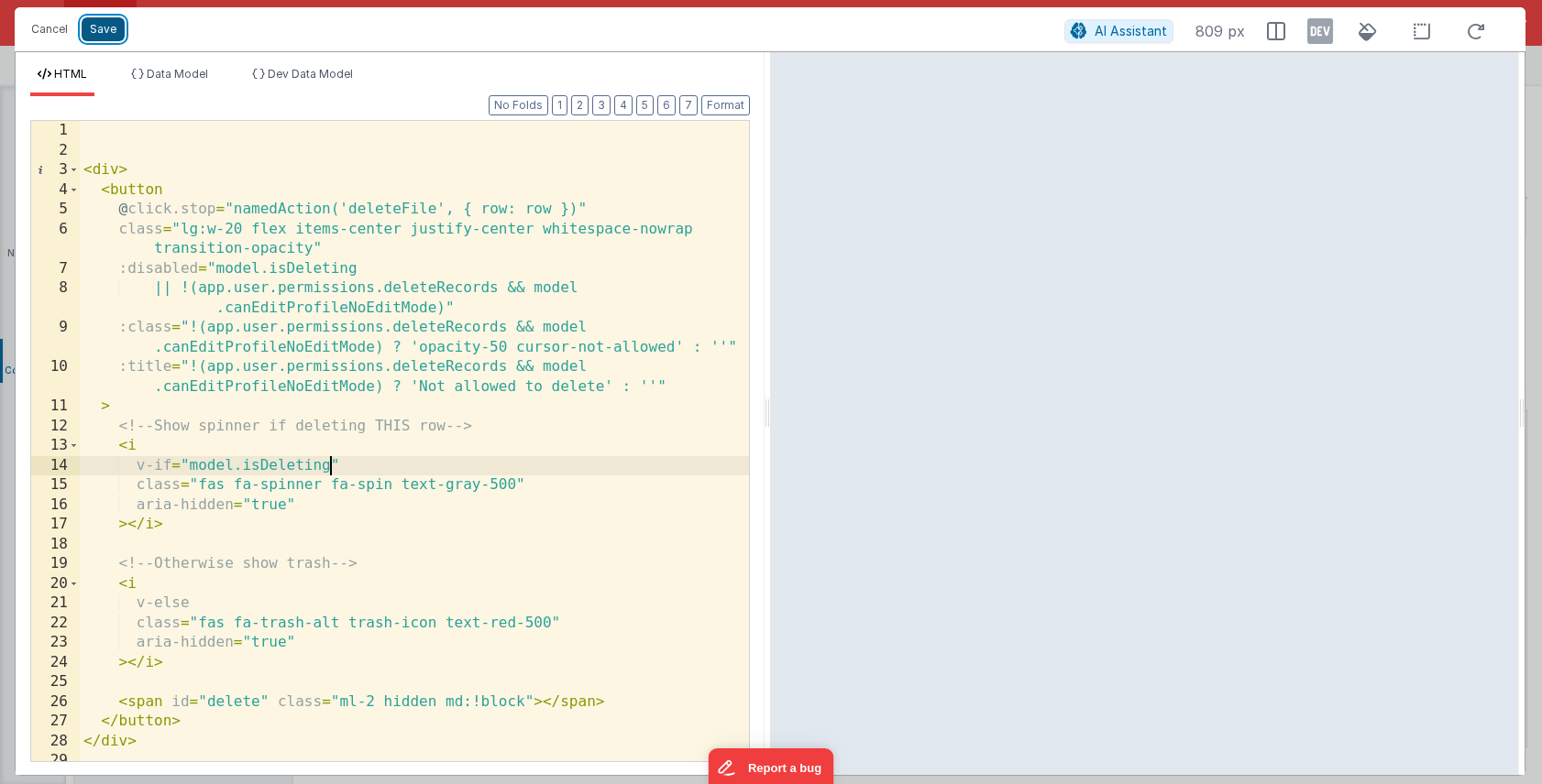
click at [111, 36] on button "Save" at bounding box center [102, 29] width 43 height 24
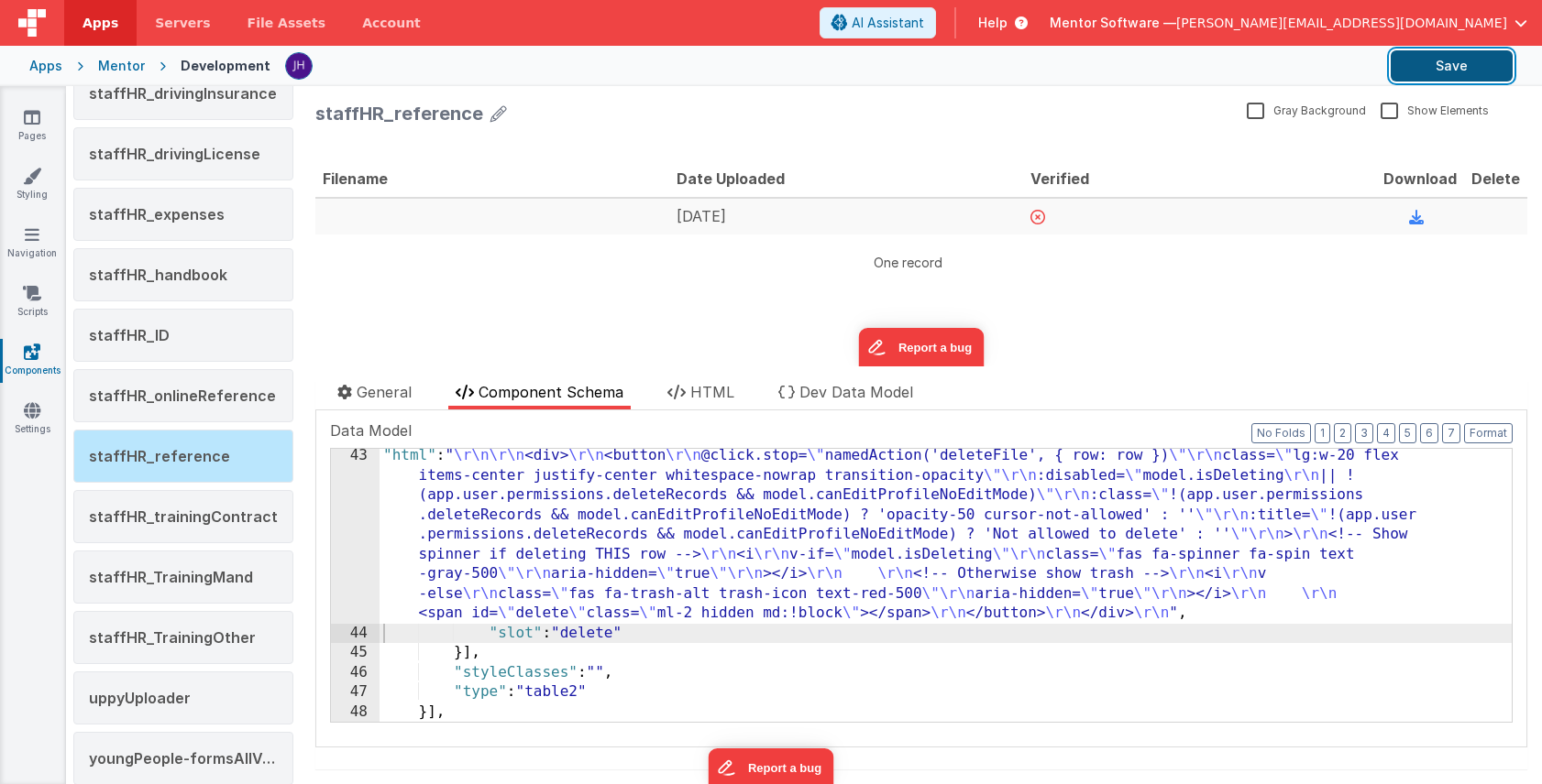
click at [1454, 68] on button "Save" at bounding box center [1451, 66] width 122 height 31
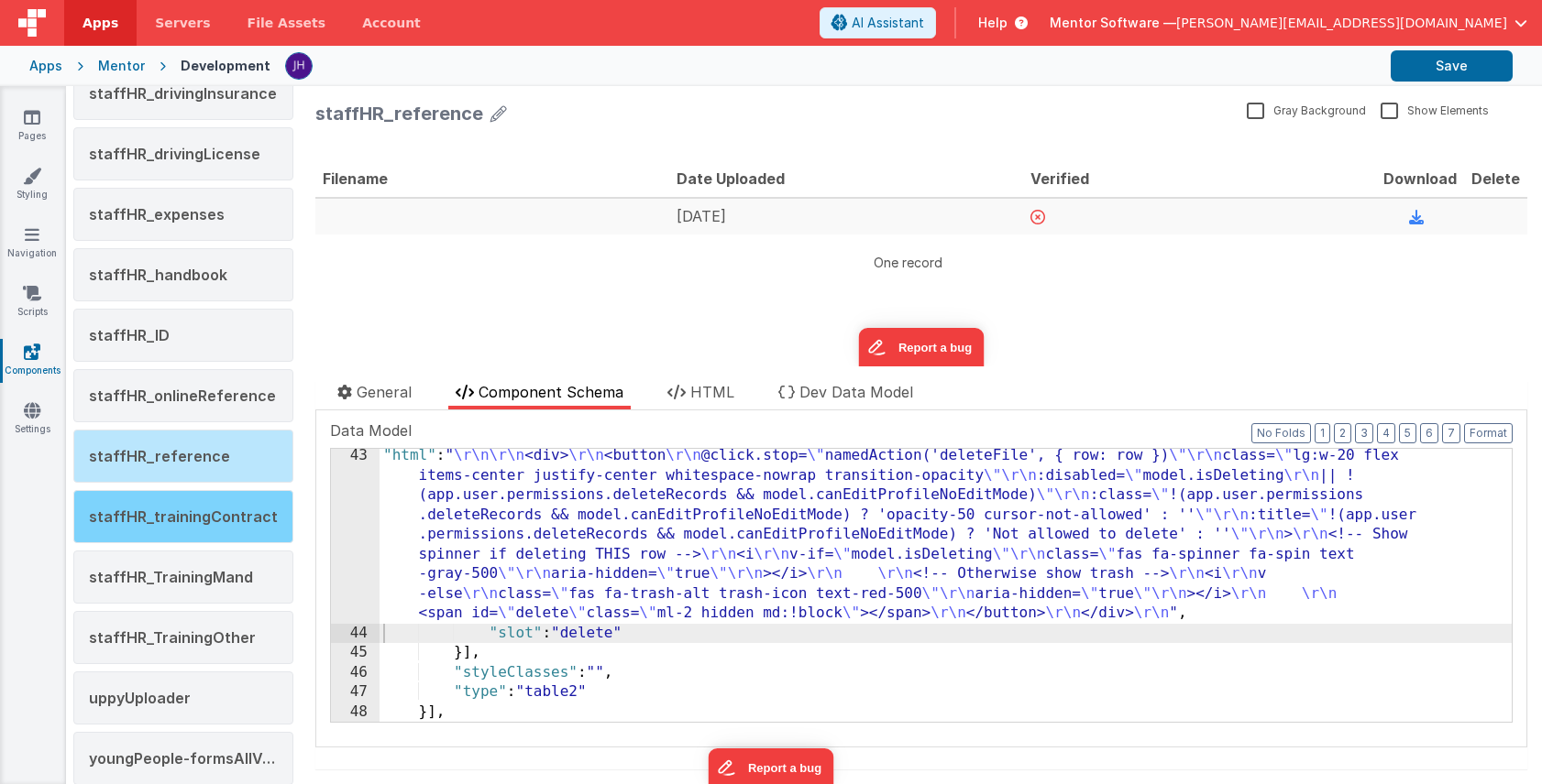
click at [175, 510] on span "staffHR_trainingContract" at bounding box center [183, 516] width 189 height 18
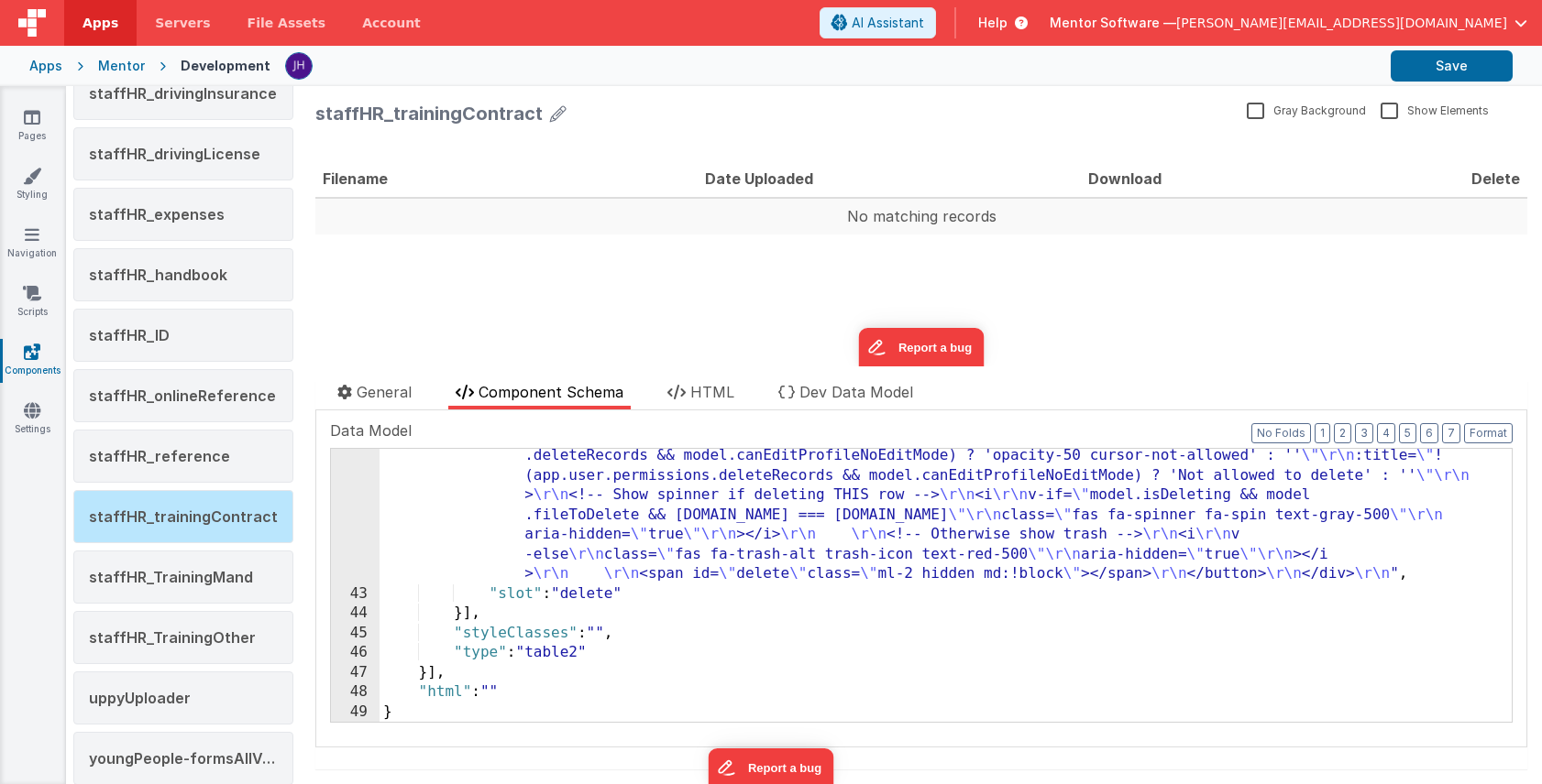
click at [615, 496] on div ""html" : "<div> \r\n <button \r\n @click.stop= \" namedAction('deleteFile', { r…" at bounding box center [946, 632] width 1132 height 490
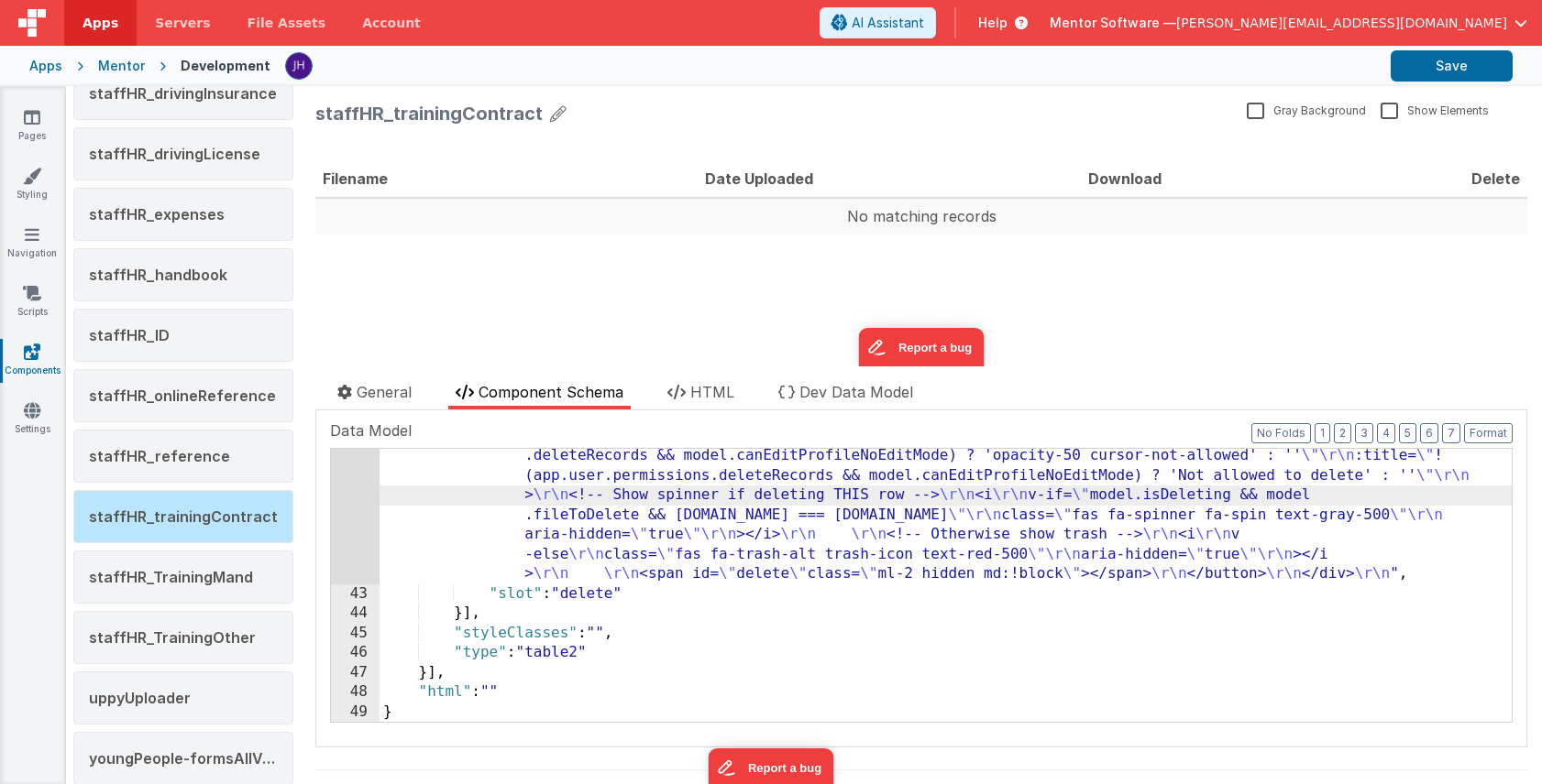
click at [358, 503] on div "42" at bounding box center [355, 485] width 49 height 197
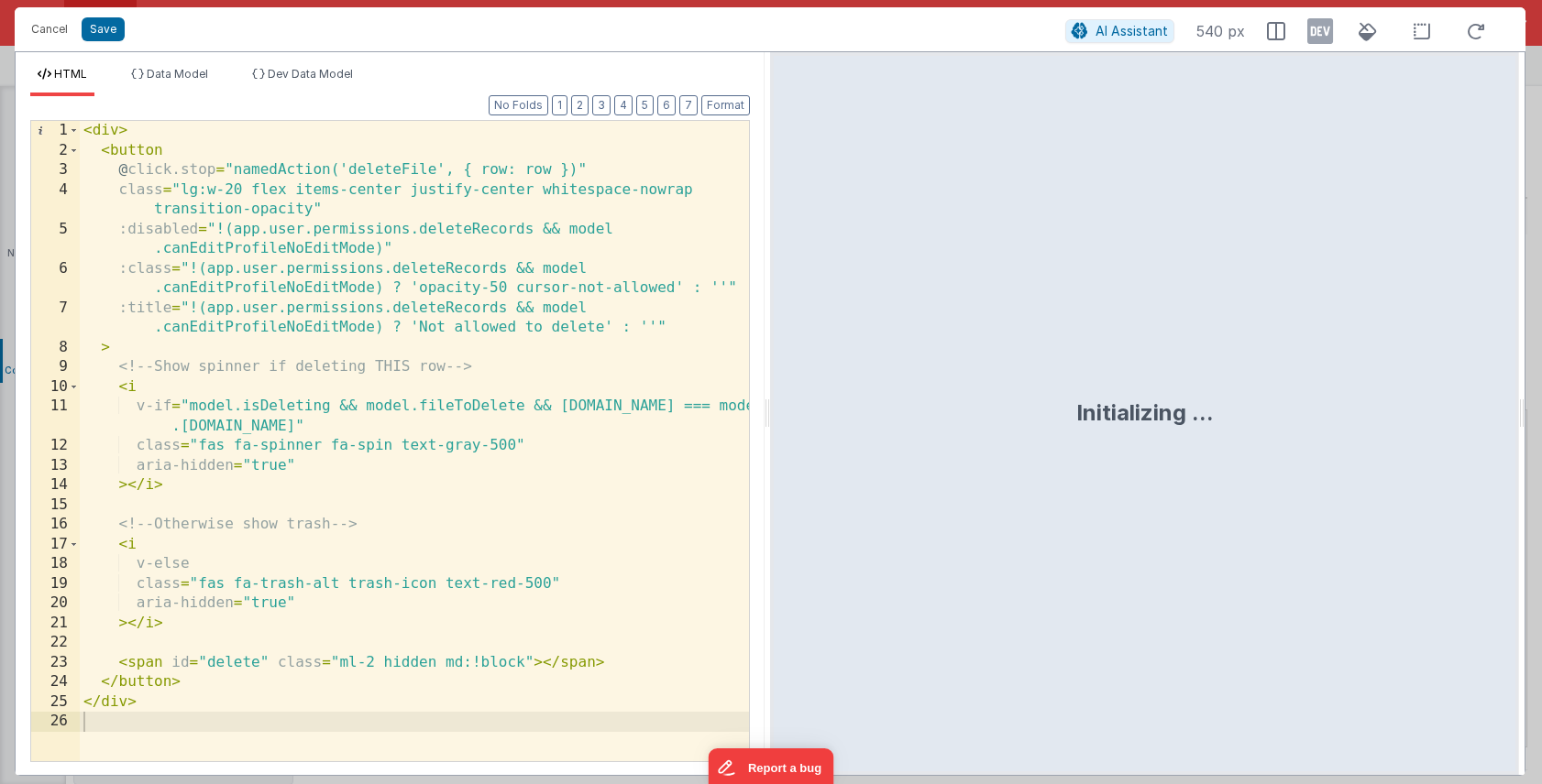
click at [216, 229] on div "< div > < button @ click.stop = "namedAction('deleteFile', { row: row })" class…" at bounding box center [414, 461] width 669 height 680
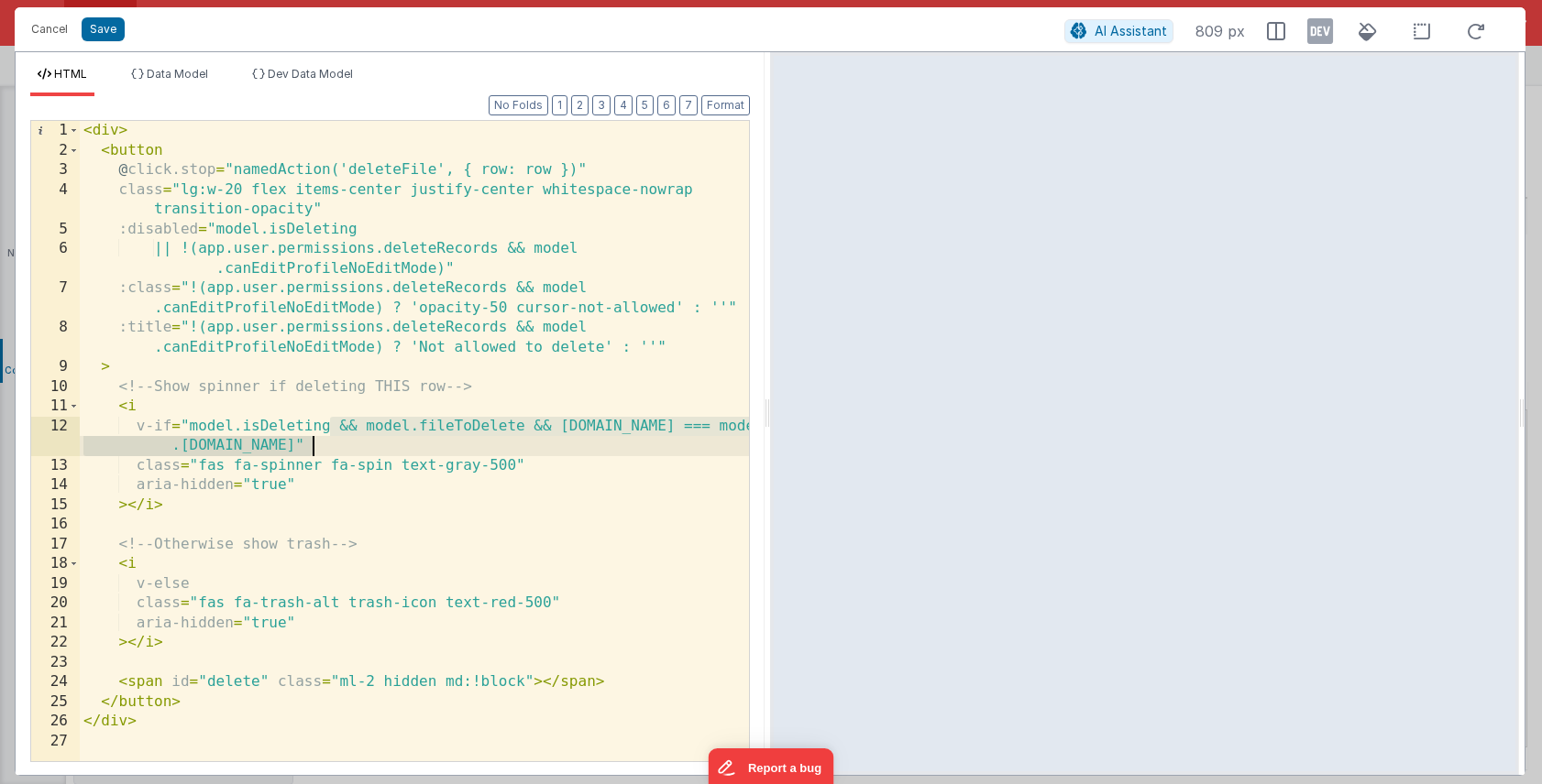
drag, startPoint x: 333, startPoint y: 427, endPoint x: 313, endPoint y: 443, distance: 25.6
click at [313, 443] on div "< div > < button @ click.stop = "namedAction('deleteFile', { row: row })" class…" at bounding box center [414, 461] width 669 height 680
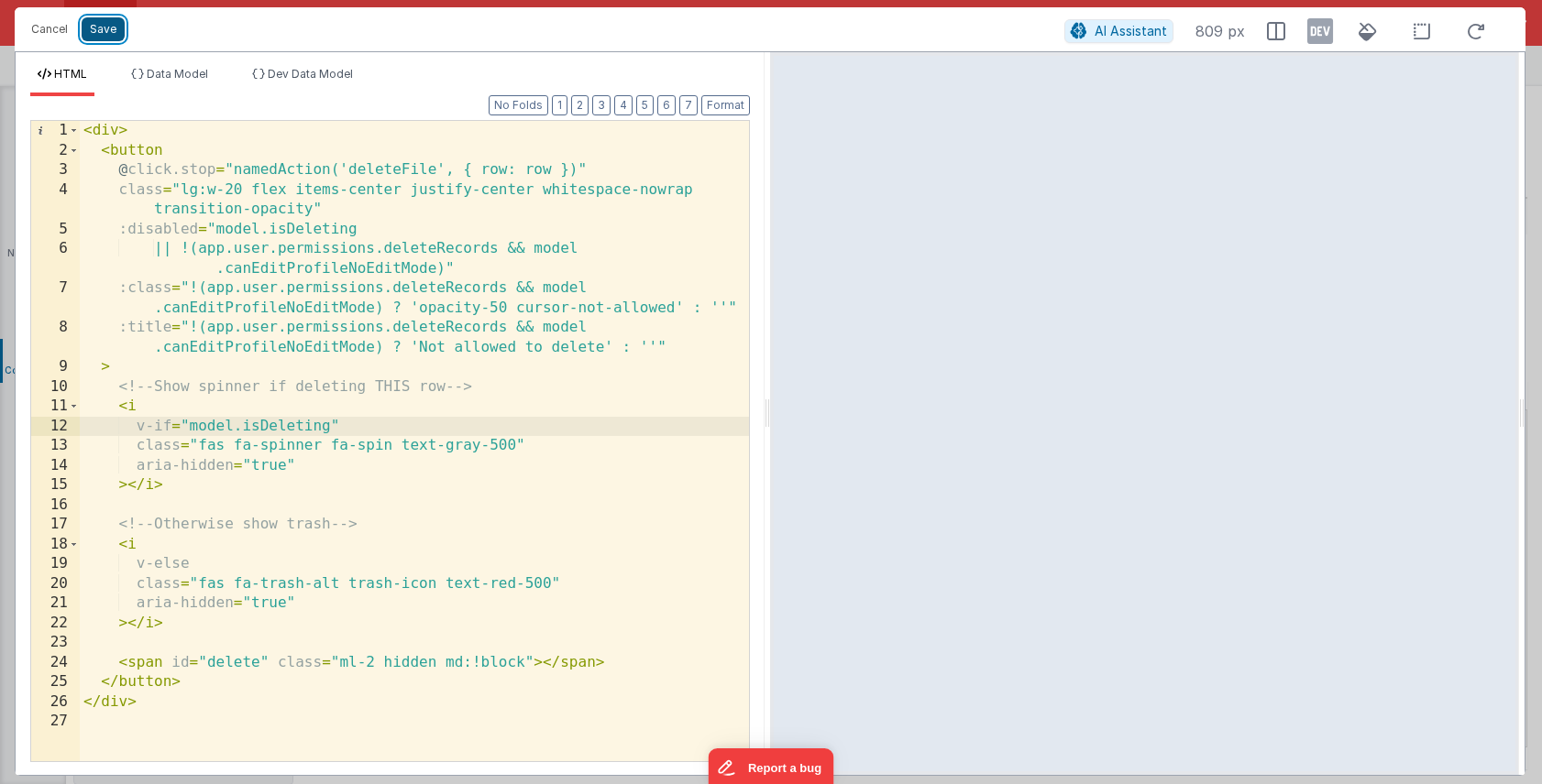
click at [101, 23] on button "Save" at bounding box center [102, 29] width 43 height 24
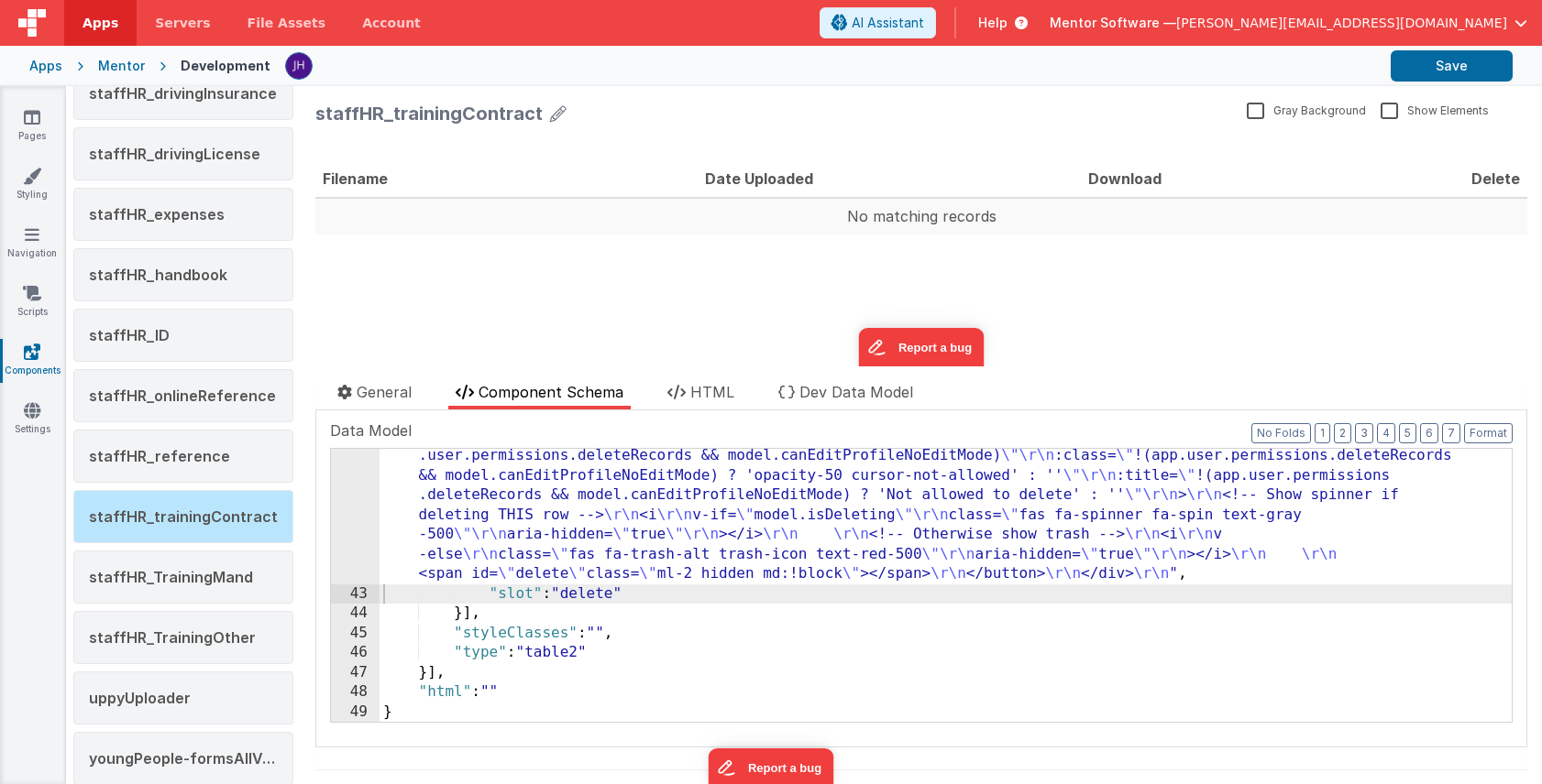
scroll to position [928, 0]
click at [1414, 73] on button "Save" at bounding box center [1451, 66] width 122 height 31
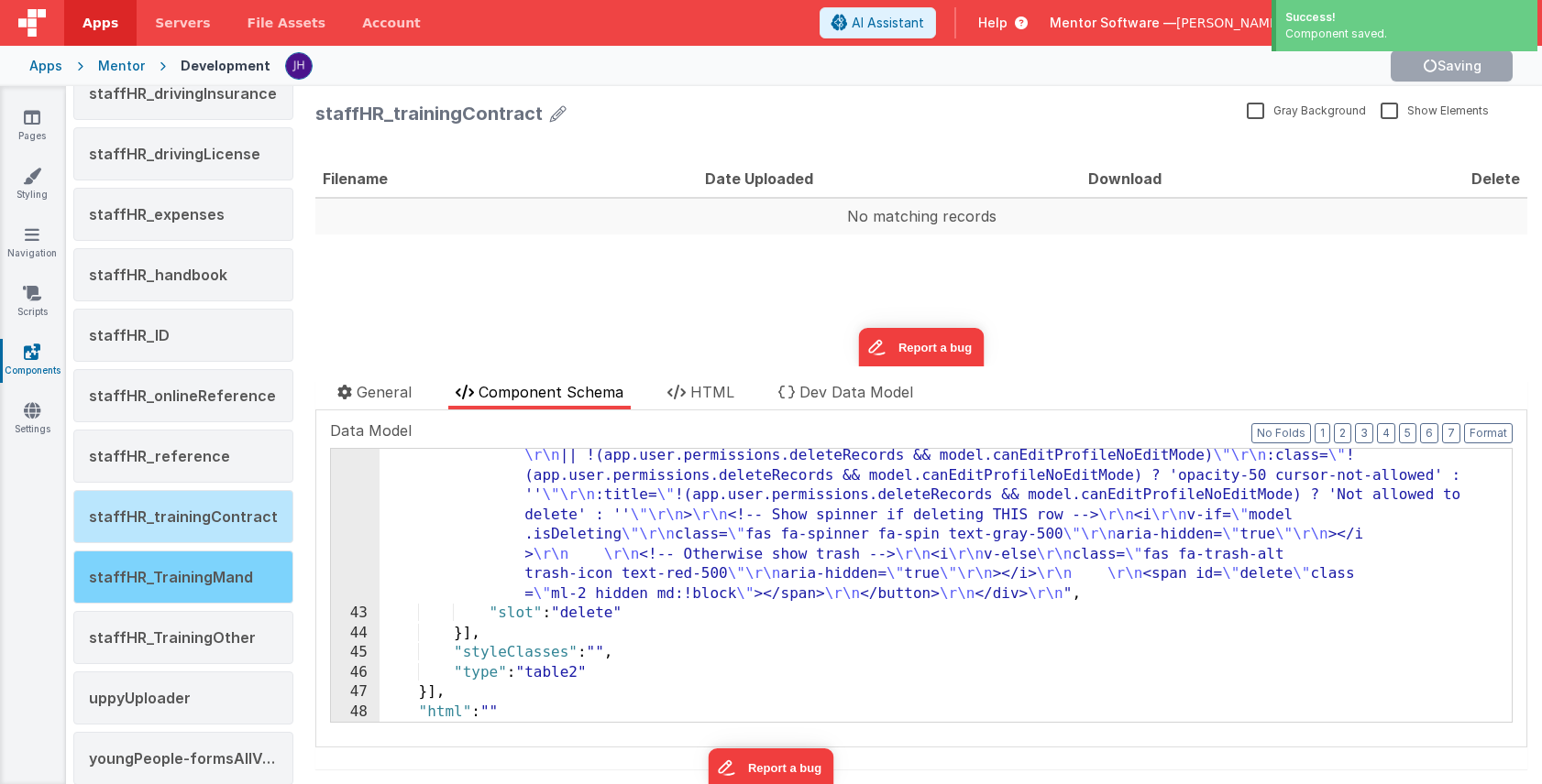
click at [182, 571] on span "staffHR_TrainingMand" at bounding box center [171, 577] width 164 height 18
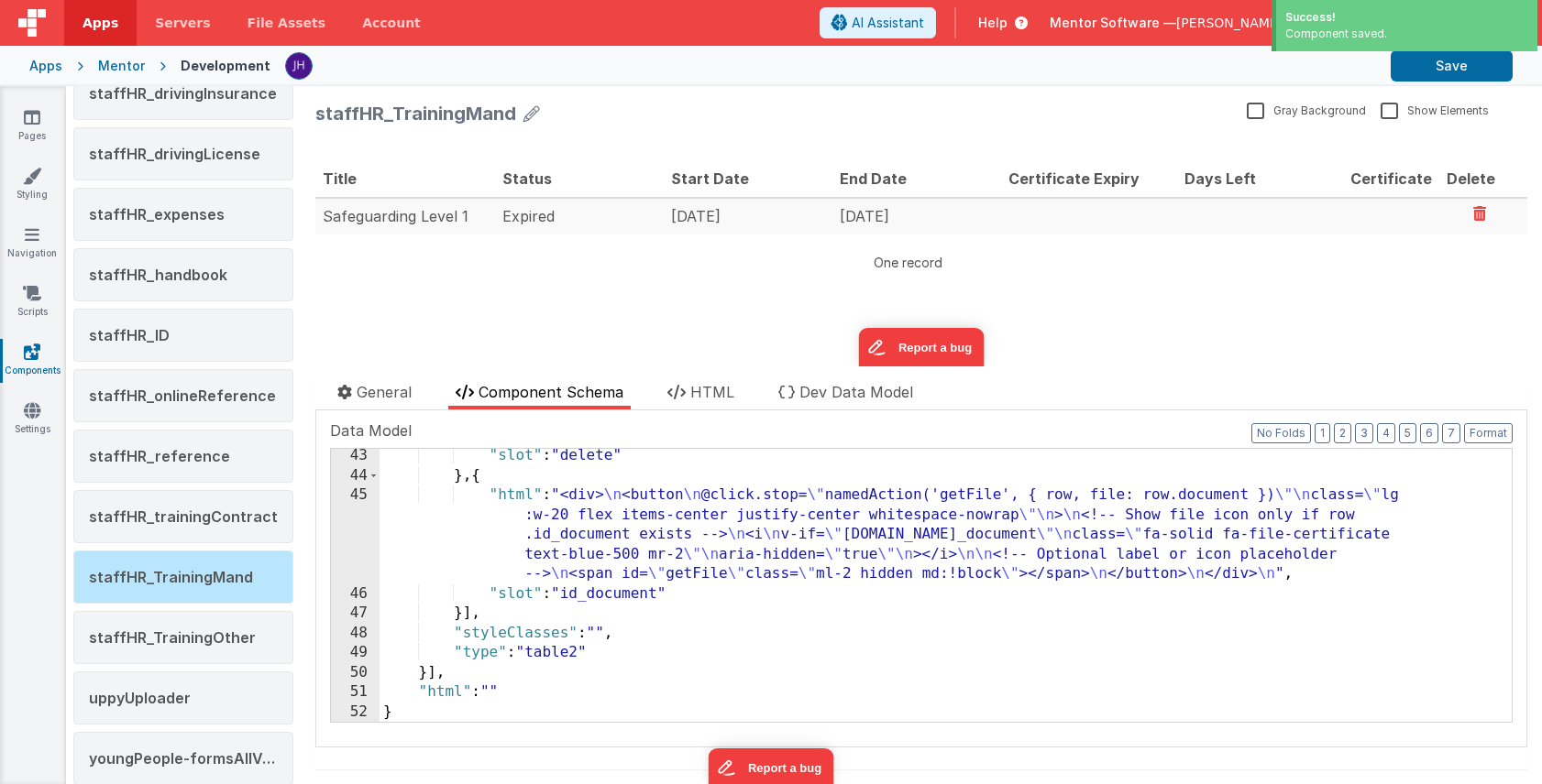
click at [619, 523] on div ""slot" : "delete" } , { "html" : "<div> \n <button \n @click.stop= \" namedActi…" at bounding box center [946, 603] width 1132 height 313
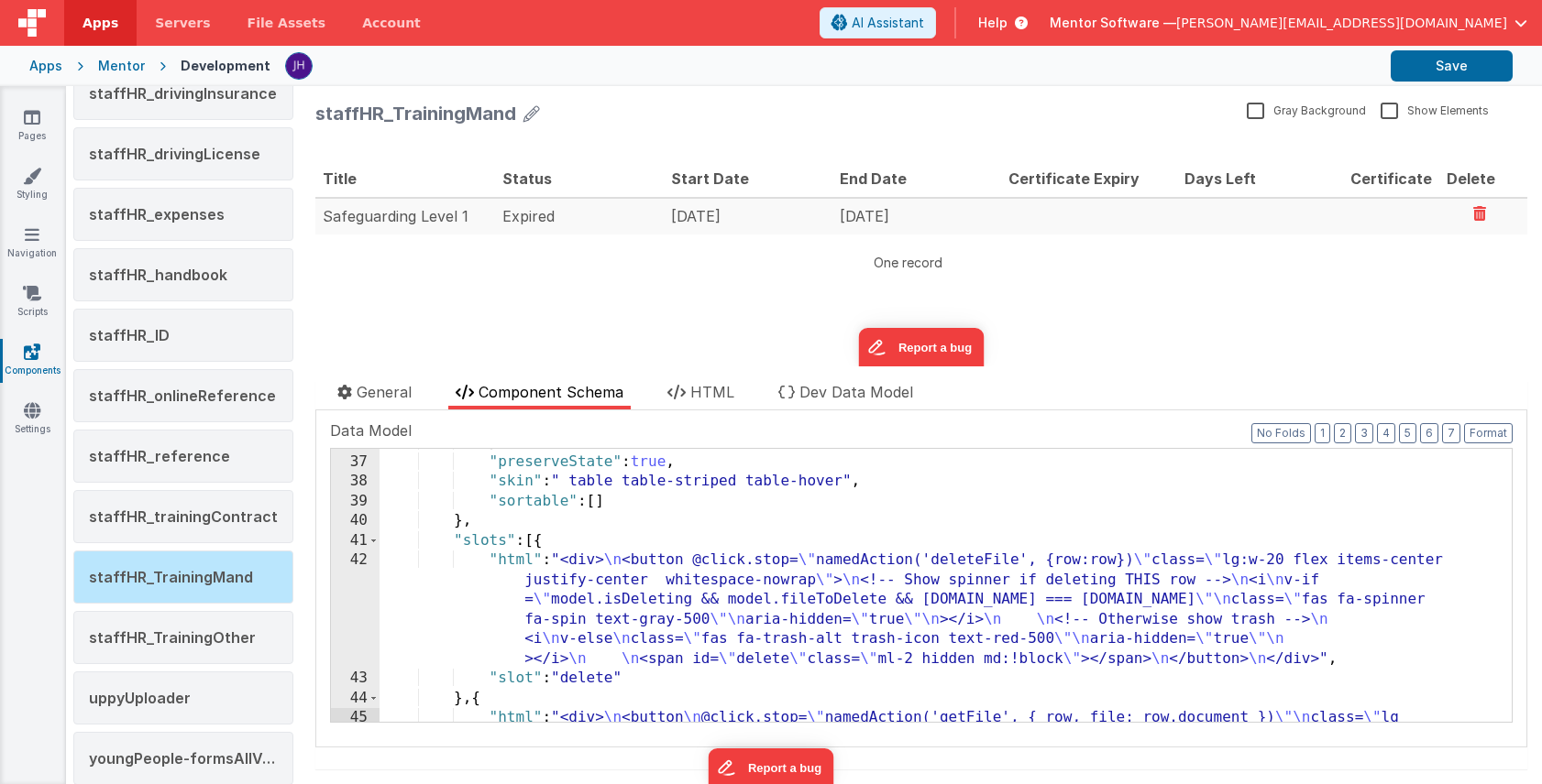
scroll to position [706, 0]
click at [579, 599] on div "} , "preserveState" : true , "skin" : " table table-striped table-hover" , "sor…" at bounding box center [946, 628] width 1132 height 391
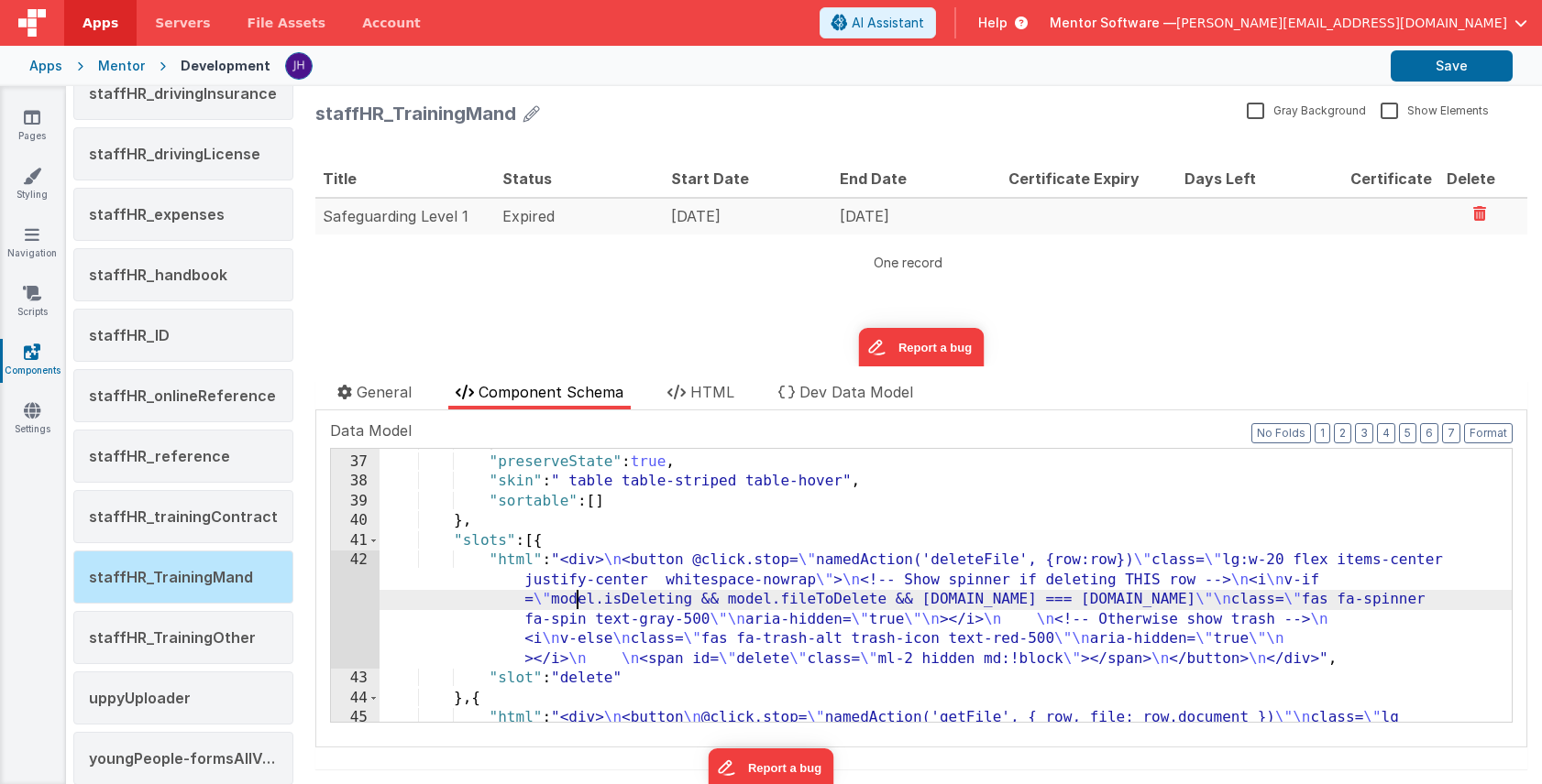
click at [358, 601] on div "42" at bounding box center [355, 609] width 49 height 118
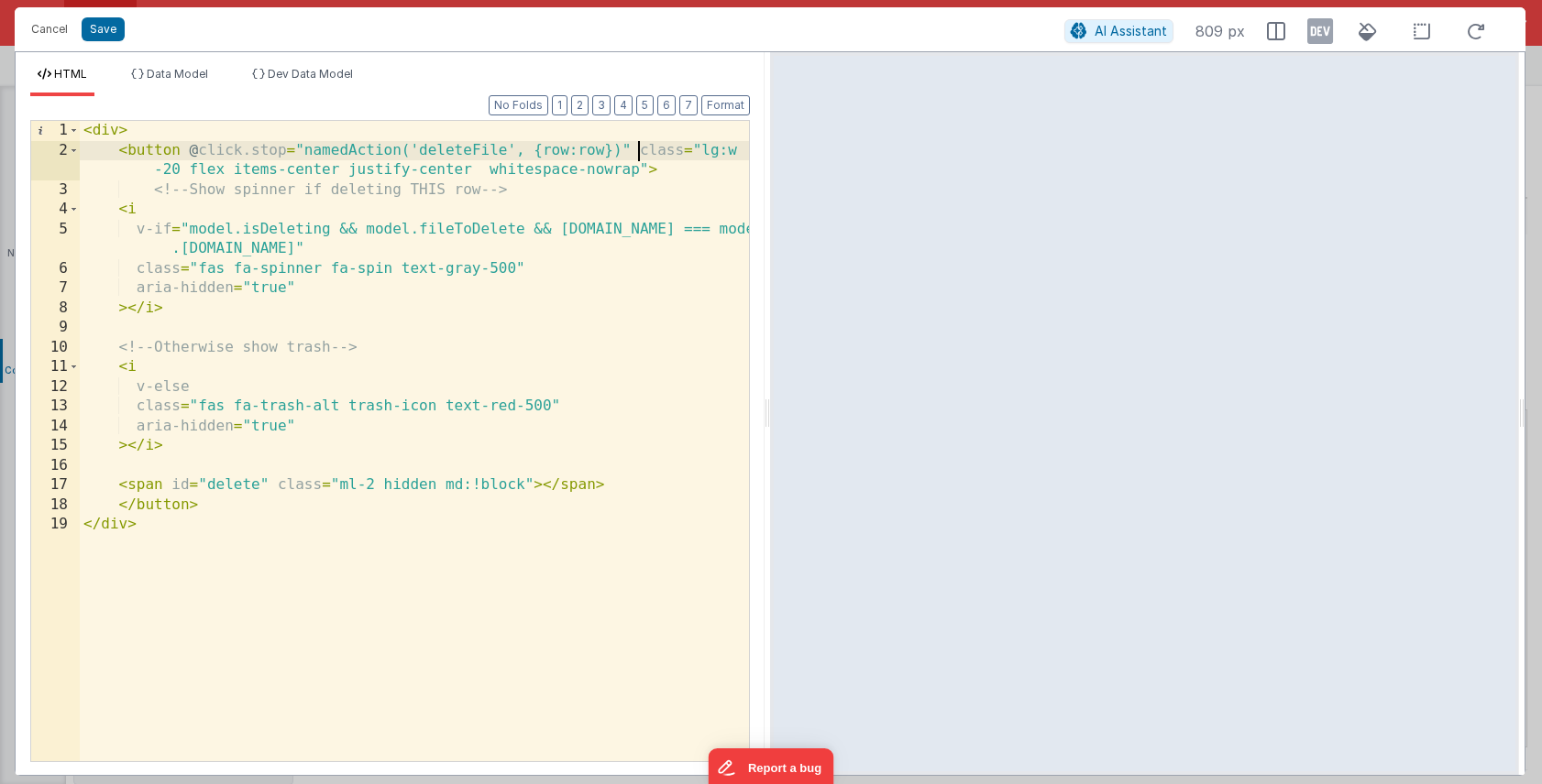
click at [637, 153] on div "< div > < button @ click.stop = "namedAction('deleteFile', {row:row})" class = …" at bounding box center [414, 461] width 669 height 680
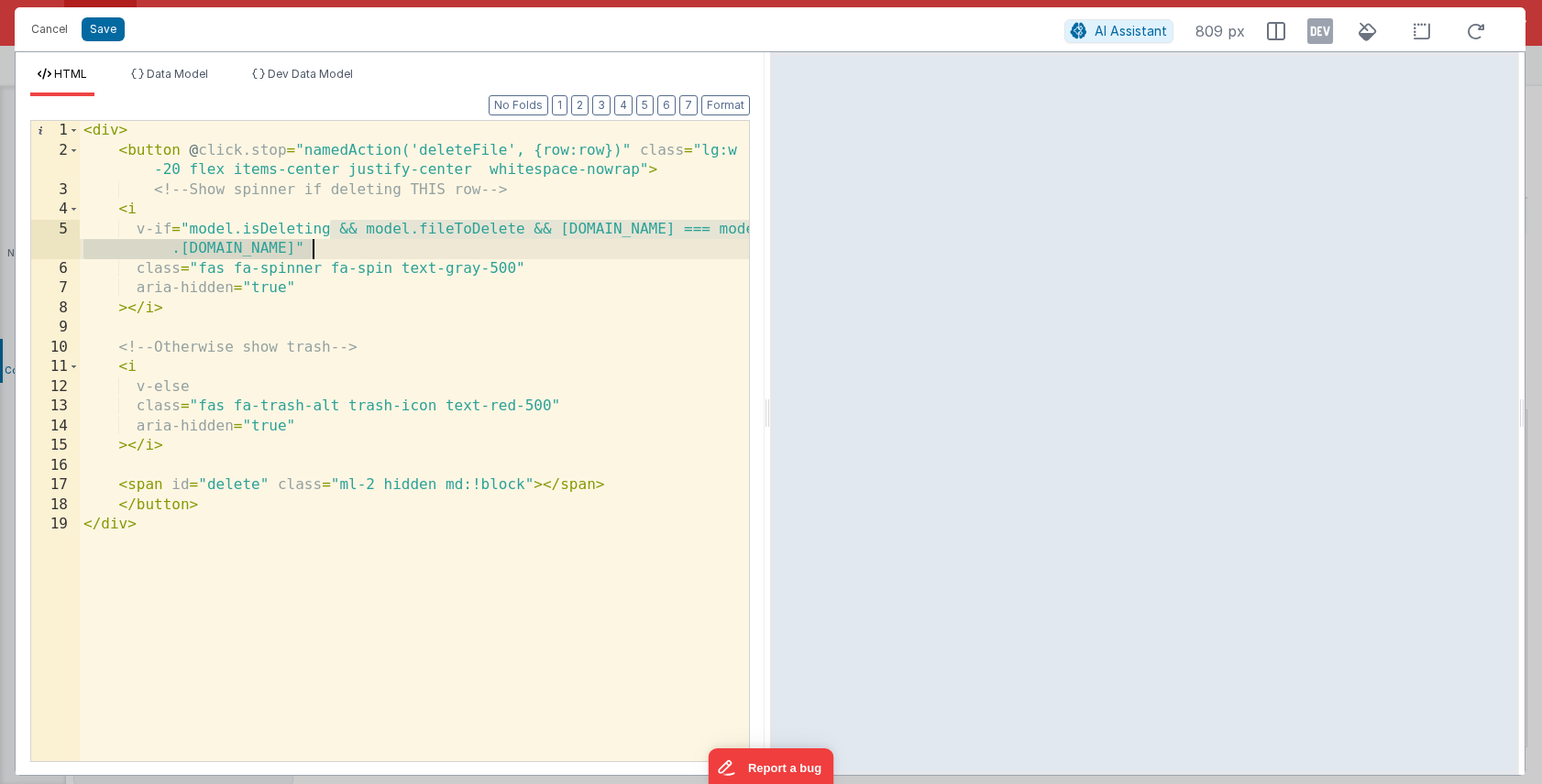
drag, startPoint x: 334, startPoint y: 227, endPoint x: 314, endPoint y: 245, distance: 26.9
click at [314, 245] on div "< div > < button @ click.stop = "namedAction('deleteFile', {row:row})" class = …" at bounding box center [414, 461] width 669 height 680
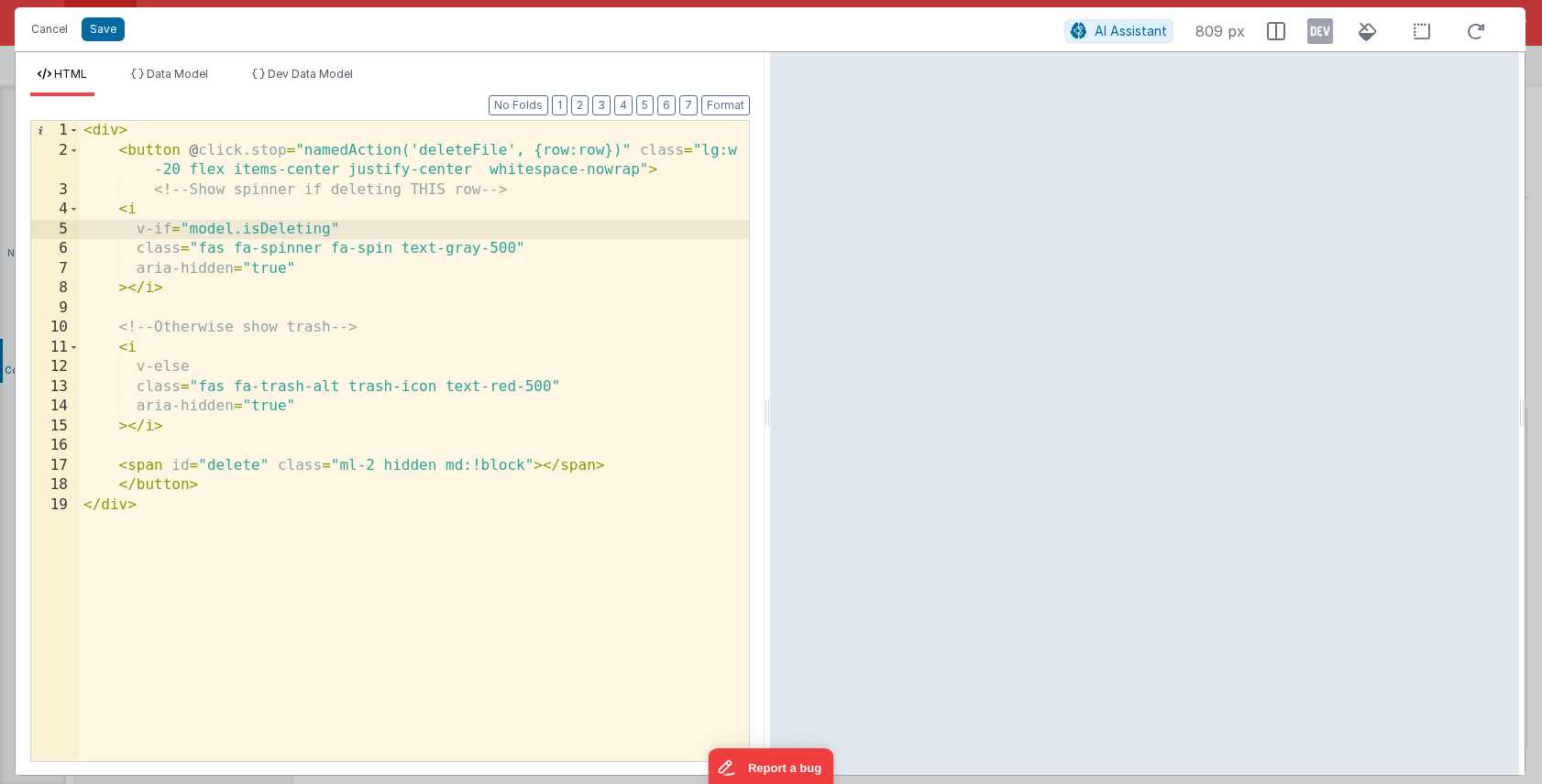
click at [638, 154] on div "< div > < button @ click.stop = "namedAction('deleteFile', {row:row})" class = …" at bounding box center [414, 461] width 669 height 680
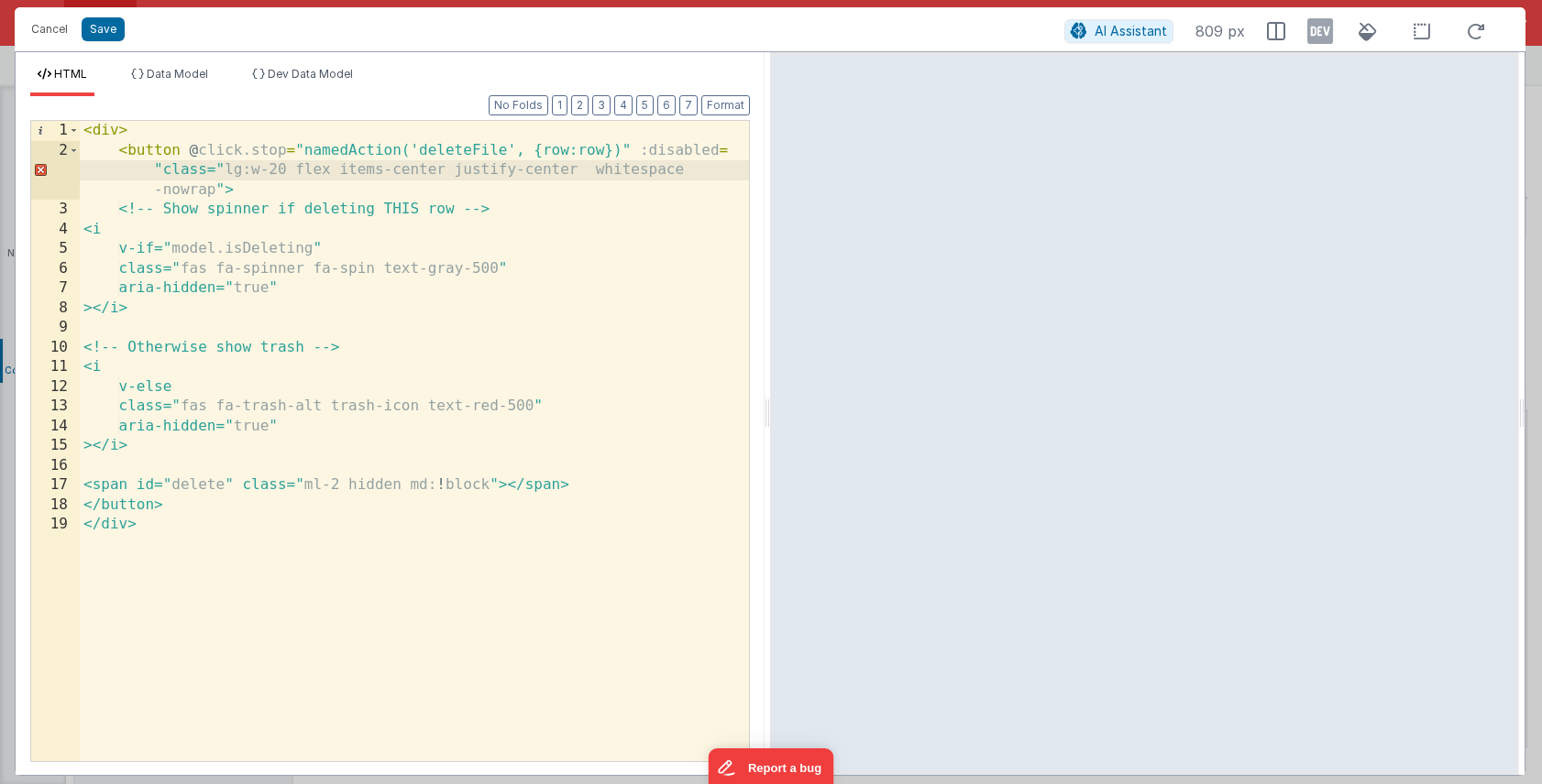
paste textarea
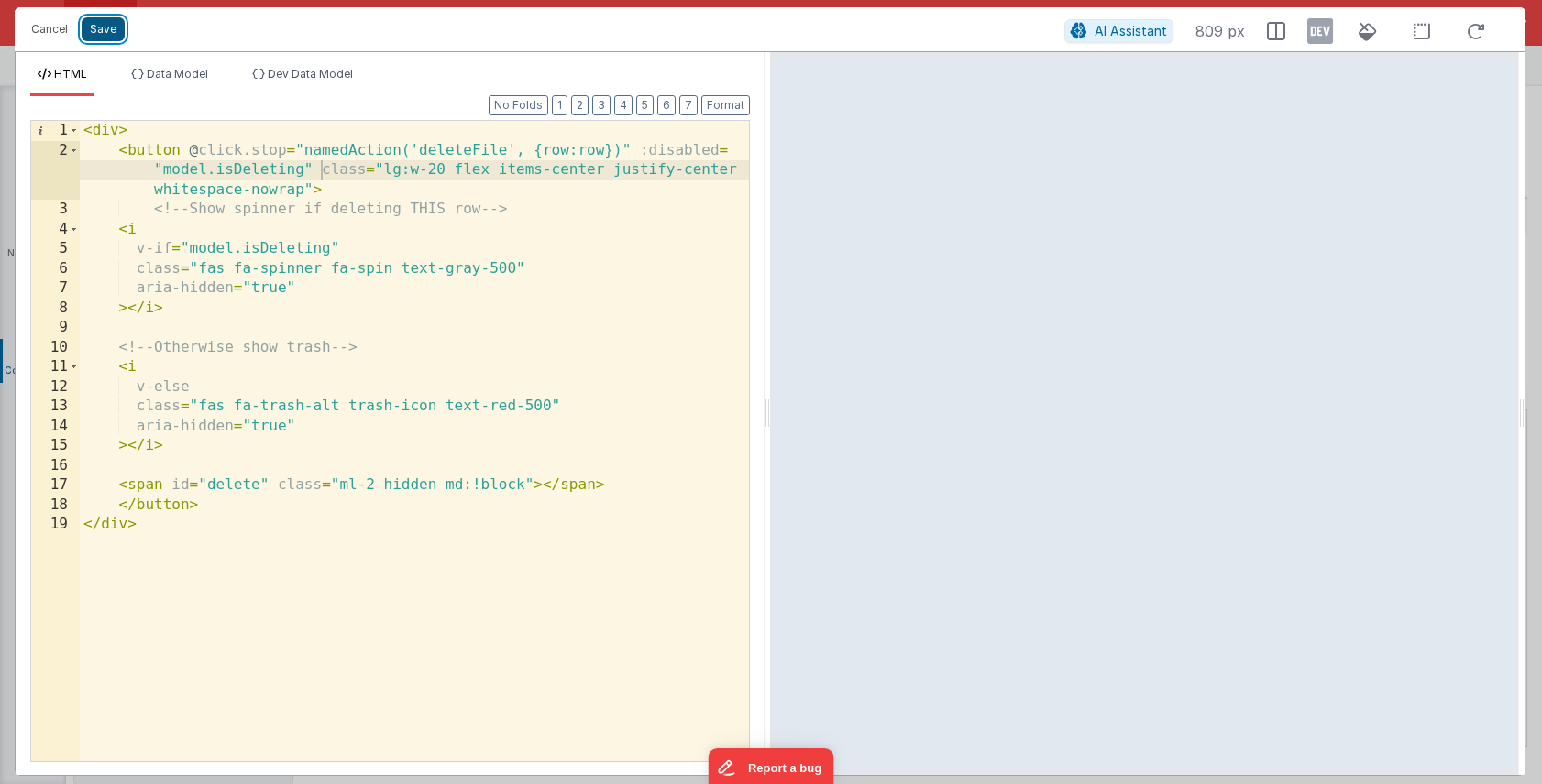
click at [106, 28] on button "Save" at bounding box center [102, 29] width 43 height 24
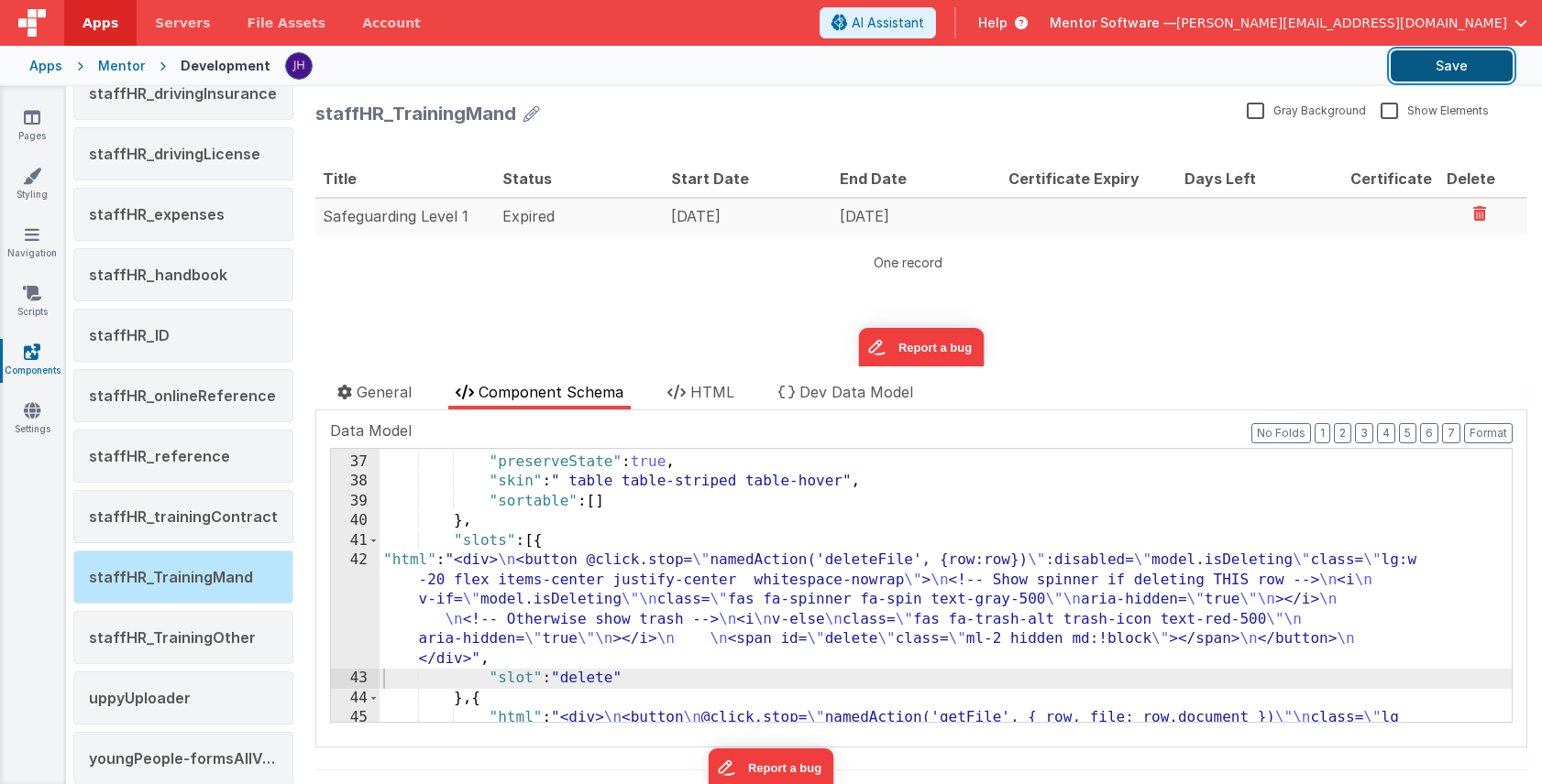
click at [1433, 76] on button "Save" at bounding box center [1451, 66] width 122 height 31
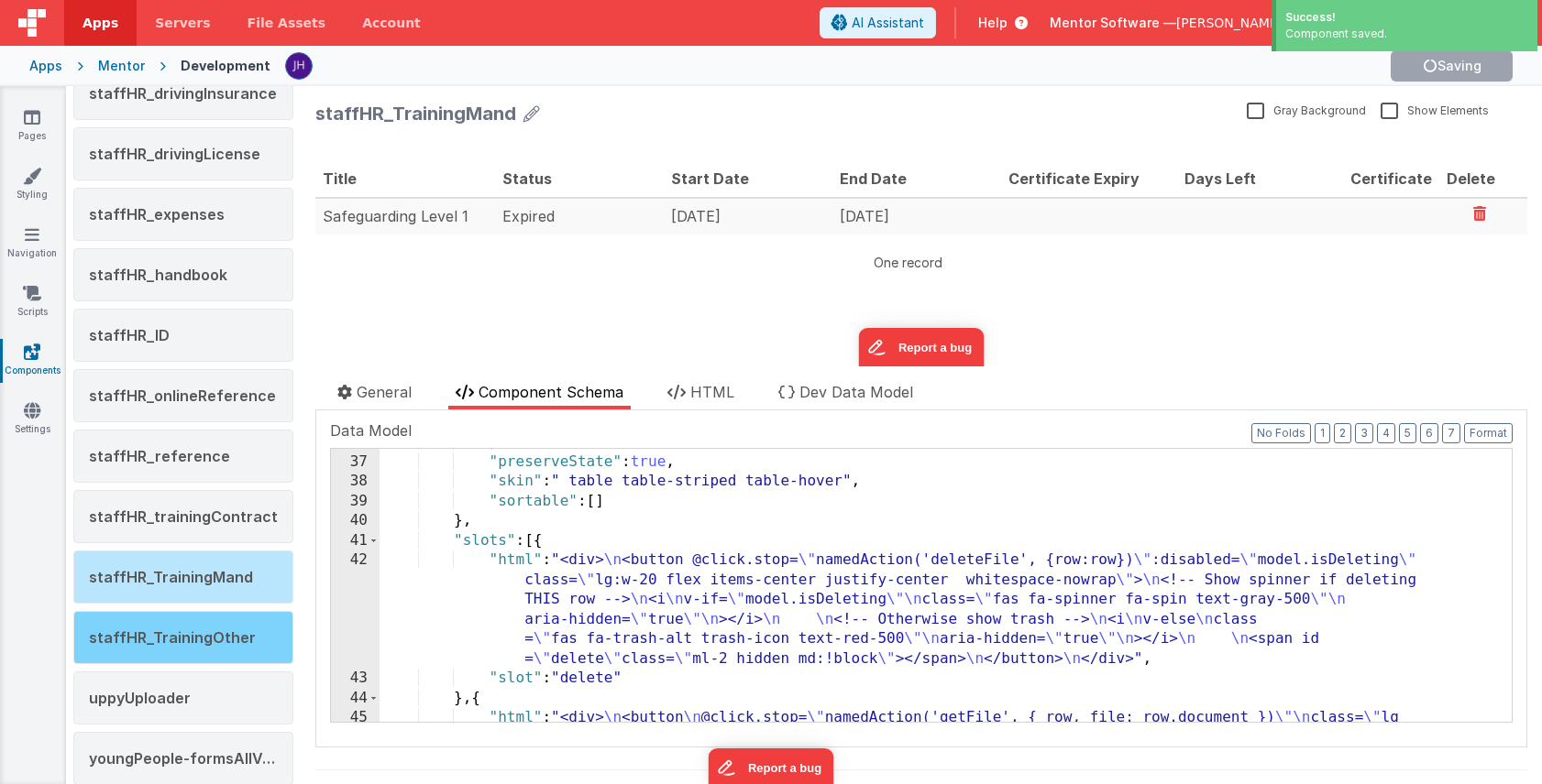
click at [175, 631] on span "staffHR_TrainingOther" at bounding box center [172, 637] width 167 height 18
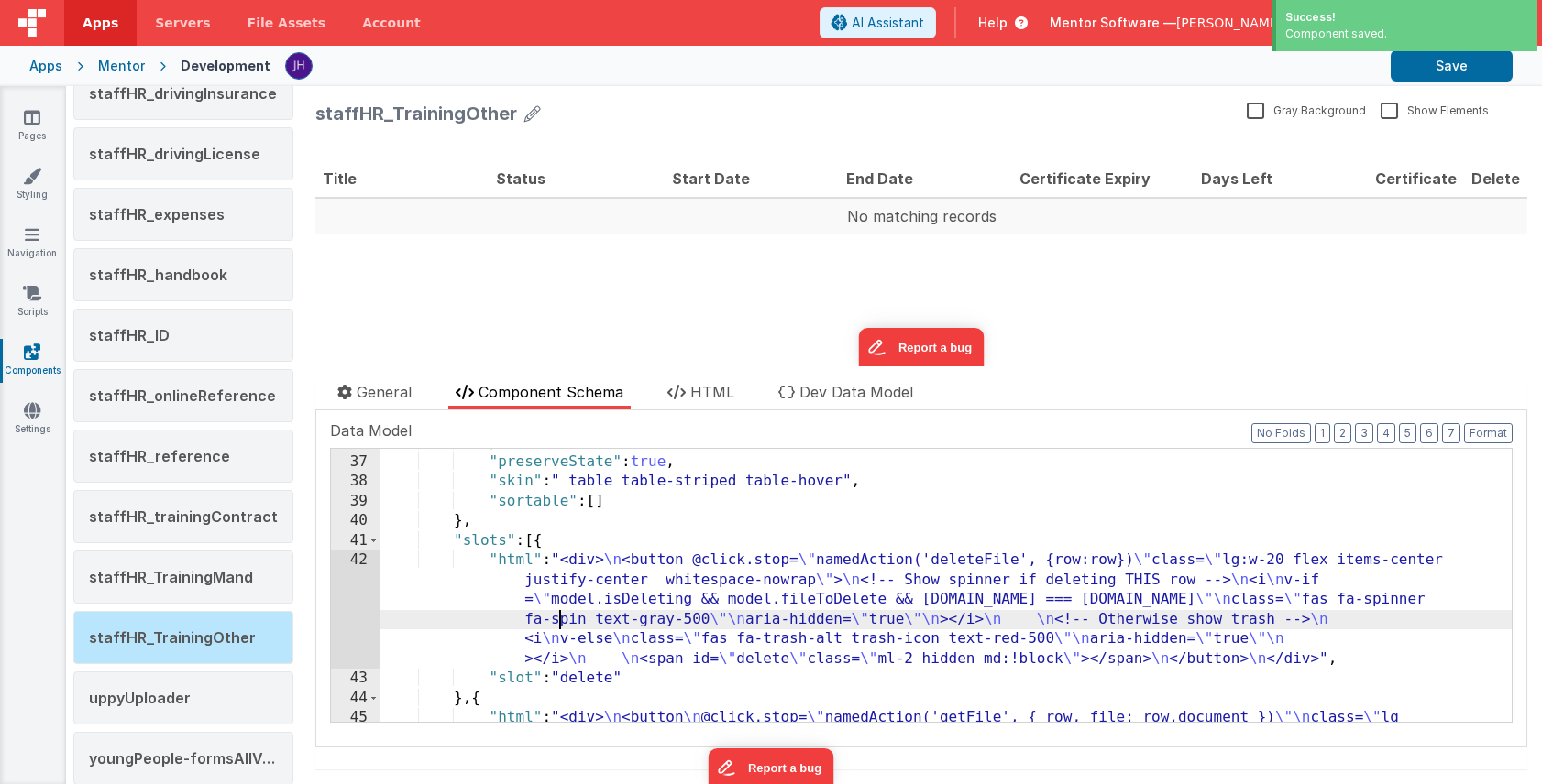
click at [563, 615] on div "} , "preserveState" : true , "skin" : " table table-striped table-hover" , "sor…" at bounding box center [946, 628] width 1132 height 391
click at [356, 593] on div "42" at bounding box center [355, 609] width 49 height 118
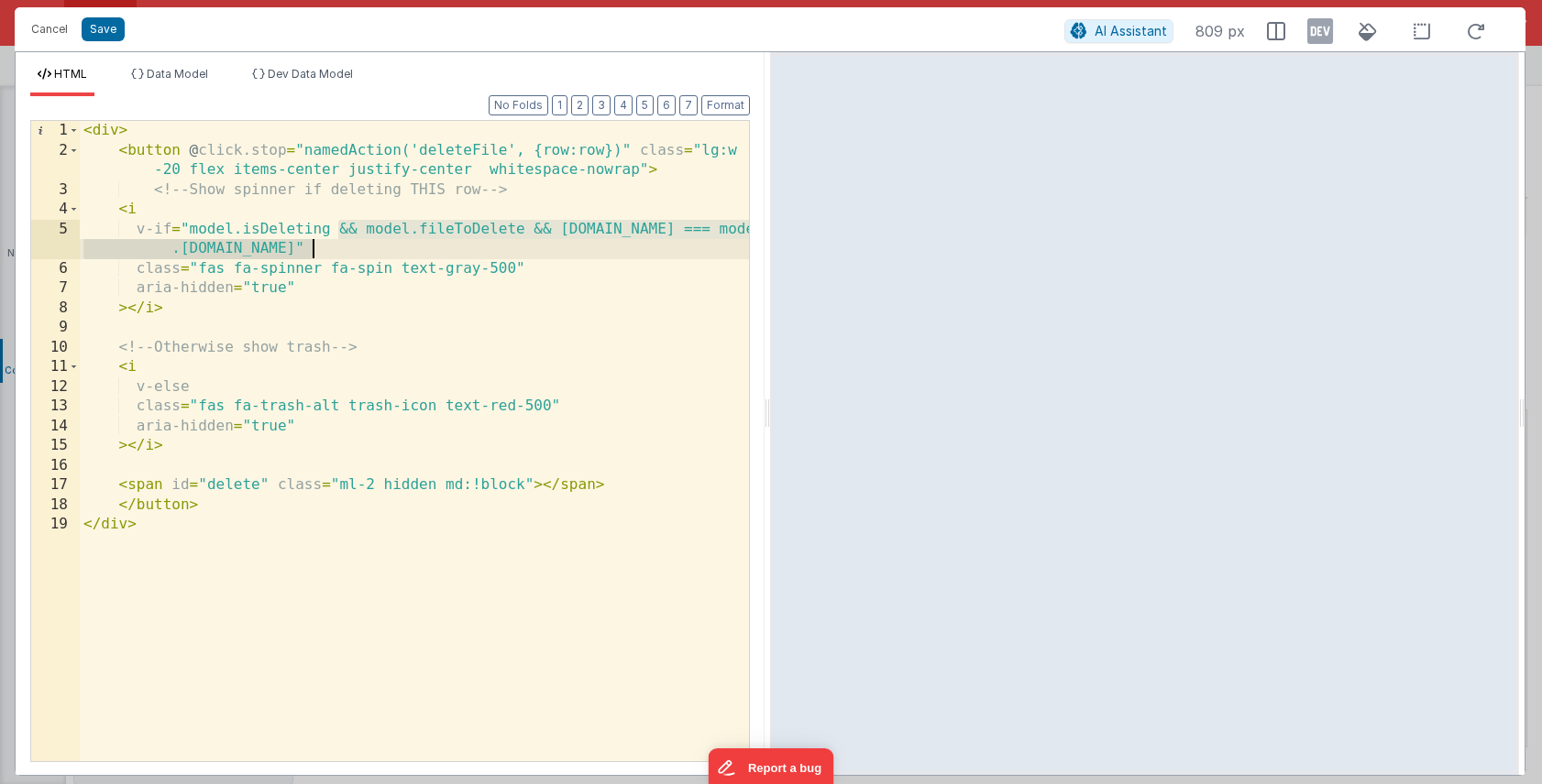
click at [314, 244] on div "< div > < button @ click.stop = "namedAction('deleteFile', {row:row})" class = …" at bounding box center [414, 461] width 669 height 680
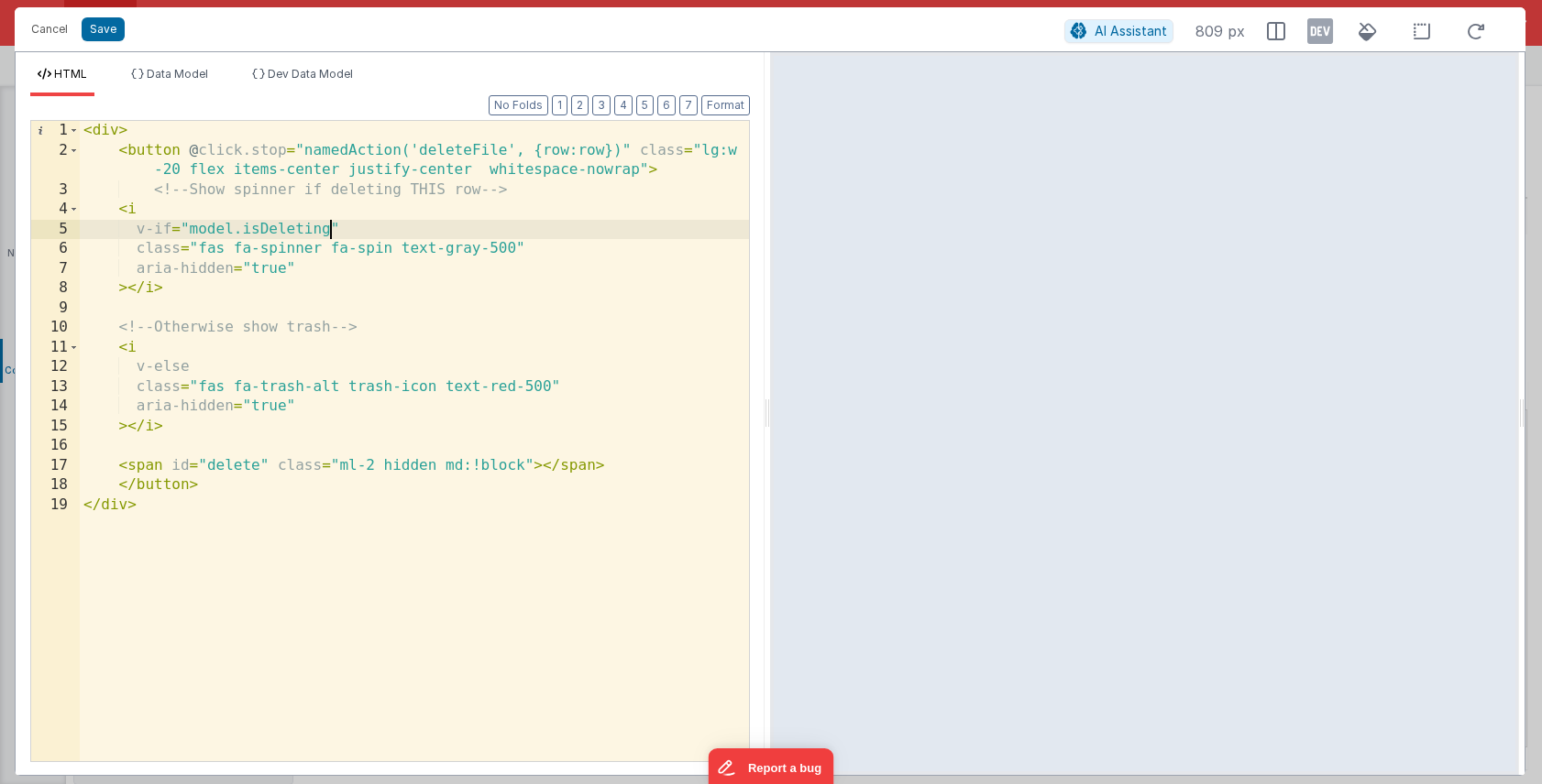
click at [639, 151] on div "< div > < button @ click.stop = "namedAction('deleteFile', {row:row})" class = …" at bounding box center [414, 461] width 669 height 680
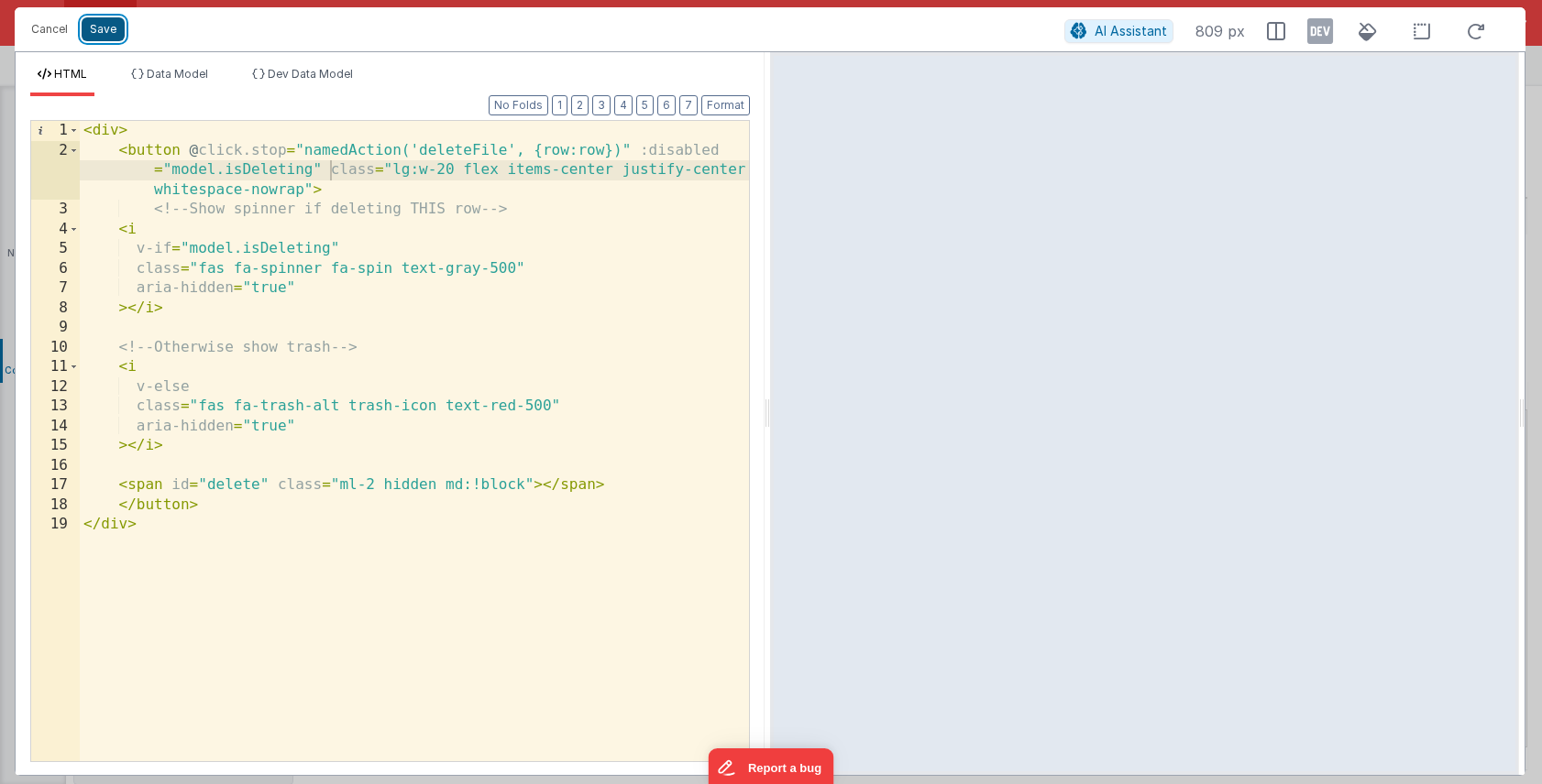
click at [112, 31] on button "Save" at bounding box center [102, 29] width 43 height 24
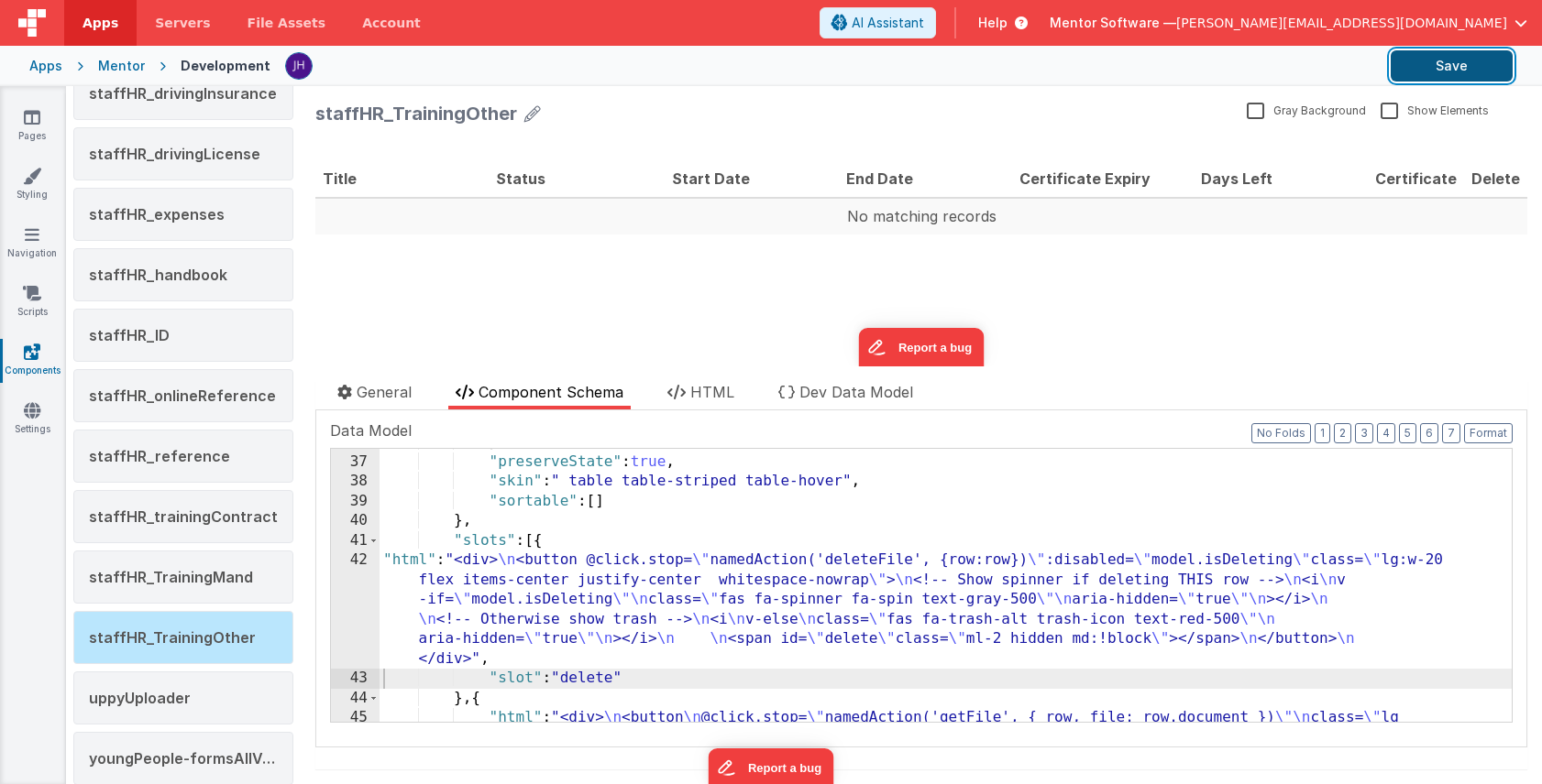
click at [1416, 64] on button "Save" at bounding box center [1451, 66] width 122 height 31
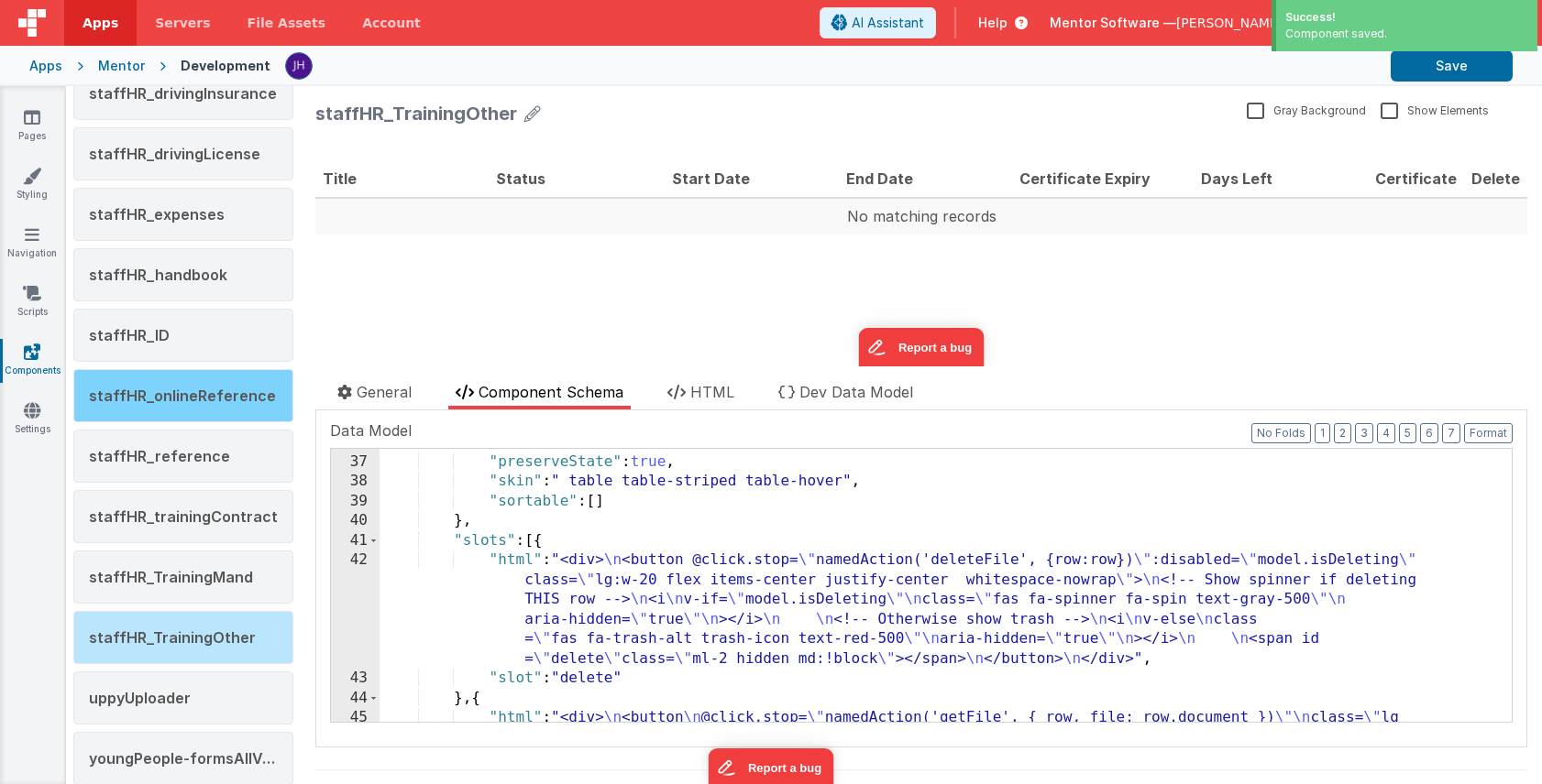
click at [172, 388] on span "staffHR_onlineReference" at bounding box center [182, 395] width 187 height 18
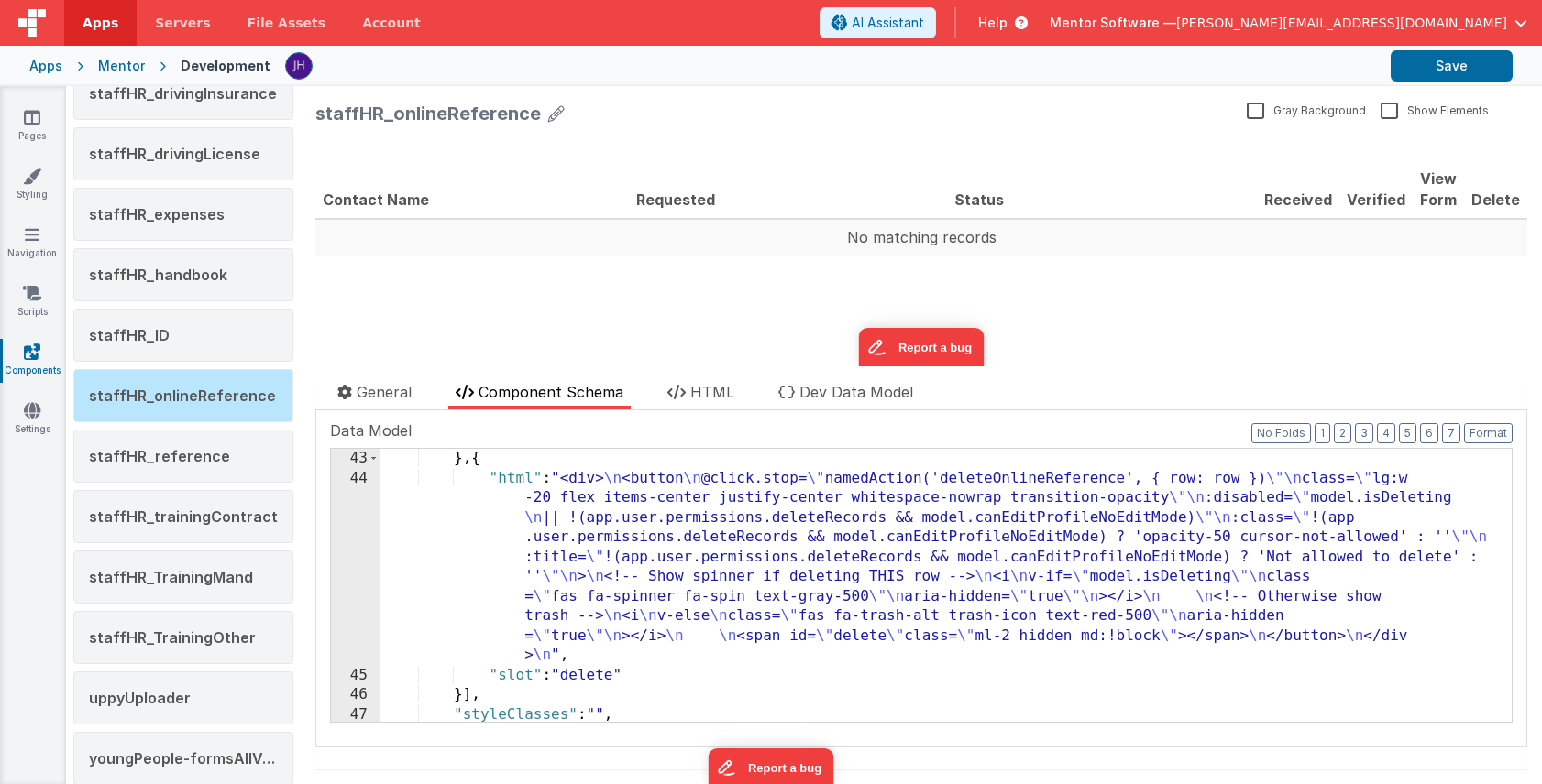
scroll to position [925, 0]
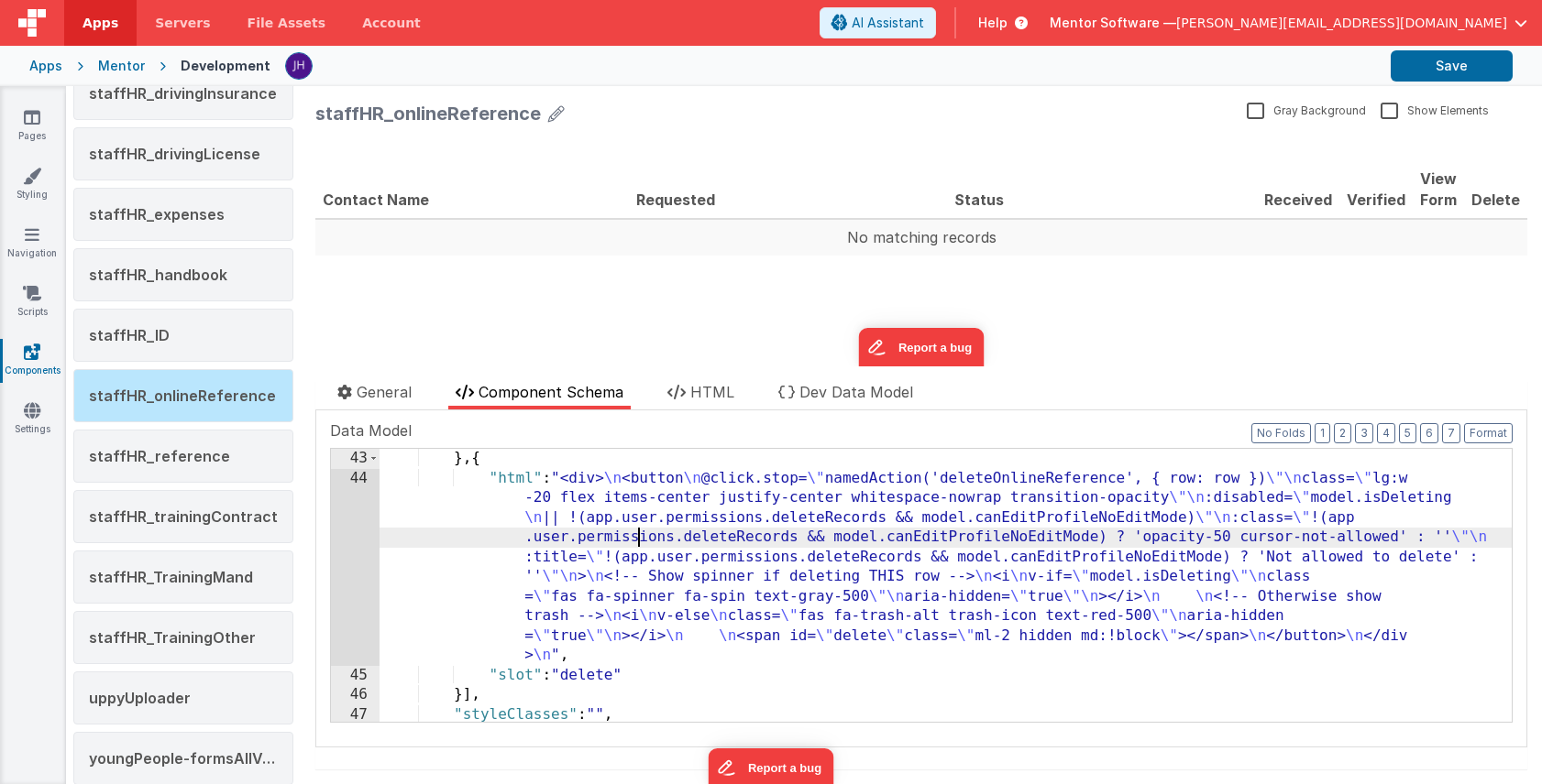
click at [637, 534] on div "} , { "html" : "<div> \n <button \n @click.stop= \" namedAction('deleteOnlineRe…" at bounding box center [946, 606] width 1132 height 313
click at [354, 561] on div "44" at bounding box center [355, 567] width 49 height 197
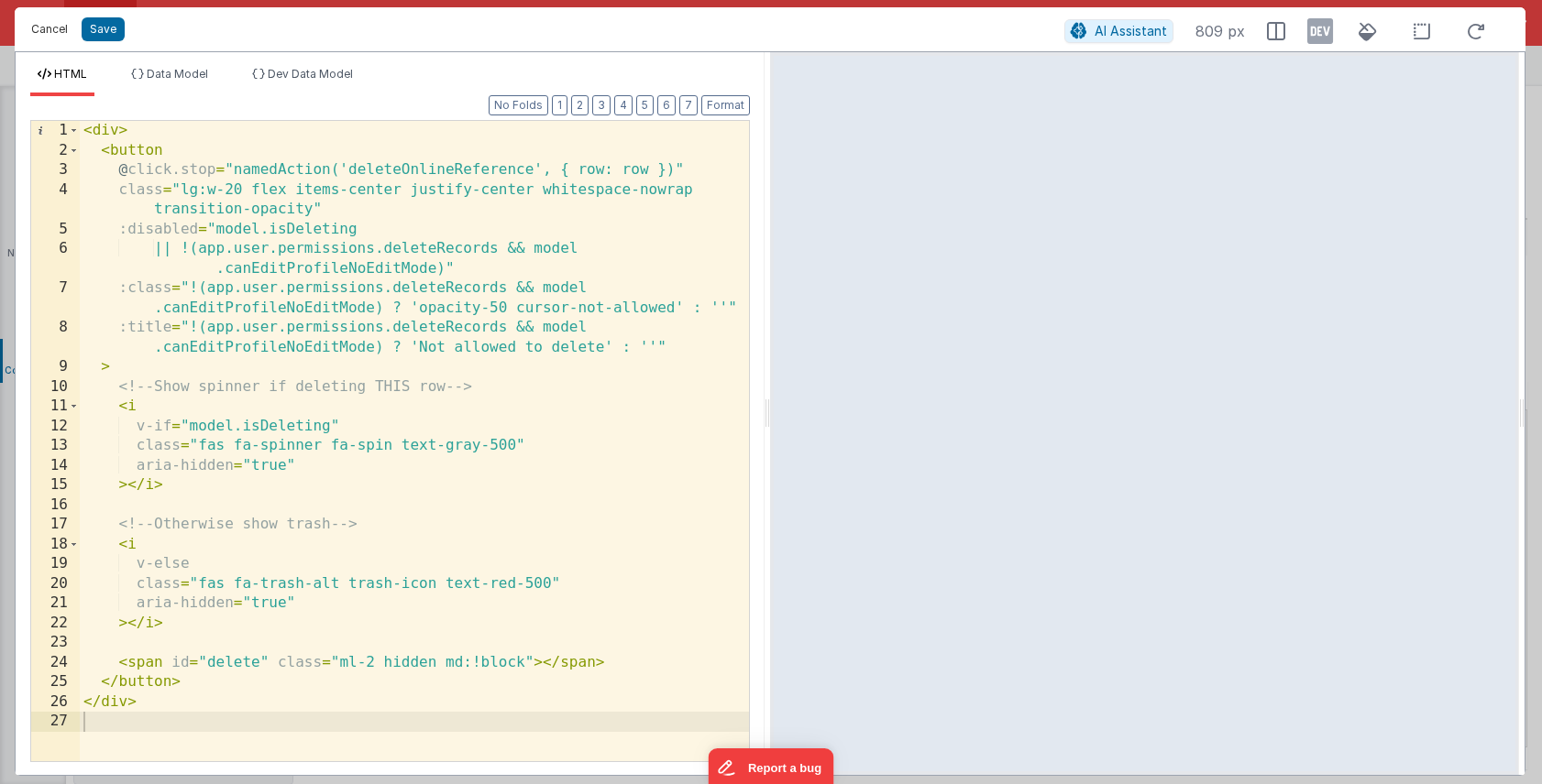
click at [52, 35] on button "Cancel" at bounding box center [50, 29] width 55 height 26
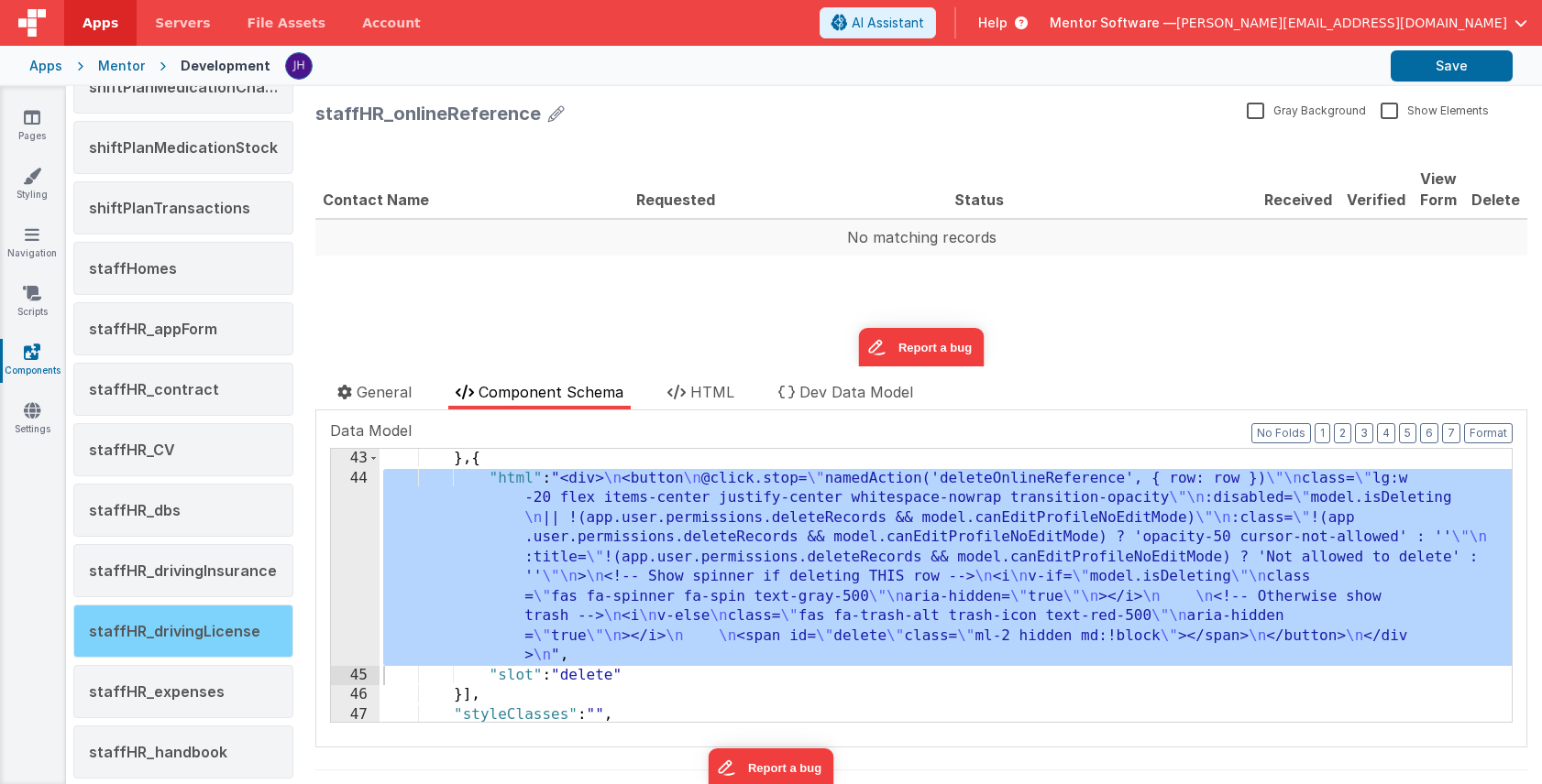
scroll to position [2063, 0]
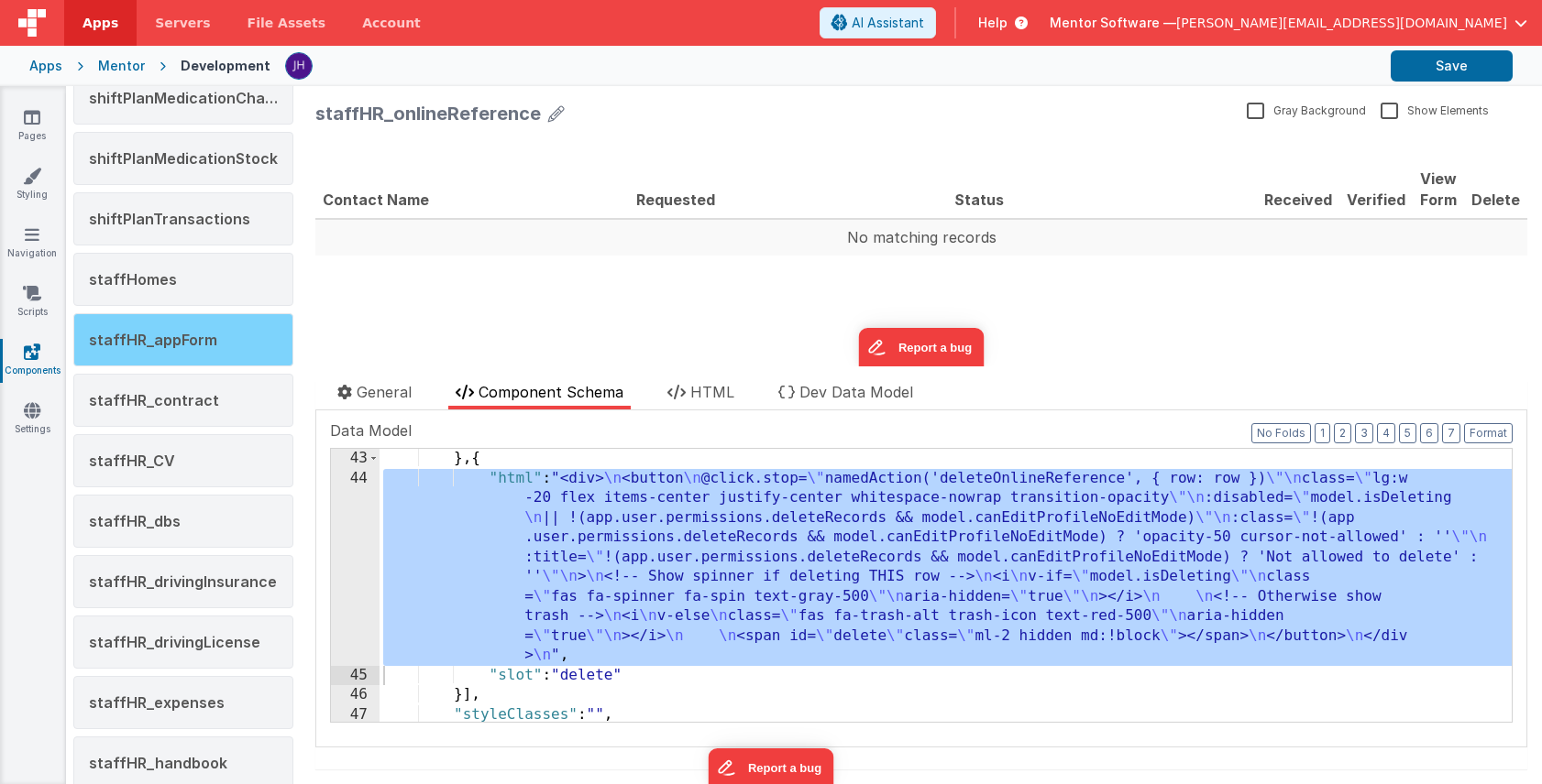
click at [185, 340] on span "staffHR_appForm" at bounding box center [153, 340] width 128 height 18
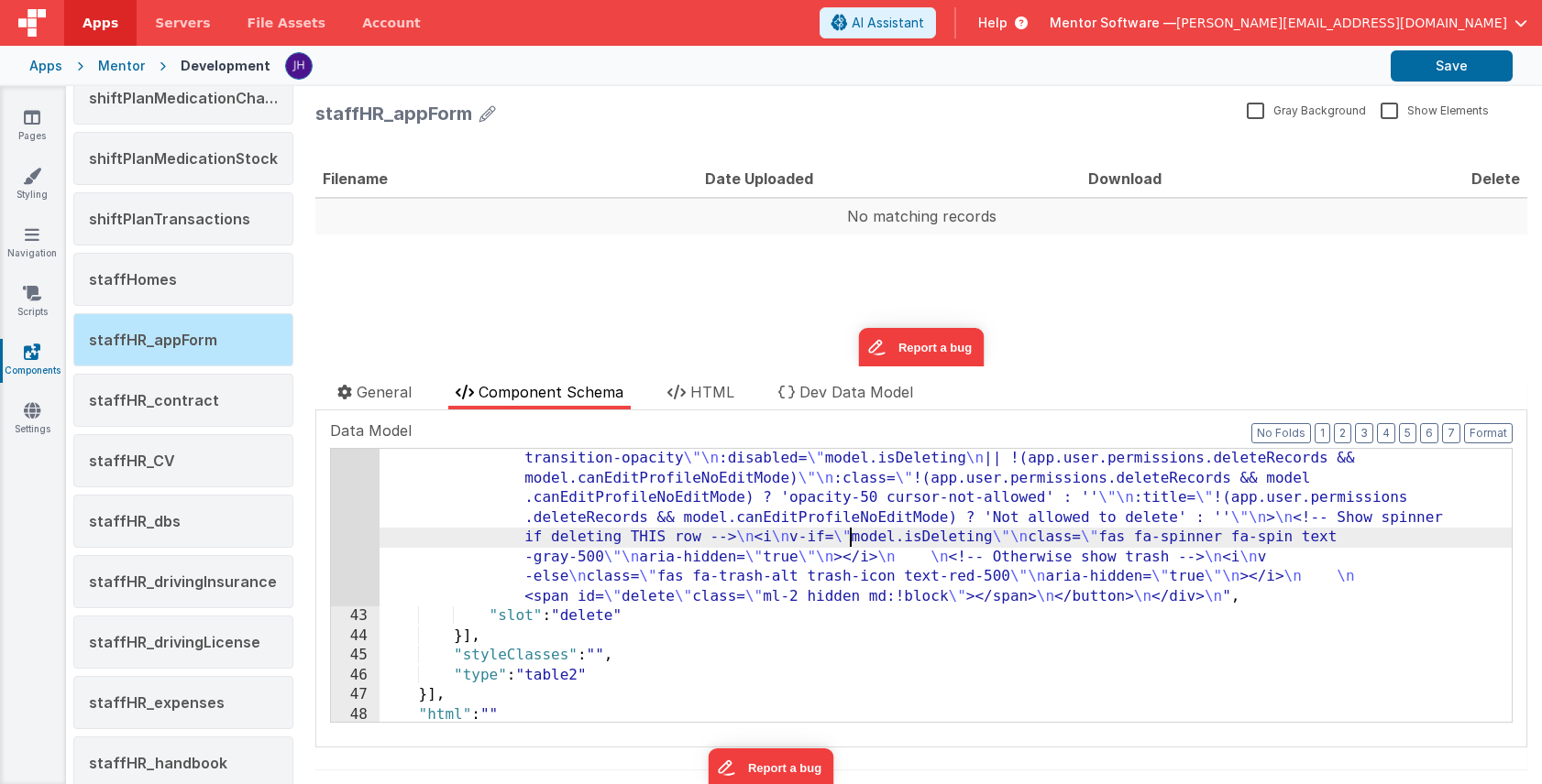
click at [847, 544] on div ""html" : "<div> \n <p>isDeleting: {{ model.isDeleting }}</p> \n\n <button \n \n…" at bounding box center [946, 654] width 1132 height 490
click at [363, 495] on div "42" at bounding box center [355, 507] width 49 height 197
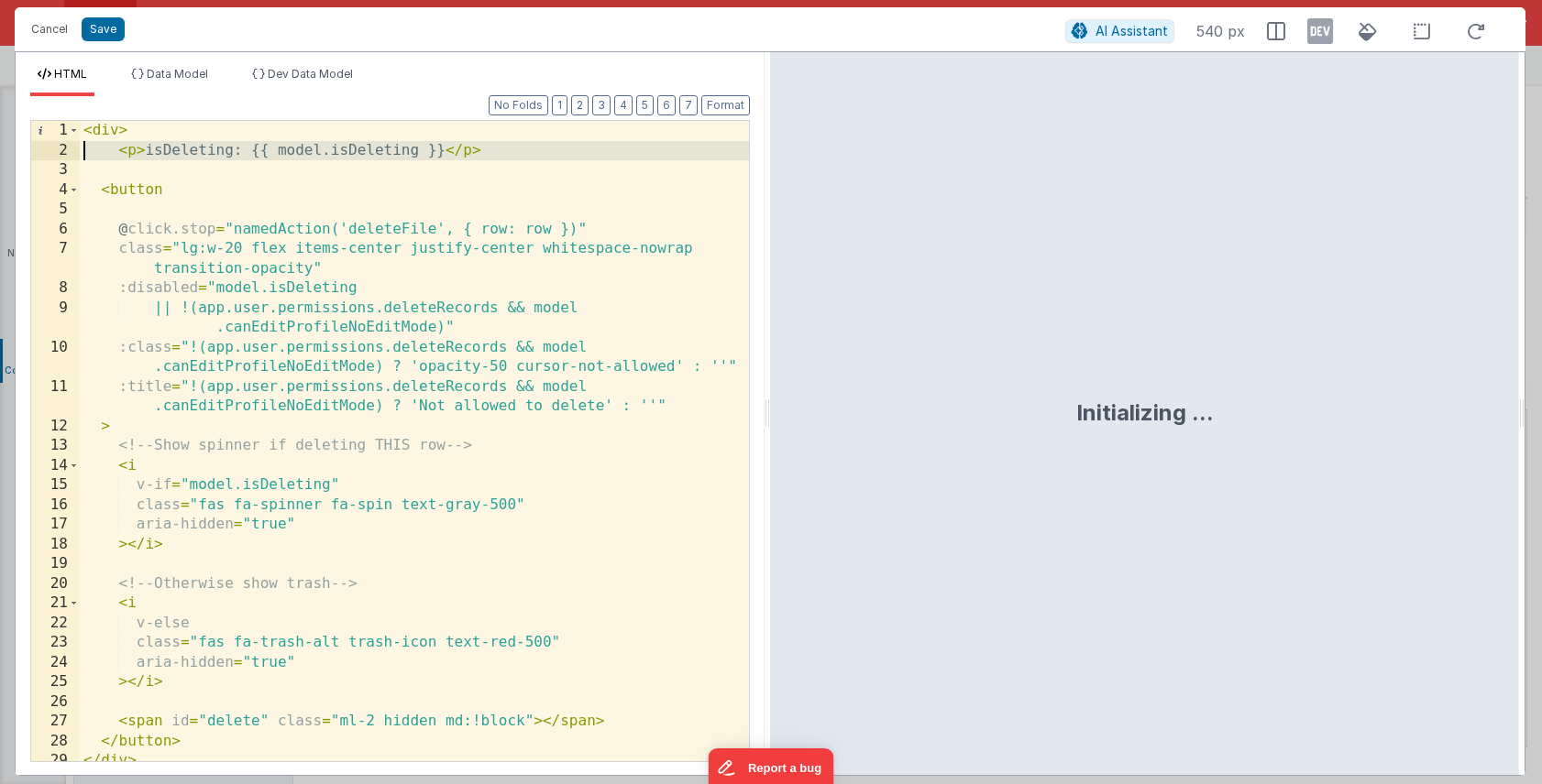
drag, startPoint x: 143, startPoint y: 173, endPoint x: 31, endPoint y: 154, distance: 113.6
click at [31, 154] on div "1 2 3 4 5 6 7 8 9 10 11 12 13 14 15 16 17 18 19 20 21 22 23 24 25 26 27 28 29 3…" at bounding box center [390, 441] width 719 height 642
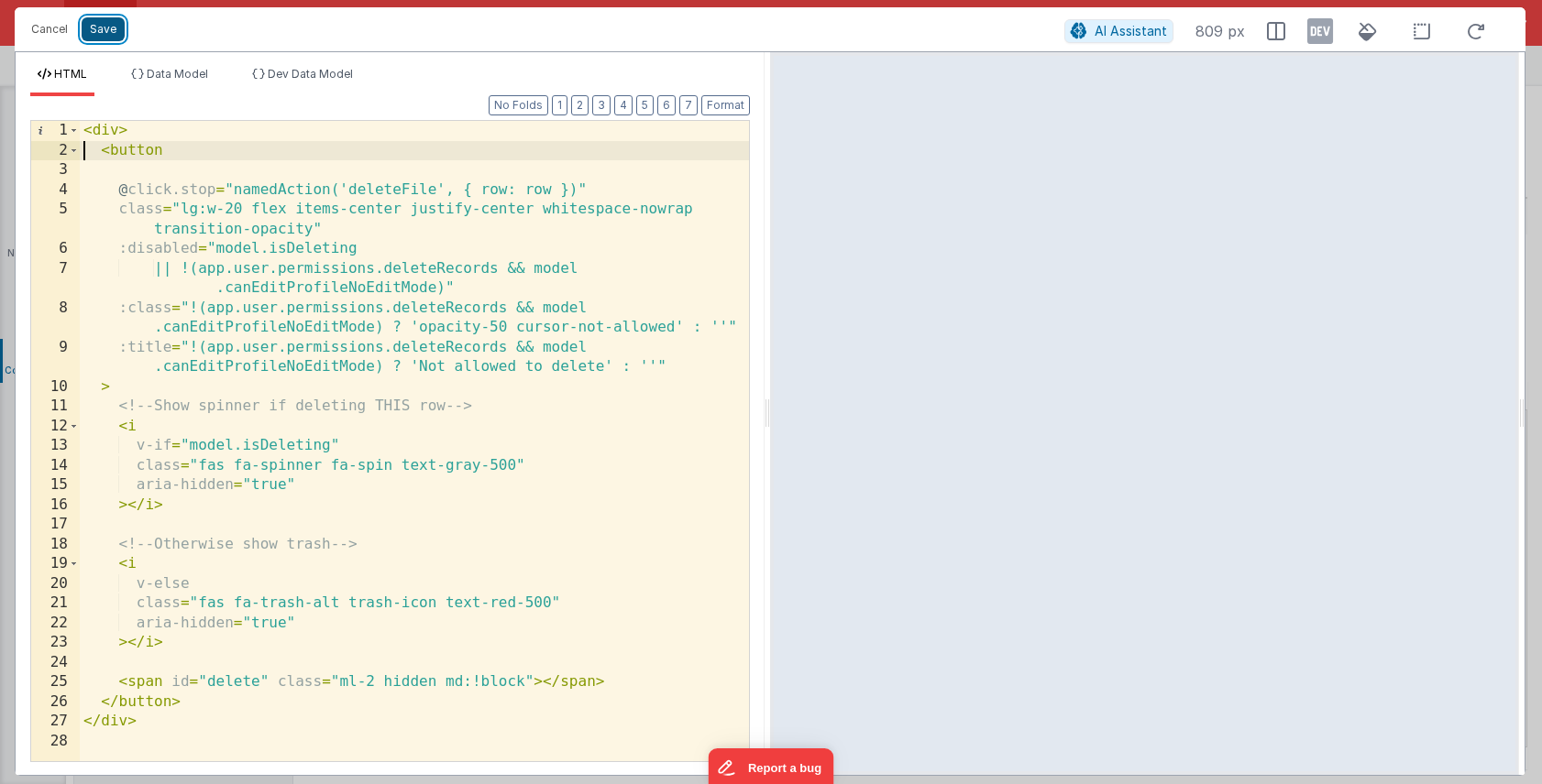
click at [106, 33] on button "Save" at bounding box center [102, 29] width 43 height 24
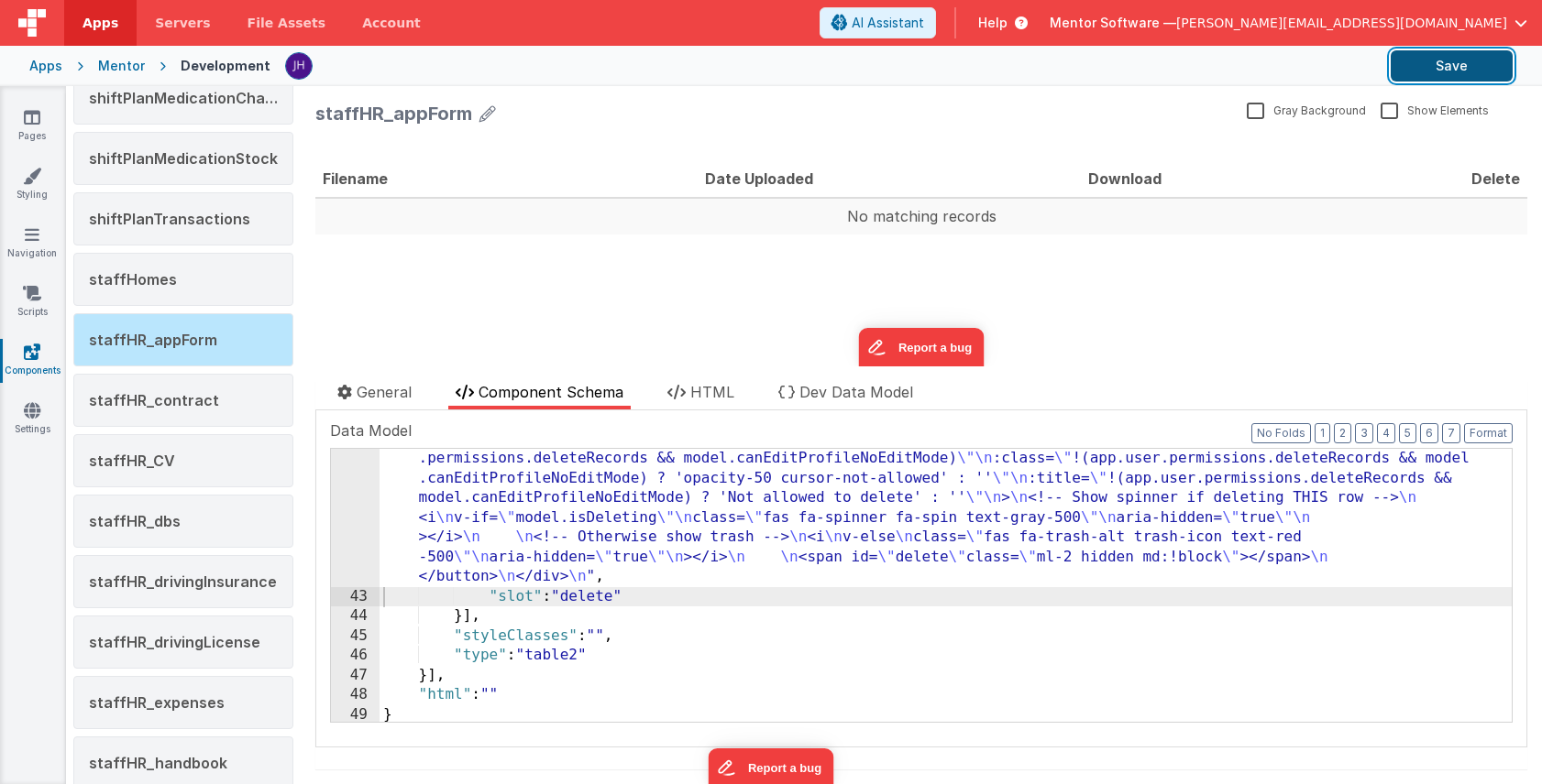
click at [1453, 71] on button "Save" at bounding box center [1451, 66] width 122 height 31
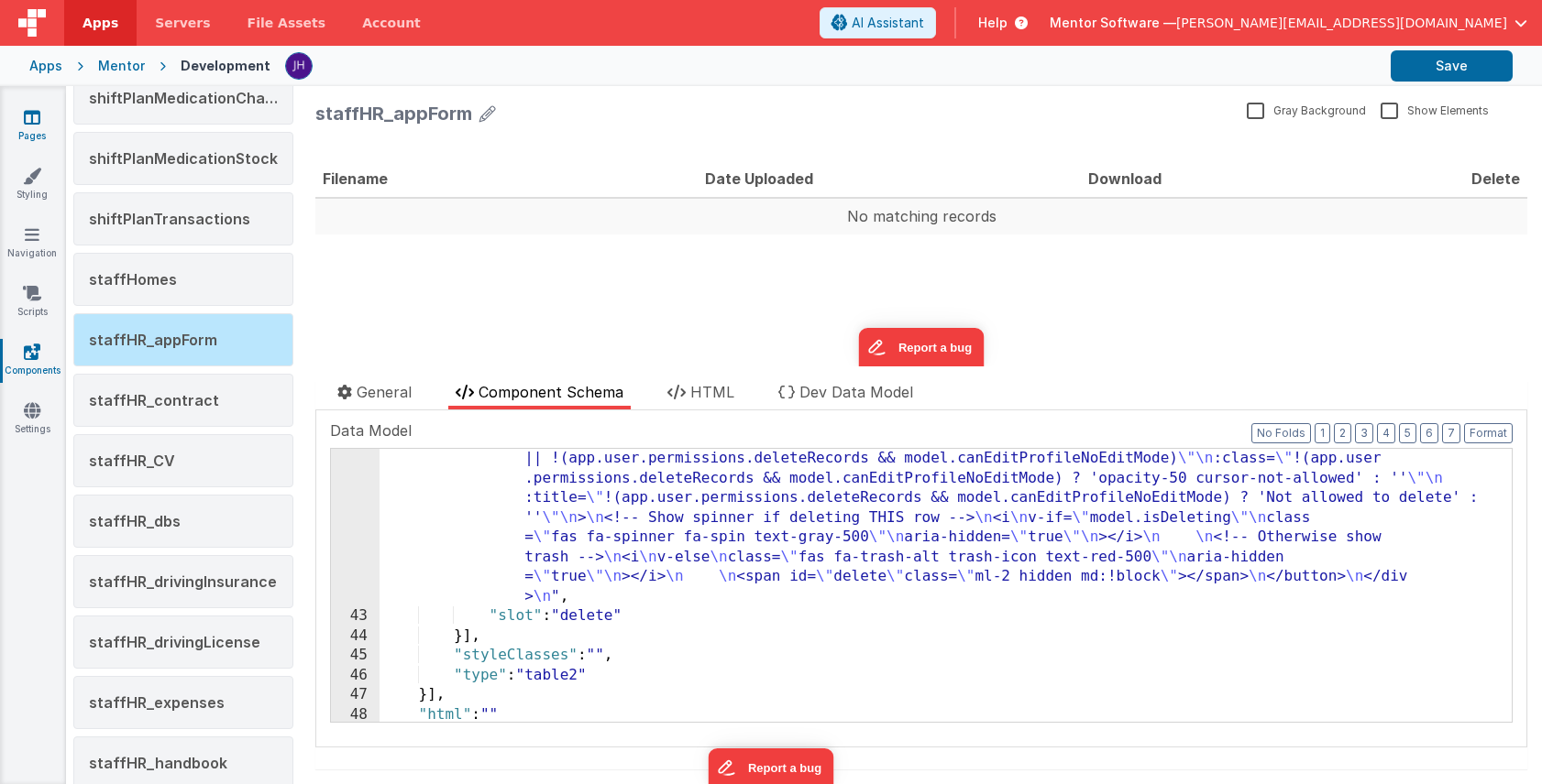
click at [36, 131] on link "Pages" at bounding box center [31, 126] width 66 height 36
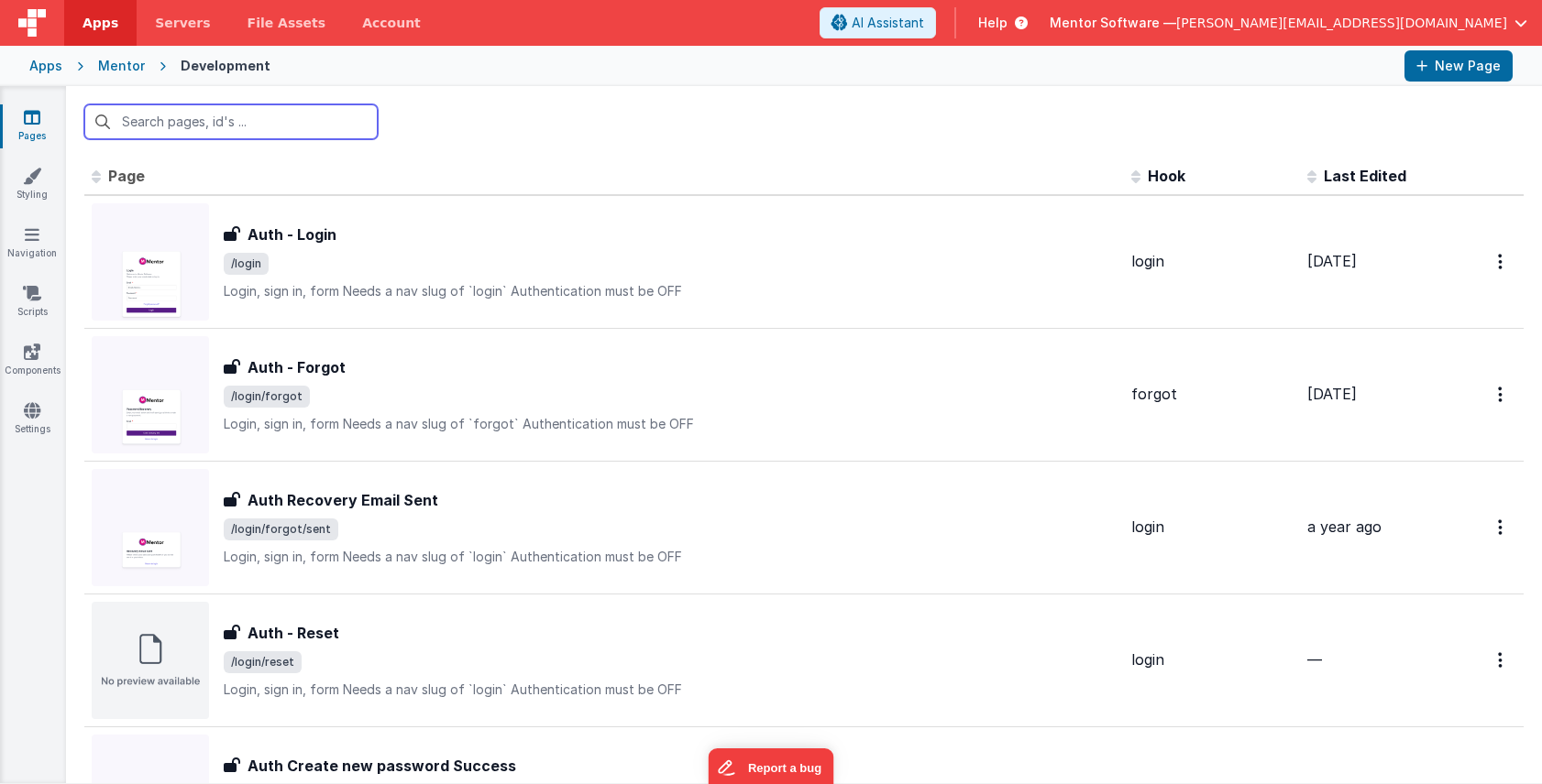
click at [187, 128] on input "text" at bounding box center [230, 122] width 293 height 35
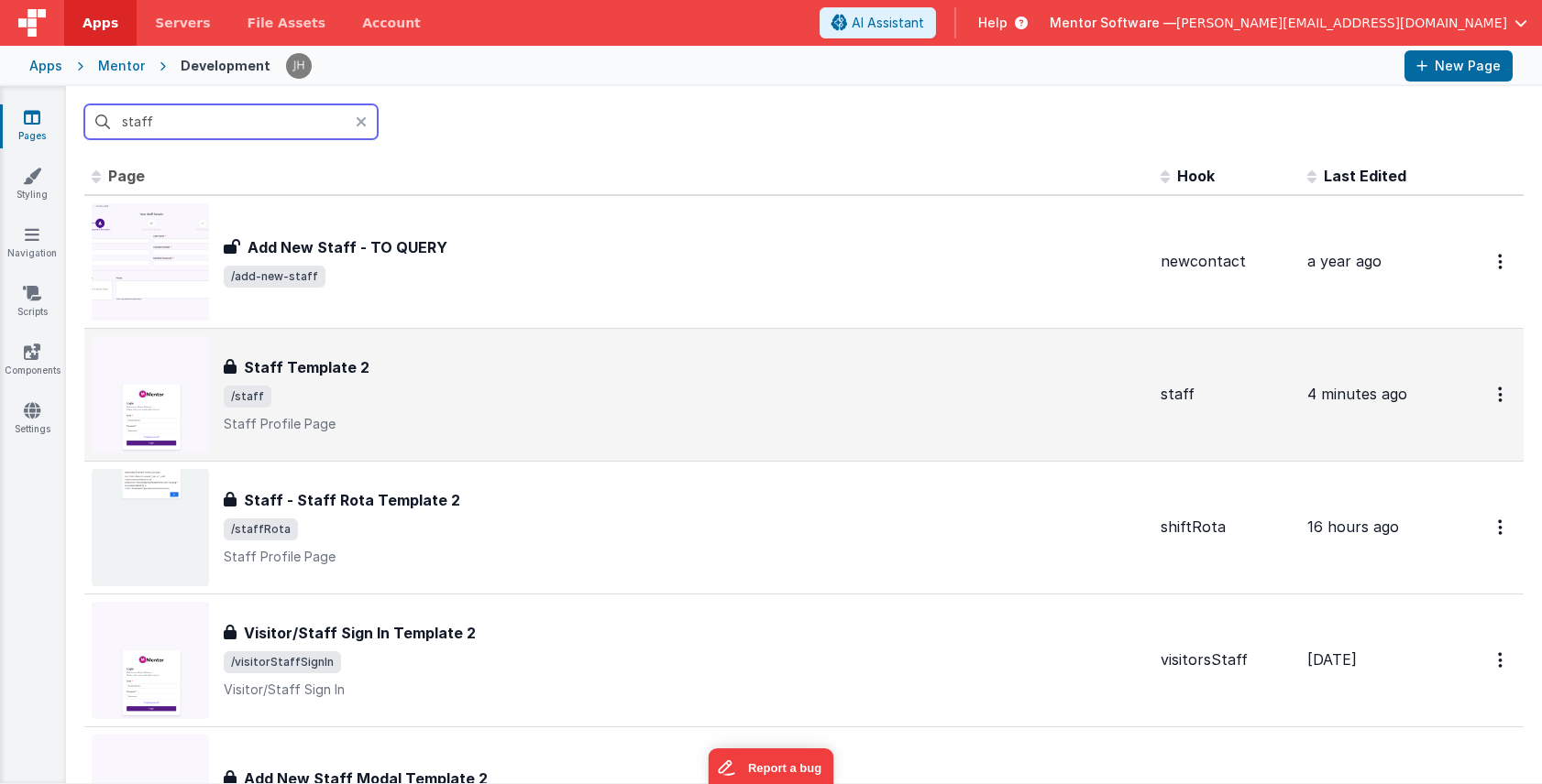
type input "staff"
click at [313, 371] on h3 "Staff Template 2" at bounding box center [307, 367] width 126 height 22
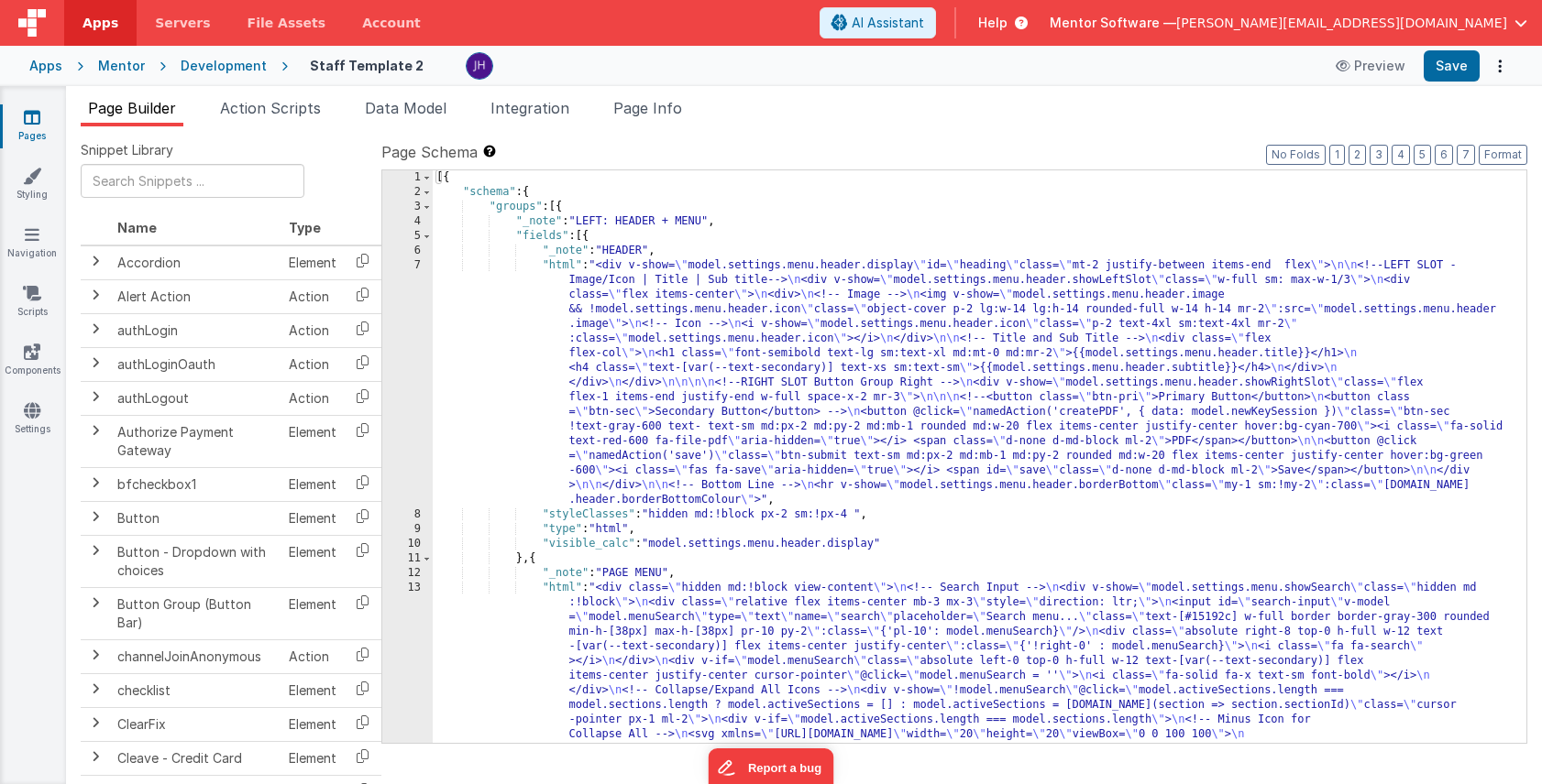
click at [665, 115] on span "Page Info" at bounding box center [648, 108] width 69 height 18
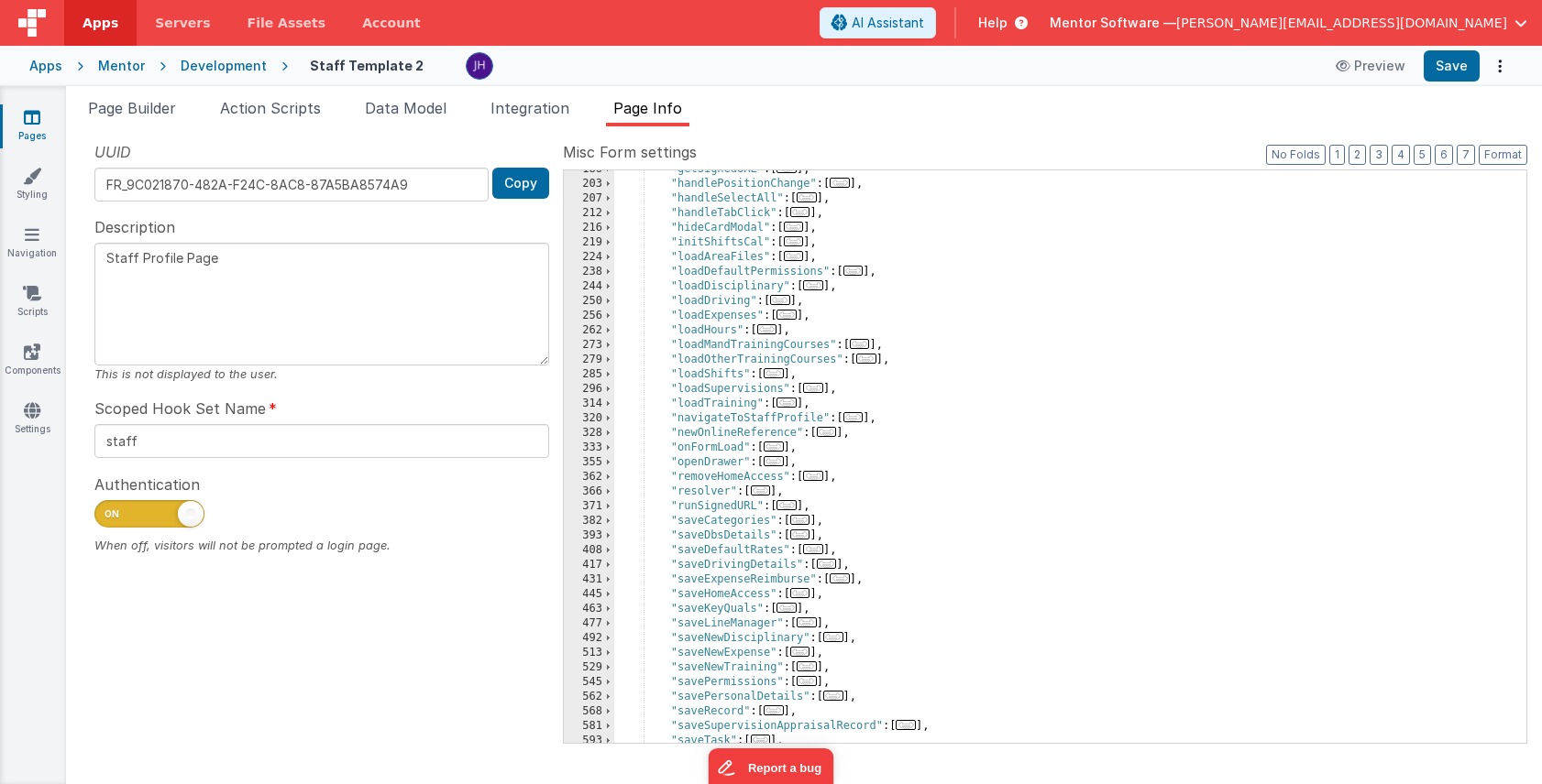
scroll to position [419, 0]
click at [803, 256] on span "..." at bounding box center [793, 256] width 20 height 10
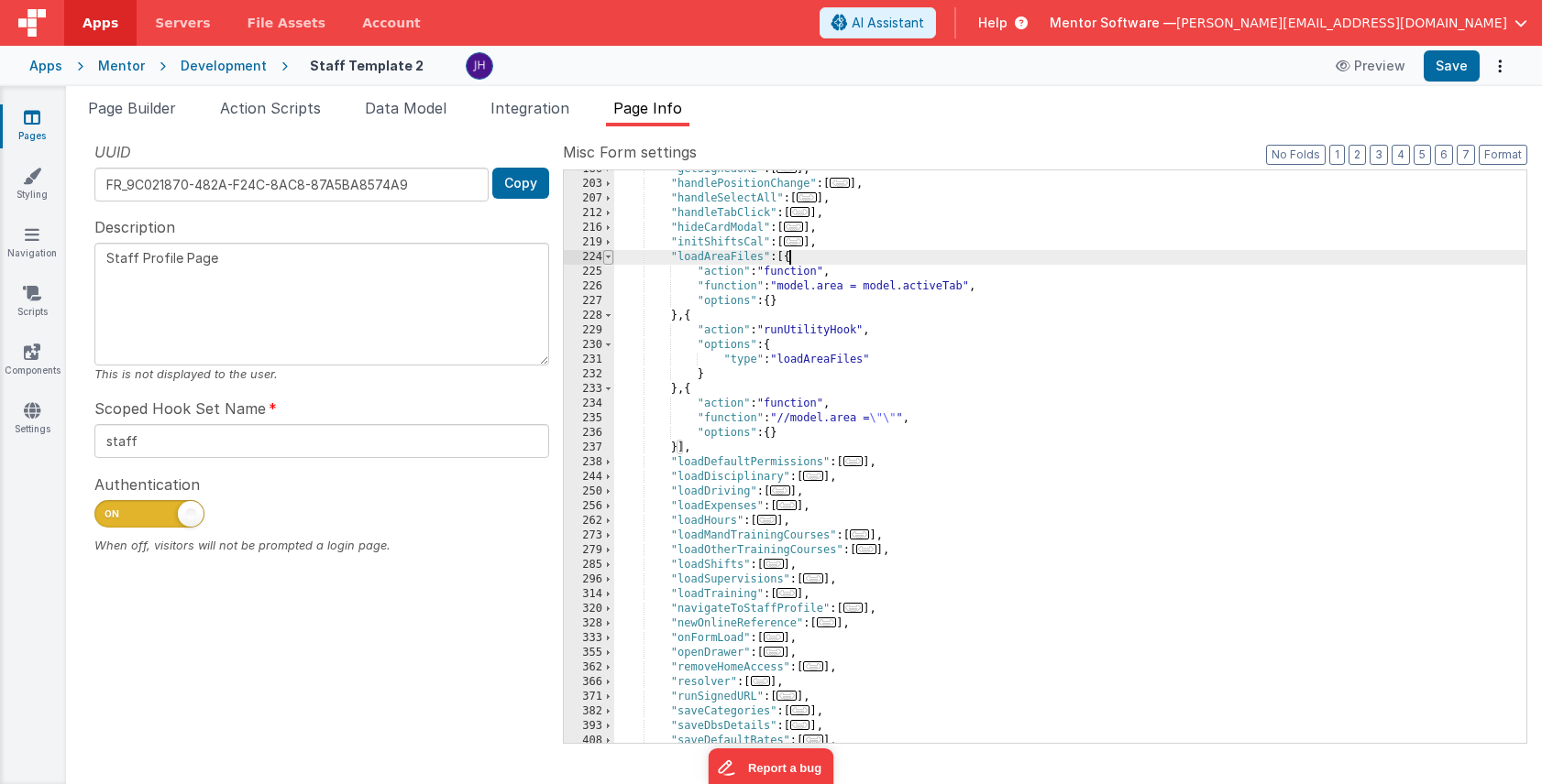
click at [611, 257] on span at bounding box center [608, 257] width 10 height 14
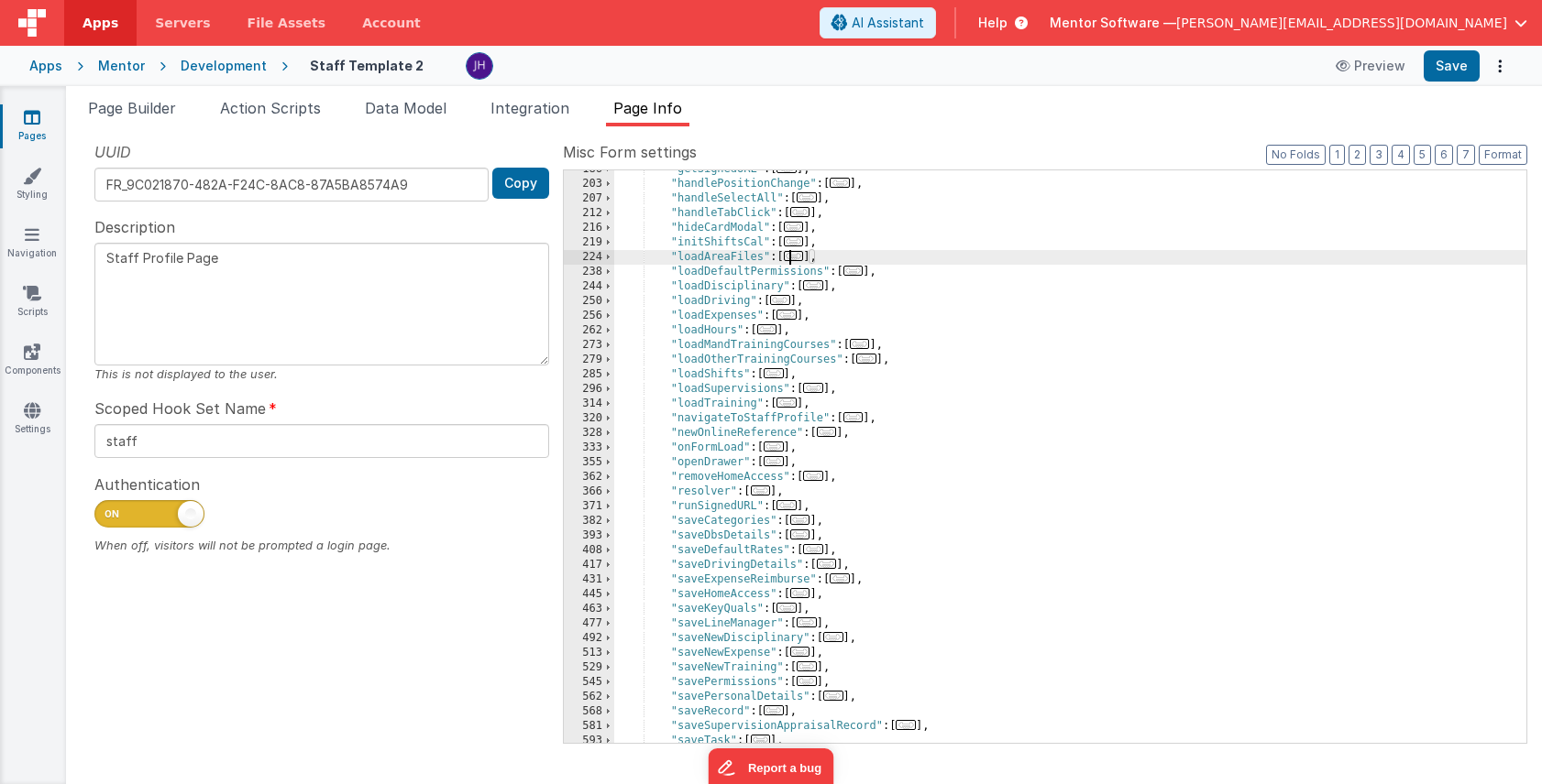
click at [725, 290] on div ""getSignedURL" : [ ... ] , "handlePositionChange" : [ ... ] , "handleSelectAll"…" at bounding box center [1071, 463] width 912 height 602
